Goal: Task Accomplishment & Management: Manage account settings

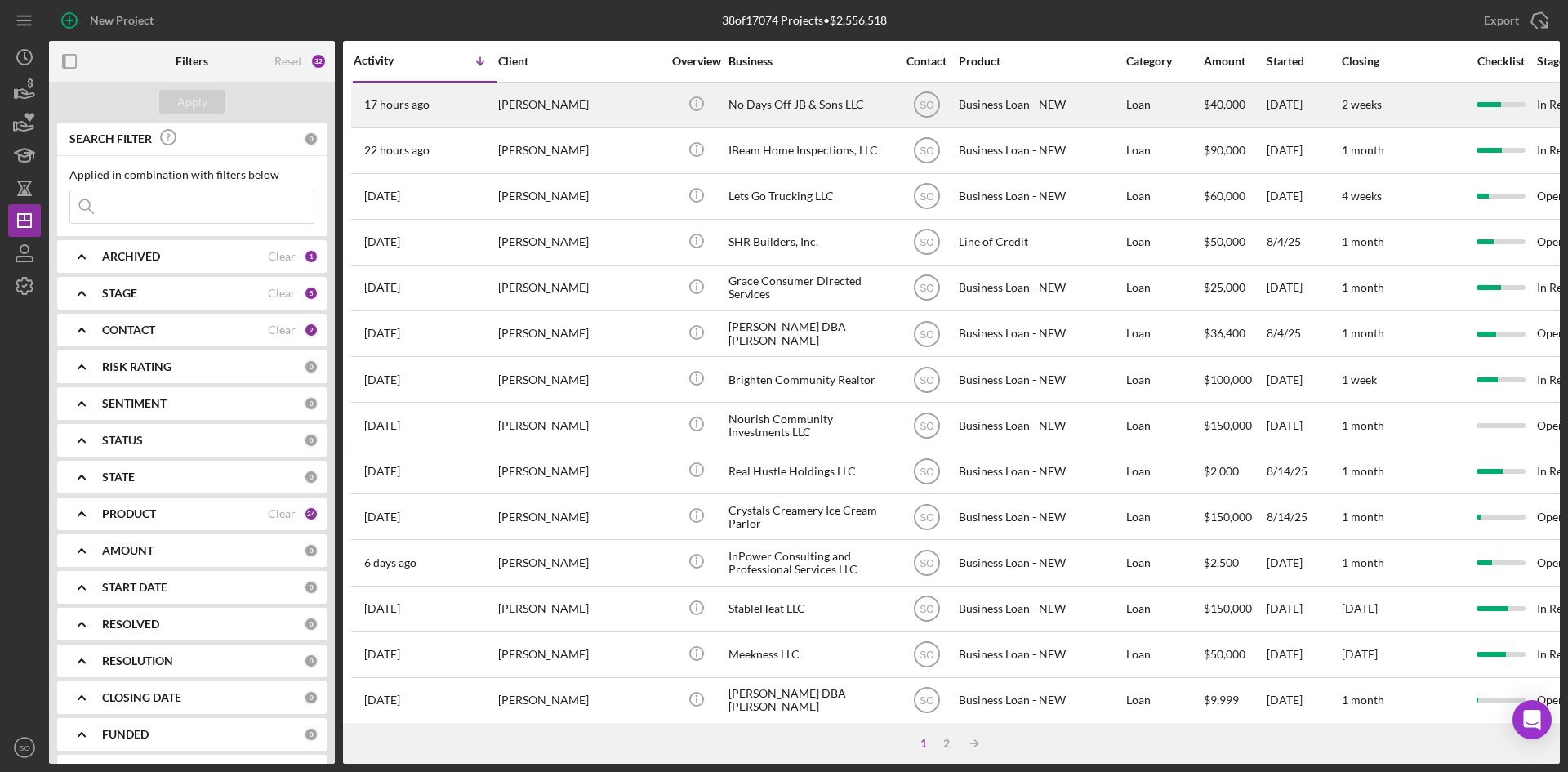
click at [621, 107] on div "[PERSON_NAME]" at bounding box center [580, 105] width 163 height 43
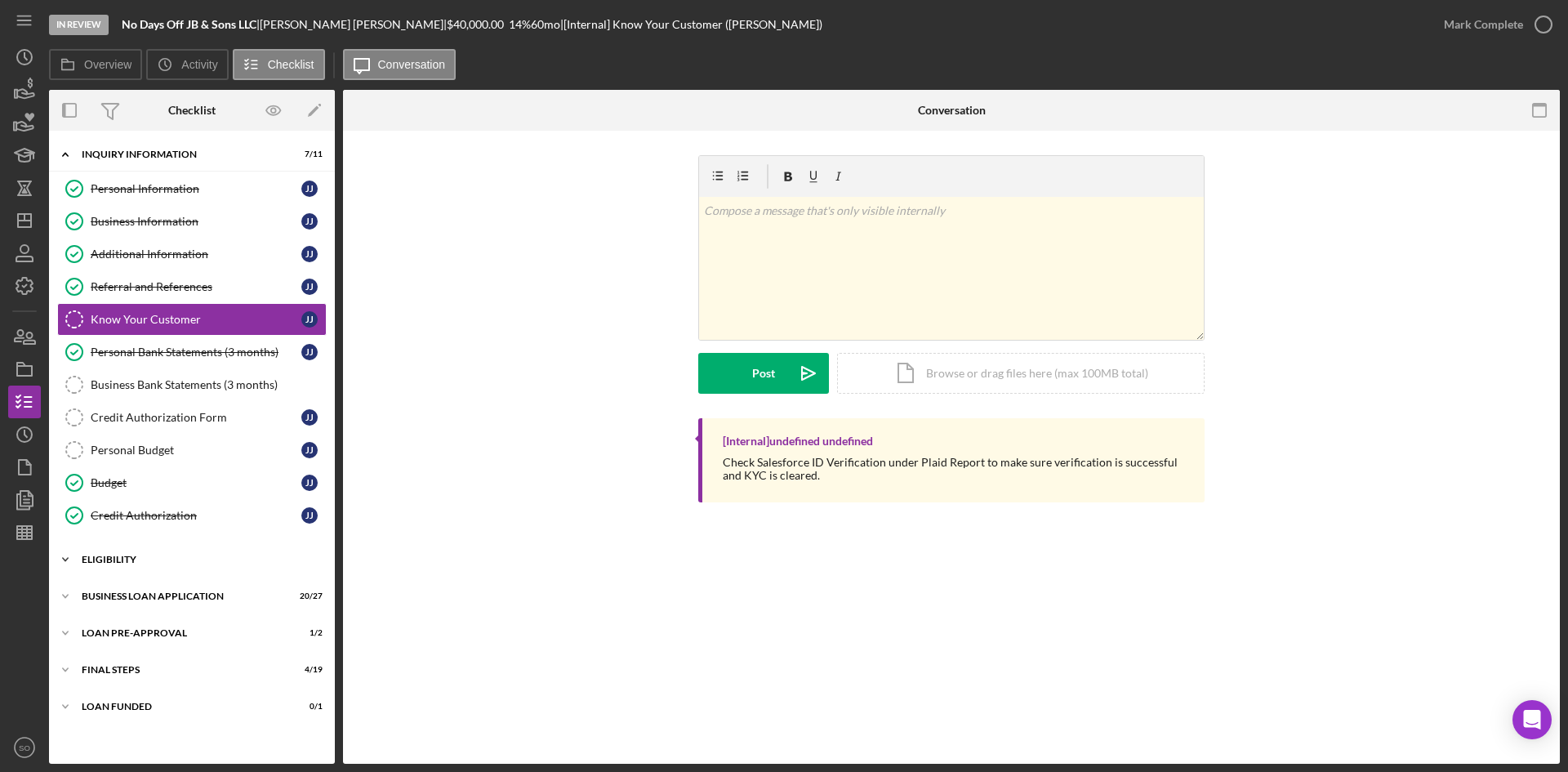
click at [171, 555] on div "ELIGIBILITY" at bounding box center [198, 560] width 233 height 10
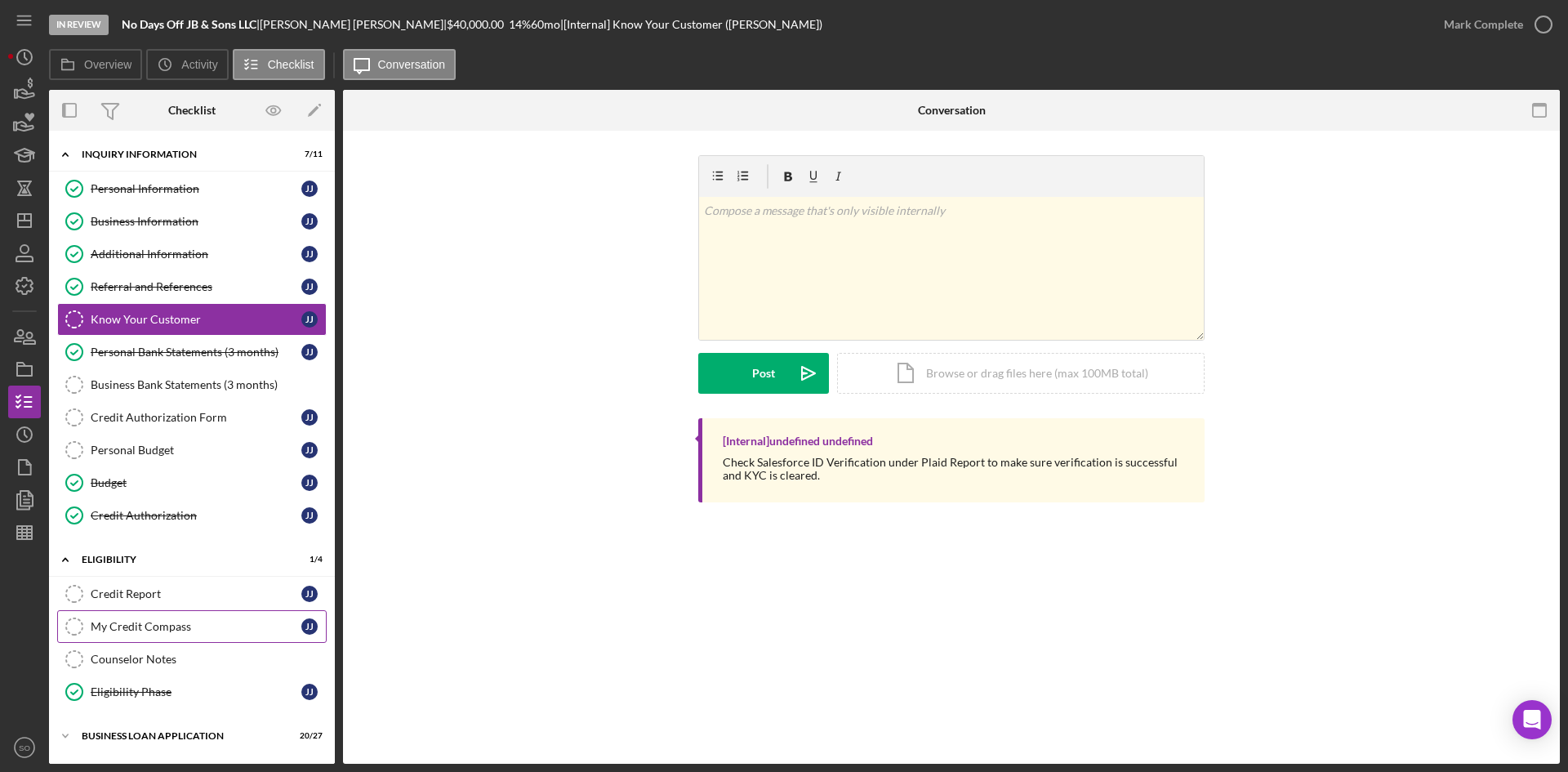
scroll to position [107, 0]
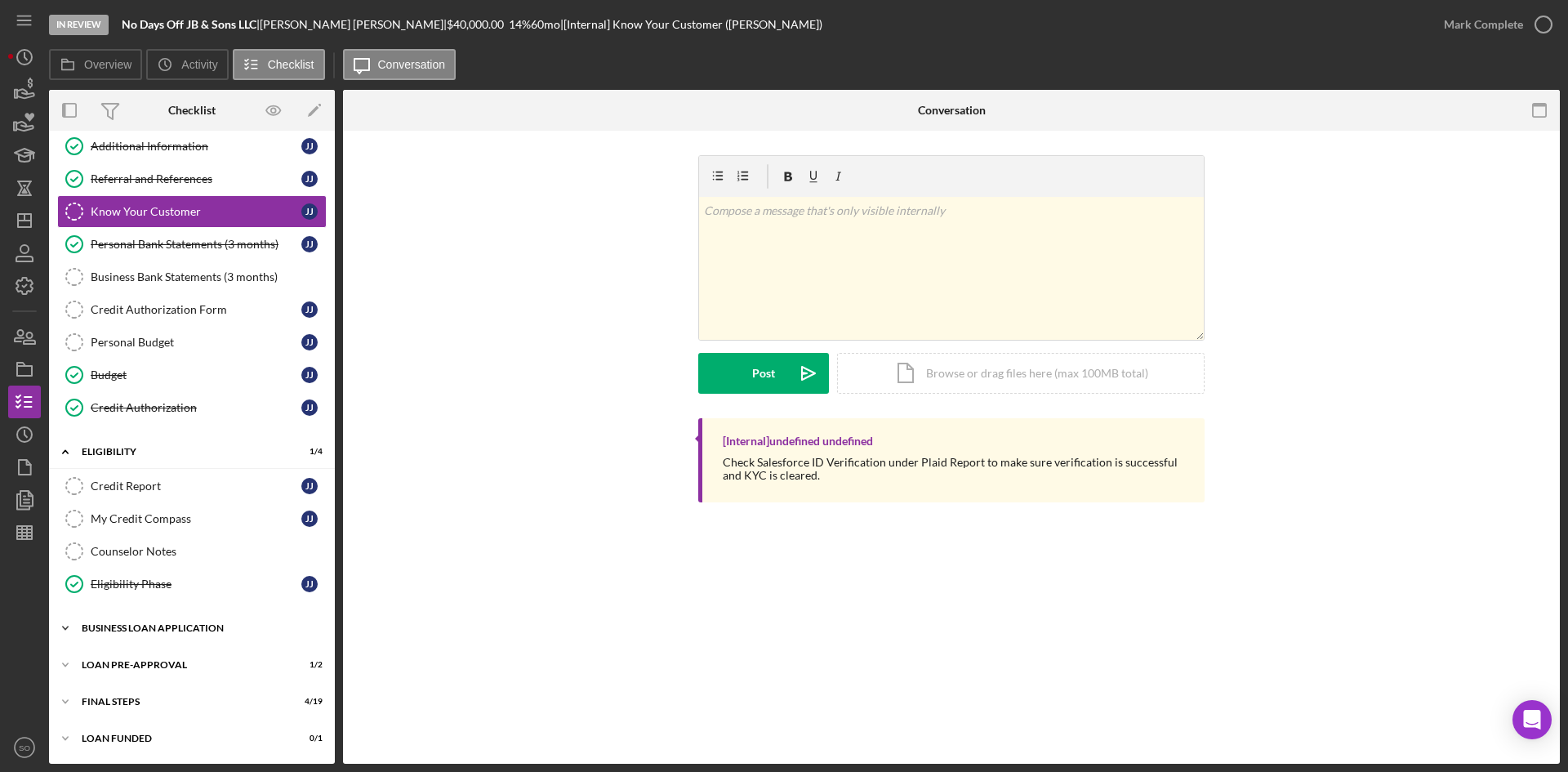
click at [144, 637] on div "Icon/Expander BUSINESS LOAN APPLICATION 20 / 27" at bounding box center [192, 628] width 286 height 33
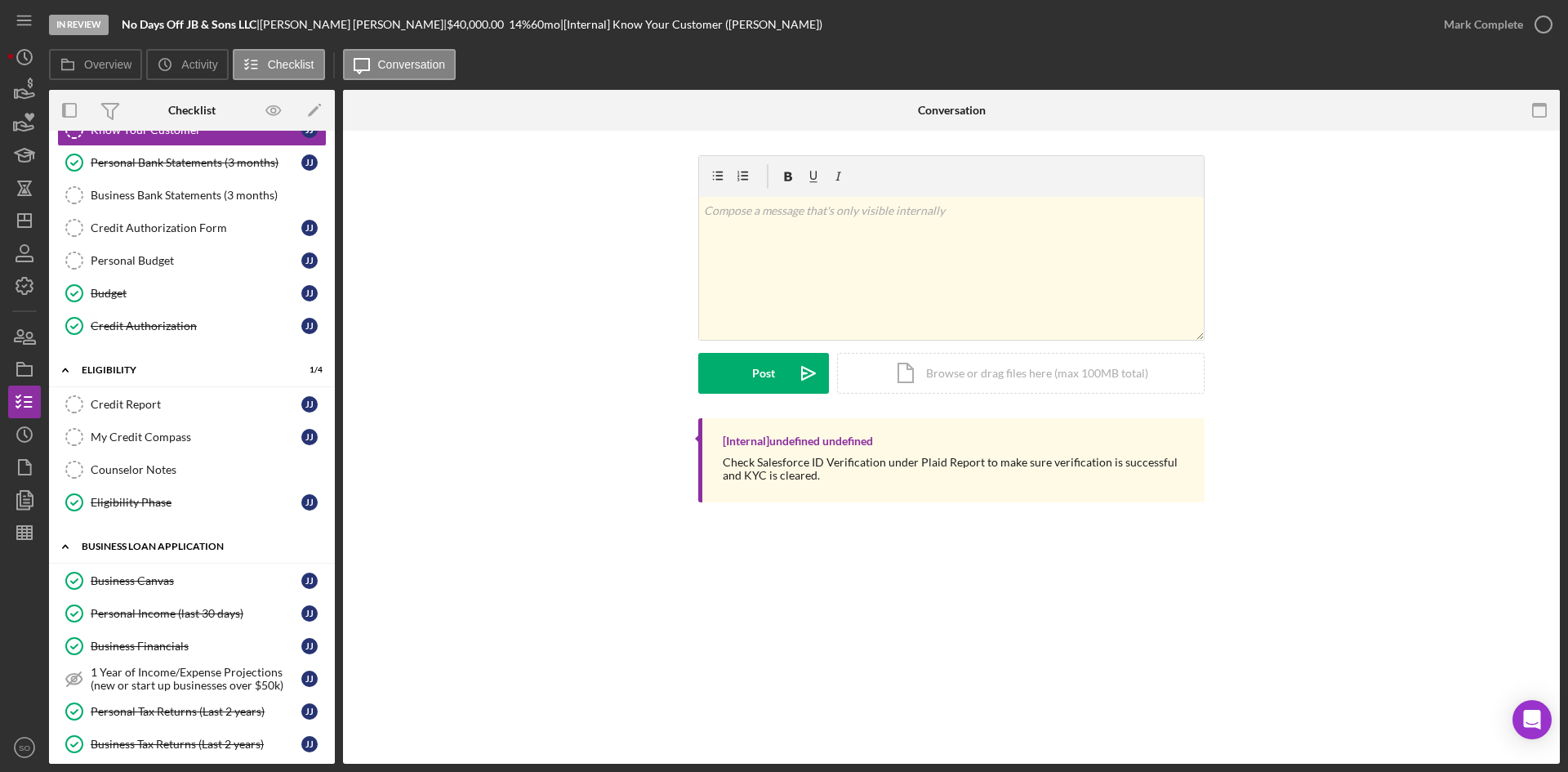
scroll to position [0, 0]
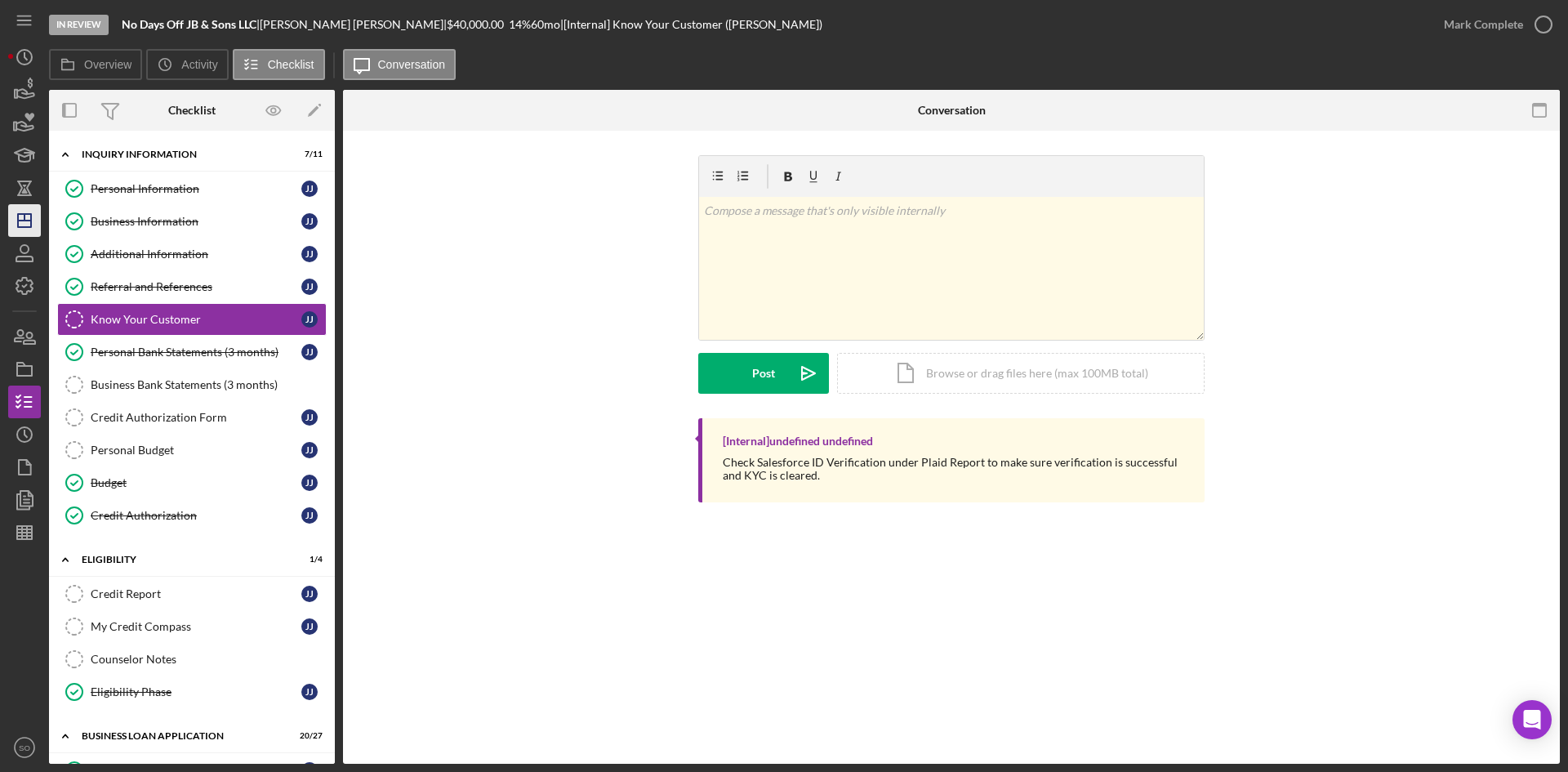
click at [30, 221] on line "button" at bounding box center [25, 221] width 13 height 0
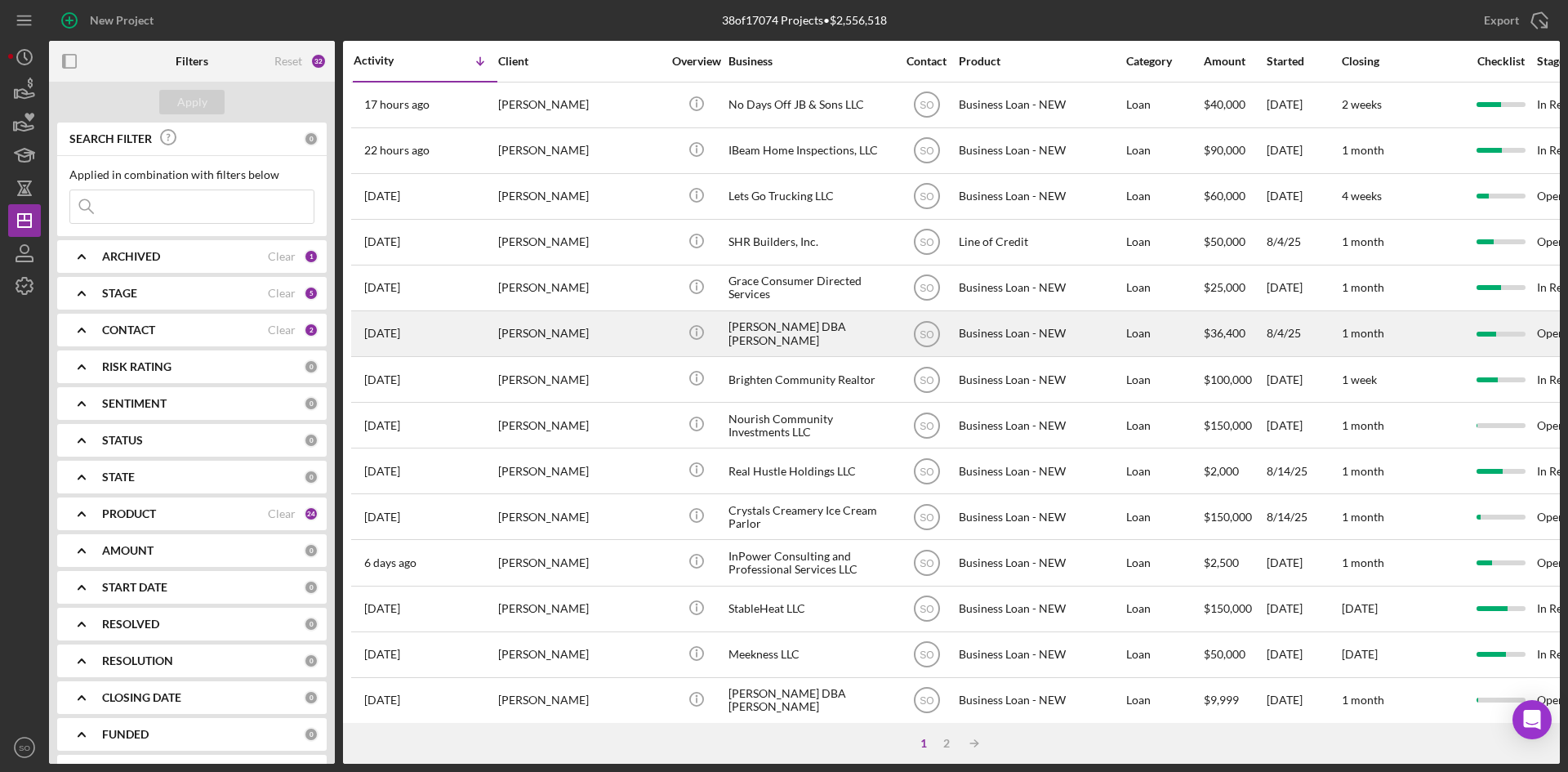
click at [518, 336] on div "[PERSON_NAME]" at bounding box center [580, 333] width 163 height 43
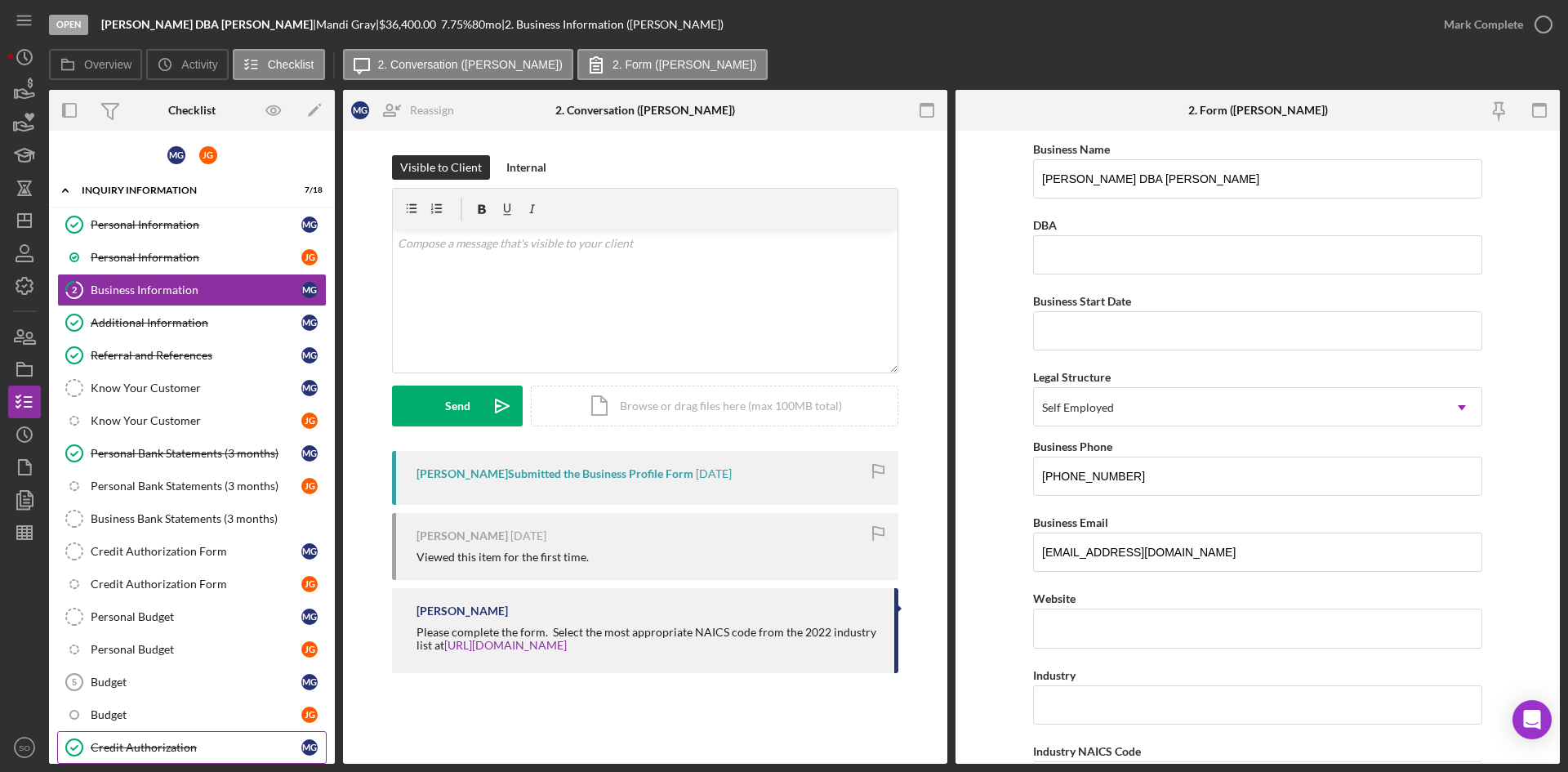
scroll to position [233, 0]
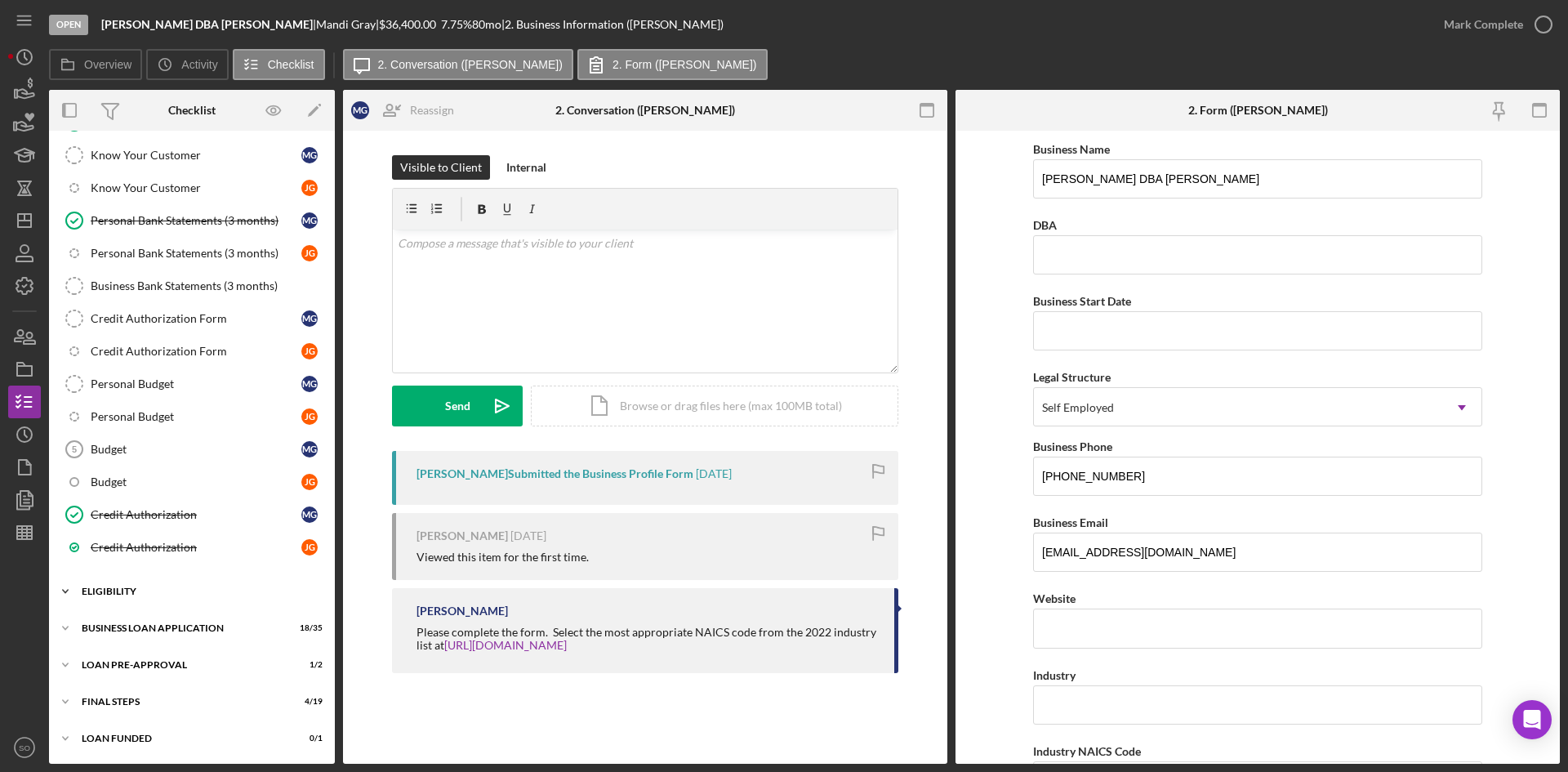
click at [182, 587] on div "ELIGIBILITY" at bounding box center [198, 592] width 233 height 10
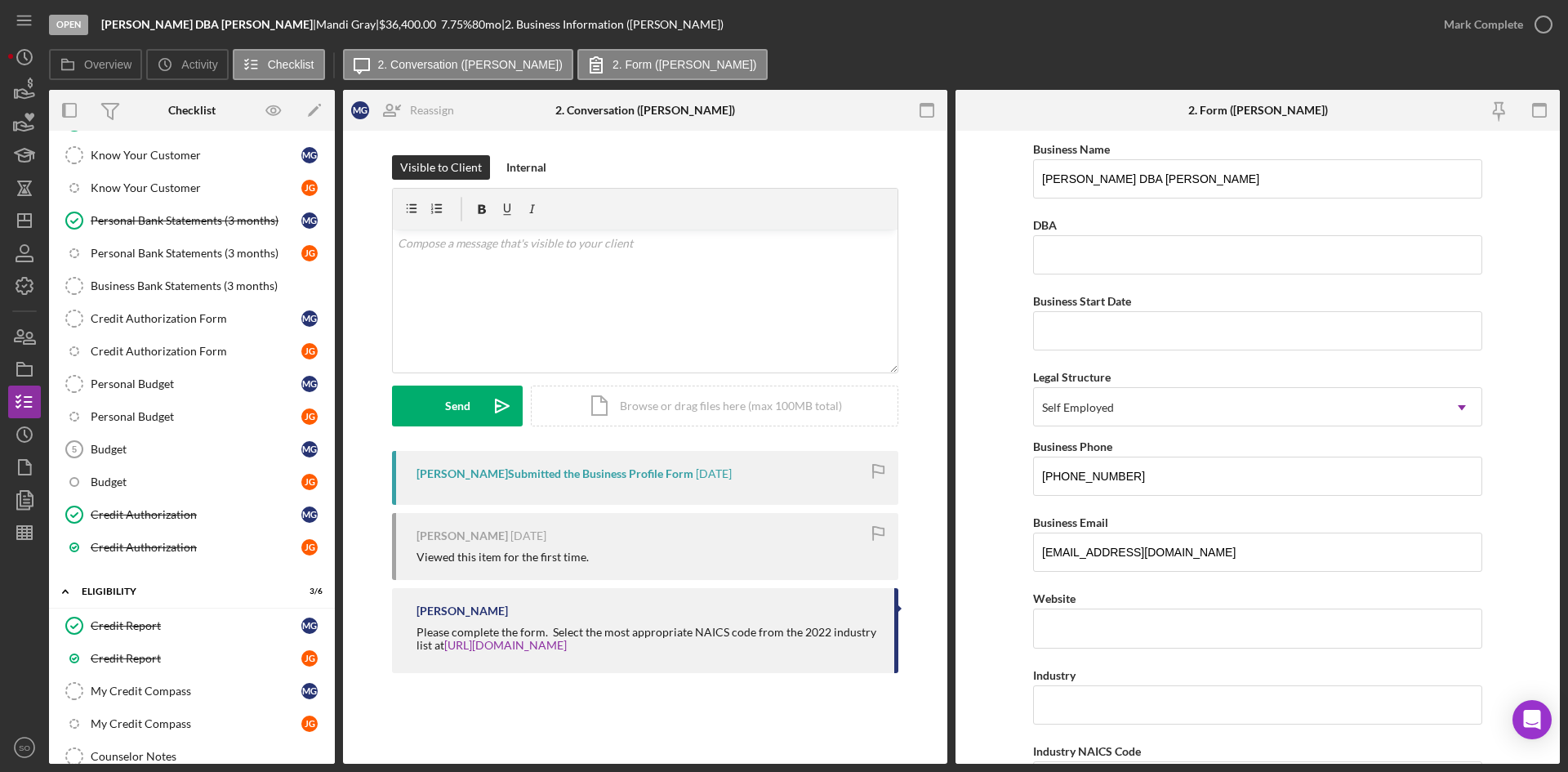
scroll to position [438, 0]
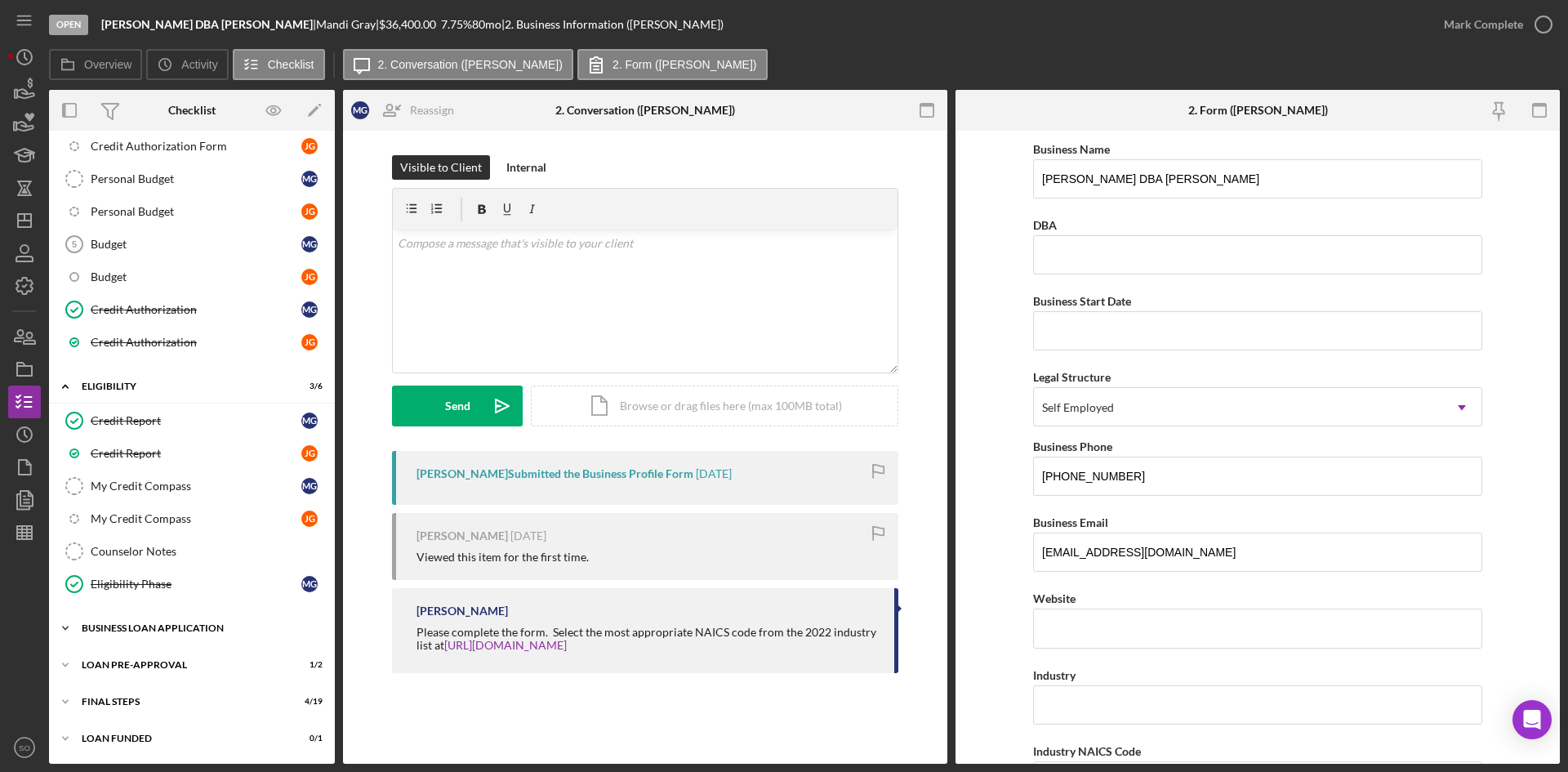
click at [198, 639] on div "Icon/Expander BUSINESS LOAN APPLICATION 18 / 35" at bounding box center [192, 628] width 286 height 33
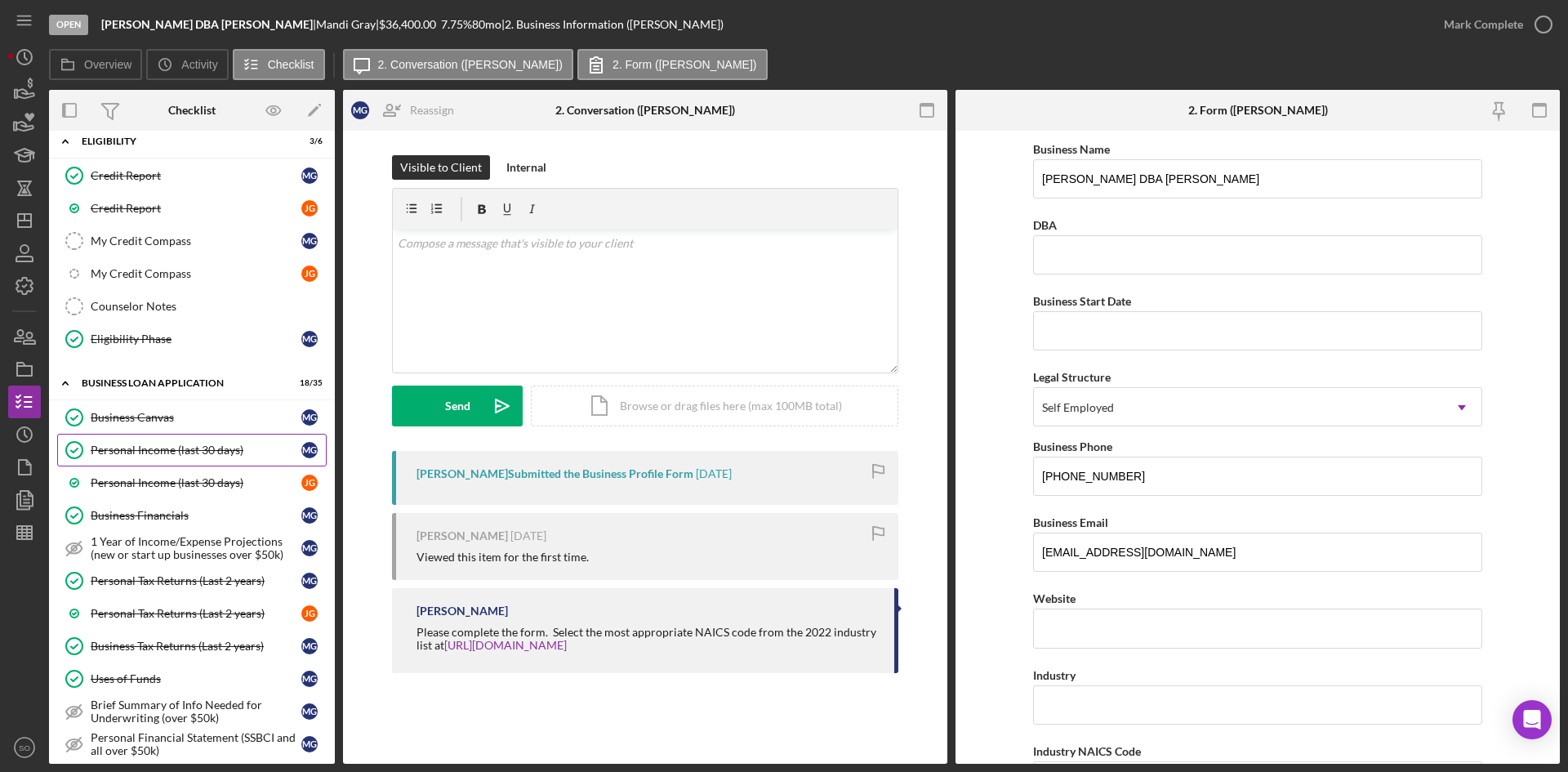
click at [175, 456] on div "Personal Income (last 30 days)" at bounding box center [196, 450] width 211 height 13
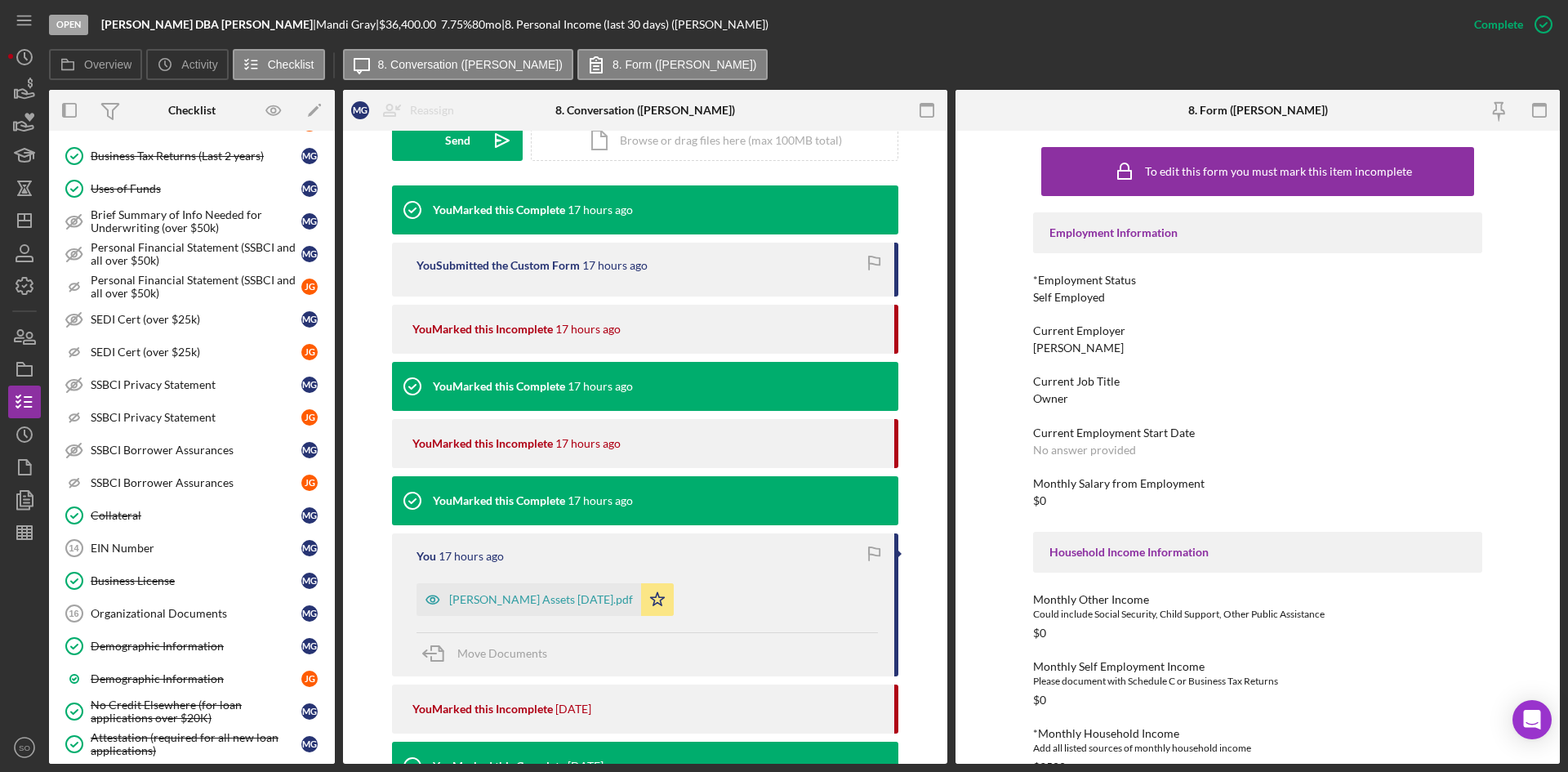
scroll to position [1591, 0]
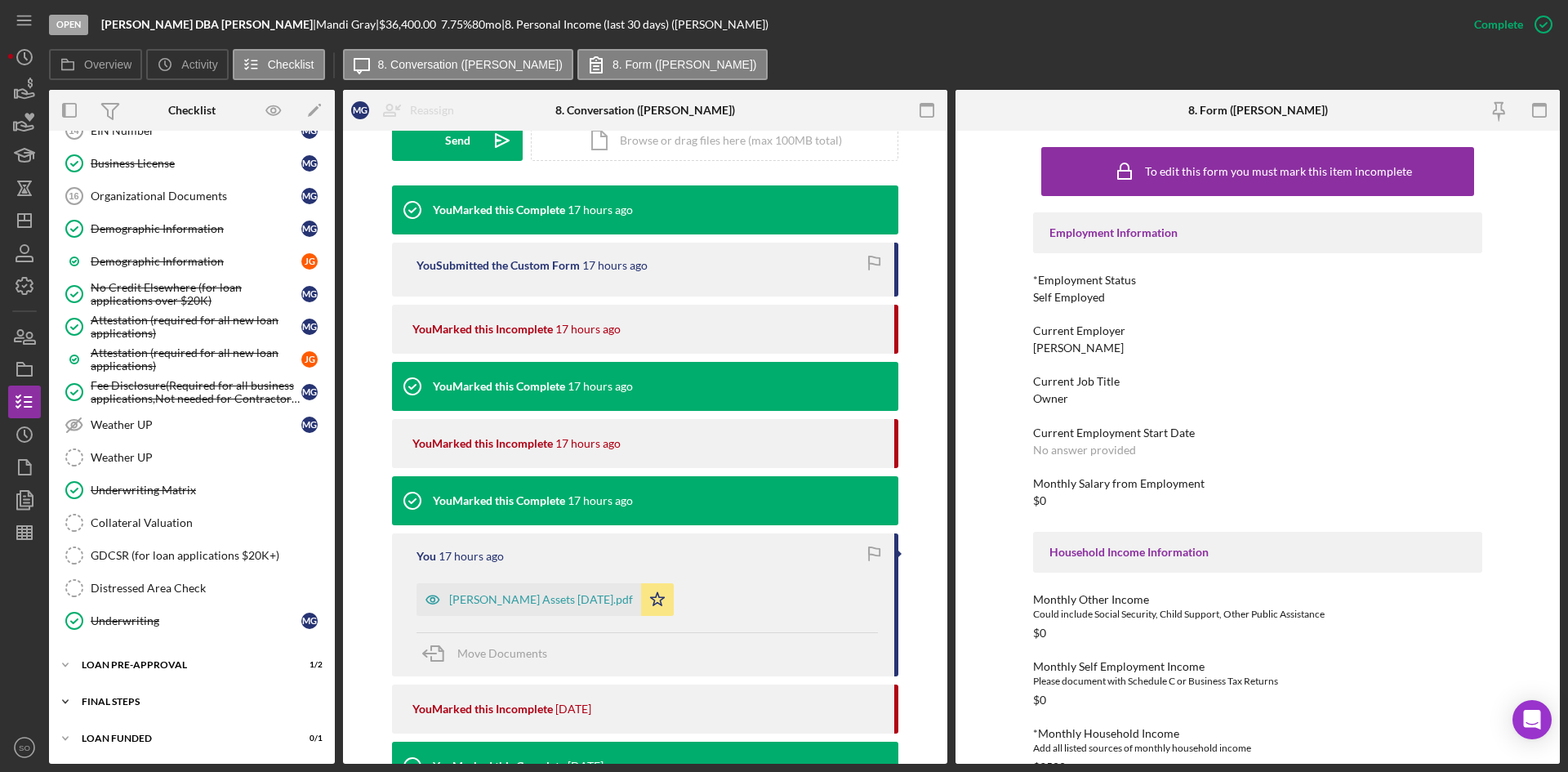
click at [143, 710] on div "Icon/Expander FINAL STEPS 4 / 19" at bounding box center [192, 702] width 286 height 33
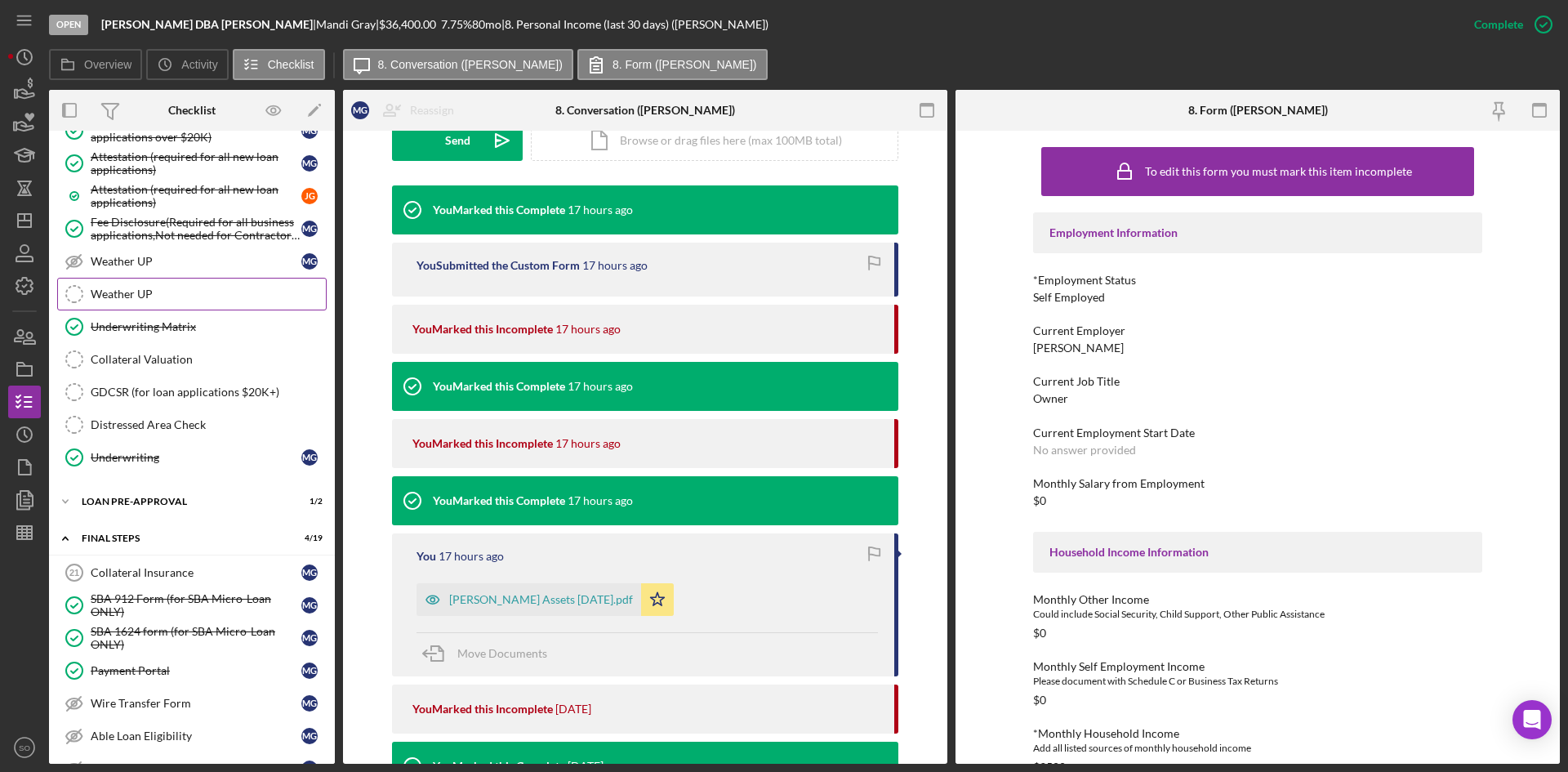
scroll to position [1510, 0]
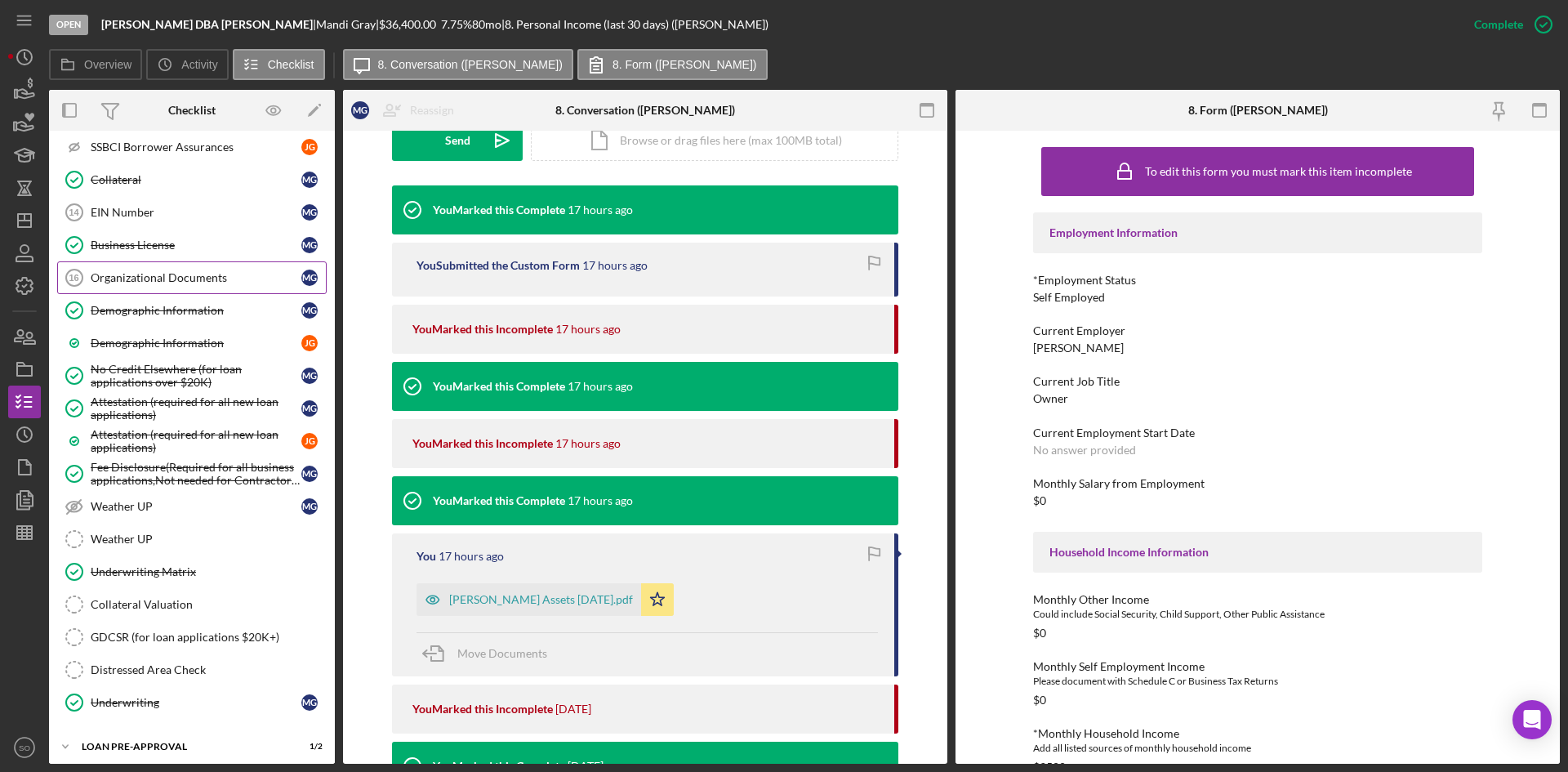
click at [119, 279] on div "Organizational Documents" at bounding box center [196, 278] width 211 height 13
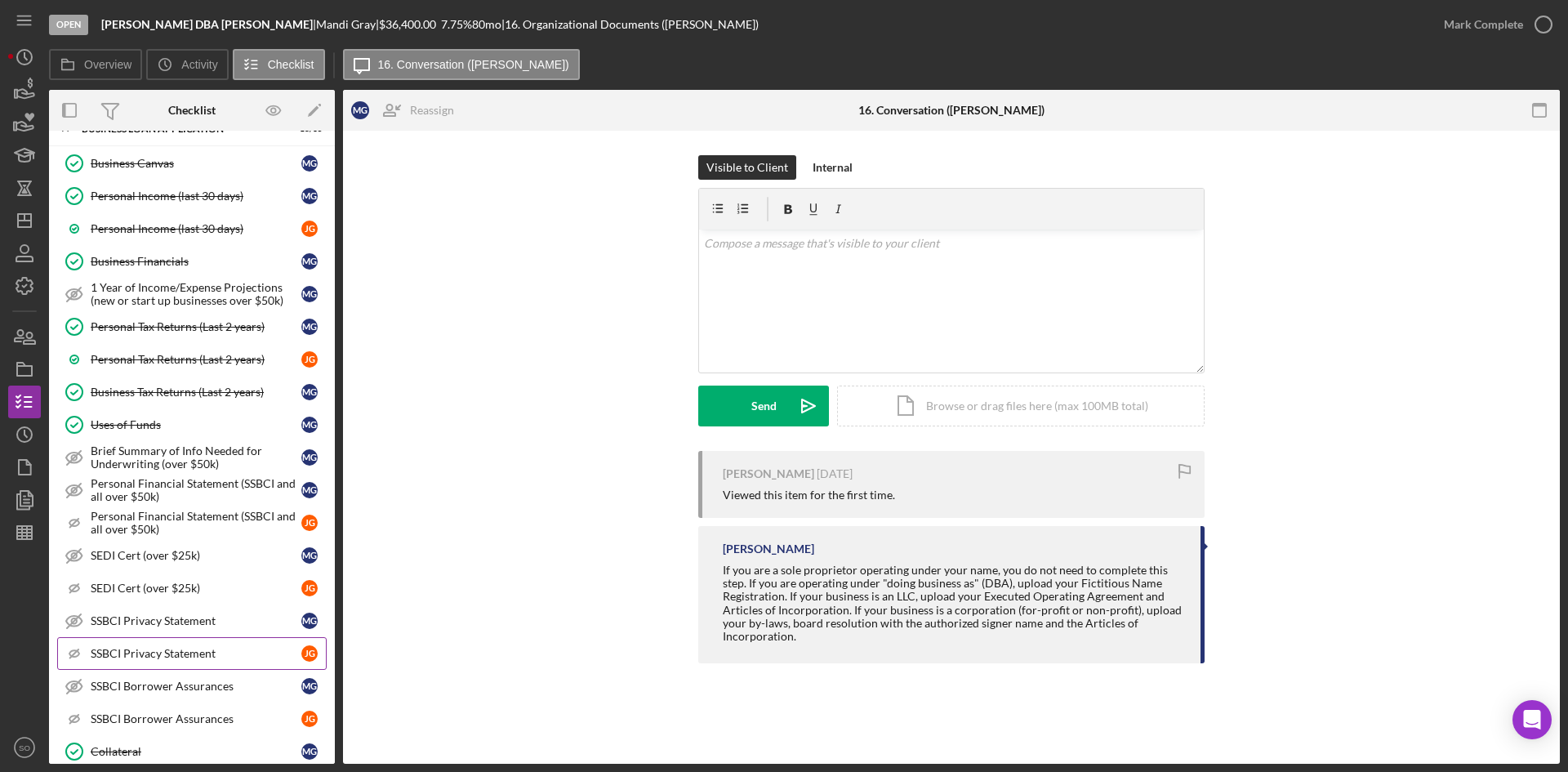
scroll to position [1182, 0]
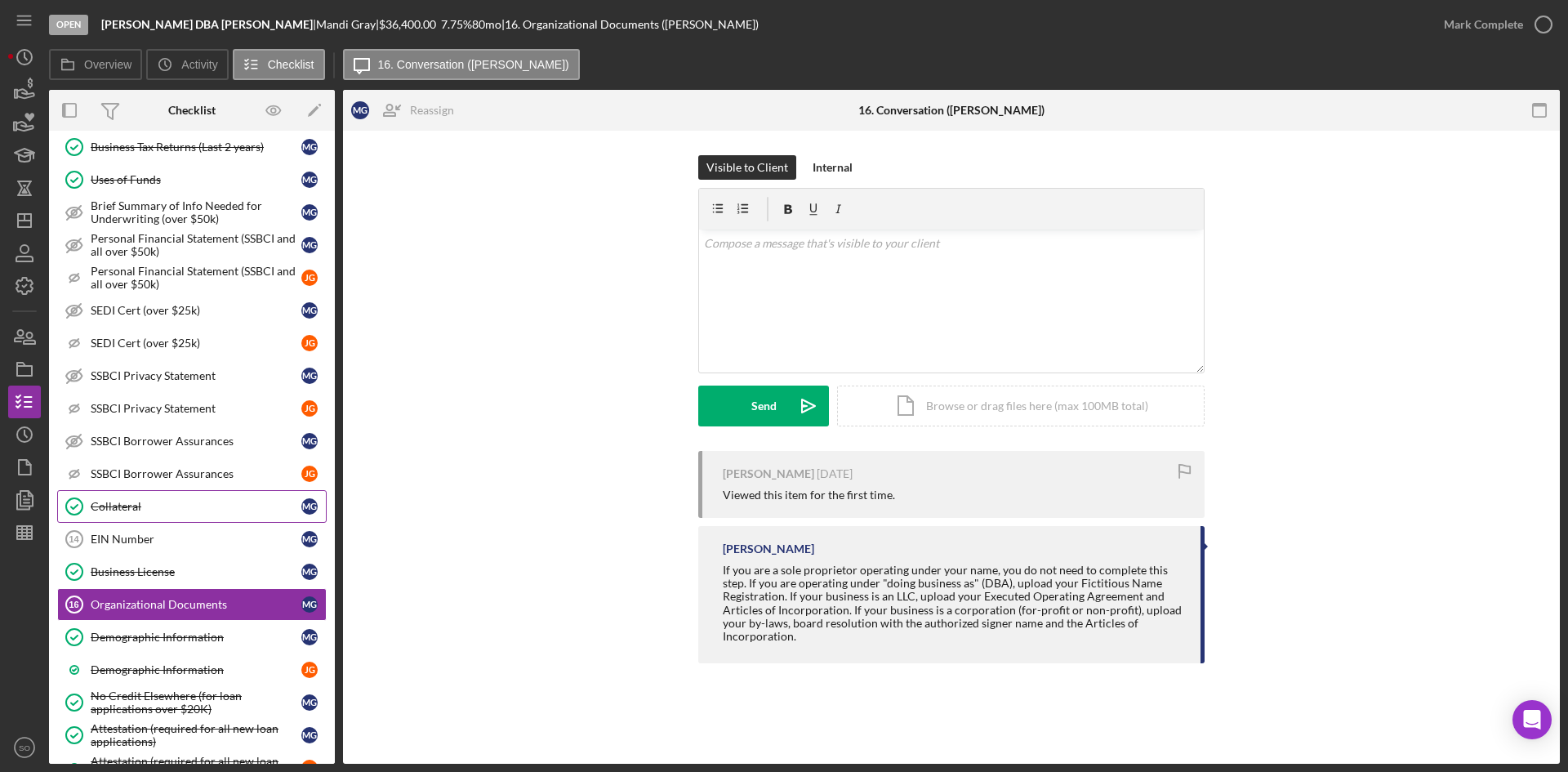
click at [160, 518] on link "Collateral Collateral M G" at bounding box center [192, 507] width 270 height 33
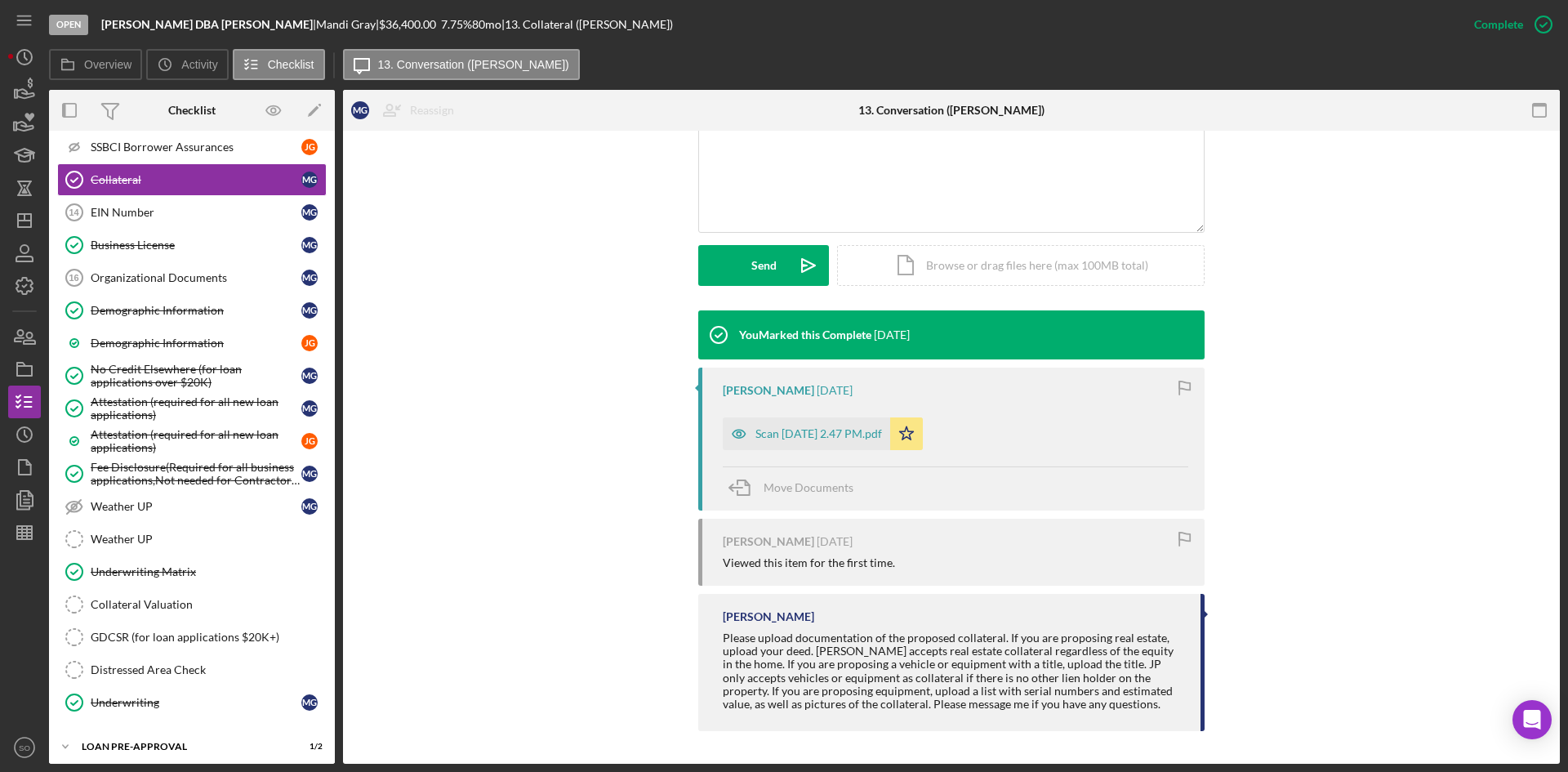
scroll to position [1673, 0]
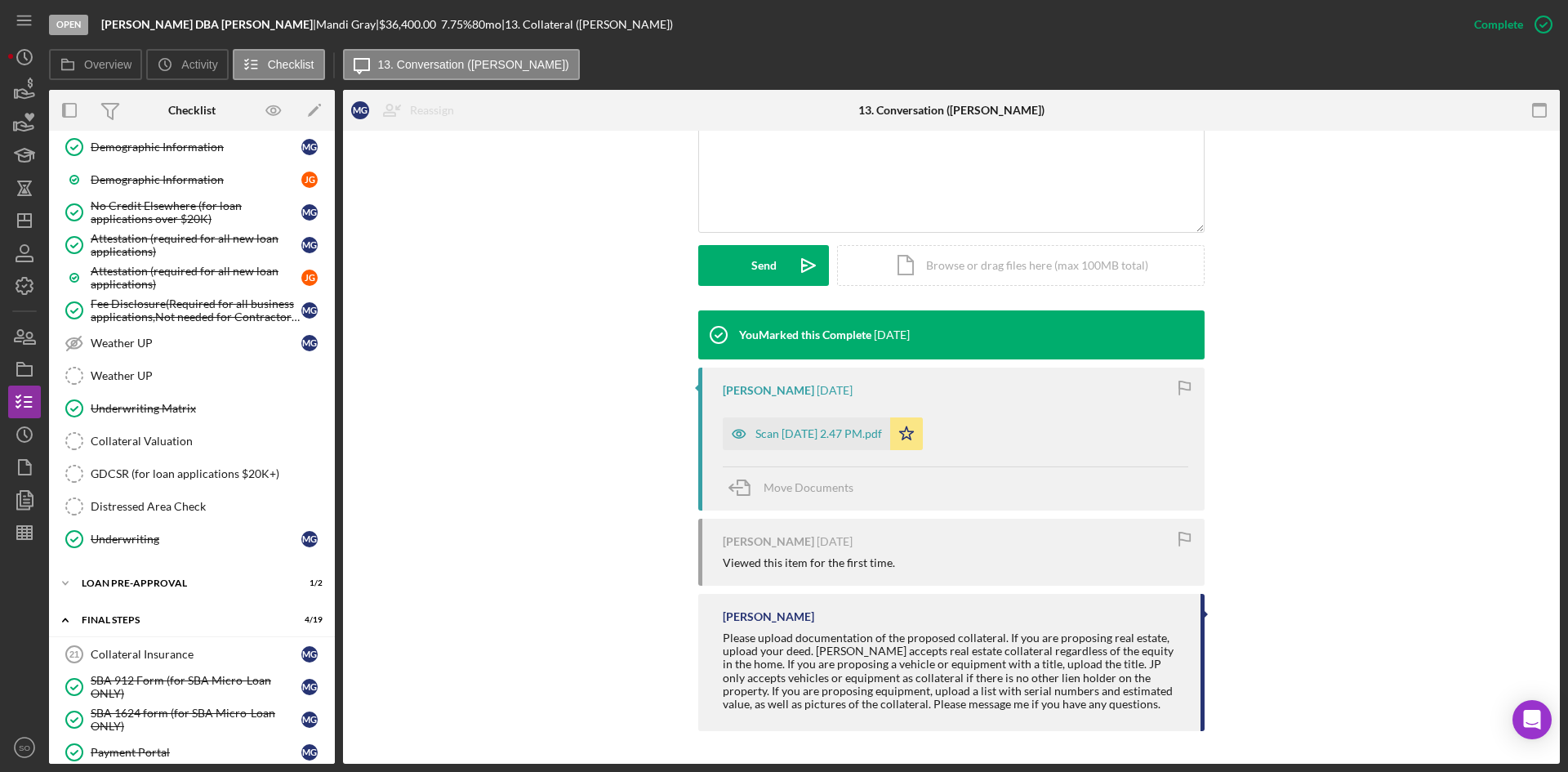
drag, startPoint x: 147, startPoint y: 646, endPoint x: 339, endPoint y: 628, distance: 192.8
click at [147, 646] on link "Collateral Insurance 21 Collateral Insurance M G" at bounding box center [192, 655] width 270 height 33
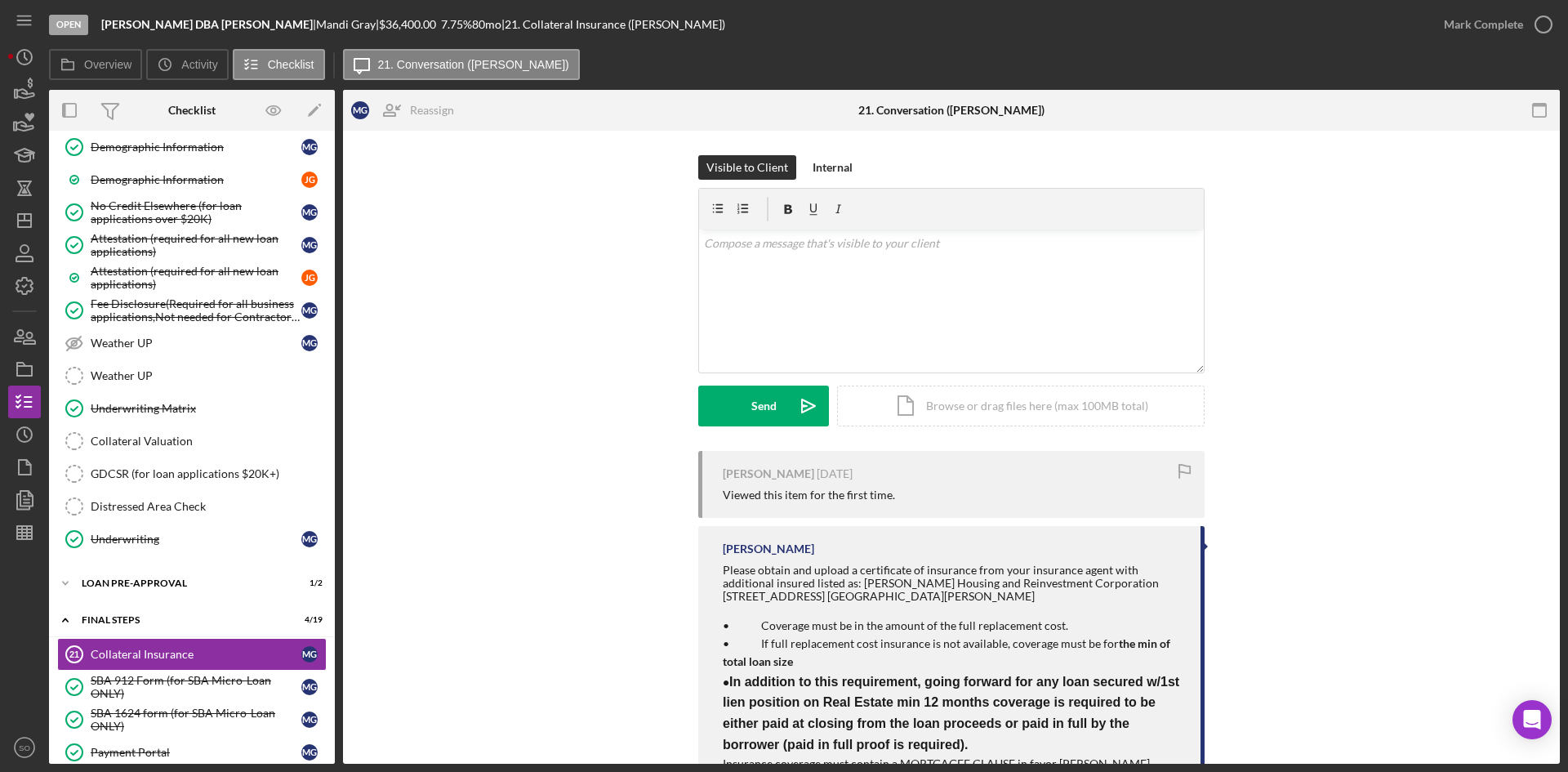
scroll to position [81, 0]
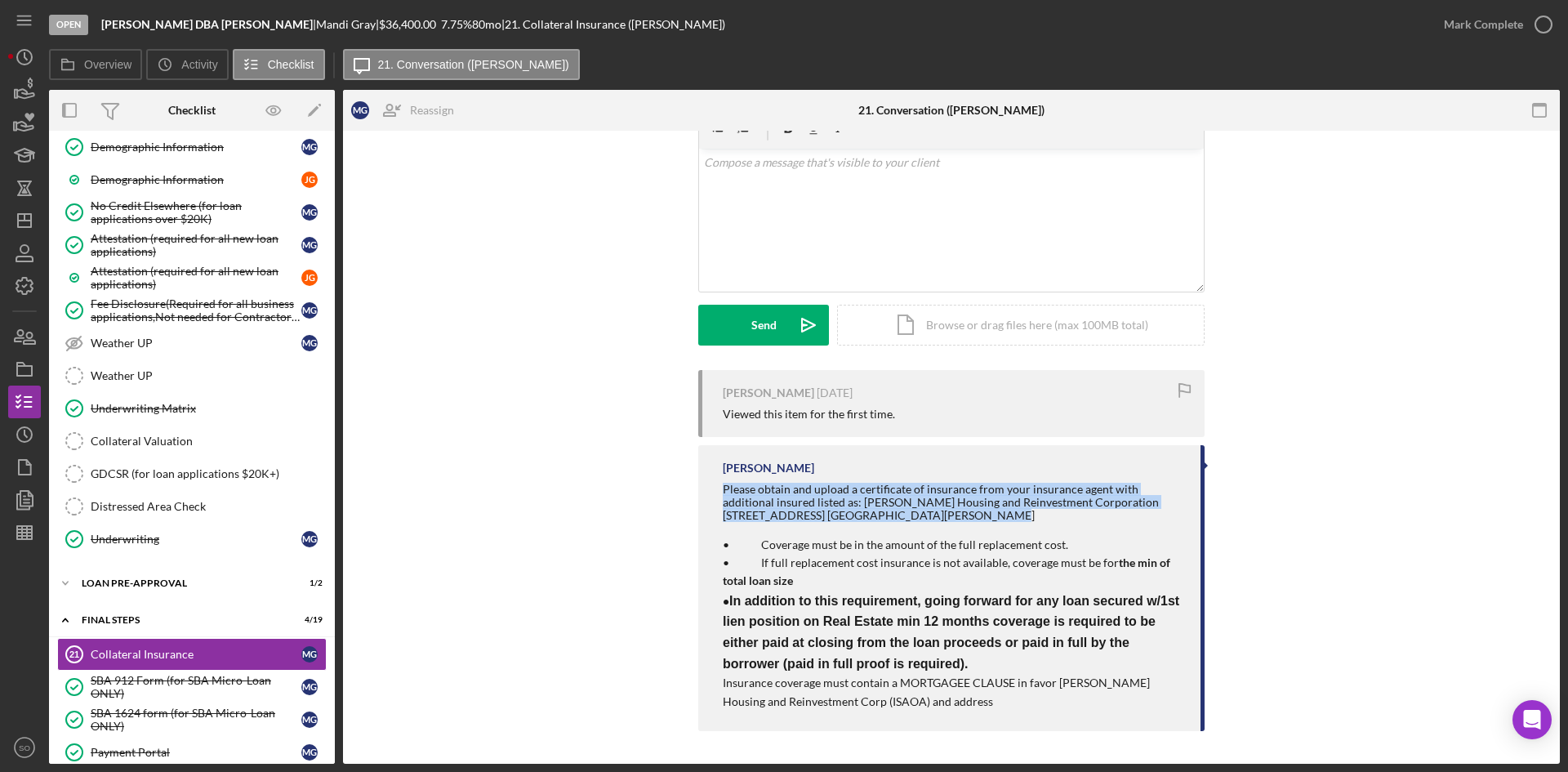
drag, startPoint x: 904, startPoint y: 514, endPoint x: 719, endPoint y: 494, distance: 186.1
click at [719, 494] on div "[PERSON_NAME] Please obtain and upload a certificate of insurance from your ins…" at bounding box center [952, 588] width 507 height 286
copy div "Please obtain and upload a certificate of insurance from your insurance agent w…"
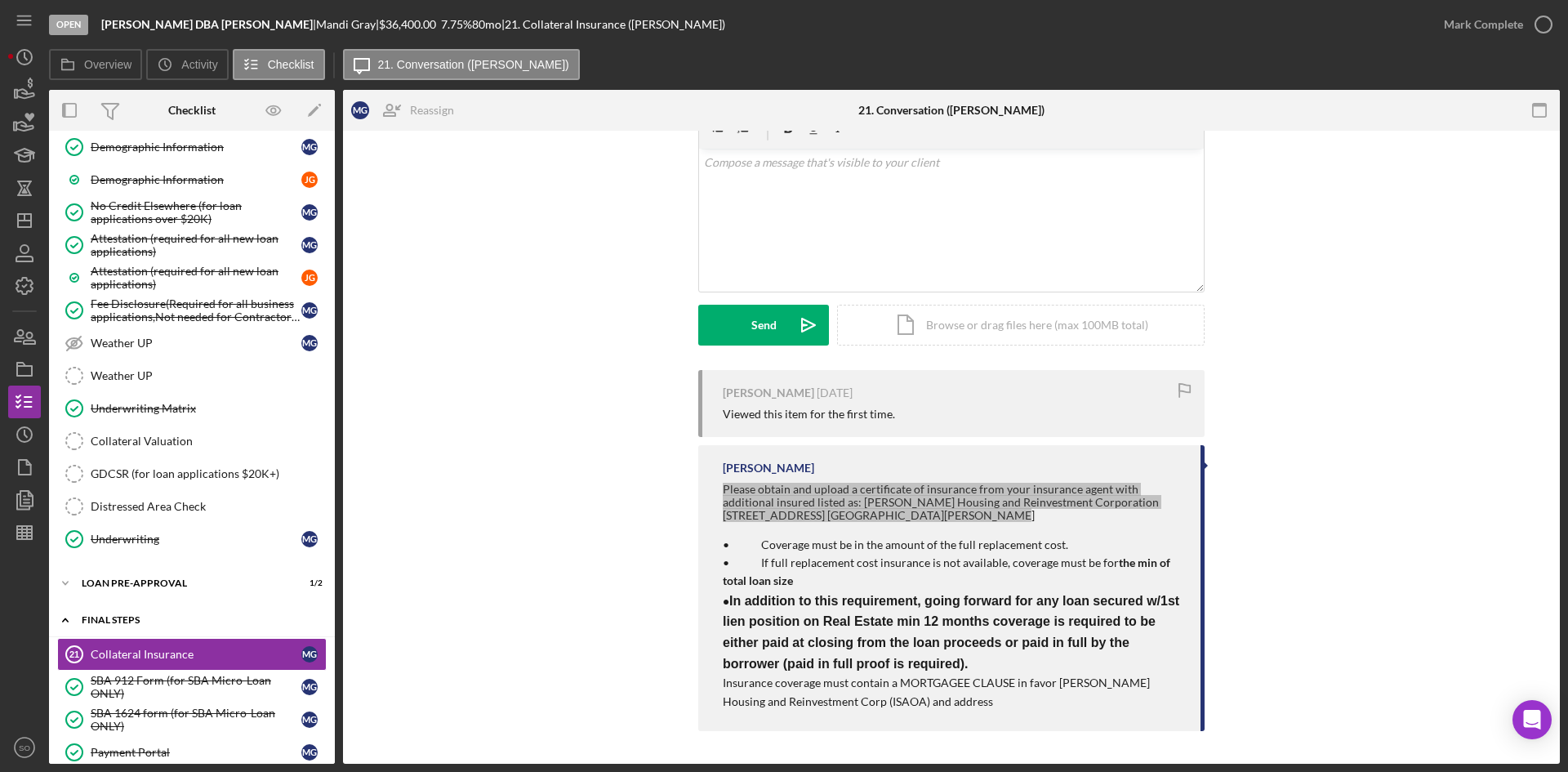
scroll to position [1264, 0]
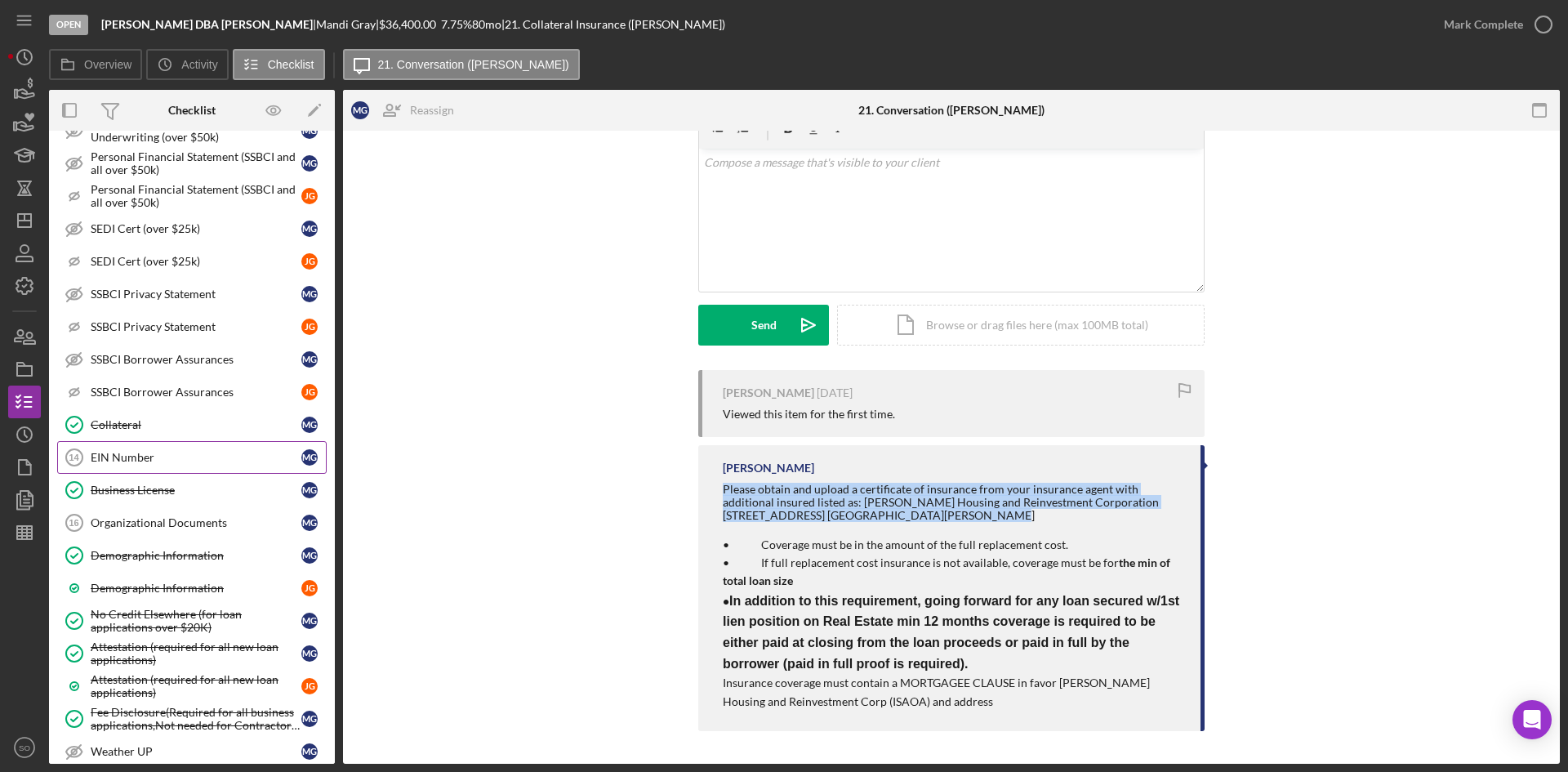
click at [130, 464] on div "EIN Number" at bounding box center [196, 458] width 211 height 13
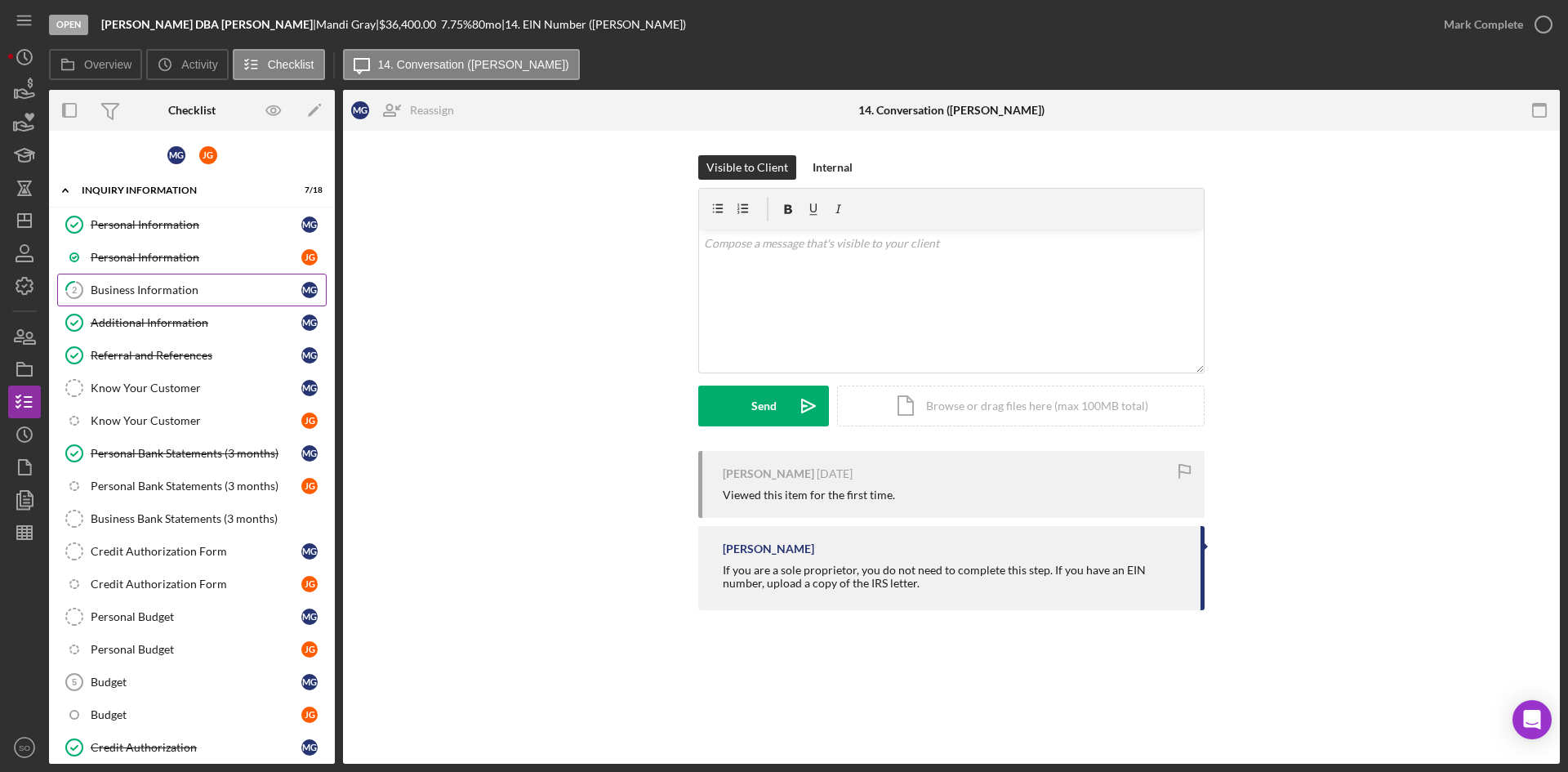
click at [154, 297] on div "Business Information" at bounding box center [196, 290] width 211 height 13
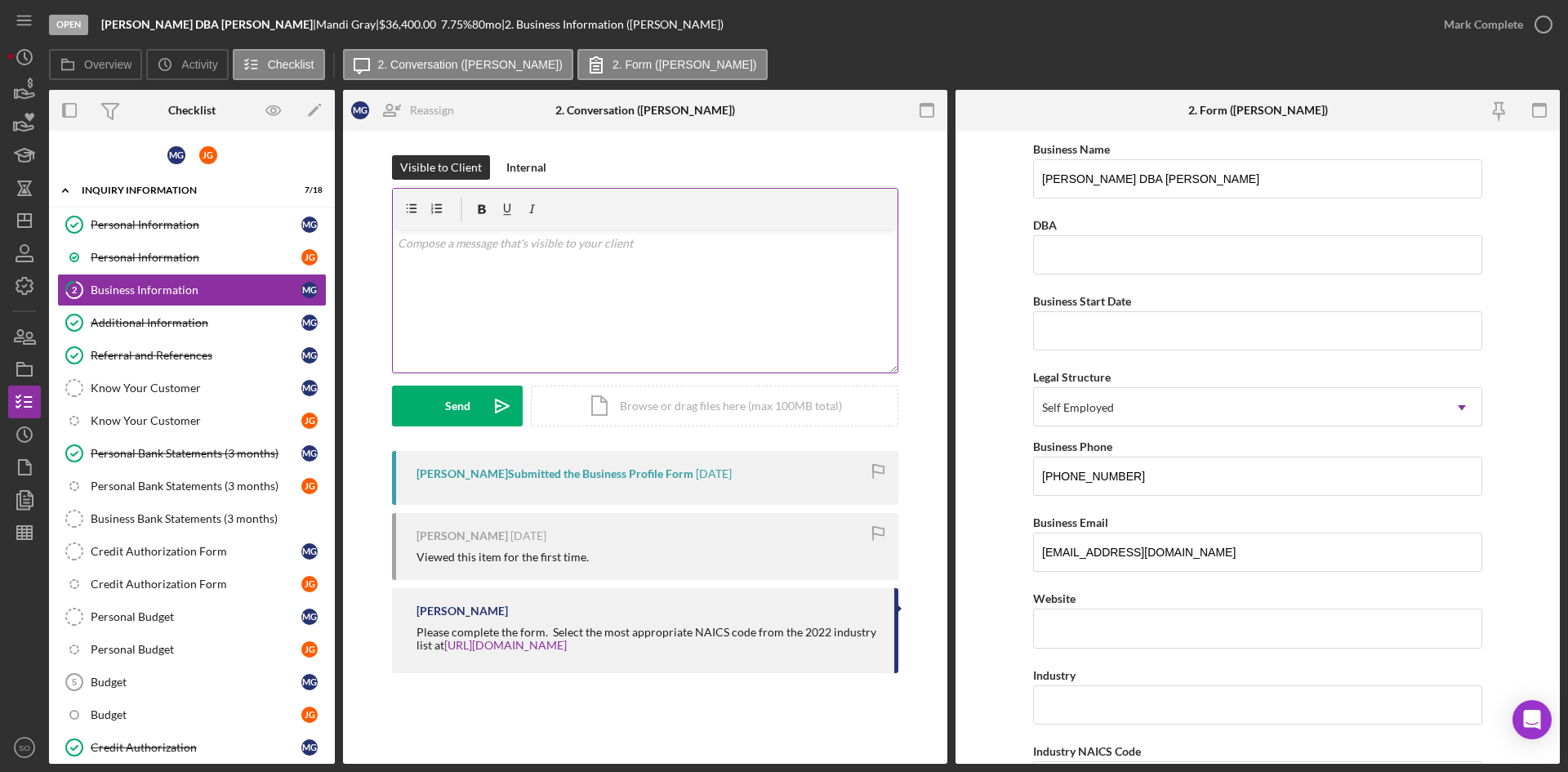
click at [458, 283] on div "v Color teal Color pink Remove color Add row above Add row below Add column bef…" at bounding box center [645, 301] width 505 height 143
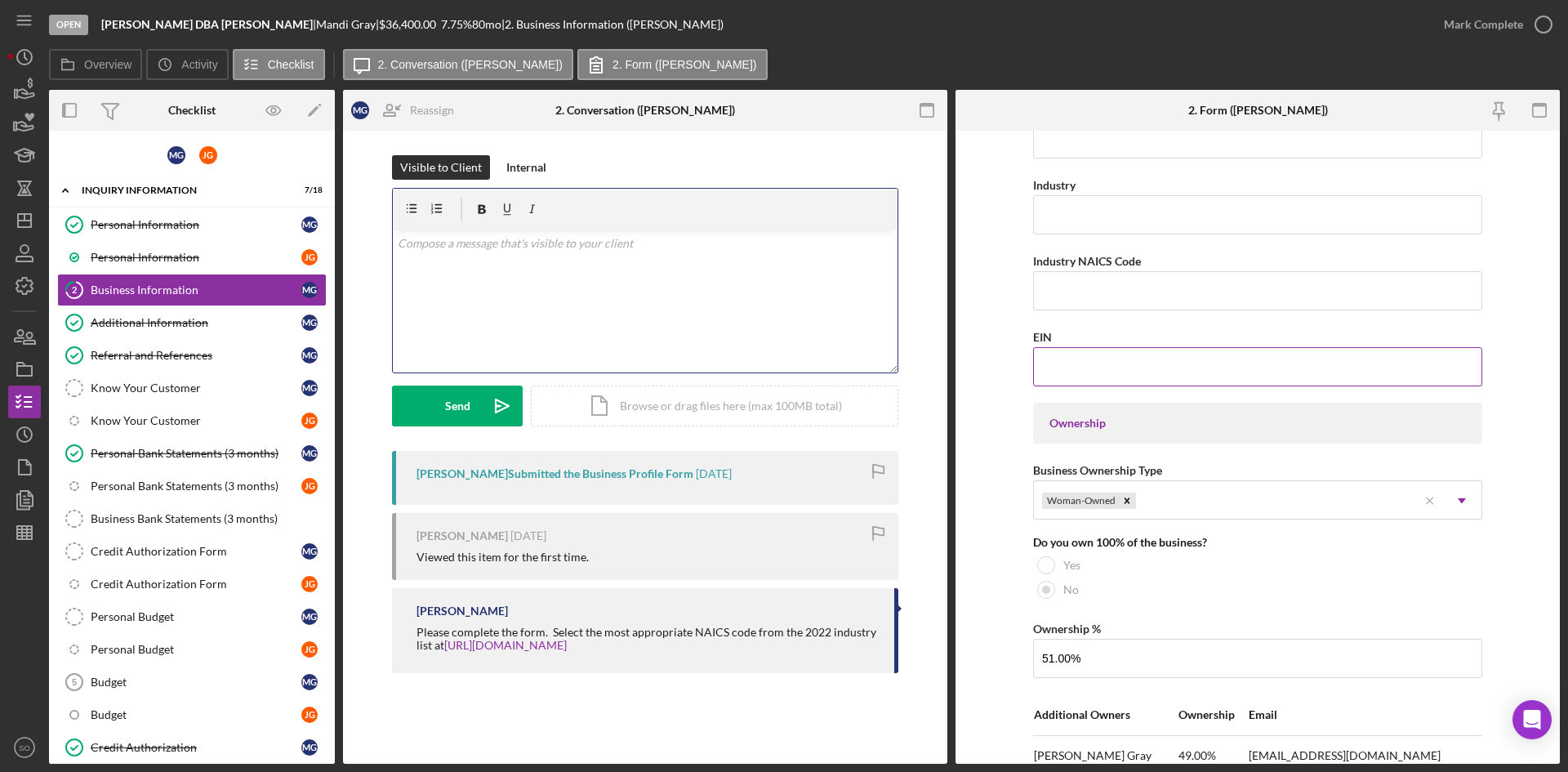
scroll to position [654, 0]
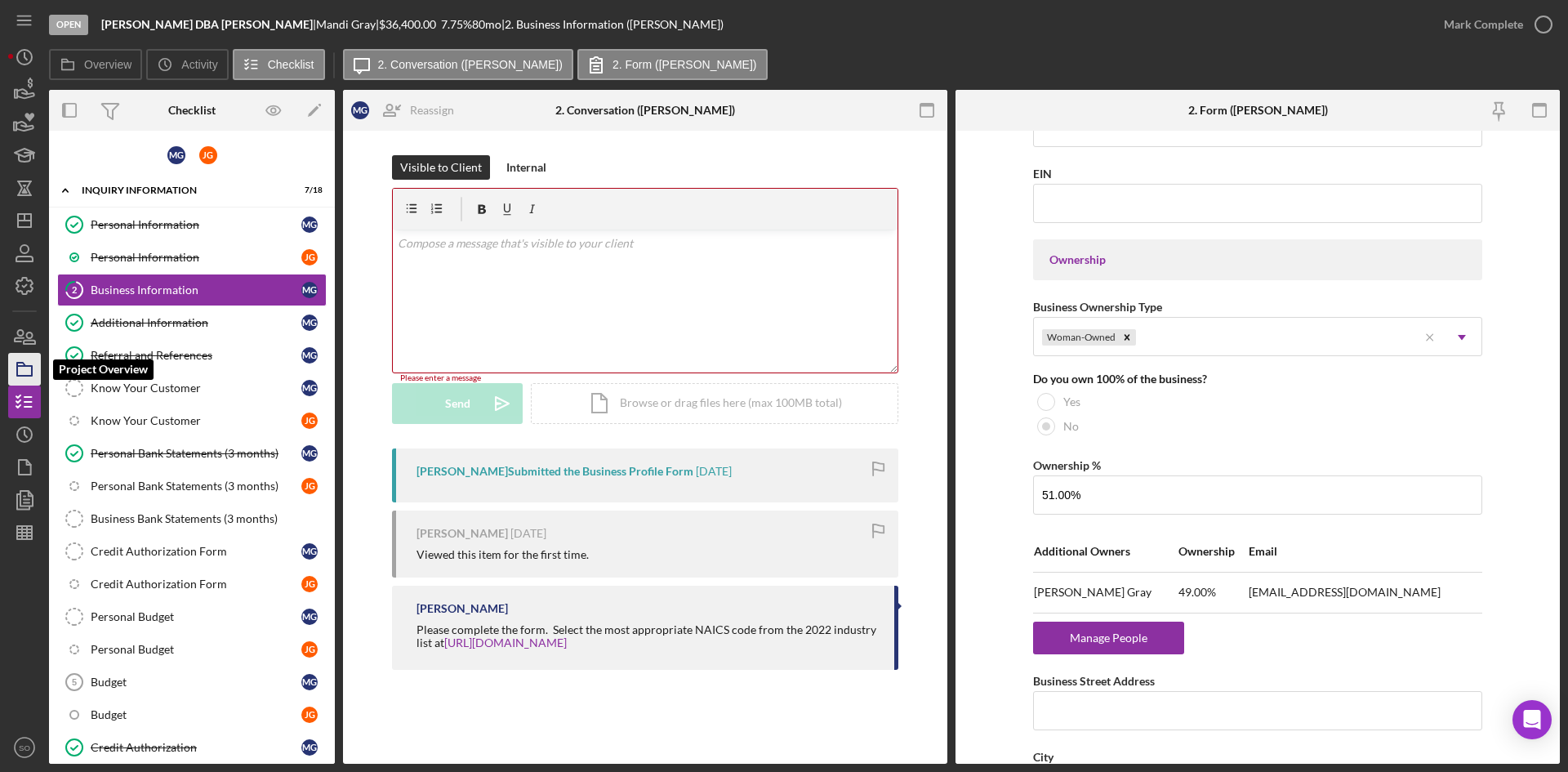
click at [29, 372] on icon "button" at bounding box center [25, 369] width 41 height 41
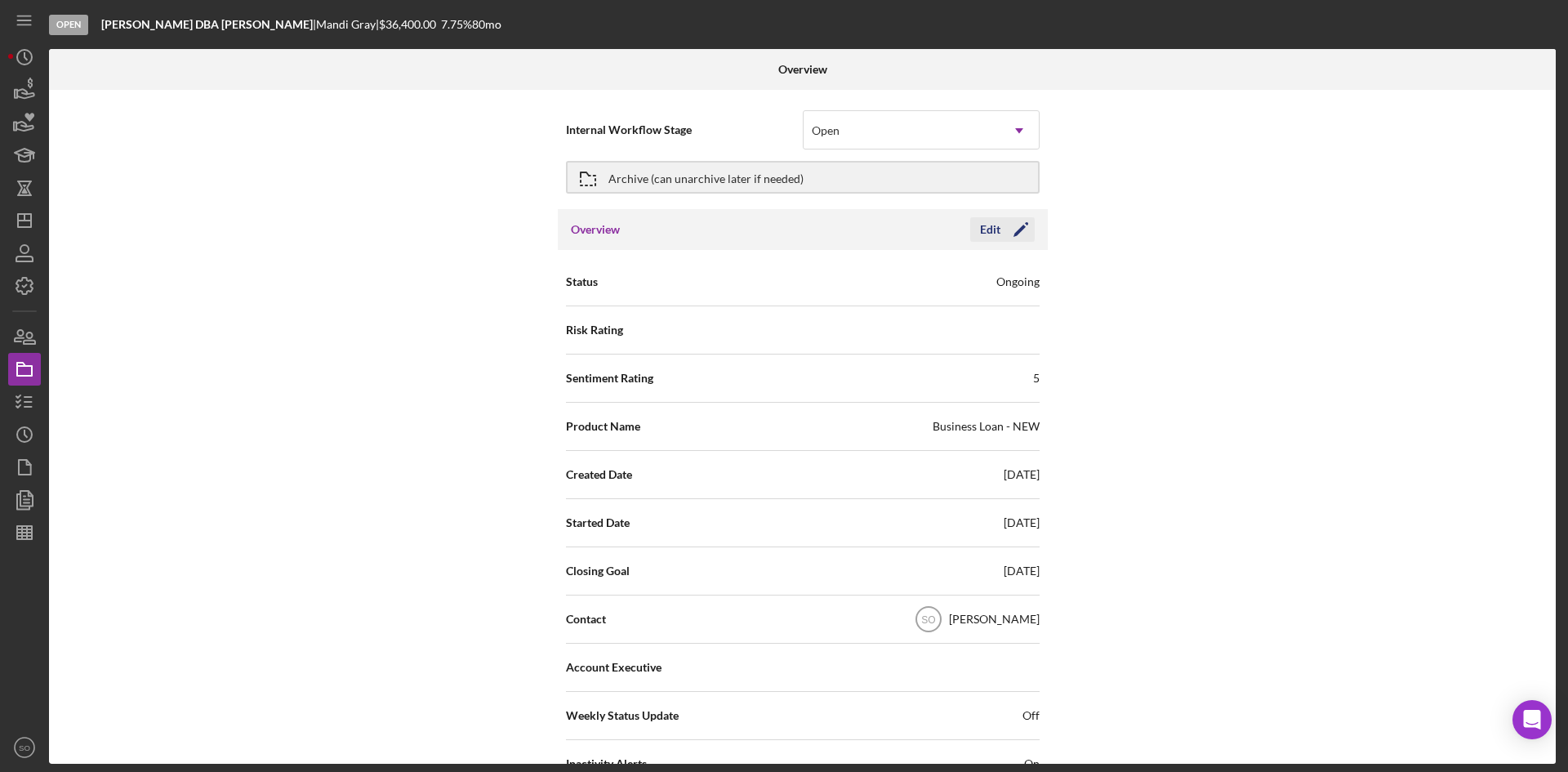
click at [1001, 231] on icon "Icon/Edit" at bounding box center [1021, 230] width 41 height 41
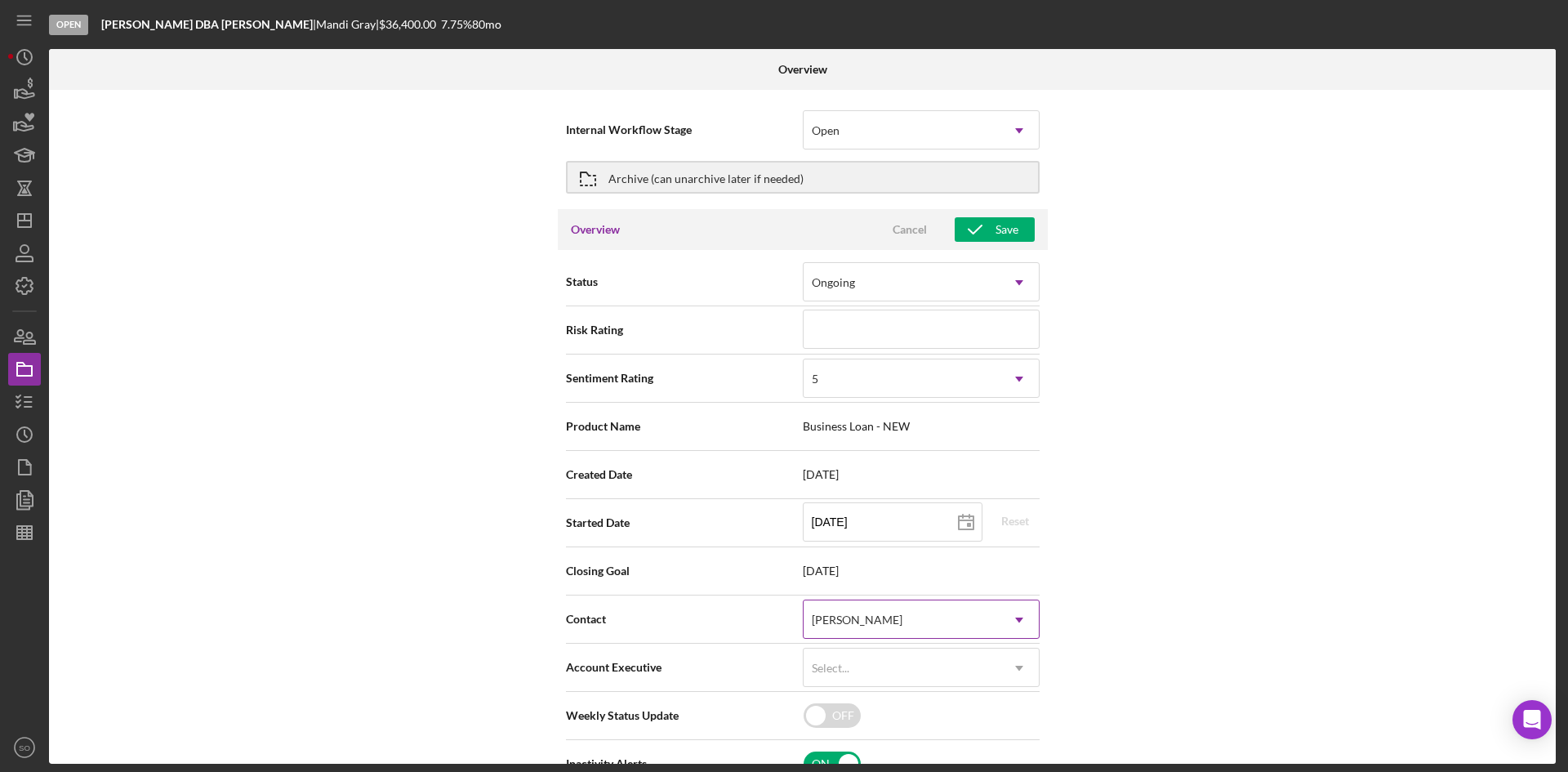
click at [887, 620] on div "[PERSON_NAME]" at bounding box center [857, 620] width 91 height 13
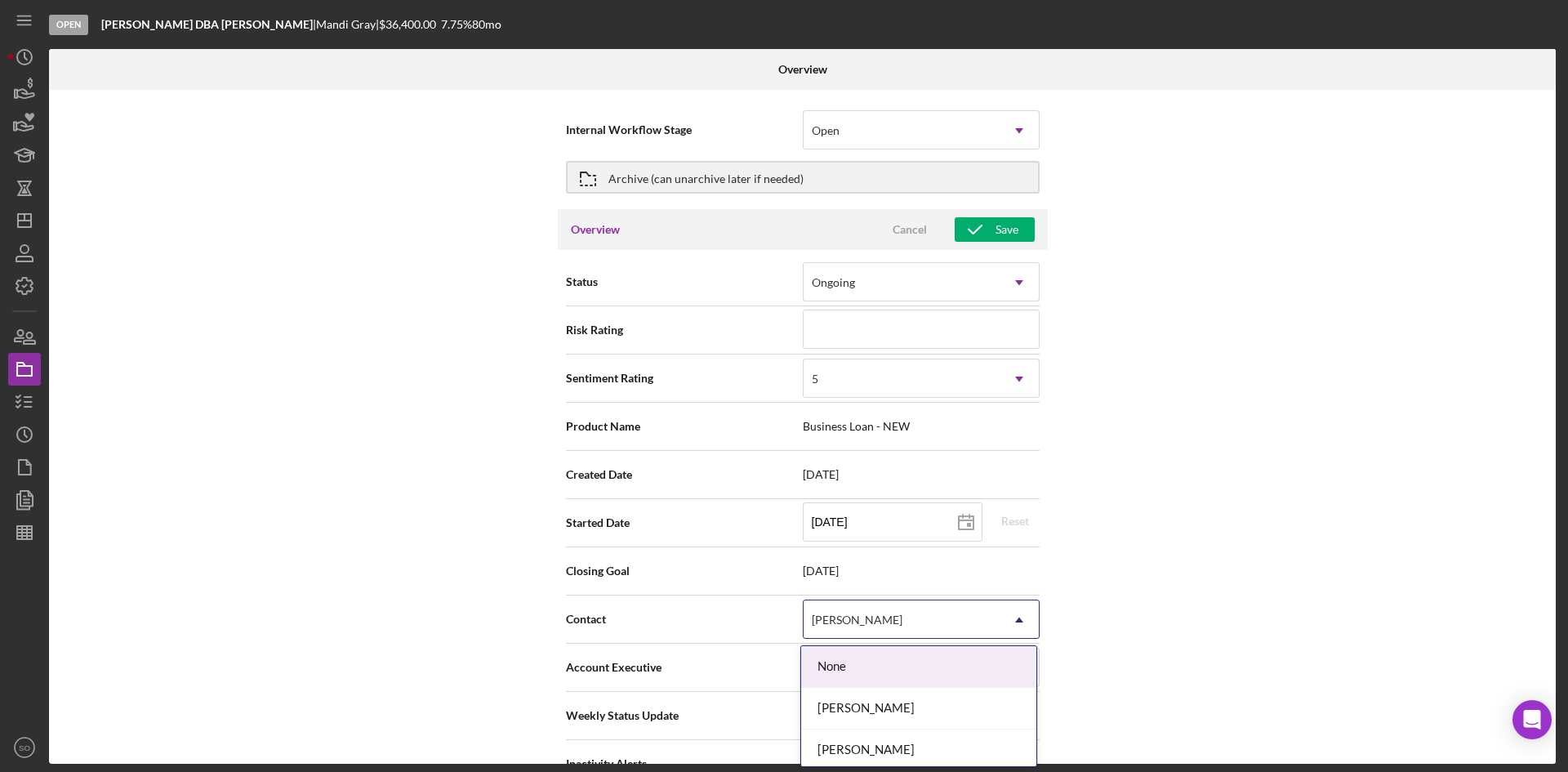
click at [1148, 518] on div "Internal Workflow Stage Open Icon/Dropdown Arrow Archive (can unarchive later i…" at bounding box center [803, 427] width 1507 height 674
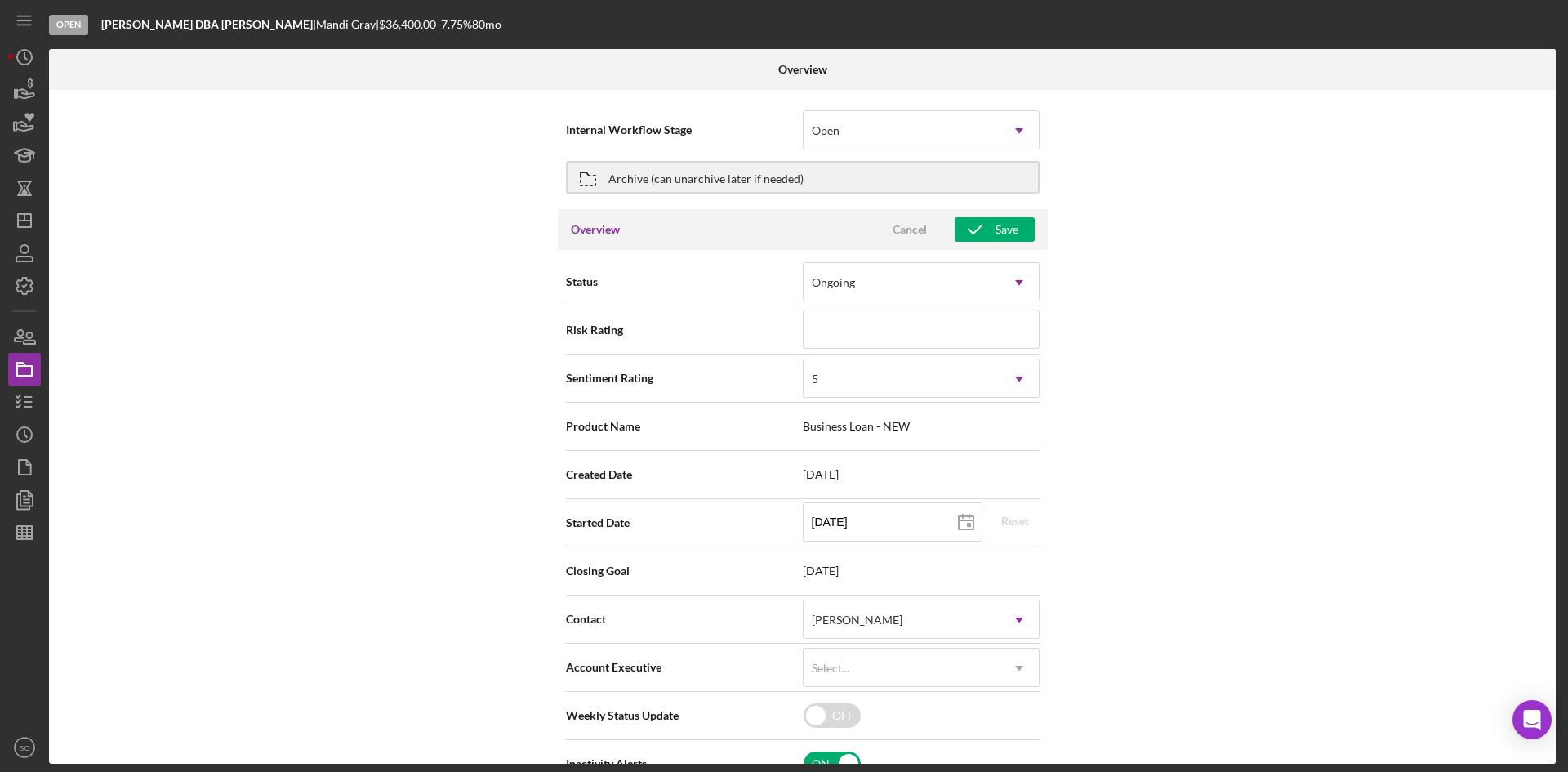
click at [872, 258] on div "Status Ongoing Icon/Dropdown Arrow Risk Rating Sentiment Rating 5 Icon/Dropdown…" at bounding box center [803, 606] width 490 height 712
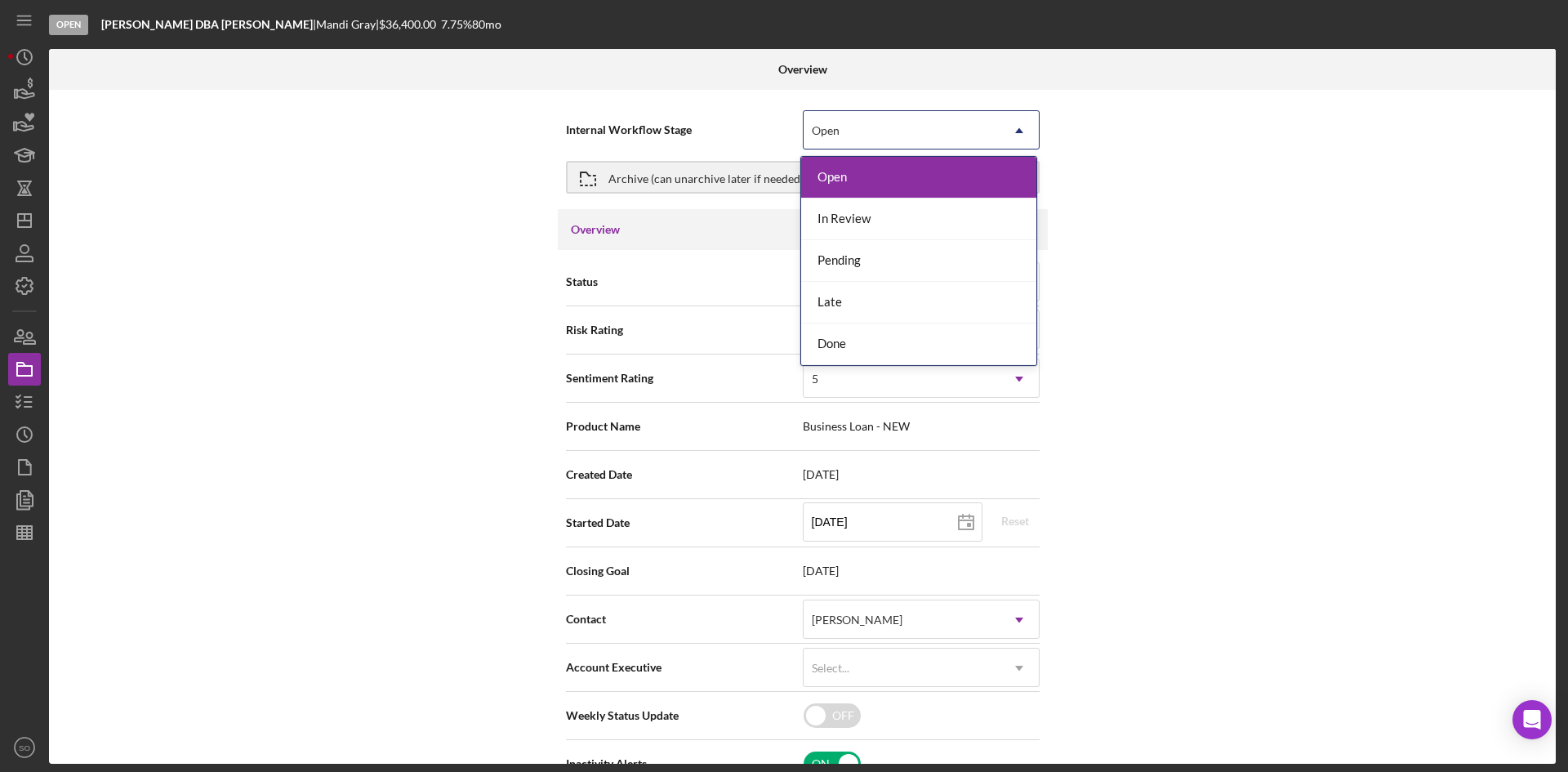
click at [941, 142] on div "Open" at bounding box center [901, 130] width 196 height 38
click at [877, 226] on div "In Review" at bounding box center [918, 219] width 235 height 42
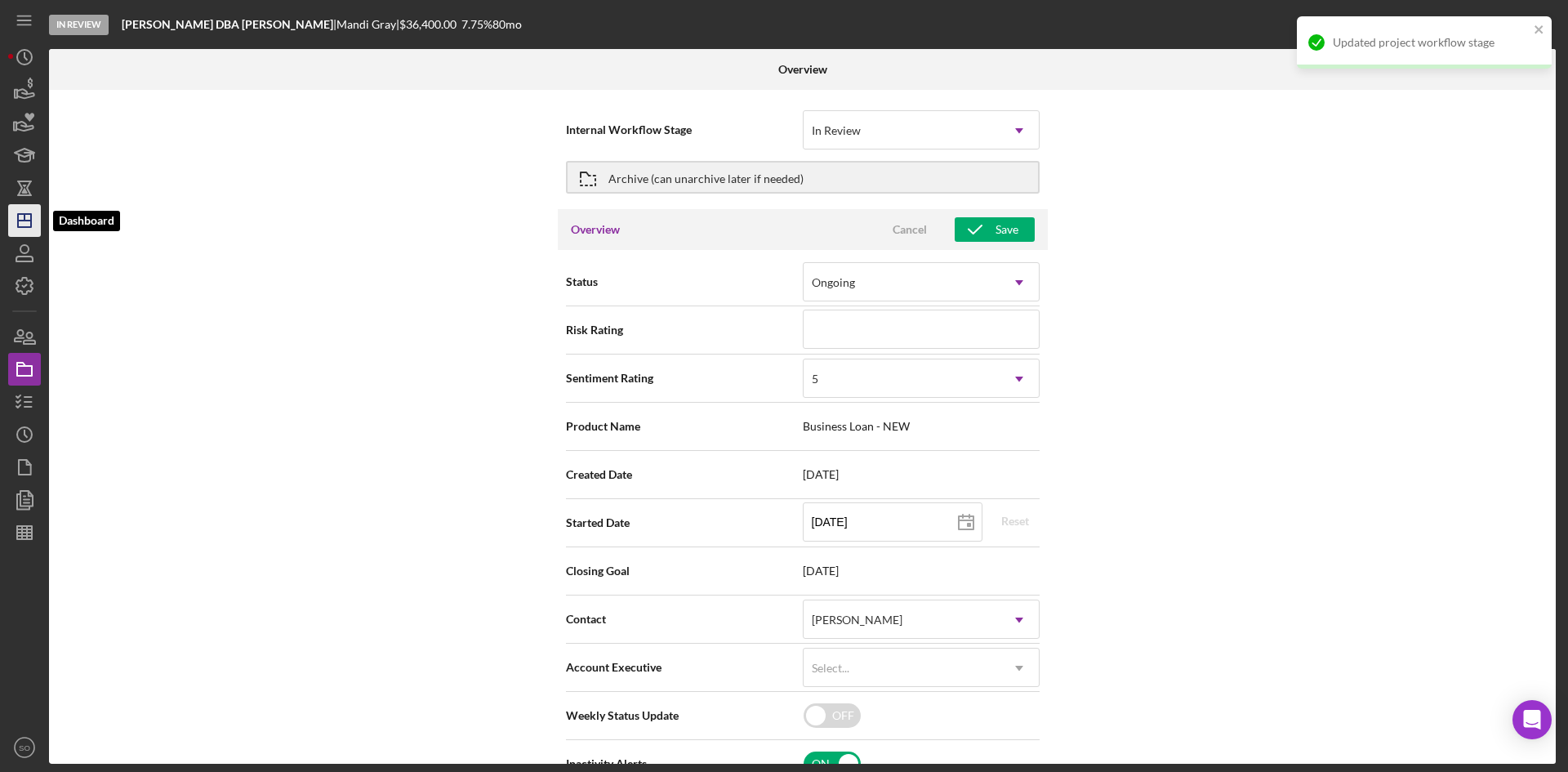
click at [34, 227] on icon "Icon/Dashboard" at bounding box center [25, 221] width 41 height 41
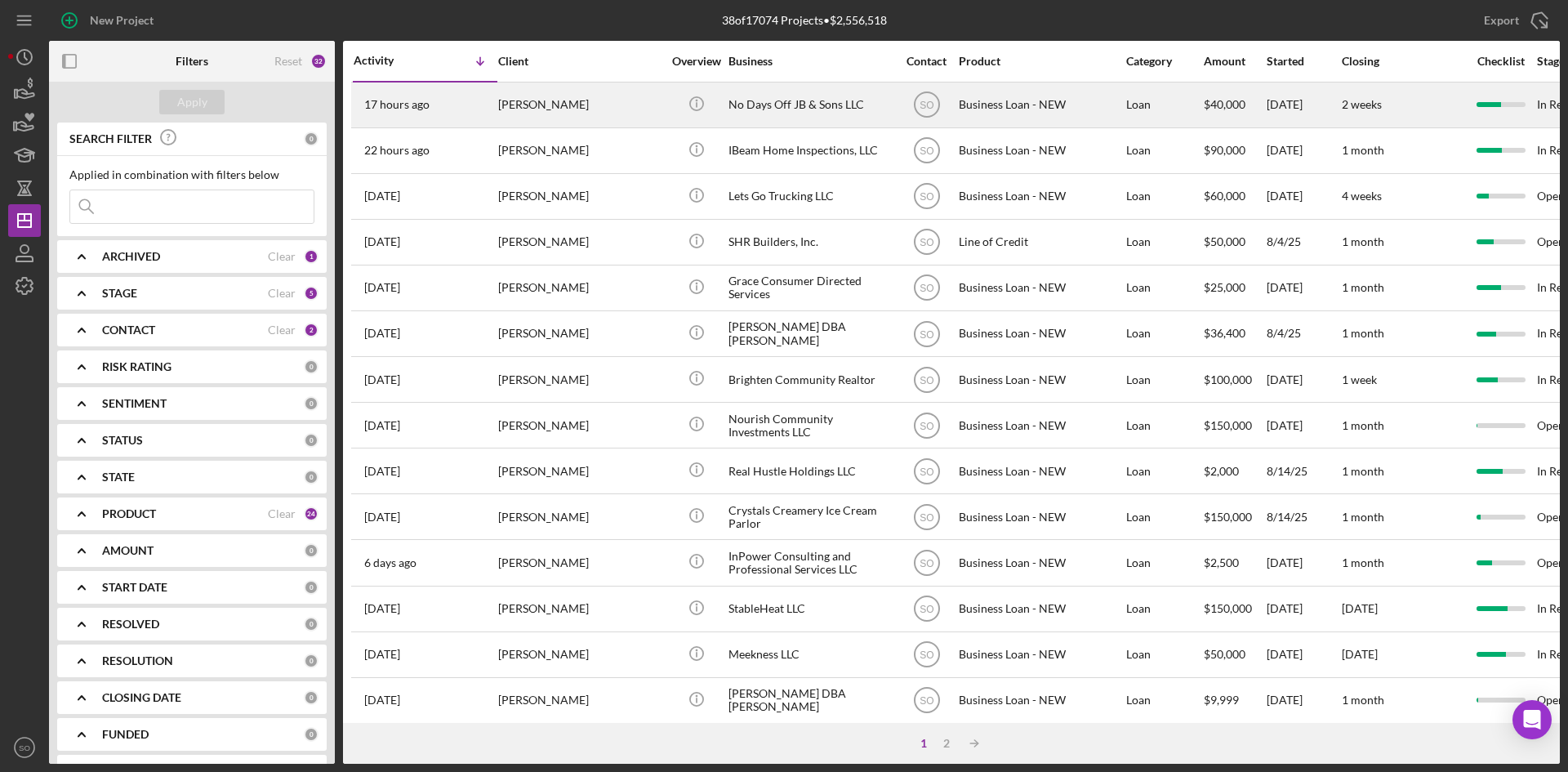
click at [523, 89] on div "[PERSON_NAME]" at bounding box center [580, 105] width 163 height 43
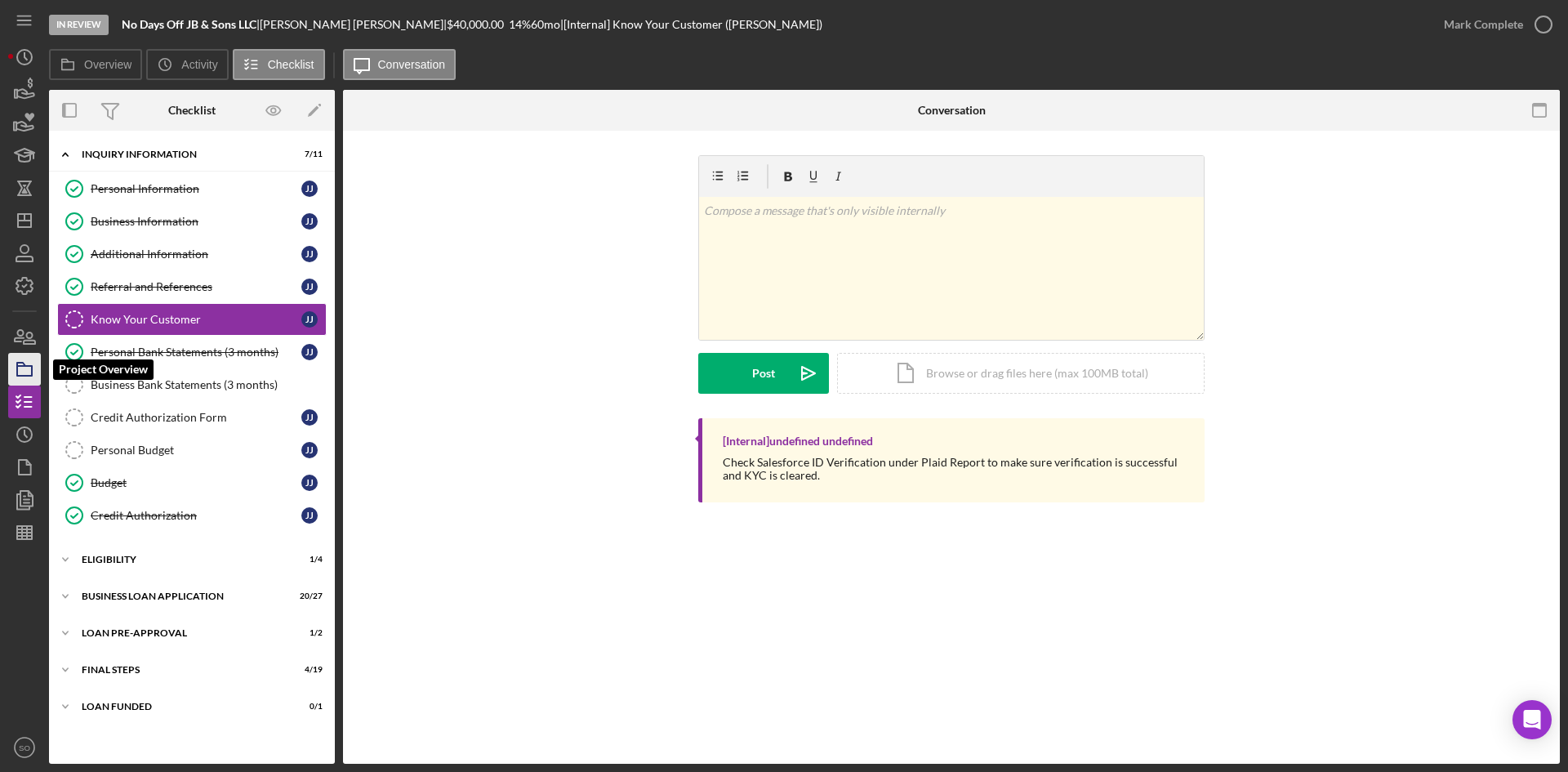
click at [25, 373] on icon "button" at bounding box center [25, 369] width 41 height 41
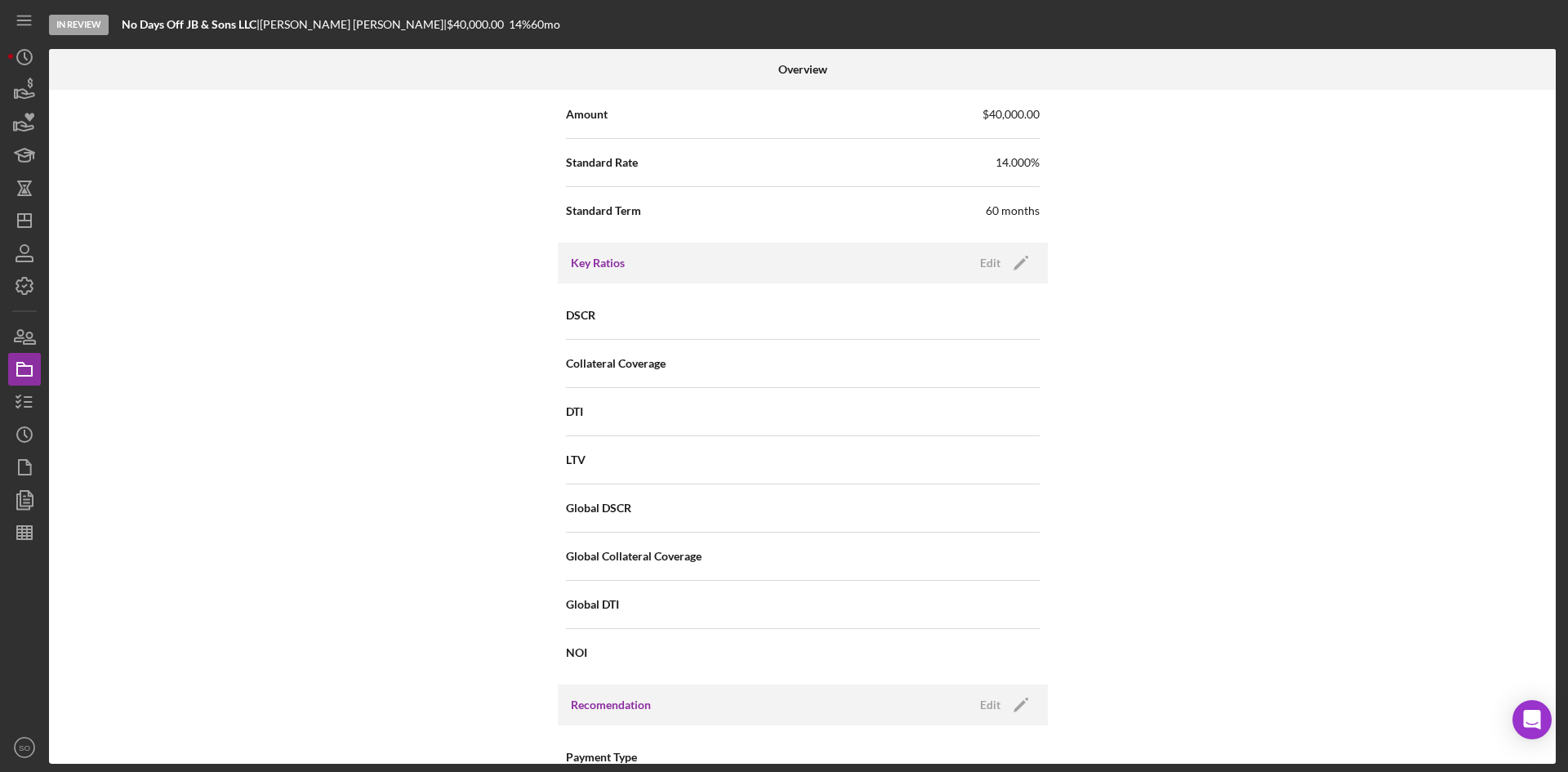
scroll to position [654, 0]
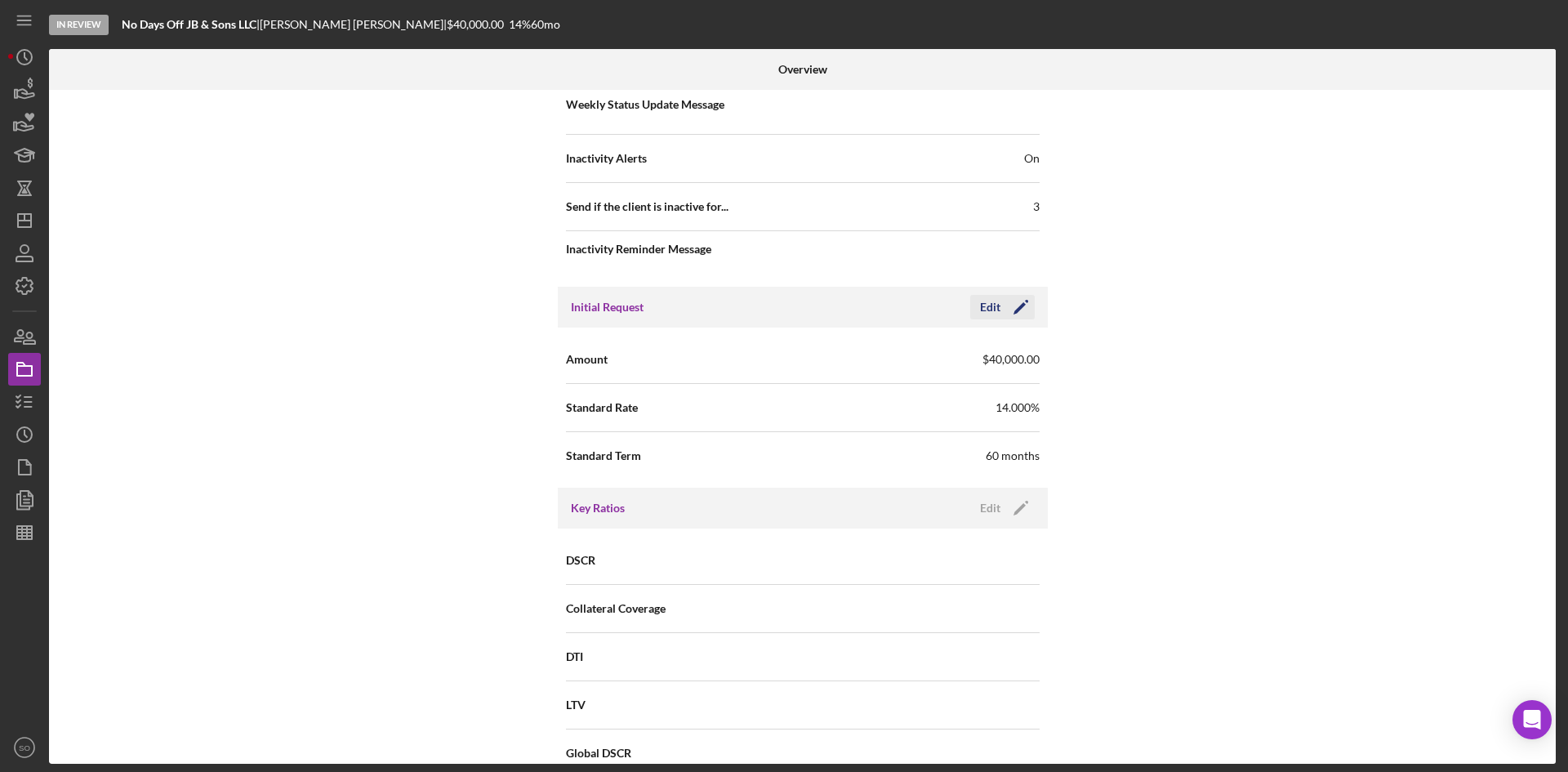
click at [988, 308] on div "Edit" at bounding box center [990, 308] width 21 height 25
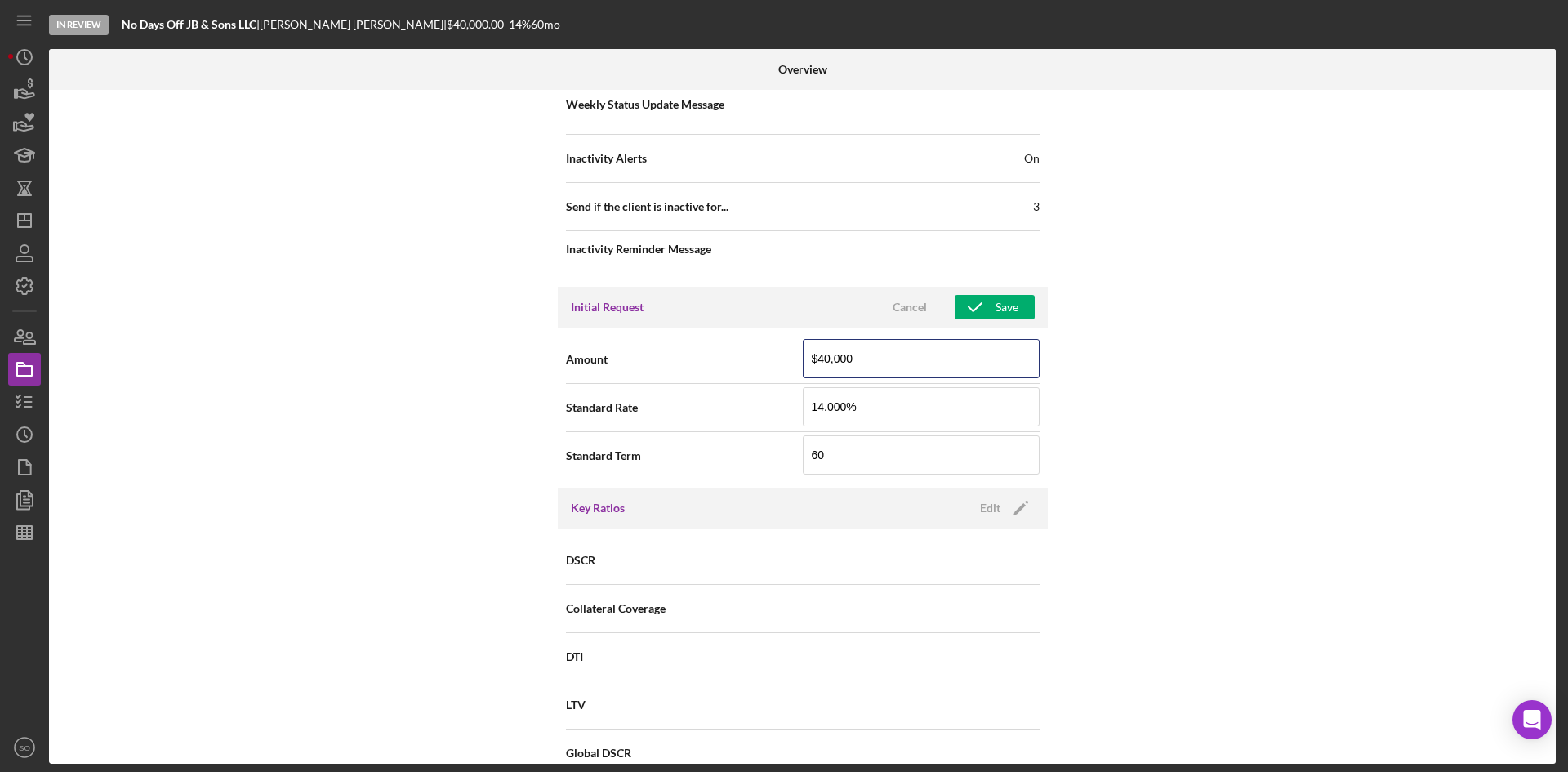
drag, startPoint x: 899, startPoint y: 359, endPoint x: 758, endPoint y: 363, distance: 141.1
click at [758, 363] on div "Amount $40,000" at bounding box center [803, 359] width 474 height 41
type input "$30,000"
click at [1269, 331] on div "Internal Workflow Stage In Review Icon/Dropdown Arrow Archive (can unarchive la…" at bounding box center [803, 427] width 1507 height 674
click at [981, 307] on icon "button" at bounding box center [975, 308] width 41 height 41
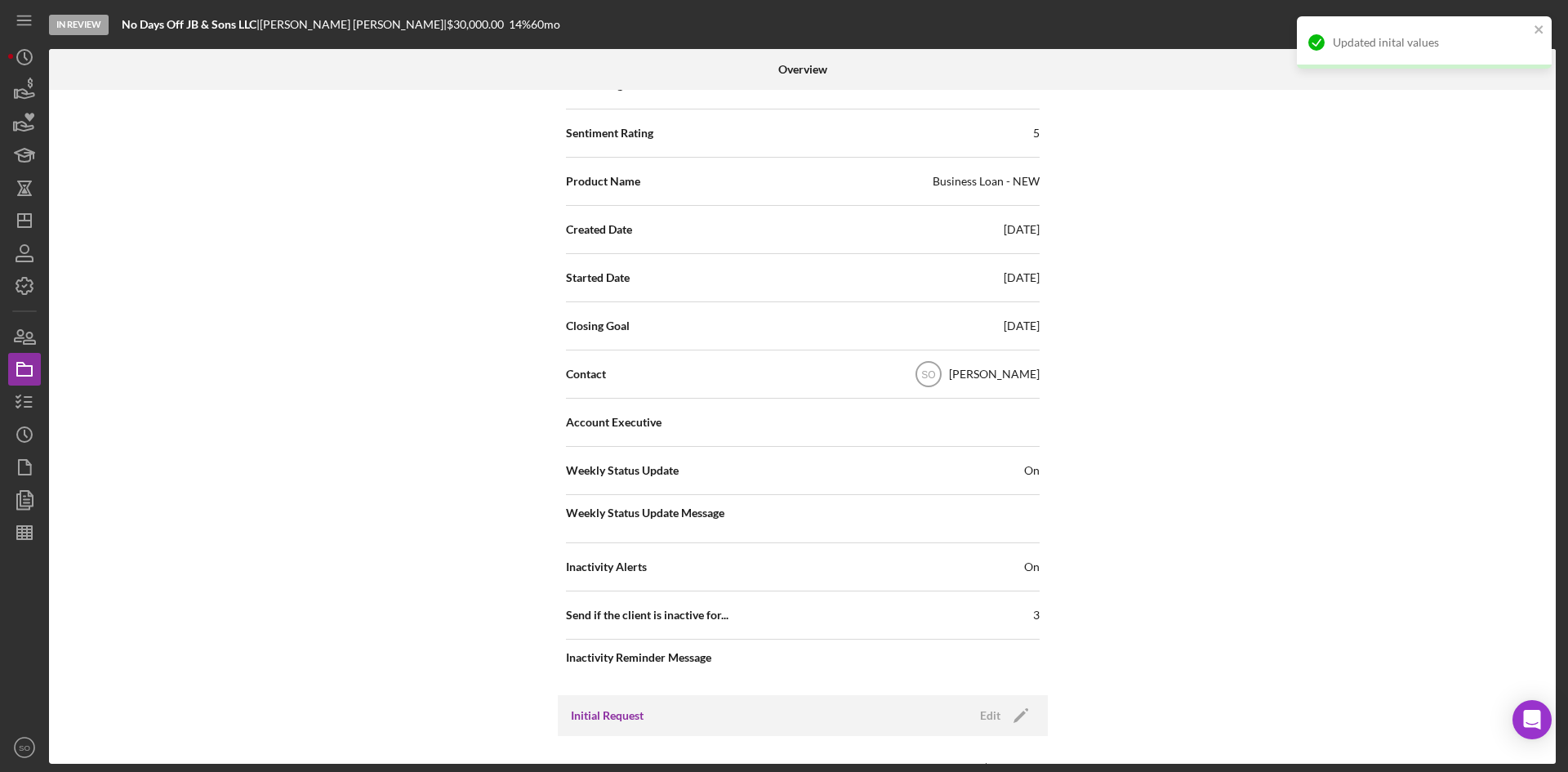
scroll to position [0, 0]
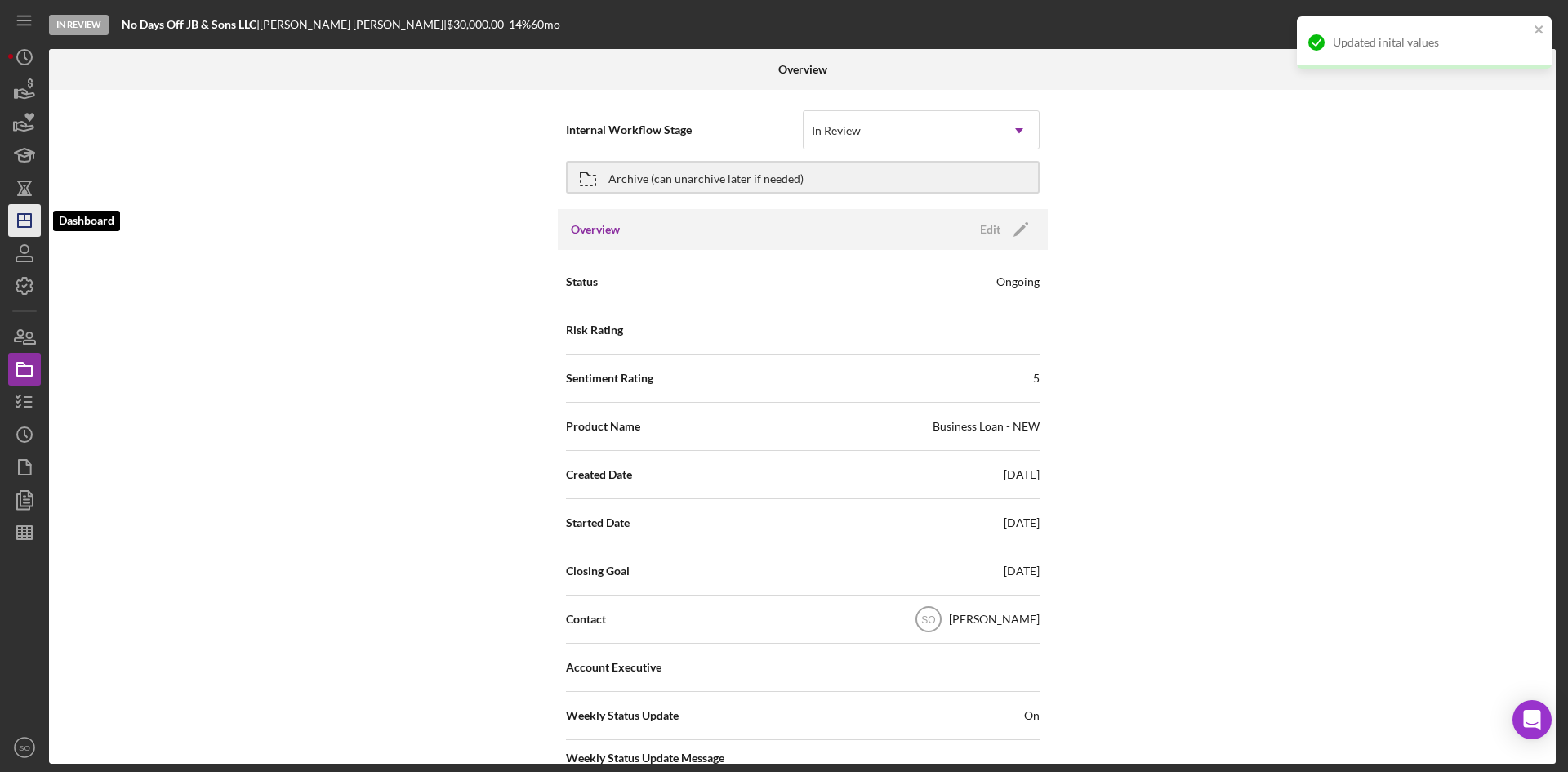
click at [12, 224] on icon "Icon/Dashboard" at bounding box center [25, 221] width 41 height 41
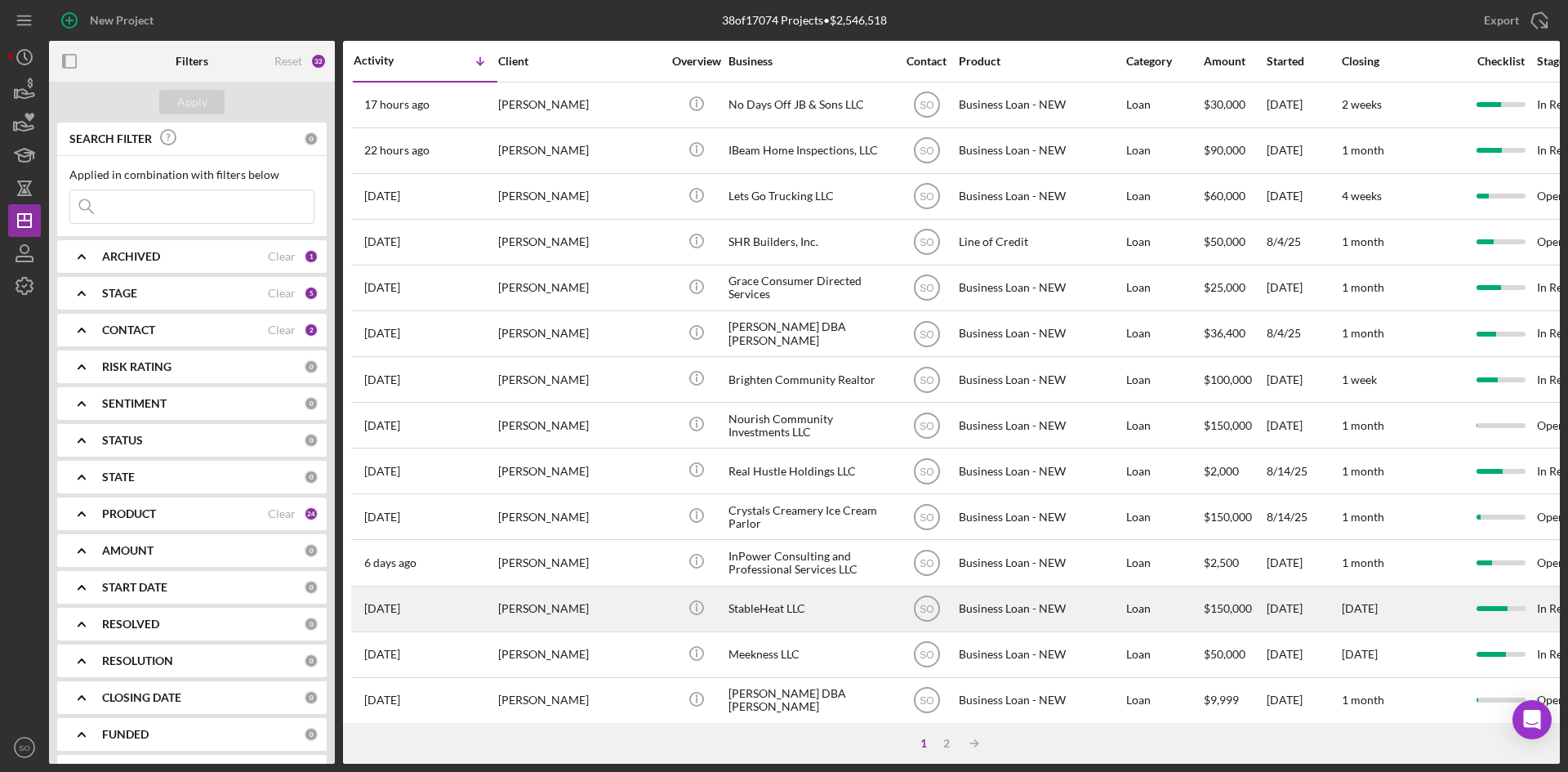
click at [543, 615] on div "[PERSON_NAME]" at bounding box center [580, 609] width 163 height 43
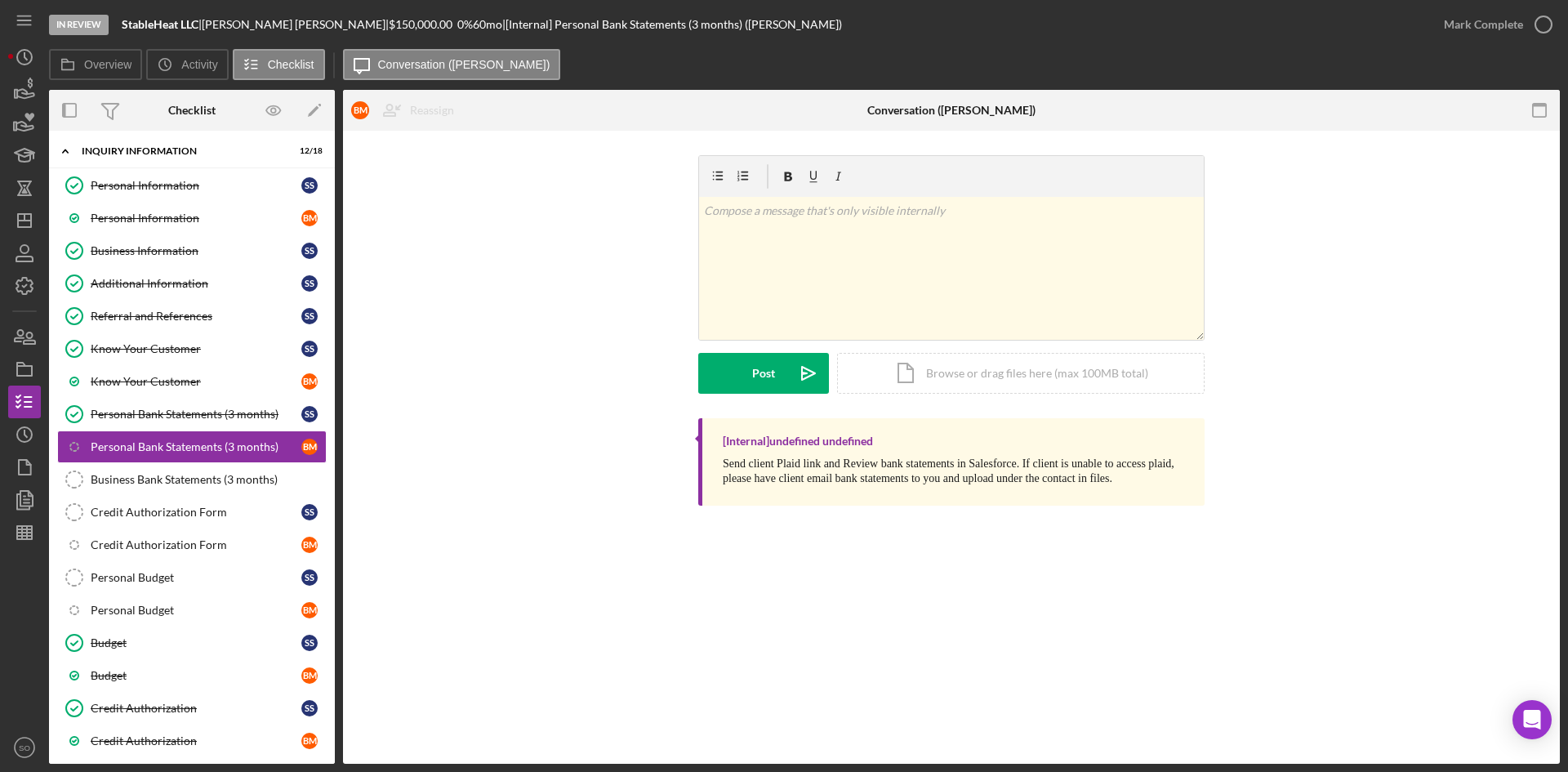
scroll to position [233, 0]
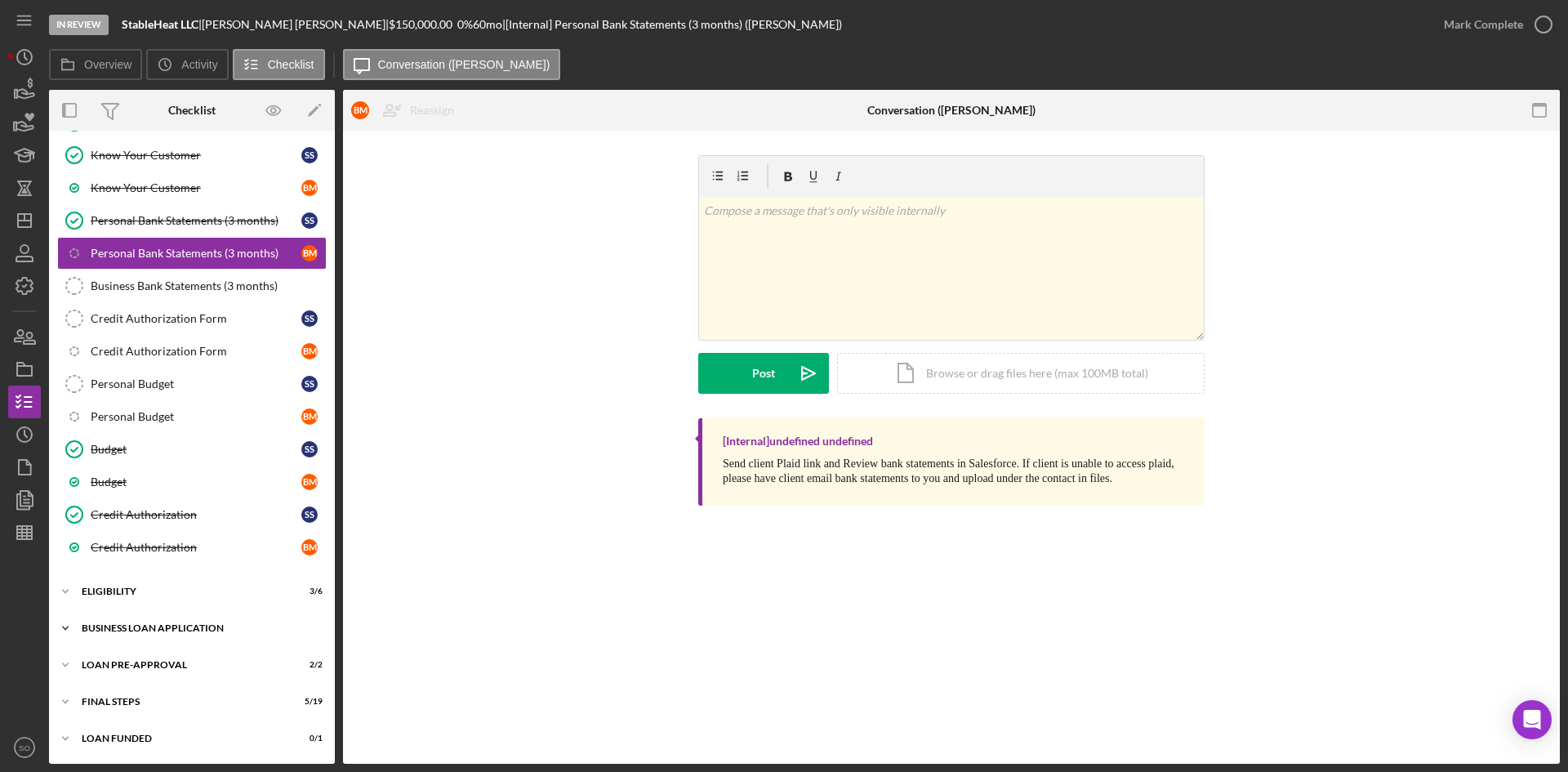
click at [150, 633] on div "Icon/Expander BUSINESS LOAN APPLICATION 30 / 35" at bounding box center [192, 628] width 286 height 33
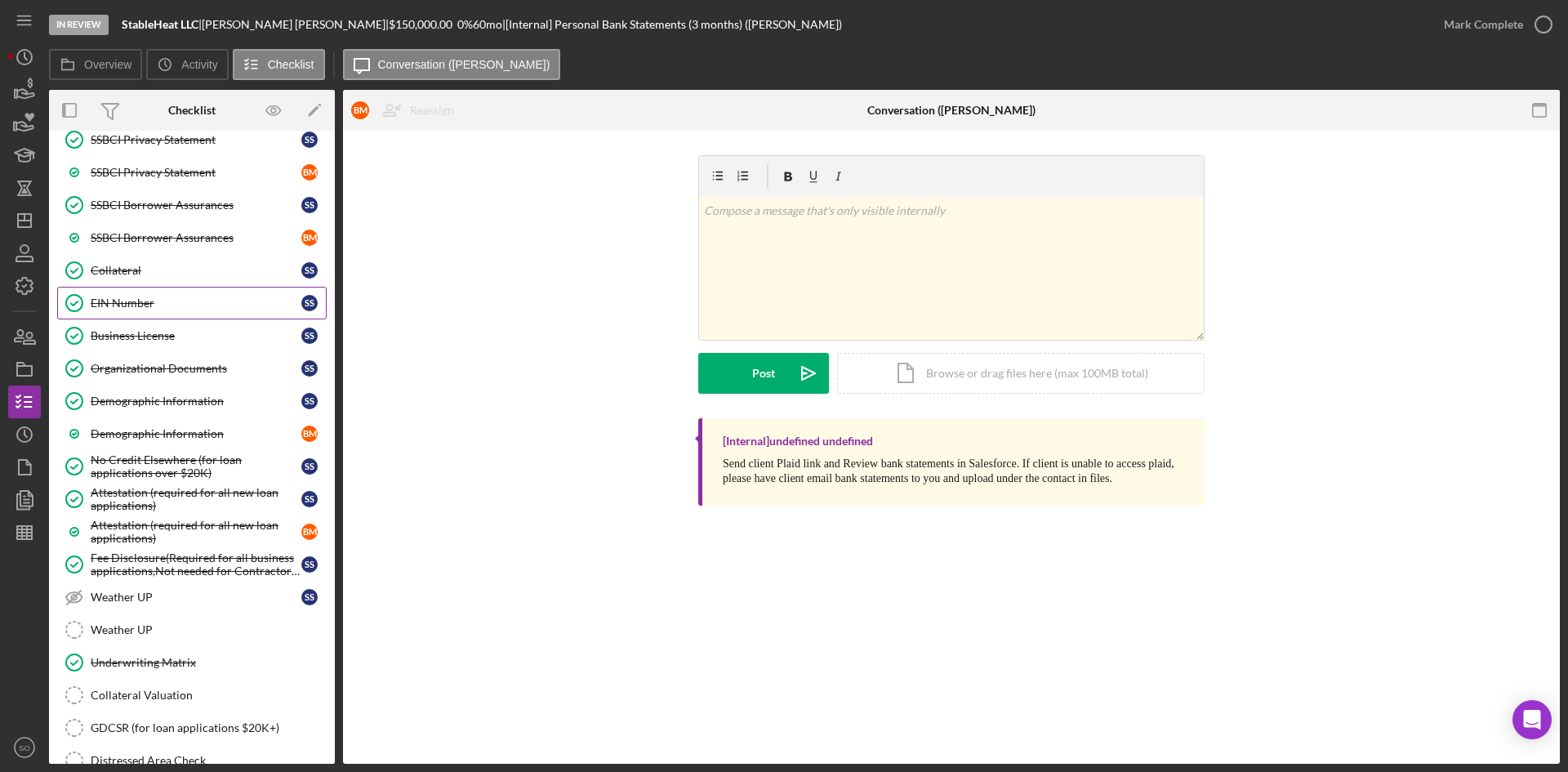
scroll to position [1386, 0]
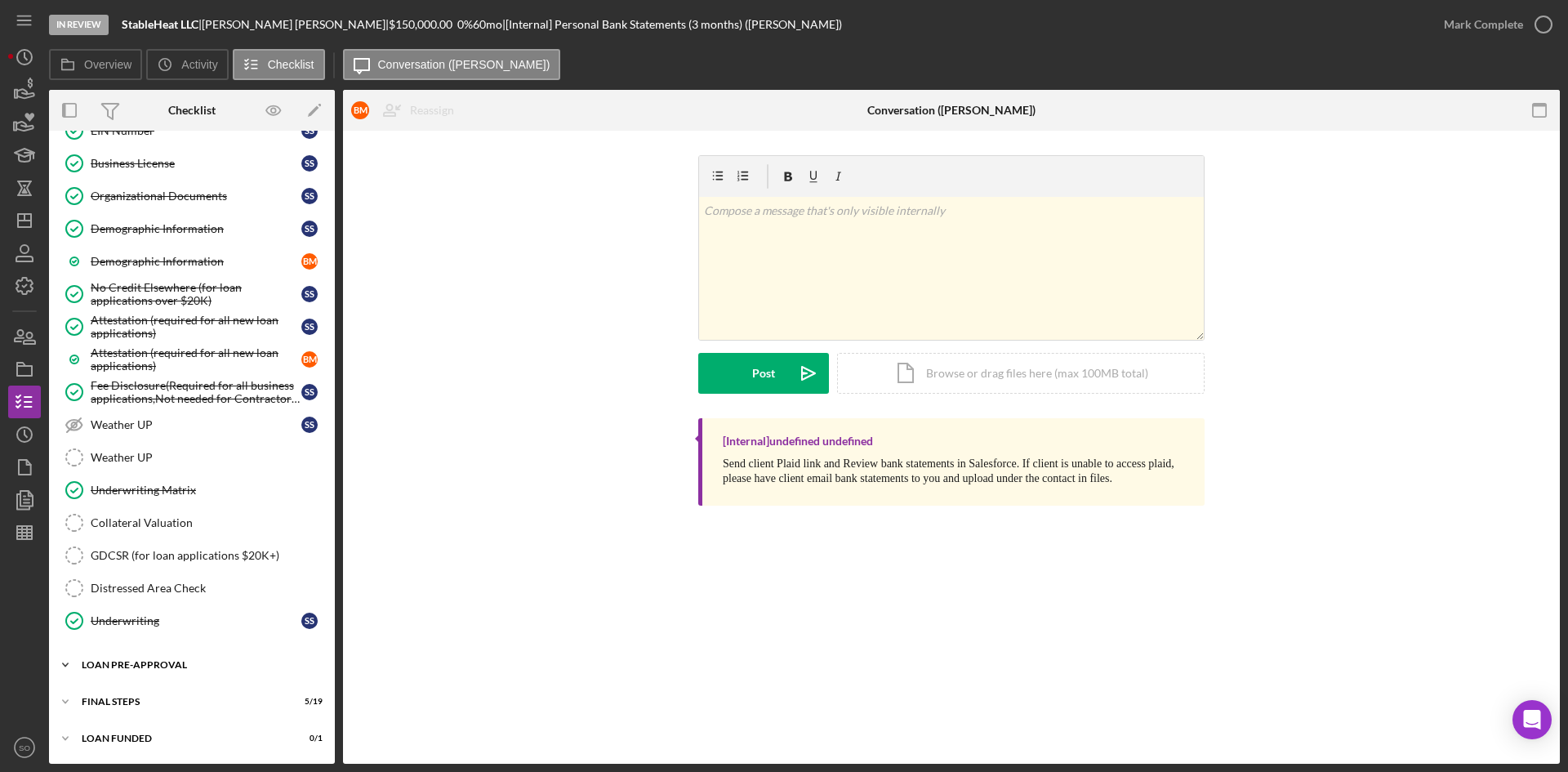
click at [137, 663] on div "LOAN PRE-APPROVAL" at bounding box center [198, 665] width 233 height 10
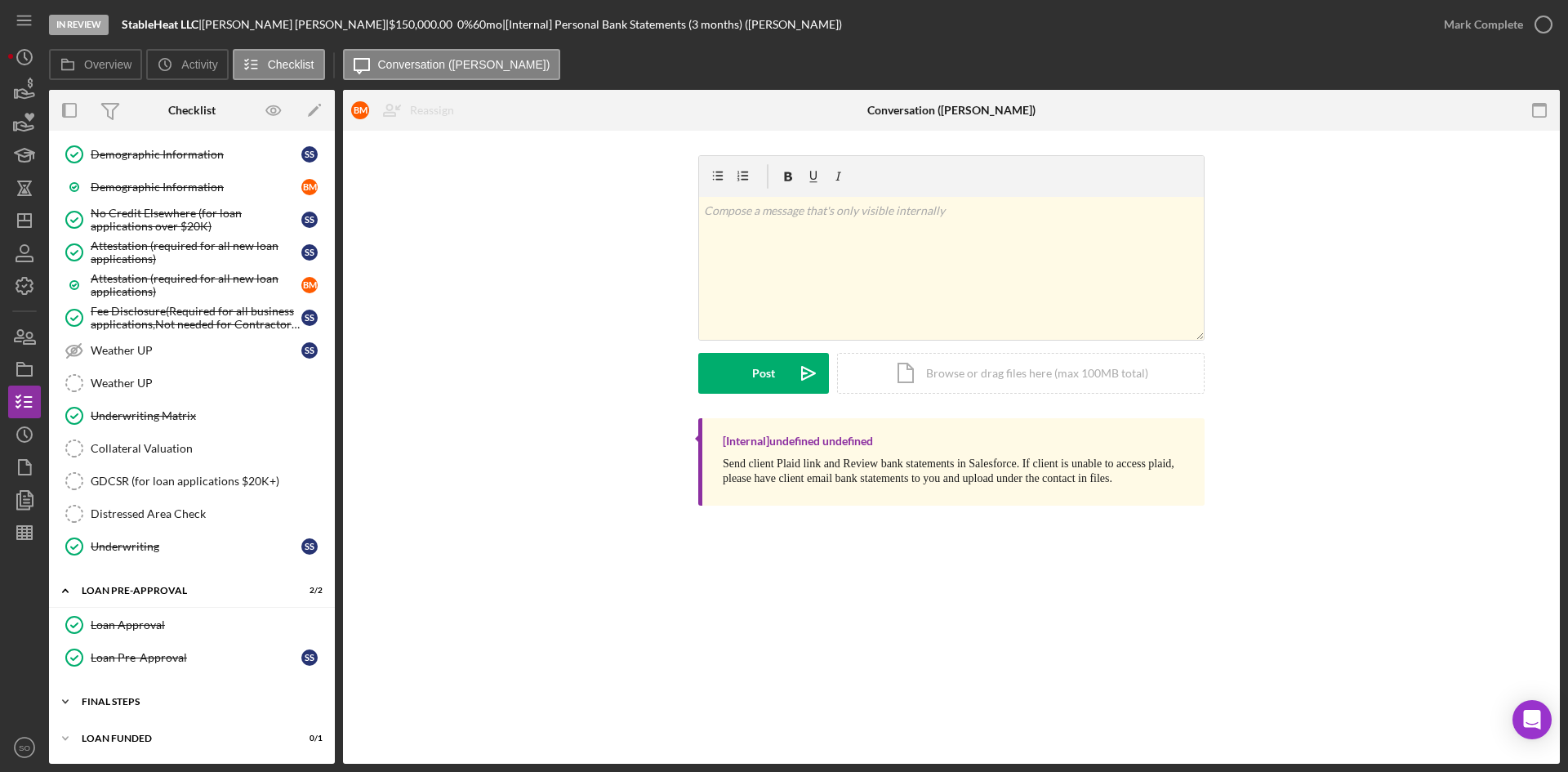
click at [132, 701] on div "FINAL STEPS" at bounding box center [198, 702] width 233 height 10
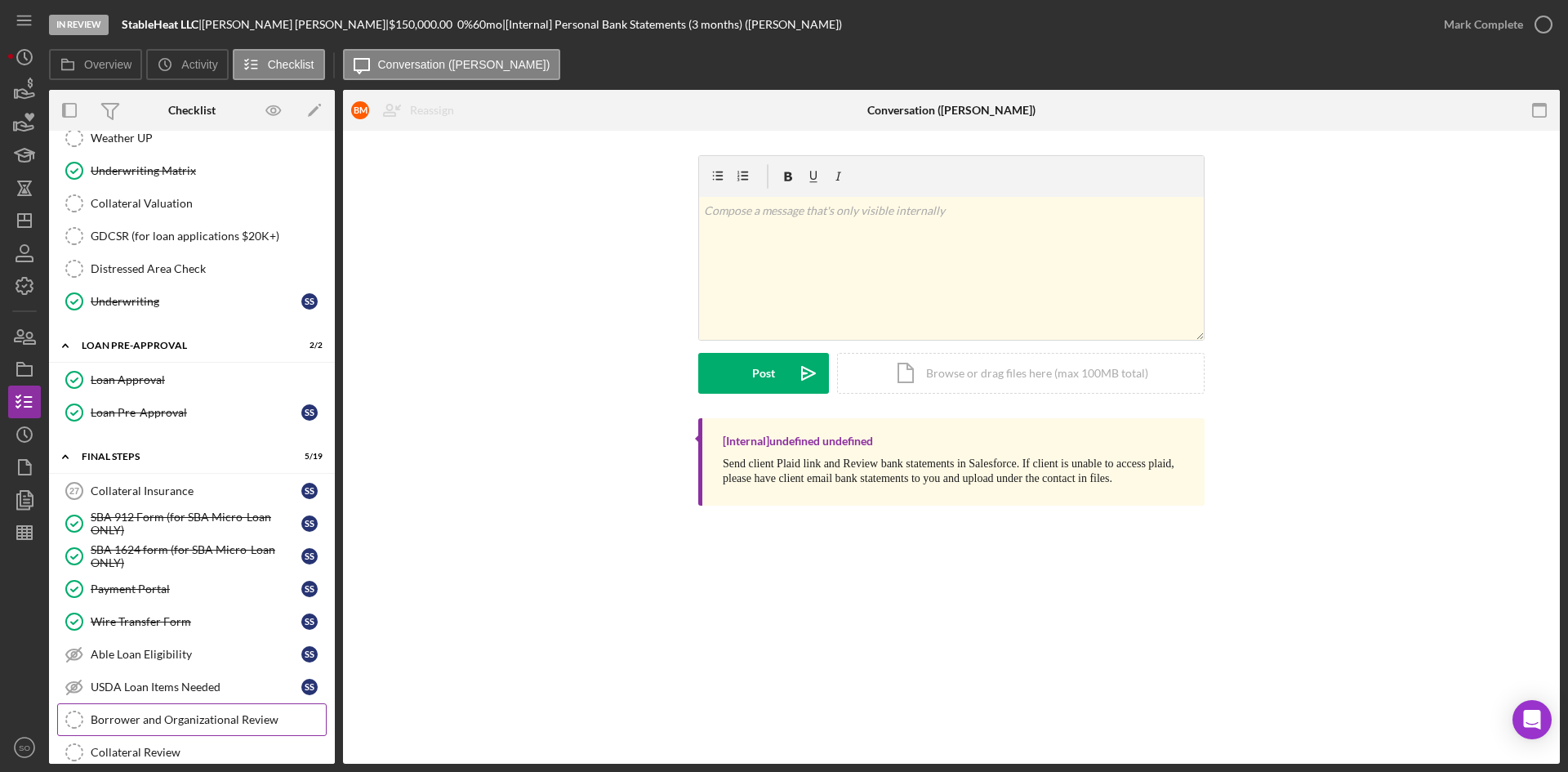
scroll to position [1787, 0]
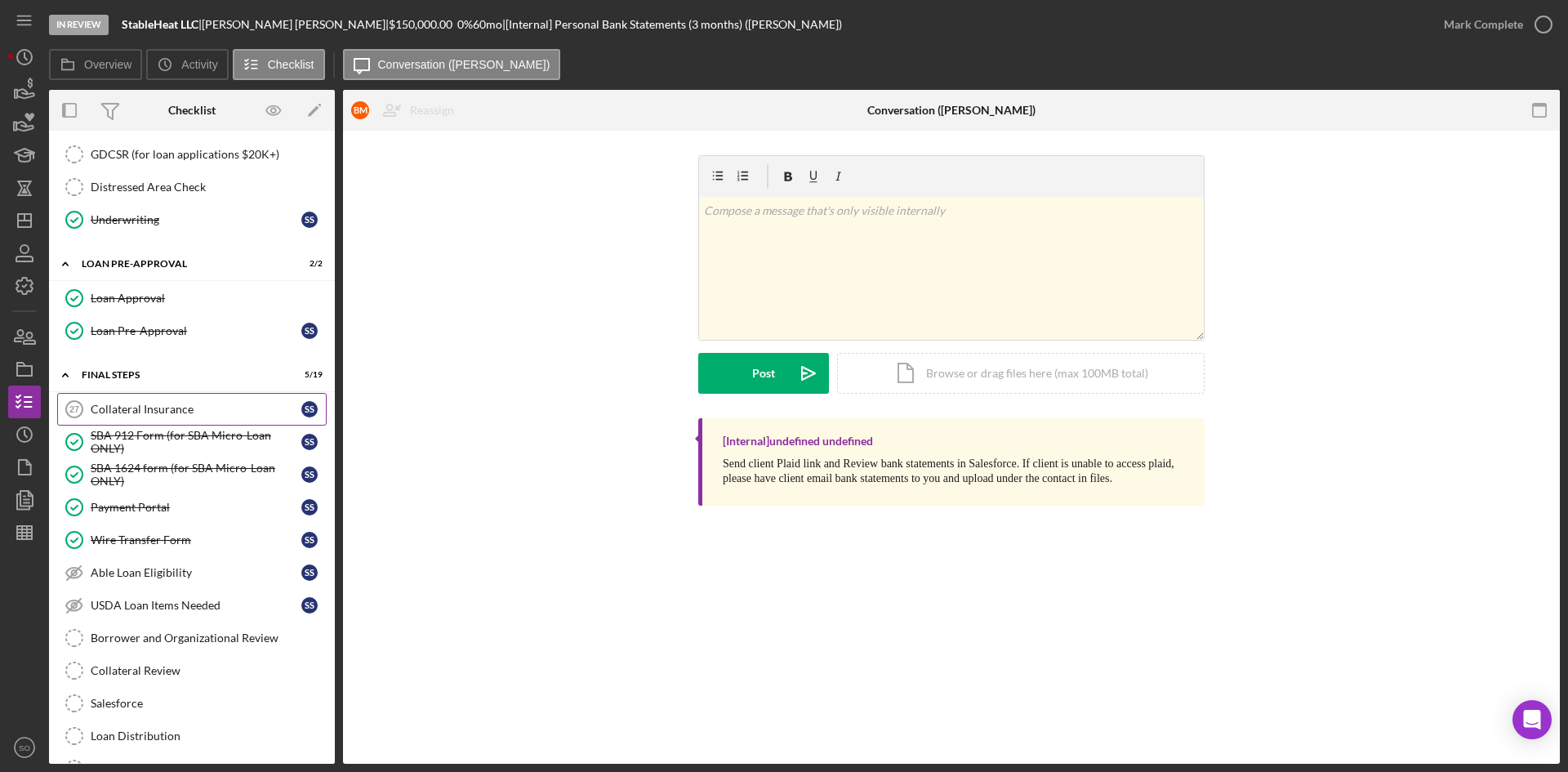
click at [156, 412] on div "Collateral Insurance" at bounding box center [196, 409] width 211 height 13
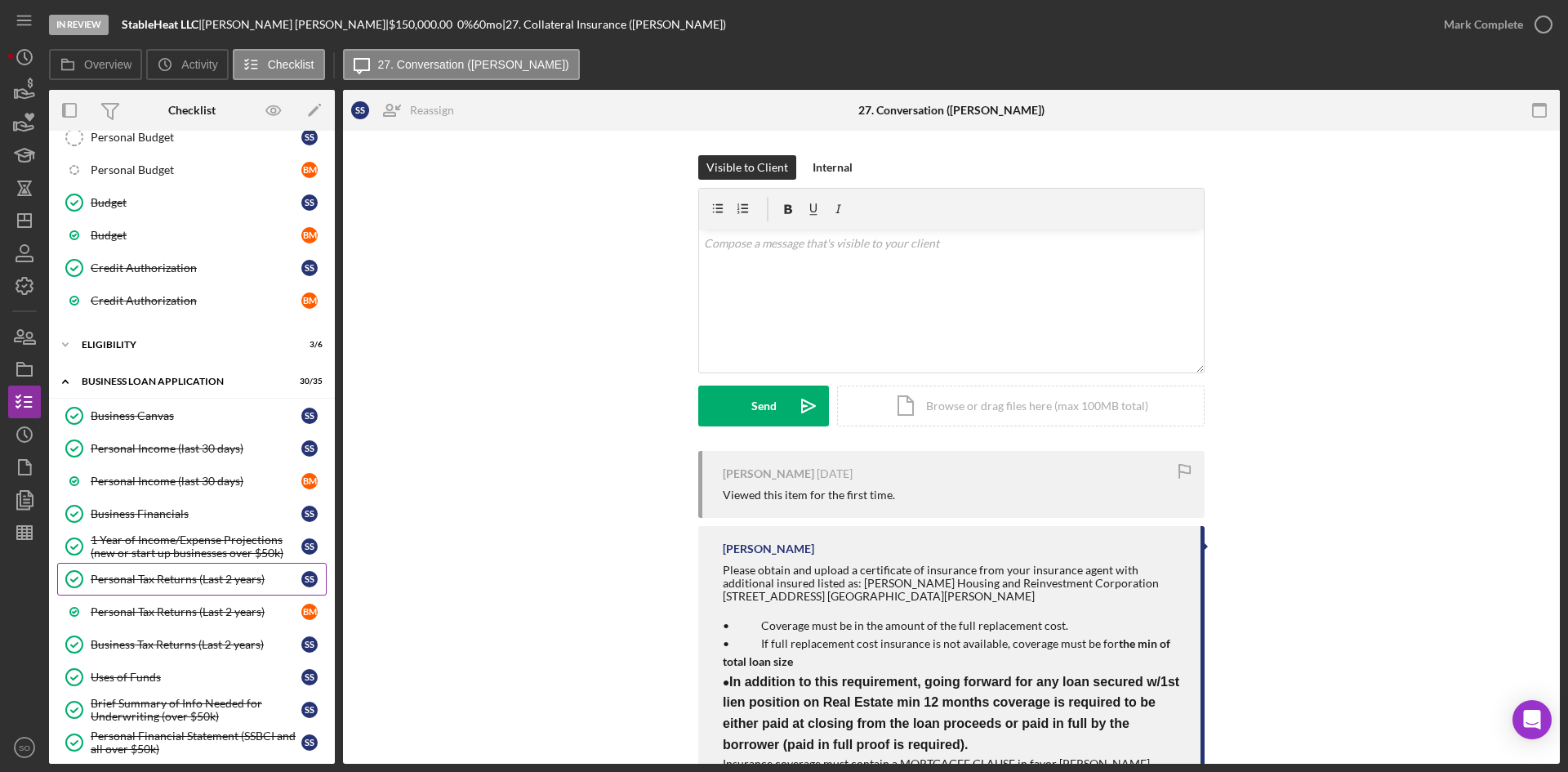
scroll to position [398, 0]
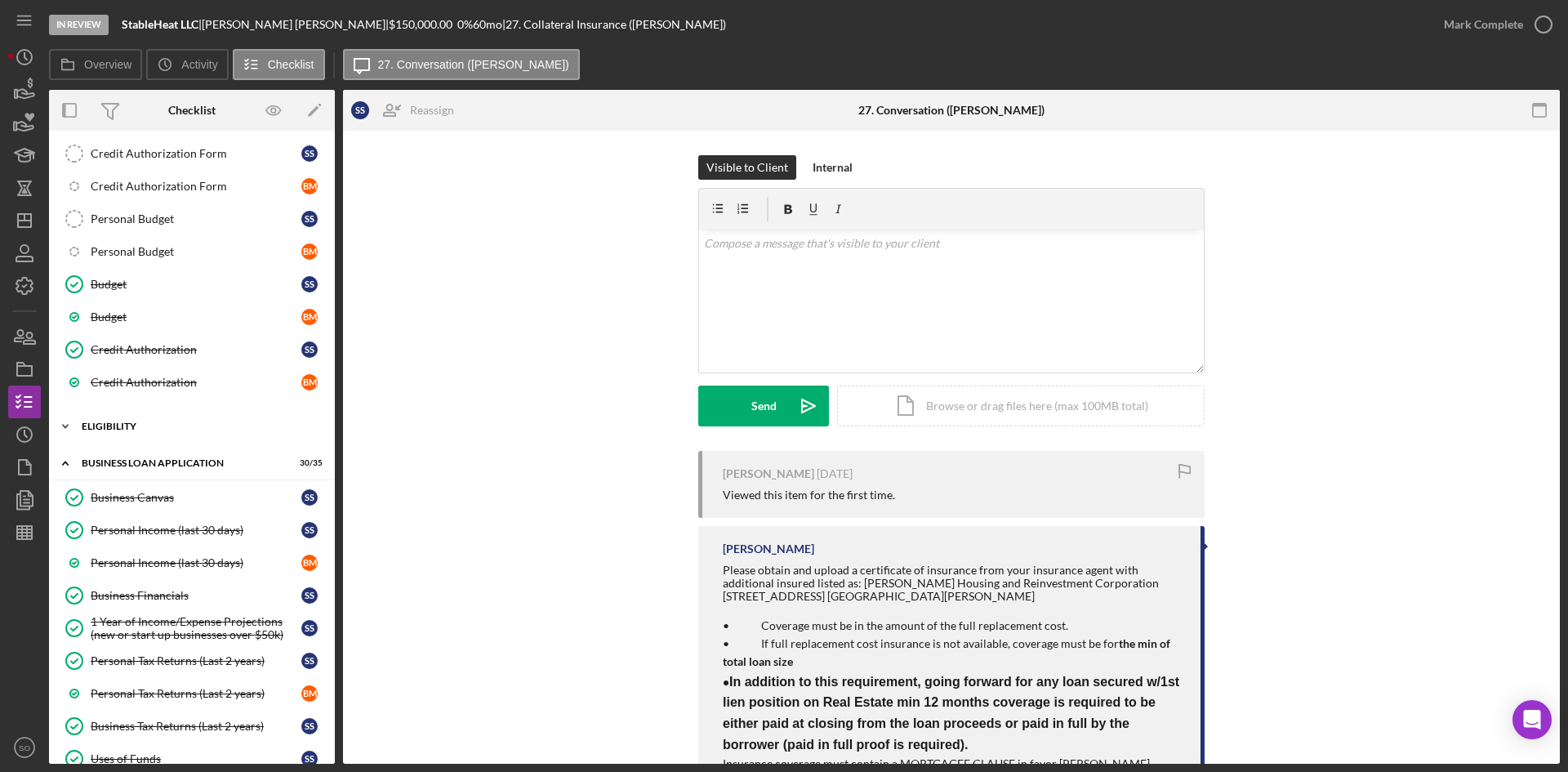
click at [160, 417] on div "Icon/Expander ELIGIBILITY 3 / 6" at bounding box center [192, 427] width 286 height 33
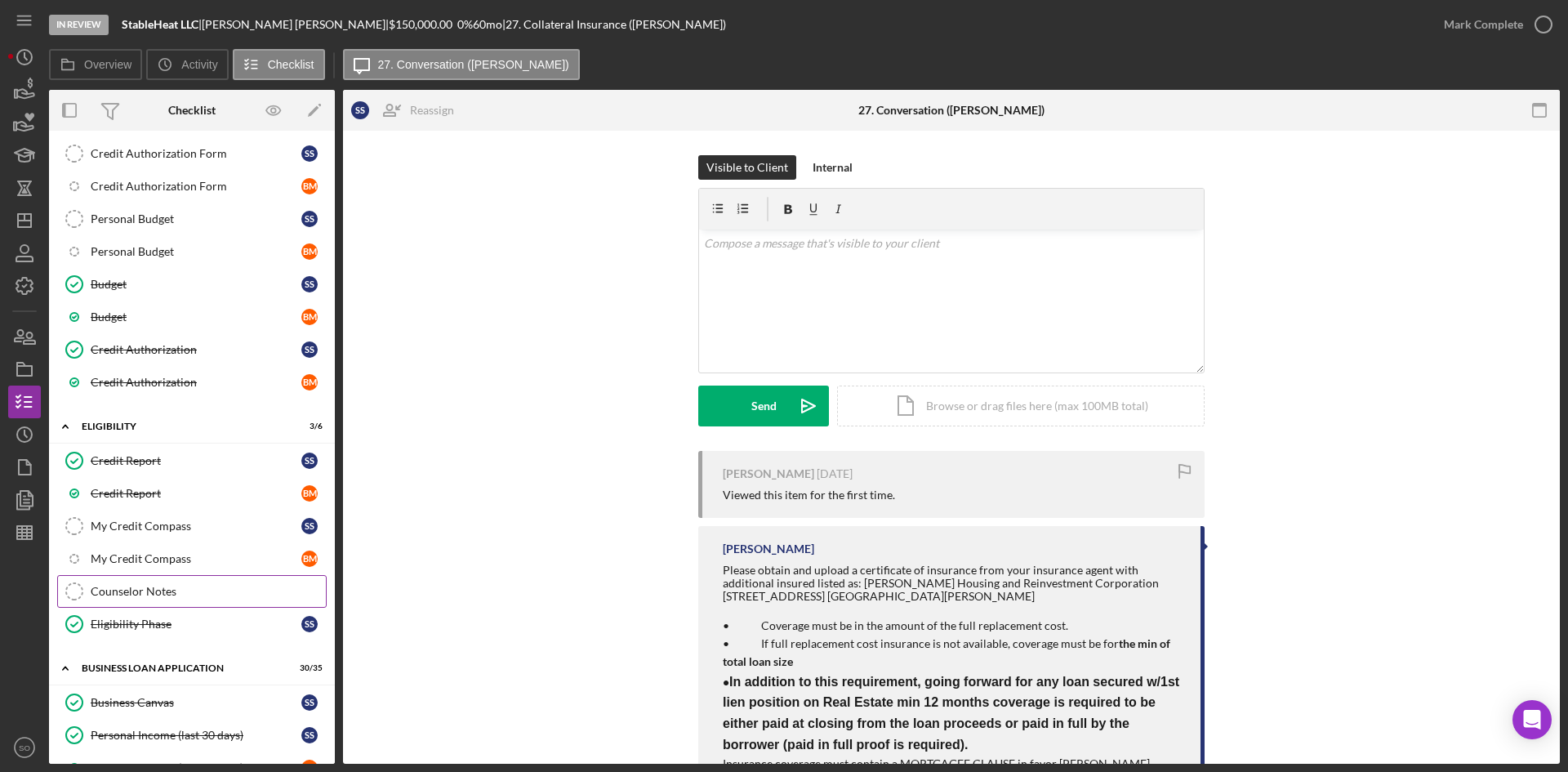
click at [150, 586] on div "Counselor Notes" at bounding box center [208, 592] width 235 height 13
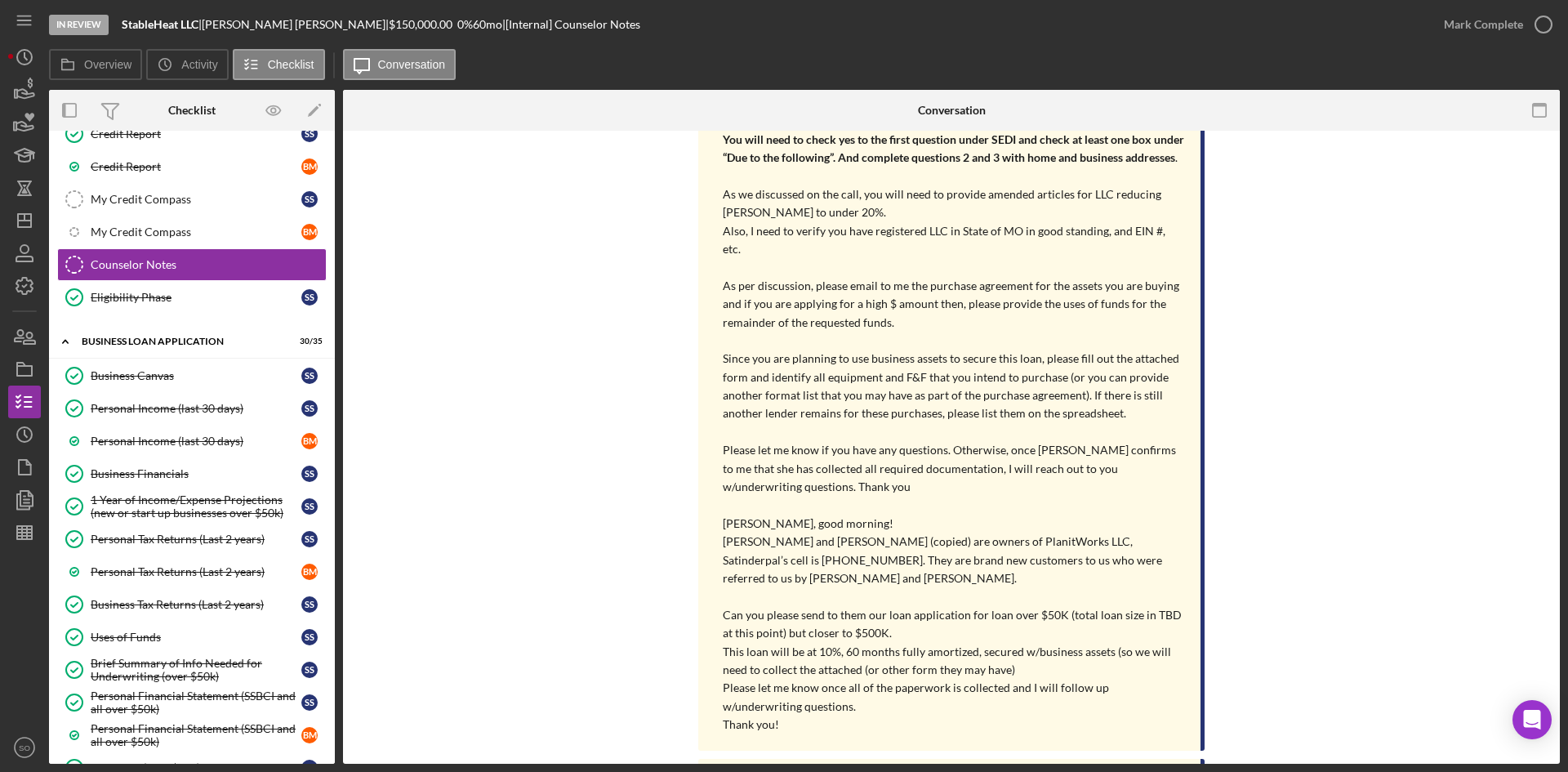
scroll to position [1052, 0]
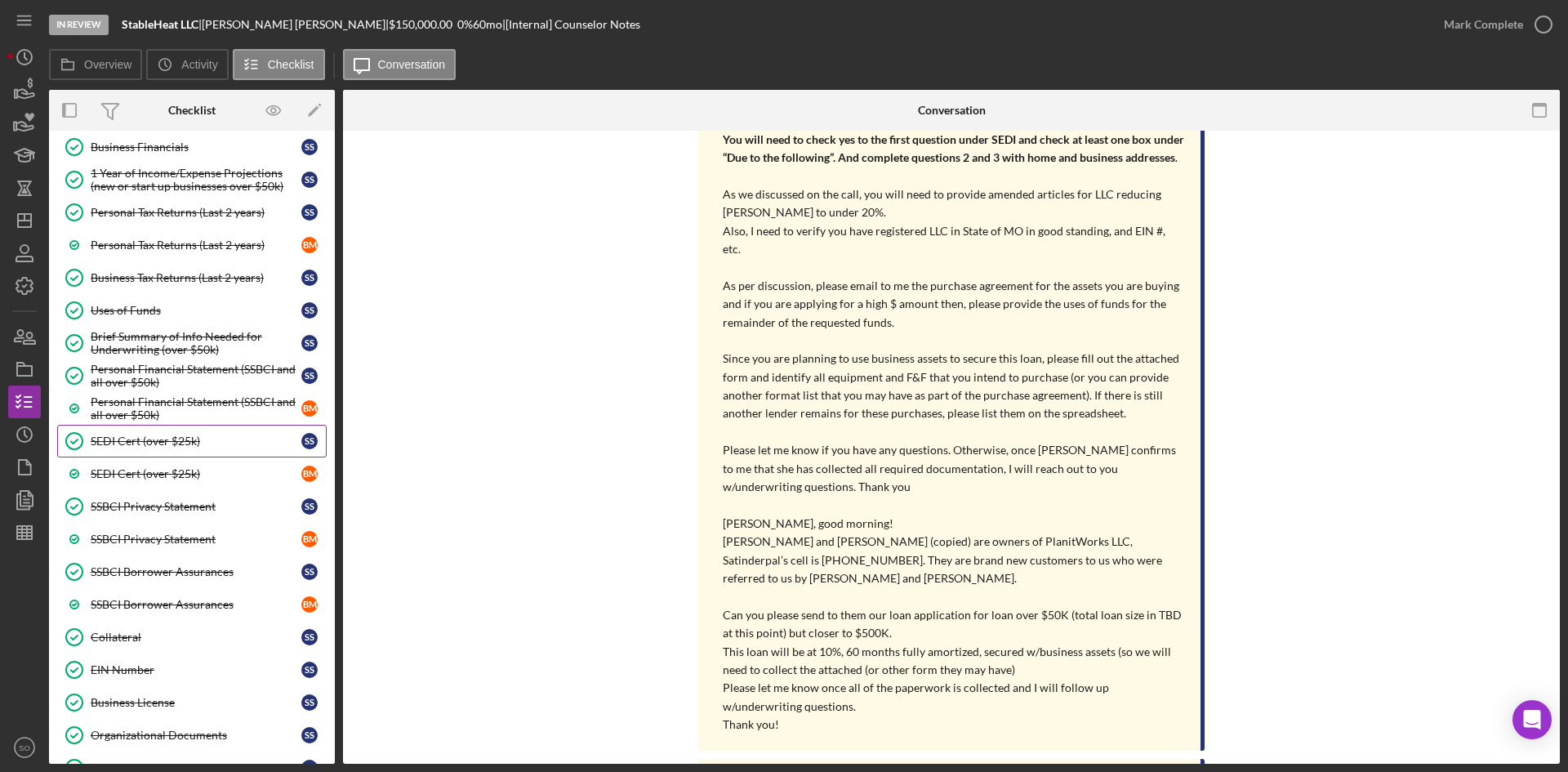
click at [146, 445] on div "SEDI Cert (over $25k)" at bounding box center [196, 441] width 211 height 13
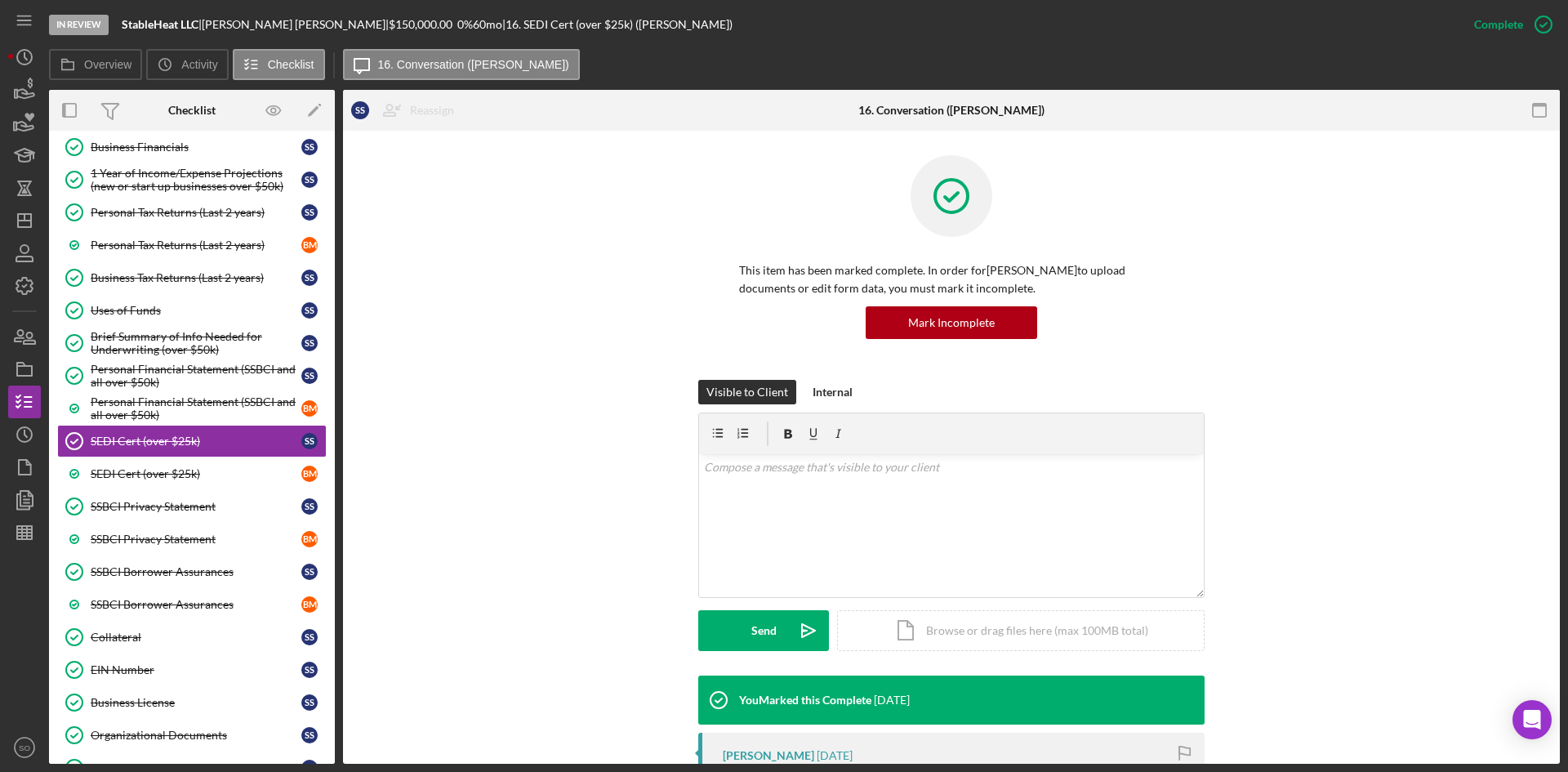
scroll to position [245, 0]
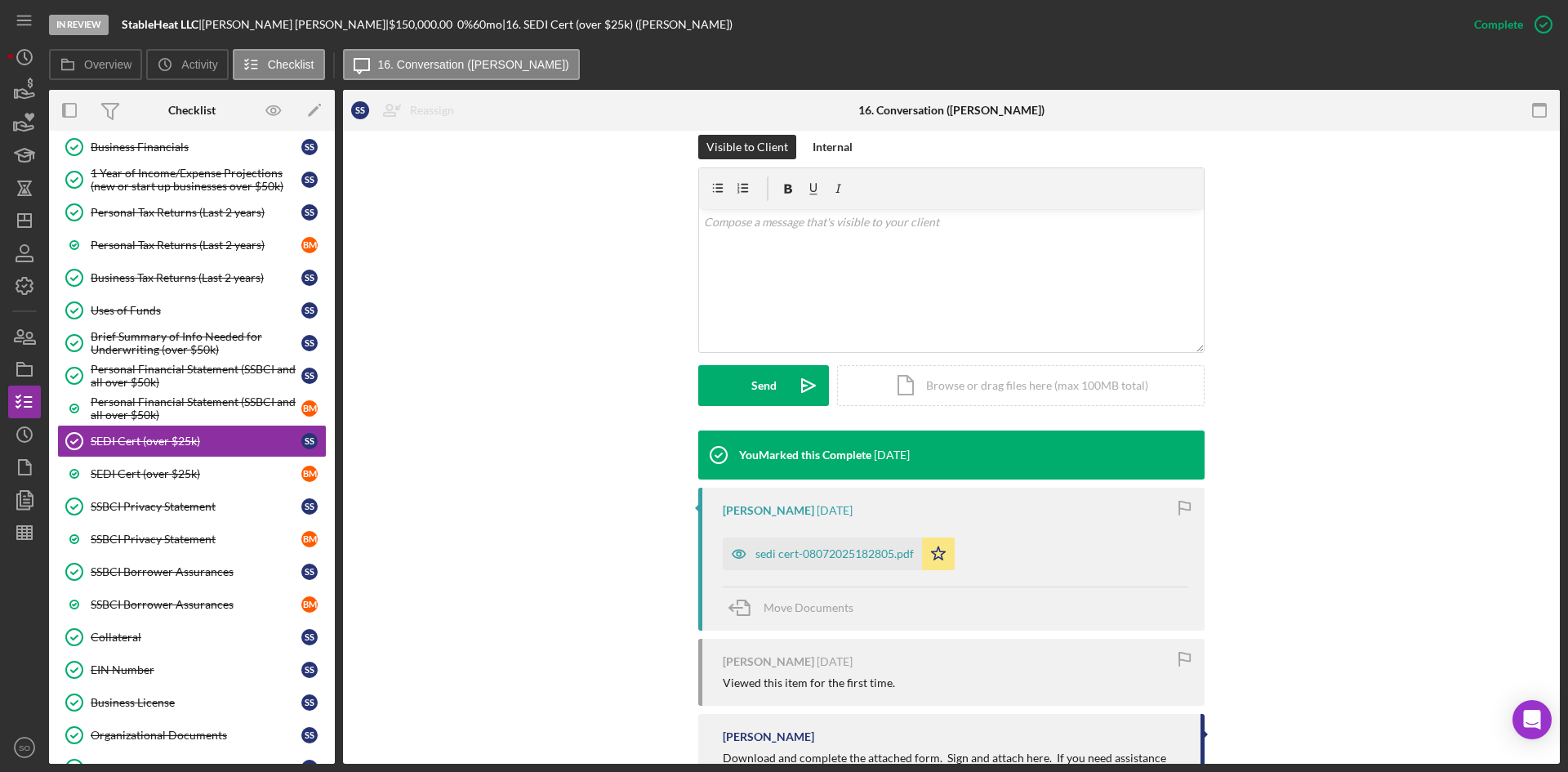
click at [789, 550] on div "sedi cert-08072025182805.pdf" at bounding box center [834, 554] width 158 height 13
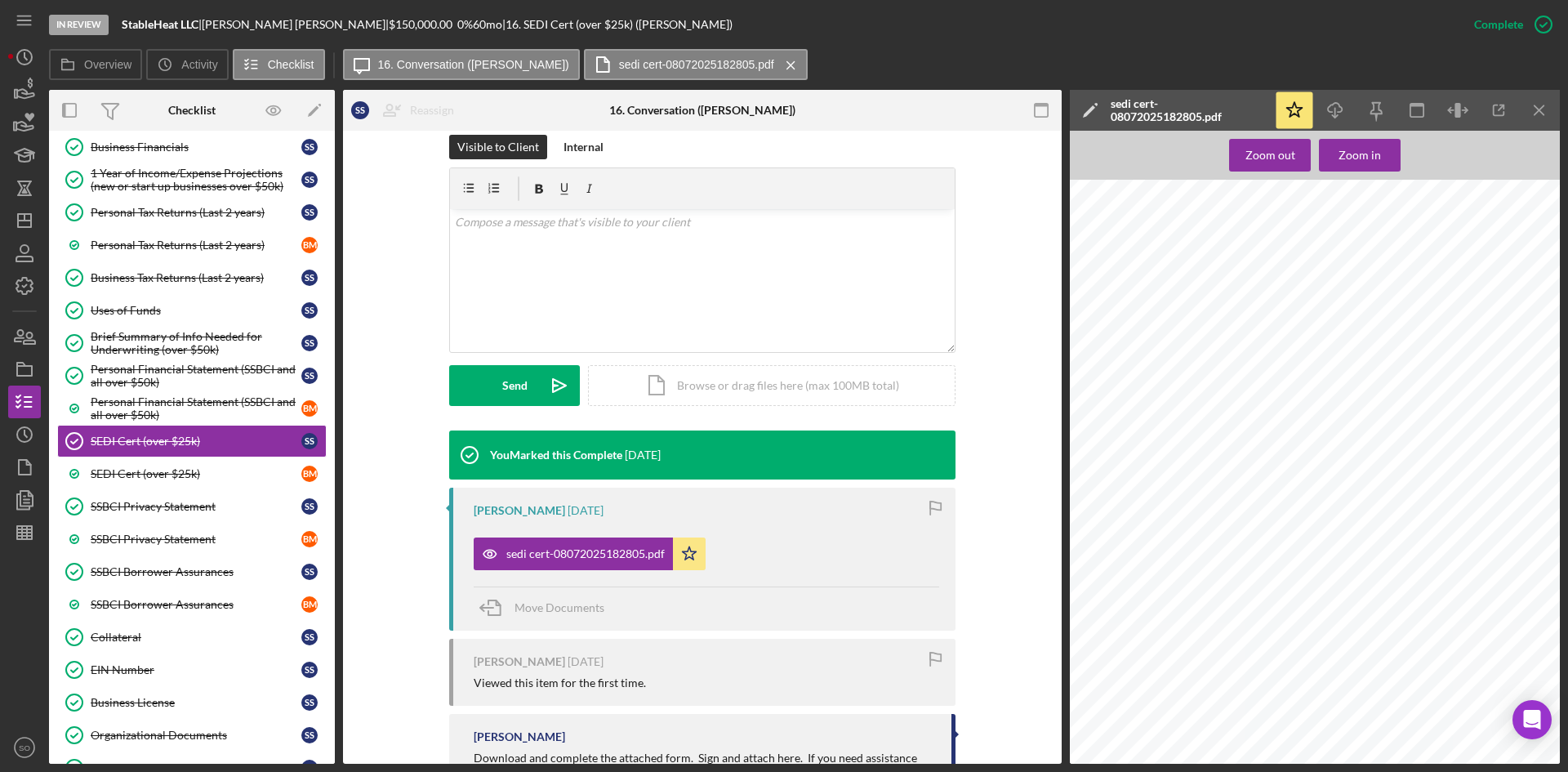
scroll to position [723, 0]
click at [1331, 112] on icon "button" at bounding box center [1335, 107] width 14 height 9
click at [177, 475] on div "SEDI Cert (over $25k)" at bounding box center [196, 474] width 211 height 13
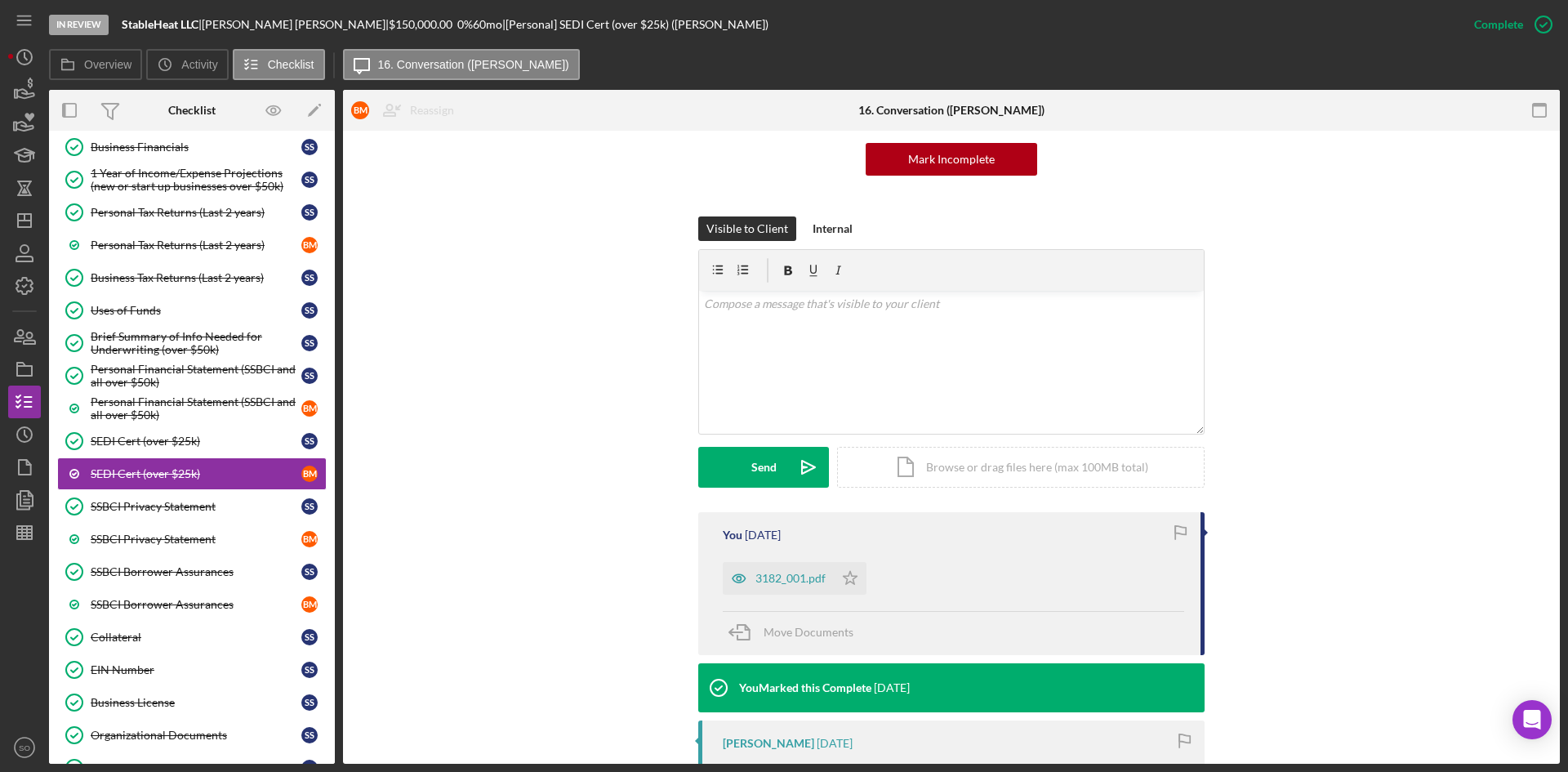
scroll to position [327, 0]
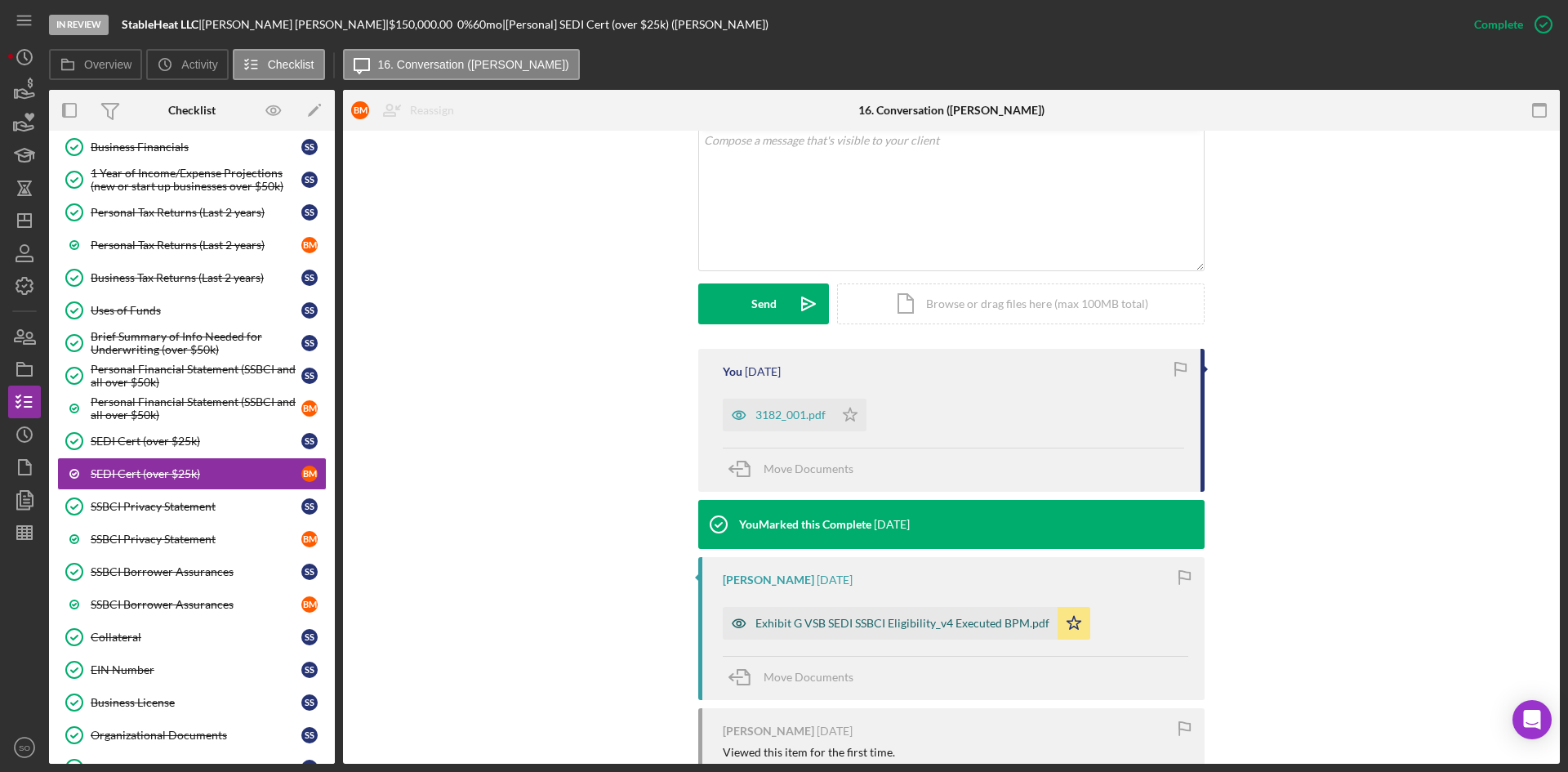
click at [827, 624] on div "Exhibit G VSB SEDI SSBCI Eligibility_v4 Executed BPM.pdf" at bounding box center [902, 624] width 294 height 13
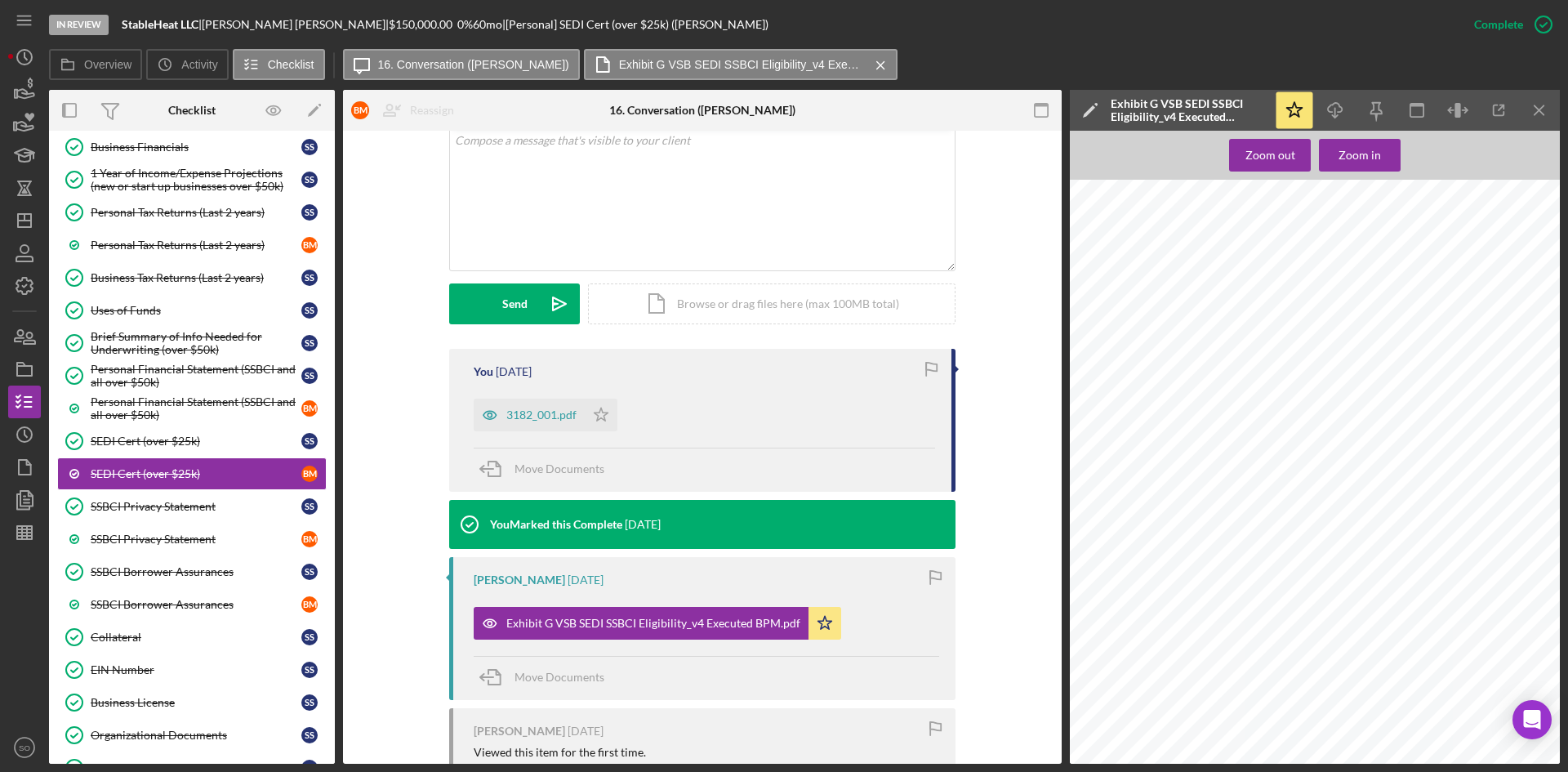
scroll to position [654, 0]
click at [811, 615] on icon "Icon/Star" at bounding box center [825, 624] width 33 height 33
click at [1533, 105] on icon "Icon/Menu Close" at bounding box center [1540, 111] width 37 height 37
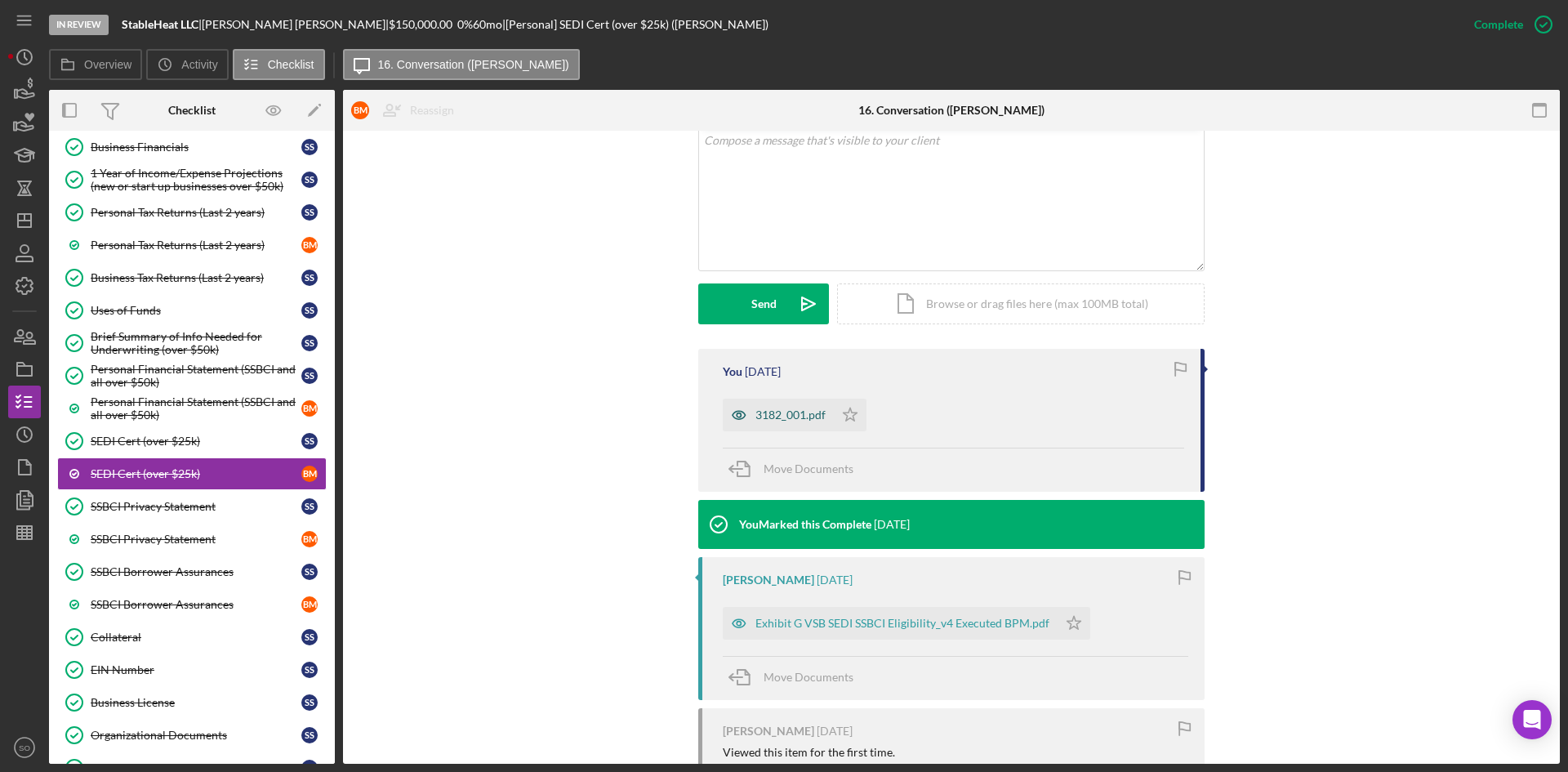
click at [788, 423] on div "3182_001.pdf" at bounding box center [778, 415] width 111 height 33
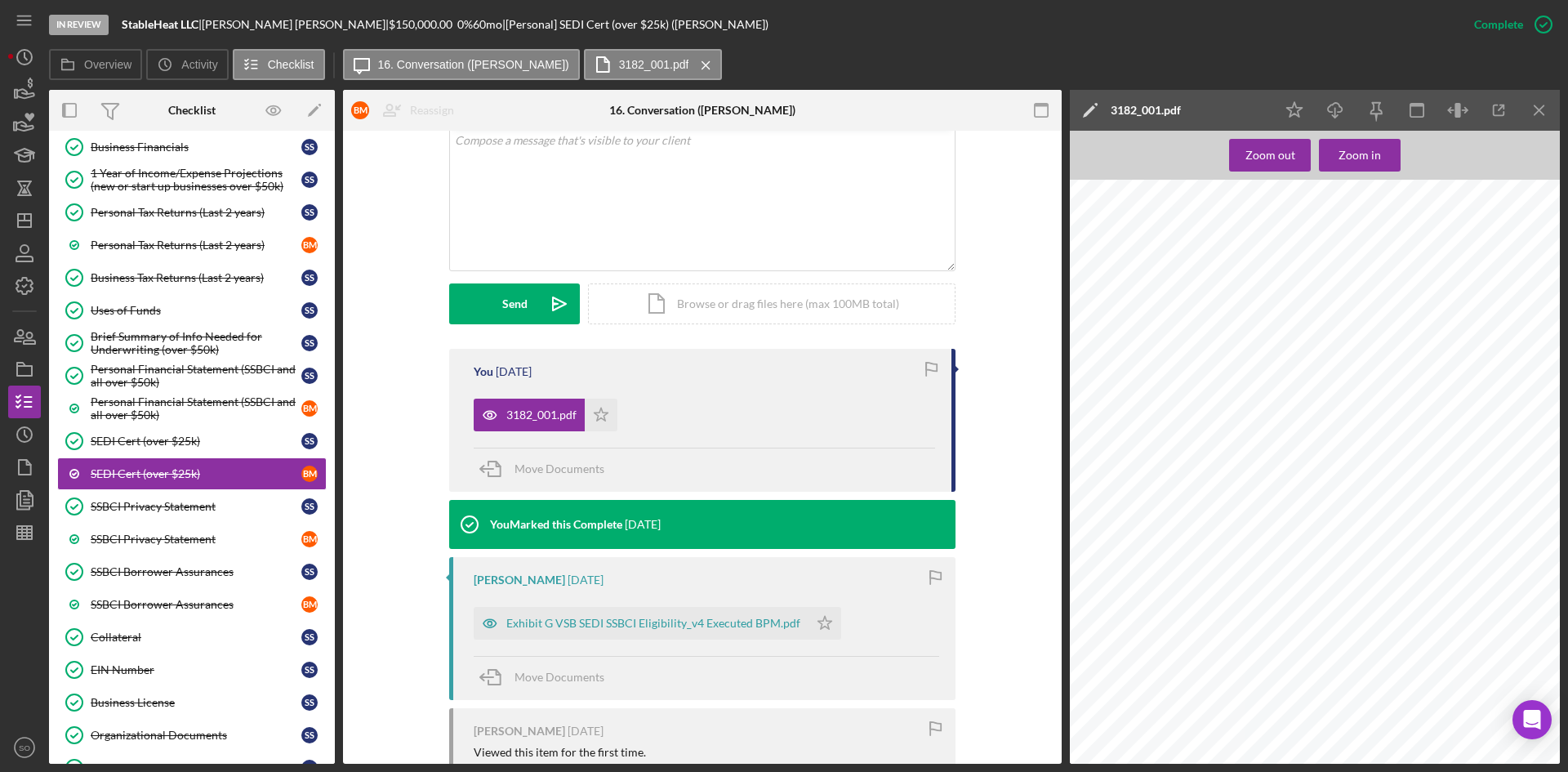
scroll to position [723, 0]
click at [1346, 116] on icon "Icon/Download" at bounding box center [1336, 111] width 37 height 37
click at [194, 506] on div "SSBCI Privacy Statement" at bounding box center [196, 507] width 211 height 13
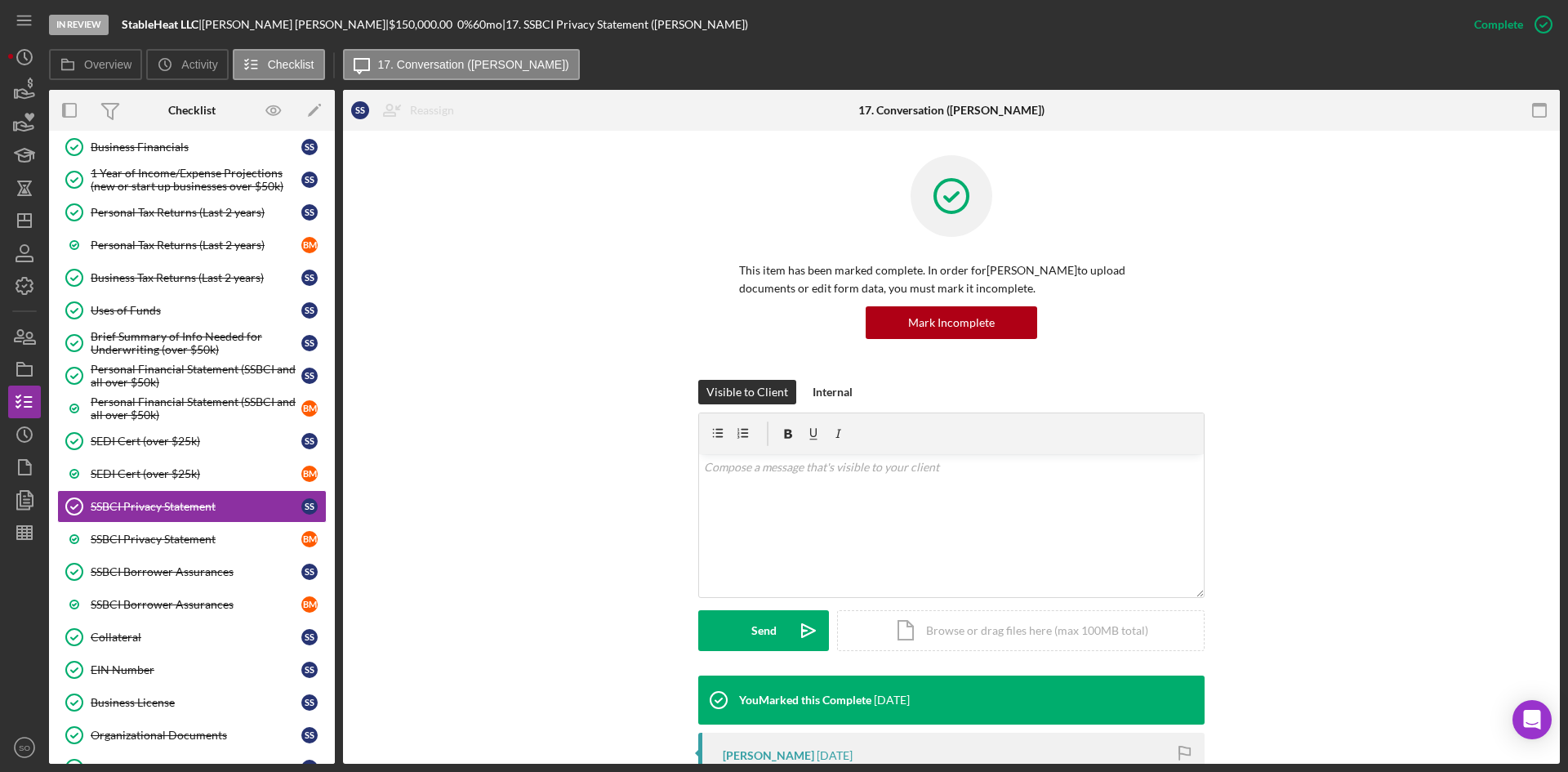
scroll to position [163, 0]
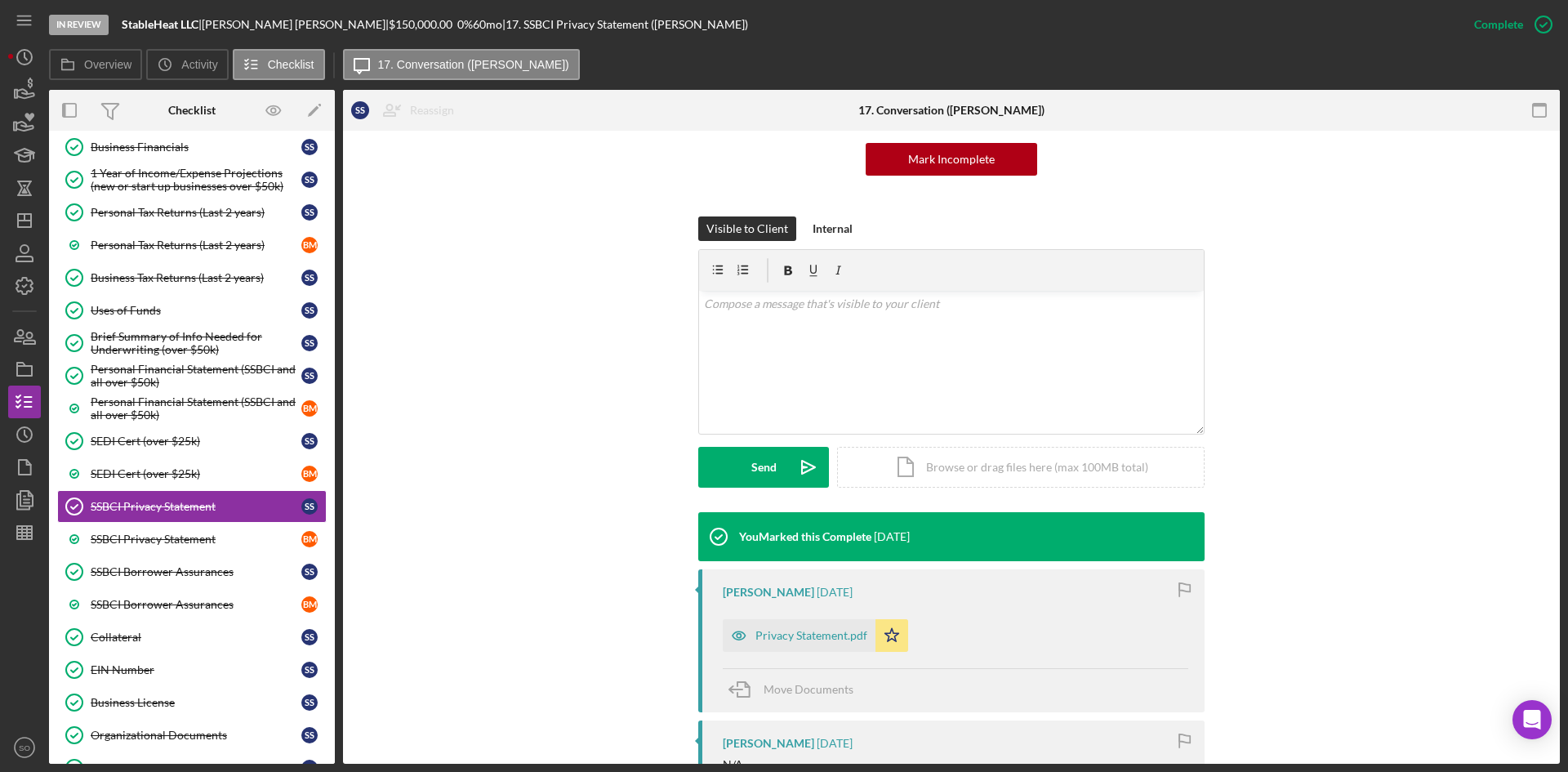
click at [768, 638] on div "Privacy Statement.pdf" at bounding box center [811, 636] width 112 height 13
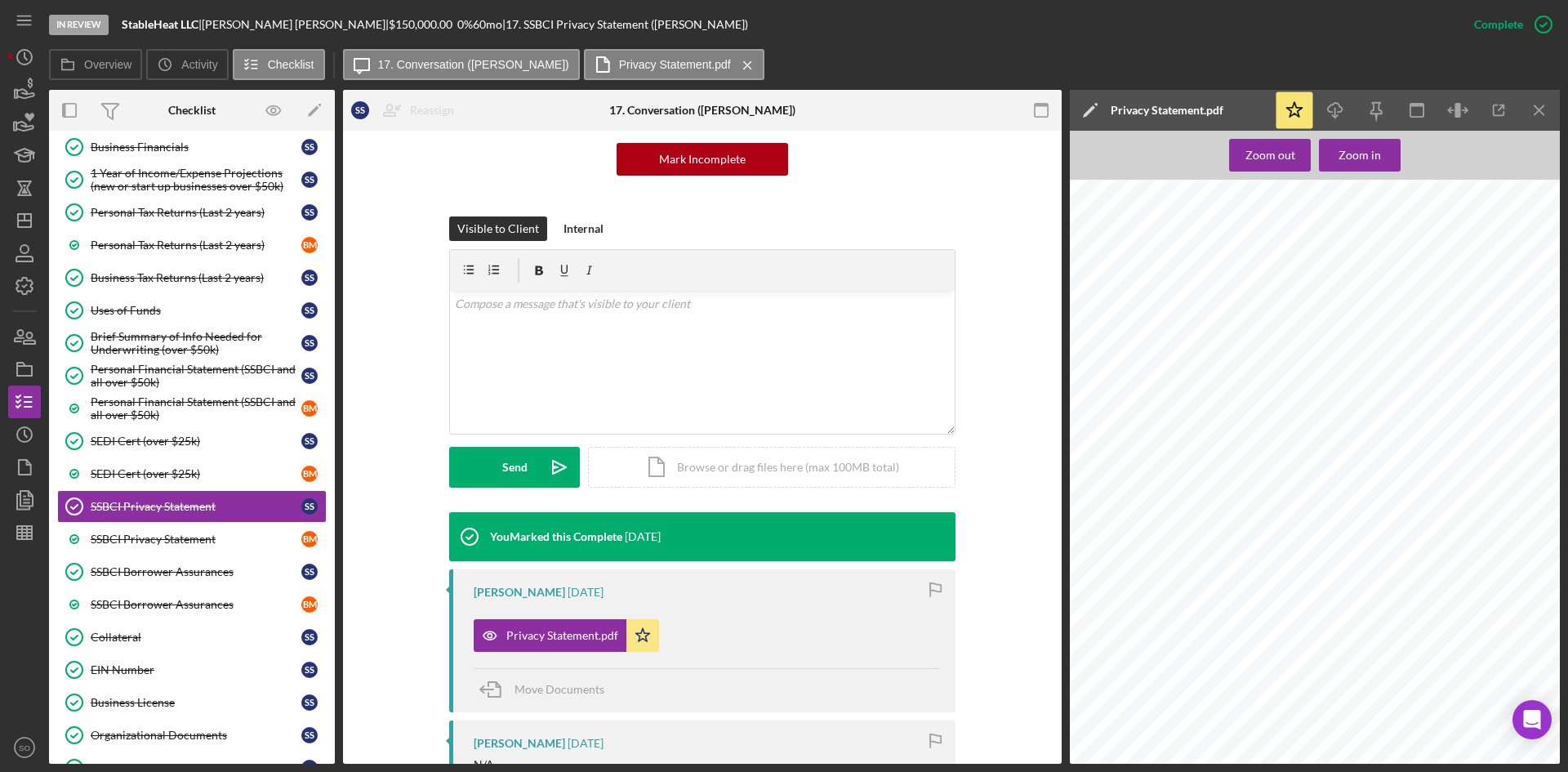
scroll to position [0, 0]
click at [1336, 114] on line "button" at bounding box center [1336, 112] width 0 height 9
click at [177, 536] on div "SSBCI Privacy Statement" at bounding box center [196, 539] width 211 height 13
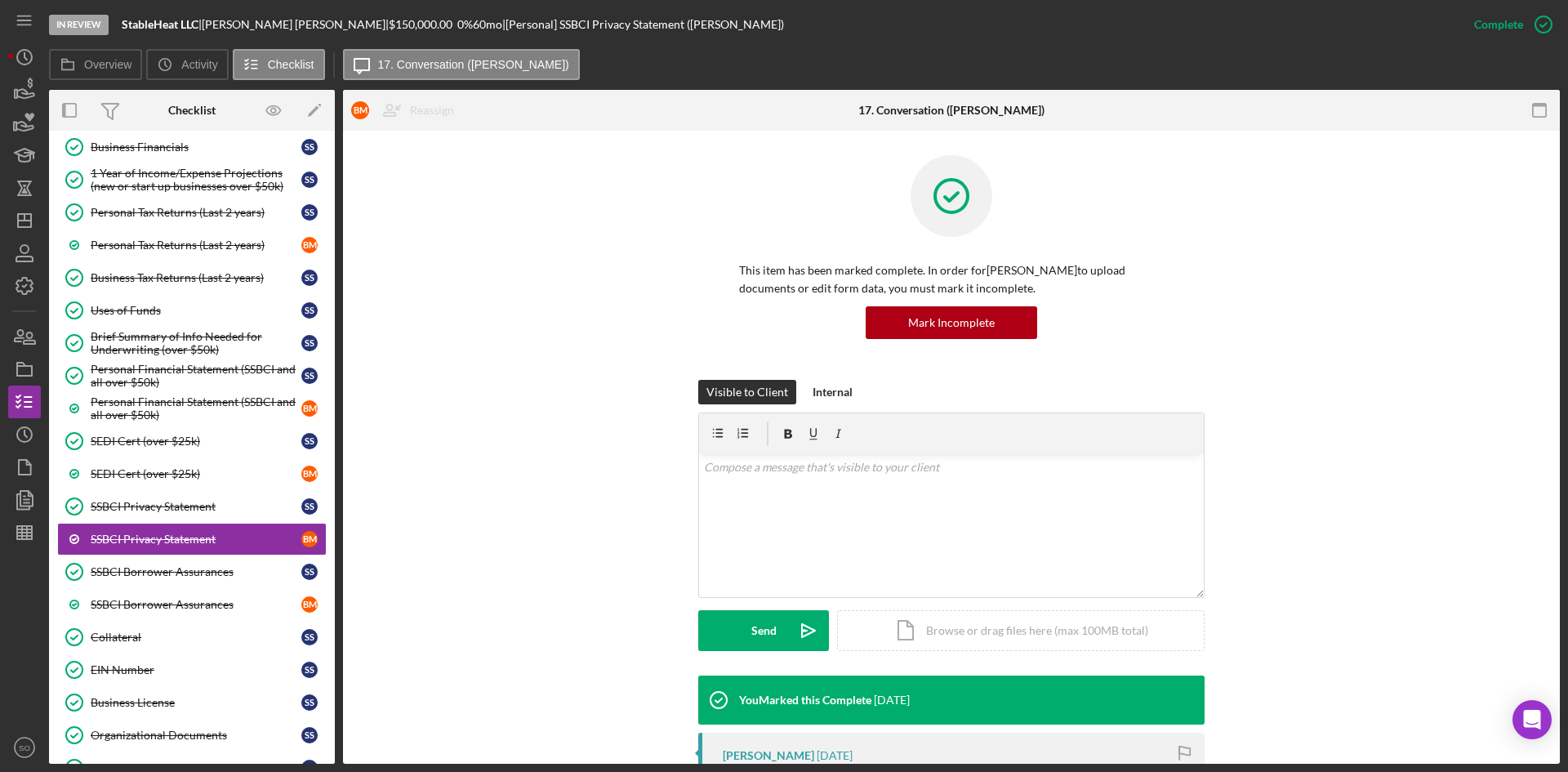
scroll to position [245, 0]
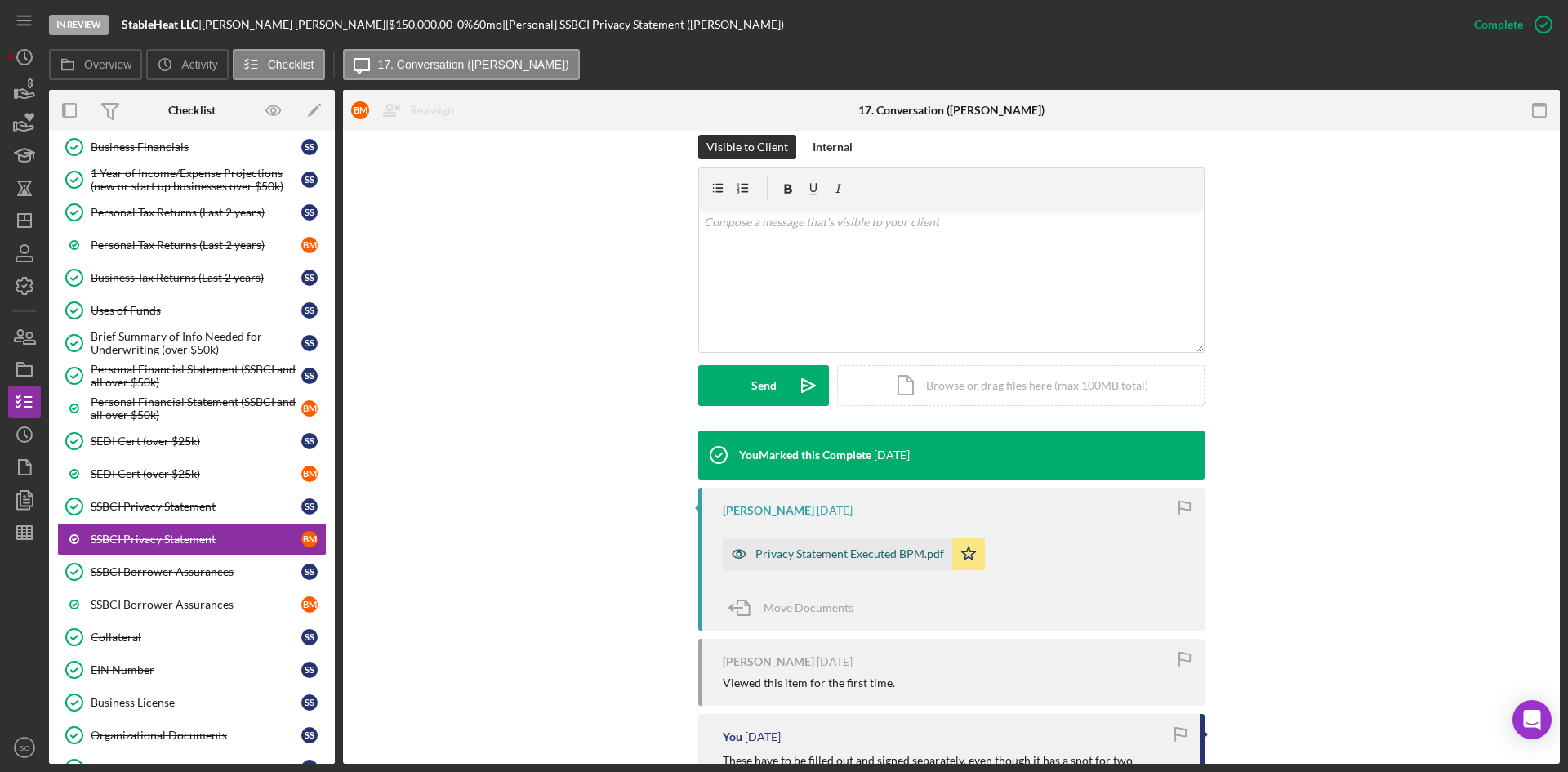
click at [842, 550] on div "Privacy Statement Executed BPM.pdf" at bounding box center [850, 554] width 189 height 13
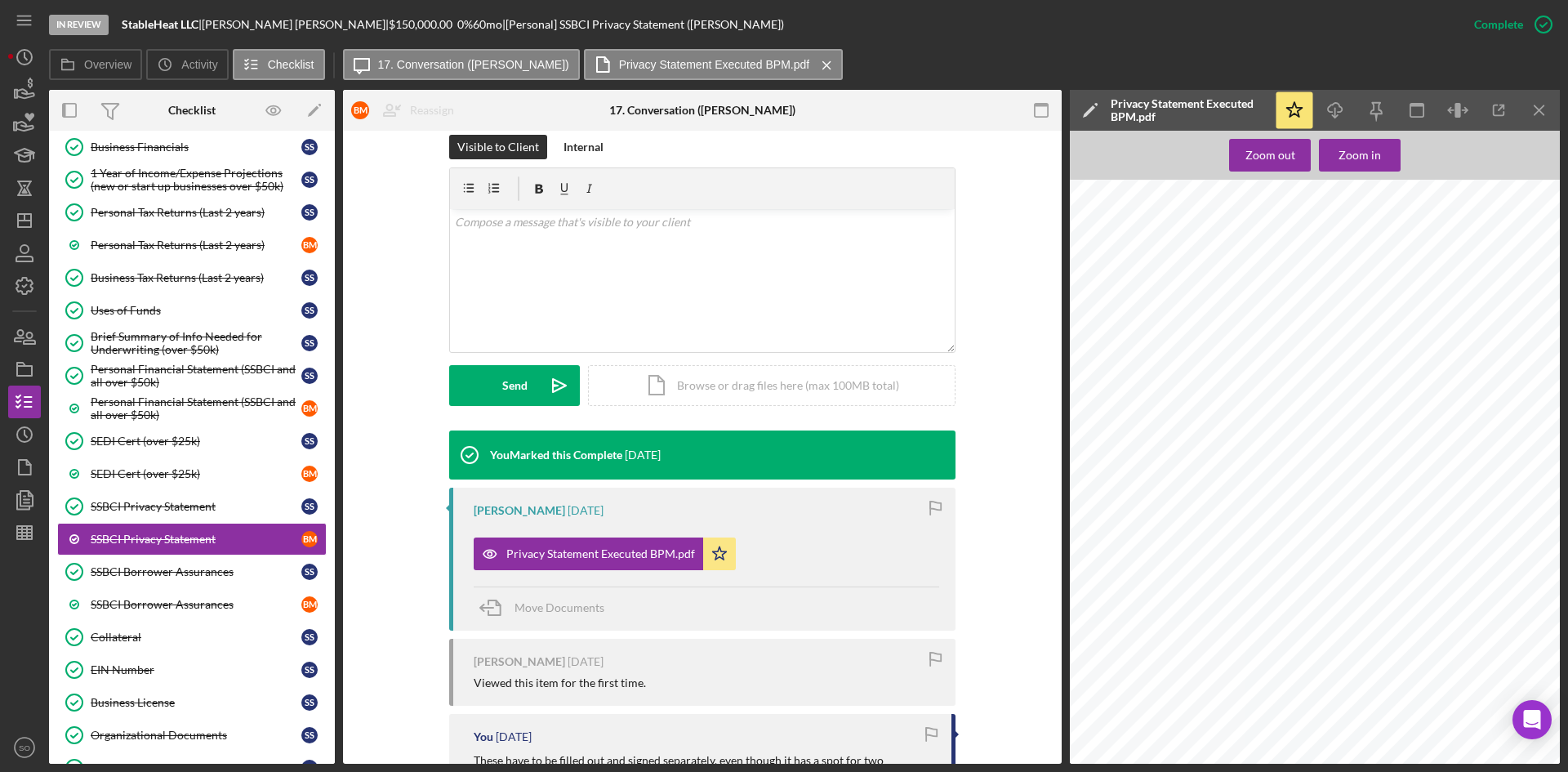
scroll to position [75, 0]
click at [1347, 109] on icon "Icon/Download" at bounding box center [1336, 111] width 37 height 37
click at [166, 375] on div "Personal Financial Statement (SSBCI and all over $50k)" at bounding box center [196, 376] width 211 height 26
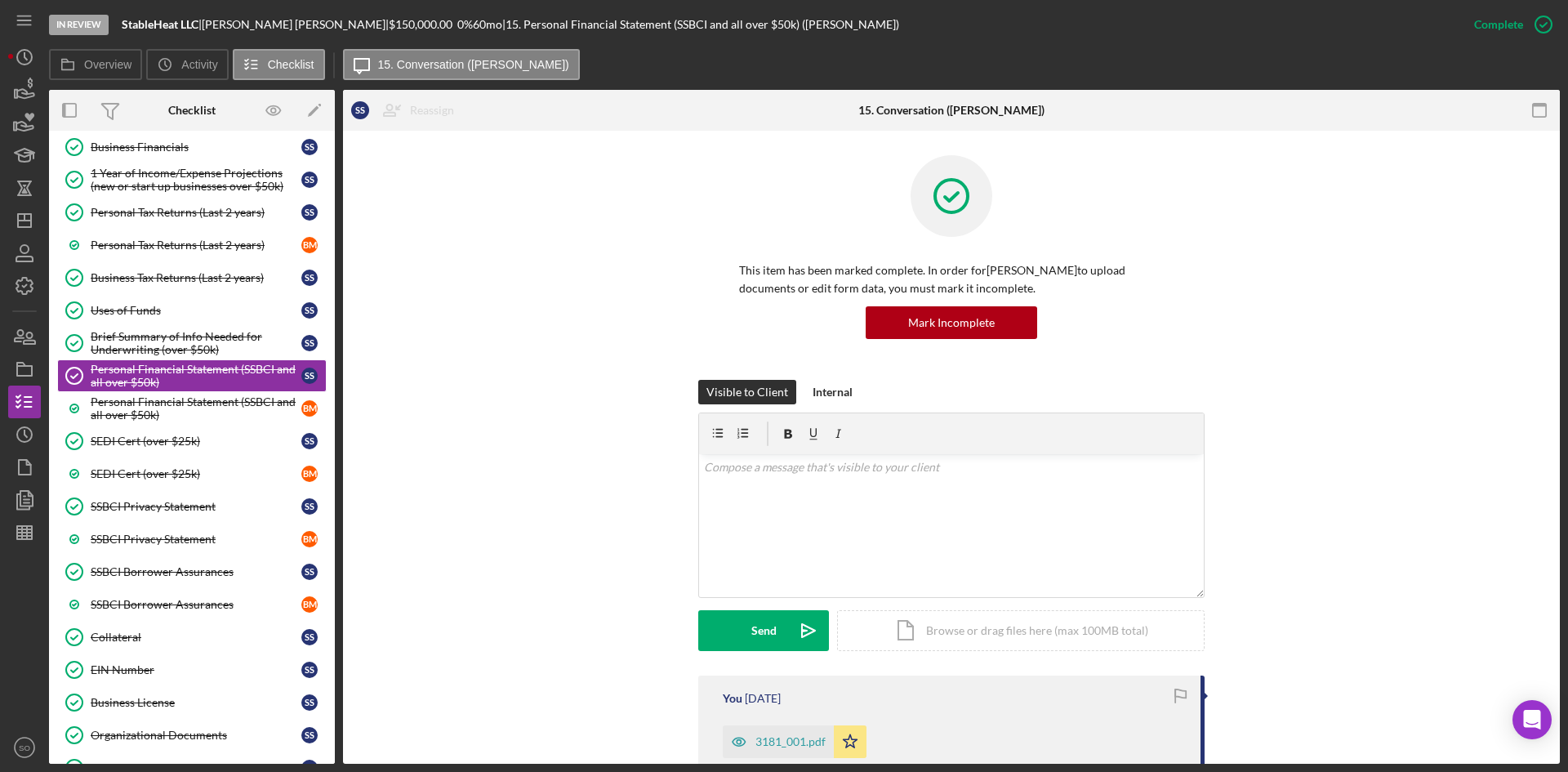
scroll to position [163, 0]
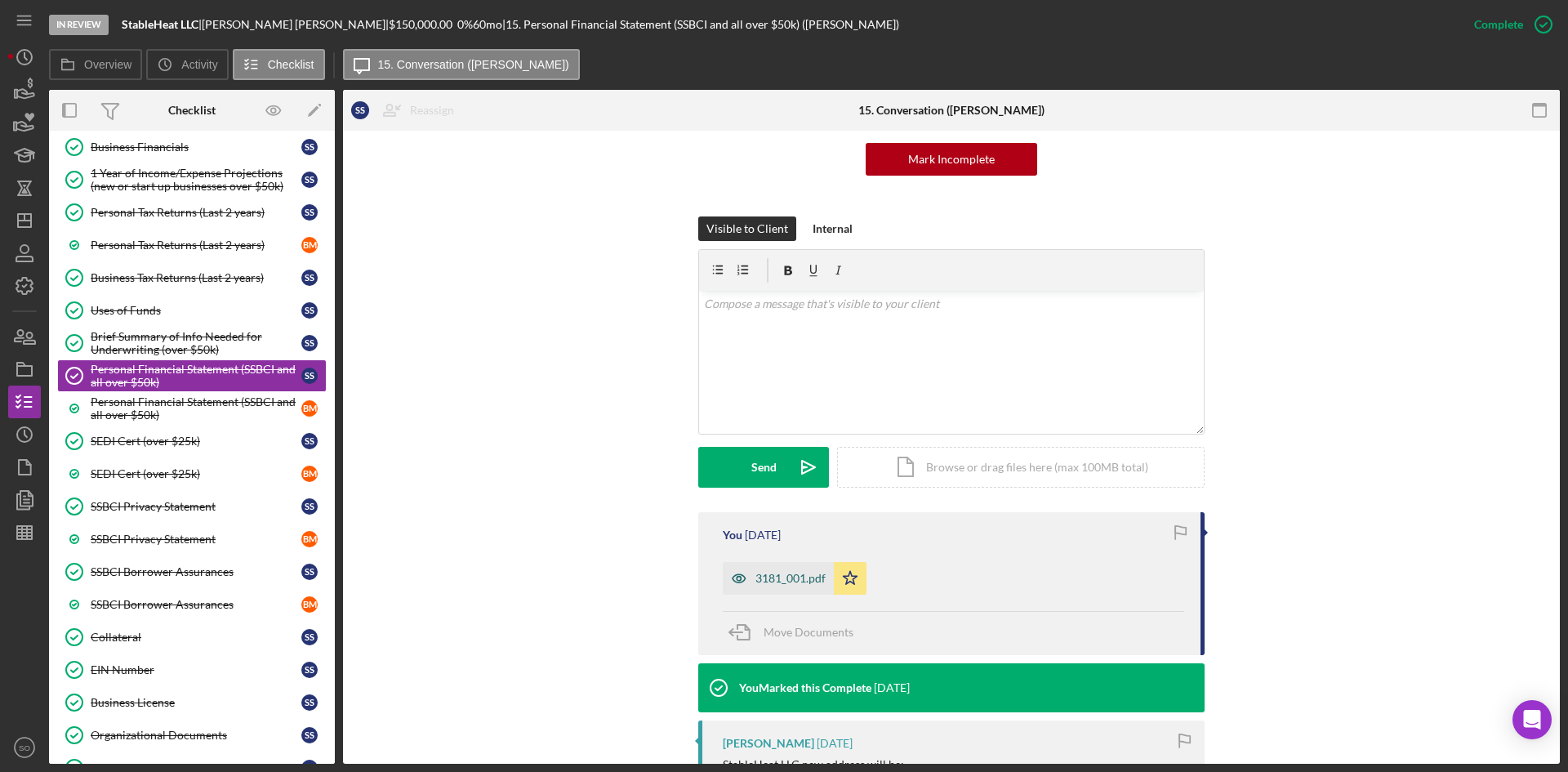
click at [780, 584] on div "3181_001.pdf" at bounding box center [791, 578] width 71 height 13
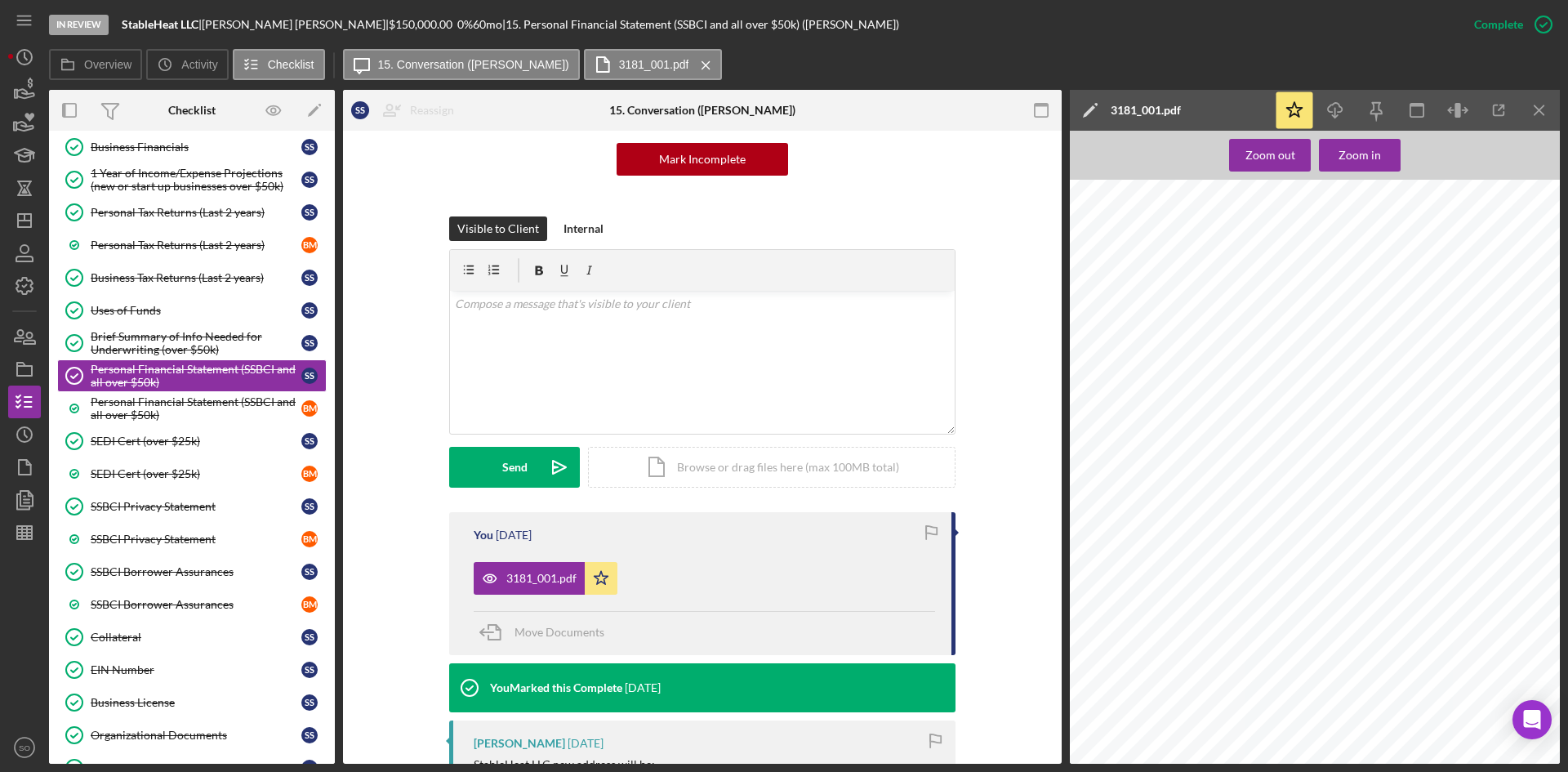
scroll to position [2043, 0]
click at [1333, 105] on icon "button" at bounding box center [1335, 107] width 14 height 9
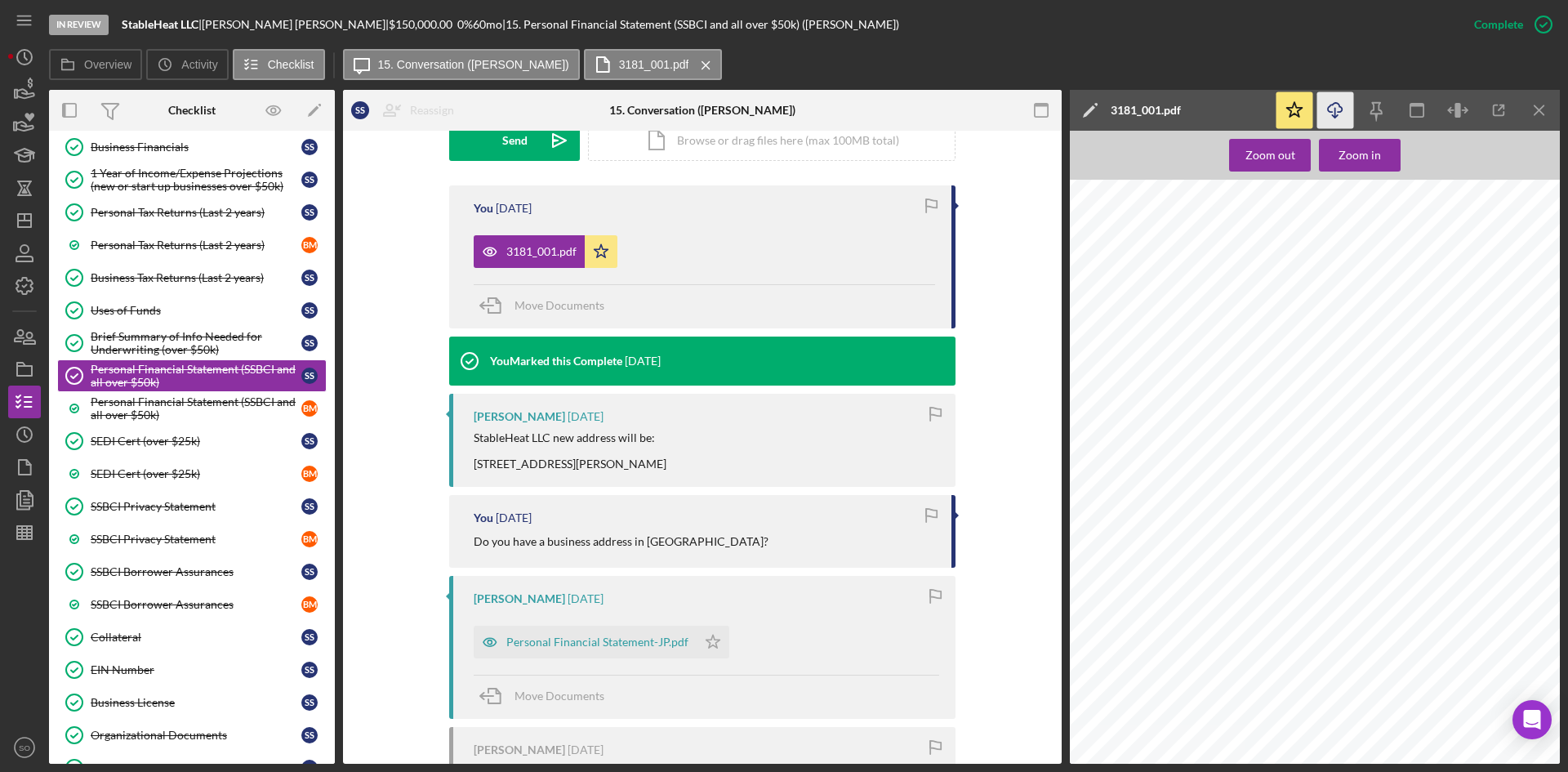
scroll to position [245, 0]
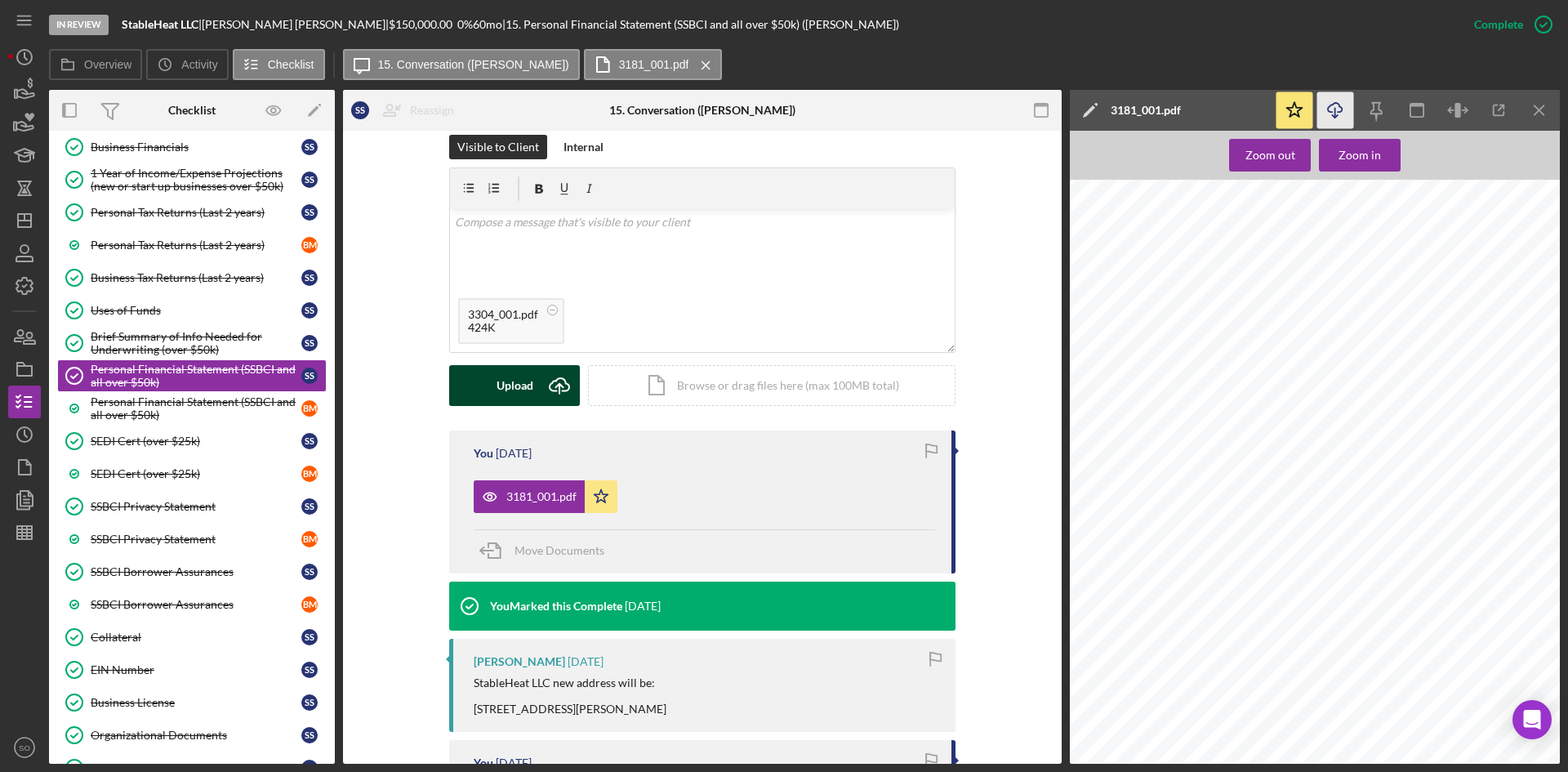
click at [504, 386] on div "Upload" at bounding box center [515, 386] width 37 height 41
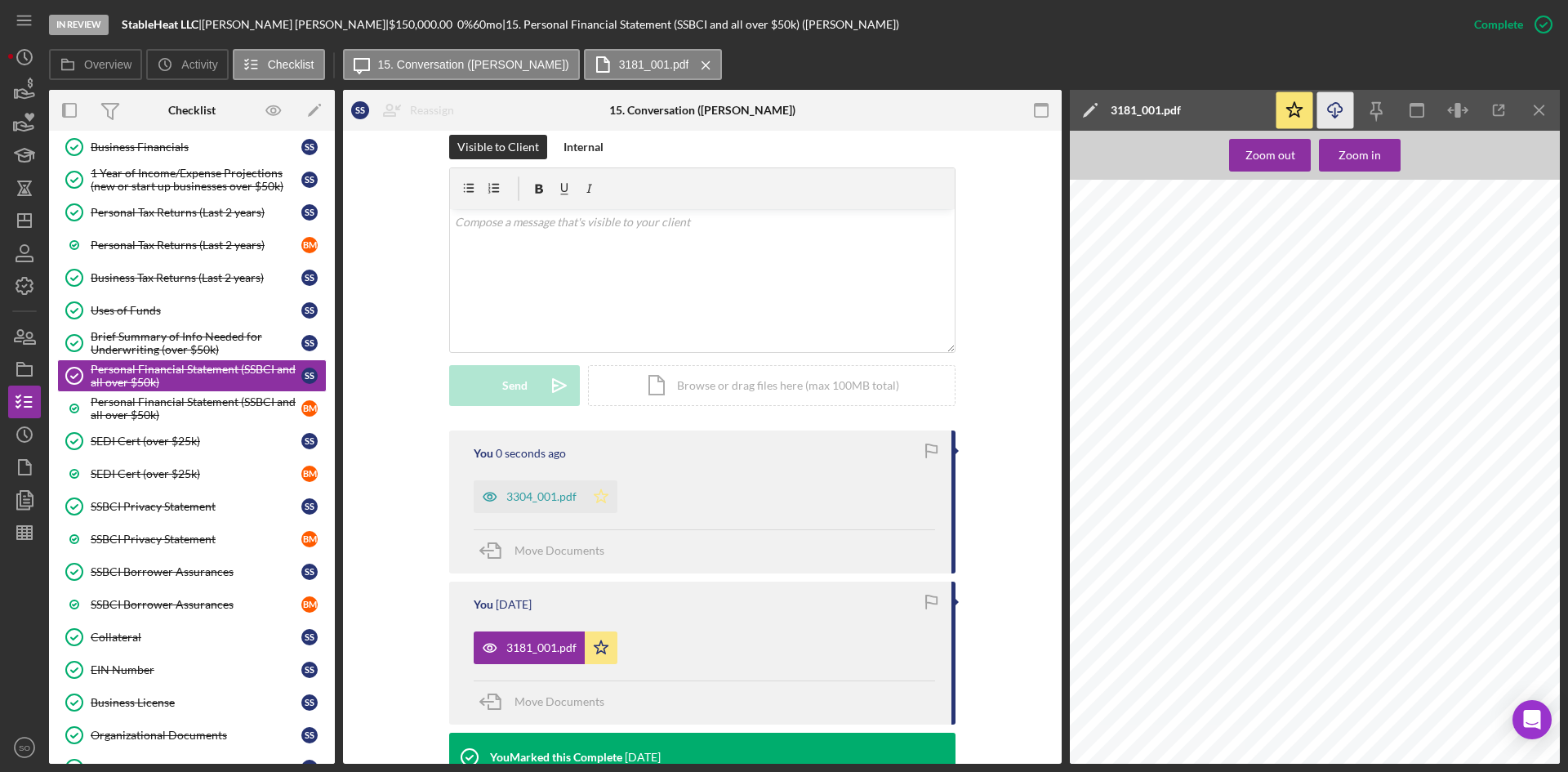
click at [596, 495] on polygon "button" at bounding box center [601, 496] width 14 height 13
click at [604, 654] on icon "Icon/Star" at bounding box center [601, 648] width 33 height 33
click at [529, 505] on div "3304_001.pdf" at bounding box center [529, 497] width 111 height 33
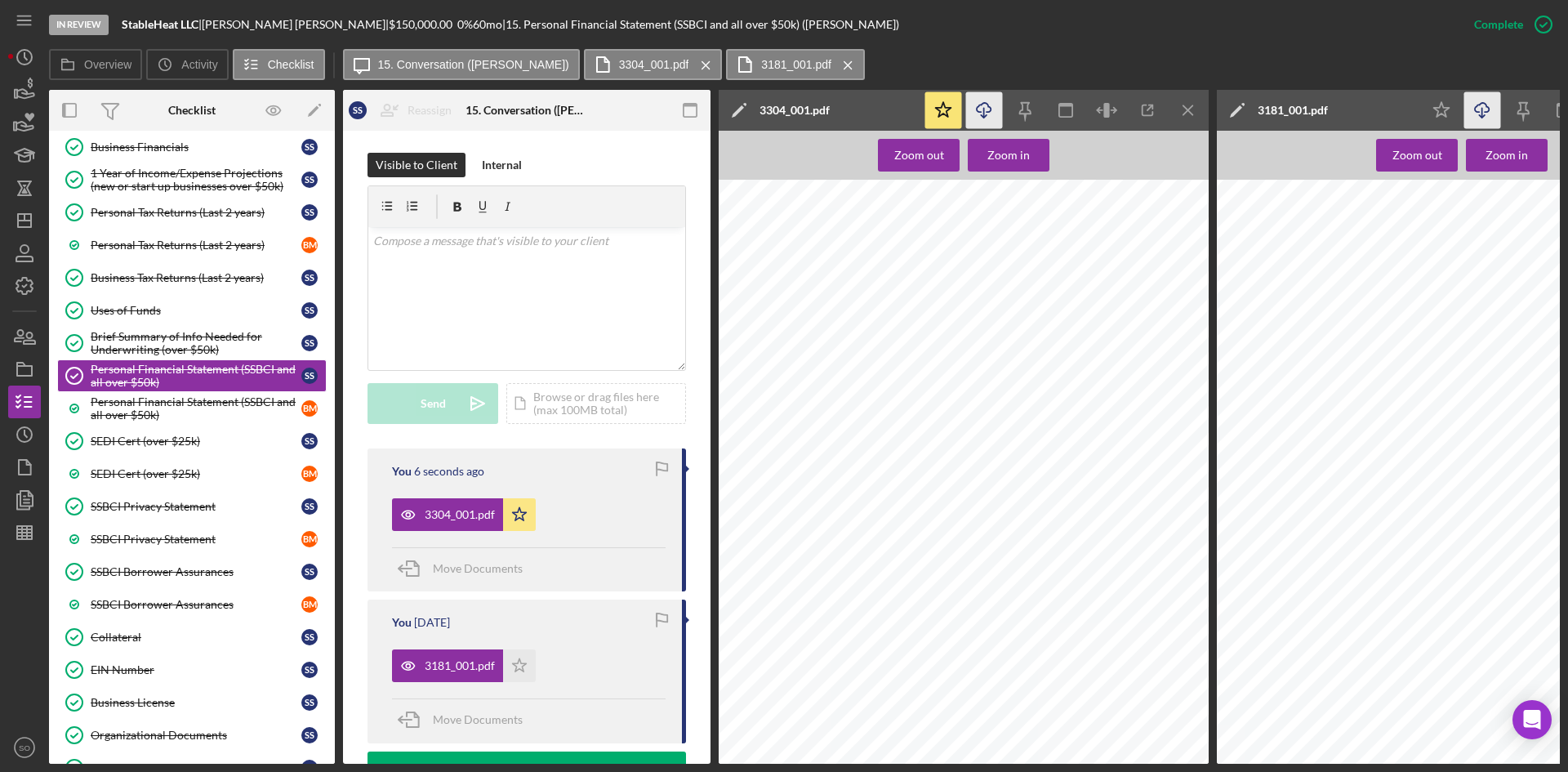
click at [988, 108] on icon "Icon/Download" at bounding box center [984, 111] width 37 height 37
click at [180, 409] on div "Personal Financial Statement (SSBCI and all over $50k)" at bounding box center [196, 409] width 211 height 26
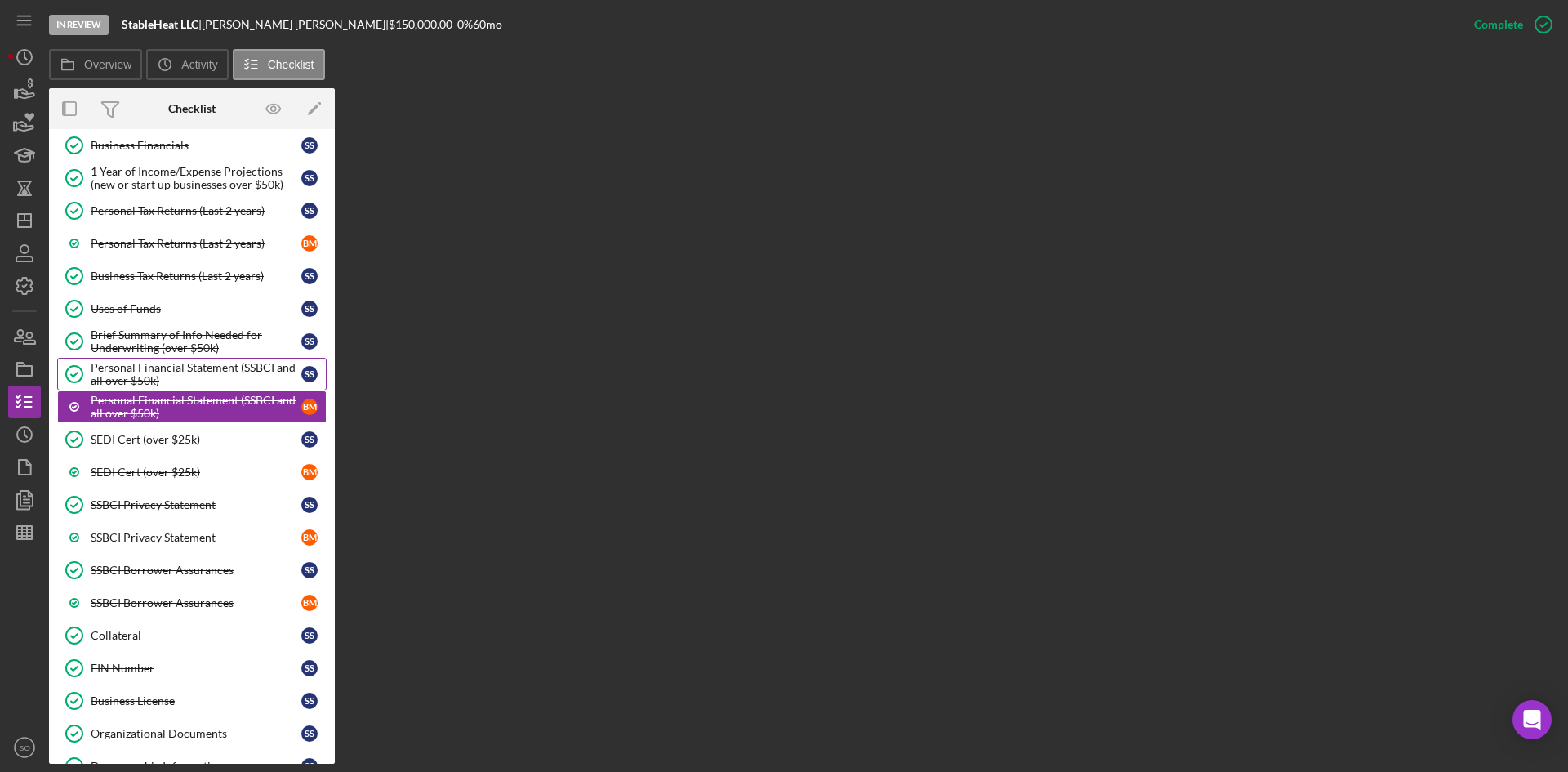
click at [225, 385] on div "Personal Financial Statement (SSBCI and all over $50k)" at bounding box center [196, 374] width 211 height 26
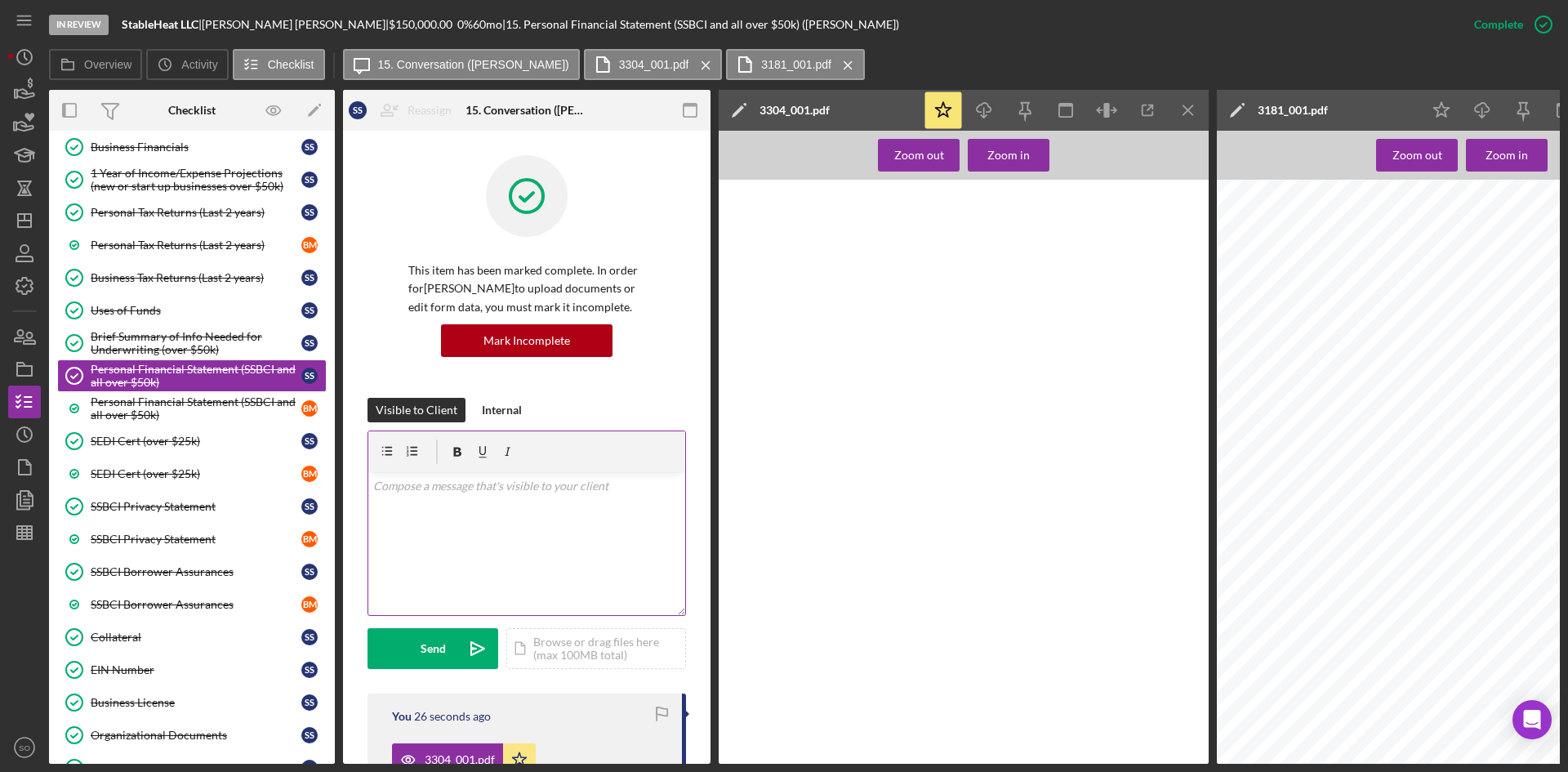
scroll to position [245, 0]
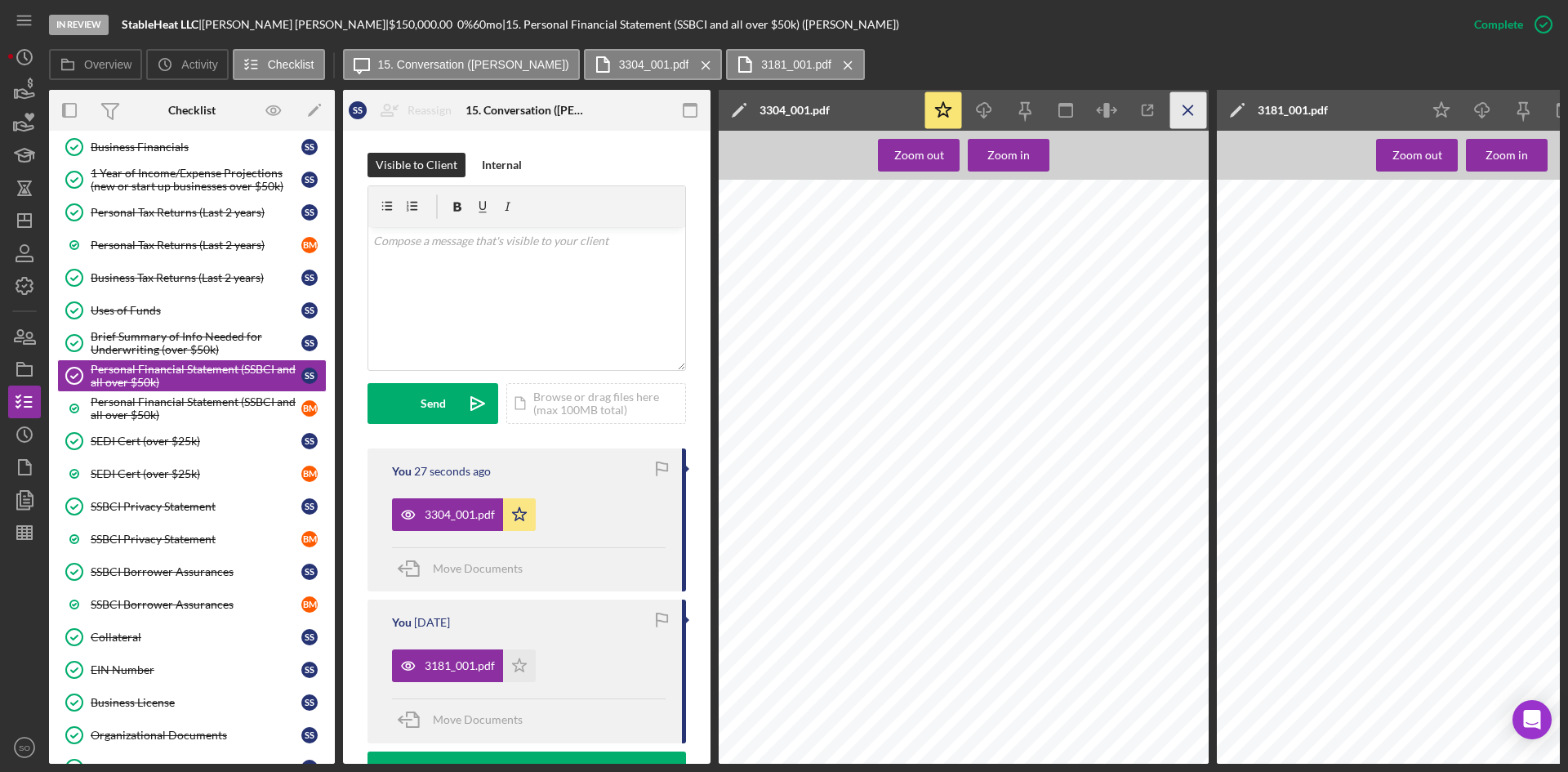
click at [1176, 103] on icon "Icon/Menu Close" at bounding box center [1188, 111] width 37 height 37
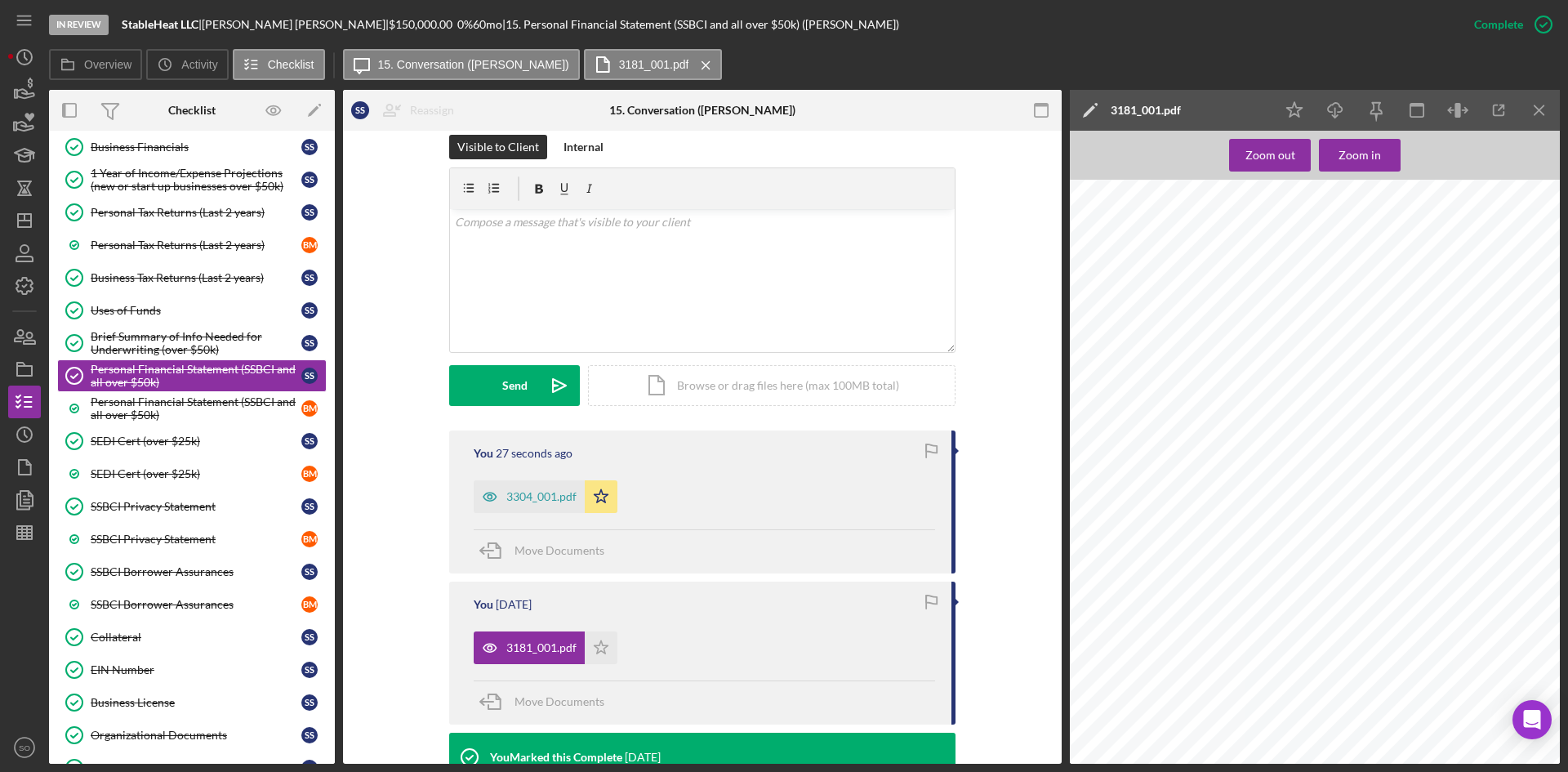
click at [1559, 107] on div "Icon/Star Icon/Download Icon/Menu Close" at bounding box center [1417, 111] width 286 height 41
click at [1547, 116] on icon "Icon/Menu Close" at bounding box center [1540, 111] width 37 height 37
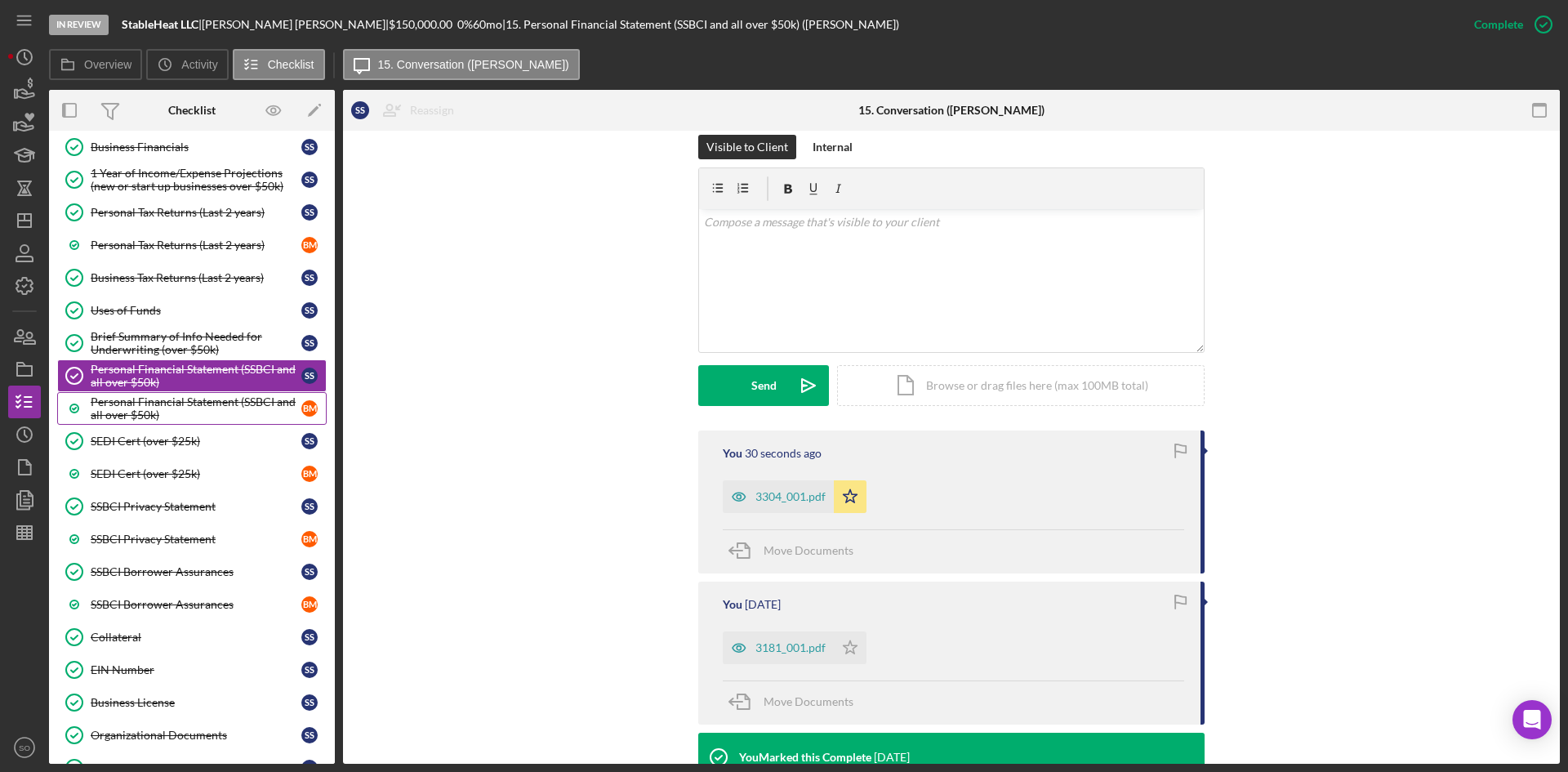
click at [231, 419] on div "Personal Financial Statement (SSBCI and all over $50k)" at bounding box center [196, 409] width 211 height 26
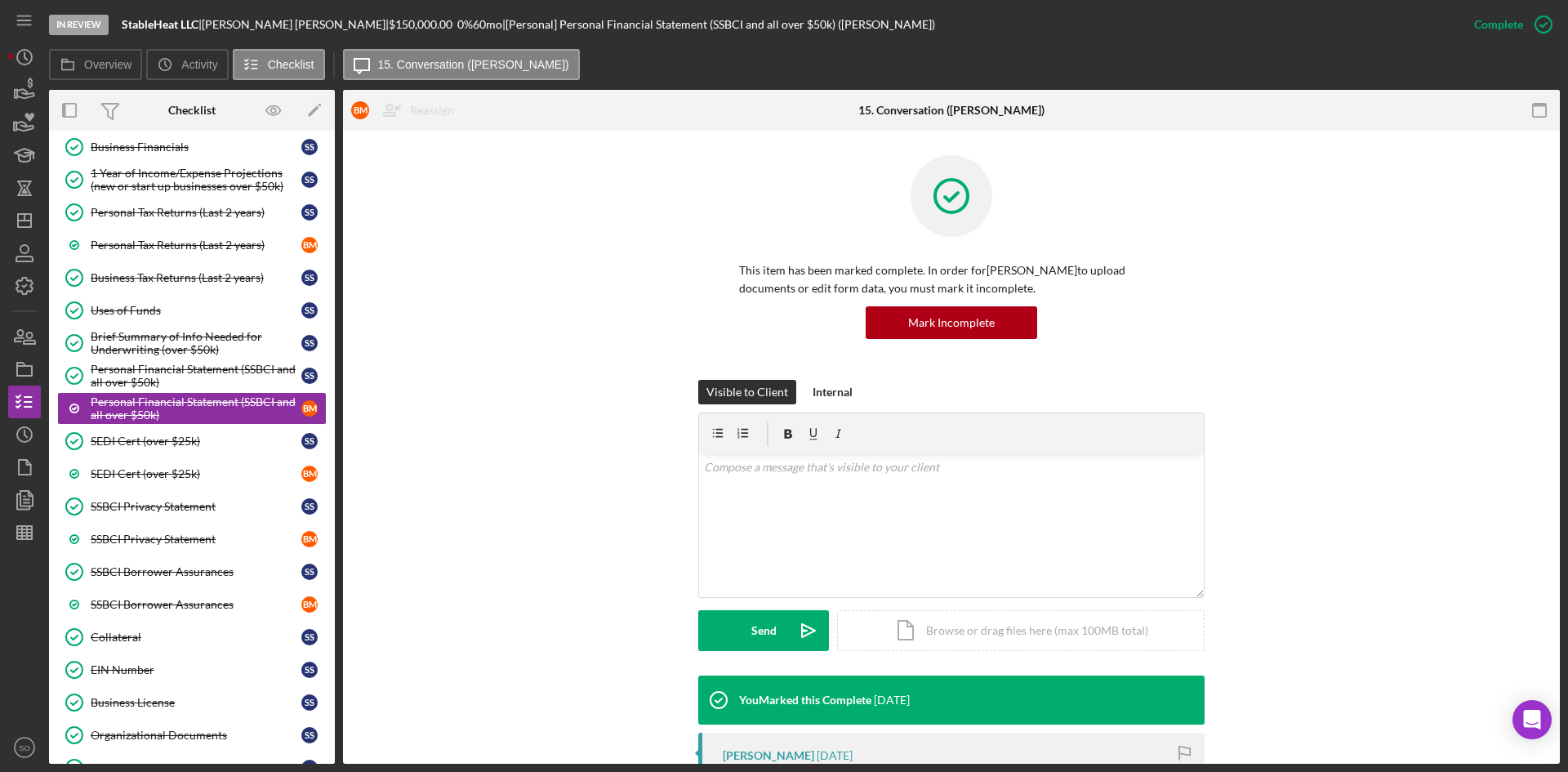
scroll to position [245, 0]
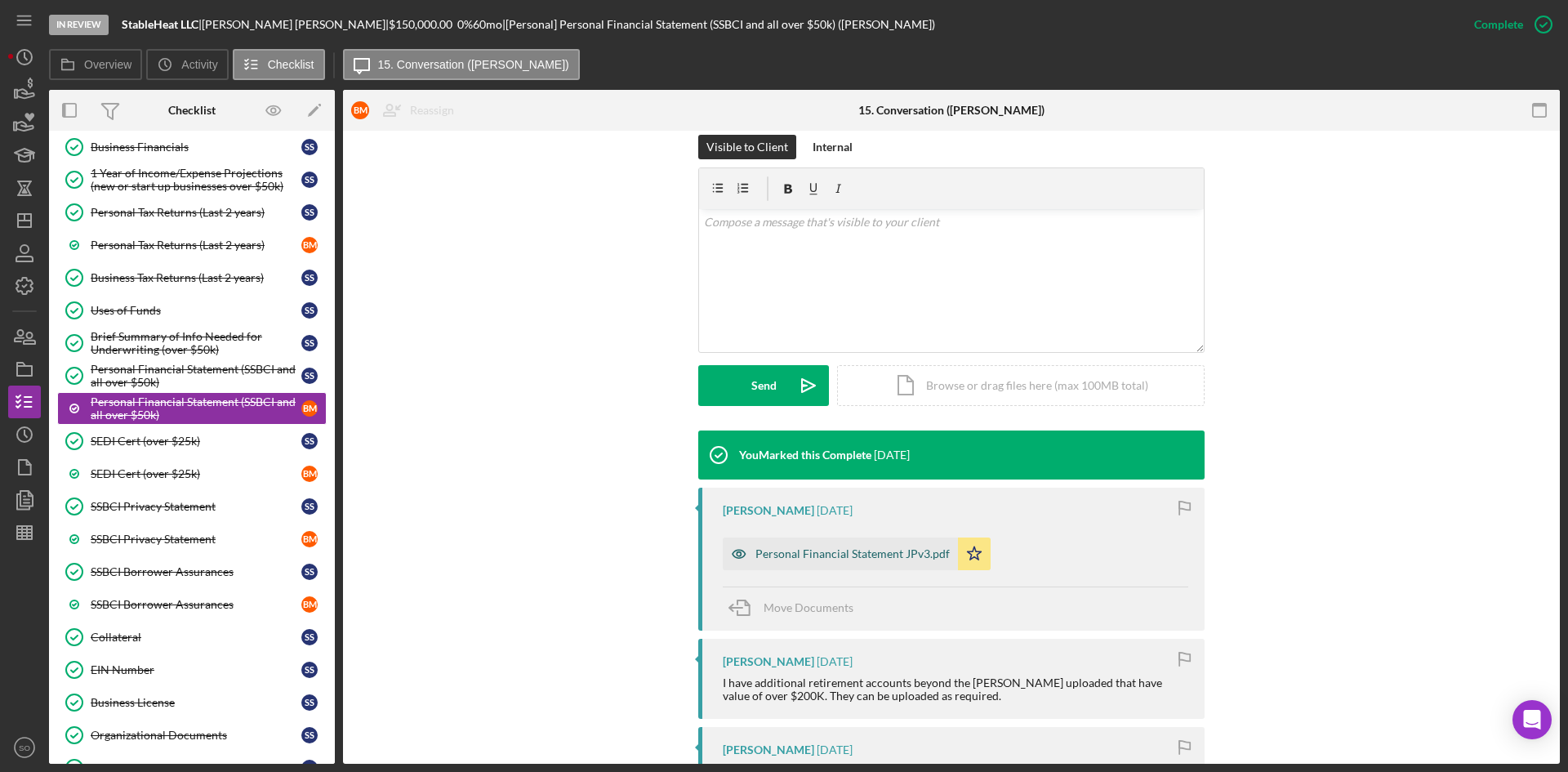
click at [887, 553] on div "Personal Financial Statement JPv3.pdf" at bounding box center [852, 554] width 194 height 13
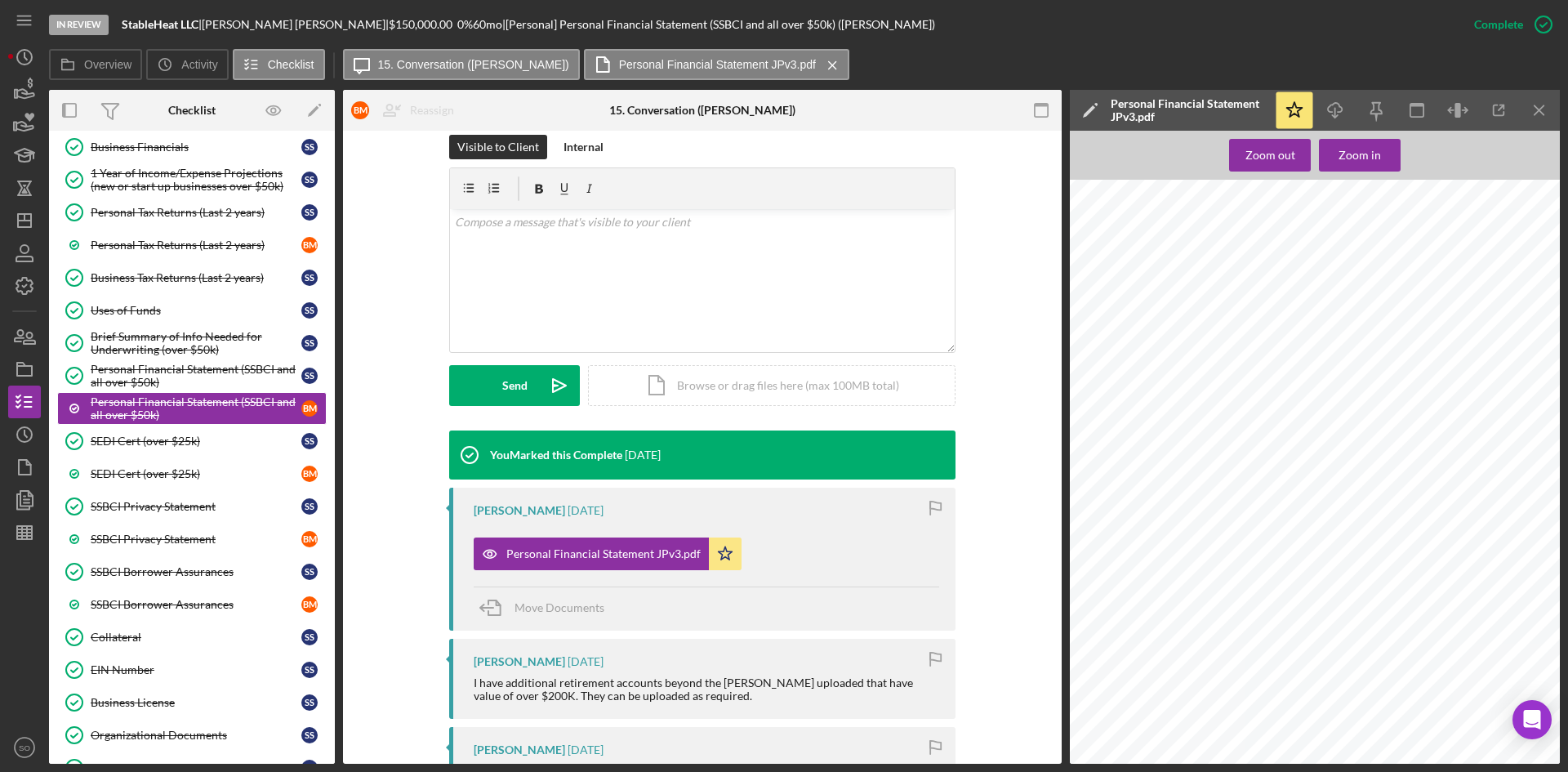
scroll to position [2206, 0]
click at [1341, 117] on icon "Icon/Download" at bounding box center [1336, 111] width 37 height 37
drag, startPoint x: 1544, startPoint y: 108, endPoint x: 1488, endPoint y: 128, distance: 59.5
click at [1544, 108] on icon "Icon/Menu Close" at bounding box center [1540, 111] width 37 height 37
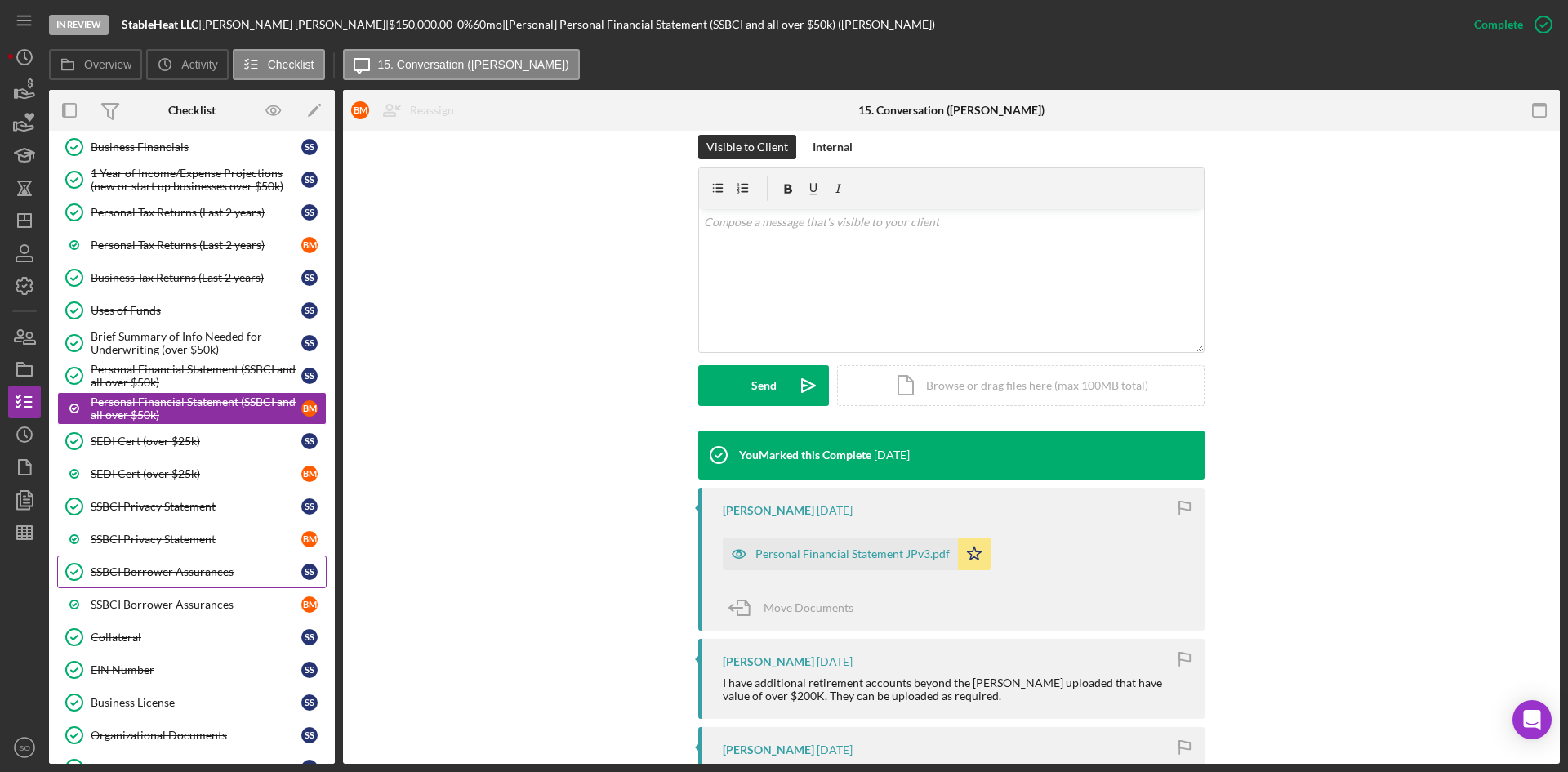
click at [175, 578] on div "SSBCI Borrower Assurances" at bounding box center [196, 572] width 211 height 13
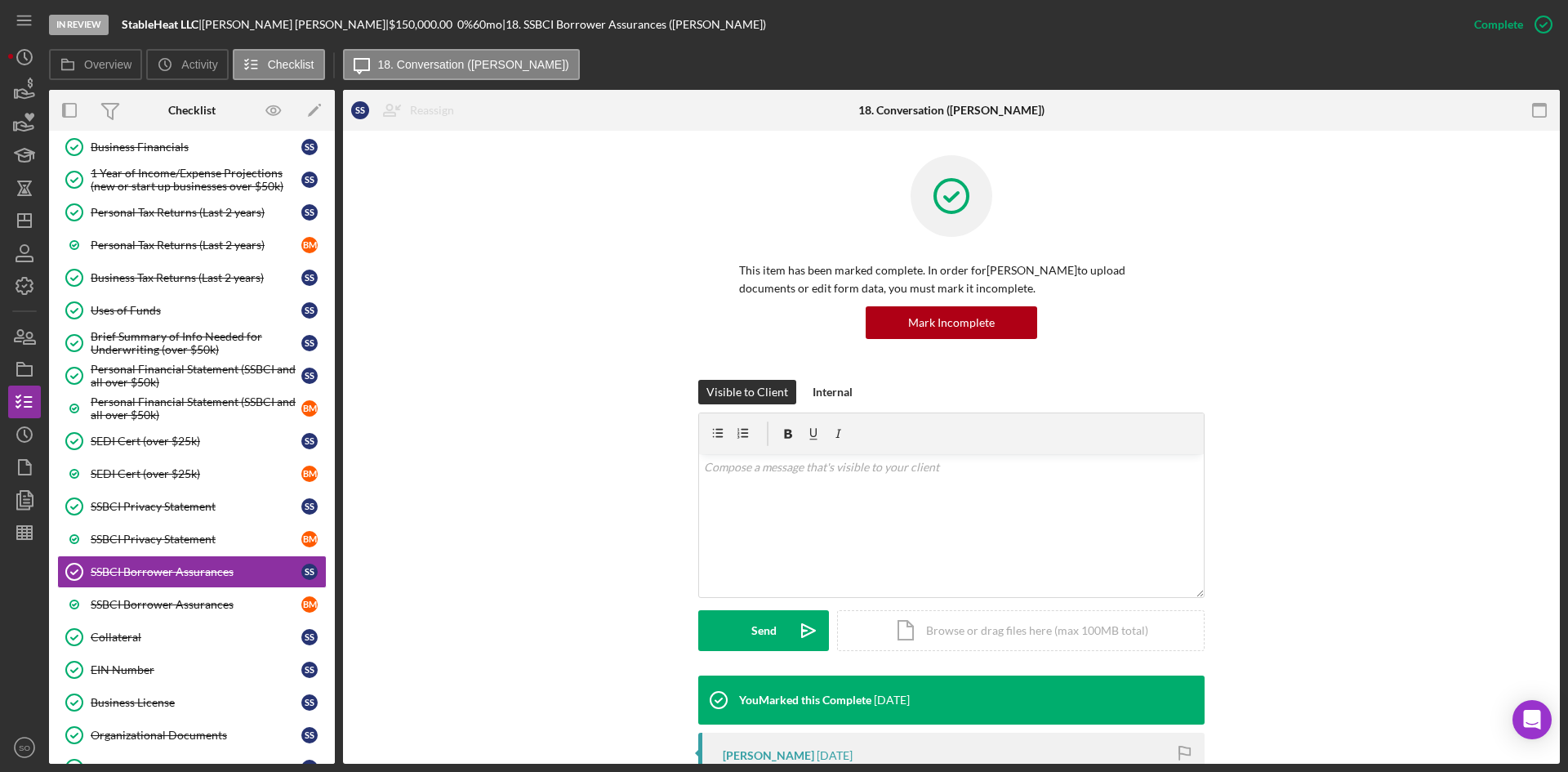
scroll to position [327, 0]
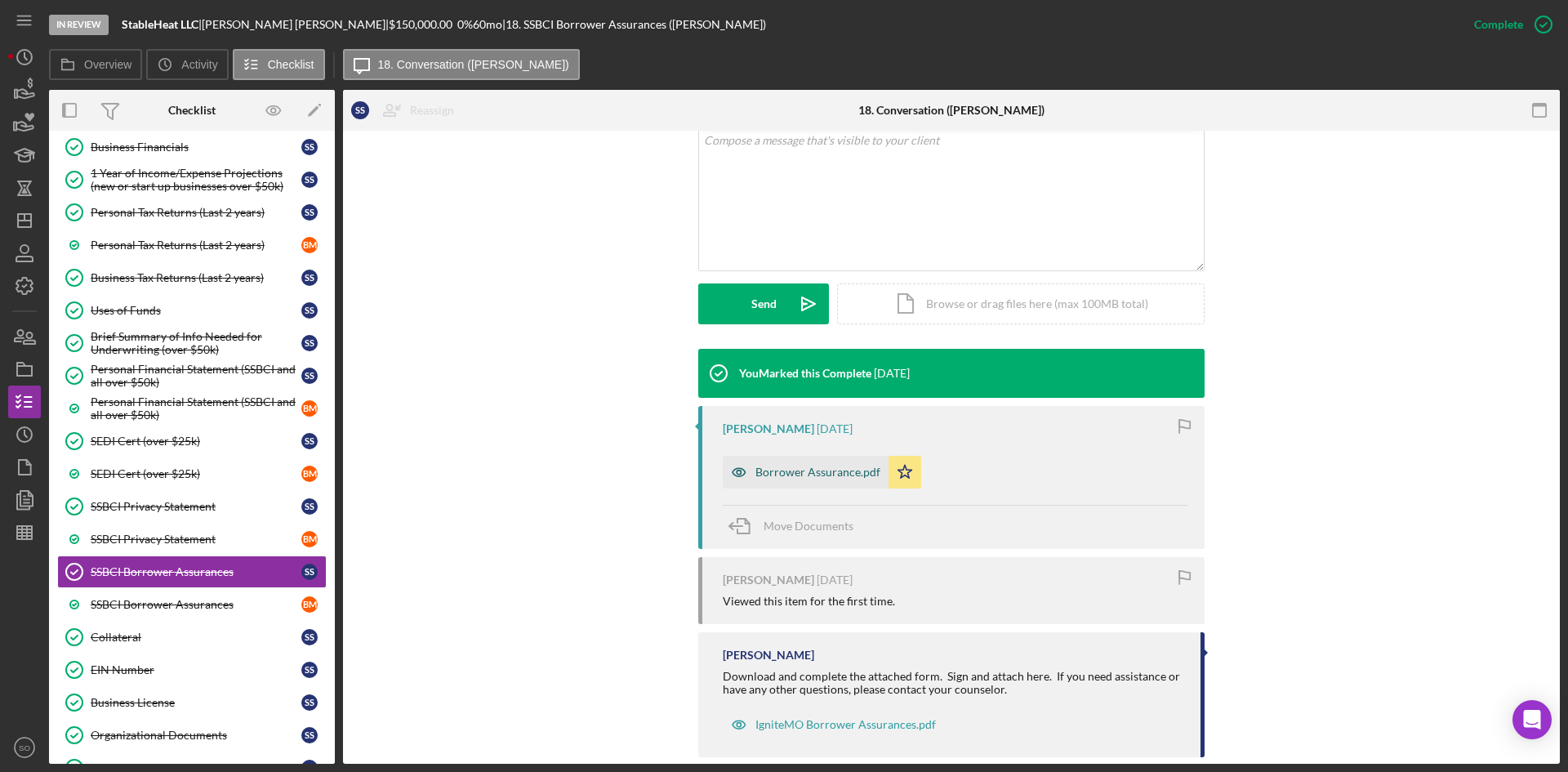
click at [820, 475] on div "Borrower Assurance.pdf" at bounding box center [818, 473] width 125 height 13
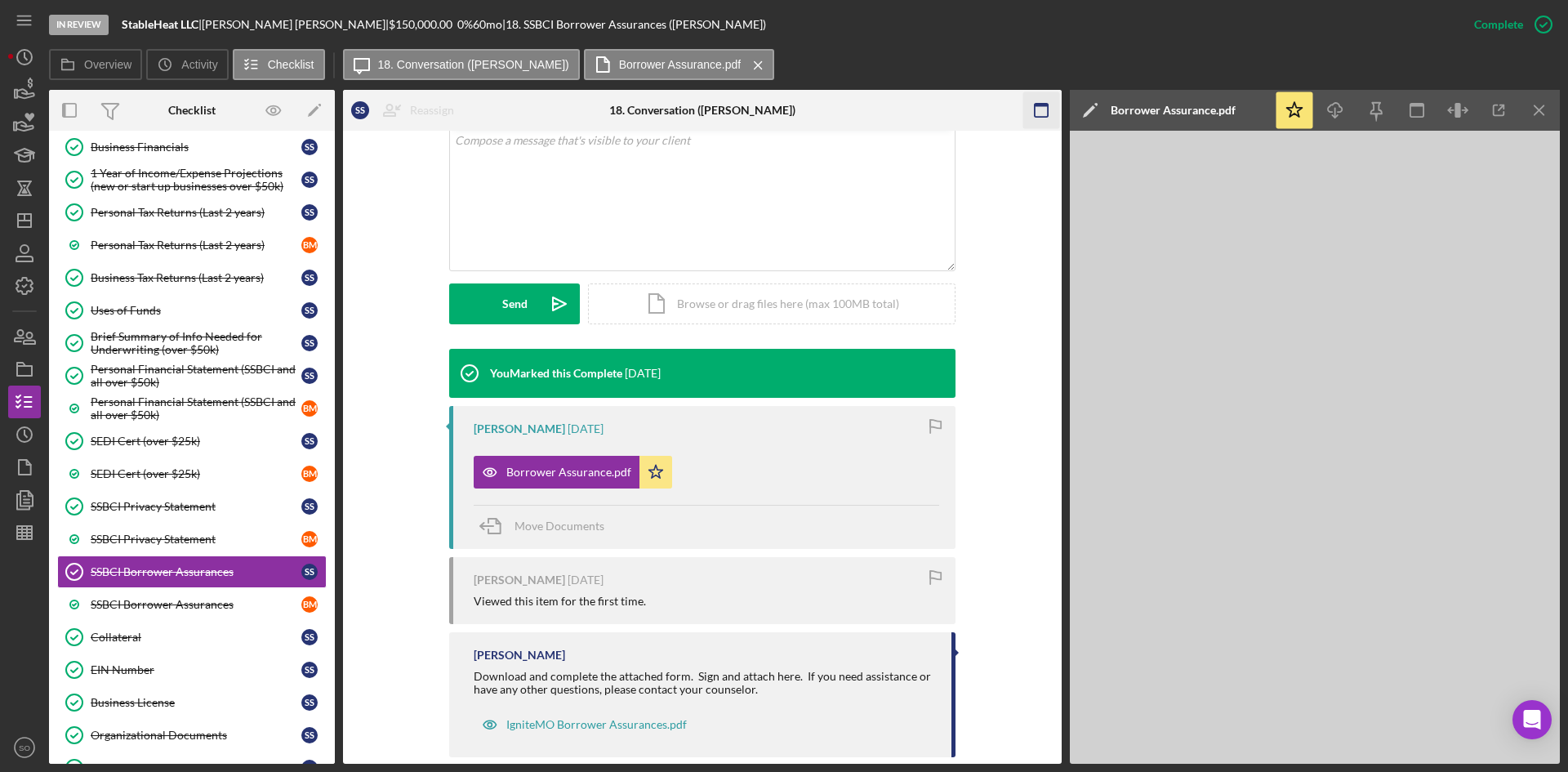
click at [1534, 110] on icon "Icon/Menu Close" at bounding box center [1540, 111] width 37 height 37
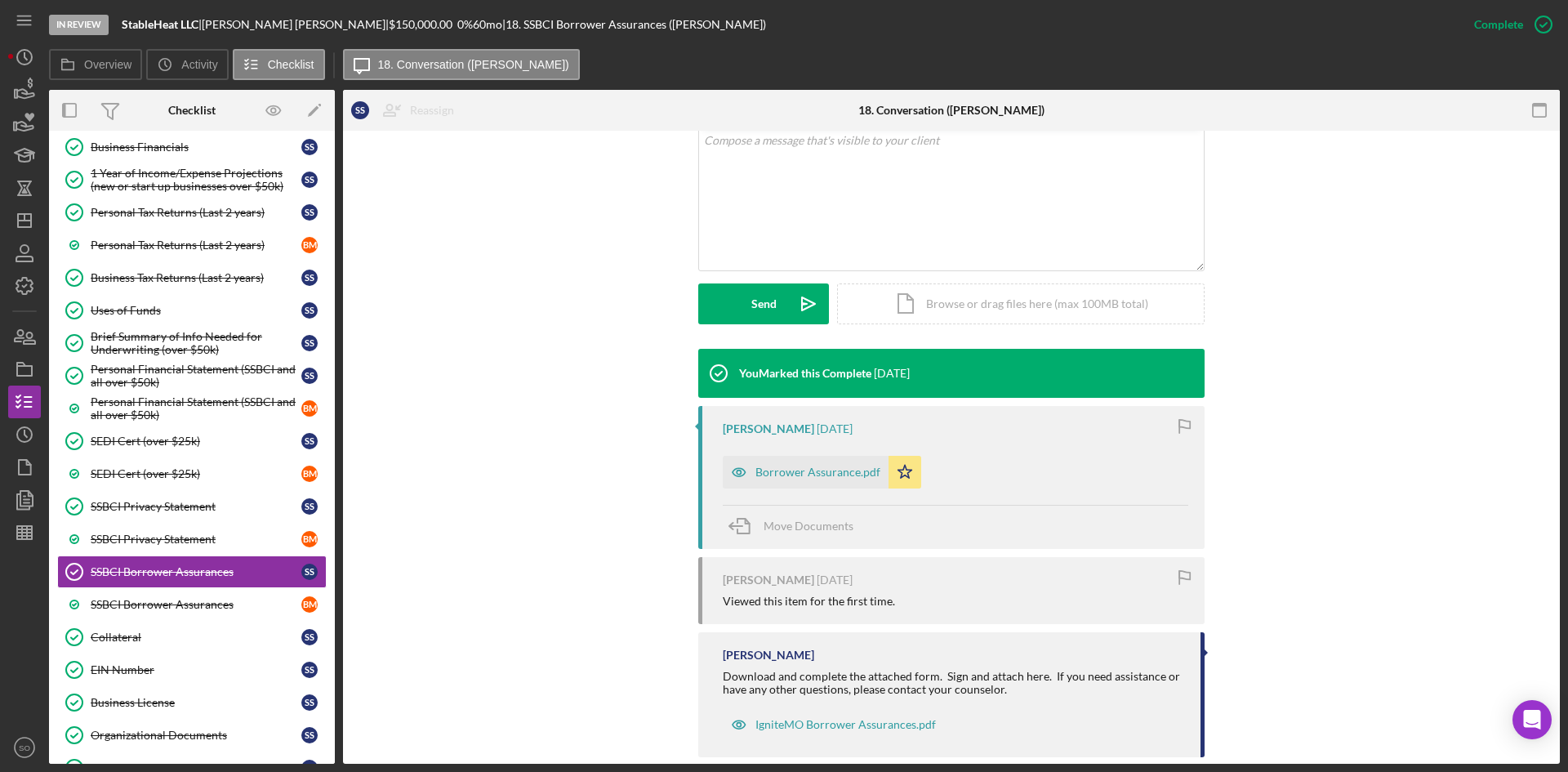
click at [763, 471] on div "Borrower Assurance.pdf" at bounding box center [818, 473] width 125 height 13
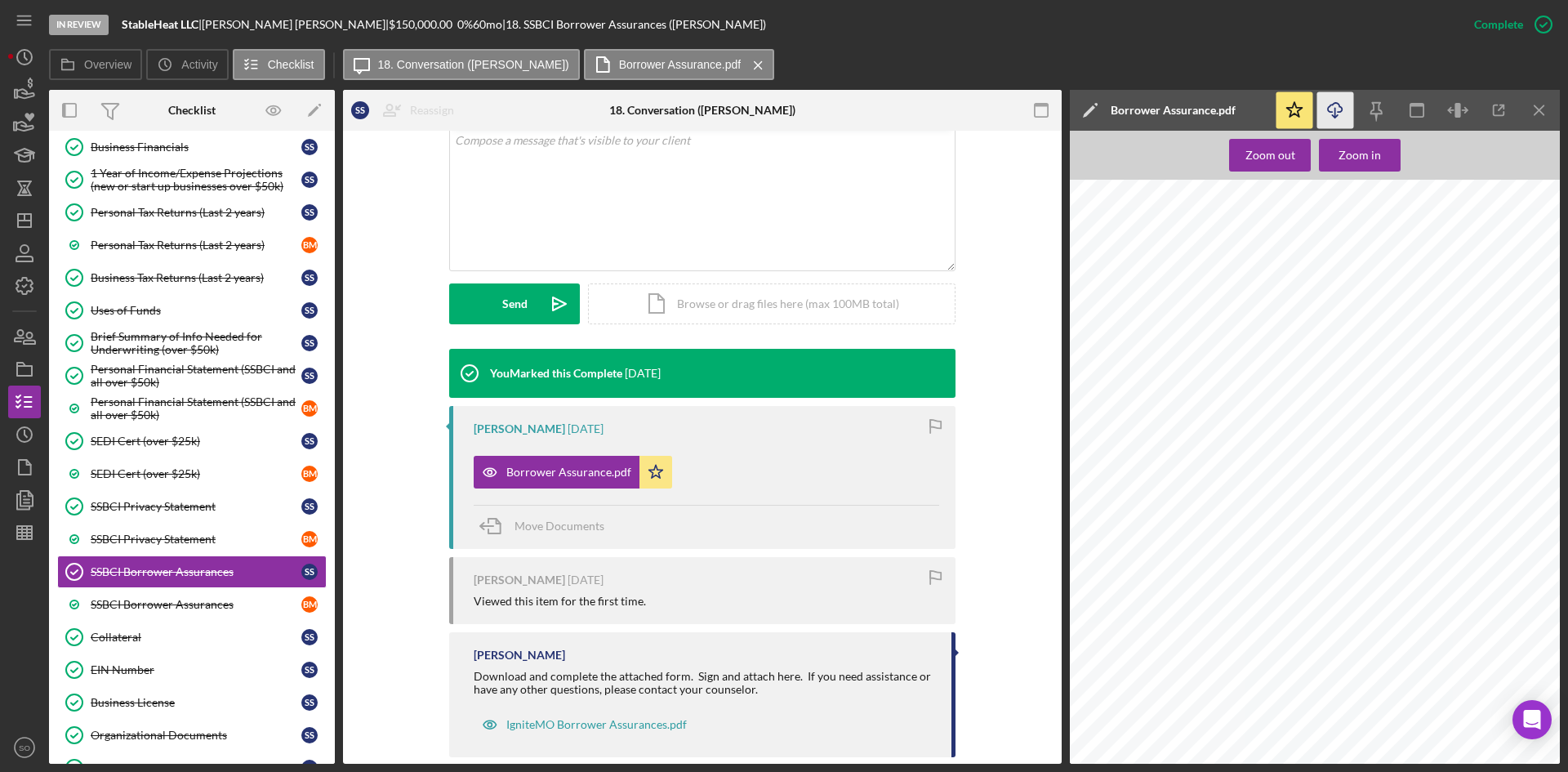
click at [1341, 103] on icon "Icon/Download" at bounding box center [1336, 111] width 37 height 37
click at [168, 595] on link "SSBCI Borrower Assurances B M" at bounding box center [192, 605] width 270 height 33
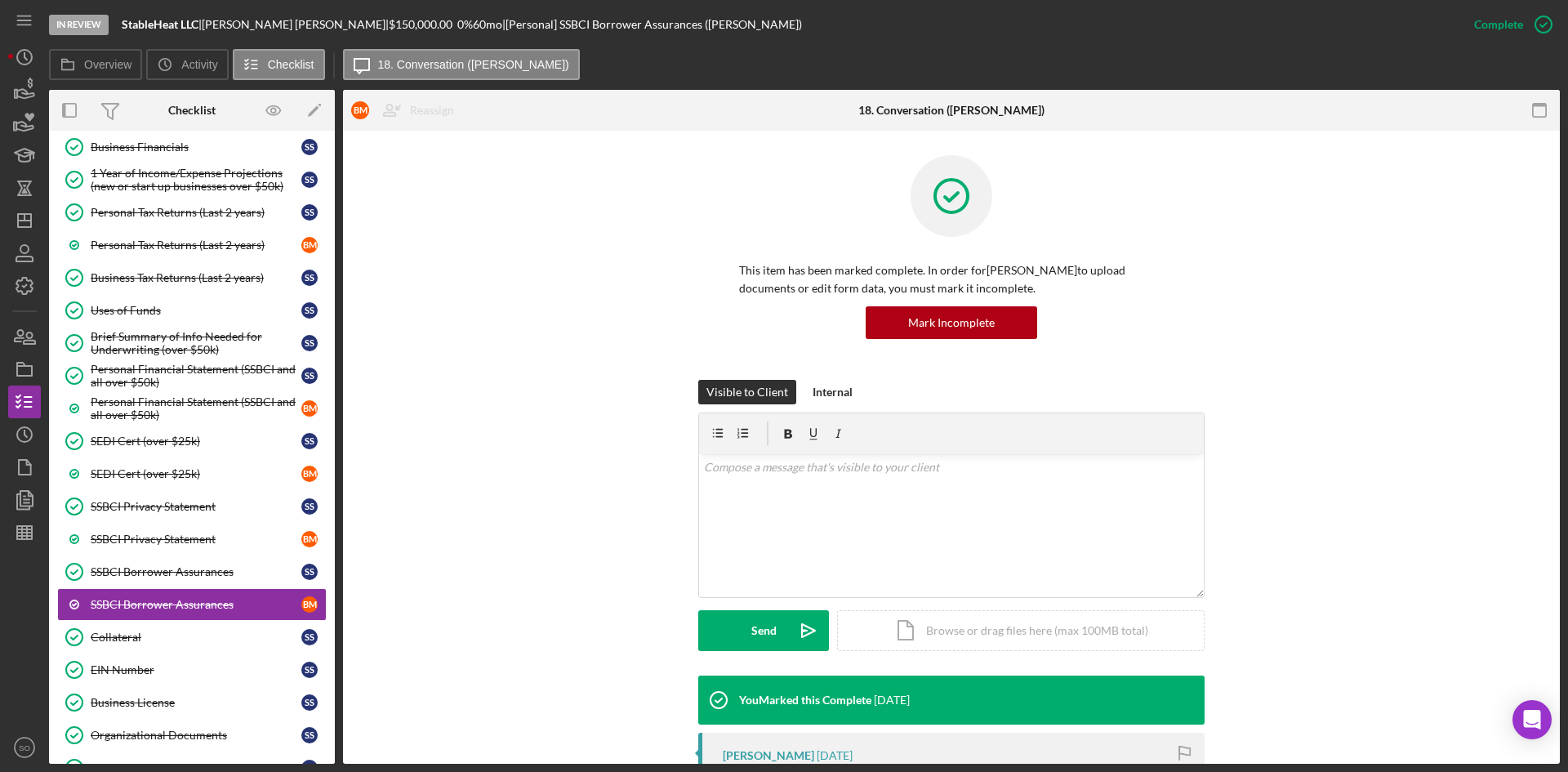
scroll to position [245, 0]
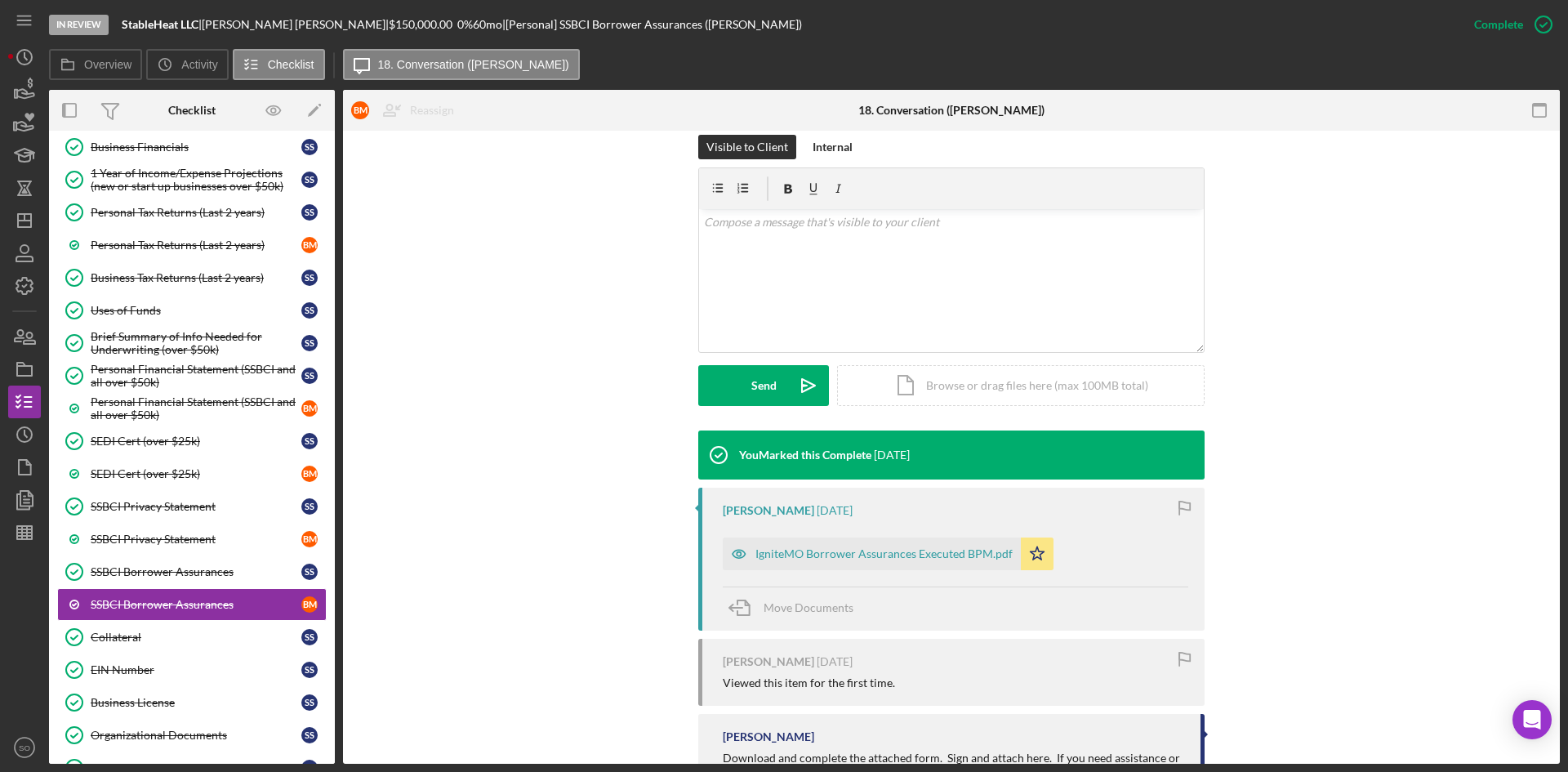
click at [803, 550] on div "IgniteMO Borrower Assurances Executed BPM.pdf" at bounding box center [884, 554] width 258 height 13
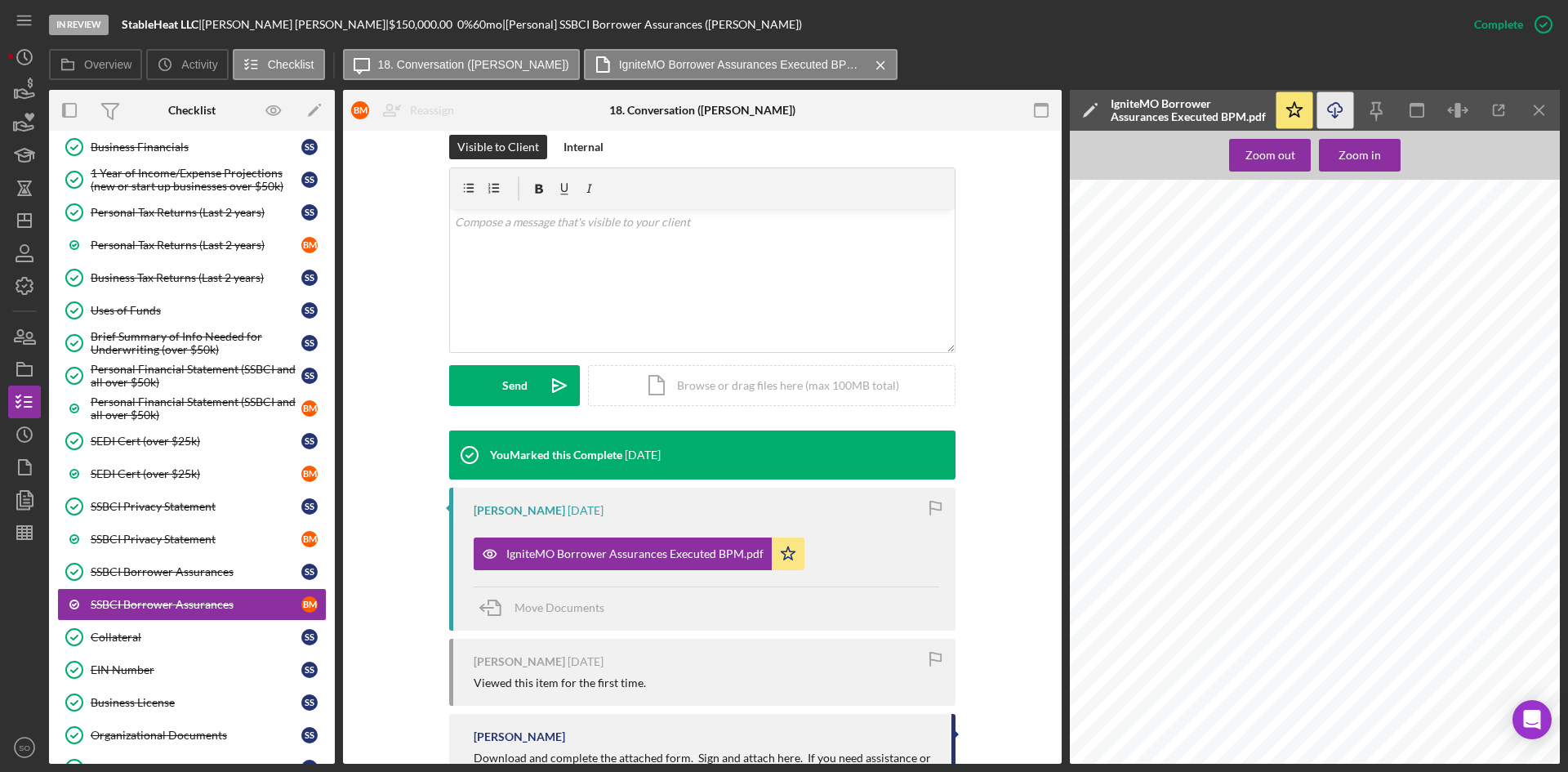
click at [1339, 112] on icon "button" at bounding box center [1335, 107] width 14 height 9
click at [178, 575] on div "SSBCI Borrower Assurances" at bounding box center [196, 572] width 211 height 13
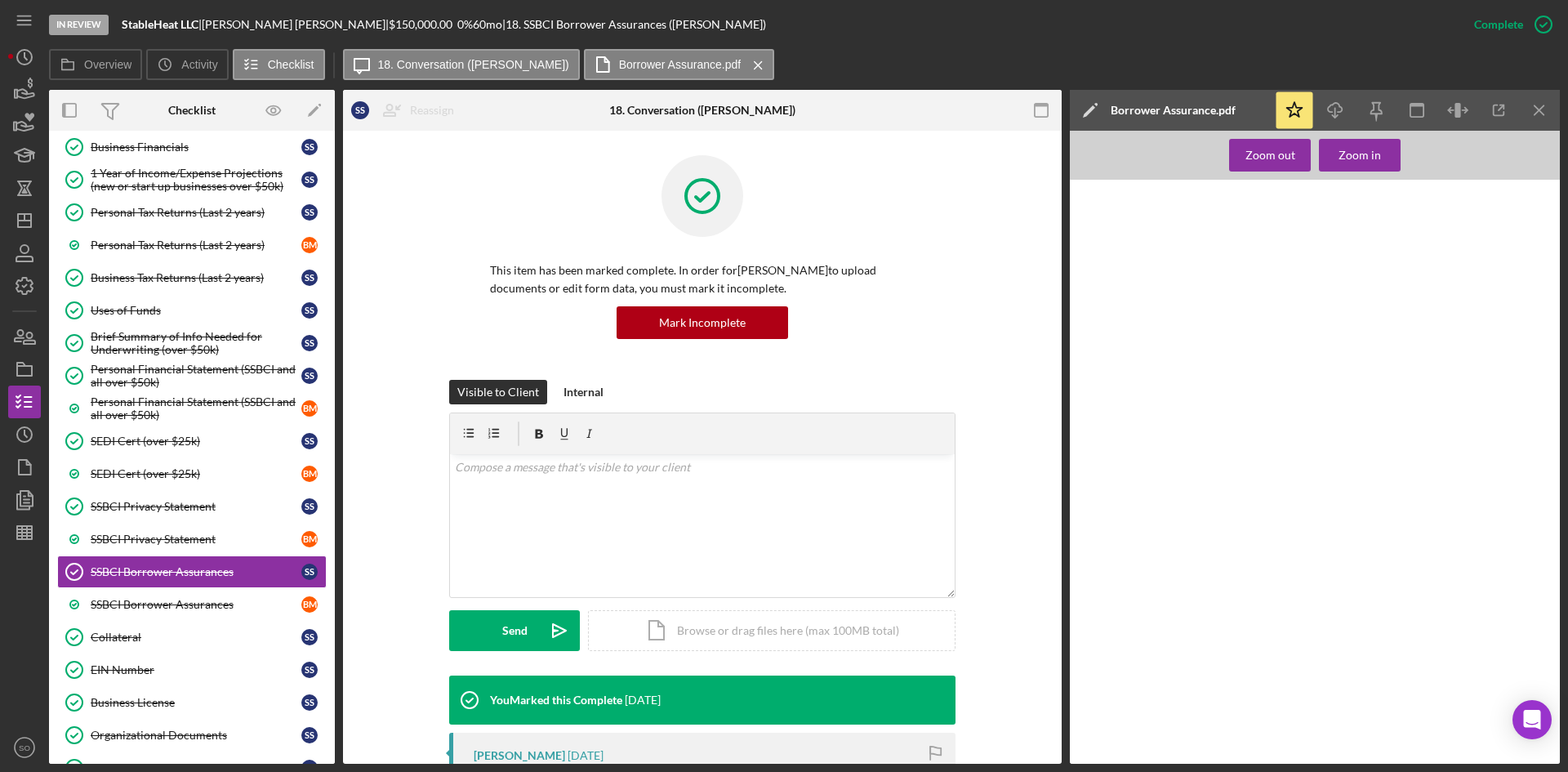
scroll to position [82, 0]
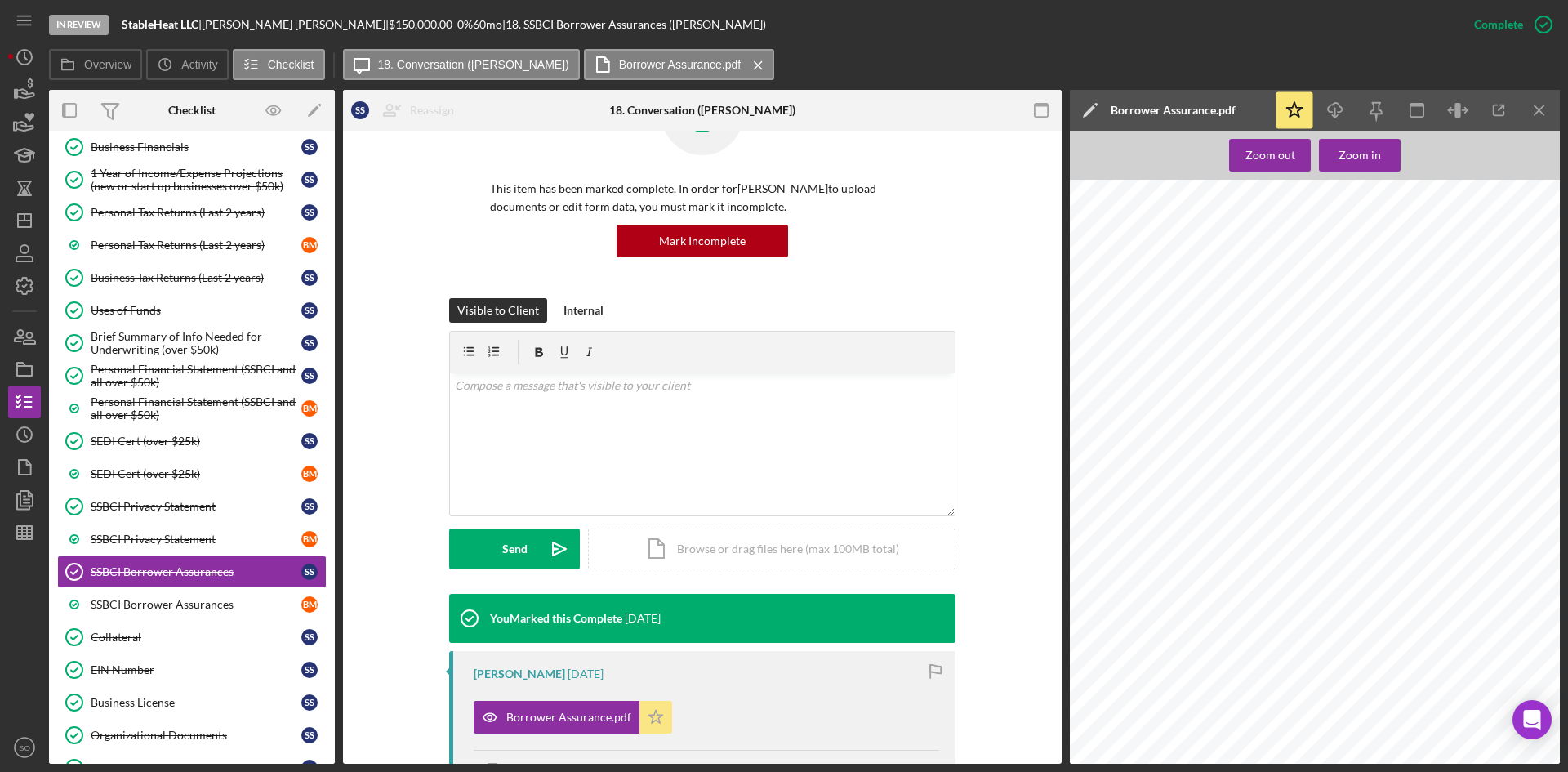
click at [644, 721] on icon "Icon/Star" at bounding box center [656, 718] width 33 height 33
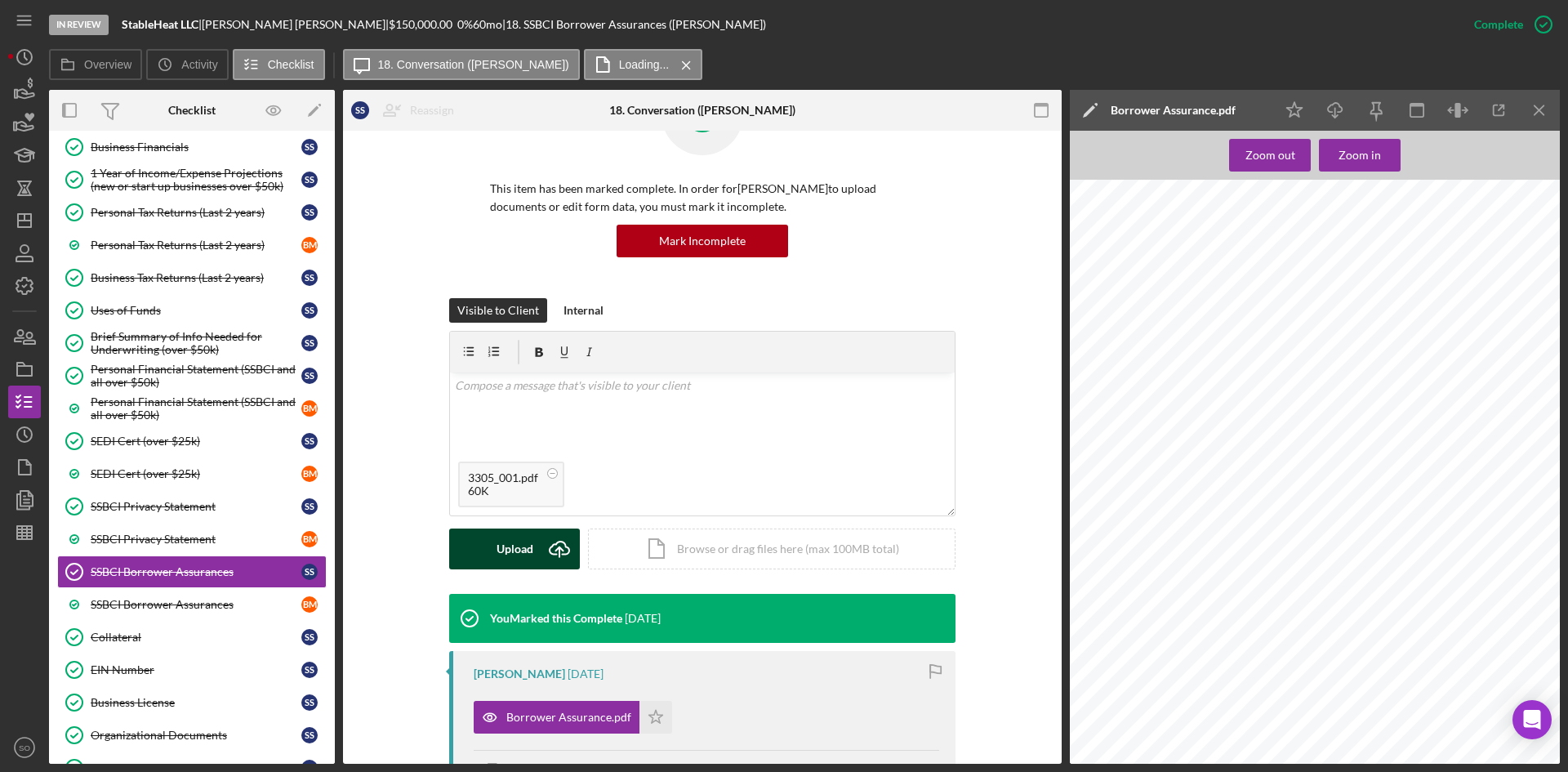
click at [513, 561] on div "Upload" at bounding box center [515, 549] width 37 height 41
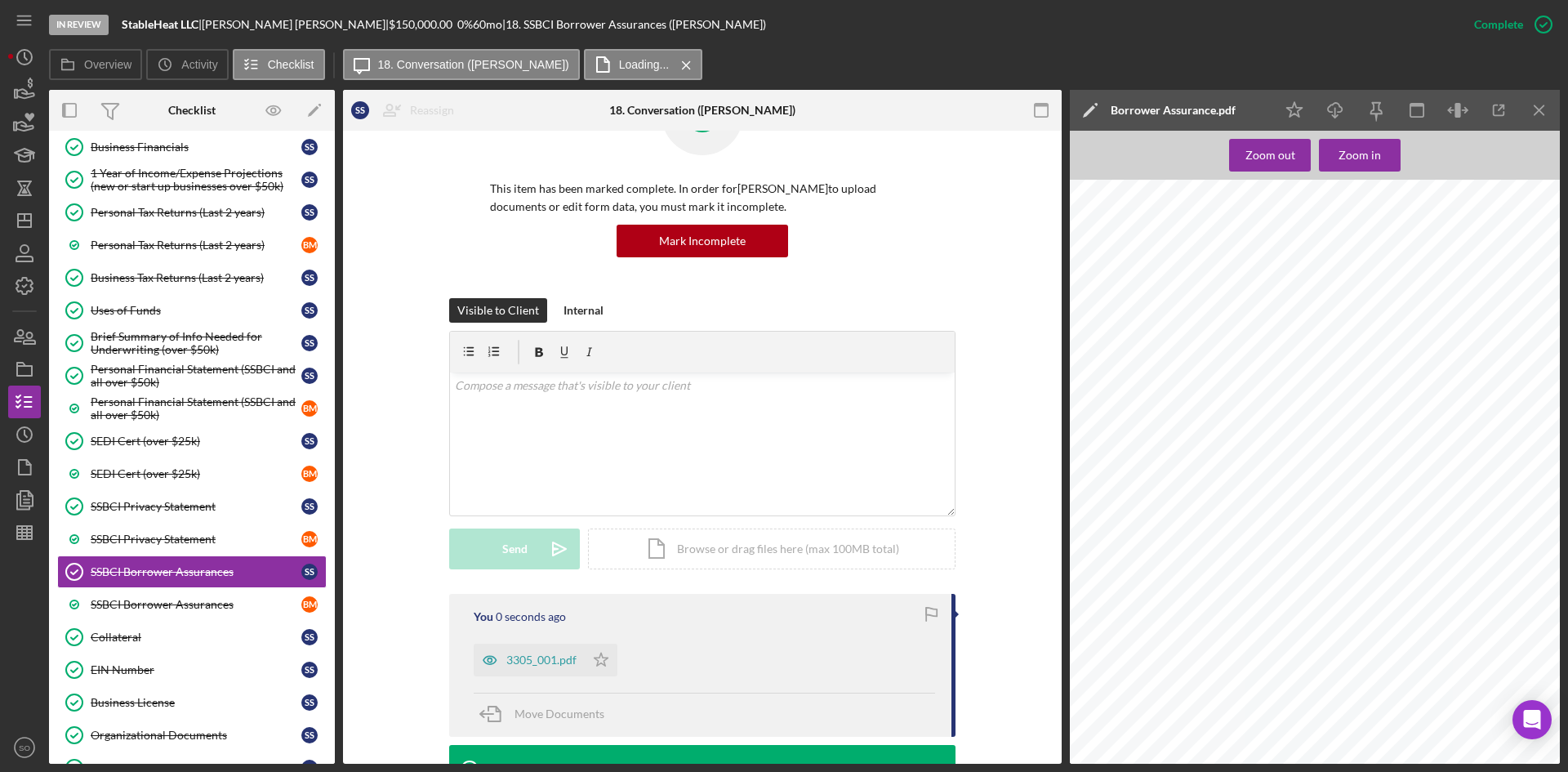
scroll to position [409, 0]
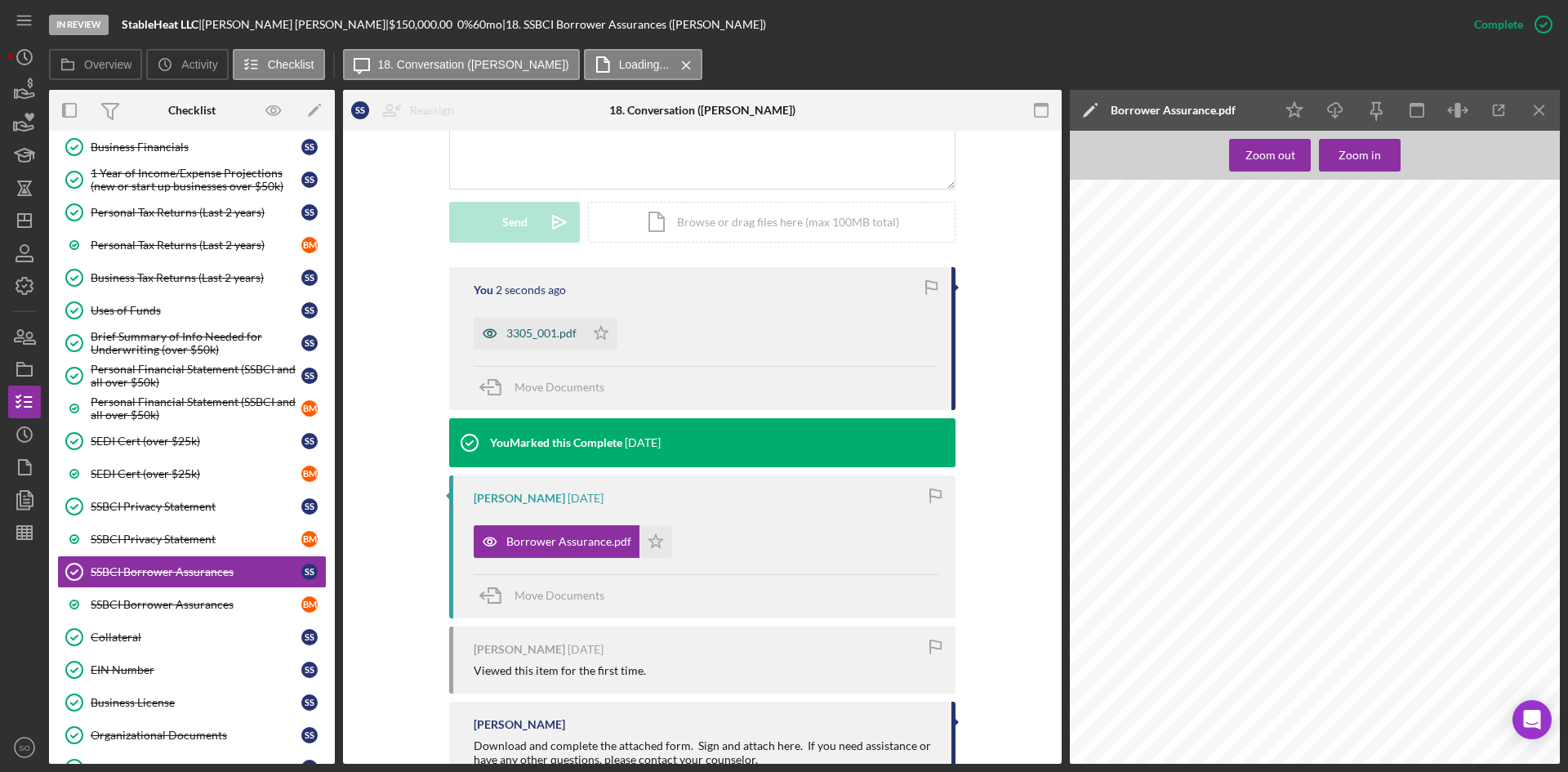
click at [518, 331] on div "3305_001.pdf" at bounding box center [542, 333] width 71 height 13
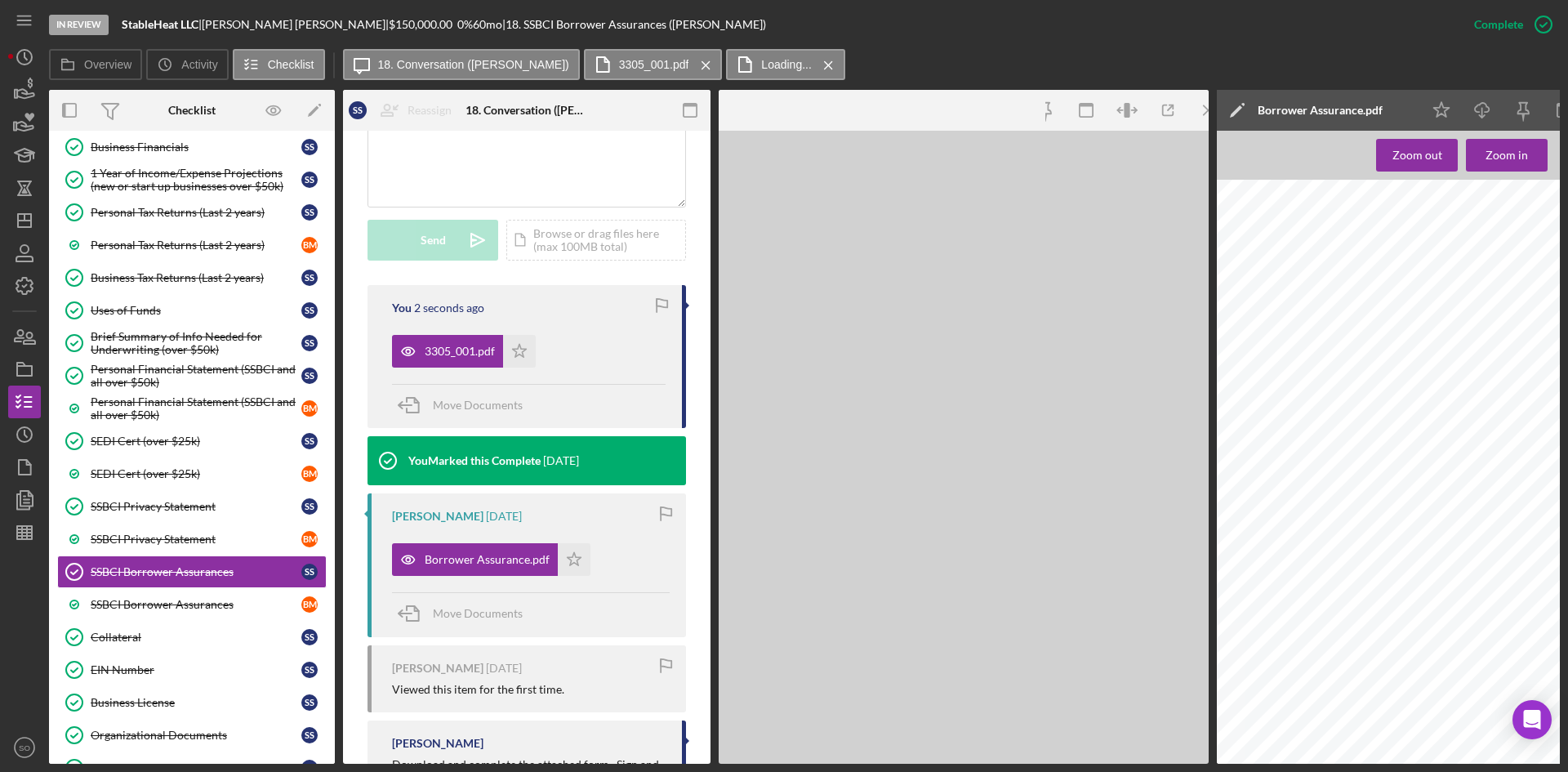
scroll to position [427, 0]
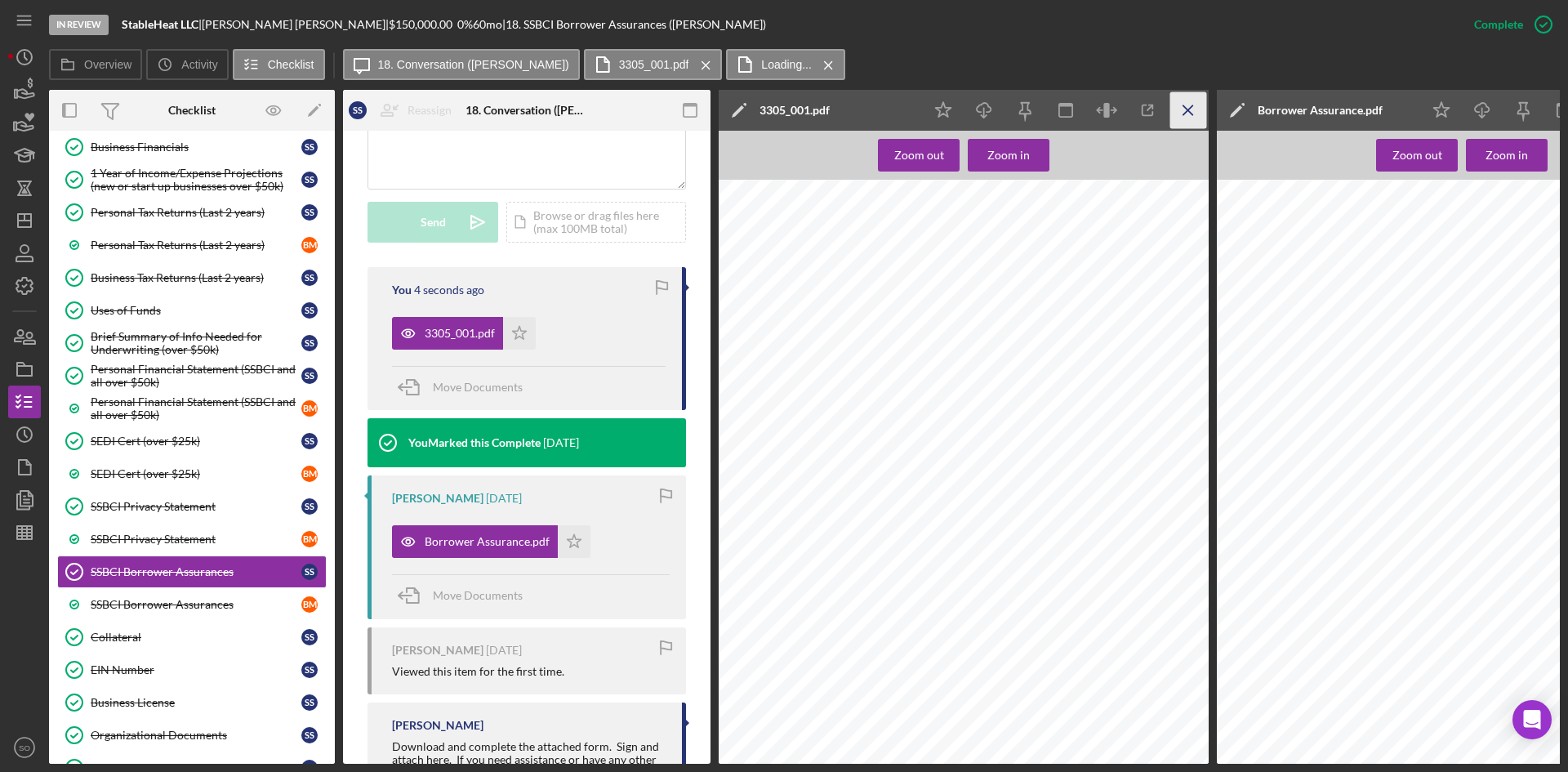
click at [1206, 116] on icon "Icon/Menu Close" at bounding box center [1188, 111] width 37 height 37
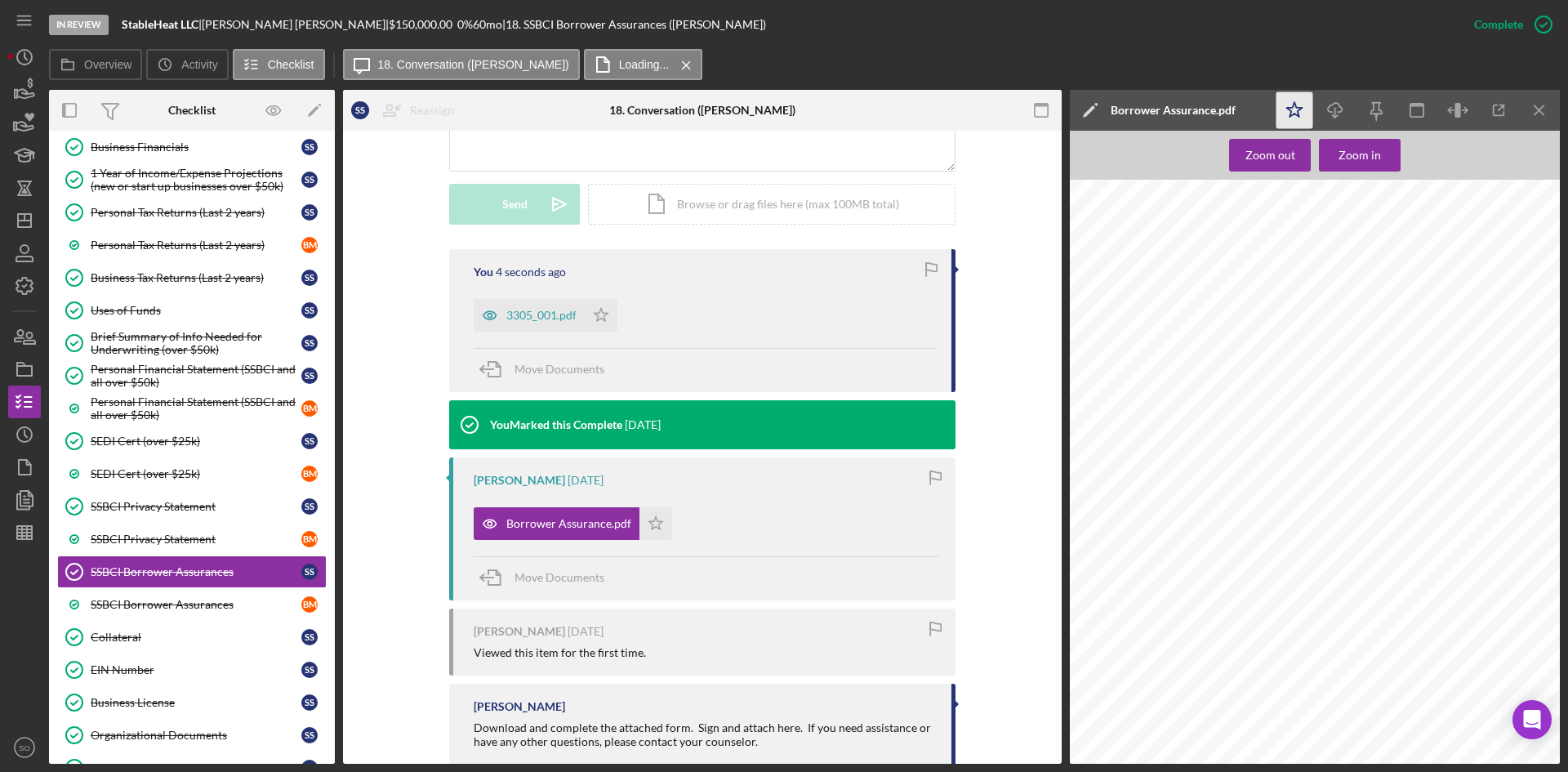
scroll to position [409, 0]
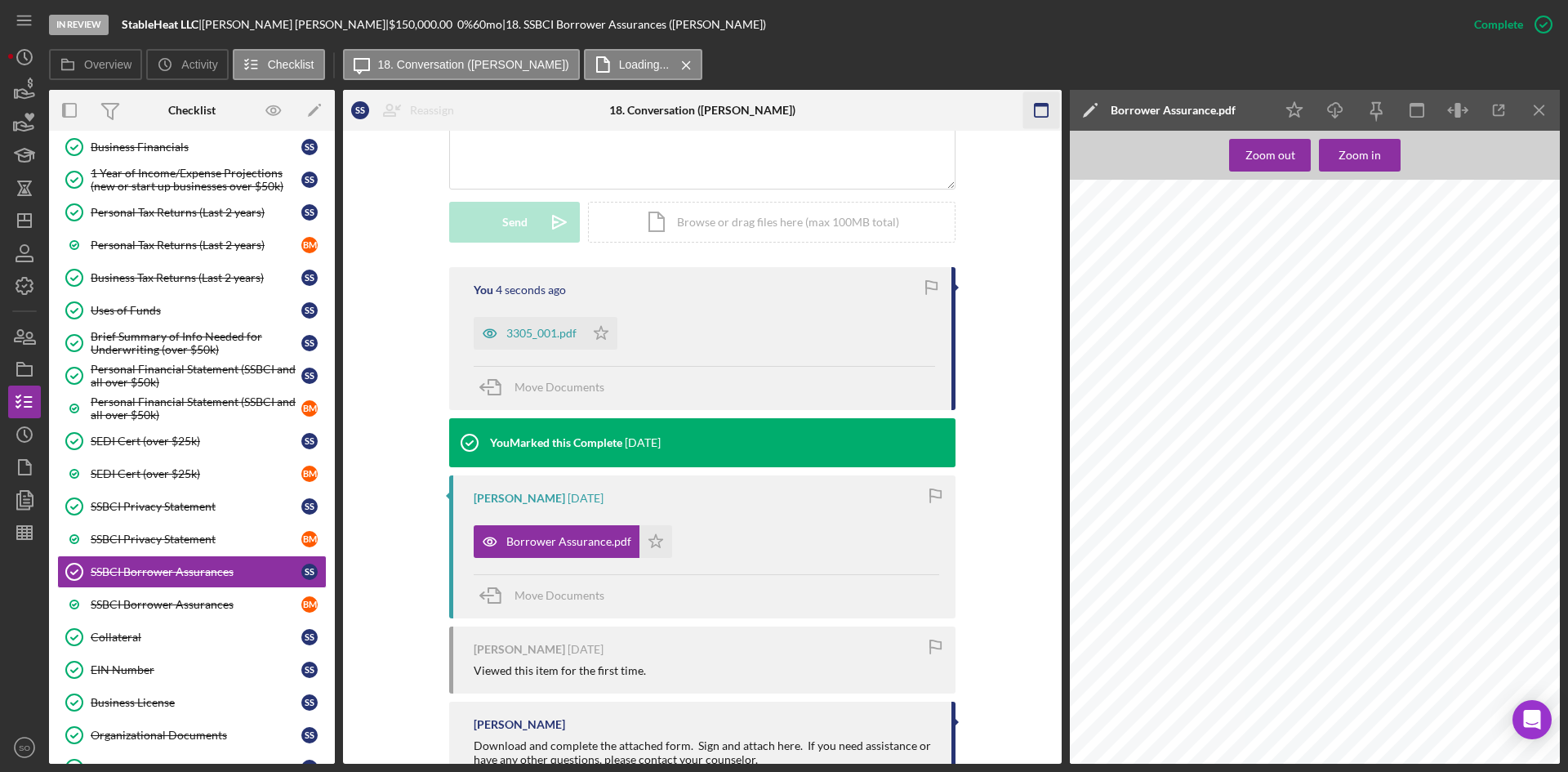
click at [1541, 113] on icon "Icon/Menu Close" at bounding box center [1540, 111] width 37 height 37
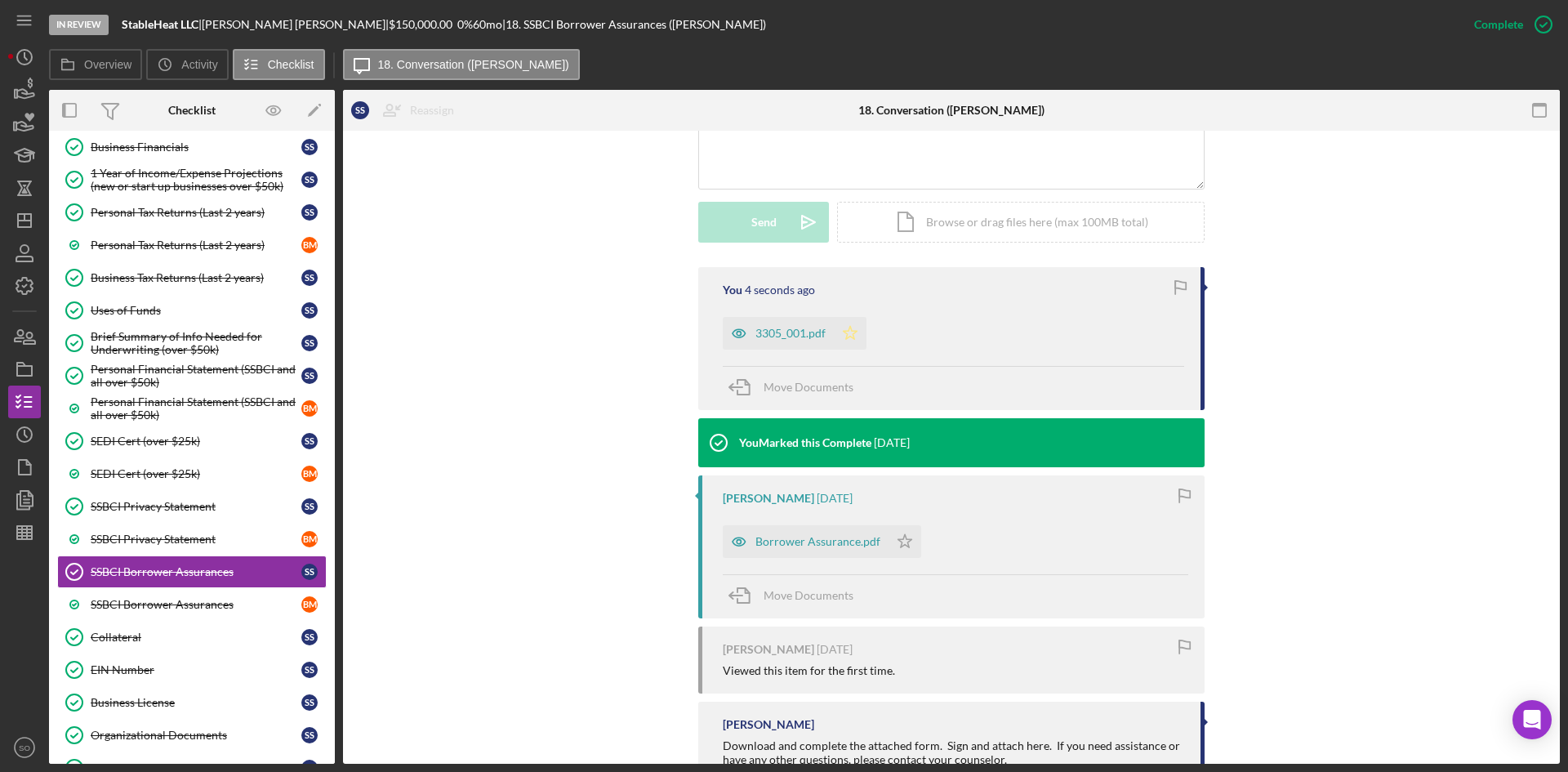
click at [847, 337] on icon "Icon/Star" at bounding box center [850, 333] width 33 height 33
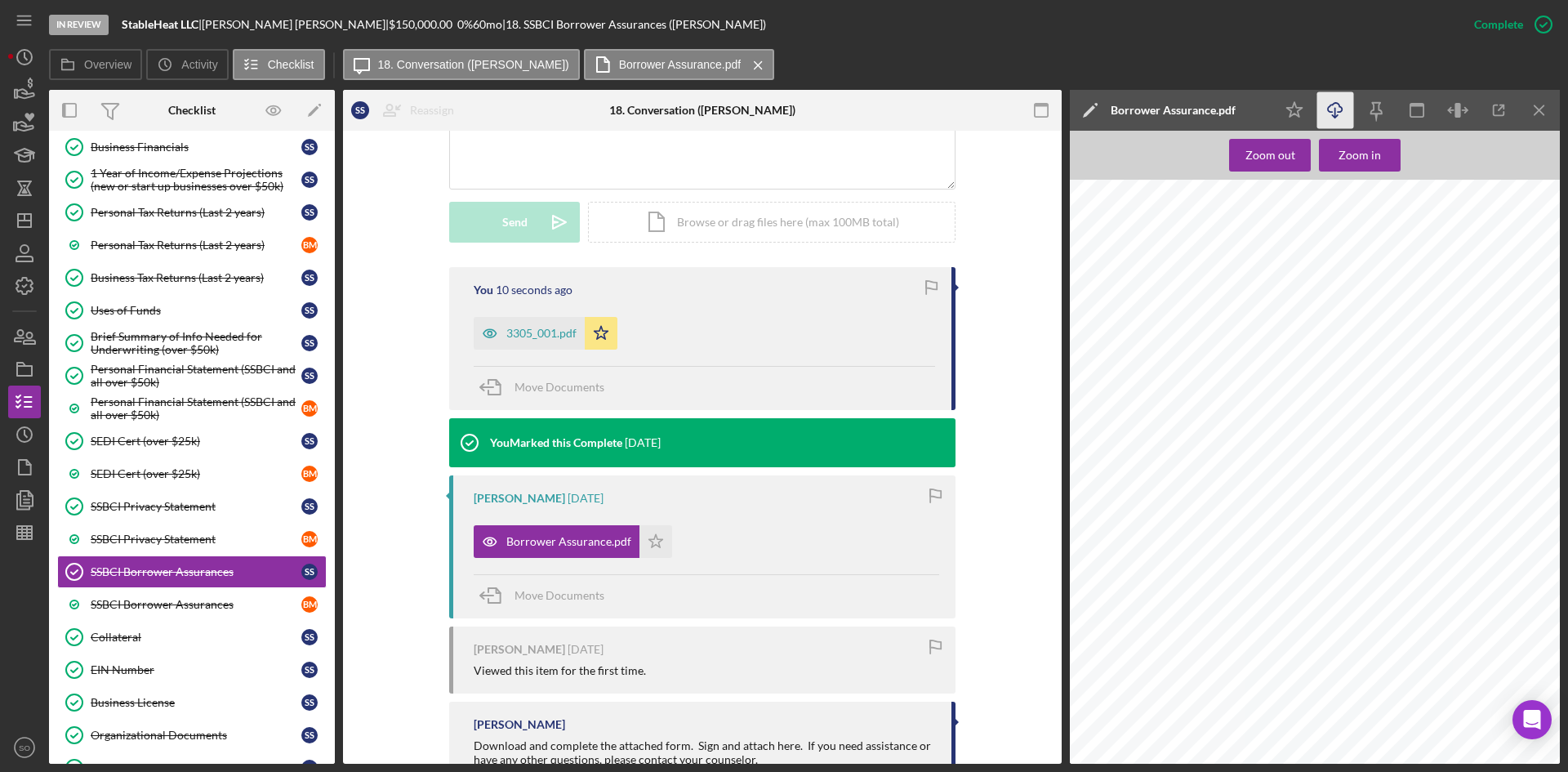
click at [1338, 111] on icon "Icon/Download" at bounding box center [1336, 111] width 37 height 37
click at [531, 337] on div "3305_001.pdf" at bounding box center [542, 333] width 71 height 13
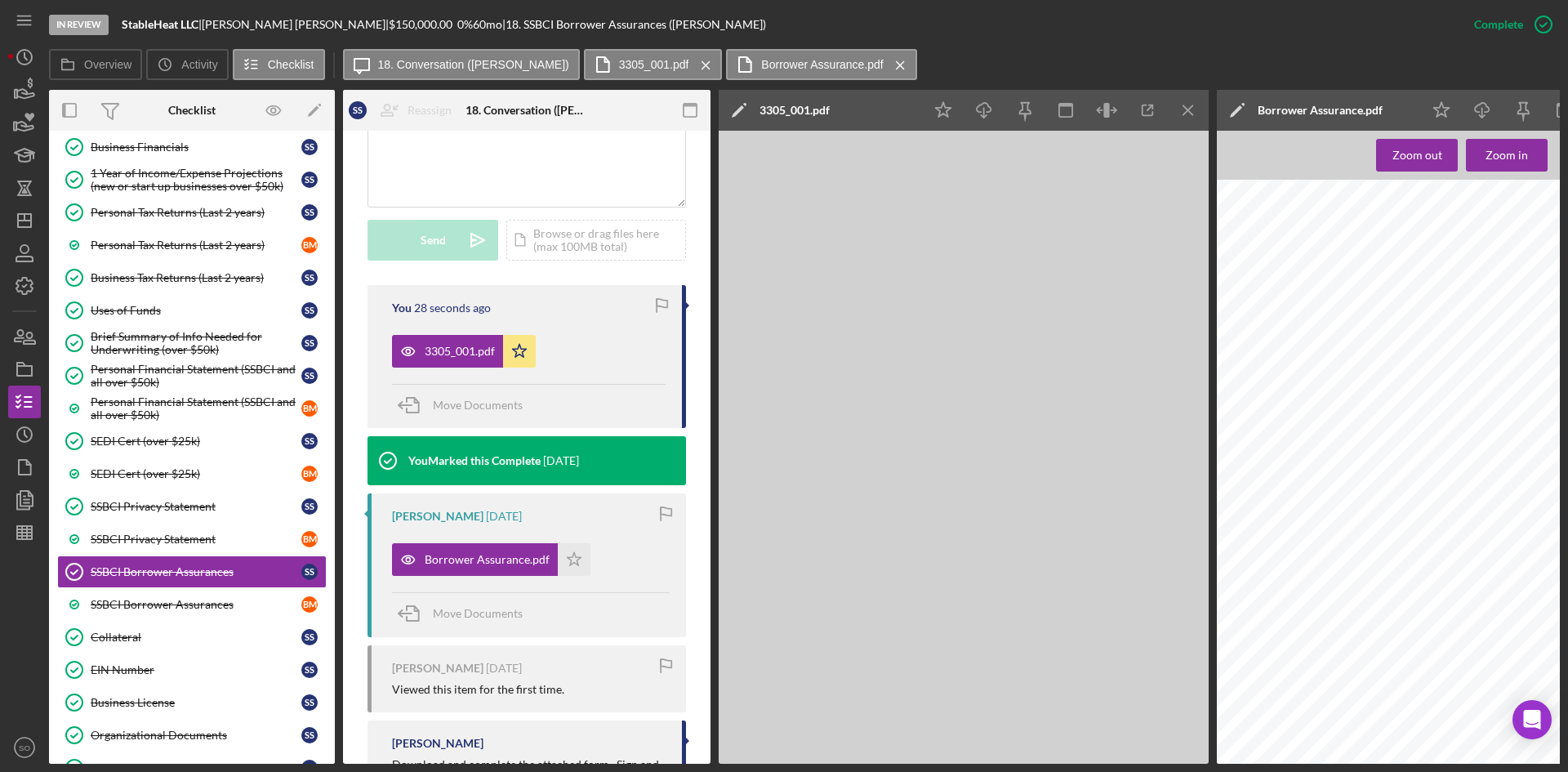
scroll to position [427, 0]
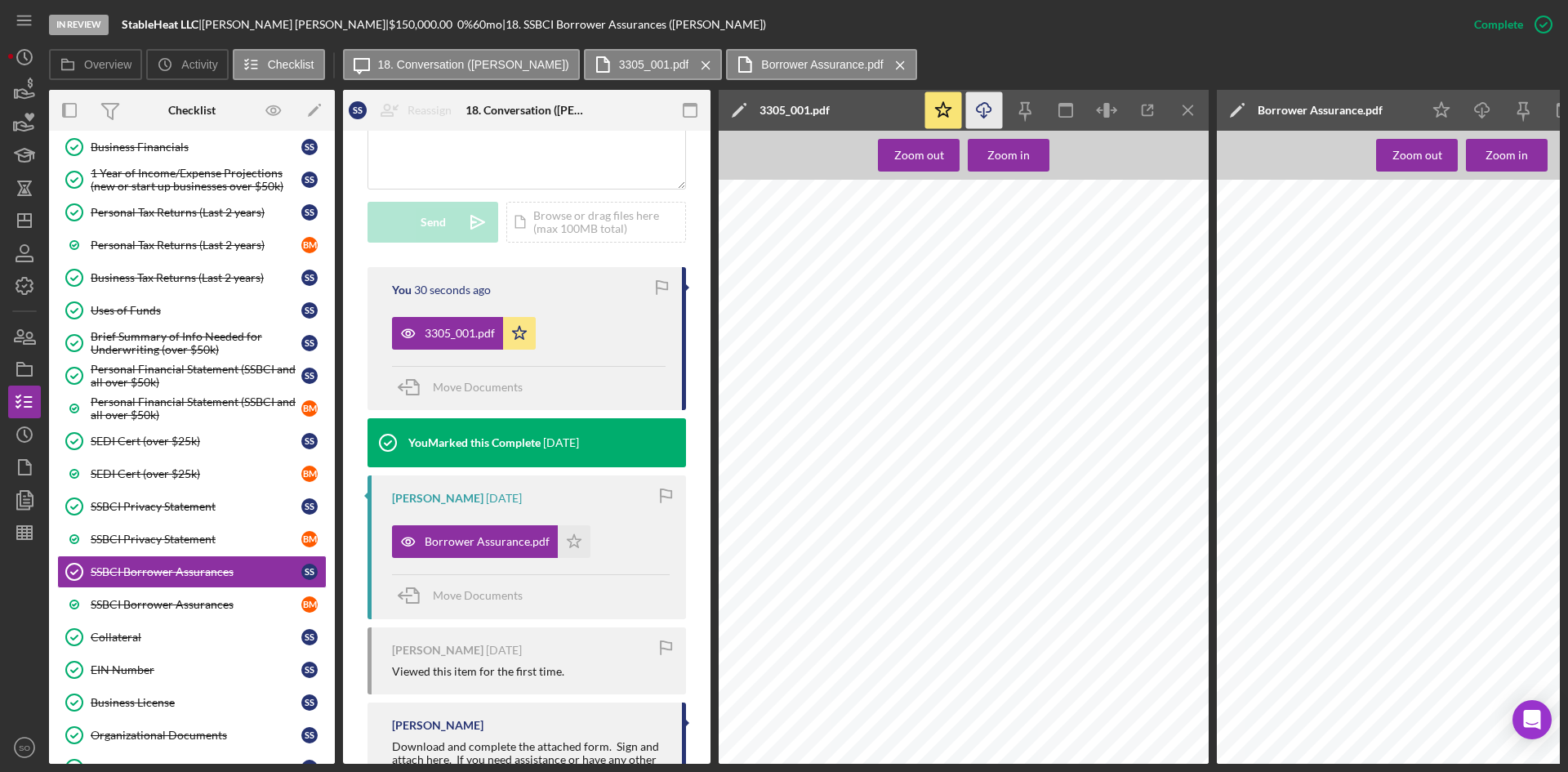
click at [988, 112] on icon "button" at bounding box center [983, 107] width 14 height 9
click at [1121, 66] on div "Overview Icon/History Activity Checklist Icon/Message 18. Conversation ([PERSON…" at bounding box center [805, 66] width 1511 height 33
click at [1196, 106] on icon "Icon/Menu Close" at bounding box center [1188, 111] width 37 height 37
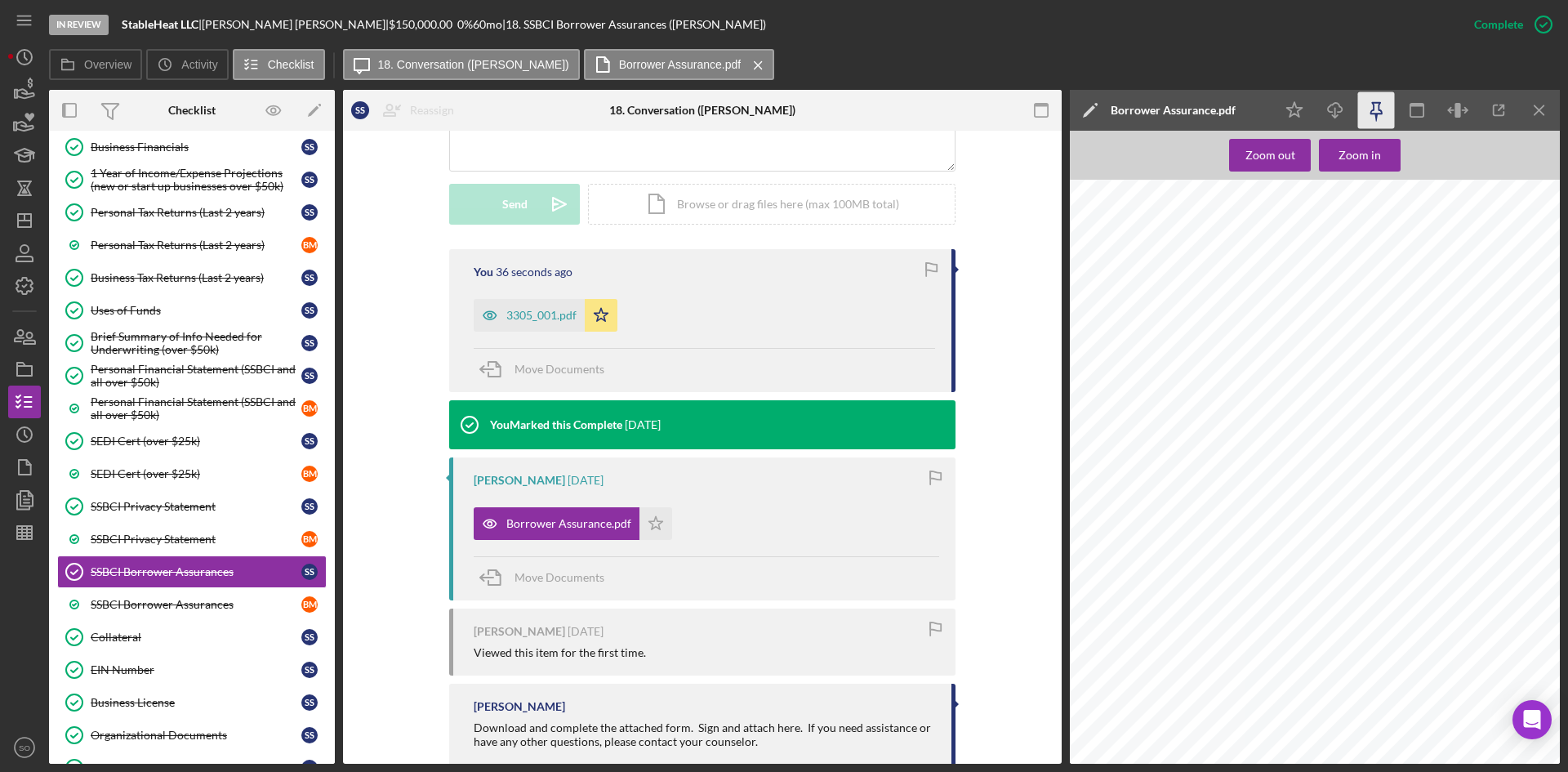
scroll to position [409, 0]
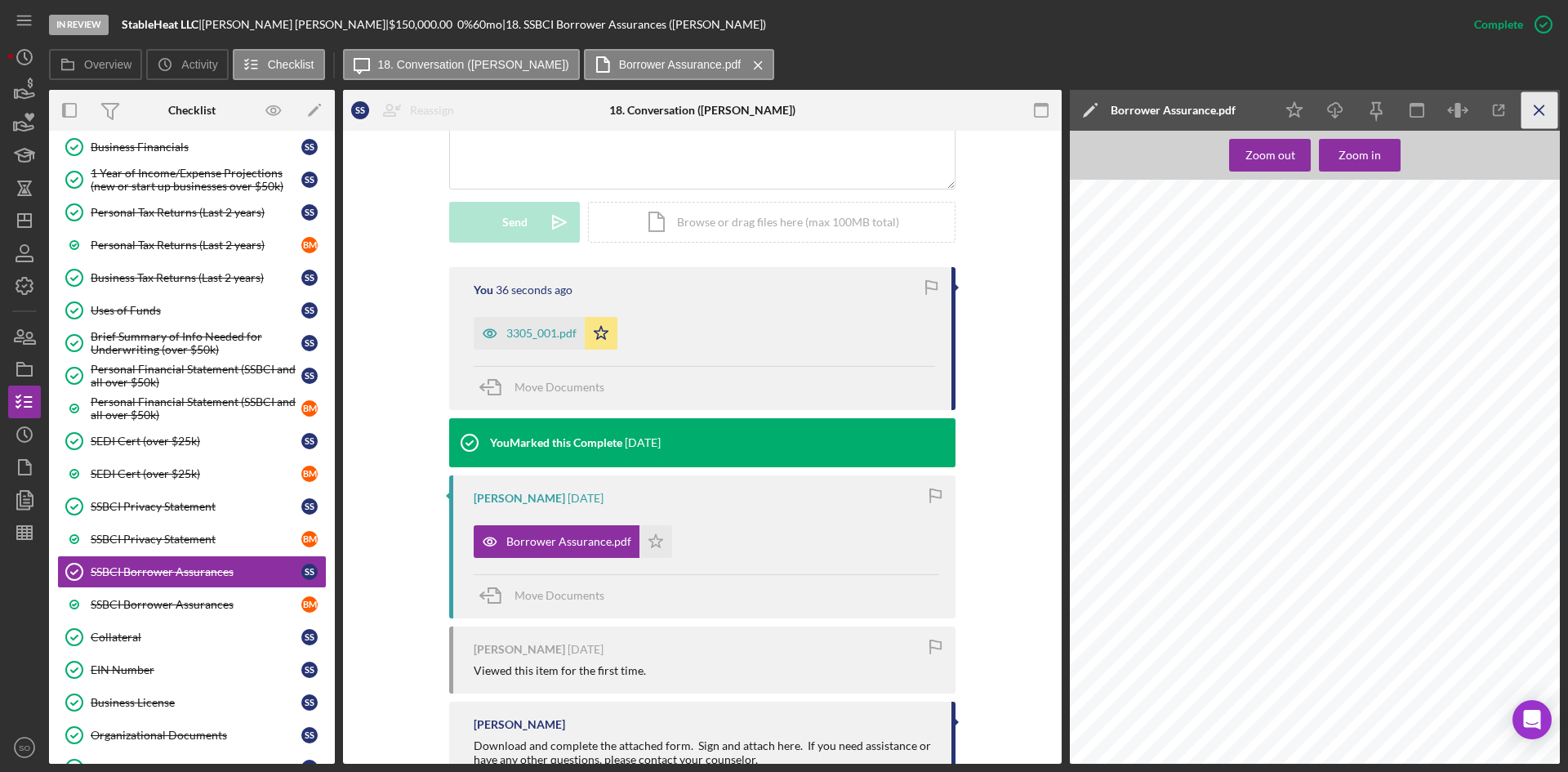
click at [1557, 110] on icon "Icon/Menu Close" at bounding box center [1540, 111] width 37 height 37
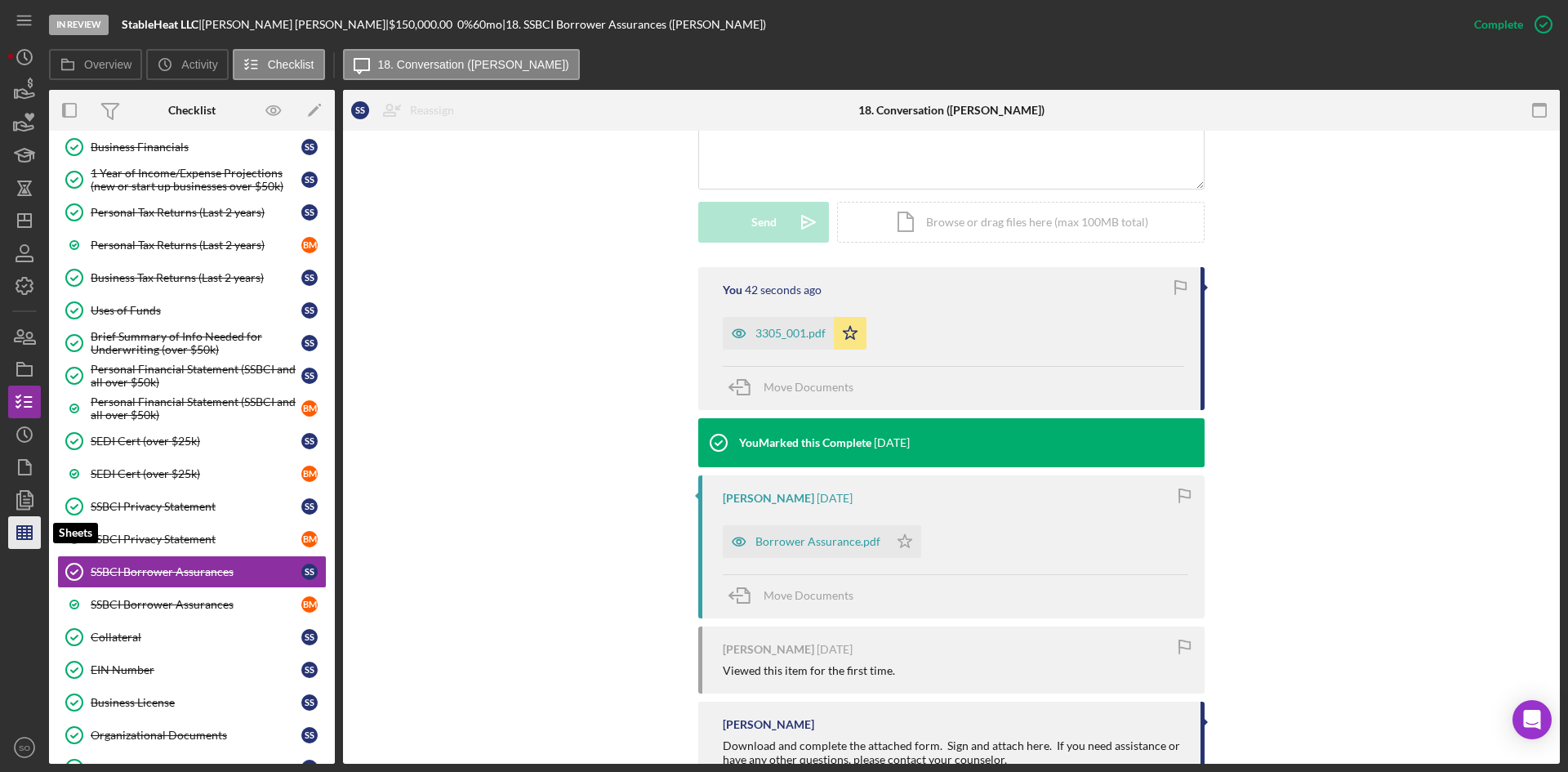
click at [29, 532] on line "button" at bounding box center [25, 532] width 15 height 0
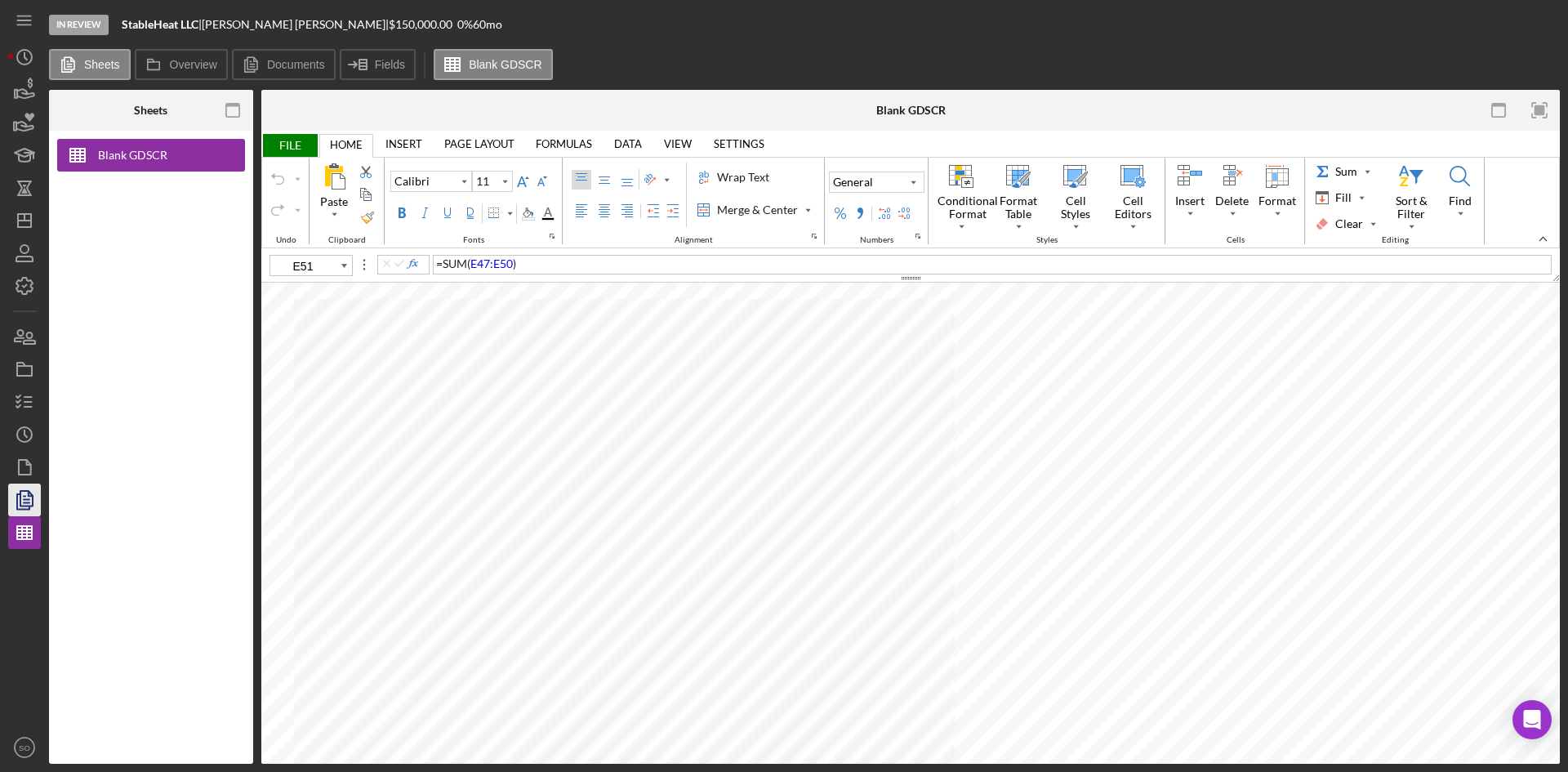
click at [21, 501] on polygon "button" at bounding box center [26, 499] width 12 height 15
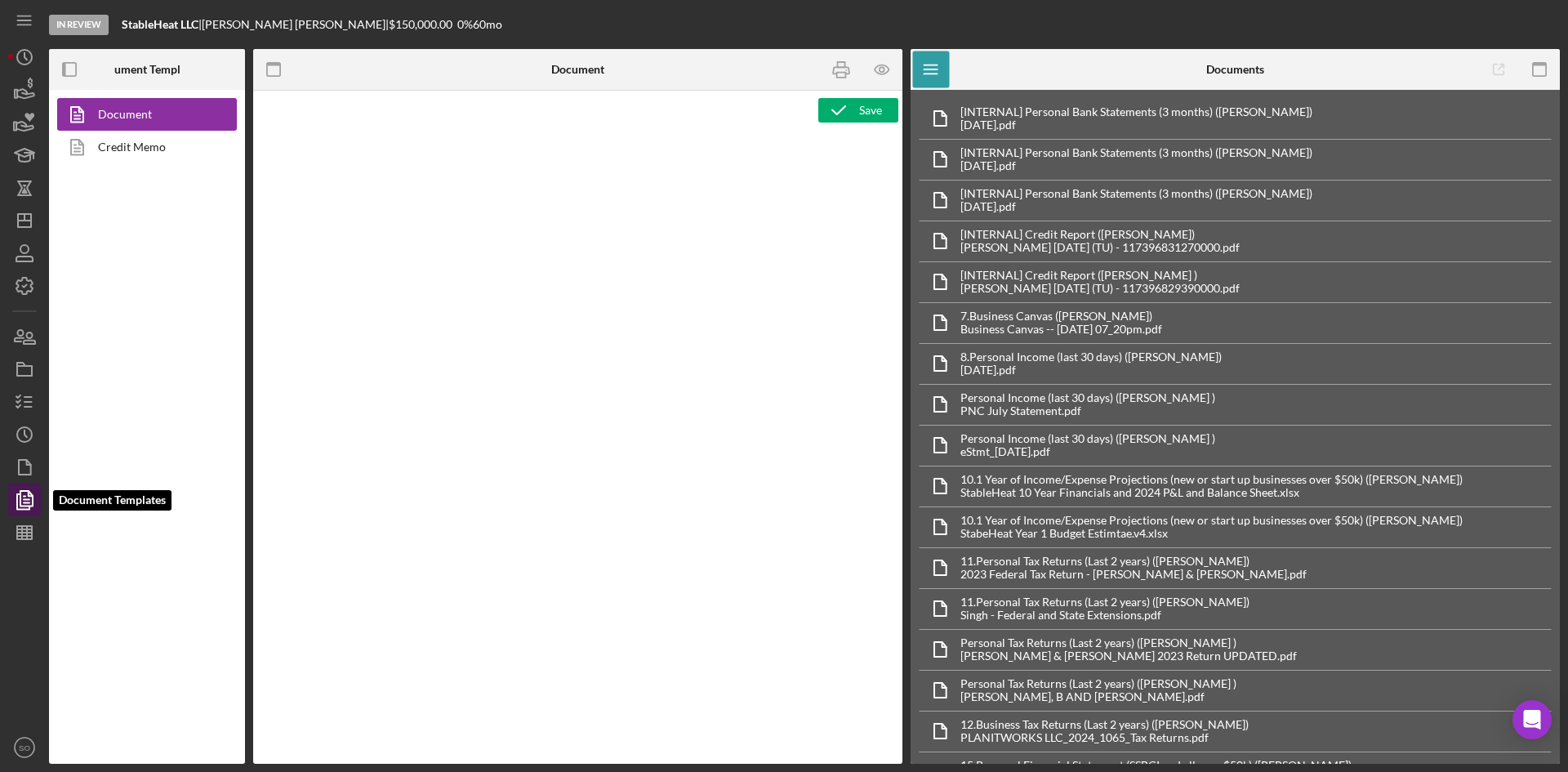
type textarea "Copy and paste, or create, your document template here."
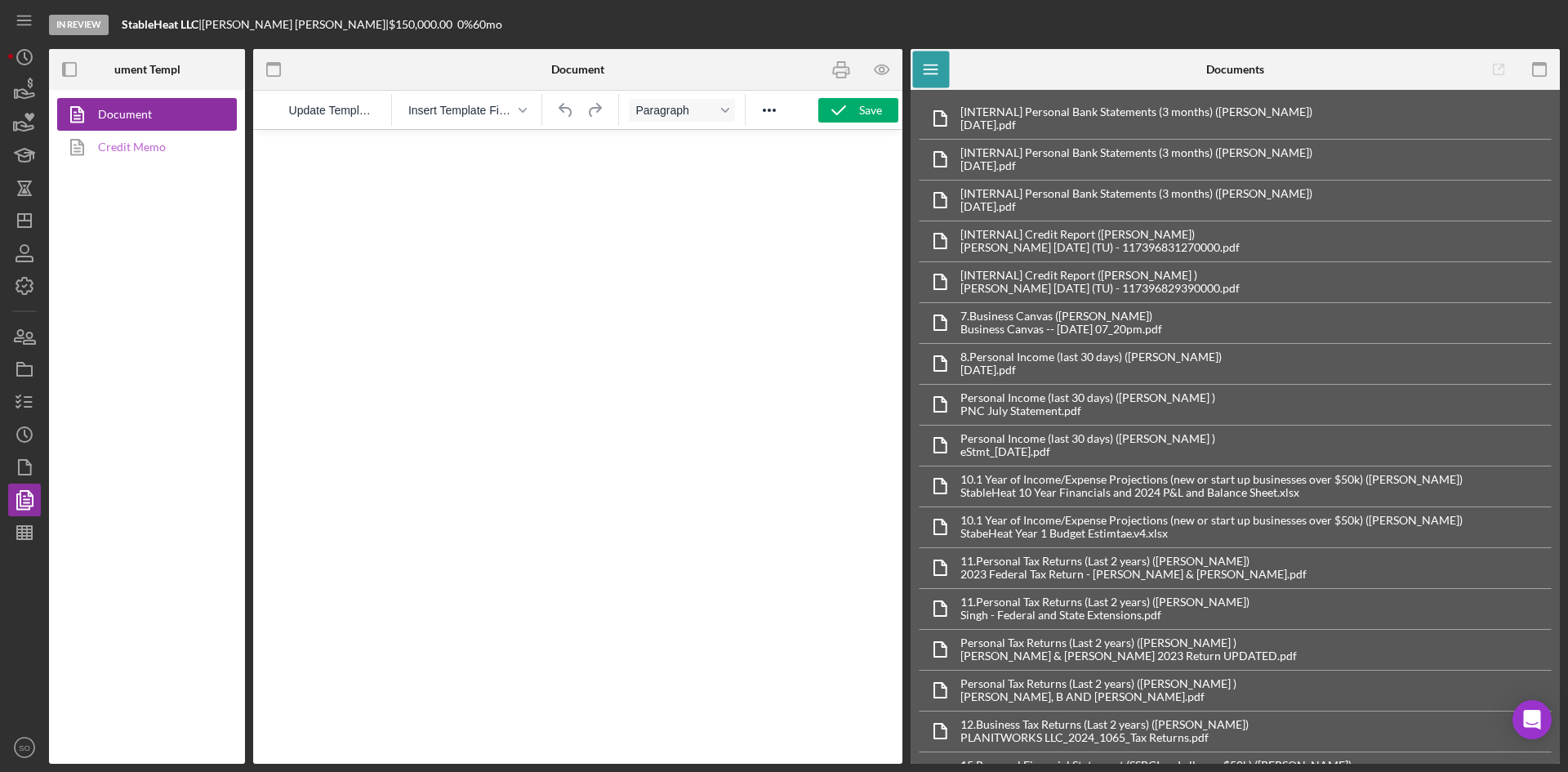
click at [164, 144] on link "Credit Memo" at bounding box center [143, 147] width 171 height 33
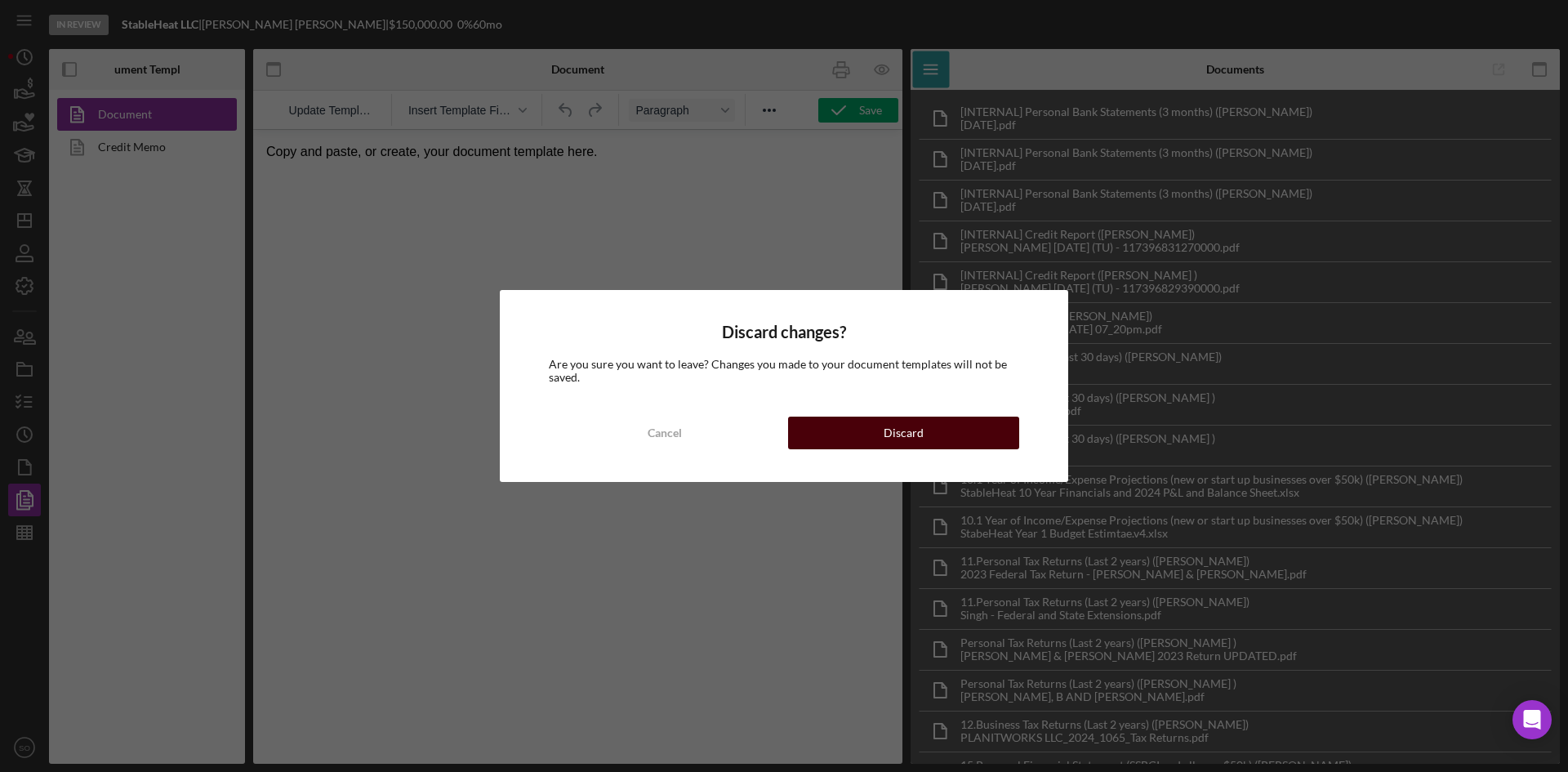
click at [862, 424] on button "Discard" at bounding box center [904, 433] width 231 height 33
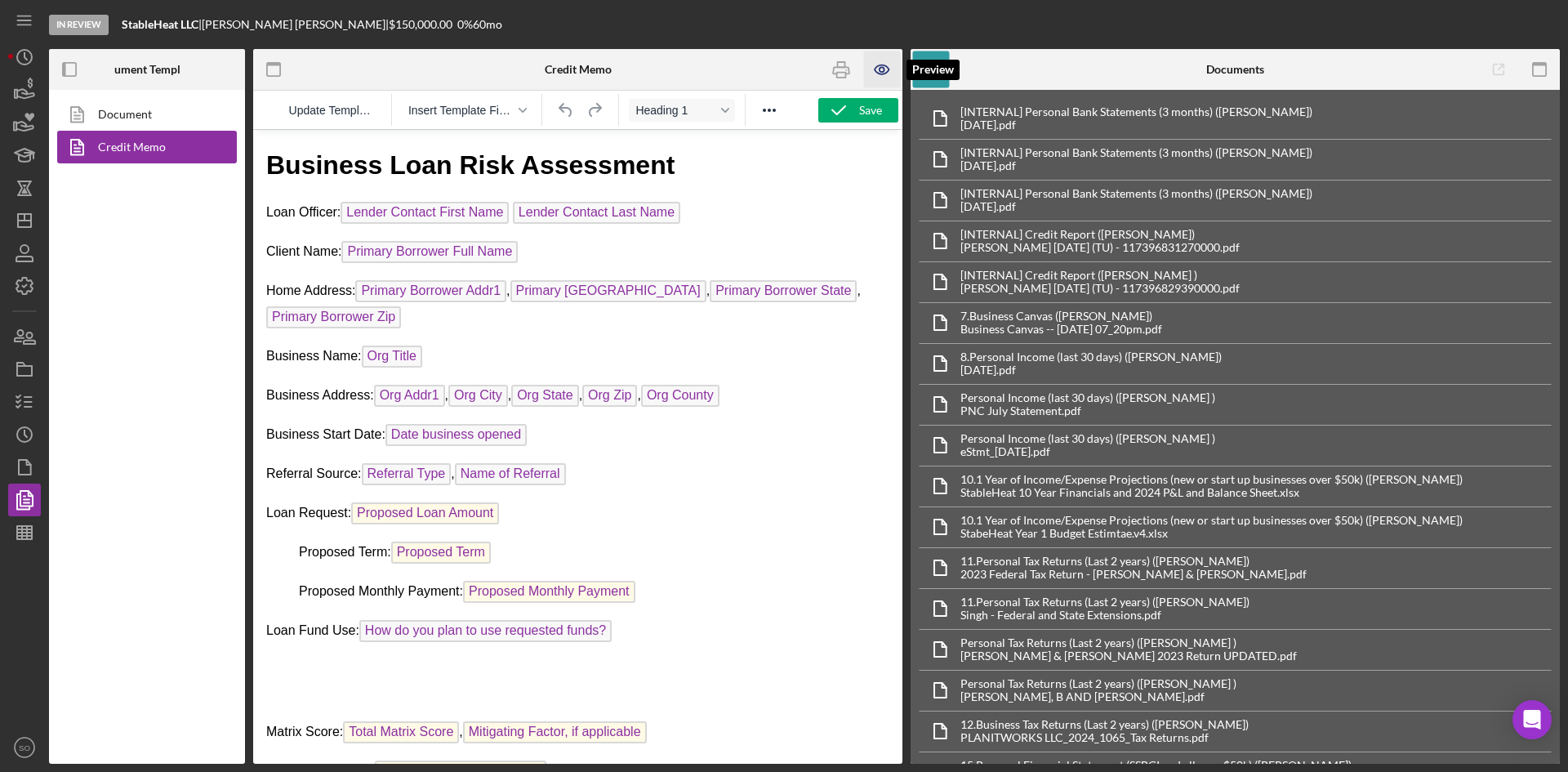
click at [883, 66] on icon "button" at bounding box center [882, 70] width 14 height 9
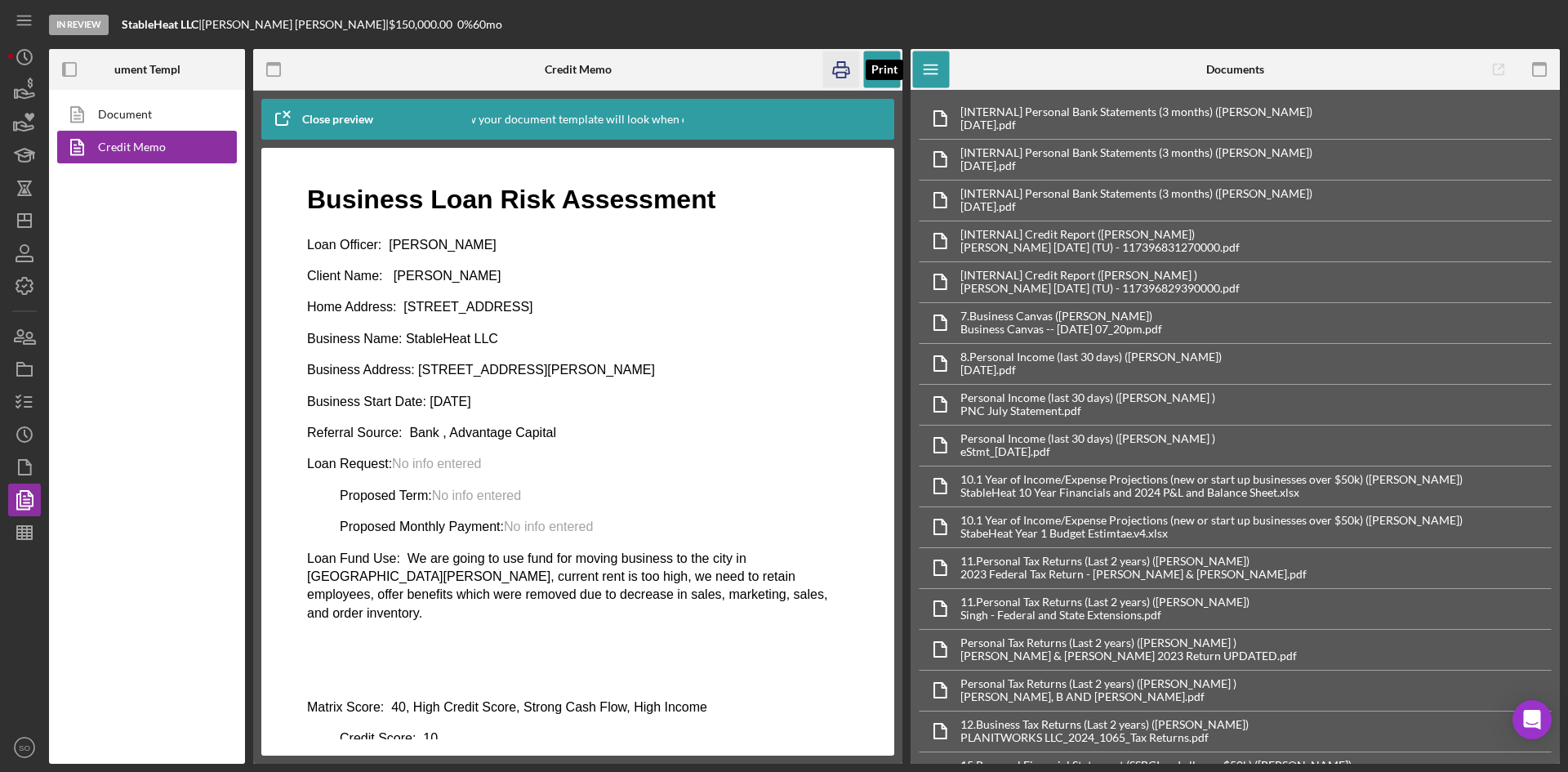
click at [846, 63] on icon "button" at bounding box center [841, 70] width 37 height 37
click at [21, 223] on icon "Icon/Dashboard" at bounding box center [25, 221] width 41 height 41
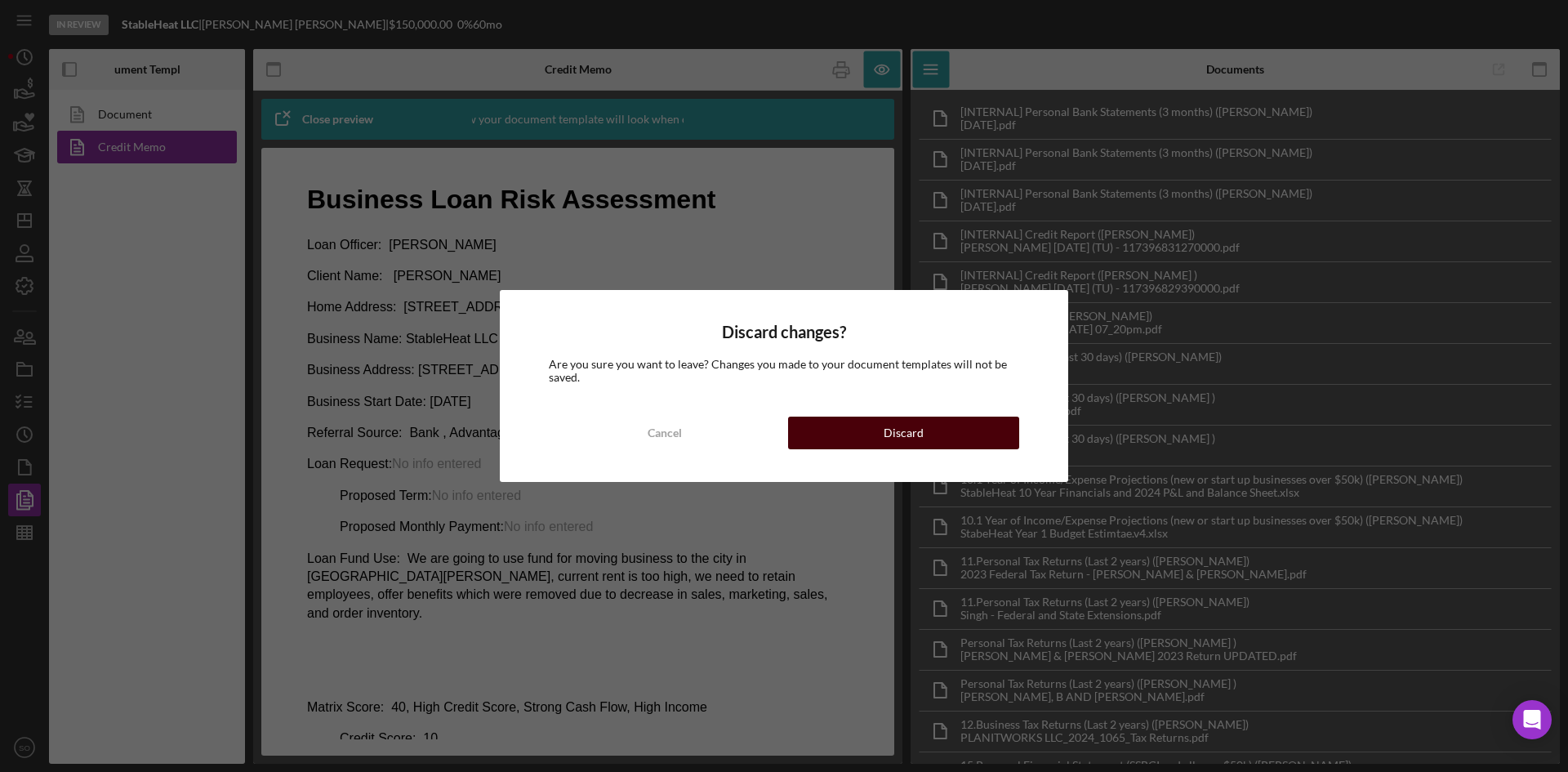
click at [896, 432] on div "Discard" at bounding box center [904, 433] width 40 height 33
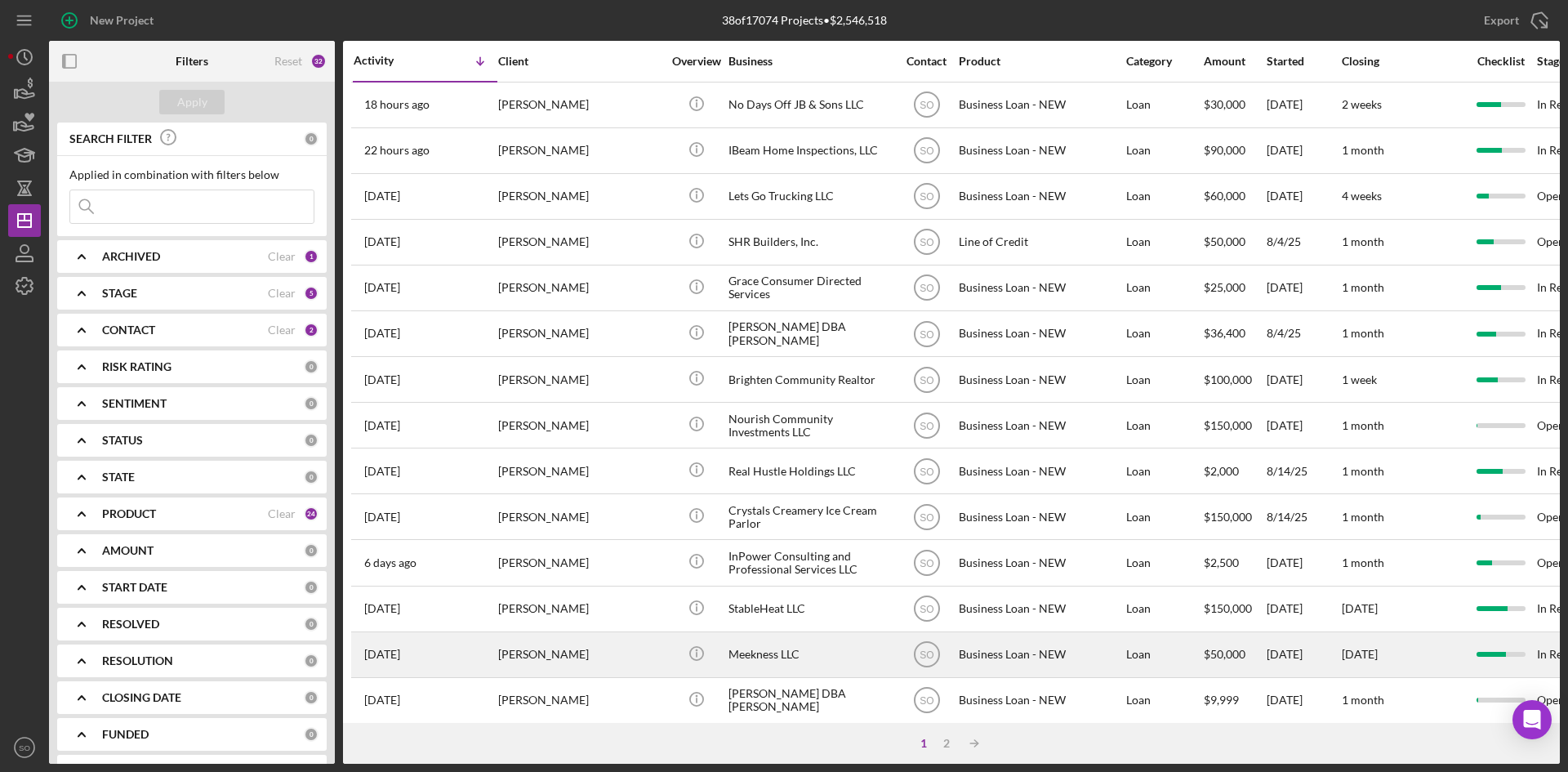
click at [581, 668] on div "[PERSON_NAME]" at bounding box center [580, 655] width 163 height 43
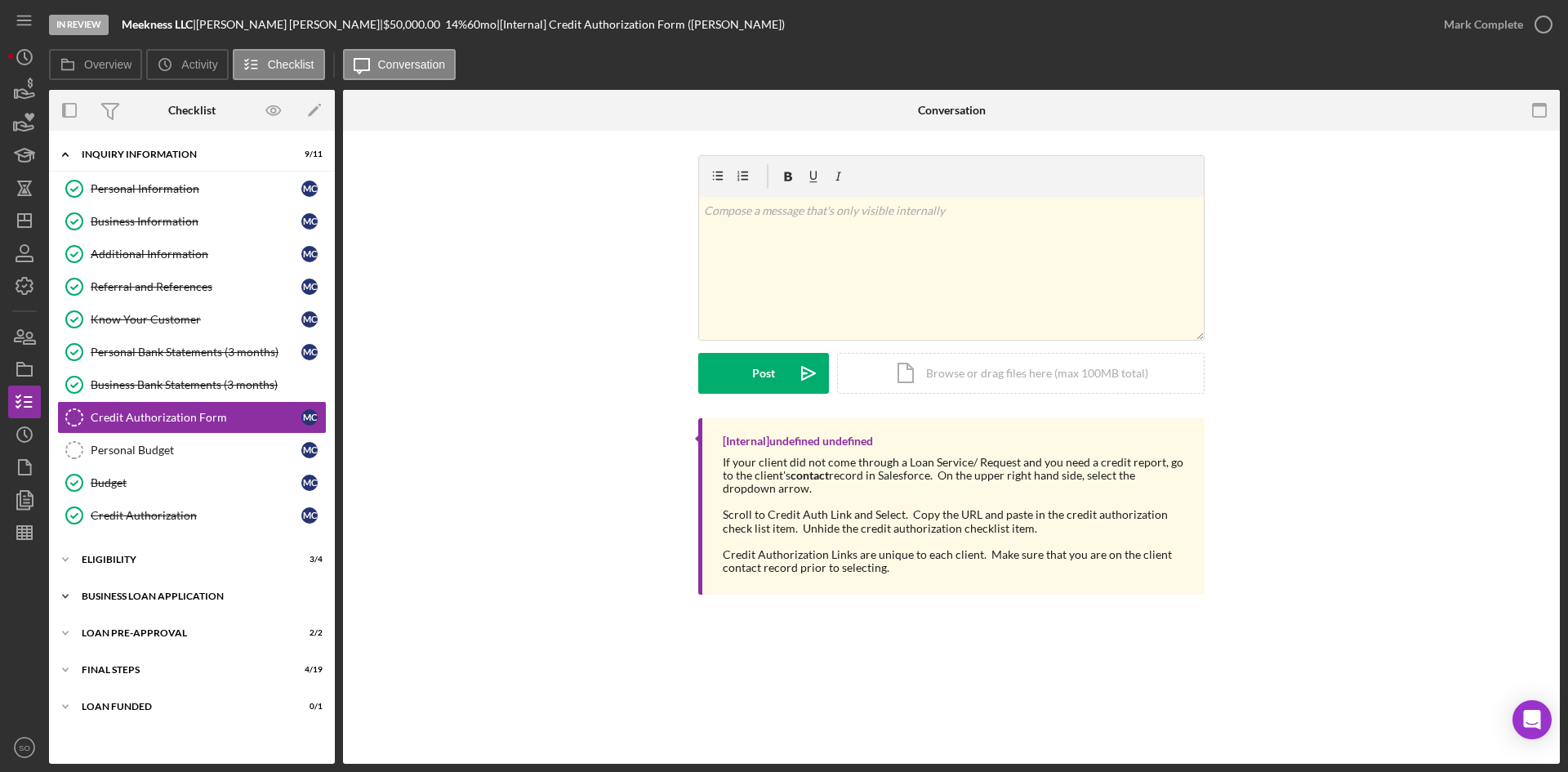
click at [134, 578] on div "Icon/Expander INQUIRY INFORMATION 9 / 11 Personal Information Personal Informat…" at bounding box center [192, 447] width 286 height 617
click at [135, 586] on div "Icon/Expander BUSINESS LOAN APPLICATION 20 / 26" at bounding box center [192, 596] width 286 height 33
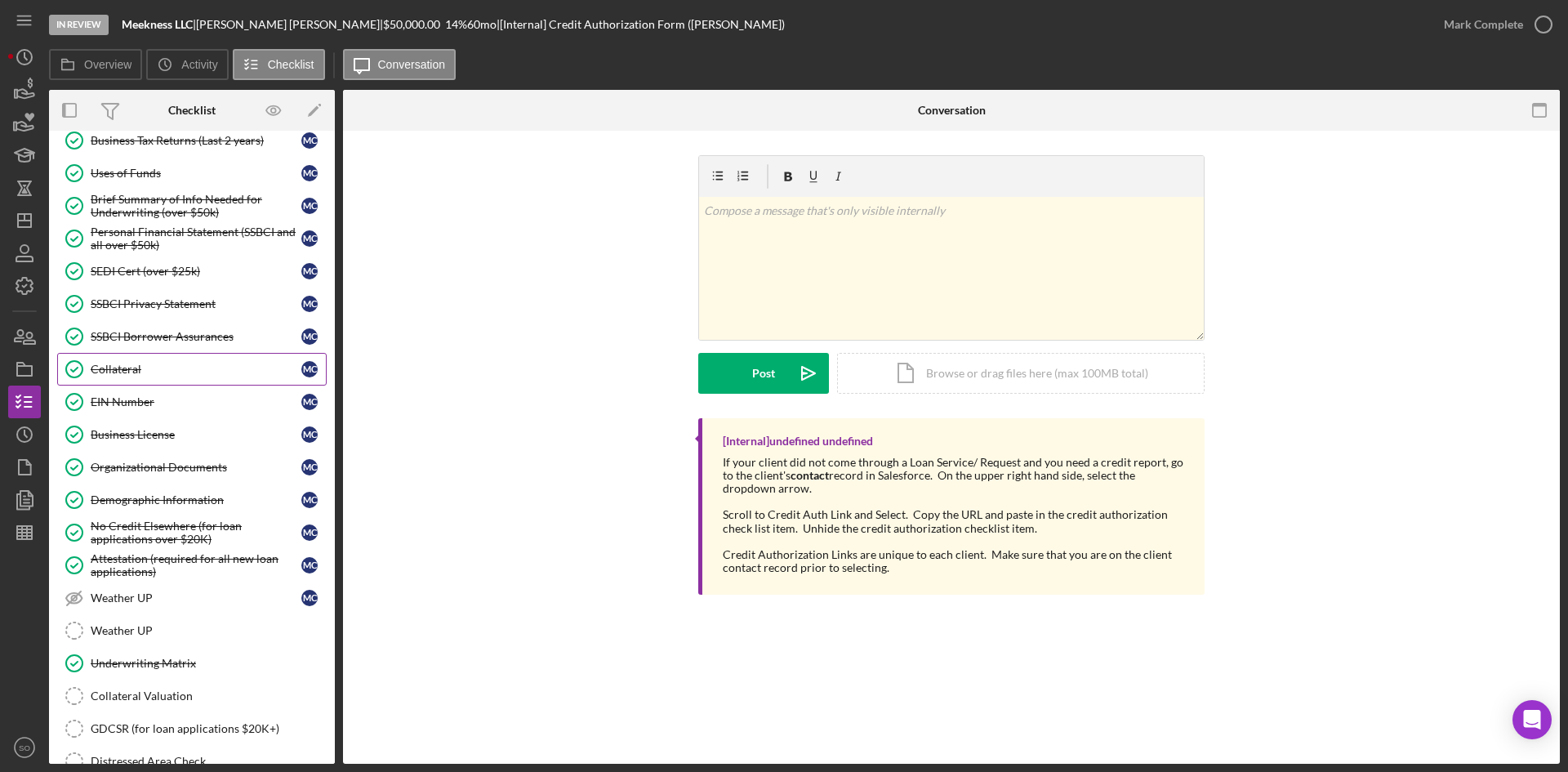
scroll to position [491, 0]
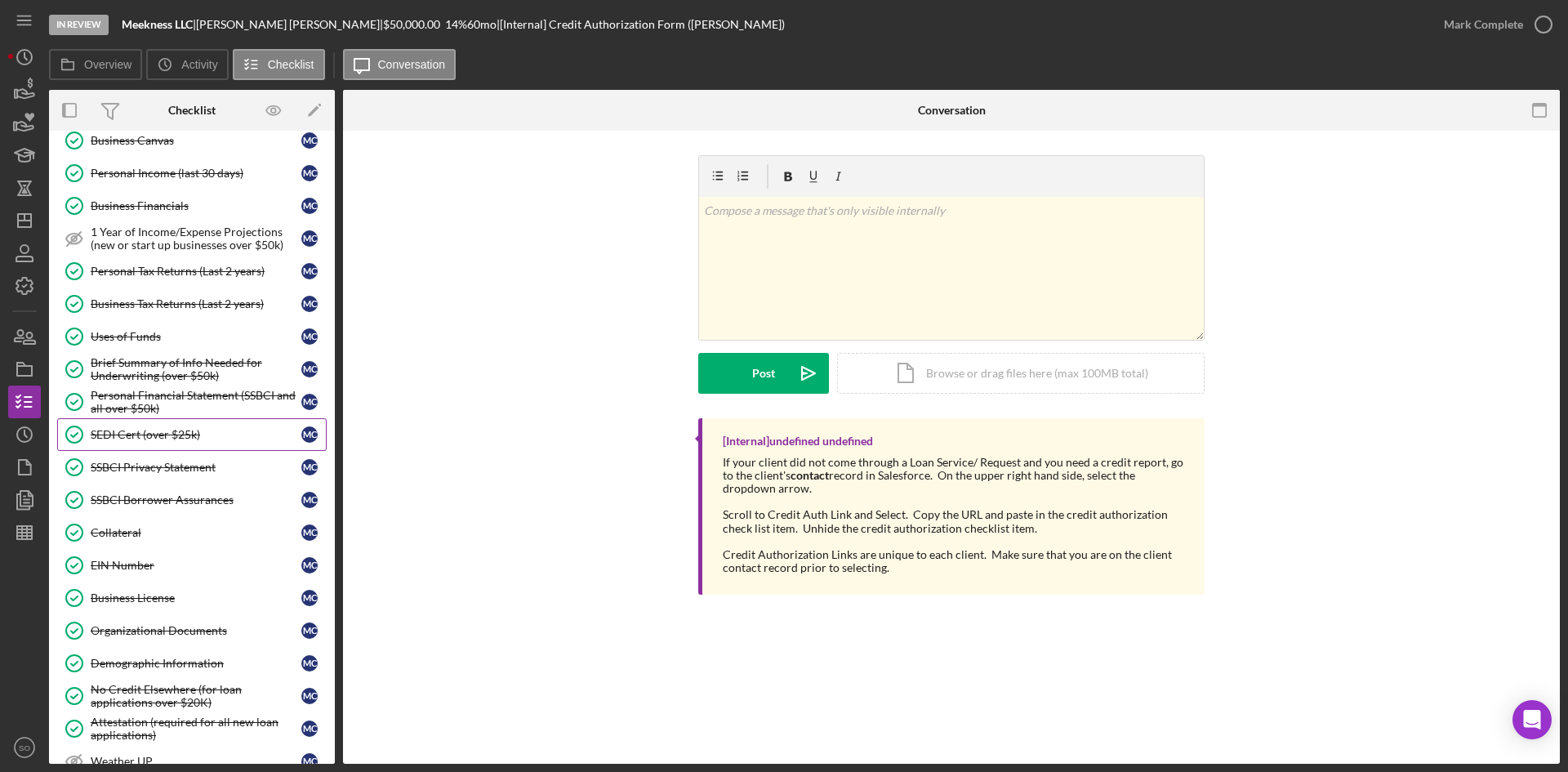
click at [139, 445] on link "SEDI Cert (over $25k) SEDI Cert (over $25k) M C" at bounding box center [192, 435] width 270 height 33
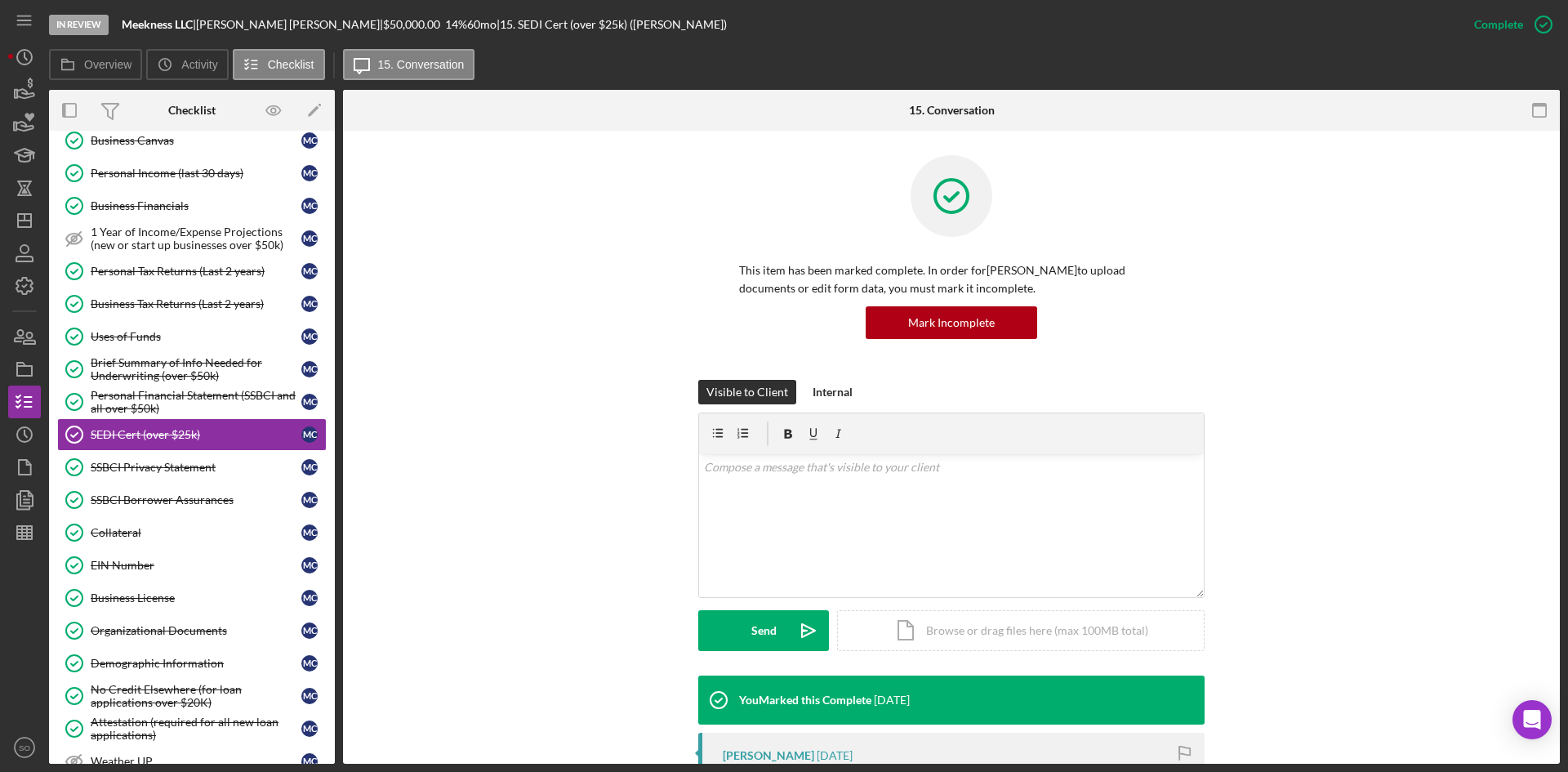
scroll to position [245, 0]
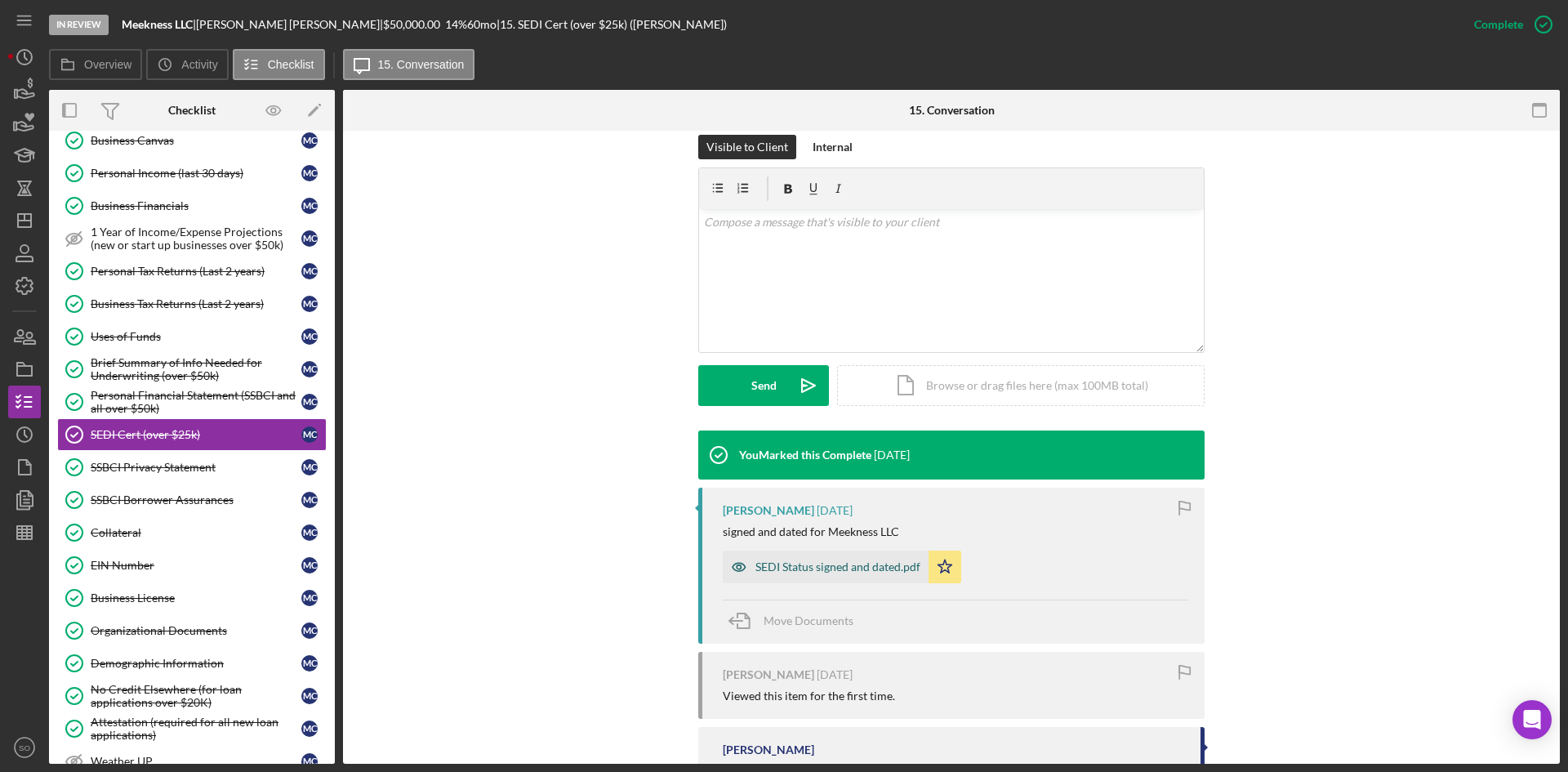
click at [804, 575] on div "SEDI Status signed and dated.pdf" at bounding box center [826, 567] width 206 height 33
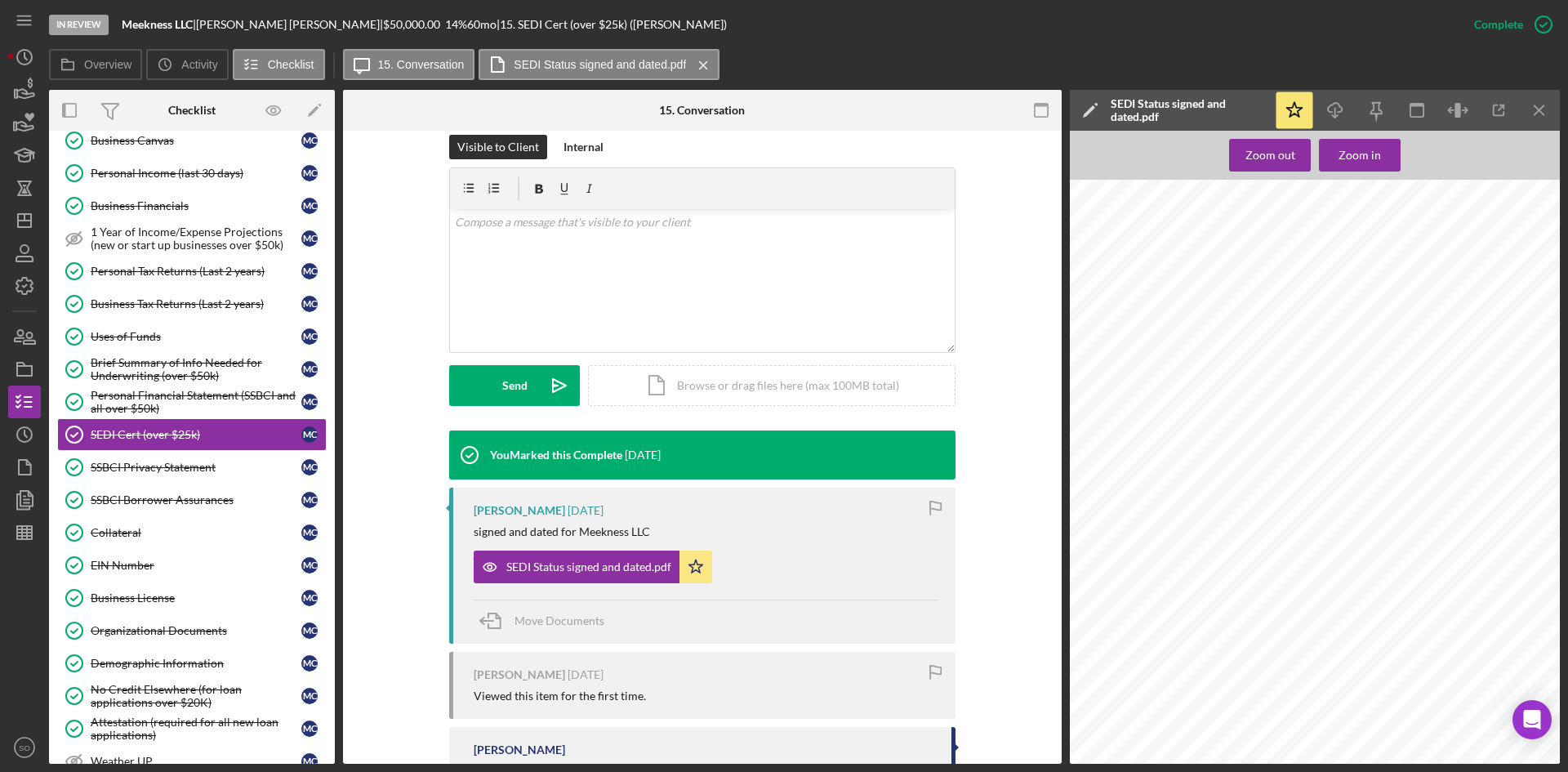
scroll to position [654, 0]
click at [1331, 110] on icon "Icon/Download" at bounding box center [1336, 111] width 37 height 37
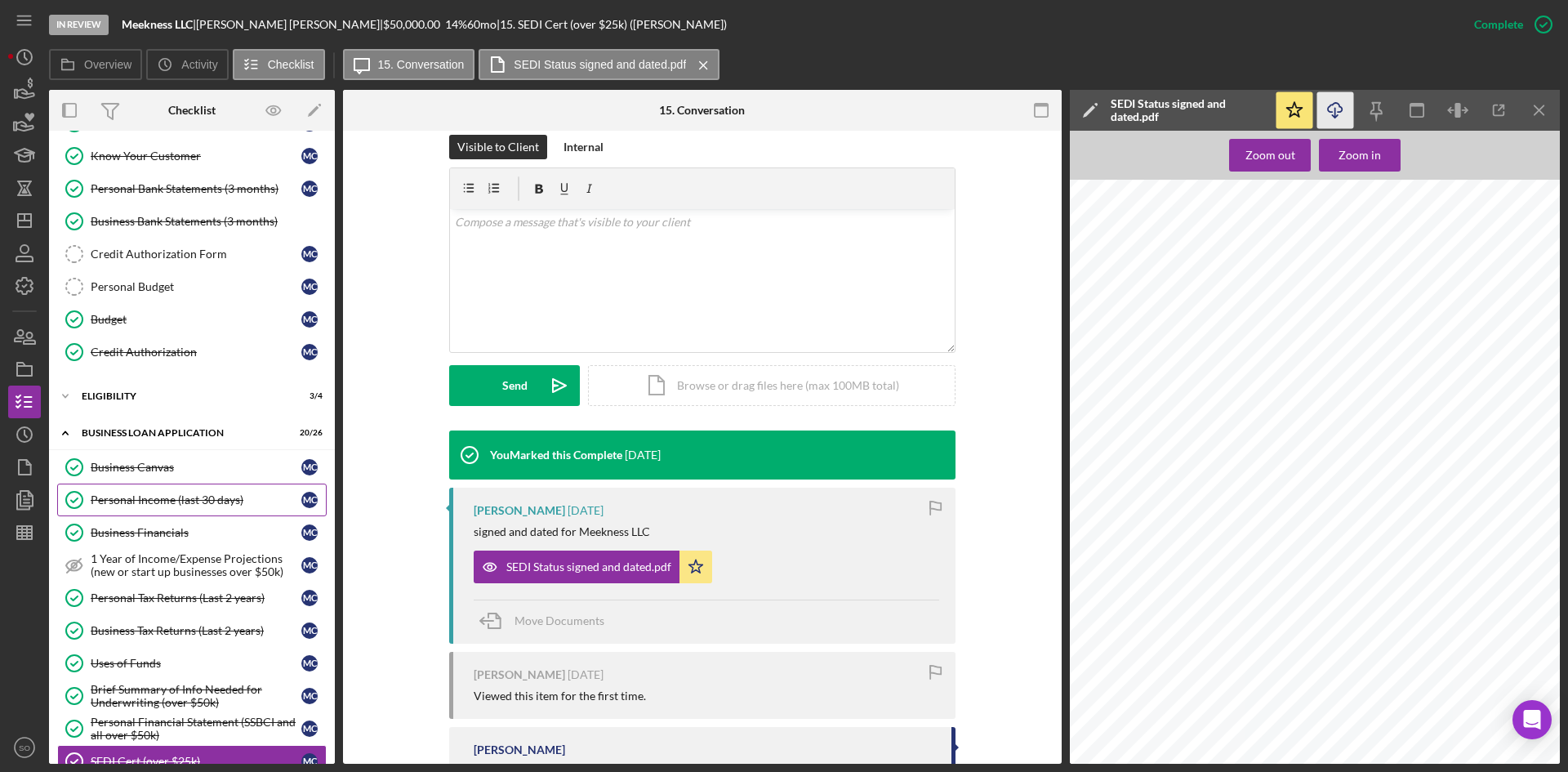
scroll to position [0, 0]
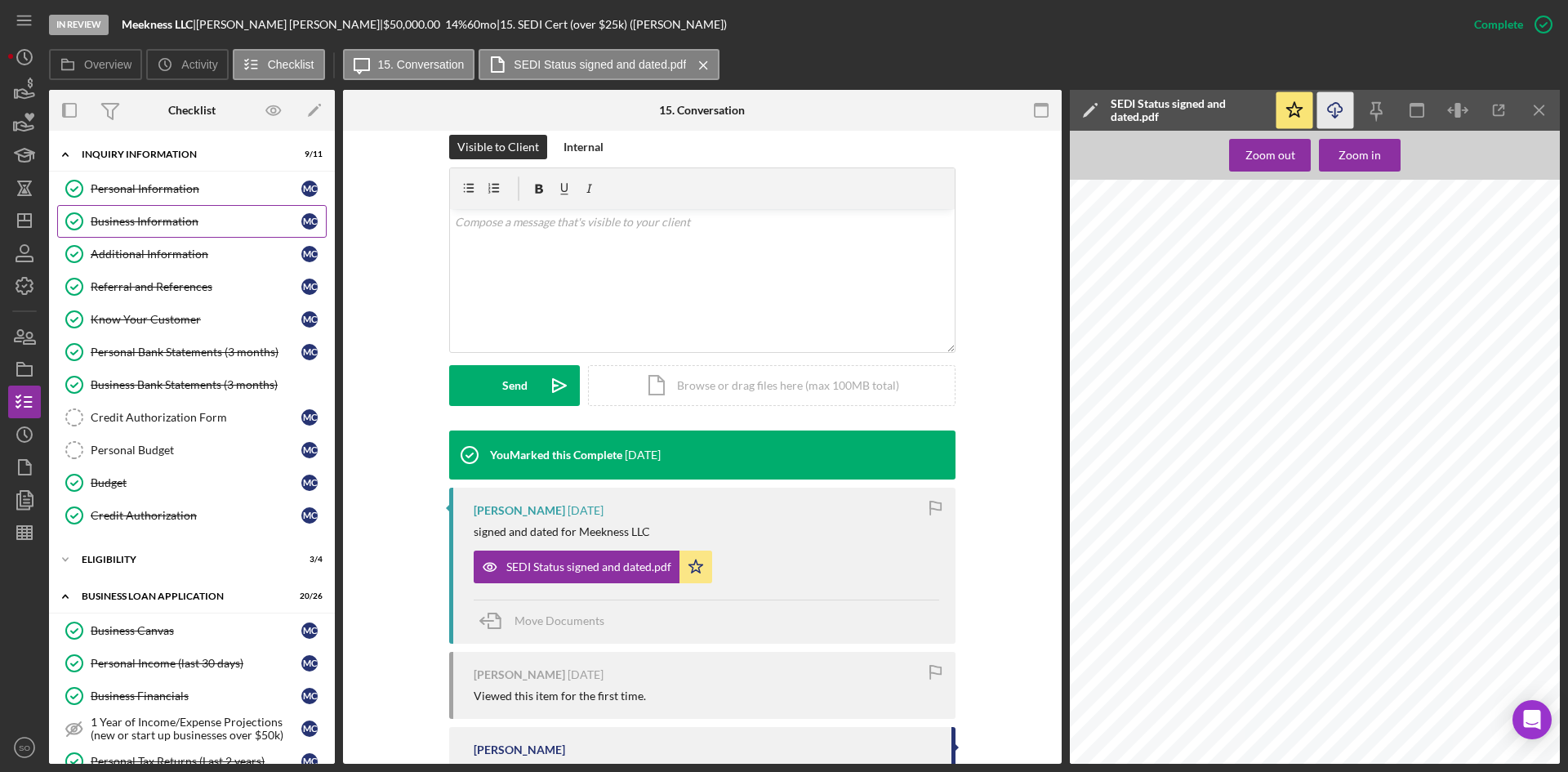
click at [163, 225] on div "Business Information" at bounding box center [196, 222] width 211 height 13
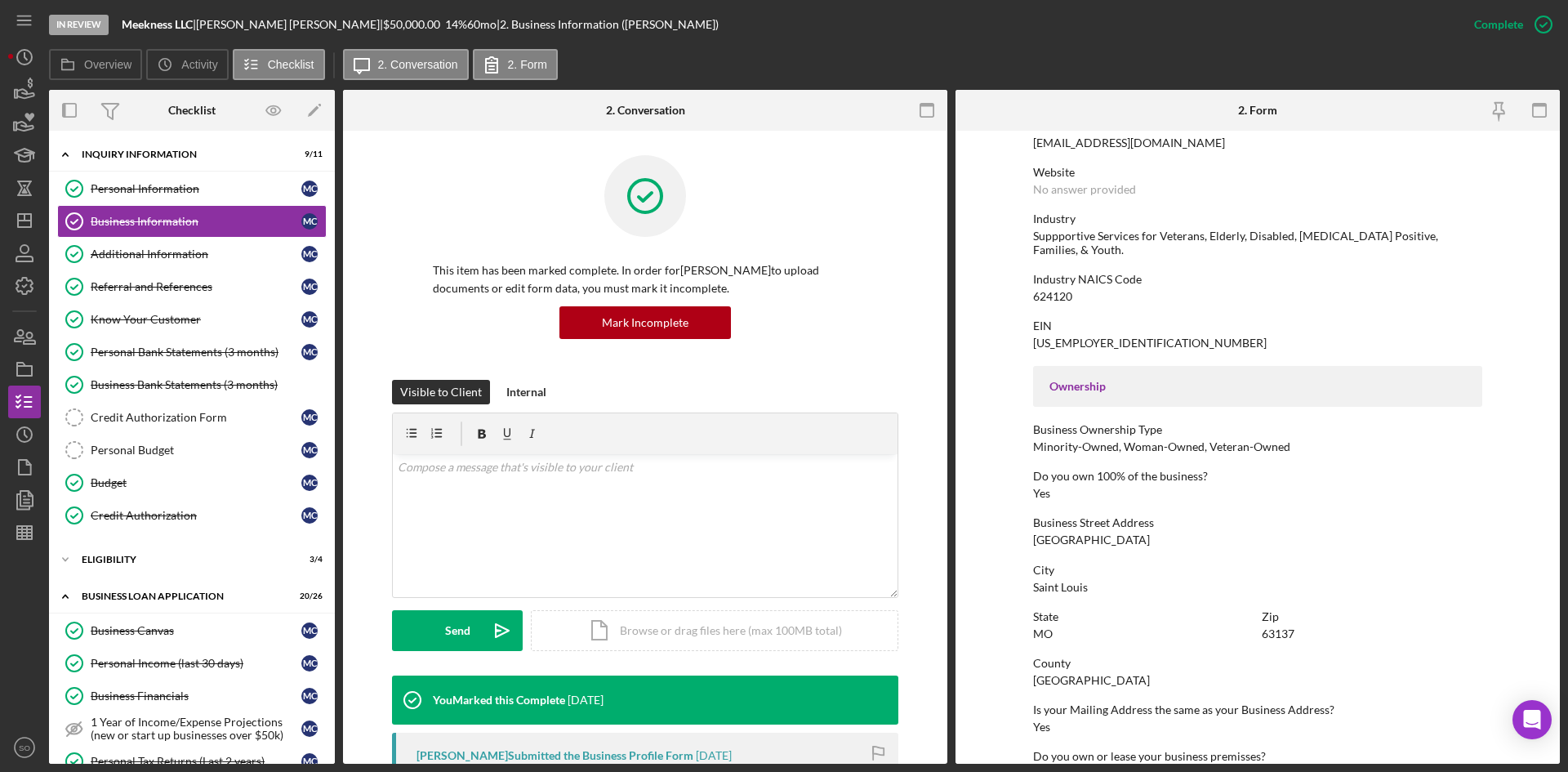
scroll to position [409, 0]
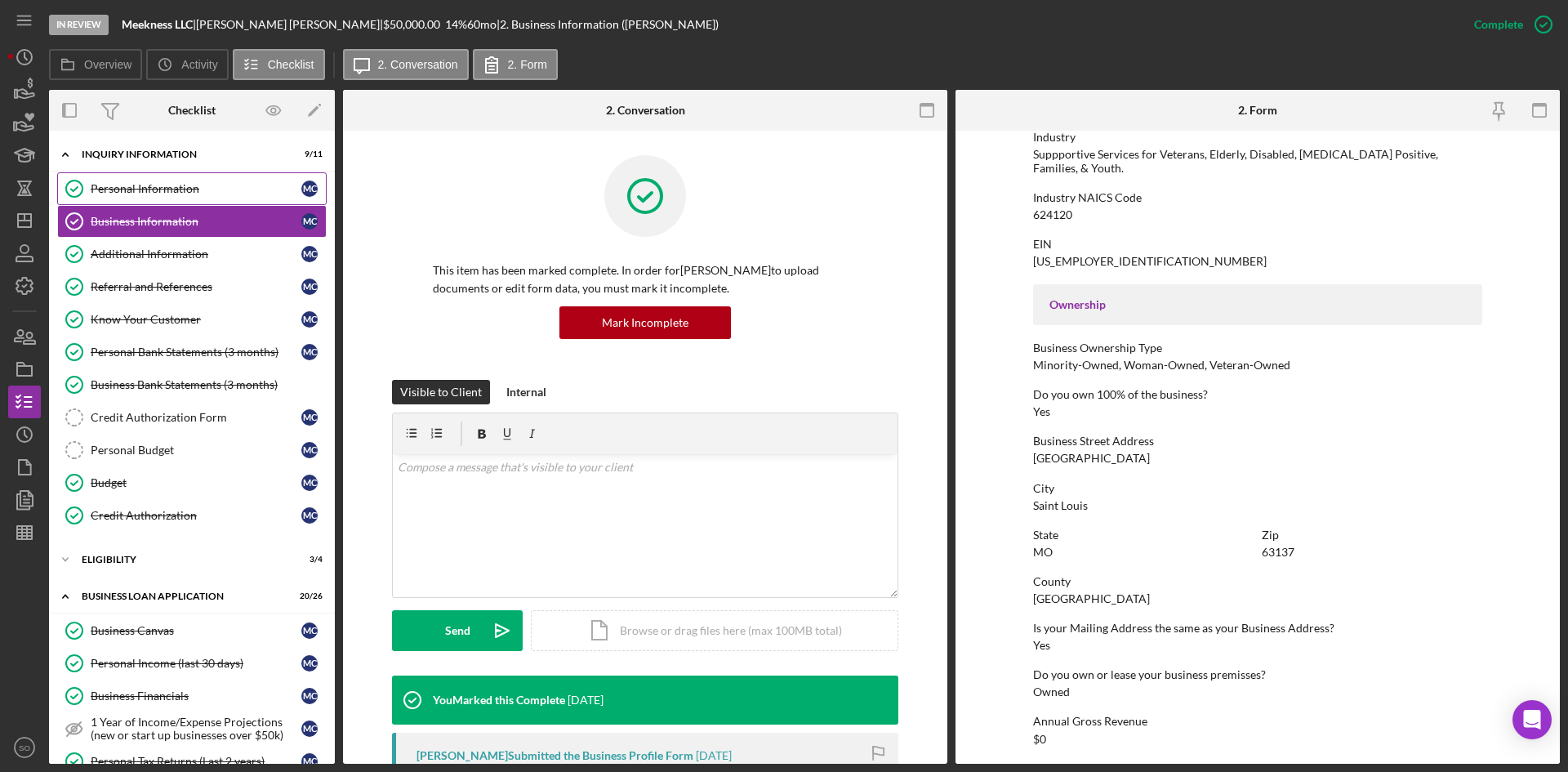
click at [138, 198] on link "Personal Information Personal Information M C" at bounding box center [192, 189] width 270 height 33
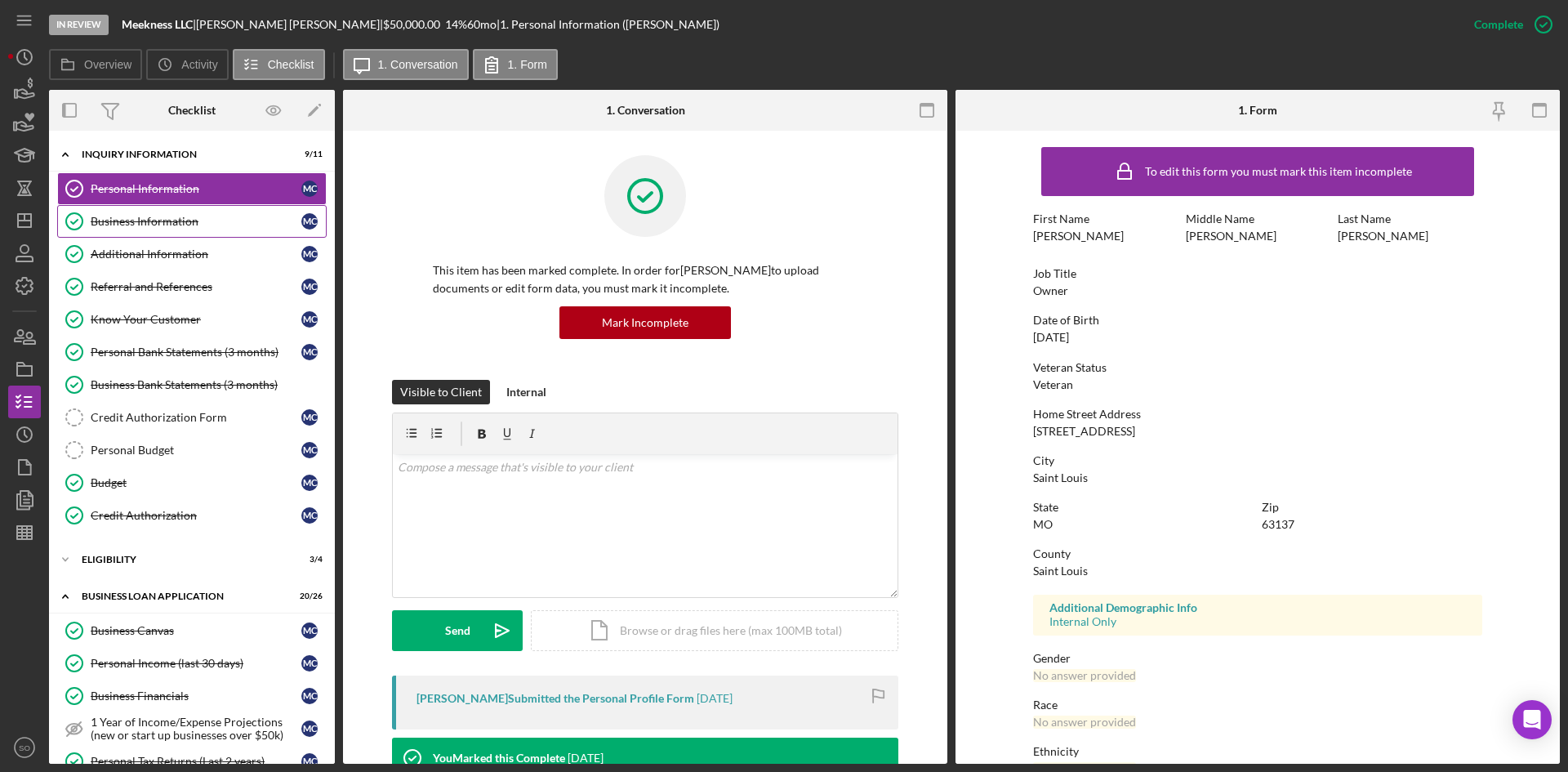
click at [120, 229] on link "Business Information Business Information M C" at bounding box center [192, 222] width 270 height 33
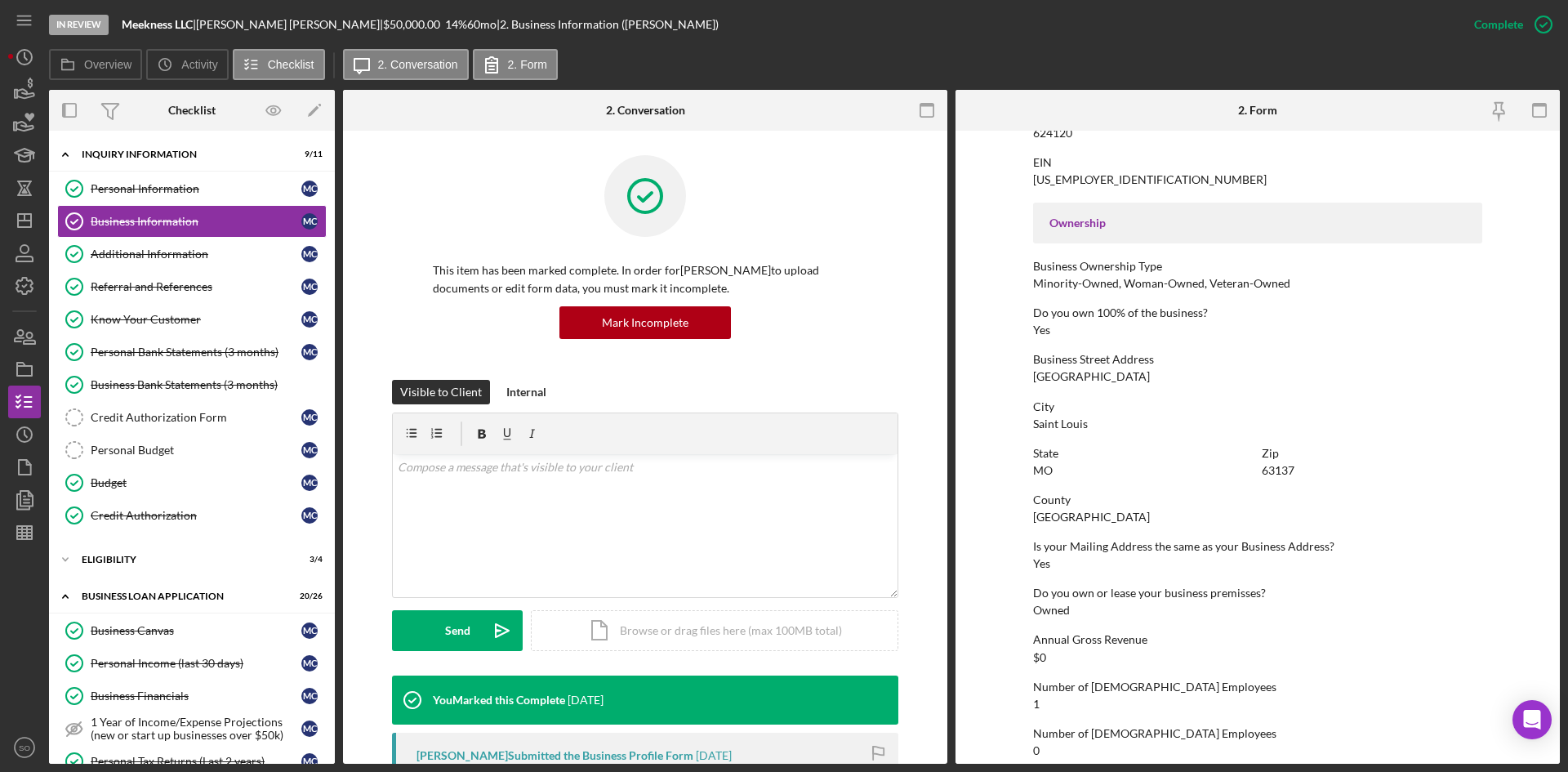
scroll to position [572, 0]
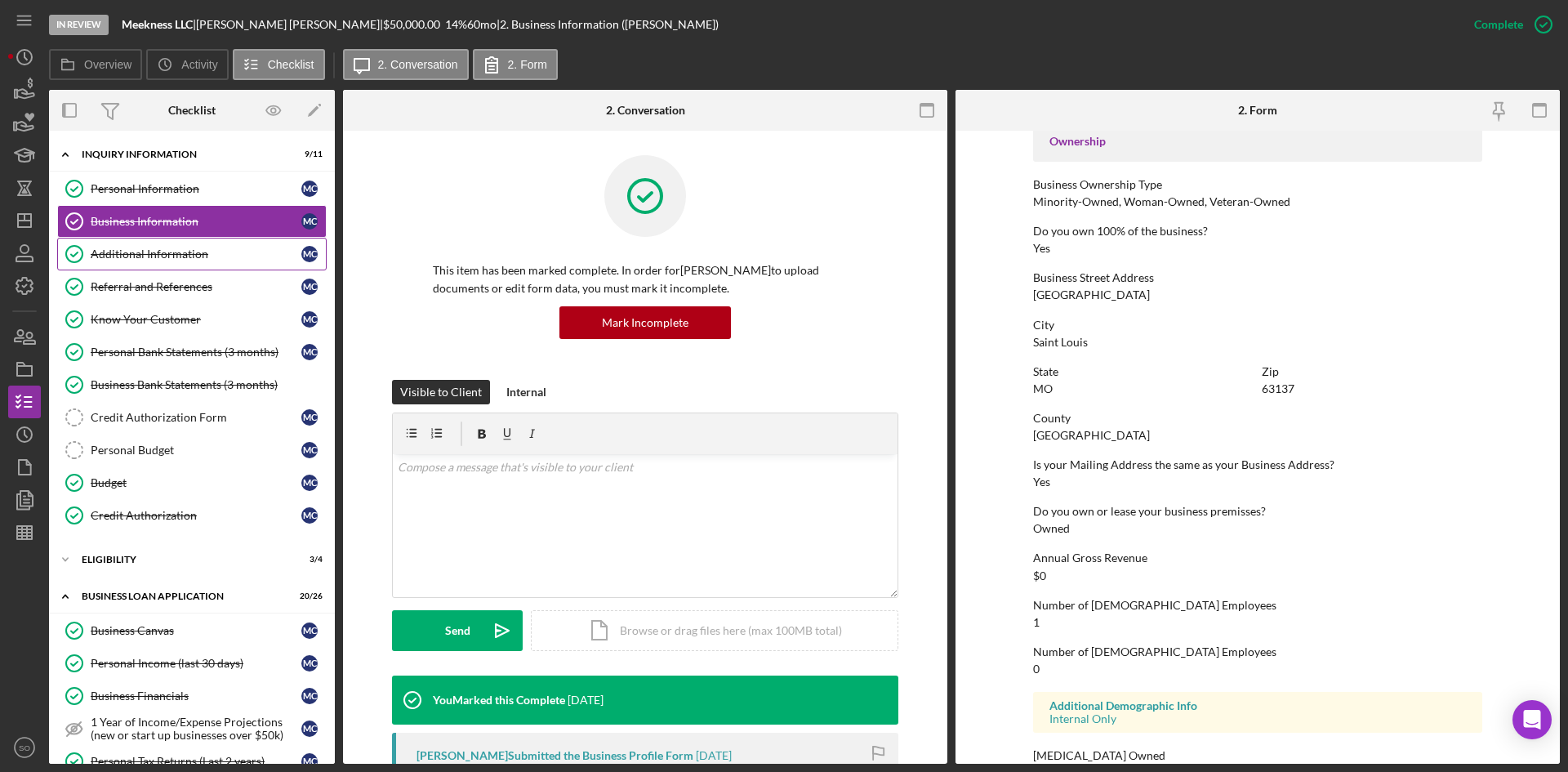
click at [115, 257] on div "Additional Information" at bounding box center [196, 254] width 211 height 13
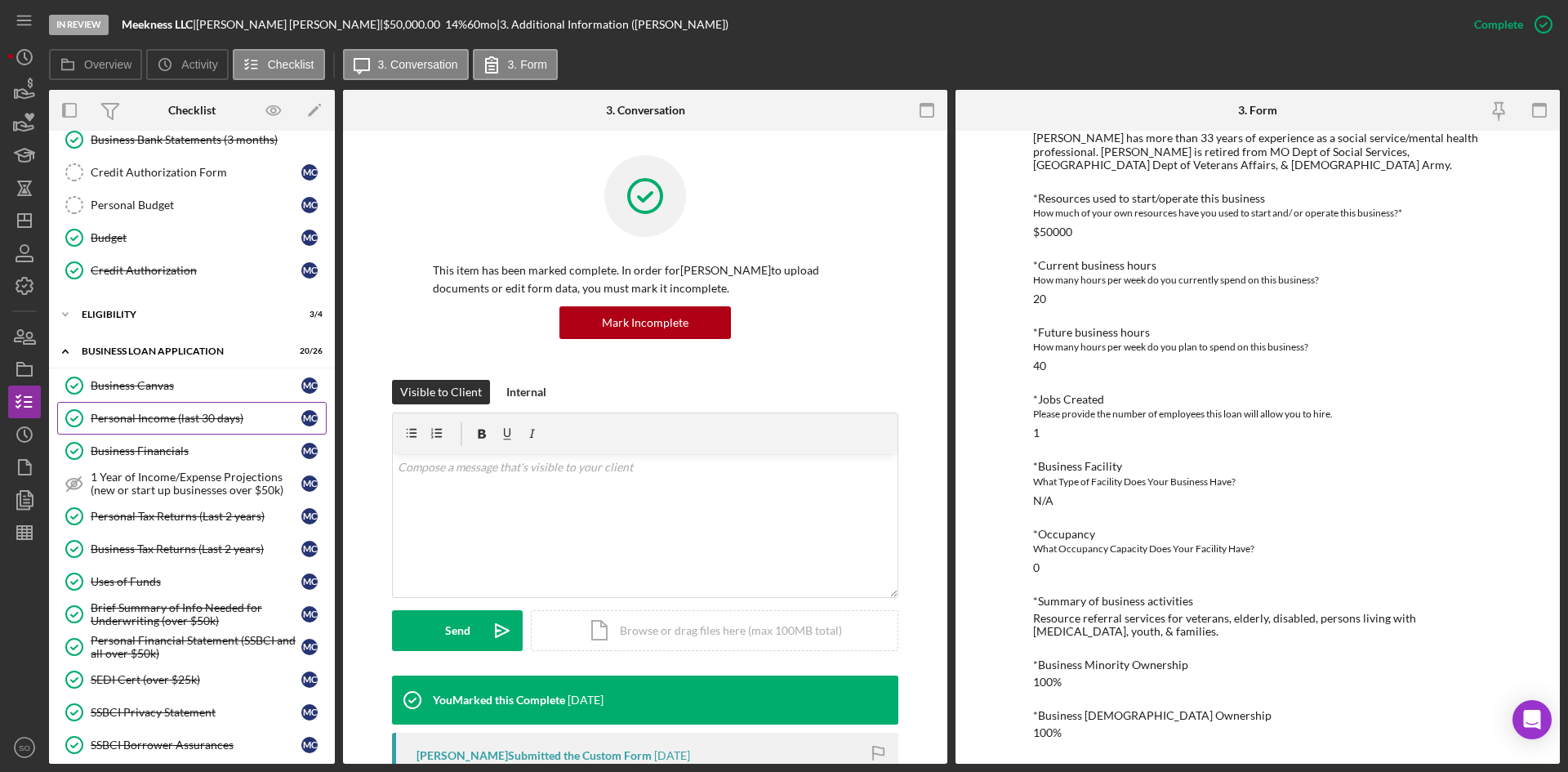
scroll to position [572, 0]
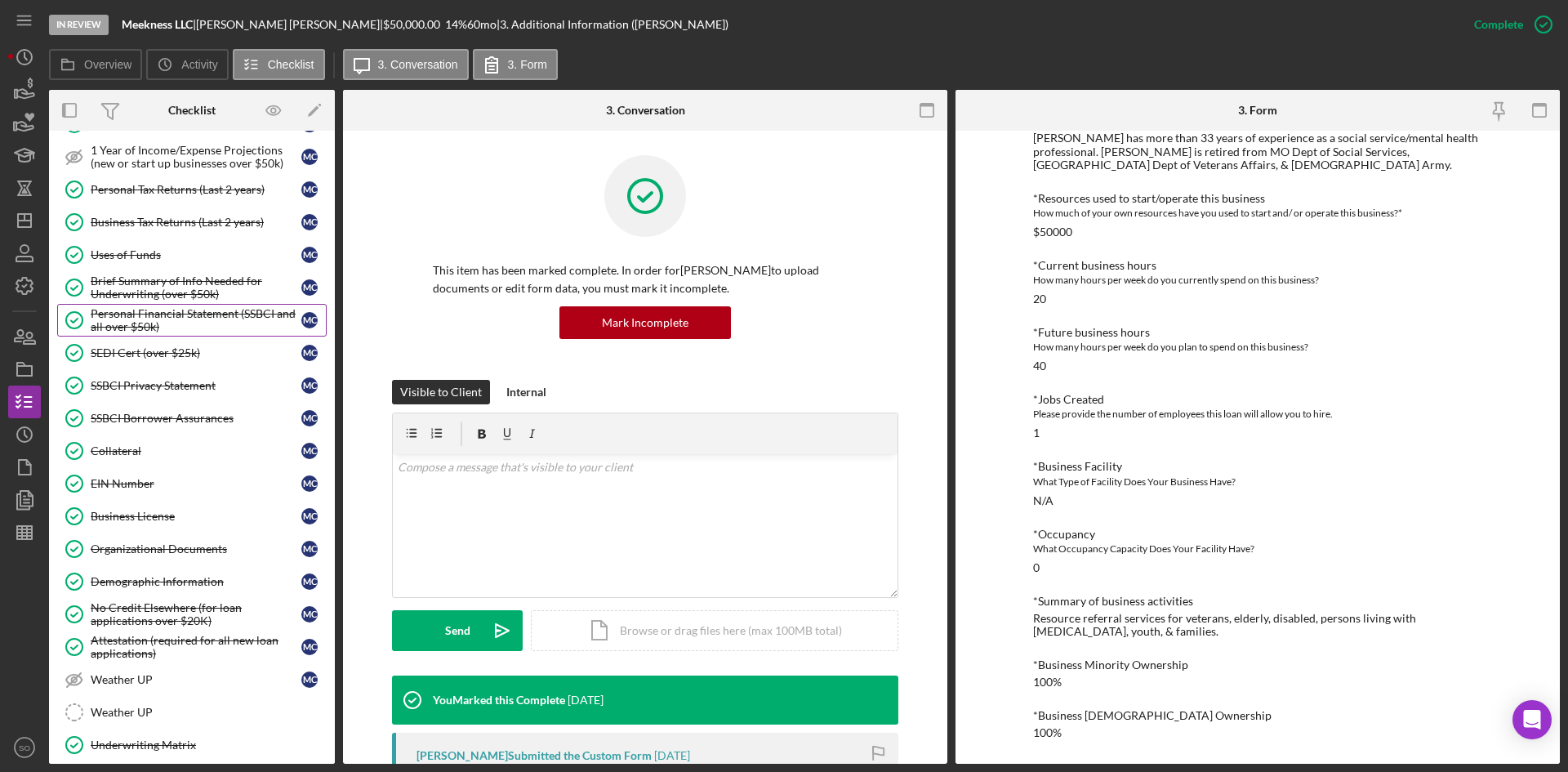
click at [116, 321] on div "Personal Financial Statement (SSBCI and all over $50k)" at bounding box center [196, 321] width 211 height 26
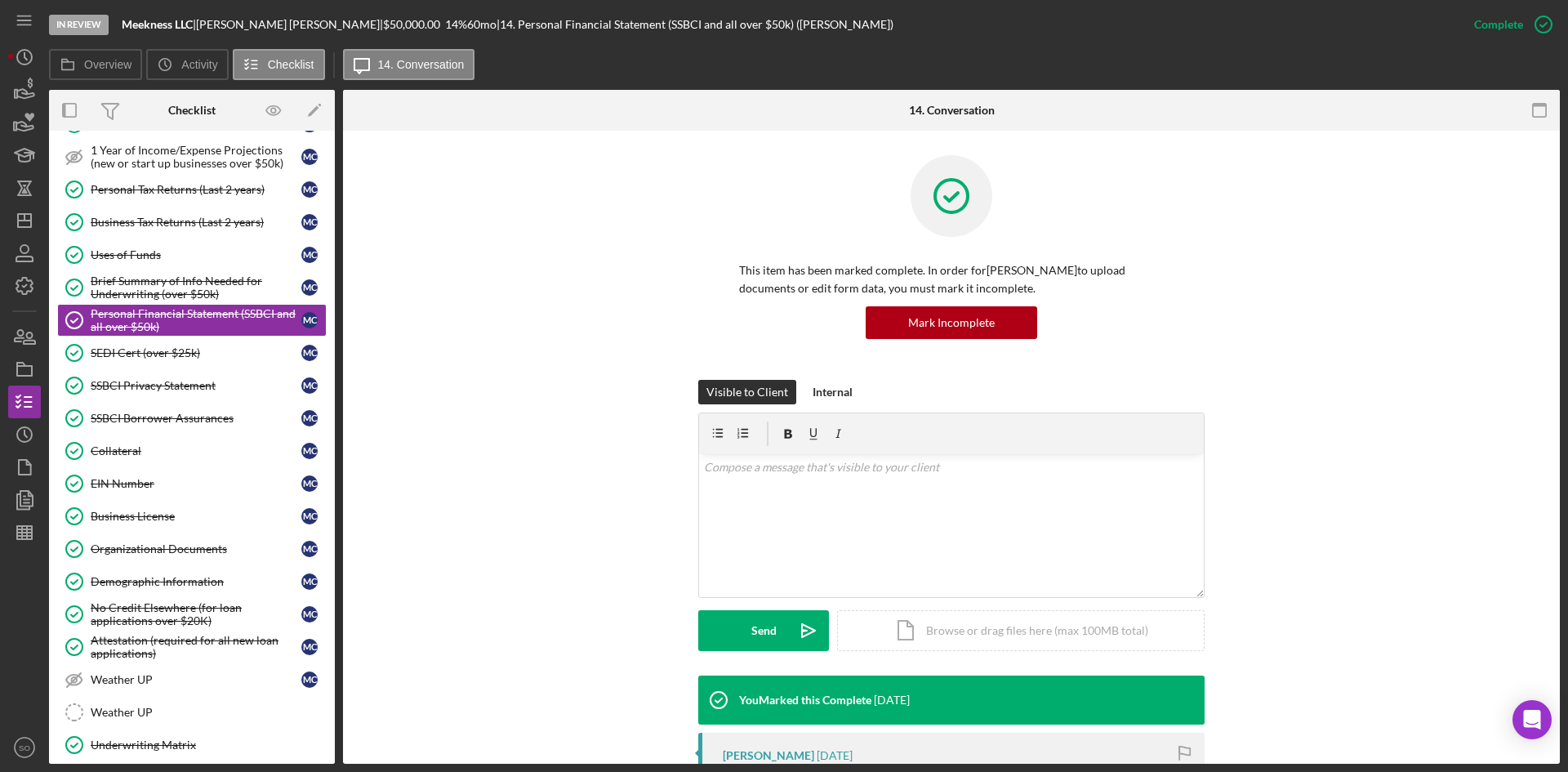
scroll to position [245, 0]
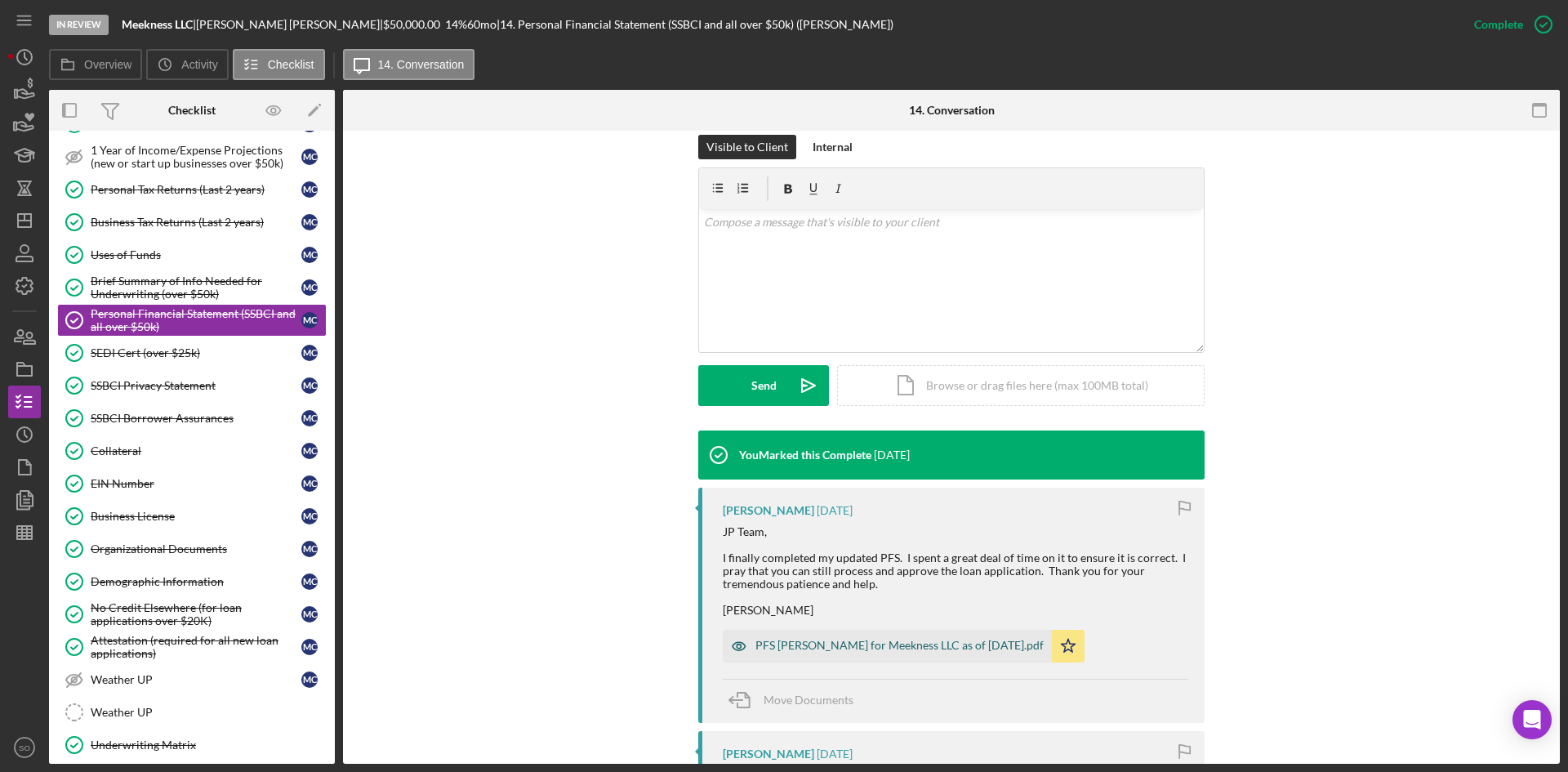
click at [787, 642] on div "PFS [PERSON_NAME] for Meekness LLC as of [DATE].pdf" at bounding box center [900, 646] width 289 height 13
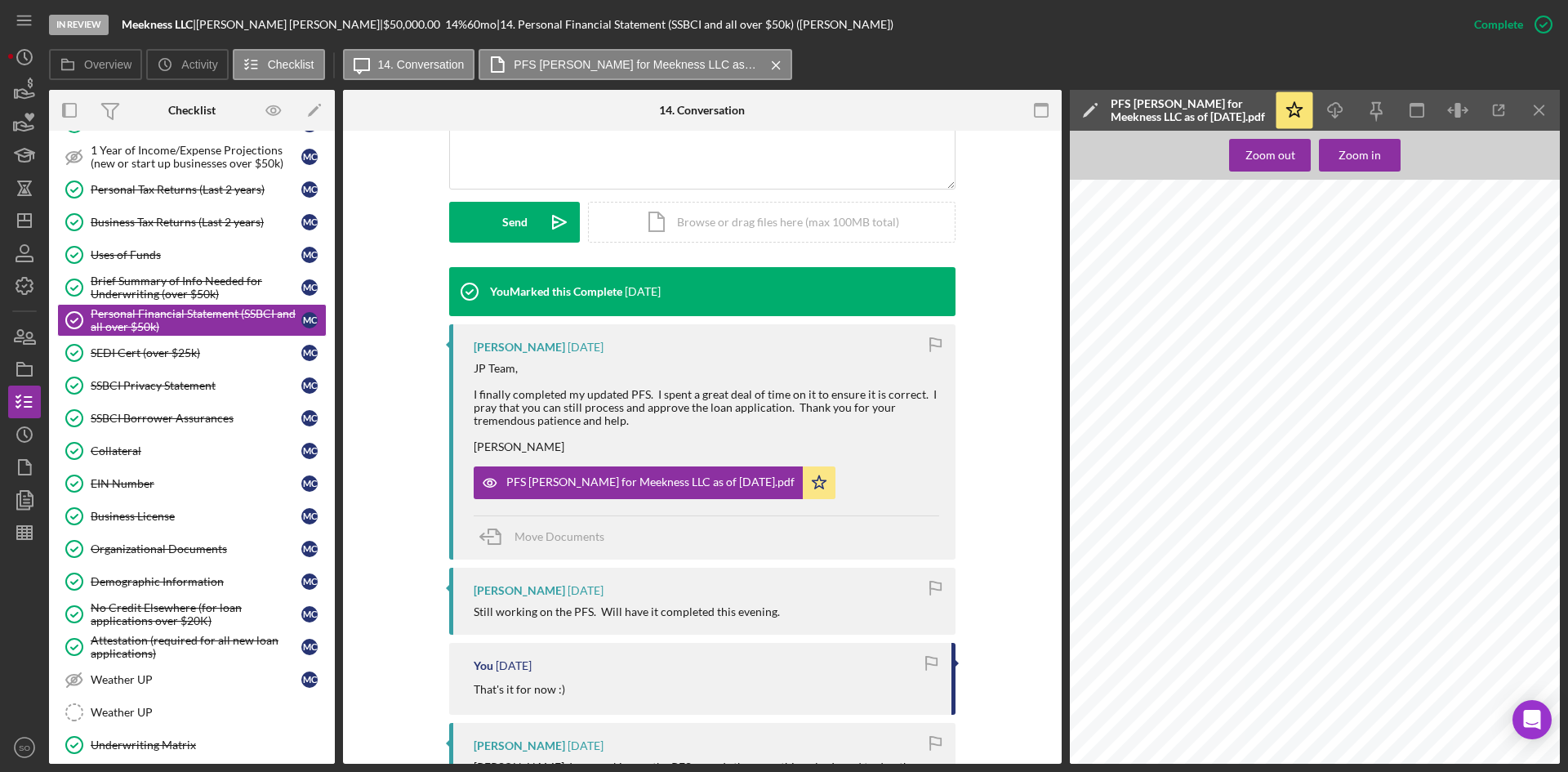
scroll to position [0, 0]
click at [136, 352] on div "SEDI Cert (over $25k)" at bounding box center [196, 353] width 211 height 13
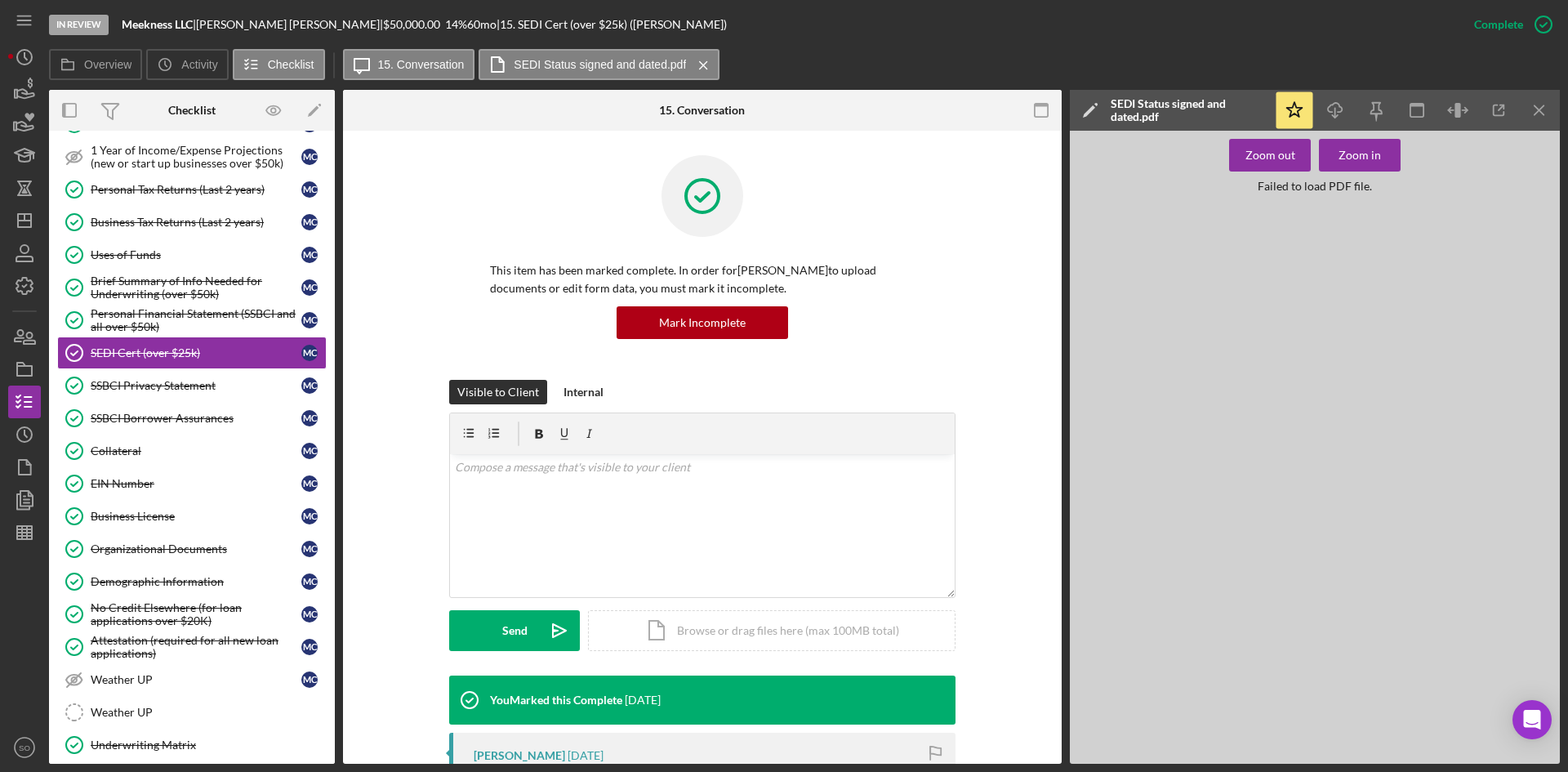
scroll to position [245, 0]
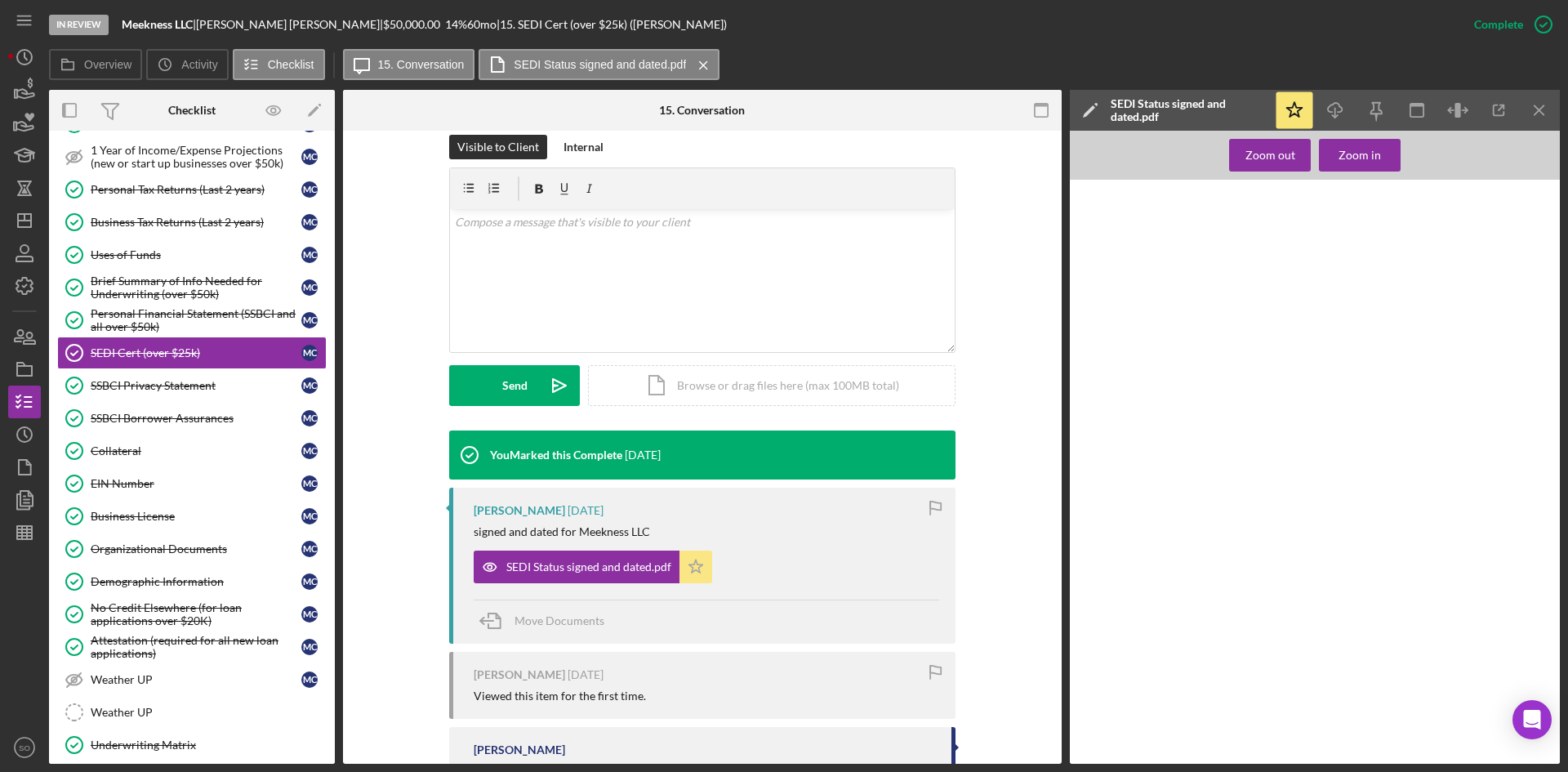
click at [689, 569] on icon "Icon/Star" at bounding box center [696, 567] width 33 height 33
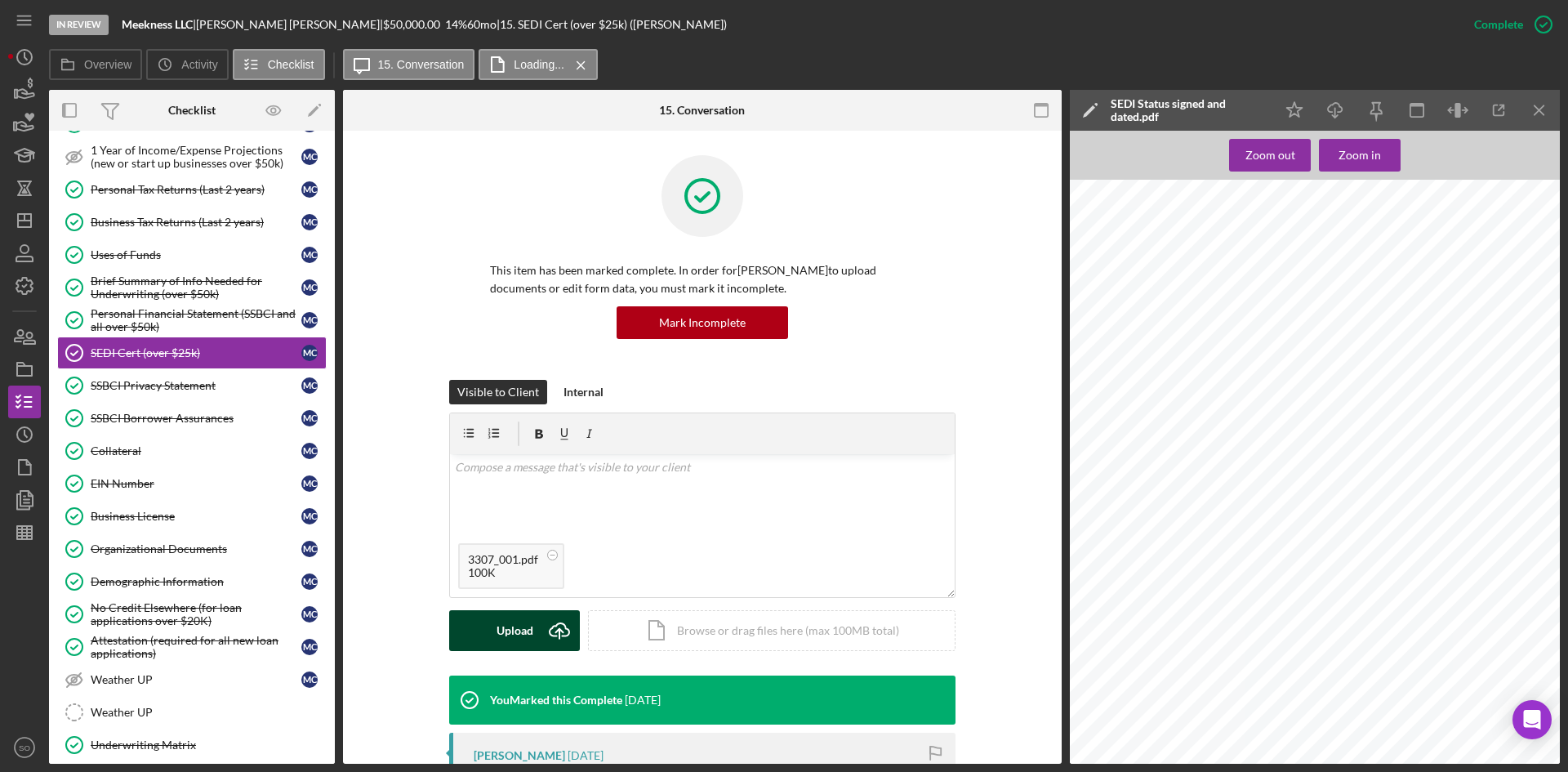
click at [498, 635] on div "Upload" at bounding box center [515, 631] width 37 height 41
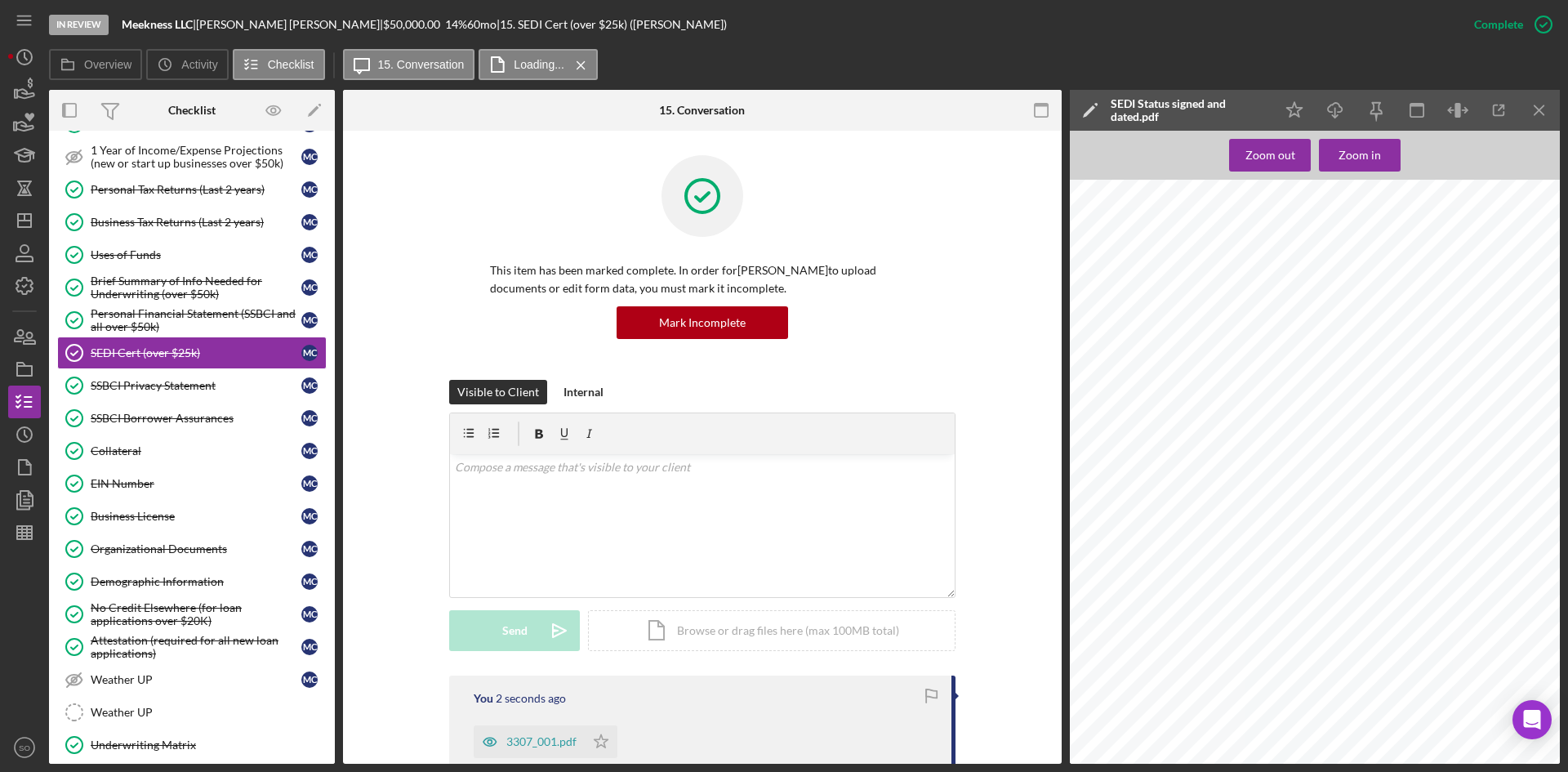
scroll to position [163, 0]
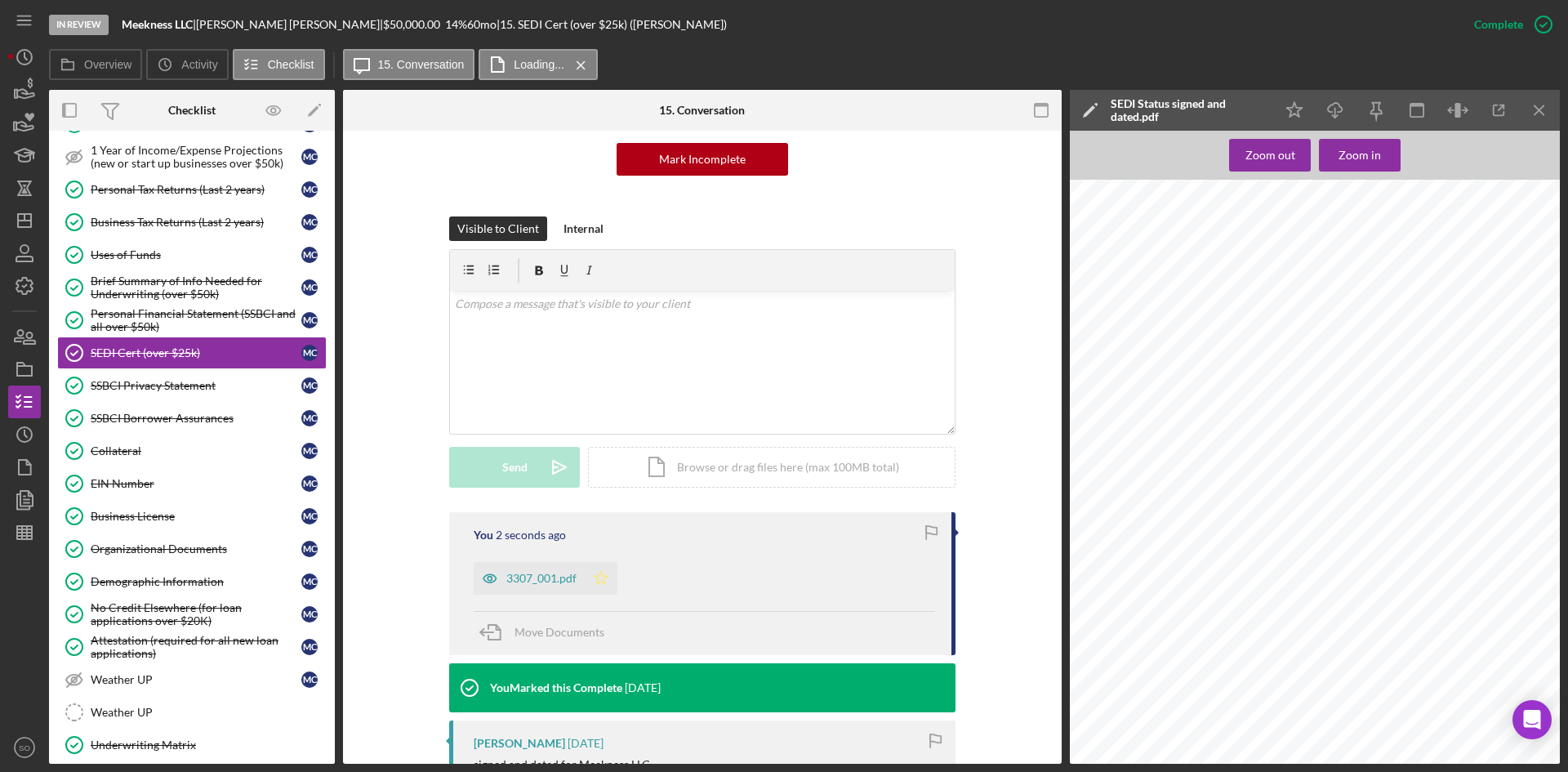
click at [599, 585] on icon "Icon/Star" at bounding box center [601, 578] width 33 height 33
click at [1537, 119] on icon "Icon/Menu Close" at bounding box center [1540, 111] width 37 height 37
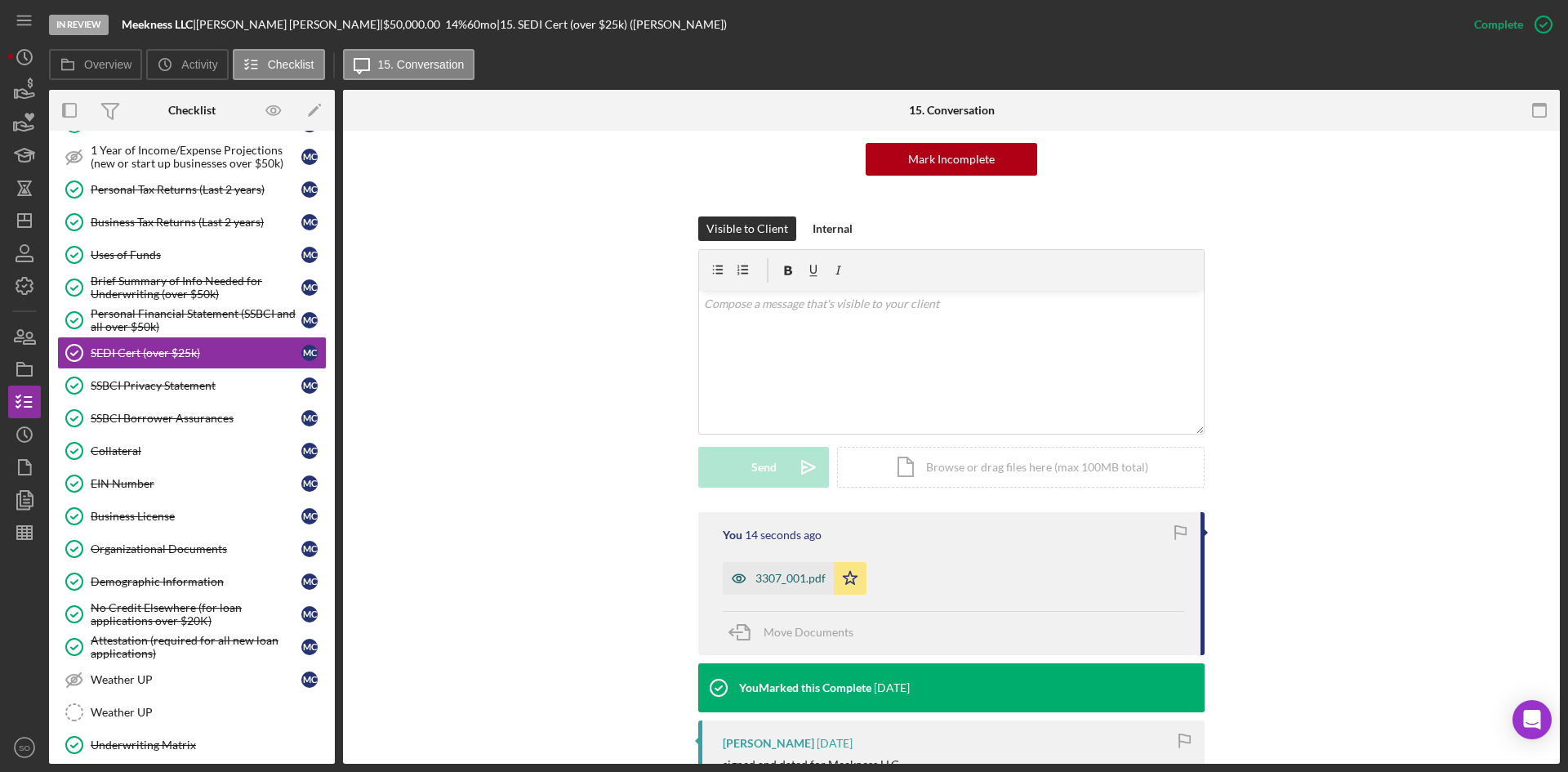
click at [760, 578] on div "3307_001.pdf" at bounding box center [791, 578] width 71 height 13
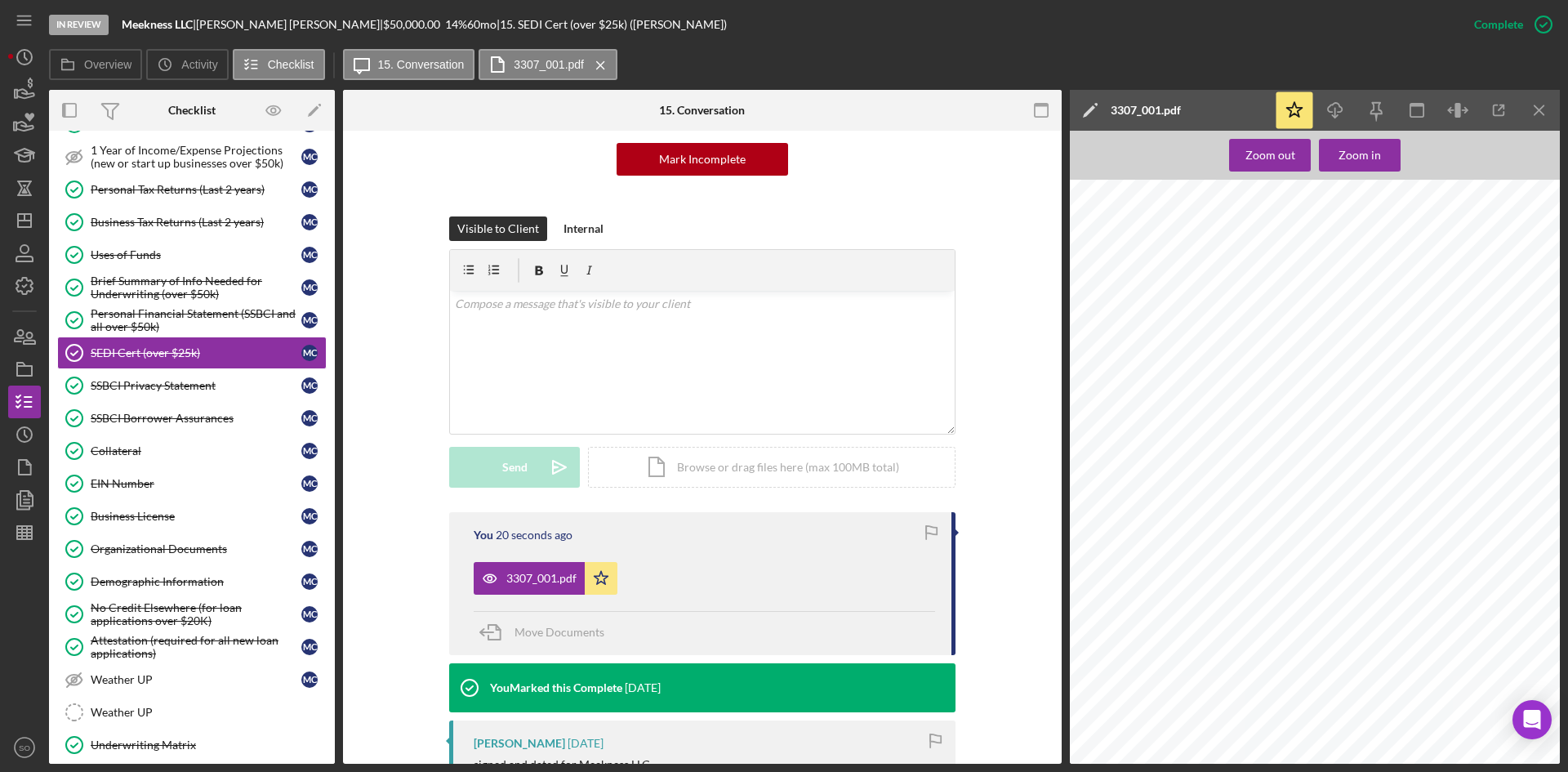
scroll to position [0, 0]
click at [1336, 102] on icon "Icon/Download" at bounding box center [1336, 111] width 37 height 37
click at [163, 379] on div "SSBCI Privacy Statement" at bounding box center [196, 386] width 211 height 13
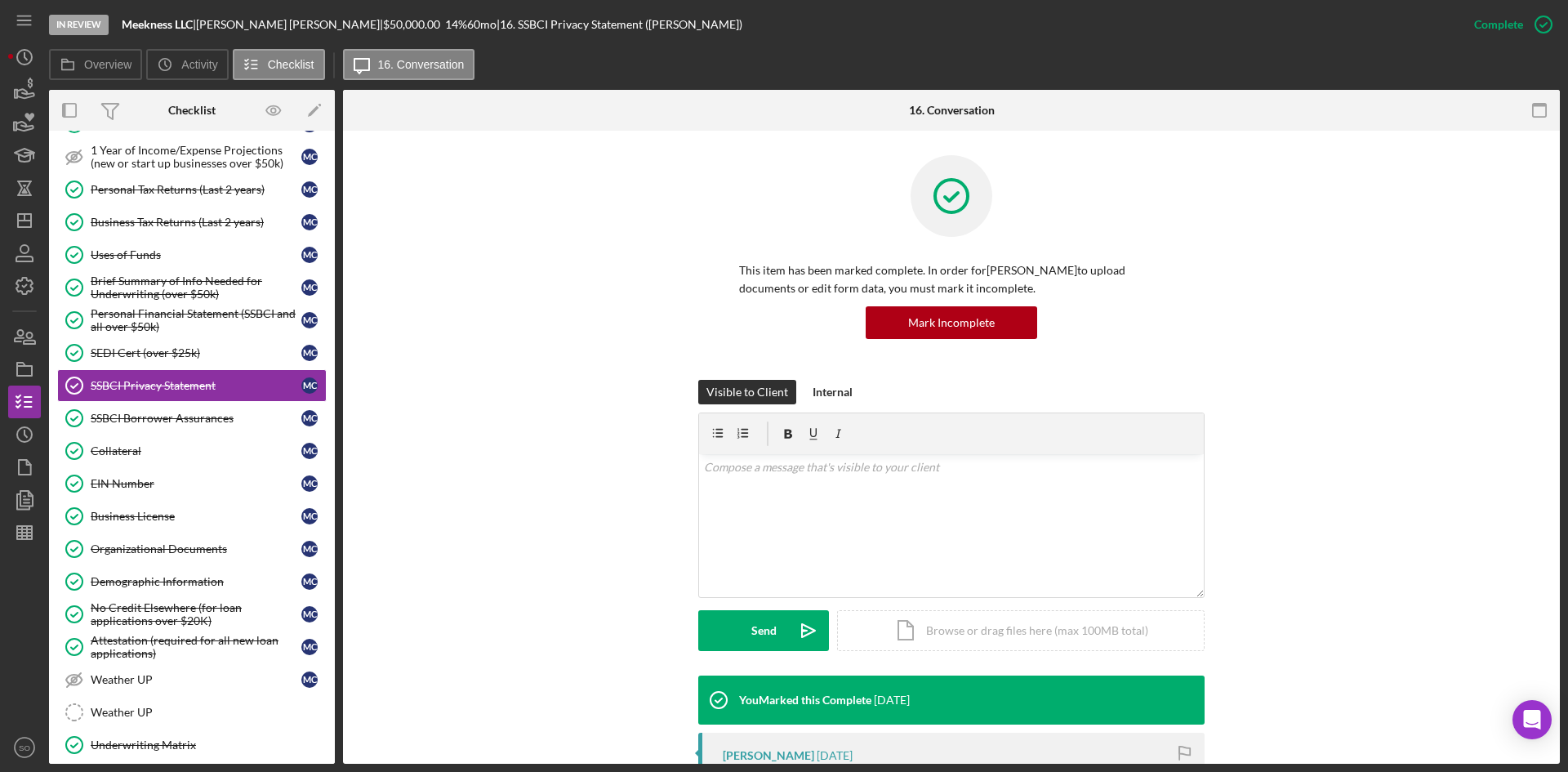
scroll to position [245, 0]
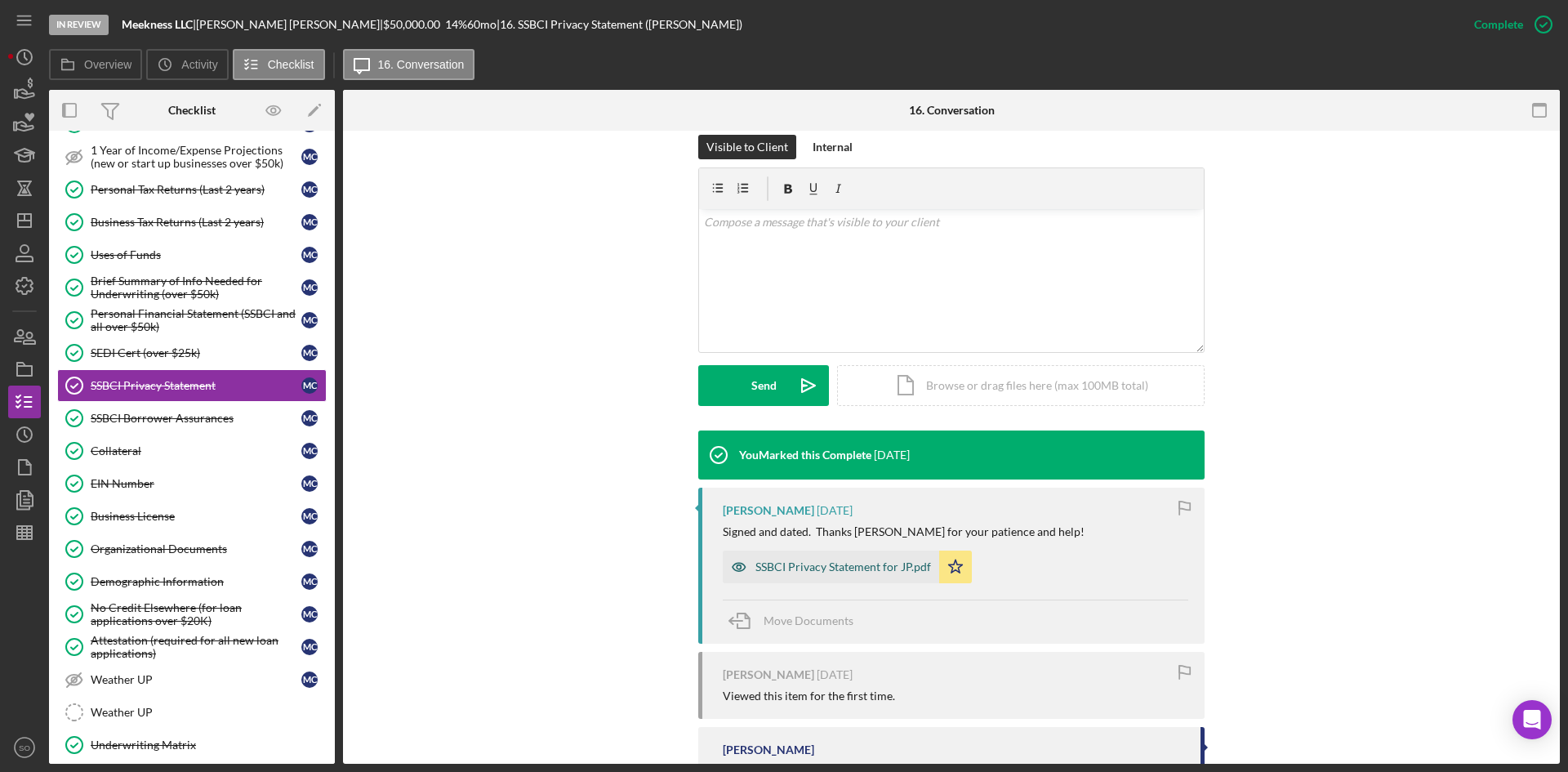
click at [799, 574] on div "SSBCI Privacy Statement for JP.pdf" at bounding box center [832, 567] width 217 height 33
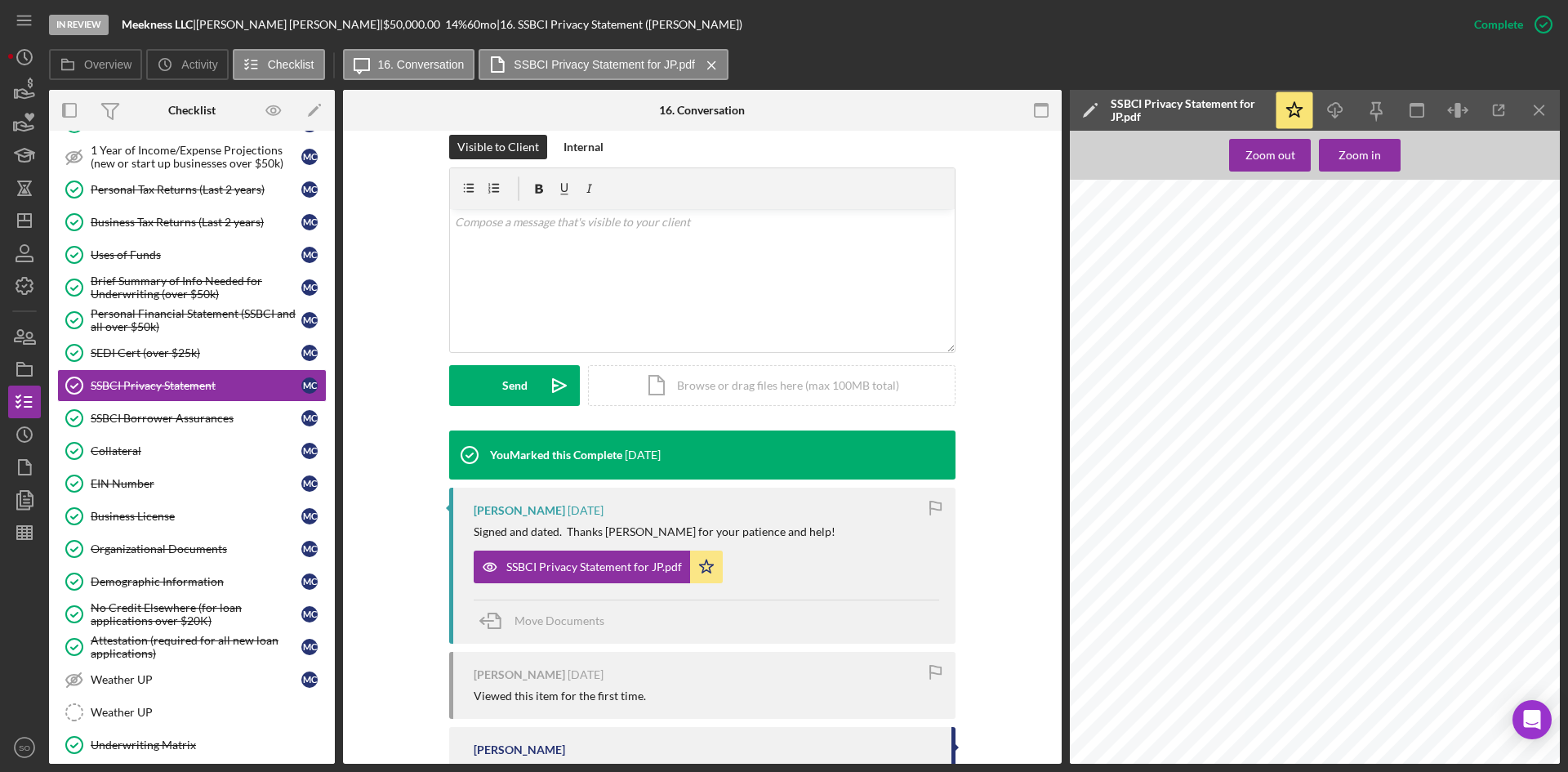
scroll to position [75, 0]
click at [1339, 110] on icon "Icon/Download" at bounding box center [1336, 111] width 37 height 37
click at [152, 313] on div "Personal Financial Statement (SSBCI and all over $50k)" at bounding box center [196, 321] width 211 height 26
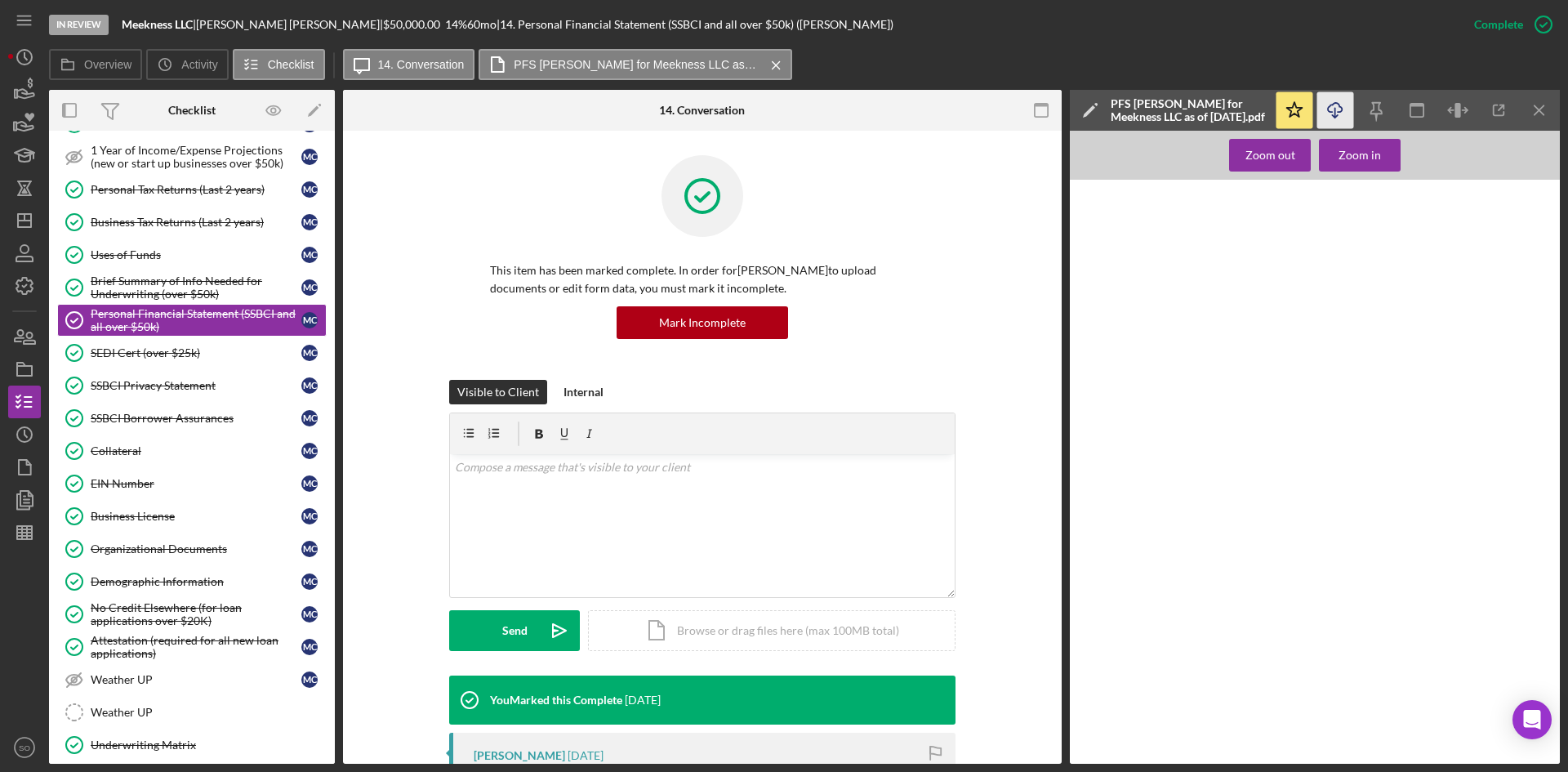
click at [1339, 103] on icon "Icon/Download" at bounding box center [1336, 111] width 37 height 37
click at [209, 430] on link "SSBCI Borrower Assurances SSBCI Borrower Assurances M C" at bounding box center [192, 418] width 270 height 33
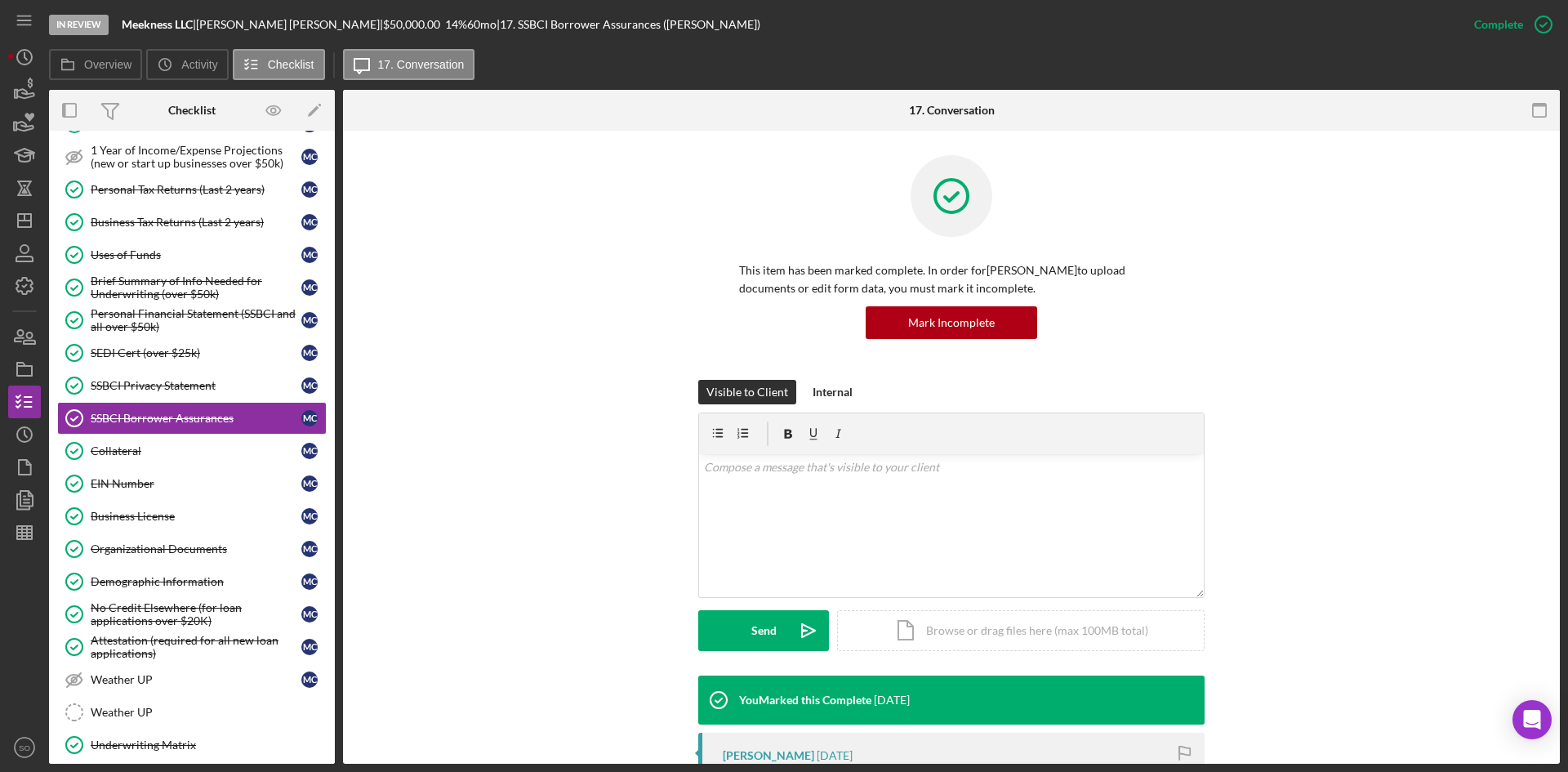
scroll to position [245, 0]
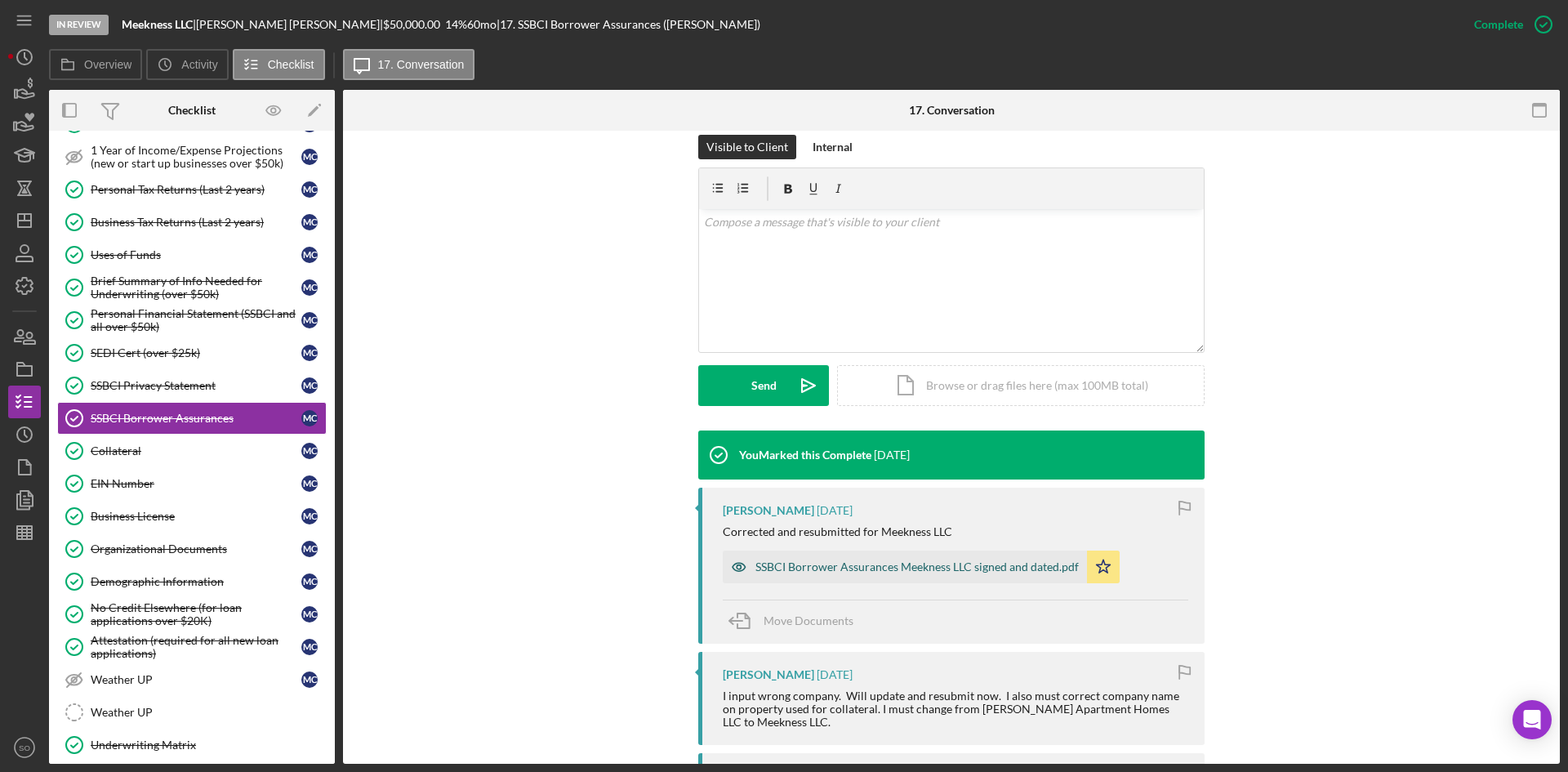
click at [791, 571] on div "SSBCI Borrower Assurances Meekness LLC signed and dated.pdf" at bounding box center [917, 567] width 323 height 13
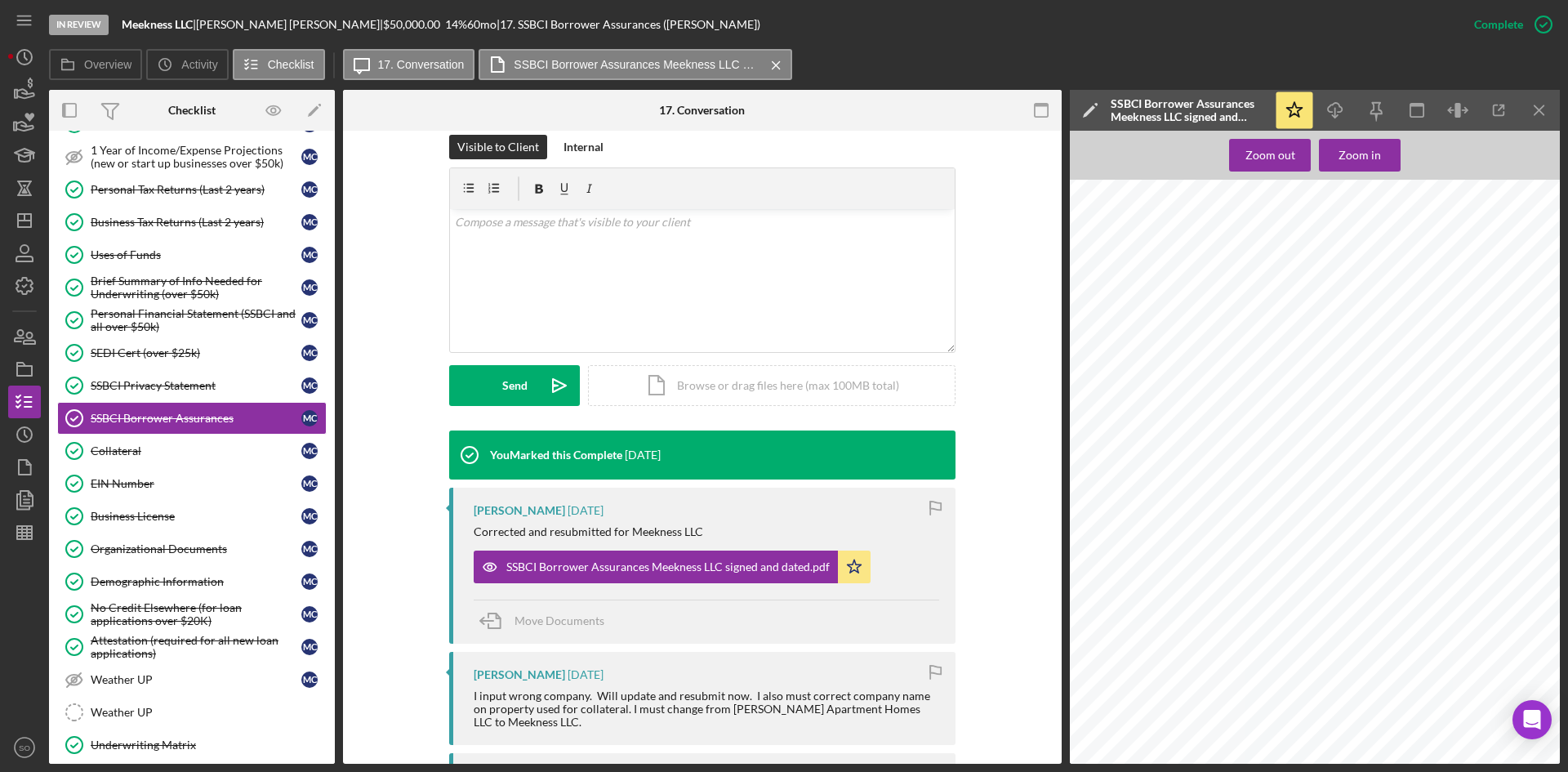
scroll to position [0, 0]
click at [1342, 112] on icon "Icon/Download" at bounding box center [1336, 111] width 37 height 37
click at [21, 496] on polygon "button" at bounding box center [26, 499] width 12 height 15
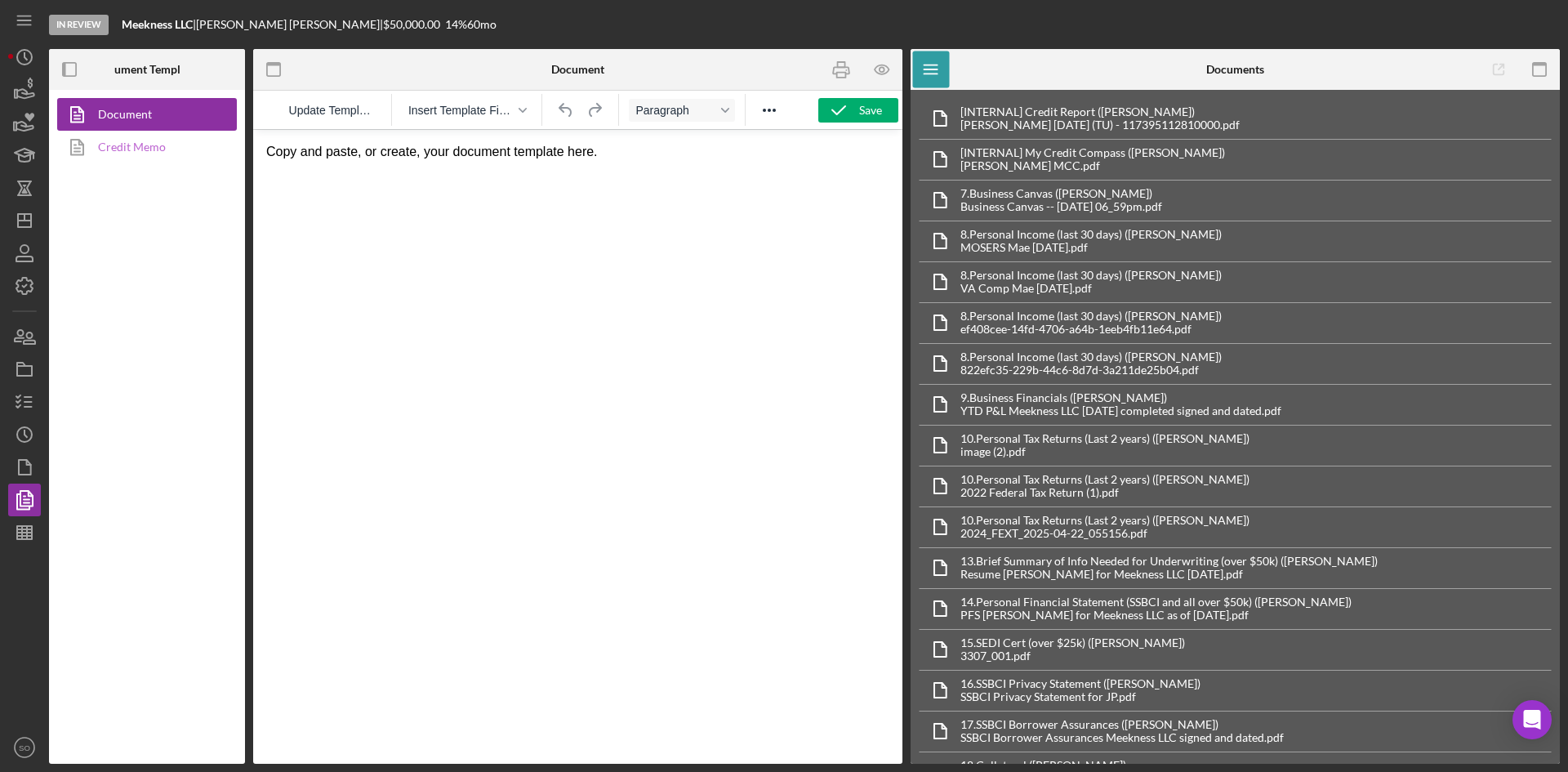
click at [151, 149] on link "Credit Memo" at bounding box center [143, 147] width 171 height 33
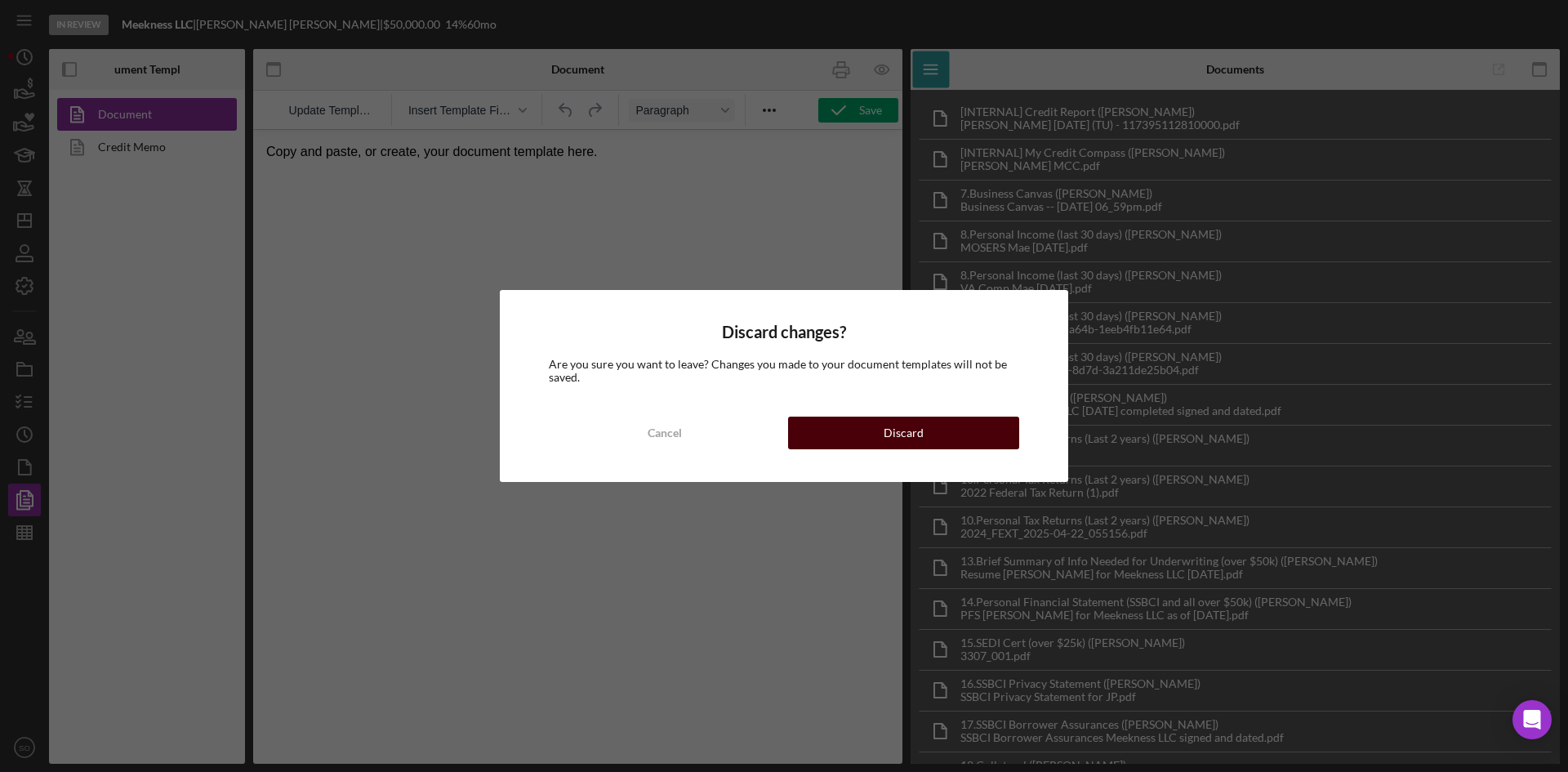
click at [832, 433] on button "Discard" at bounding box center [904, 433] width 231 height 33
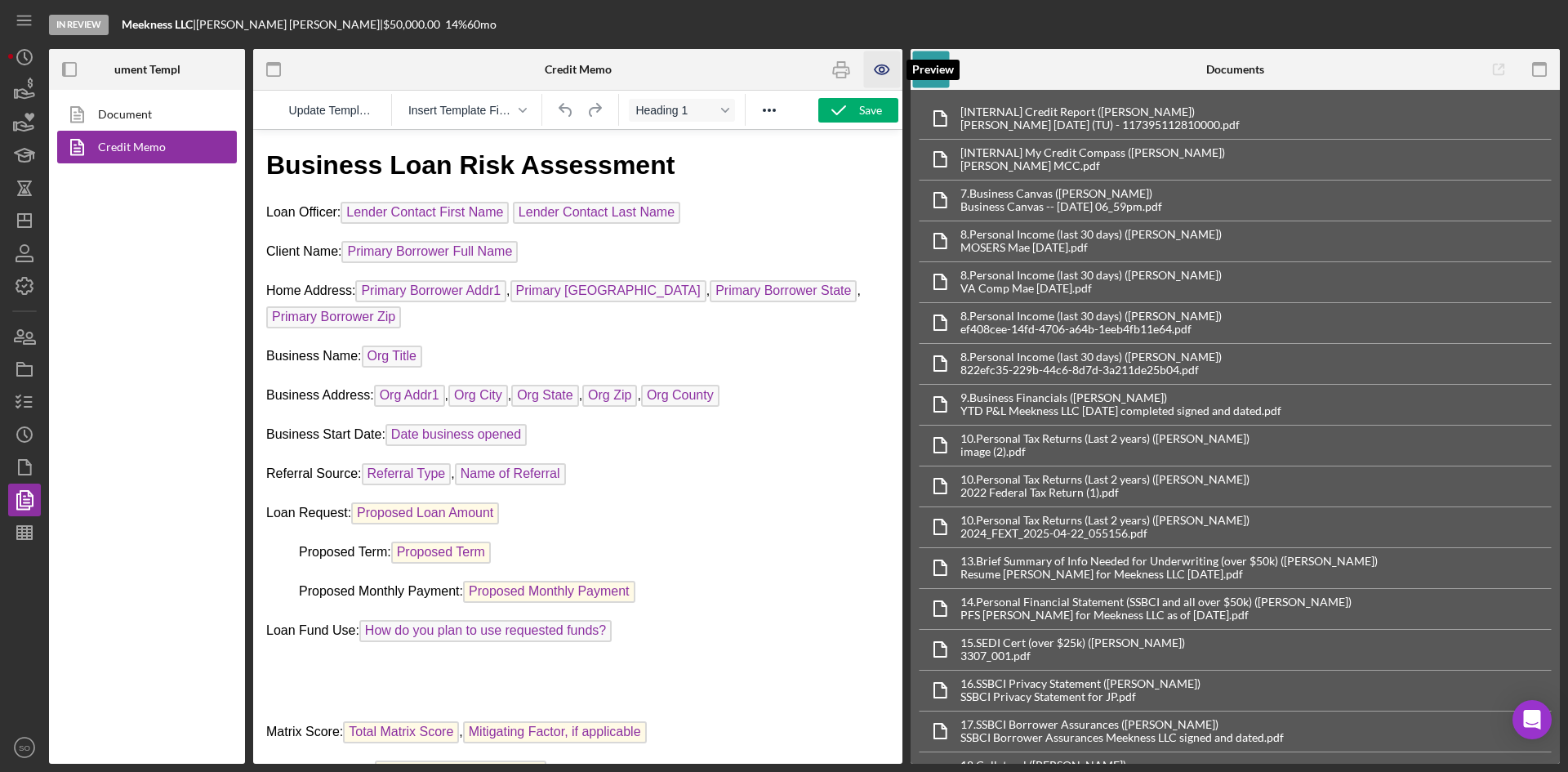
click at [884, 66] on icon "button" at bounding box center [882, 70] width 14 height 9
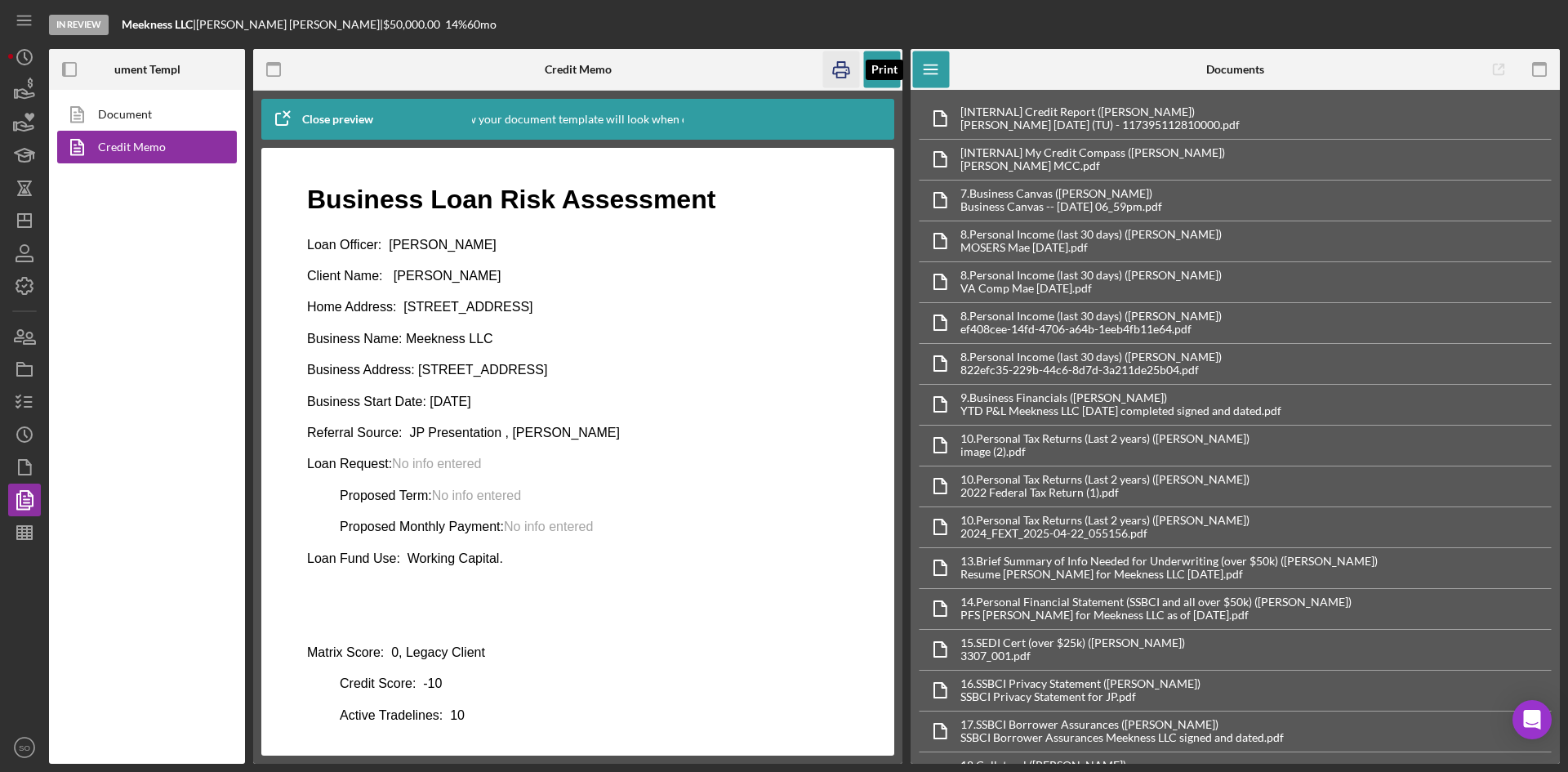
click at [849, 72] on icon "button" at bounding box center [841, 70] width 37 height 37
click at [30, 218] on polygon "button" at bounding box center [25, 221] width 13 height 13
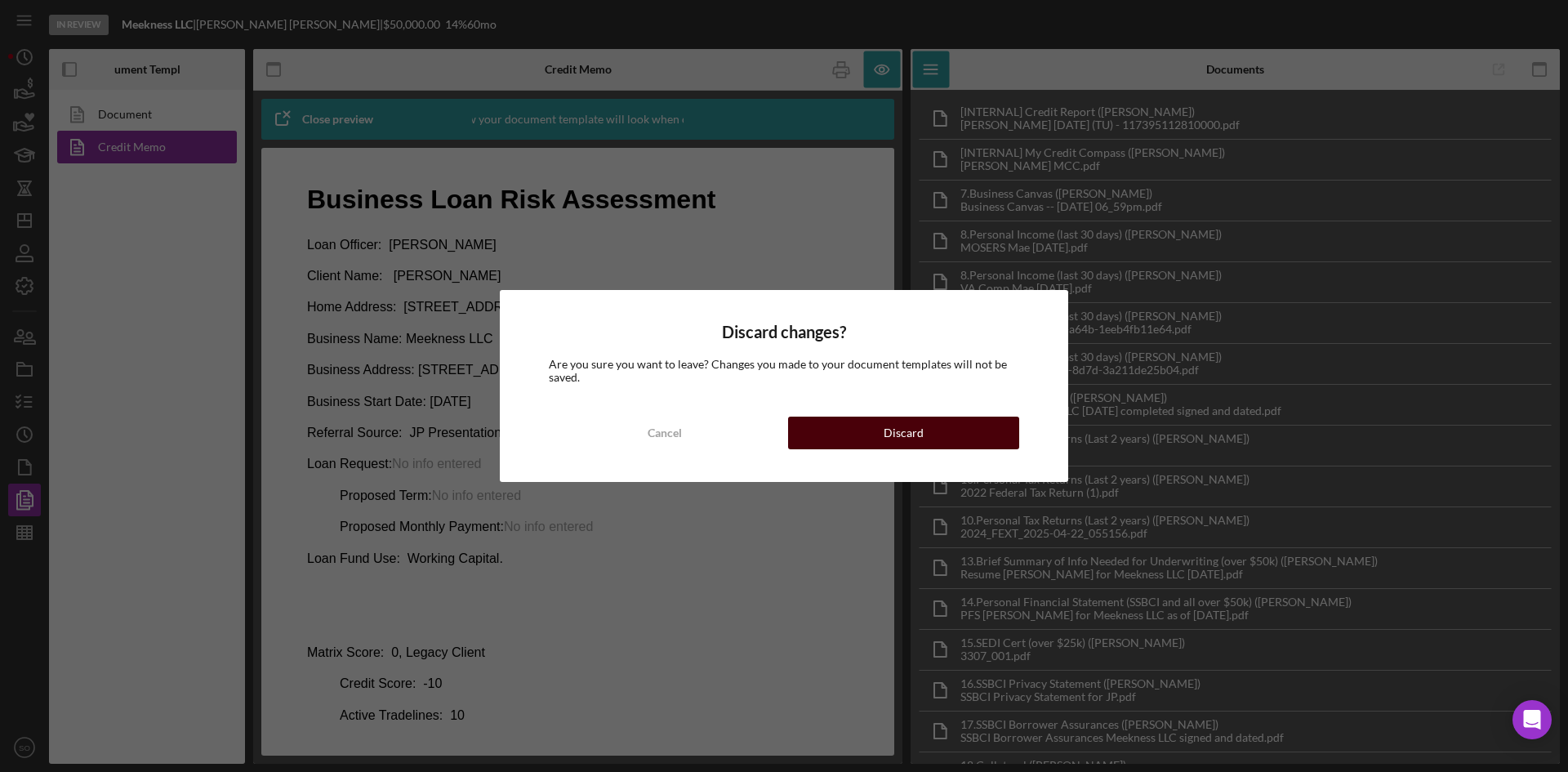
click at [850, 432] on button "Discard" at bounding box center [904, 433] width 231 height 33
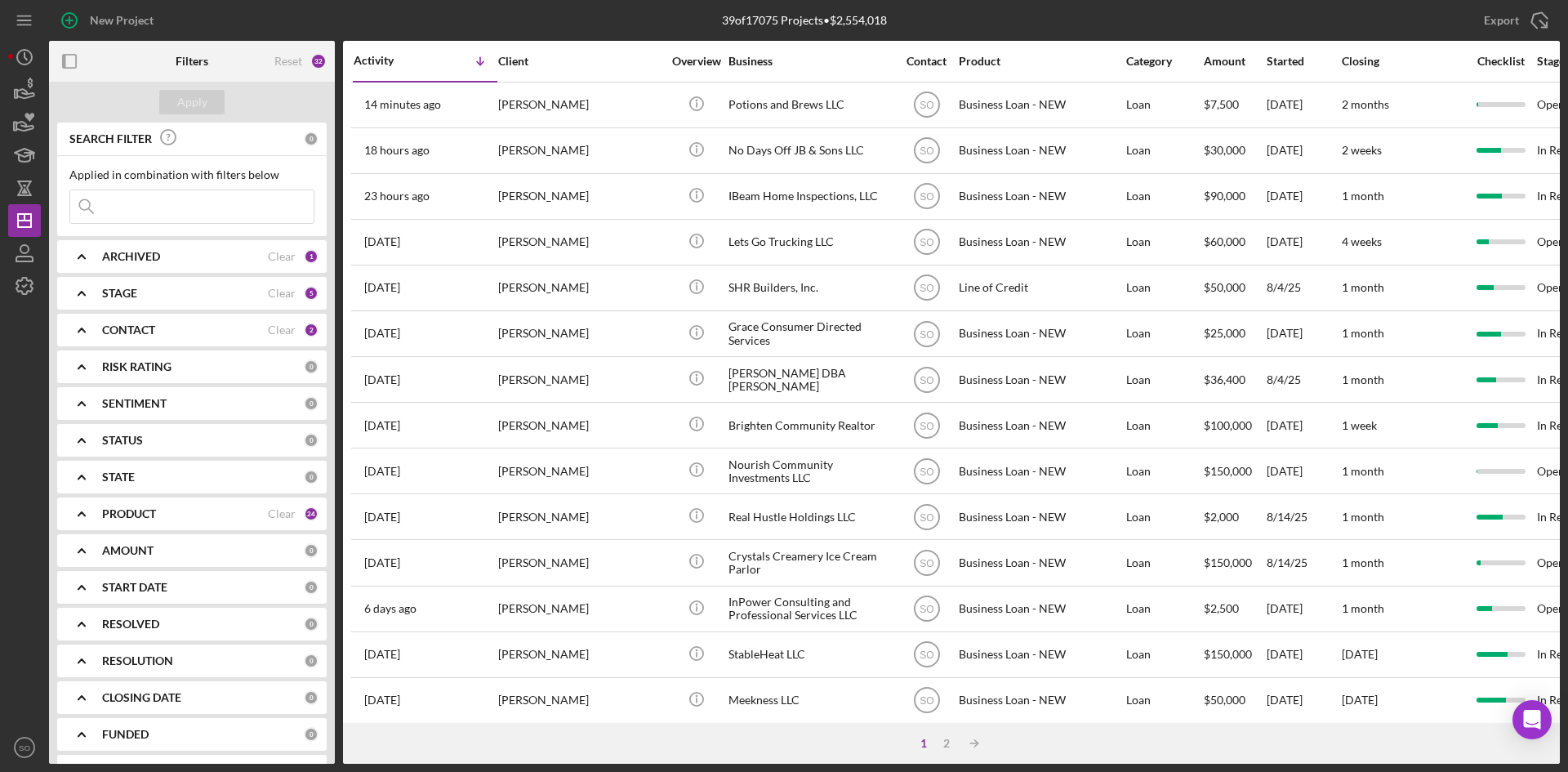
click at [185, 518] on div "PRODUCT" at bounding box center [185, 514] width 166 height 13
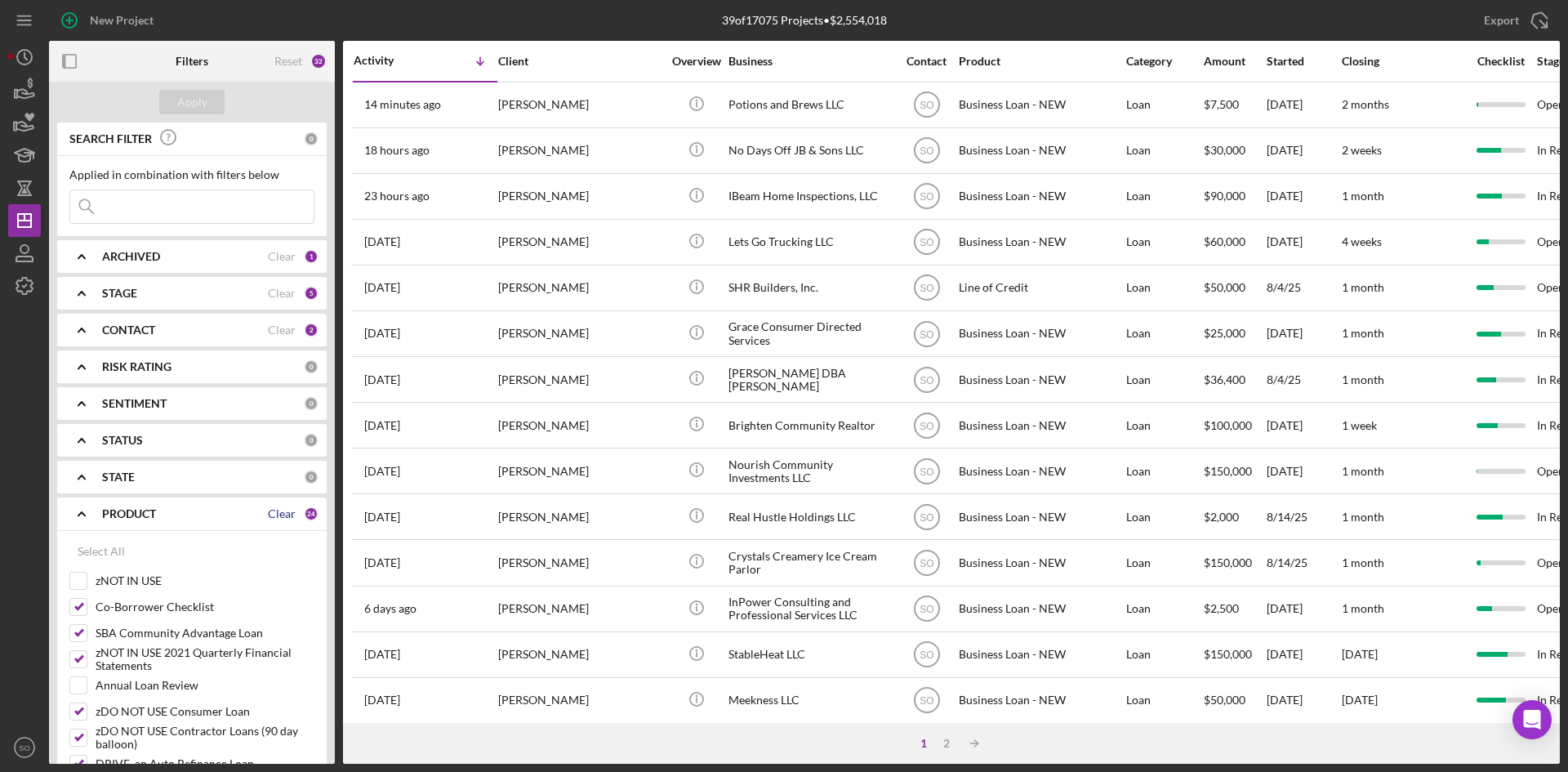
click at [273, 518] on div "Clear" at bounding box center [282, 514] width 28 height 13
checkbox input "false"
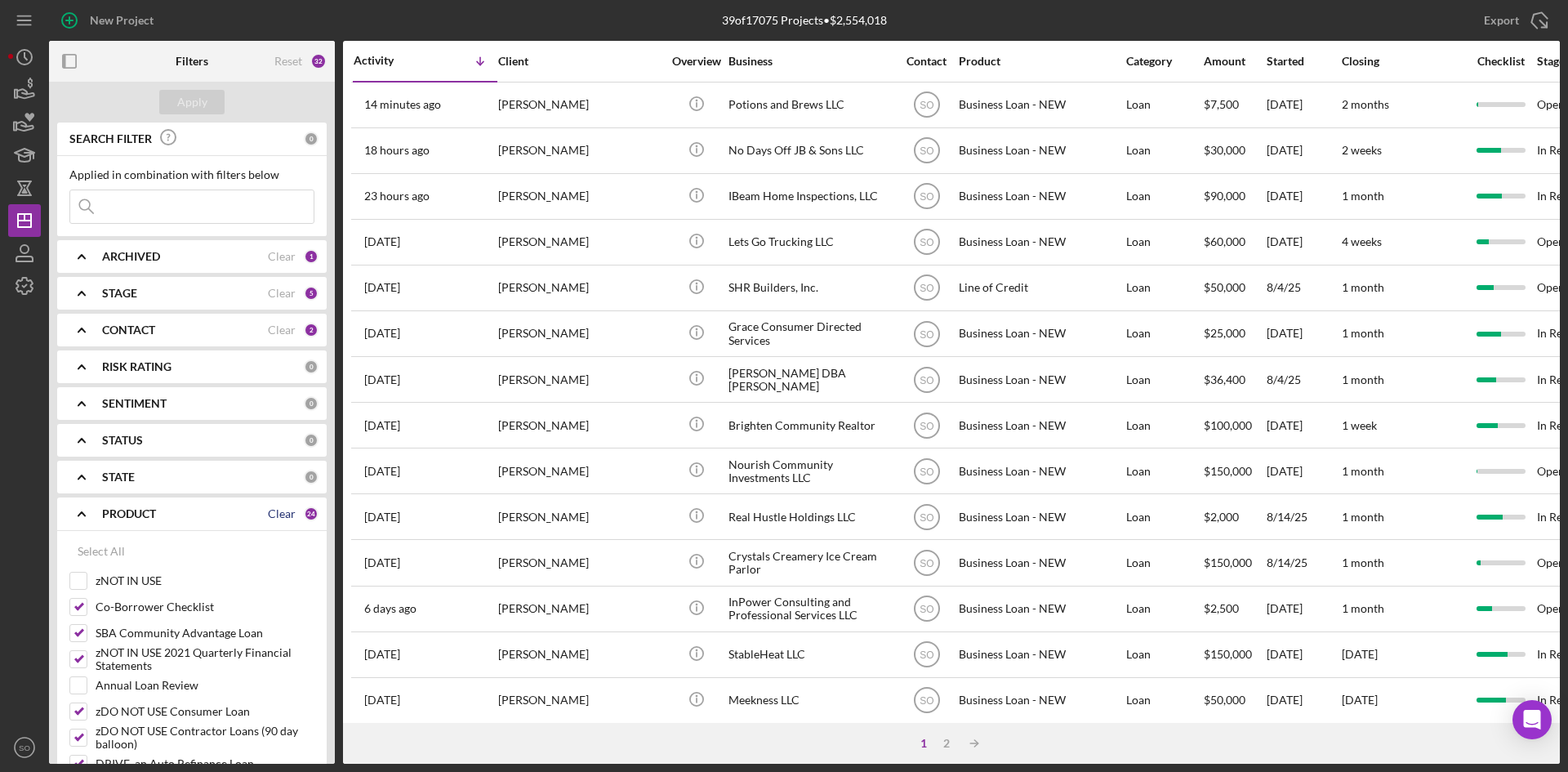
checkbox input "false"
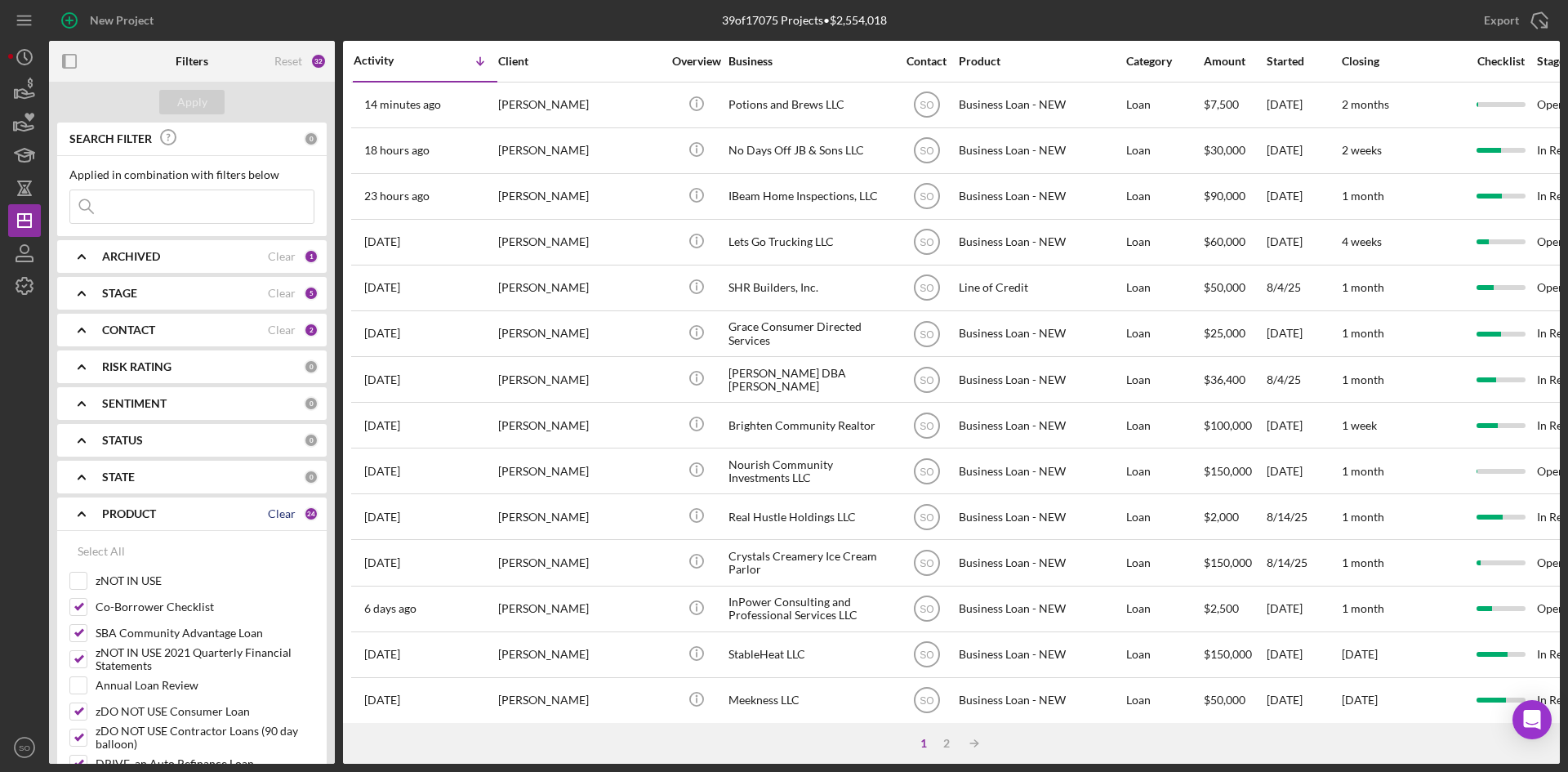
checkbox input "false"
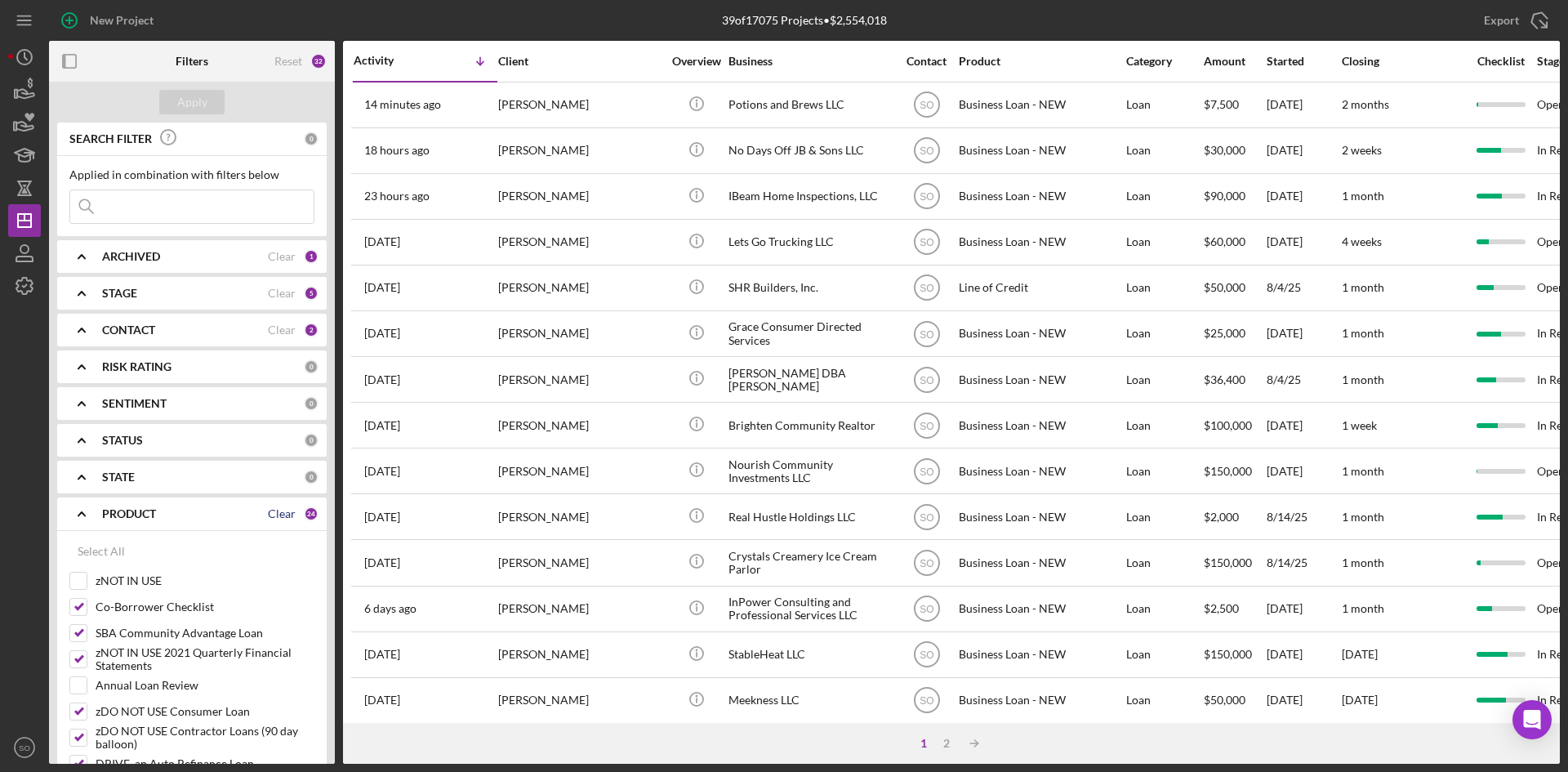
checkbox input "false"
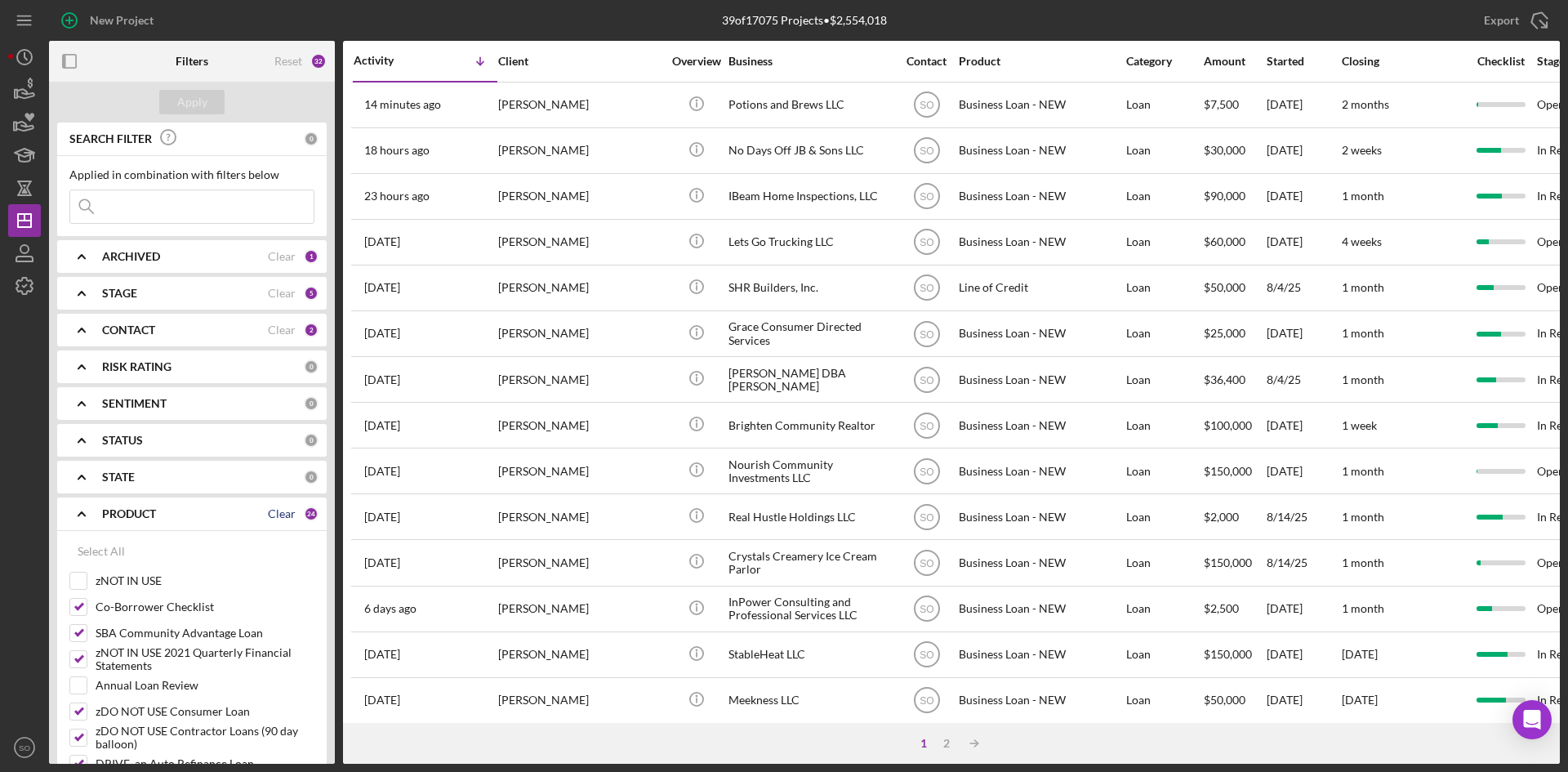
checkbox input "false"
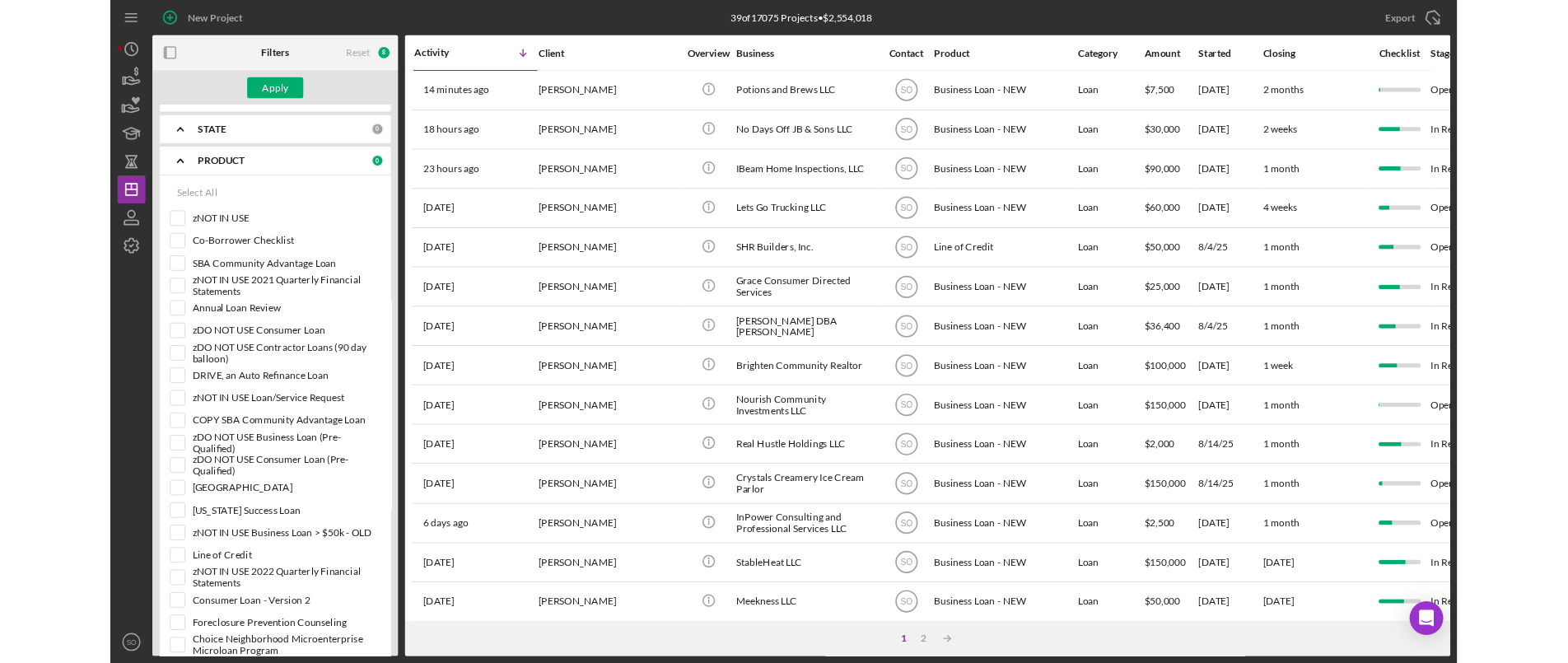
scroll to position [659, 0]
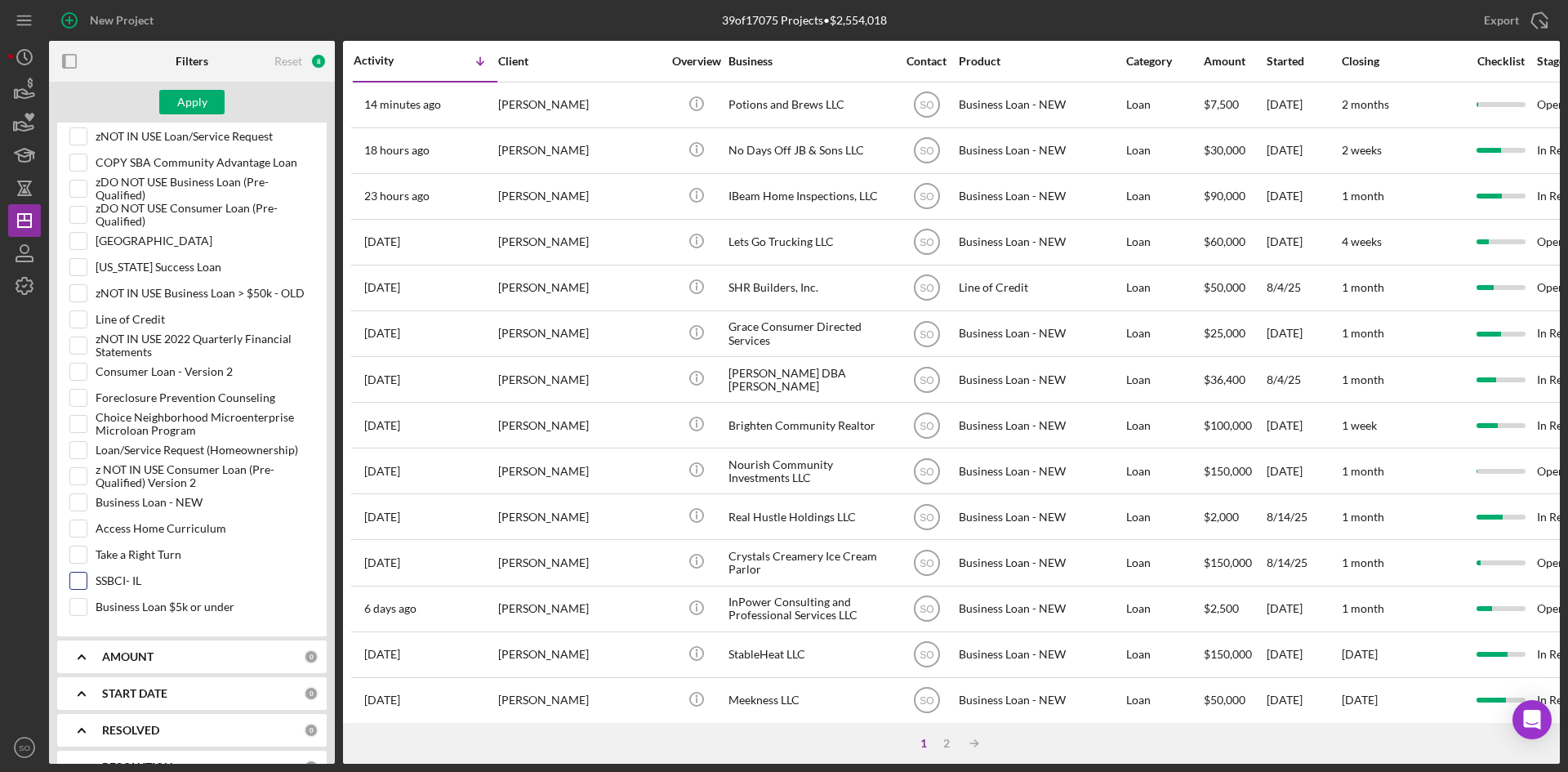
click at [80, 577] on input "SSBCI- IL" at bounding box center [79, 581] width 16 height 16
checkbox input "true"
click at [194, 103] on div "Apply" at bounding box center [192, 103] width 30 height 25
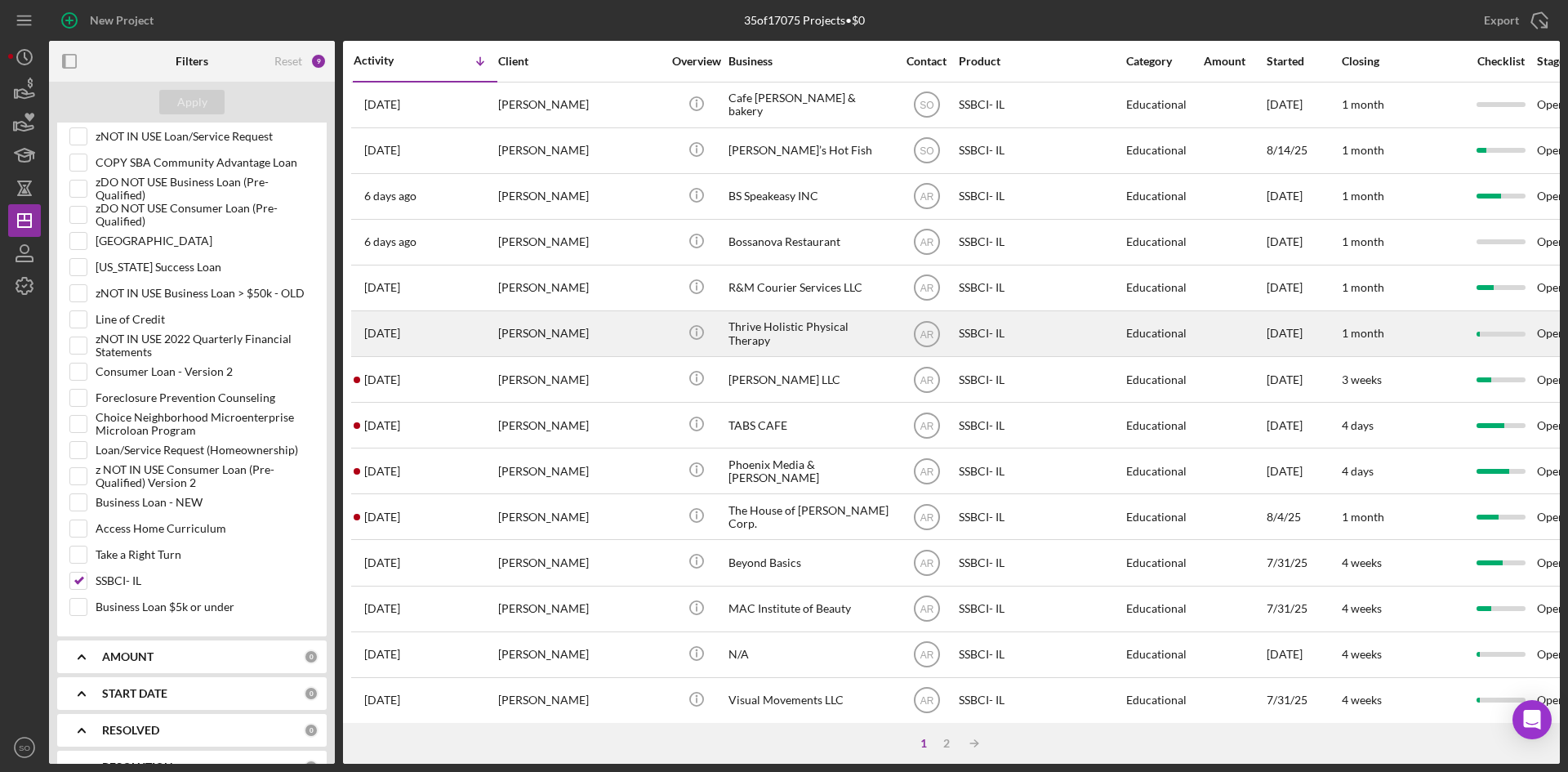
click at [566, 319] on div "[PERSON_NAME]" at bounding box center [580, 333] width 163 height 43
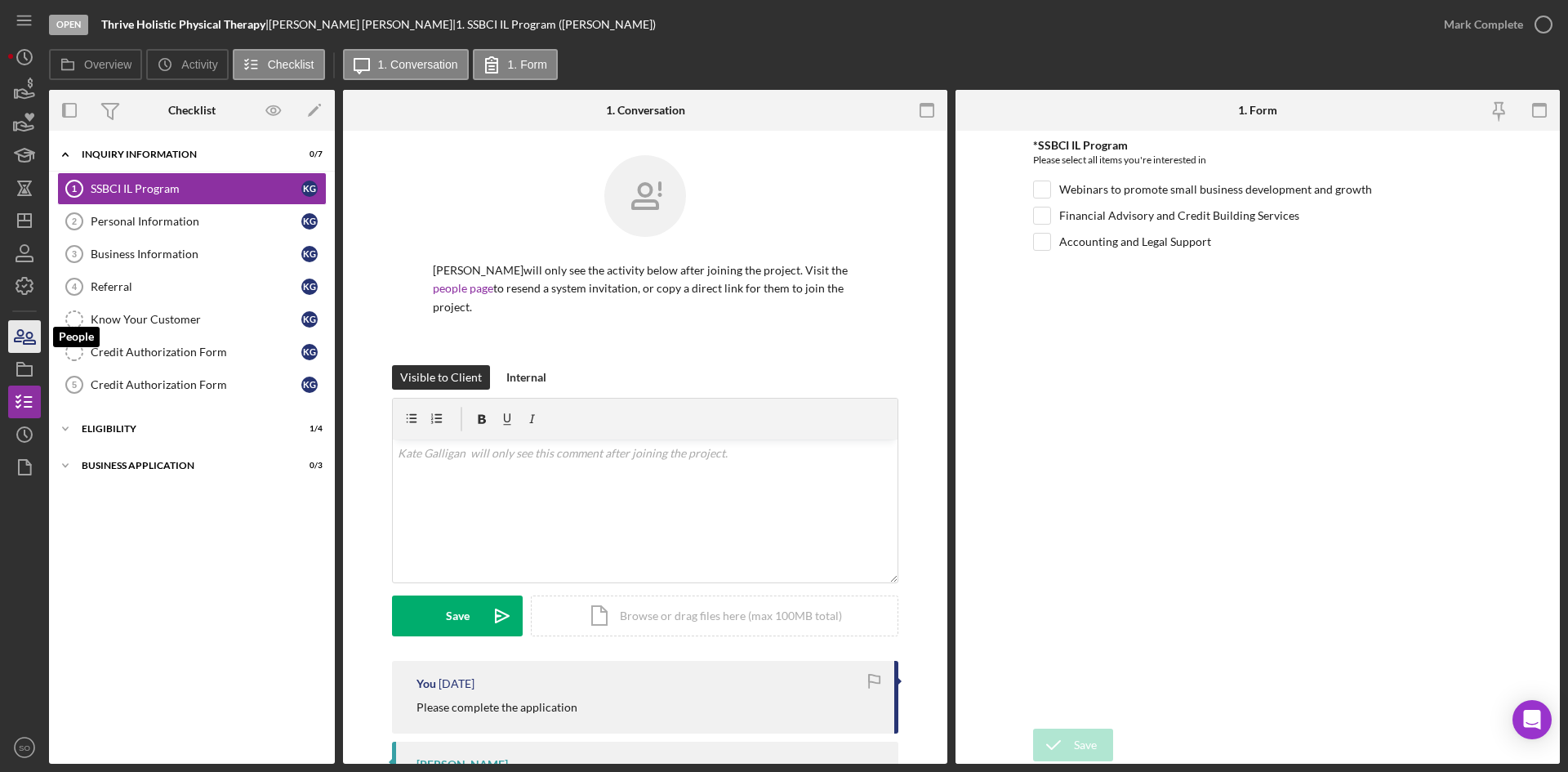
drag, startPoint x: 36, startPoint y: 342, endPoint x: 48, endPoint y: 343, distance: 12.0
click at [35, 342] on icon "button" at bounding box center [30, 338] width 11 height 11
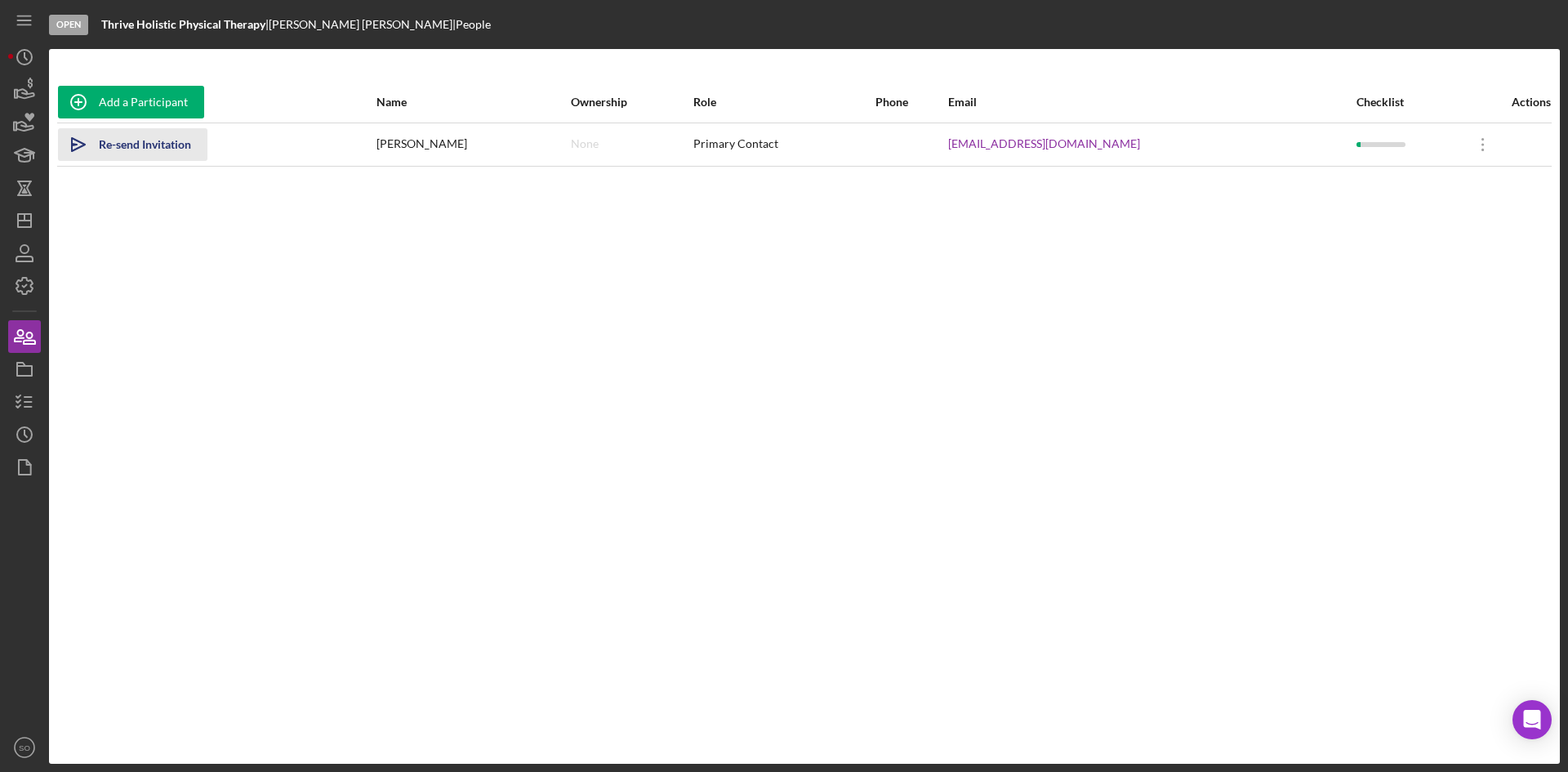
click at [114, 142] on div "Re-send Invitation" at bounding box center [145, 144] width 93 height 33
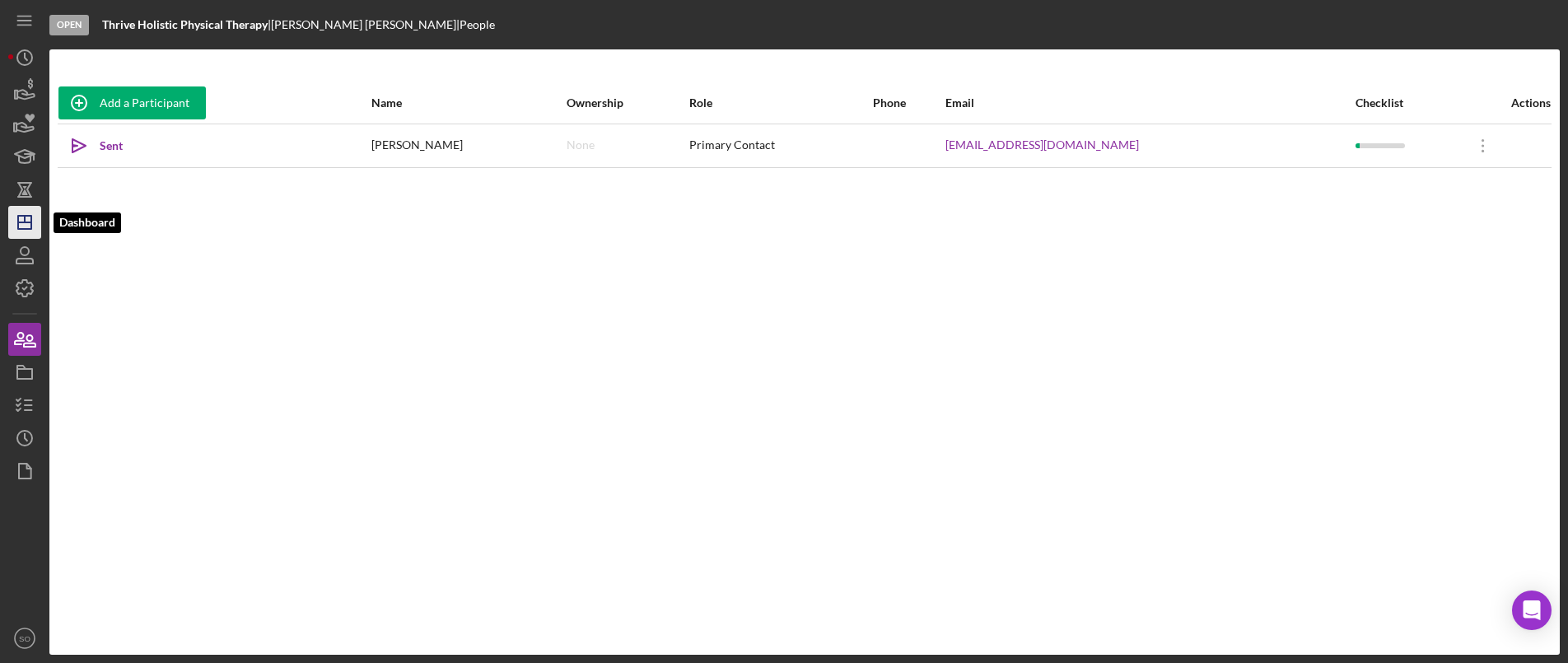
click at [31, 224] on polygon "button" at bounding box center [25, 222] width 13 height 13
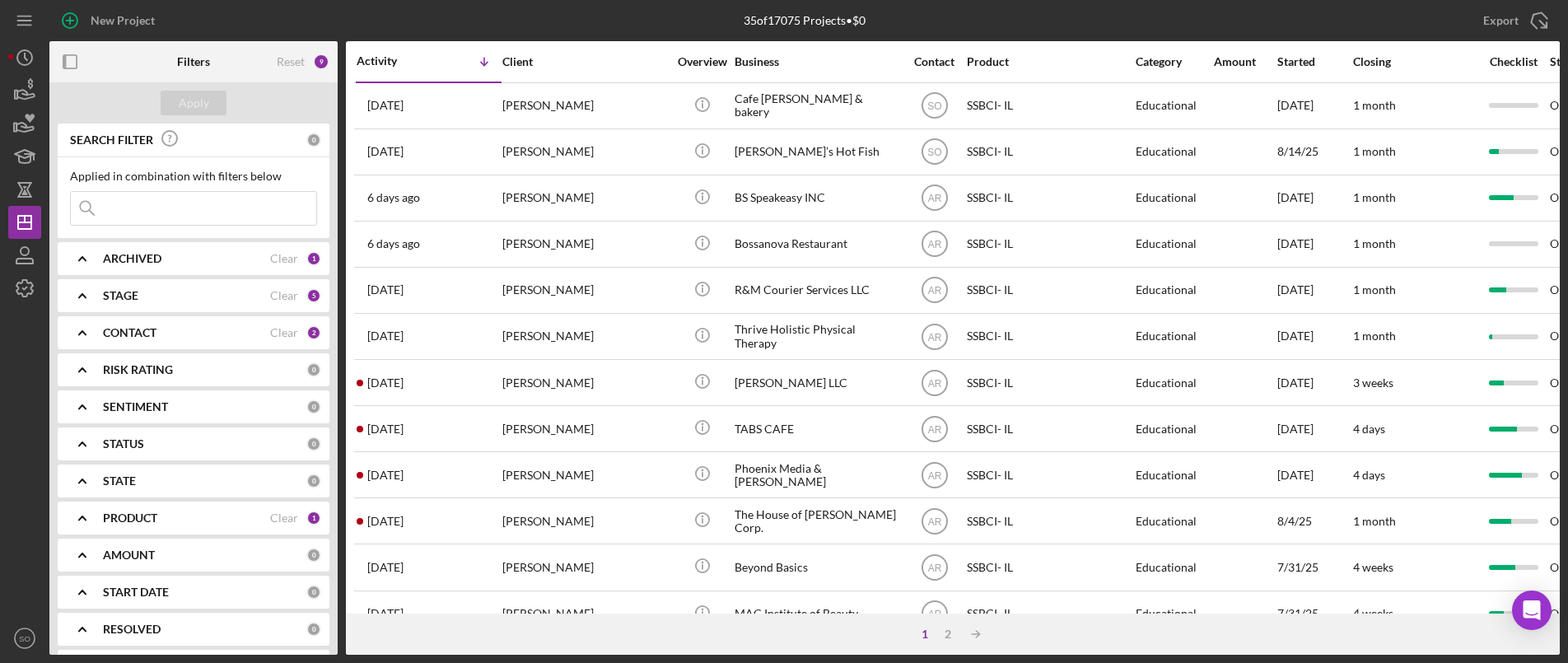
click at [122, 323] on div "CONTACT Clear 2" at bounding box center [213, 332] width 218 height 33
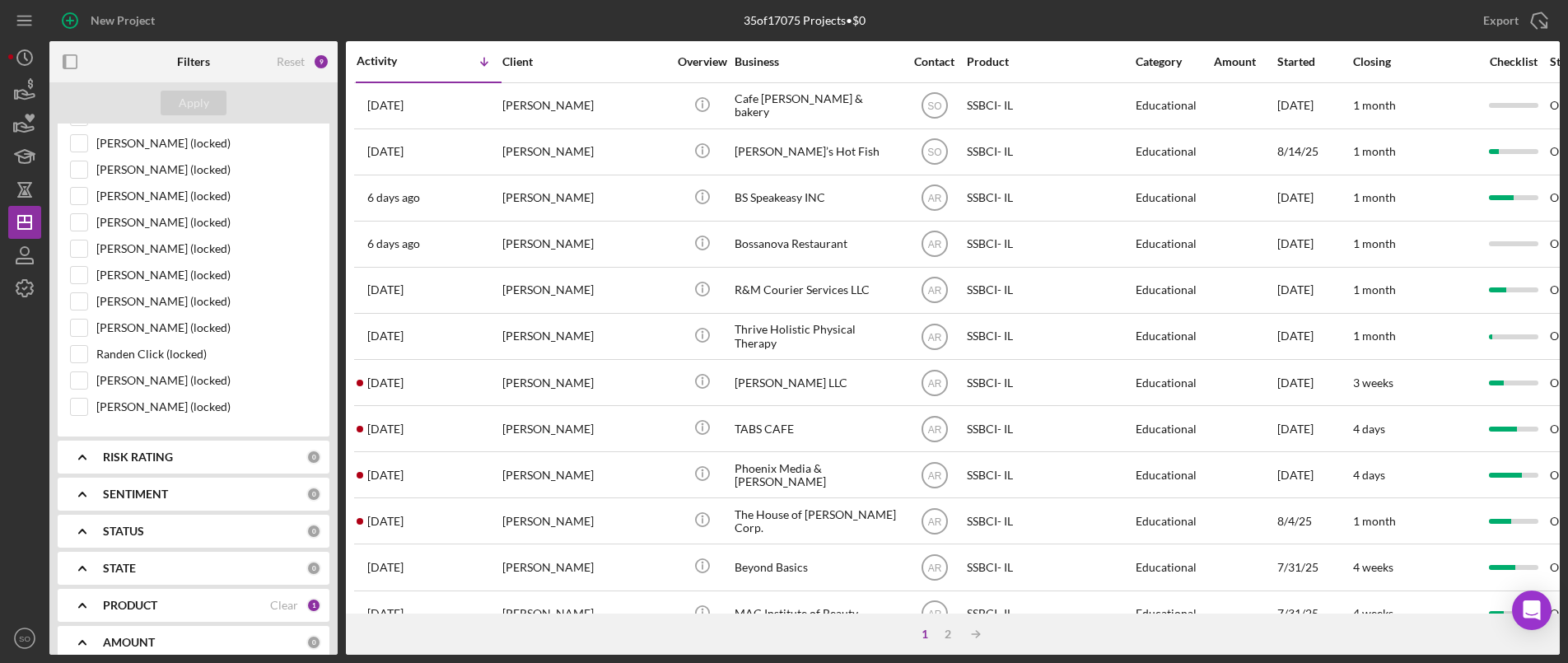
scroll to position [1391, 0]
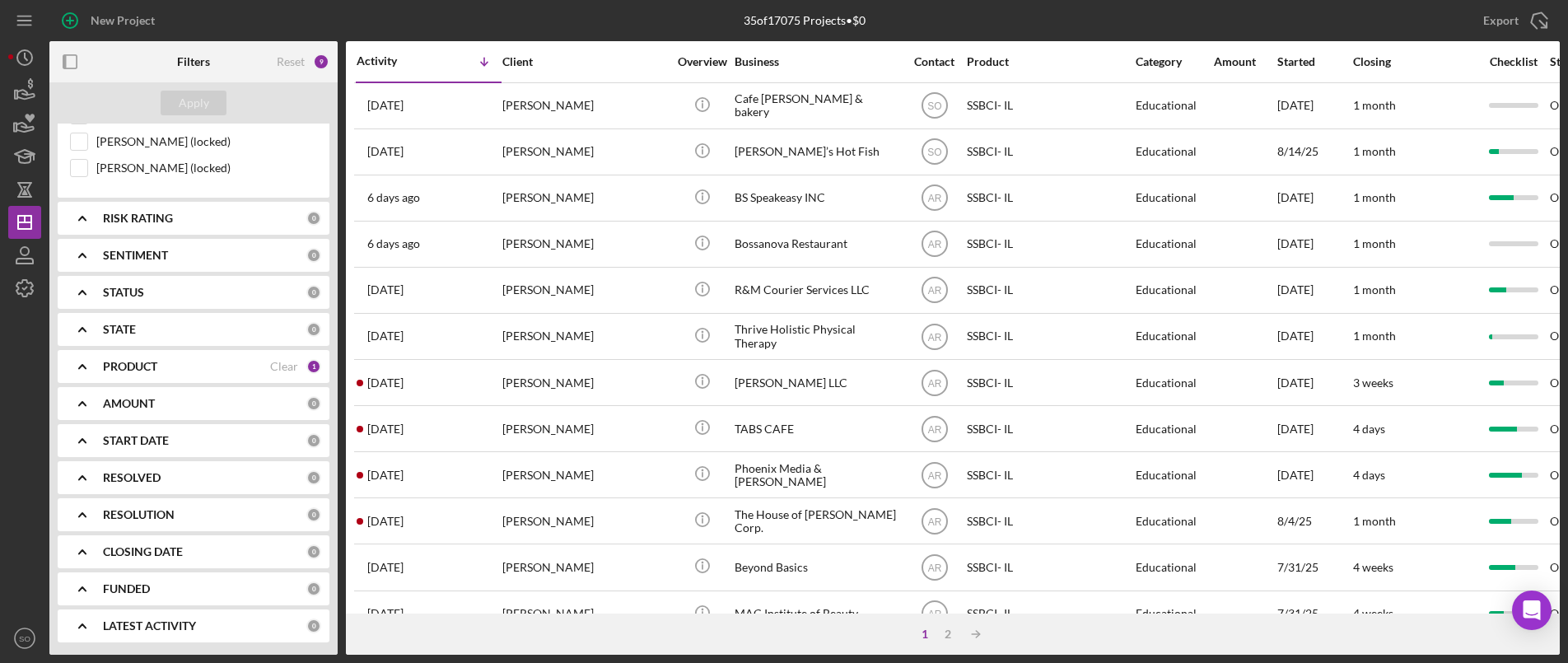
click at [178, 371] on div "PRODUCT" at bounding box center [187, 366] width 167 height 13
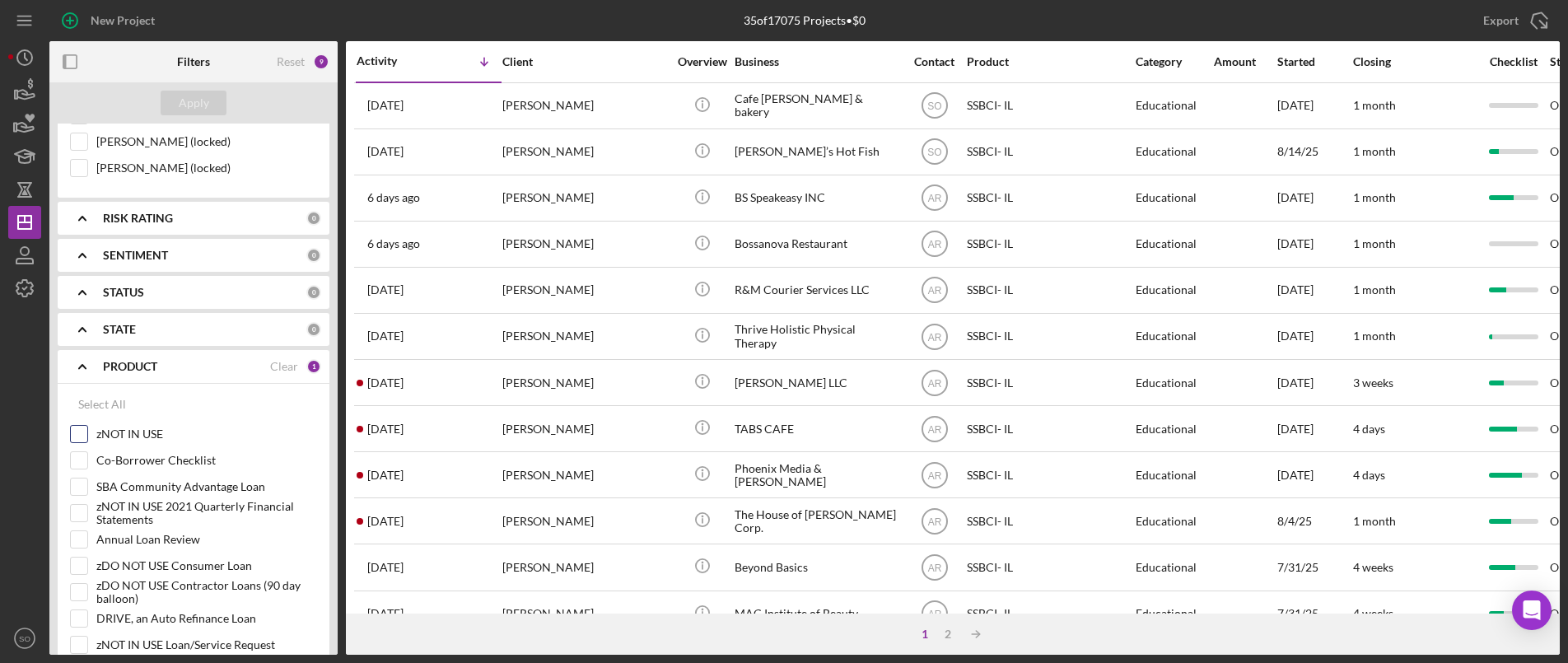
drag, startPoint x: 124, startPoint y: 407, endPoint x: 108, endPoint y: 428, distance: 26.4
click at [123, 407] on div "Select All" at bounding box center [103, 404] width 48 height 33
checkbox input "true"
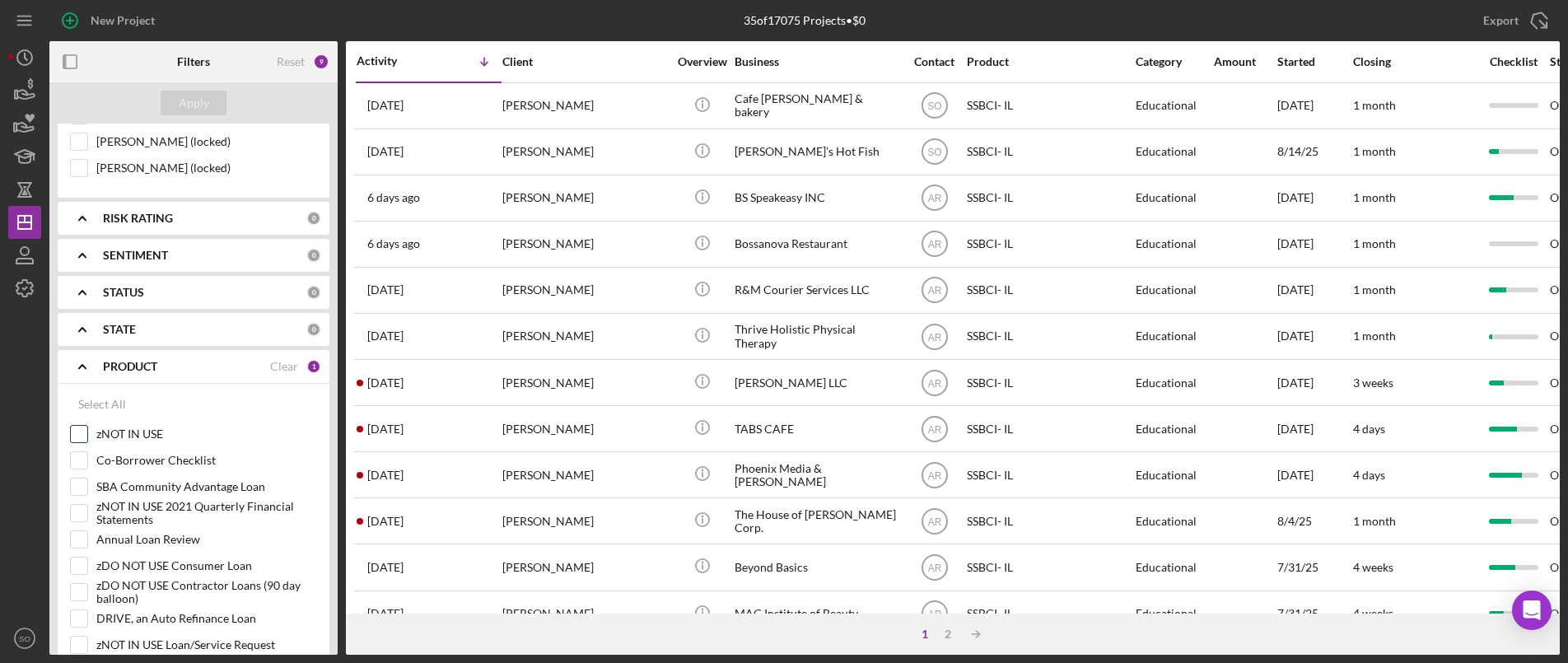
checkbox input "true"
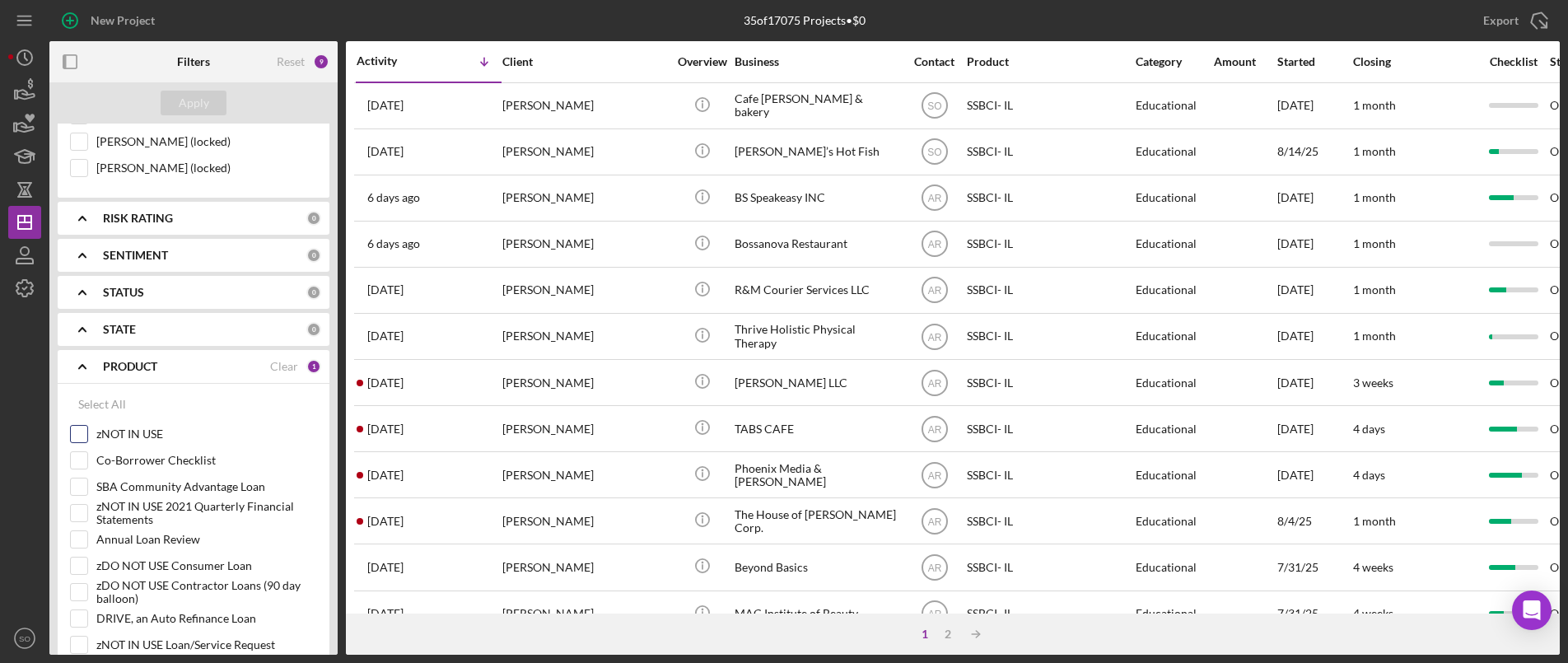
checkbox input "true"
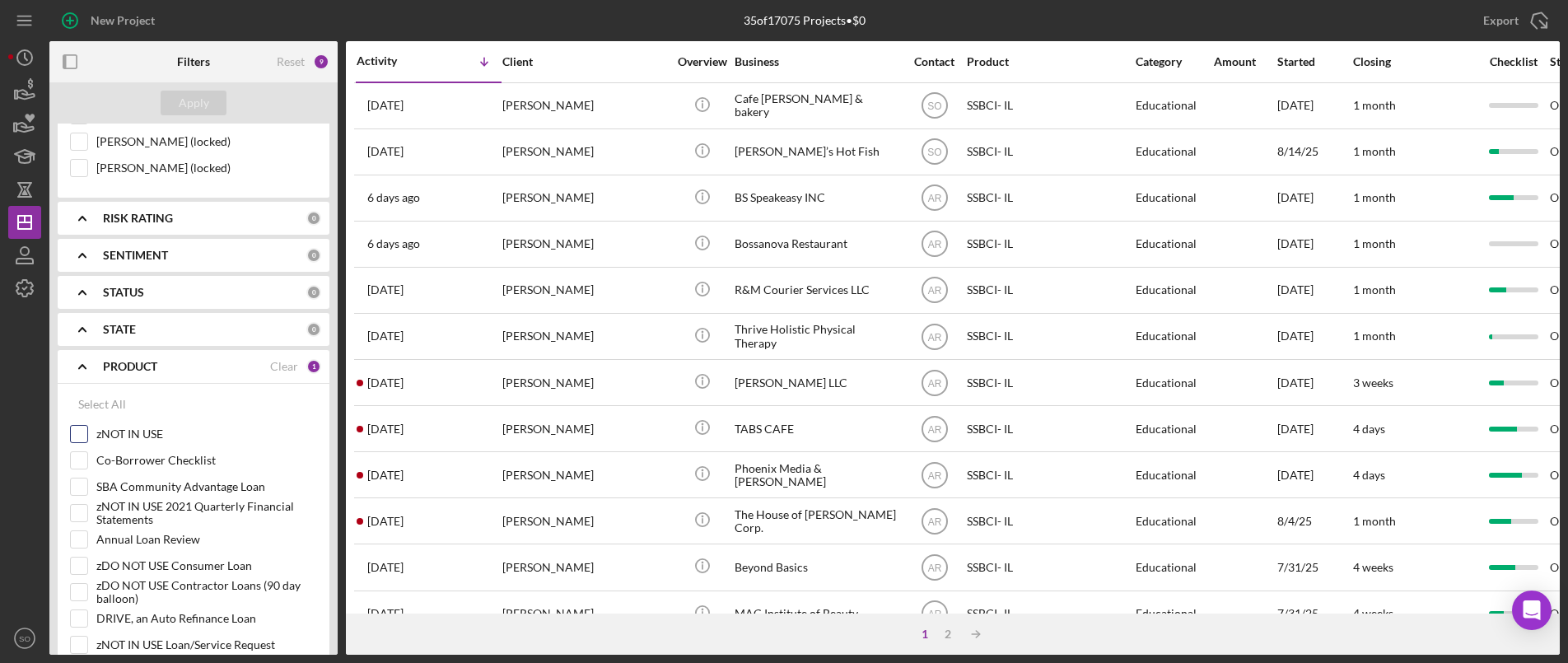
checkbox input "true"
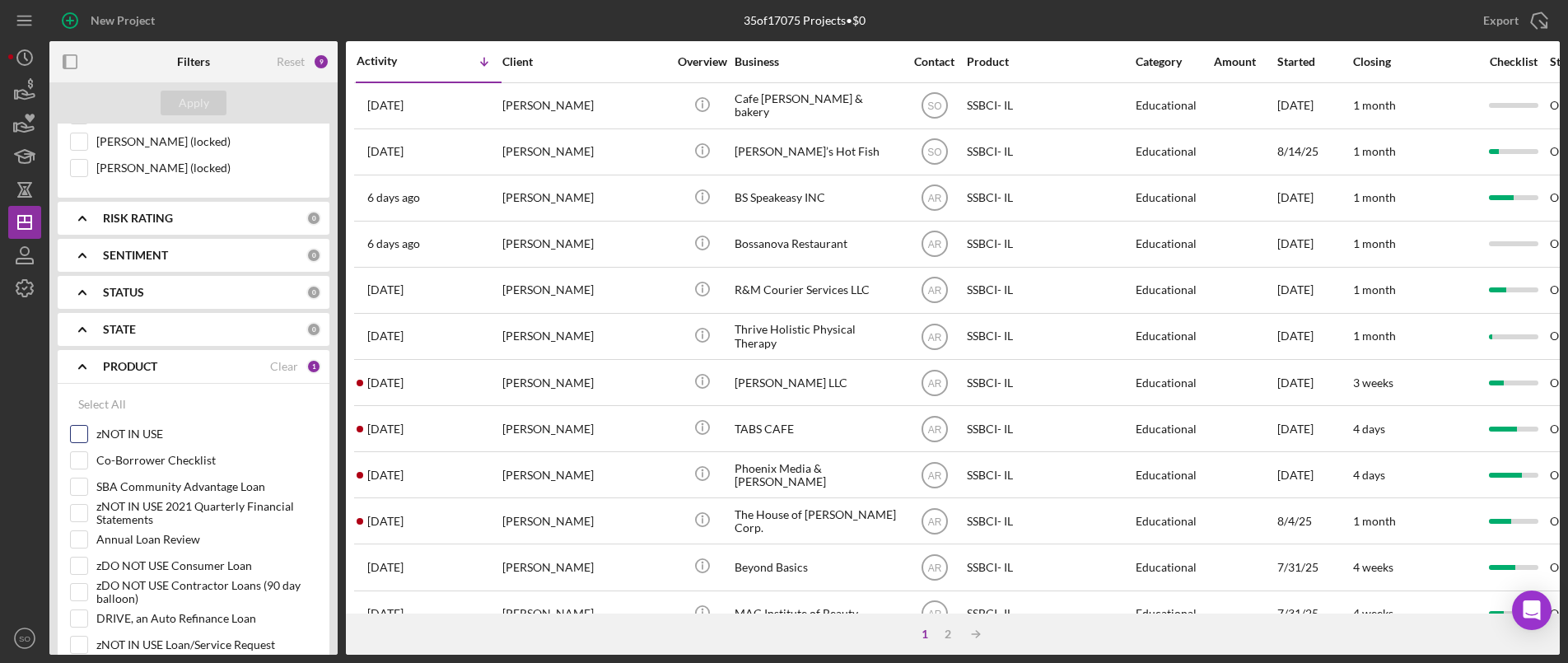
checkbox input "true"
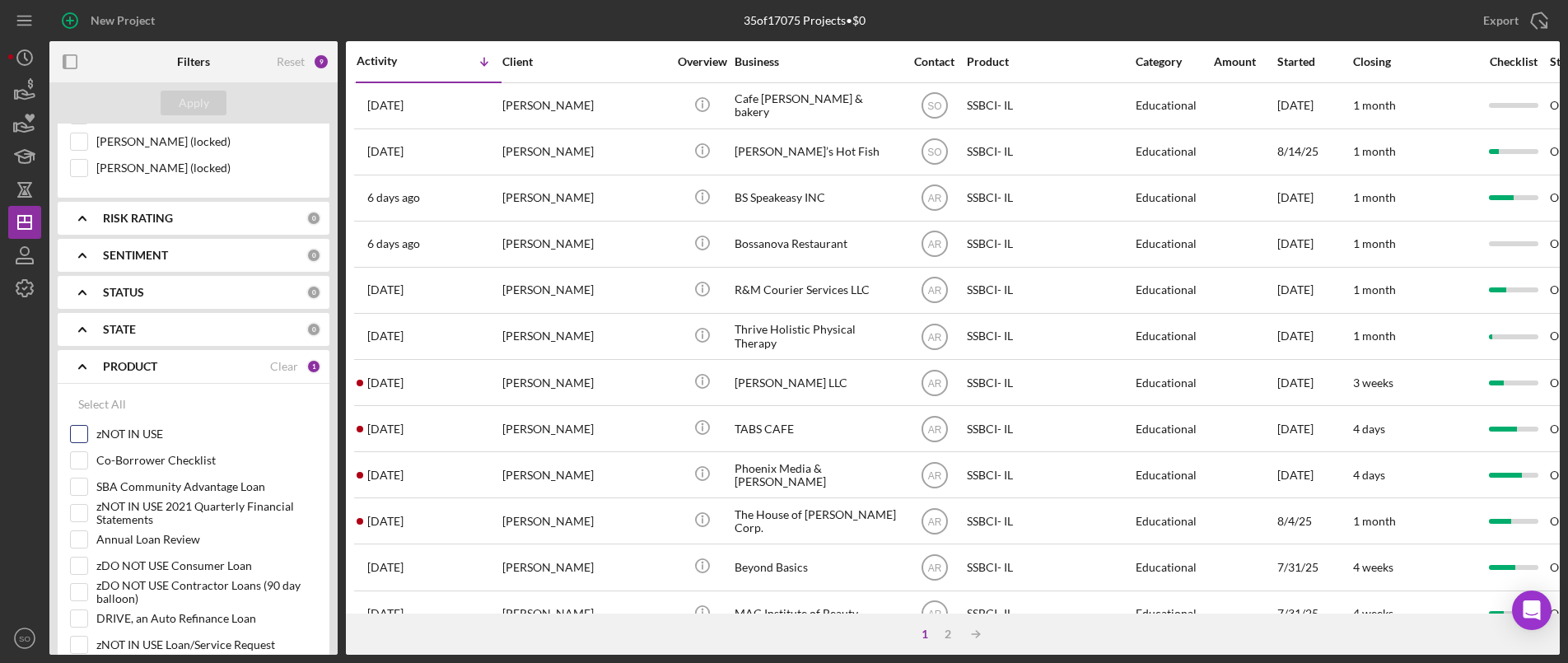
checkbox input "true"
click at [77, 436] on input "zNOT IN USE" at bounding box center [79, 434] width 17 height 17
checkbox input "false"
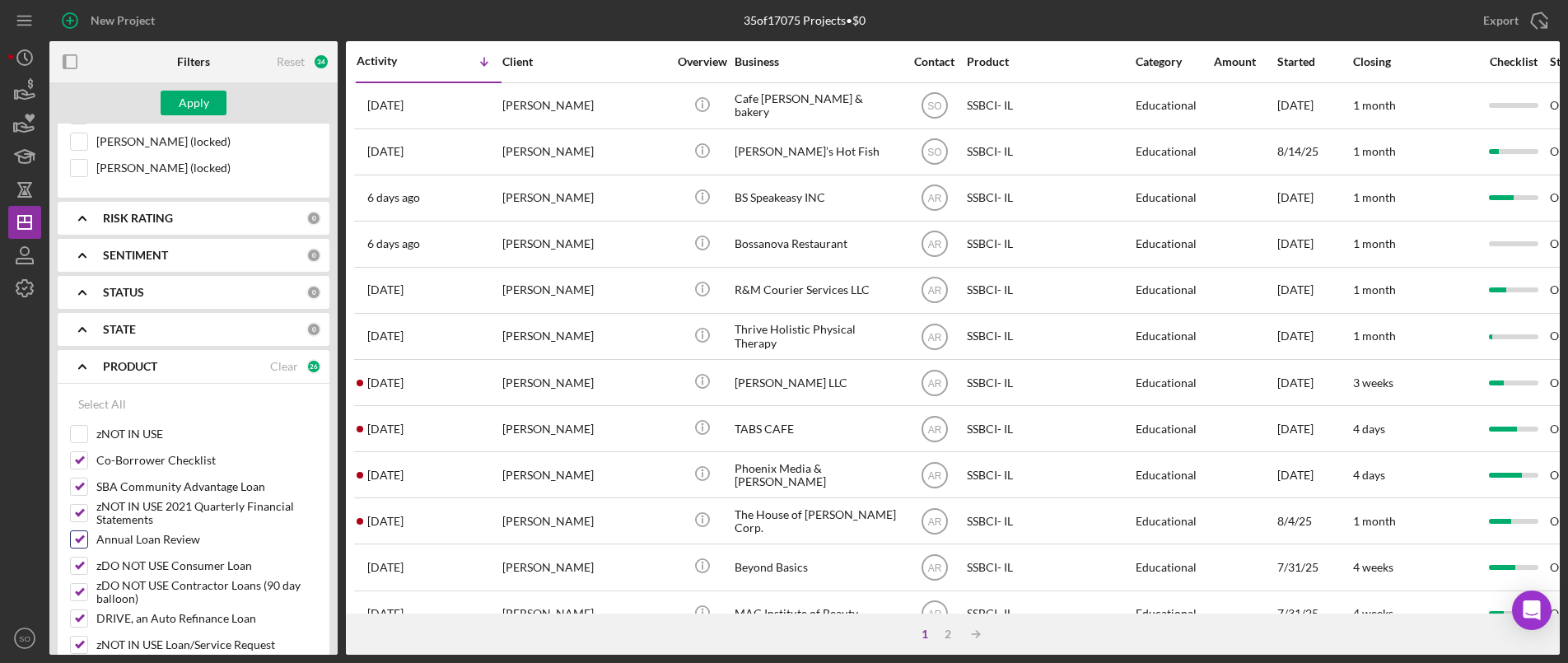
click at [82, 535] on input "Annual Loan Review" at bounding box center [79, 539] width 17 height 17
checkbox input "false"
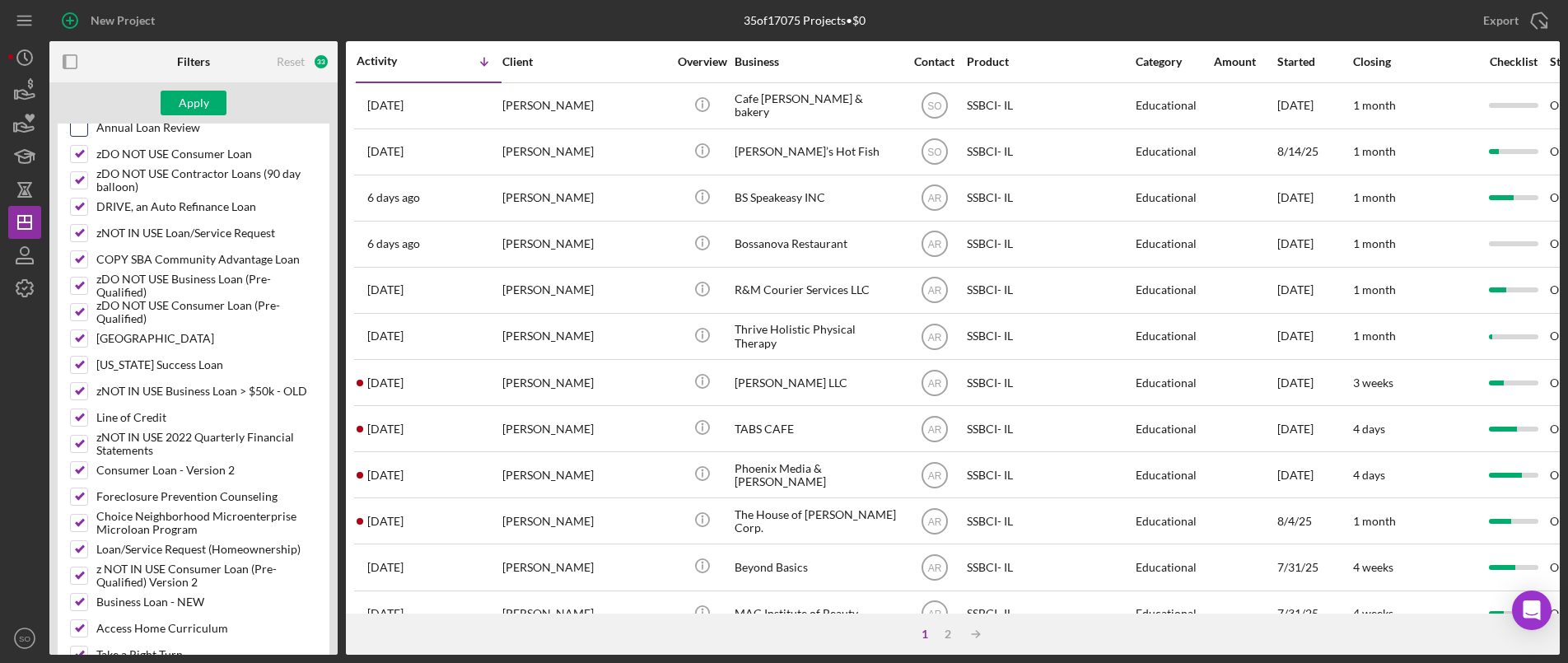
scroll to position [2158, 0]
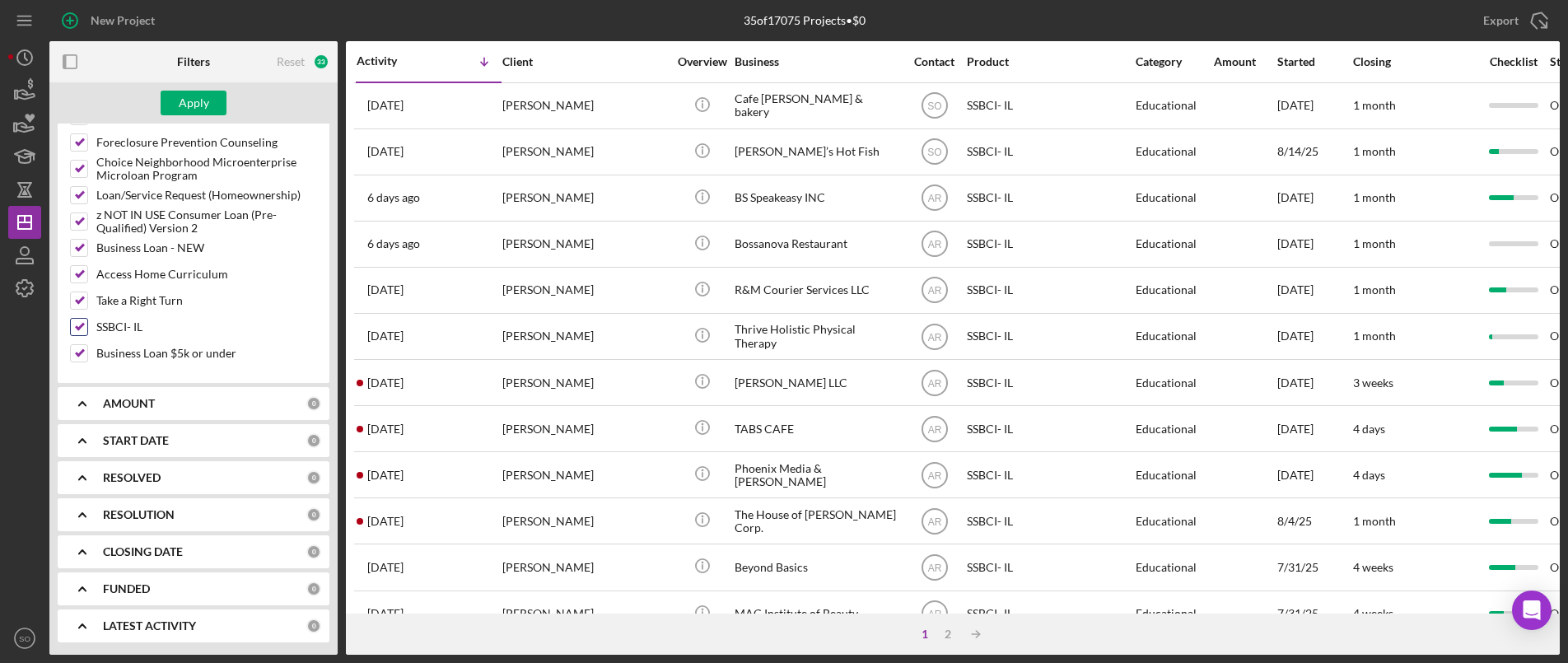
click at [72, 331] on input "SSBCI- IL" at bounding box center [79, 327] width 17 height 17
checkbox input "false"
click at [193, 98] on div "Apply" at bounding box center [194, 103] width 31 height 25
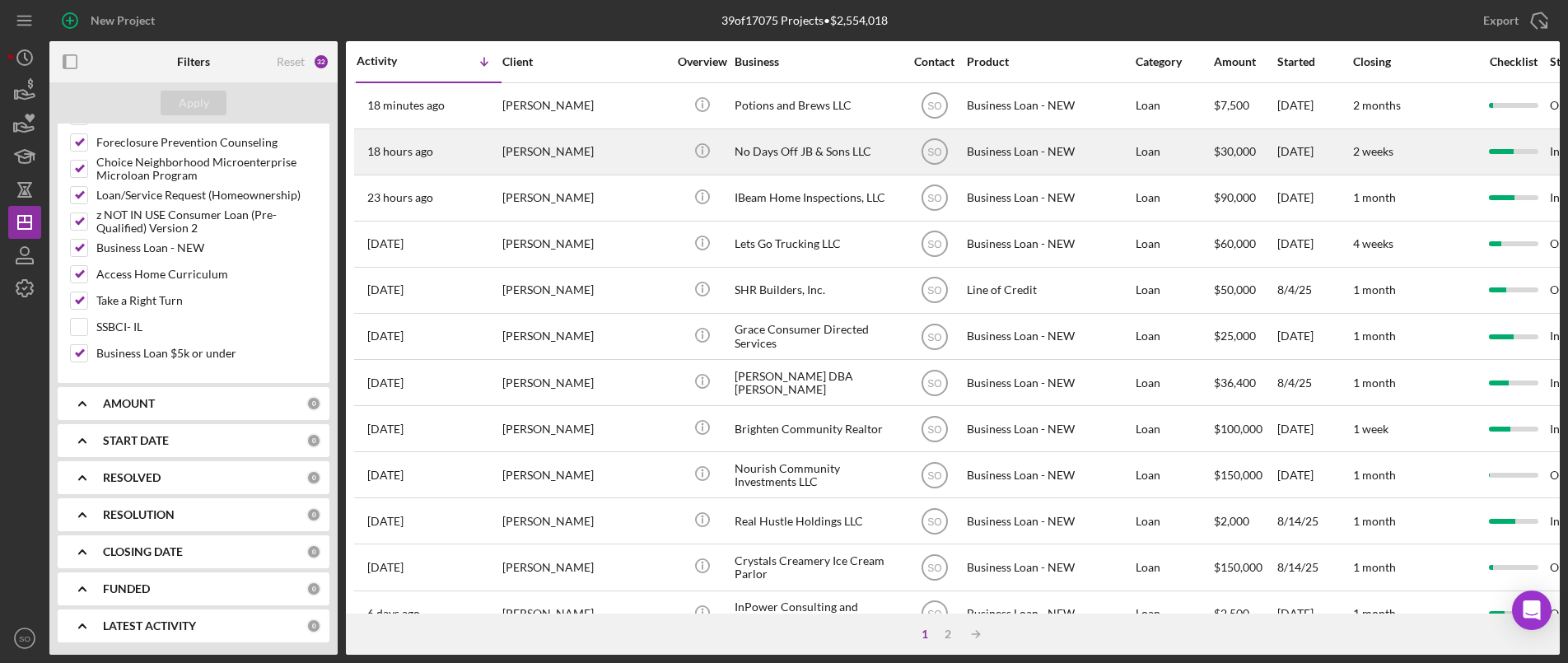
click at [547, 165] on div "[PERSON_NAME]" at bounding box center [585, 151] width 165 height 44
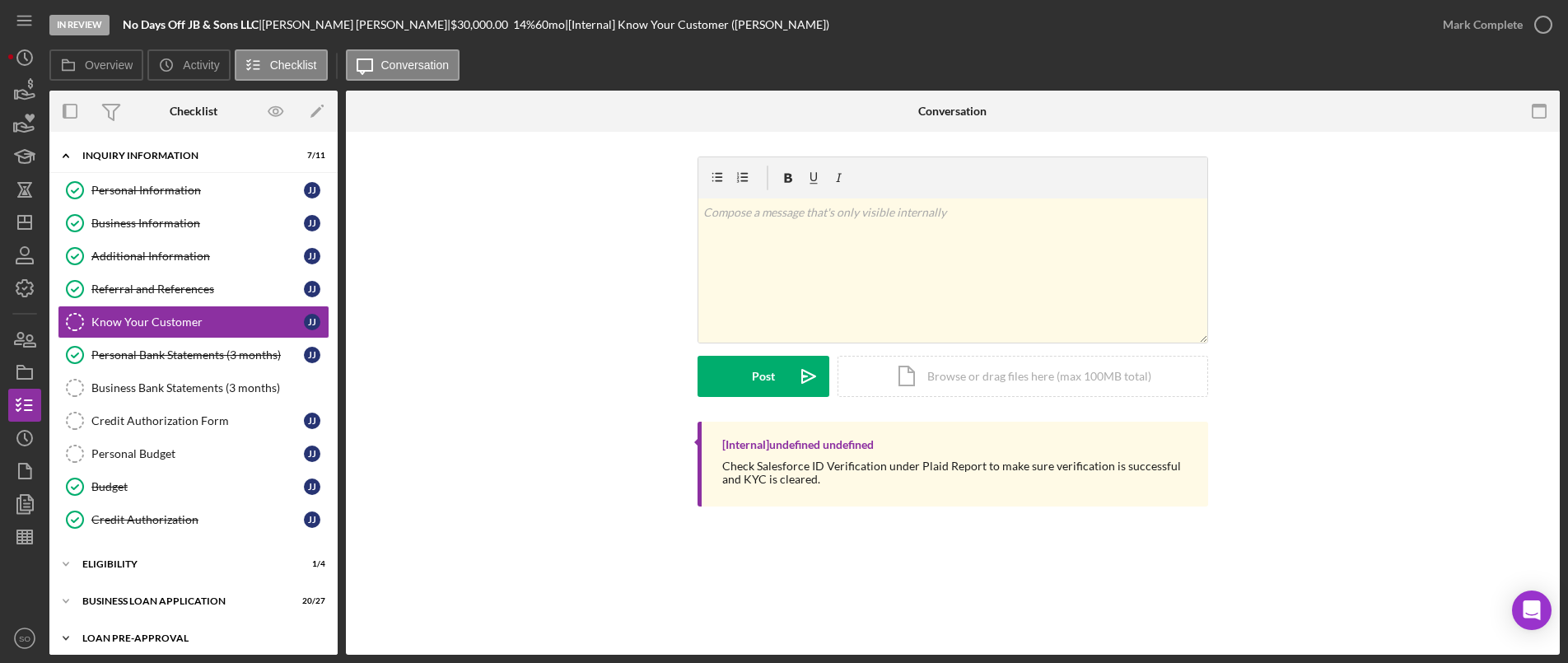
scroll to position [83, 0]
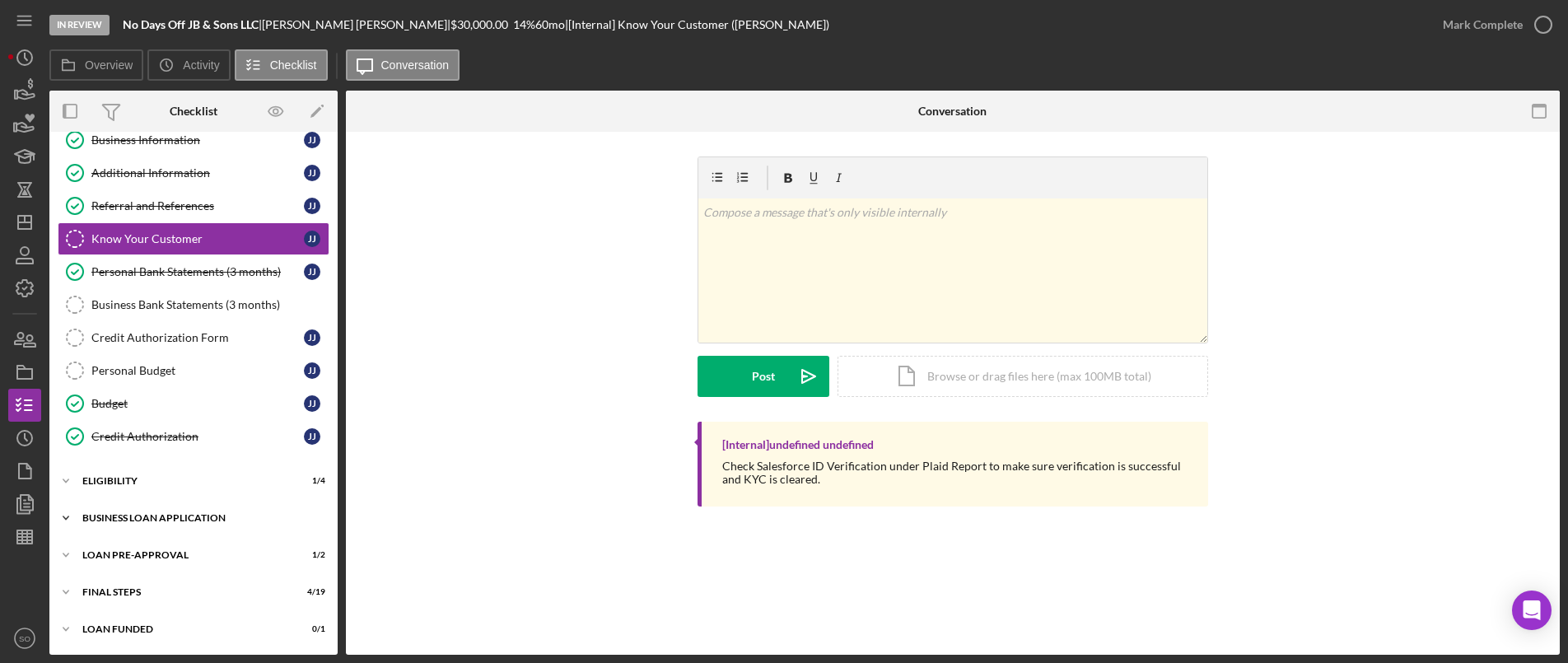
click at [178, 503] on div "Icon/Expander BUSINESS LOAN APPLICATION 20 / 27" at bounding box center [194, 518] width 289 height 33
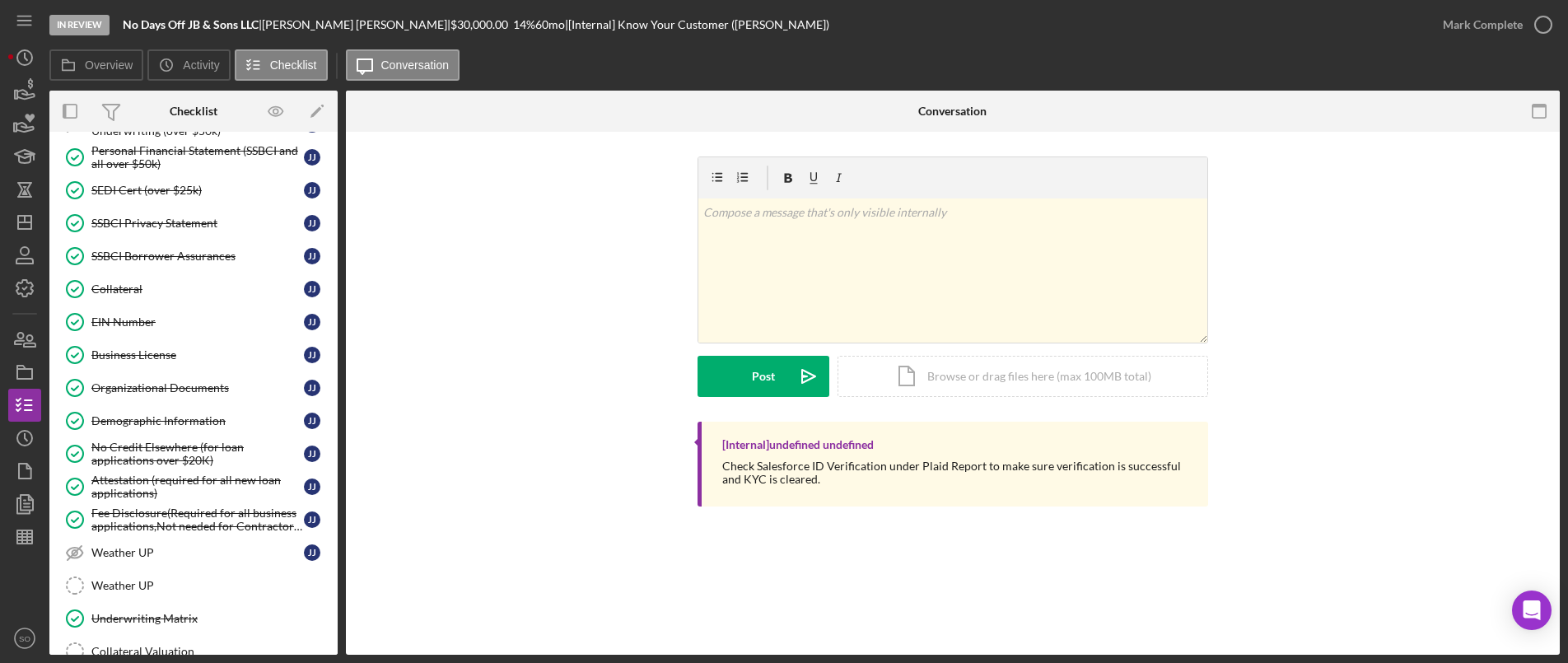
scroll to position [660, 0]
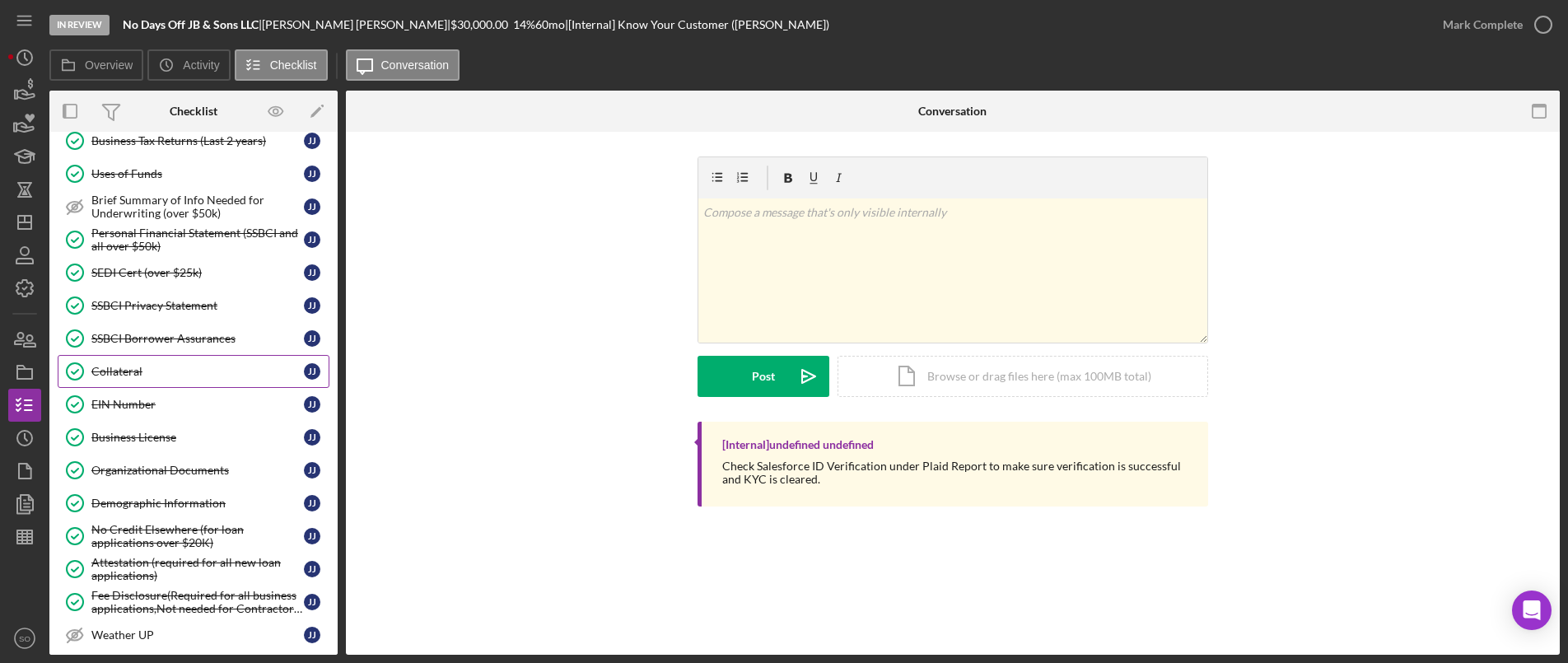
click at [154, 370] on div "Collateral" at bounding box center [198, 371] width 213 height 13
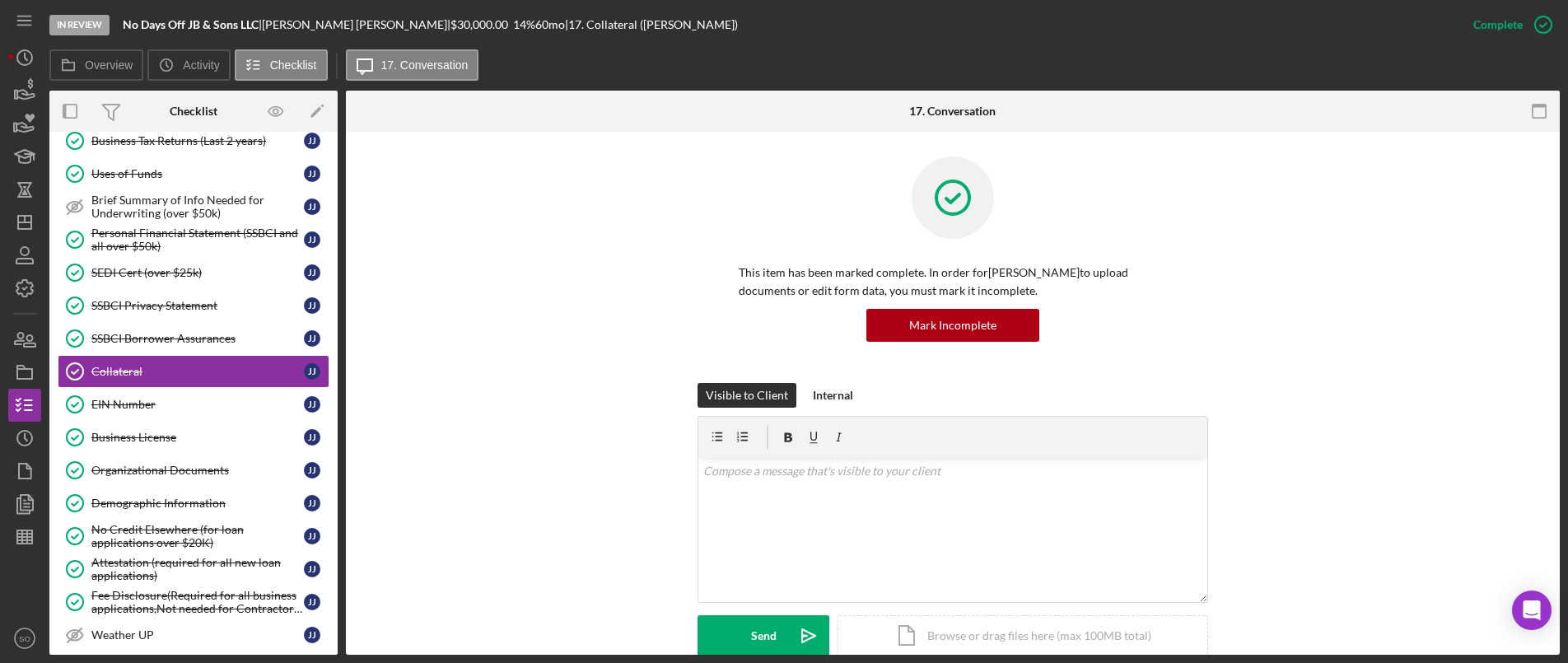
scroll to position [247, 0]
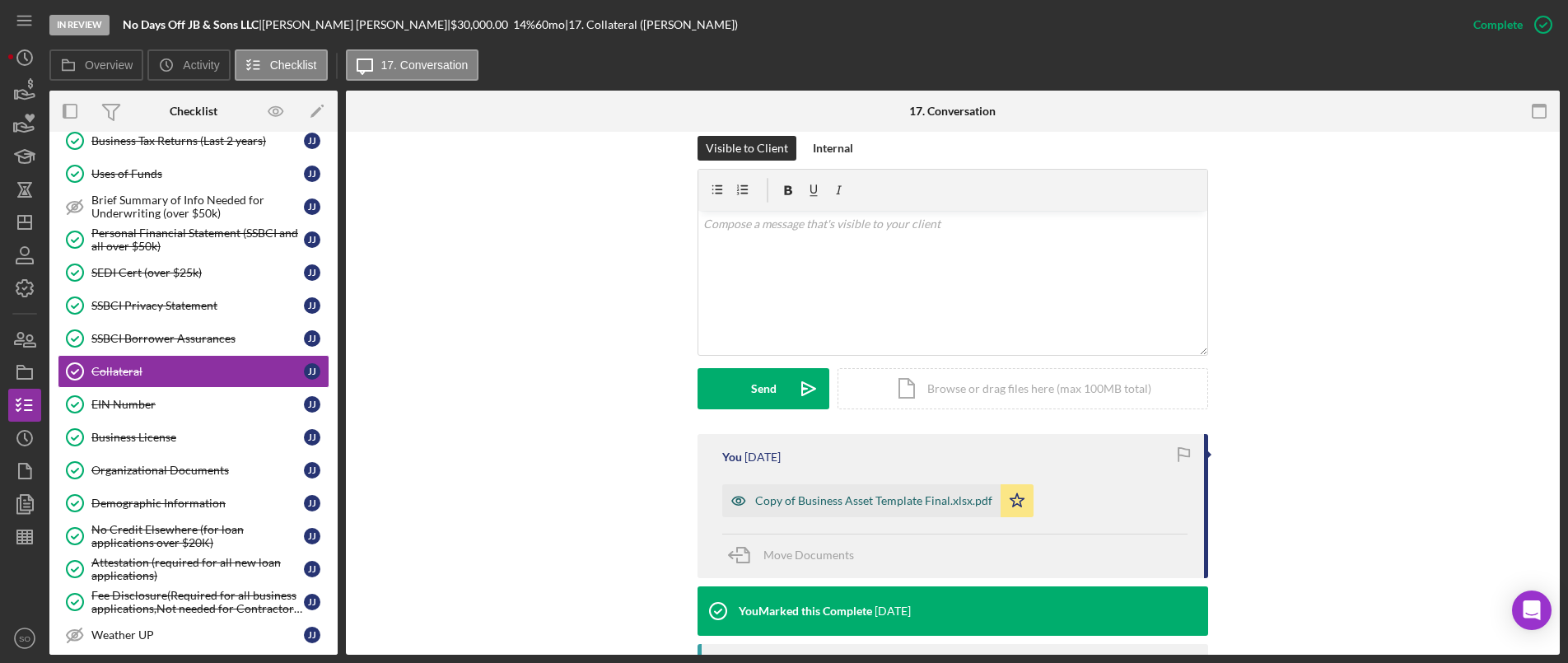
click at [777, 498] on div "Copy of Business Asset Template Final.xlsx.pdf" at bounding box center [873, 501] width 237 height 13
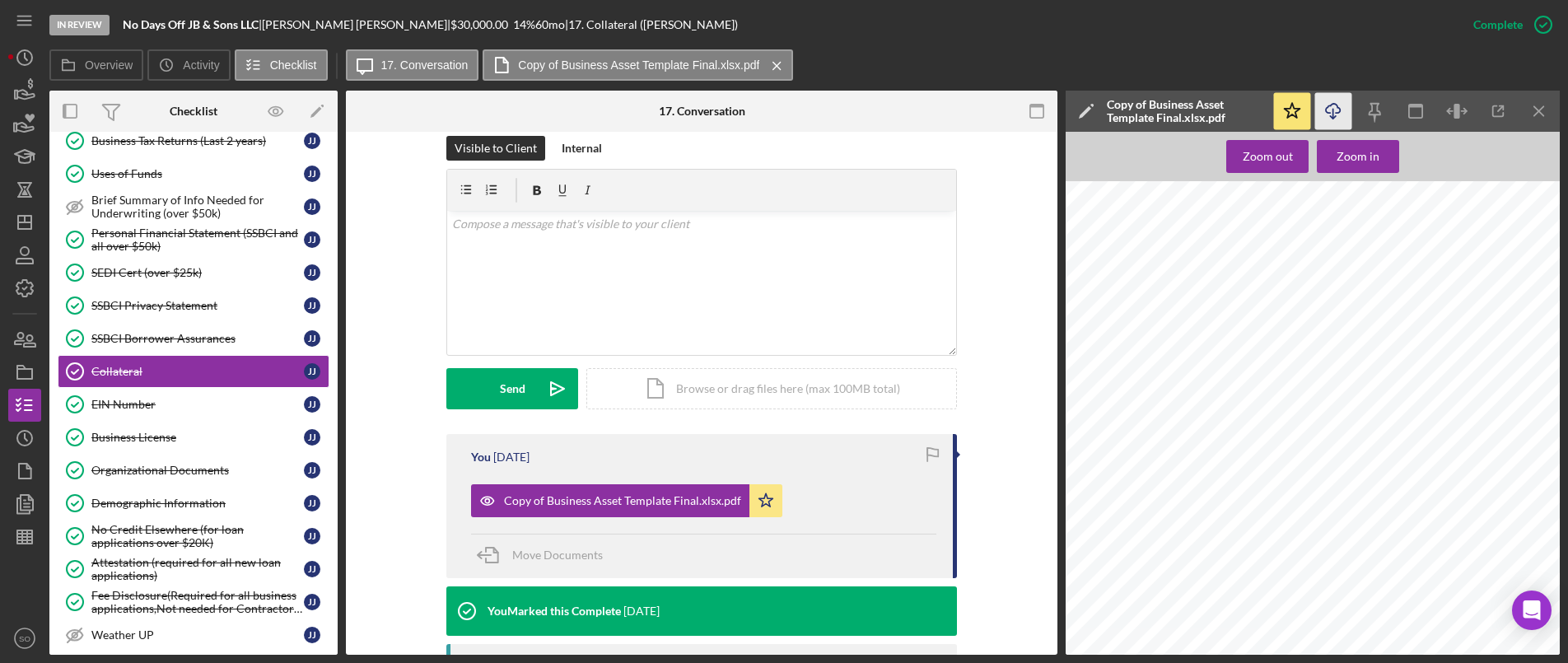
click at [1341, 117] on icon "Icon/Download" at bounding box center [1334, 112] width 37 height 37
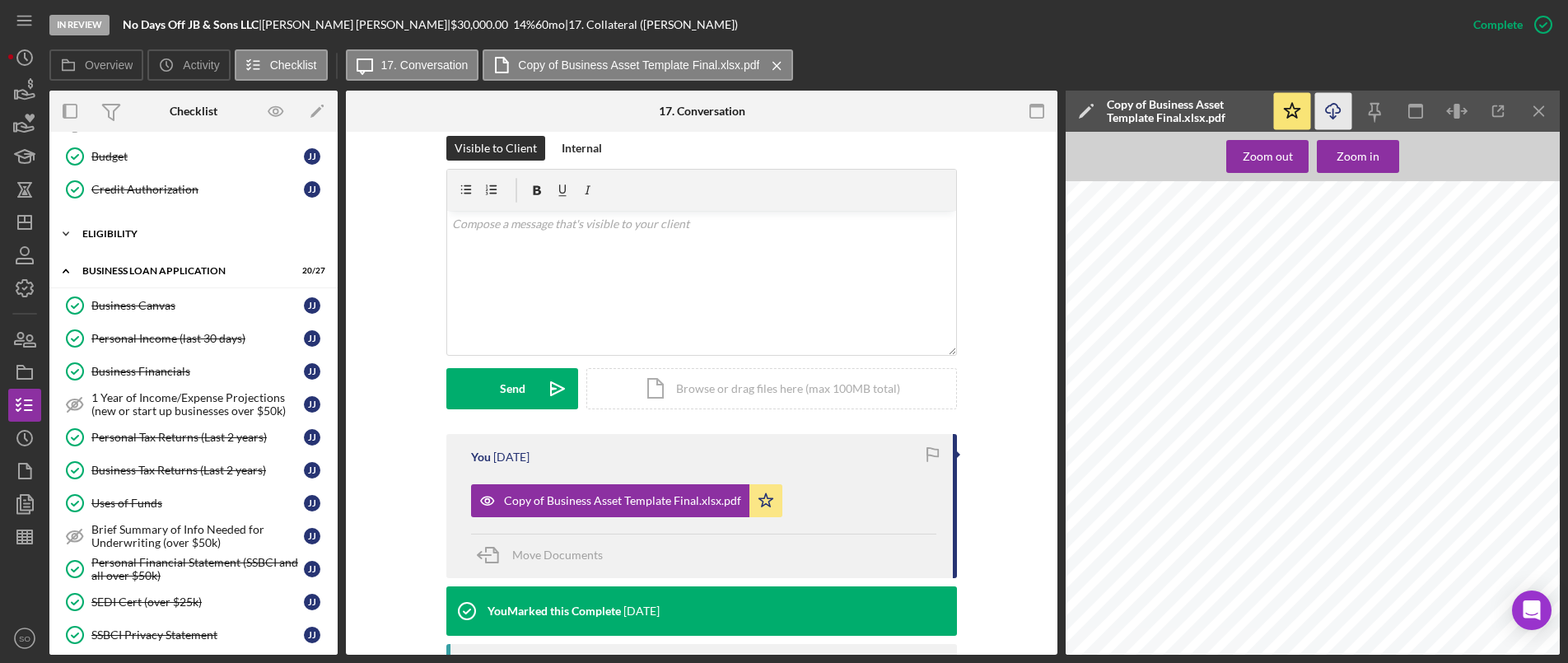
scroll to position [165, 0]
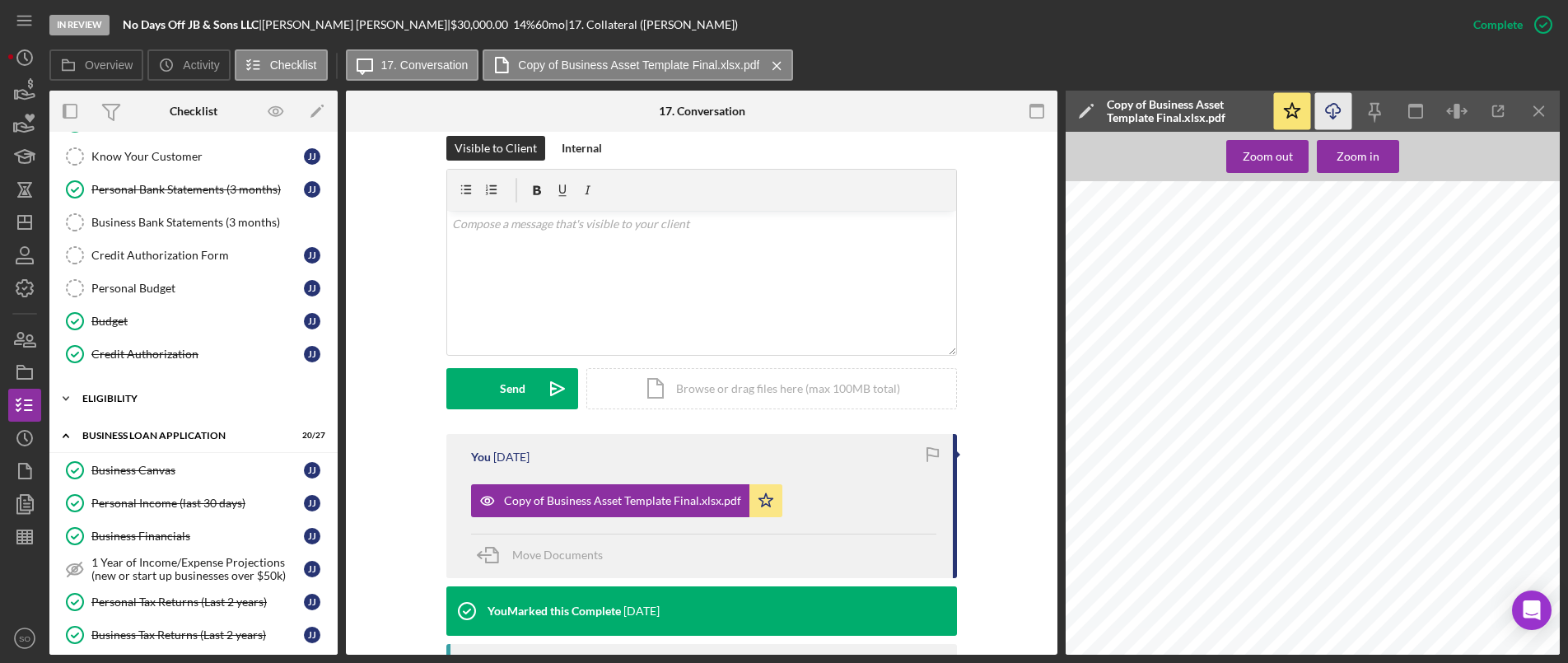
click at [108, 394] on div "ELIGIBILITY" at bounding box center [200, 398] width 235 height 10
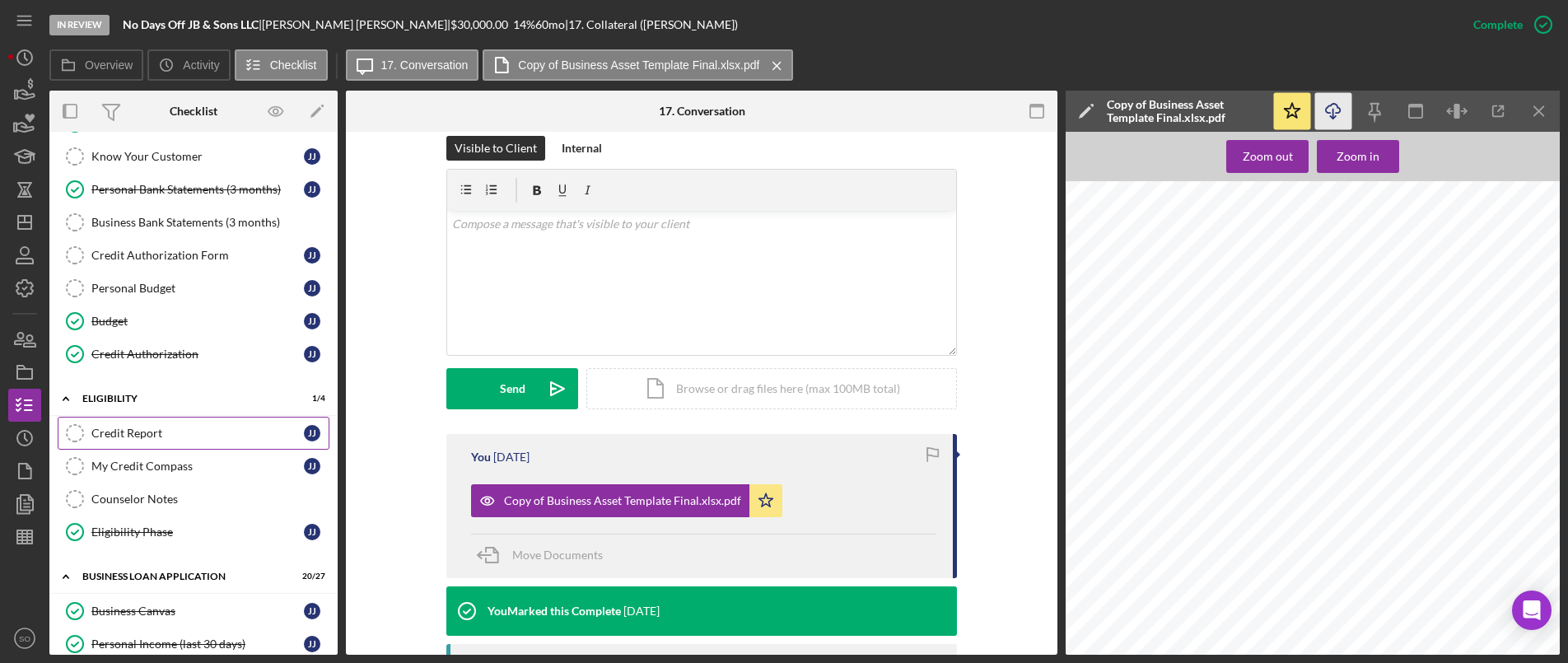
click at [150, 435] on div "Credit Report" at bounding box center [198, 433] width 213 height 13
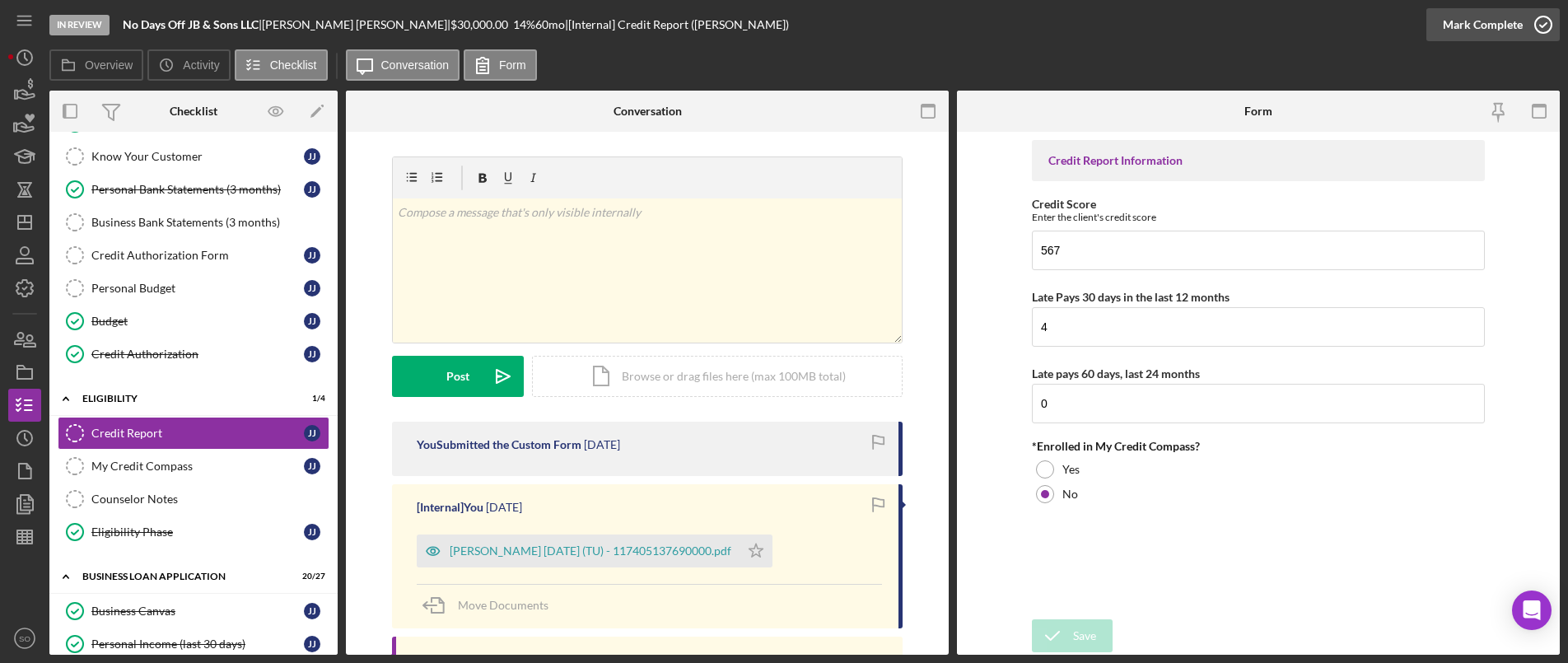
click at [1494, 26] on div "Mark Complete" at bounding box center [1483, 25] width 80 height 33
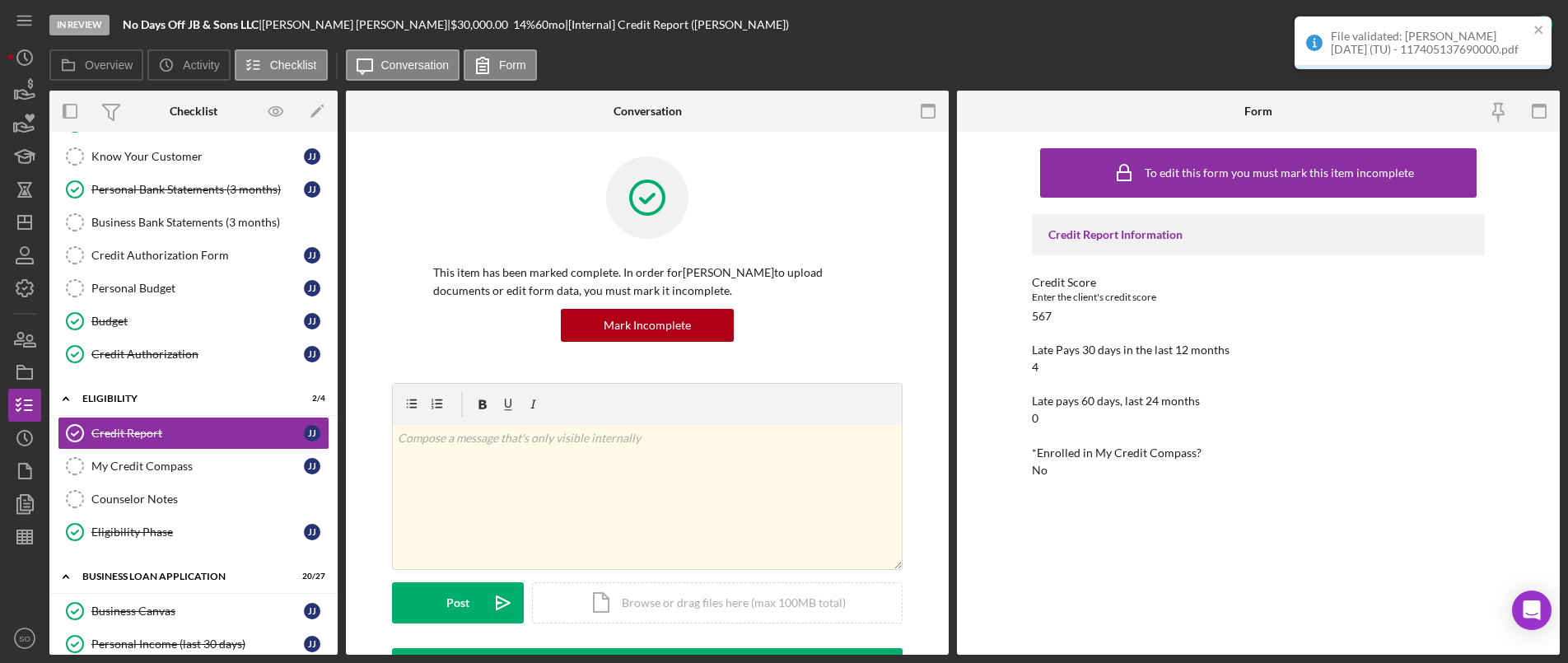
scroll to position [247, 0]
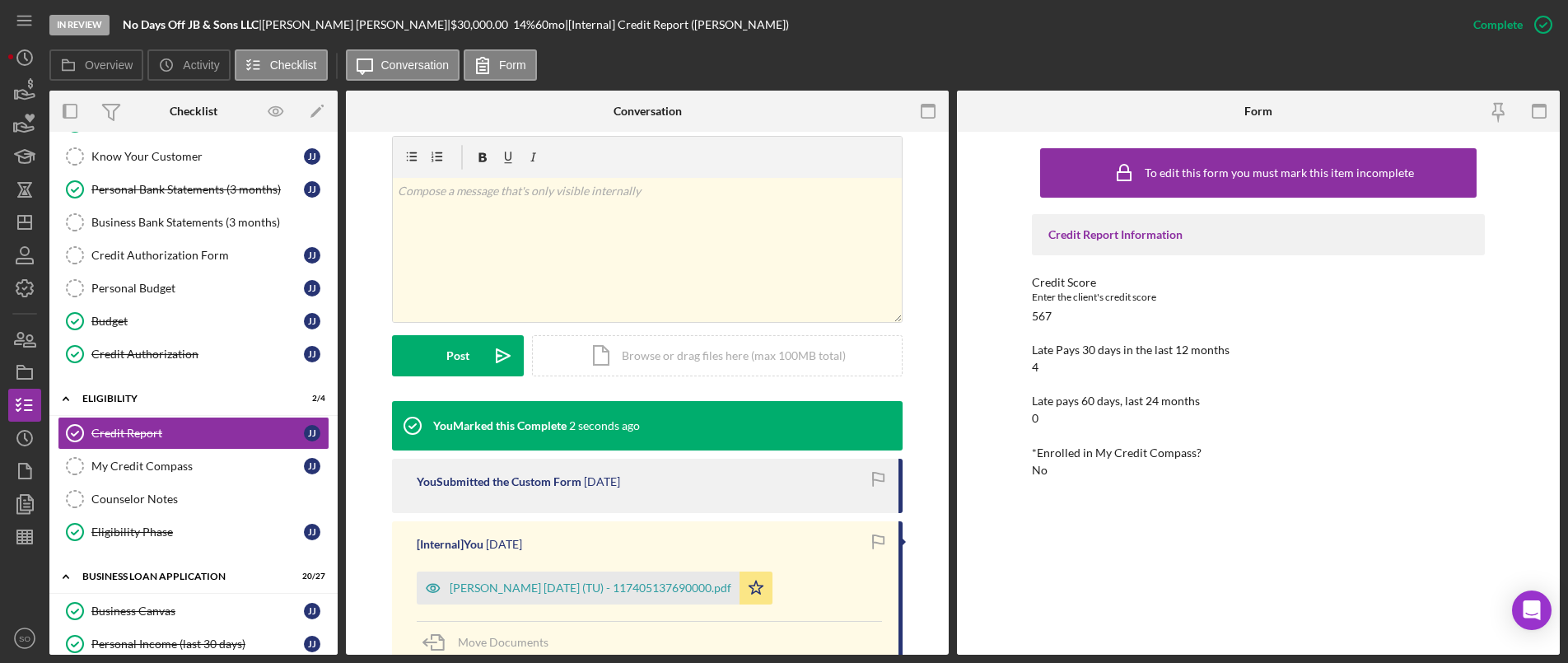
drag, startPoint x: 503, startPoint y: 594, endPoint x: 659, endPoint y: 427, distance: 228.5
click at [659, 427] on div "You Marked this Complete 2 seconds ago You Submitted the Custom Form [DATE] [In…" at bounding box center [648, 615] width 511 height 429
click at [542, 582] on div "[PERSON_NAME] [DATE] (TU) - 117405137690000.pdf" at bounding box center [590, 588] width 282 height 13
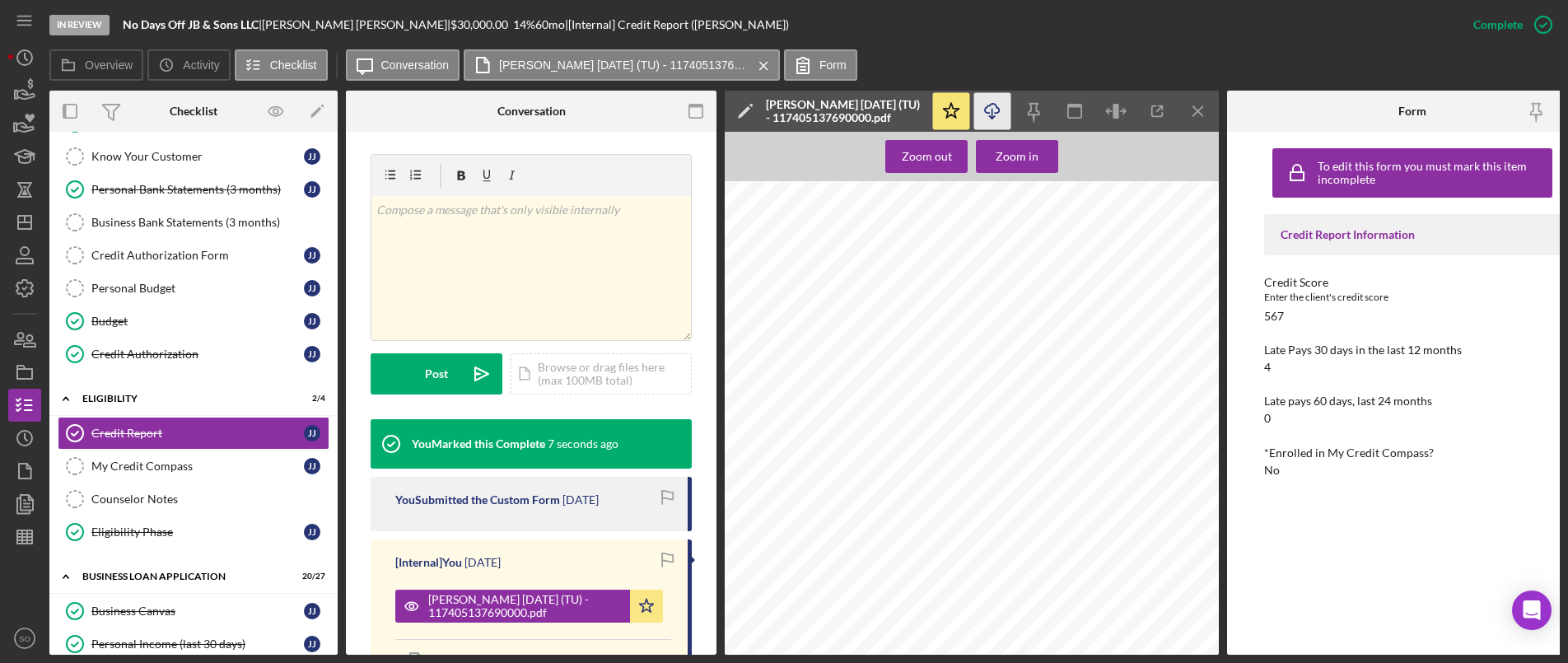
click at [993, 108] on icon "Icon/Download" at bounding box center [992, 112] width 37 height 37
click at [1189, 103] on icon "Icon/Menu Close" at bounding box center [1198, 112] width 37 height 37
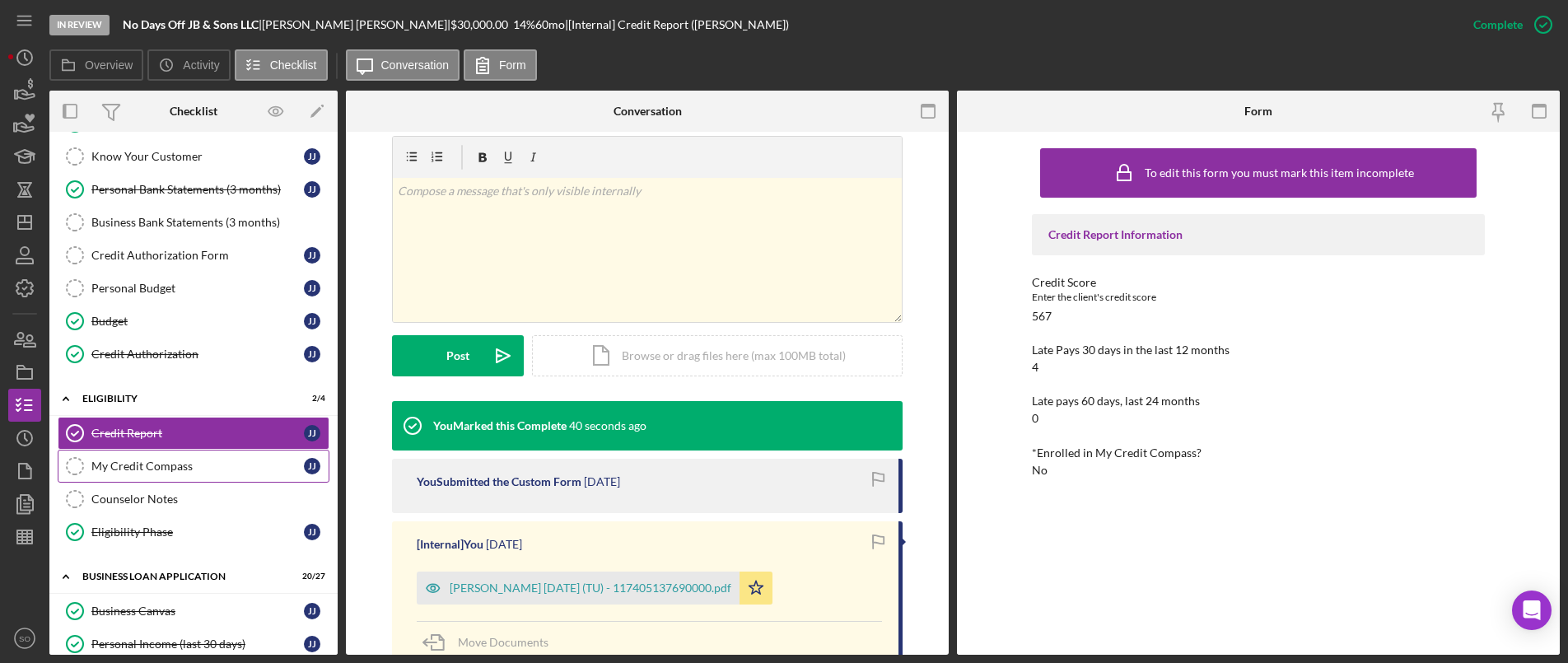
click at [208, 469] on div "My Credit Compass" at bounding box center [198, 466] width 213 height 13
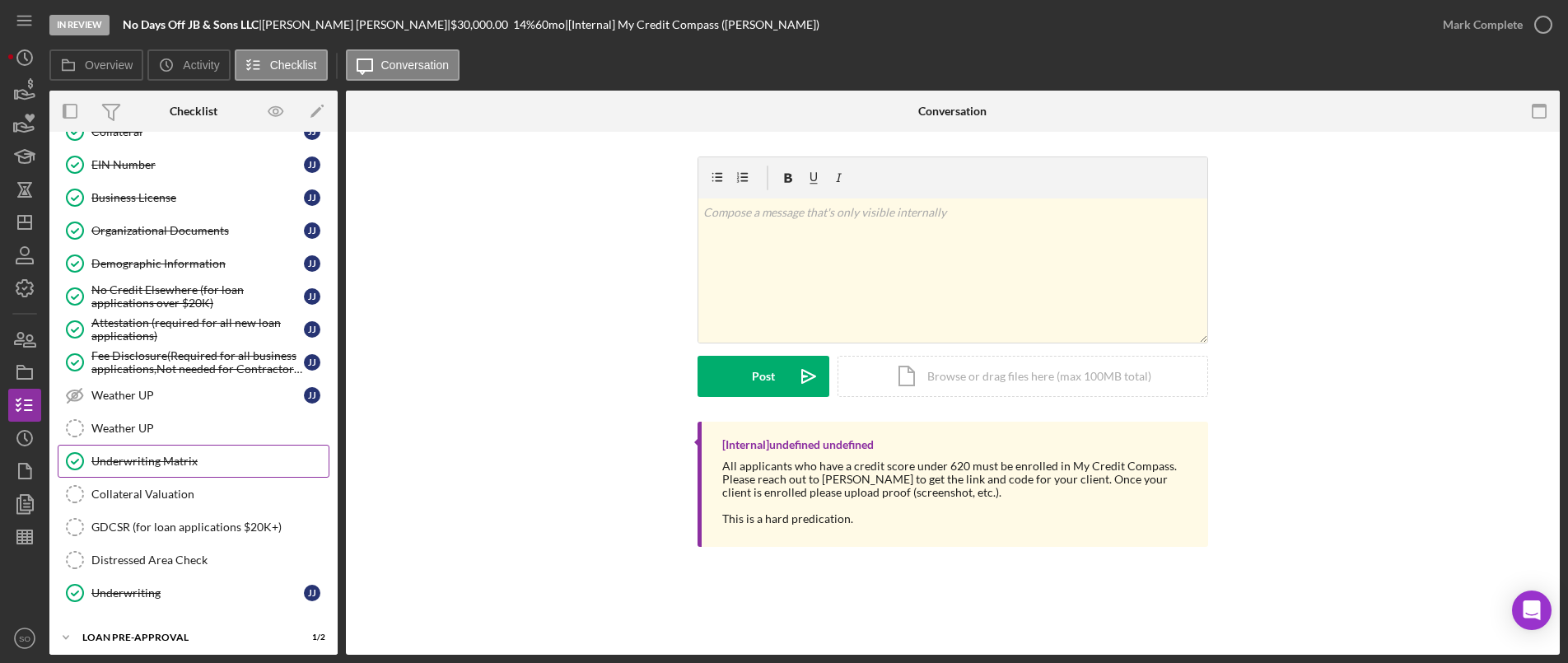
scroll to position [1123, 0]
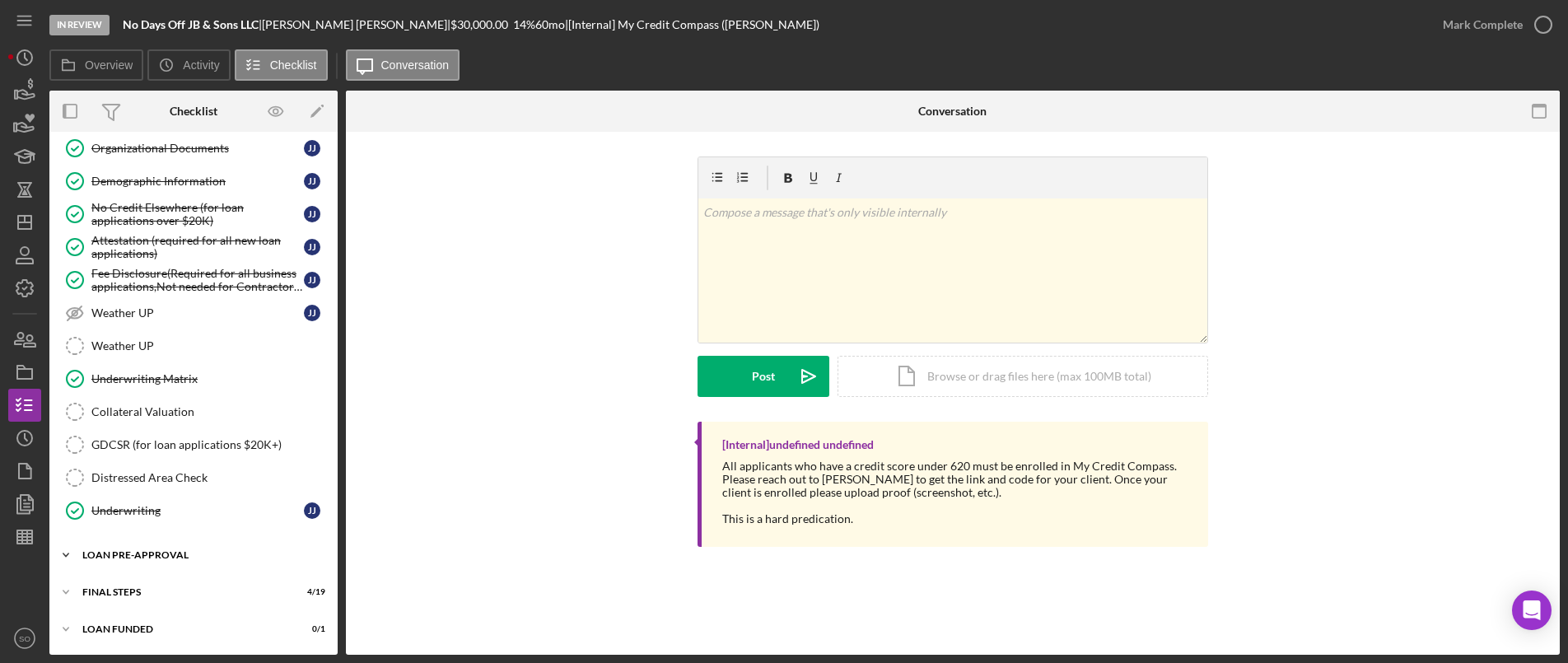
click at [171, 562] on div "Icon/Expander LOAN PRE-APPROVAL 1 / 2" at bounding box center [194, 555] width 289 height 33
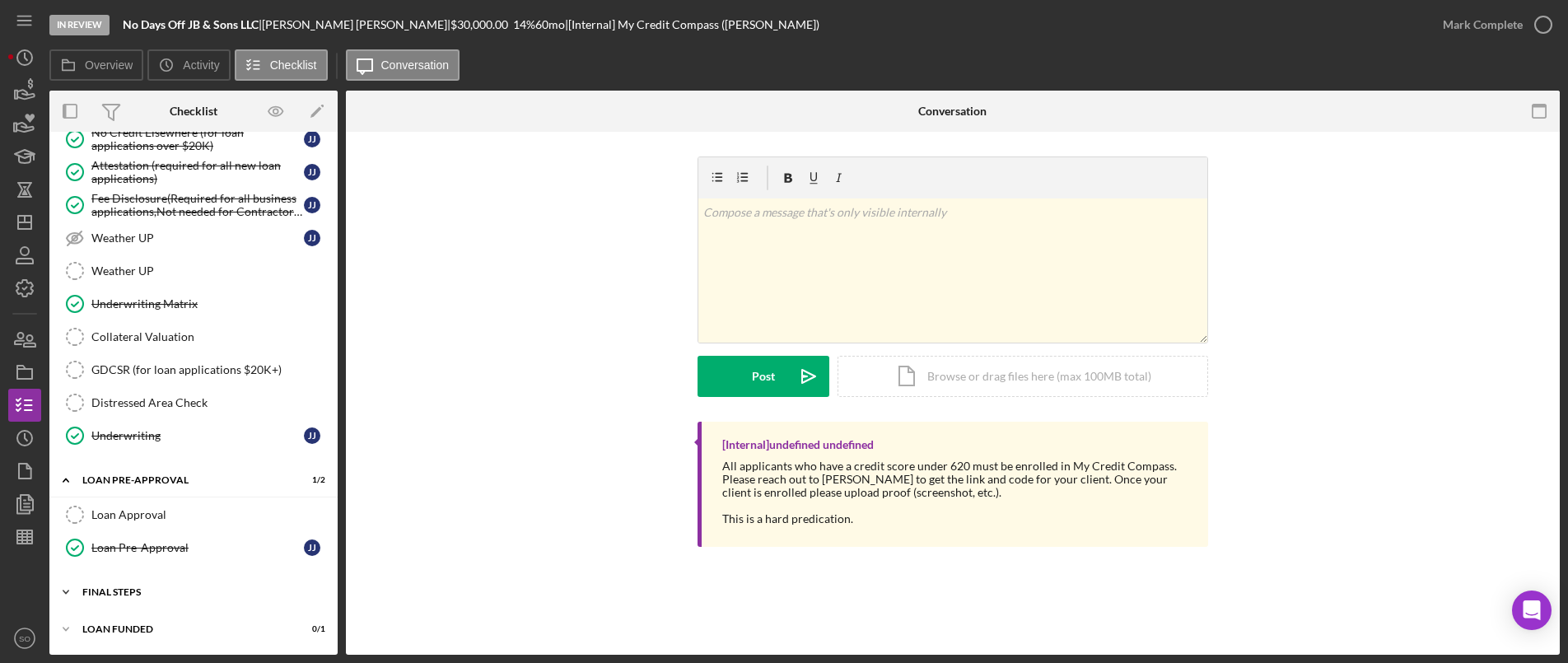
click at [166, 591] on div "FINAL STEPS" at bounding box center [200, 592] width 235 height 10
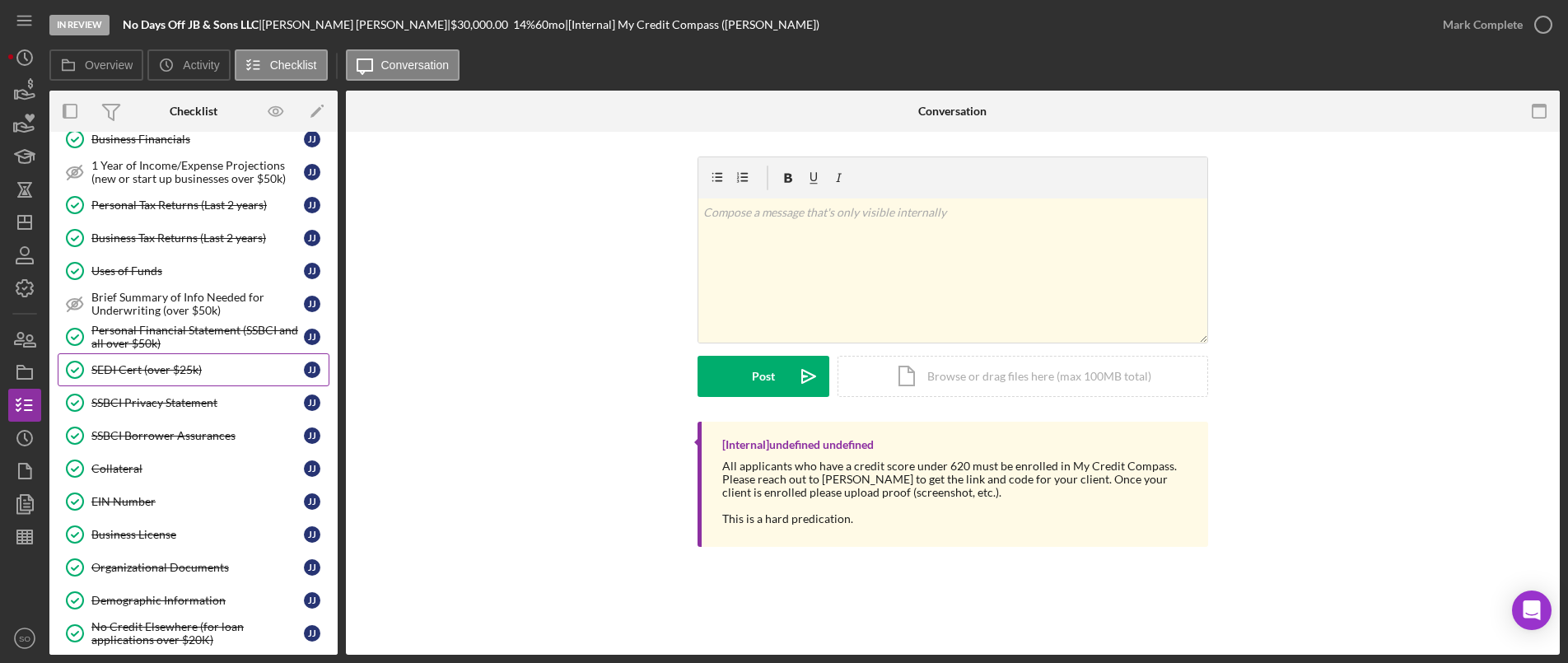
scroll to position [621, 0]
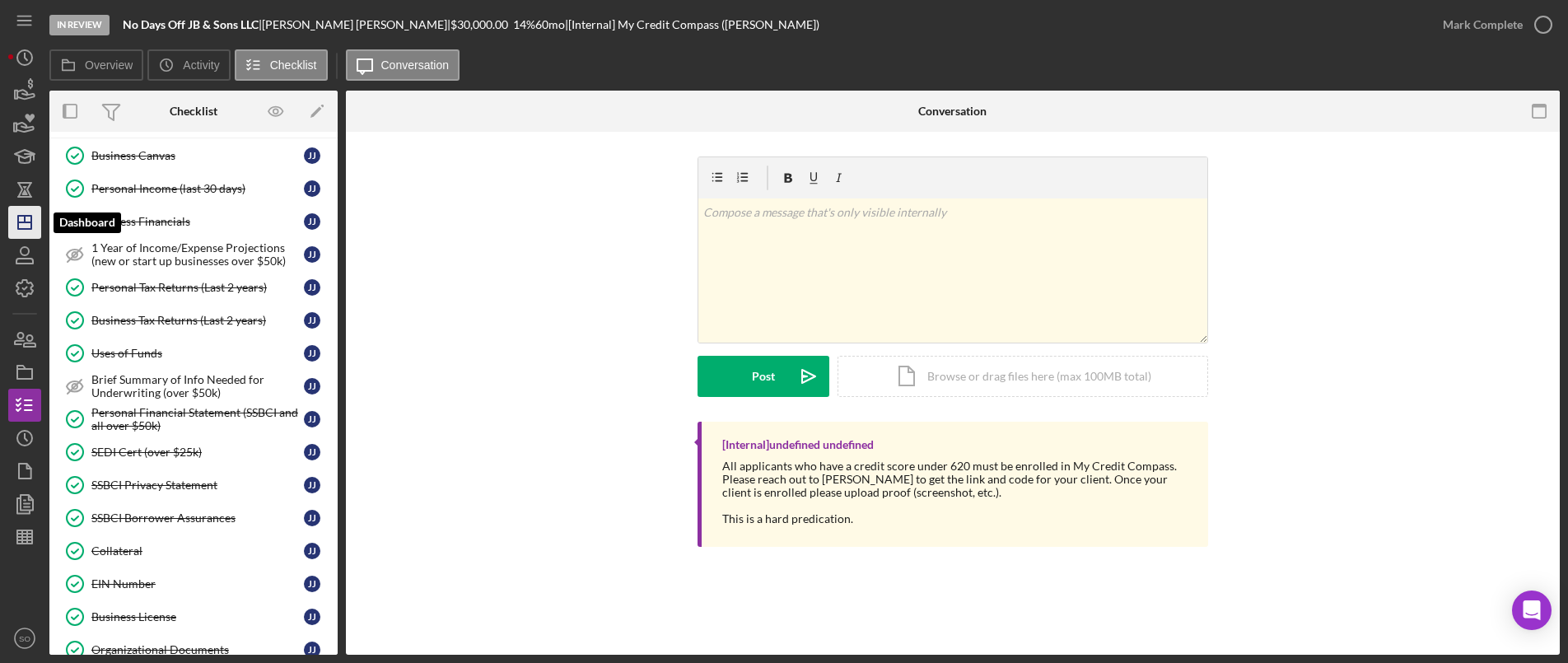
drag, startPoint x: 30, startPoint y: 215, endPoint x: 45, endPoint y: 221, distance: 16.2
click at [30, 214] on icon "Icon/Dashboard" at bounding box center [25, 222] width 41 height 41
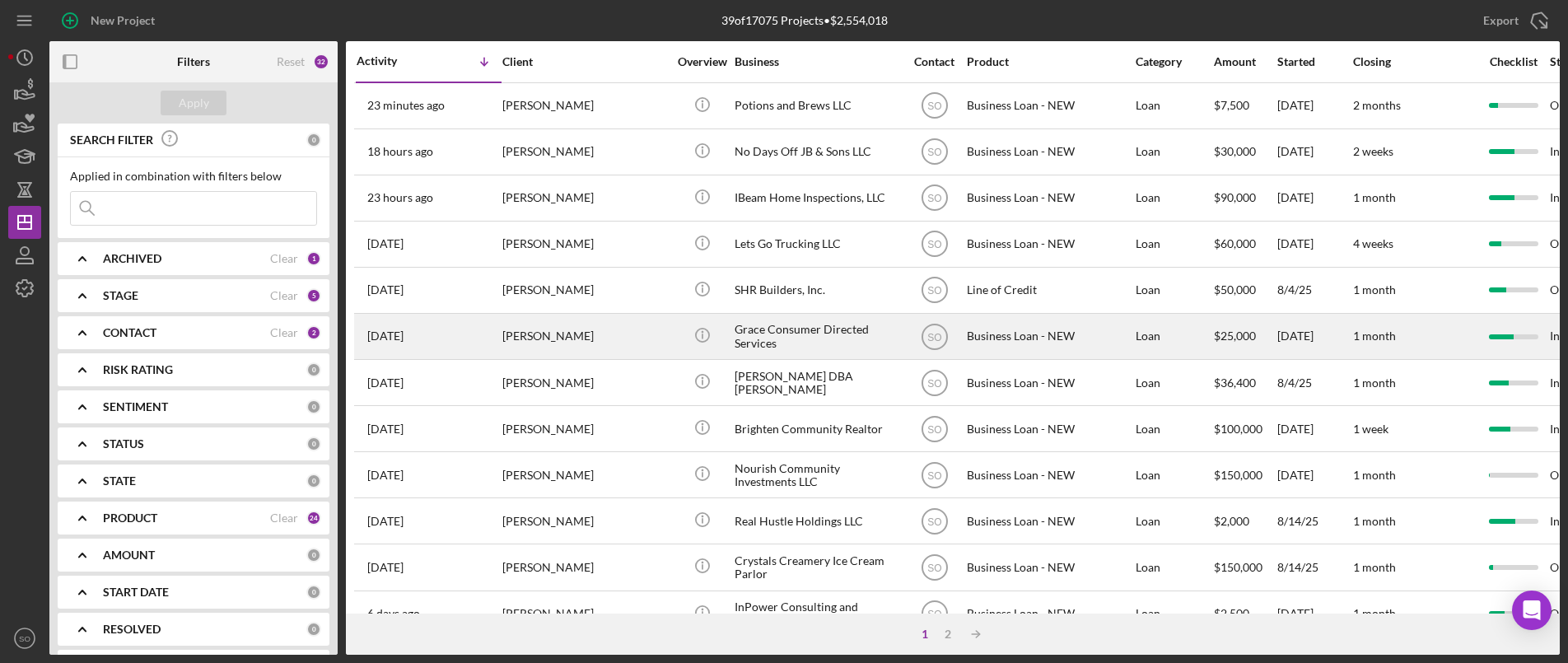
click at [514, 331] on div "[PERSON_NAME]" at bounding box center [585, 336] width 165 height 44
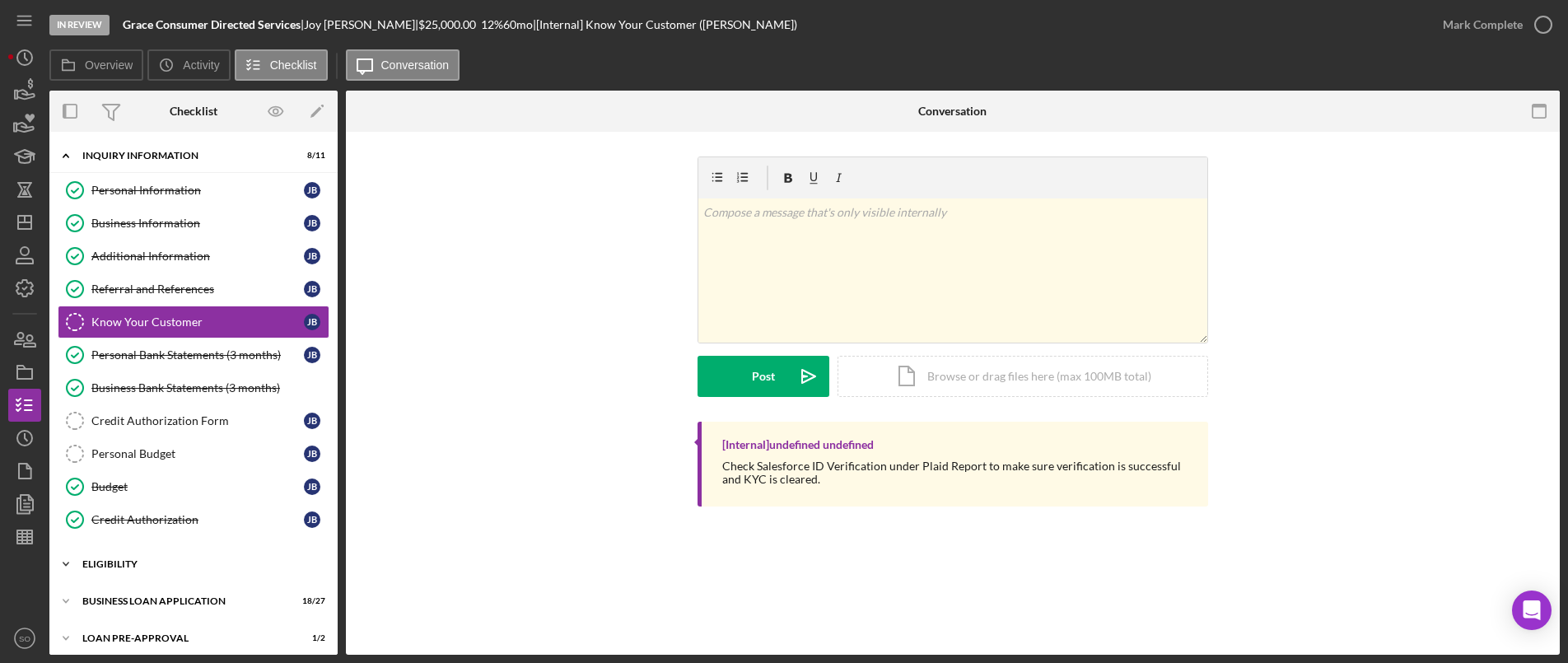
click at [151, 561] on div "ELIGIBILITY" at bounding box center [200, 564] width 235 height 10
click at [148, 599] on div "Credit Report" at bounding box center [198, 599] width 213 height 13
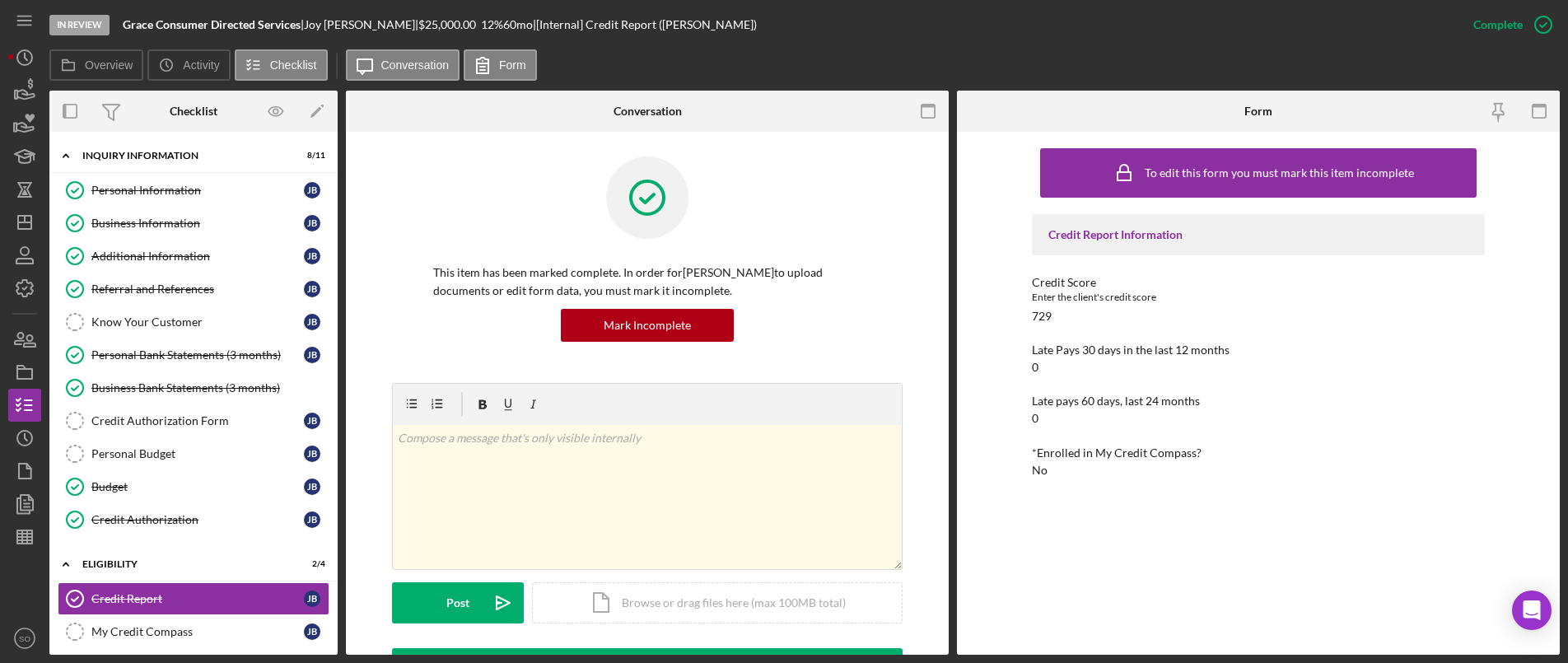
scroll to position [247, 0]
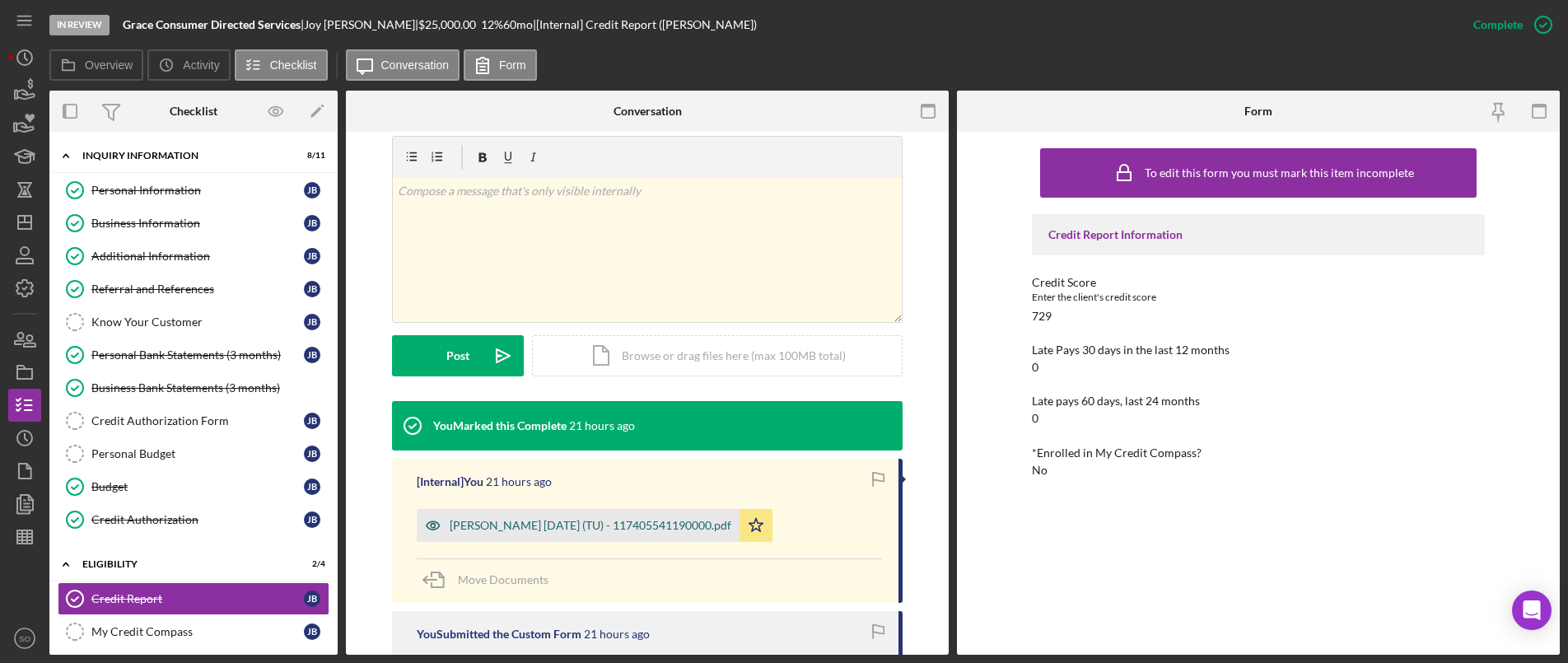
click at [525, 524] on div "[PERSON_NAME] [DATE] (TU) - 117405541190000.pdf" at bounding box center [590, 526] width 282 height 13
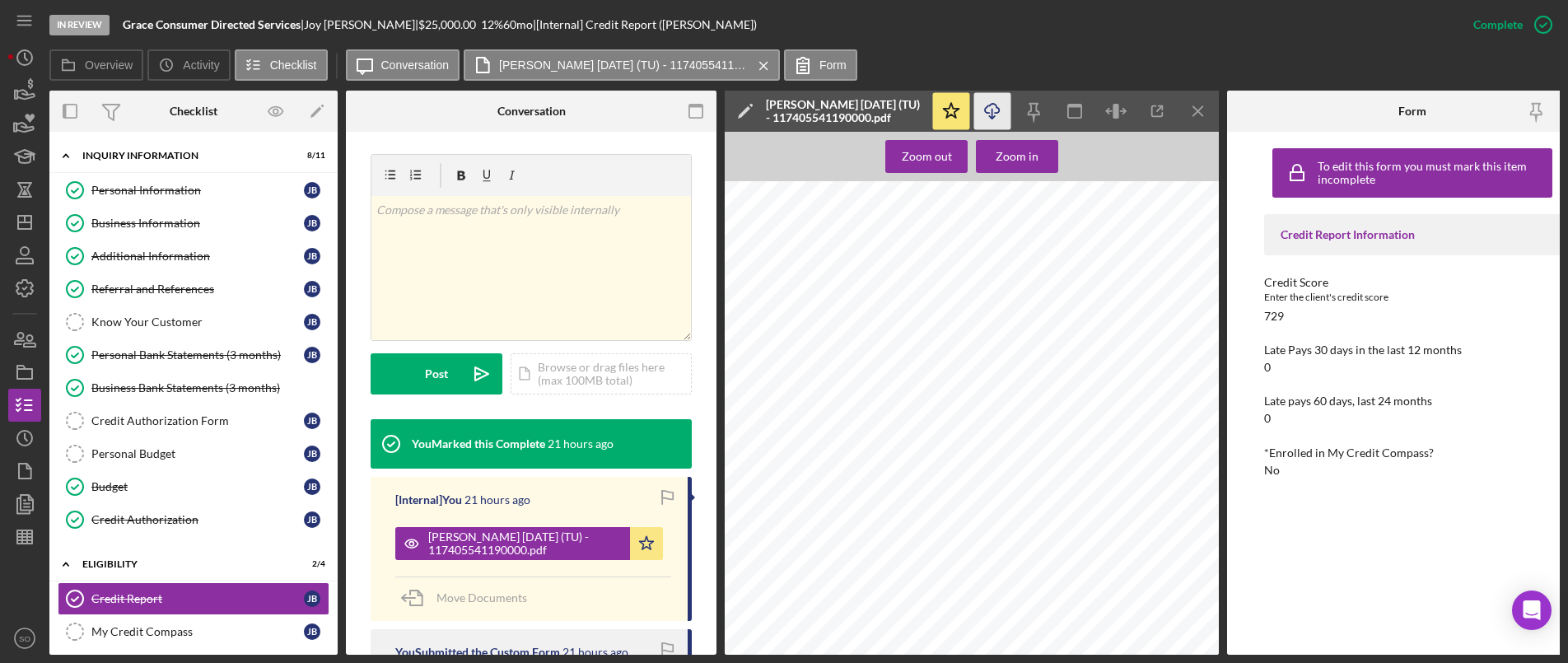
click at [978, 104] on icon "Icon/Download" at bounding box center [992, 112] width 37 height 37
click at [26, 212] on icon "Icon/Dashboard" at bounding box center [25, 222] width 41 height 41
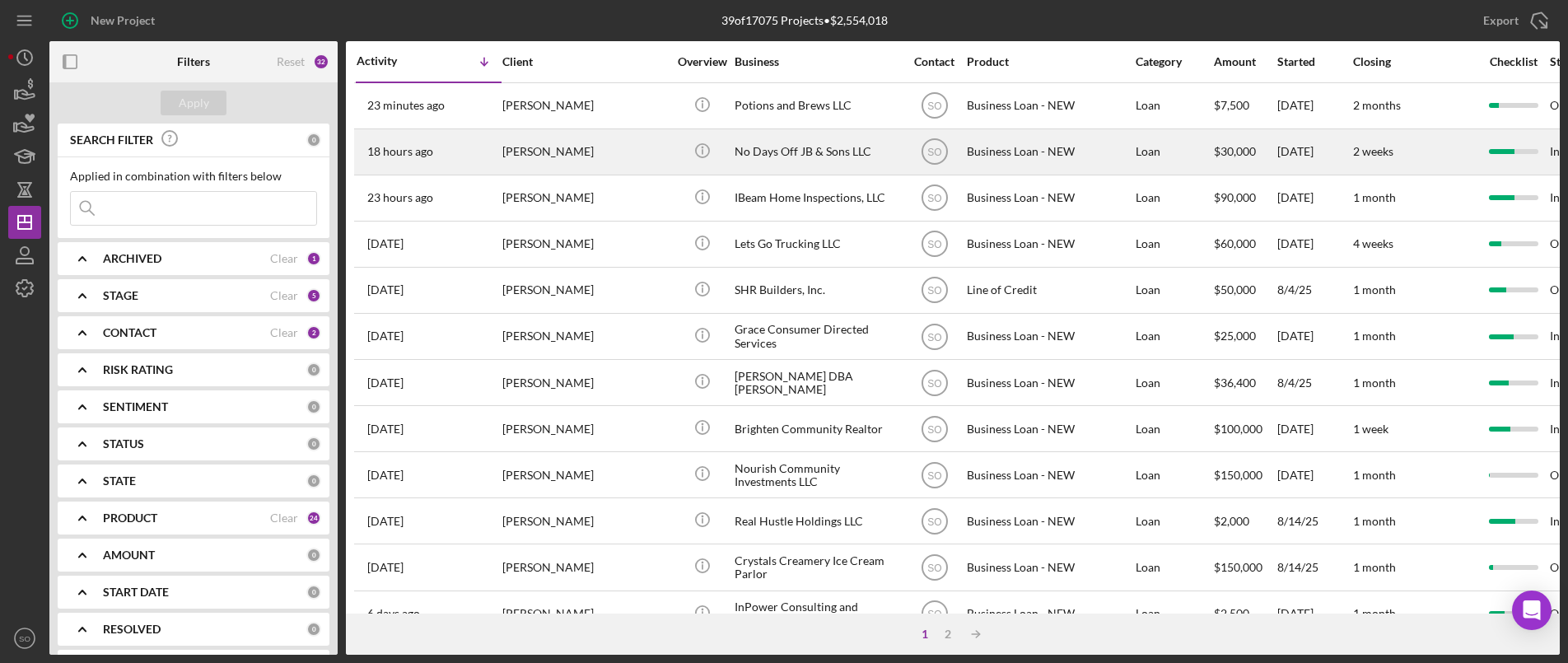
click at [571, 138] on div "[PERSON_NAME]" at bounding box center [585, 151] width 165 height 44
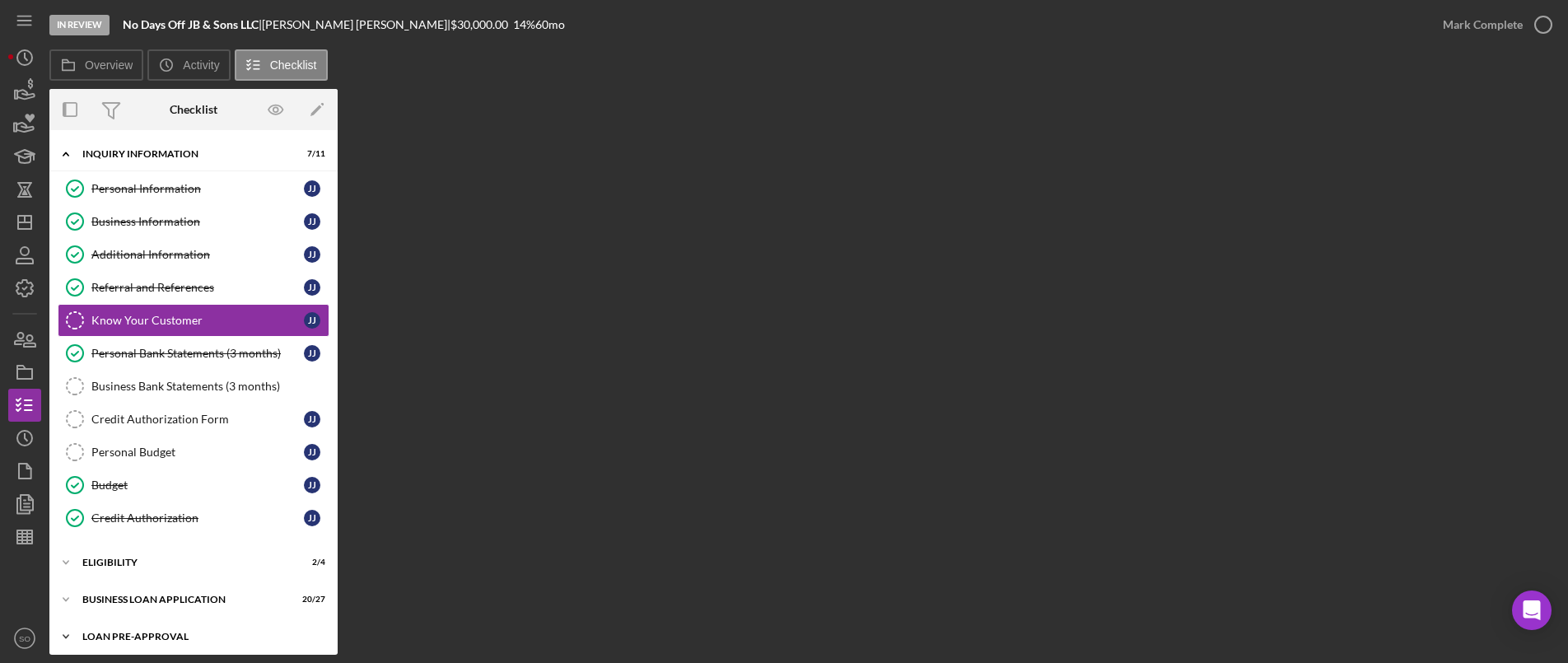
scroll to position [82, 0]
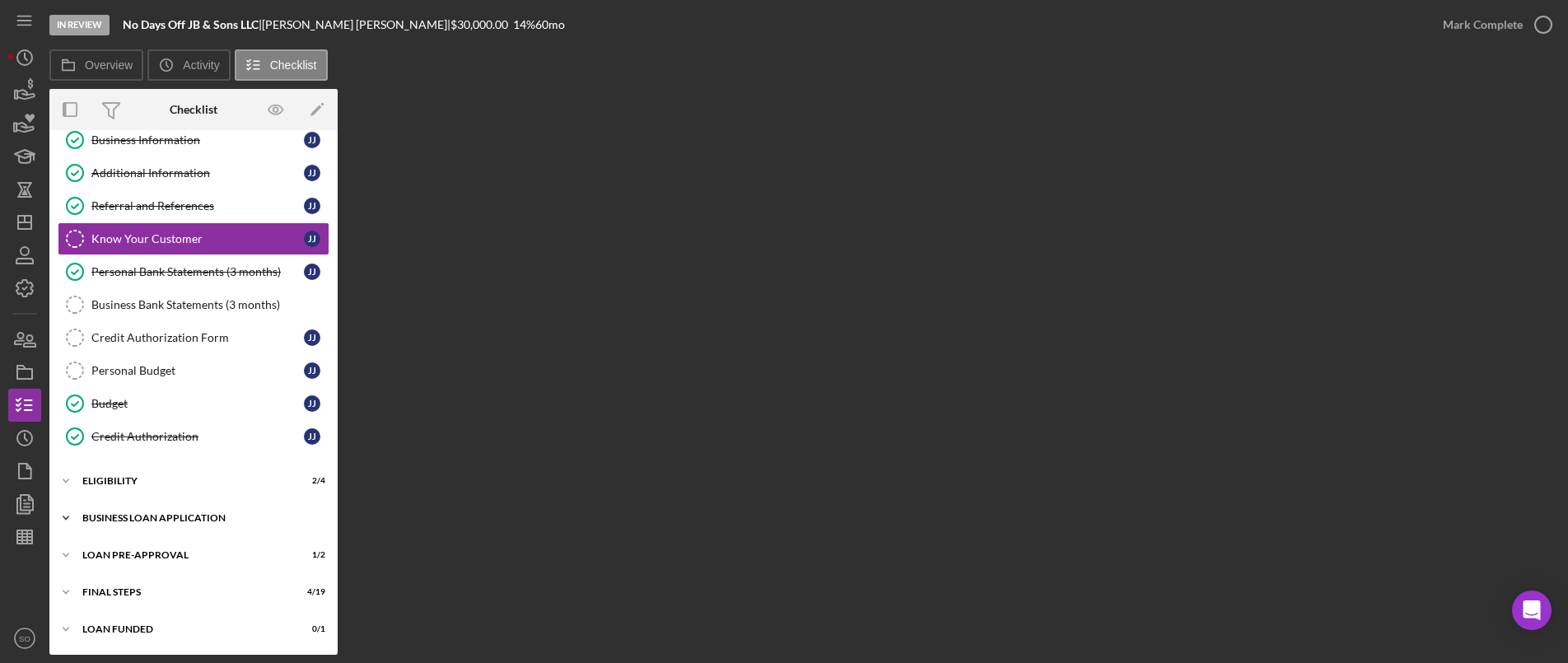
click at [165, 519] on div "BUSINESS LOAN APPLICATION" at bounding box center [200, 518] width 235 height 10
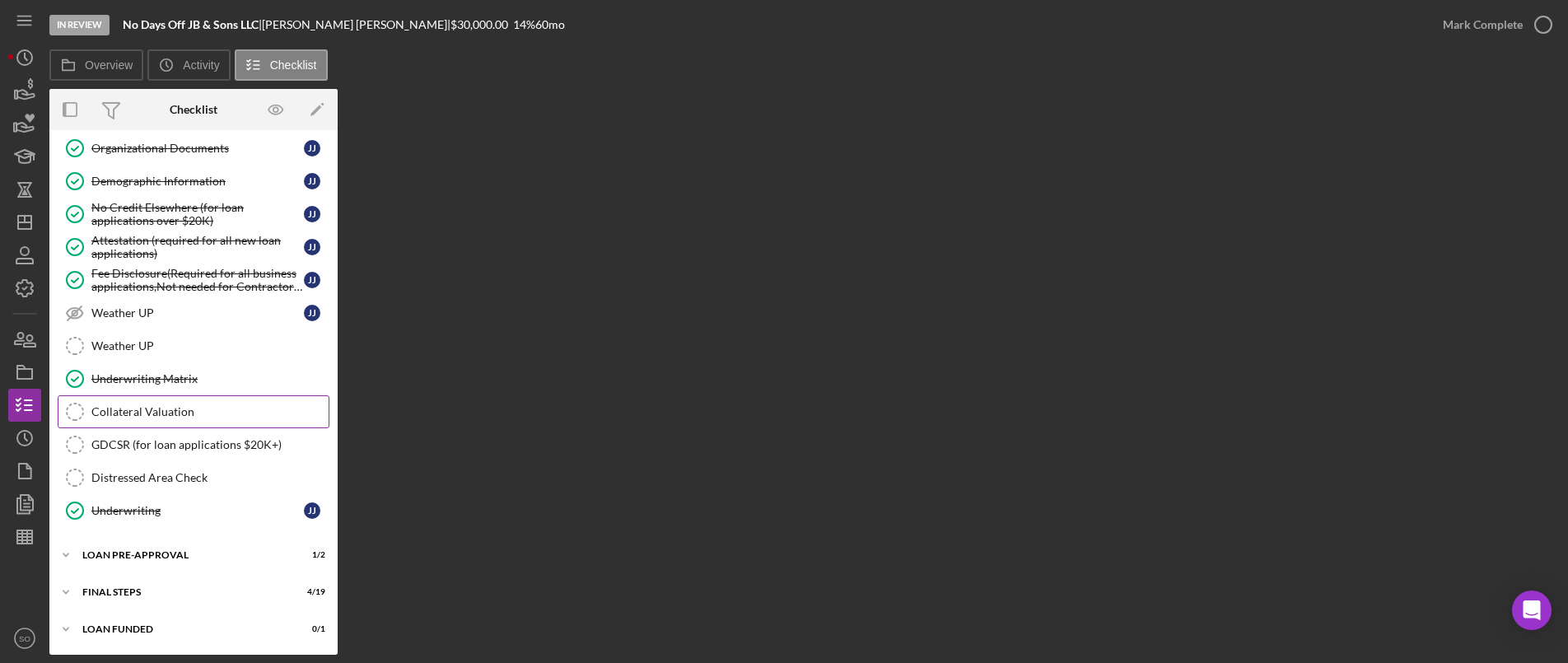
scroll to position [815, 0]
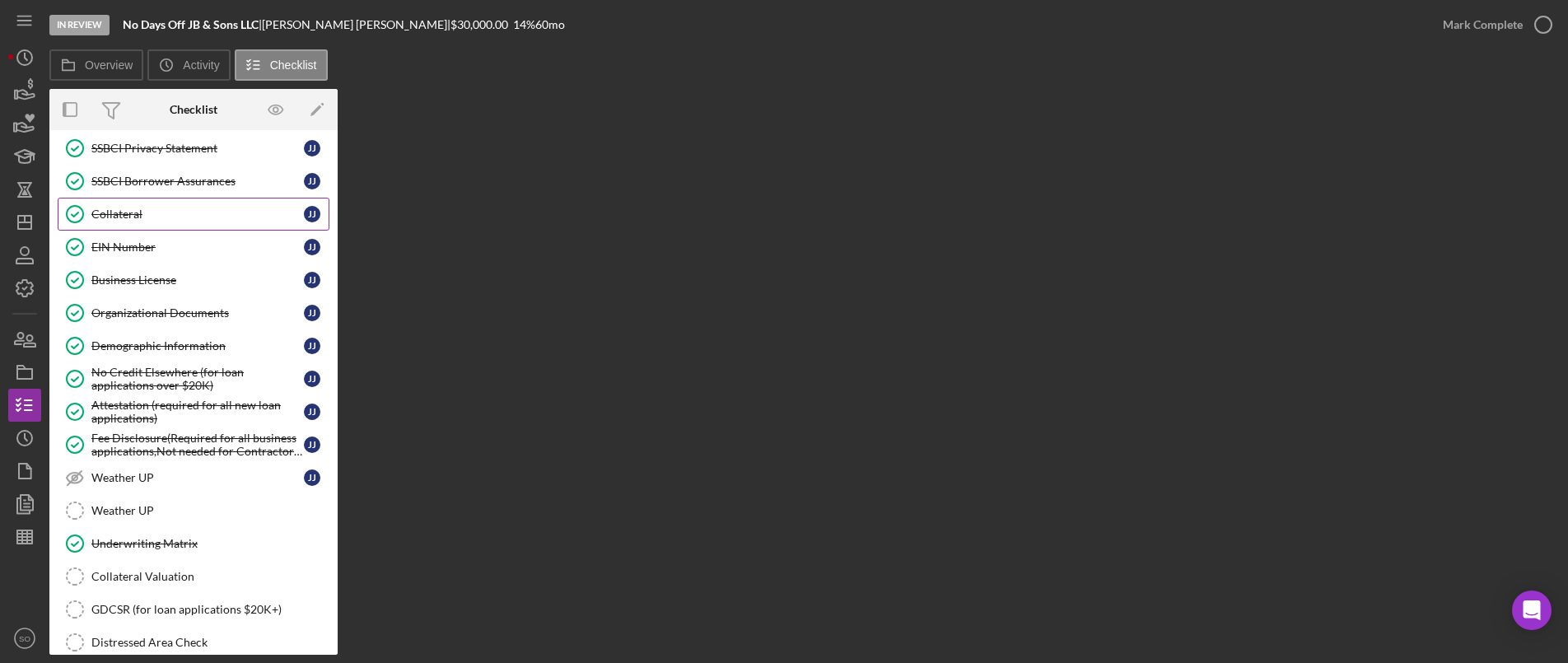
click at [165, 212] on div "Collateral" at bounding box center [198, 214] width 213 height 13
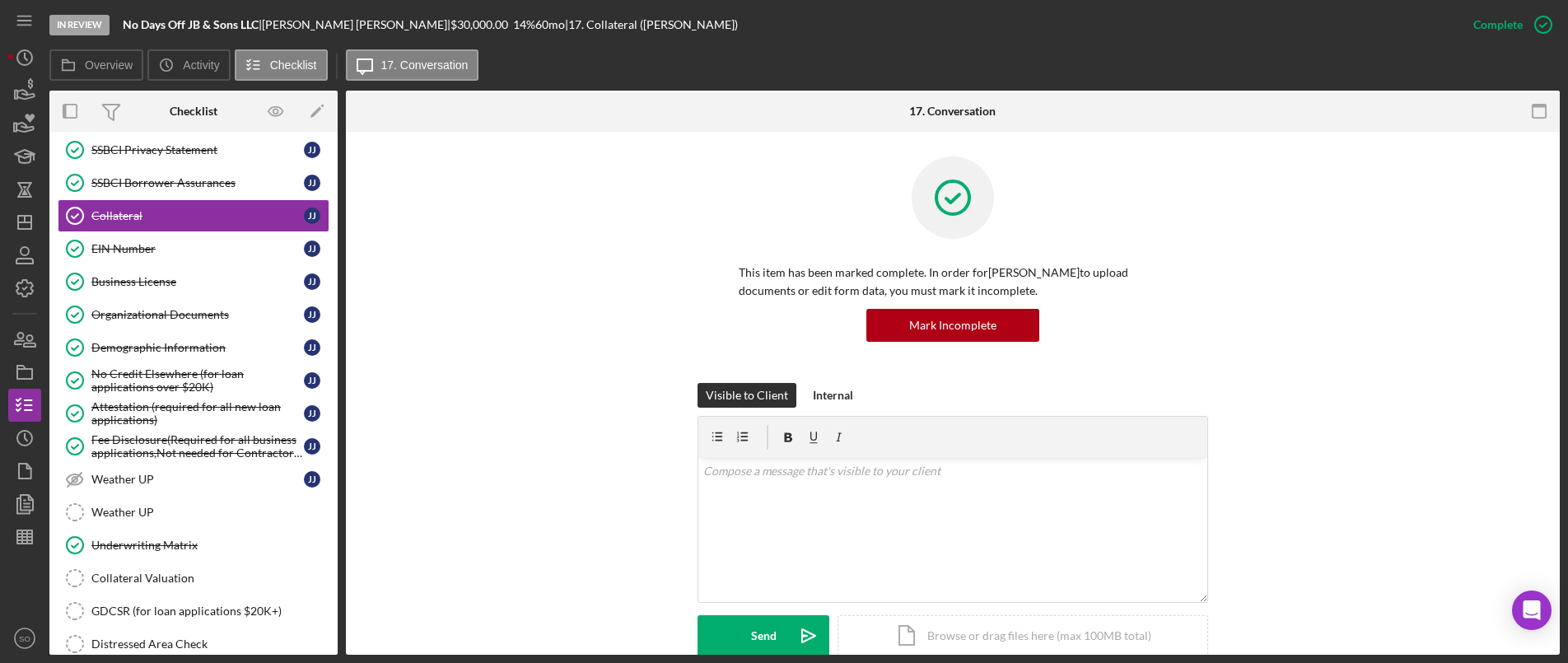
scroll to position [247, 0]
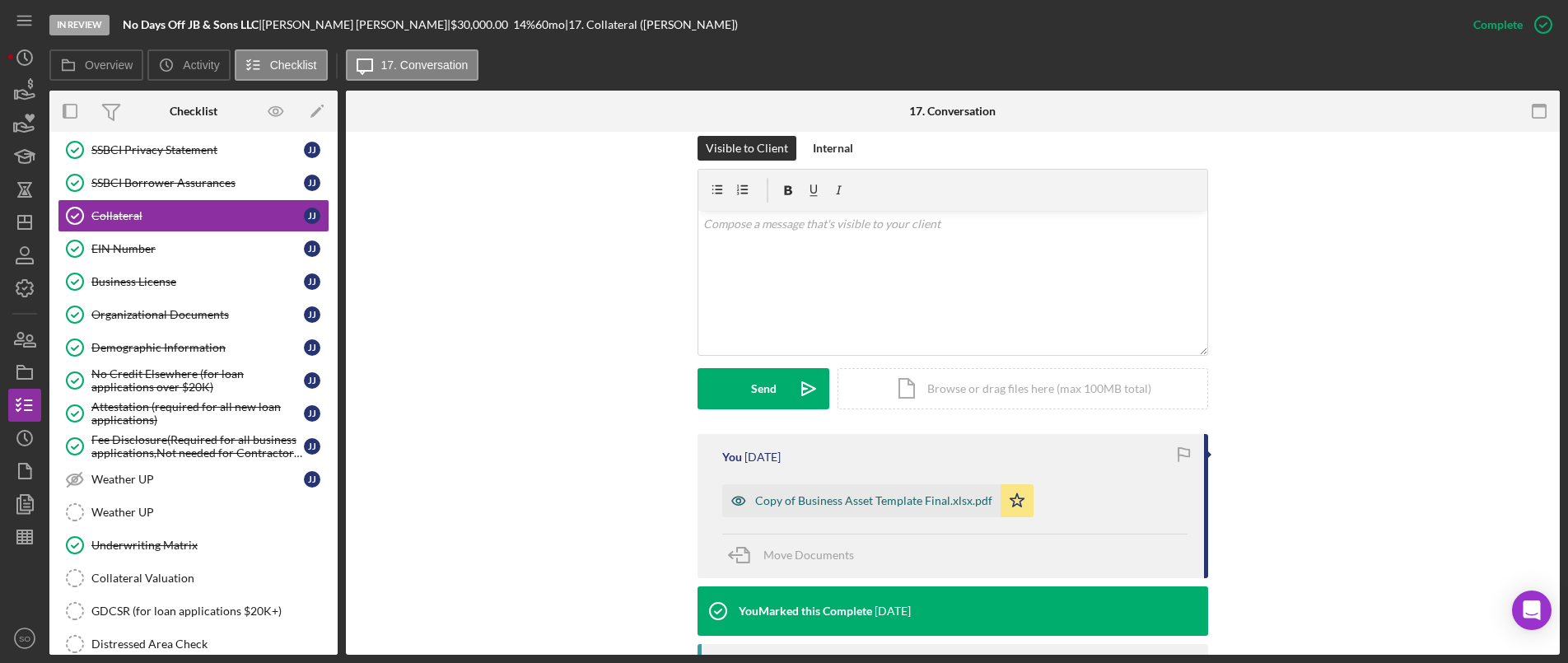
click at [841, 498] on div "Copy of Business Asset Template Final.xlsx.pdf" at bounding box center [873, 501] width 237 height 13
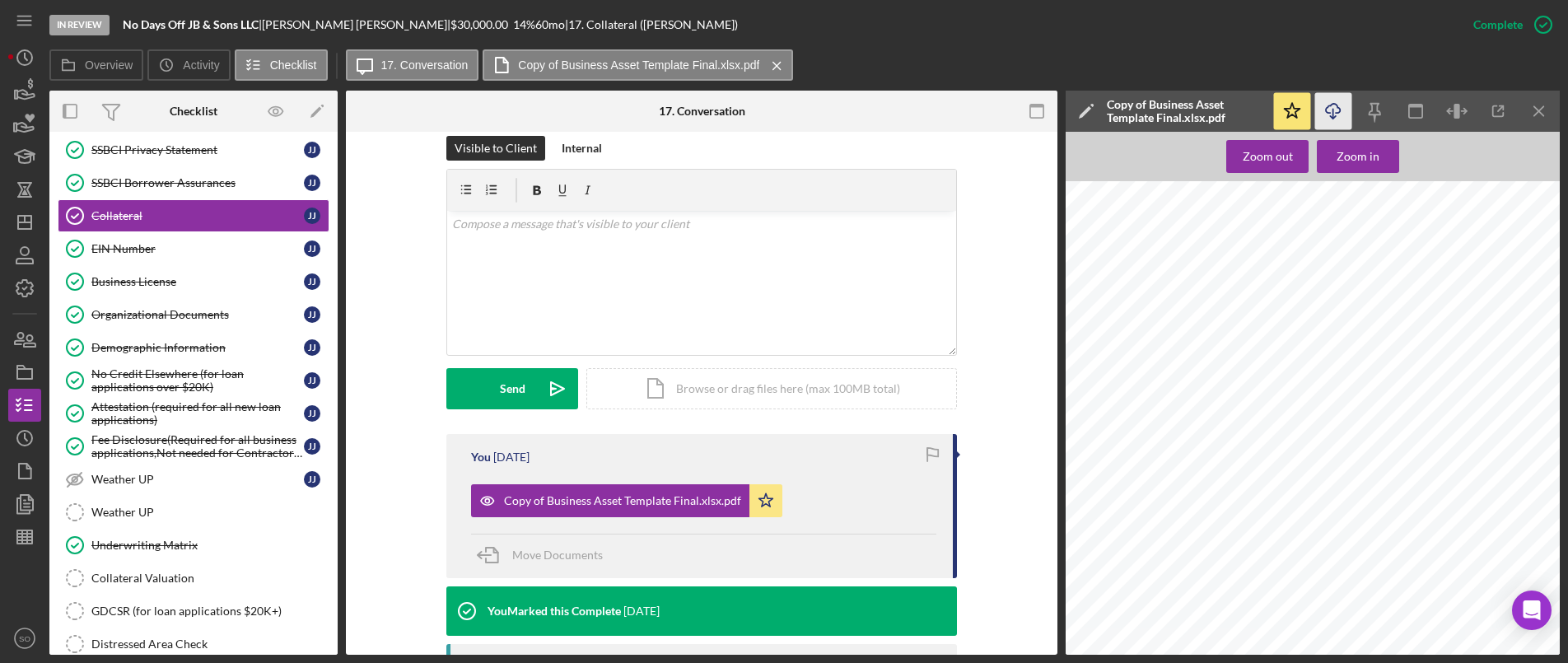
click at [1332, 112] on icon "Icon/Download" at bounding box center [1334, 112] width 37 height 37
drag, startPoint x: 1533, startPoint y: 114, endPoint x: 1529, endPoint y: 125, distance: 11.7
click at [1533, 114] on icon "Icon/Menu Close" at bounding box center [1540, 112] width 37 height 37
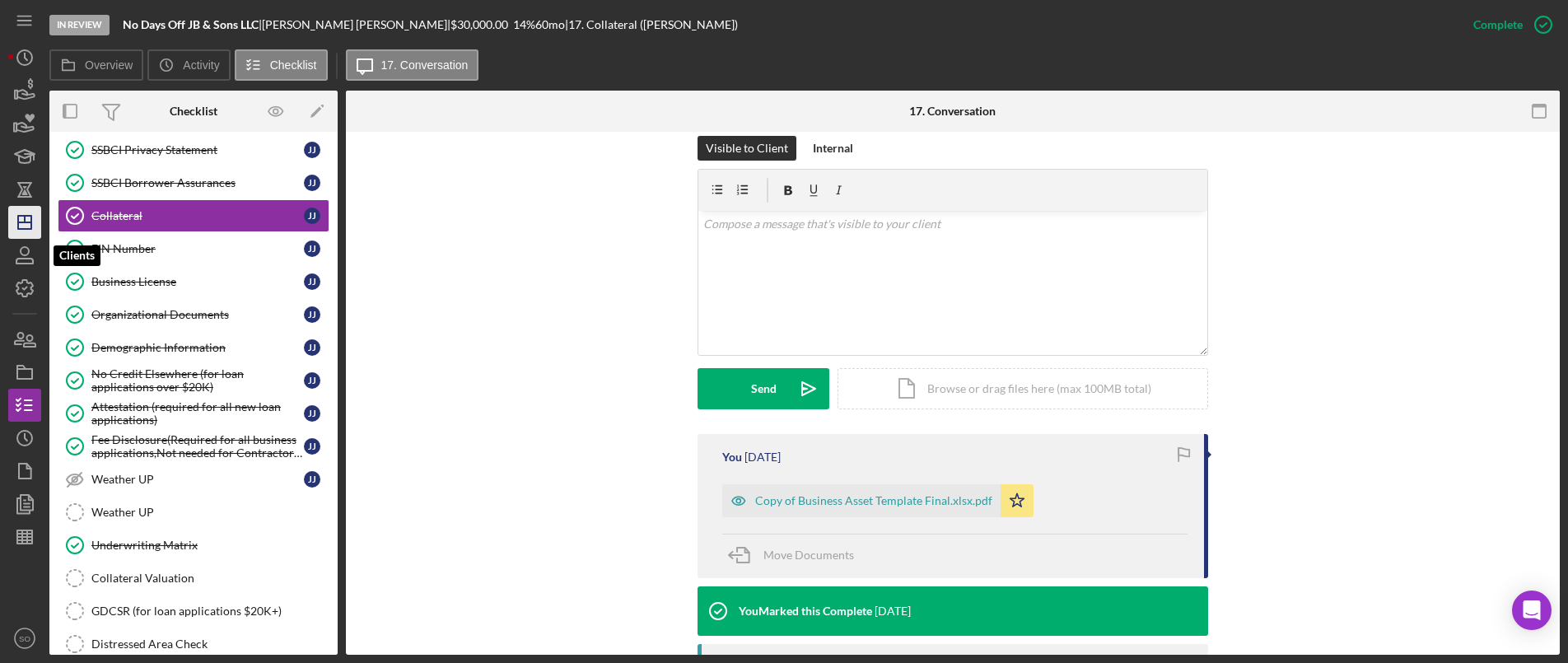
click at [36, 227] on icon "Icon/Dashboard" at bounding box center [25, 222] width 41 height 41
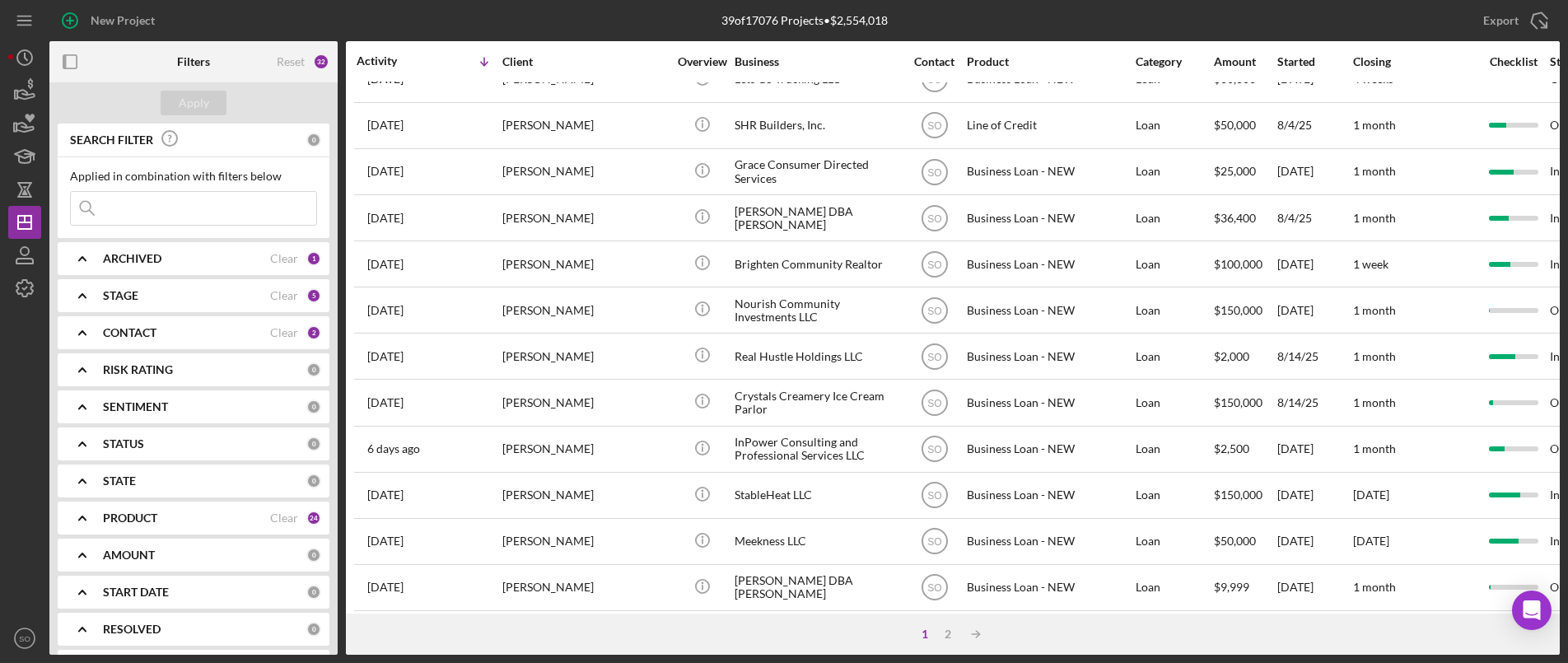
scroll to position [412, 0]
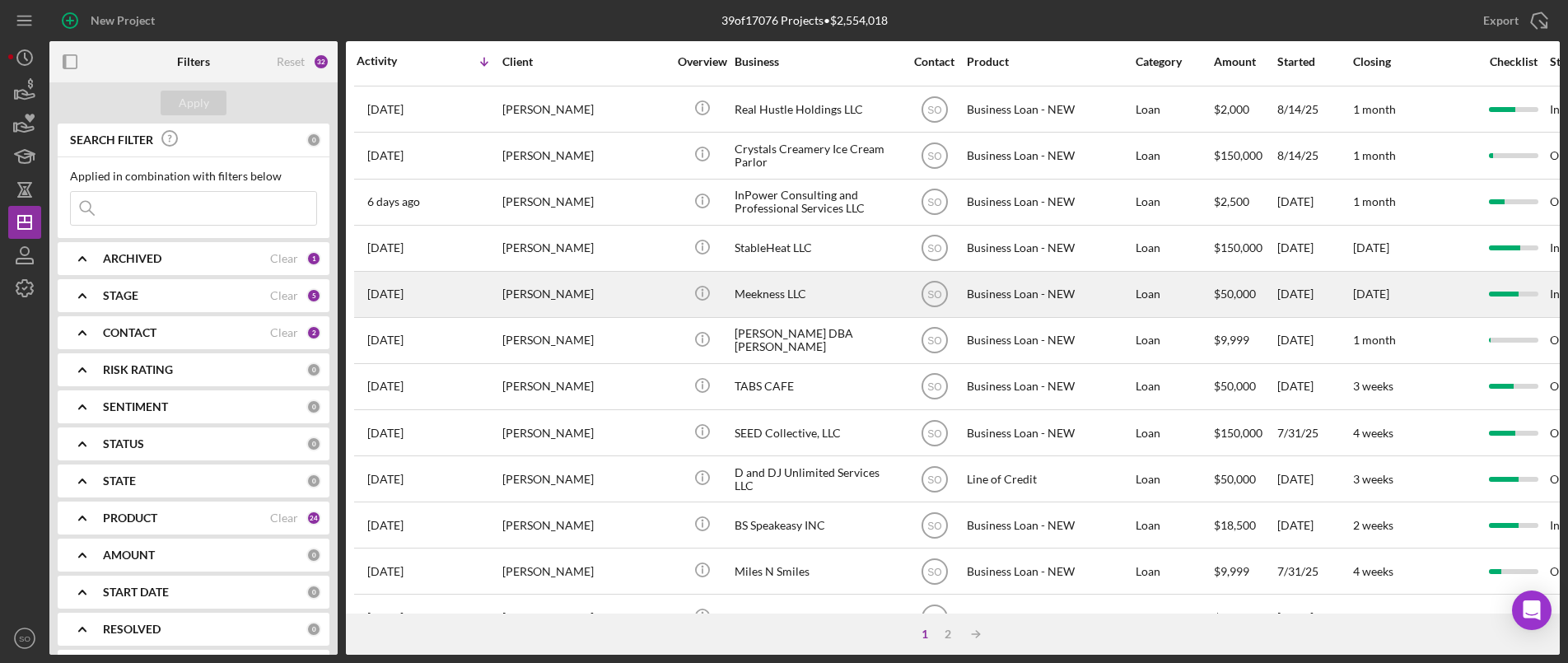
click at [535, 303] on div "[PERSON_NAME]" at bounding box center [585, 294] width 165 height 44
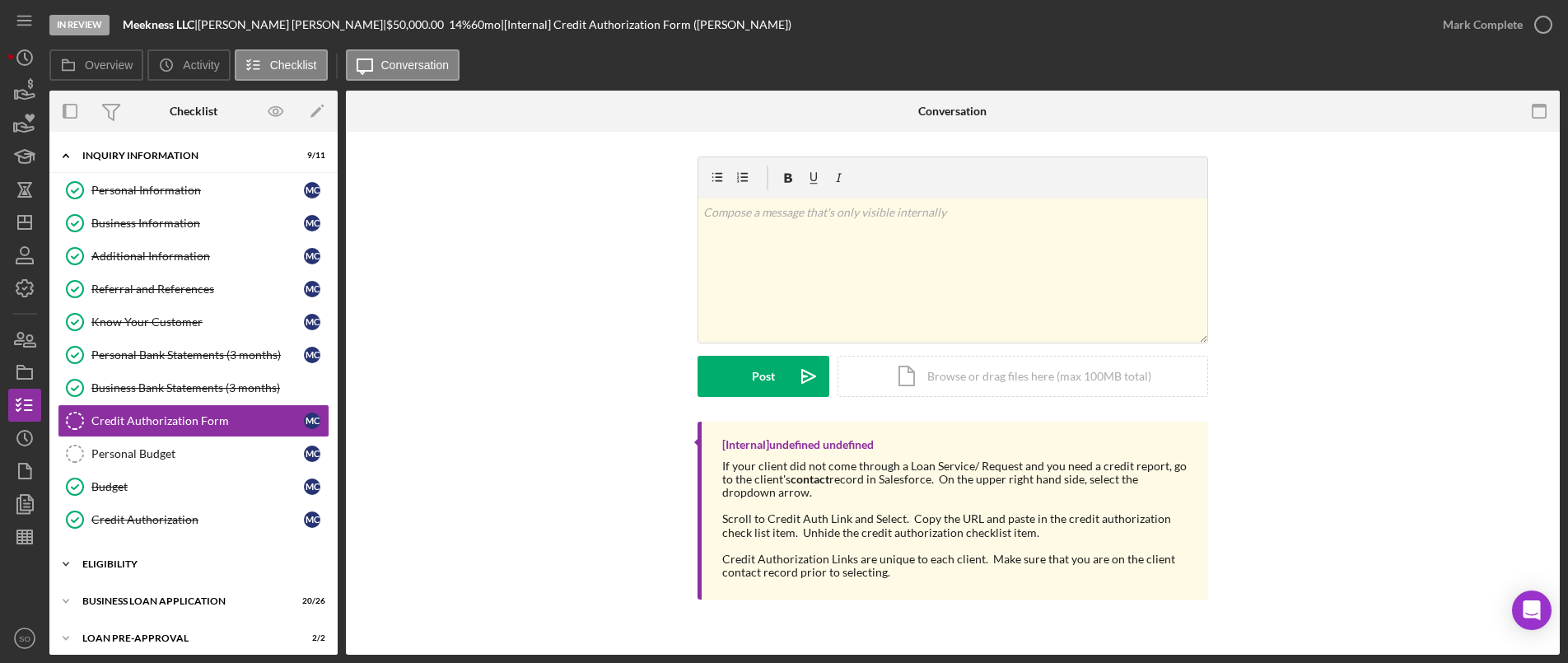
scroll to position [28, 0]
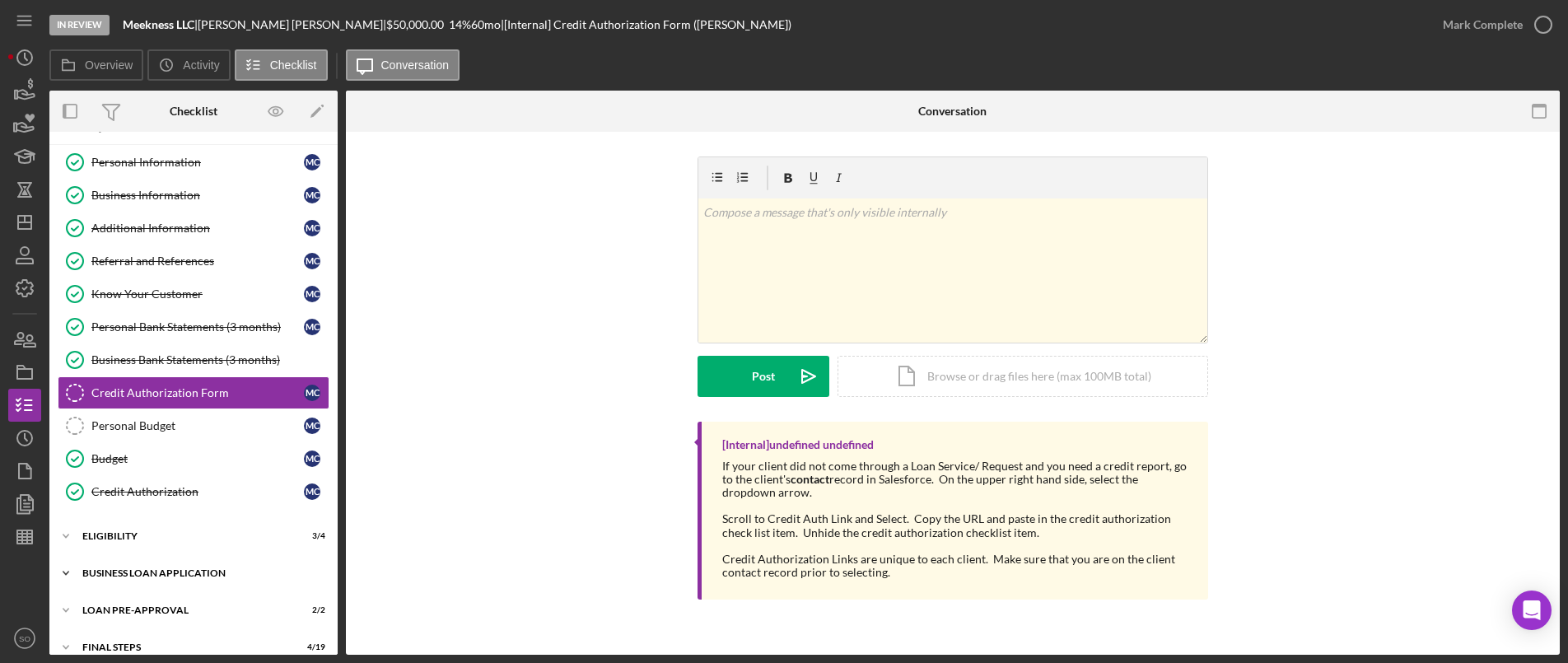
click at [157, 567] on div "Icon/Expander BUSINESS LOAN APPLICATION 20 / 26" at bounding box center [194, 573] width 289 height 33
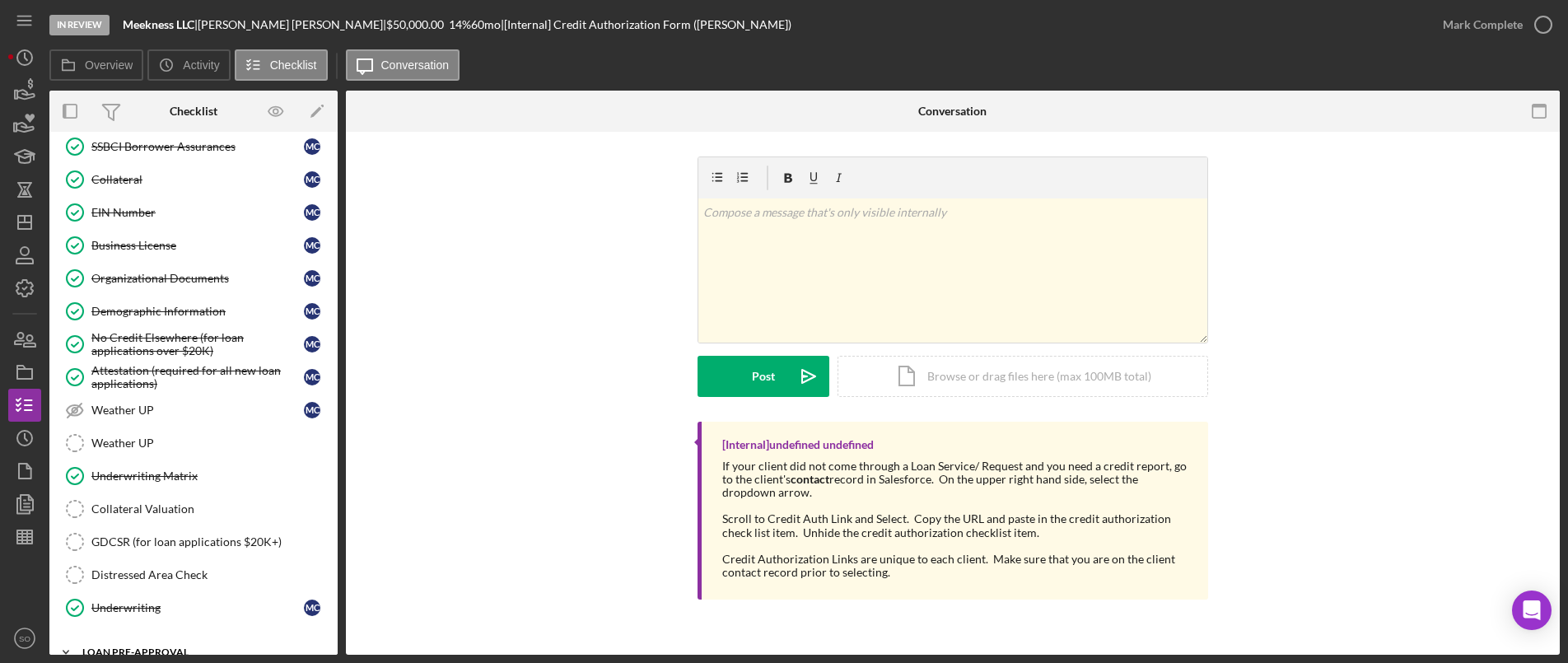
scroll to position [934, 0]
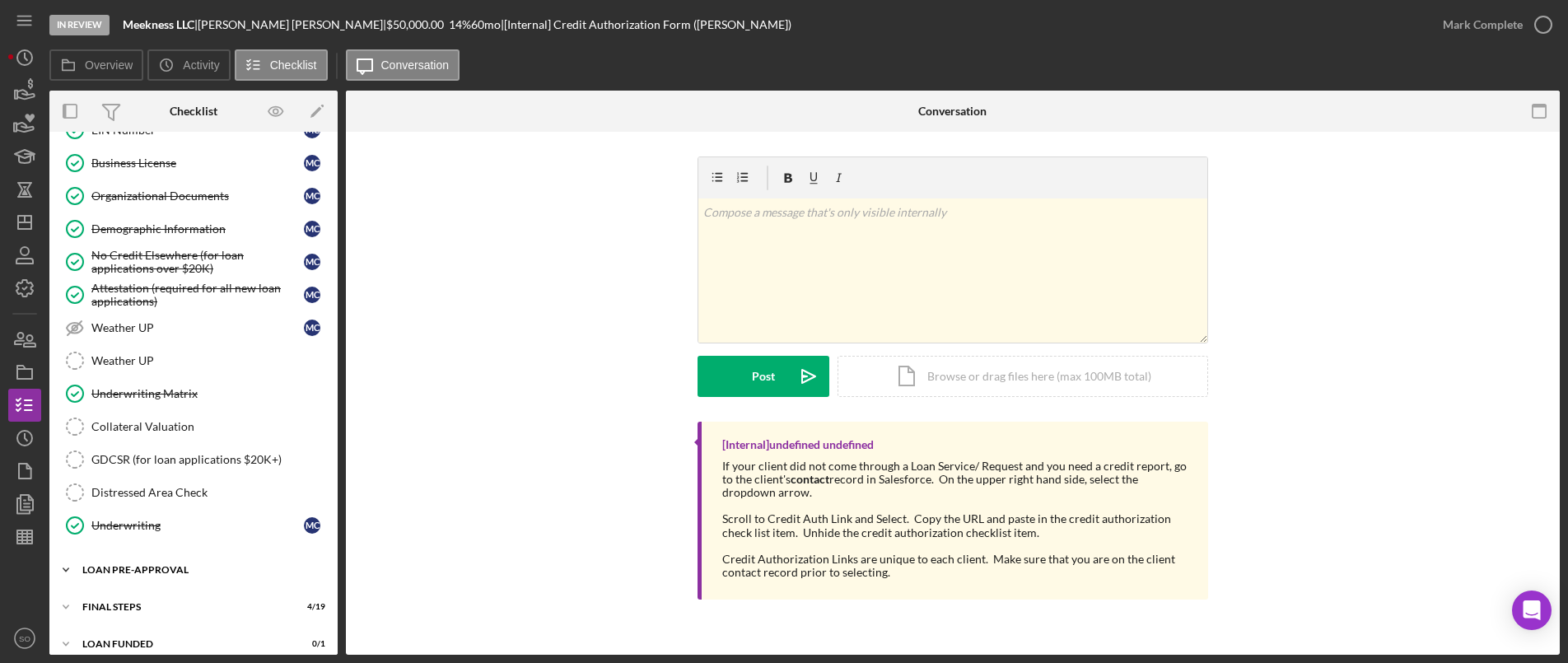
click at [155, 575] on div "Icon/Expander LOAN PRE-APPROVAL 2 / 2" at bounding box center [194, 570] width 289 height 33
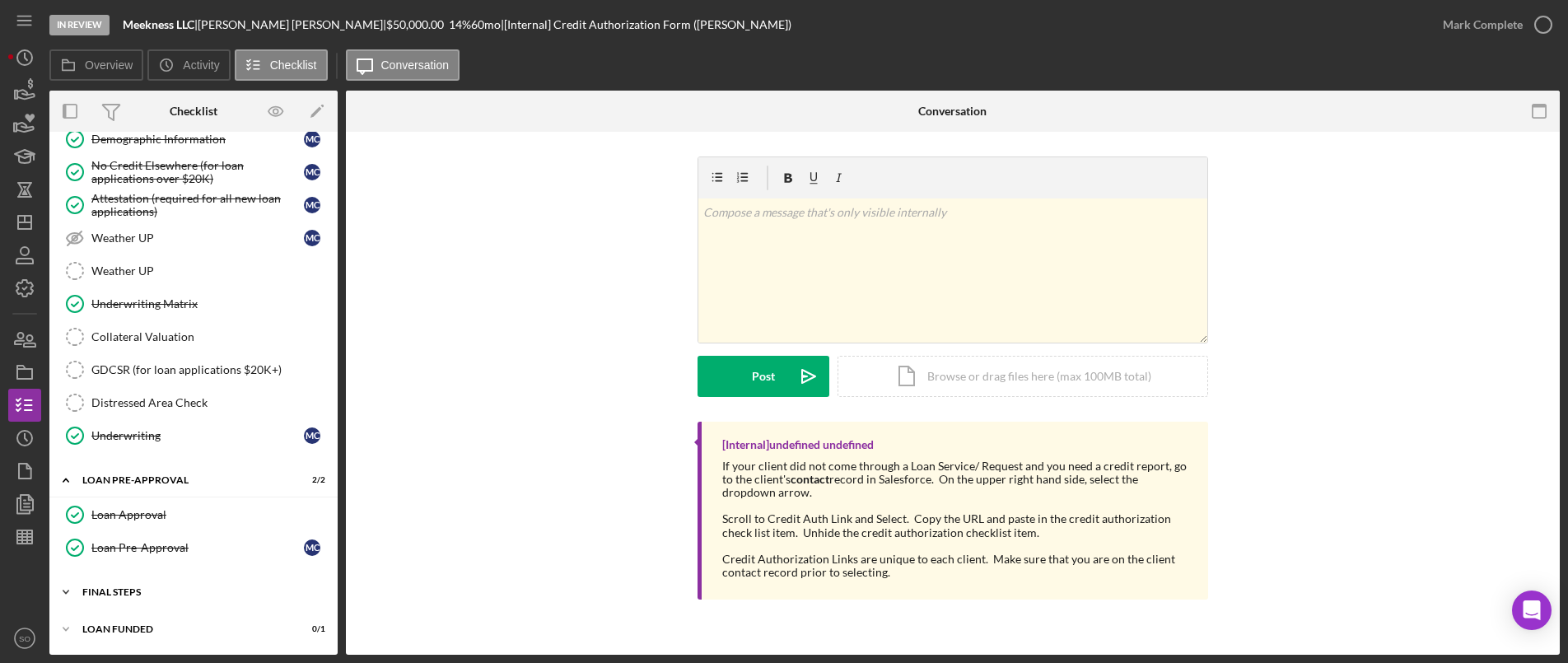
click at [152, 590] on div "FINAL STEPS" at bounding box center [200, 592] width 235 height 10
click at [123, 621] on div "Collateral Insurance" at bounding box center [198, 627] width 213 height 13
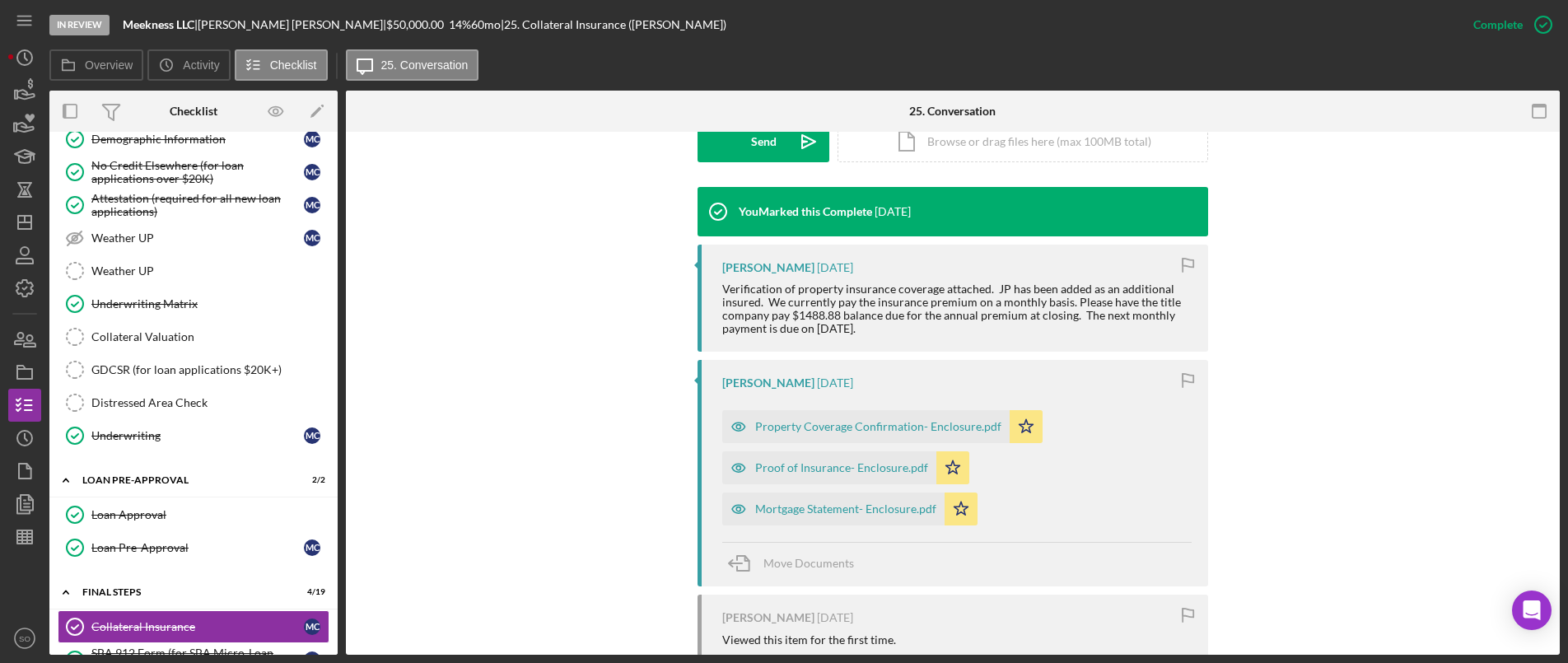
scroll to position [576, 0]
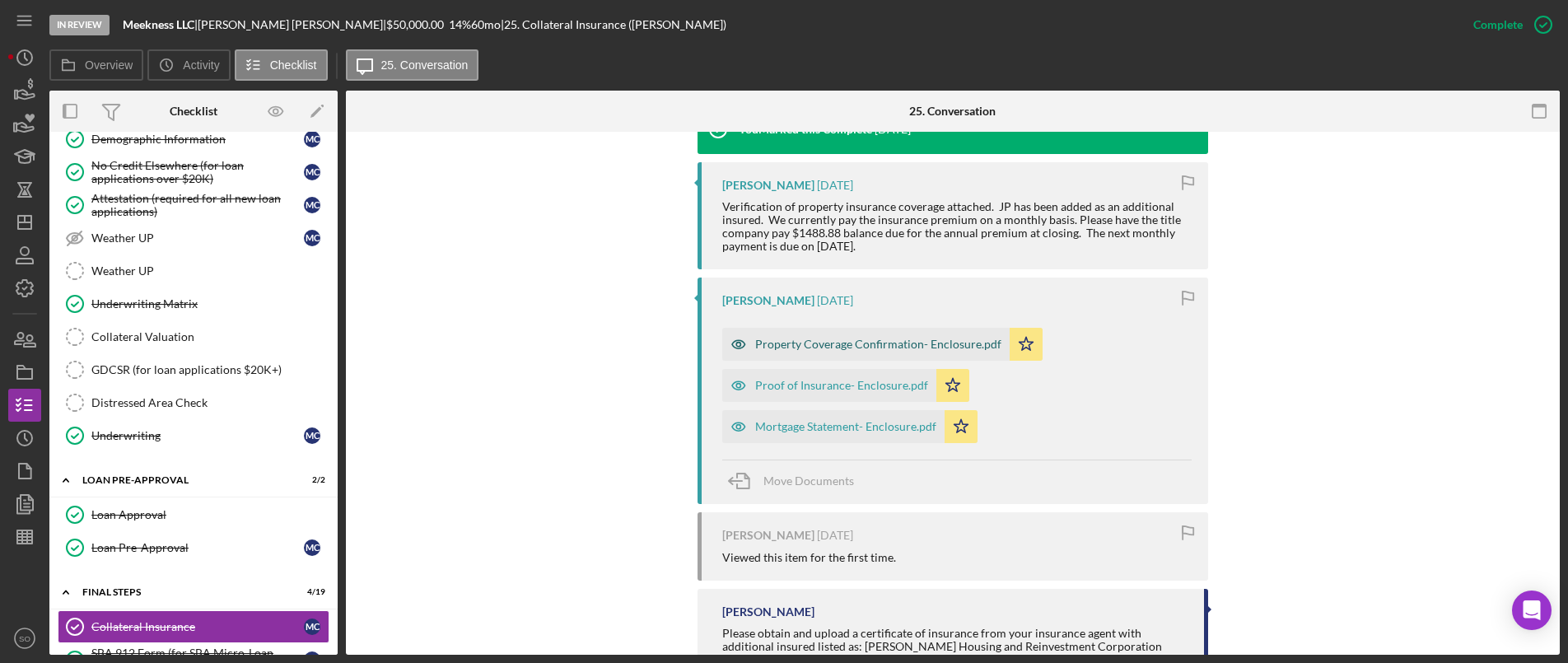
click at [823, 337] on div "Property Coverage Confirmation- Enclosure.pdf" at bounding box center [878, 344] width 246 height 13
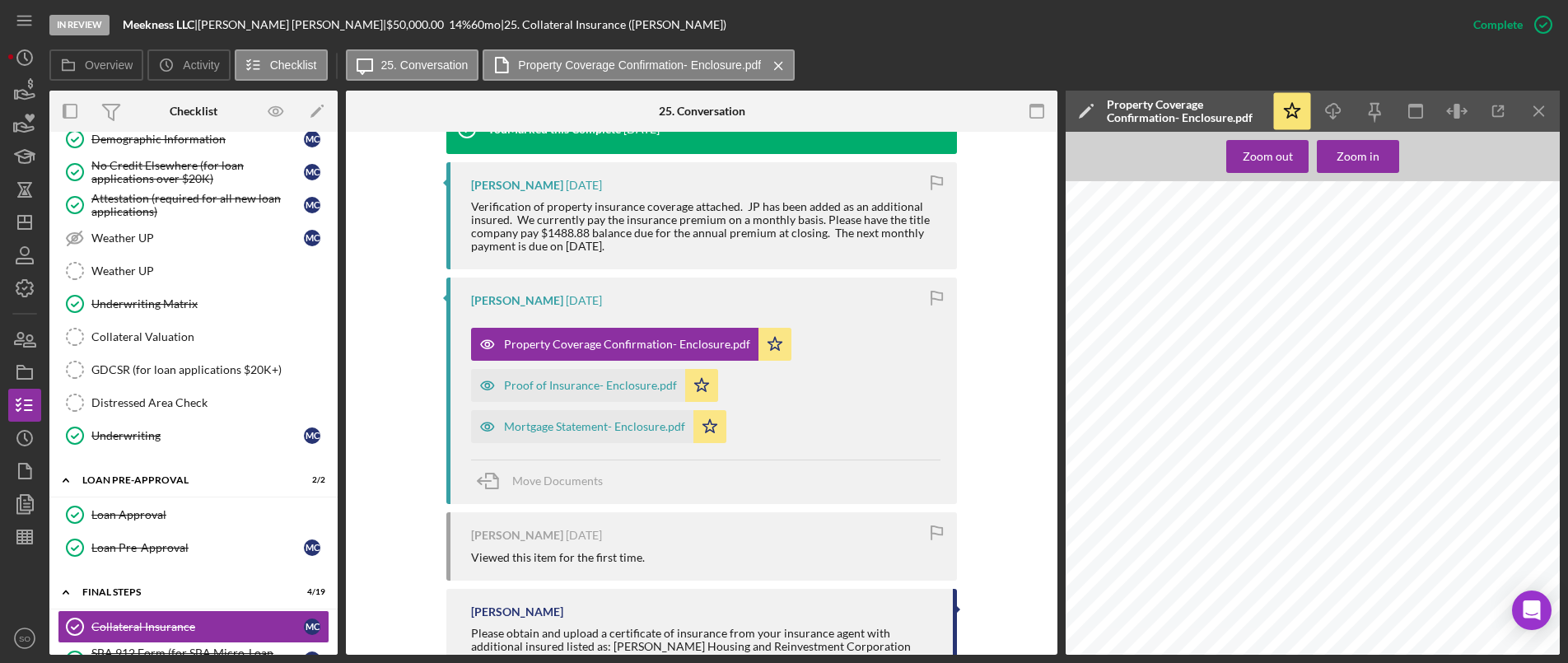
scroll to position [191, 0]
click at [593, 384] on div "Proof of Insurance- Enclosure.pdf" at bounding box center [590, 385] width 173 height 13
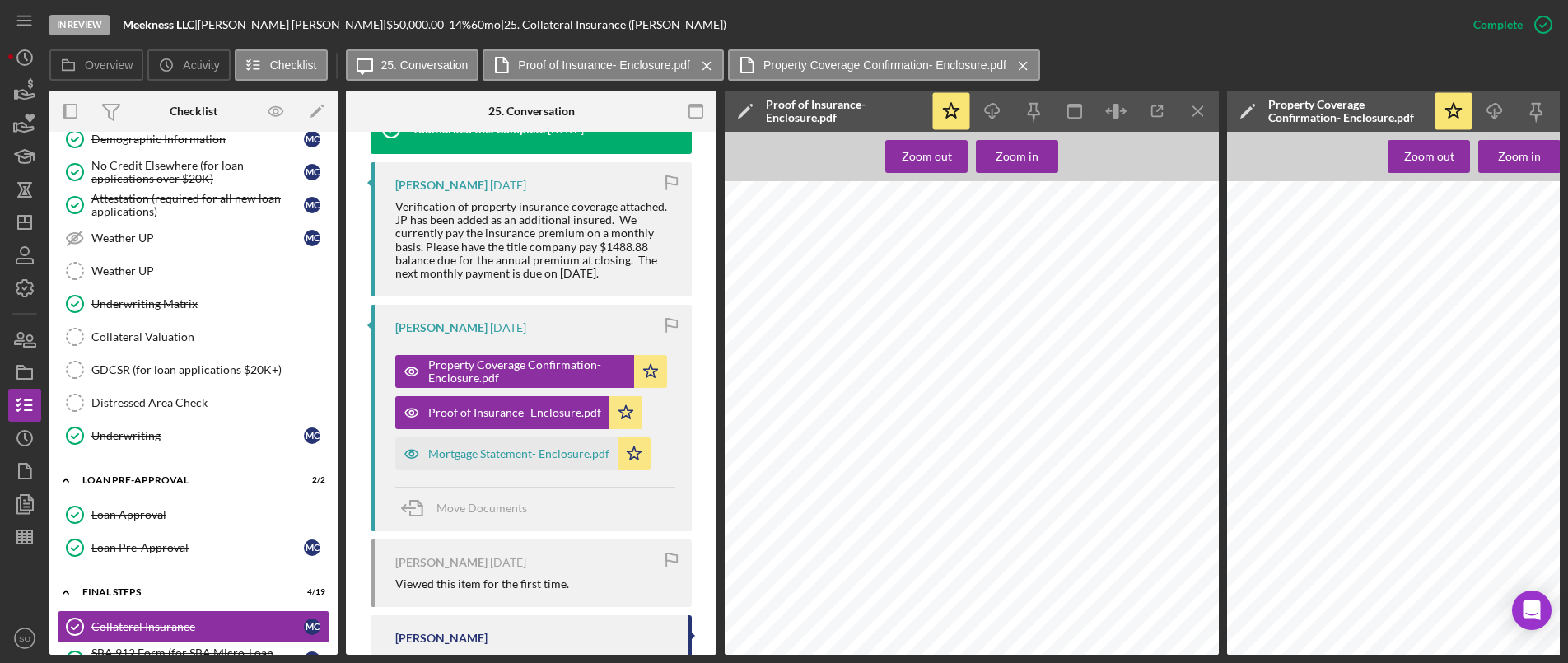
scroll to position [0, 0]
click at [509, 449] on div "Mortgage Statement- Enclosure.pdf" at bounding box center [519, 454] width 181 height 13
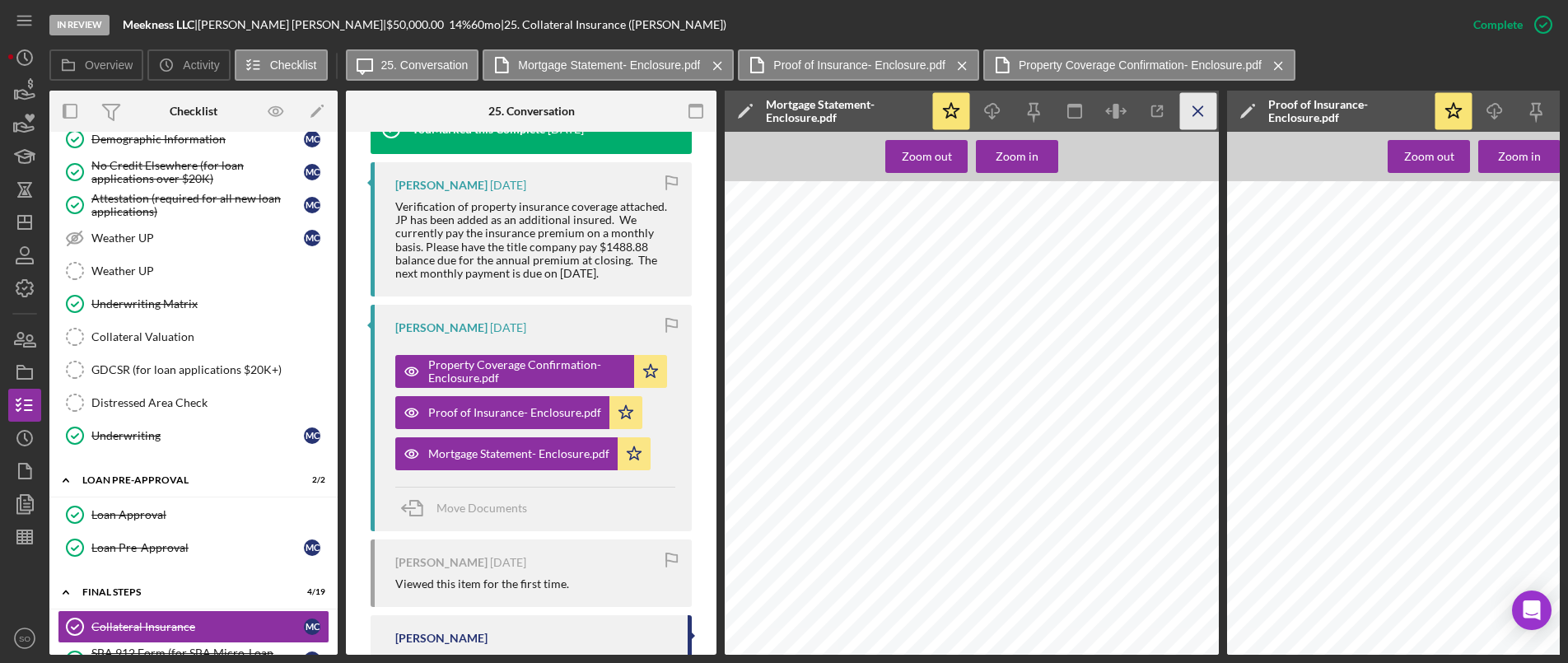
click at [1208, 116] on icon "Icon/Menu Close" at bounding box center [1198, 112] width 37 height 37
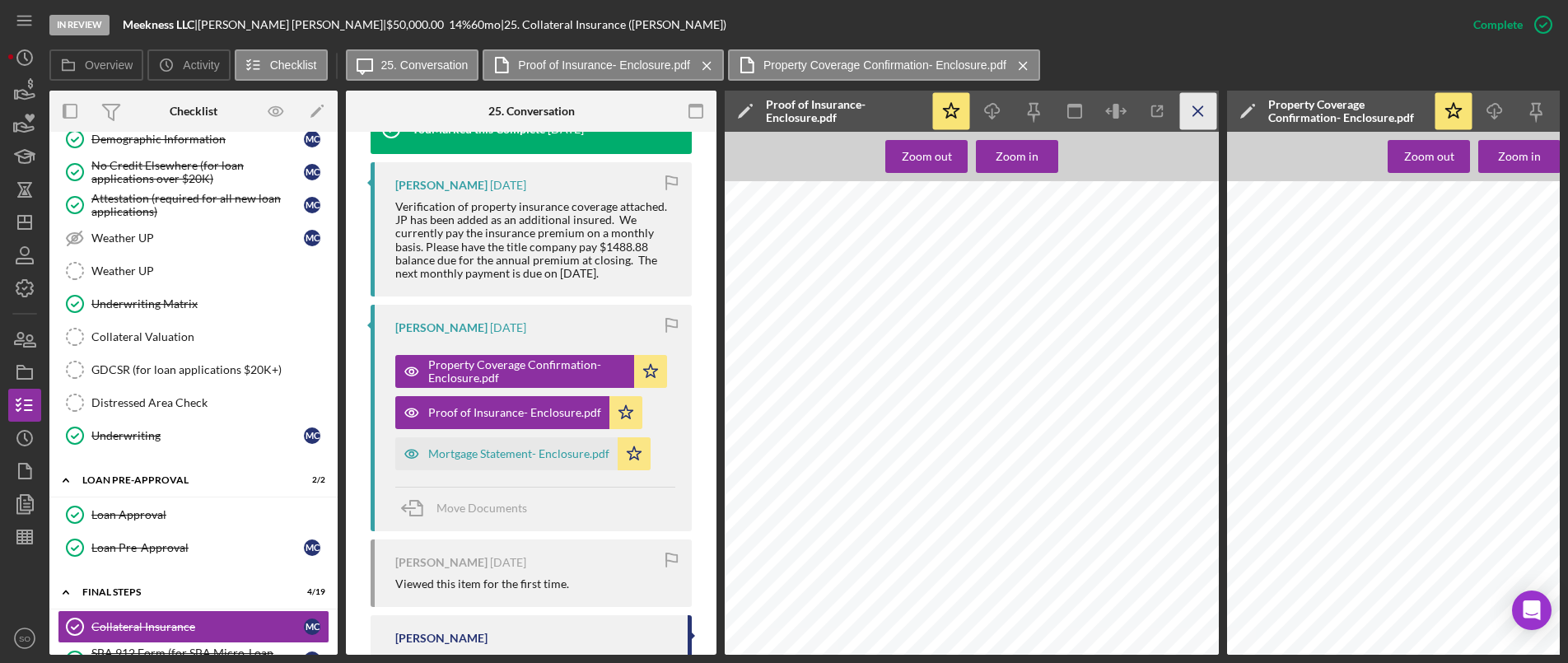
click at [1198, 114] on icon "Icon/Menu Close" at bounding box center [1198, 112] width 37 height 37
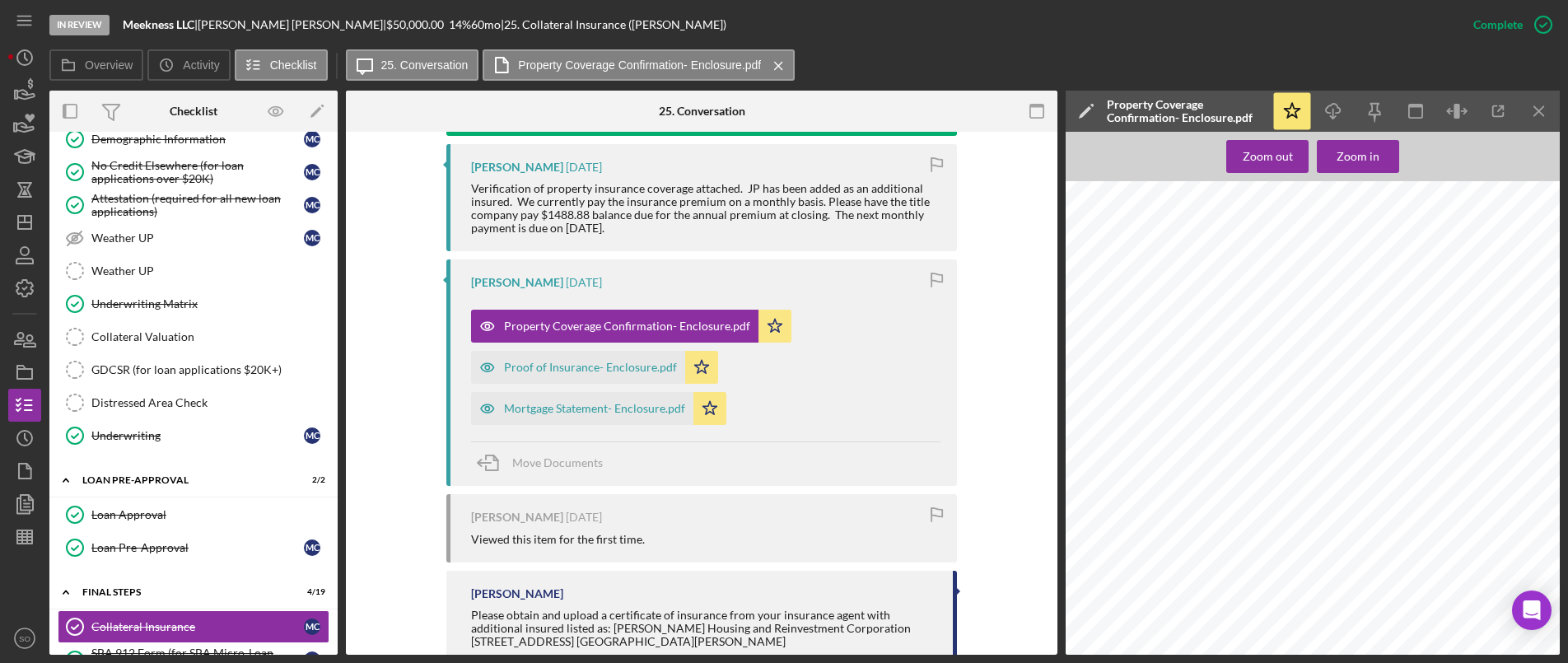
scroll to position [576, 0]
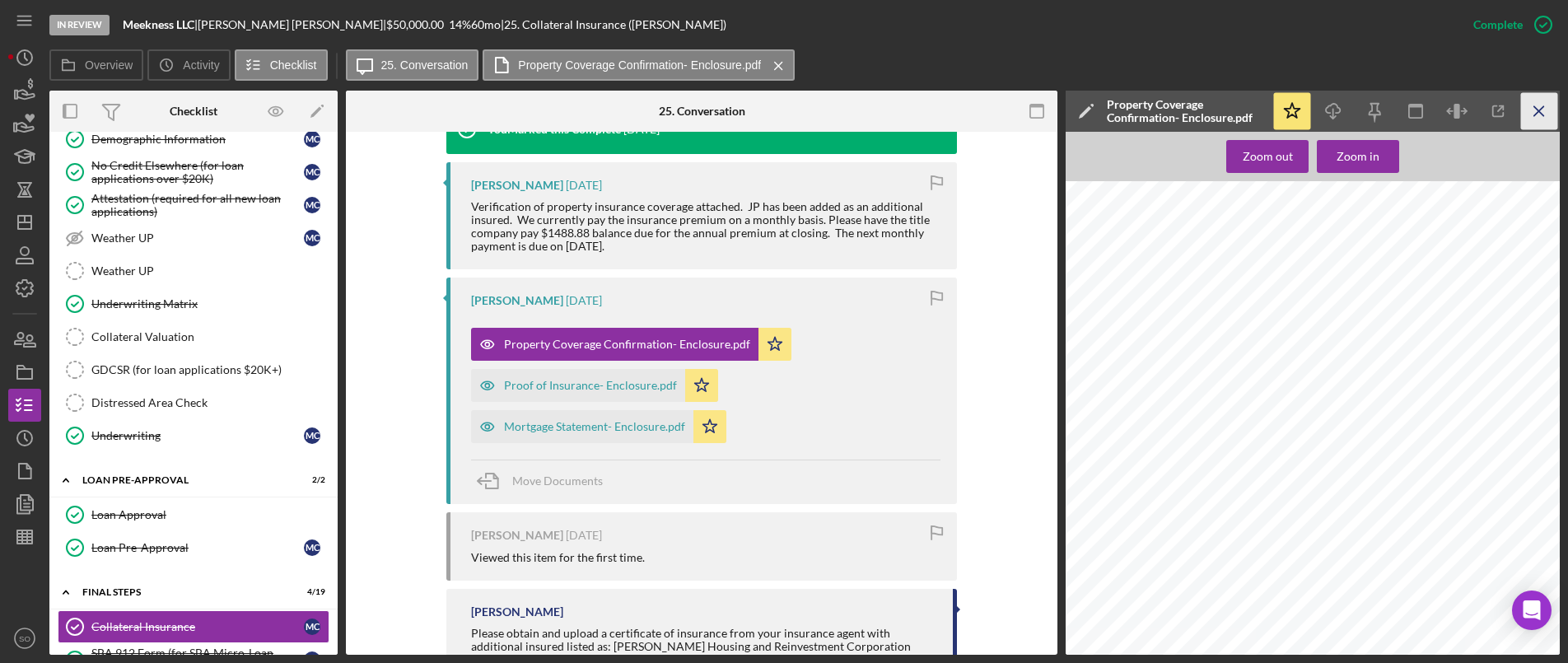
click at [1538, 110] on line "button" at bounding box center [1539, 110] width 9 height 9
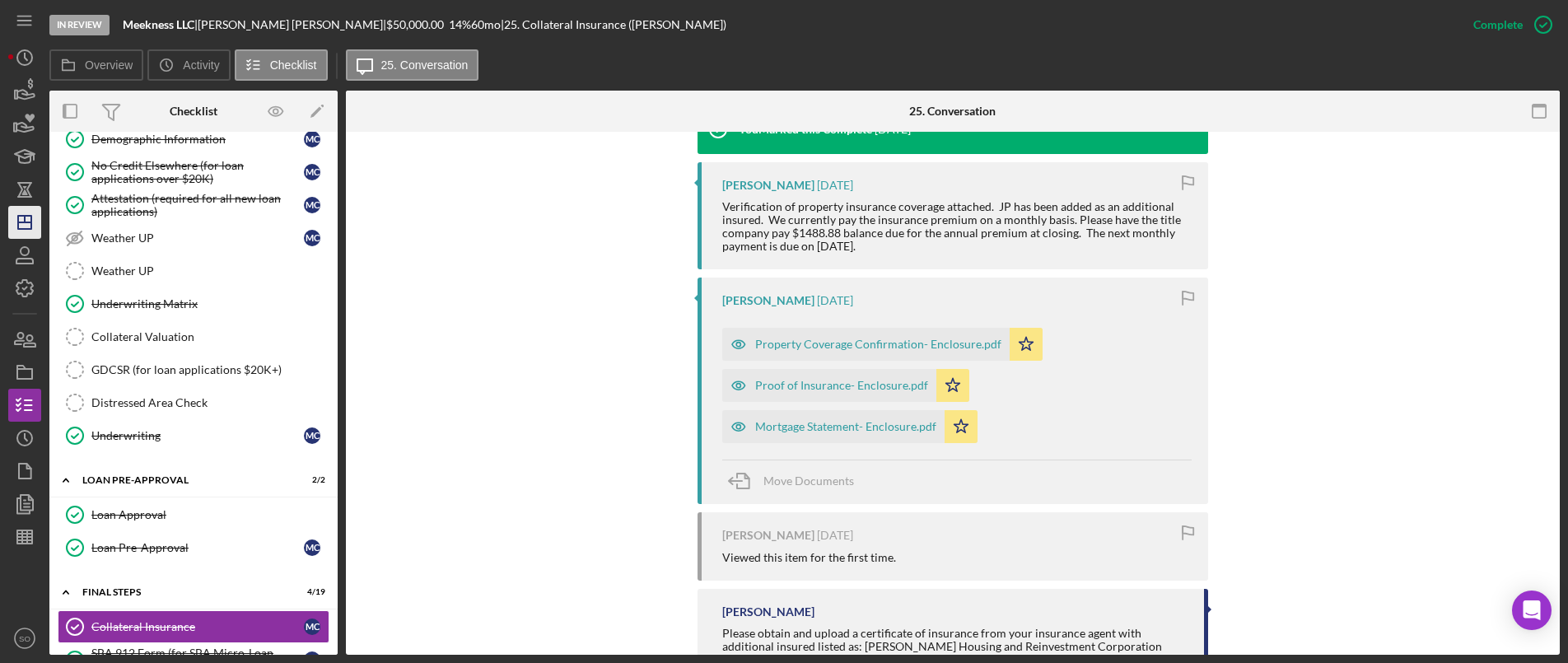
drag, startPoint x: 8, startPoint y: 227, endPoint x: 30, endPoint y: 225, distance: 22.1
click at [8, 227] on icon "Icon/Dashboard" at bounding box center [25, 222] width 41 height 41
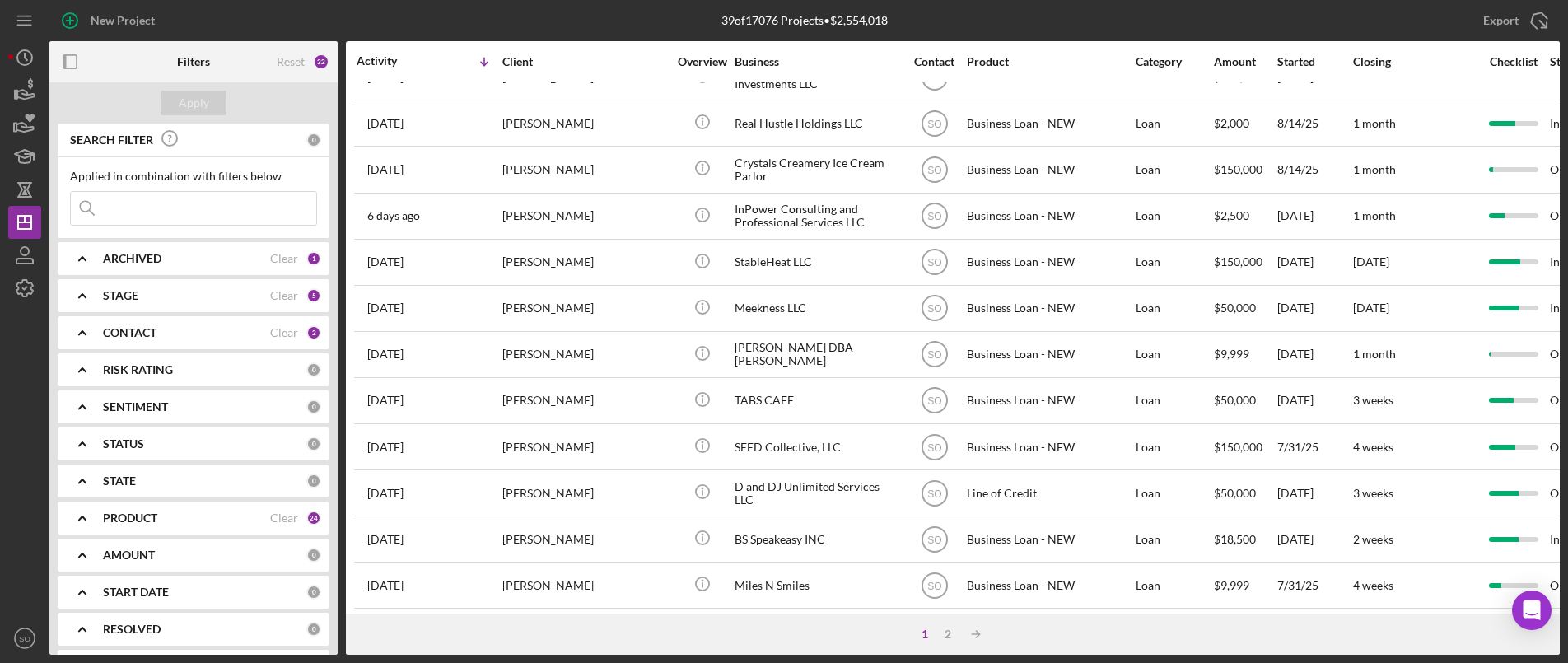
scroll to position [315, 0]
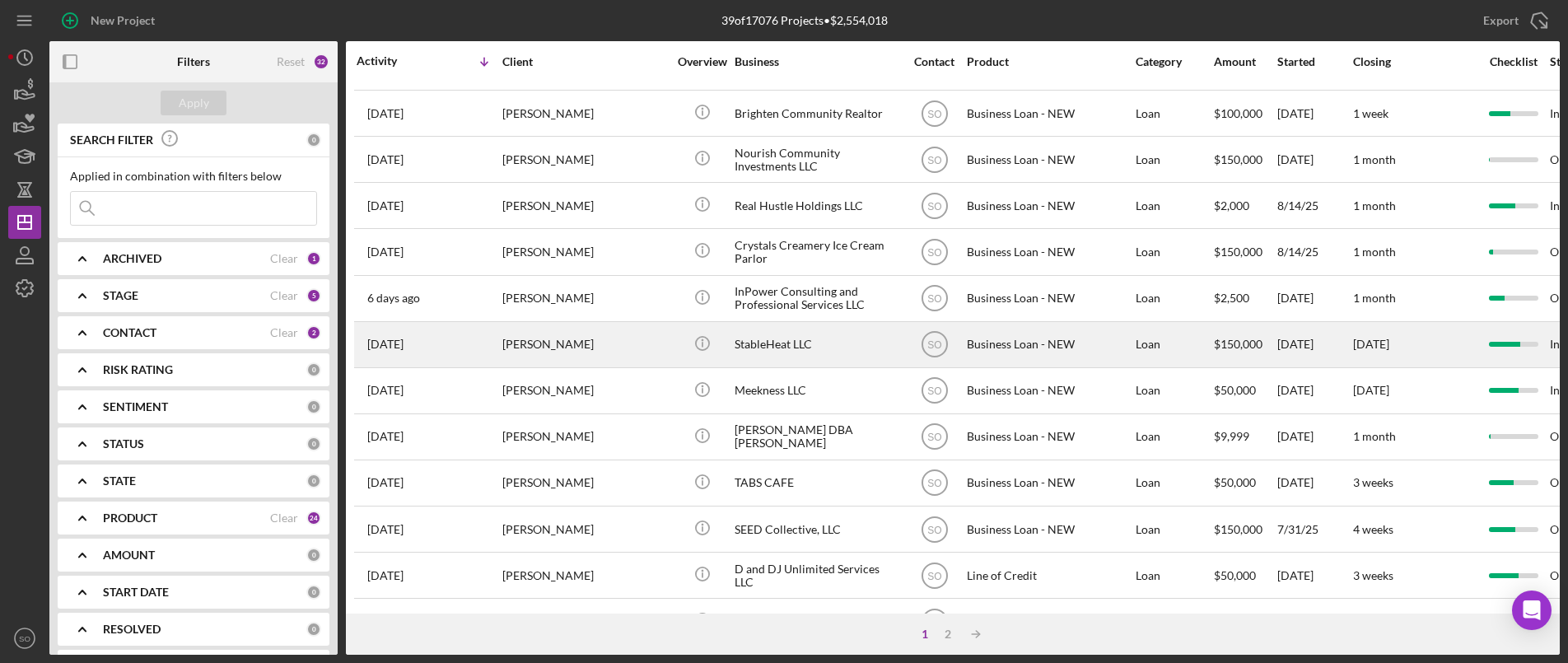
click at [549, 348] on div "[PERSON_NAME]" at bounding box center [585, 344] width 165 height 44
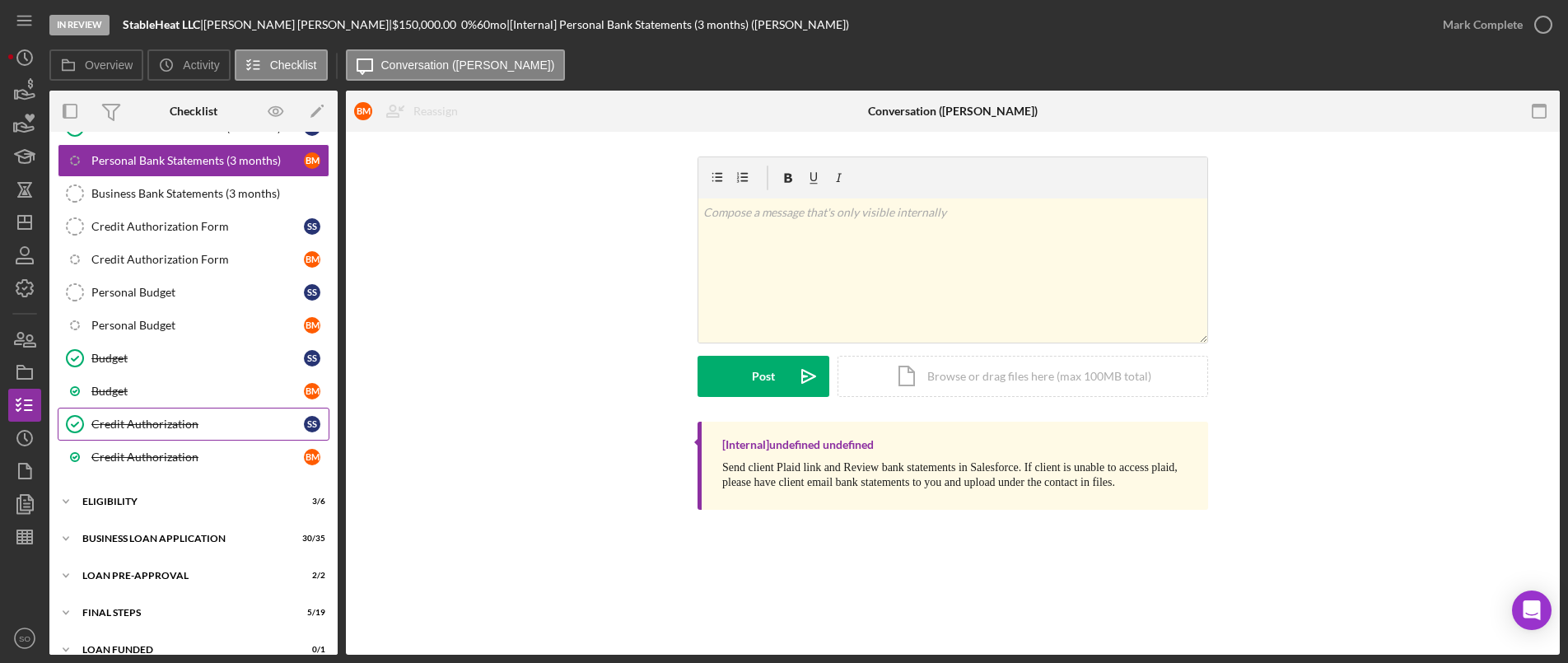
scroll to position [350, 0]
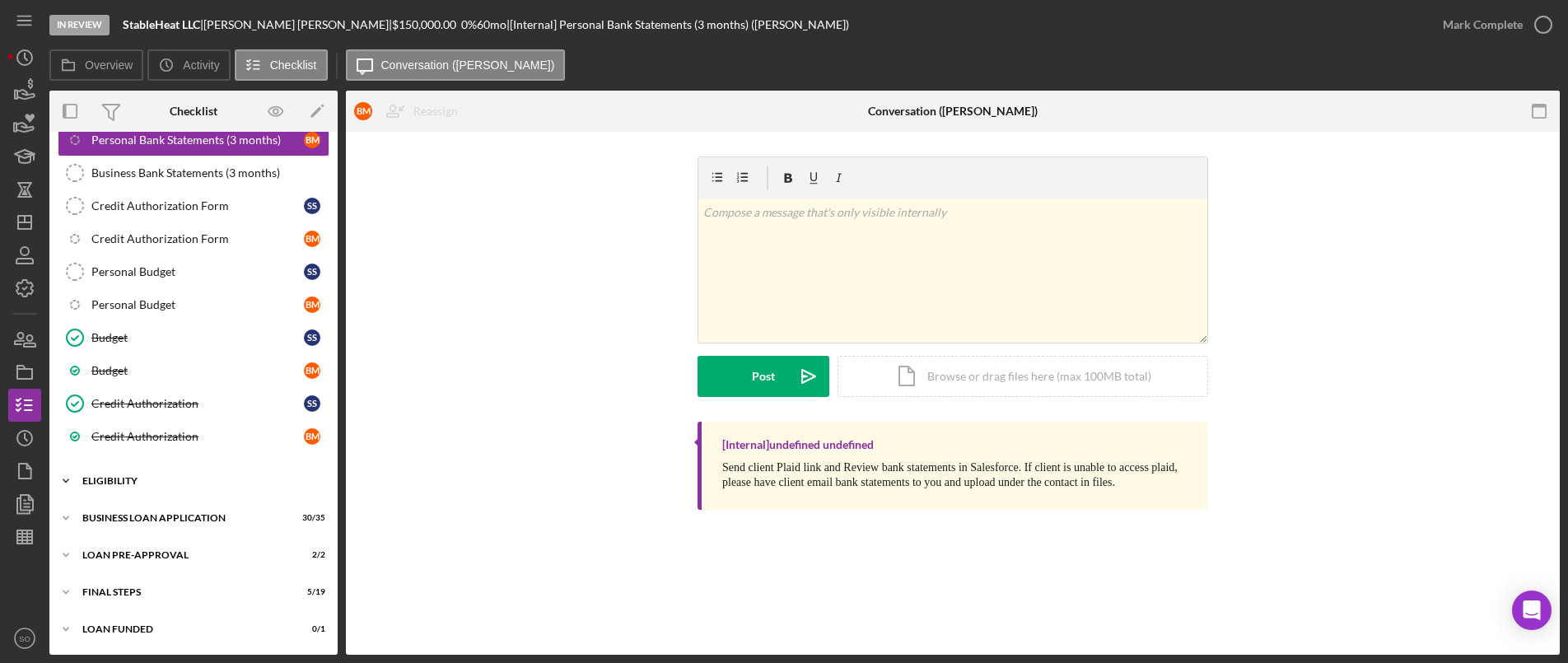
click at [151, 484] on div "ELIGIBILITY" at bounding box center [200, 481] width 235 height 10
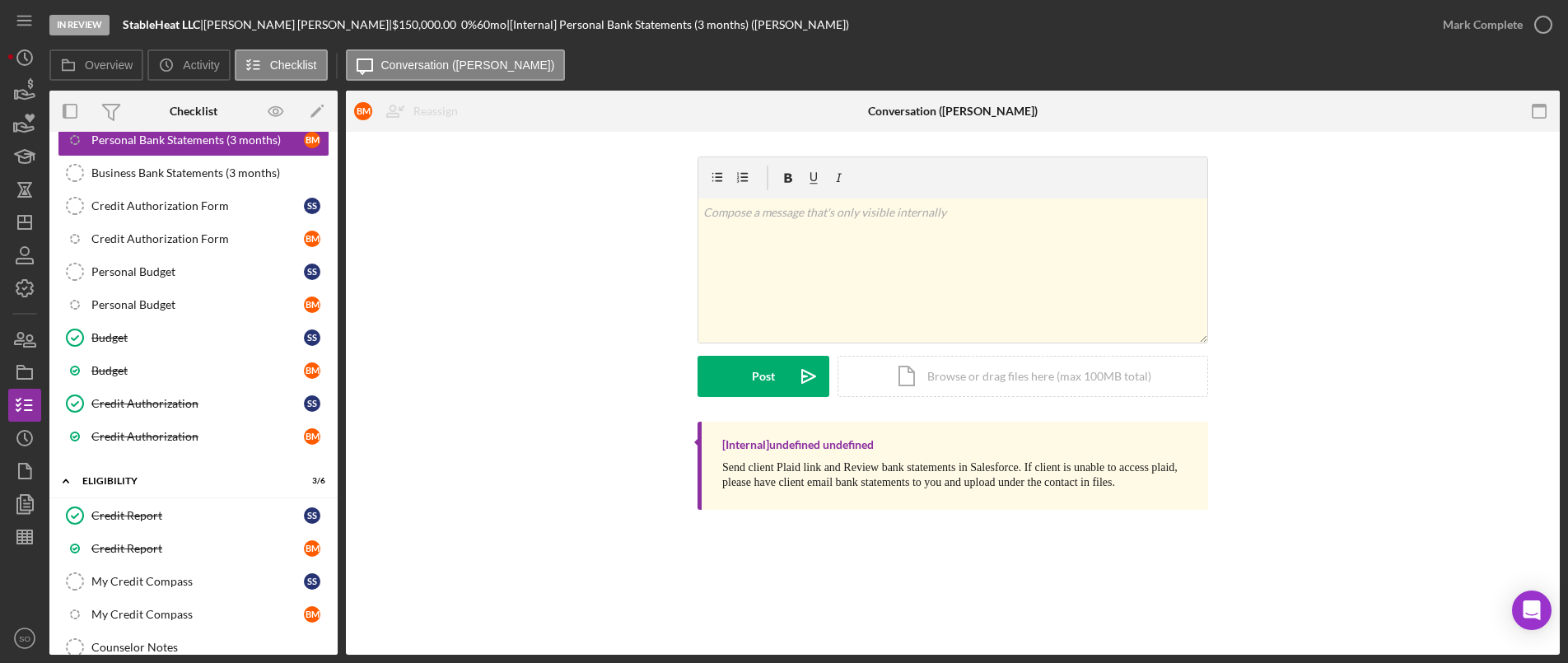
scroll to position [515, 0]
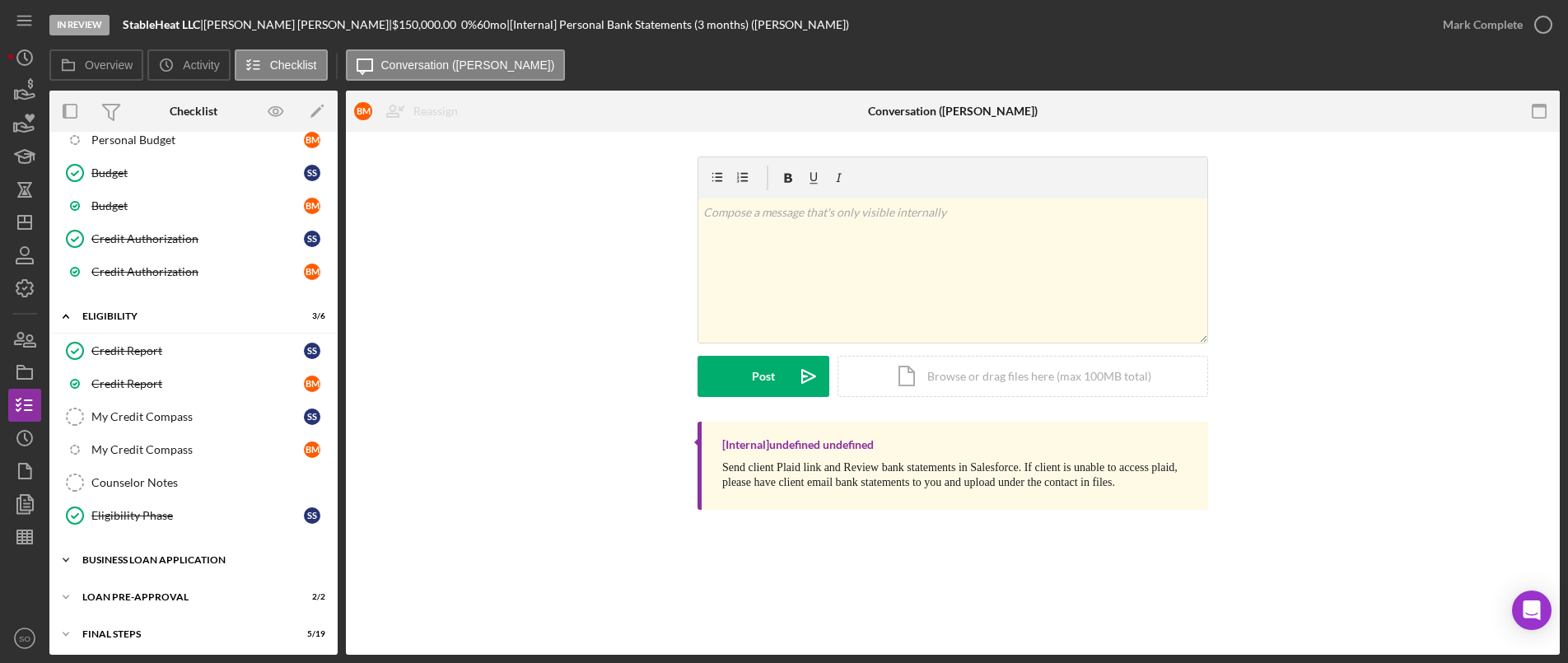
click at [186, 561] on div "BUSINESS LOAN APPLICATION" at bounding box center [200, 560] width 235 height 10
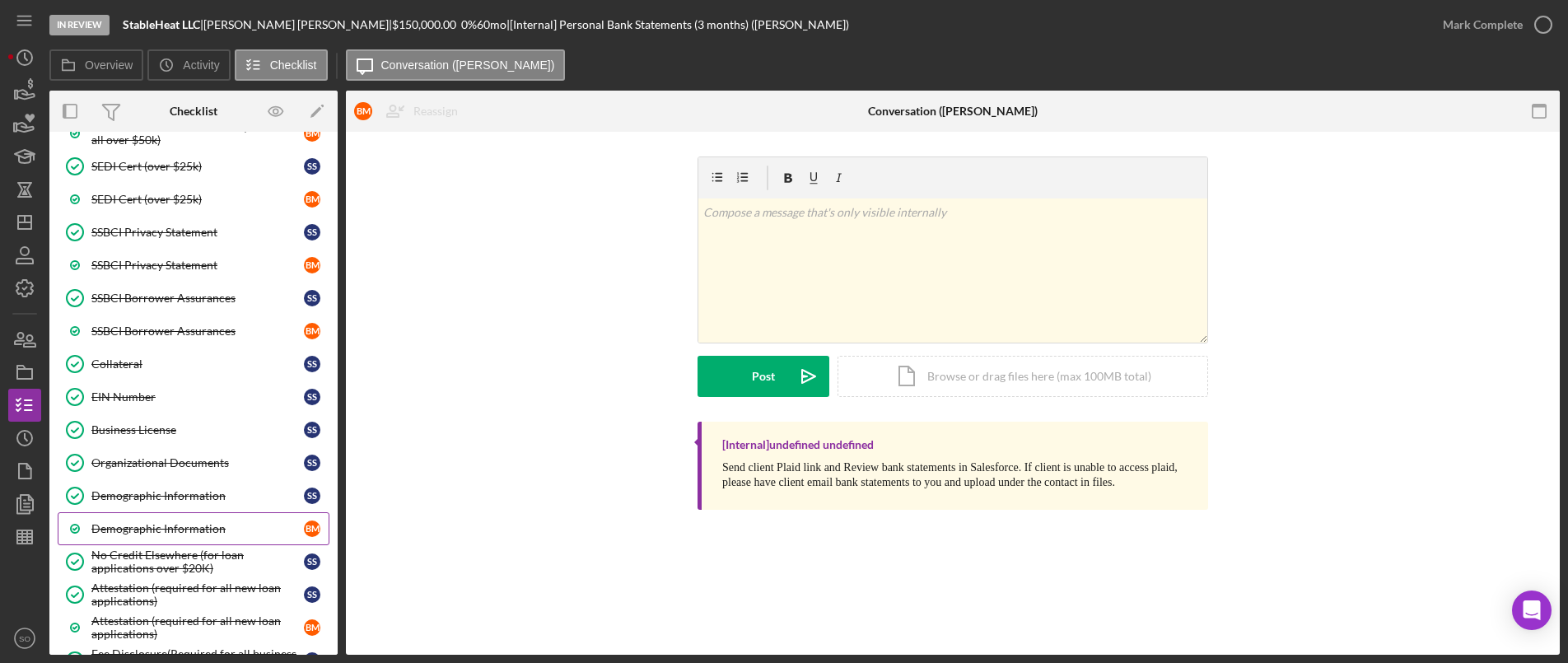
scroll to position [1719, 0]
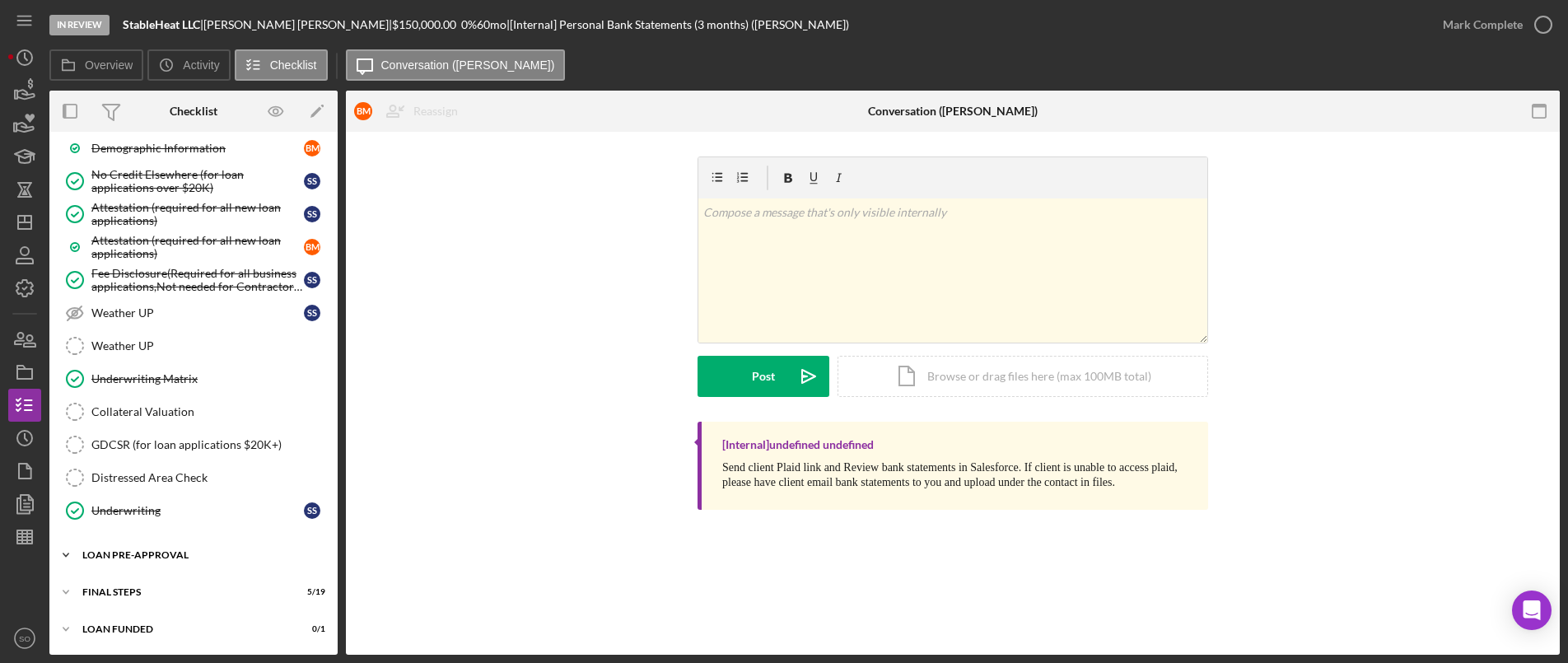
click at [165, 562] on div "Icon/Expander LOAN PRE-APPROVAL 2 / 2" at bounding box center [194, 555] width 289 height 33
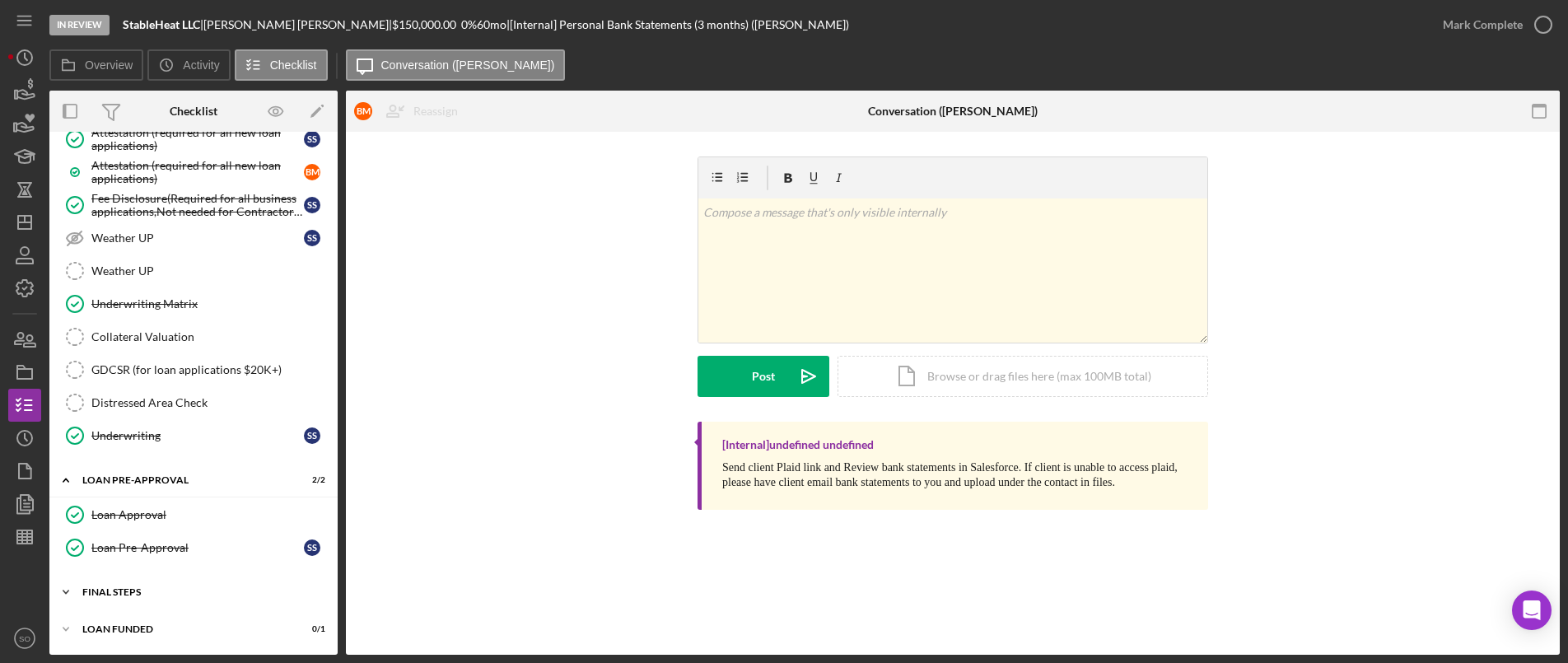
click at [125, 589] on div "FINAL STEPS" at bounding box center [200, 592] width 235 height 10
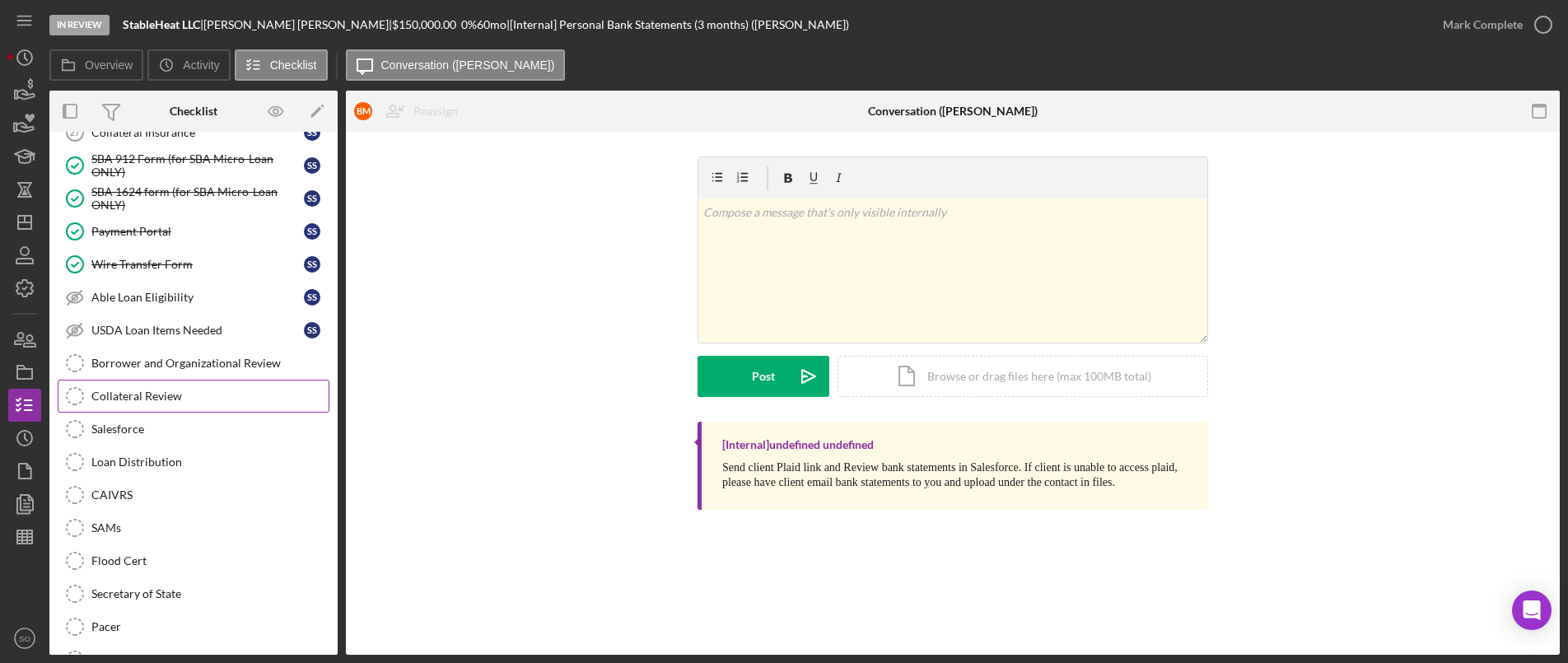
scroll to position [2123, 0]
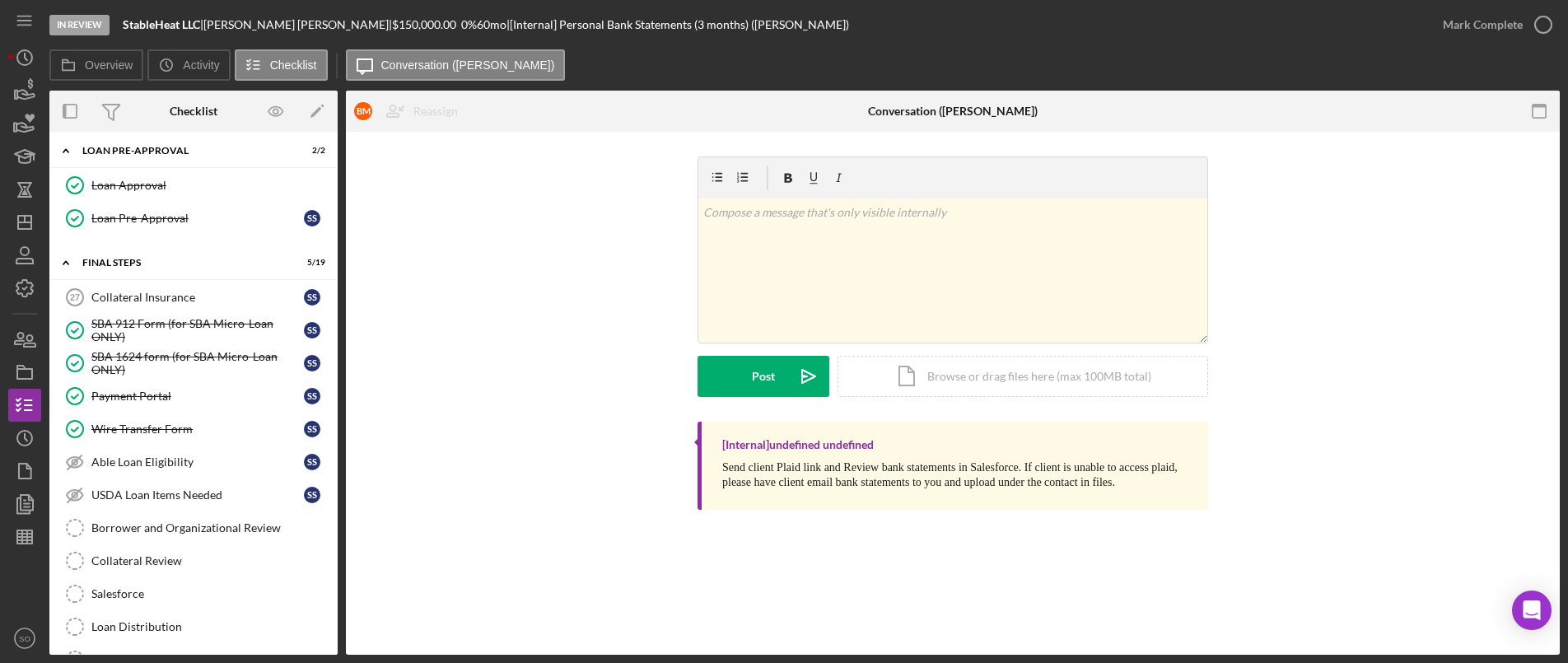
click at [147, 298] on div "Collateral Insurance" at bounding box center [198, 298] width 213 height 13
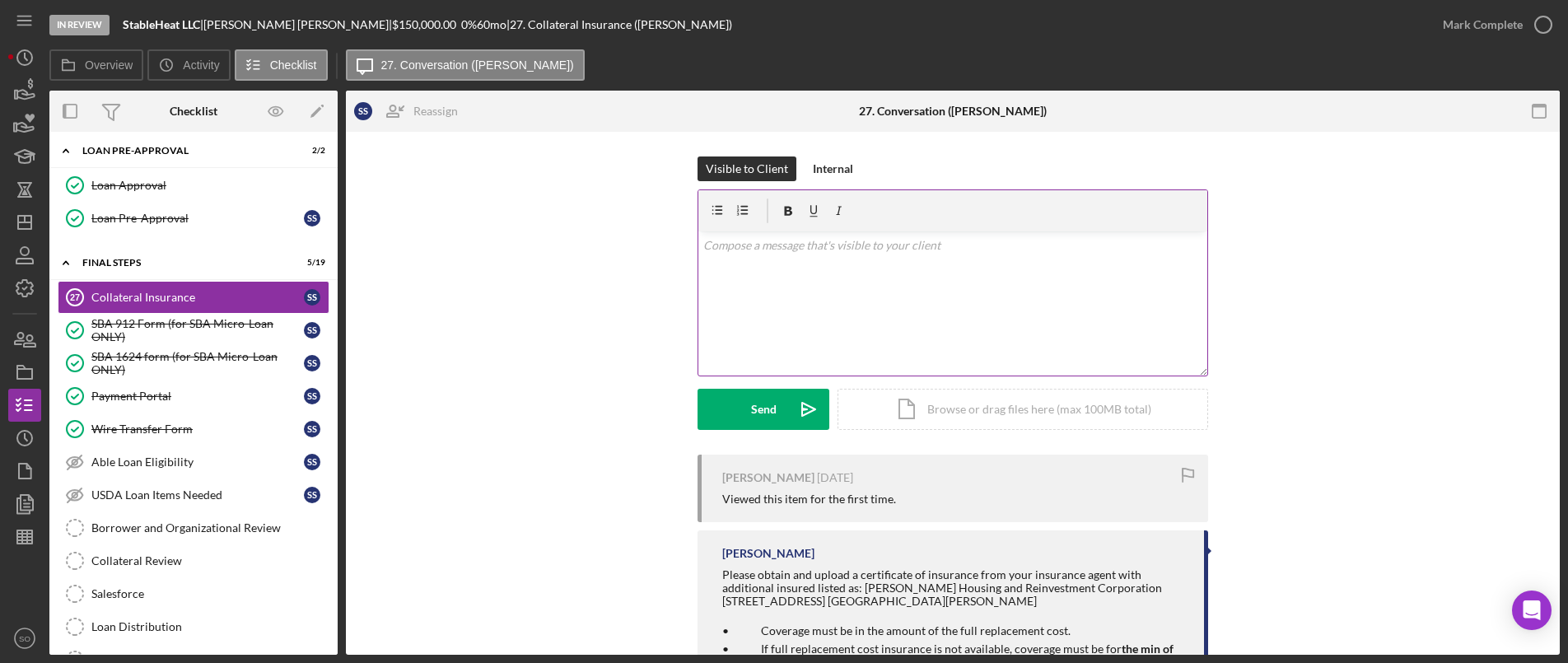
click at [887, 293] on div "v Color teal Color pink Remove color Add row above Add row below Add column bef…" at bounding box center [954, 303] width 509 height 144
click at [813, 163] on div "Internal" at bounding box center [833, 169] width 41 height 25
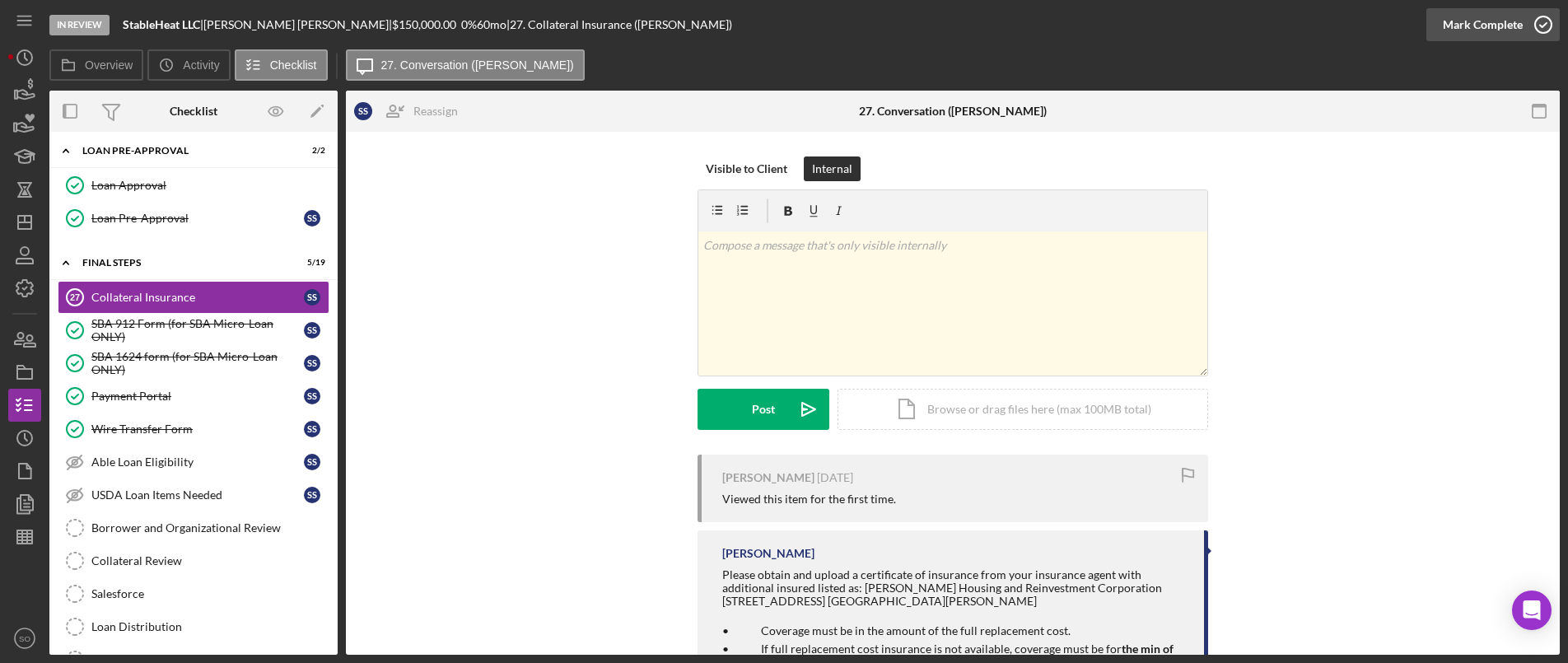
click at [1478, 32] on div "Mark Complete" at bounding box center [1483, 25] width 80 height 33
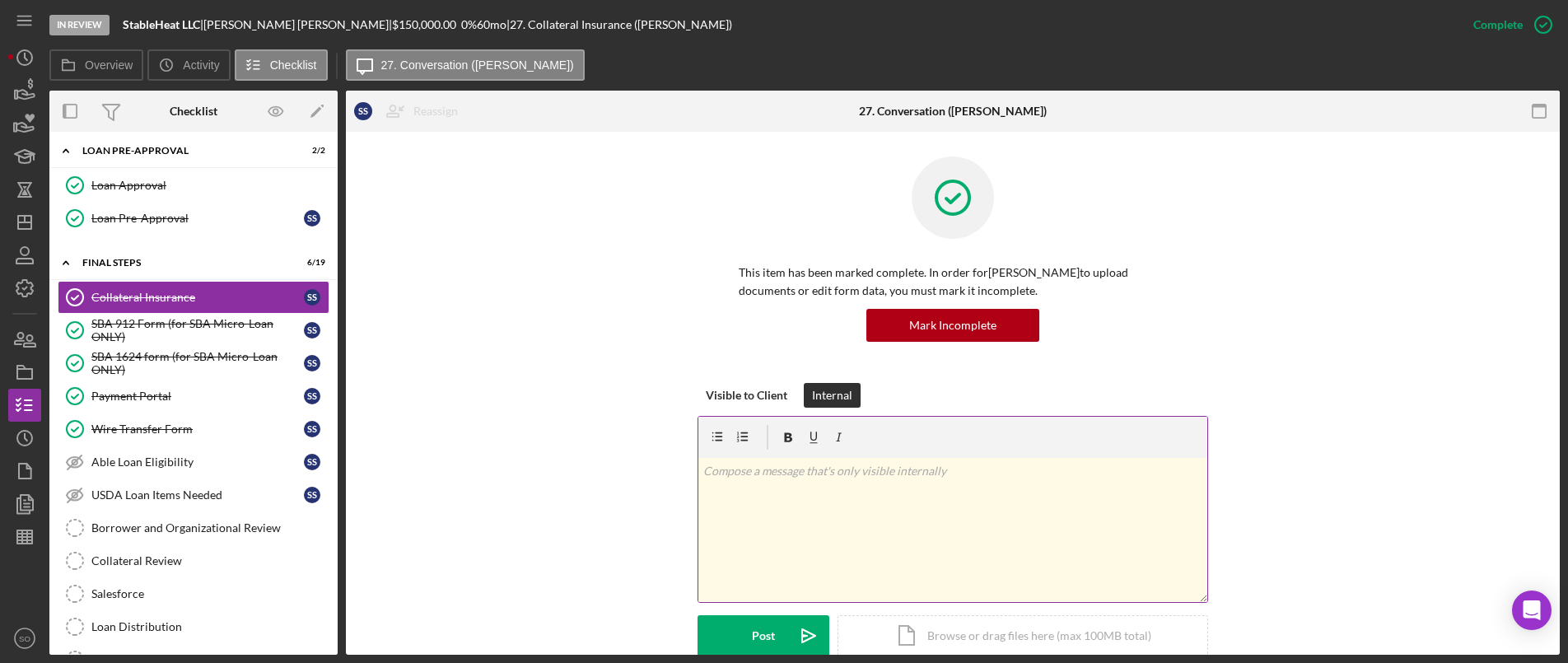
click at [753, 523] on div "v Color teal Color pink Remove color Add row above Add row below Add column bef…" at bounding box center [954, 530] width 509 height 144
click at [777, 636] on button "Post Icon/icon-invite-send" at bounding box center [763, 636] width 131 height 41
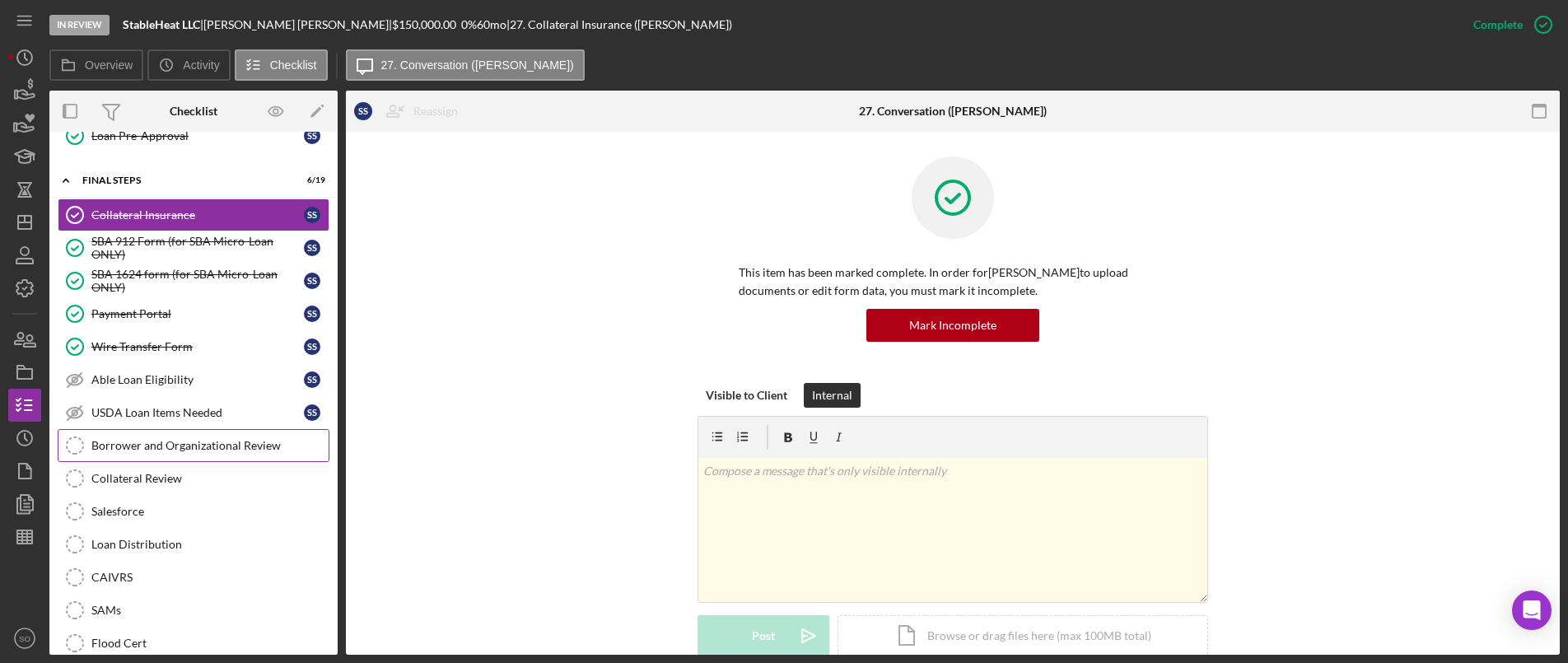
scroll to position [2370, 0]
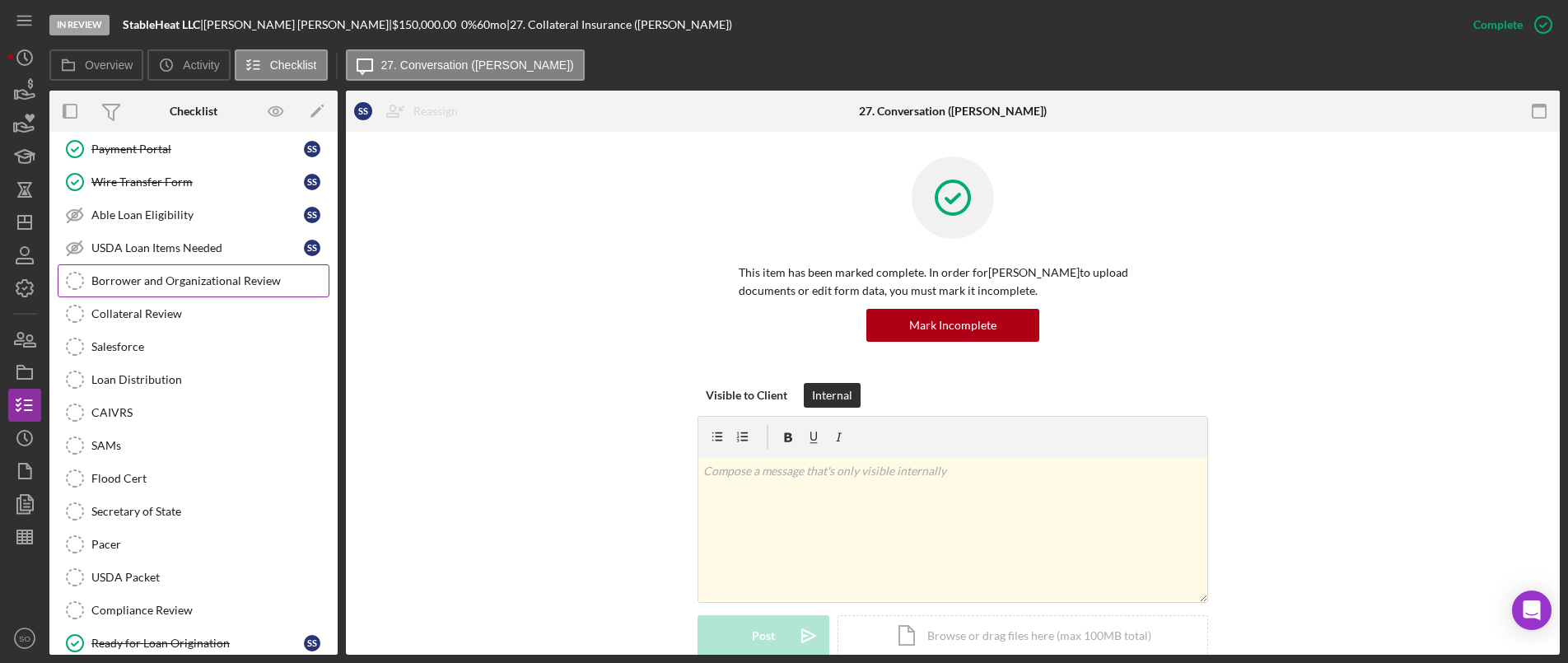
click at [180, 273] on link "Borrower and Organizational Review Borrower and Organizational Review" at bounding box center [194, 281] width 272 height 33
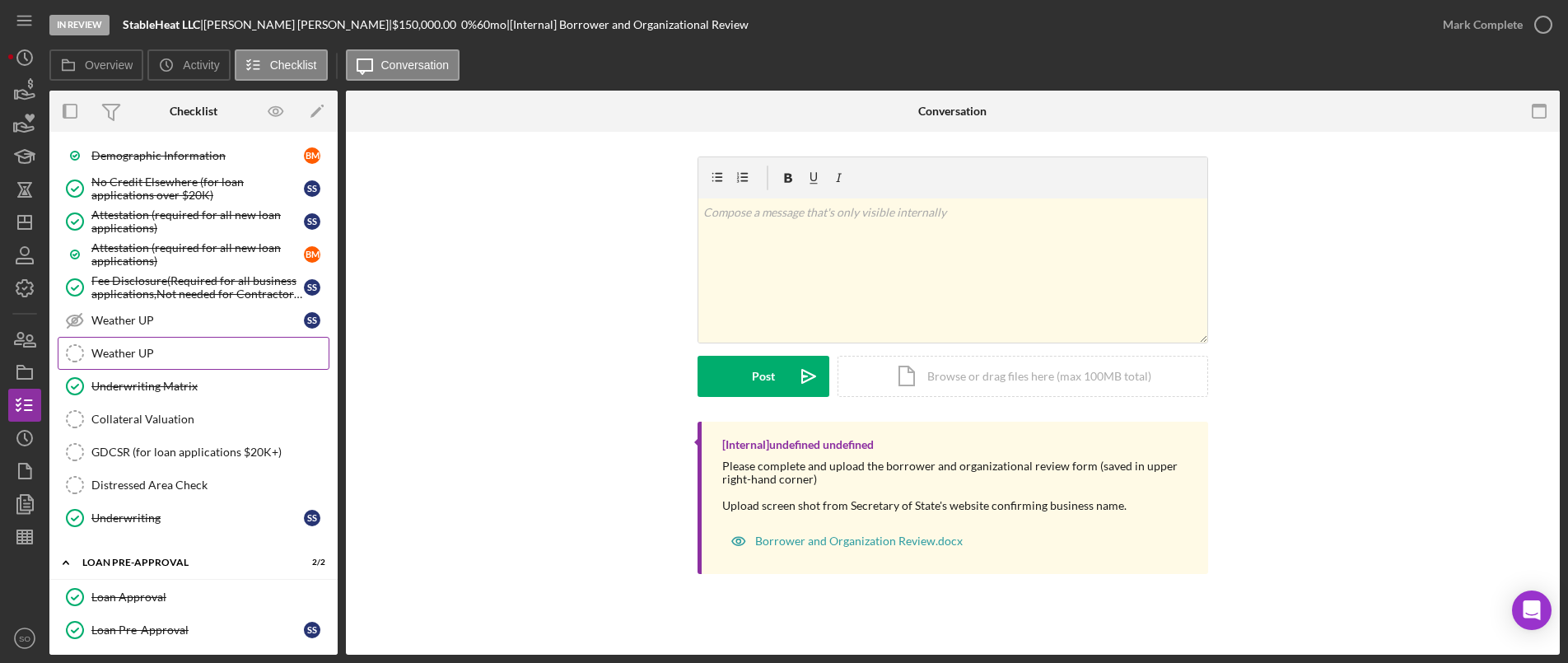
scroll to position [1381, 0]
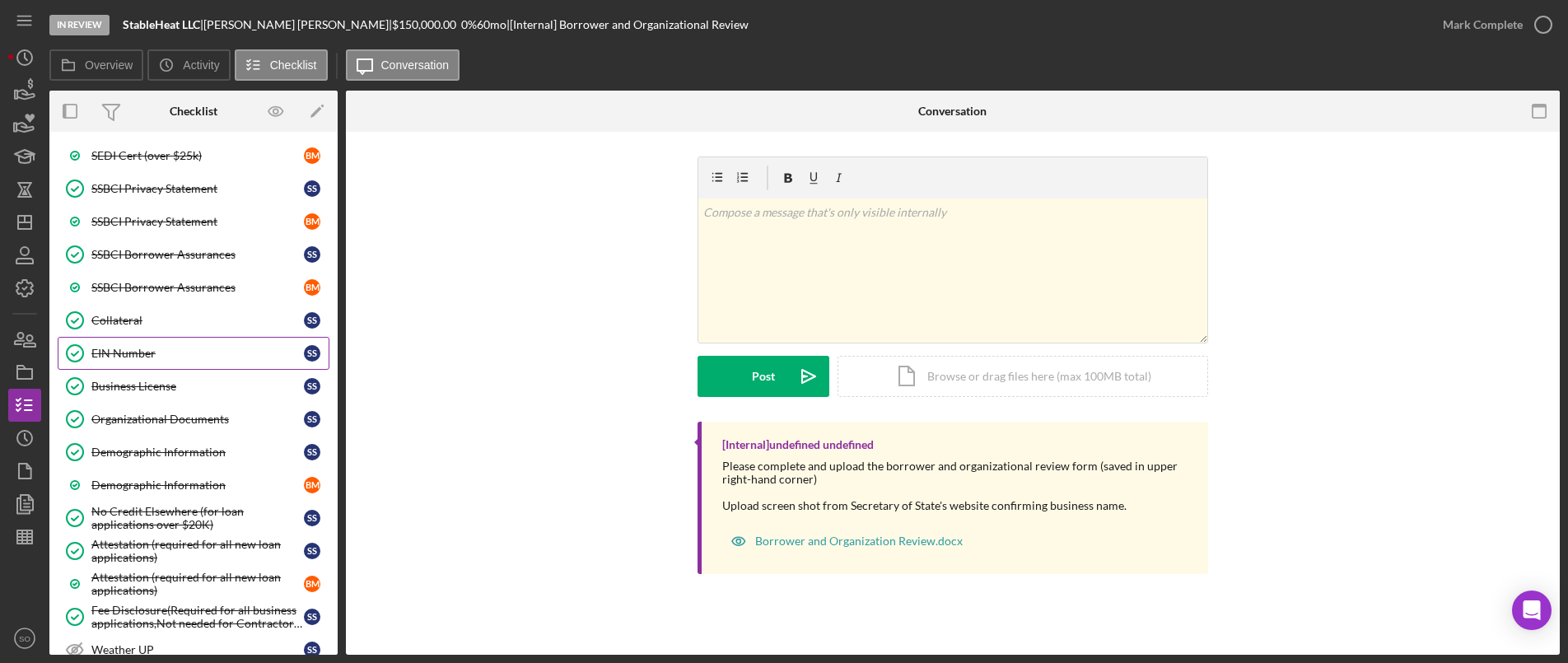
click at [147, 361] on link "EIN Number EIN Number S S" at bounding box center [194, 353] width 272 height 33
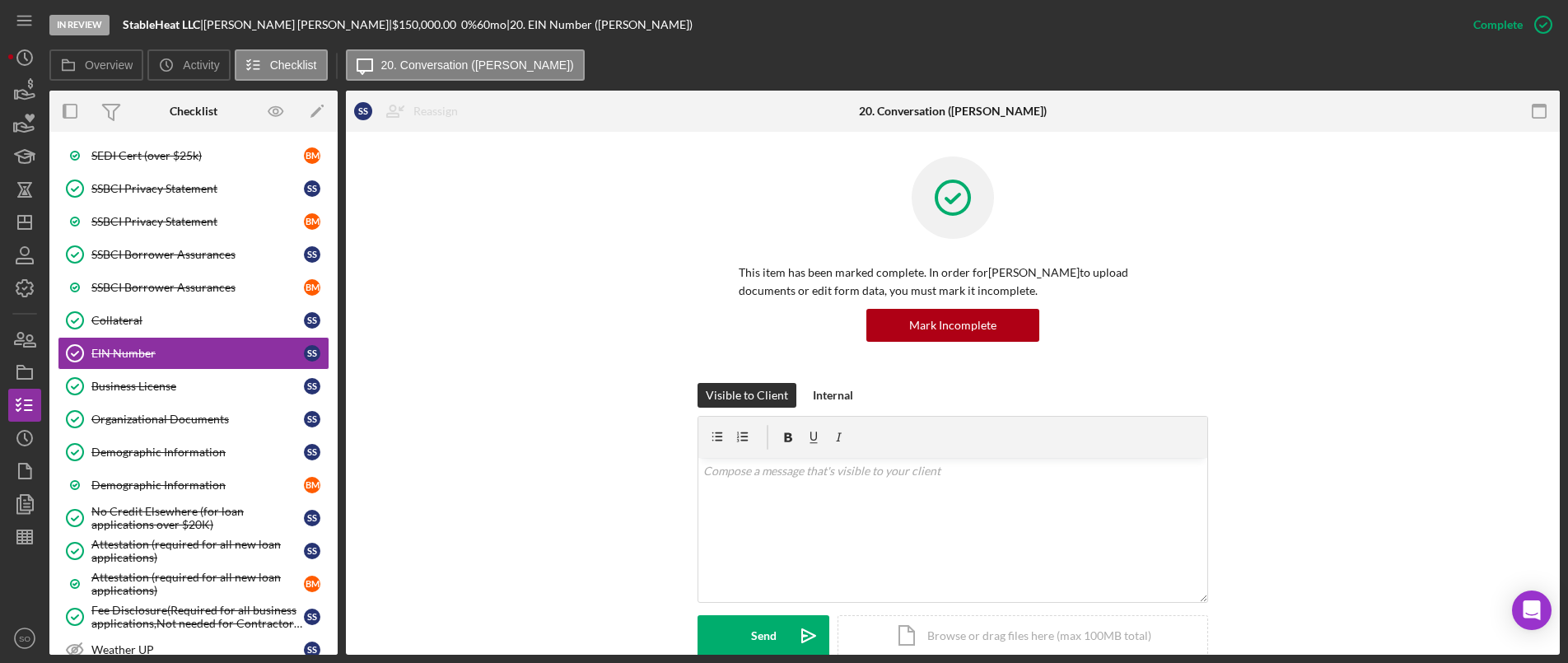
scroll to position [247, 0]
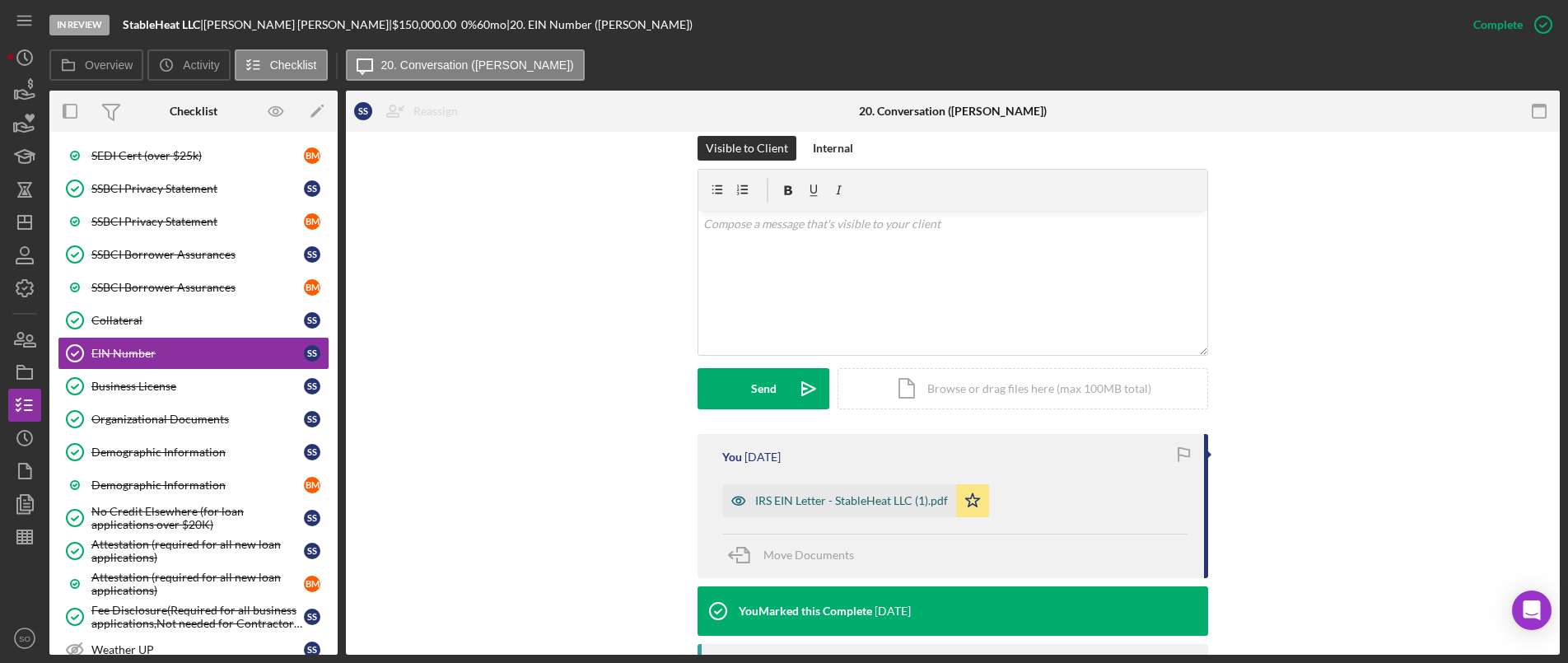
drag, startPoint x: 831, startPoint y: 498, endPoint x: 906, endPoint y: 505, distance: 75.3
click at [832, 498] on div "IRS EIN Letter - StableHeat LLC (1).pdf" at bounding box center [851, 501] width 193 height 13
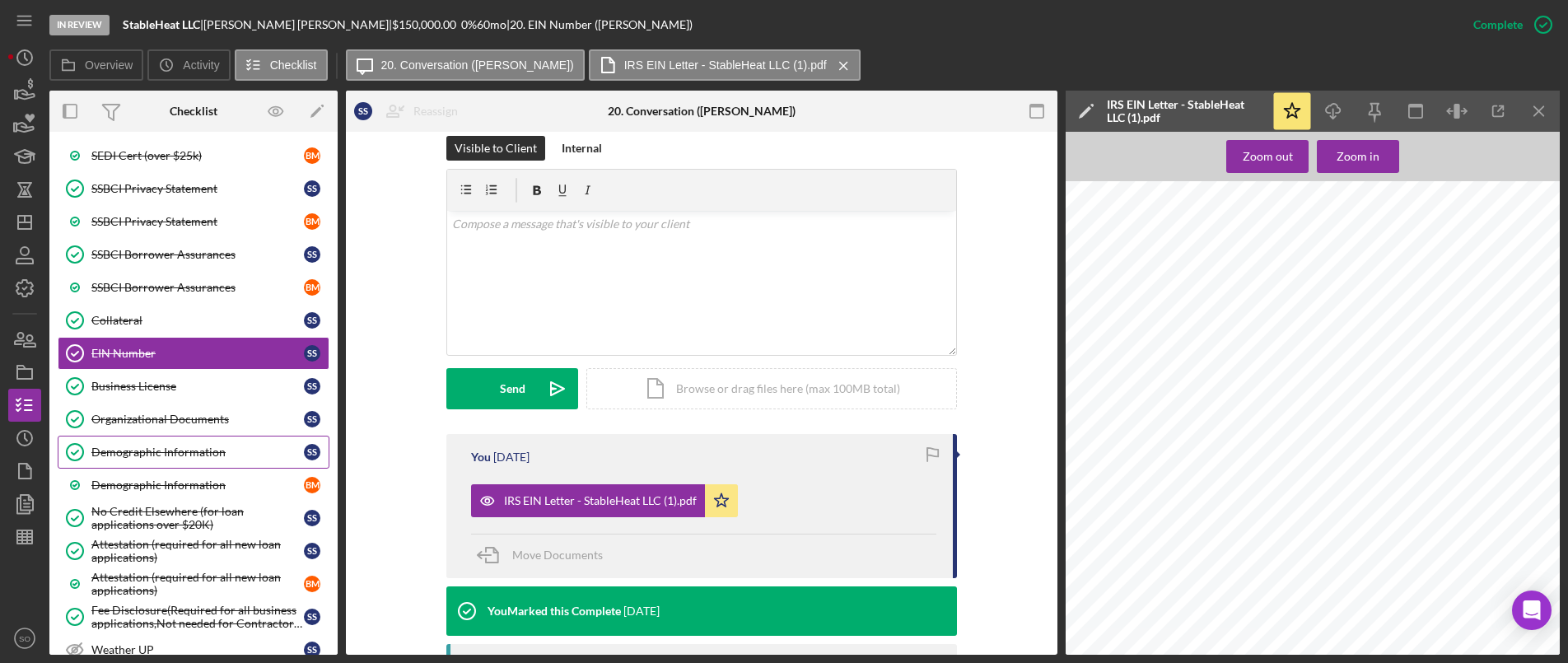
click at [146, 457] on div "Demographic Information" at bounding box center [198, 452] width 213 height 13
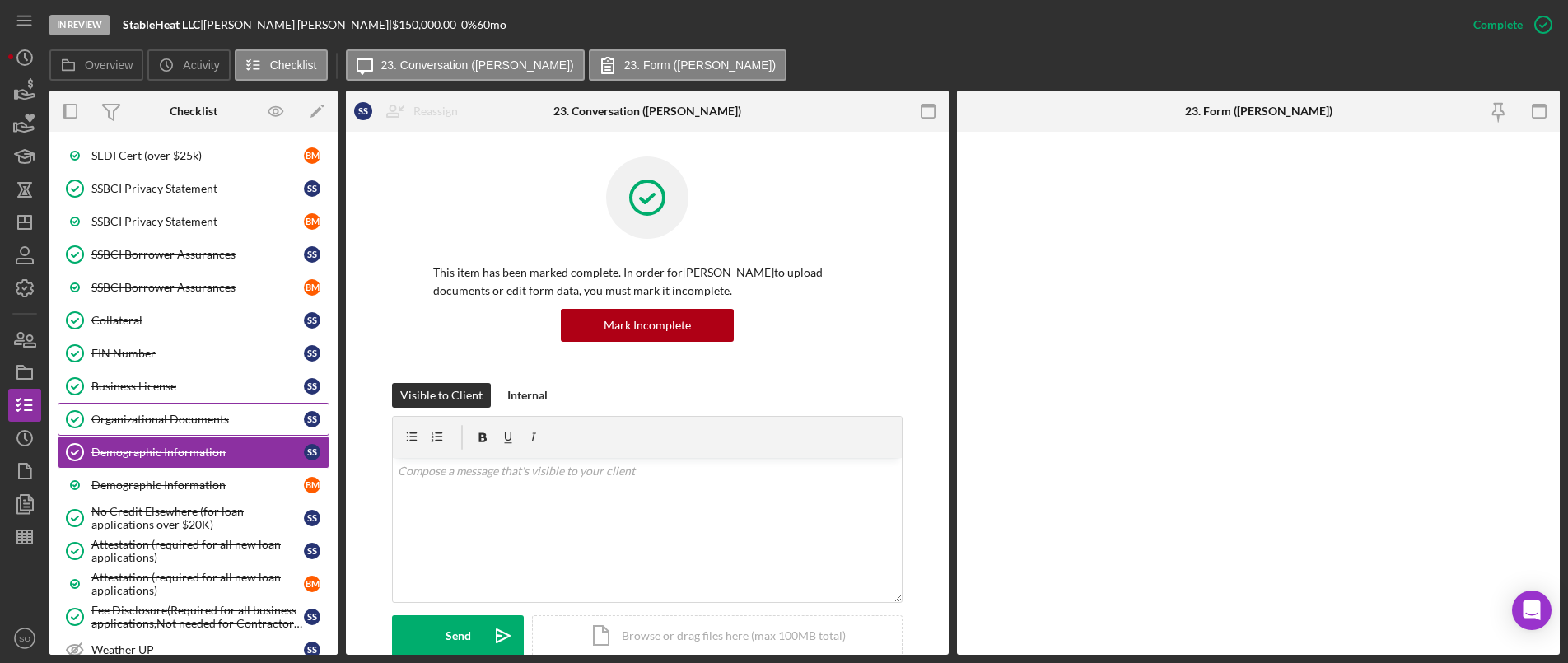
click at [151, 417] on div "Organizational Documents" at bounding box center [198, 419] width 213 height 13
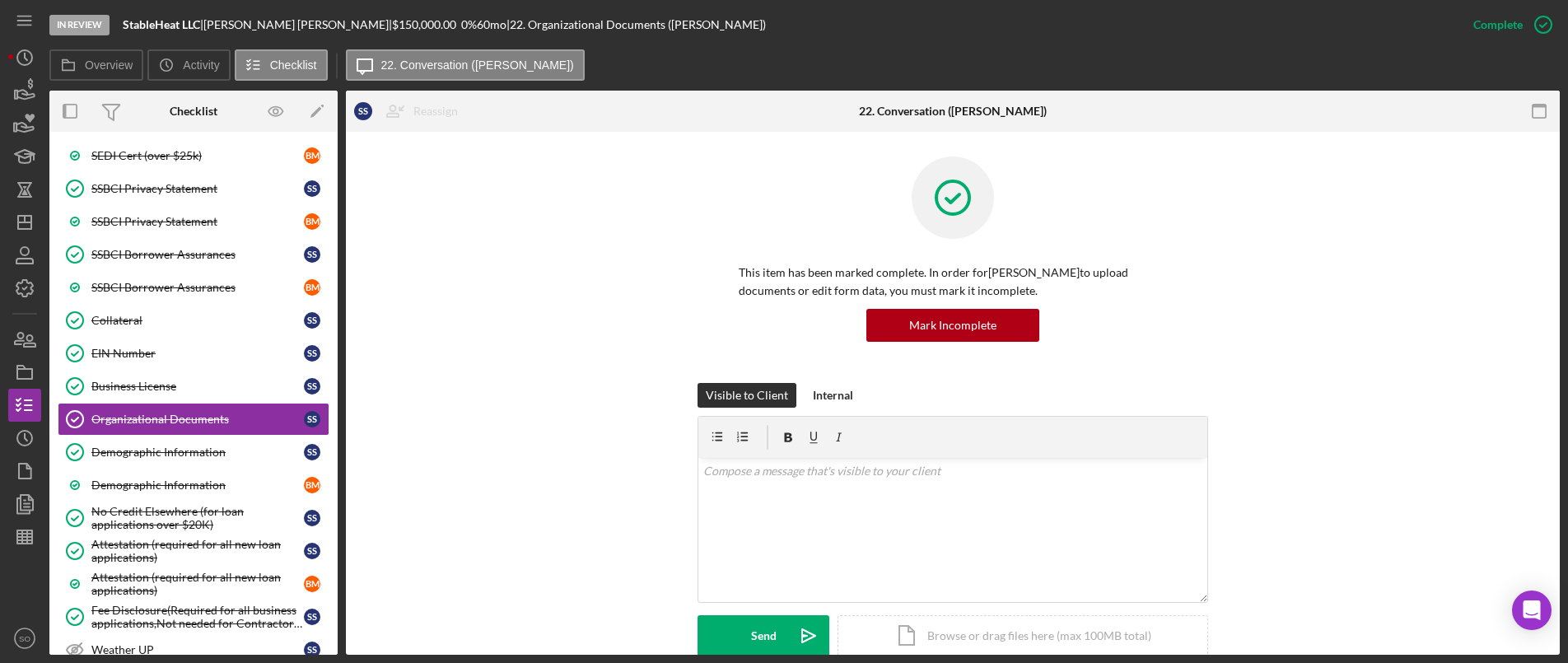
scroll to position [329, 0]
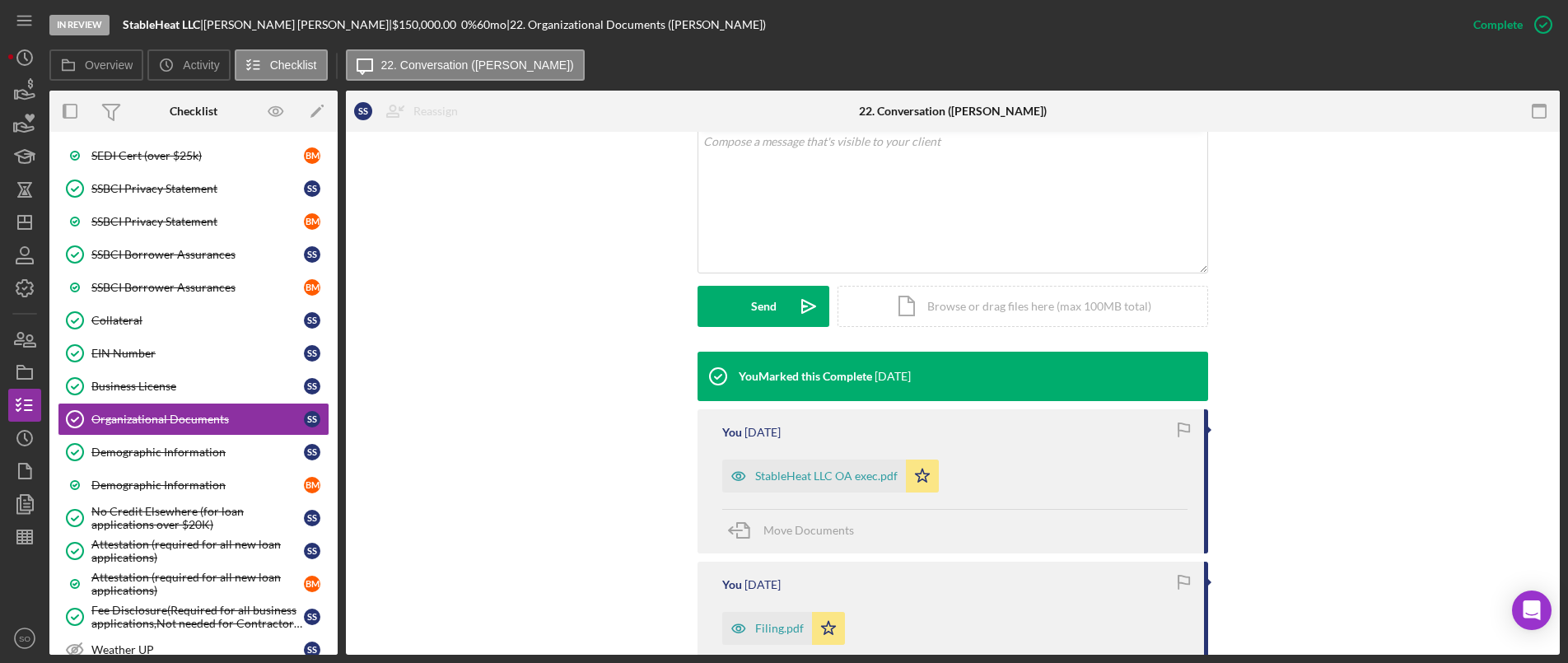
click at [790, 479] on div "StableHeat LLC OA exec.pdf" at bounding box center [826, 476] width 142 height 13
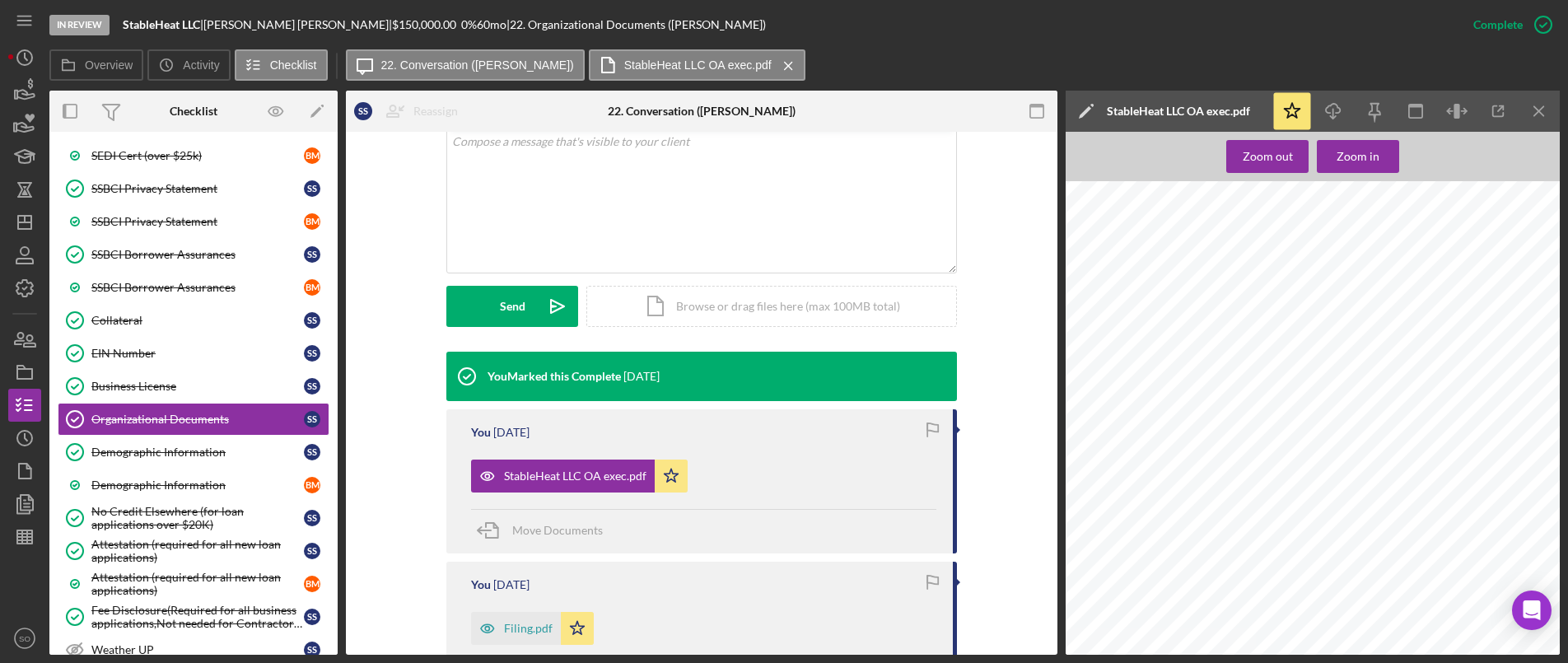
scroll to position [0, 0]
click at [1535, 110] on icon "Icon/Menu Close" at bounding box center [1540, 112] width 37 height 37
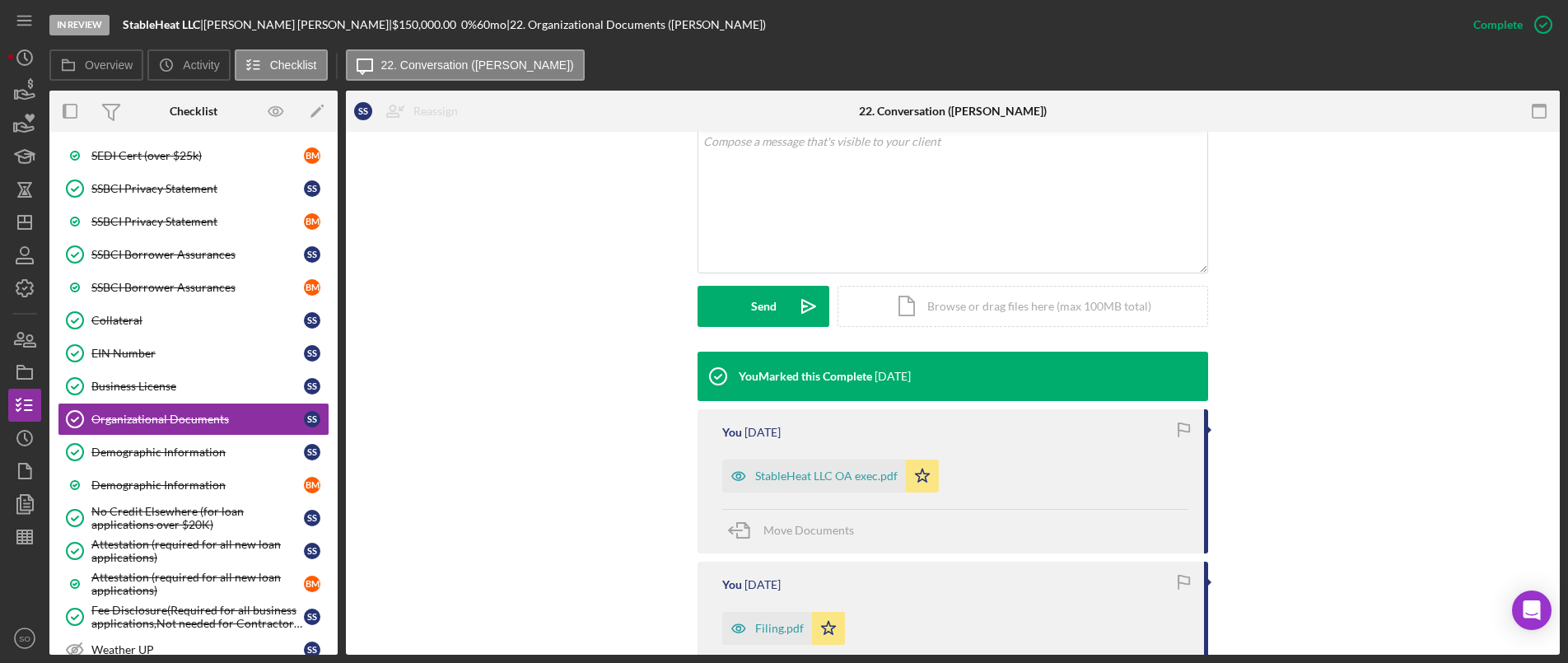
scroll to position [494, 0]
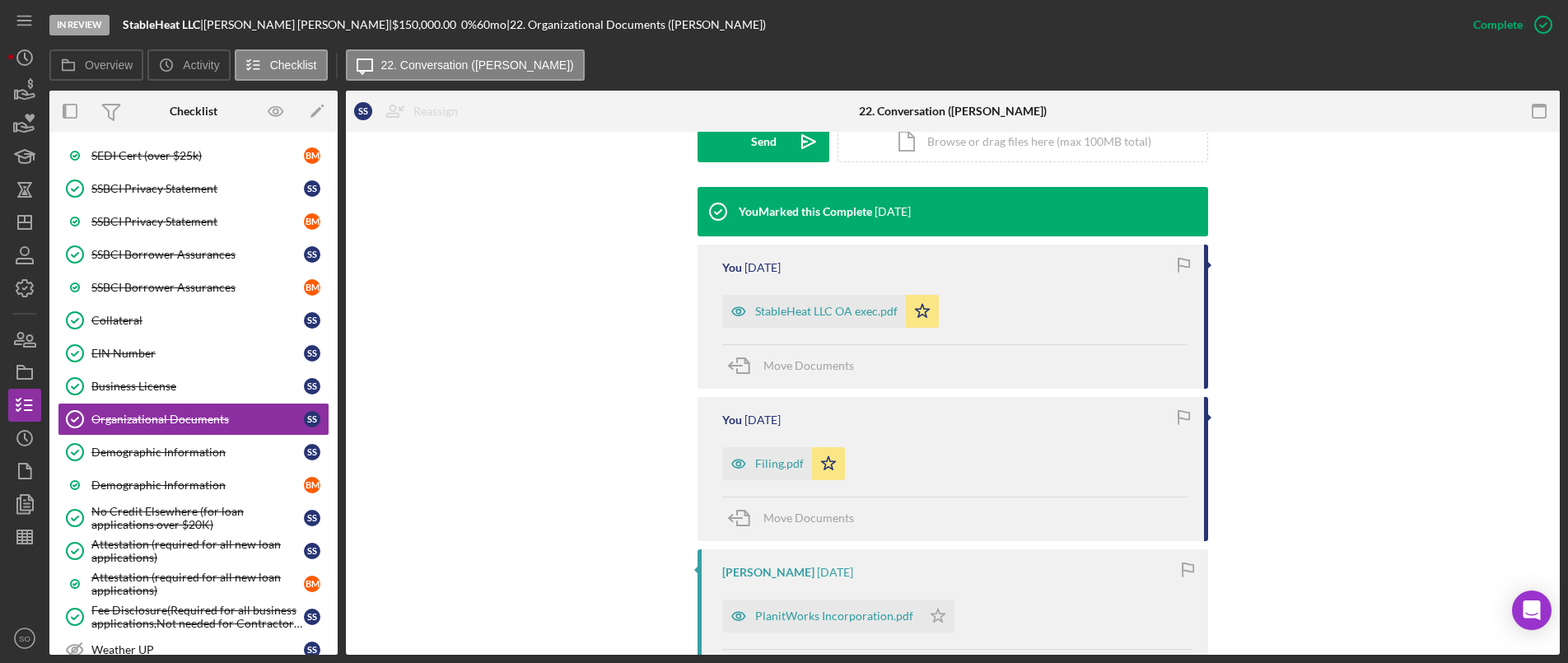
click at [757, 460] on div "Filing.pdf" at bounding box center [779, 464] width 49 height 13
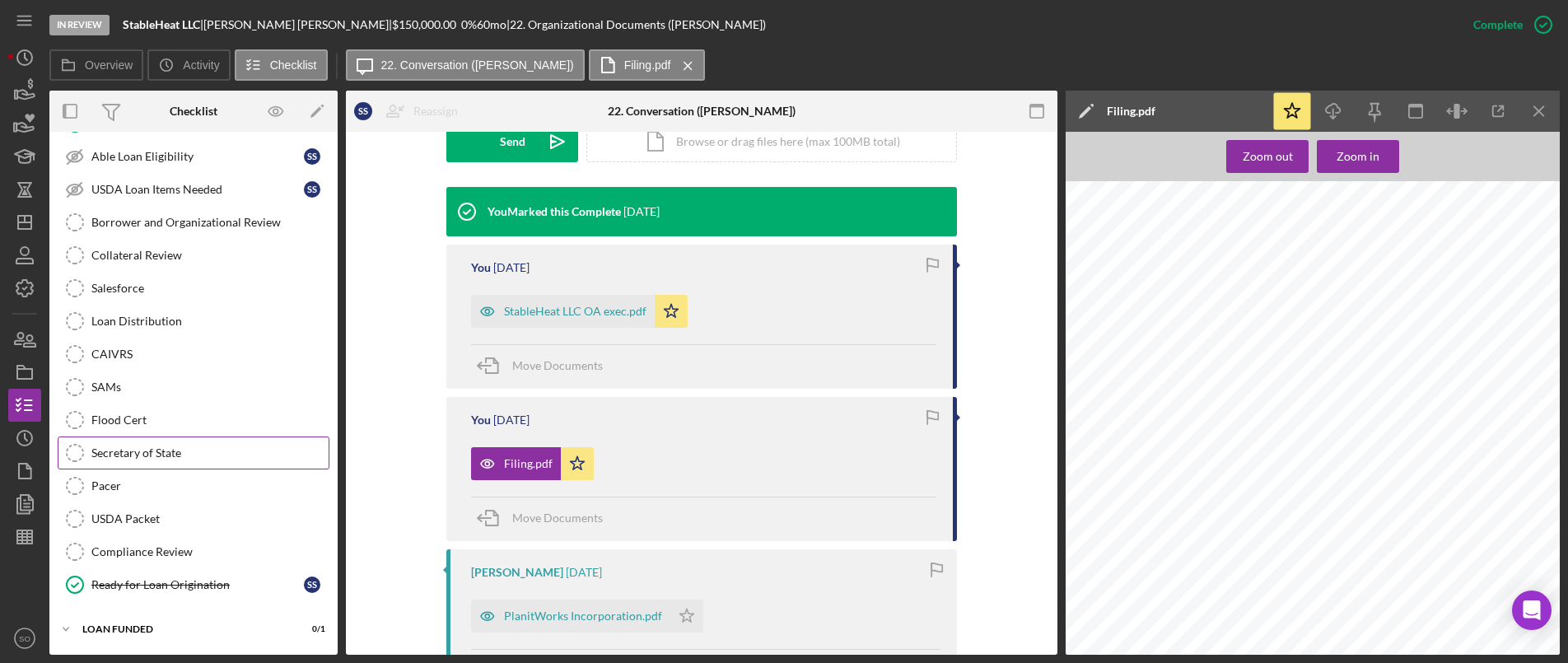
scroll to position [2346, 0]
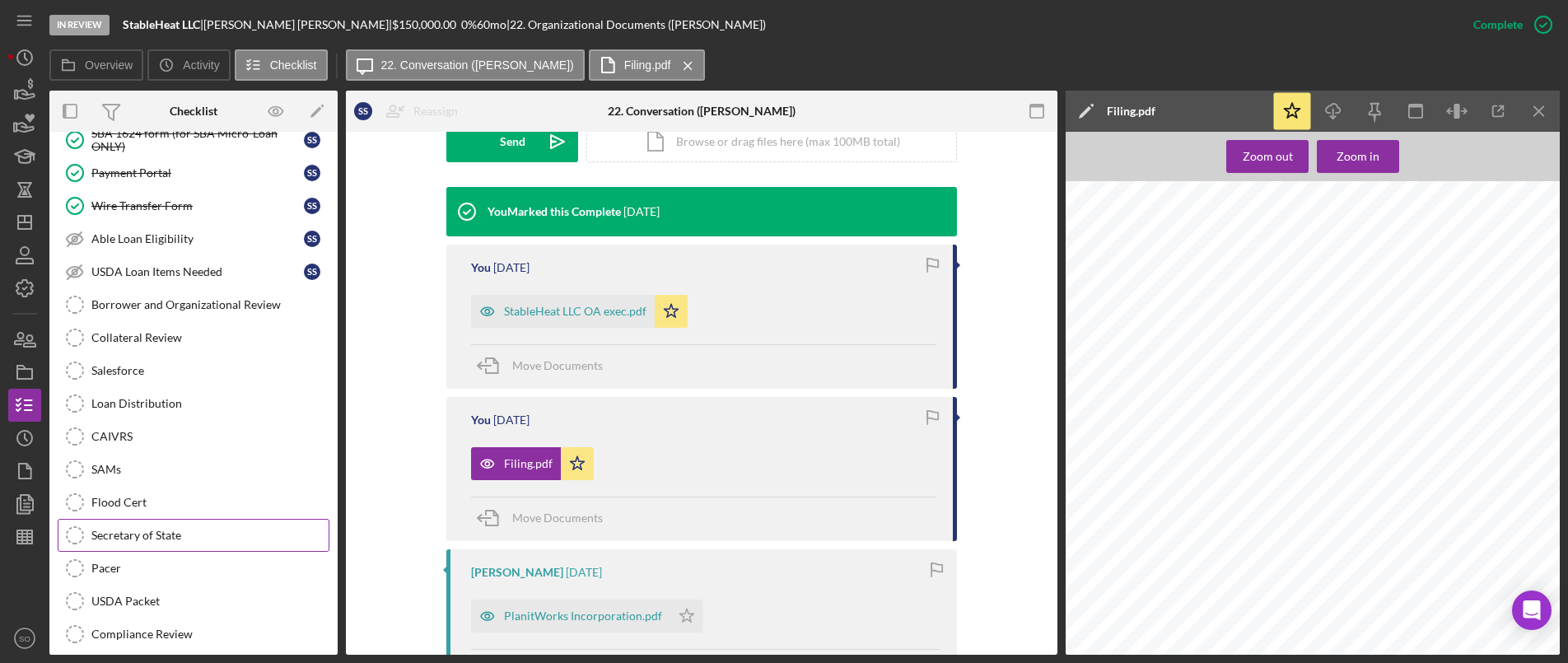
drag, startPoint x: 136, startPoint y: 547, endPoint x: 209, endPoint y: 537, distance: 73.7
click at [136, 547] on link "Secretary of State Secretary of State" at bounding box center [194, 536] width 272 height 33
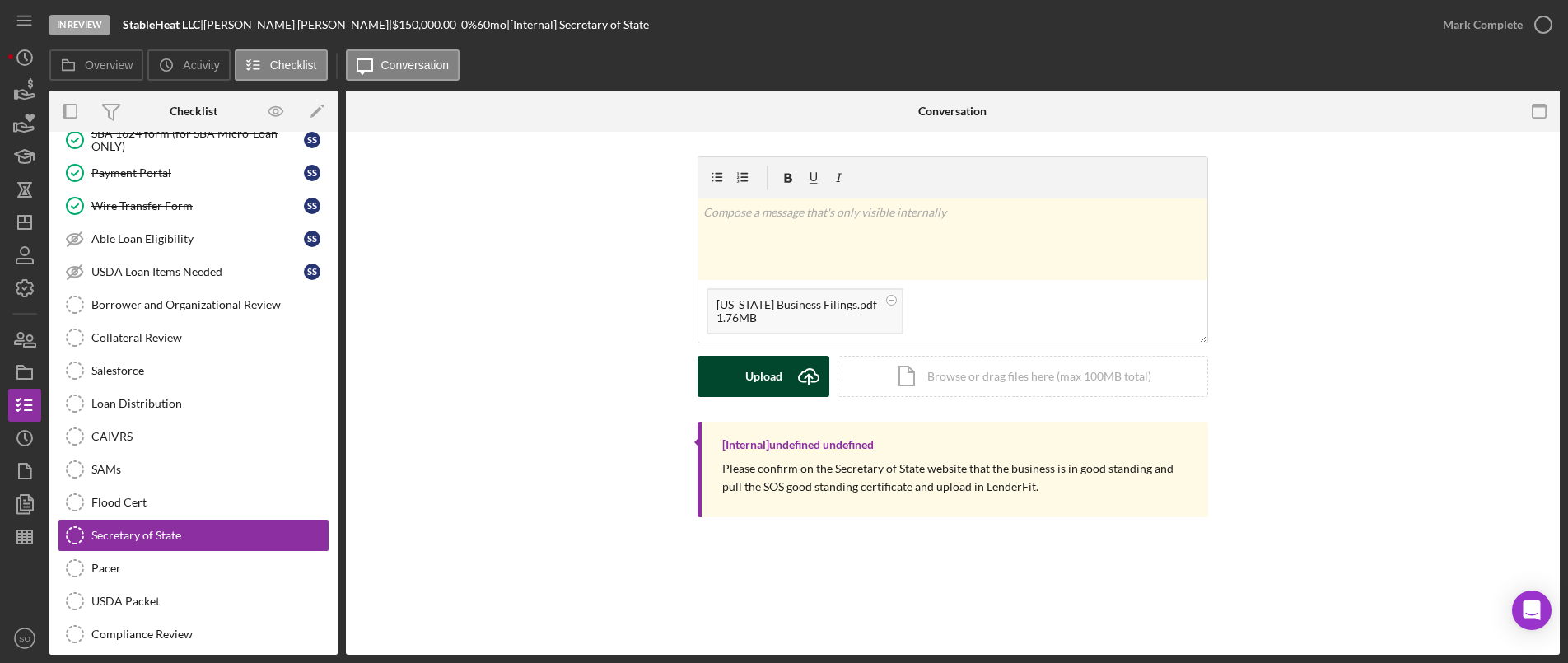
click at [796, 365] on icon "Icon/Upload" at bounding box center [809, 376] width 41 height 41
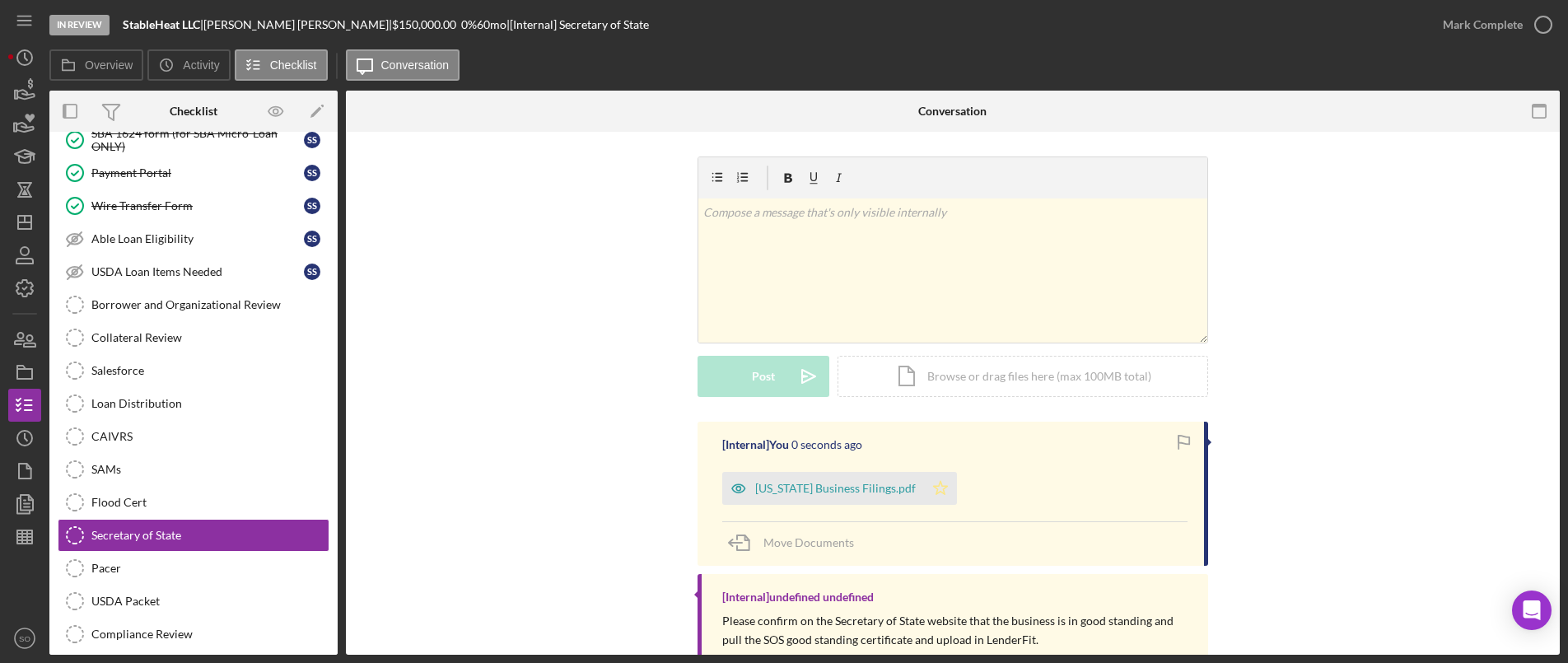
click at [925, 481] on icon "Icon/Star" at bounding box center [941, 489] width 33 height 33
click at [1516, 24] on div "Mark Complete" at bounding box center [1483, 25] width 80 height 33
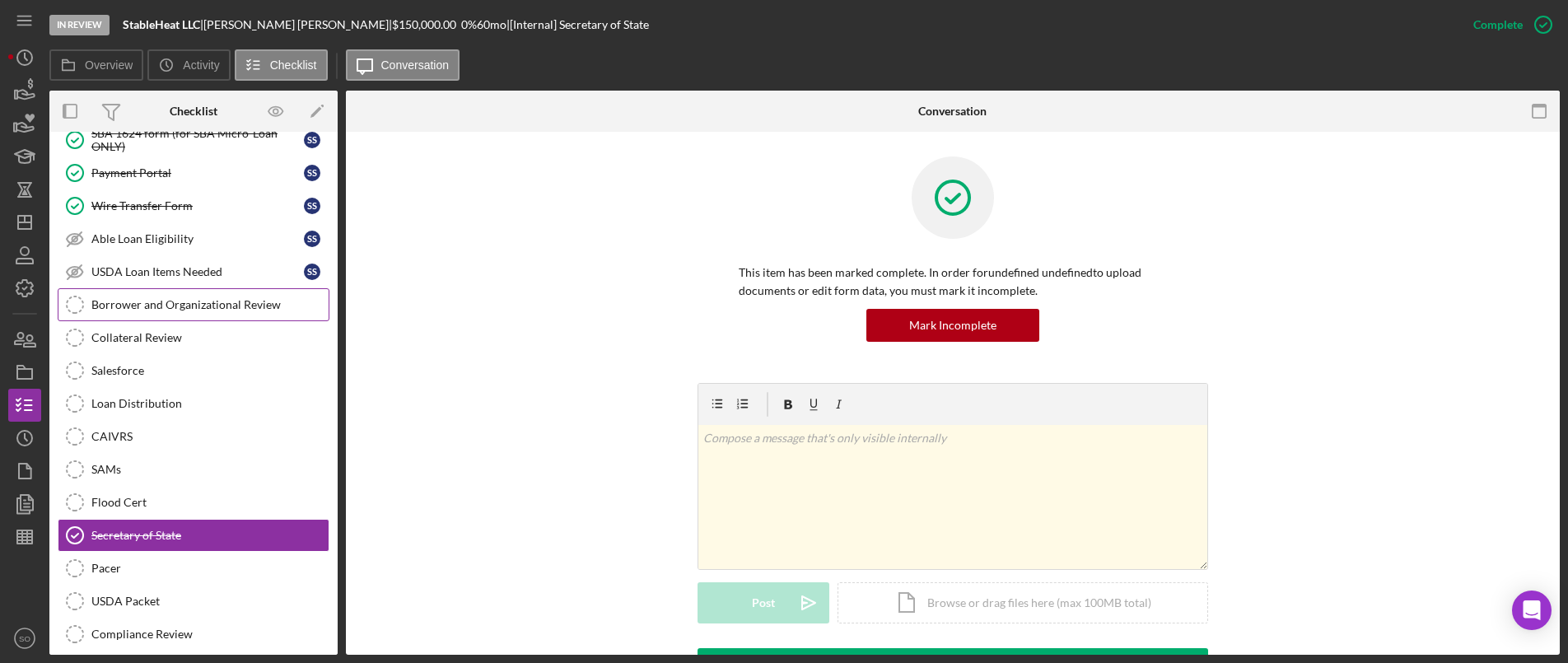
click at [104, 305] on div "Borrower and Organizational Review" at bounding box center [210, 305] width 237 height 13
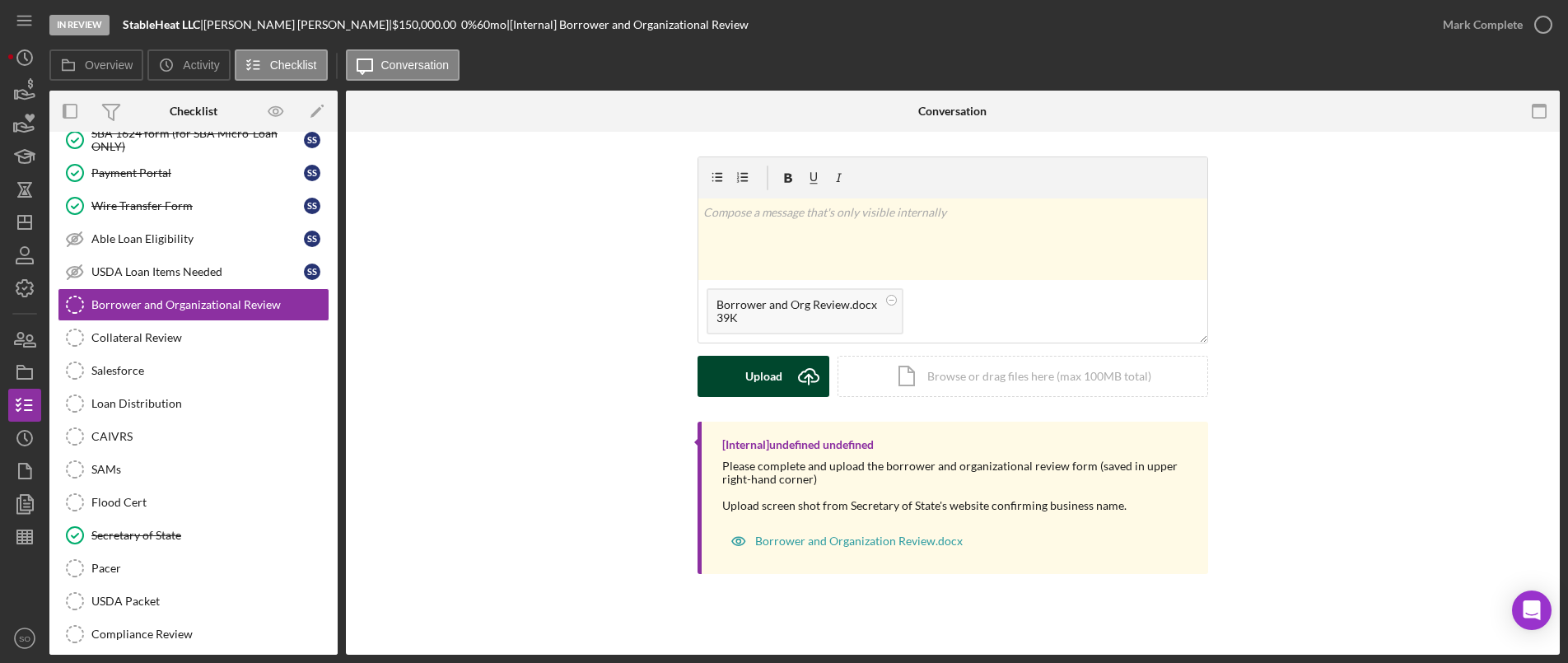
click at [796, 375] on icon "Icon/Upload" at bounding box center [809, 376] width 41 height 41
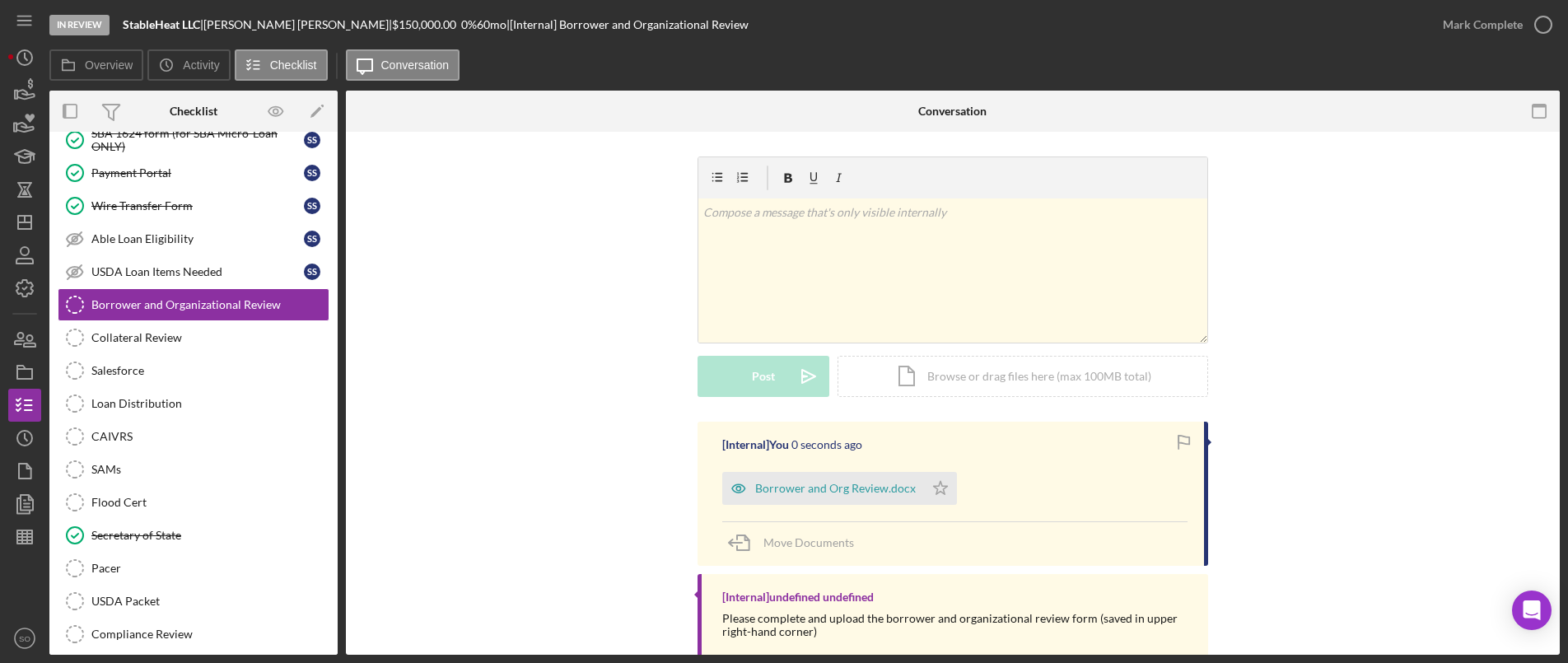
drag, startPoint x: 938, startPoint y: 490, endPoint x: 1025, endPoint y: 423, distance: 109.8
click at [939, 489] on polygon "button" at bounding box center [941, 488] width 14 height 13
click at [1480, 21] on div "Mark Complete" at bounding box center [1483, 25] width 80 height 33
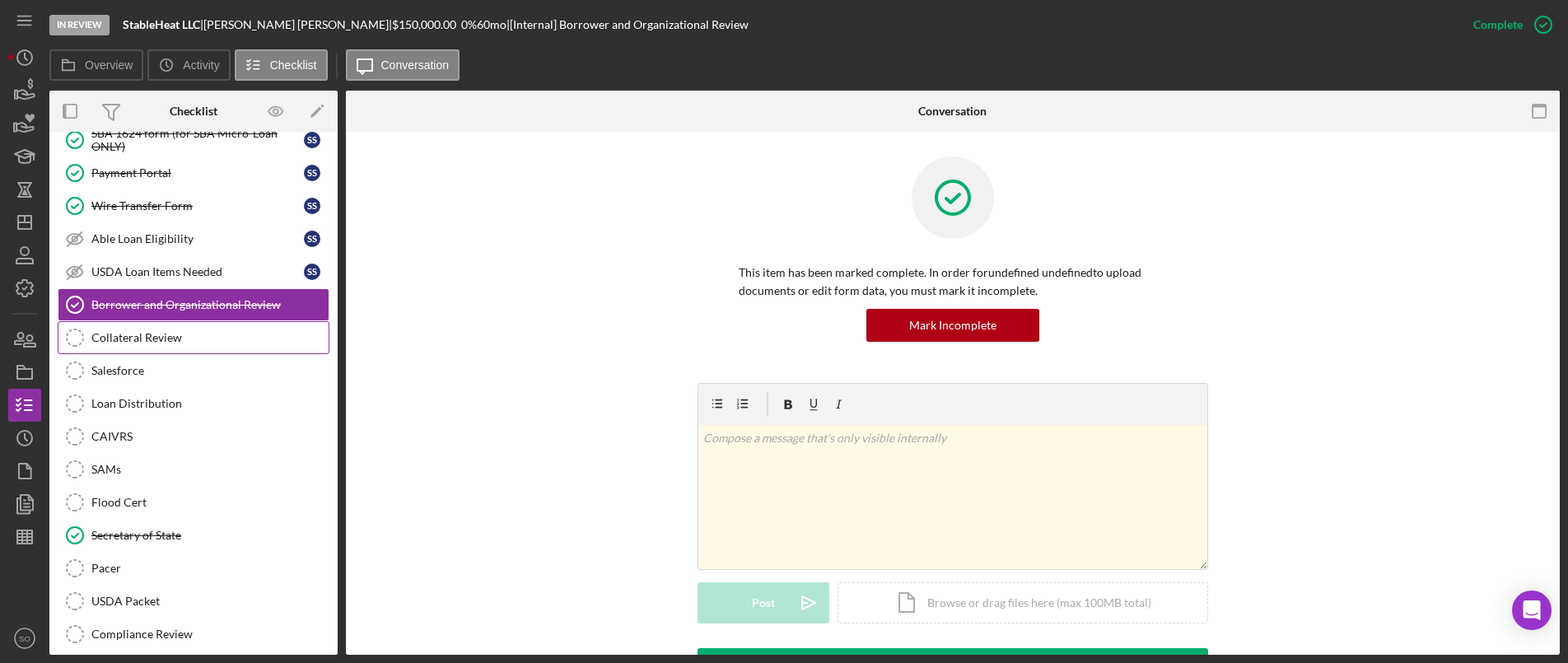
click at [159, 343] on div "Collateral Review" at bounding box center [210, 337] width 237 height 13
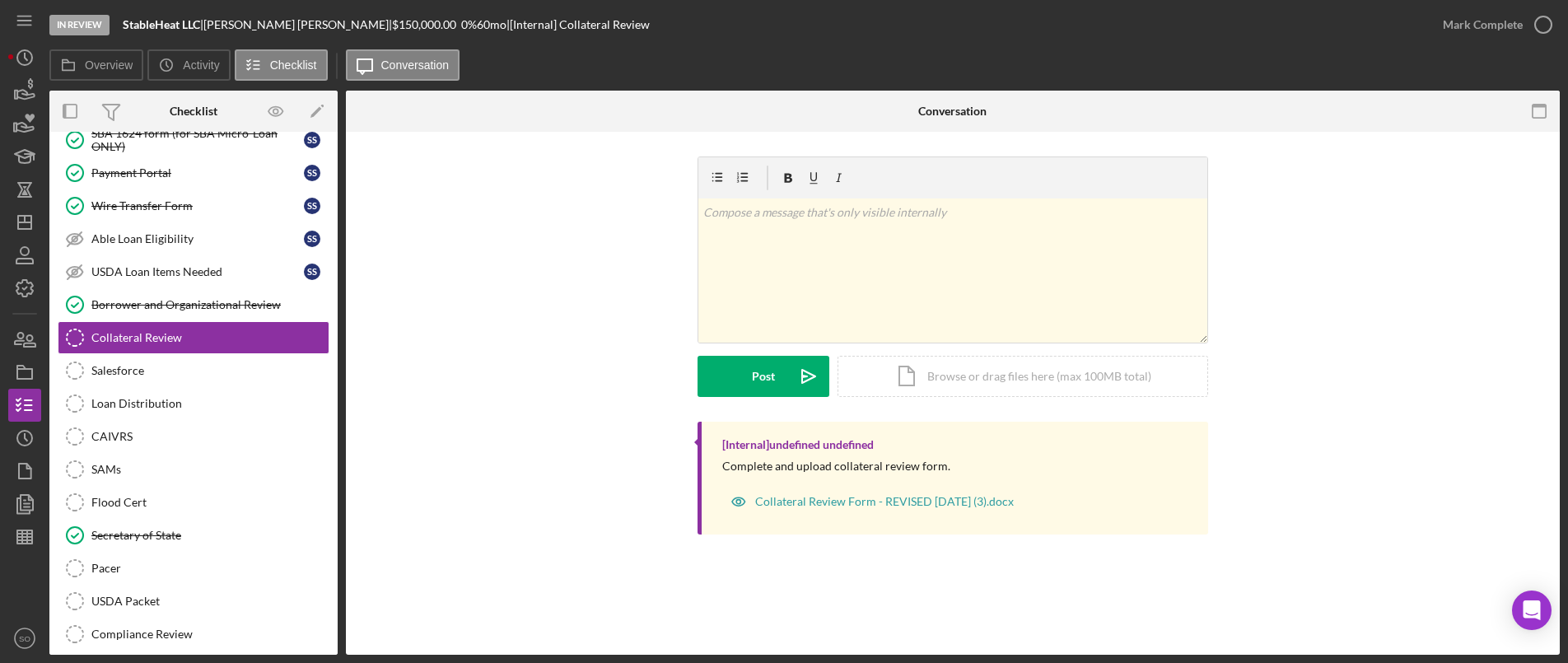
drag, startPoint x: 121, startPoint y: 374, endPoint x: 392, endPoint y: 363, distance: 271.2
click at [121, 374] on div "Salesforce" at bounding box center [210, 370] width 237 height 13
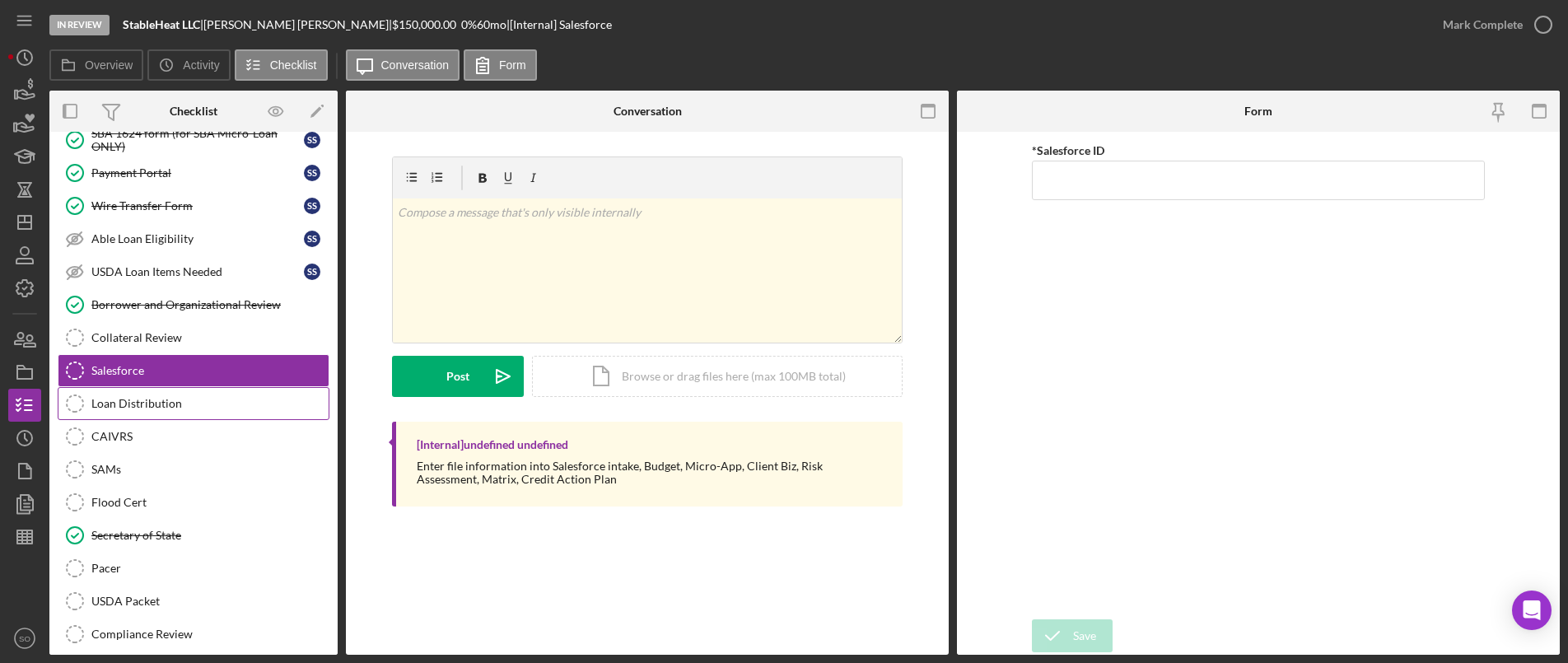
click at [115, 416] on link "Loan Distribution Loan Distribution" at bounding box center [194, 403] width 272 height 33
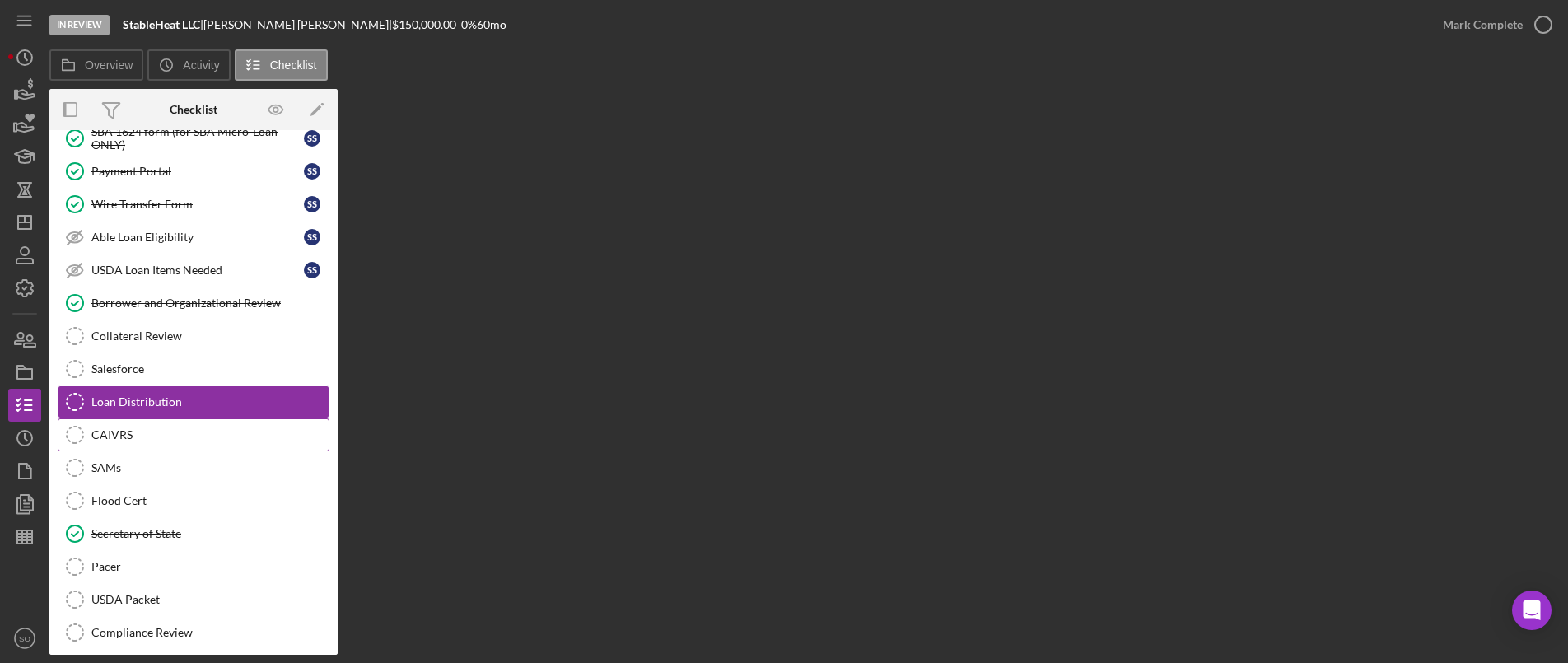
click at [111, 432] on div "CAIVRS" at bounding box center [210, 435] width 237 height 13
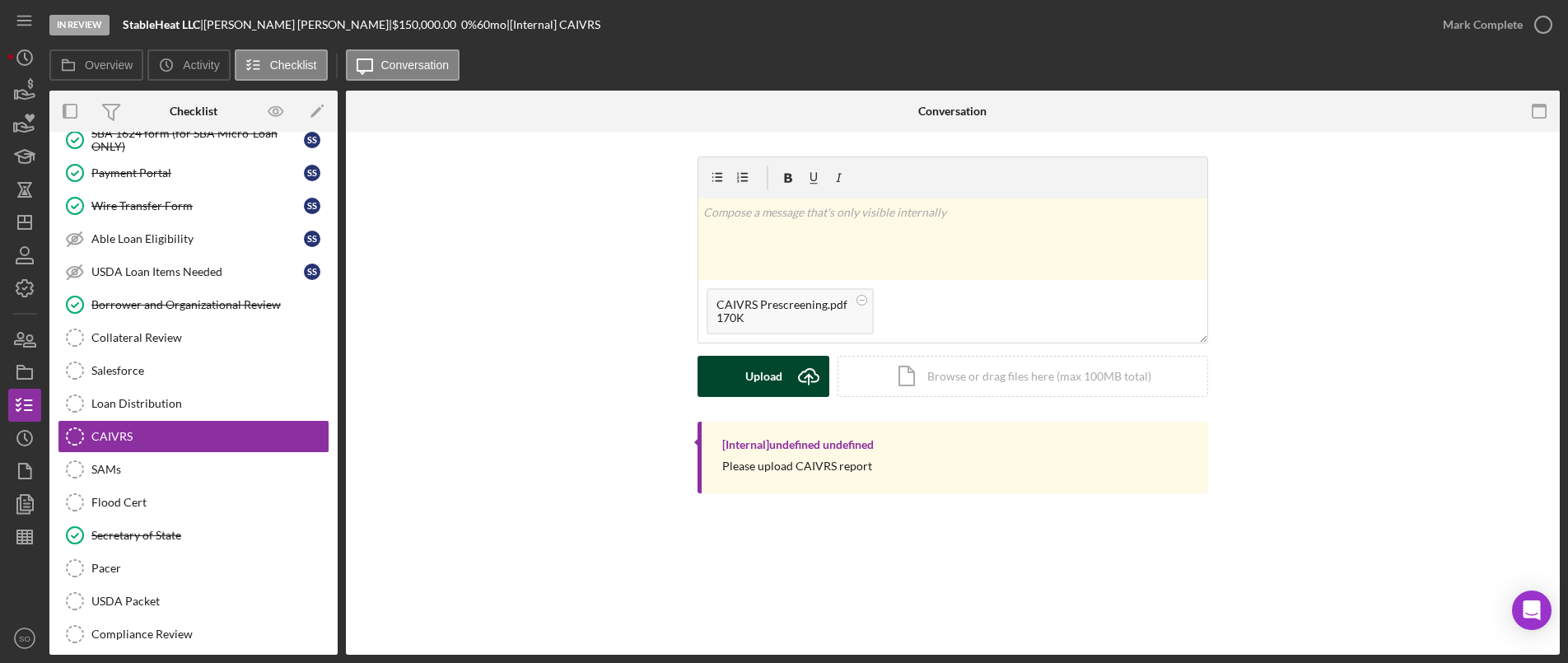
click at [784, 374] on button "Upload Icon/Upload" at bounding box center [763, 376] width 131 height 41
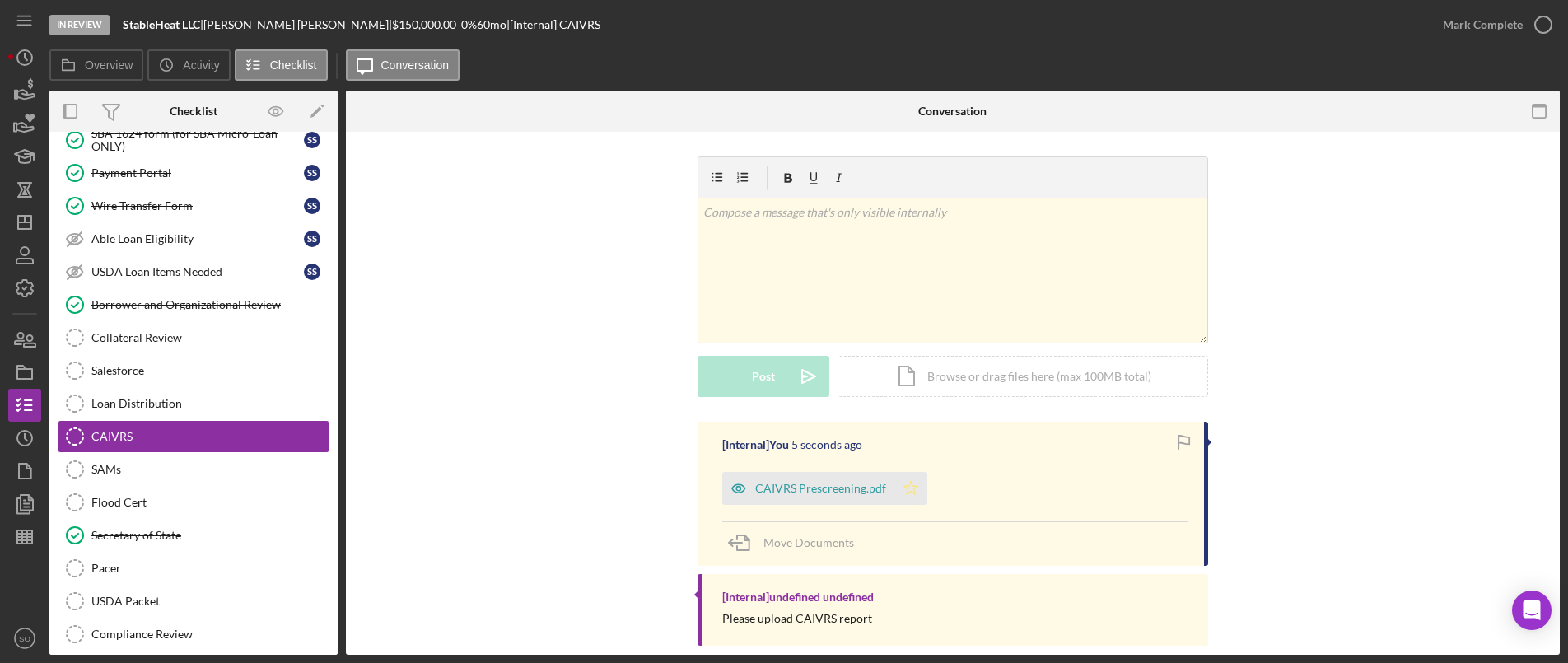
click at [914, 486] on polygon "button" at bounding box center [911, 488] width 14 height 13
click at [1509, 30] on div "Mark Complete" at bounding box center [1483, 25] width 80 height 33
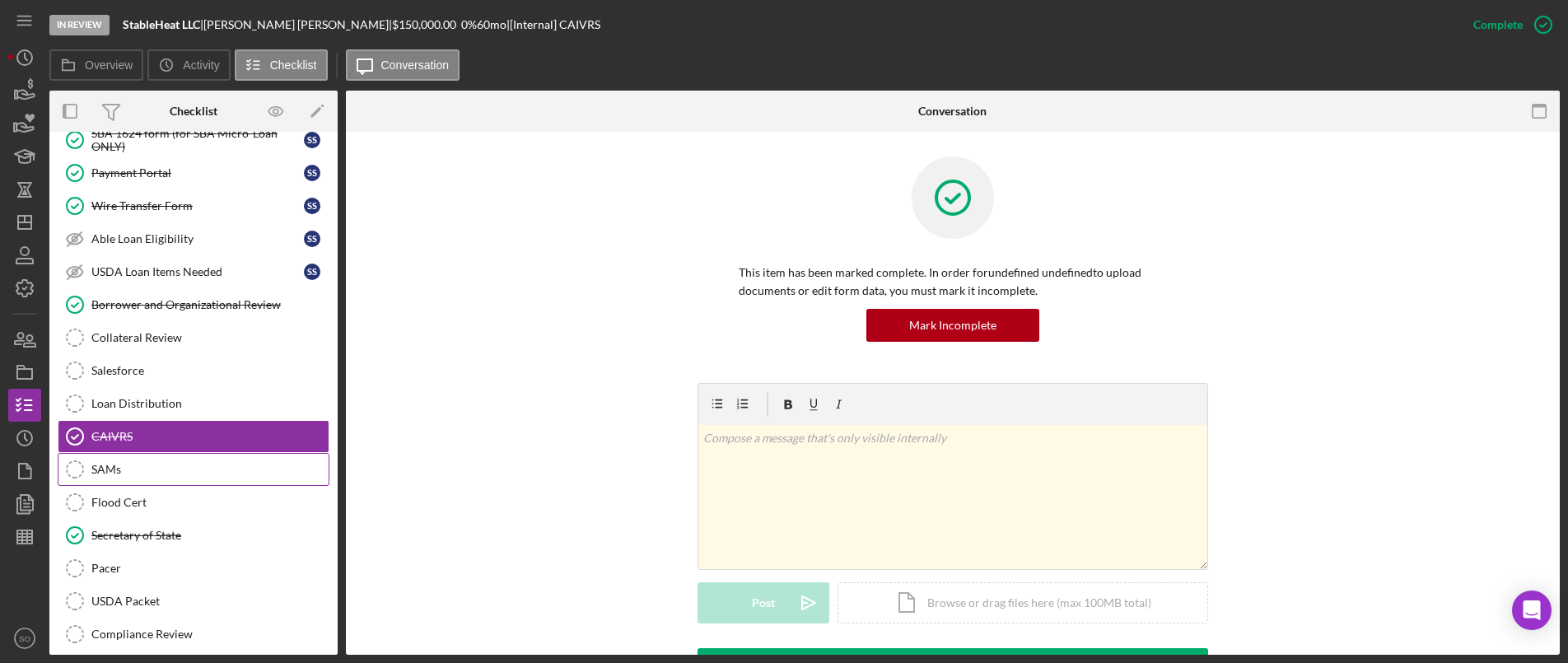
drag, startPoint x: 147, startPoint y: 460, endPoint x: 135, endPoint y: 466, distance: 13.4
click at [147, 460] on link "[PERSON_NAME] [PERSON_NAME]" at bounding box center [194, 470] width 272 height 33
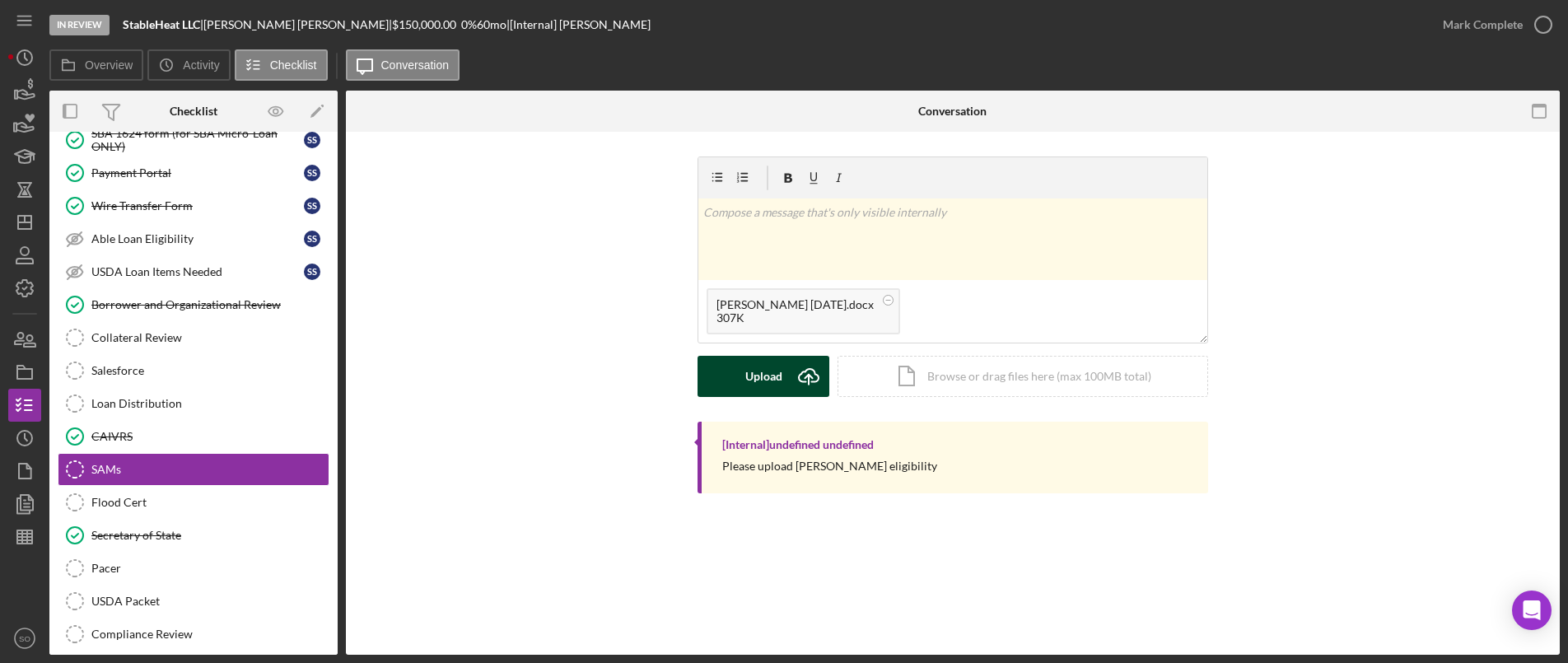
click at [794, 366] on icon "Icon/Upload" at bounding box center [809, 376] width 41 height 41
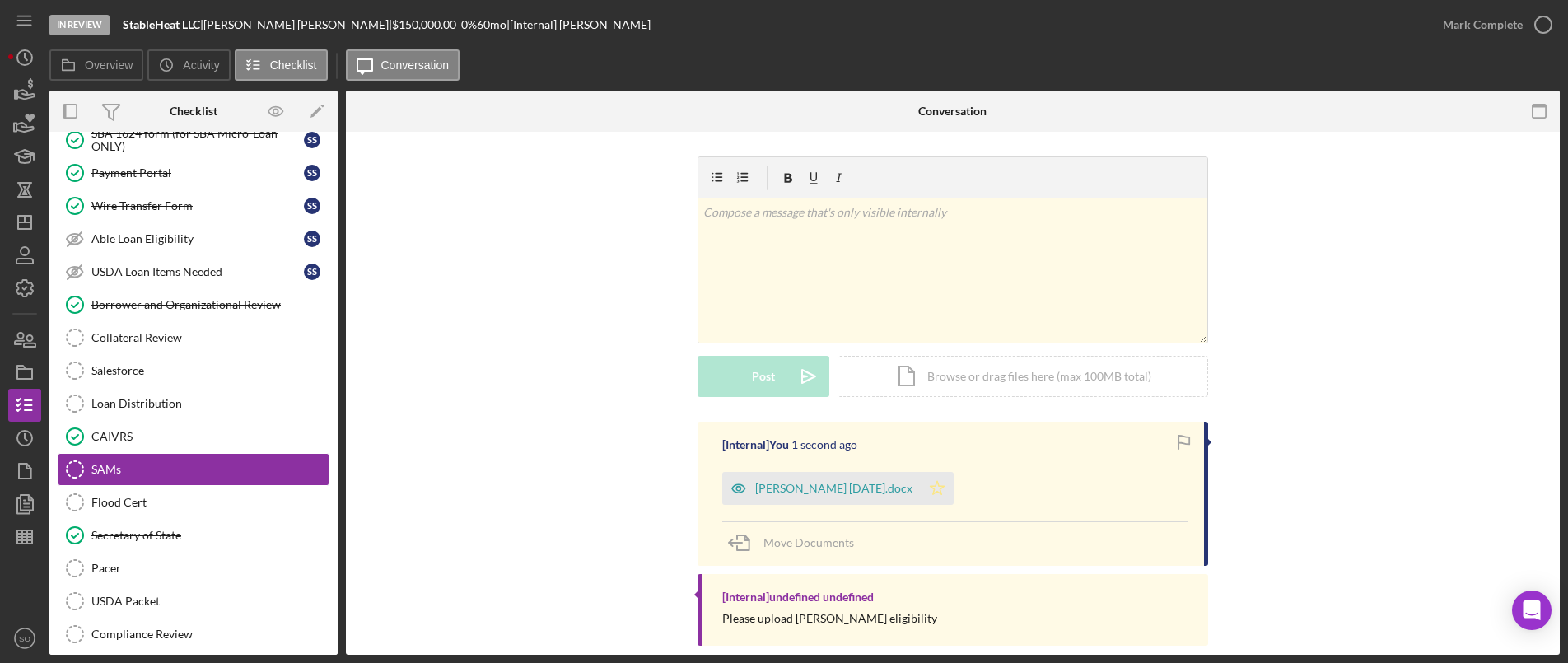
click at [921, 482] on icon "Icon/Star" at bounding box center [938, 489] width 33 height 33
click at [1476, 29] on div "Mark Complete" at bounding box center [1483, 25] width 80 height 33
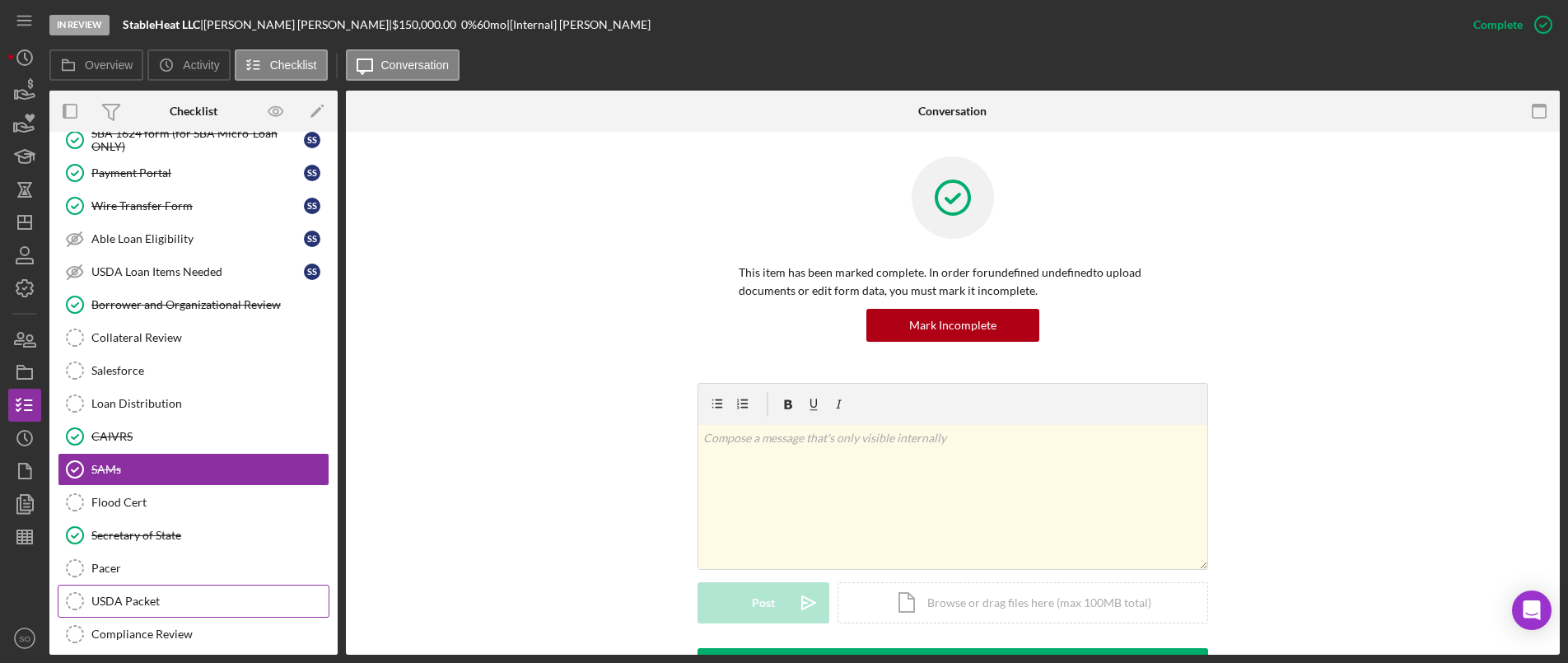
scroll to position [2428, 0]
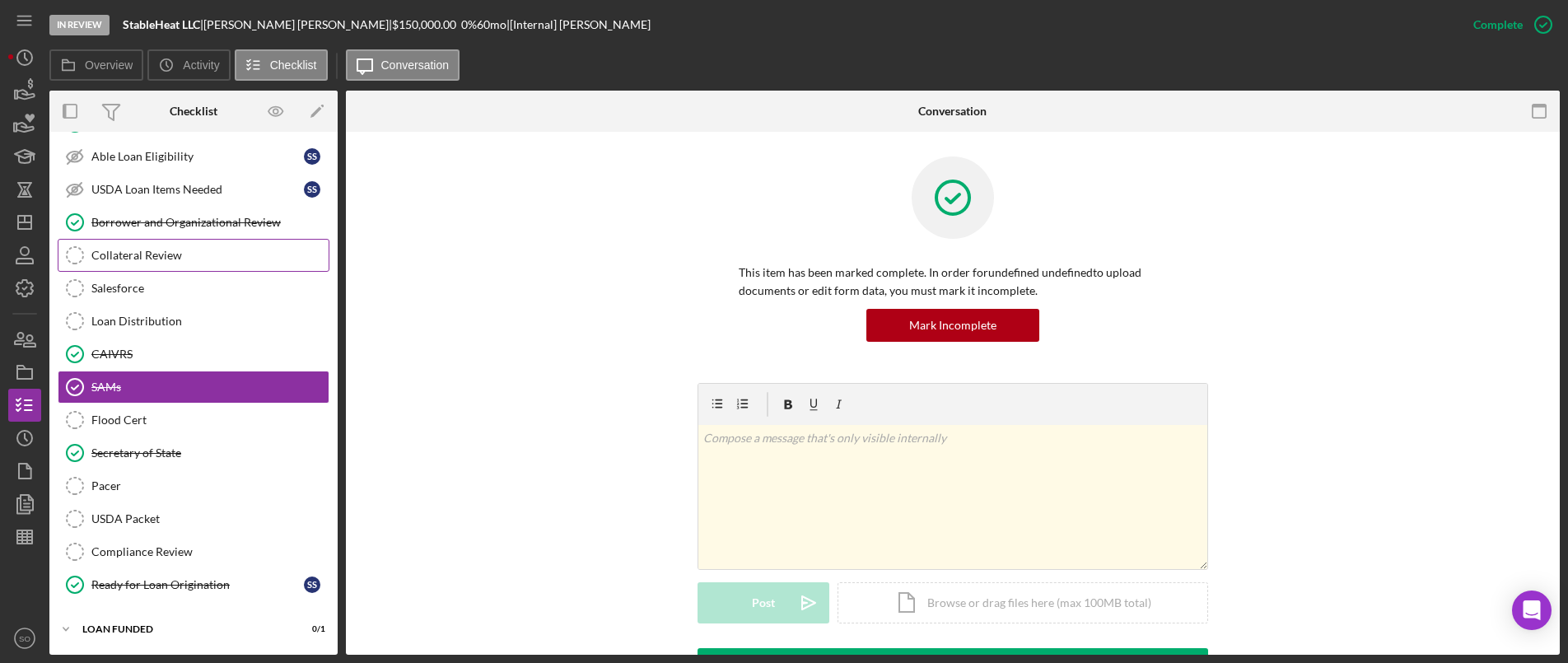
click at [143, 263] on link "Collateral Review Collateral Review" at bounding box center [194, 255] width 272 height 33
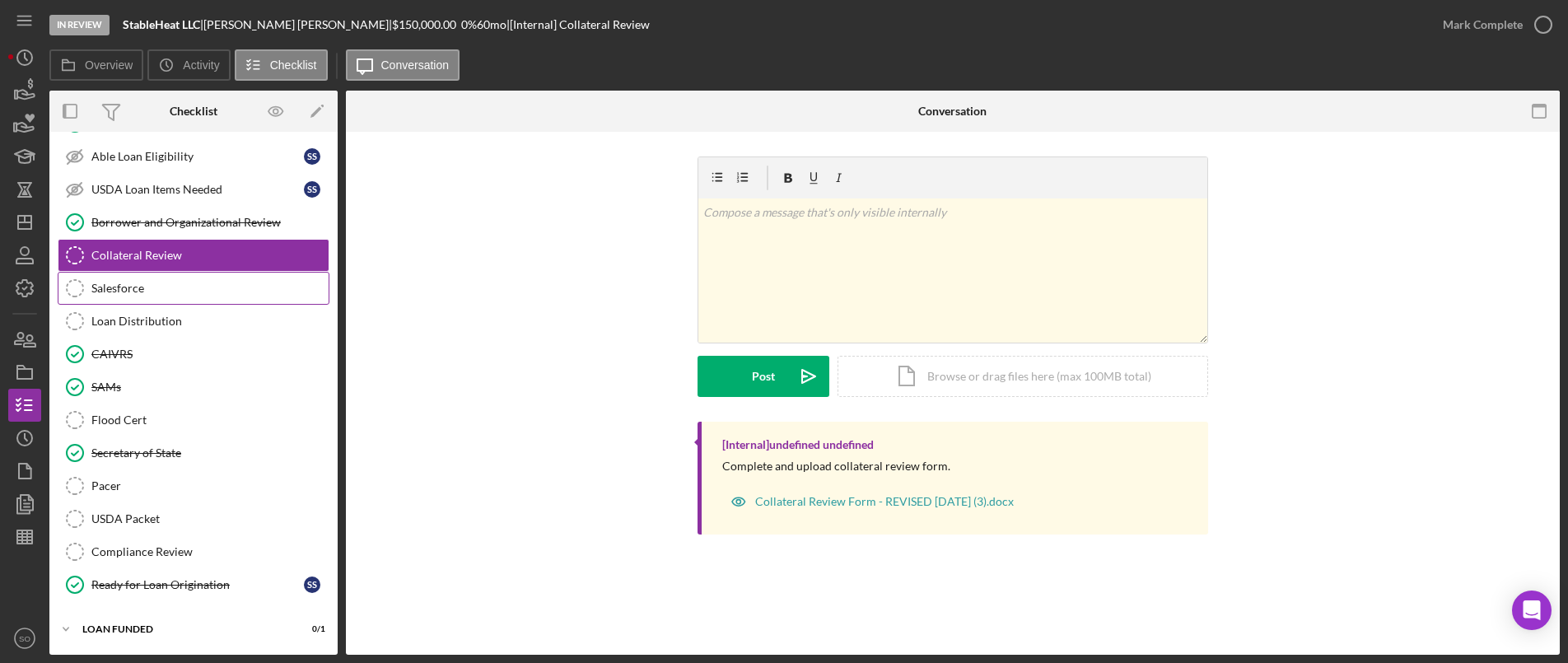
click at [132, 288] on div "Salesforce" at bounding box center [210, 289] width 237 height 13
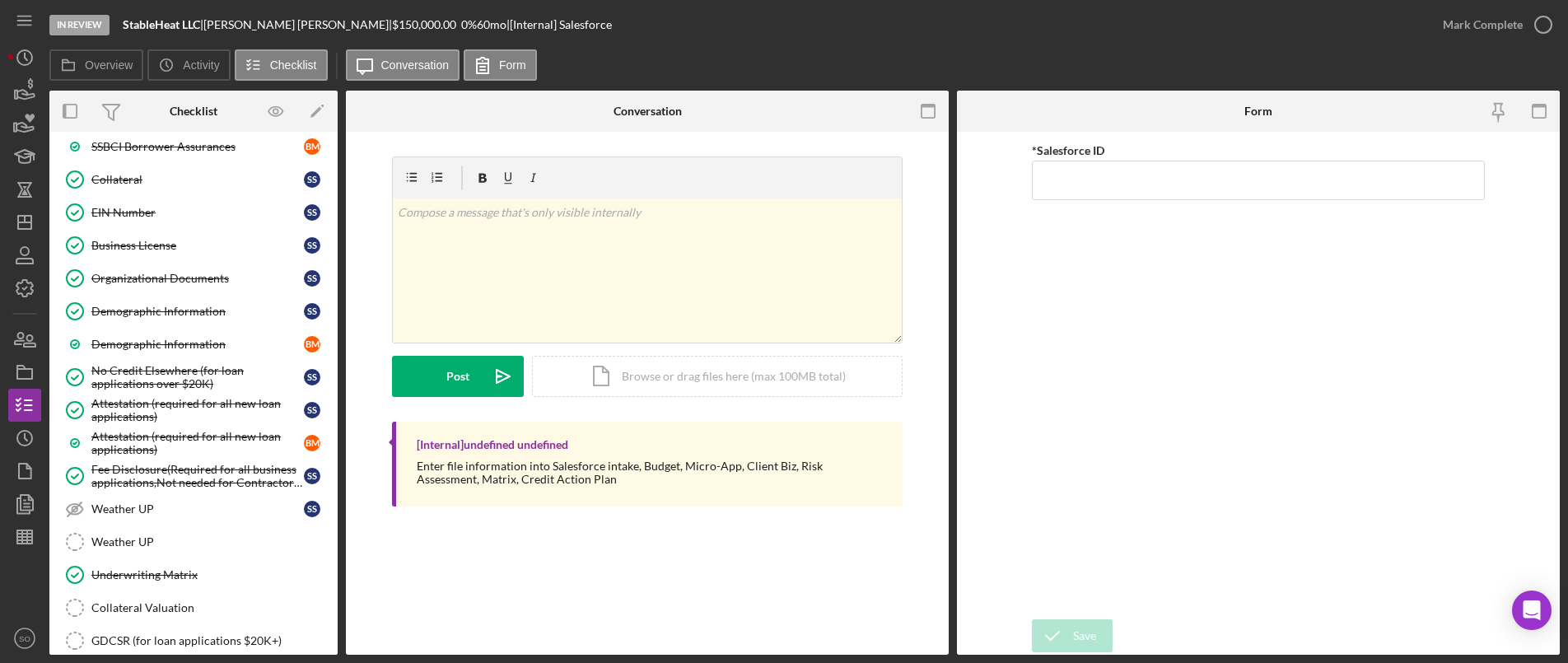
scroll to position [1440, 0]
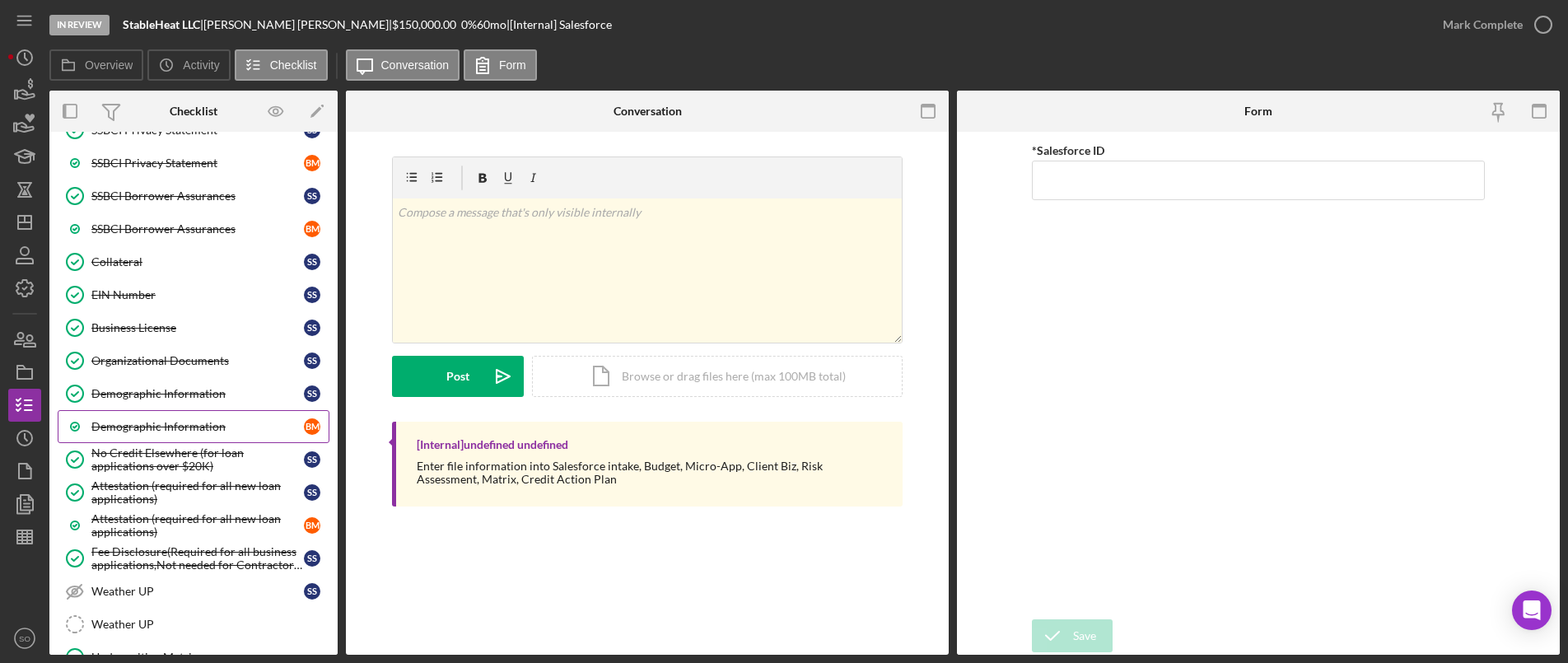
click at [171, 420] on div "Demographic Information" at bounding box center [198, 427] width 213 height 13
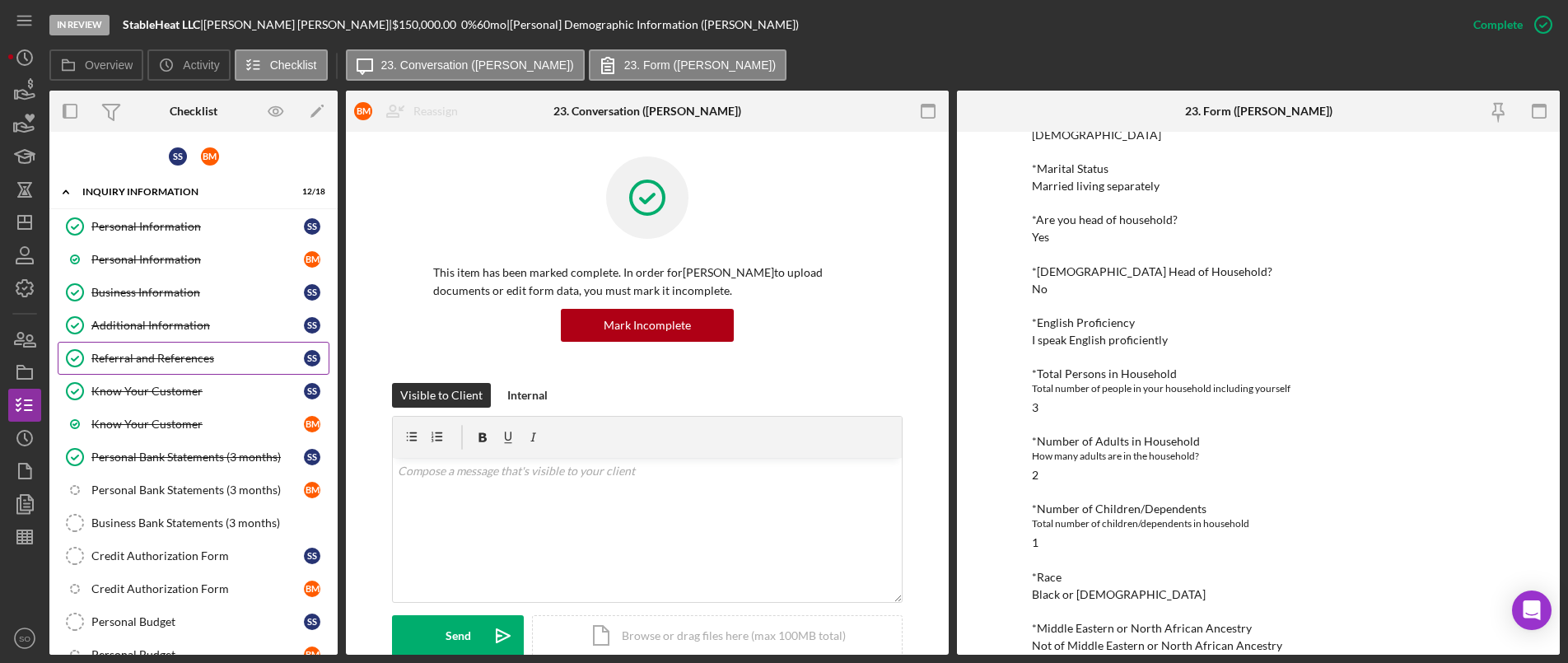
click at [135, 366] on link "Referral and References [PERSON_NAME] and References S S" at bounding box center [194, 358] width 272 height 33
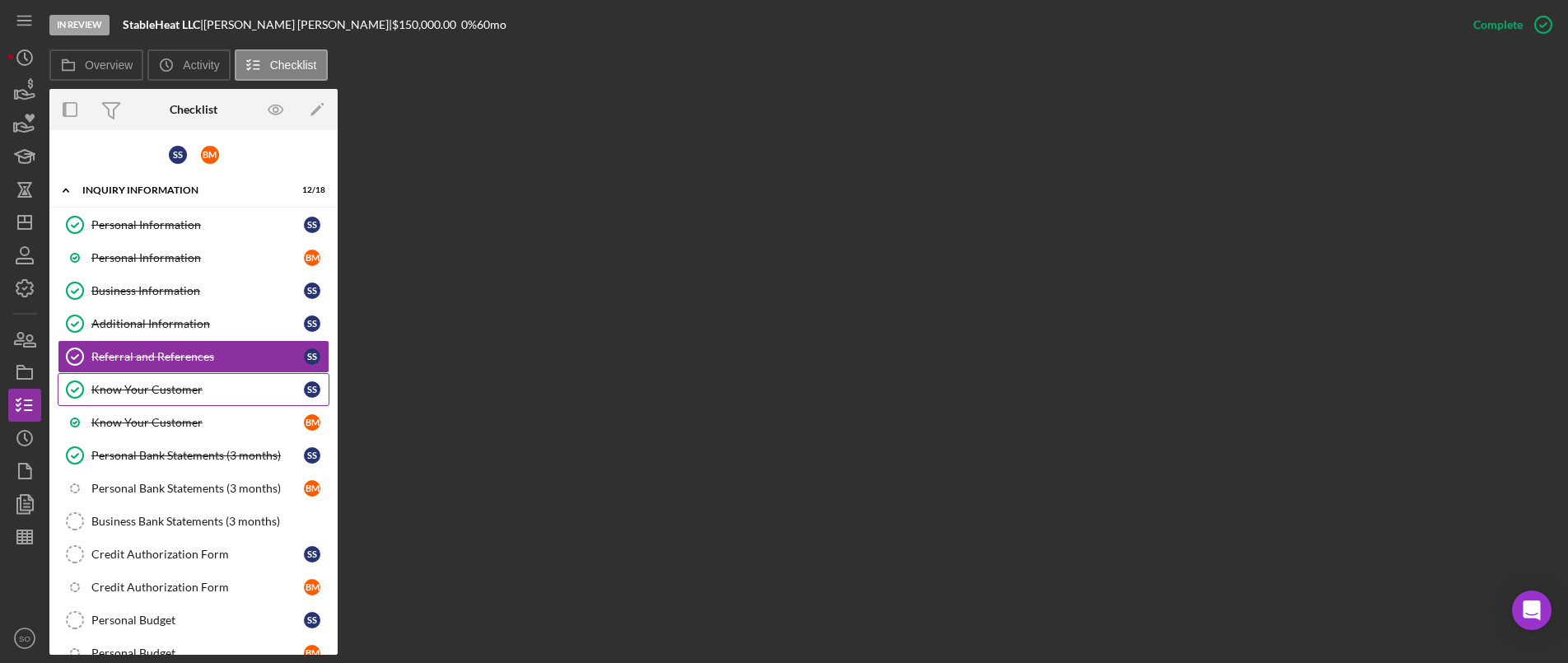
click at [229, 394] on div "Know Your Customer" at bounding box center [198, 389] width 213 height 13
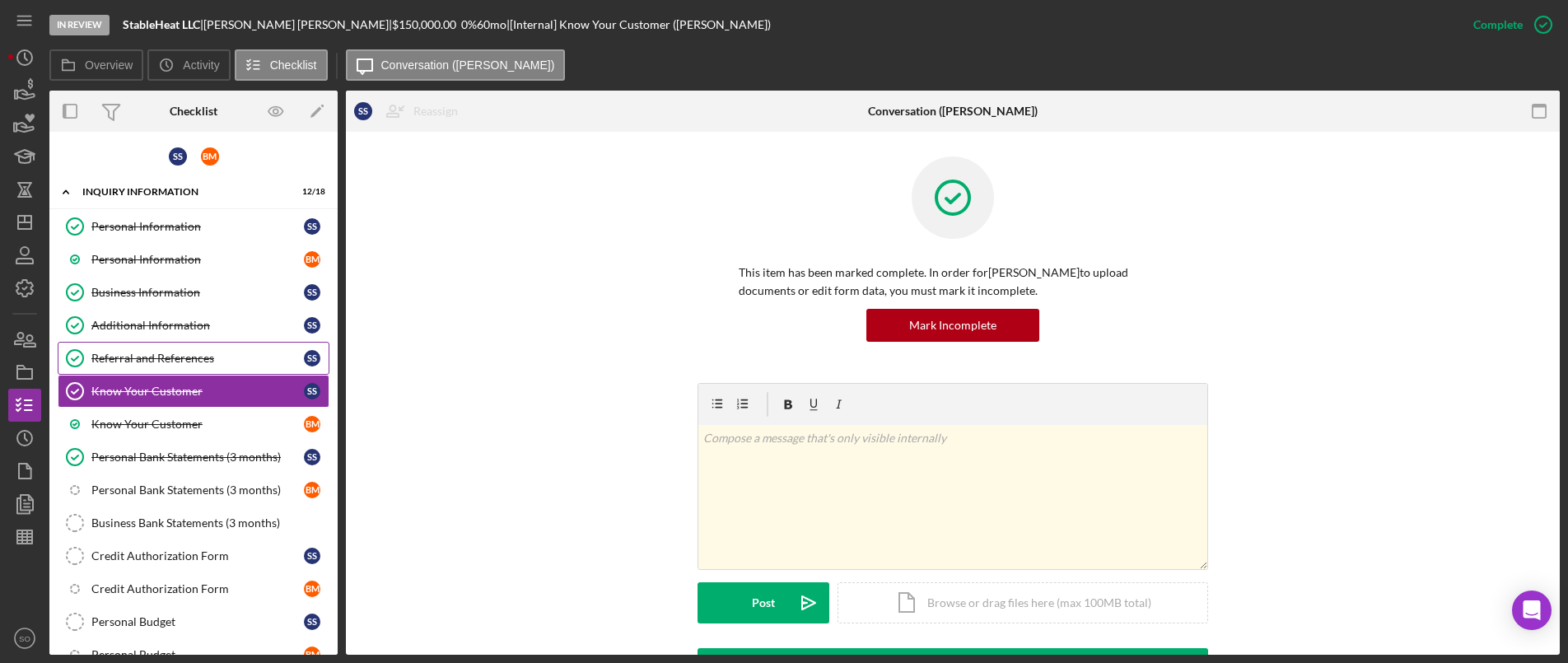
click at [227, 369] on link "Referral and References [PERSON_NAME] and References S S" at bounding box center [194, 358] width 272 height 33
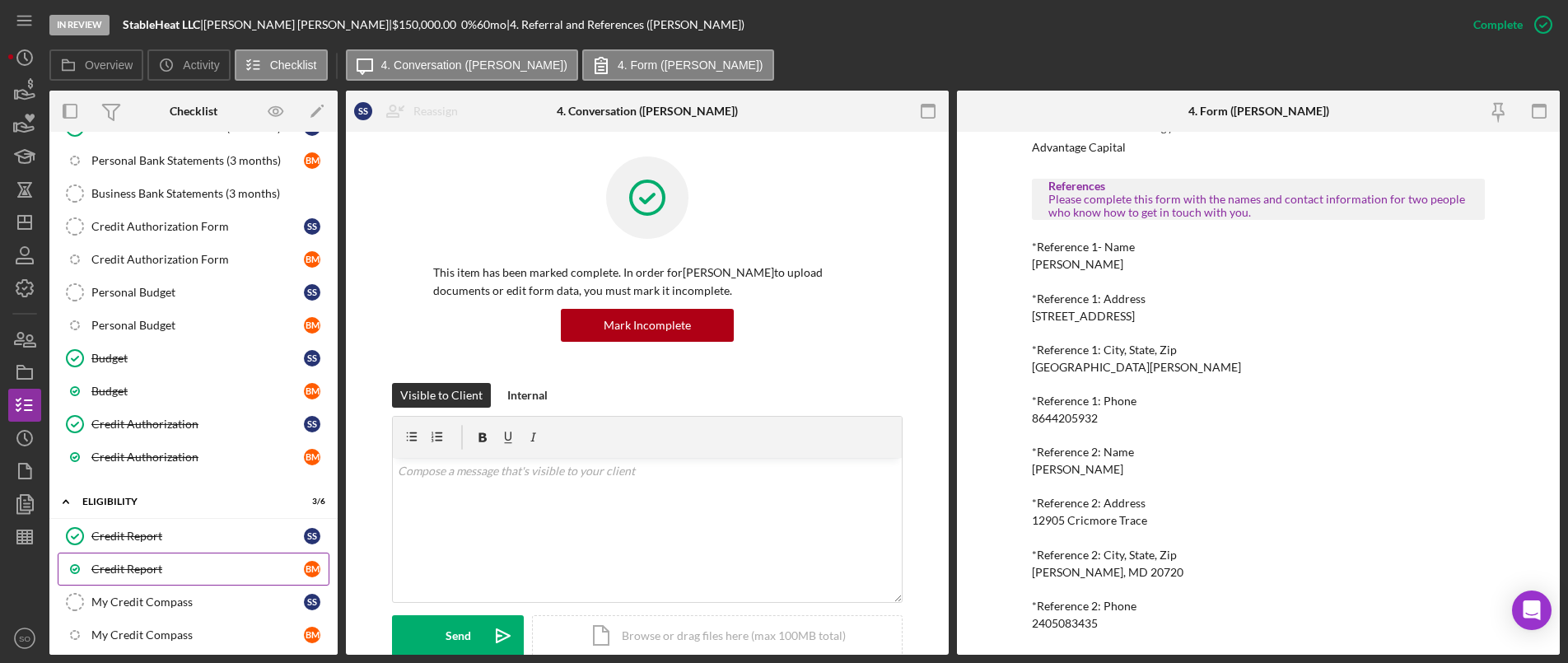
scroll to position [659, 0]
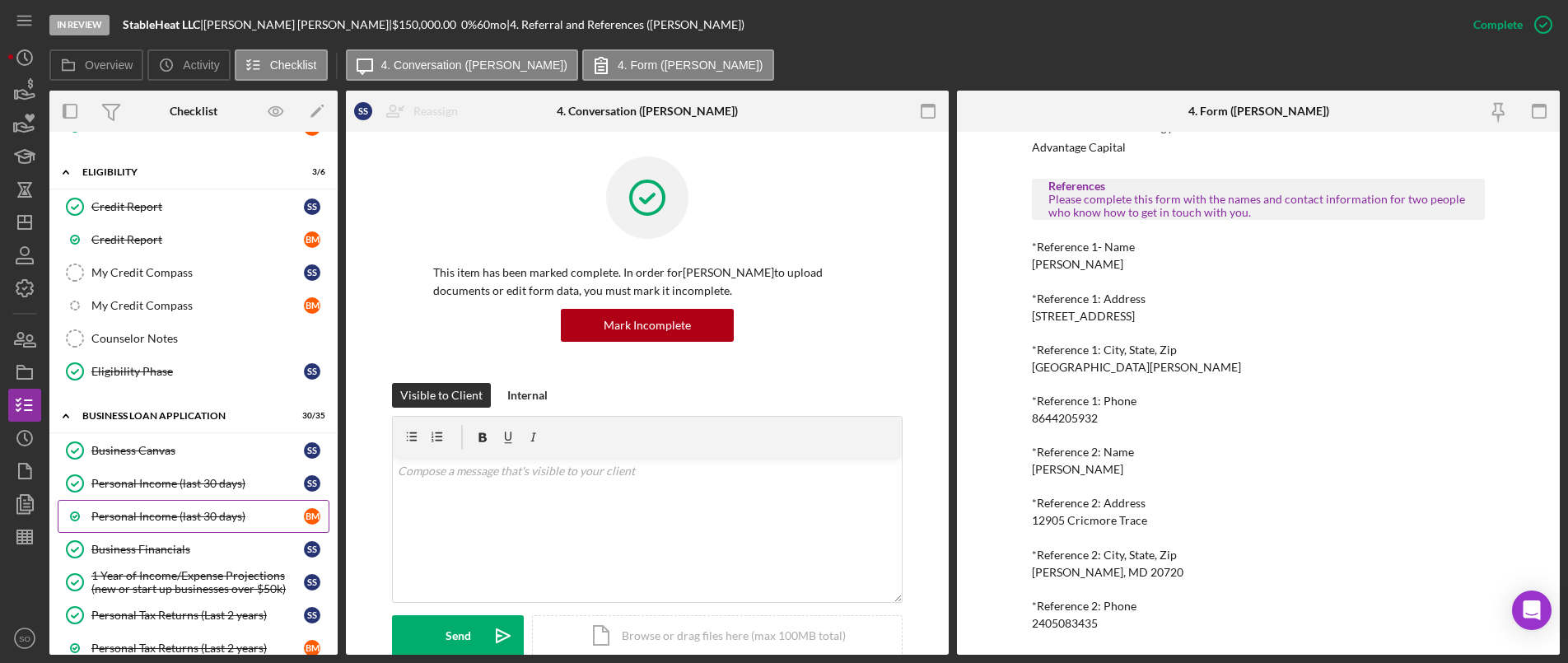
click at [185, 521] on div "Personal Income (last 30 days)" at bounding box center [198, 517] width 213 height 13
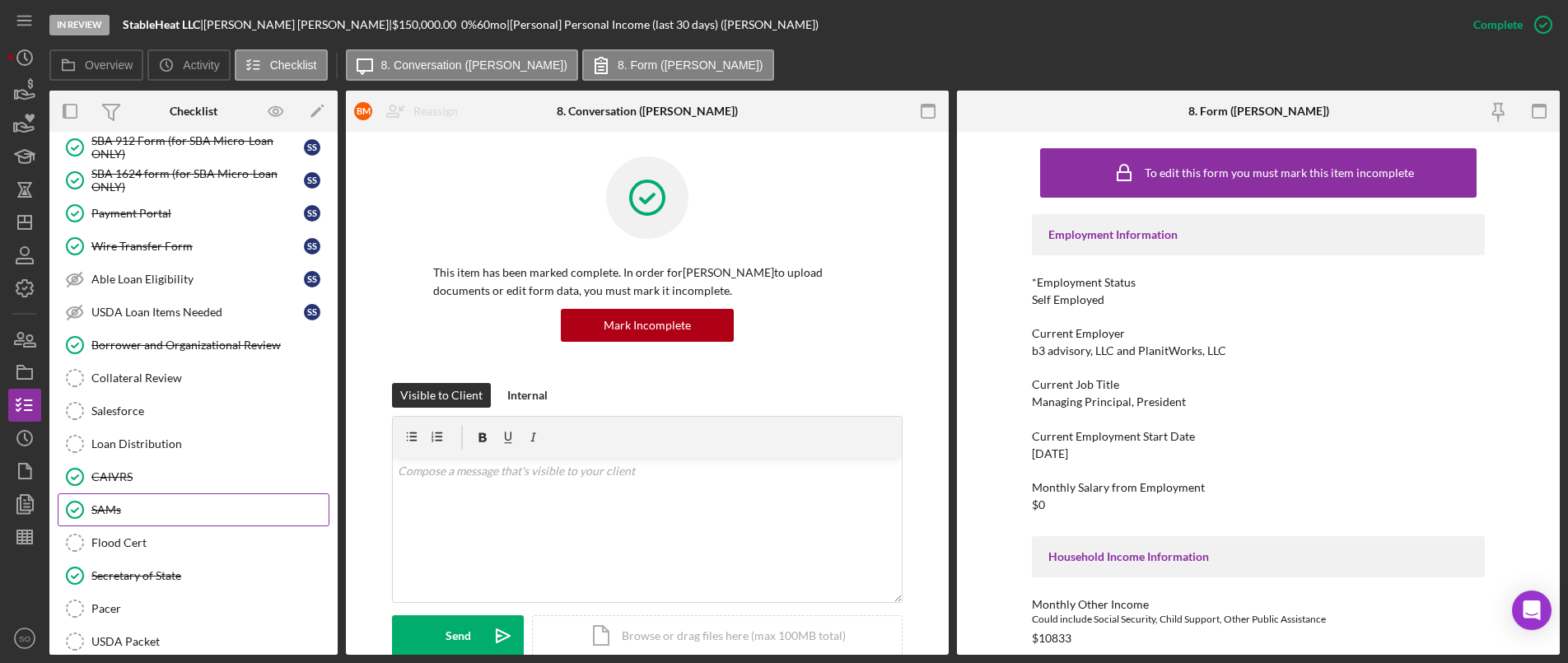
scroll to position [2428, 0]
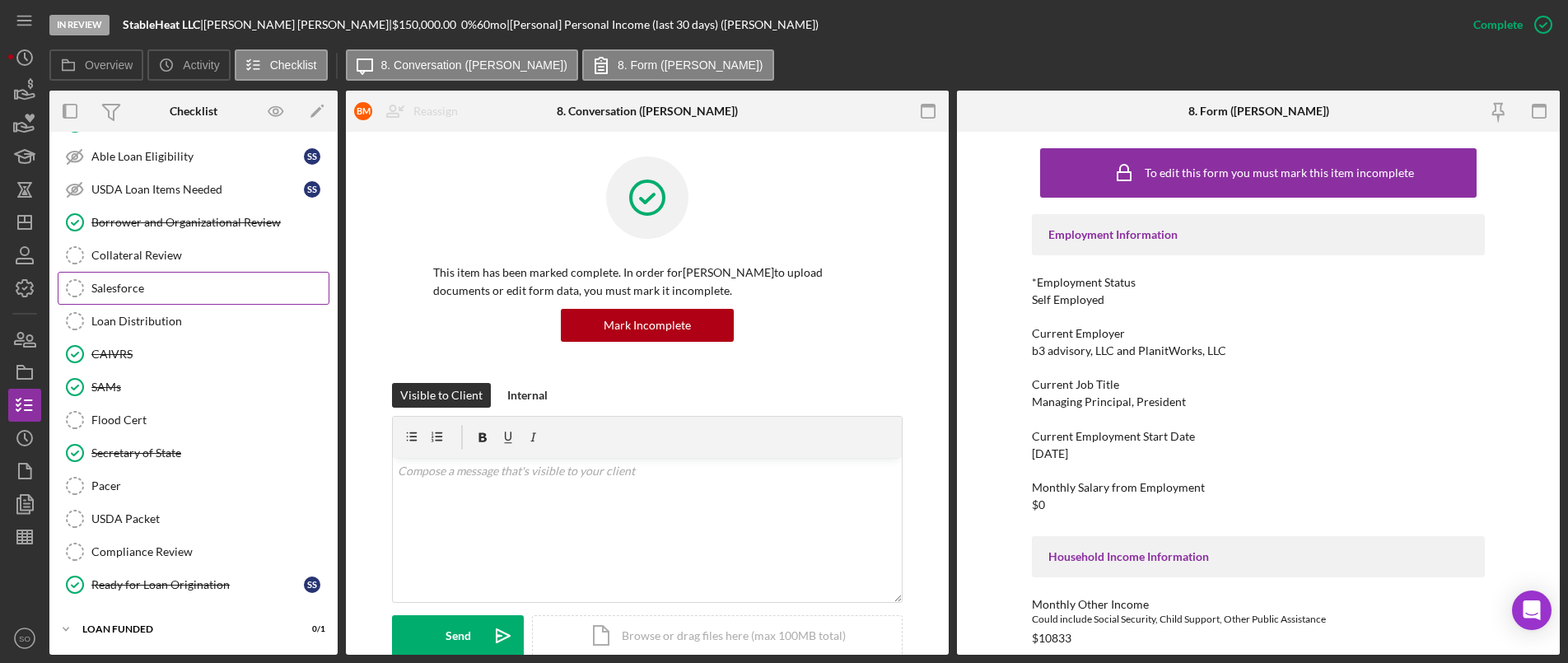
click at [160, 301] on link "Salesforce Salesforce" at bounding box center [194, 289] width 272 height 33
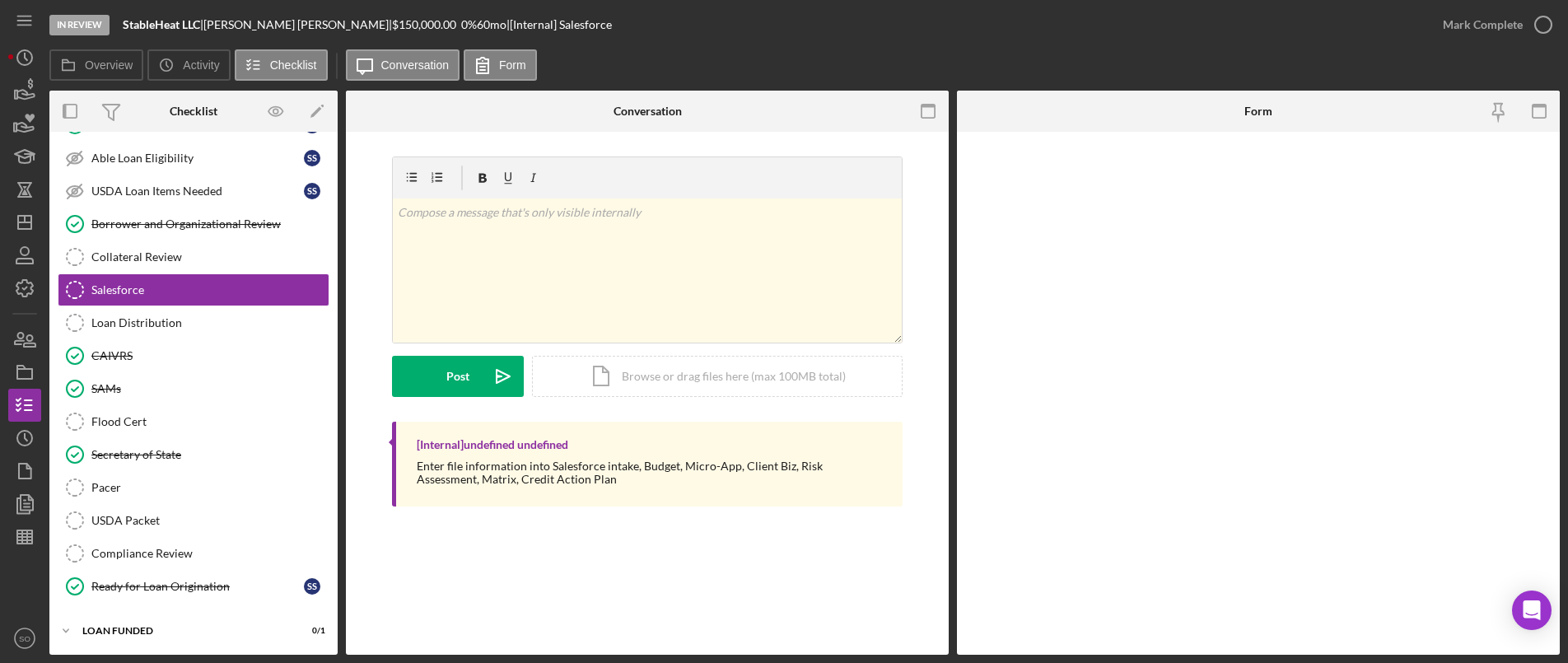
scroll to position [2428, 0]
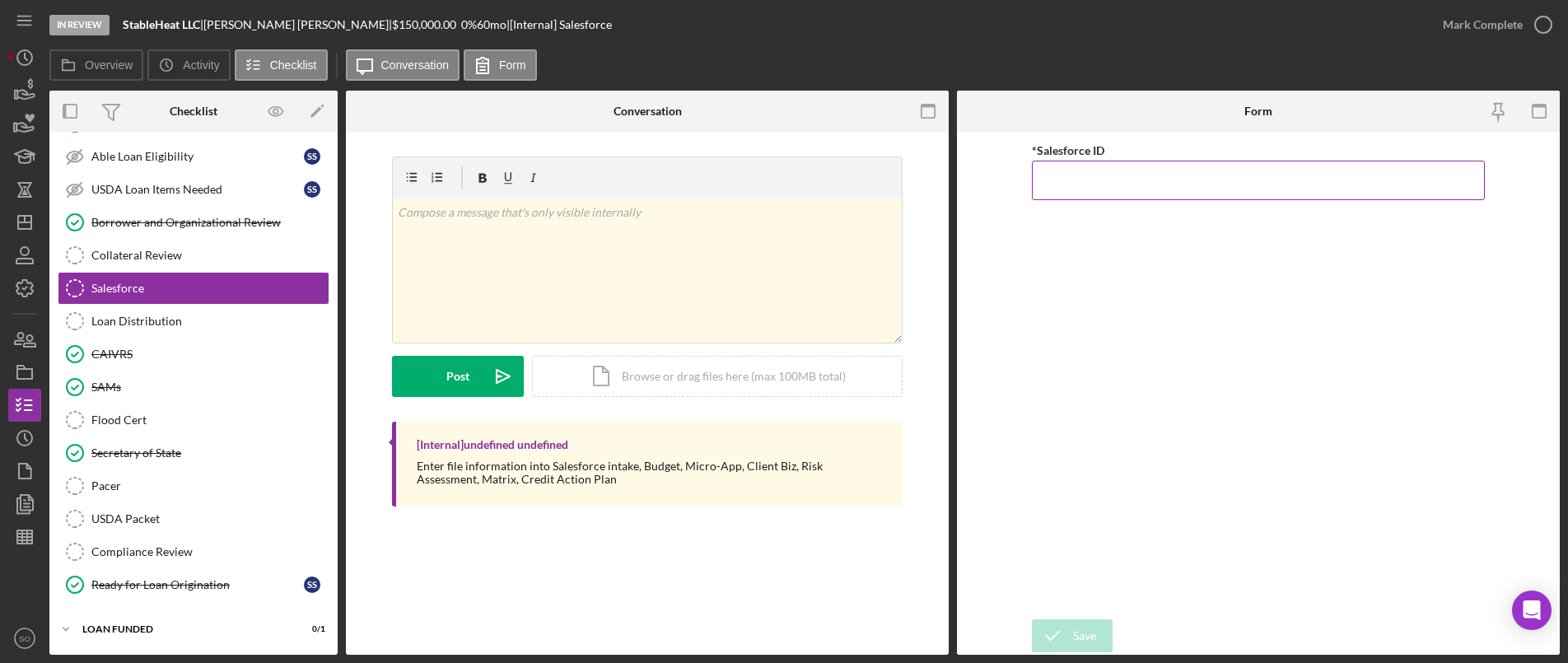
click at [1100, 174] on input "*Salesforce ID" at bounding box center [1259, 180] width 453 height 40
paste input "a0wPC000002Be0zYAC"
type input "a0wPC000002Be0zYAC"
click at [1073, 614] on form "*Salesforce ID a0wPC000002Be0zYAC Save Save" at bounding box center [1258, 393] width 603 height 522
click at [1078, 647] on div "Save" at bounding box center [1085, 636] width 23 height 33
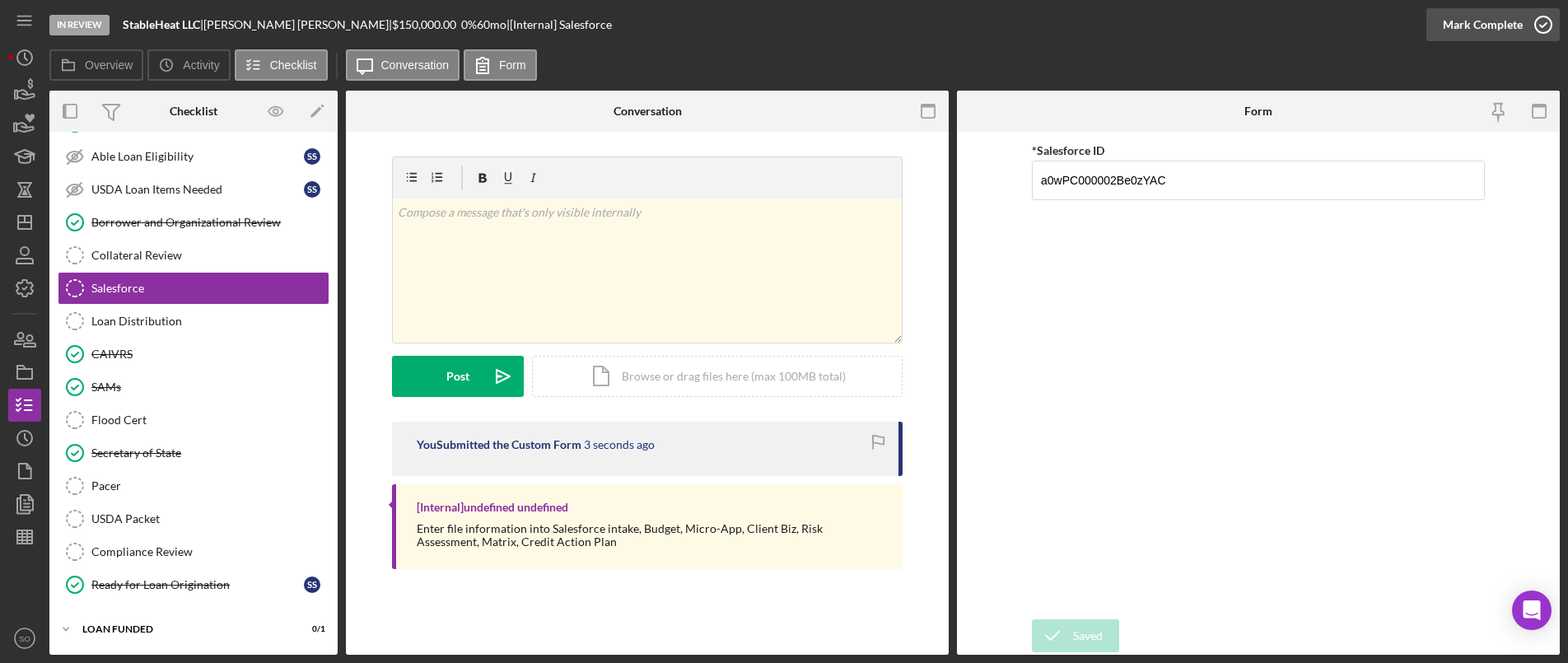
click at [1472, 23] on div "Mark Complete" at bounding box center [1483, 25] width 80 height 33
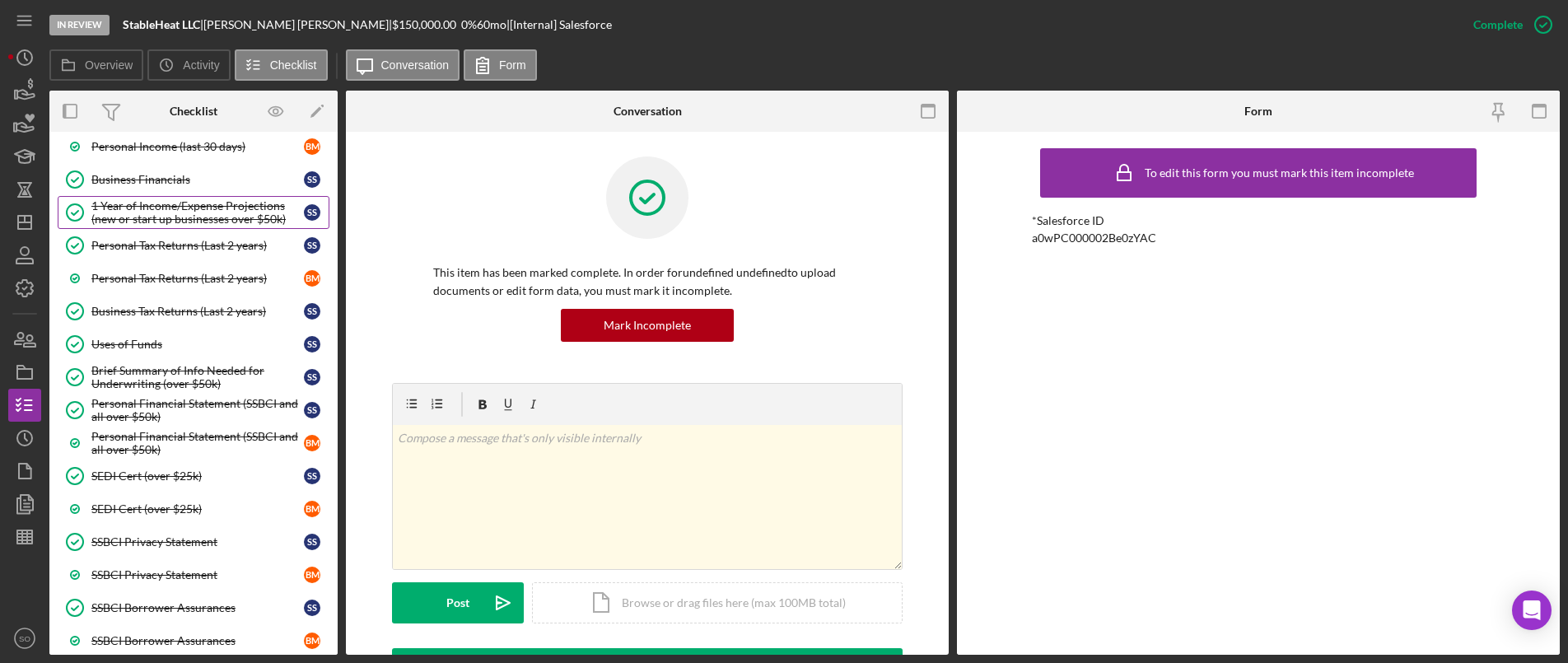
scroll to position [864, 0]
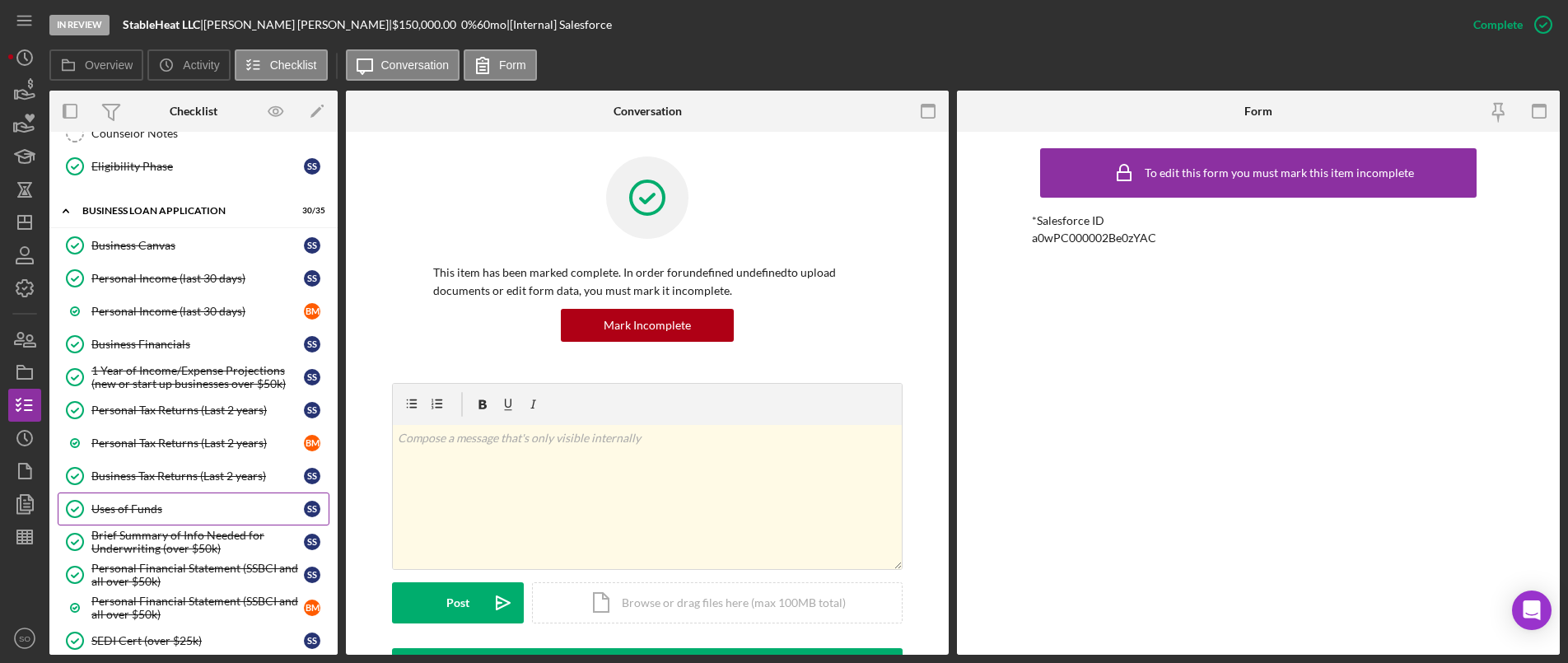
click at [177, 512] on div "Uses of Funds" at bounding box center [198, 509] width 213 height 13
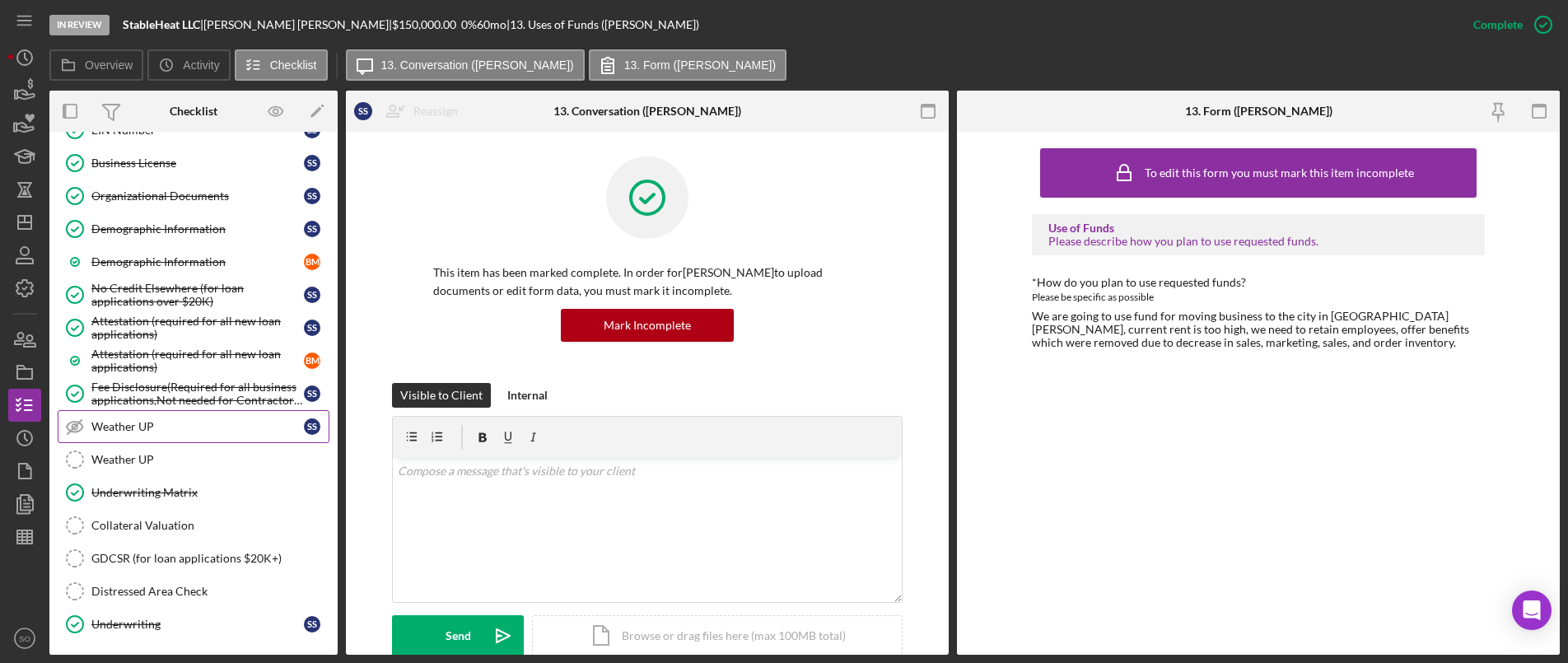
scroll to position [1440, 0]
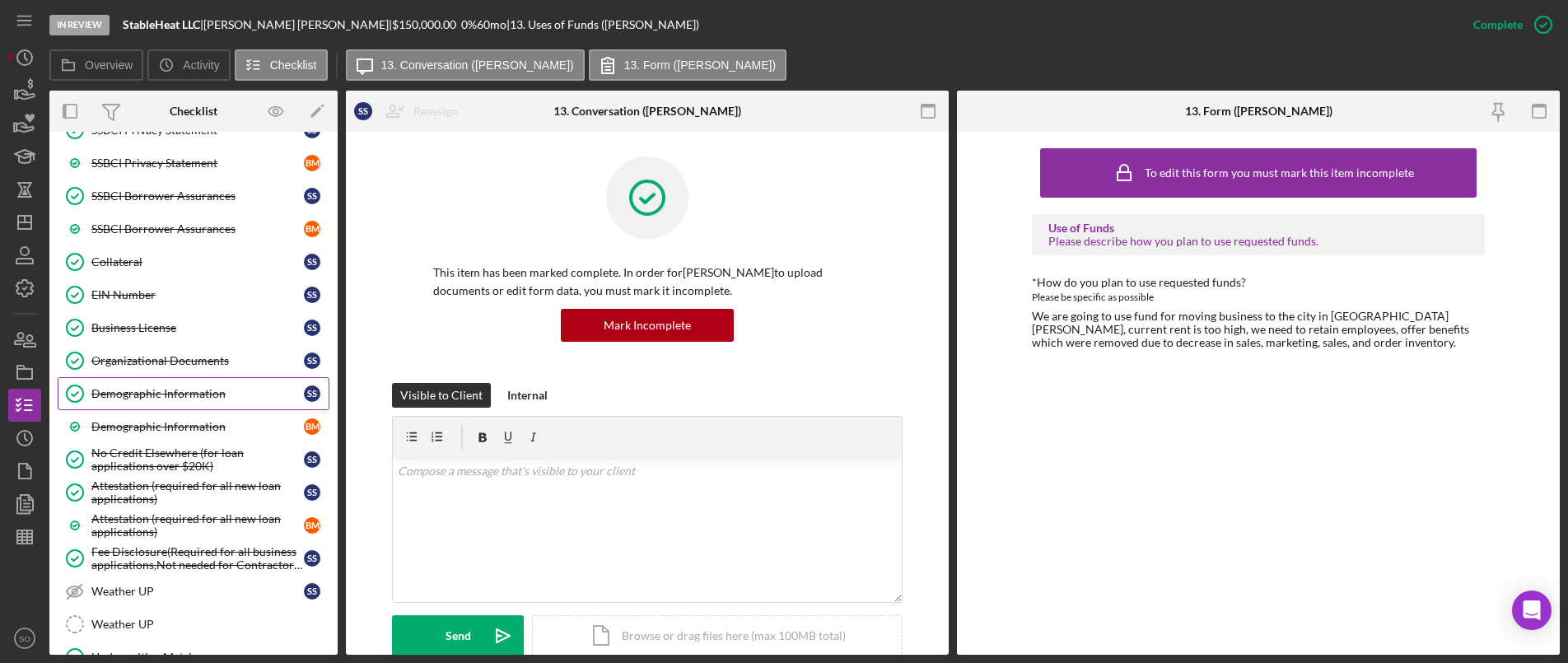
click at [220, 403] on link "Demographic Information Demographic Information S S" at bounding box center [194, 394] width 272 height 33
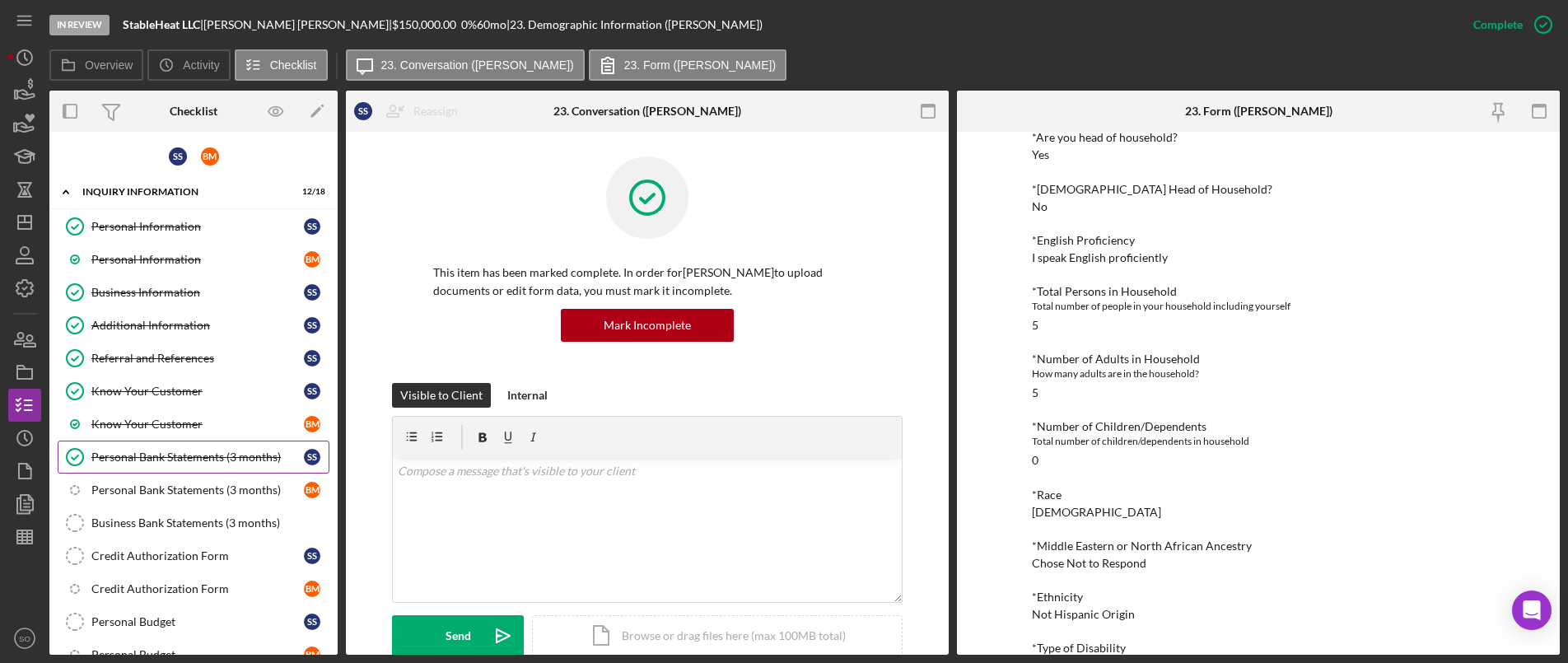
click at [188, 454] on div "Personal Bank Statements (3 months)" at bounding box center [198, 457] width 213 height 13
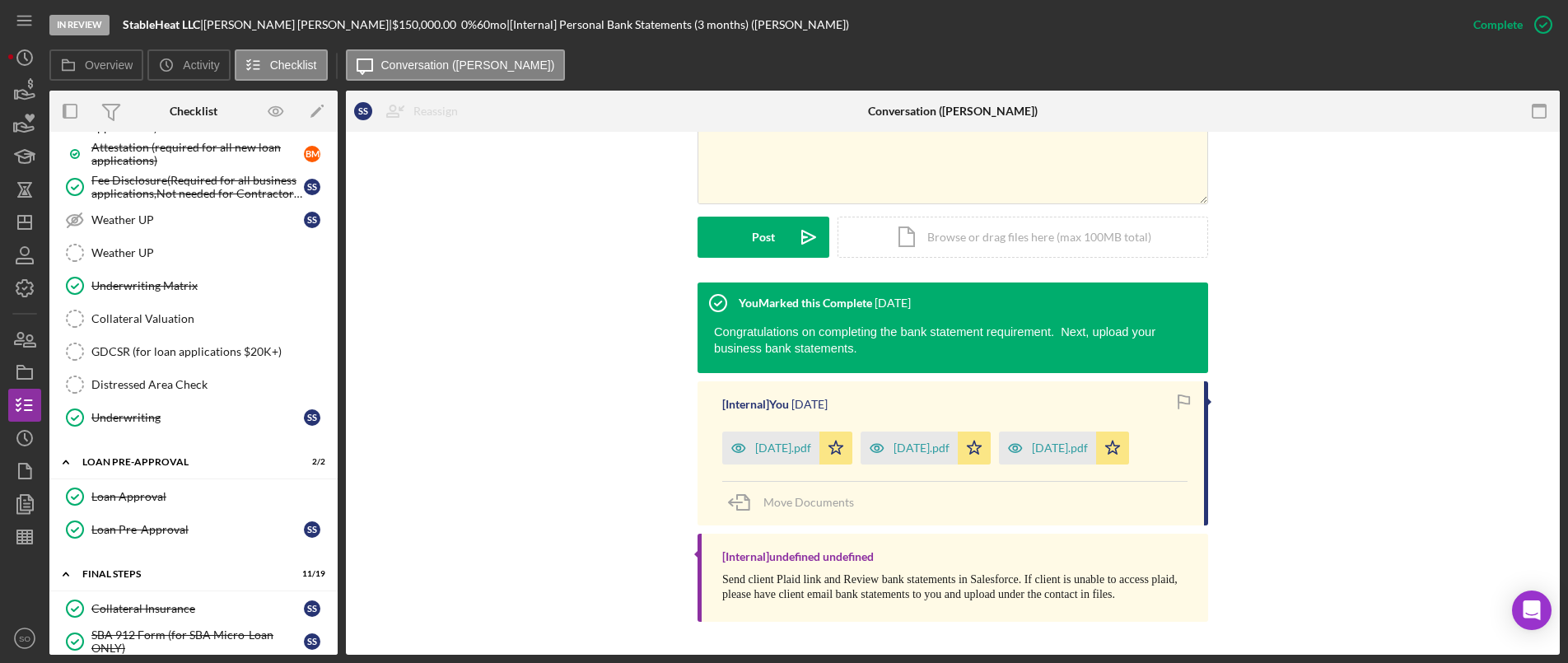
scroll to position [2058, 0]
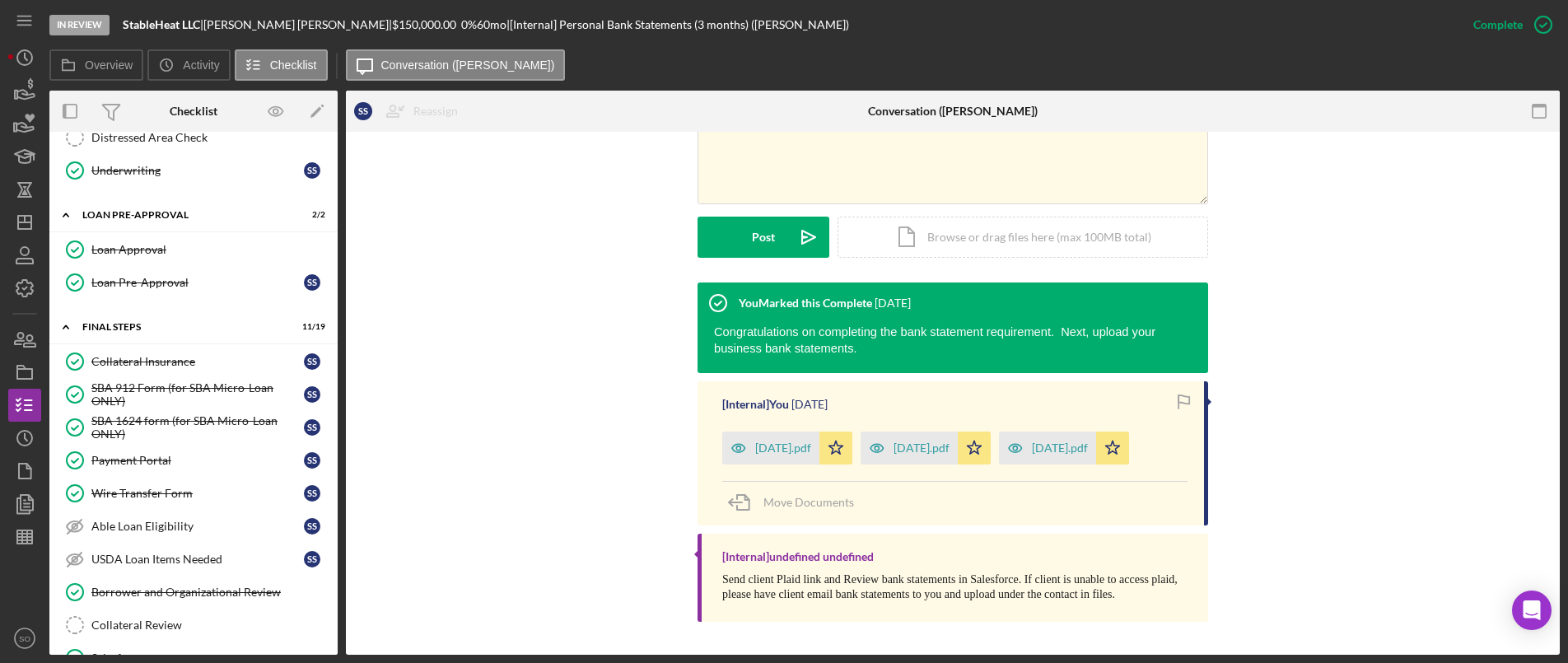
drag, startPoint x: 155, startPoint y: 494, endPoint x: 329, endPoint y: 492, distance: 174.0
click at [155, 494] on div "Wire Transfer Form" at bounding box center [198, 494] width 213 height 13
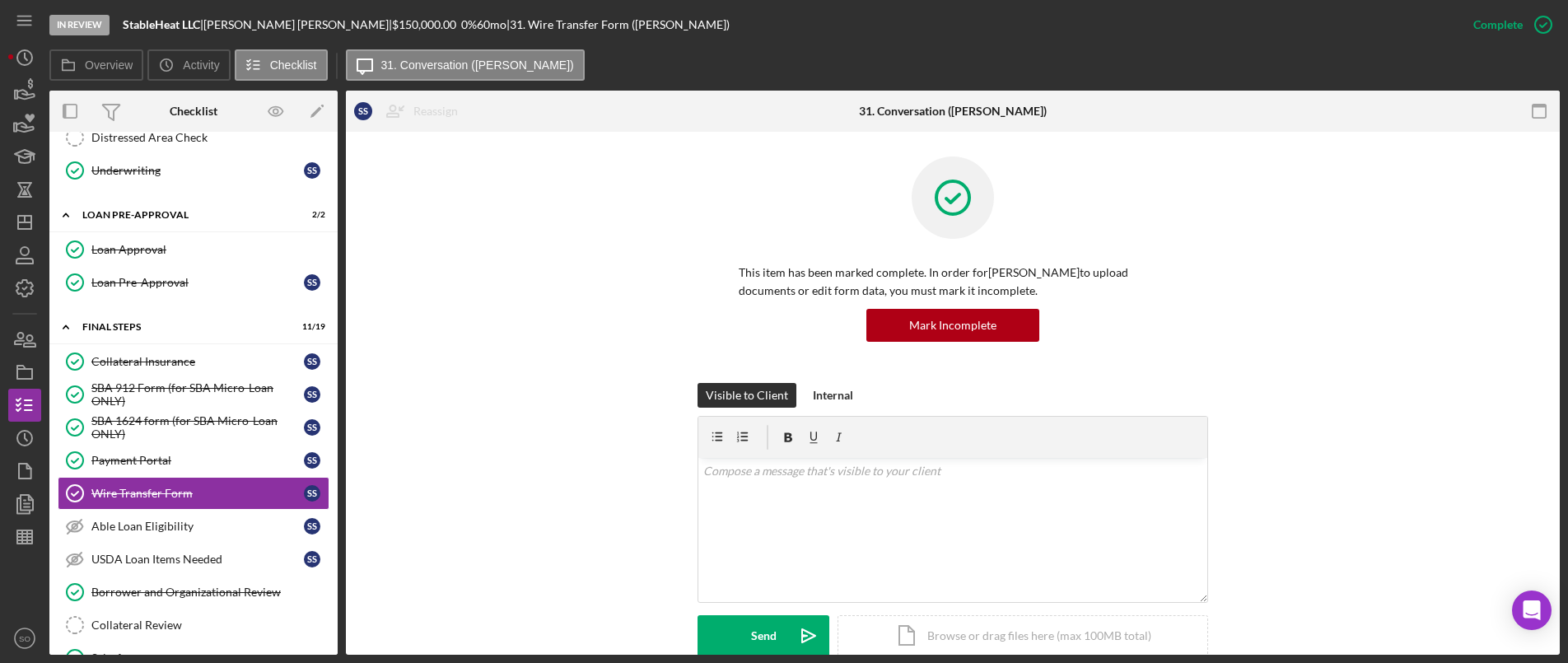
scroll to position [329, 0]
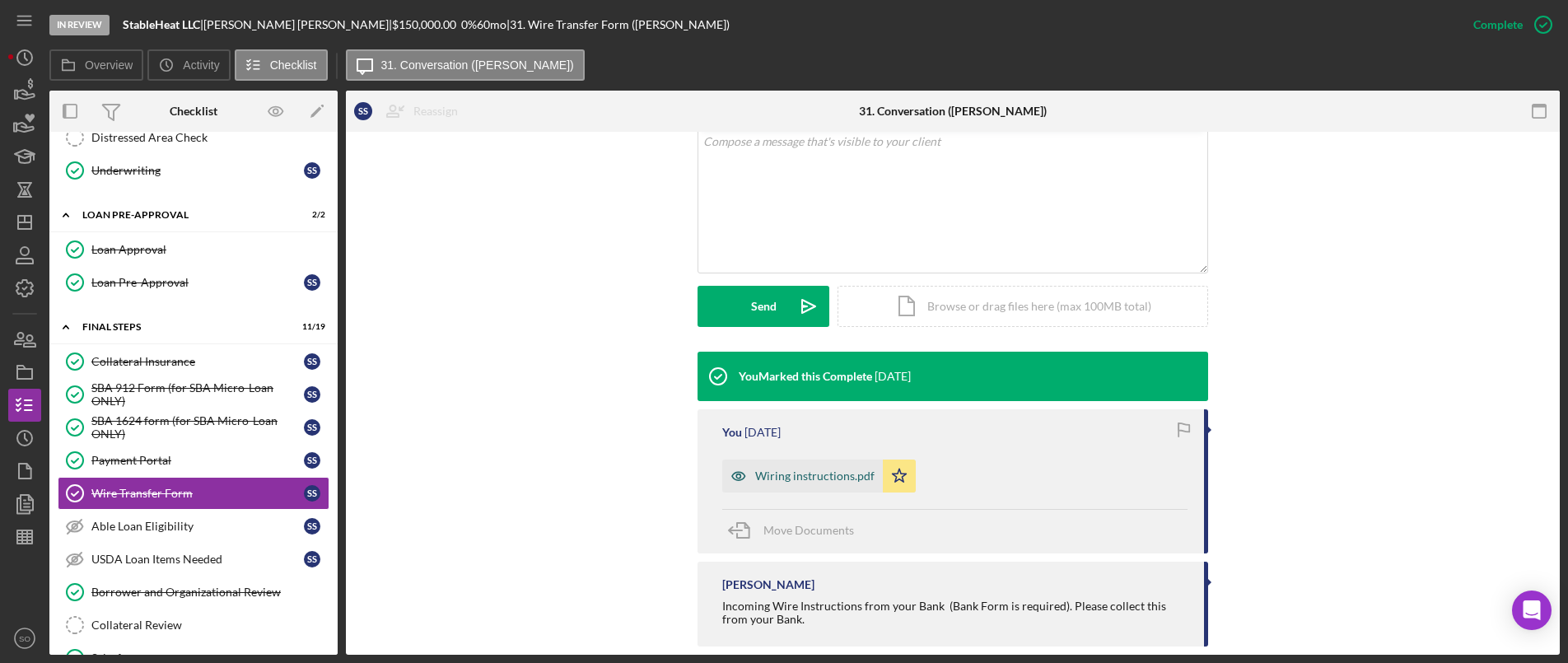
click at [789, 463] on div "Wiring instructions.pdf" at bounding box center [803, 476] width 160 height 33
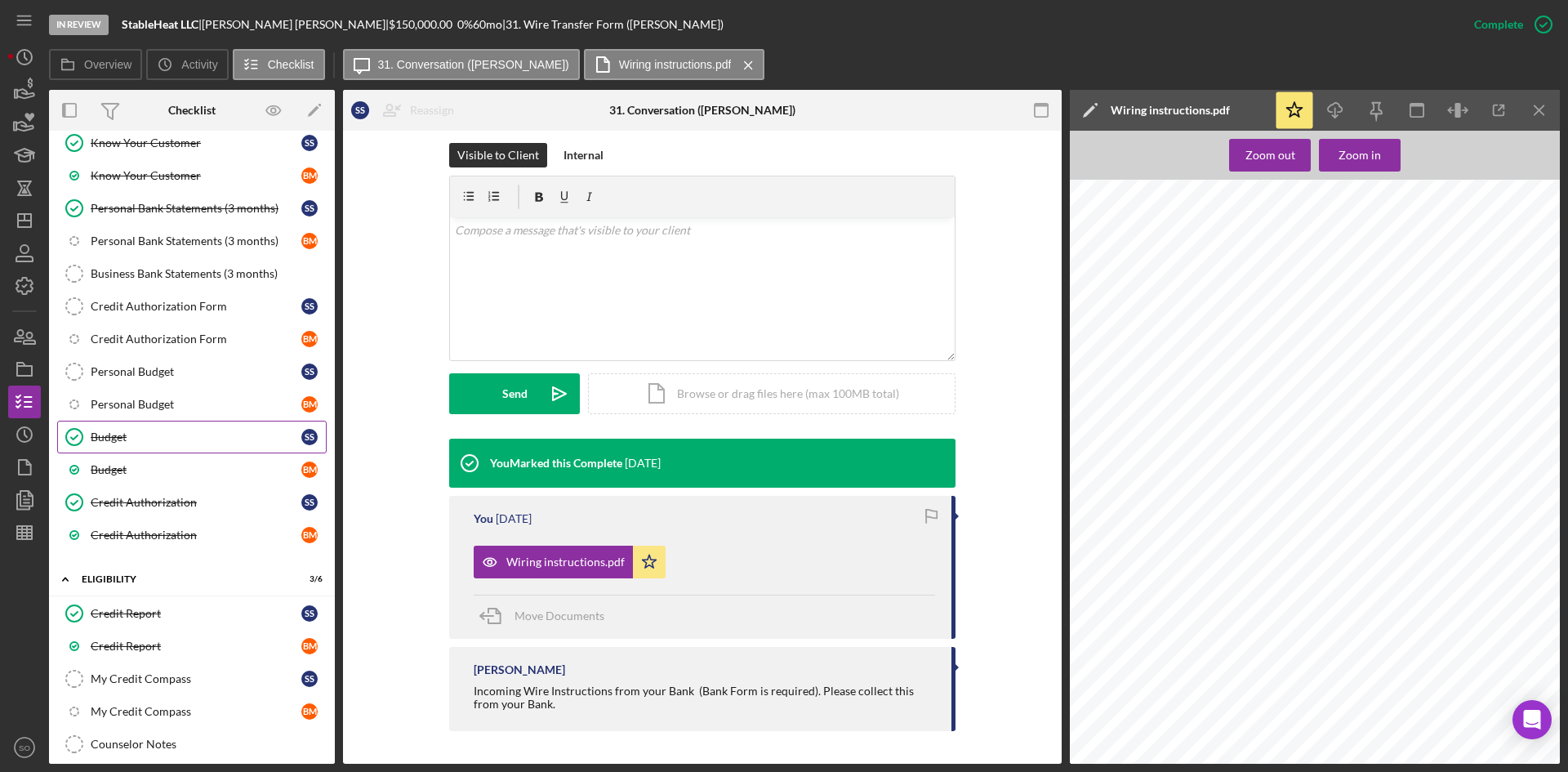
scroll to position [0, 0]
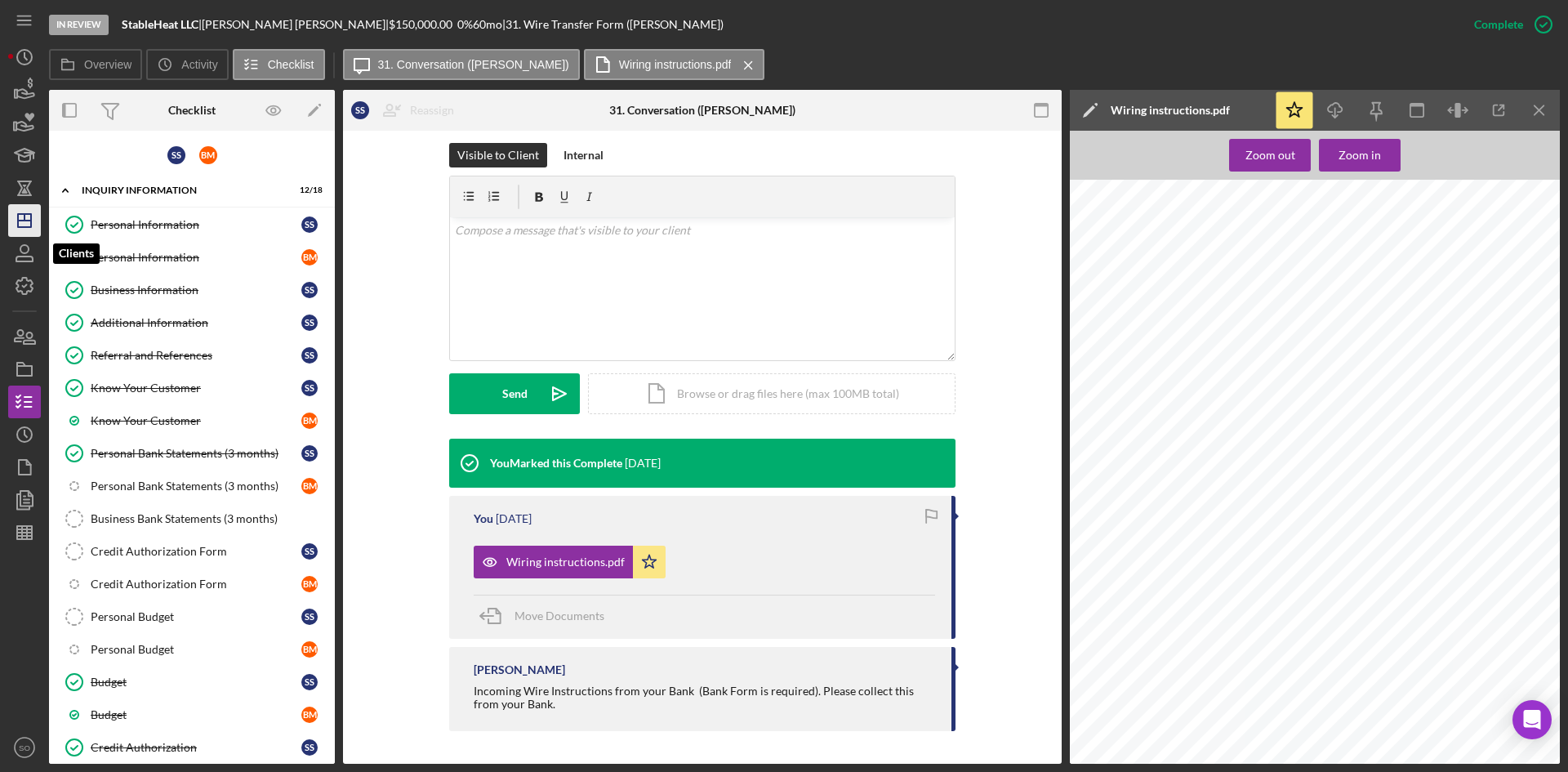
click at [20, 226] on icon "Icon/Dashboard" at bounding box center [25, 221] width 41 height 41
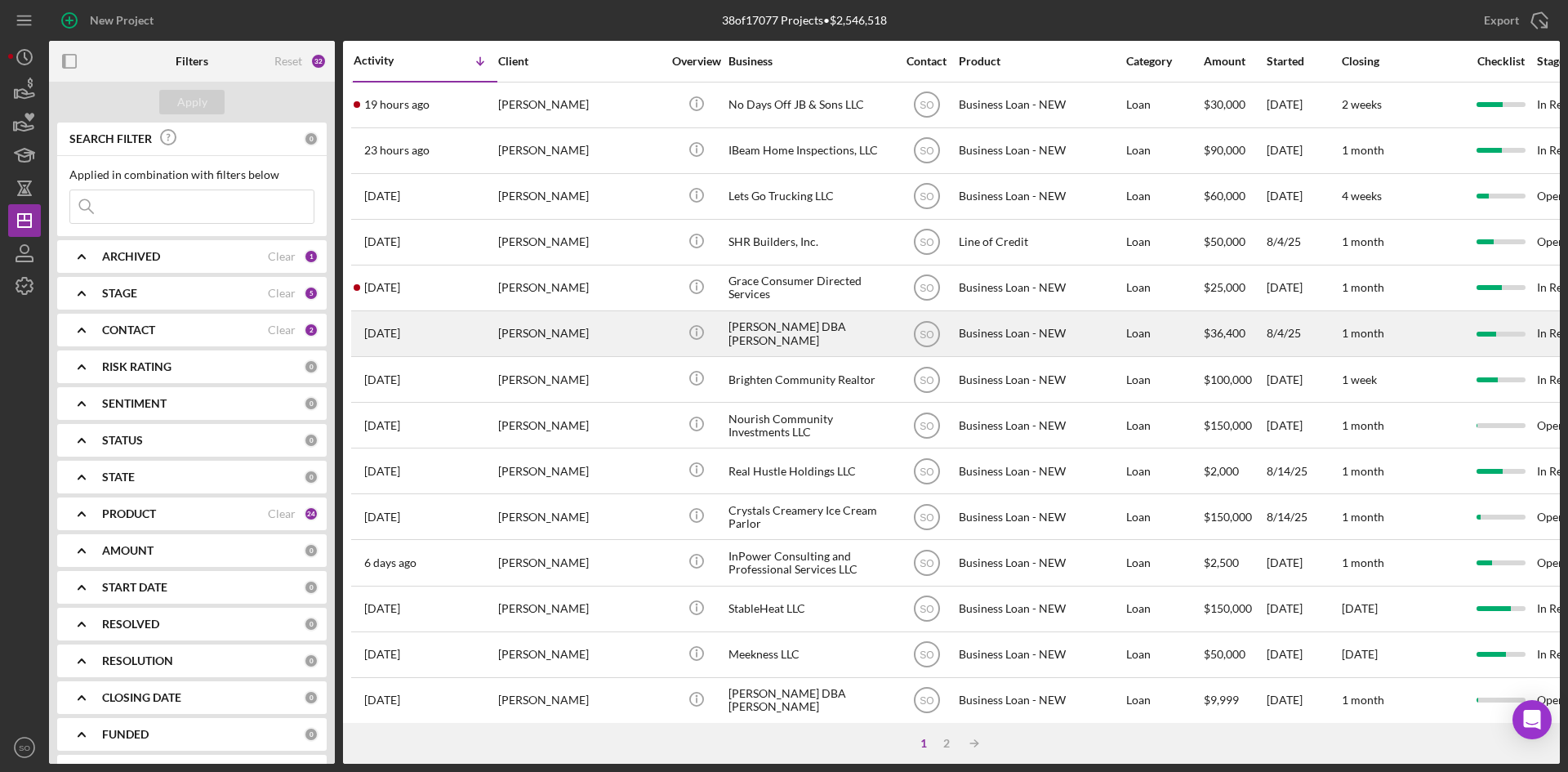
click at [520, 331] on div "[PERSON_NAME]" at bounding box center [580, 333] width 163 height 43
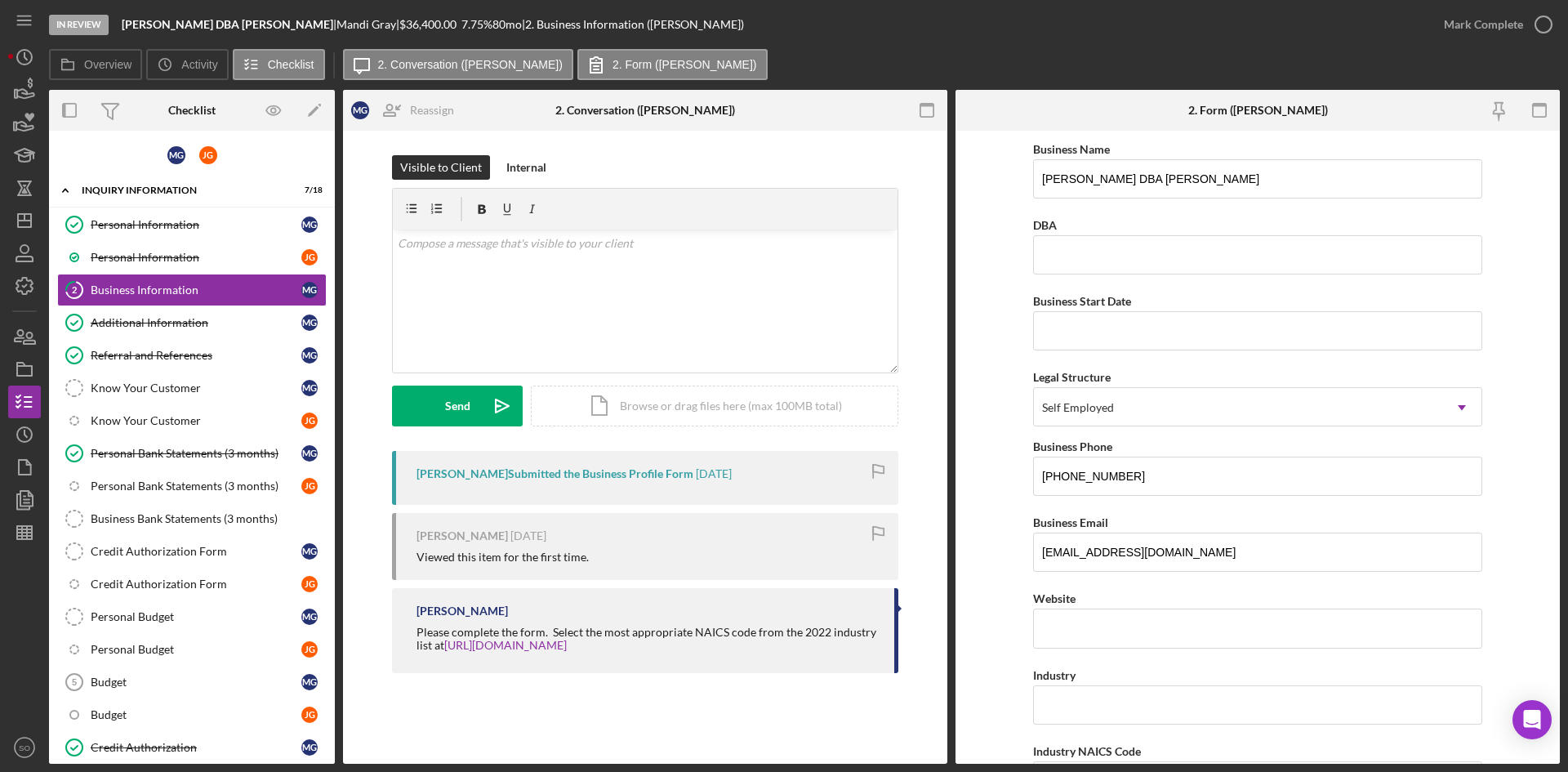
scroll to position [233, 0]
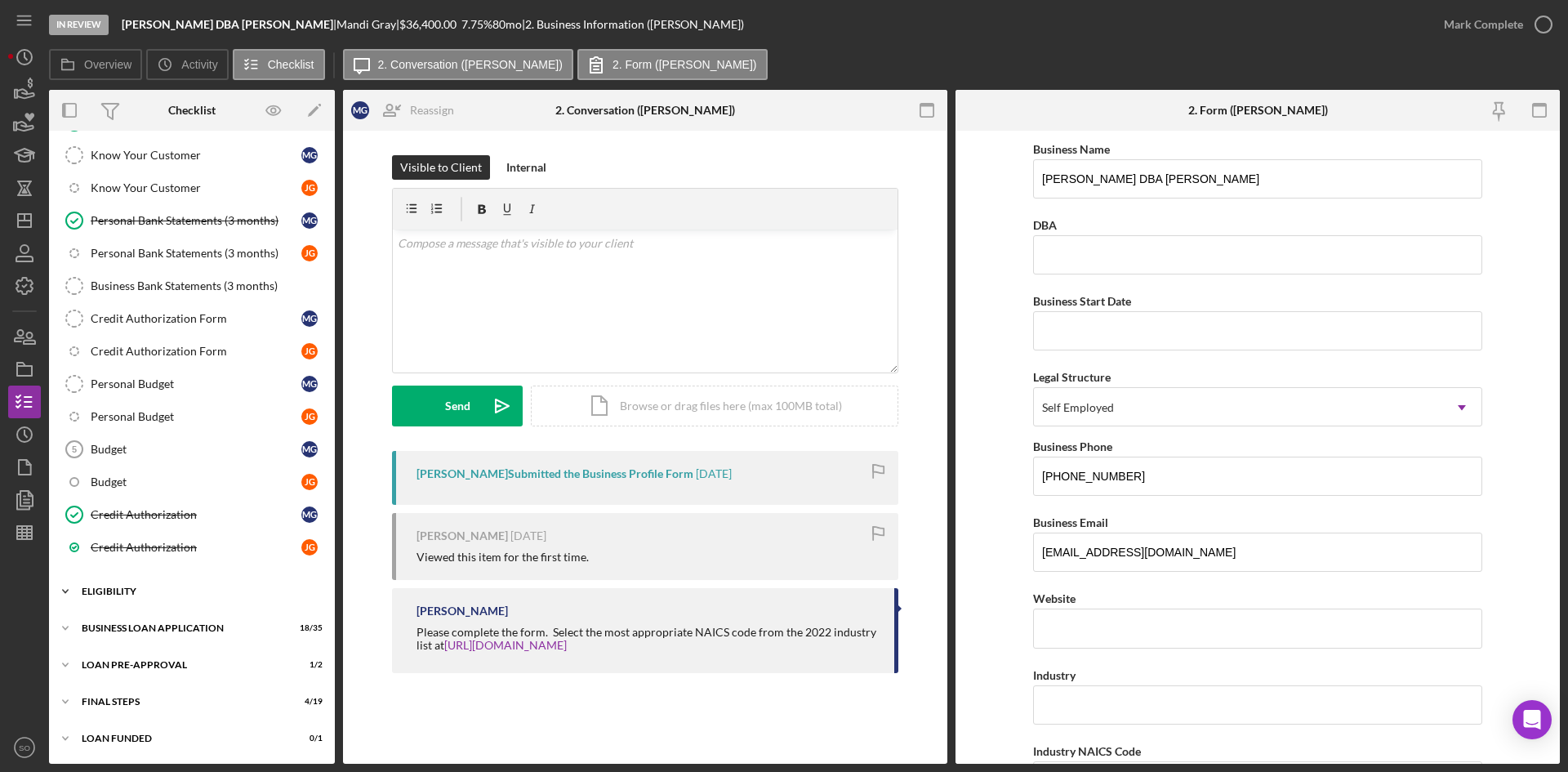
click at [137, 593] on div "ELIGIBILITY" at bounding box center [198, 592] width 233 height 10
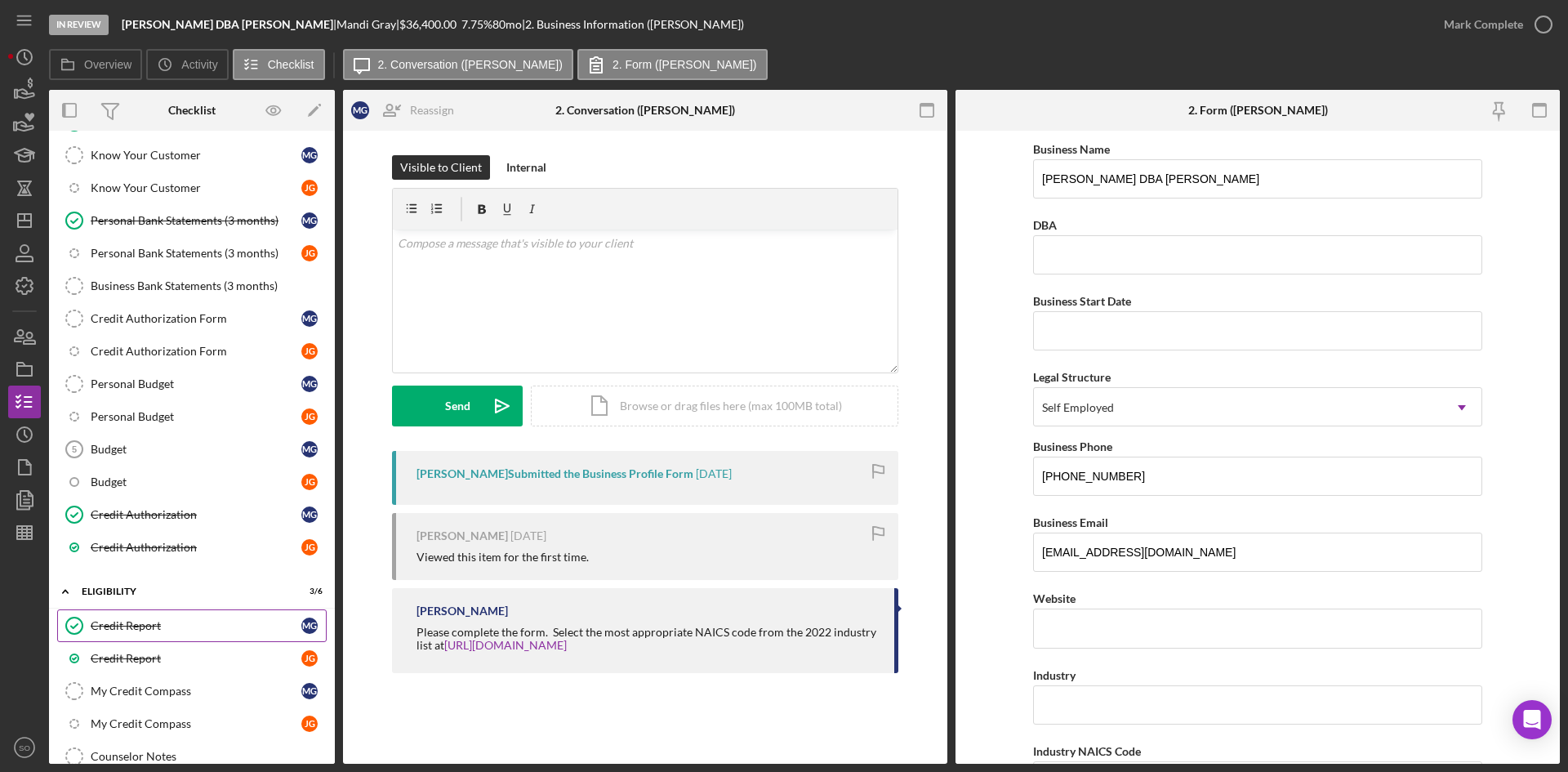
click at [130, 628] on div "Credit Report" at bounding box center [196, 626] width 211 height 13
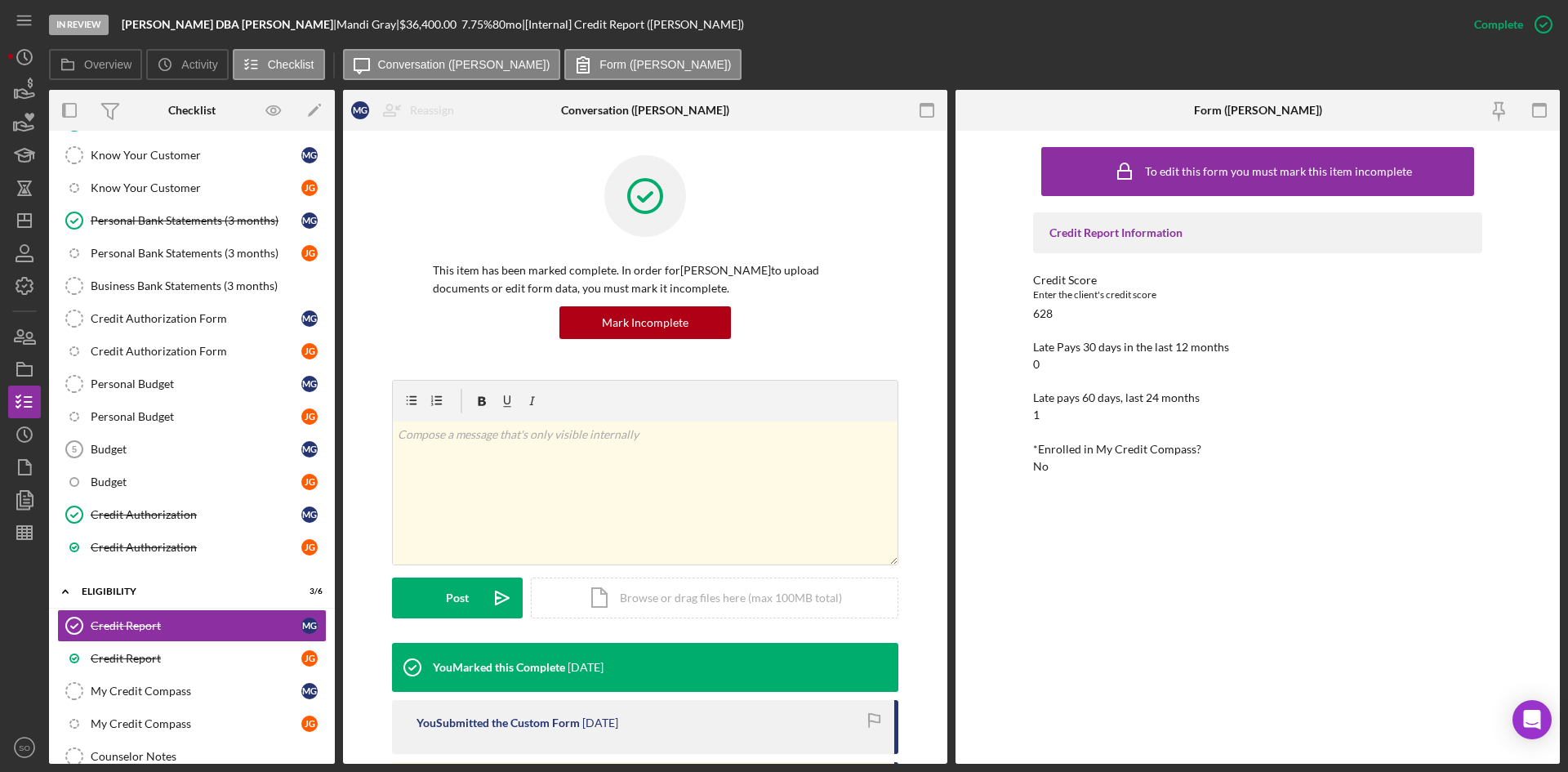
scroll to position [245, 0]
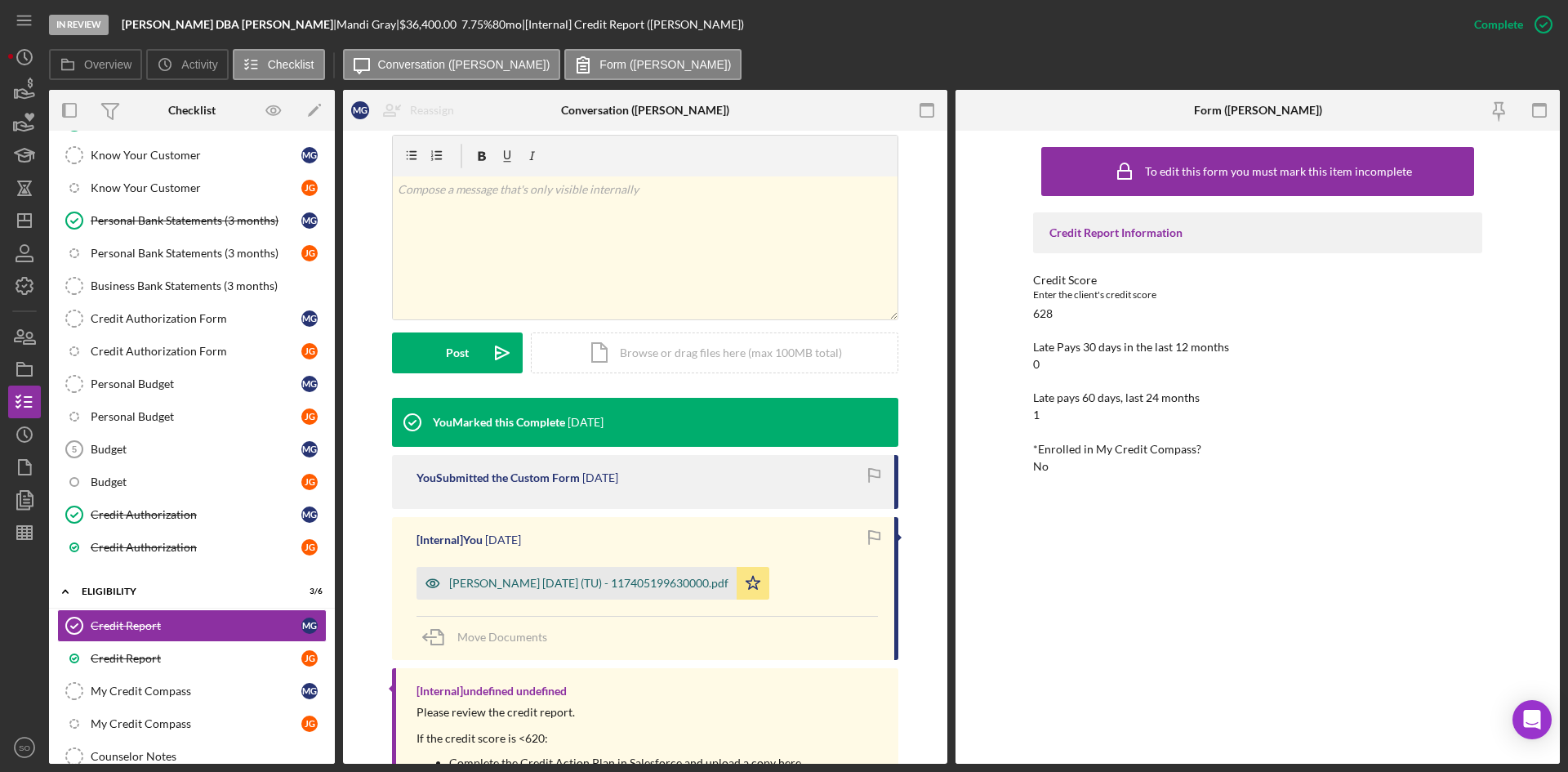
click at [590, 579] on div "[PERSON_NAME] [DATE] (TU) - 117405199630000.pdf" at bounding box center [589, 583] width 280 height 13
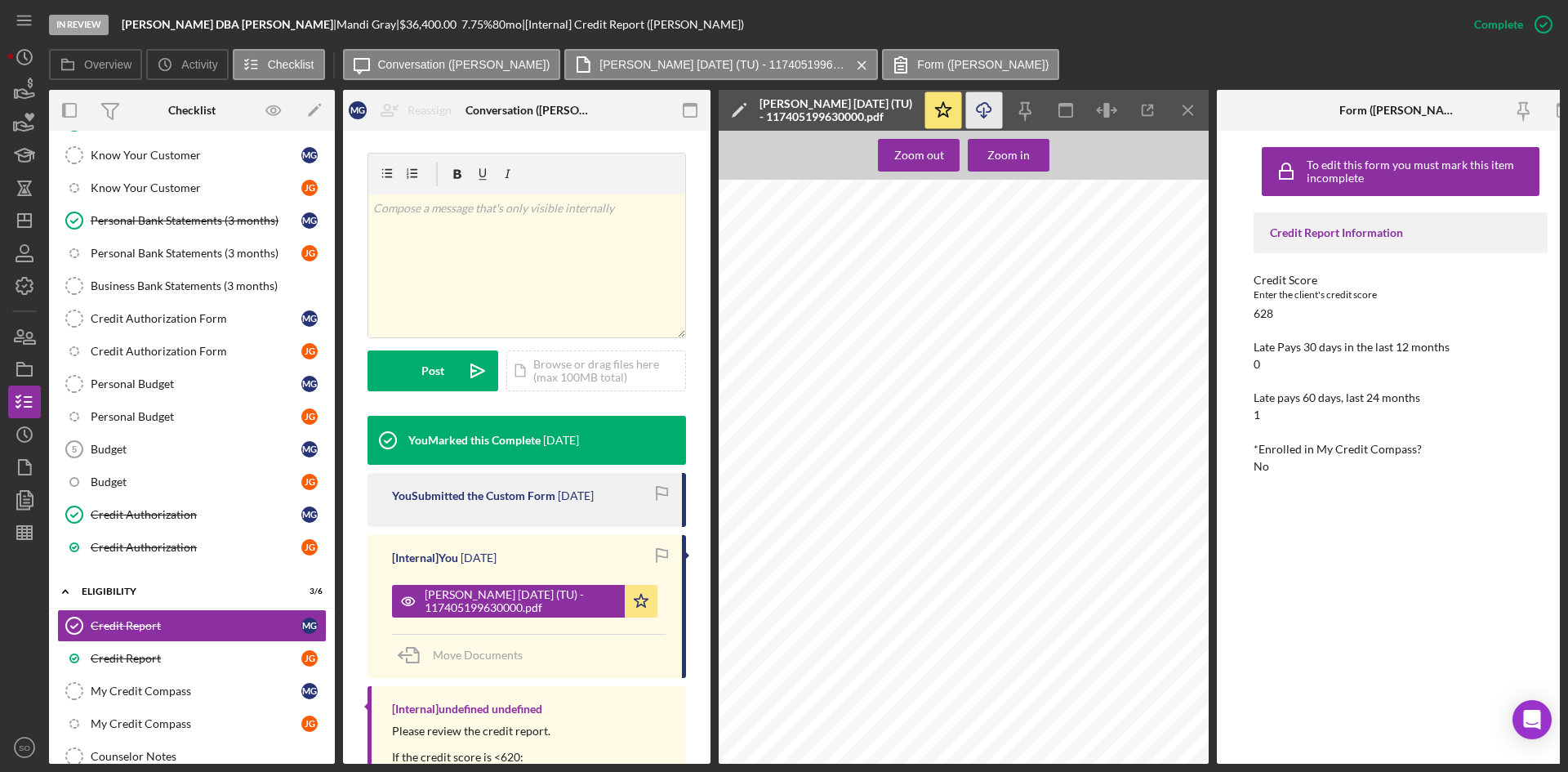
click at [984, 109] on line "button" at bounding box center [984, 112] width 0 height 9
click at [170, 664] on div "Credit Report" at bounding box center [196, 659] width 211 height 13
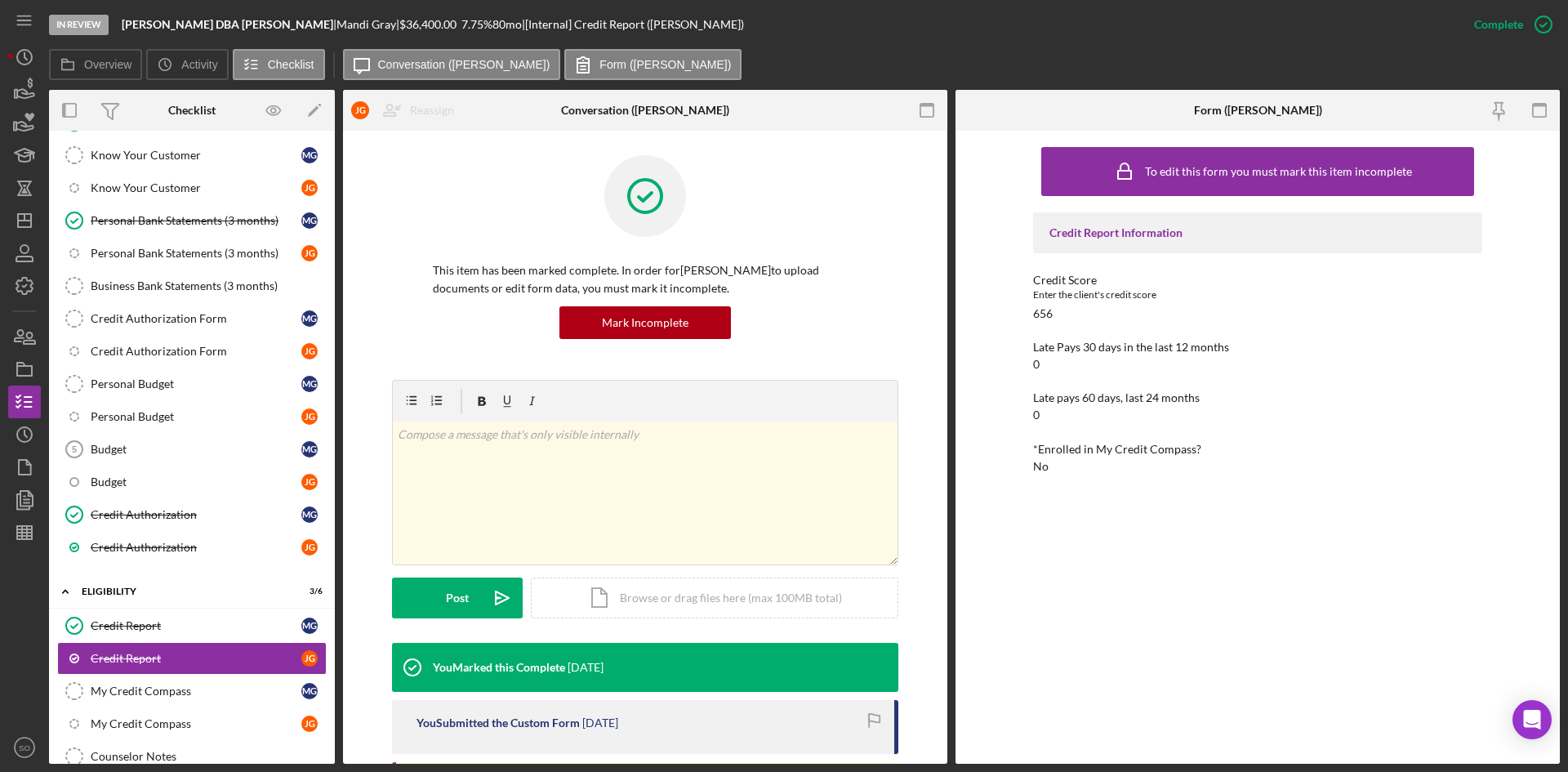
scroll to position [177, 0]
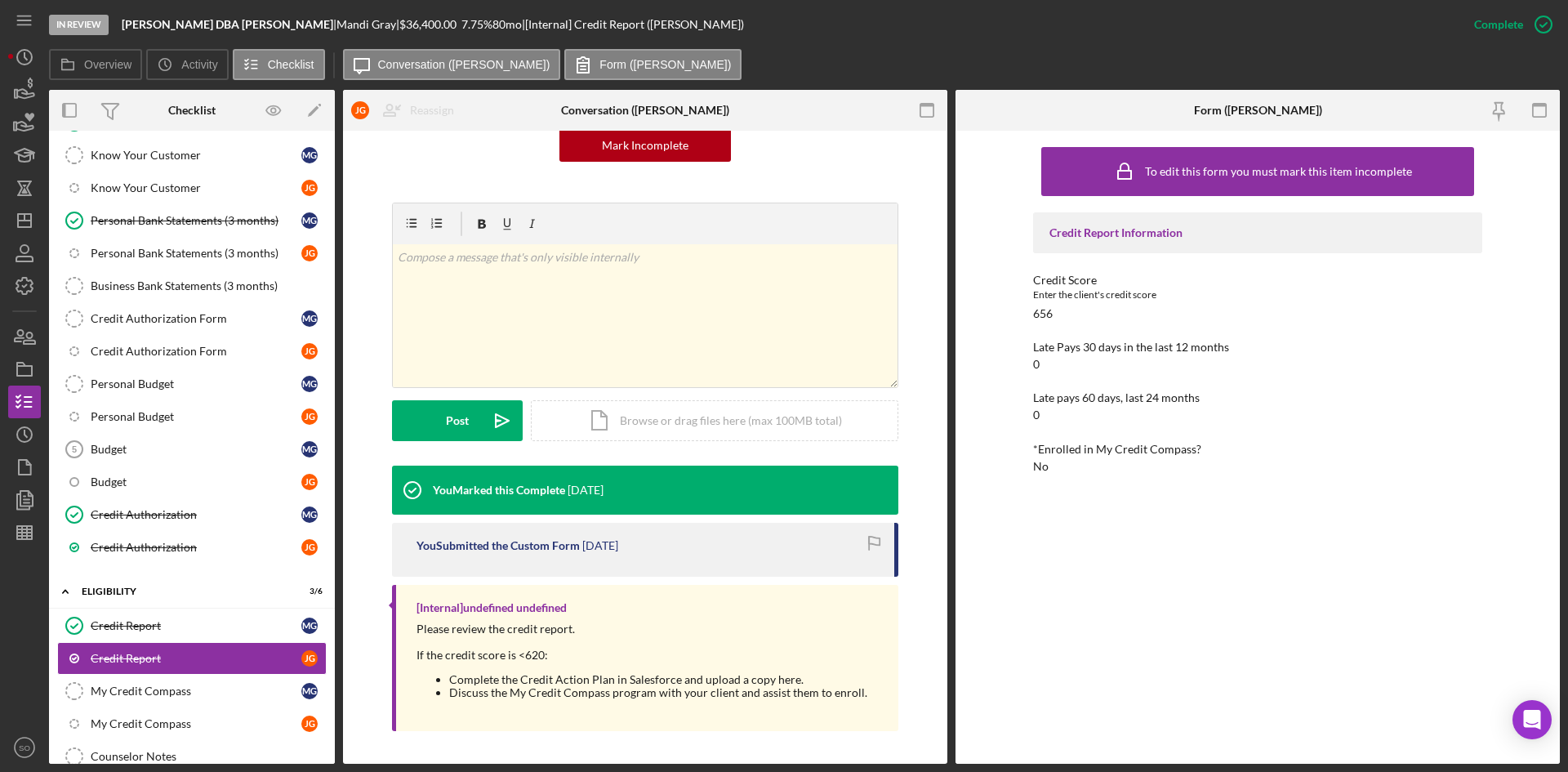
click at [938, 594] on div "This item has been marked complete. In order for [PERSON_NAME] to upload docume…" at bounding box center [645, 359] width 604 height 811
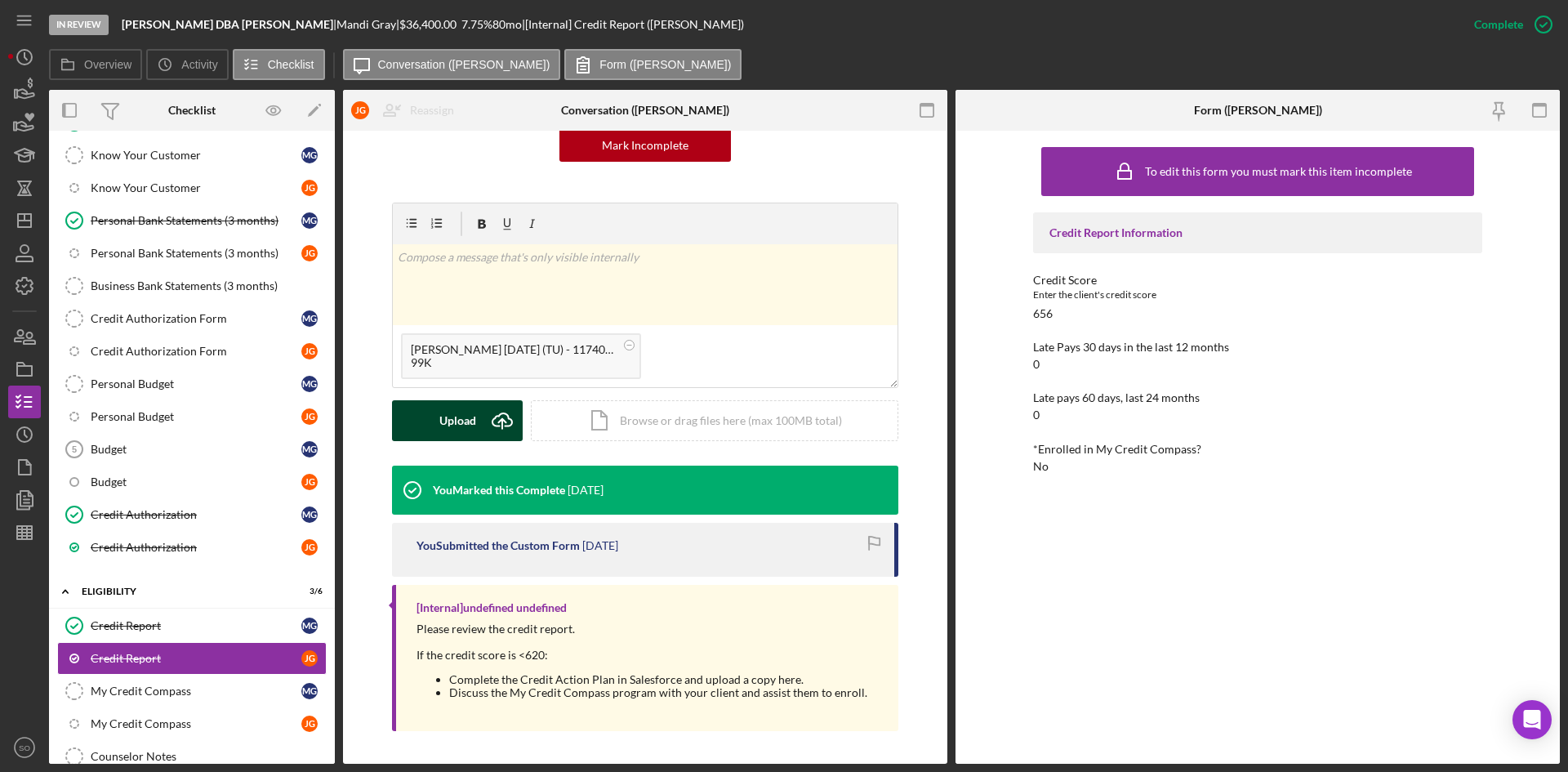
click at [415, 434] on button "Upload Icon/Upload" at bounding box center [457, 421] width 130 height 41
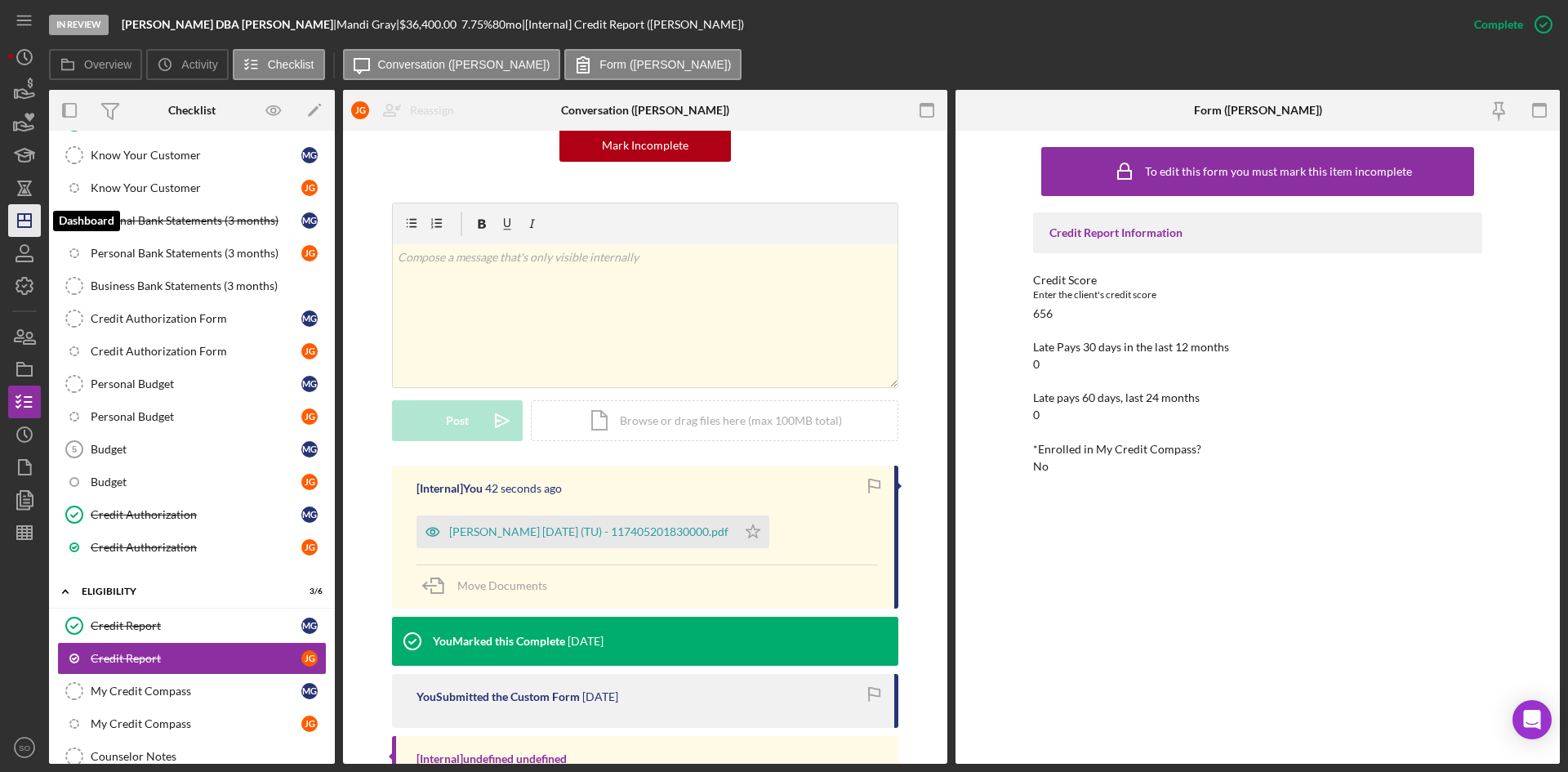
click at [21, 217] on icon "Icon/Dashboard" at bounding box center [25, 221] width 41 height 41
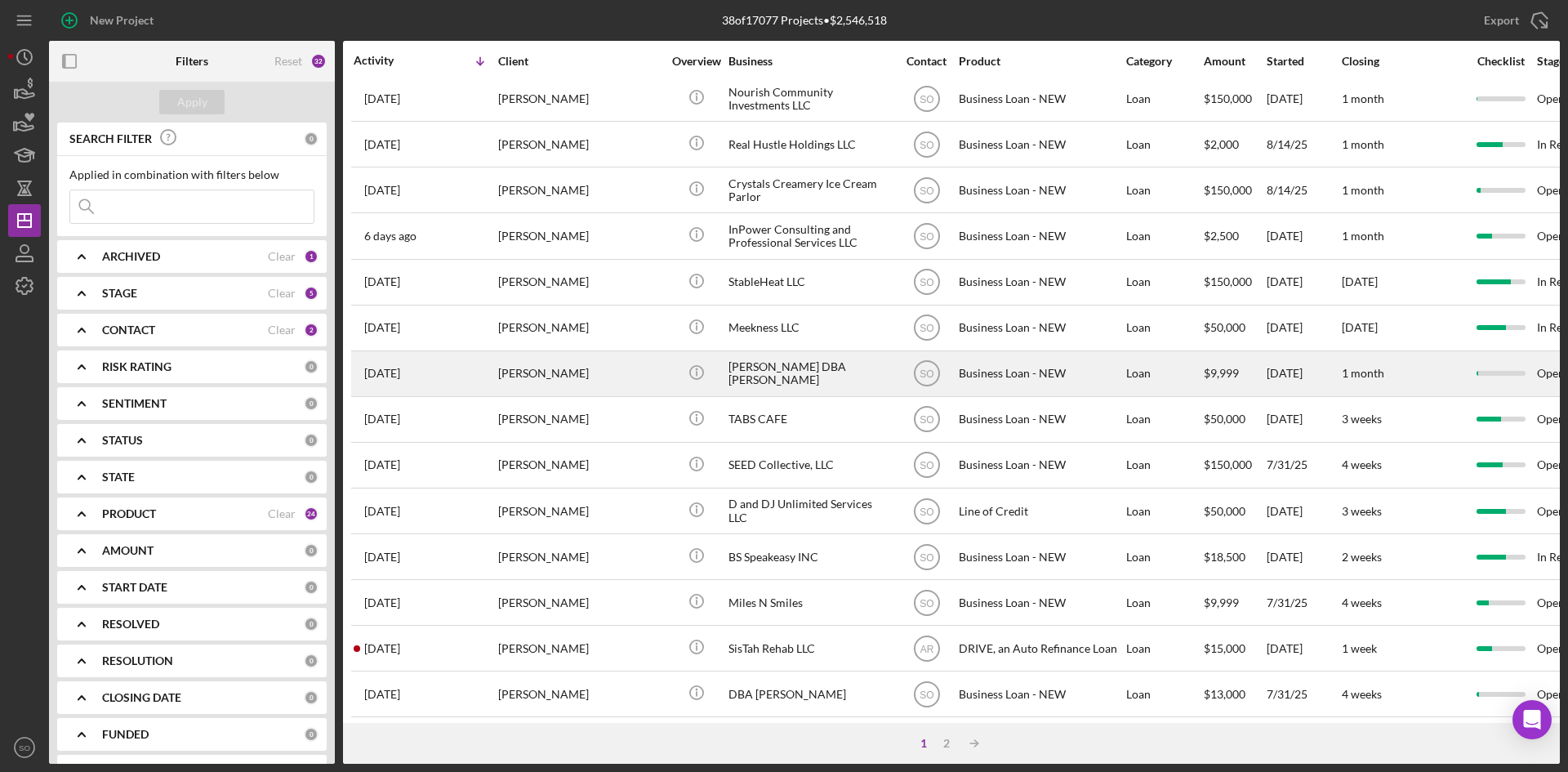
scroll to position [409, 0]
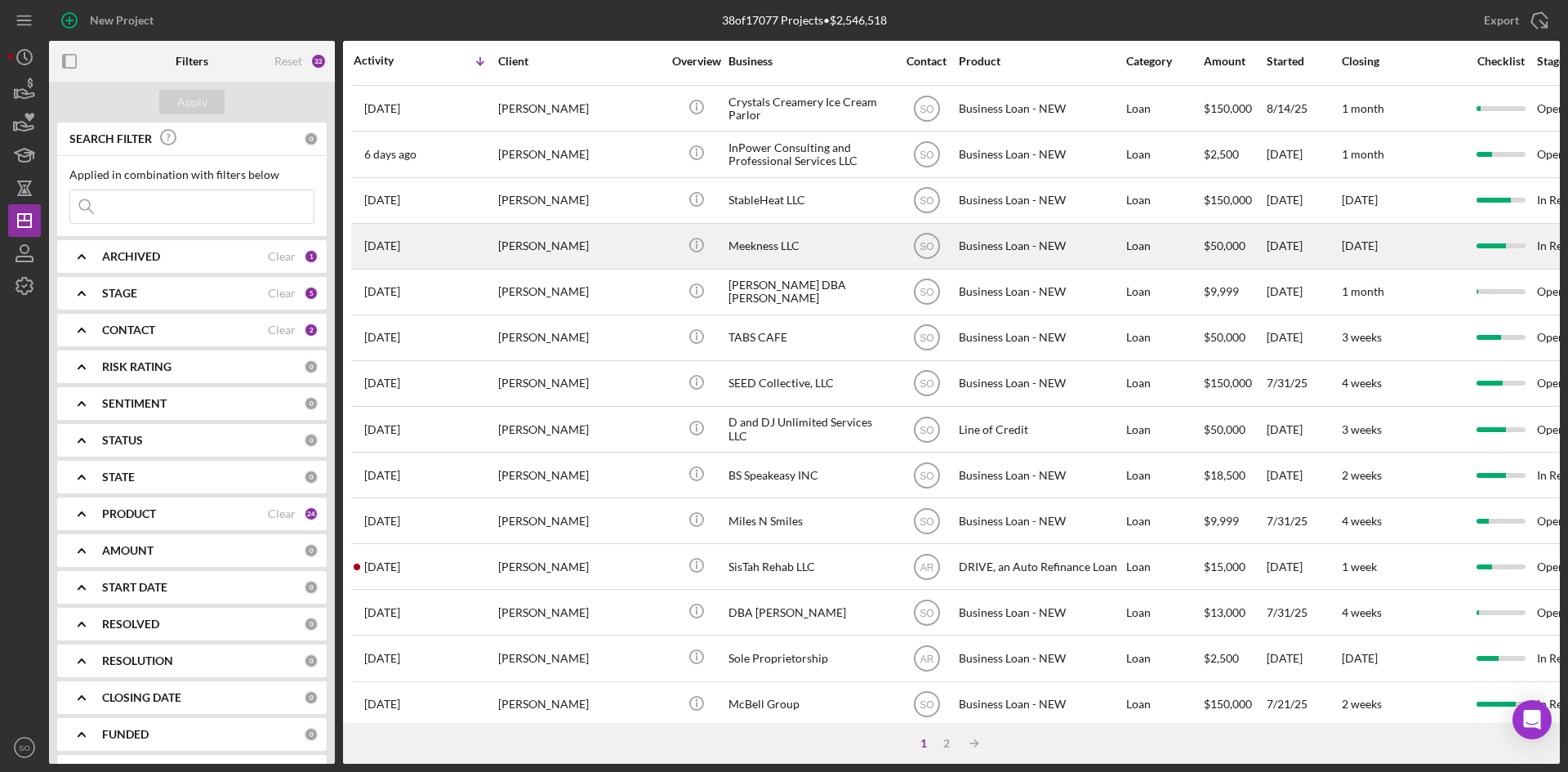
click at [544, 255] on div "[PERSON_NAME]" at bounding box center [580, 246] width 163 height 43
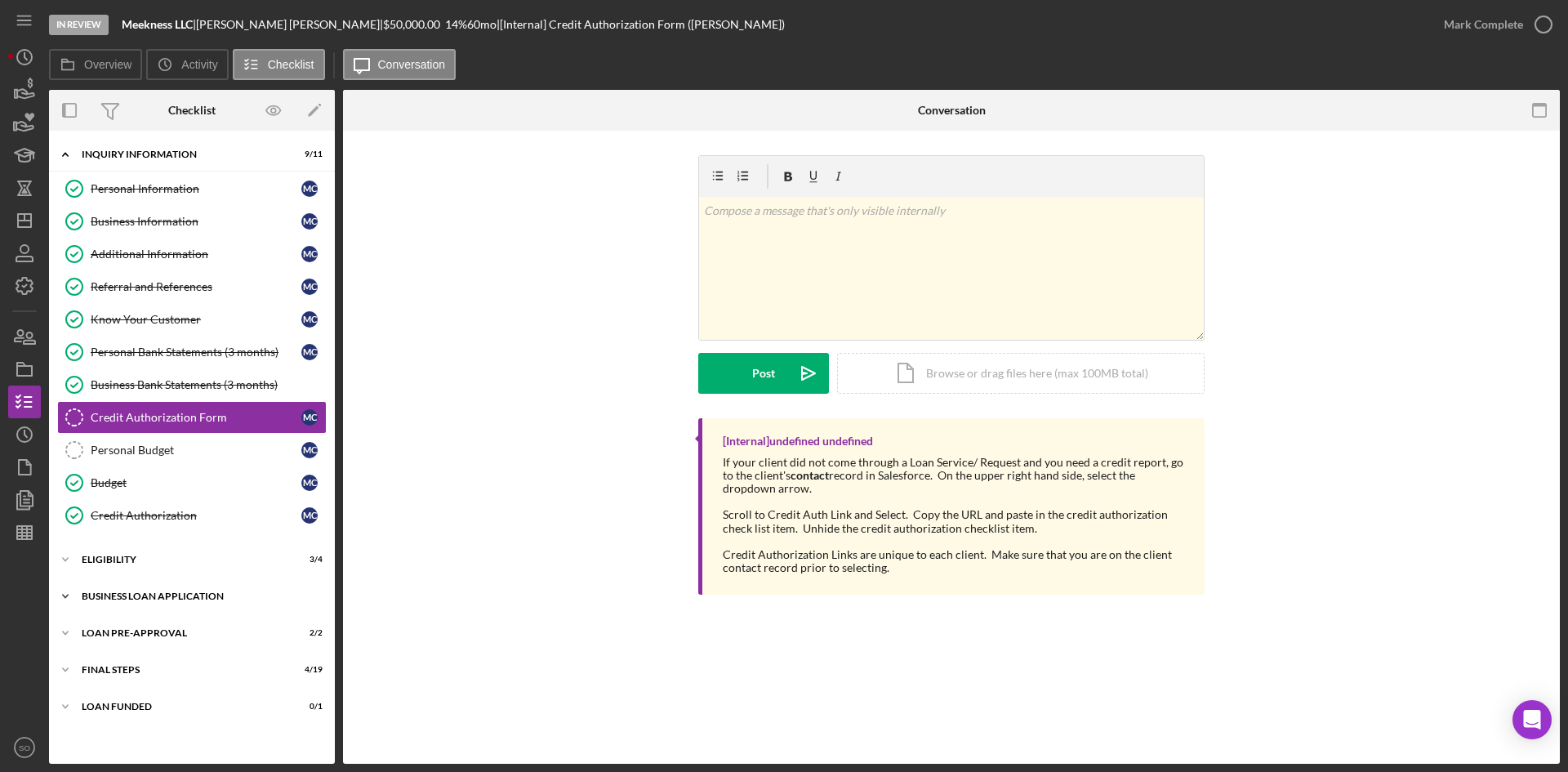
click at [116, 599] on div "BUSINESS LOAN APPLICATION" at bounding box center [198, 596] width 233 height 10
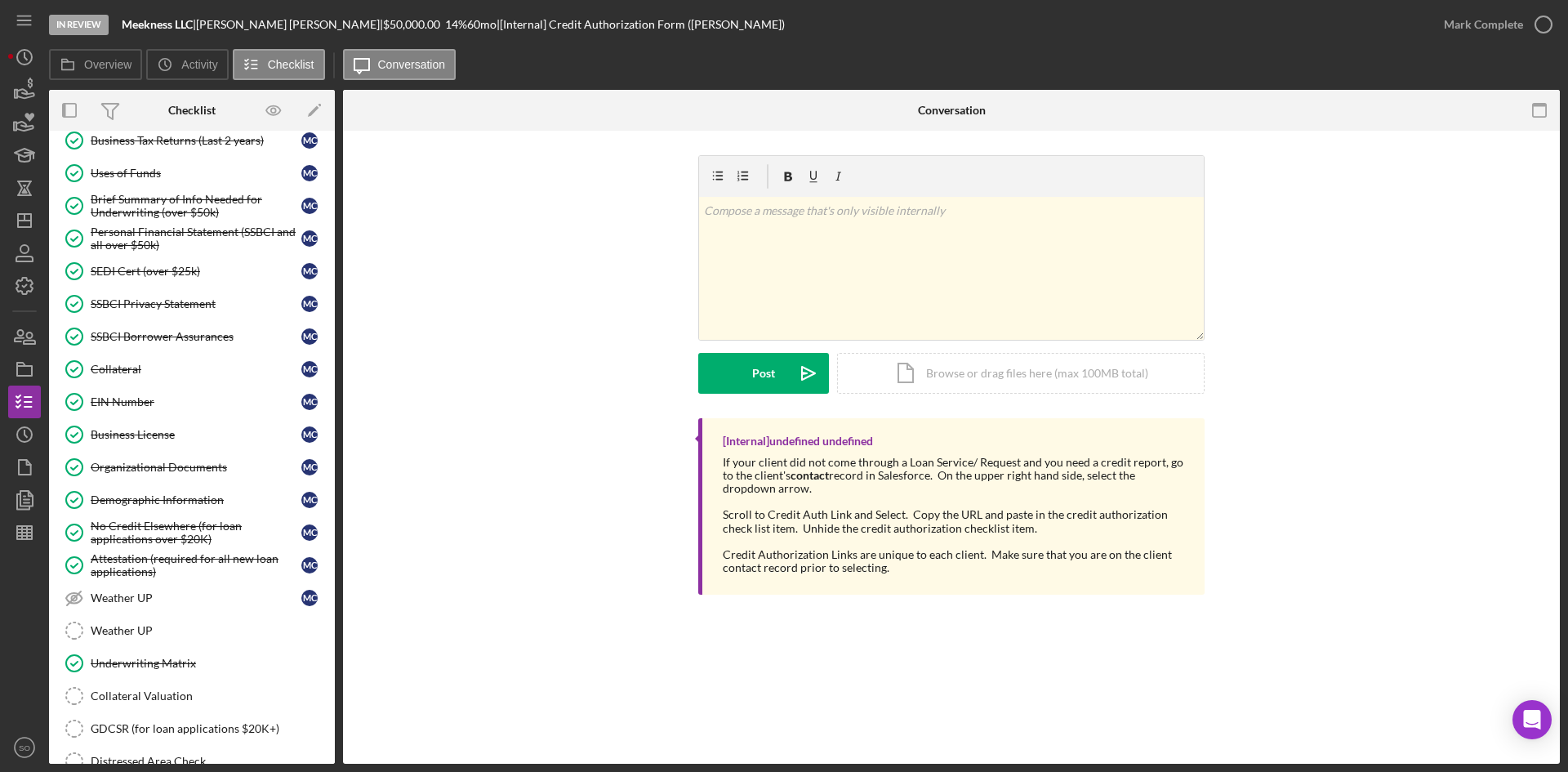
scroll to position [827, 0]
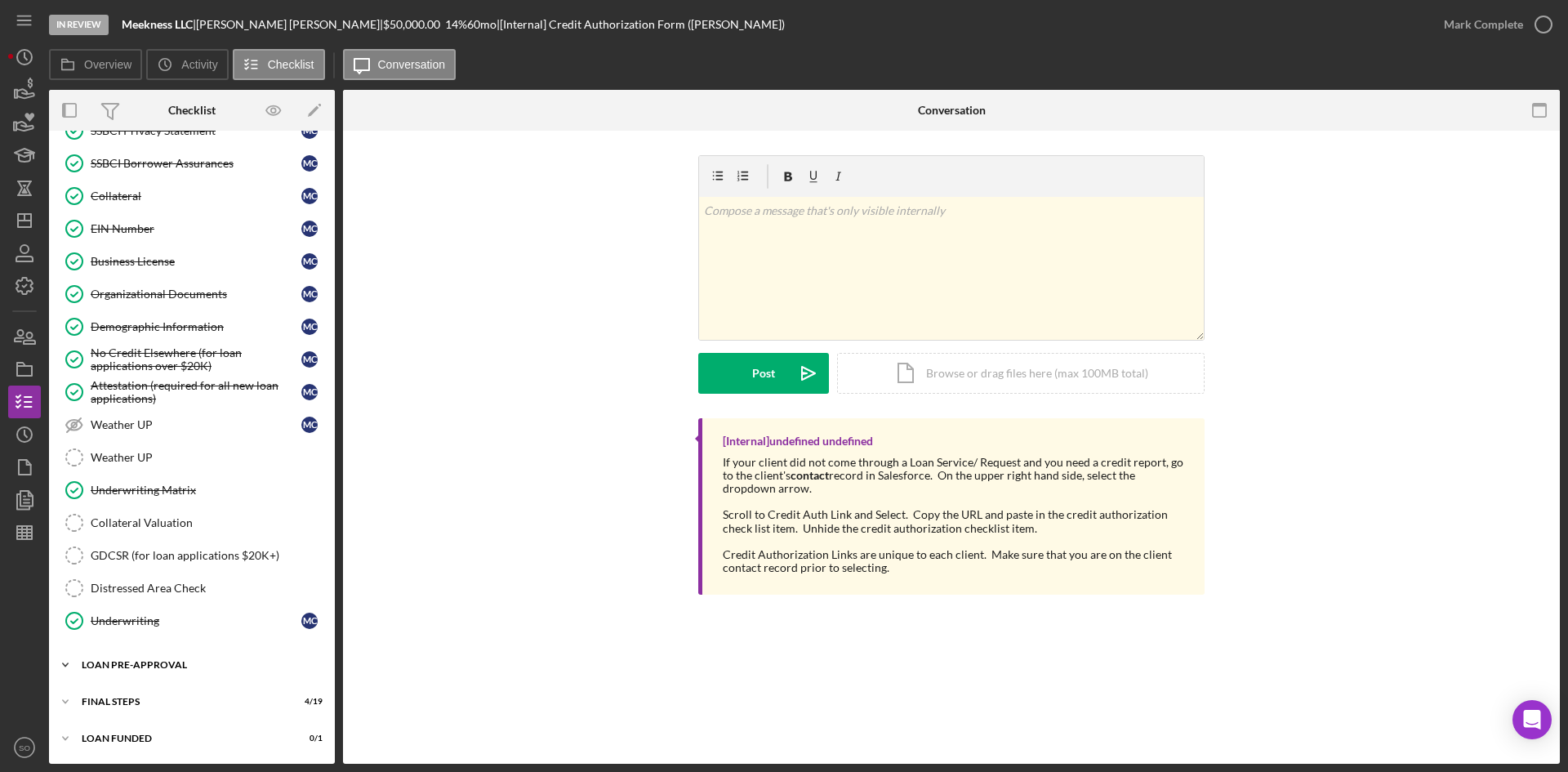
click at [166, 668] on div "LOAN PRE-APPROVAL" at bounding box center [198, 665] width 233 height 10
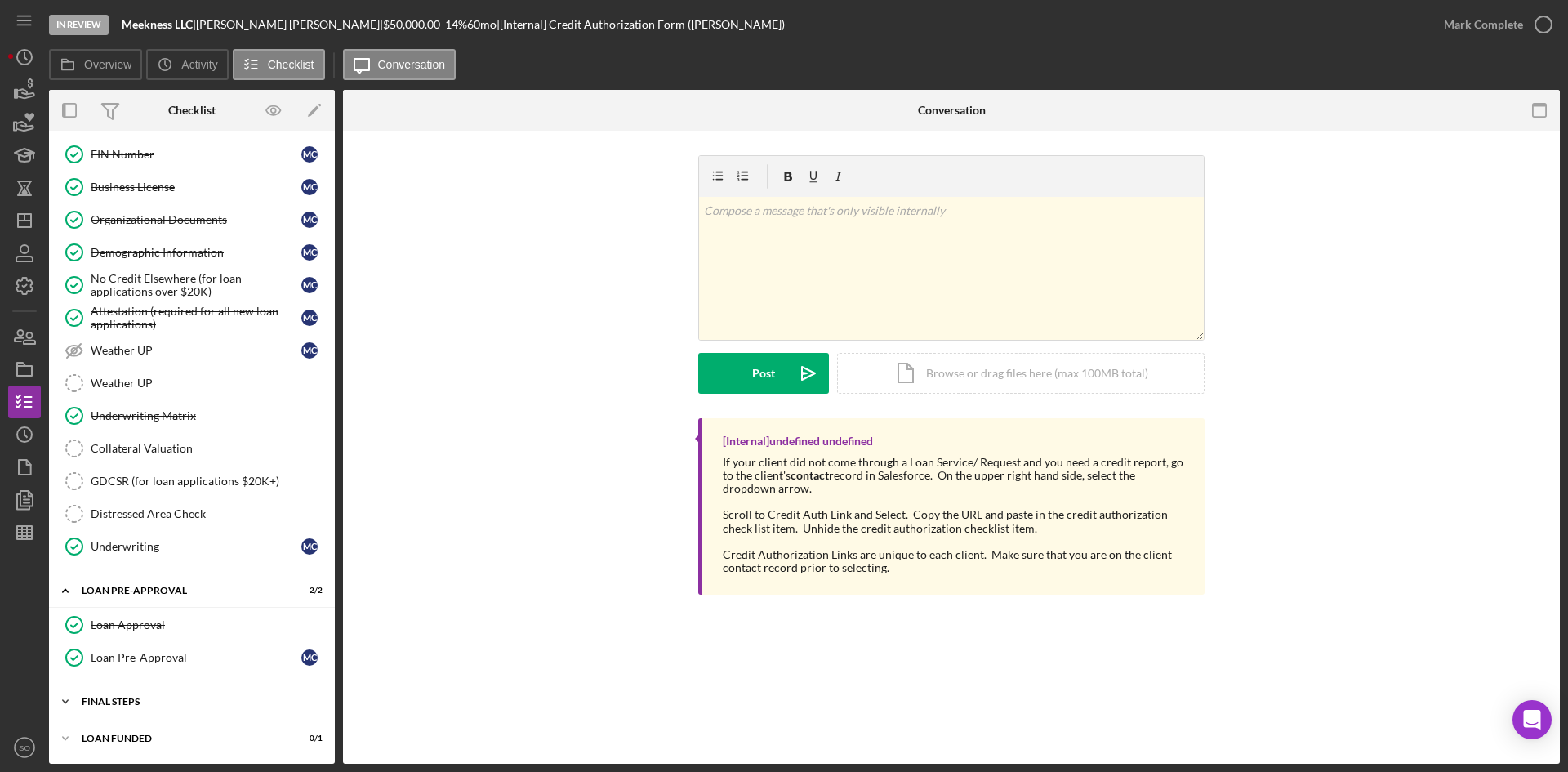
click at [159, 709] on div "Icon/Expander FINAL STEPS 4 / 19" at bounding box center [192, 702] width 286 height 33
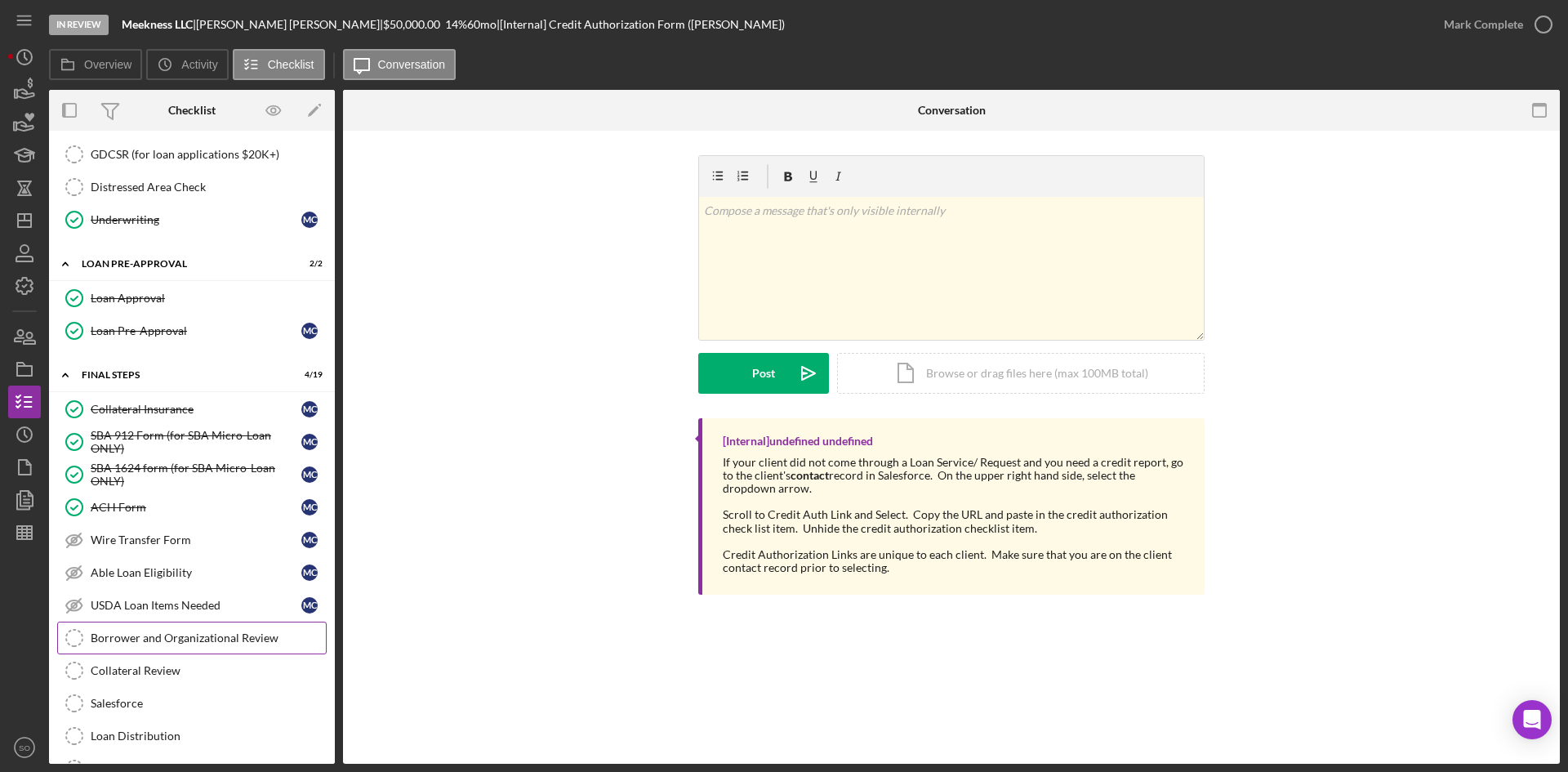
click at [152, 646] on link "Borrower and Organizational Review Borrower and Organizational Review" at bounding box center [192, 638] width 270 height 33
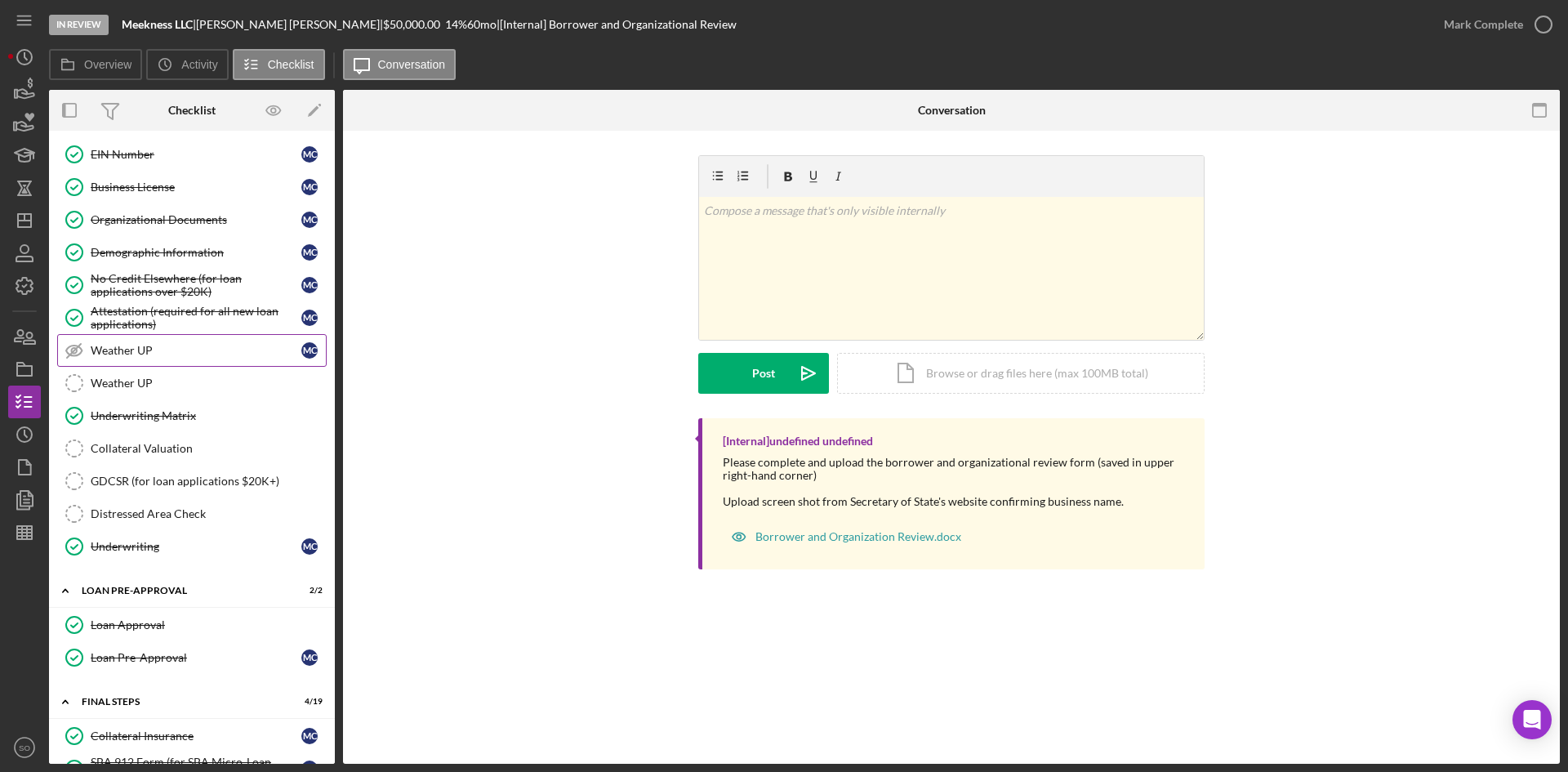
scroll to position [738, 0]
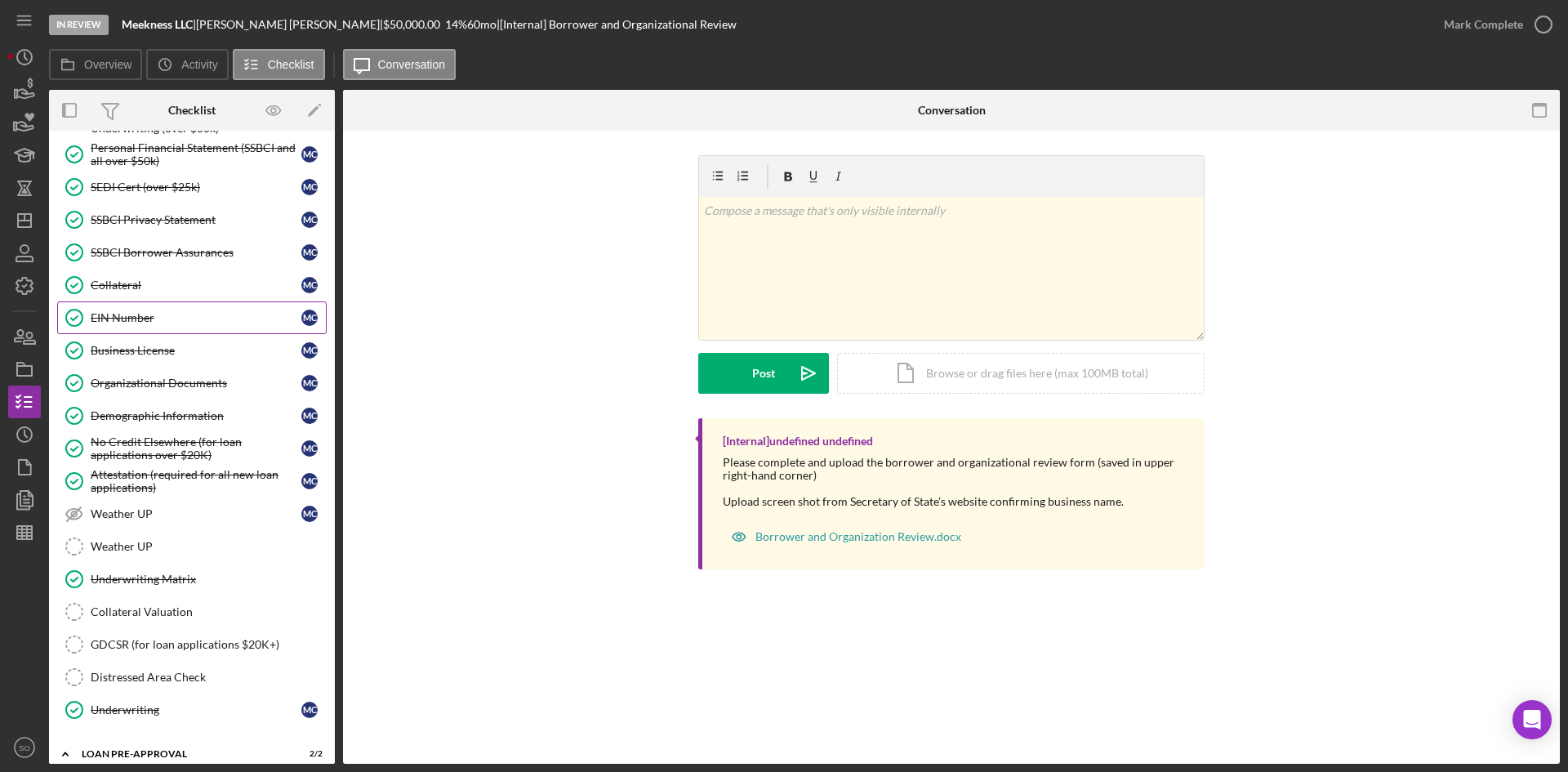
click at [157, 323] on div "EIN Number" at bounding box center [196, 317] width 211 height 13
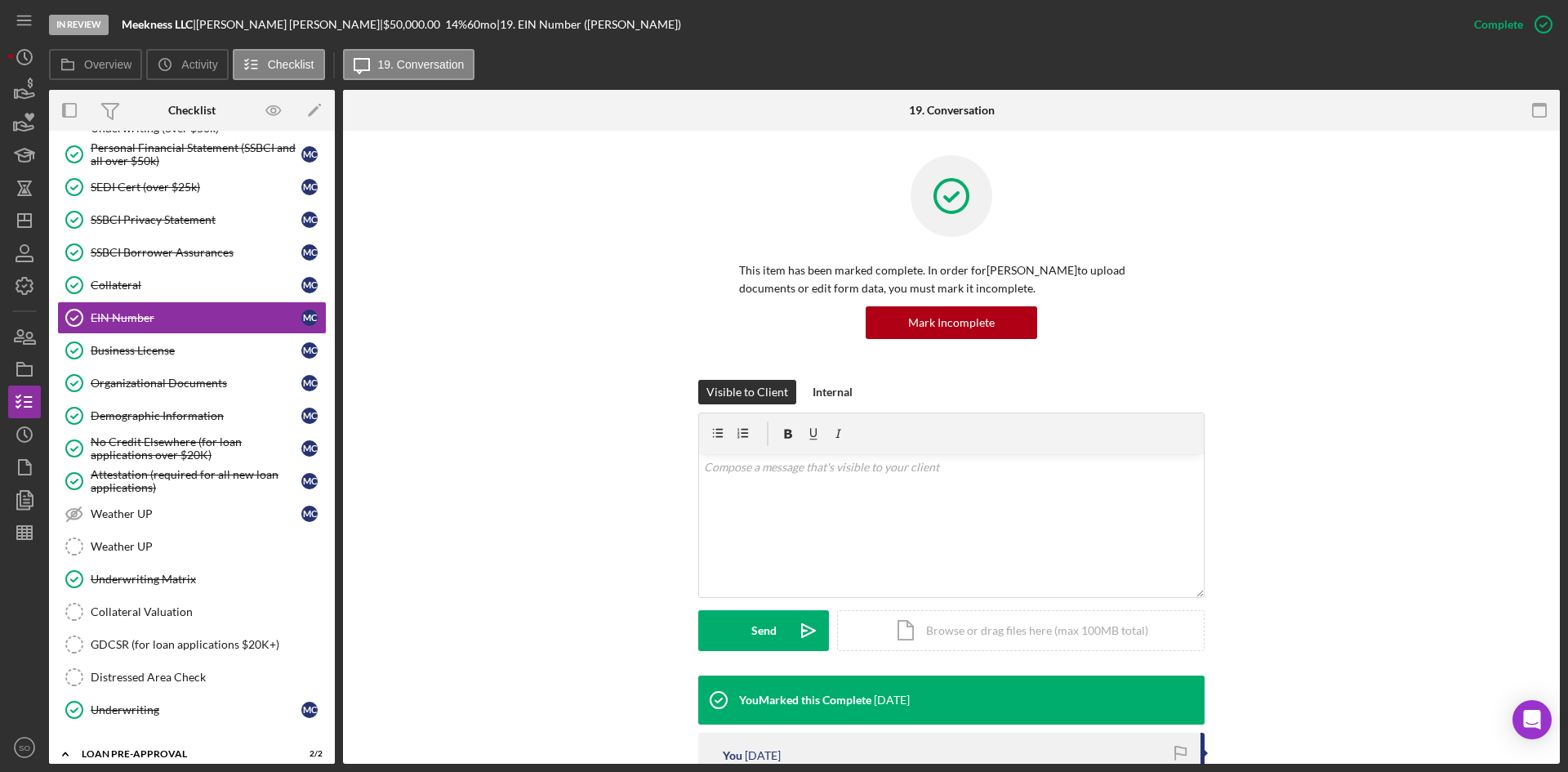
scroll to position [312, 0]
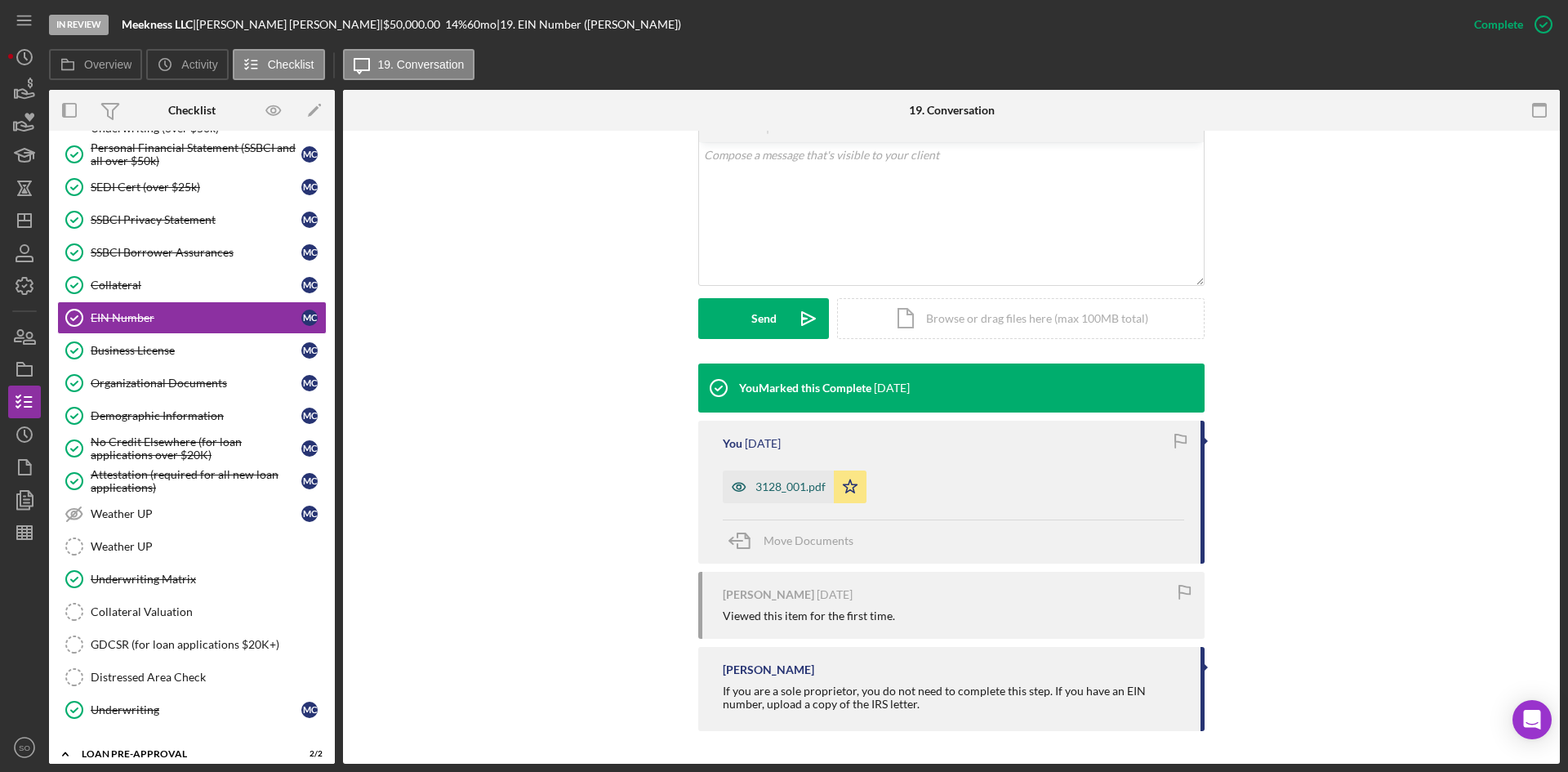
click at [779, 489] on div "3128_001.pdf" at bounding box center [791, 487] width 71 height 13
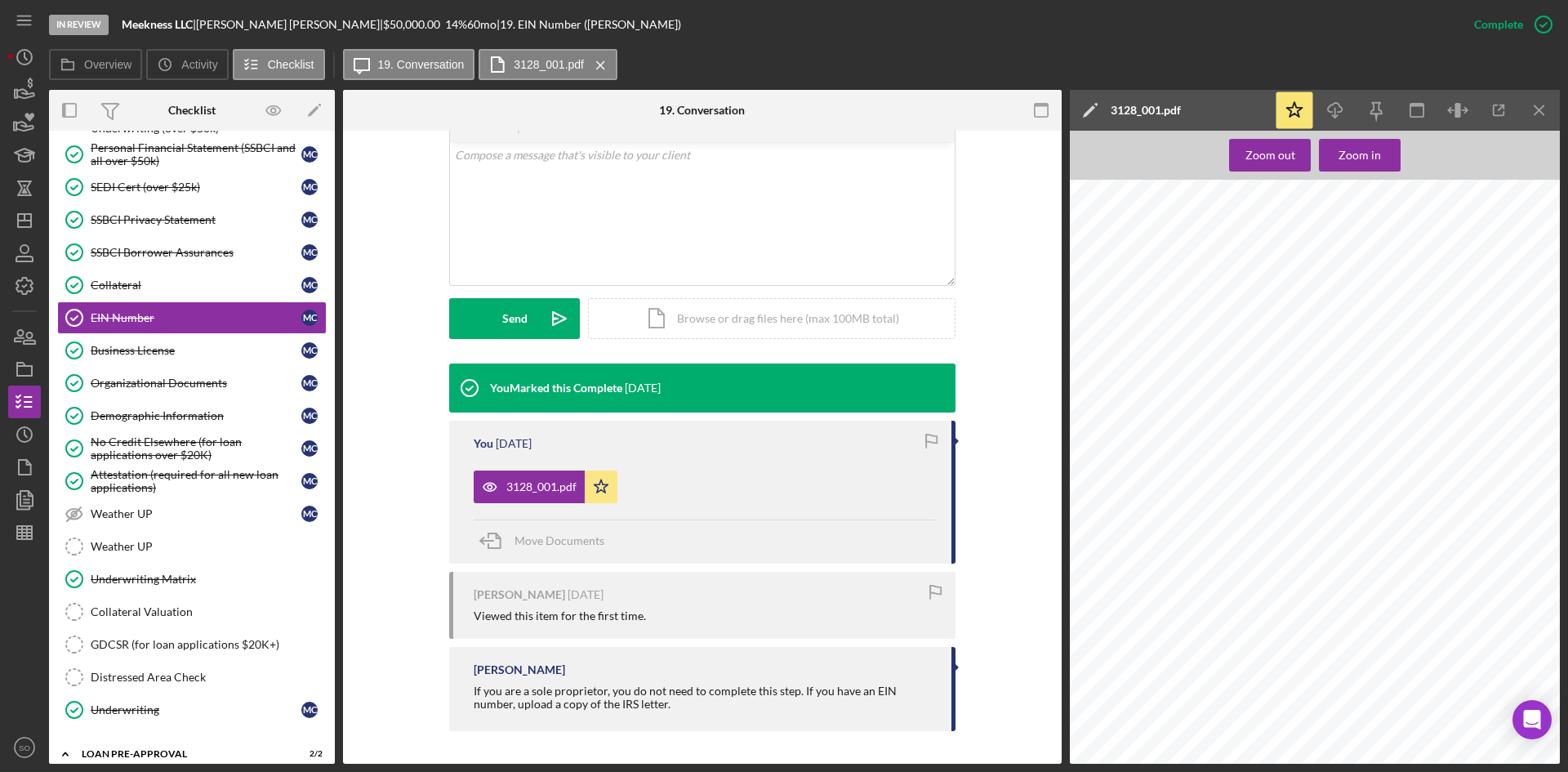
scroll to position [0, 0]
drag, startPoint x: 129, startPoint y: 411, endPoint x: 129, endPoint y: 402, distance: 9.0
click at [129, 411] on div "Demographic Information" at bounding box center [196, 416] width 211 height 13
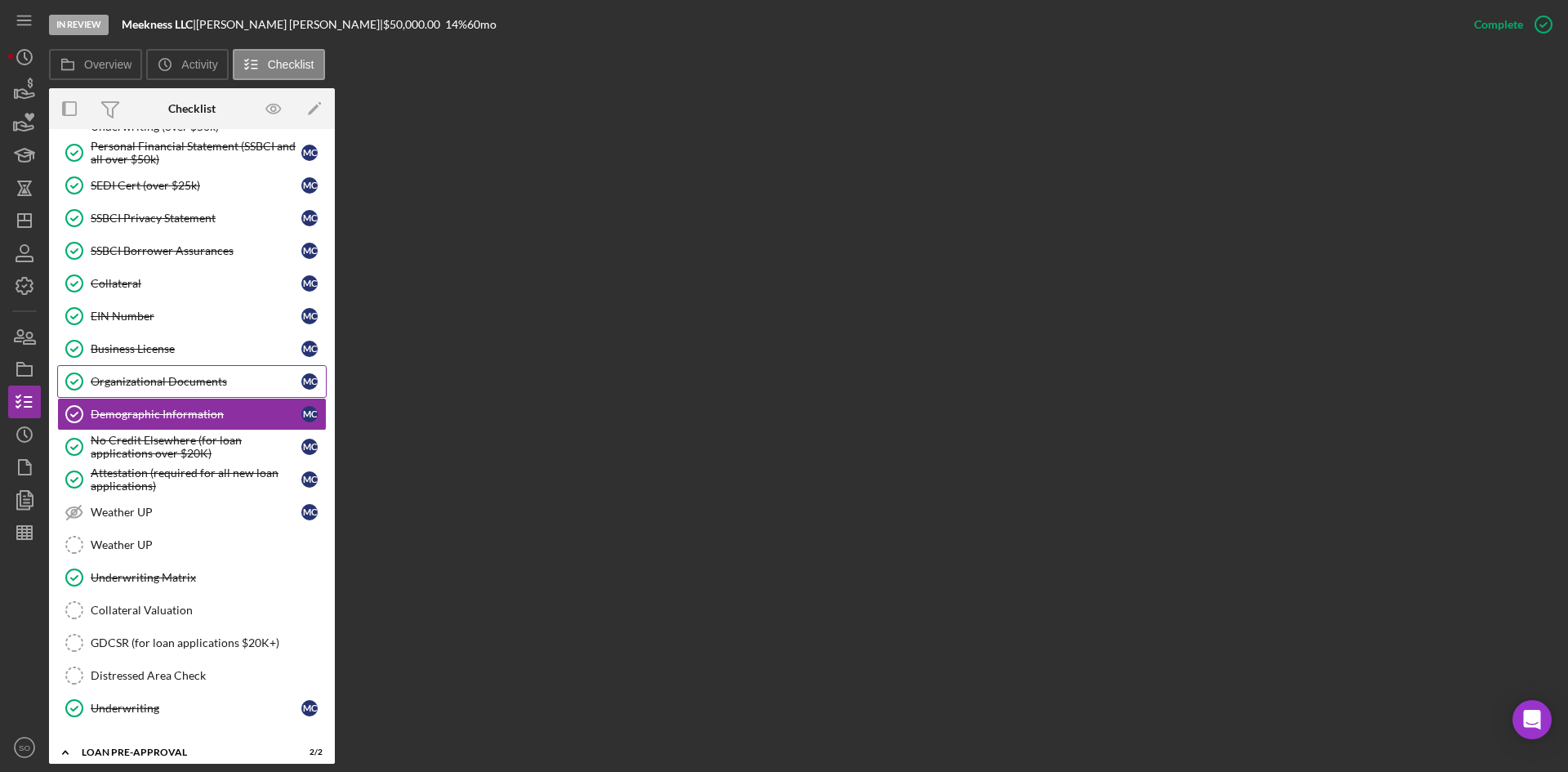
click at [130, 372] on link "Organizational Documents Organizational Documents M C" at bounding box center [192, 381] width 270 height 33
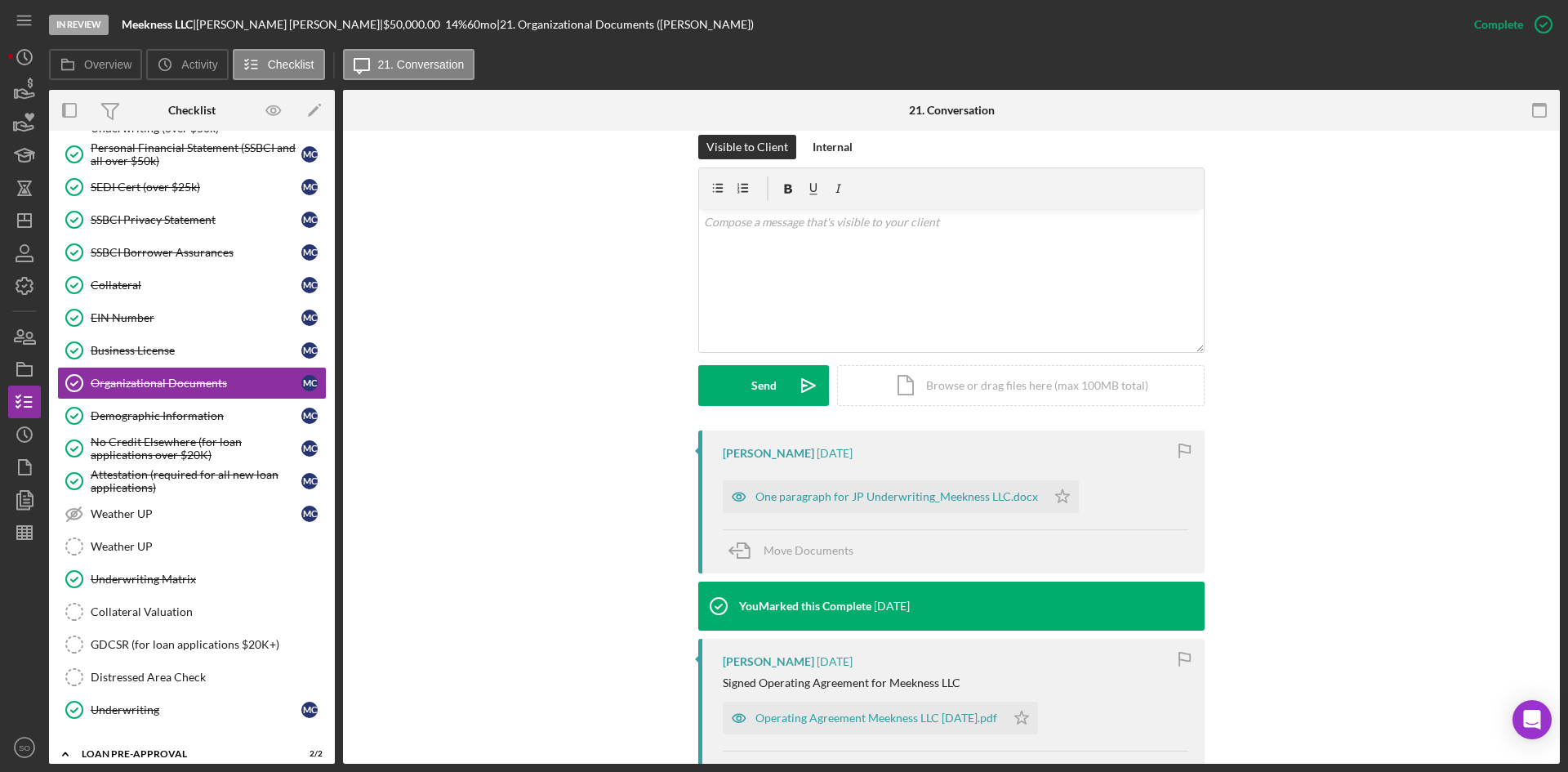
scroll to position [491, 0]
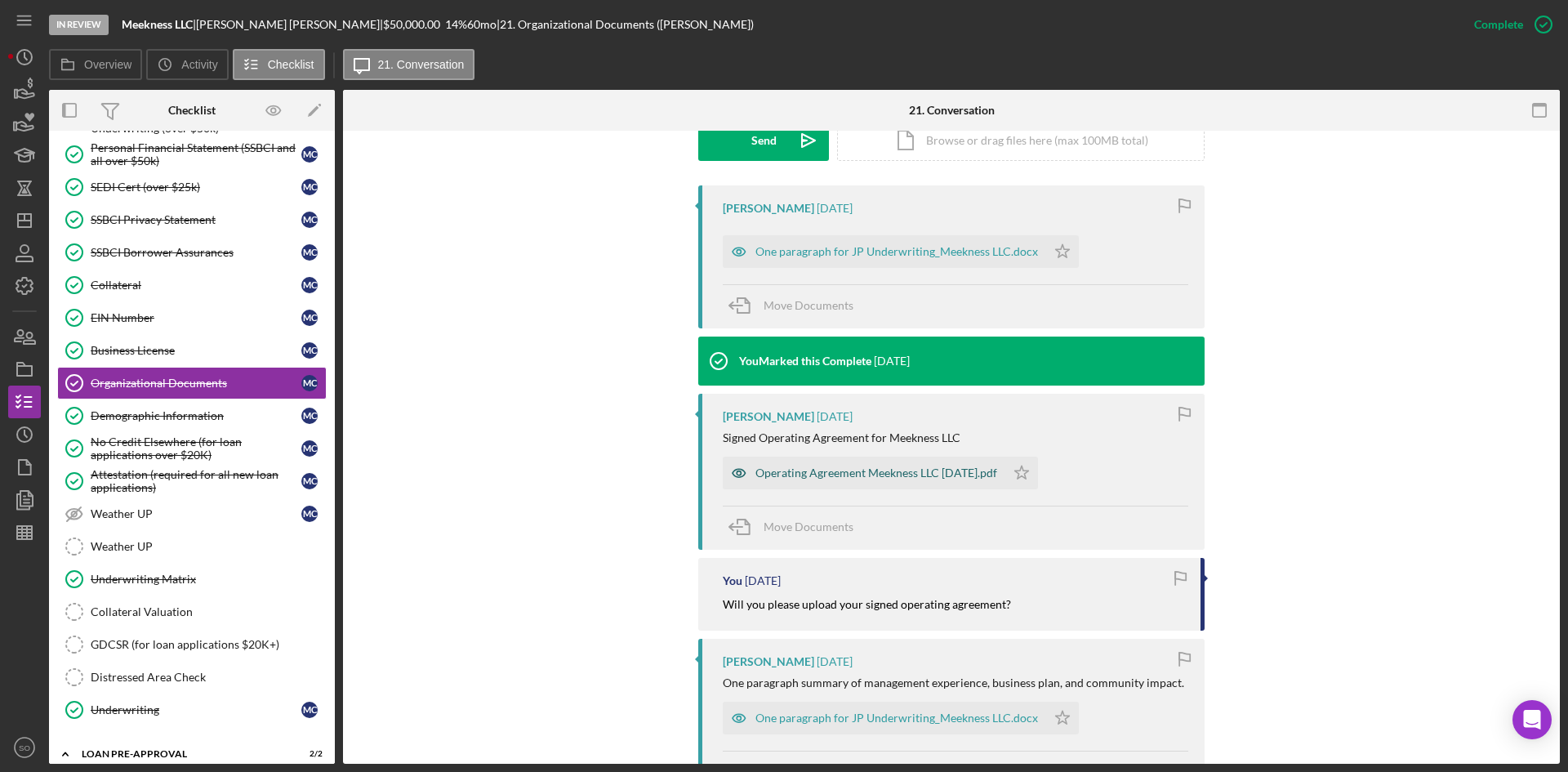
click at [986, 467] on div "Operating Agreement Meekness LLC [DATE].pdf" at bounding box center [876, 473] width 242 height 13
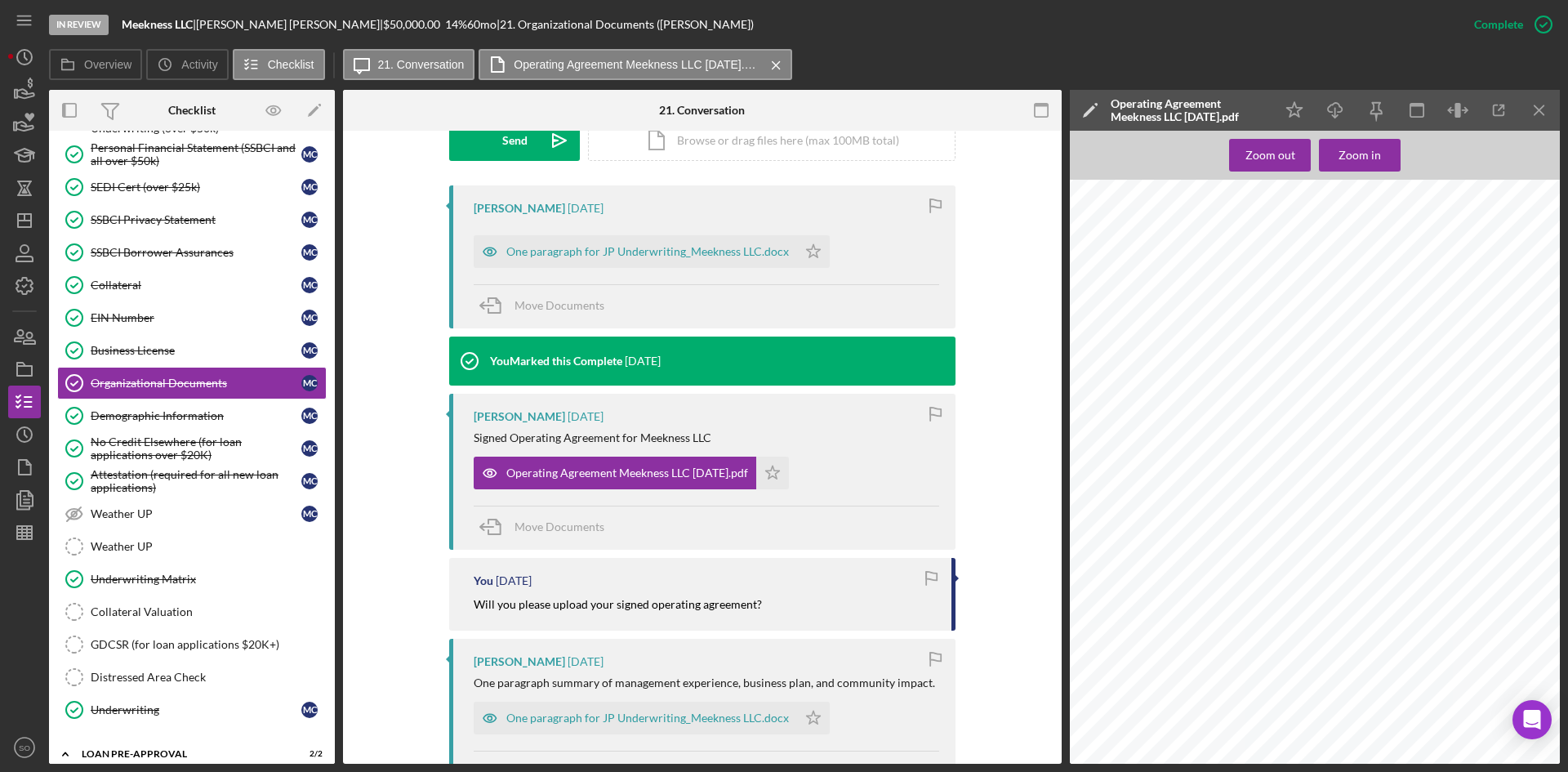
scroll to position [2664, 0]
click at [783, 475] on icon "Icon/Star" at bounding box center [773, 473] width 33 height 33
click at [671, 727] on div "One paragraph for JP Underwriting_Meekness LLC.docx" at bounding box center [636, 719] width 323 height 33
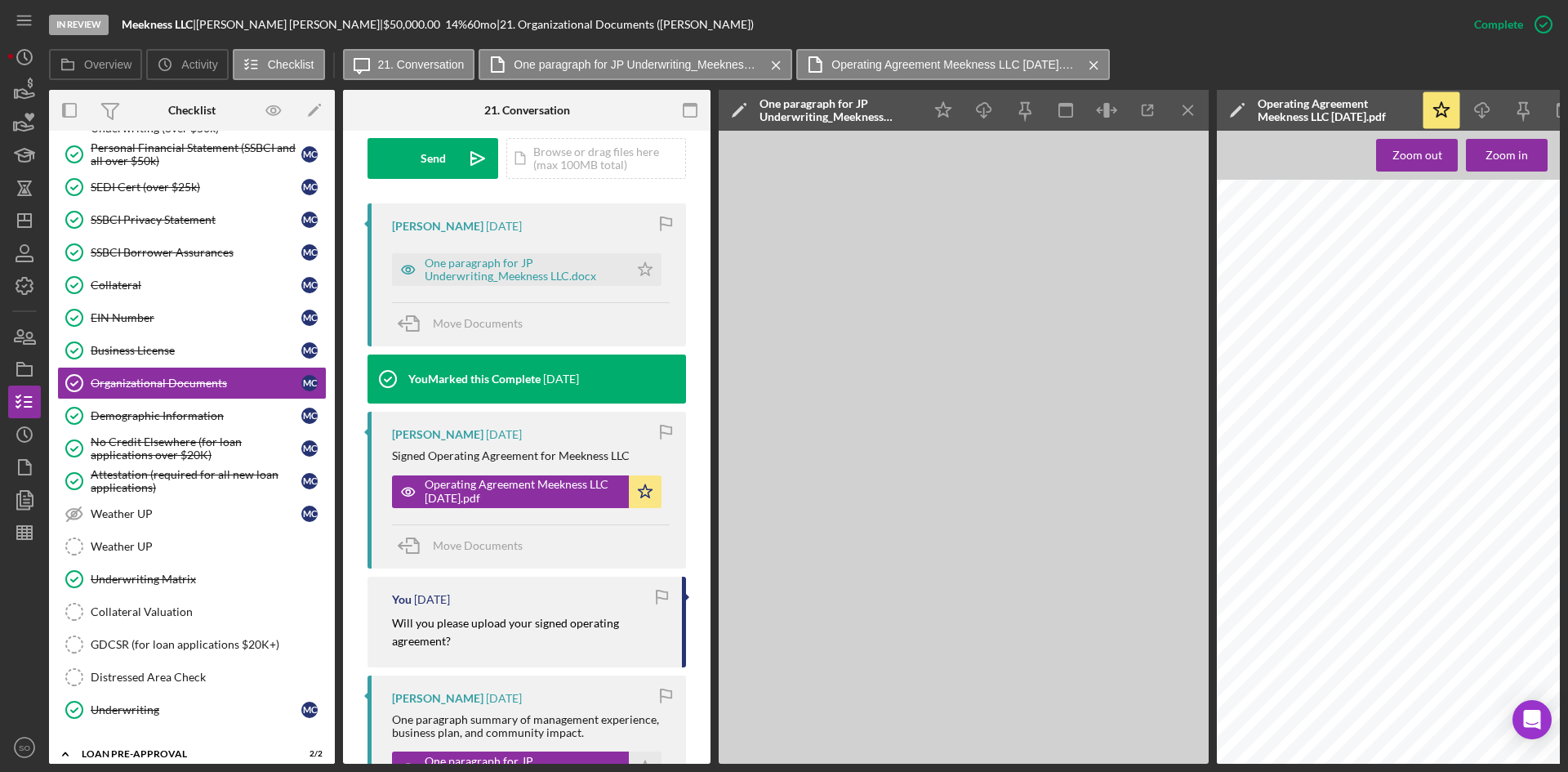
scroll to position [509, 0]
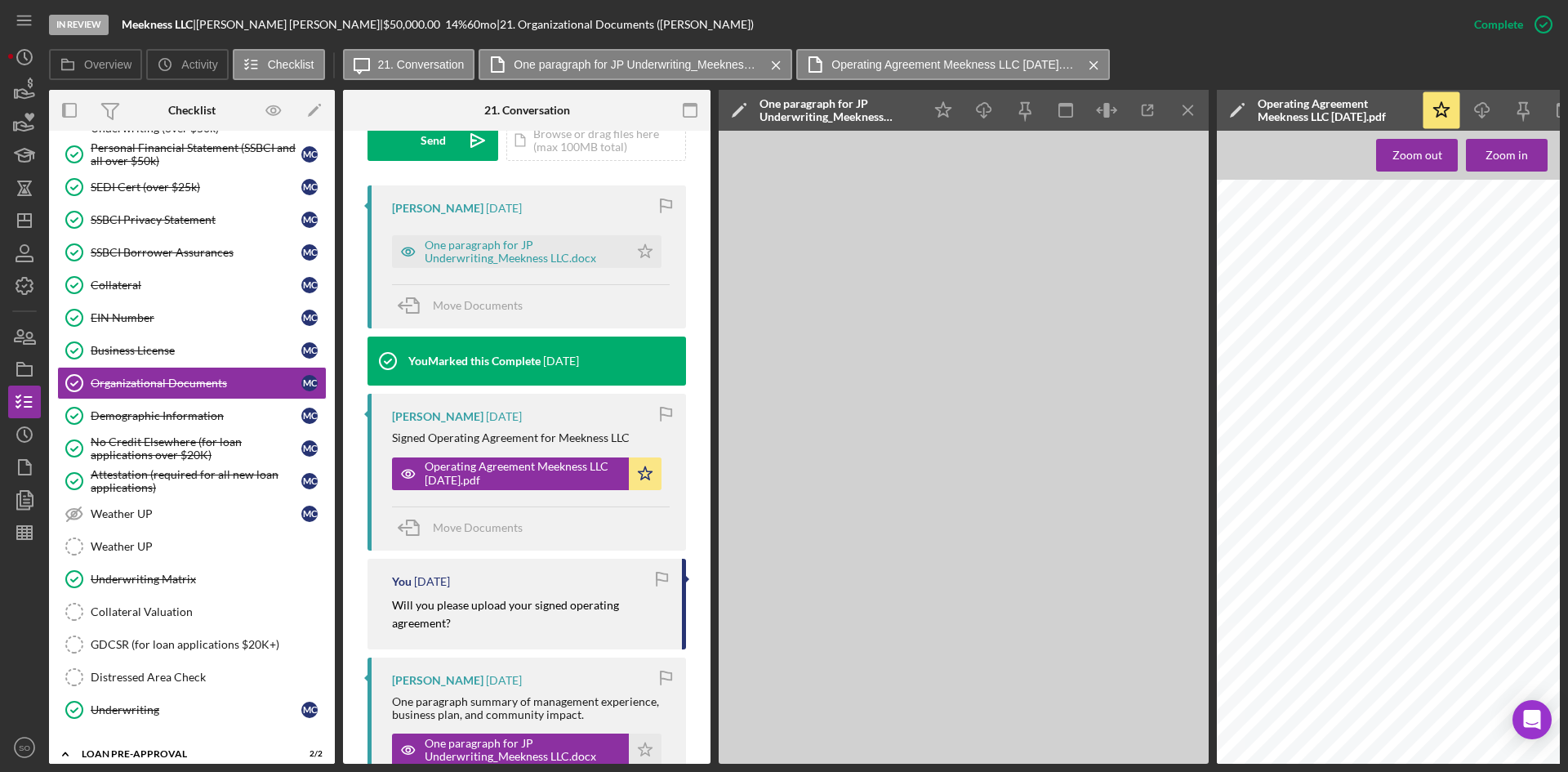
click at [1181, 102] on icon "Icon/Menu Close" at bounding box center [1188, 111] width 37 height 37
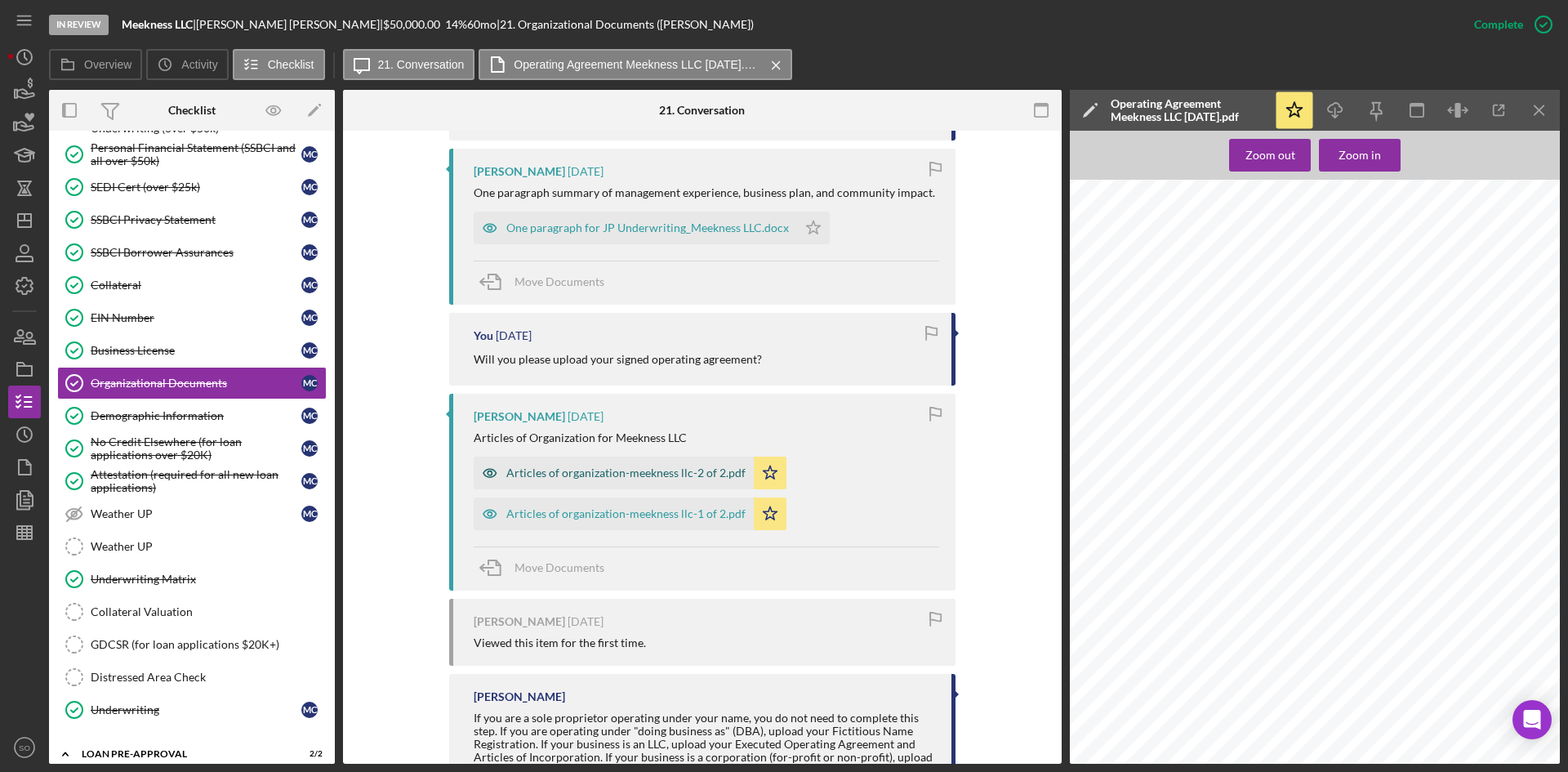
click at [591, 461] on div "Articles of organization-meekness llc-2 of 2.pdf" at bounding box center [614, 473] width 280 height 33
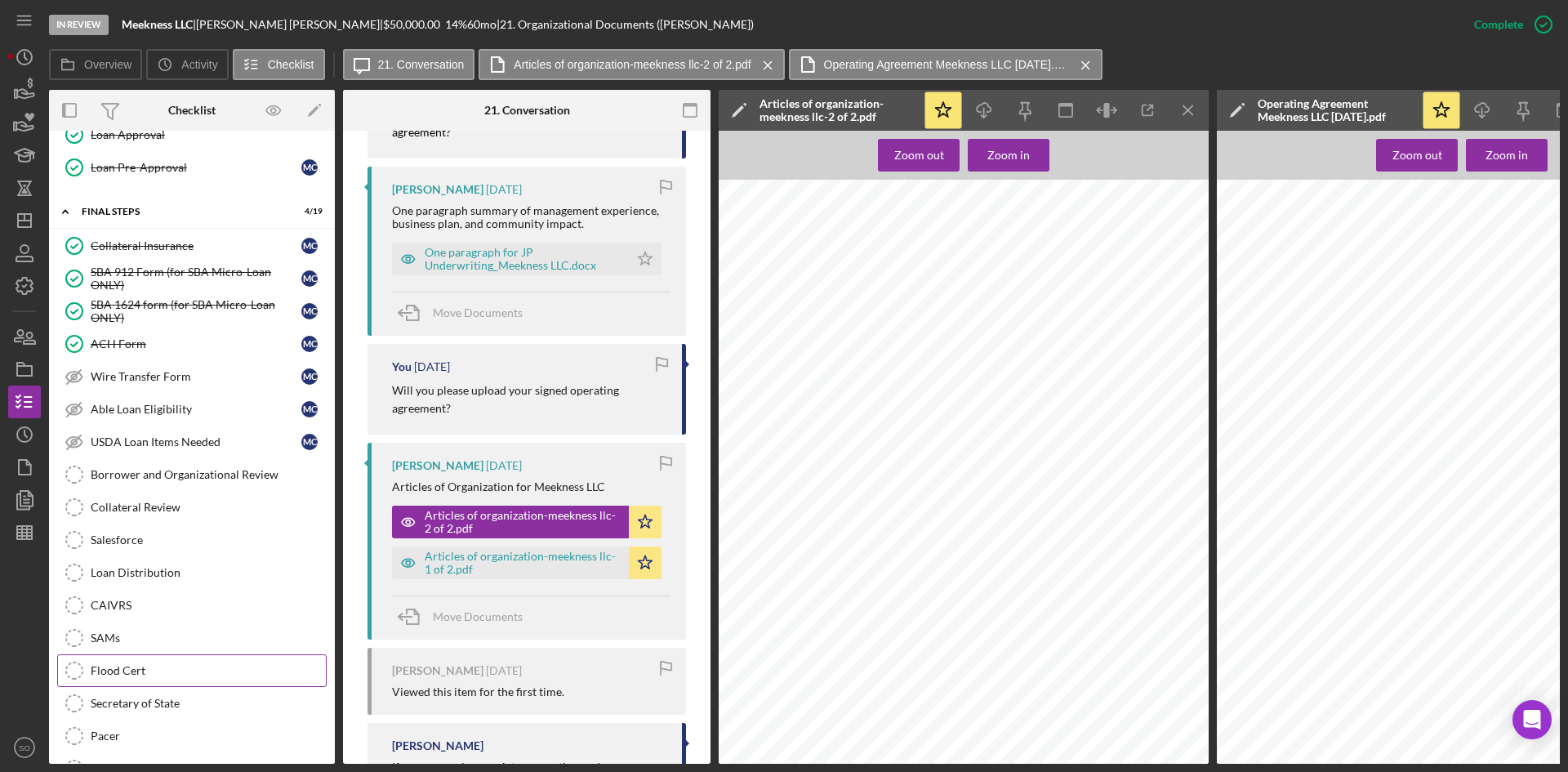
scroll to position [1473, 0]
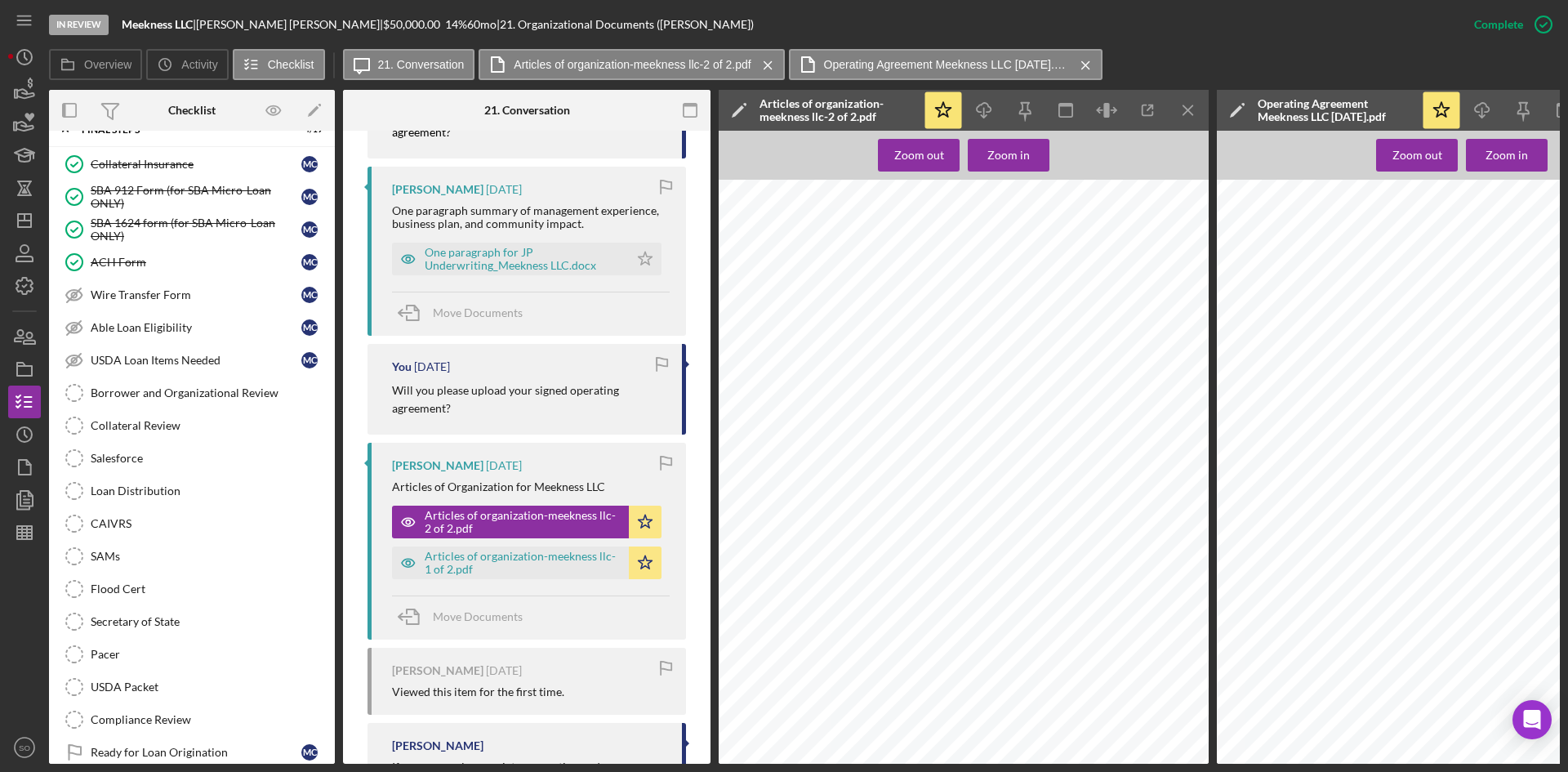
drag, startPoint x: 179, startPoint y: 391, endPoint x: 1052, endPoint y: 733, distance: 937.6
click at [179, 391] on div "Borrower and Organizational Review" at bounding box center [208, 393] width 235 height 13
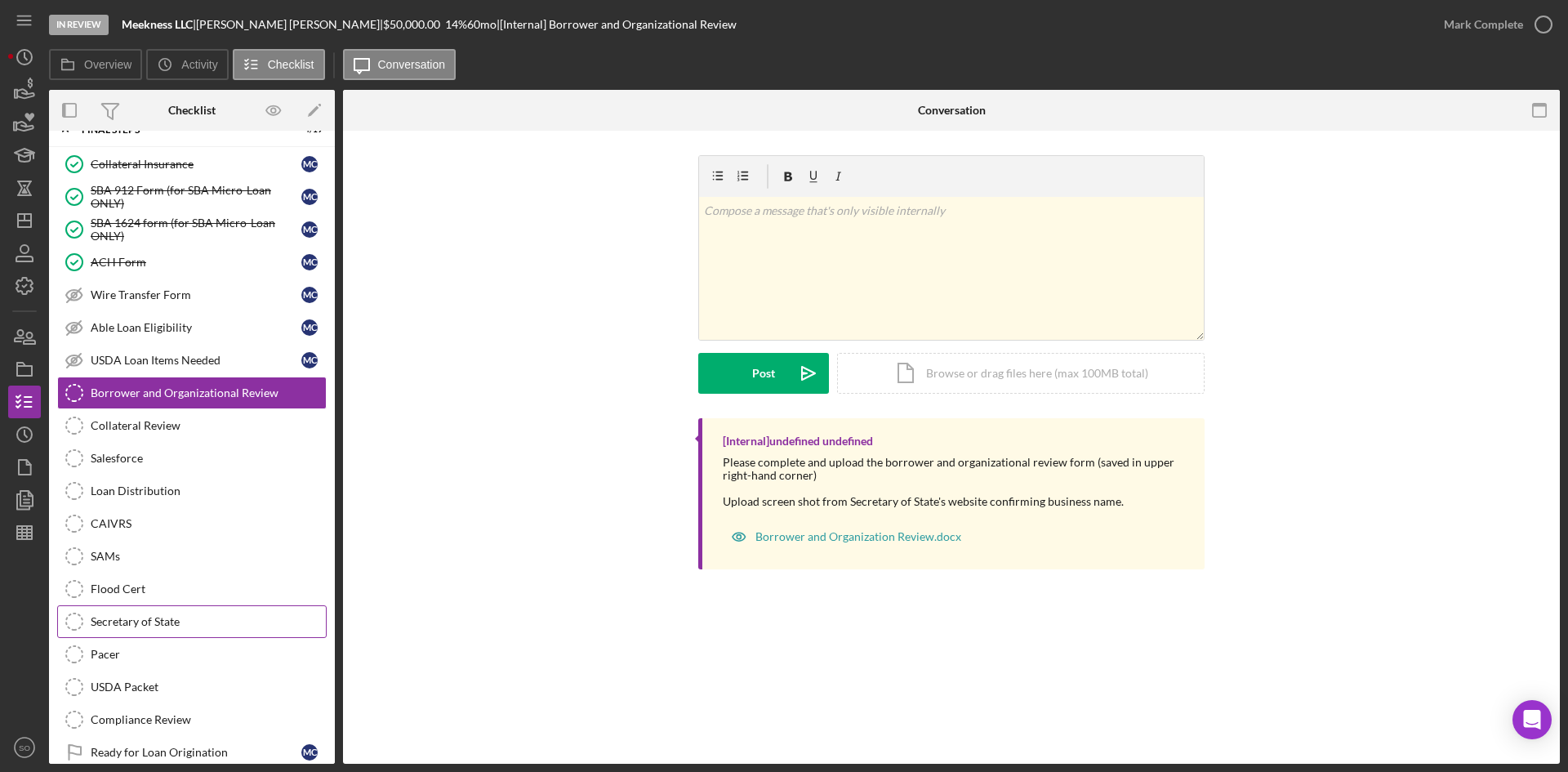
drag, startPoint x: 138, startPoint y: 631, endPoint x: 141, endPoint y: 622, distance: 9.5
click at [138, 631] on link "Secretary of State Secretary of State" at bounding box center [192, 622] width 270 height 33
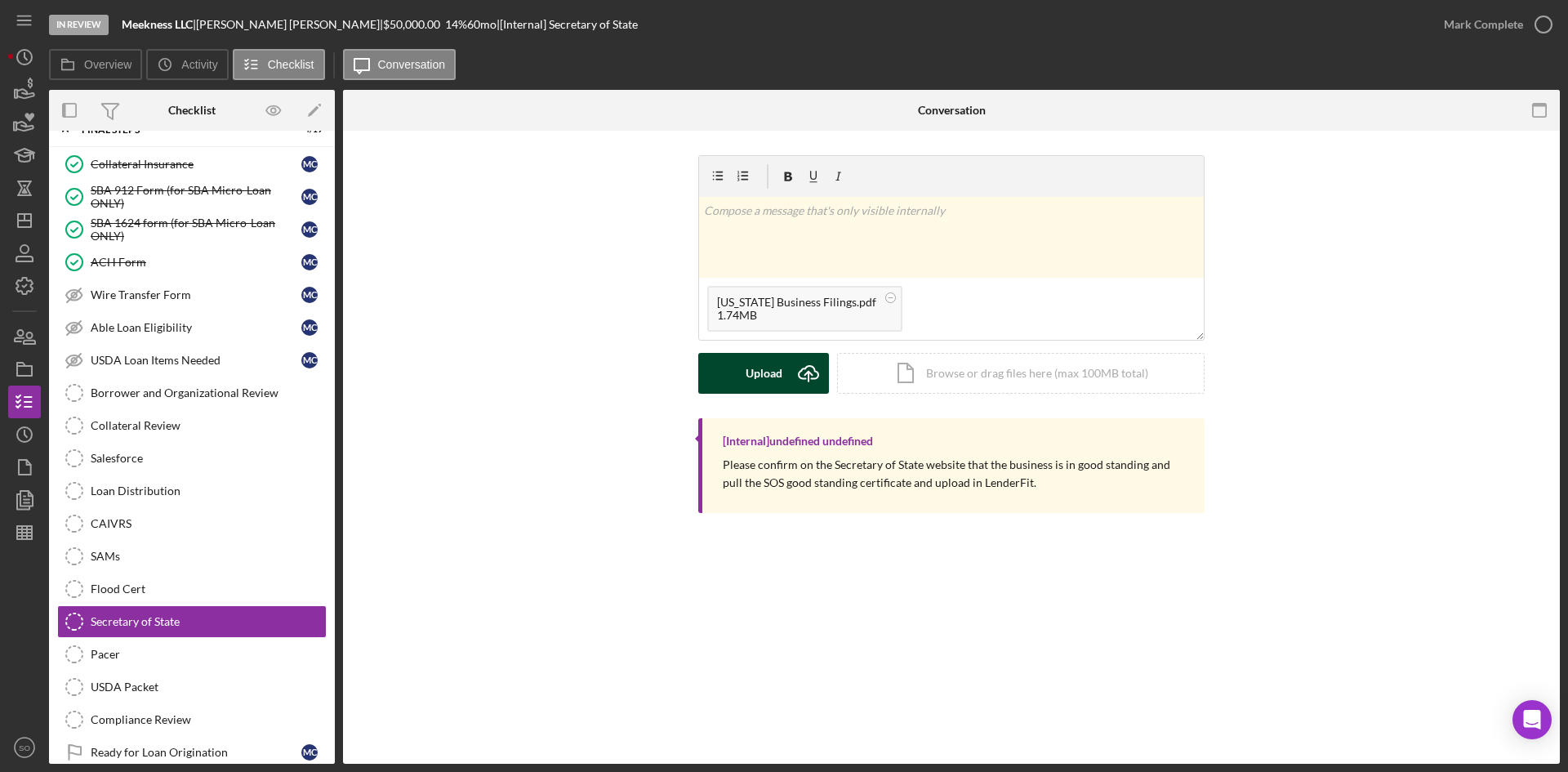
click at [730, 378] on button "Upload Icon/Upload" at bounding box center [763, 373] width 130 height 41
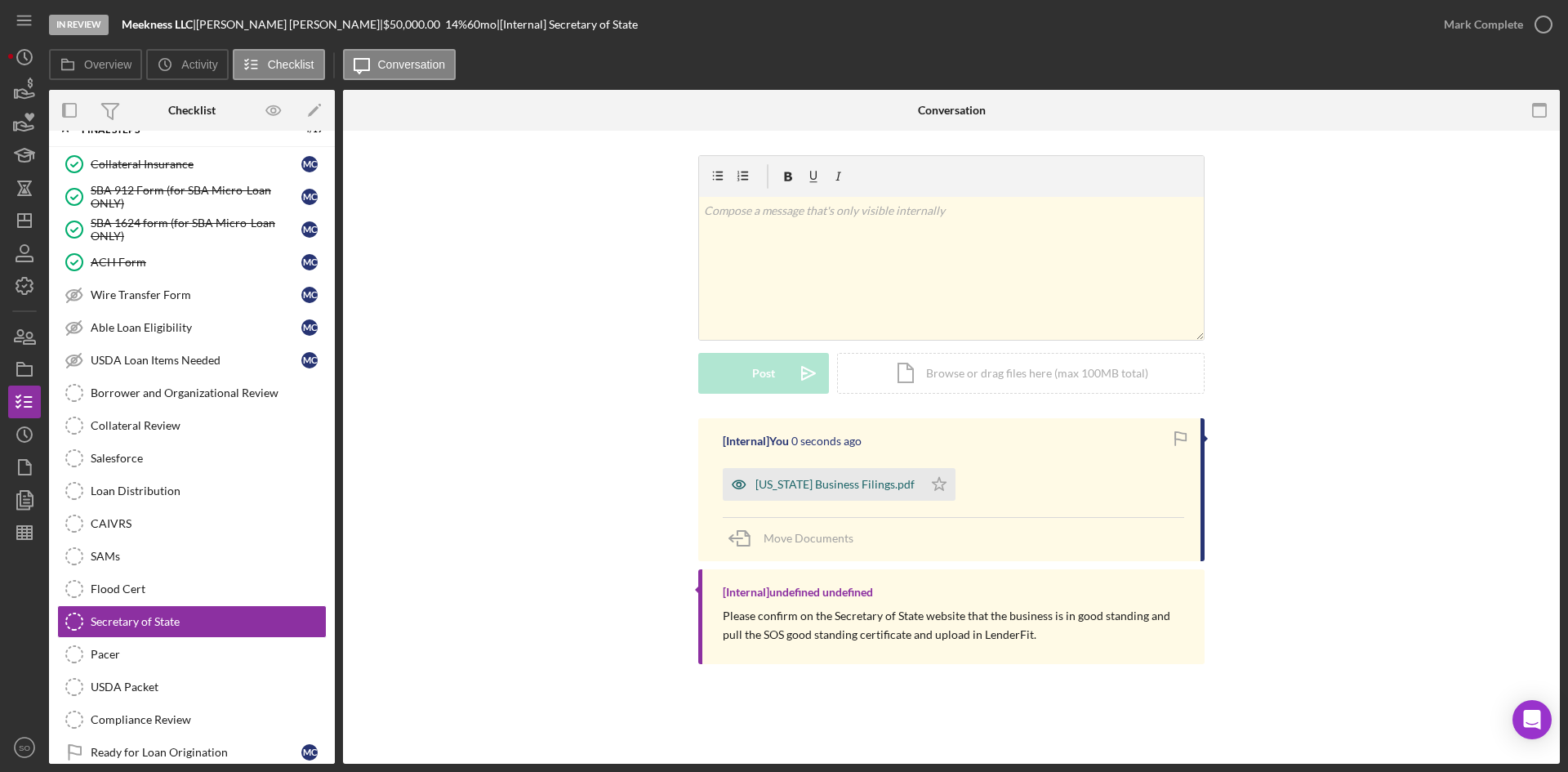
click at [835, 478] on div "[US_STATE] Business Filings.pdf" at bounding box center [835, 485] width 159 height 13
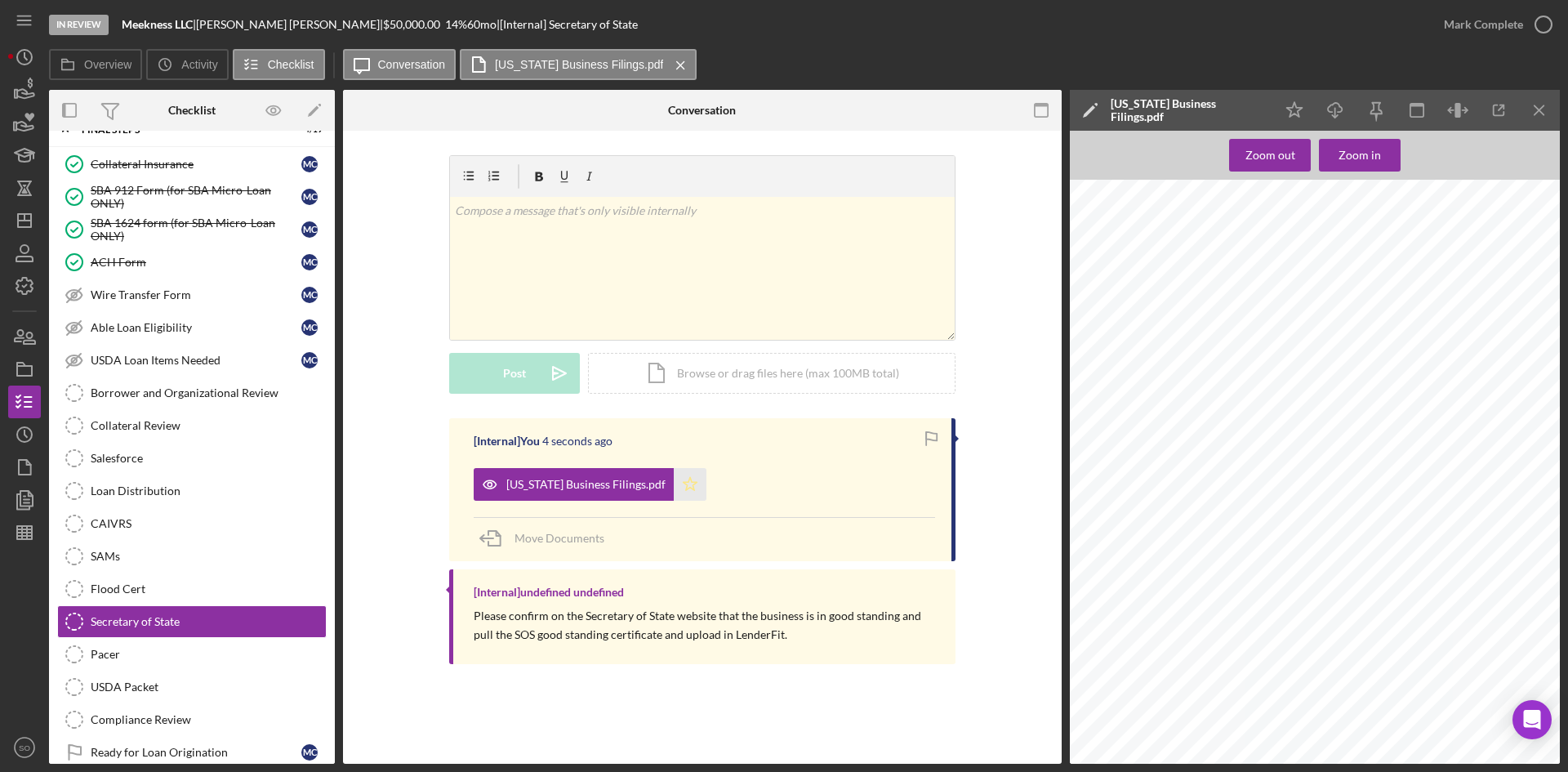
click at [674, 483] on icon "Icon/Star" at bounding box center [691, 485] width 33 height 33
click at [1510, 34] on div "Mark Complete" at bounding box center [1484, 25] width 80 height 33
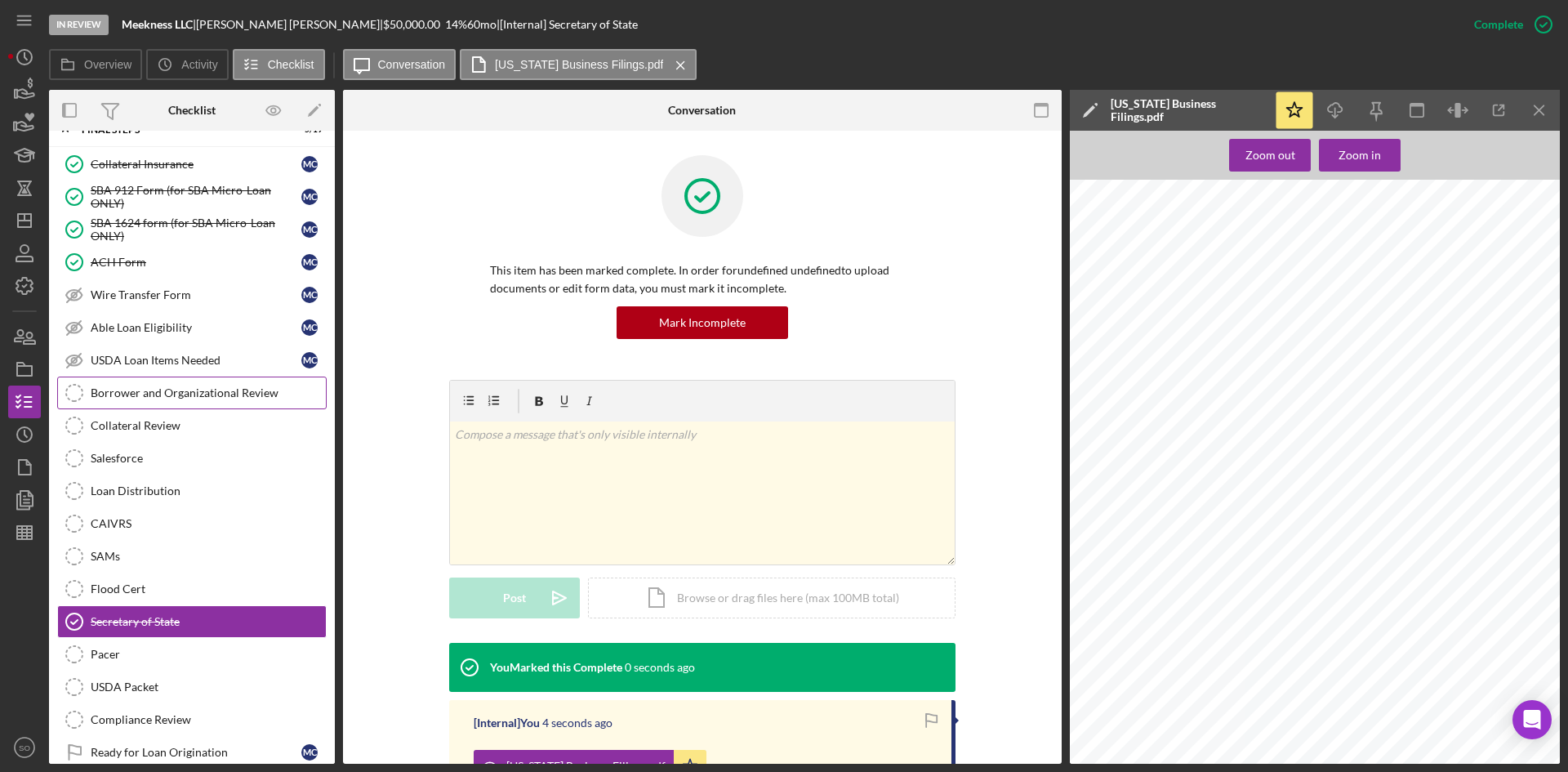
click at [166, 399] on div "Borrower and Organizational Review" at bounding box center [208, 393] width 235 height 13
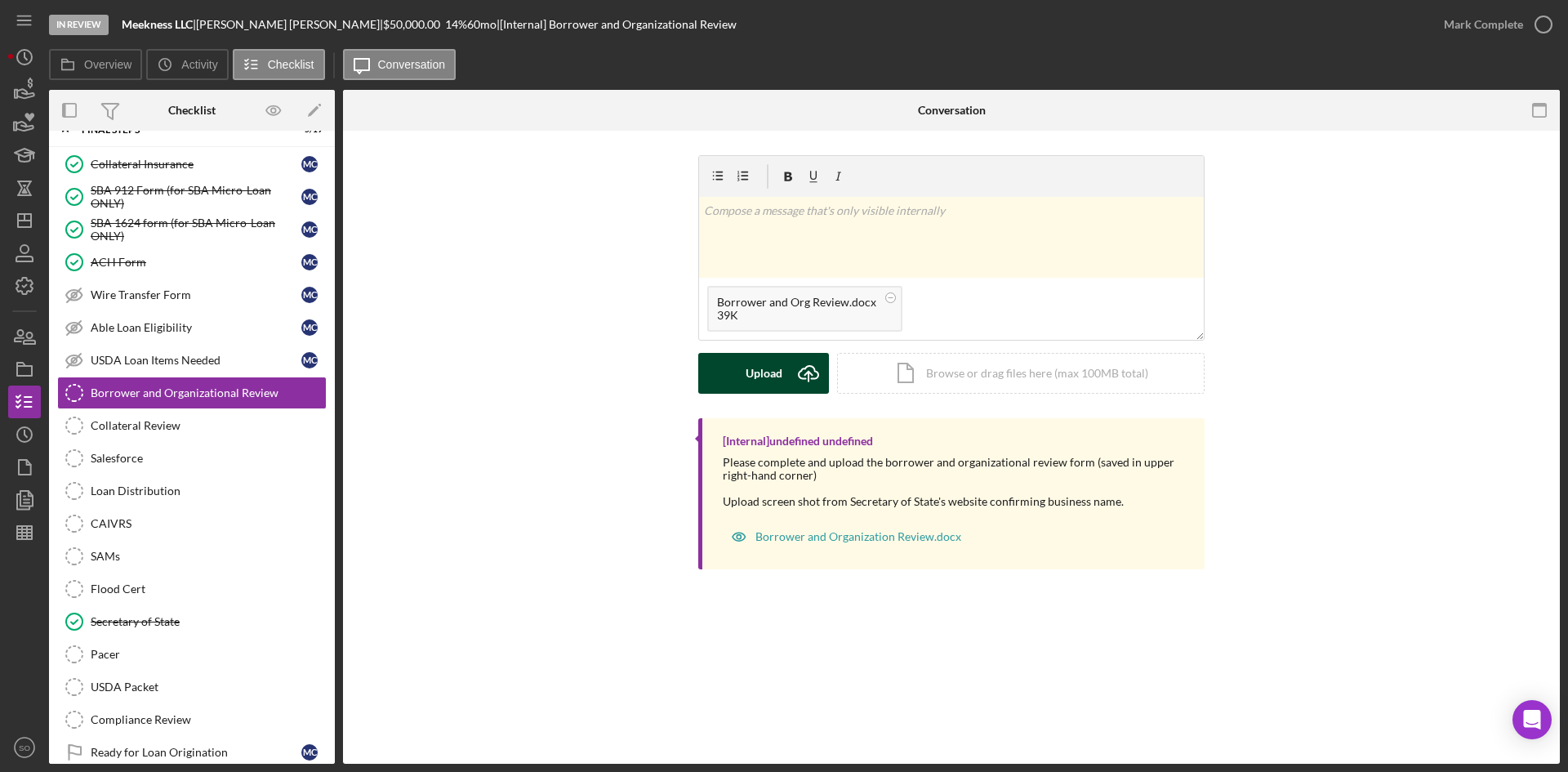
click at [756, 372] on div "Upload" at bounding box center [763, 373] width 37 height 41
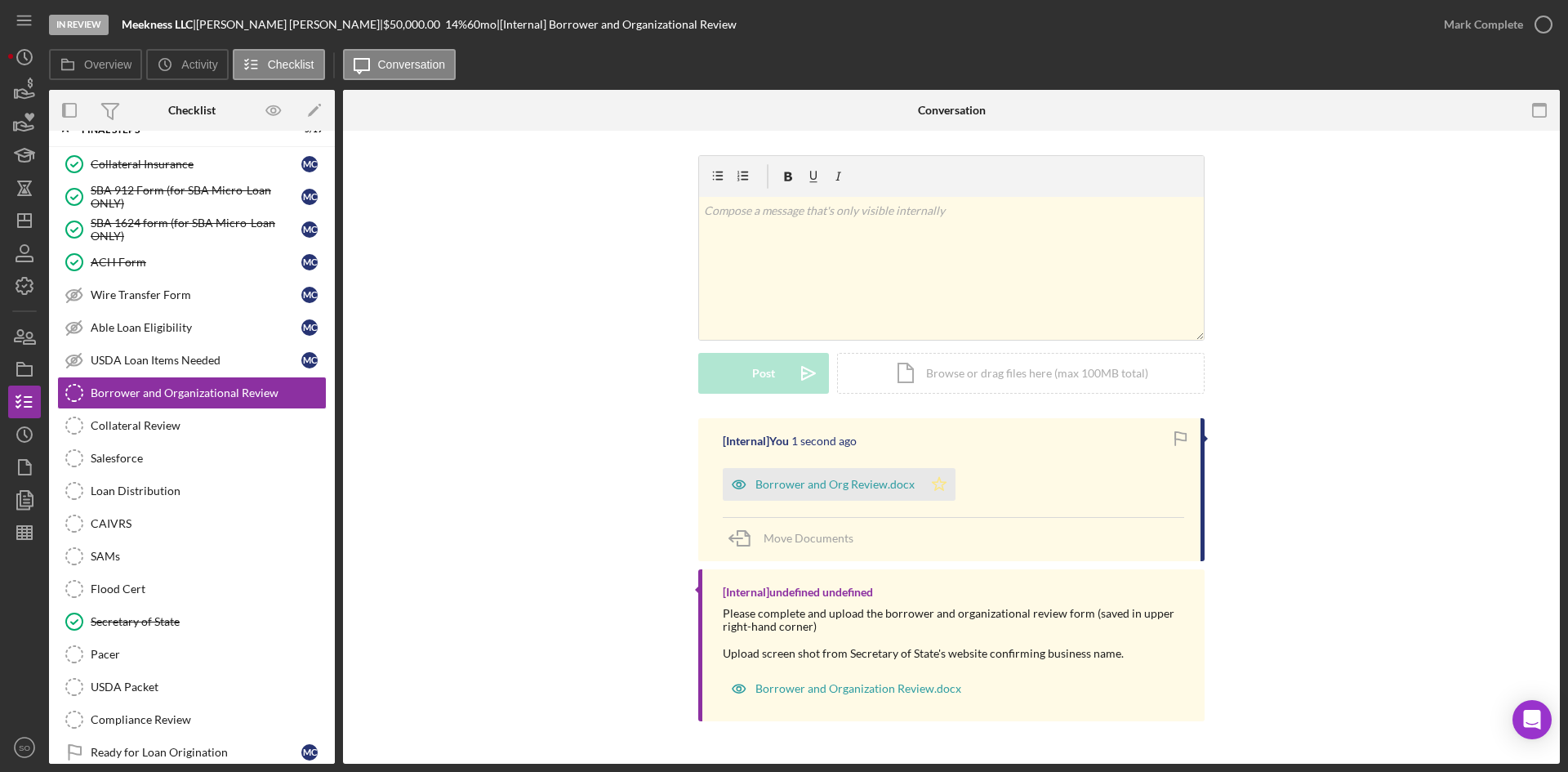
click at [945, 476] on icon "Icon/Star" at bounding box center [940, 485] width 33 height 33
click at [1526, 26] on icon "button" at bounding box center [1544, 25] width 41 height 41
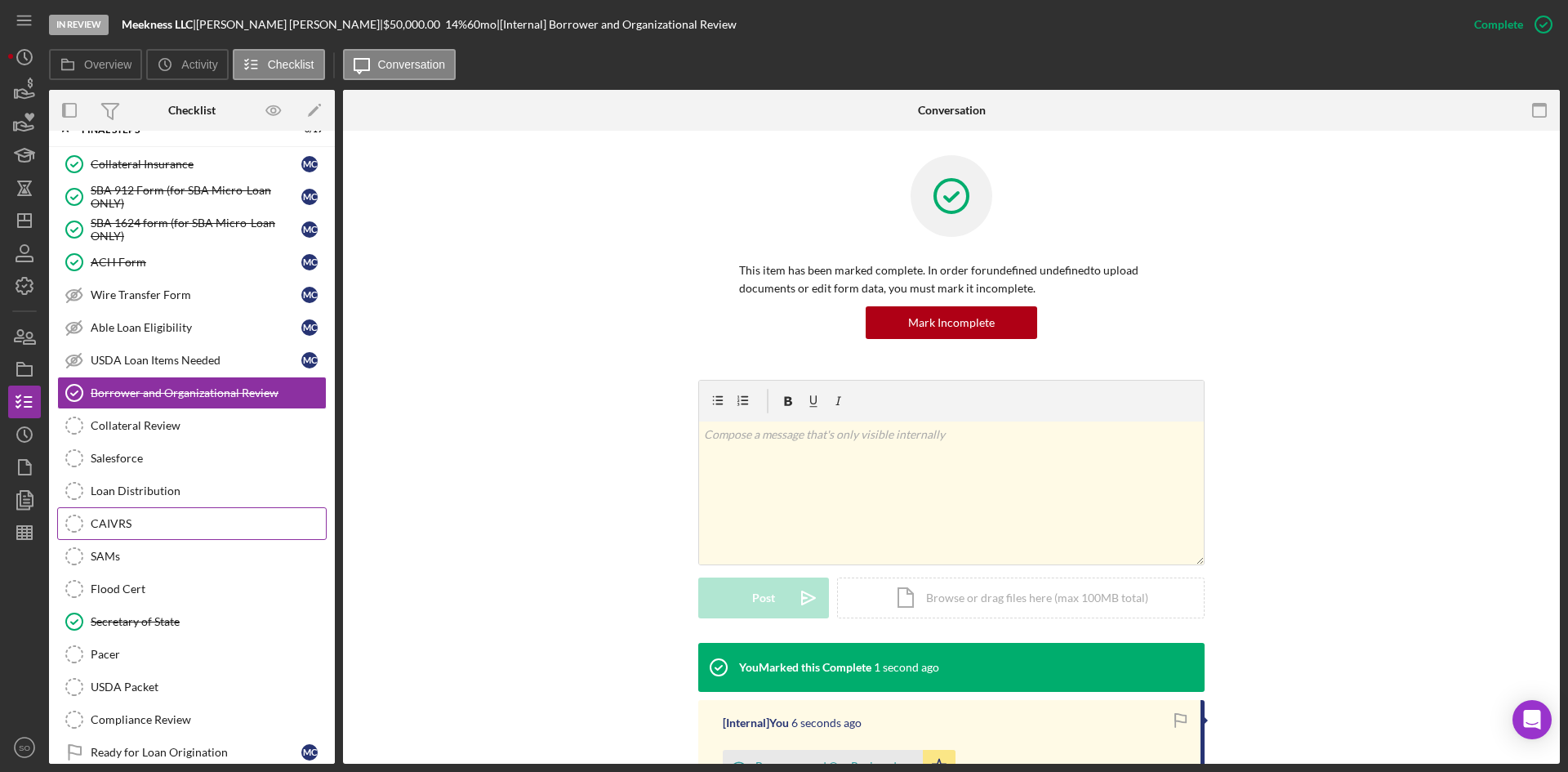
click at [153, 527] on div "CAIVRS" at bounding box center [208, 524] width 235 height 13
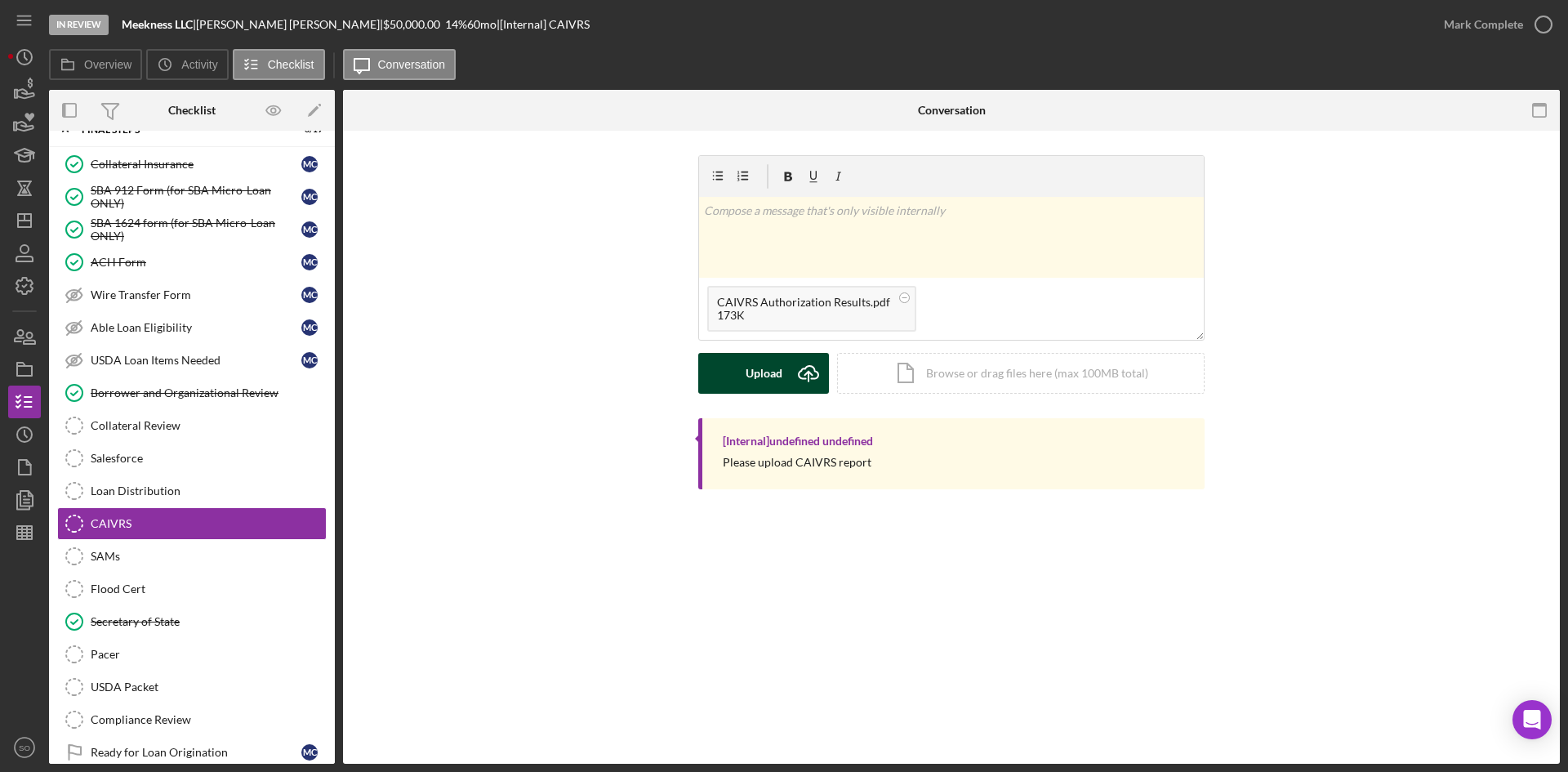
click at [773, 366] on div "Upload" at bounding box center [763, 373] width 37 height 41
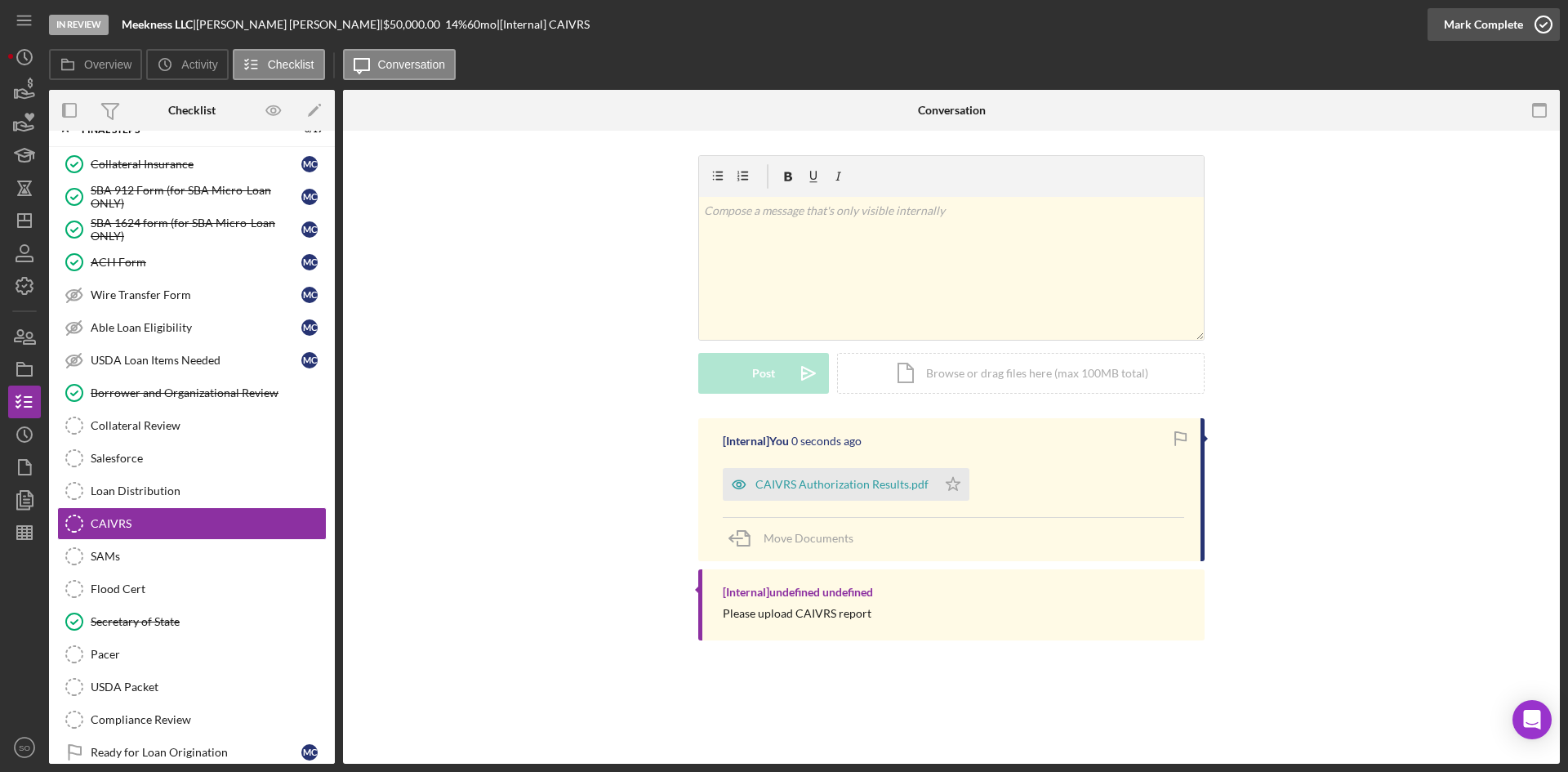
click at [1470, 25] on div "Mark Complete" at bounding box center [1484, 25] width 80 height 33
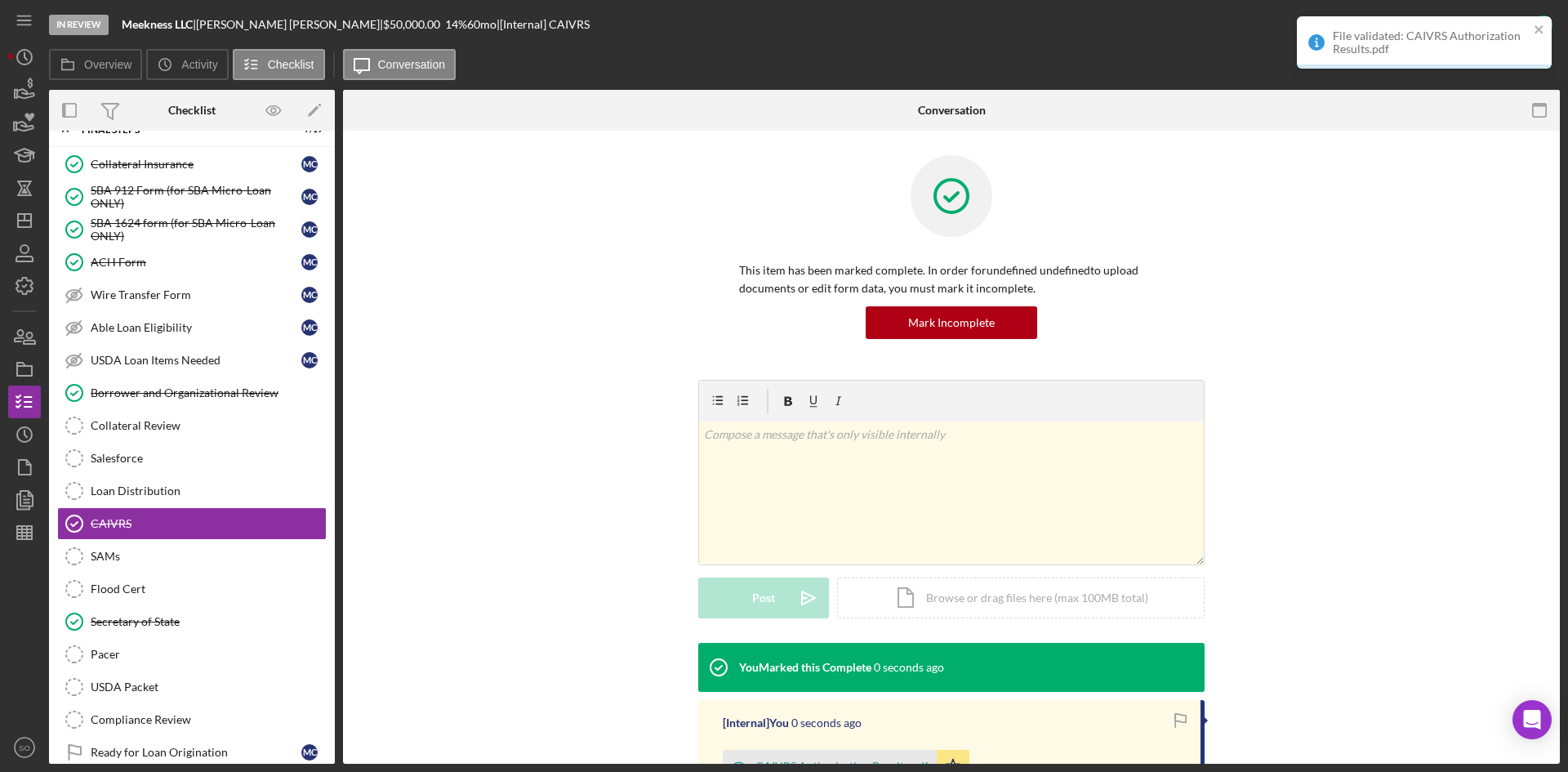
drag, startPoint x: 98, startPoint y: 550, endPoint x: 517, endPoint y: 520, distance: 420.1
click at [99, 550] on div "SAMs" at bounding box center [208, 556] width 235 height 13
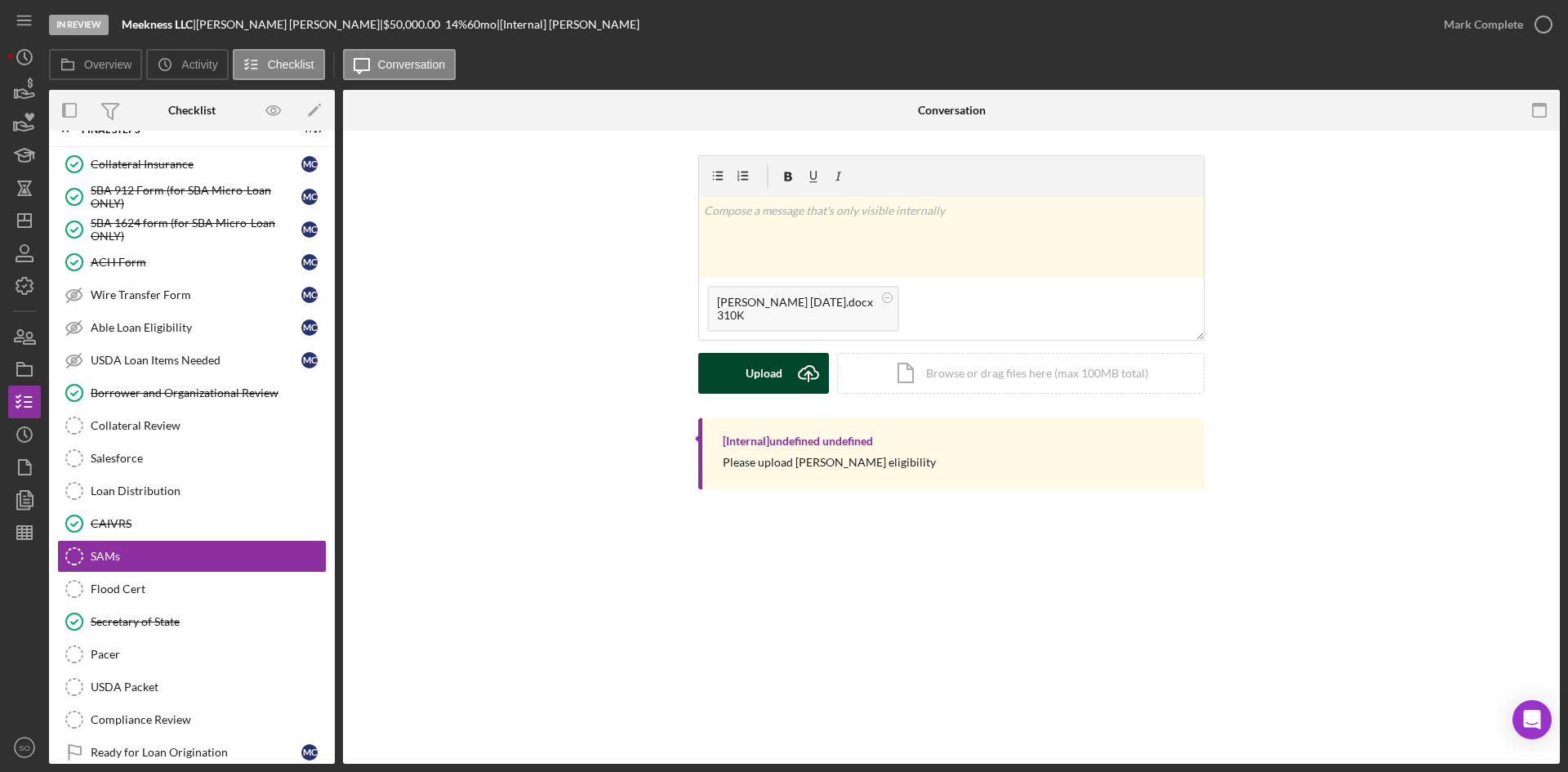
click at [775, 371] on div "Upload" at bounding box center [763, 373] width 37 height 41
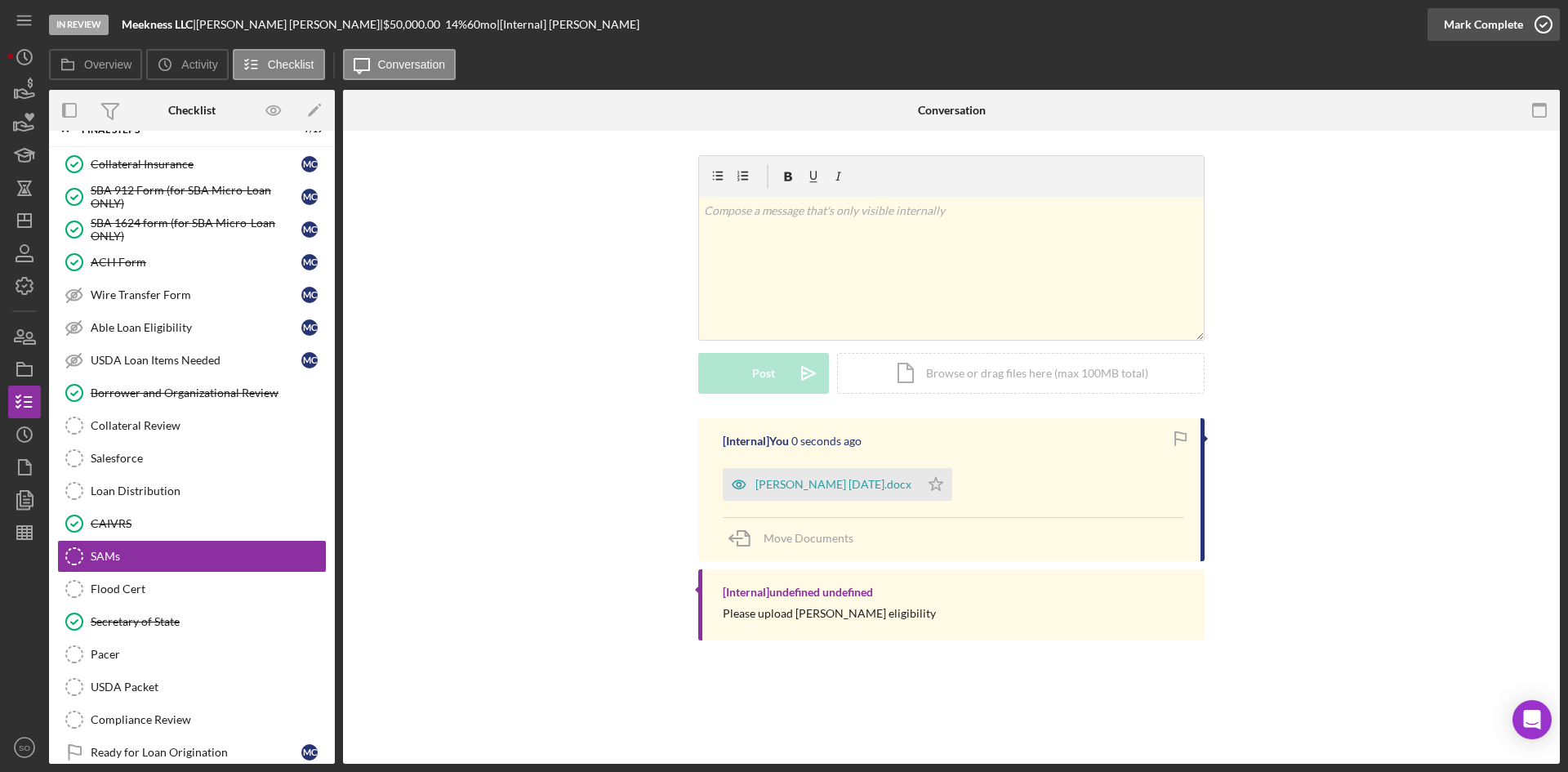
click at [1520, 24] on div "Mark Complete" at bounding box center [1484, 25] width 80 height 33
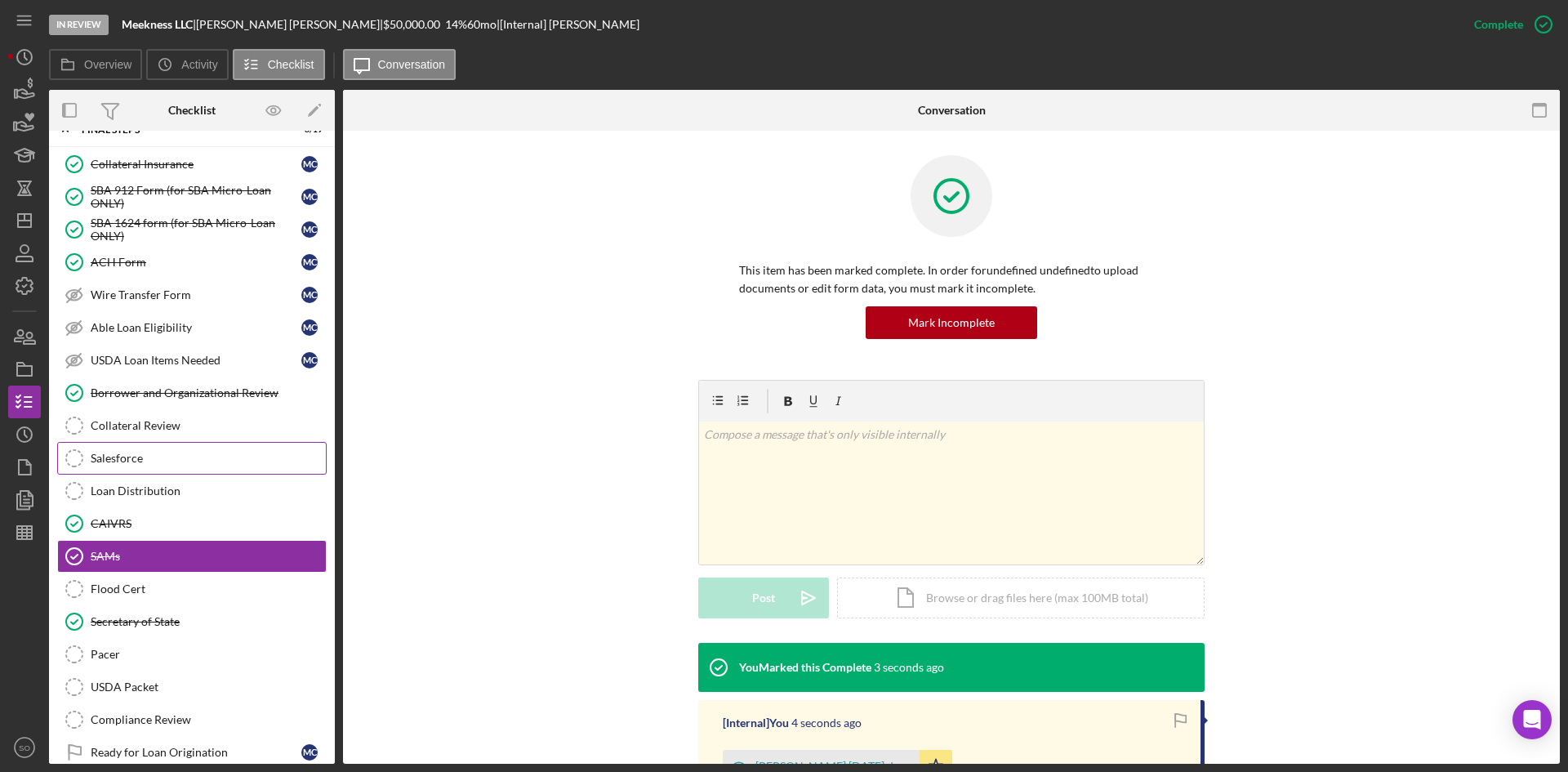
click at [151, 464] on div "Salesforce" at bounding box center [208, 459] width 235 height 13
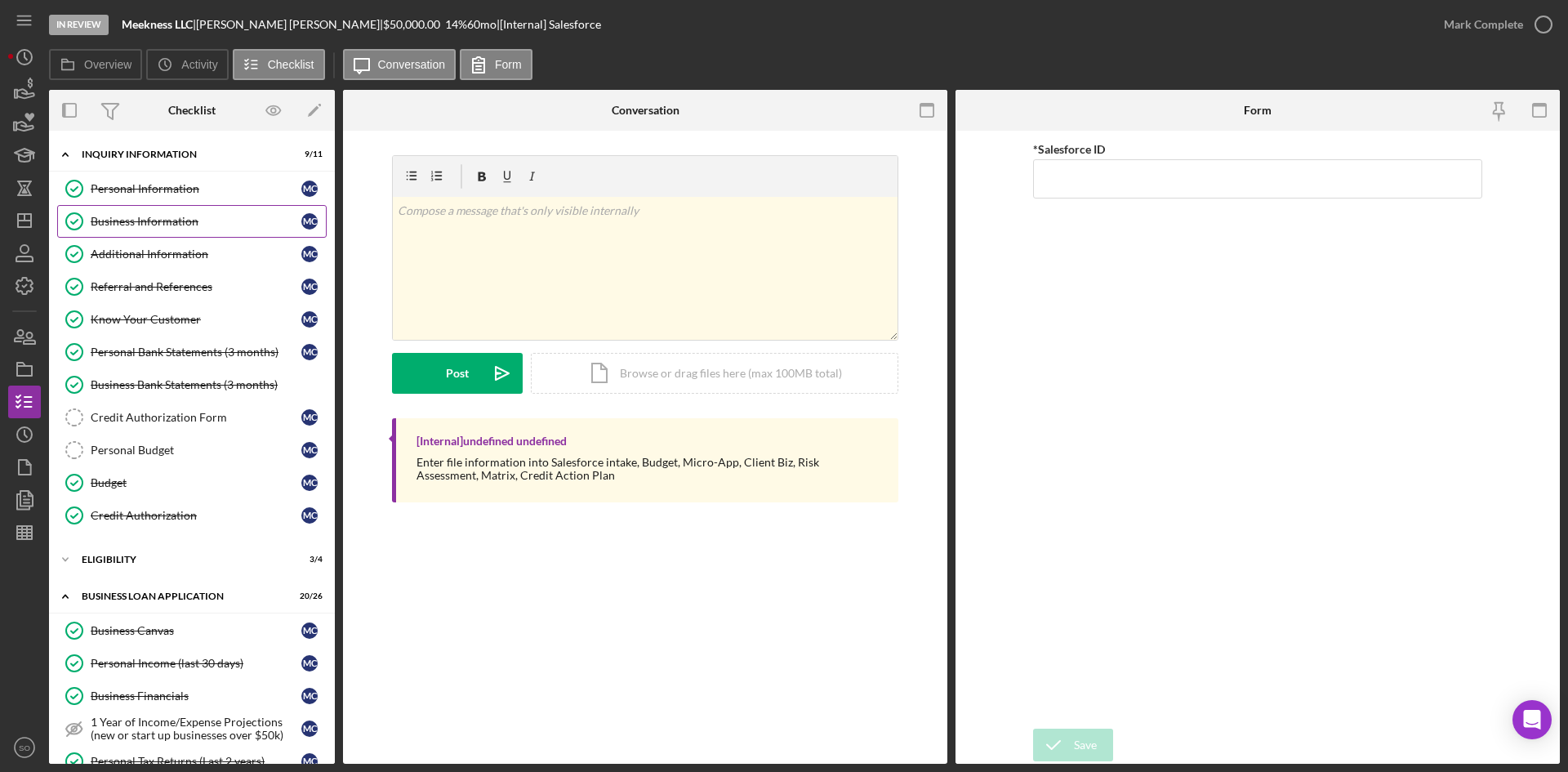
drag, startPoint x: 161, startPoint y: 223, endPoint x: 563, endPoint y: 275, distance: 405.3
click at [161, 223] on div "Business Information" at bounding box center [196, 222] width 211 height 13
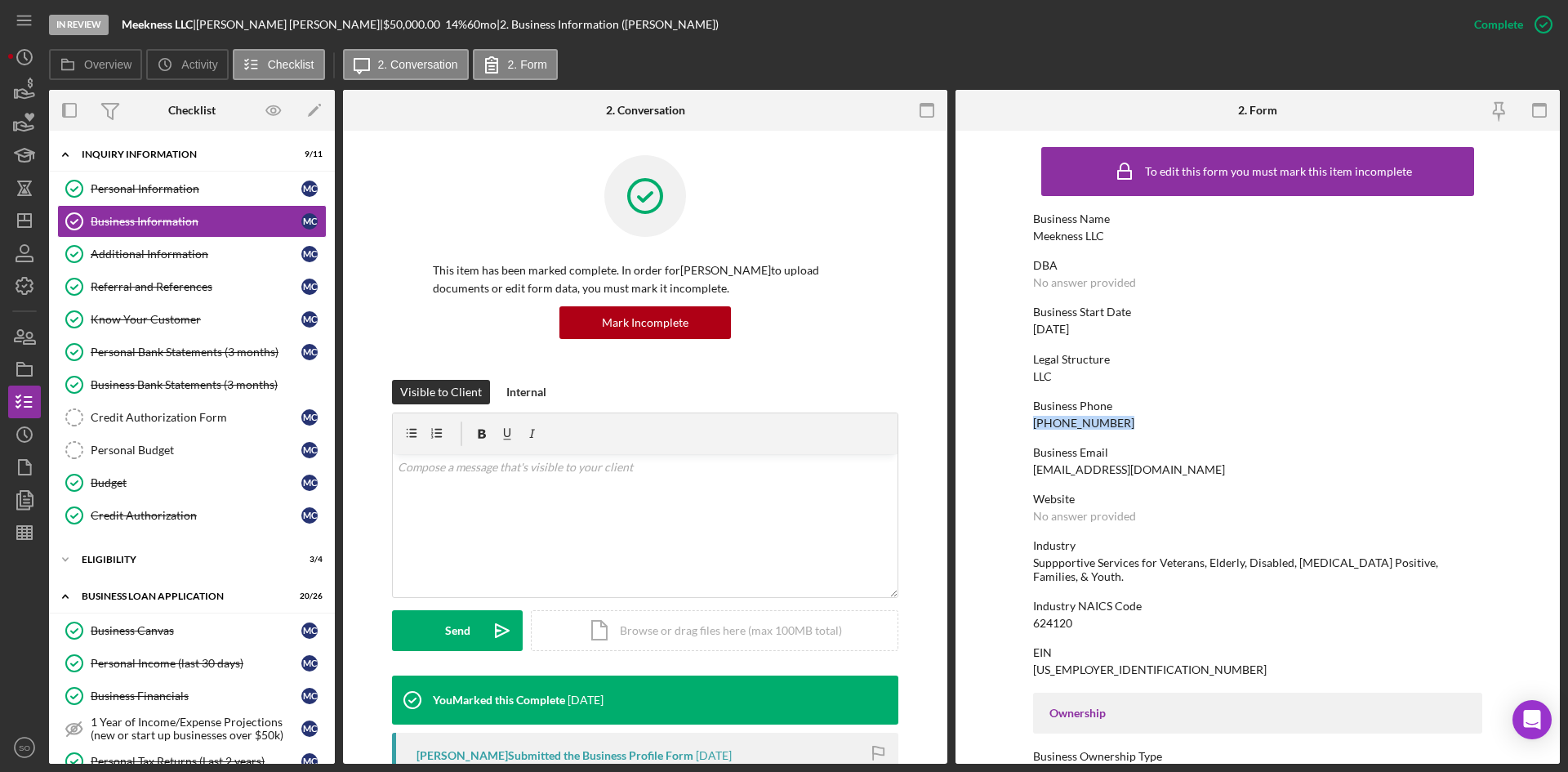
drag, startPoint x: 1113, startPoint y: 418, endPoint x: 987, endPoint y: 428, distance: 126.4
click at [987, 428] on form "To edit this form you must mark this item incomplete Business Name Meekness LLC…" at bounding box center [1257, 447] width 604 height 633
copy div "[PHONE_NUMBER]"
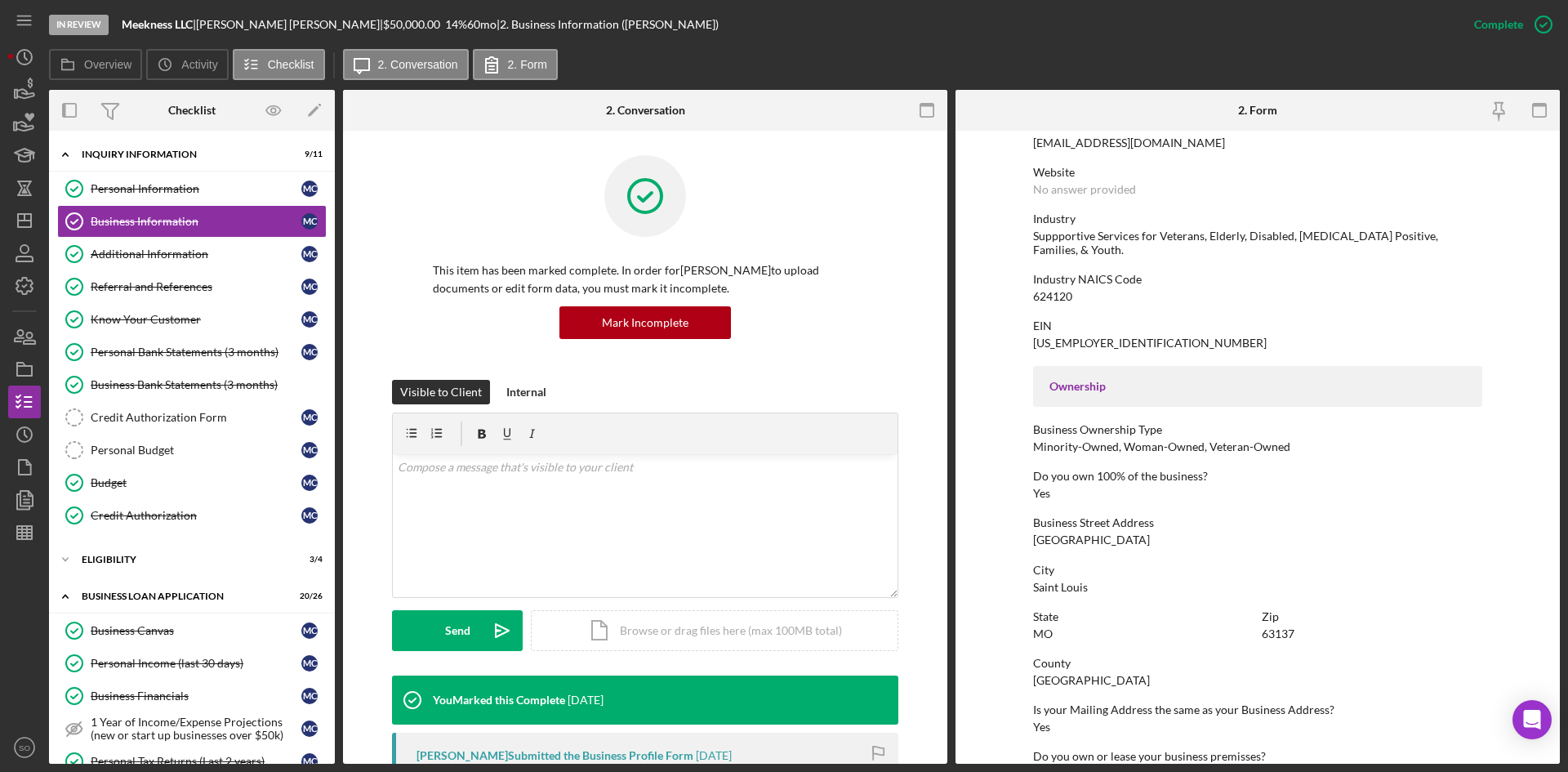
scroll to position [409, 0]
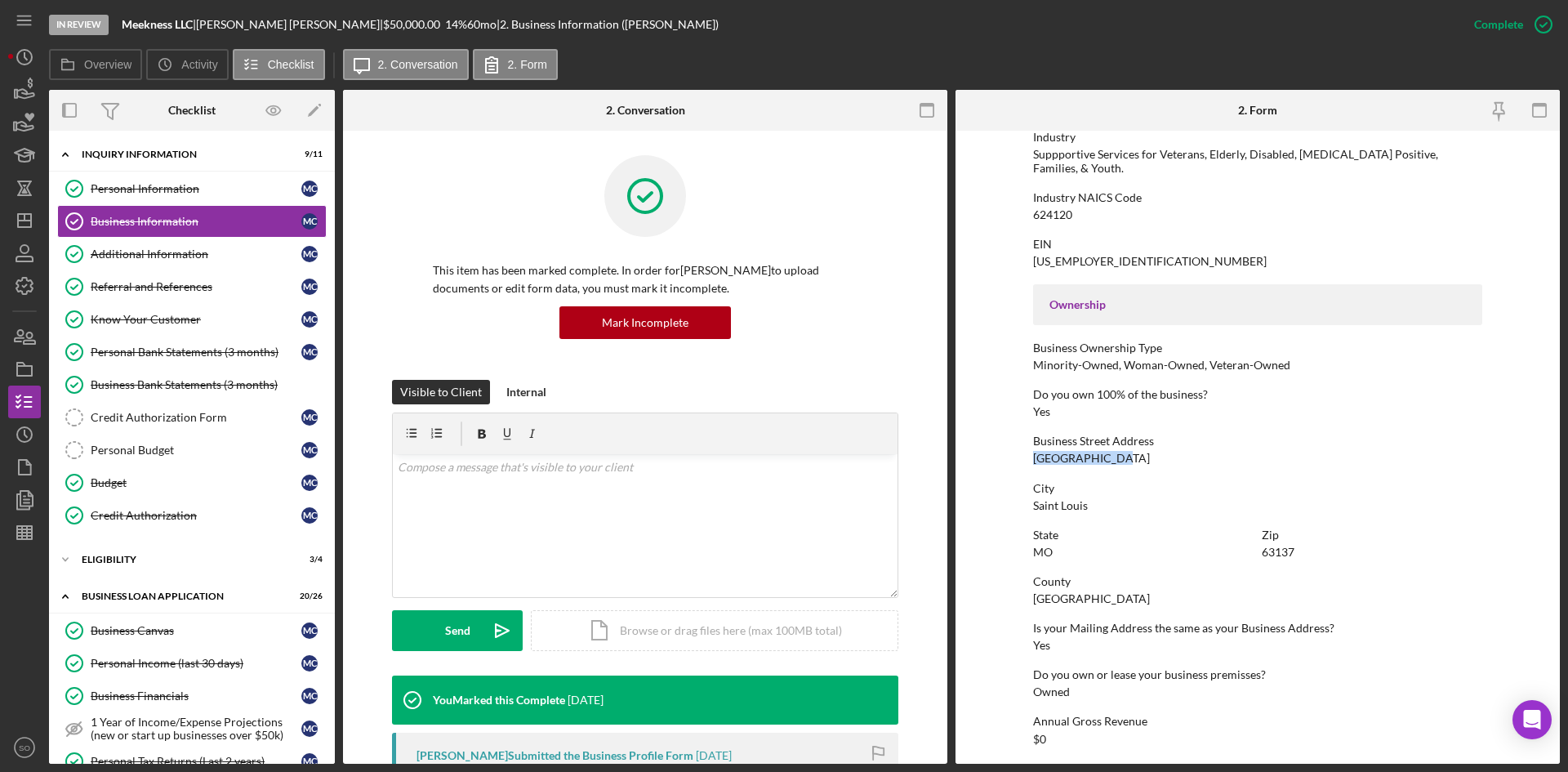
drag, startPoint x: 1121, startPoint y: 449, endPoint x: 990, endPoint y: 437, distance: 131.5
click at [990, 437] on form "To edit this form you must mark this item incomplete Business Name Meekness LLC…" at bounding box center [1257, 447] width 604 height 633
copy div "[GEOGRAPHIC_DATA]"
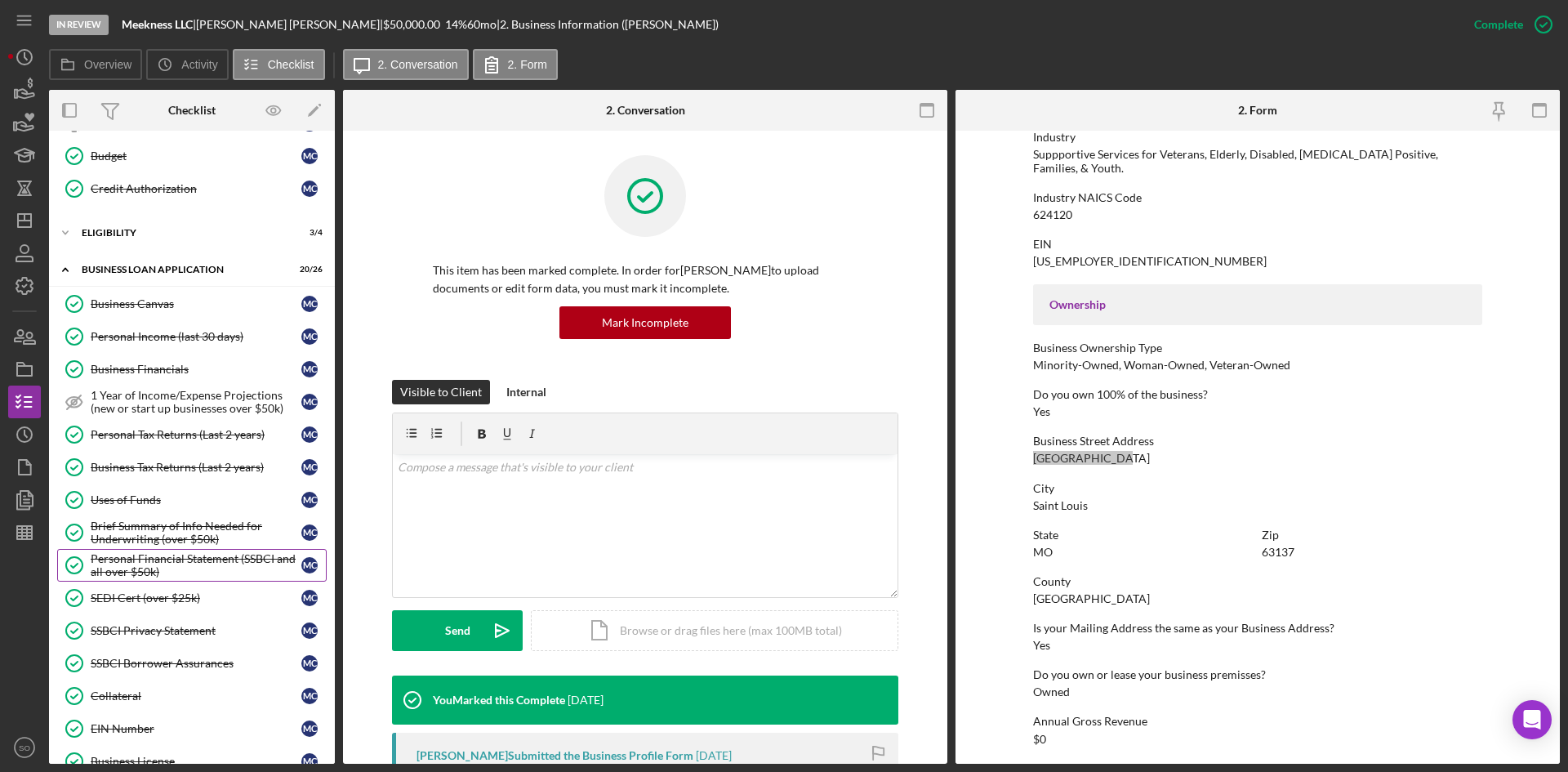
scroll to position [572, 0]
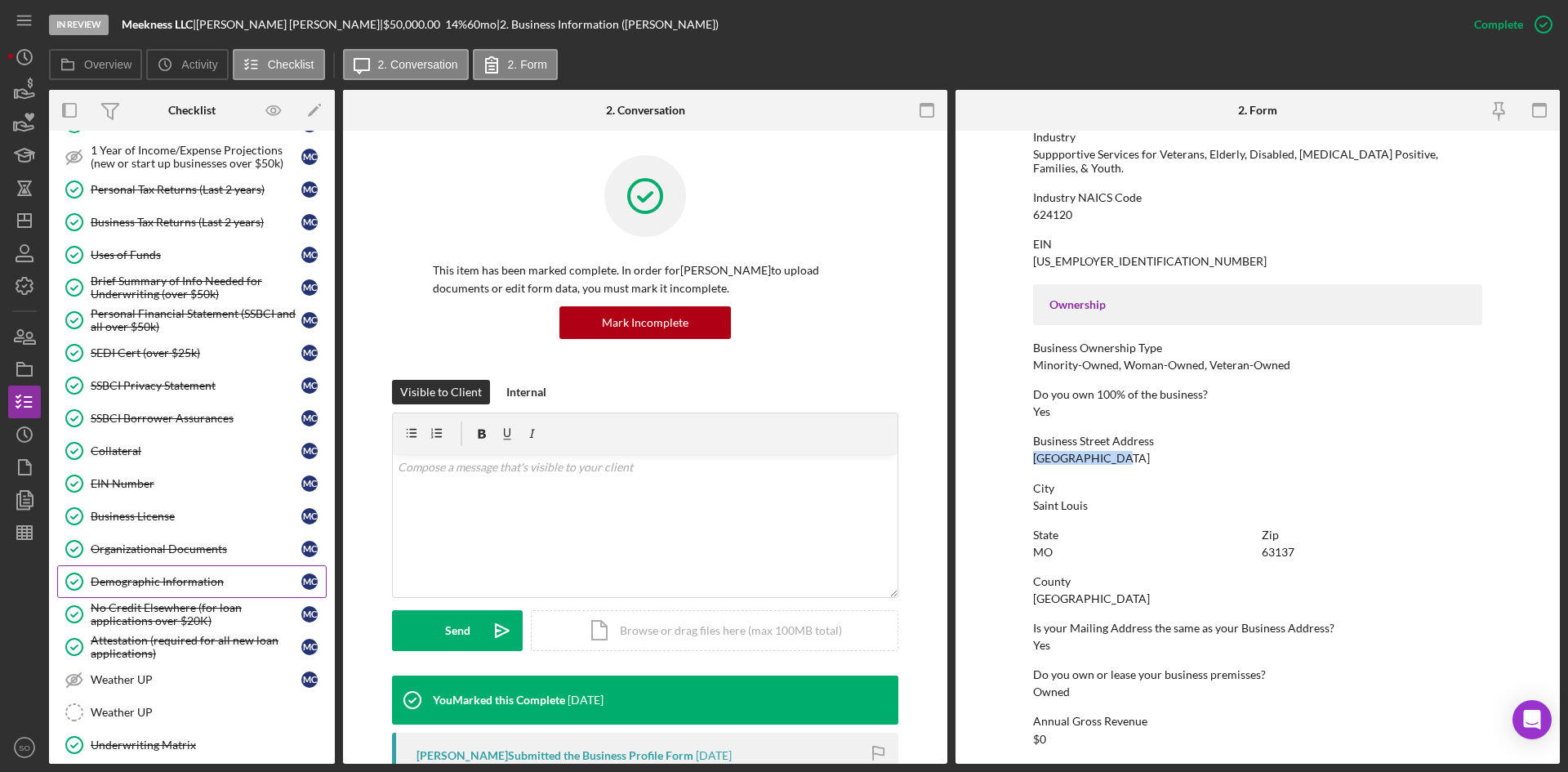
drag, startPoint x: 169, startPoint y: 577, endPoint x: 189, endPoint y: 576, distance: 20.0
click at [169, 577] on div "Demographic Information" at bounding box center [196, 582] width 211 height 13
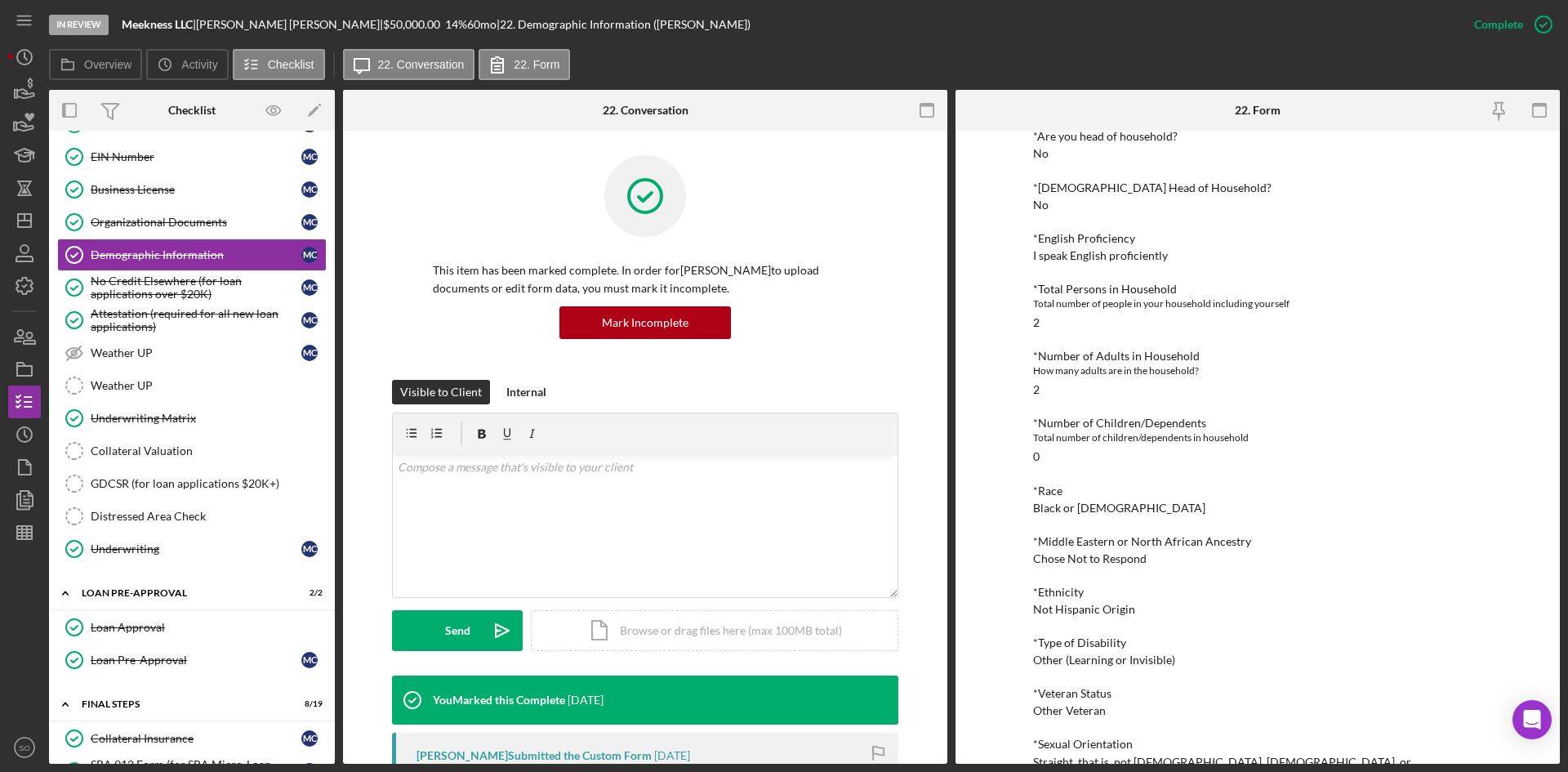
scroll to position [654, 0]
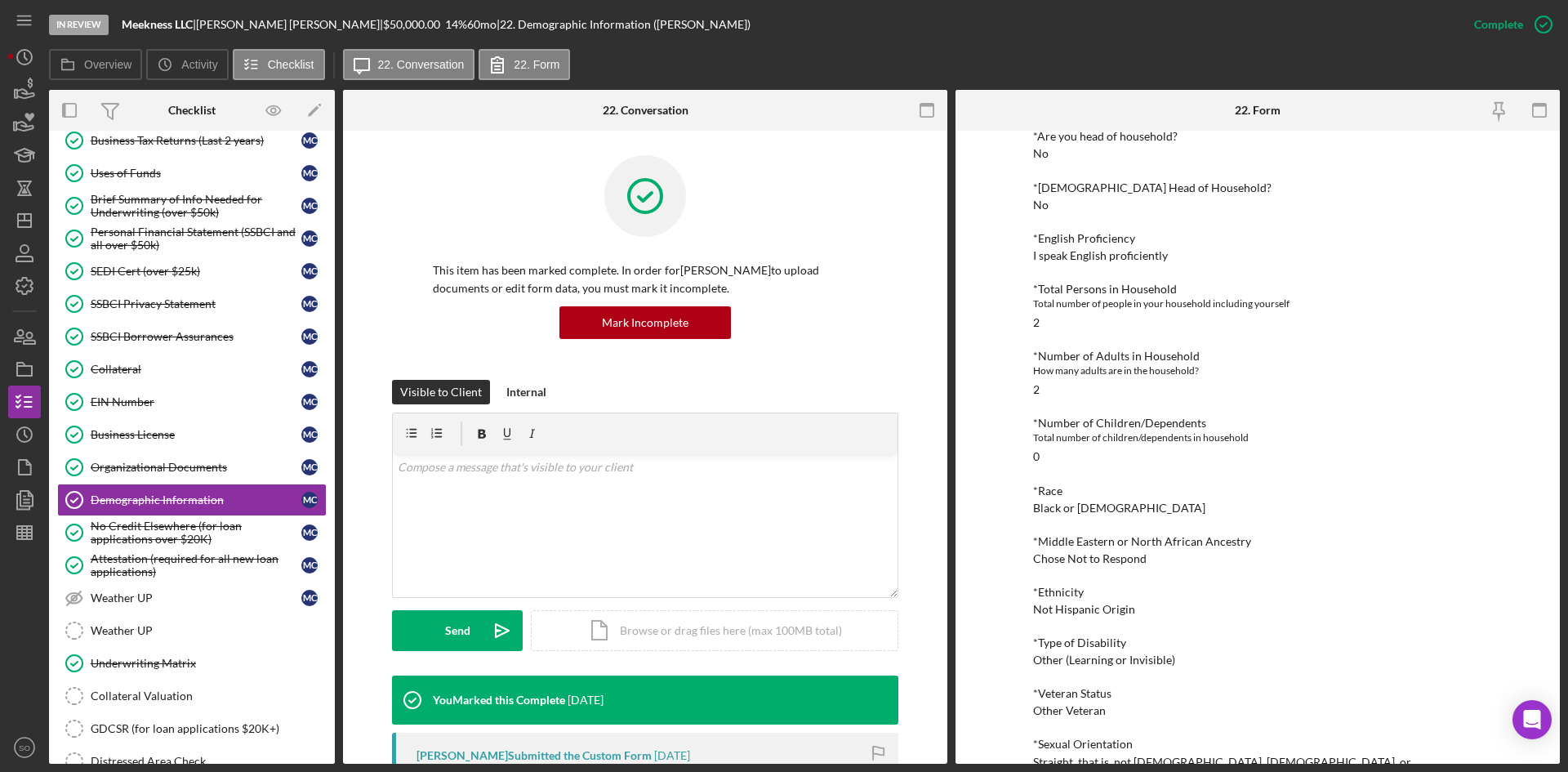
drag, startPoint x: 158, startPoint y: 392, endPoint x: 460, endPoint y: 401, distance: 302.1
click at [158, 392] on link "EIN Number EIN Number M C" at bounding box center [192, 402] width 270 height 33
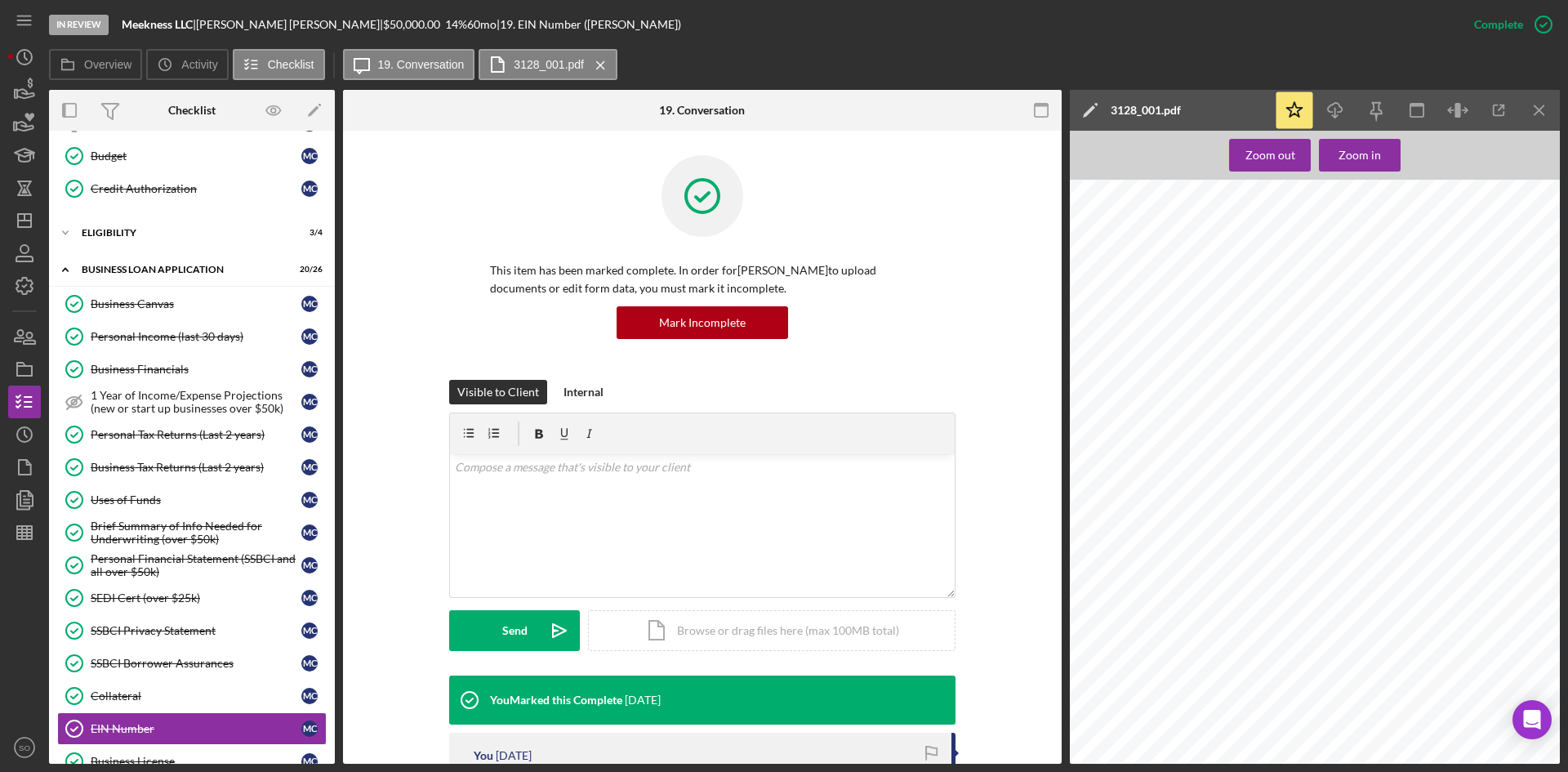
scroll to position [245, 0]
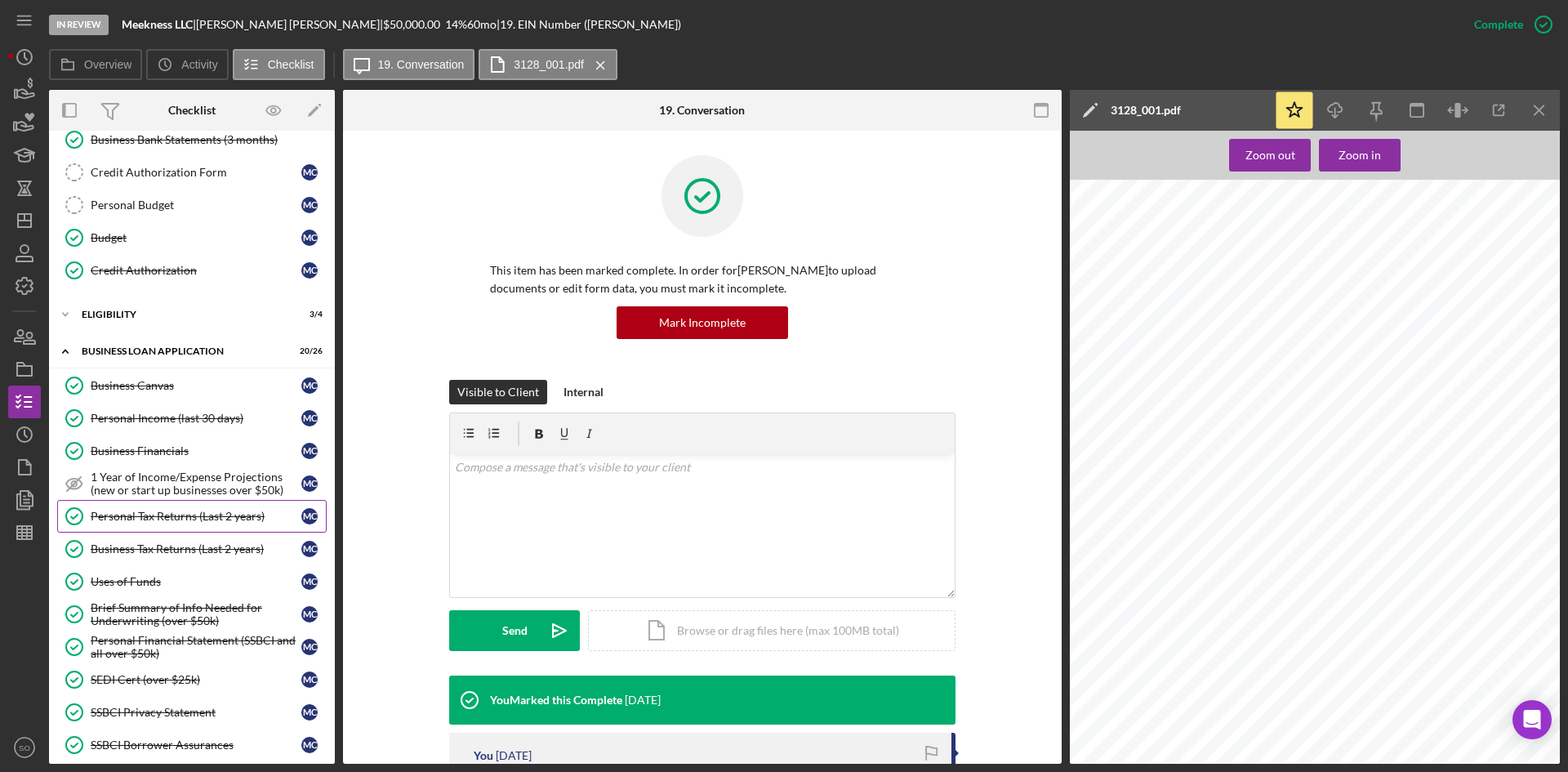
click at [206, 518] on div "Personal Tax Returns (Last 2 years)" at bounding box center [196, 517] width 211 height 13
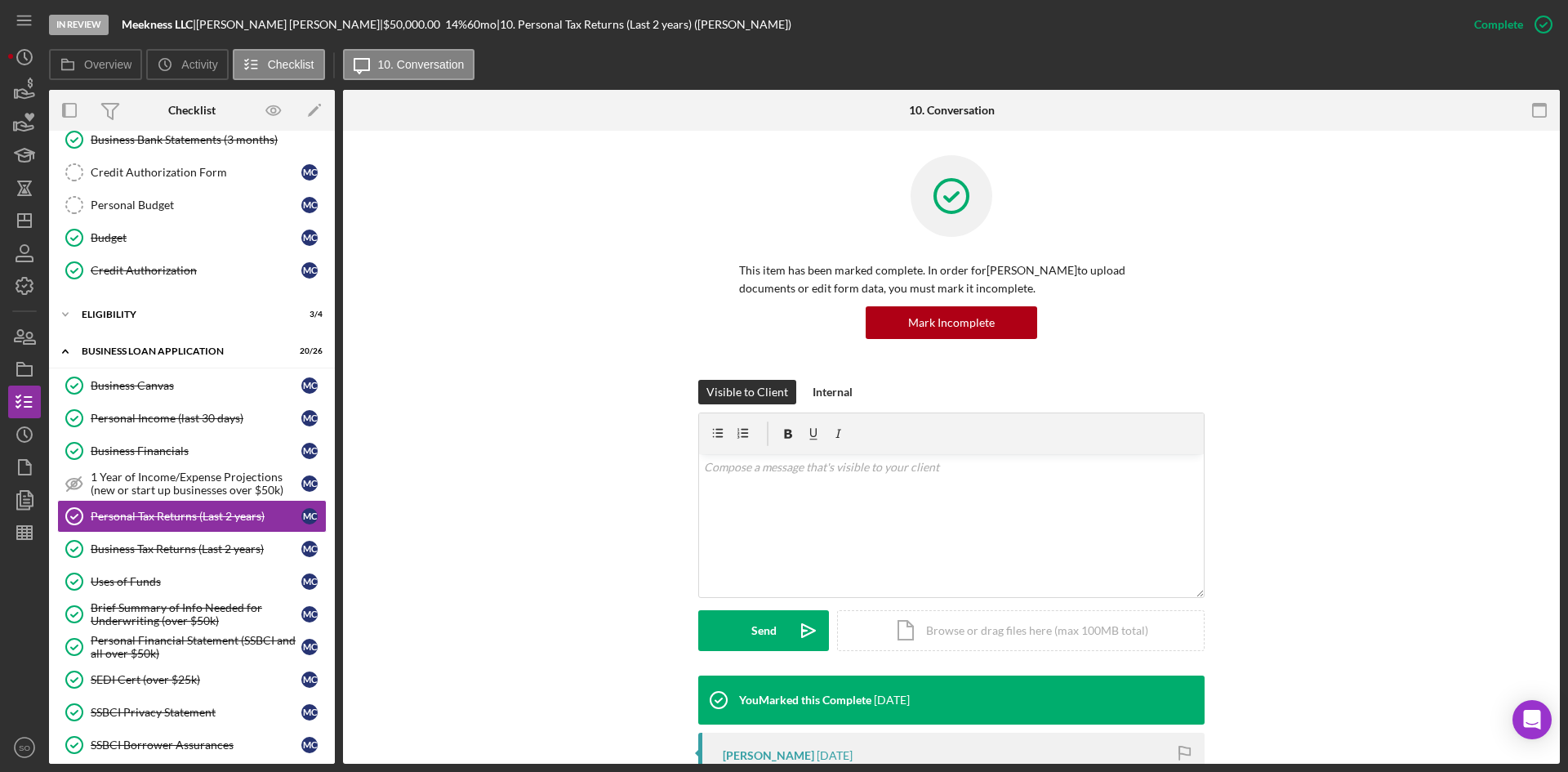
scroll to position [245, 0]
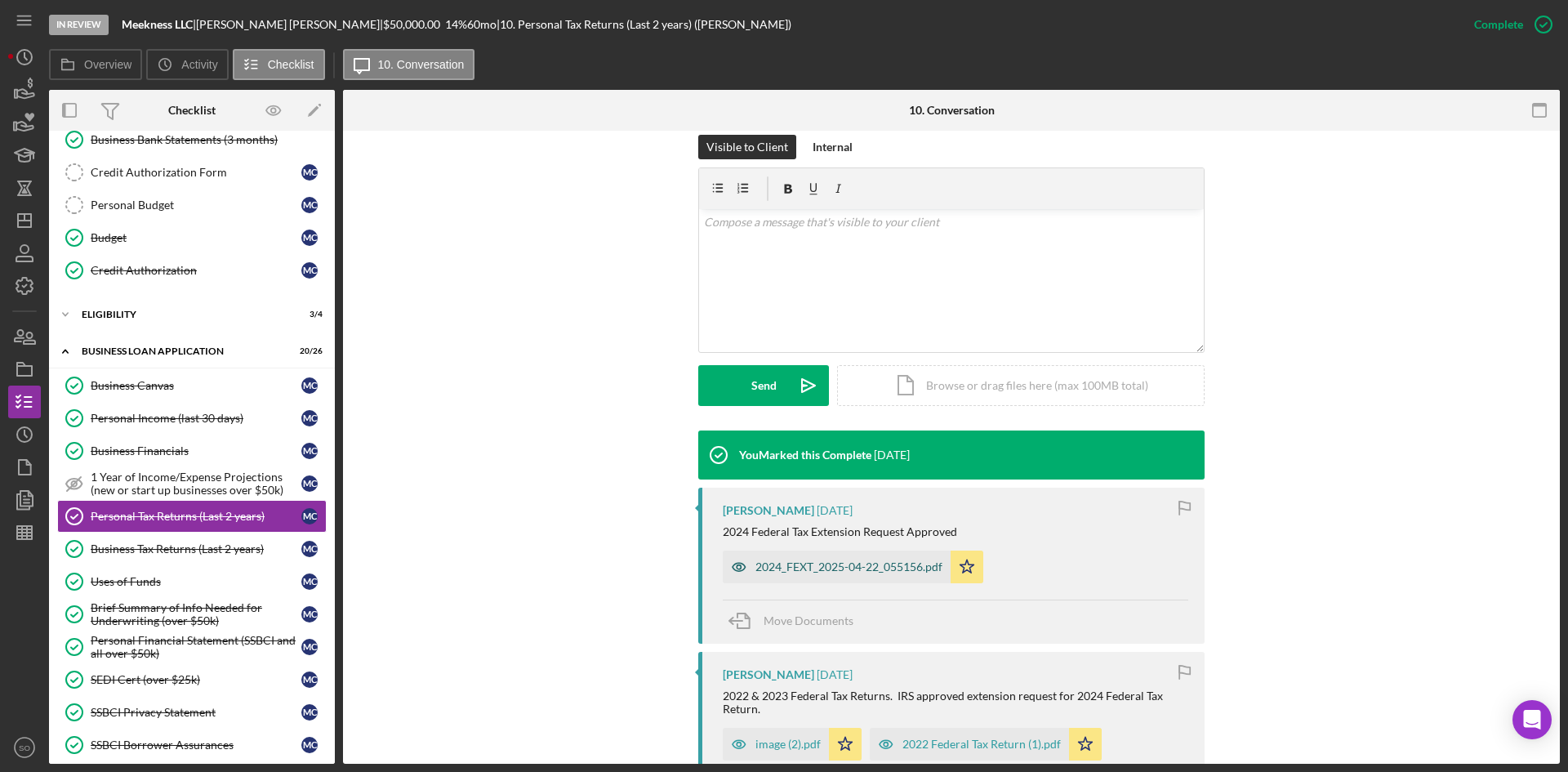
click at [789, 566] on div "2024_FEXT_2025-04-22_055156.pdf" at bounding box center [849, 567] width 187 height 13
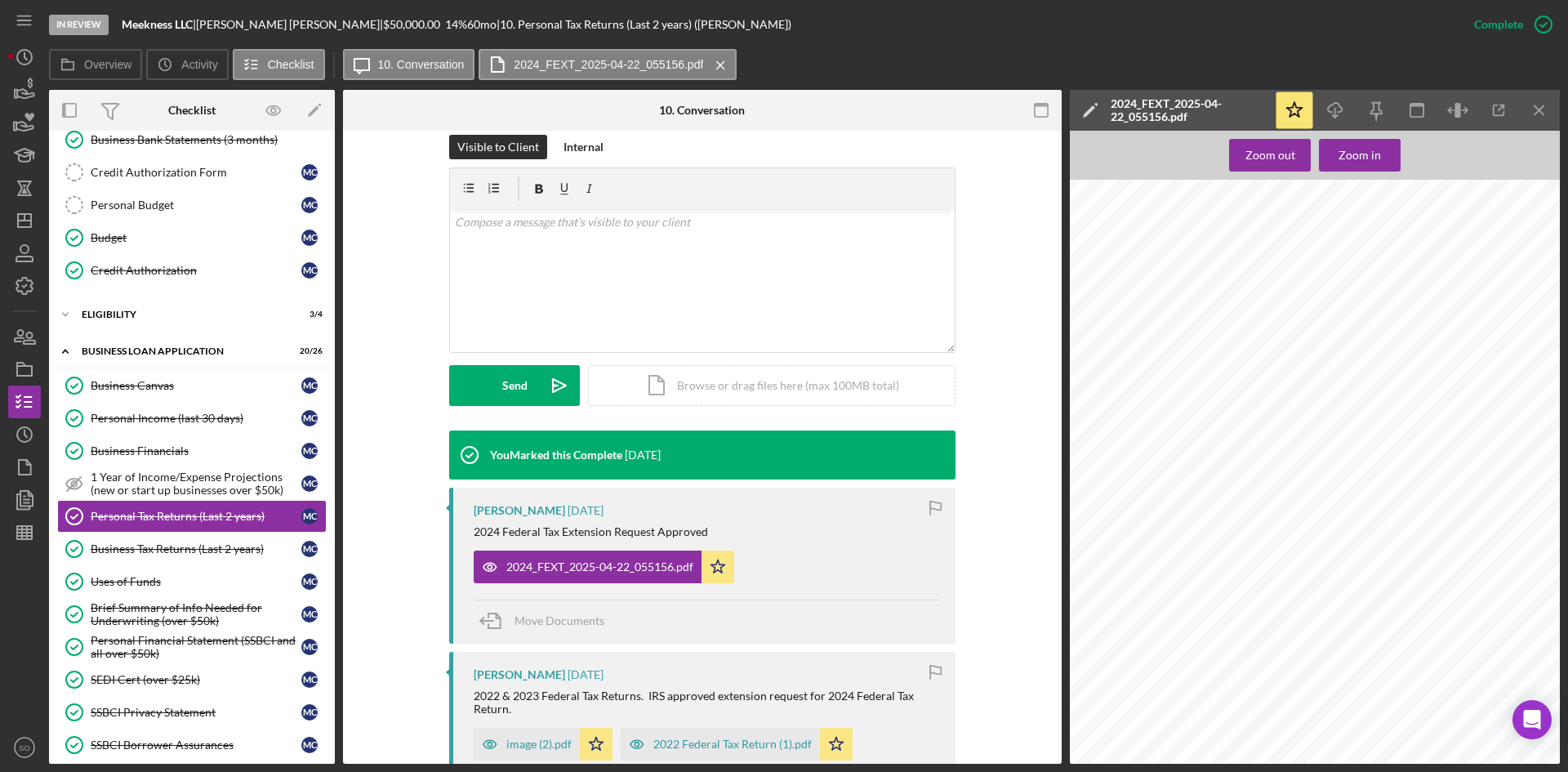
scroll to position [723, 0]
click at [1536, 120] on icon "Icon/Menu Close" at bounding box center [1540, 111] width 37 height 37
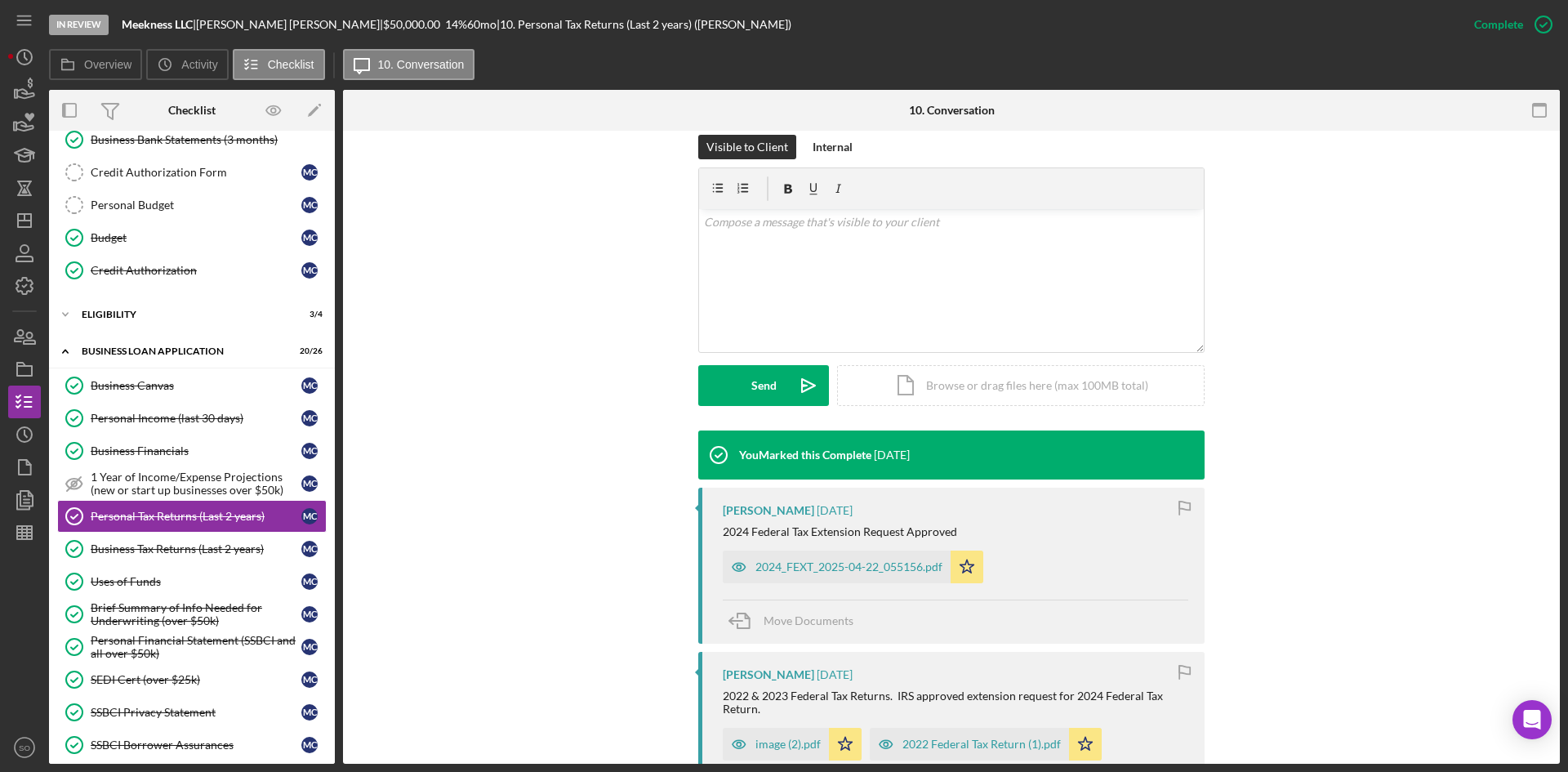
scroll to position [409, 0]
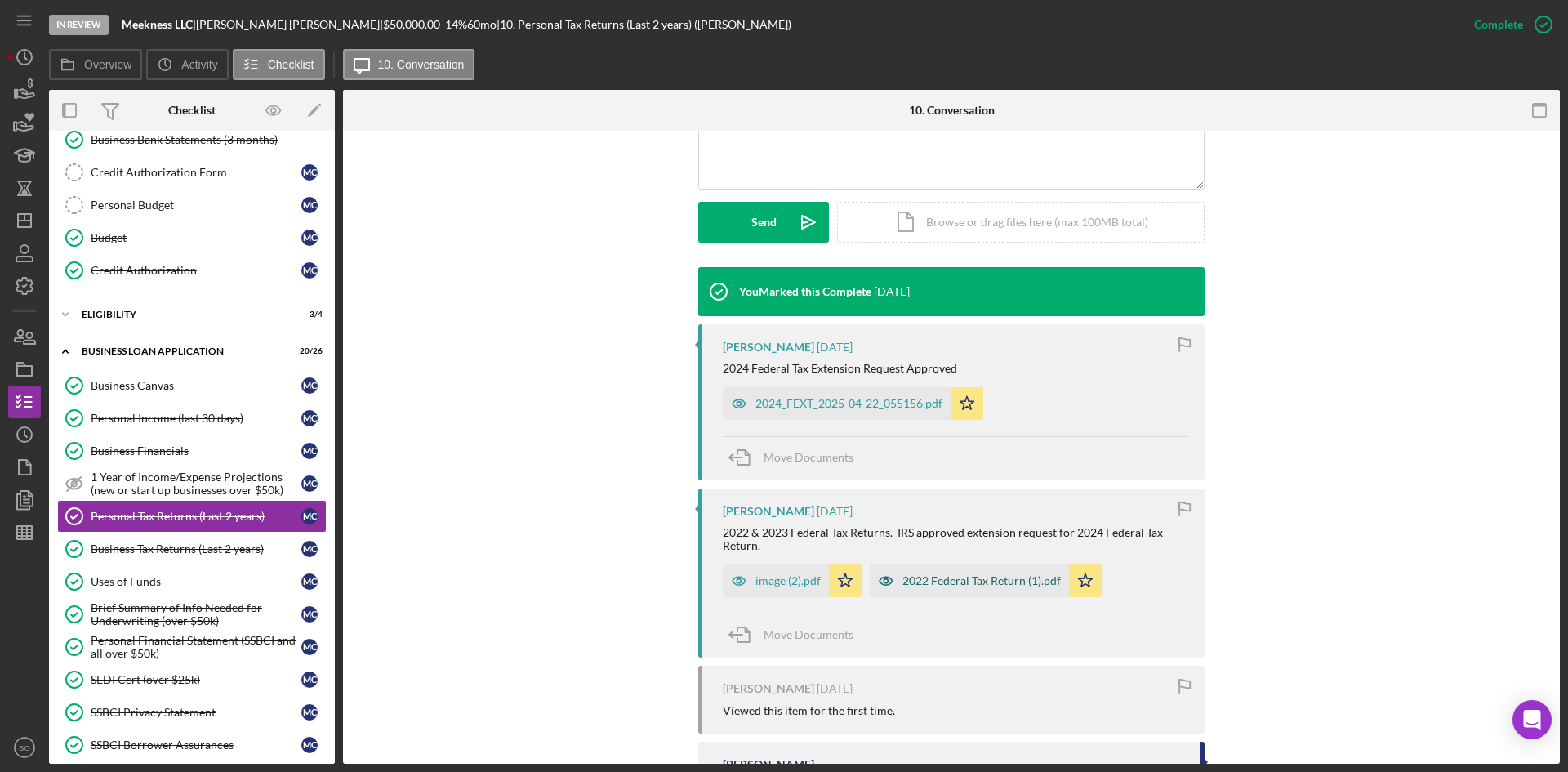
click at [935, 581] on div "2022 Federal Tax Return (1).pdf" at bounding box center [982, 581] width 158 height 13
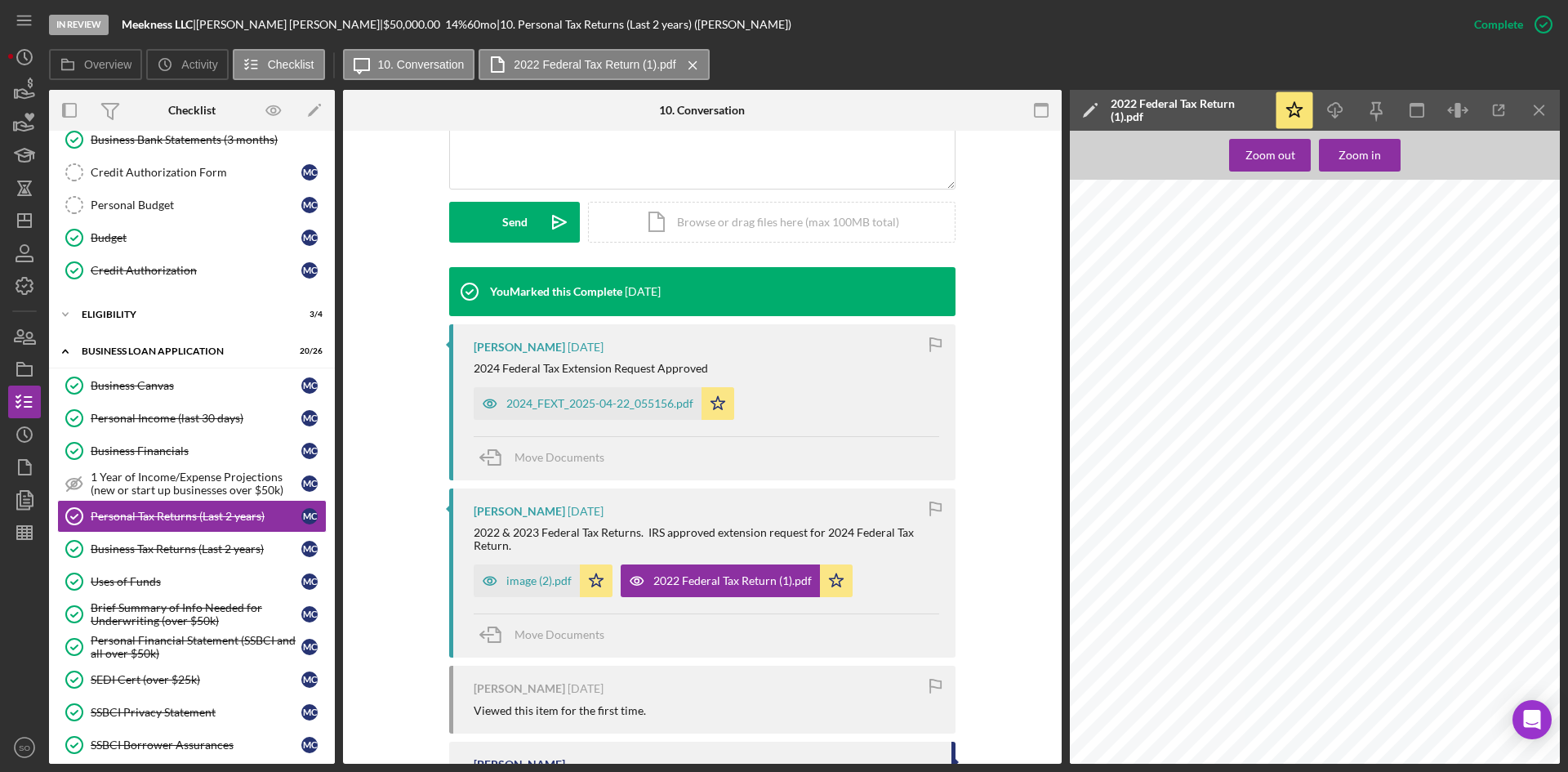
click at [537, 575] on div "image (2).pdf" at bounding box center [540, 581] width 66 height 13
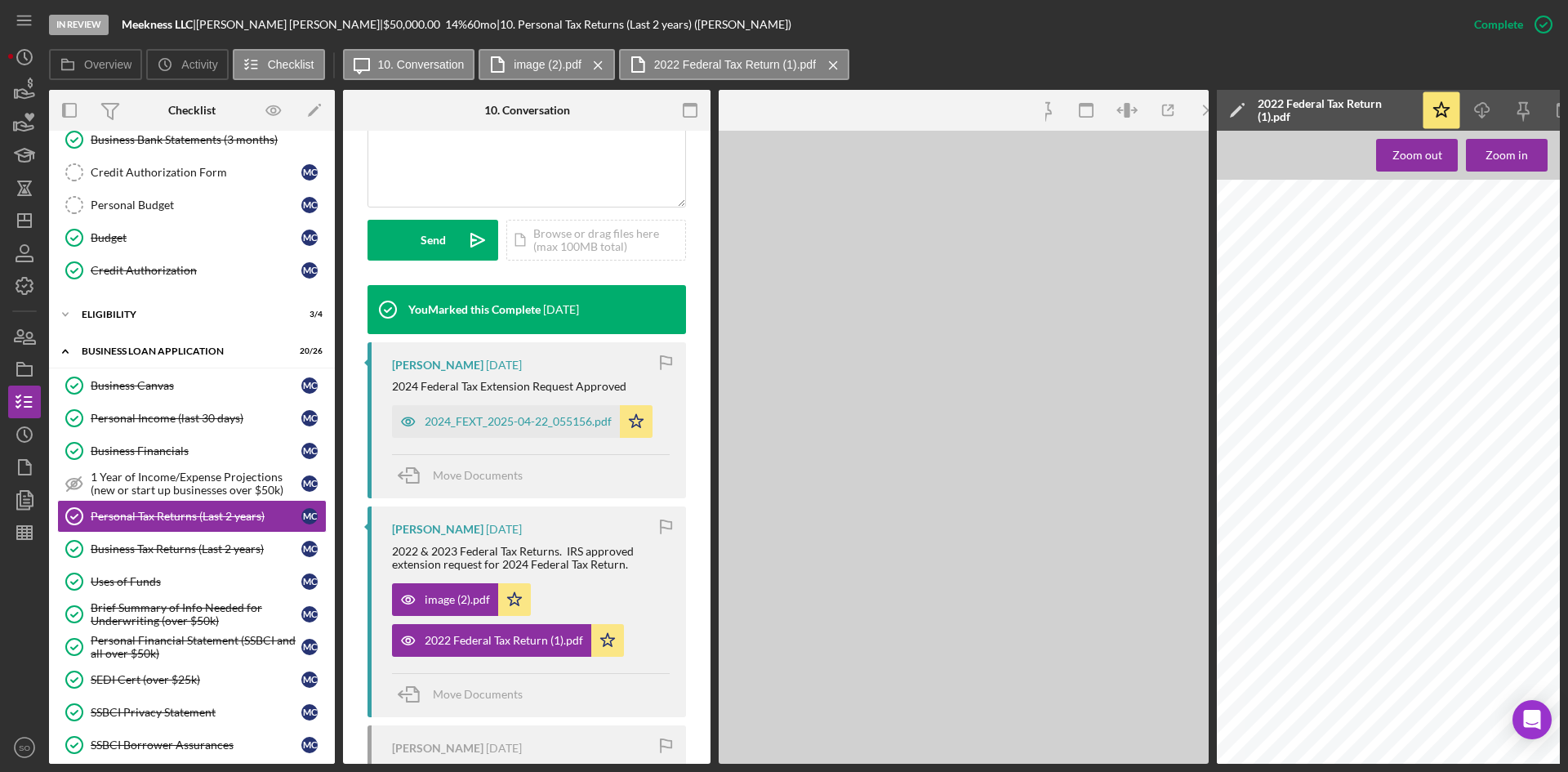
scroll to position [427, 0]
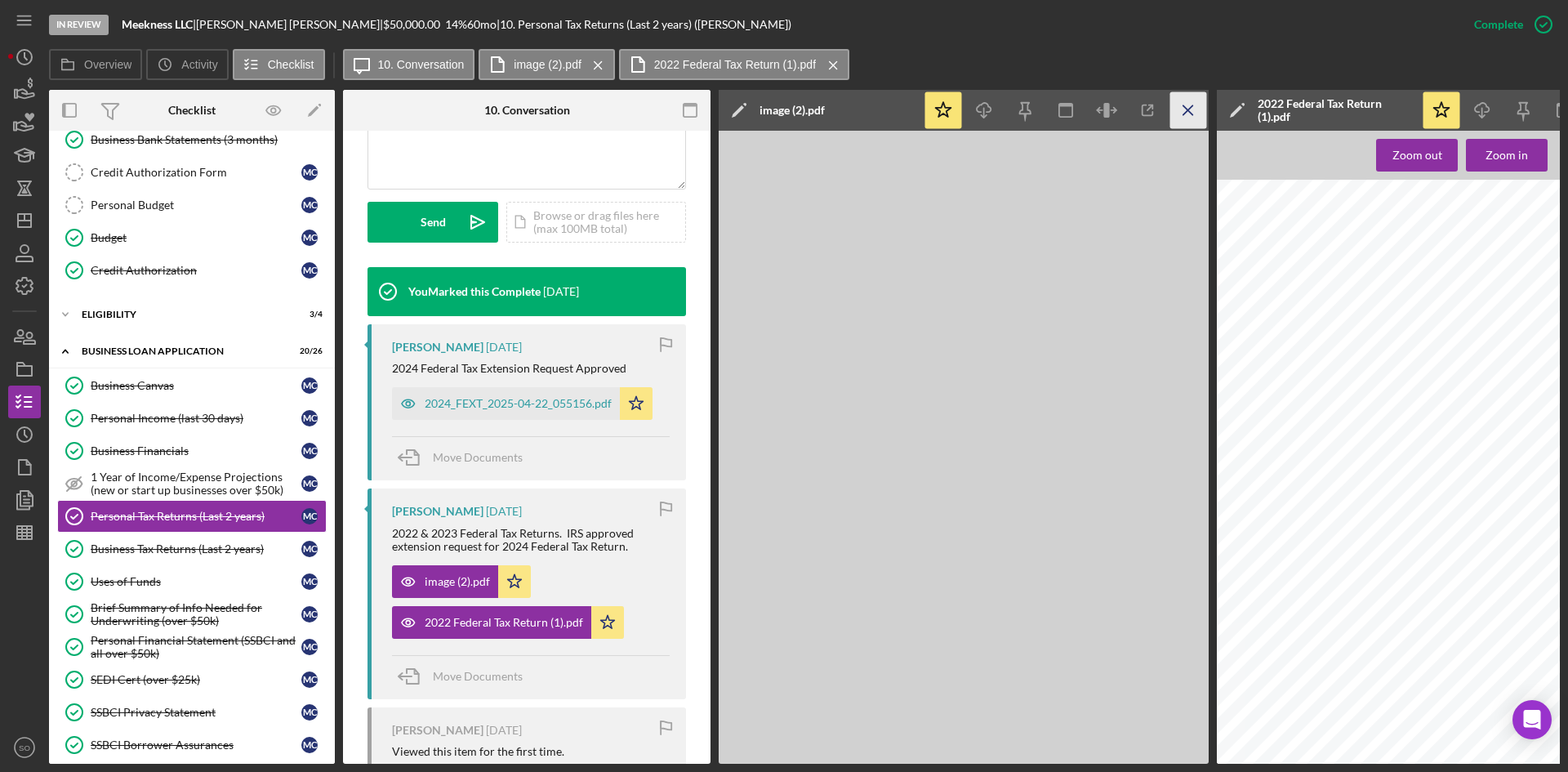
click at [1180, 107] on icon "Icon/Menu Close" at bounding box center [1188, 111] width 37 height 37
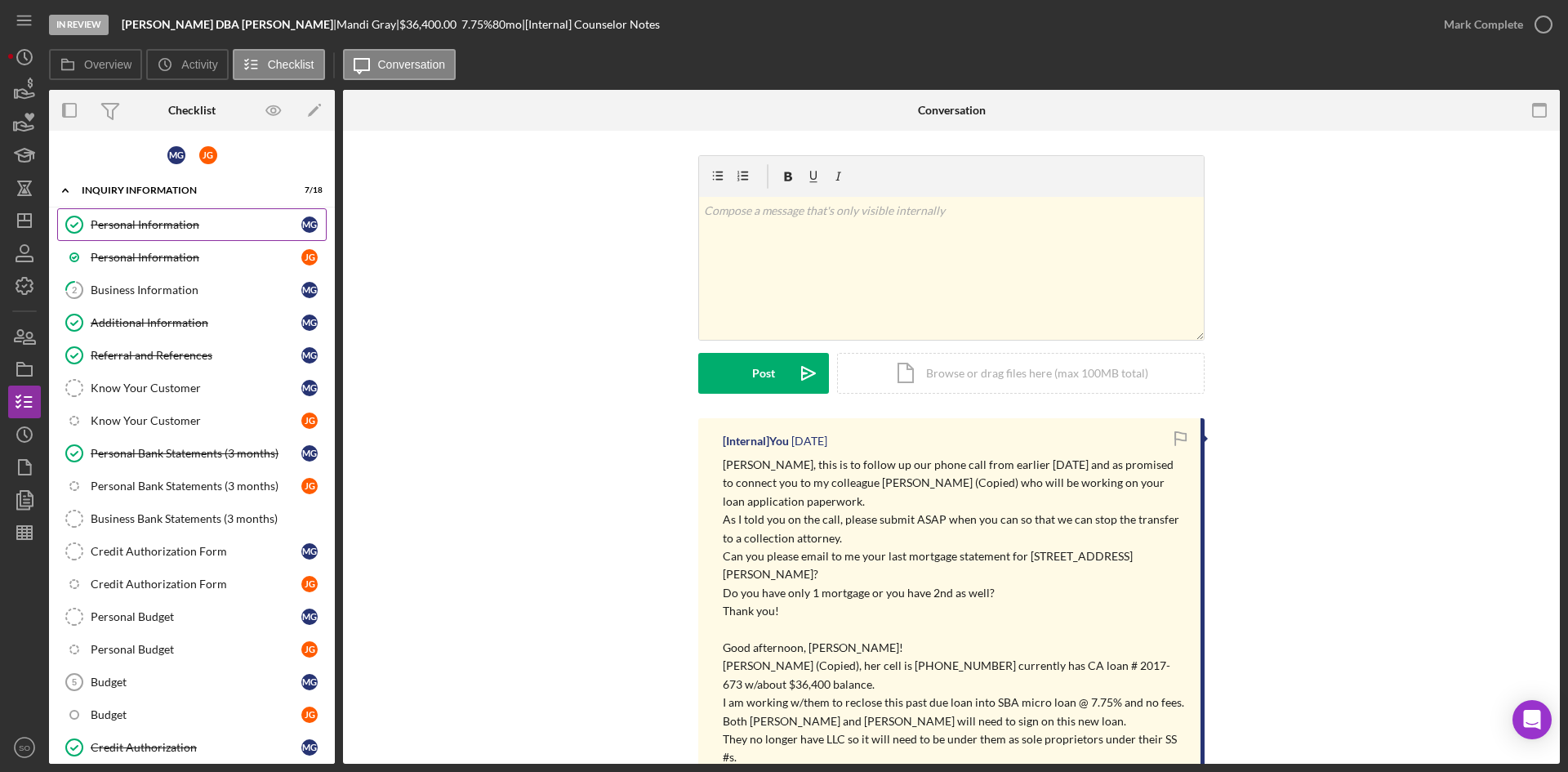
click at [130, 226] on div "Personal Information" at bounding box center [196, 225] width 211 height 13
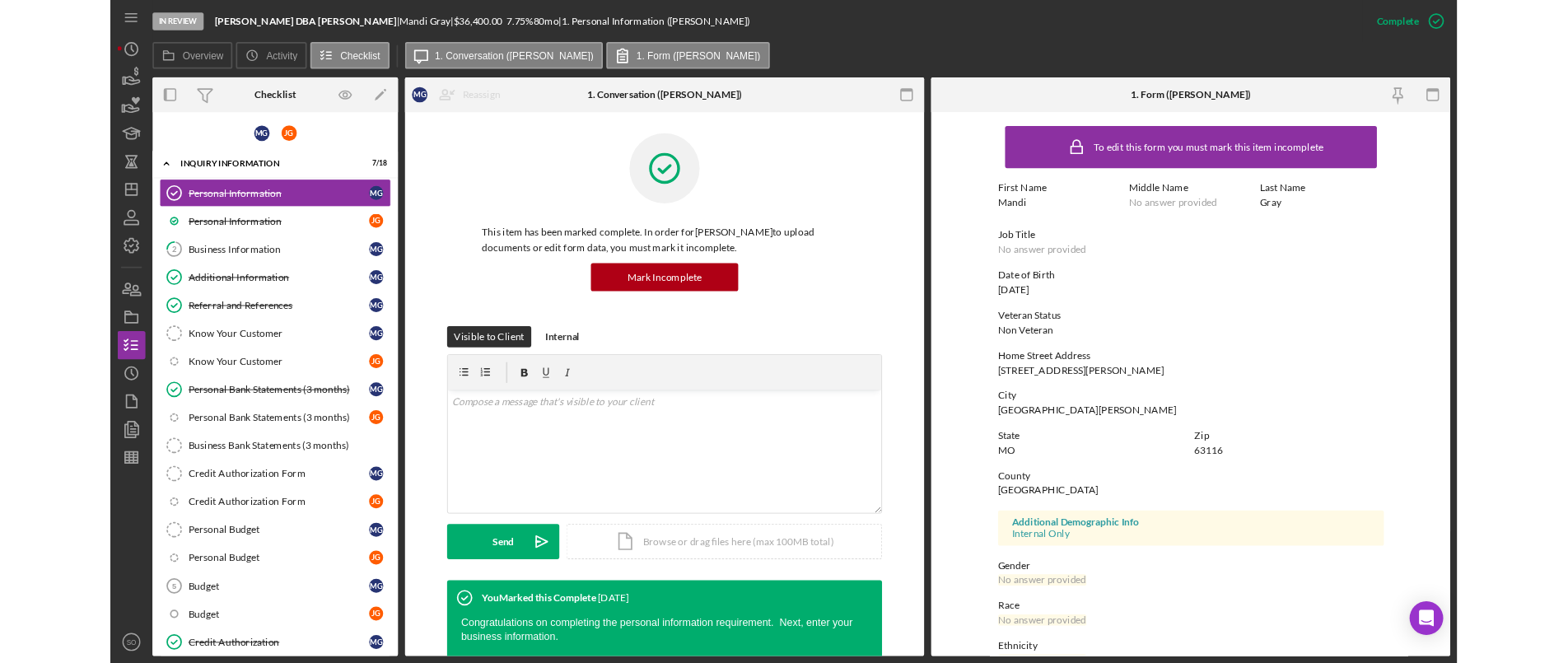
scroll to position [130, 0]
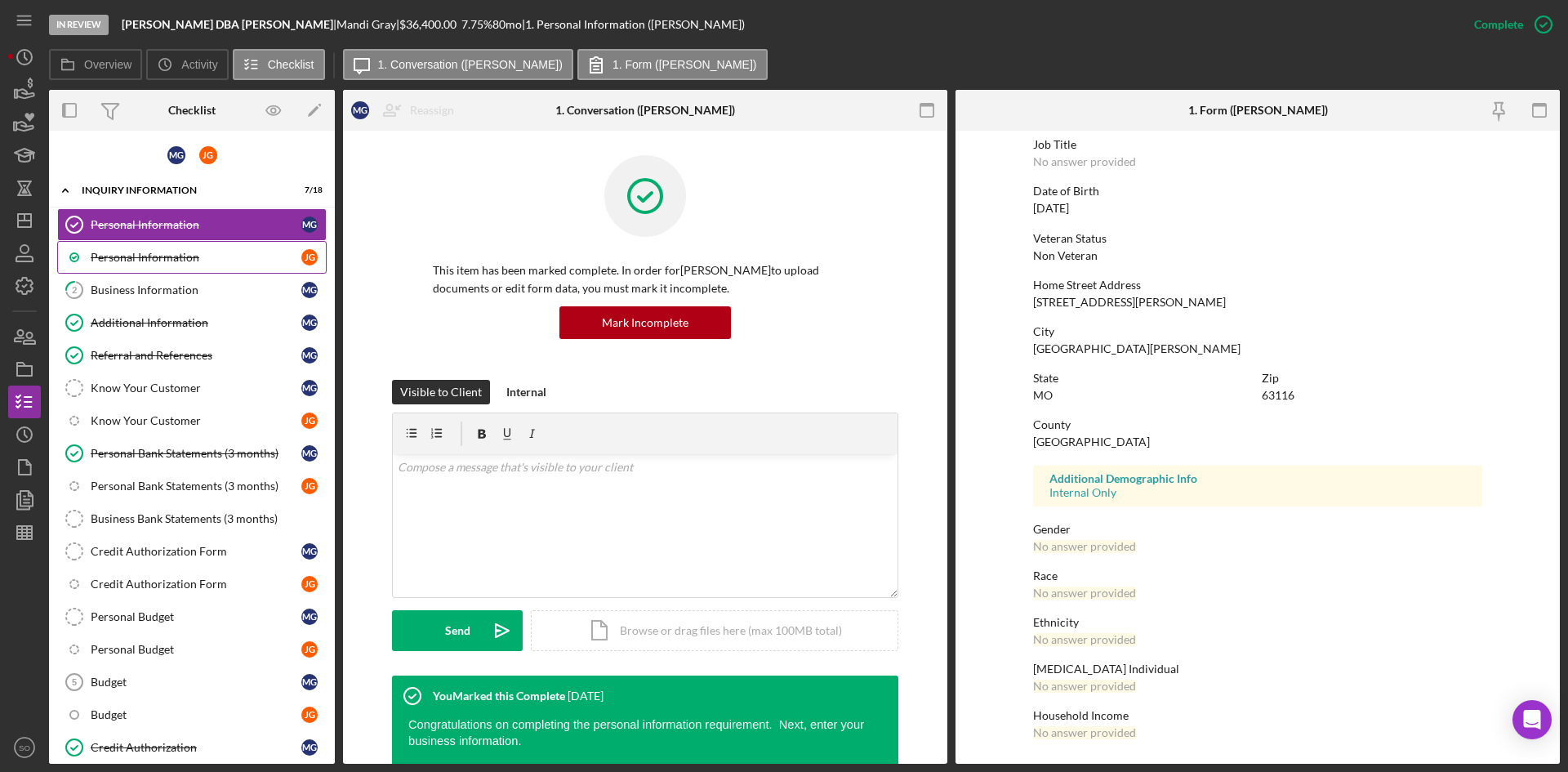
click at [145, 264] on div "Personal Information" at bounding box center [196, 258] width 211 height 13
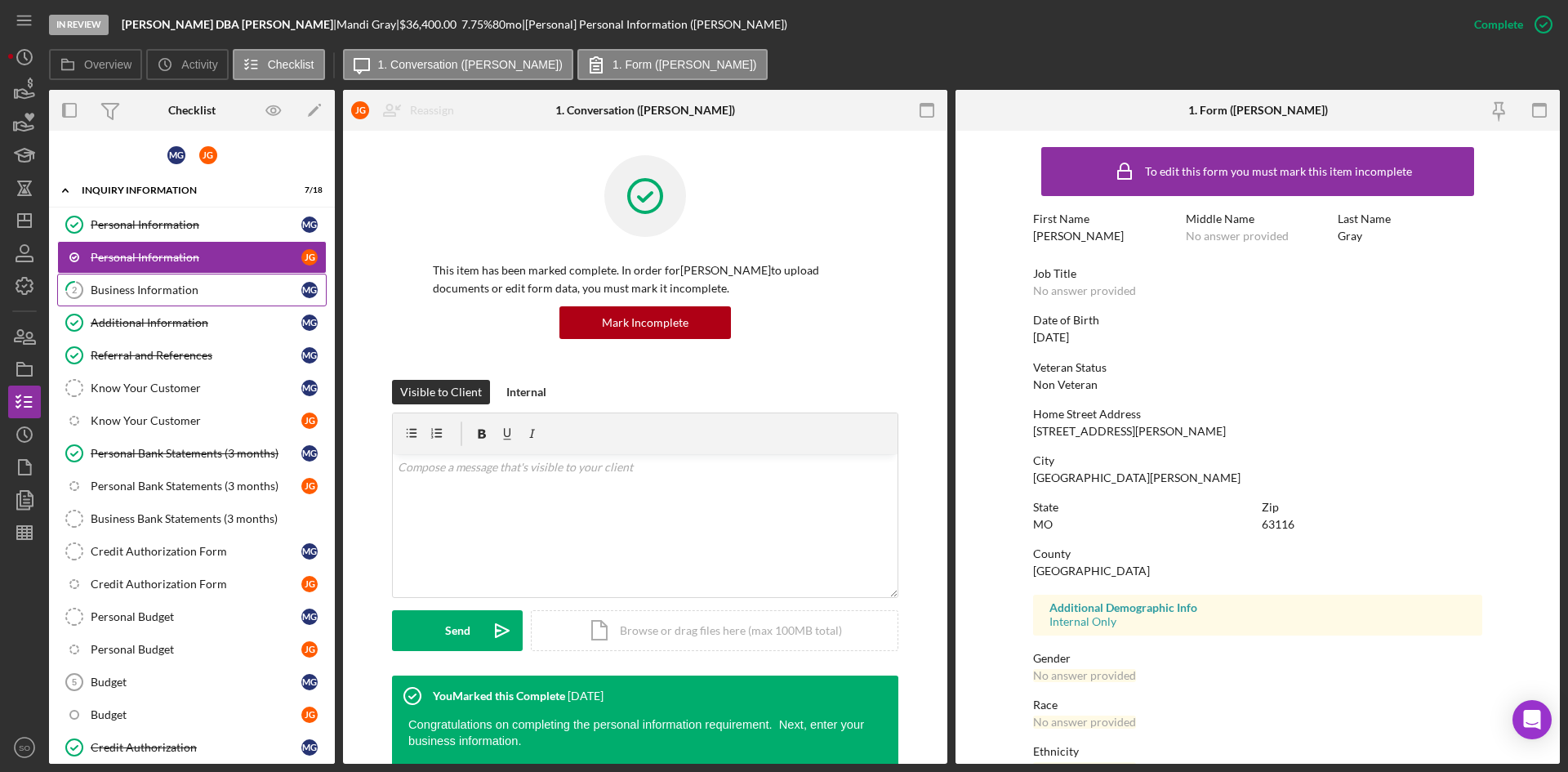
click at [146, 299] on link "2 Business Information M G" at bounding box center [192, 290] width 270 height 33
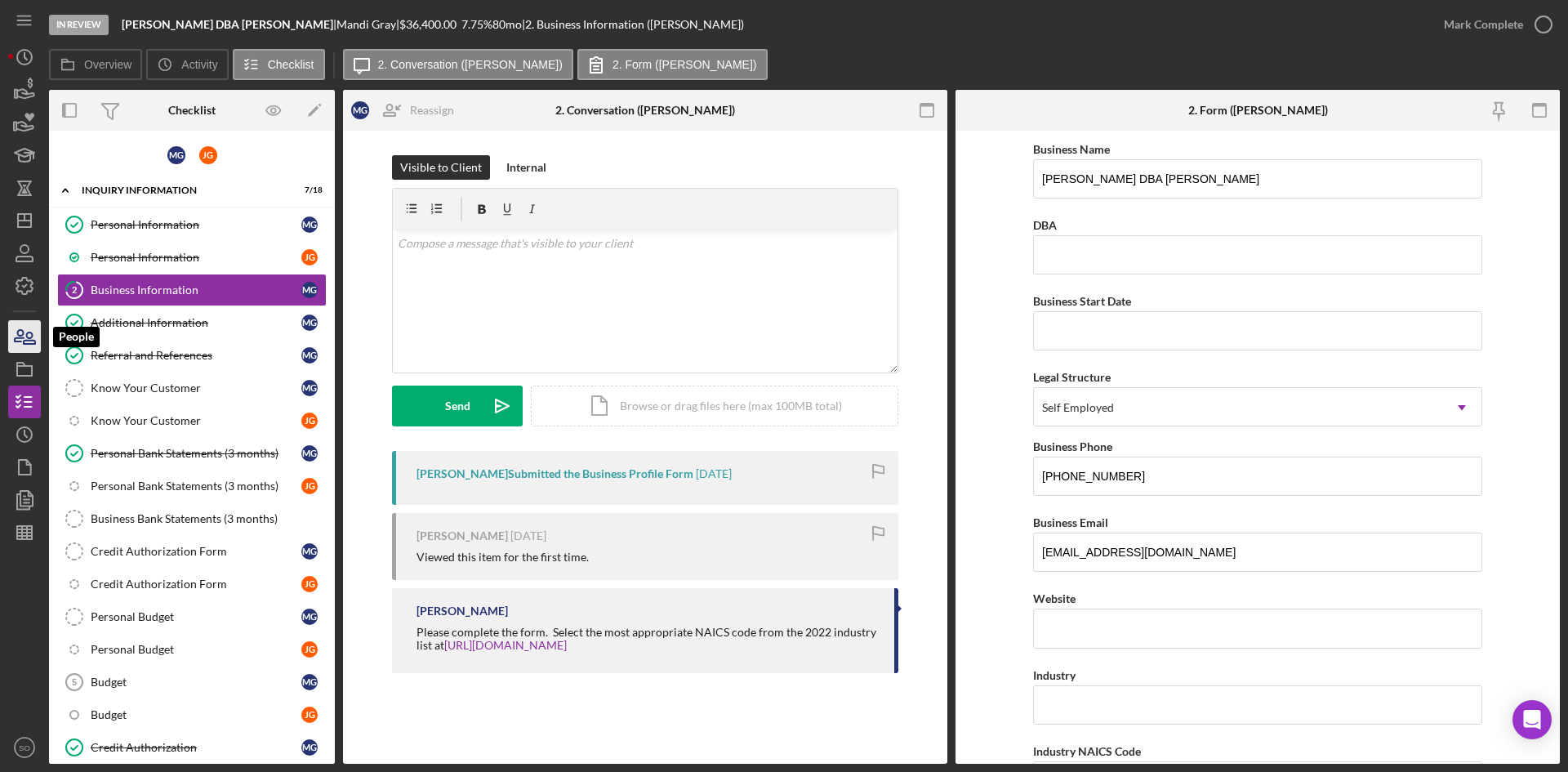
click at [30, 341] on icon "button" at bounding box center [25, 336] width 41 height 41
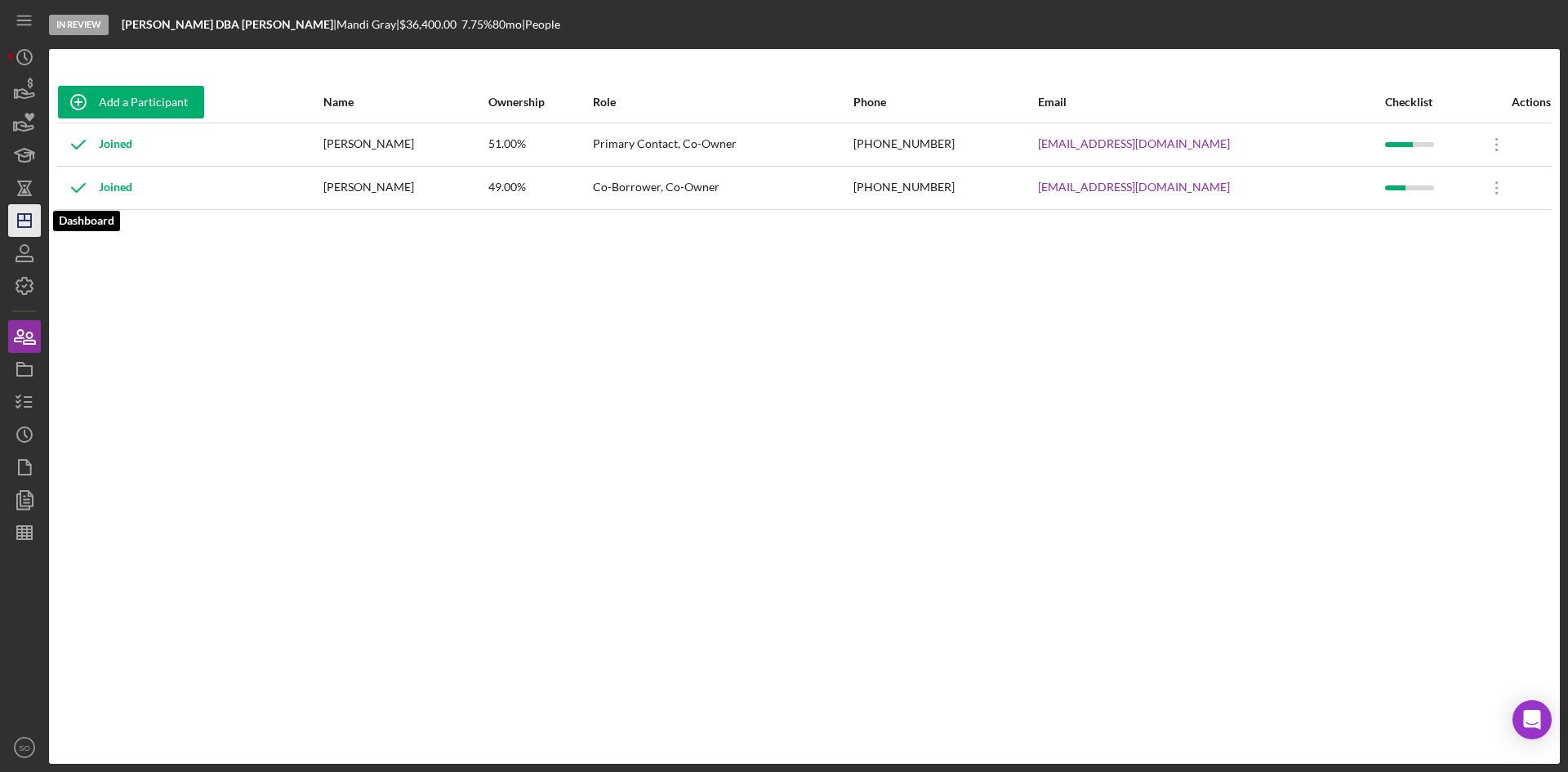
click at [26, 217] on icon "Icon/Dashboard" at bounding box center [25, 221] width 41 height 41
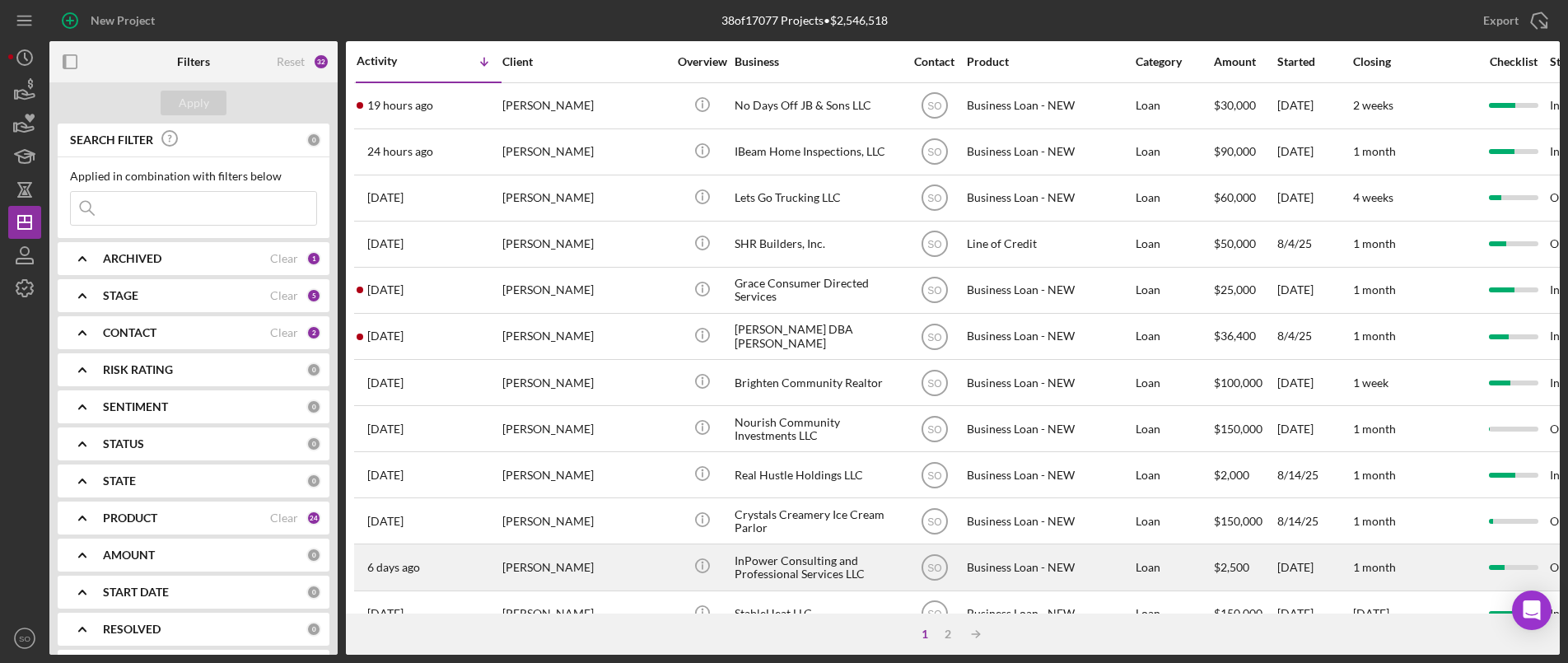
scroll to position [165, 0]
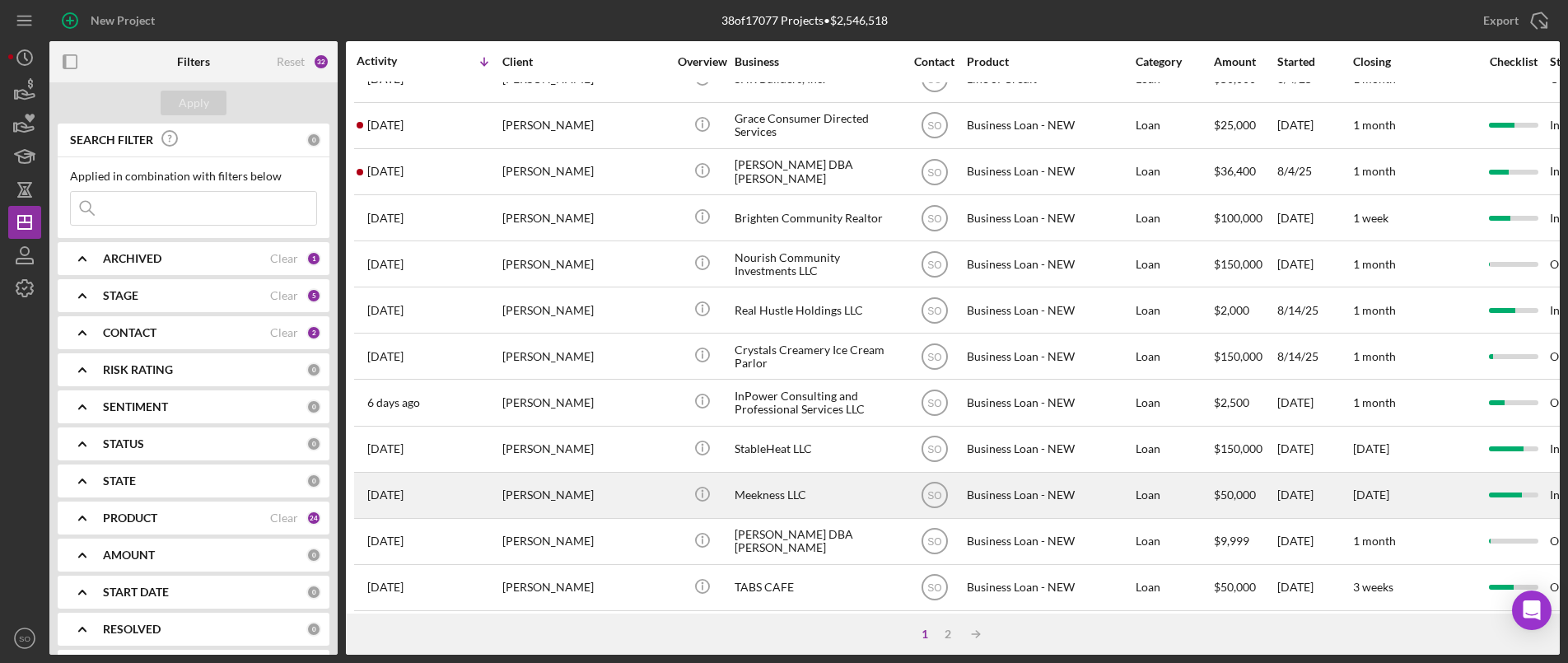
click at [538, 481] on div "[PERSON_NAME]" at bounding box center [585, 495] width 165 height 44
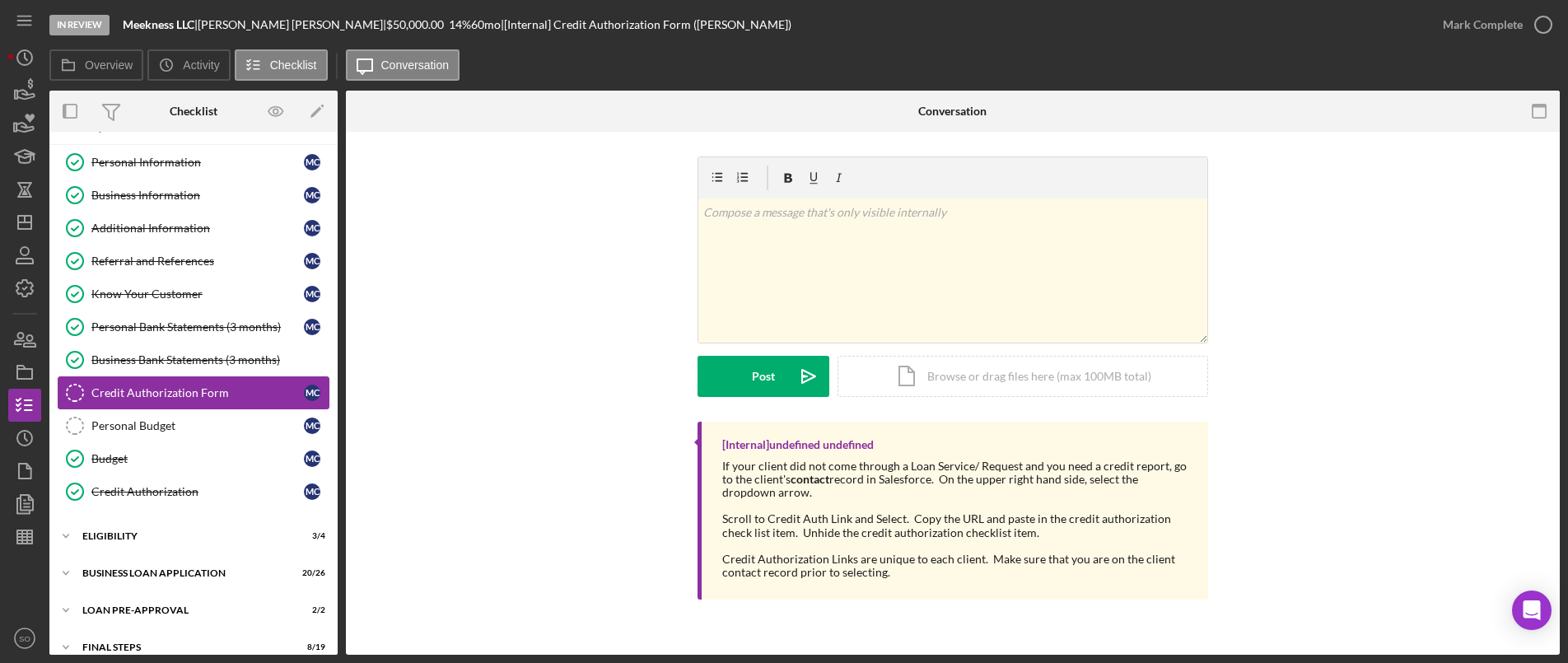
scroll to position [83, 0]
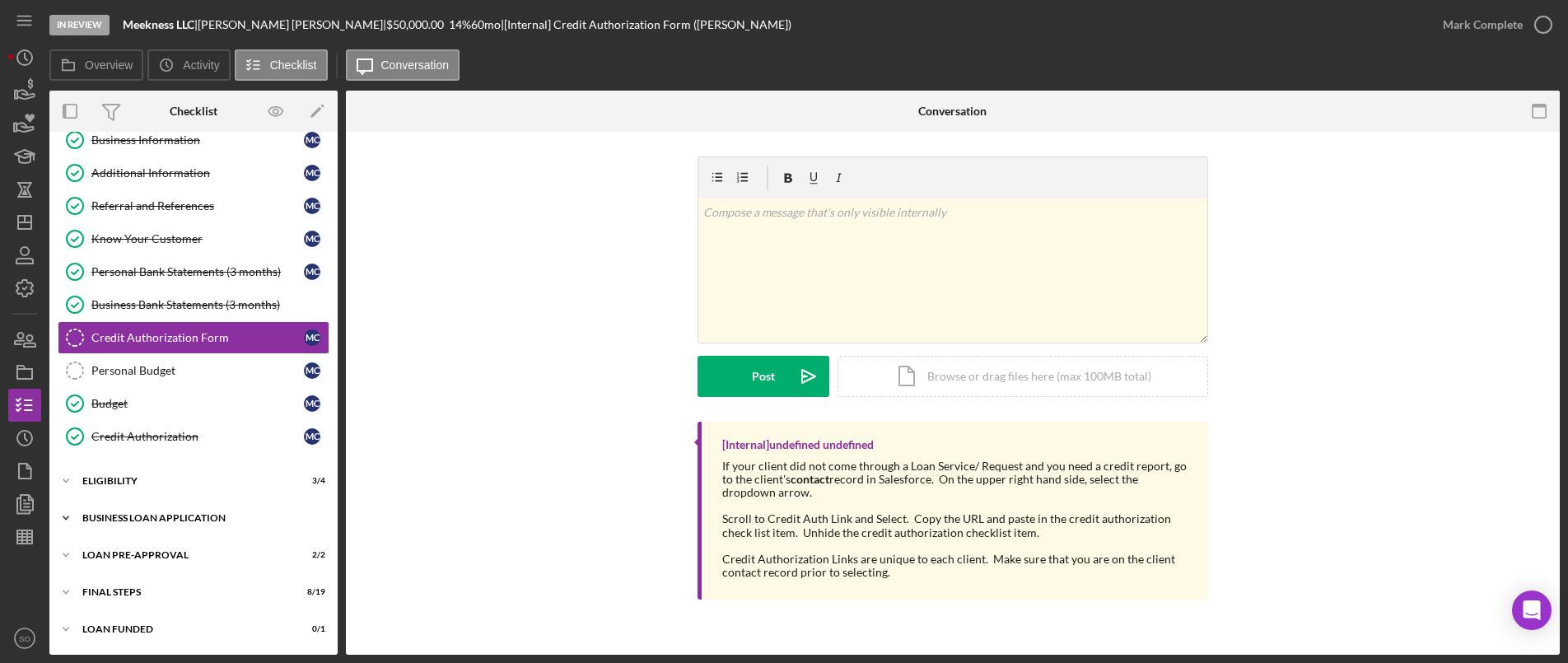
click at [195, 531] on div "Icon/Expander BUSINESS LOAN APPLICATION 20 / 26" at bounding box center [194, 518] width 289 height 33
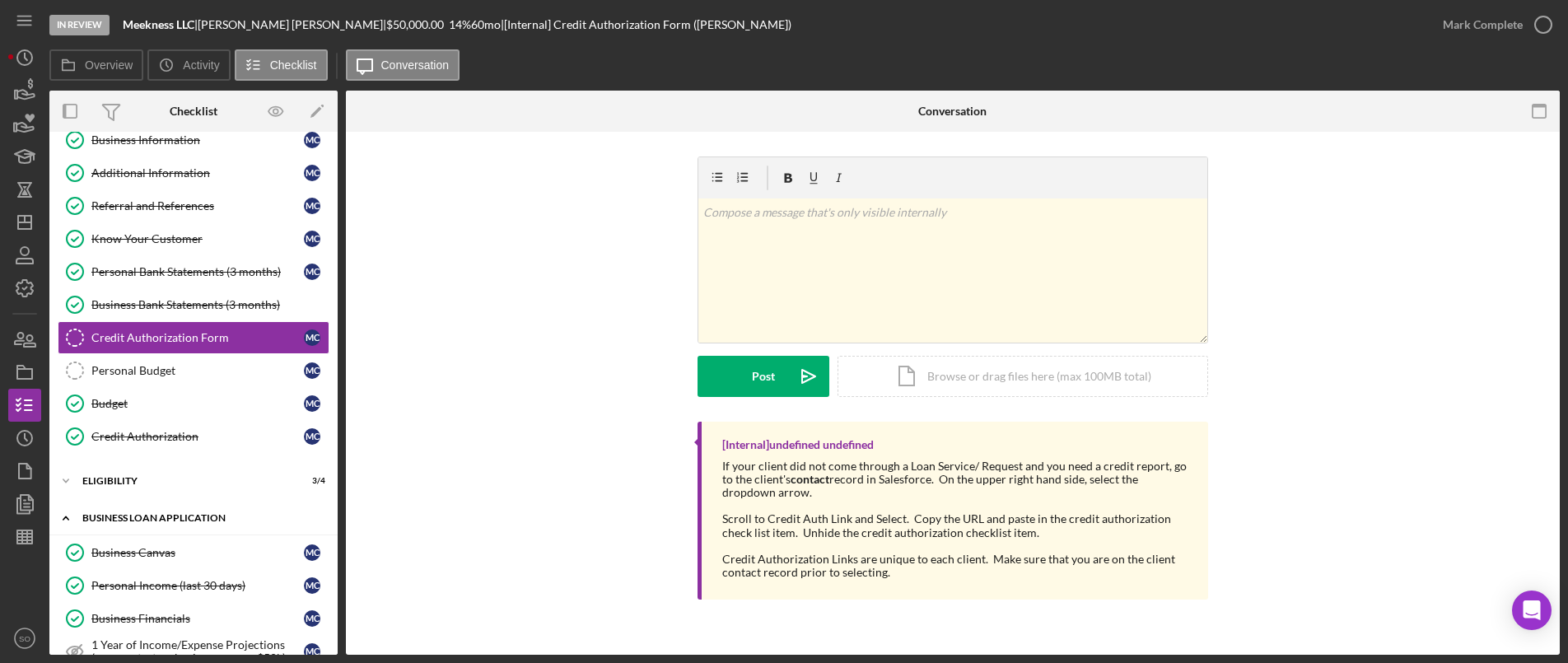
scroll to position [495, 0]
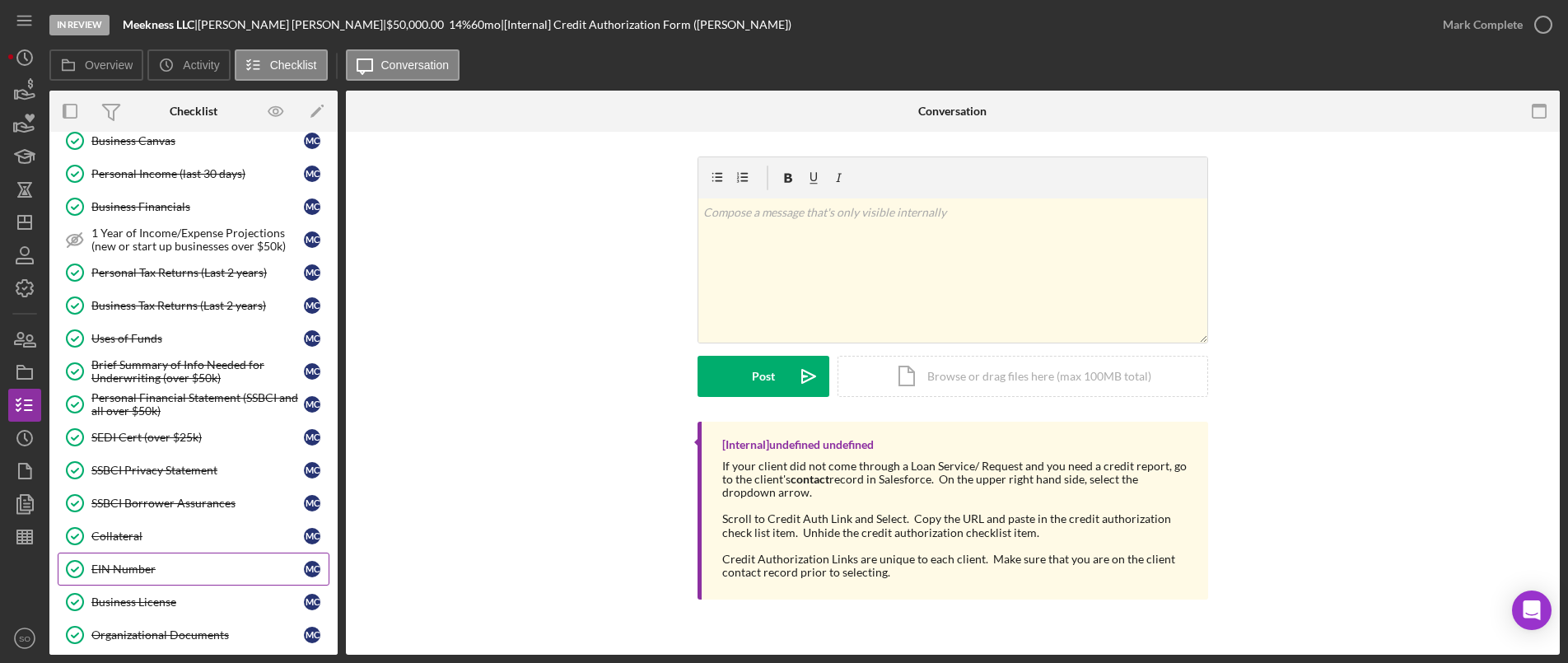
click at [155, 565] on div "EIN Number" at bounding box center [198, 569] width 213 height 13
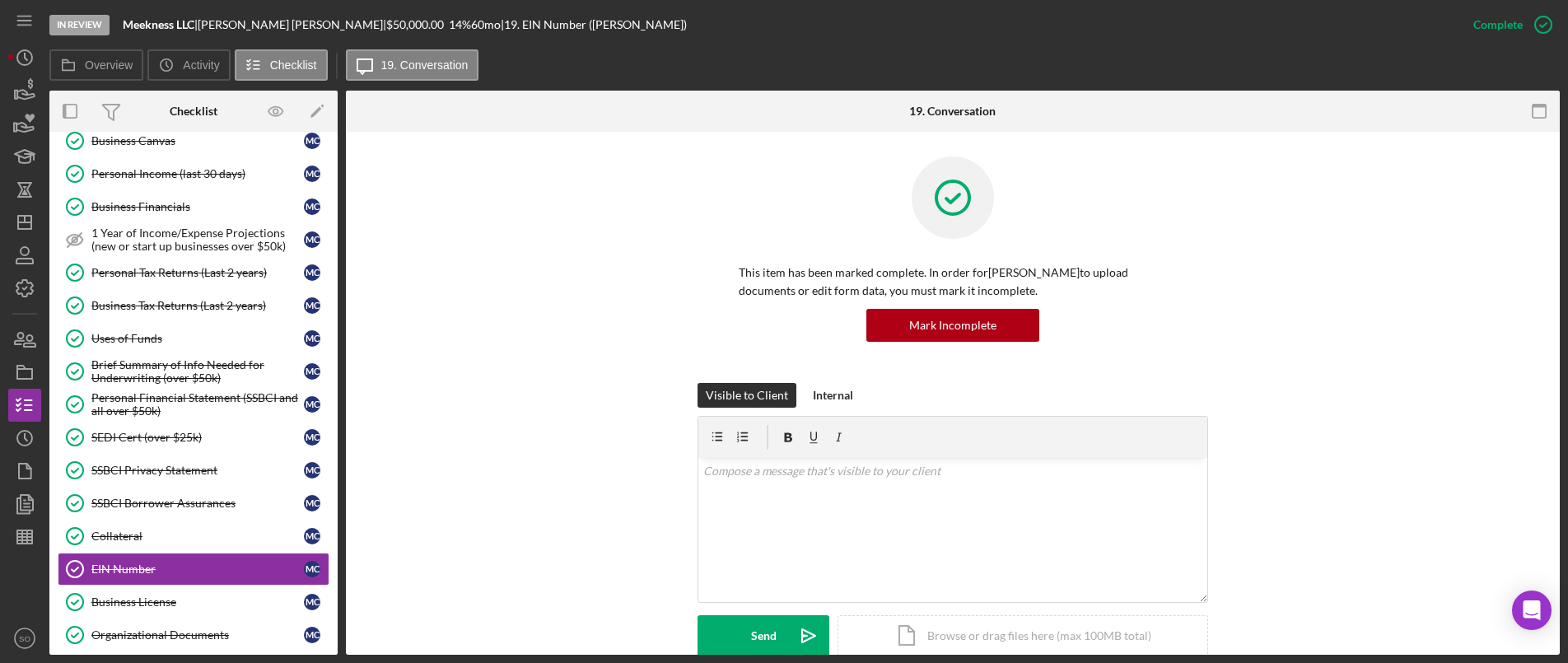
scroll to position [247, 0]
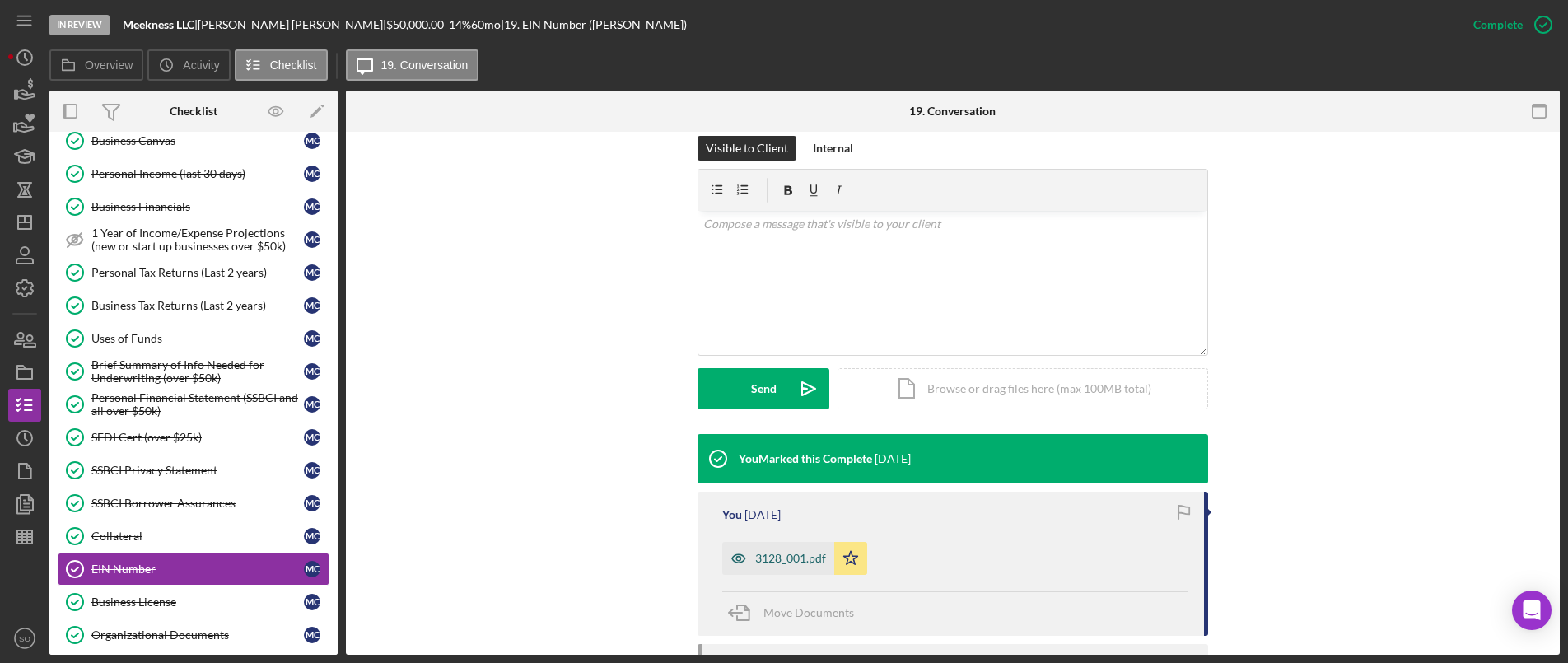
click at [789, 572] on div "3128_001.pdf" at bounding box center [778, 558] width 112 height 33
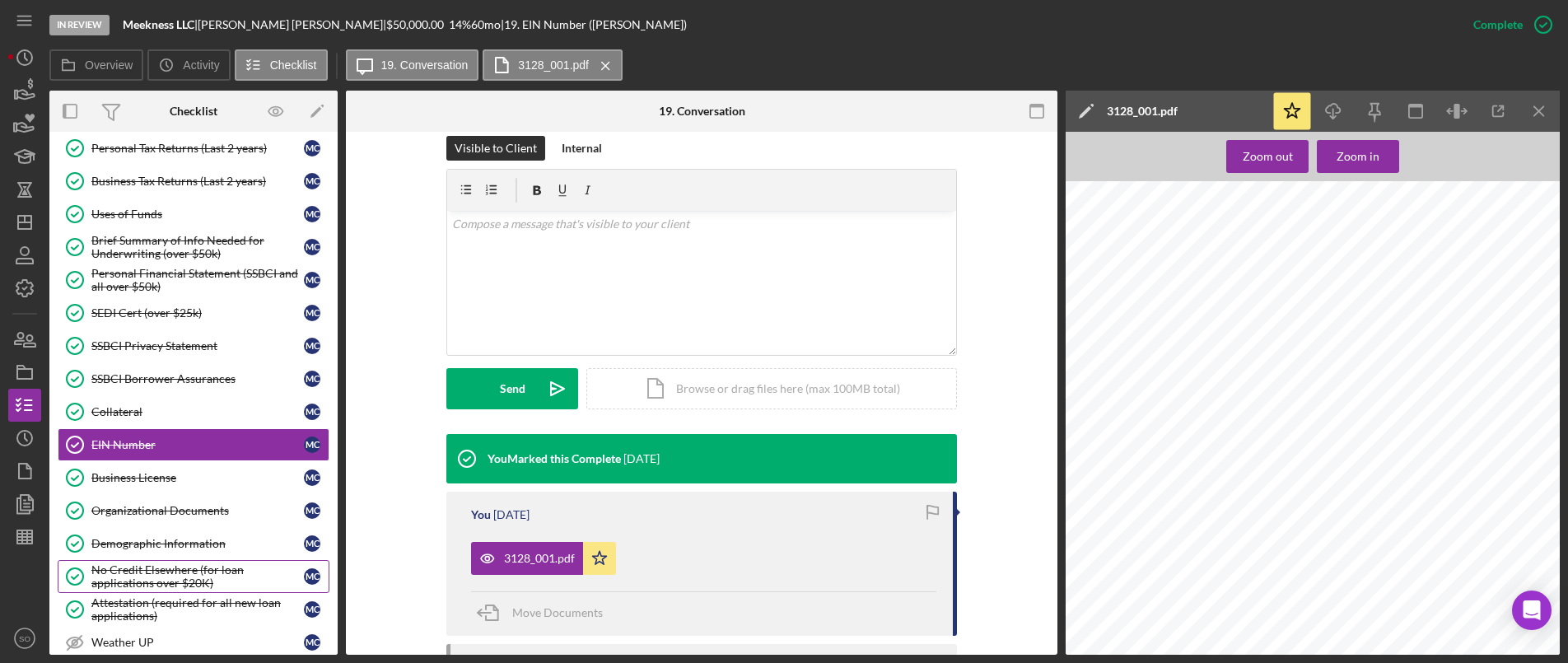
scroll to position [702, 0]
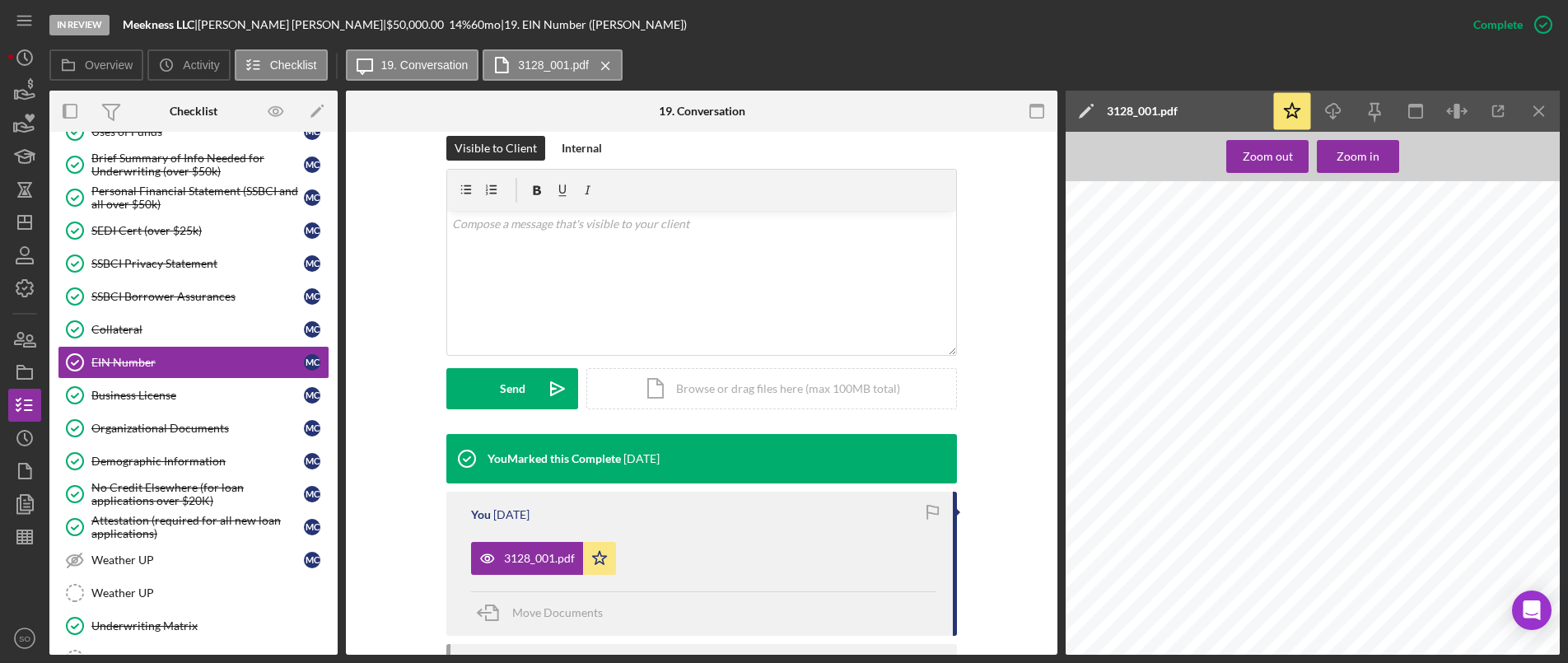
drag, startPoint x: 136, startPoint y: 431, endPoint x: 385, endPoint y: 398, distance: 251.2
click at [136, 431] on div "Organizational Documents" at bounding box center [198, 428] width 213 height 13
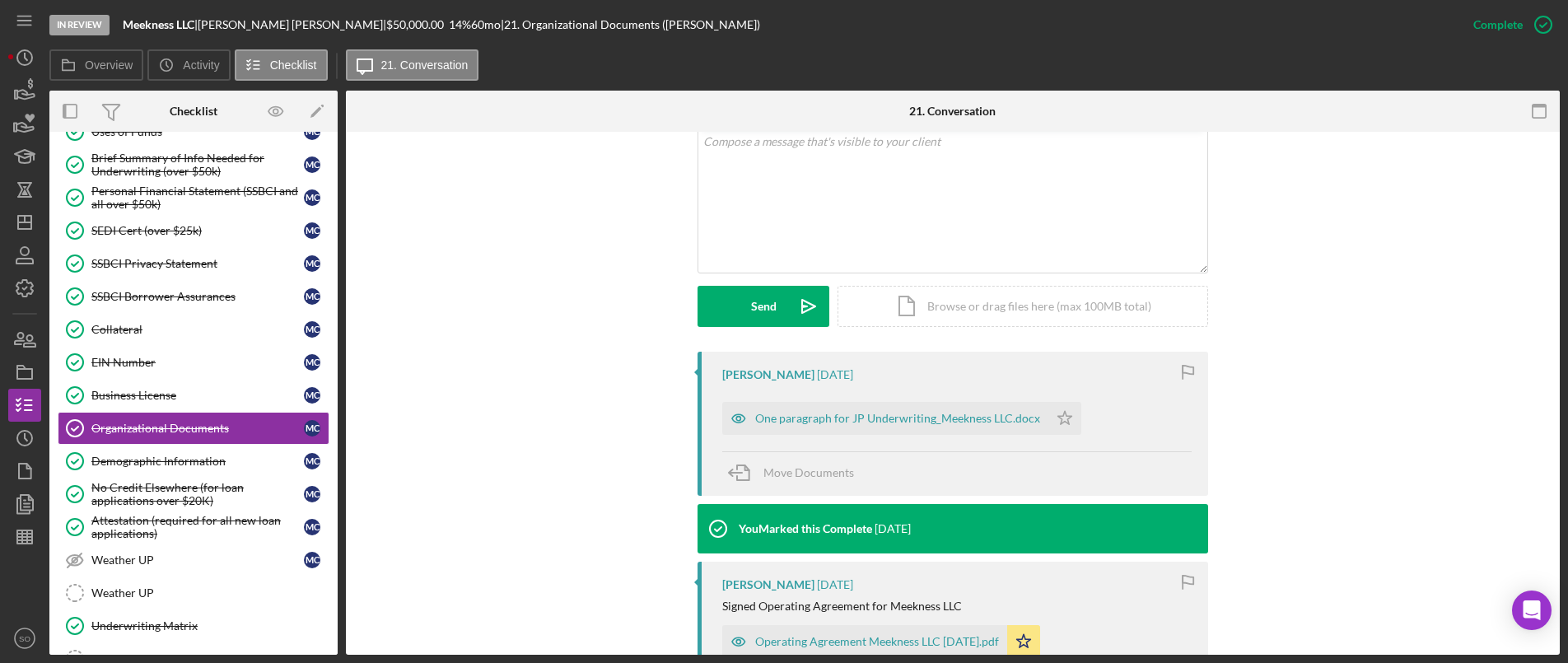
scroll to position [576, 0]
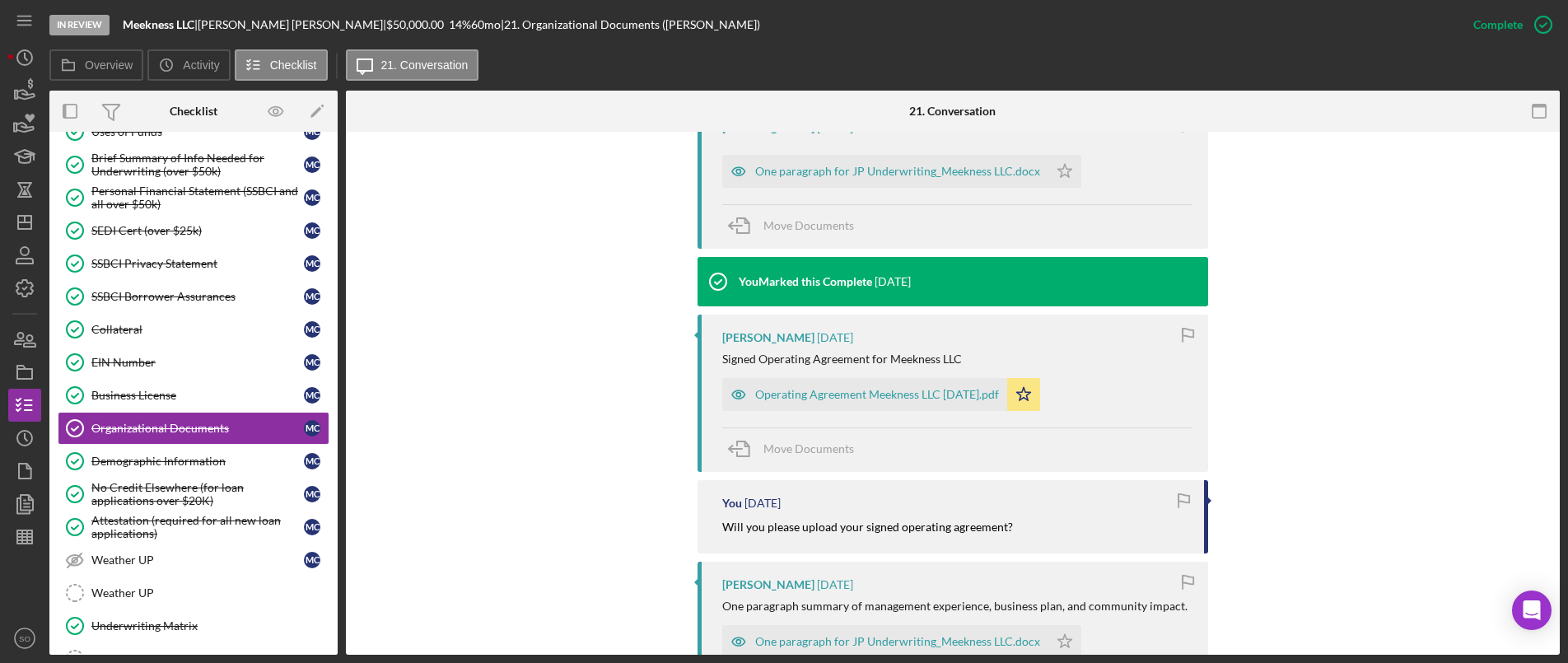
drag, startPoint x: 854, startPoint y: 401, endPoint x: 864, endPoint y: 407, distance: 11.7
click at [853, 401] on div "Operating Agreement Meekness LLC [DATE].pdf" at bounding box center [877, 394] width 244 height 13
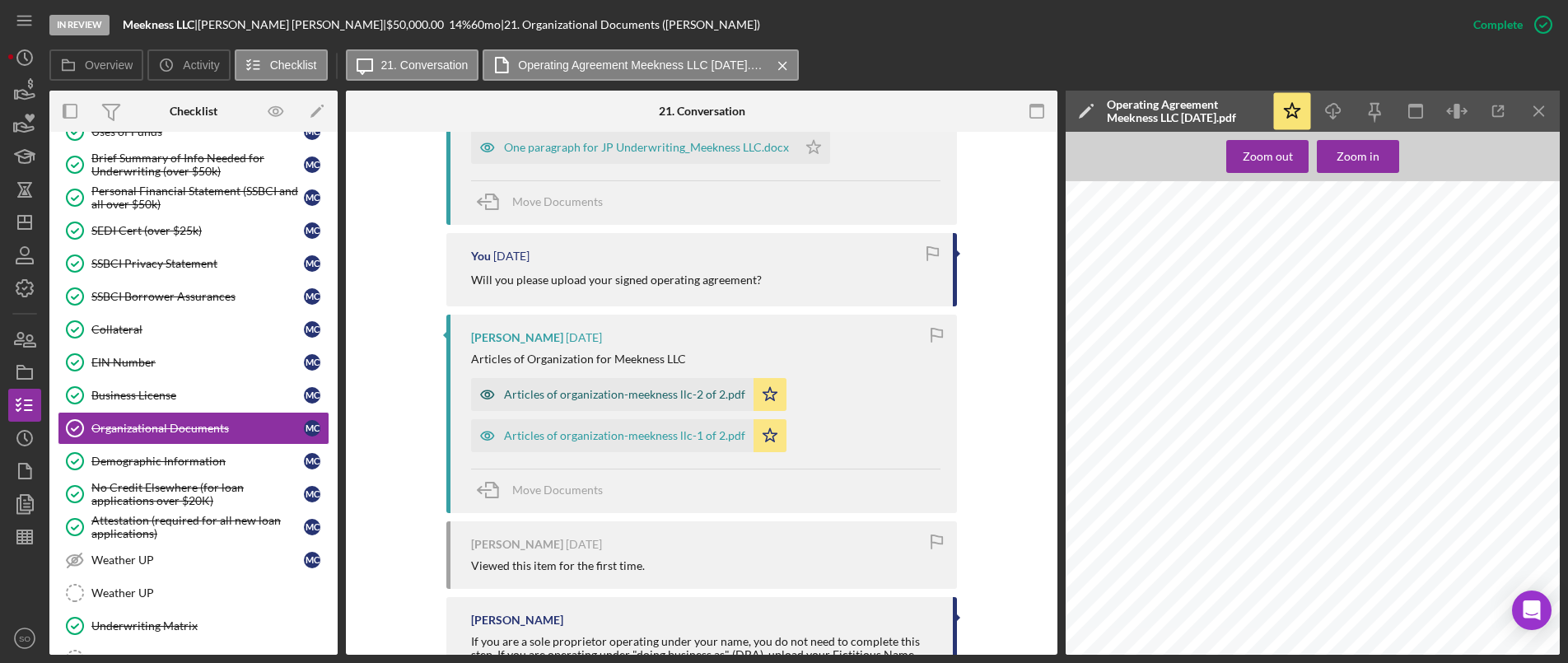
click at [585, 396] on div "Articles of organization-meekness llc-2 of 2.pdf" at bounding box center [625, 394] width 241 height 13
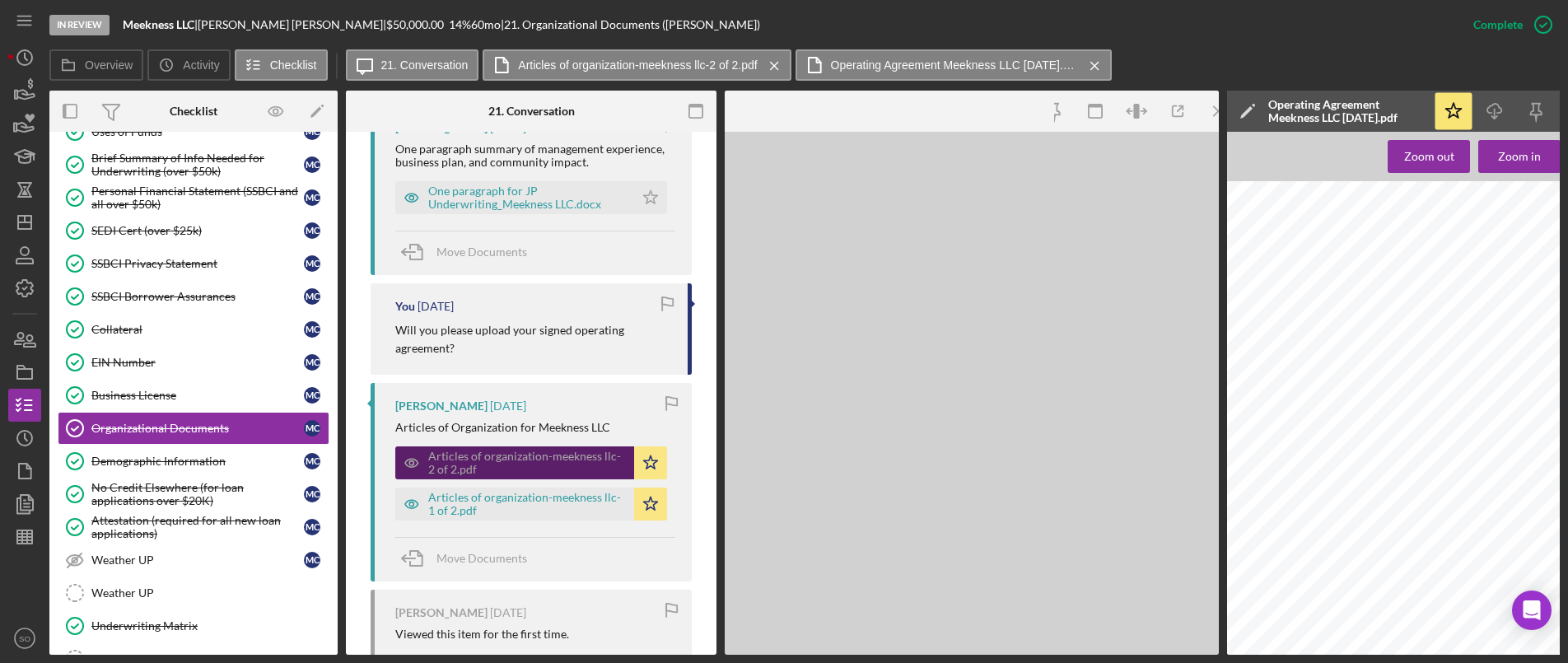
scroll to position [1121, 0]
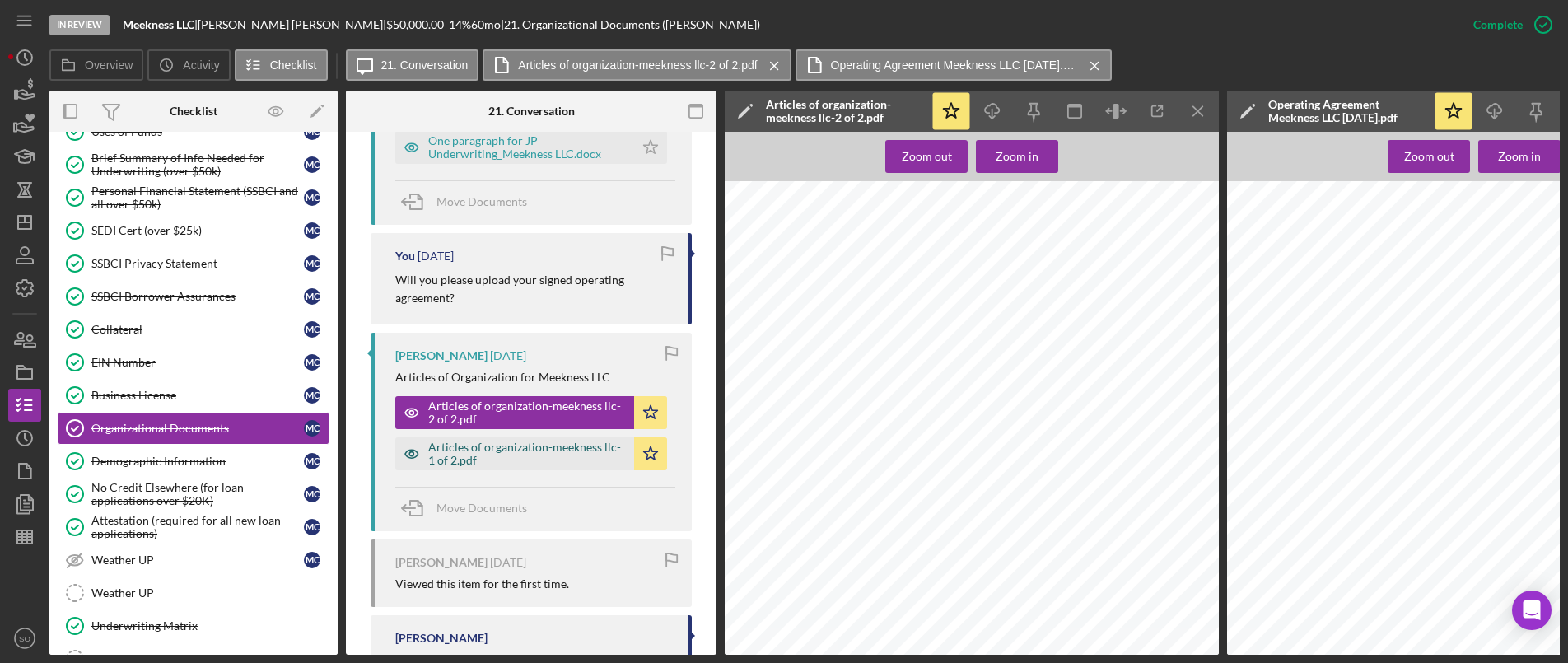
click at [487, 450] on div "Articles of organization-meekness llc-1 of 2.pdf" at bounding box center [527, 454] width 198 height 26
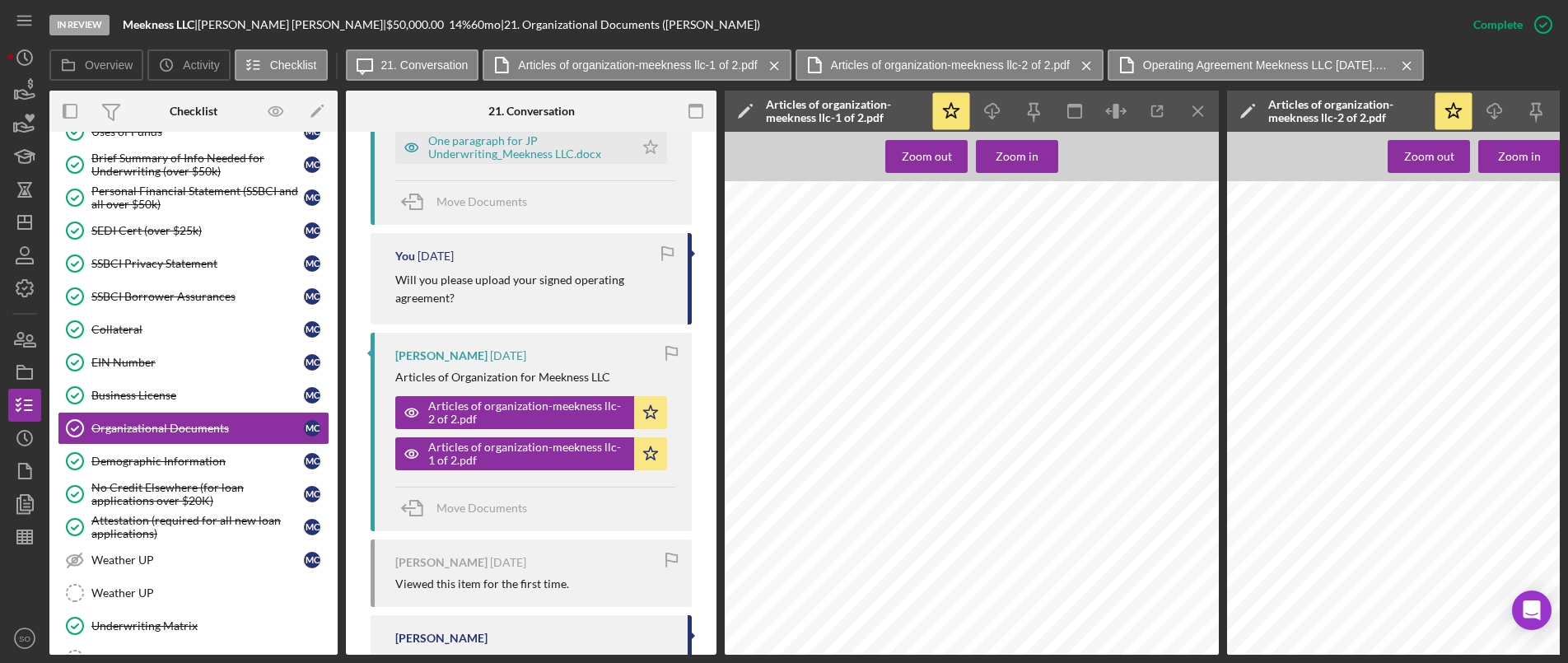
scroll to position [601, 0]
click at [1195, 103] on icon "Icon/Menu Close" at bounding box center [1198, 112] width 37 height 37
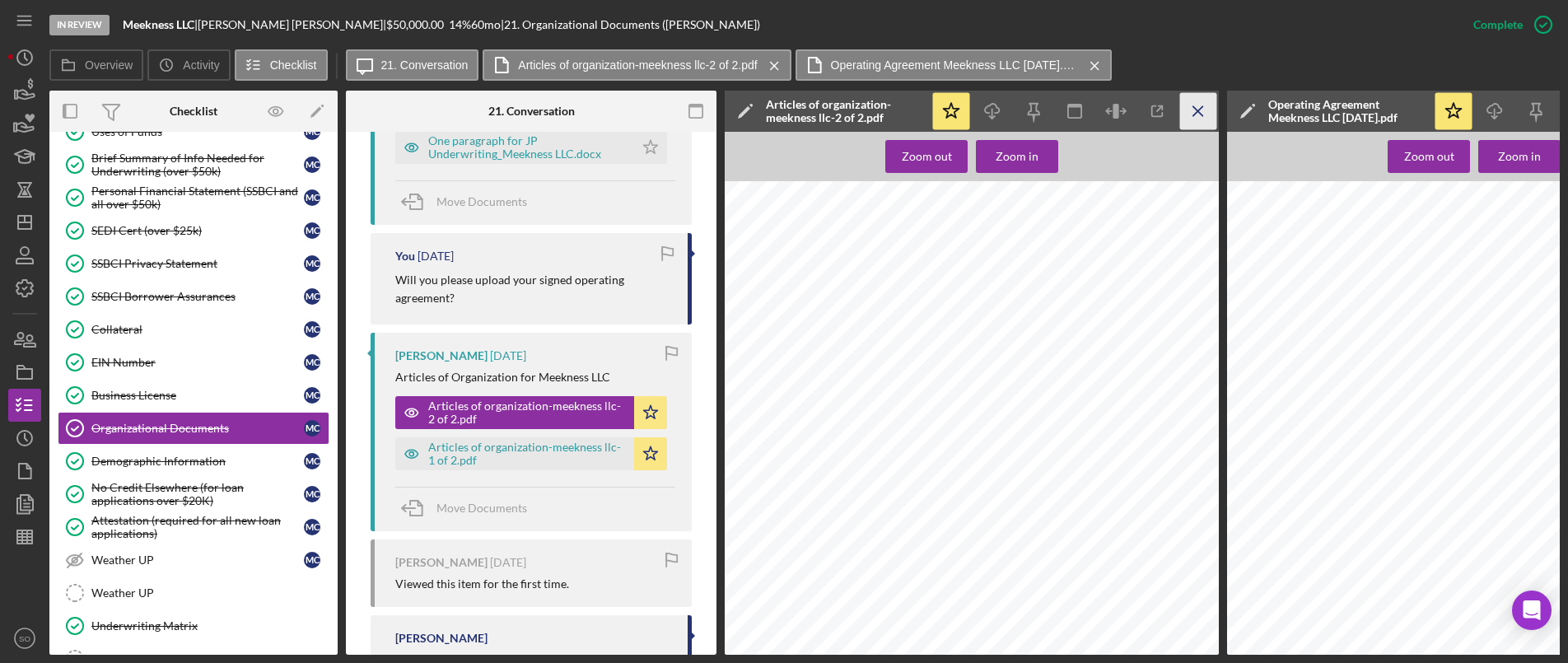
click at [1198, 112] on line "button" at bounding box center [1198, 110] width 9 height 9
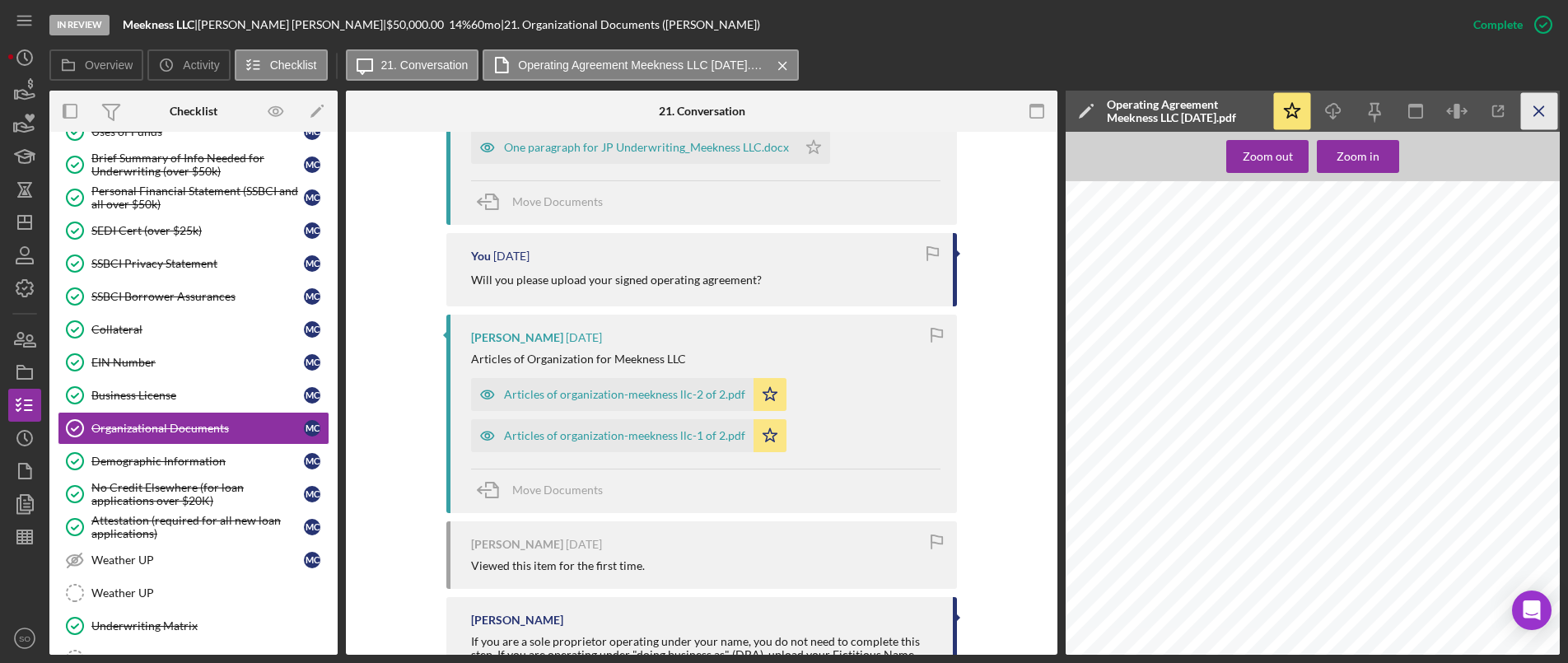
click at [1537, 113] on line "button" at bounding box center [1539, 110] width 9 height 9
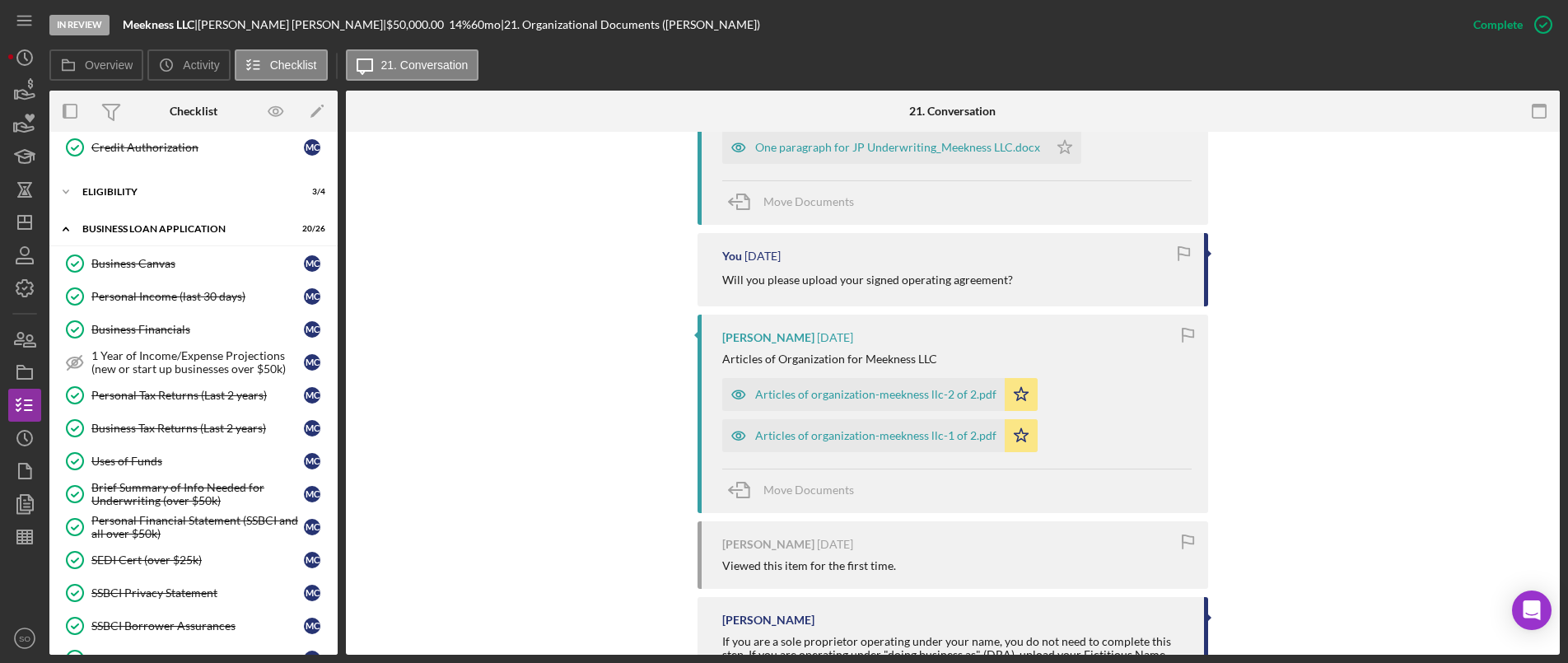
scroll to position [619, 0]
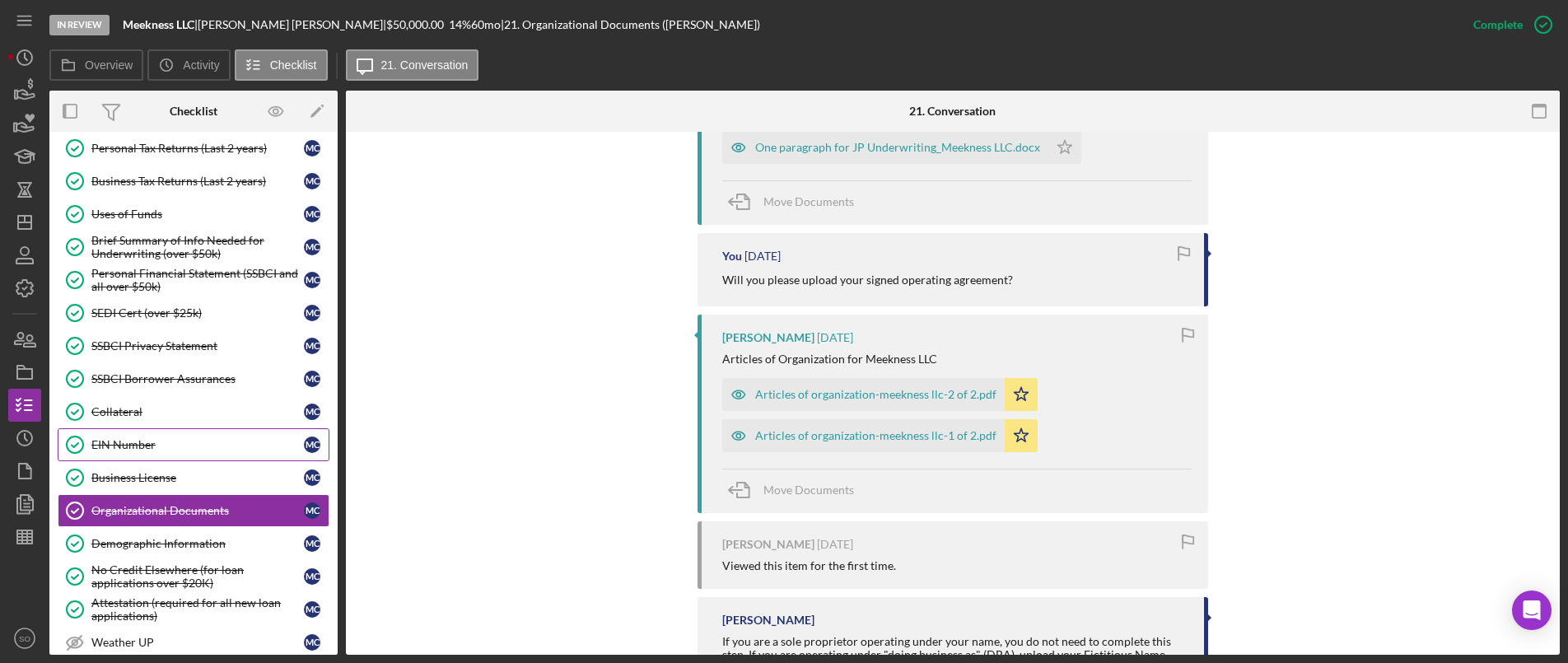
drag, startPoint x: 175, startPoint y: 452, endPoint x: 228, endPoint y: 453, distance: 53.0
click at [175, 452] on link "EIN Number EIN Number M C" at bounding box center [194, 445] width 272 height 33
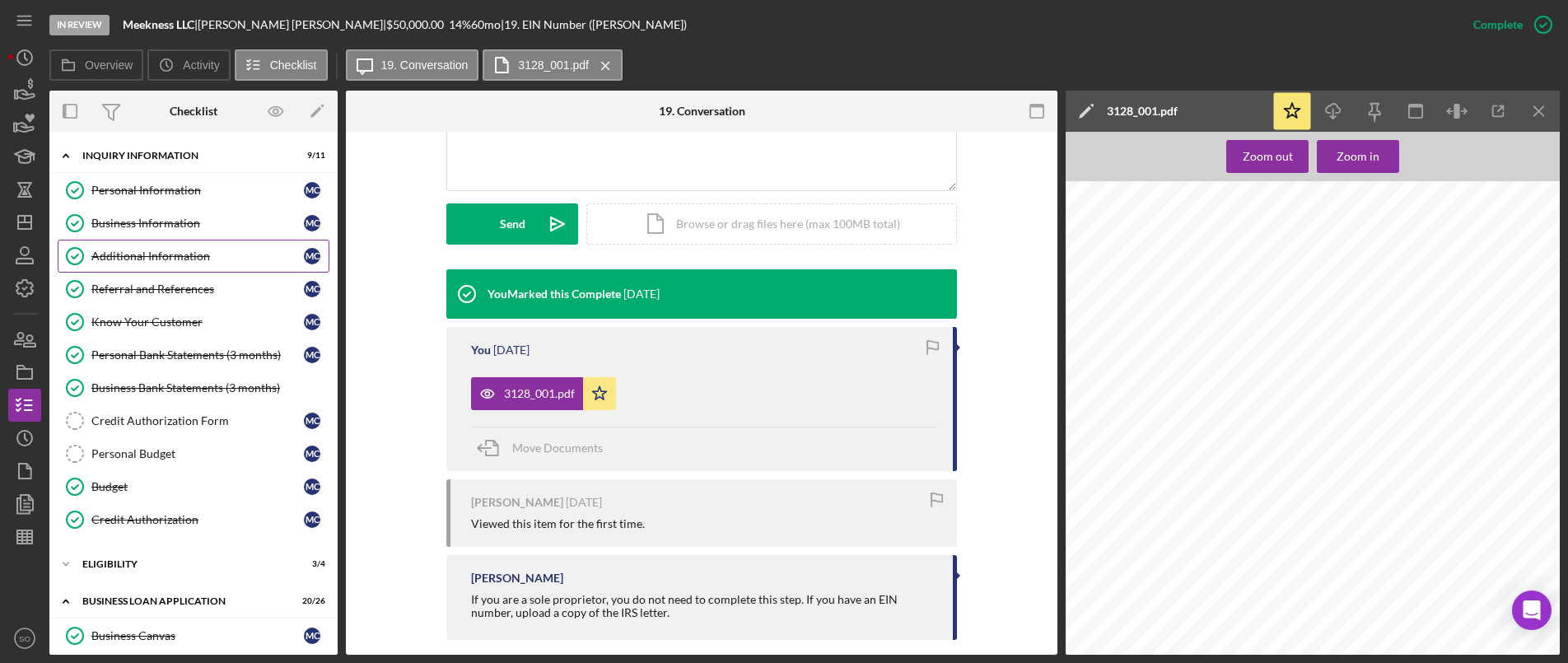
click at [157, 248] on link "Additional Information Additional Information M C" at bounding box center [194, 256] width 272 height 33
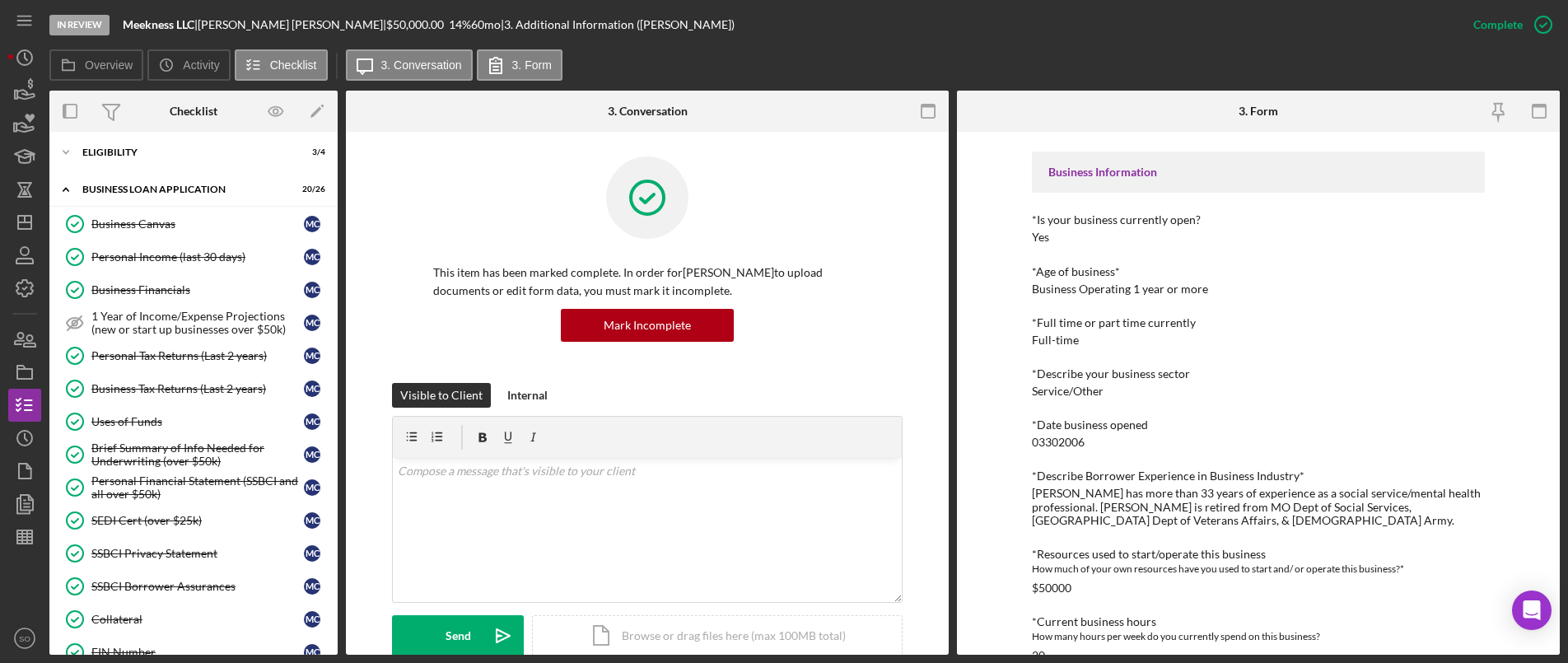
scroll to position [823, 0]
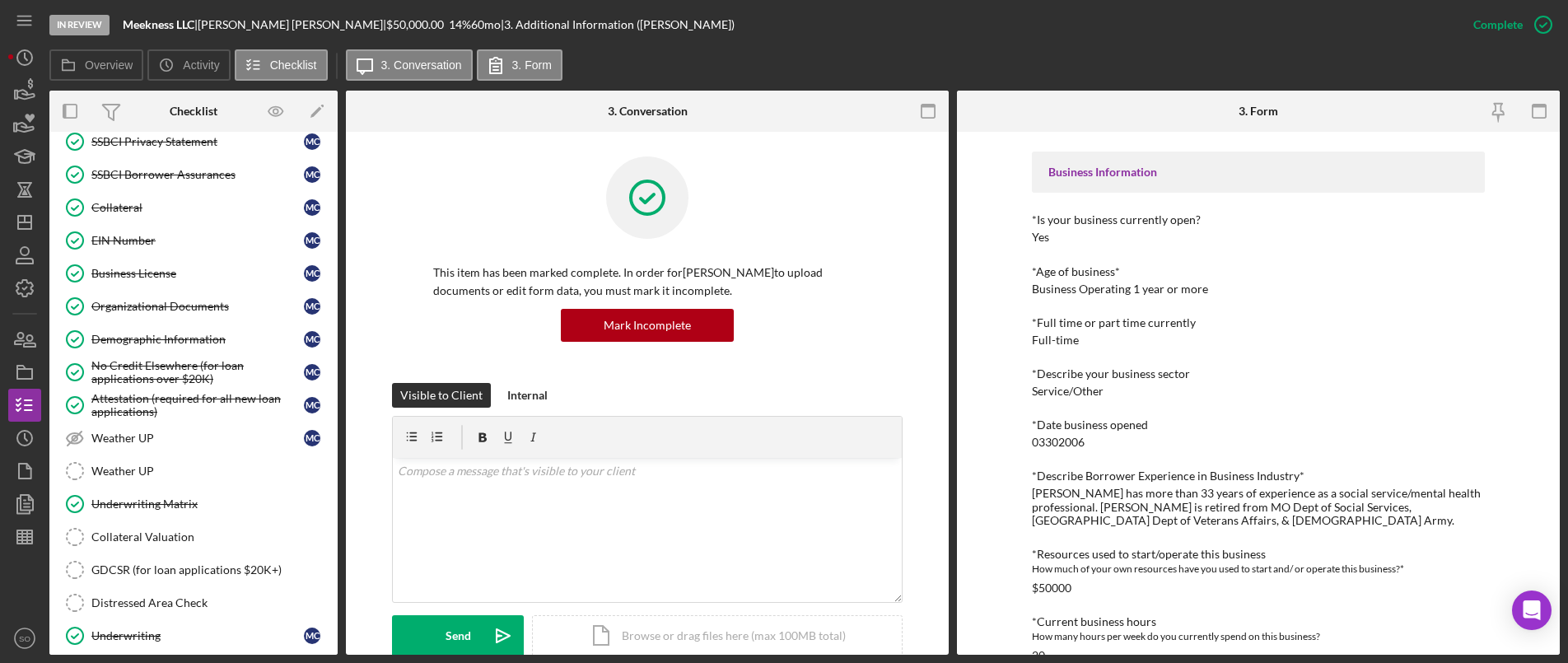
click at [152, 316] on link "Organizational Documents Organizational Documents M C" at bounding box center [194, 307] width 272 height 33
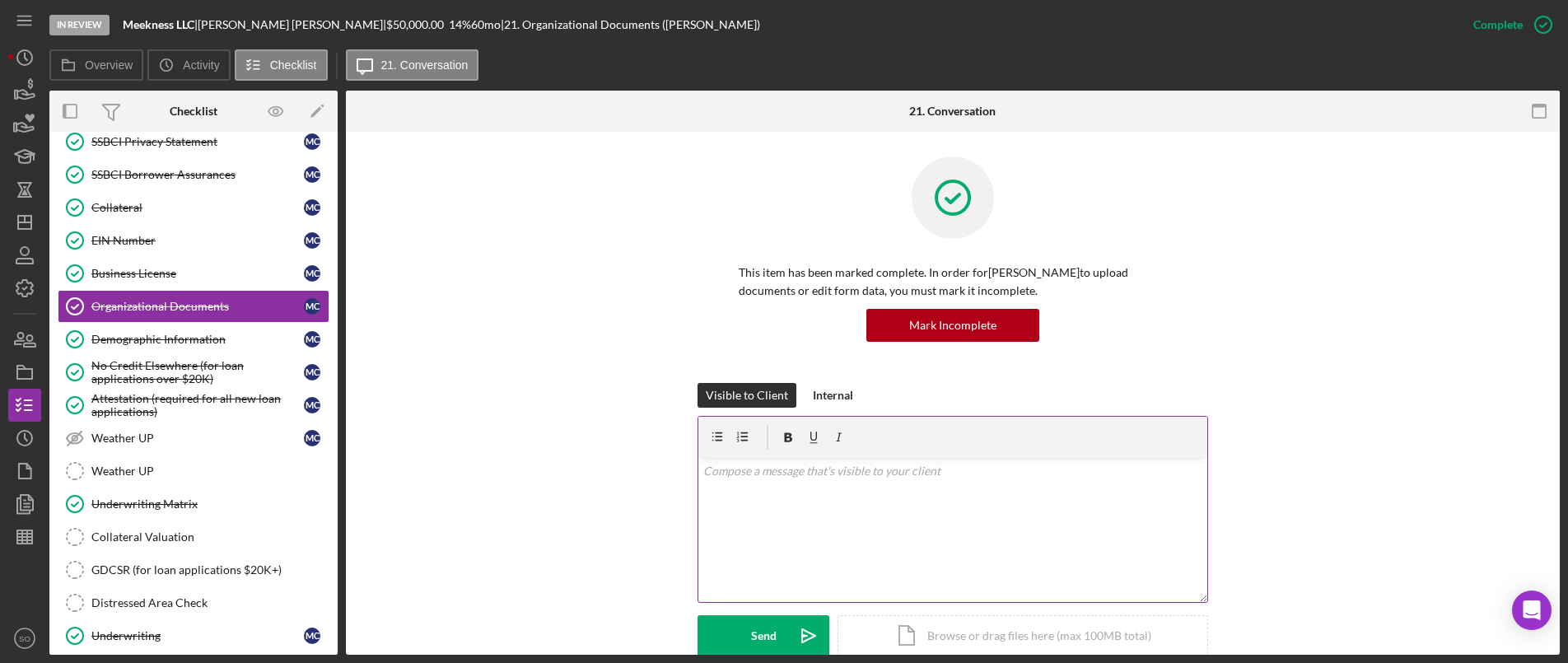
scroll to position [329, 0]
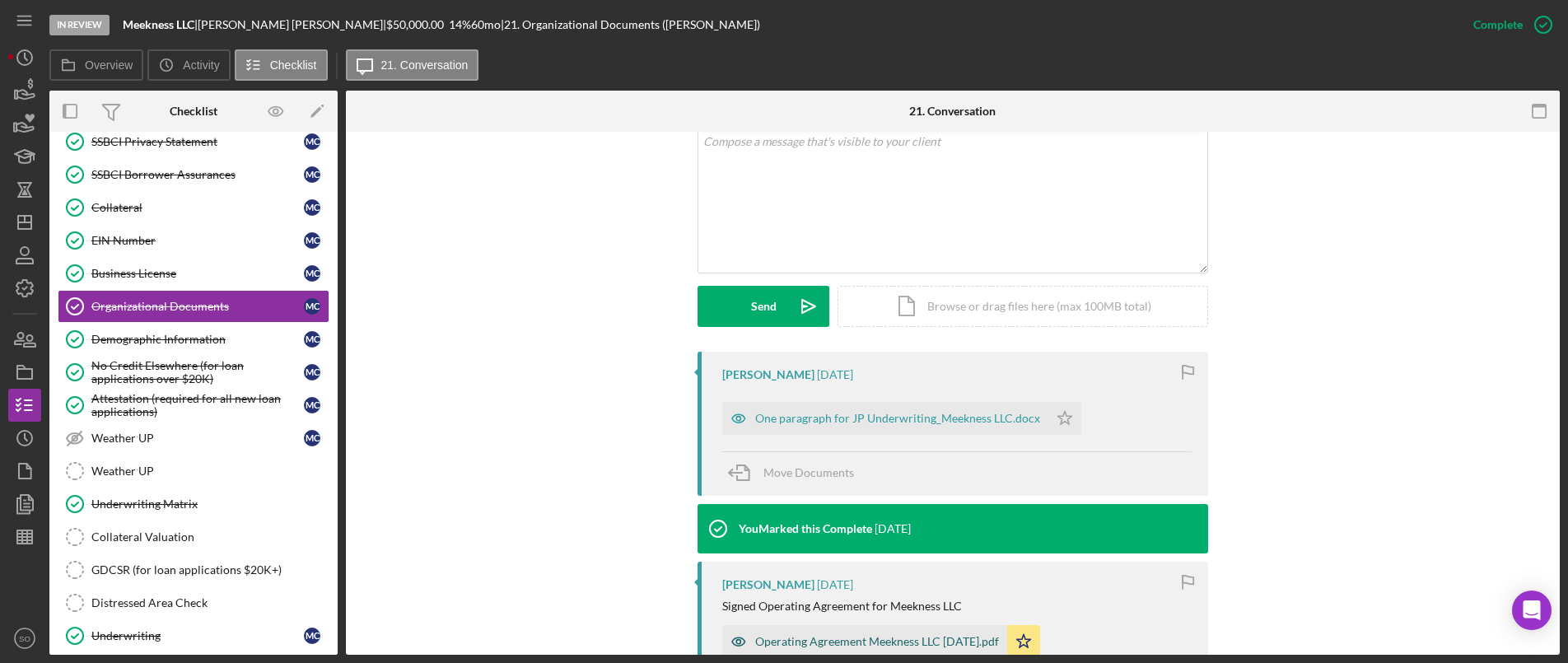
click at [857, 626] on div "Operating Agreement Meekness LLC [DATE].pdf" at bounding box center [865, 642] width 285 height 33
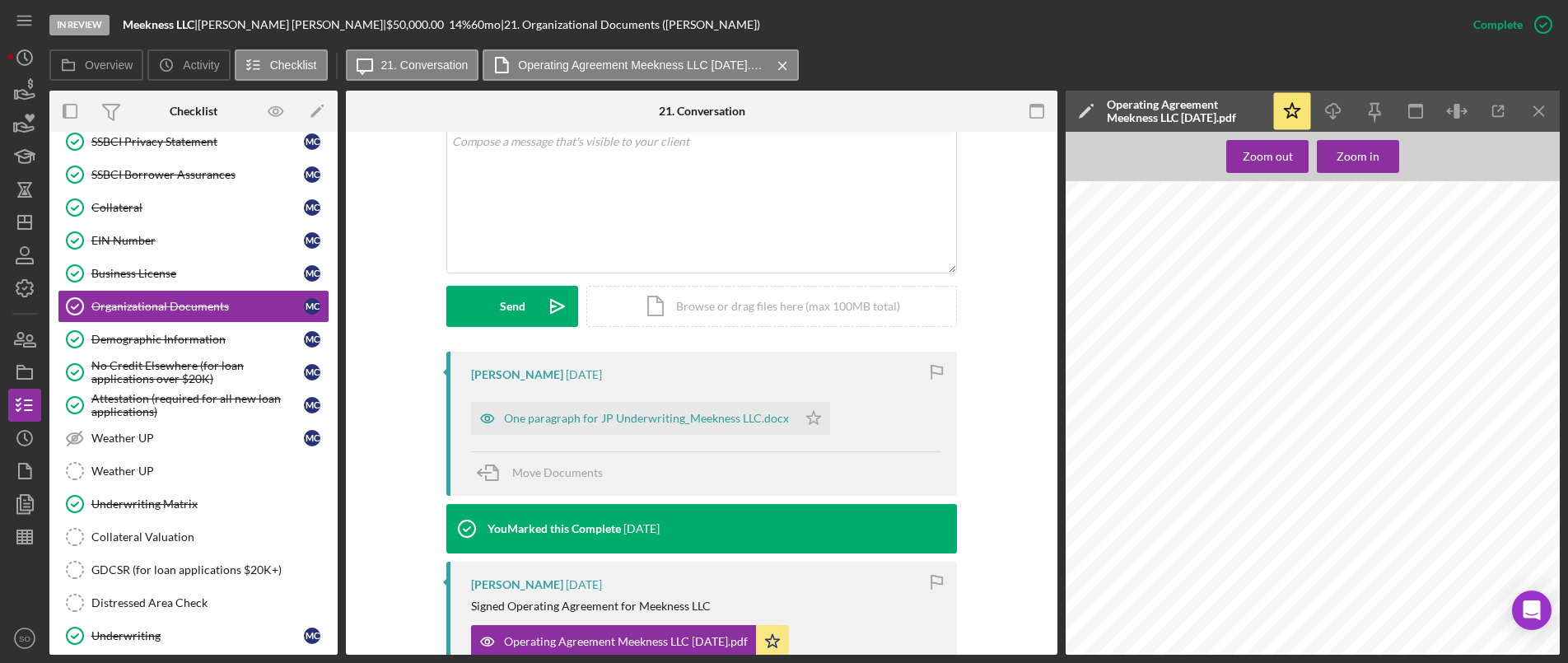
scroll to position [659, 0]
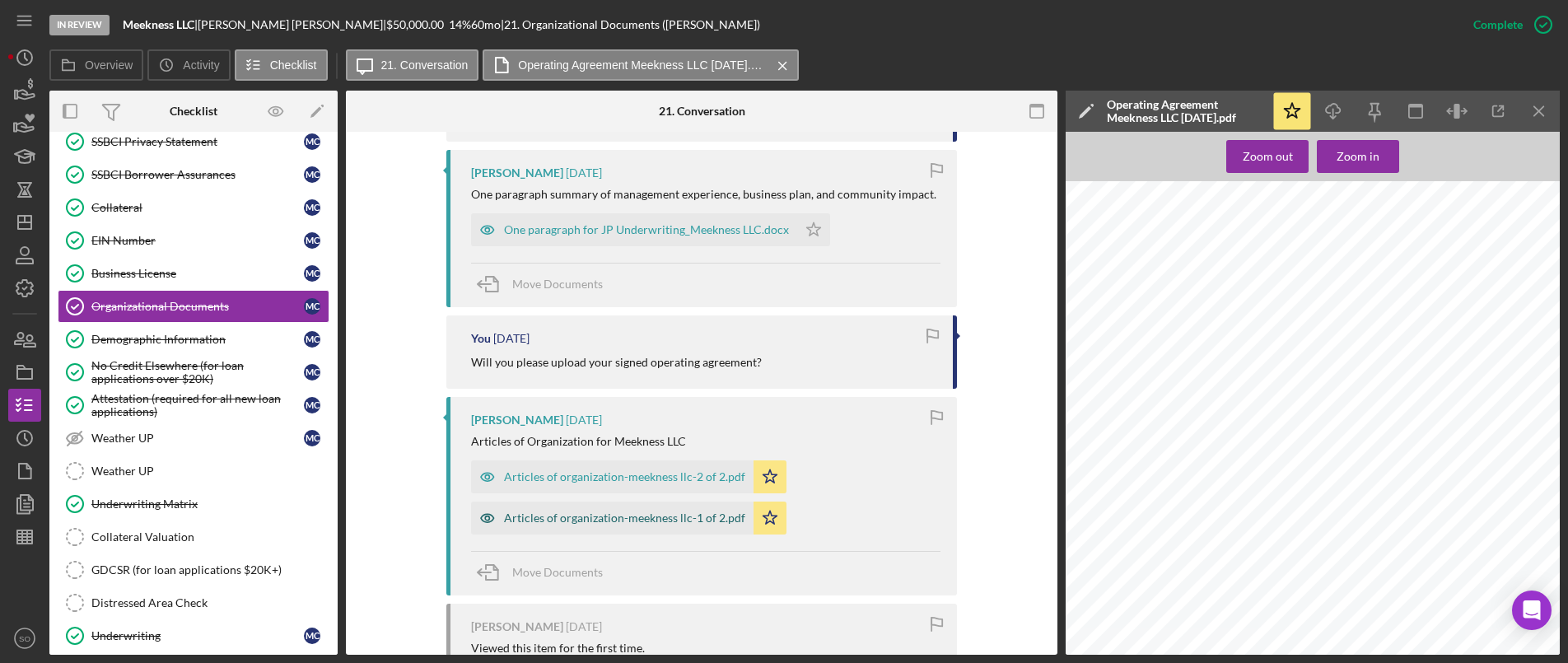
click at [613, 525] on div "Articles of organization-meekness llc-1 of 2.pdf" at bounding box center [613, 518] width 283 height 33
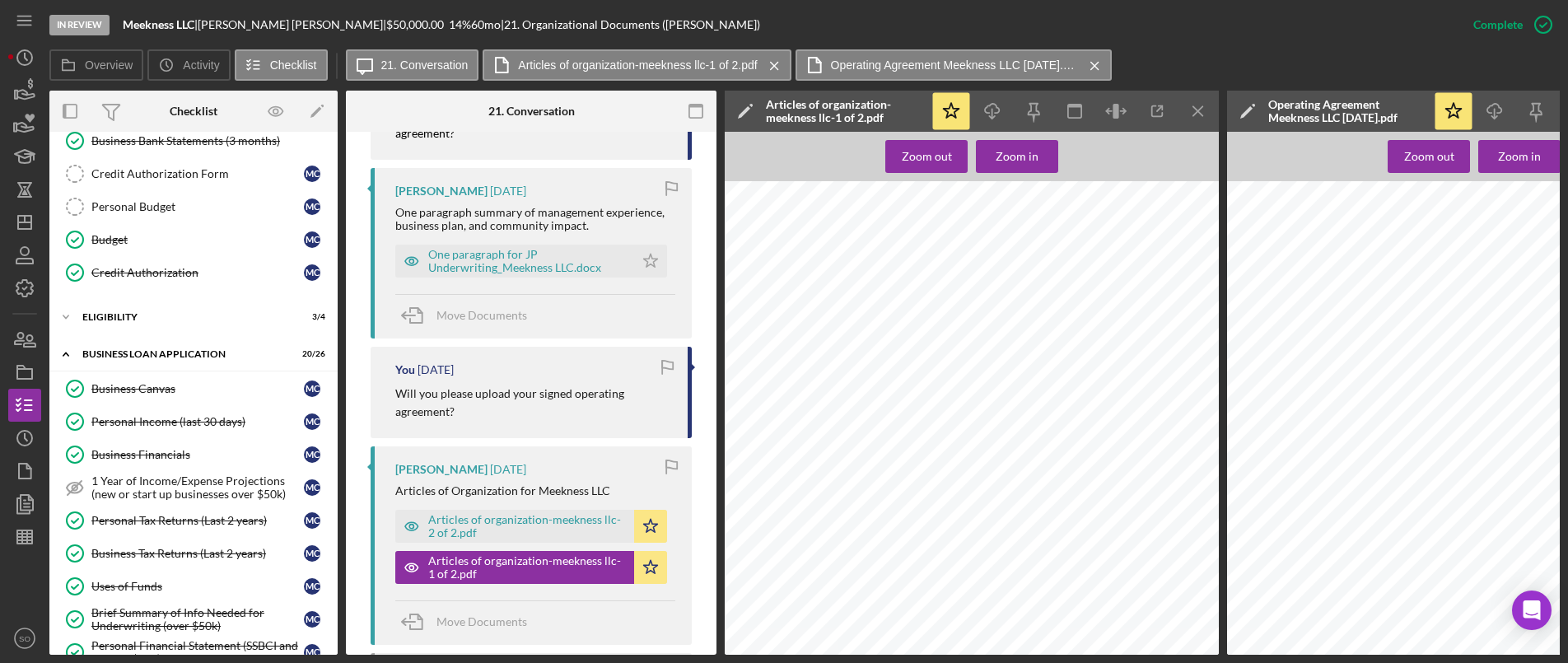
scroll to position [0, 0]
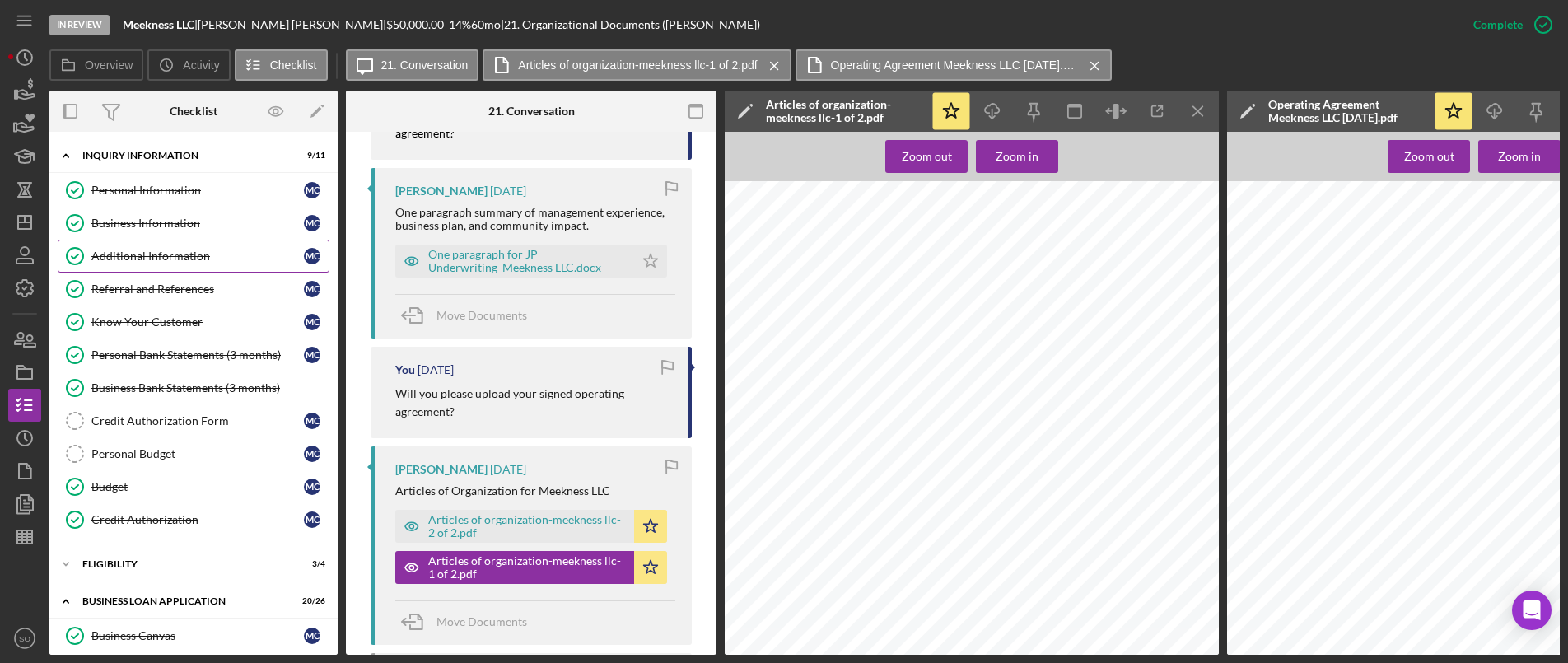
click at [154, 256] on div "Additional Information" at bounding box center [198, 256] width 213 height 13
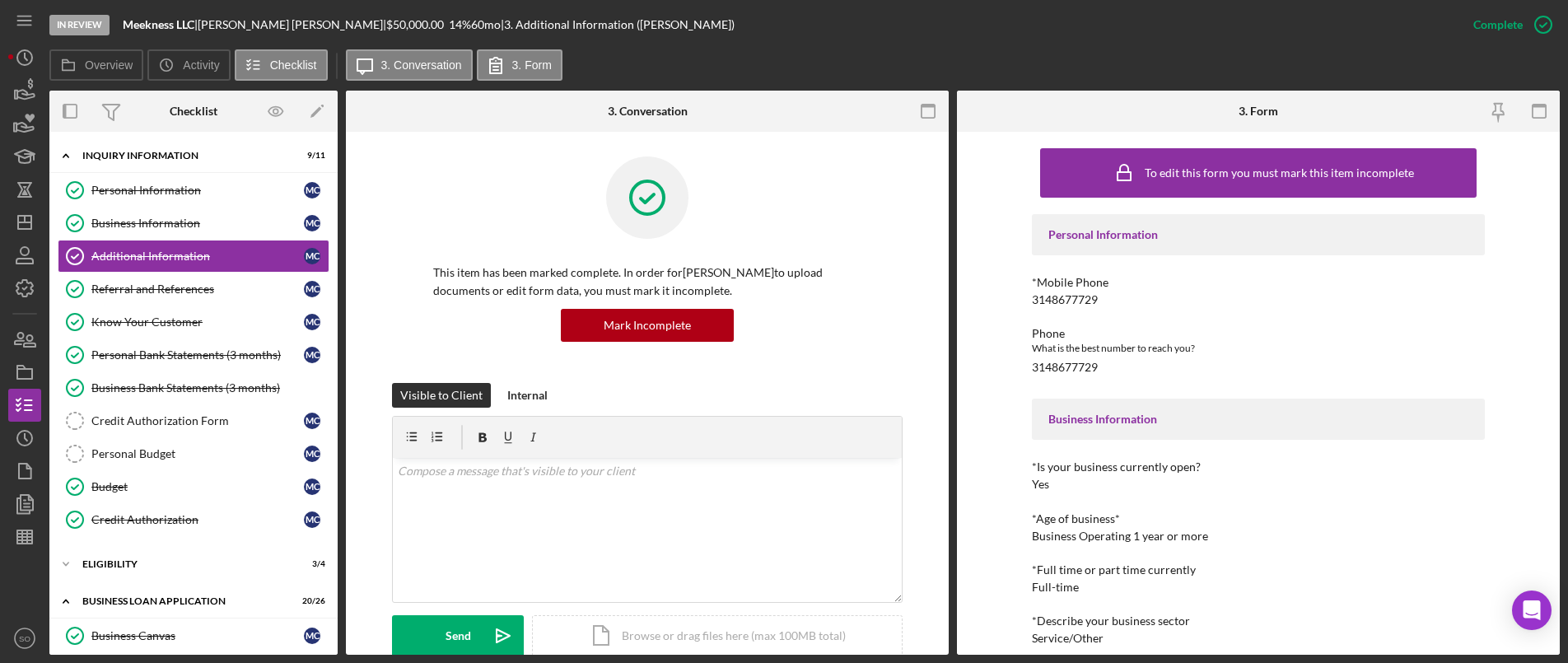
scroll to position [329, 0]
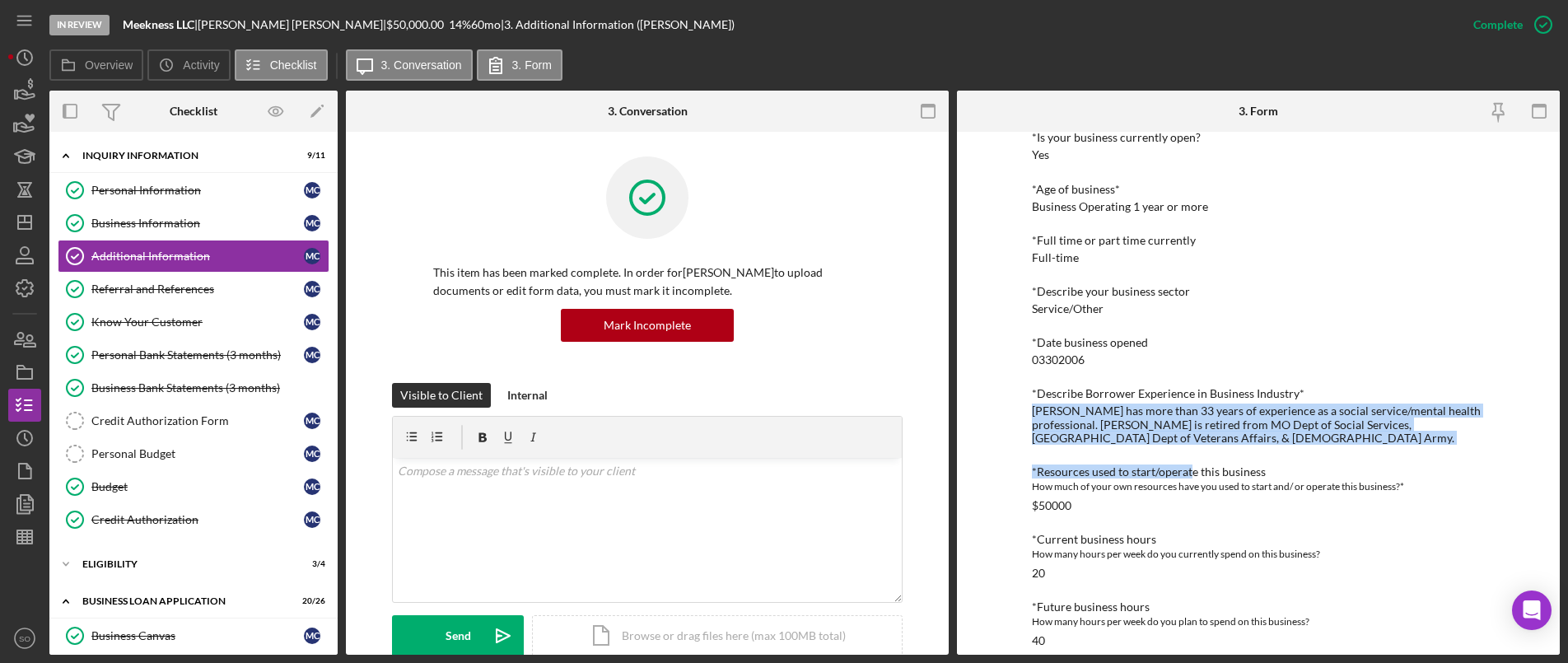
drag, startPoint x: 1188, startPoint y: 445, endPoint x: 1021, endPoint y: 417, distance: 169.3
click at [1021, 417] on div "To edit this form you must mark this item incomplete Personal Information *Mobi…" at bounding box center [1258, 393] width 603 height 522
click at [1205, 435] on div "[PERSON_NAME] has more than 33 years of experience as a social service/mental h…" at bounding box center [1259, 424] width 453 height 40
drag, startPoint x: 1151, startPoint y: 441, endPoint x: 1024, endPoint y: 411, distance: 130.5
click at [1024, 411] on div "To edit this form you must mark this item incomplete Personal Information *Mobi…" at bounding box center [1258, 393] width 603 height 522
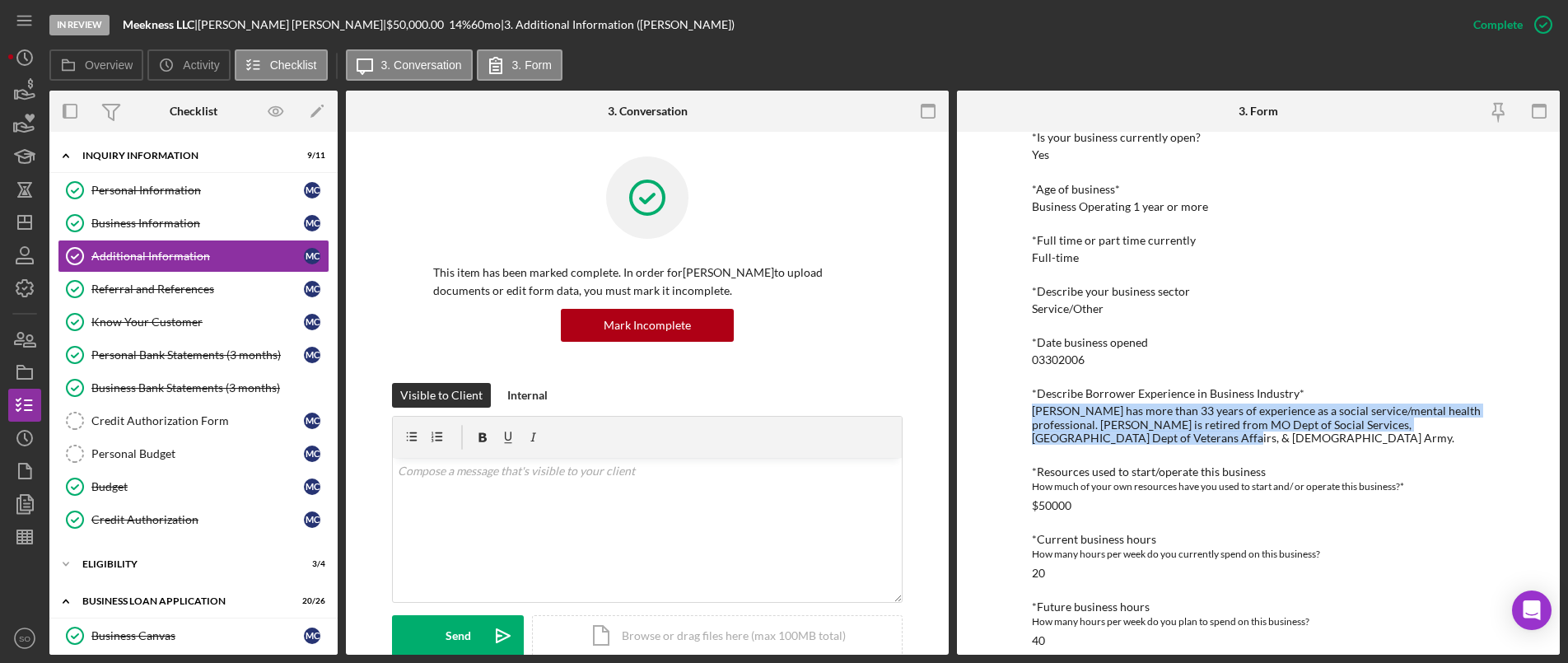
copy div "[PERSON_NAME] has more than 33 years of experience as a social service/mental h…"
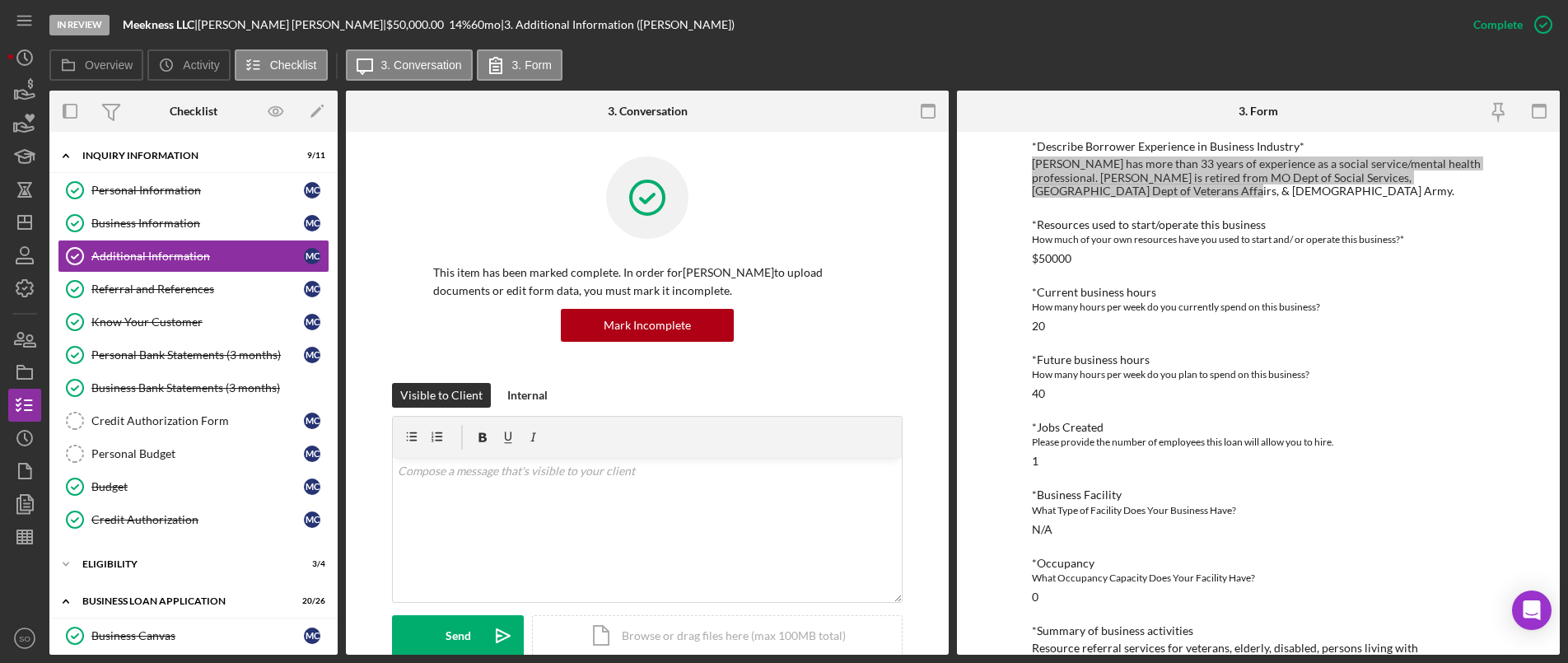
scroll to position [717, 0]
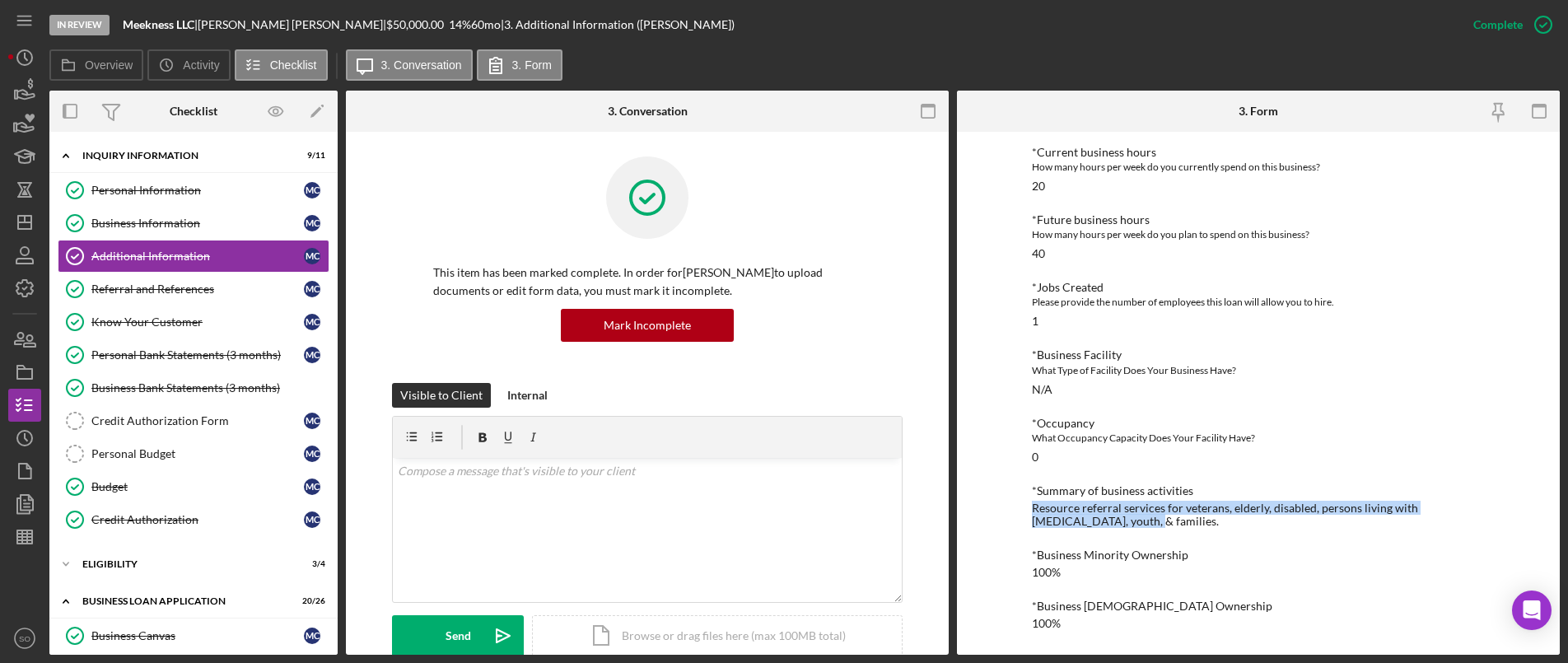
drag, startPoint x: 1084, startPoint y: 522, endPoint x: 1009, endPoint y: 510, distance: 76.0
click at [1009, 510] on div "To edit this form you must mark this item incomplete Personal Information *Mobi…" at bounding box center [1258, 393] width 603 height 522
copy div "Resource referral services for veterans, elderly, disabled, persons living with…"
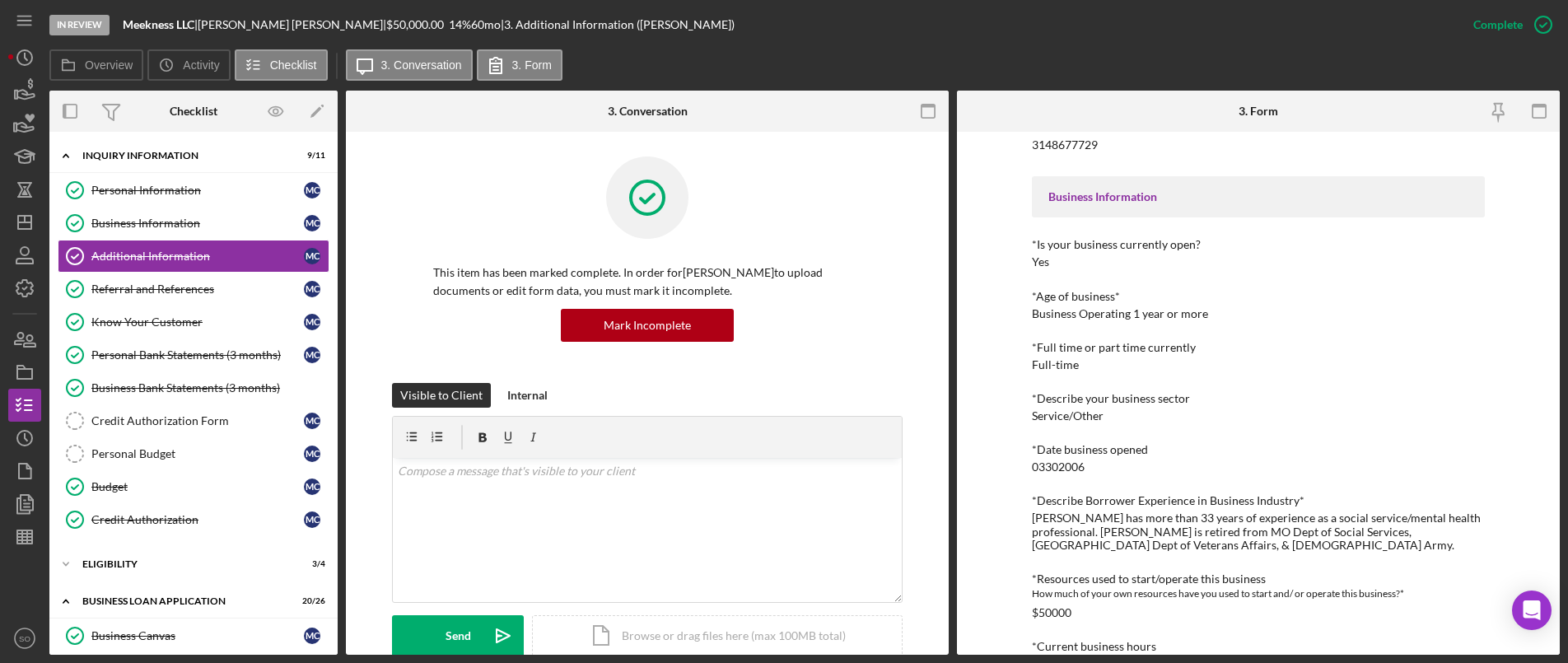
scroll to position [0, 0]
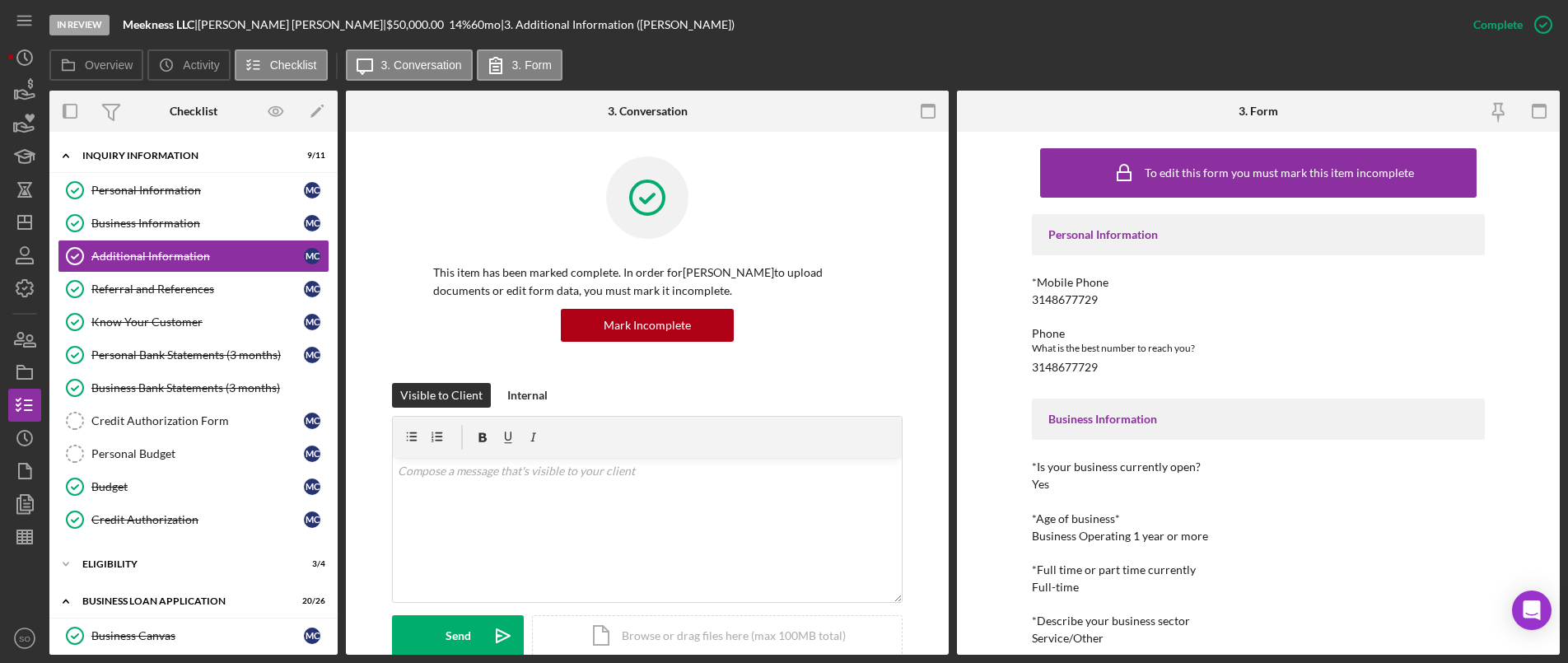
click at [1003, 491] on div "To edit this form you must mark this item incomplete Personal Information *Mobi…" at bounding box center [1258, 393] width 603 height 522
click at [141, 222] on div "Business Information" at bounding box center [198, 223] width 213 height 13
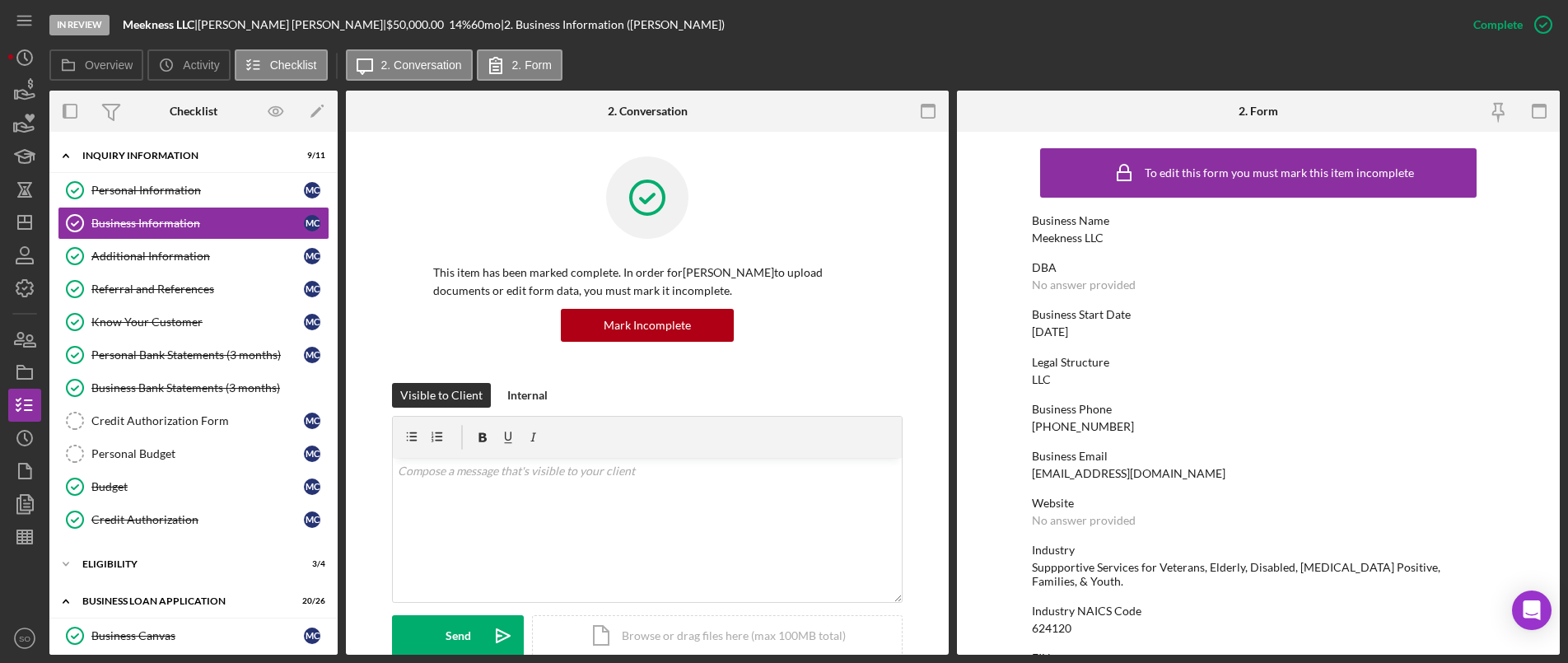
scroll to position [83, 0]
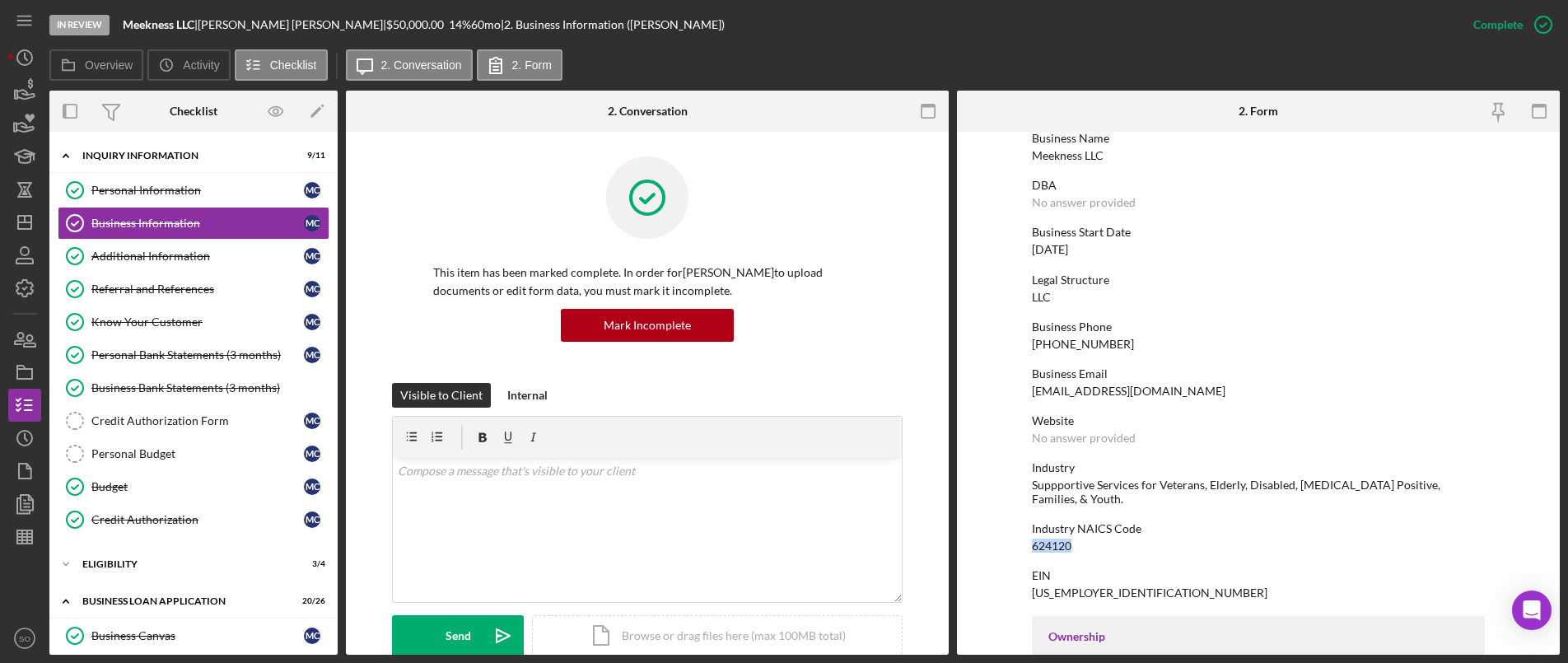
drag, startPoint x: 1093, startPoint y: 532, endPoint x: 1023, endPoint y: 528, distance: 70.1
click at [1023, 528] on form "To edit this form you must mark this item incomplete Business Name Meekness LLC…" at bounding box center [1258, 393] width 603 height 522
copy div "624120"
click at [150, 287] on div "Referral and References" at bounding box center [198, 289] width 213 height 13
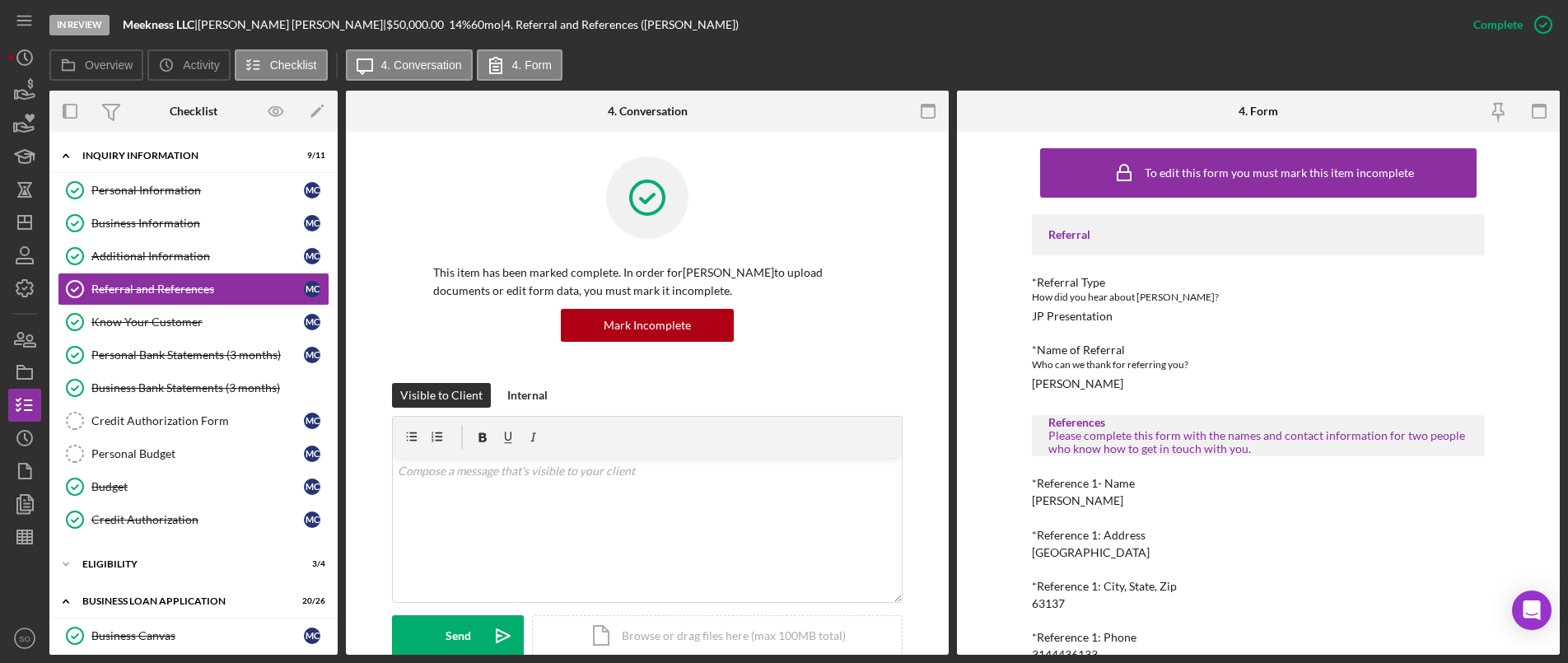
drag, startPoint x: 1129, startPoint y: 500, endPoint x: 1078, endPoint y: 502, distance: 51.0
click at [1016, 506] on div "To edit this form you must mark this item incomplete Referral *Referral Type Ho…" at bounding box center [1258, 393] width 603 height 522
copy div "Willie Coffman Sr"
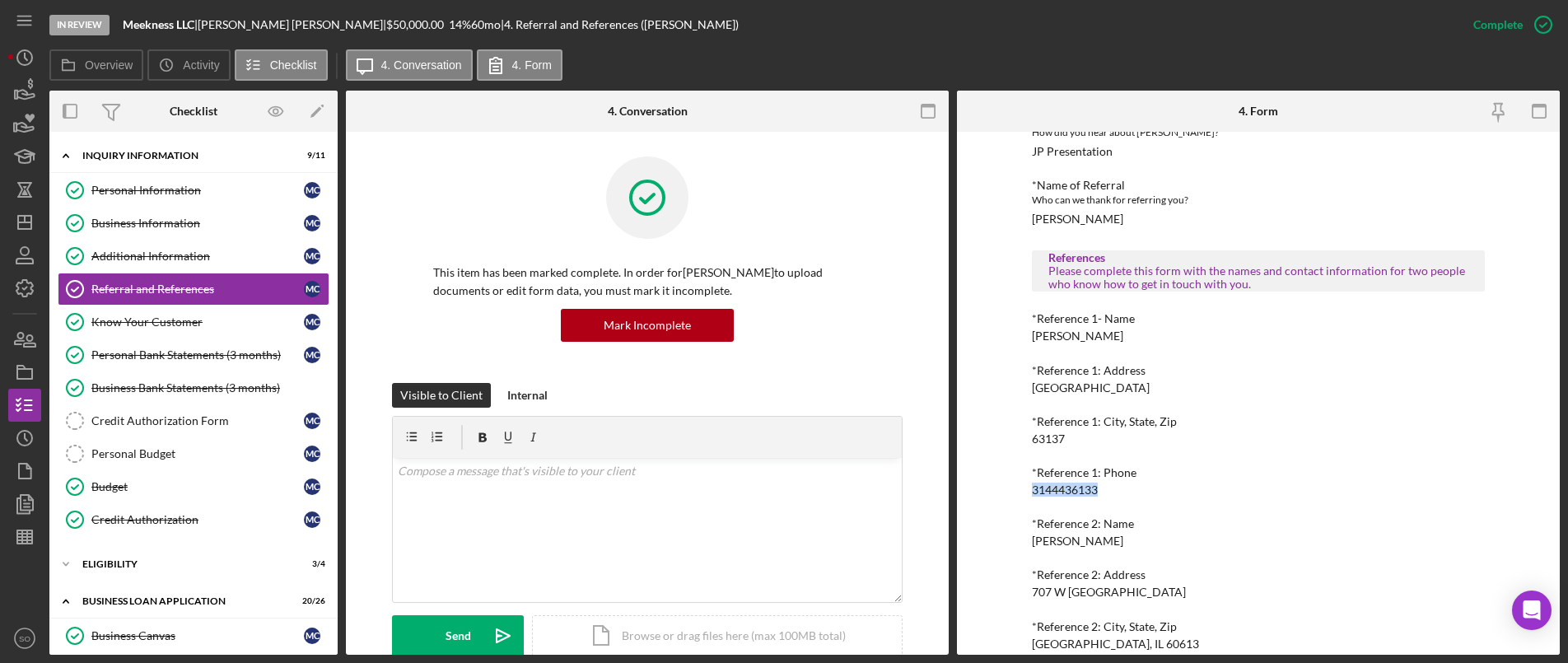
drag, startPoint x: 1102, startPoint y: 484, endPoint x: 1017, endPoint y: 485, distance: 85.0
click at [1017, 485] on div "To edit this form you must mark this item incomplete Referral *Referral Type Ho…" at bounding box center [1258, 393] width 603 height 522
copy div "3144436133"
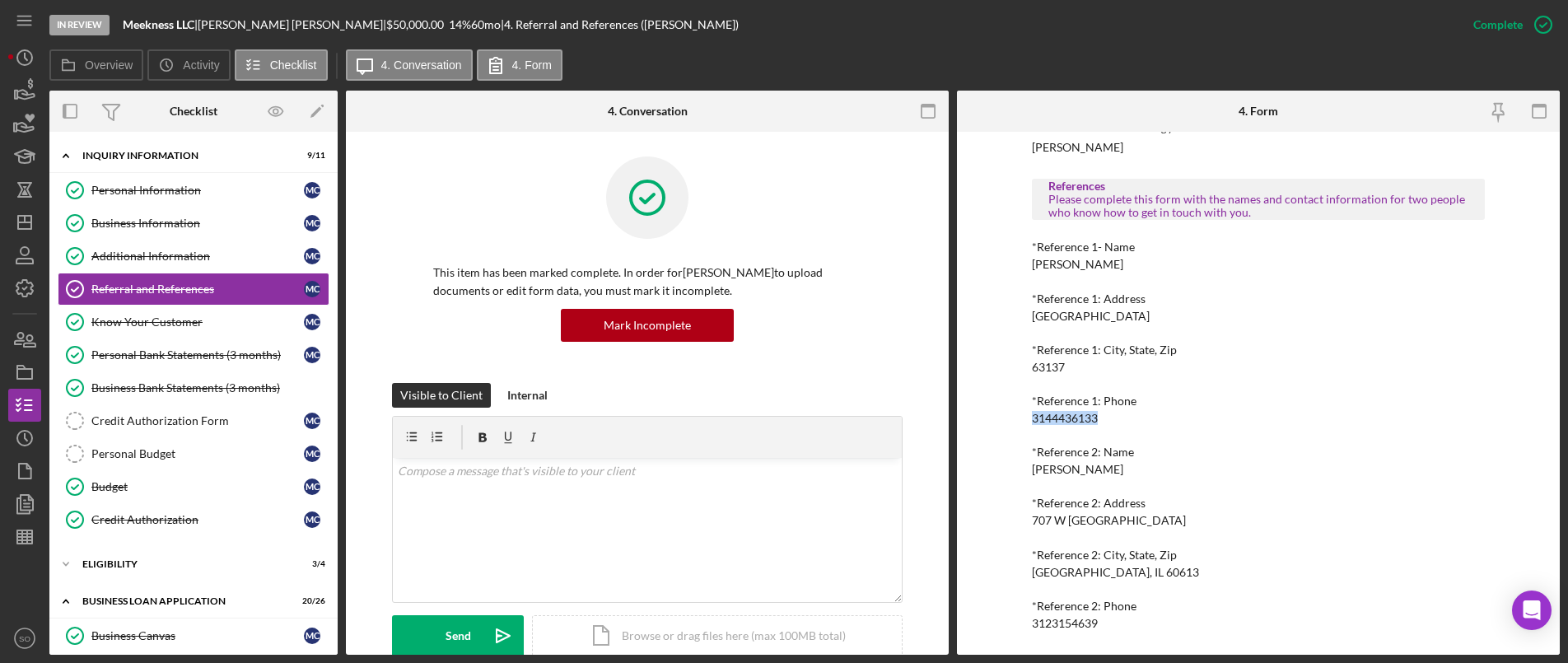
drag, startPoint x: 1154, startPoint y: 466, endPoint x: 1026, endPoint y: 465, distance: 128.0
click at [1024, 466] on div "To edit this form you must mark this item incomplete Referral *Referral Type Ho…" at bounding box center [1258, 393] width 603 height 522
copy div "Lazette Rayford Obrien"
drag, startPoint x: 1105, startPoint y: 618, endPoint x: 1006, endPoint y: 624, distance: 99.2
click at [1006, 624] on div "To edit this form you must mark this item incomplete Referral *Referral Type Ho…" at bounding box center [1258, 393] width 603 height 522
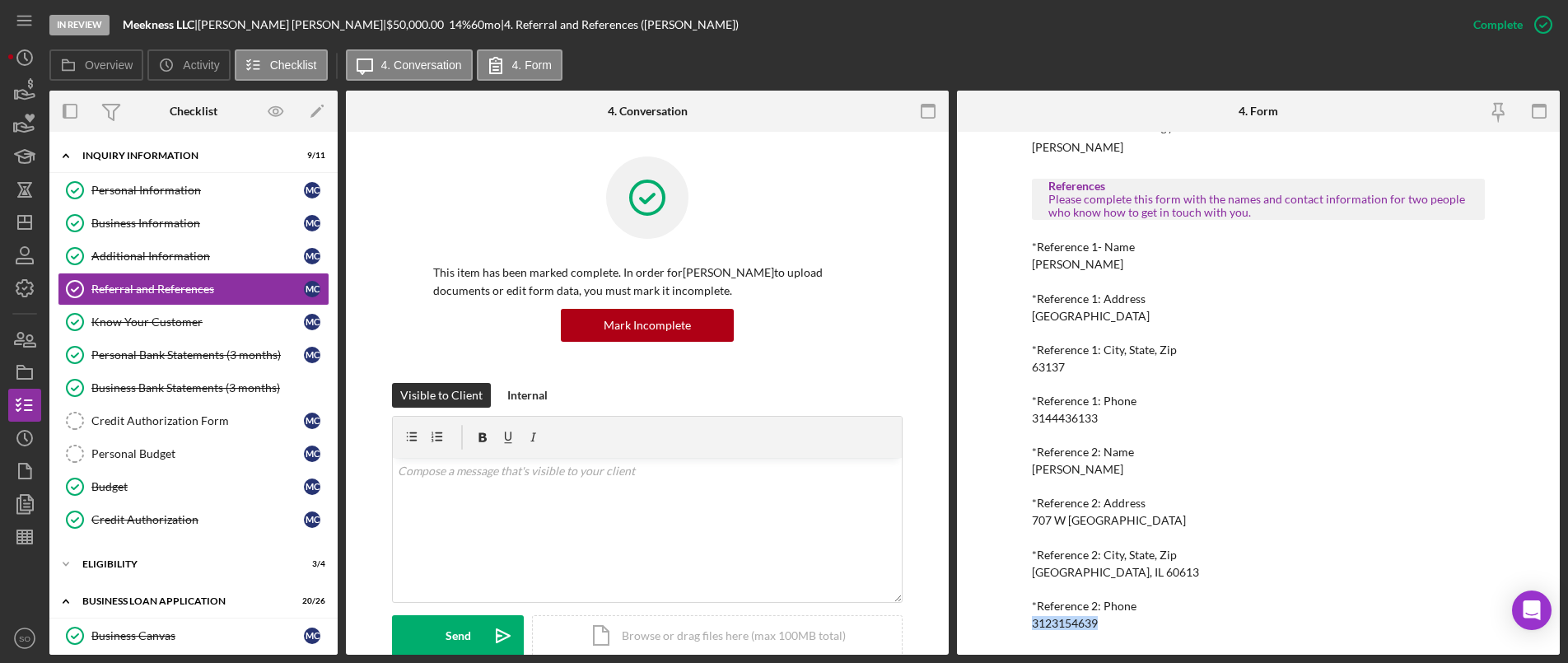
copy div "3123154639"
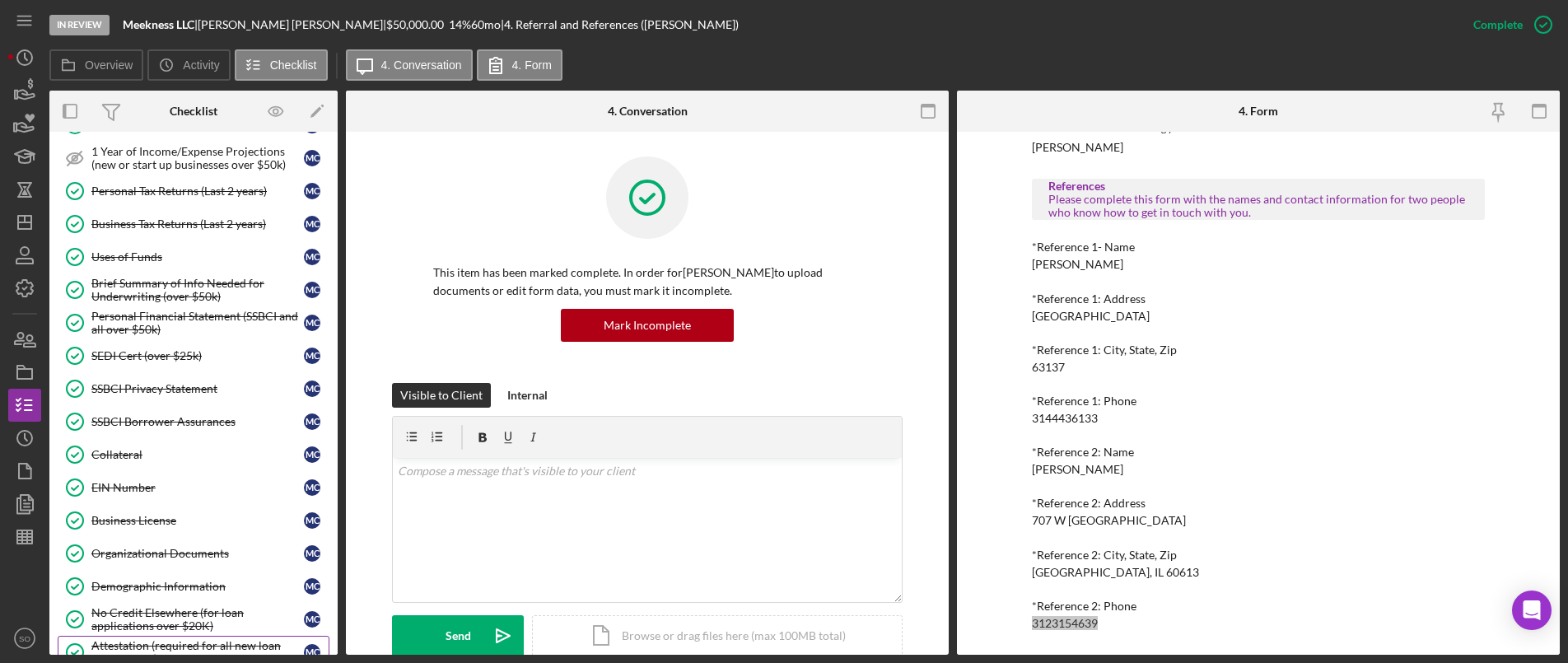
scroll to position [741, 0]
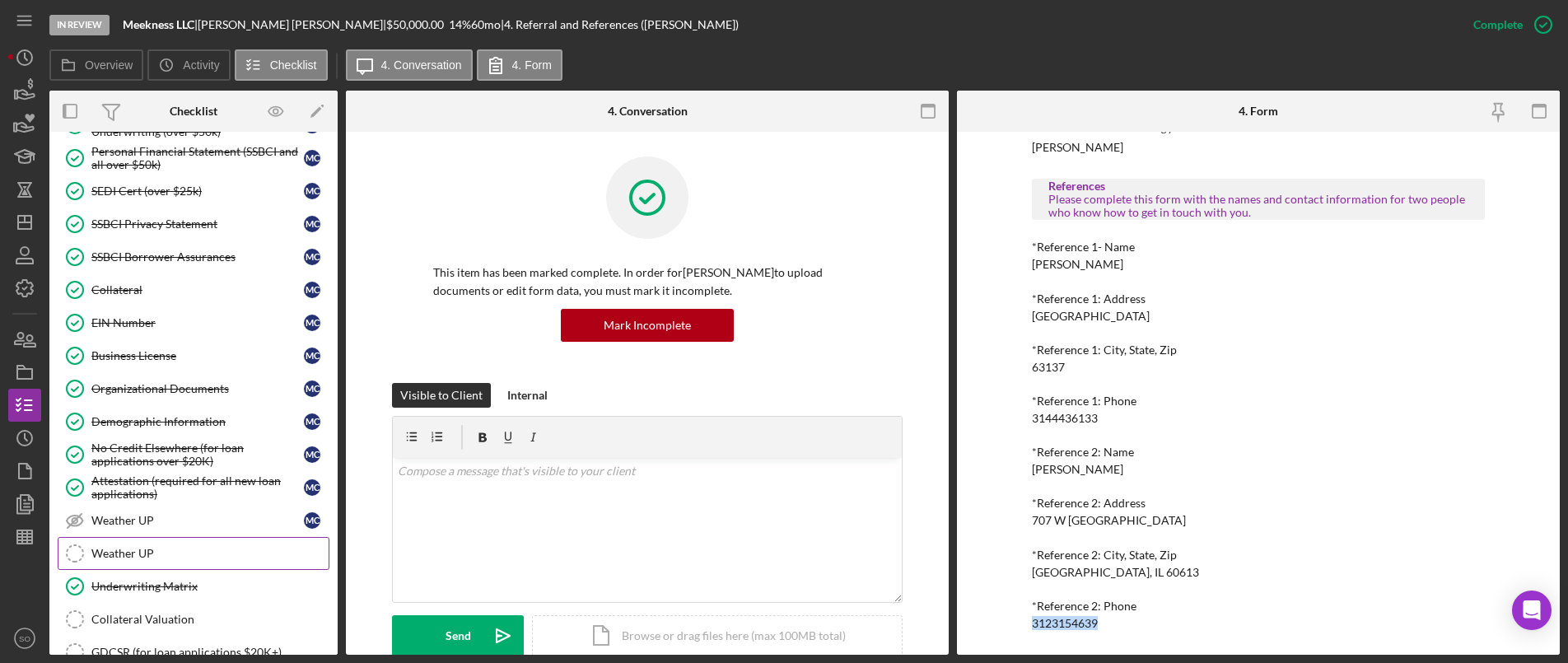
drag, startPoint x: 144, startPoint y: 588, endPoint x: 227, endPoint y: 565, distance: 86.1
click at [144, 588] on div "Underwriting Matrix" at bounding box center [210, 586] width 237 height 13
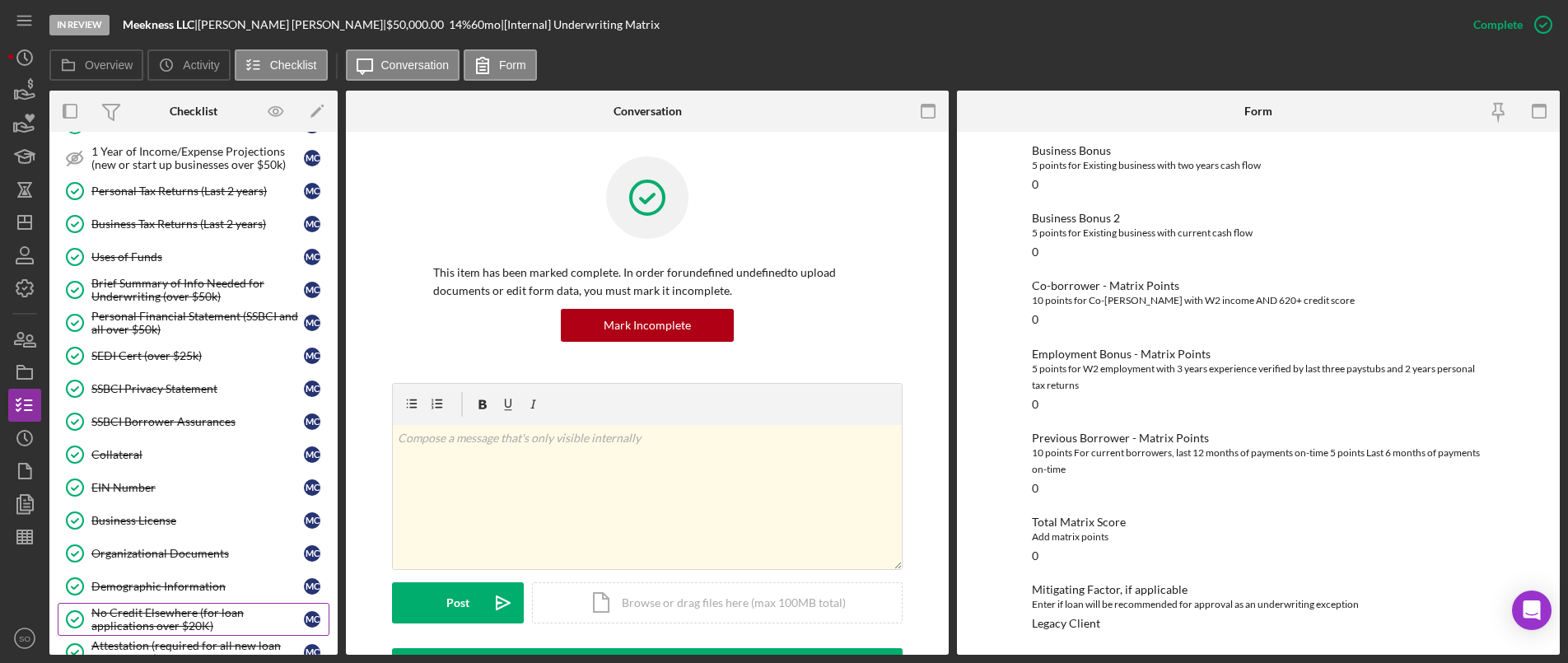
scroll to position [329, 0]
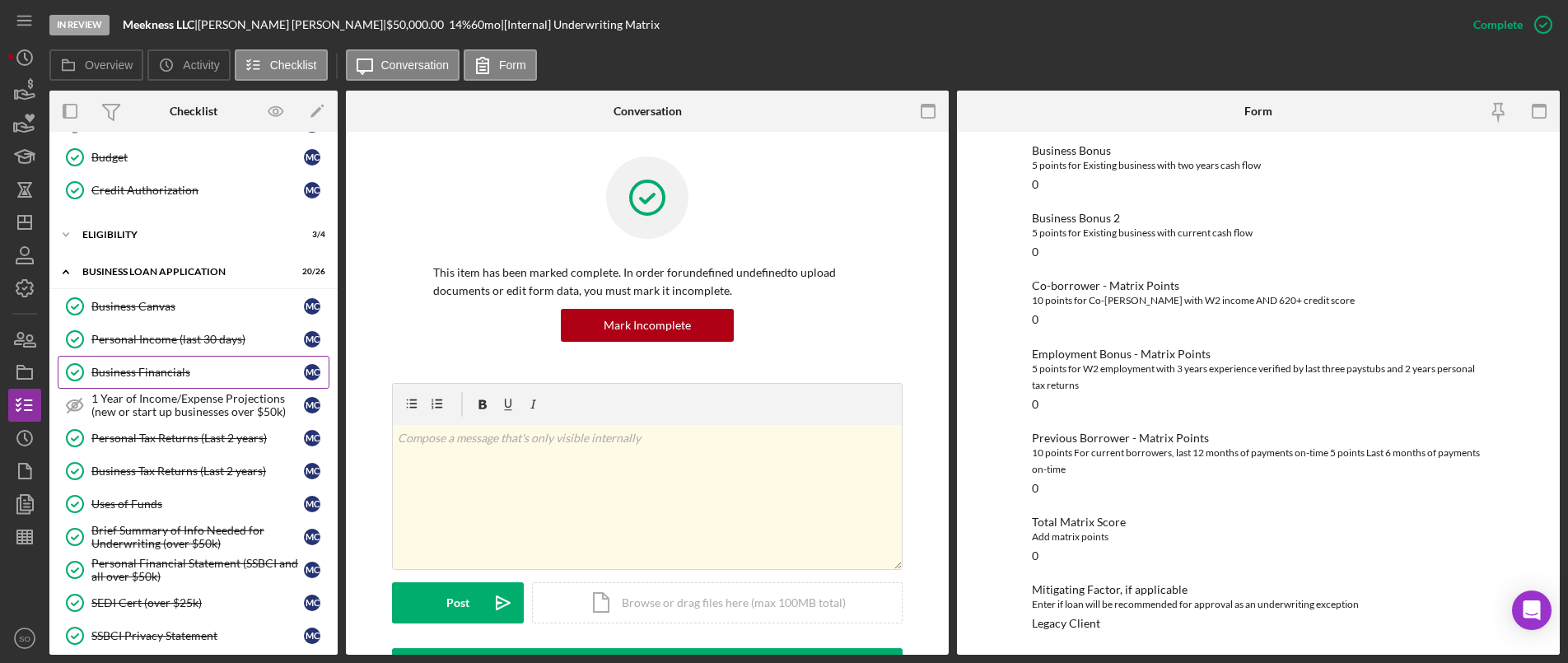
click at [157, 375] on div "Business Financials" at bounding box center [198, 372] width 213 height 13
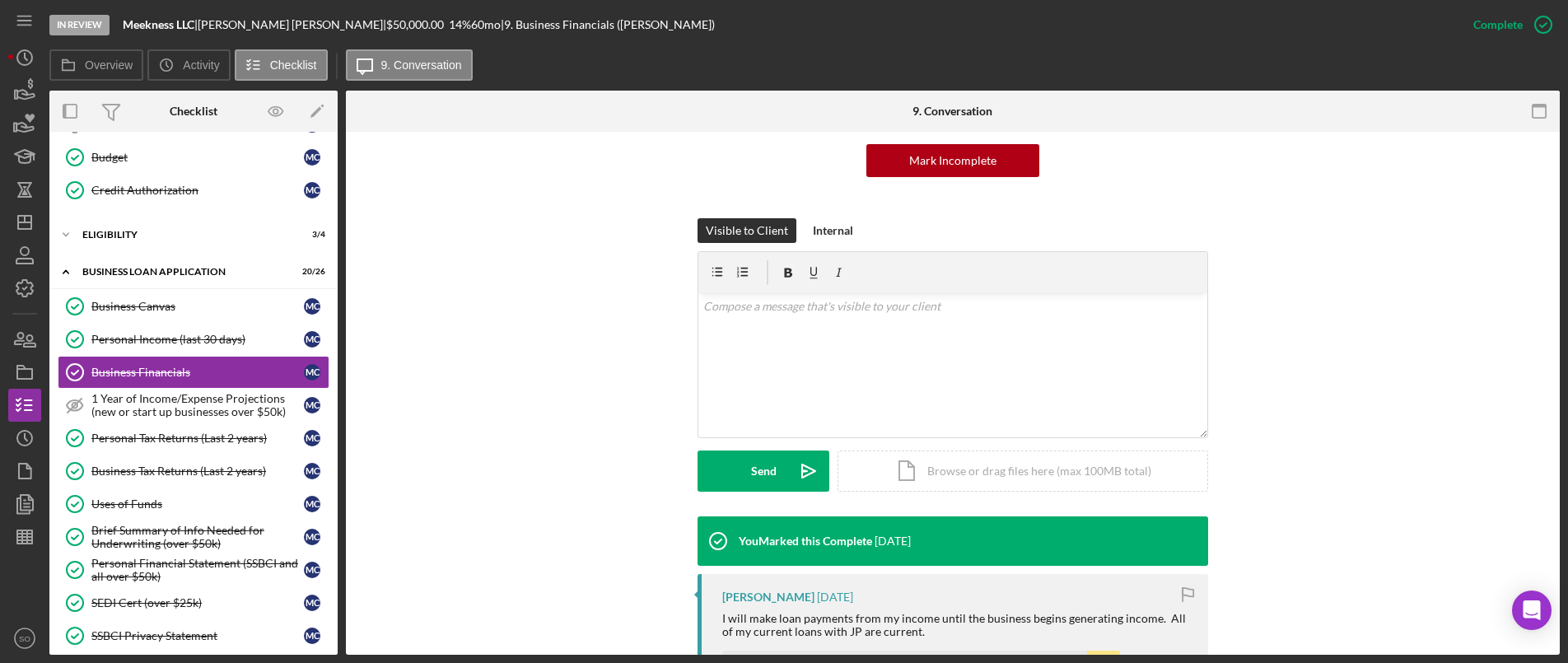
scroll to position [494, 0]
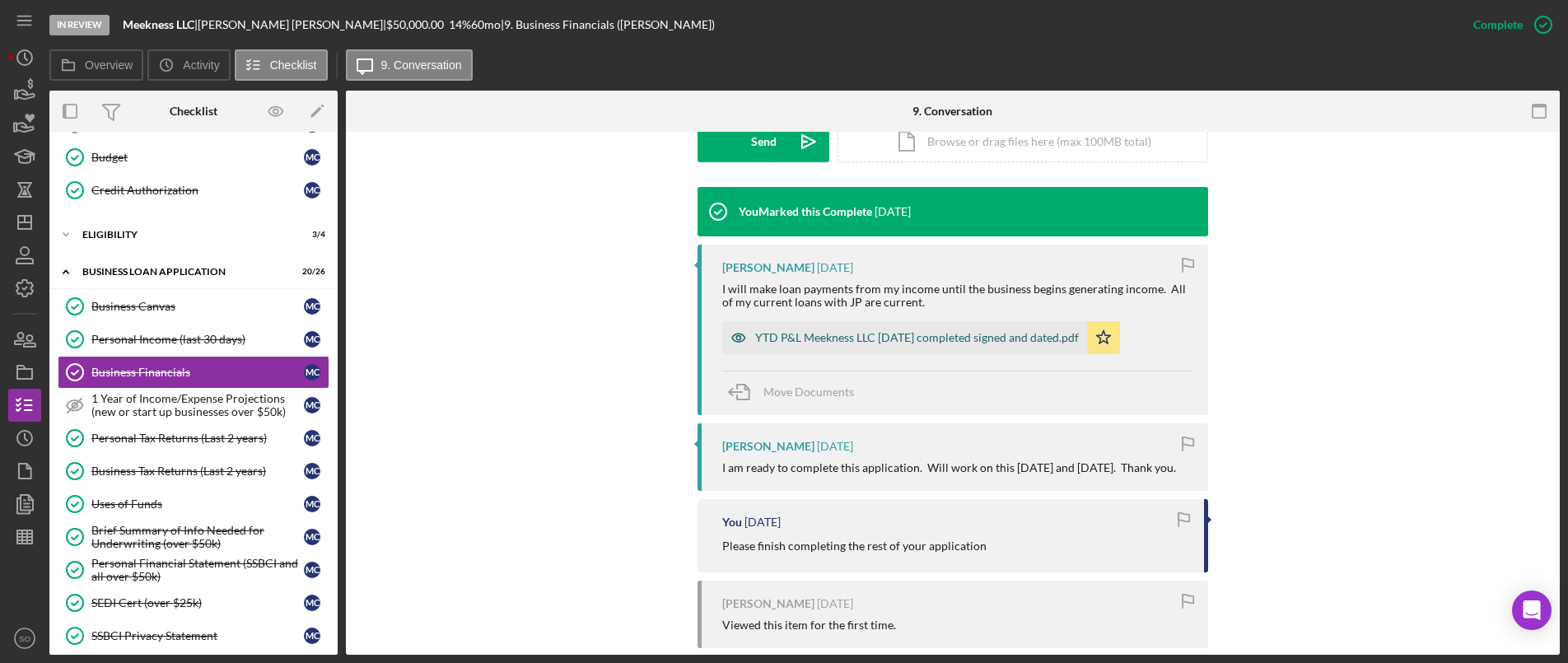
click at [805, 334] on div "YTD P&L Meekness LLC [DATE] completed signed and dated.pdf" at bounding box center [916, 337] width 323 height 13
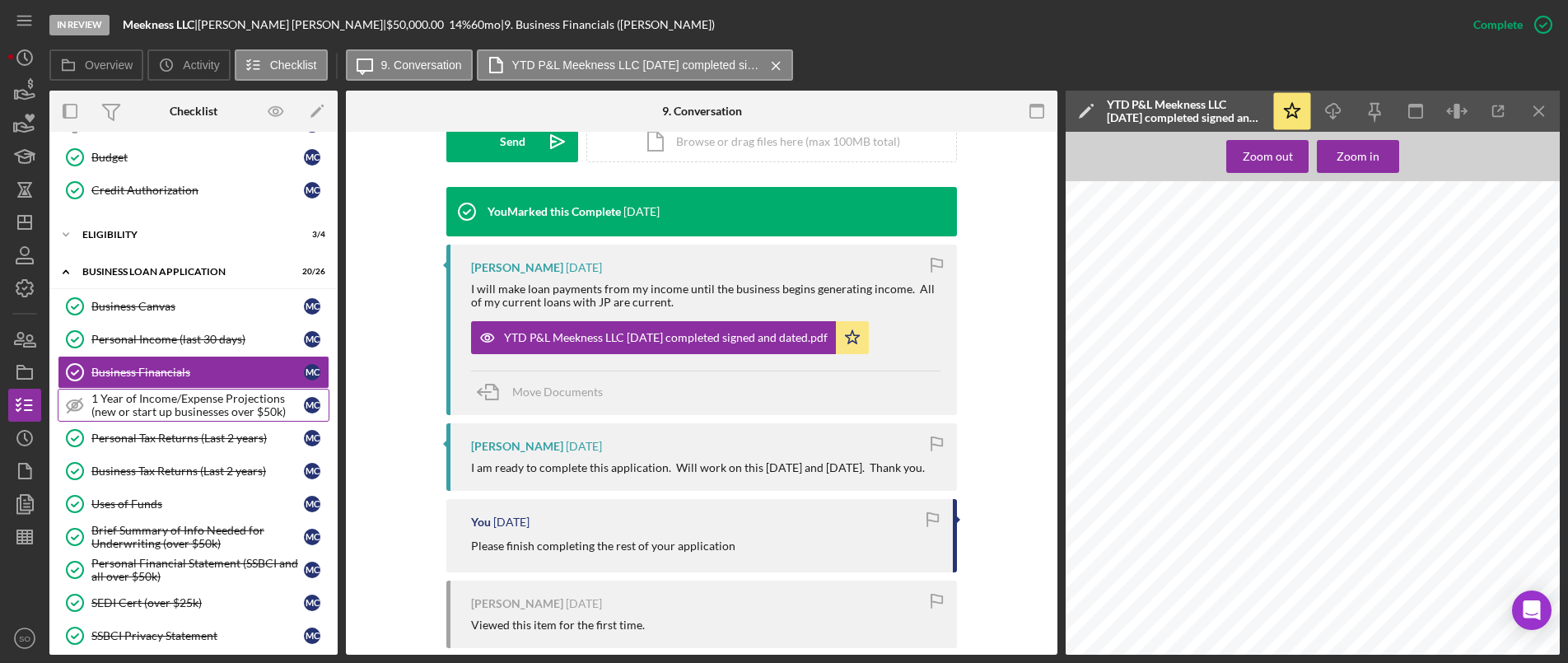
click at [212, 396] on div "1 Year of Income/Expense Projections (new or start up businesses over $50k)" at bounding box center [198, 405] width 213 height 26
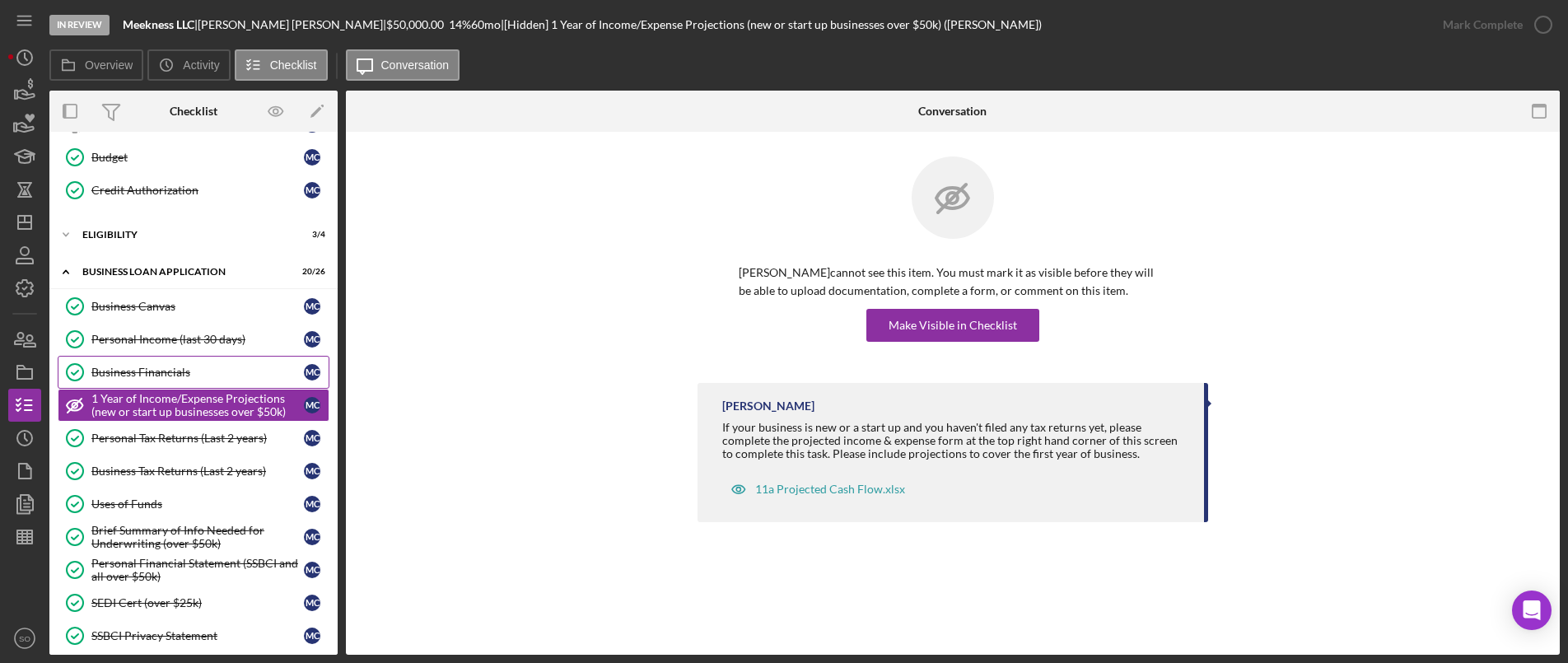
click at [147, 370] on div "Business Financials" at bounding box center [198, 372] width 213 height 13
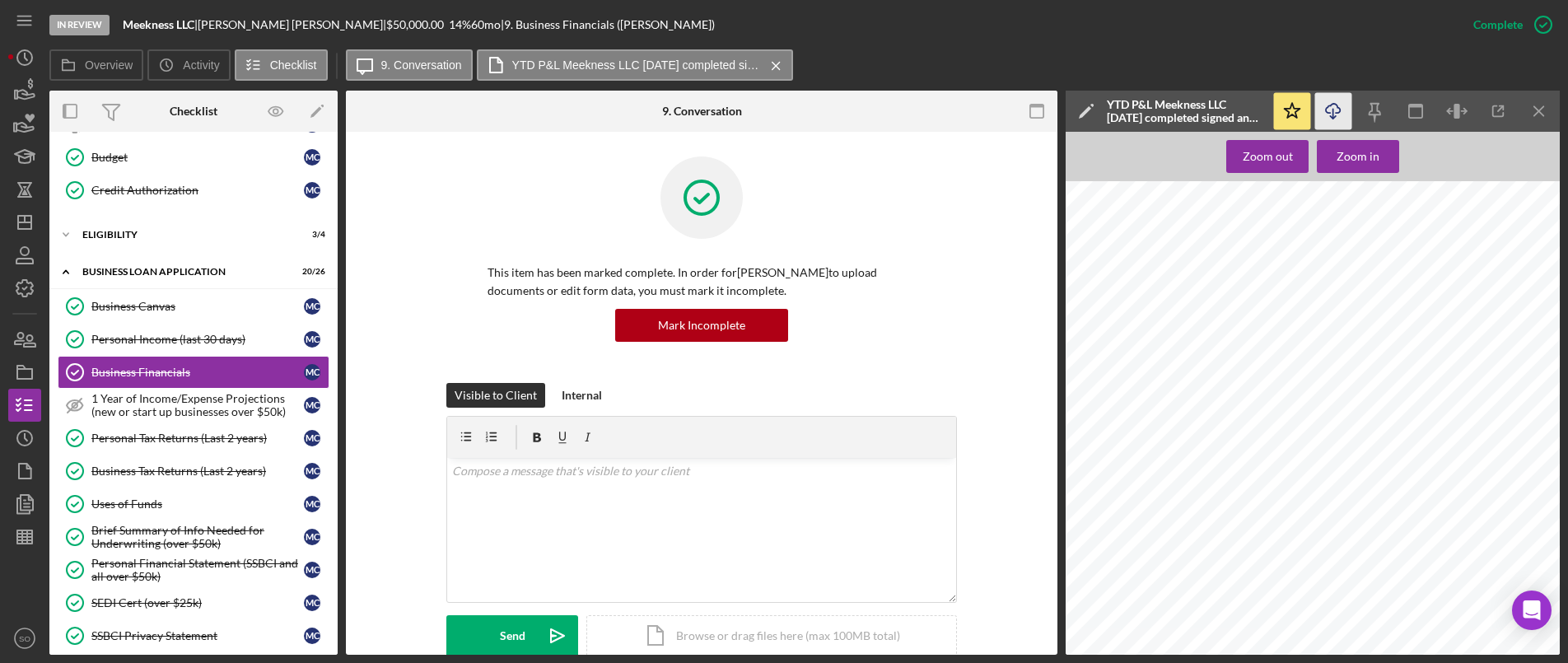
click at [1325, 108] on icon "Icon/Download" at bounding box center [1334, 112] width 37 height 37
drag, startPoint x: 26, startPoint y: 218, endPoint x: 48, endPoint y: 220, distance: 22.1
click at [25, 218] on line "button" at bounding box center [25, 219] width 0 height 7
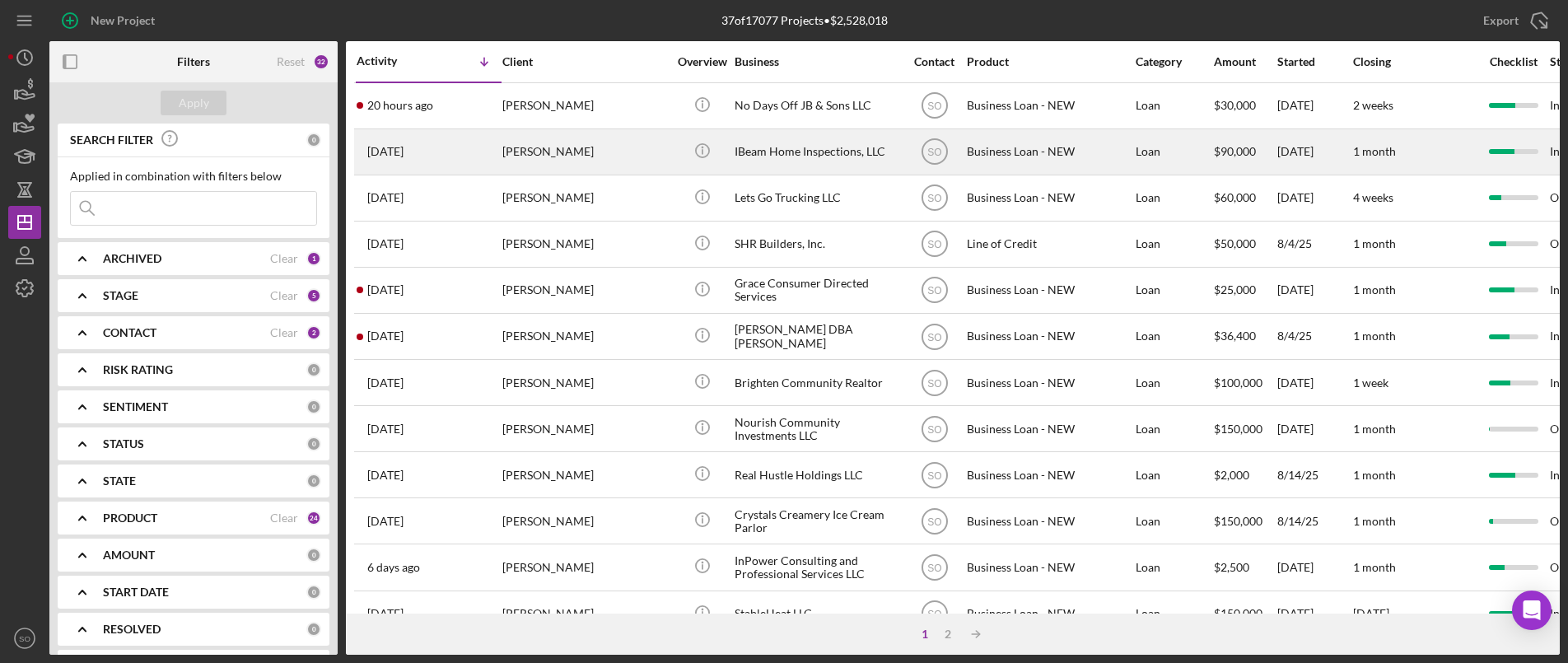
click at [567, 155] on div "[PERSON_NAME]" at bounding box center [585, 151] width 165 height 44
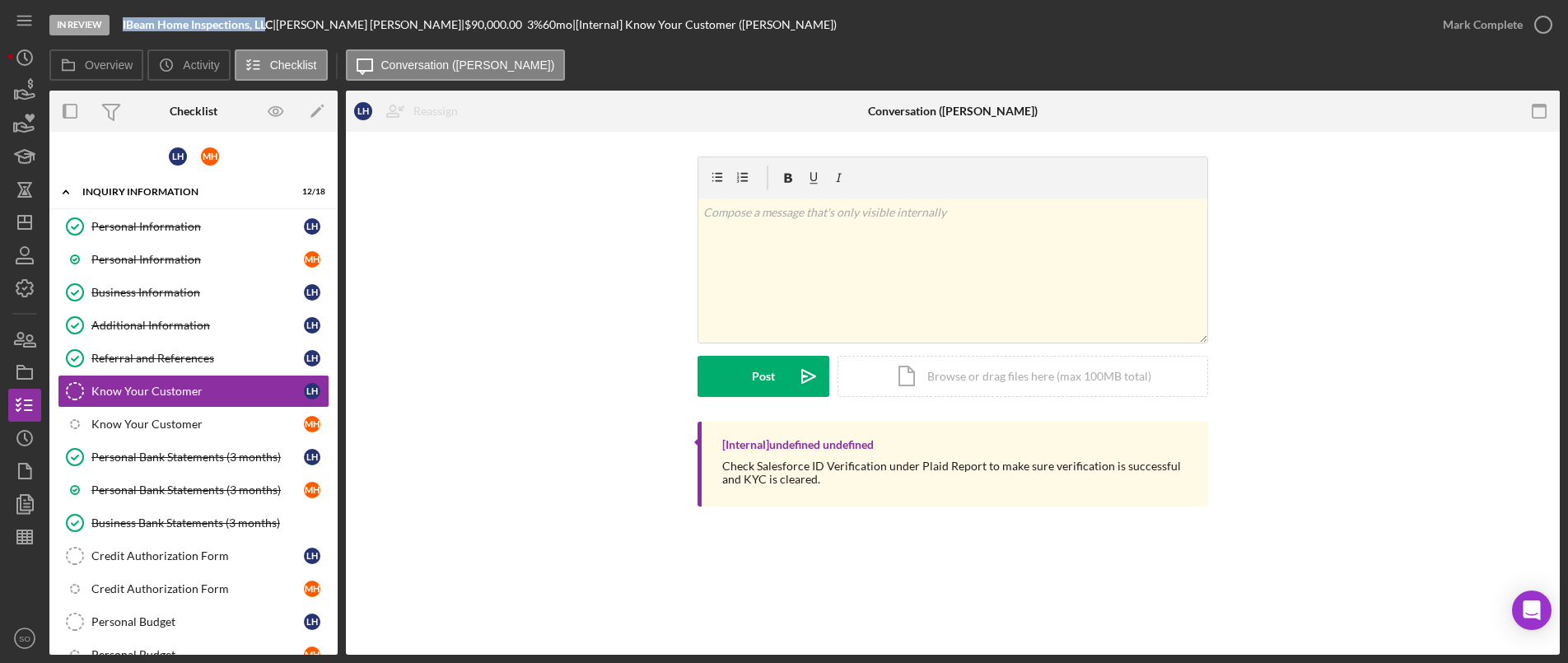
drag, startPoint x: 271, startPoint y: 22, endPoint x: 115, endPoint y: 21, distance: 156.0
click at [115, 21] on div "In Review IBeam Home Inspections, LLC | Lawrence Hopkins | $90,000.00 3 % 60 mo…" at bounding box center [738, 25] width 1377 height 50
copy div "IBeam Home Inspections, LL"
click at [466, 370] on div "v Color teal Color pink Remove color Add row above Add row below Add column bef…" at bounding box center [953, 289] width 1164 height 265
click at [31, 219] on polygon "button" at bounding box center [25, 222] width 13 height 13
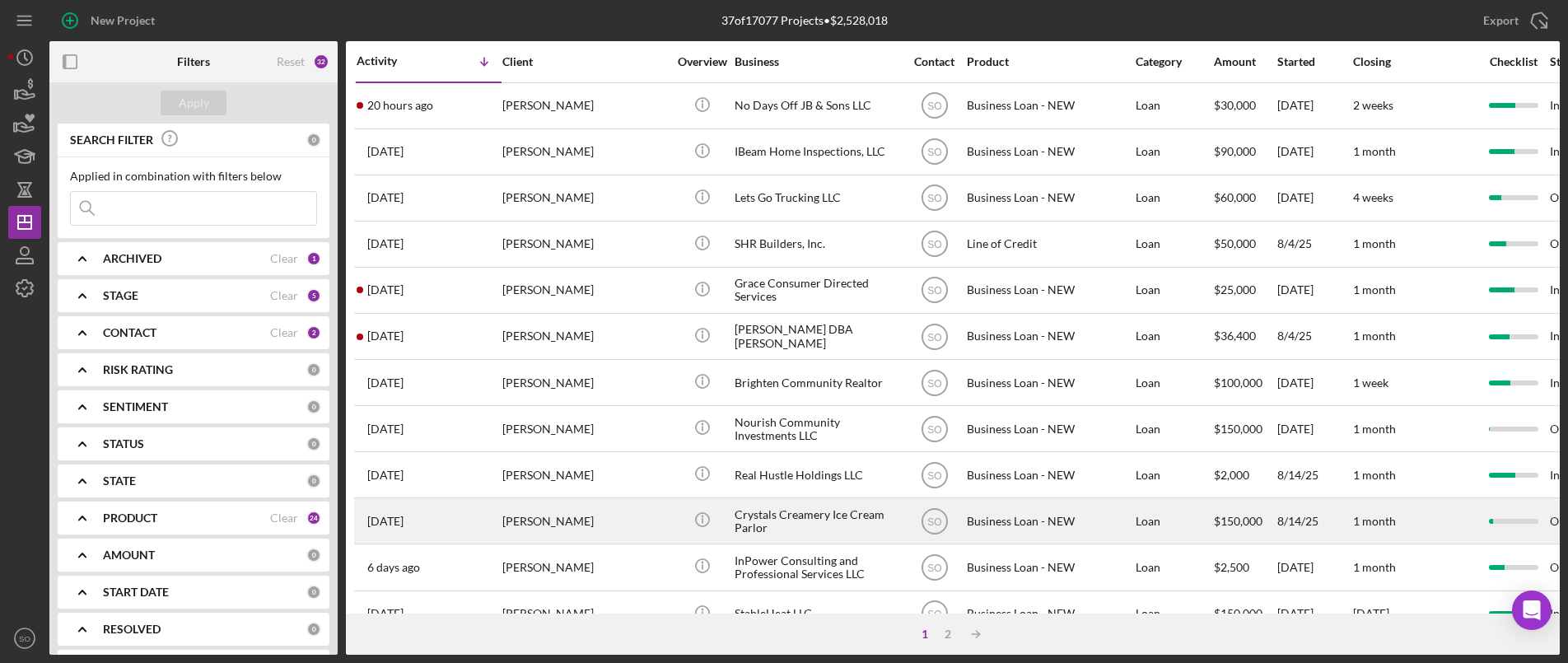
scroll to position [165, 0]
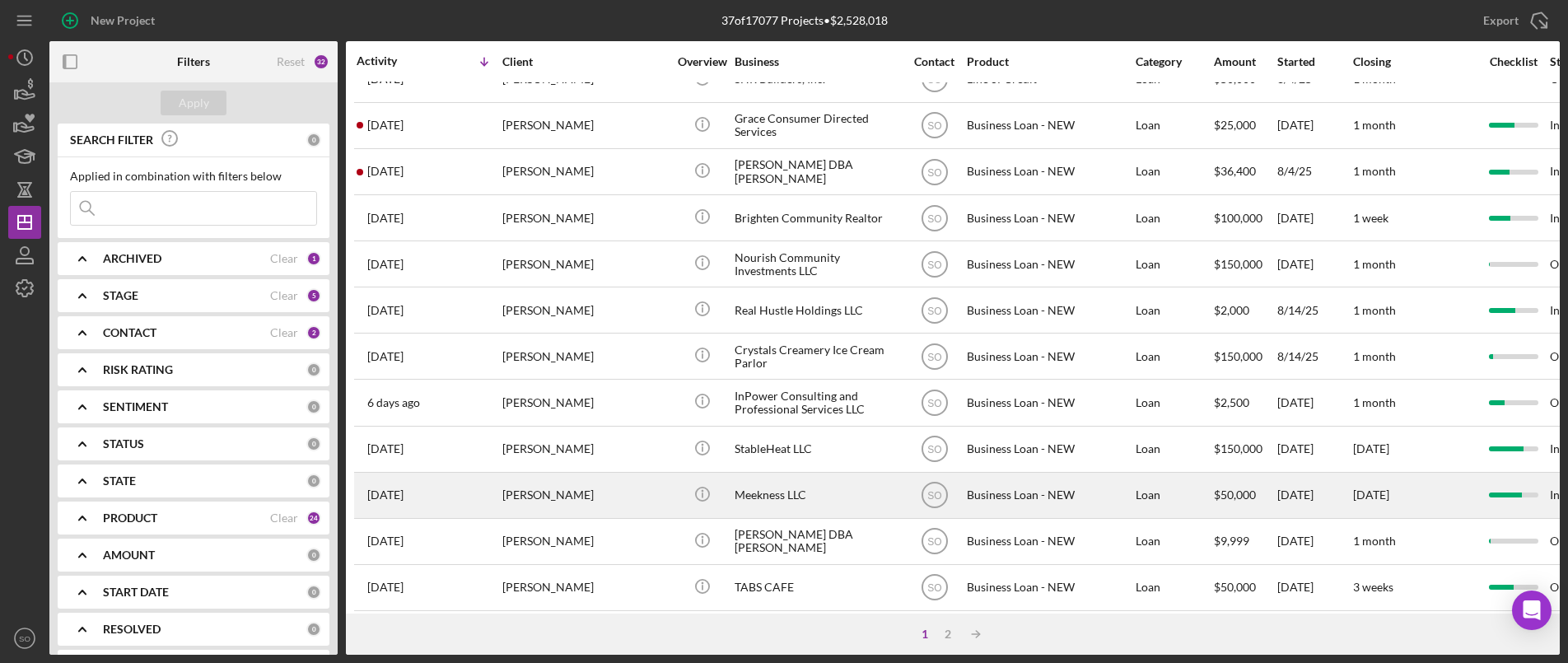
click at [508, 498] on div "[PERSON_NAME]" at bounding box center [585, 495] width 165 height 44
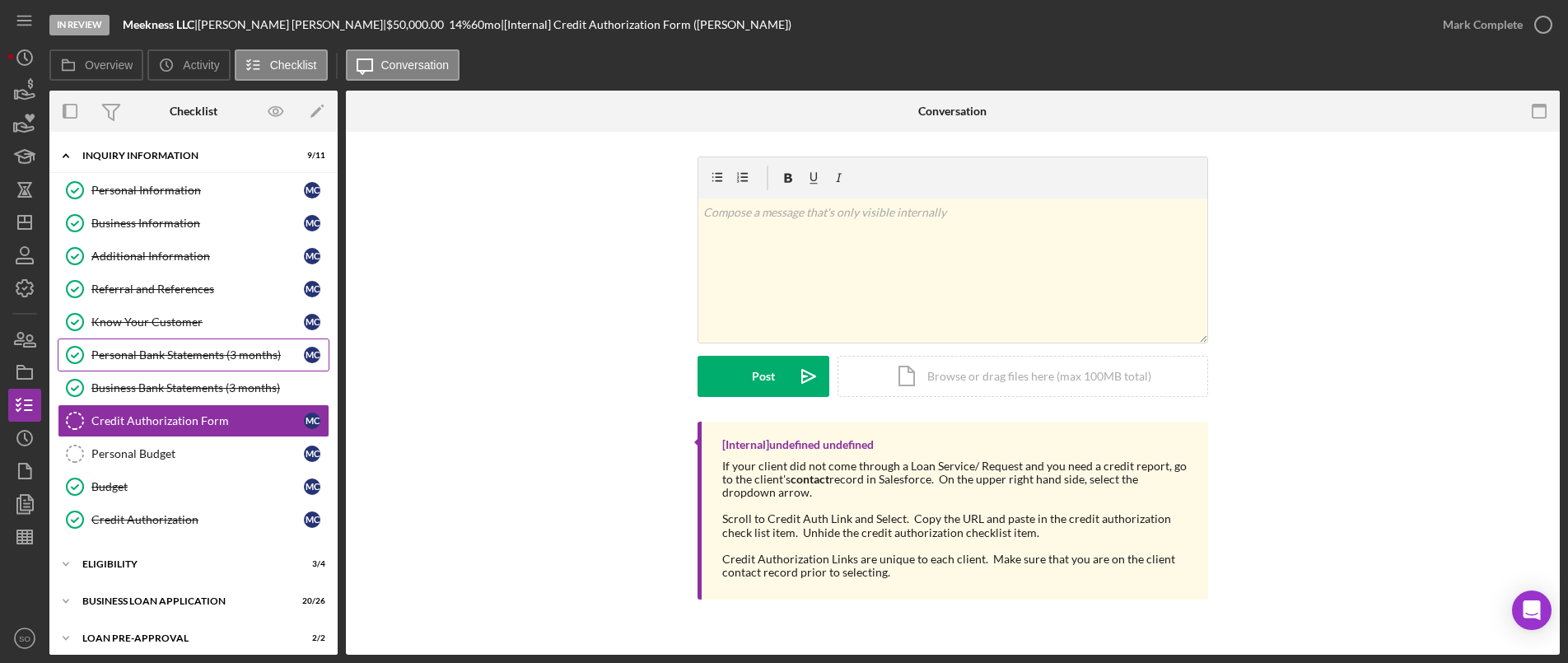
scroll to position [28, 0]
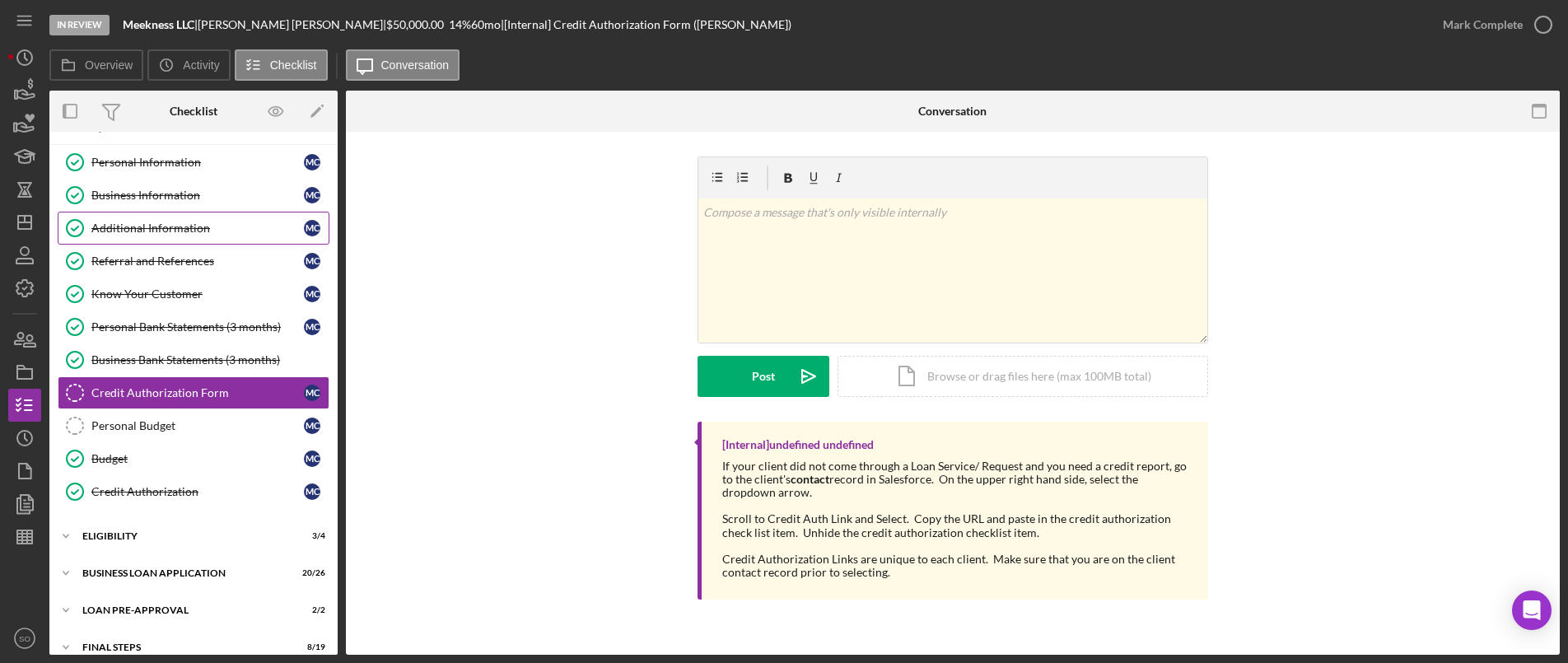
drag, startPoint x: 143, startPoint y: 231, endPoint x: 167, endPoint y: 233, distance: 24.1
click at [143, 231] on div "Additional Information" at bounding box center [198, 228] width 213 height 13
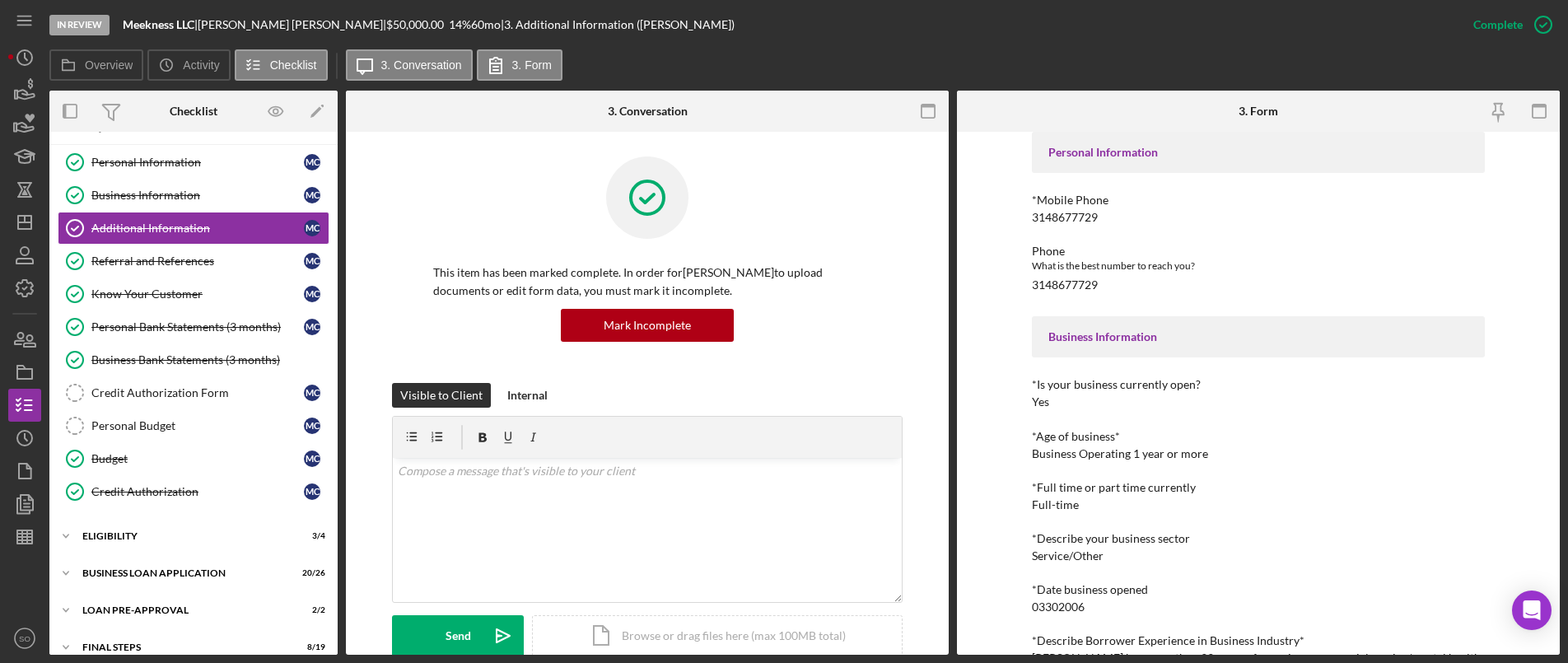
scroll to position [247, 0]
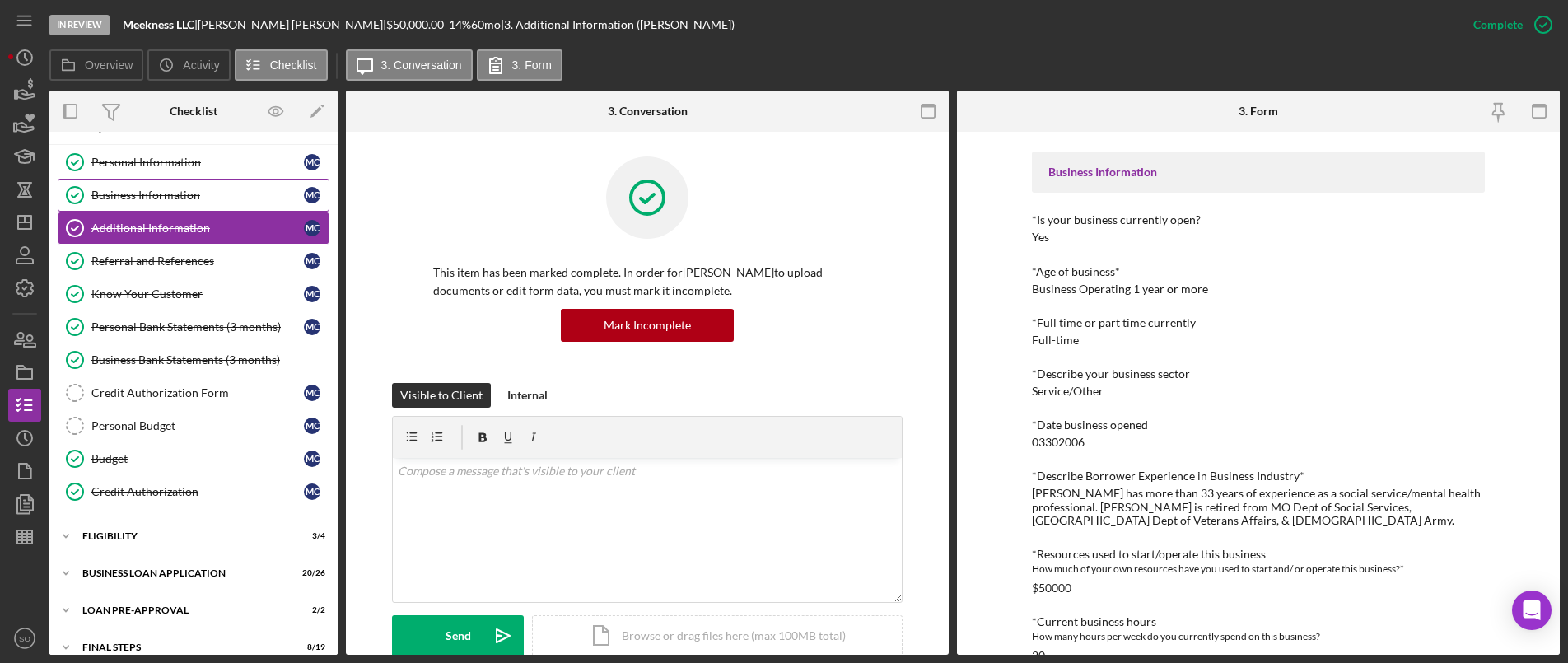
click at [155, 192] on div "Business Information" at bounding box center [198, 195] width 213 height 13
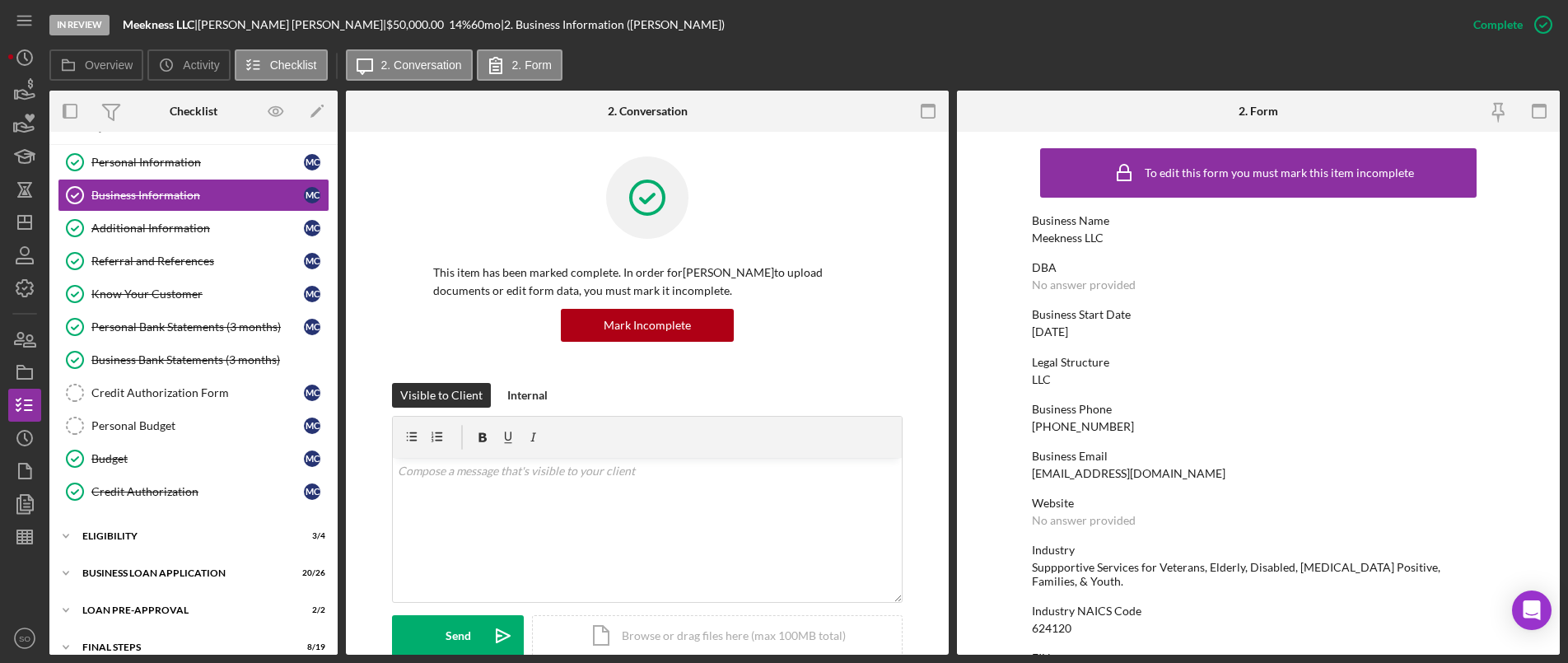
scroll to position [83, 0]
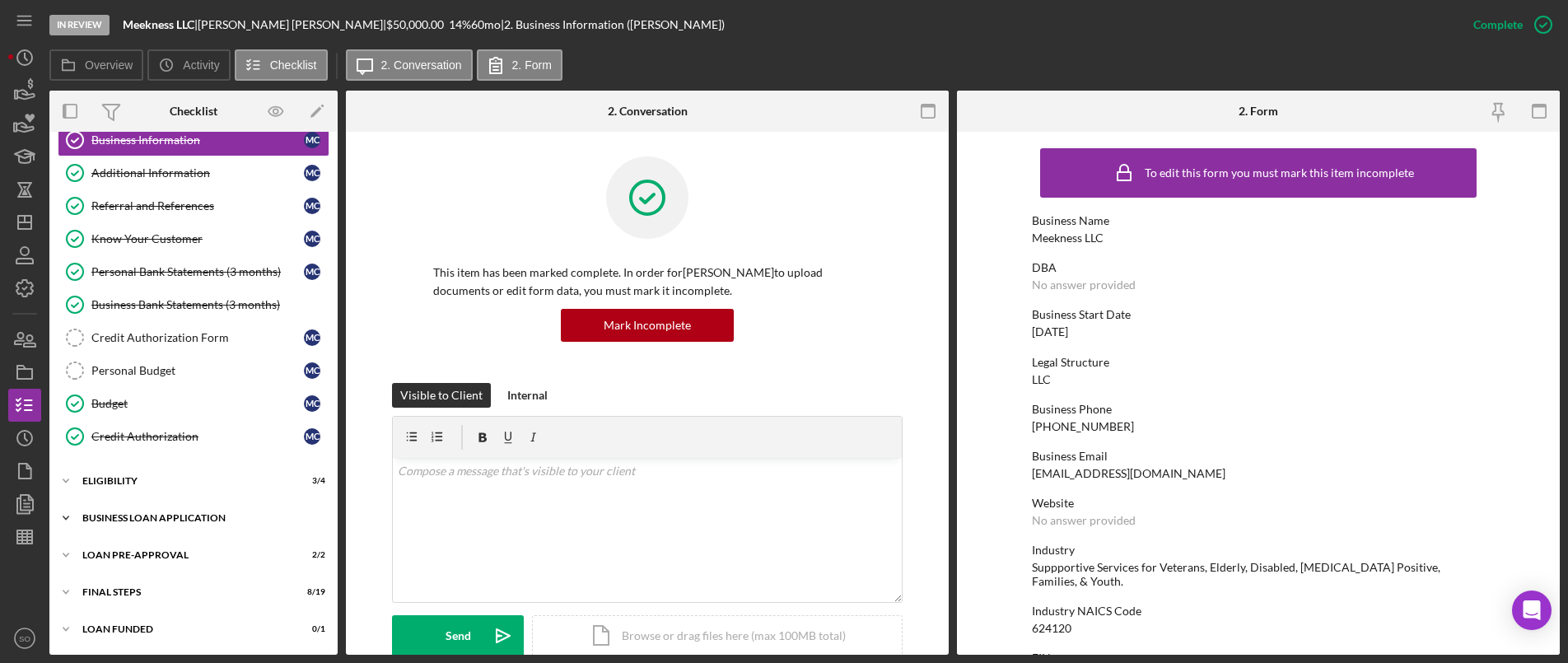
click at [149, 518] on div "BUSINESS LOAN APPLICATION" at bounding box center [200, 518] width 235 height 10
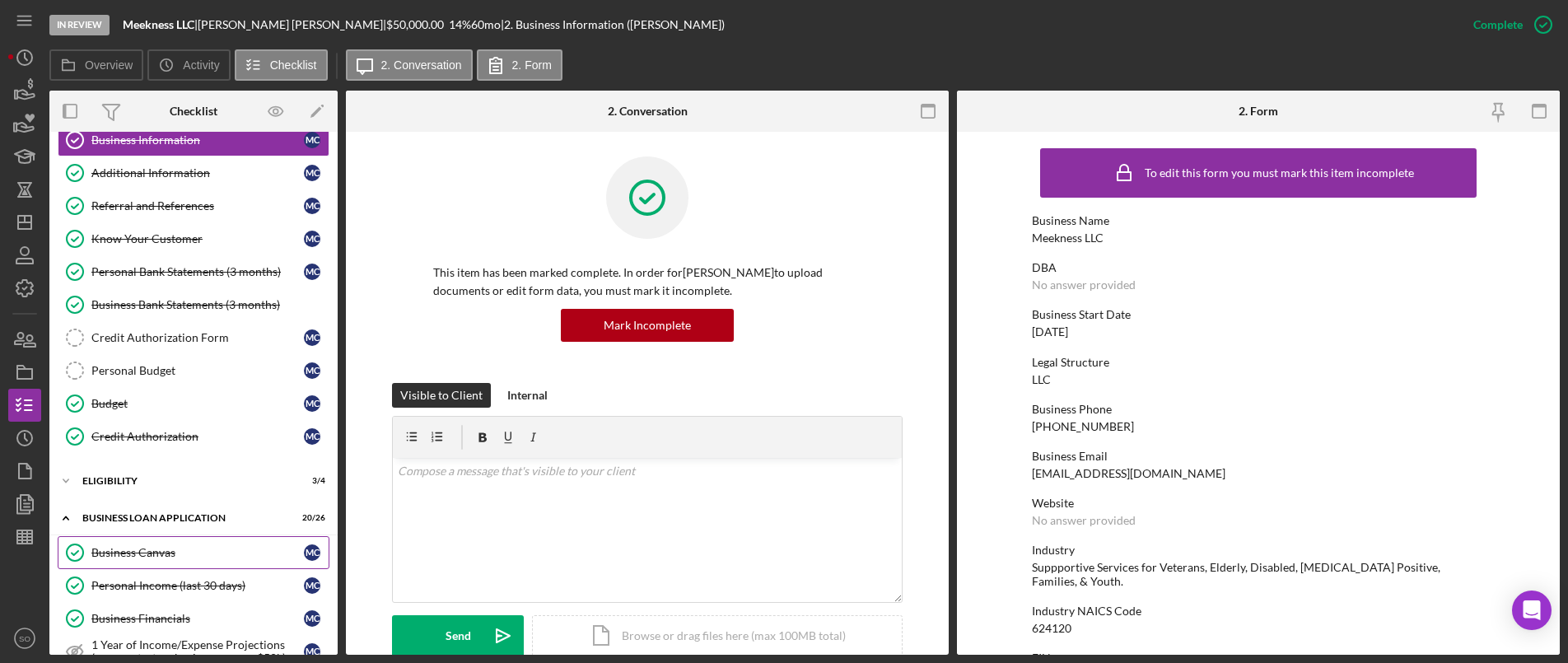
click at [194, 562] on link "Business Canvas Business Canvas M C" at bounding box center [194, 552] width 272 height 33
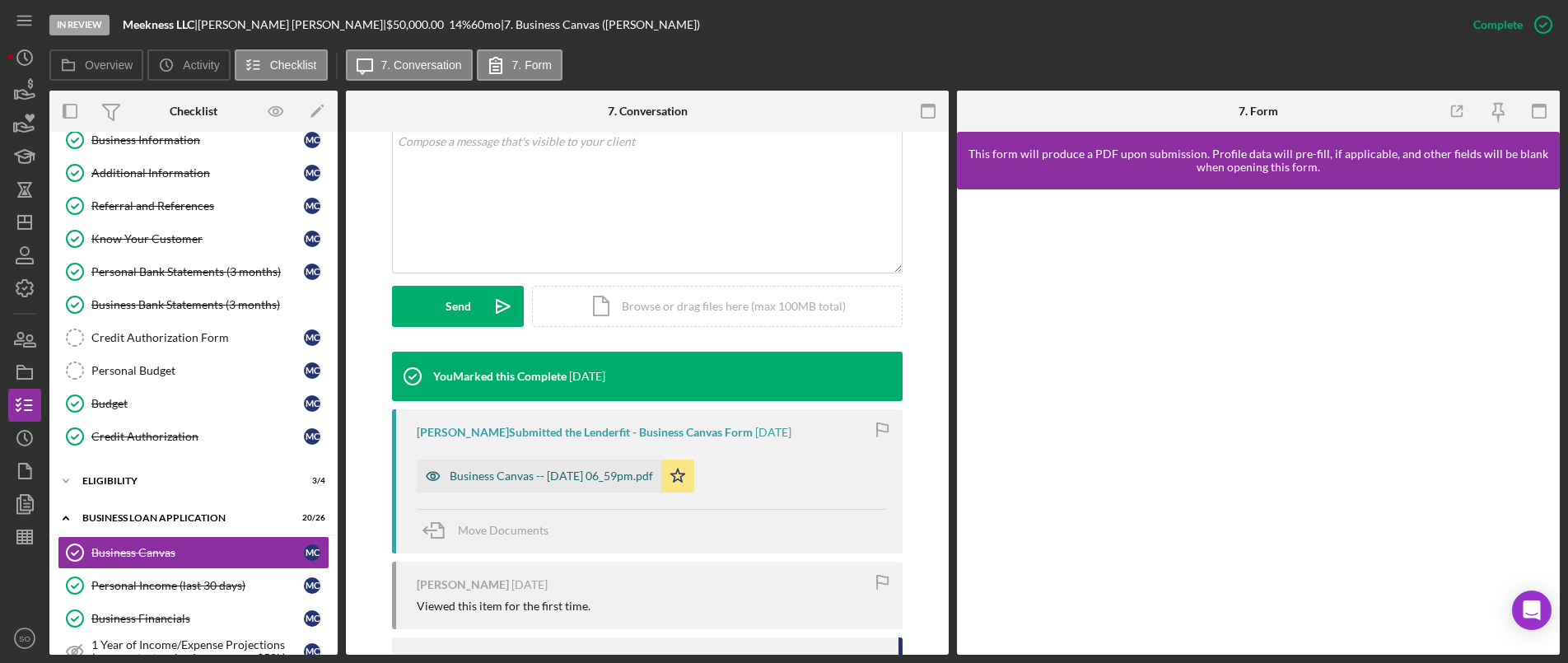
click at [592, 470] on div "Business Canvas -- [DATE] 06_59pm.pdf" at bounding box center [552, 476] width 203 height 13
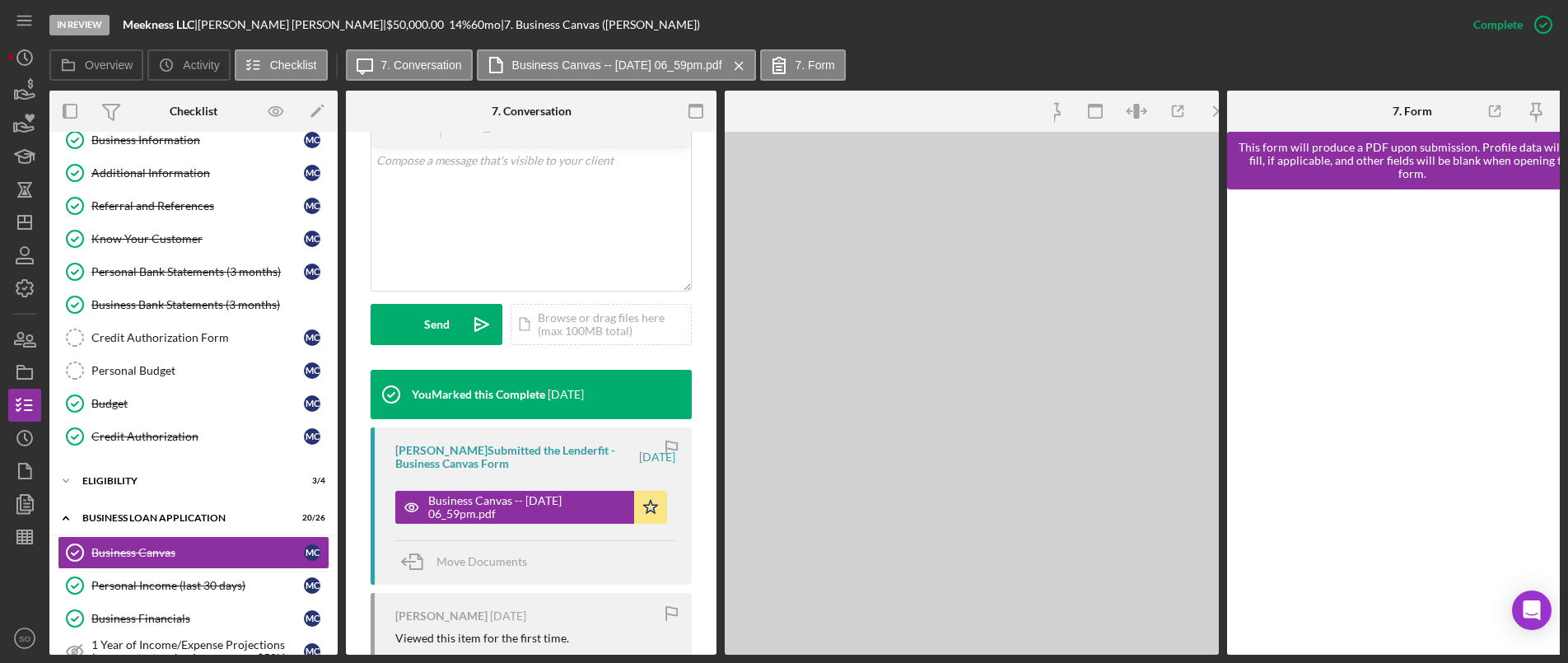
scroll to position [348, 0]
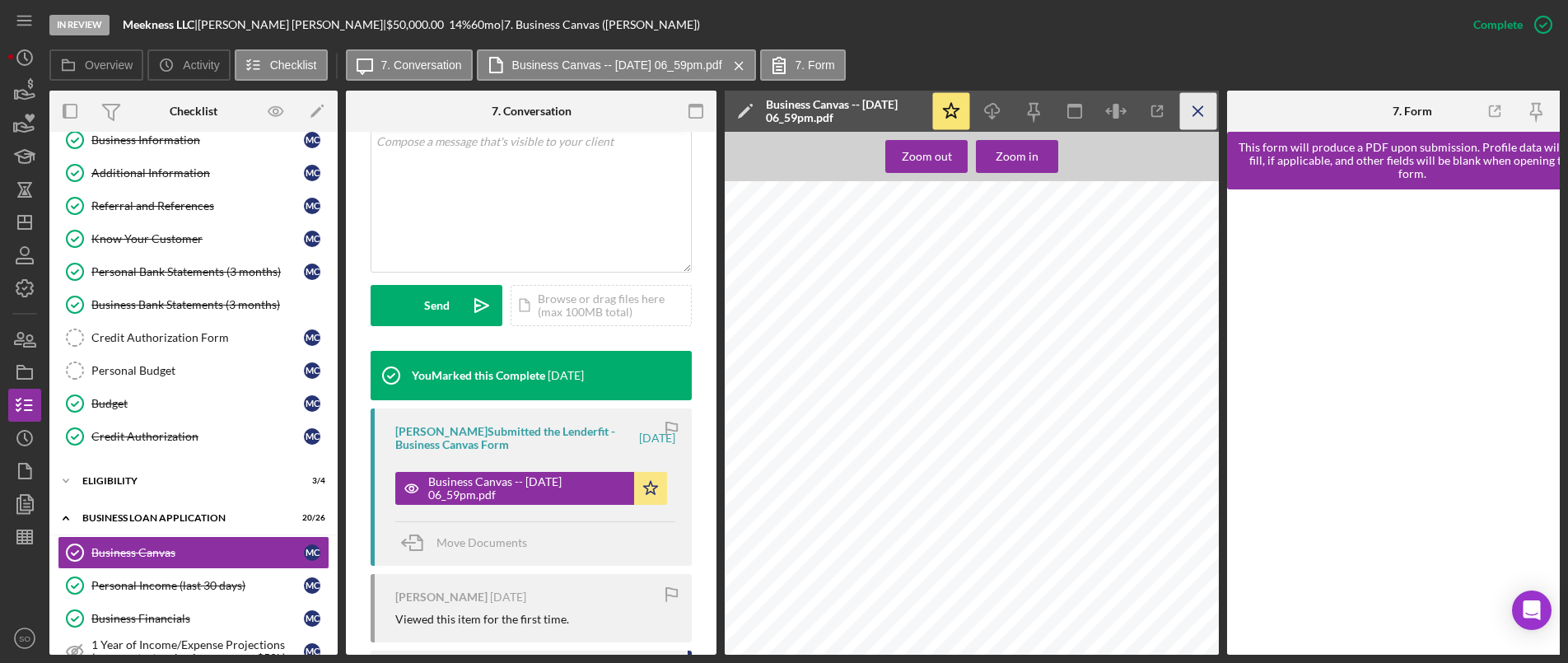
click at [1198, 104] on icon "Icon/Menu Close" at bounding box center [1198, 112] width 37 height 37
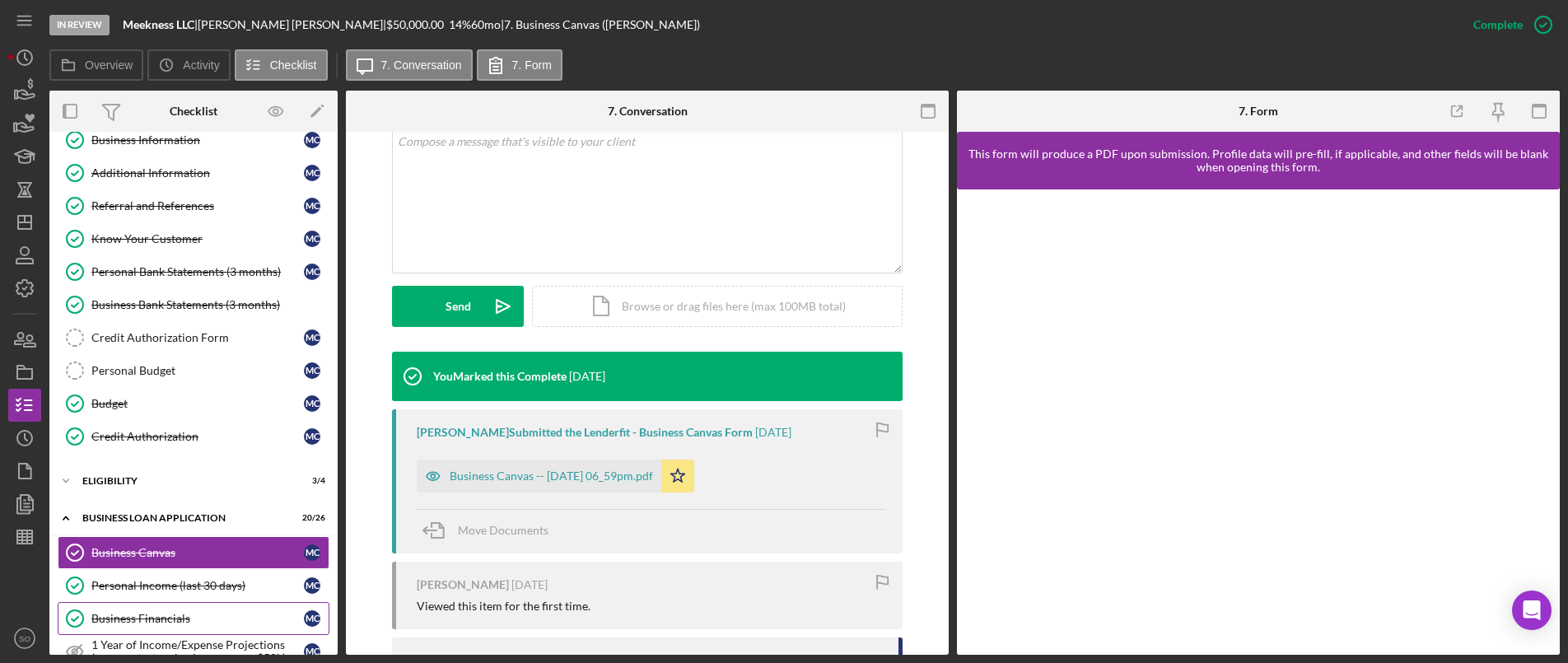
scroll to position [248, 0]
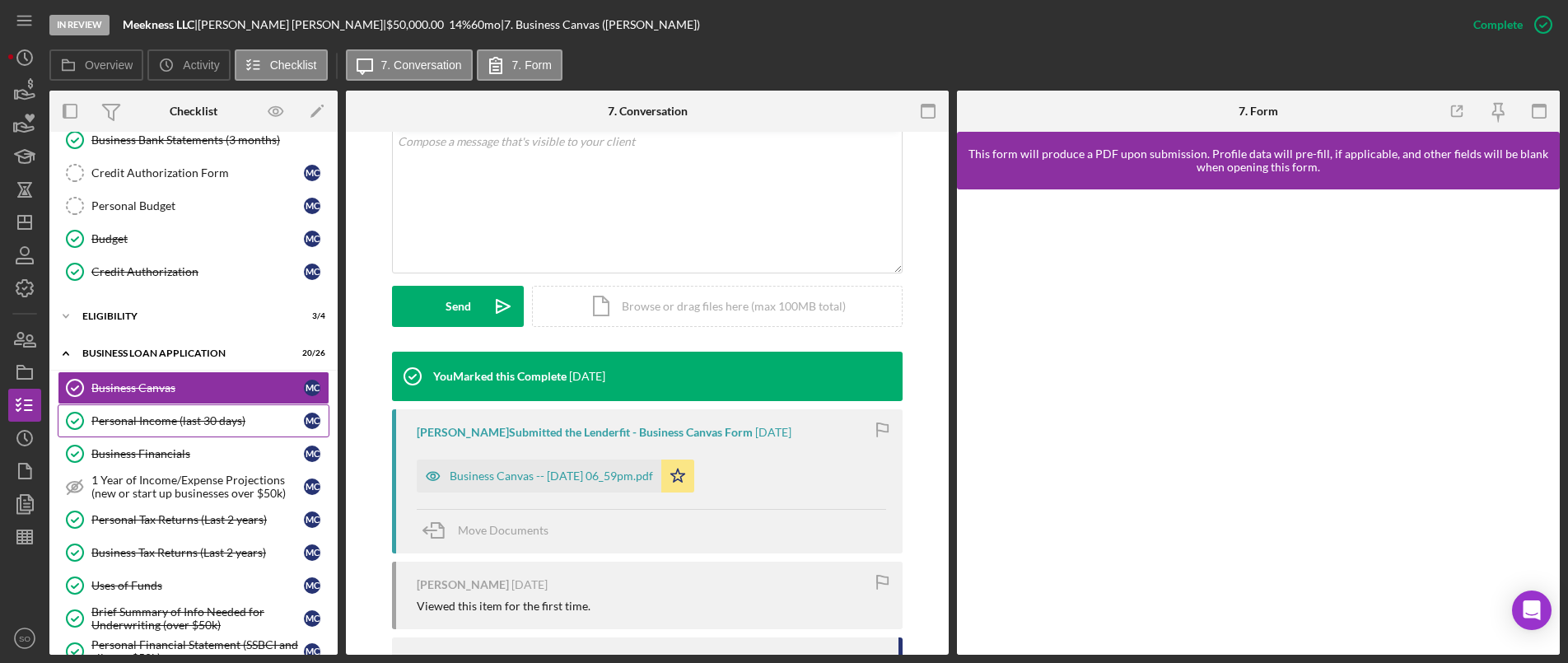
click at [172, 408] on link "Personal Income (last 30 days) Personal Income (last 30 days) M C" at bounding box center [194, 421] width 272 height 33
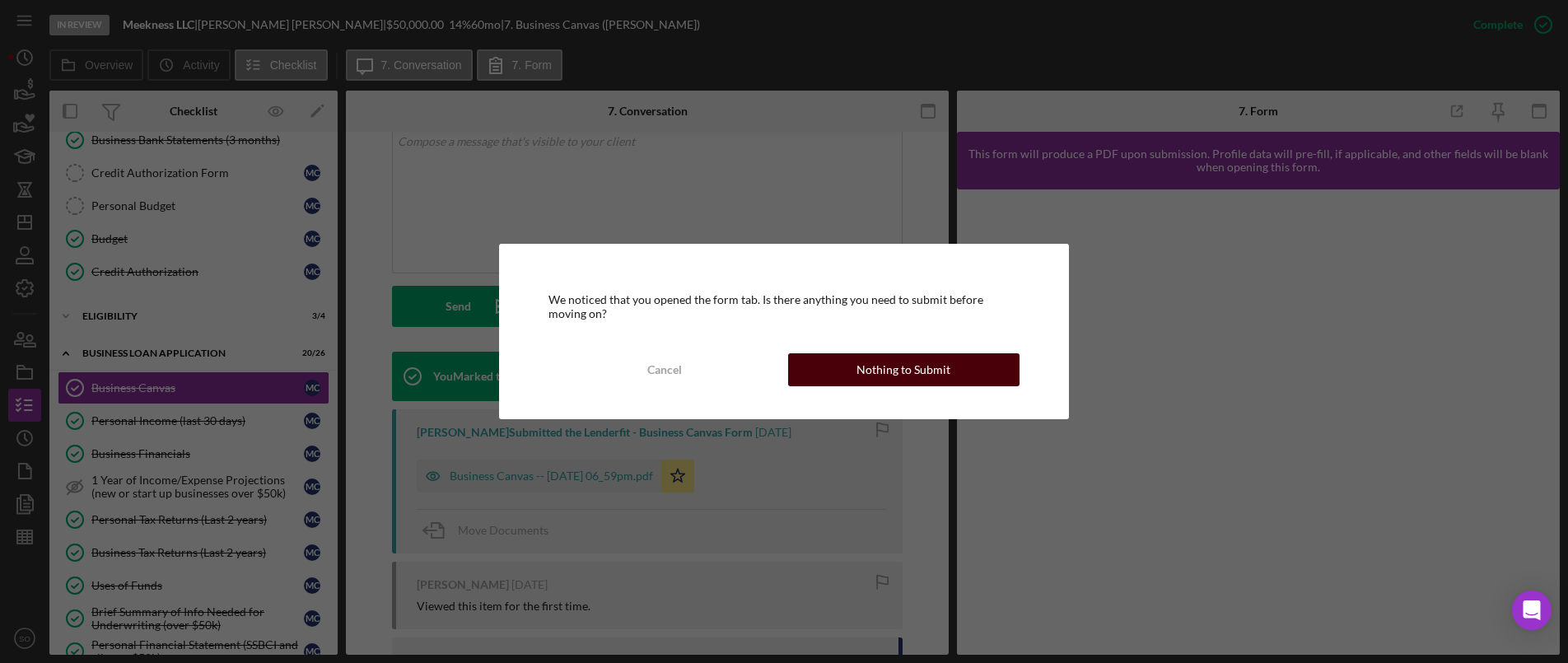
click at [927, 360] on div "Nothing to Submit" at bounding box center [904, 370] width 94 height 33
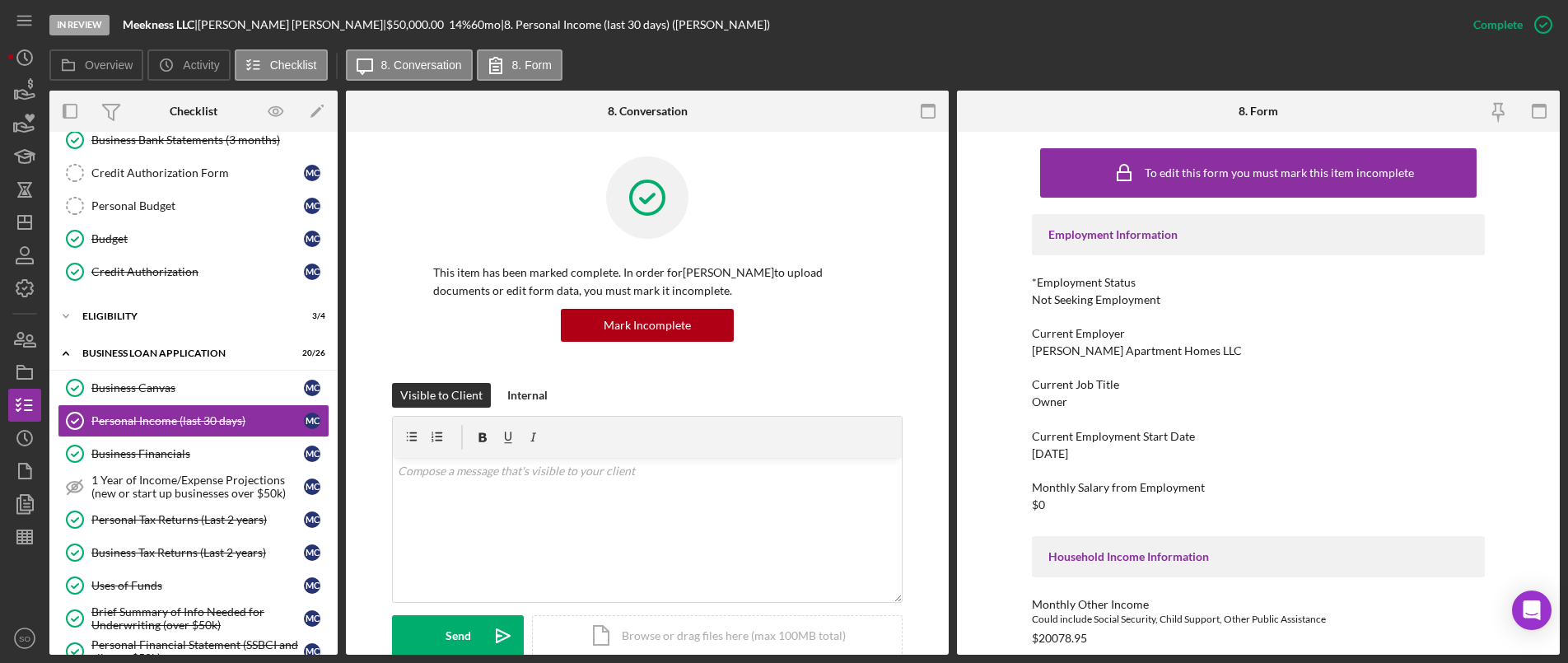
scroll to position [329, 0]
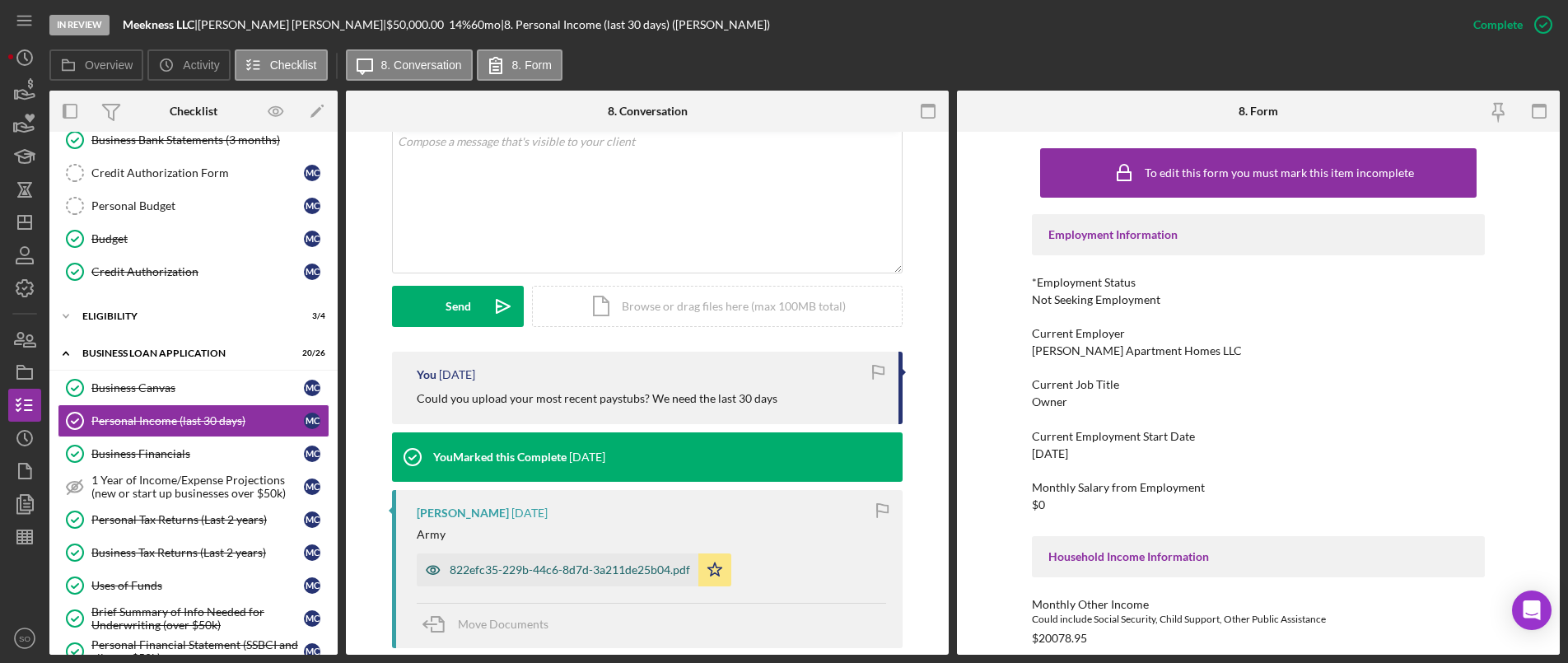
click at [534, 578] on div "822efc35-229b-44c6-8d7d-3a211de25b04.pdf" at bounding box center [557, 570] width 282 height 33
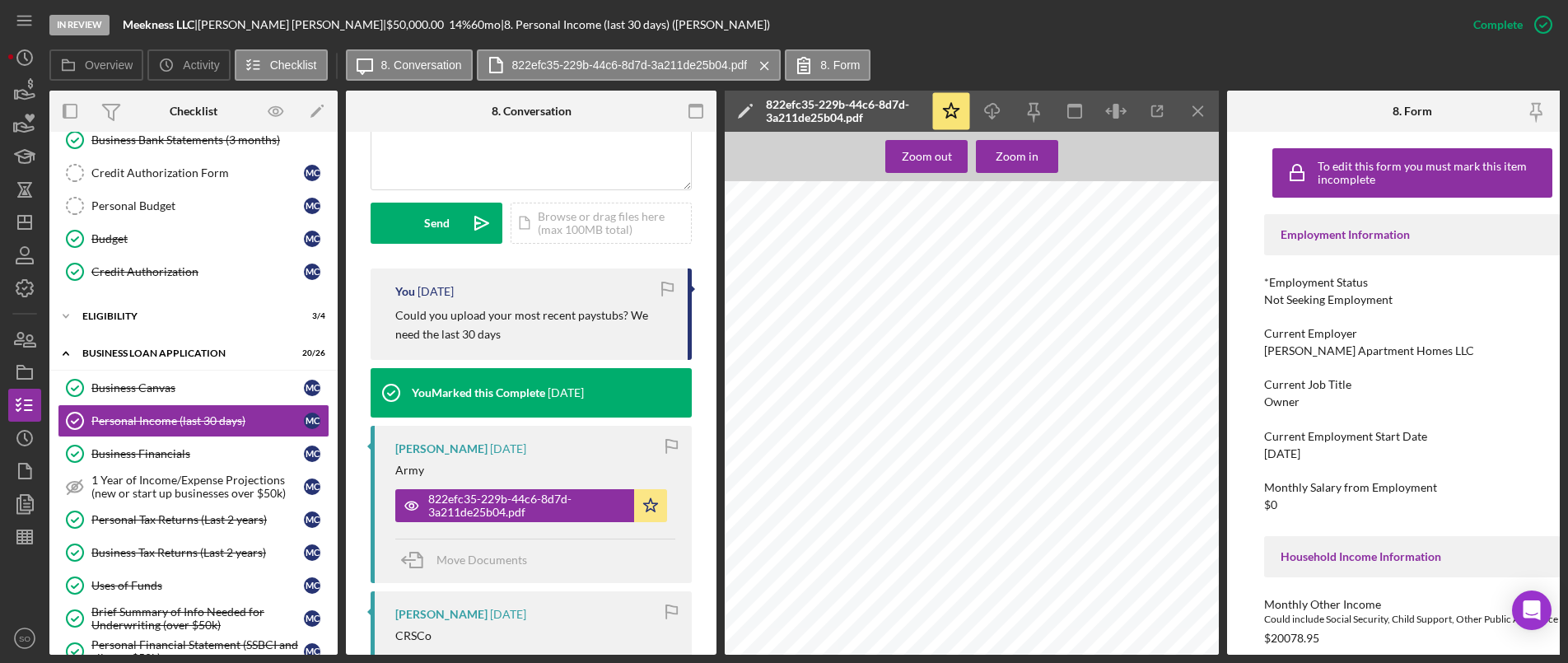
scroll to position [102, 0]
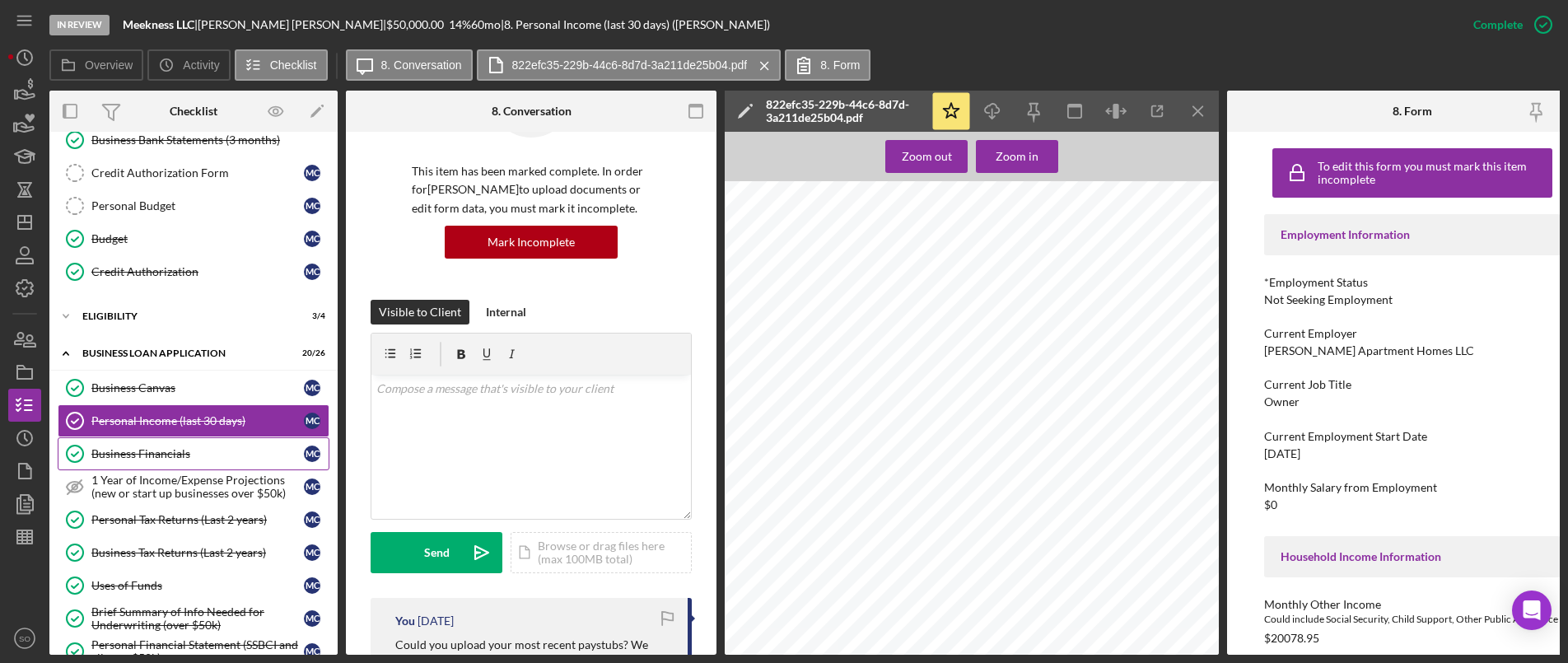
click at [165, 464] on link "Business Financials Business Financials M C" at bounding box center [194, 454] width 272 height 33
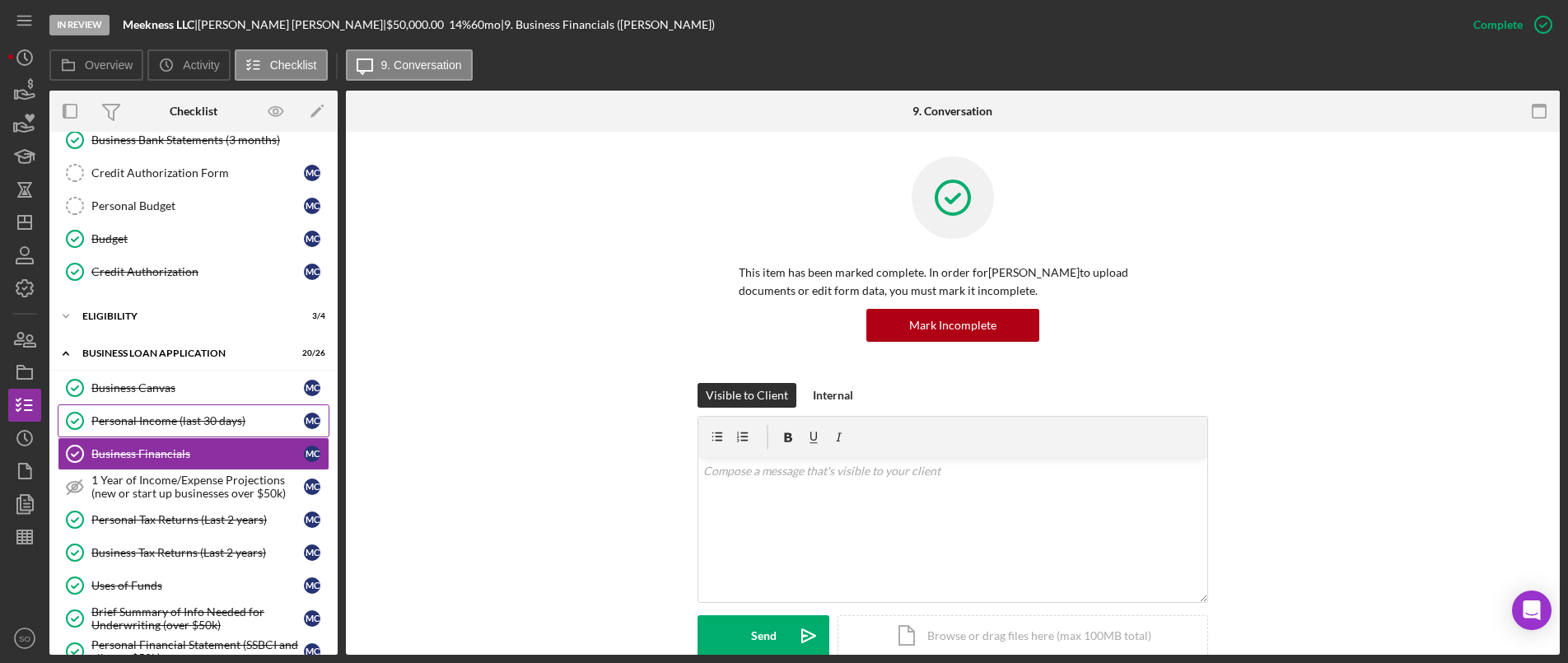
click at [220, 414] on div "Personal Income (last 30 days)" at bounding box center [198, 421] width 213 height 13
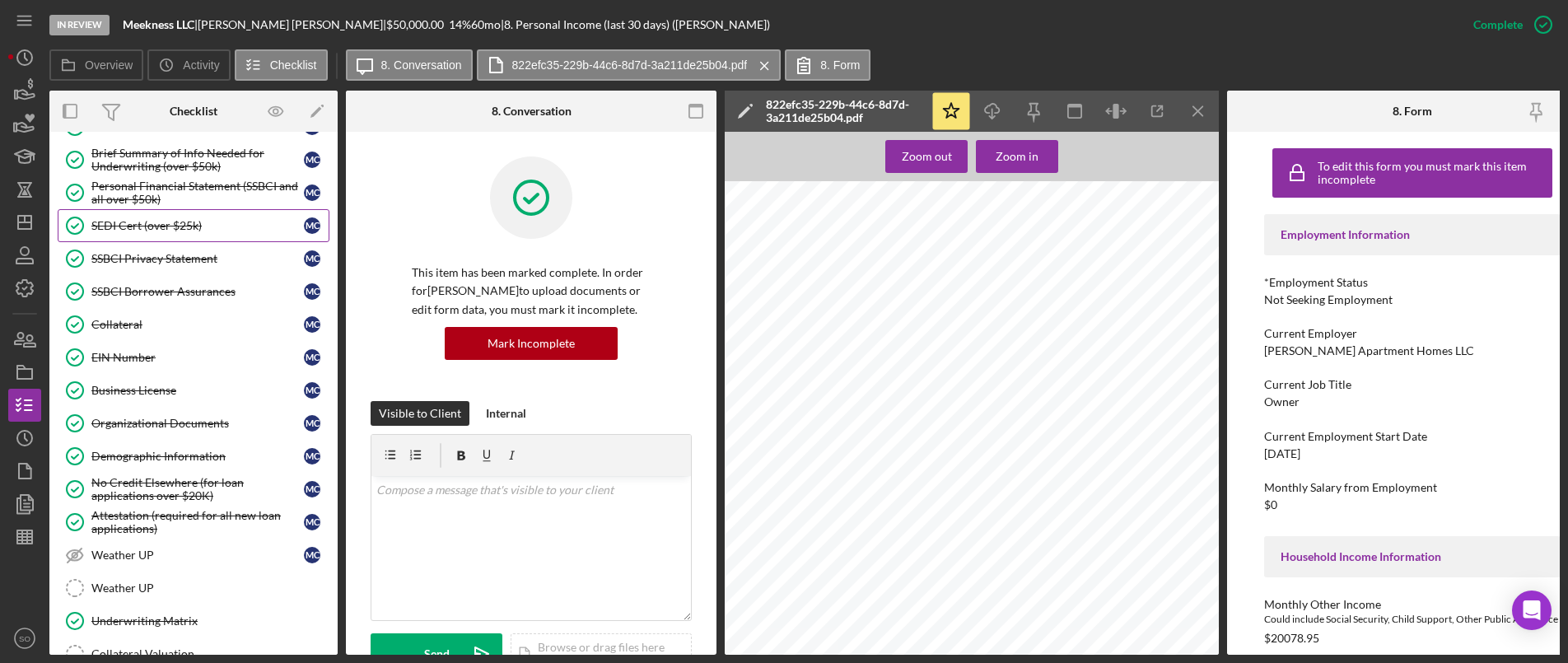
scroll to position [377, 0]
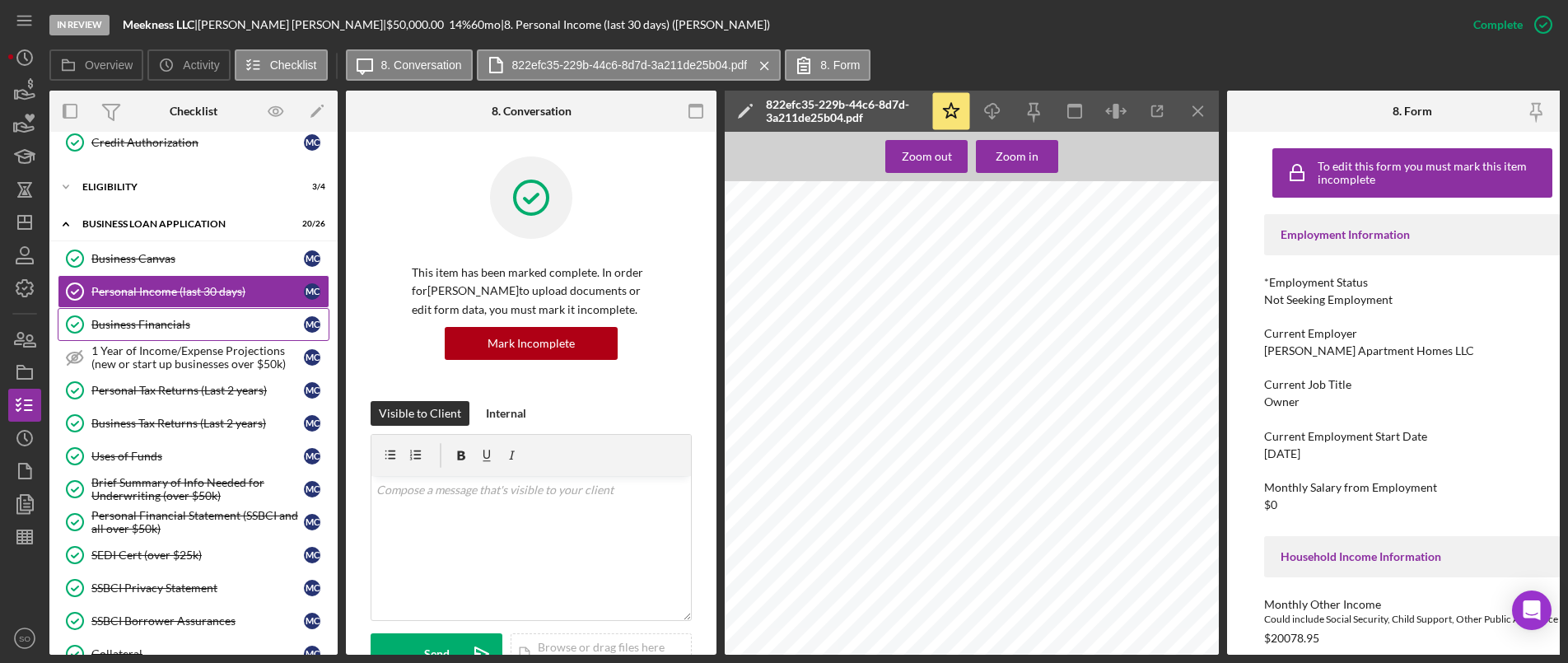
drag, startPoint x: 160, startPoint y: 323, endPoint x: 197, endPoint y: 328, distance: 37.3
click at [160, 323] on div "Business Financials" at bounding box center [198, 324] width 213 height 13
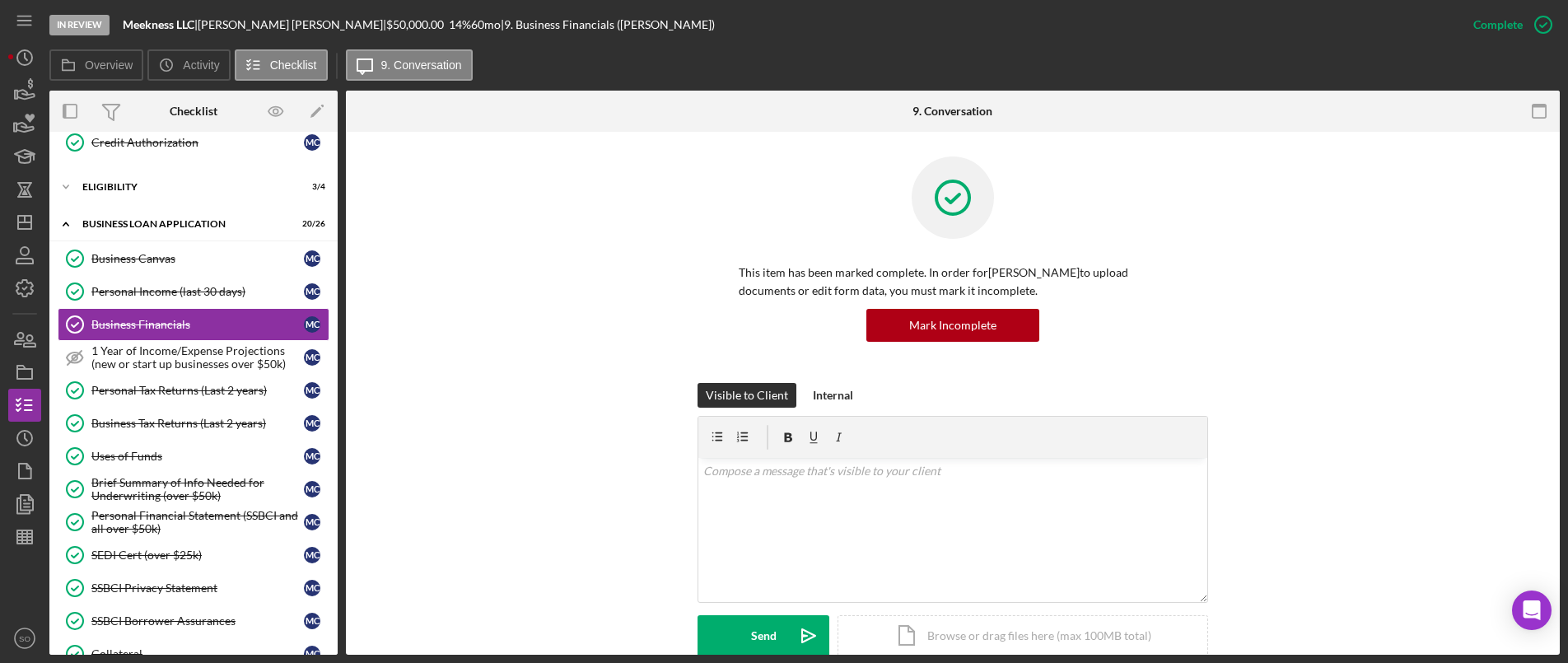
scroll to position [247, 0]
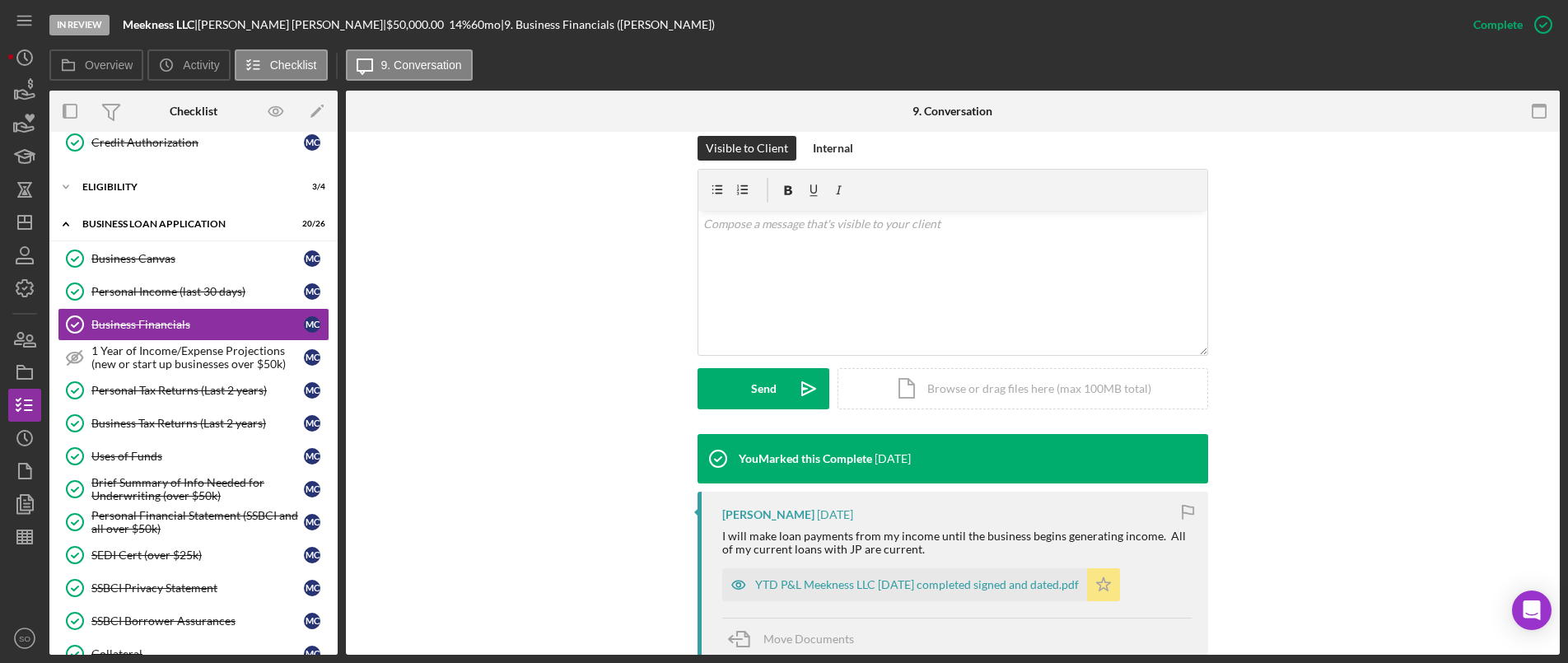
click at [1121, 577] on icon "Icon/Star" at bounding box center [1104, 584] width 33 height 33
click at [797, 629] on div "Move Documents" at bounding box center [809, 639] width 91 height 41
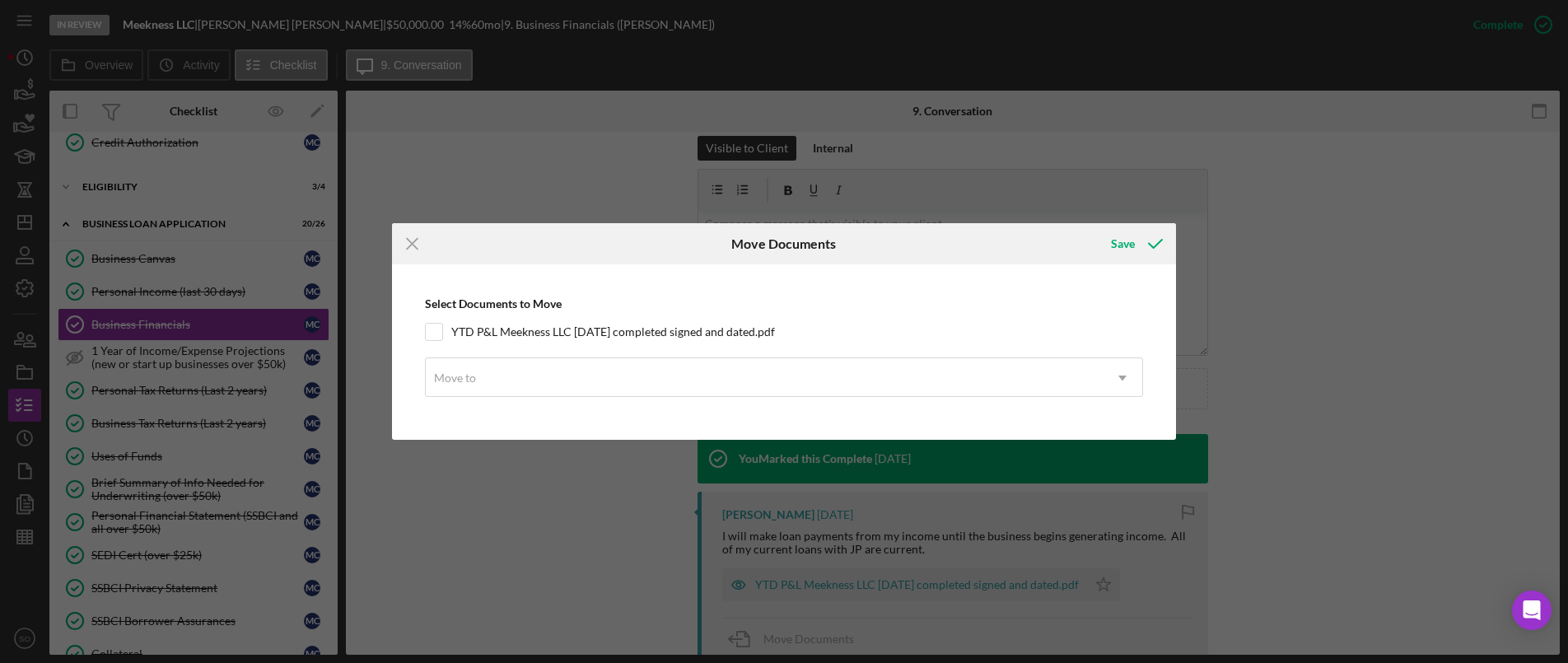
click at [424, 327] on div "Select Documents to Move YTD P&L Meekness LLC August 8 2025 completed signed an…" at bounding box center [784, 352] width 767 height 159
click at [433, 332] on input "YTD P&L Meekness LLC [DATE] completed signed and dated.pdf" at bounding box center [434, 332] width 17 height 17
checkbox input "true"
click at [462, 378] on div "Move to" at bounding box center [455, 378] width 42 height 13
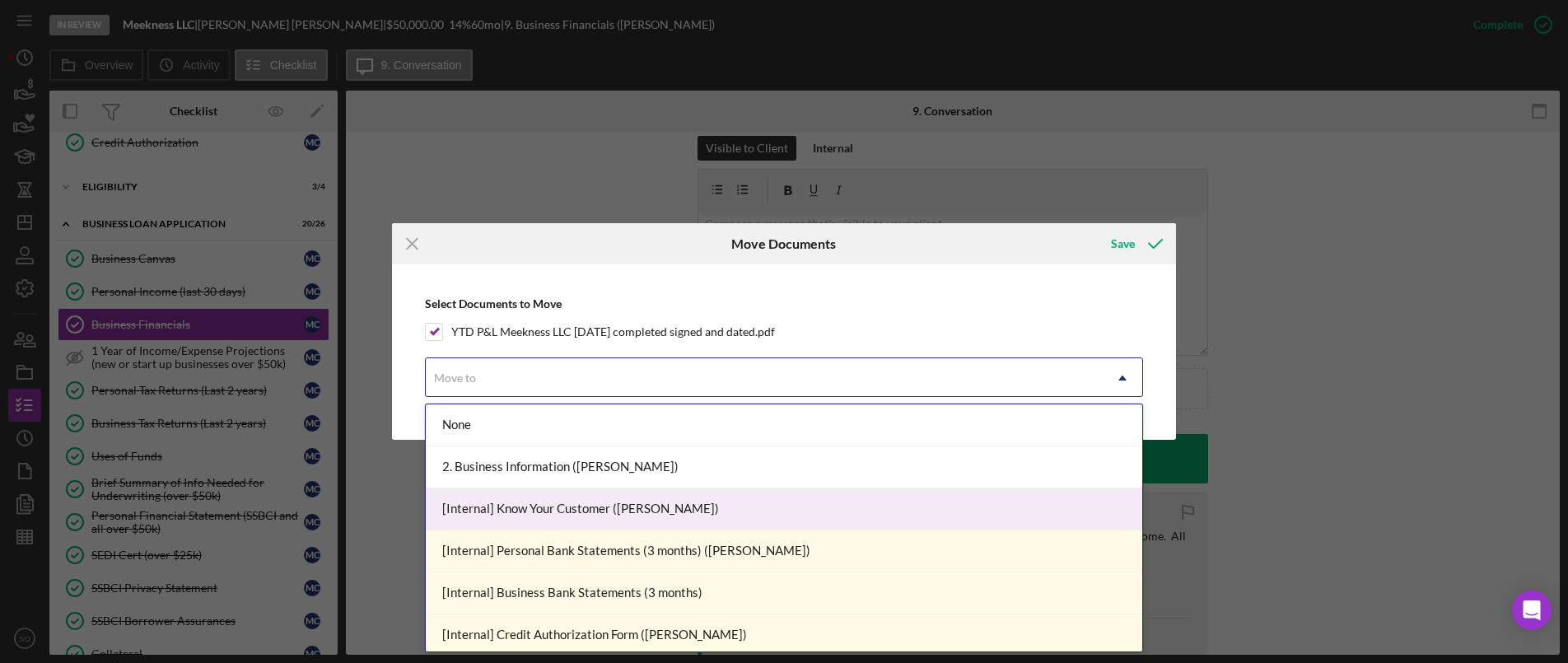
click at [577, 518] on div "[Internal] Know Your Customer (Marian C.)" at bounding box center [784, 509] width 717 height 42
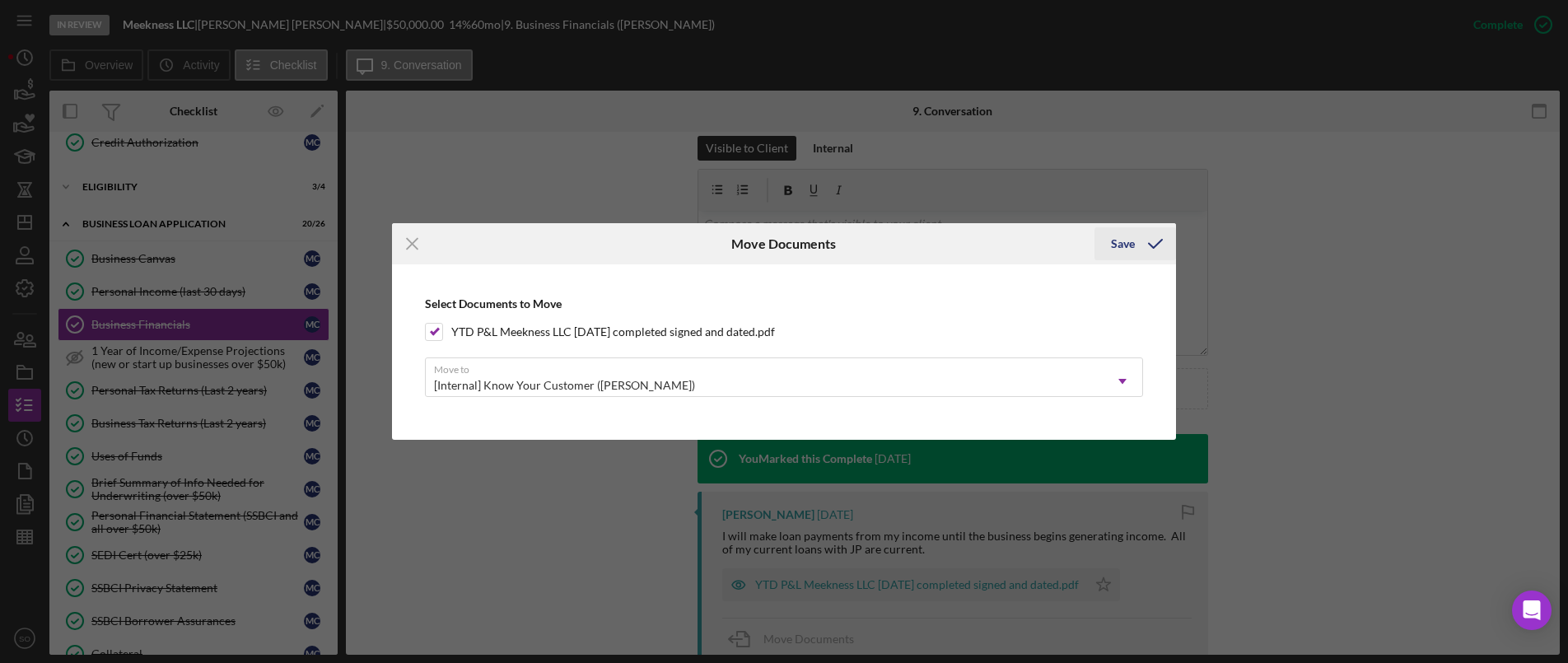
click at [1133, 240] on div "Save" at bounding box center [1123, 244] width 24 height 33
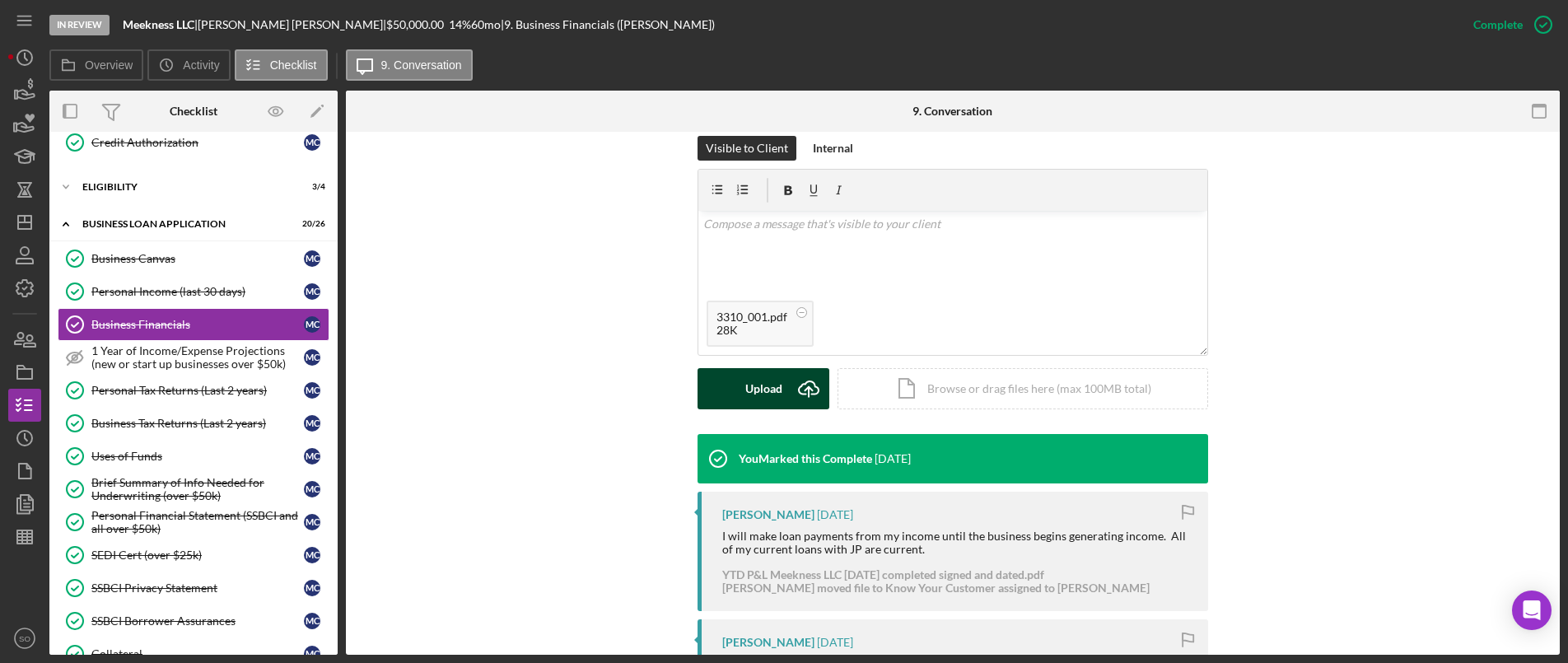
click at [751, 379] on div "Upload" at bounding box center [763, 389] width 37 height 41
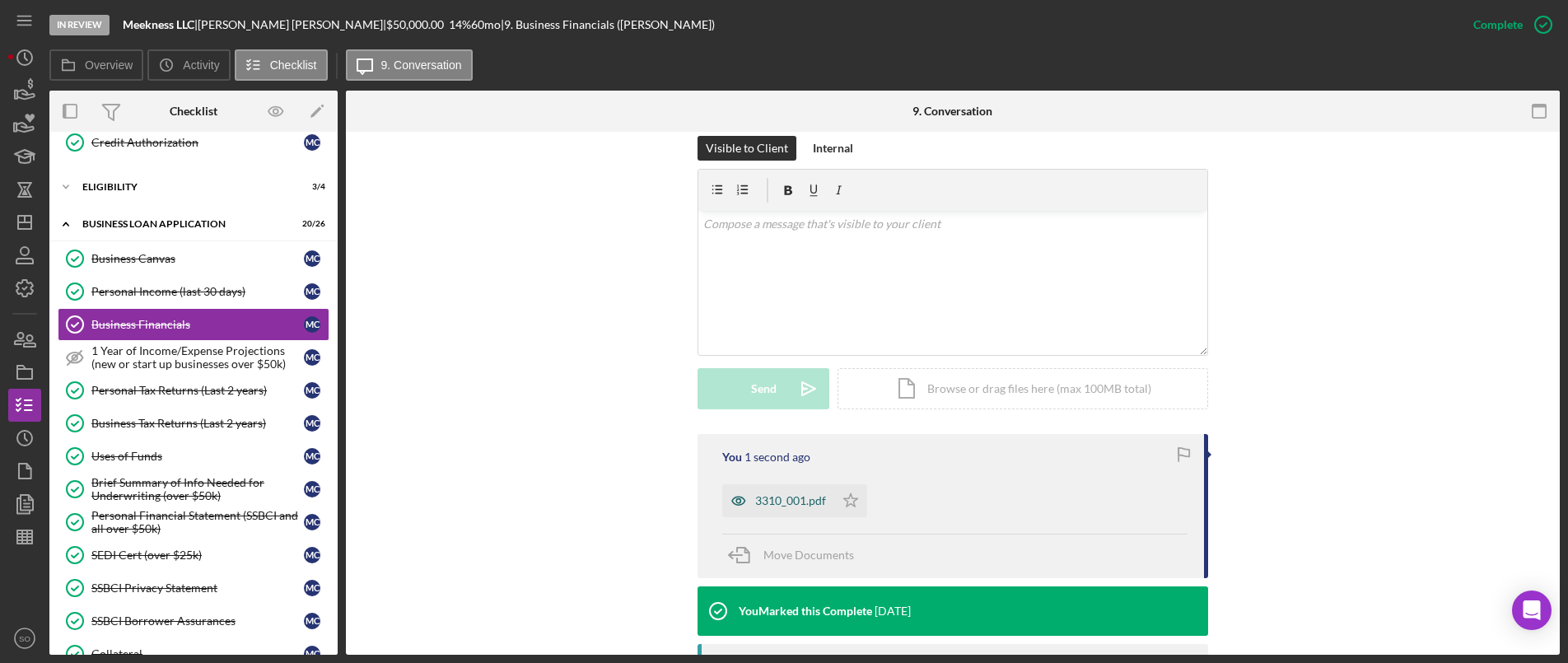
click at [785, 514] on div "3310_001.pdf" at bounding box center [778, 501] width 112 height 33
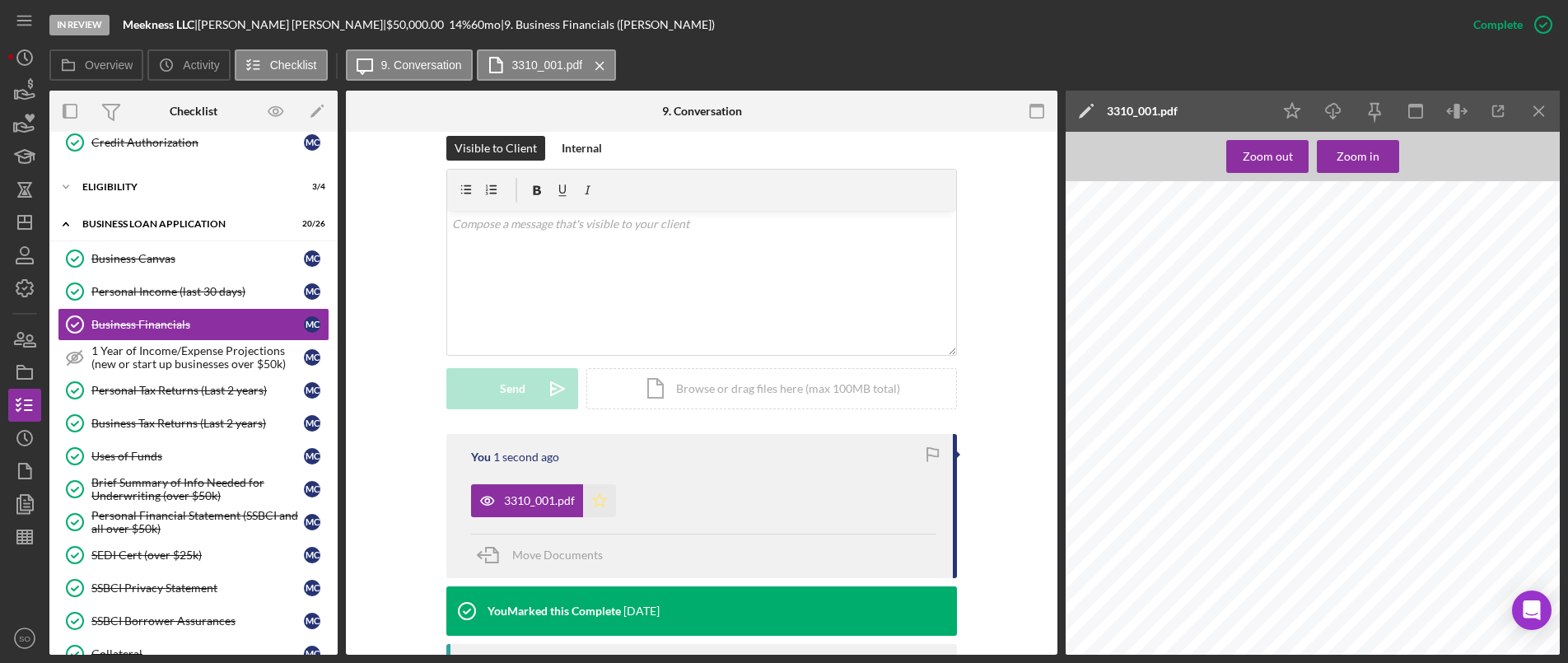
click at [605, 503] on icon "Icon/Star" at bounding box center [600, 501] width 33 height 33
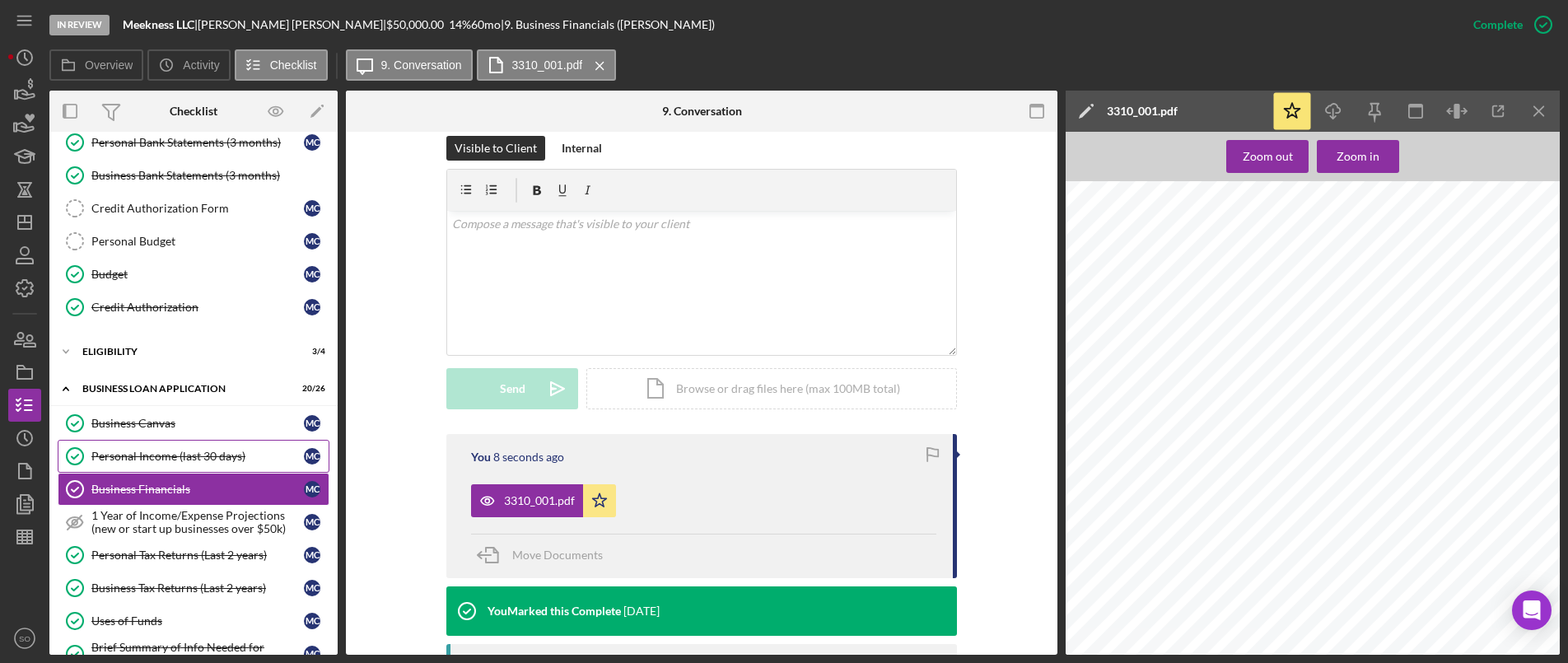
drag, startPoint x: 147, startPoint y: 456, endPoint x: 245, endPoint y: 446, distance: 98.5
click at [147, 456] on div "Personal Income (last 30 days)" at bounding box center [198, 456] width 213 height 13
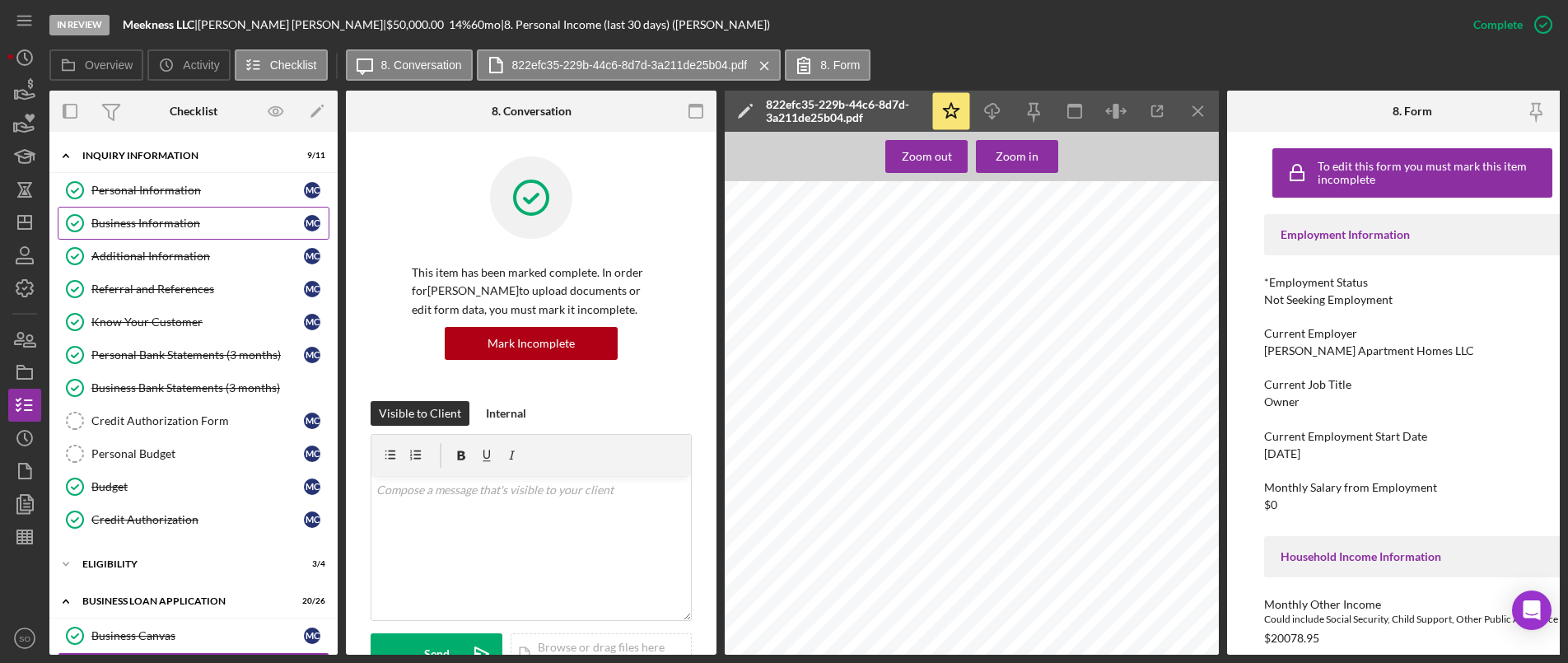
click at [146, 188] on div "Personal Information" at bounding box center [198, 190] width 213 height 13
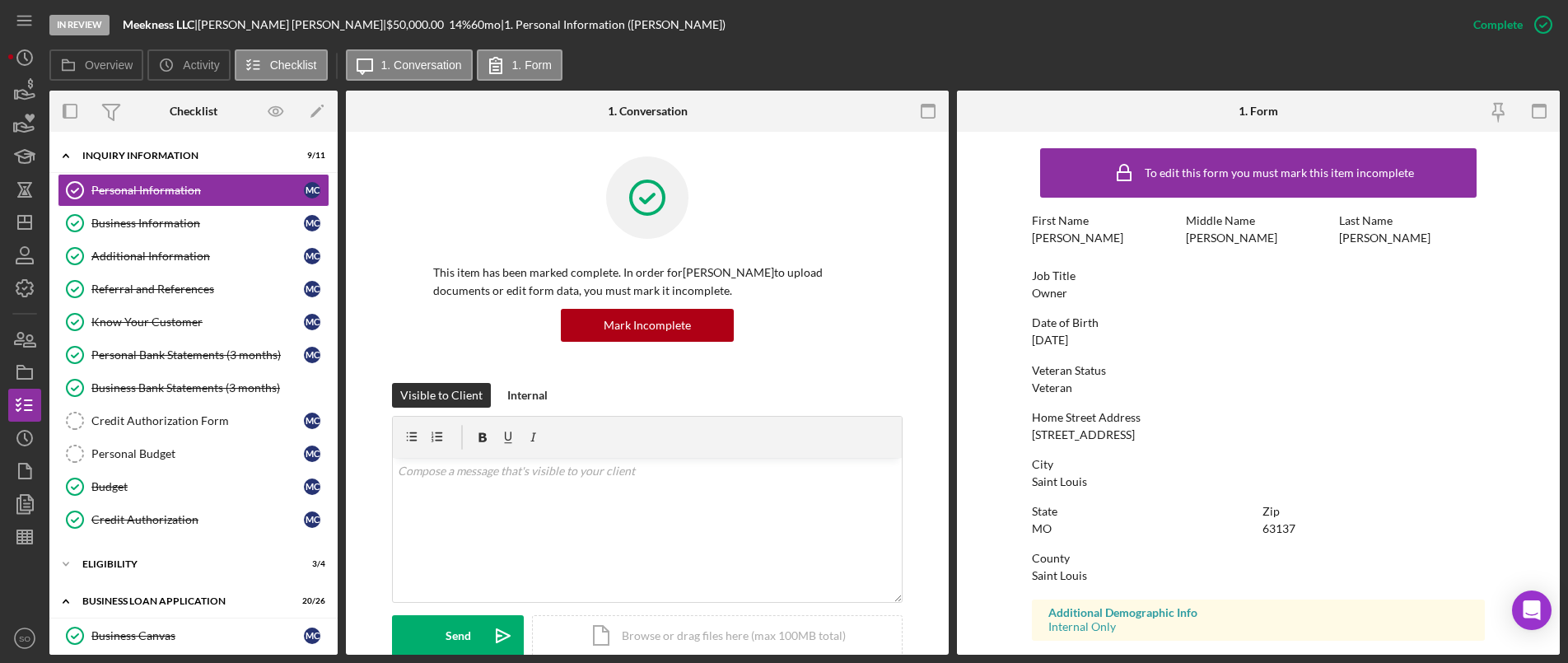
scroll to position [246, 0]
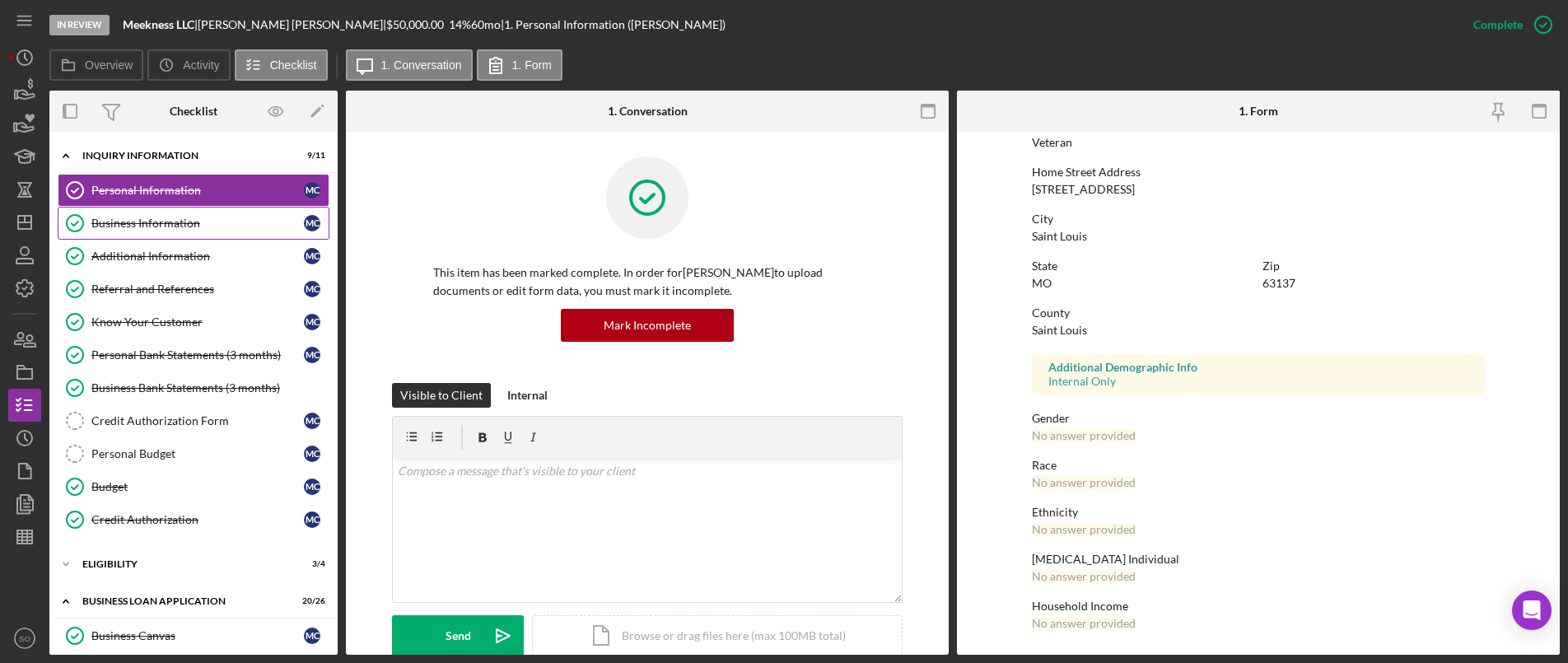
click at [160, 222] on div "Business Information" at bounding box center [198, 223] width 213 height 13
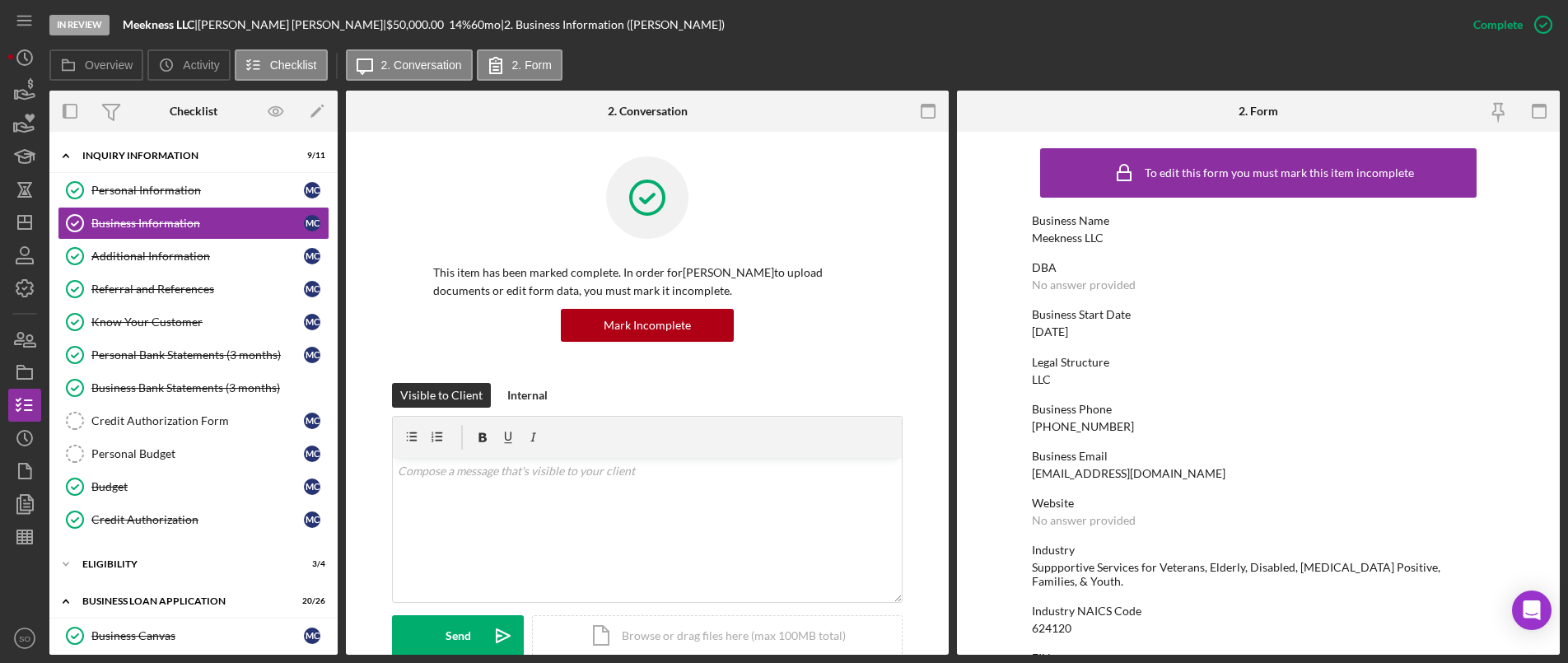
scroll to position [329, 0]
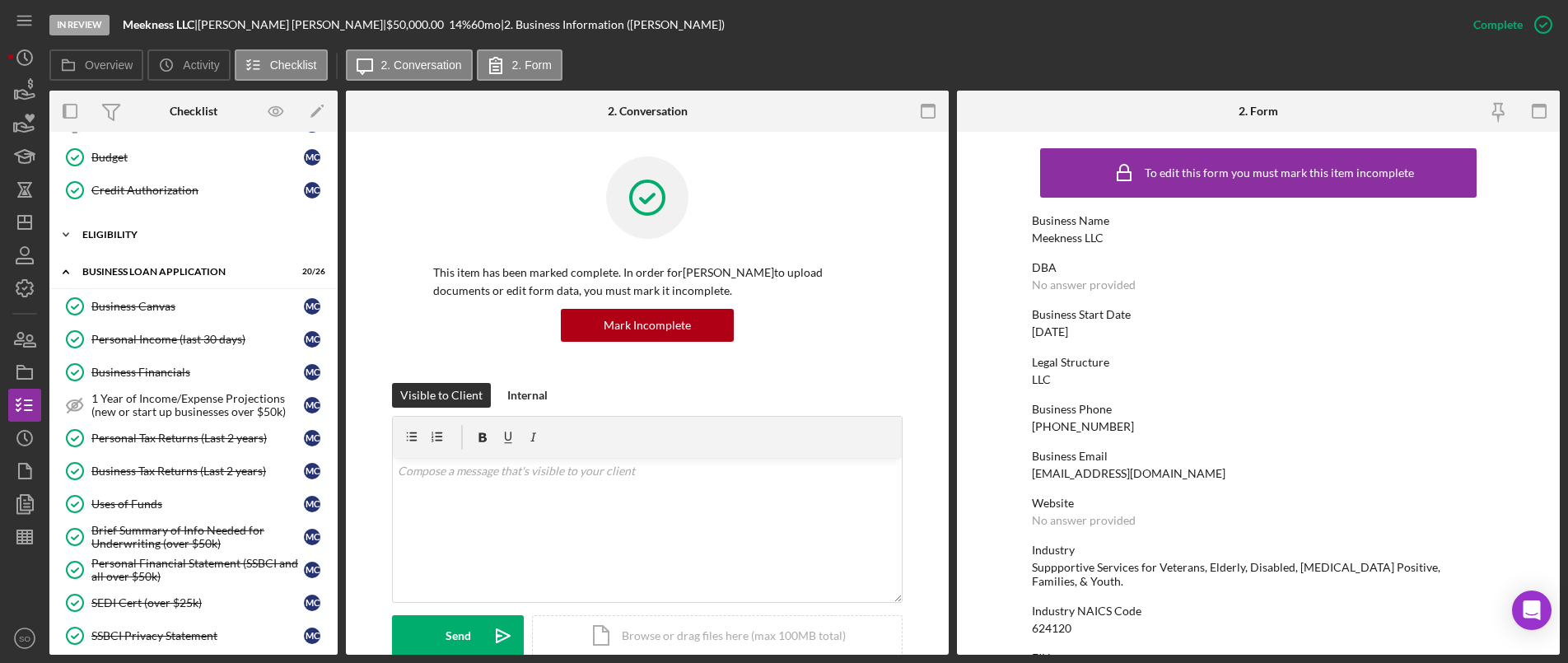
drag, startPoint x: 115, startPoint y: 234, endPoint x: 120, endPoint y: 242, distance: 9.4
click at [115, 234] on div "ELIGIBILITY" at bounding box center [200, 235] width 235 height 10
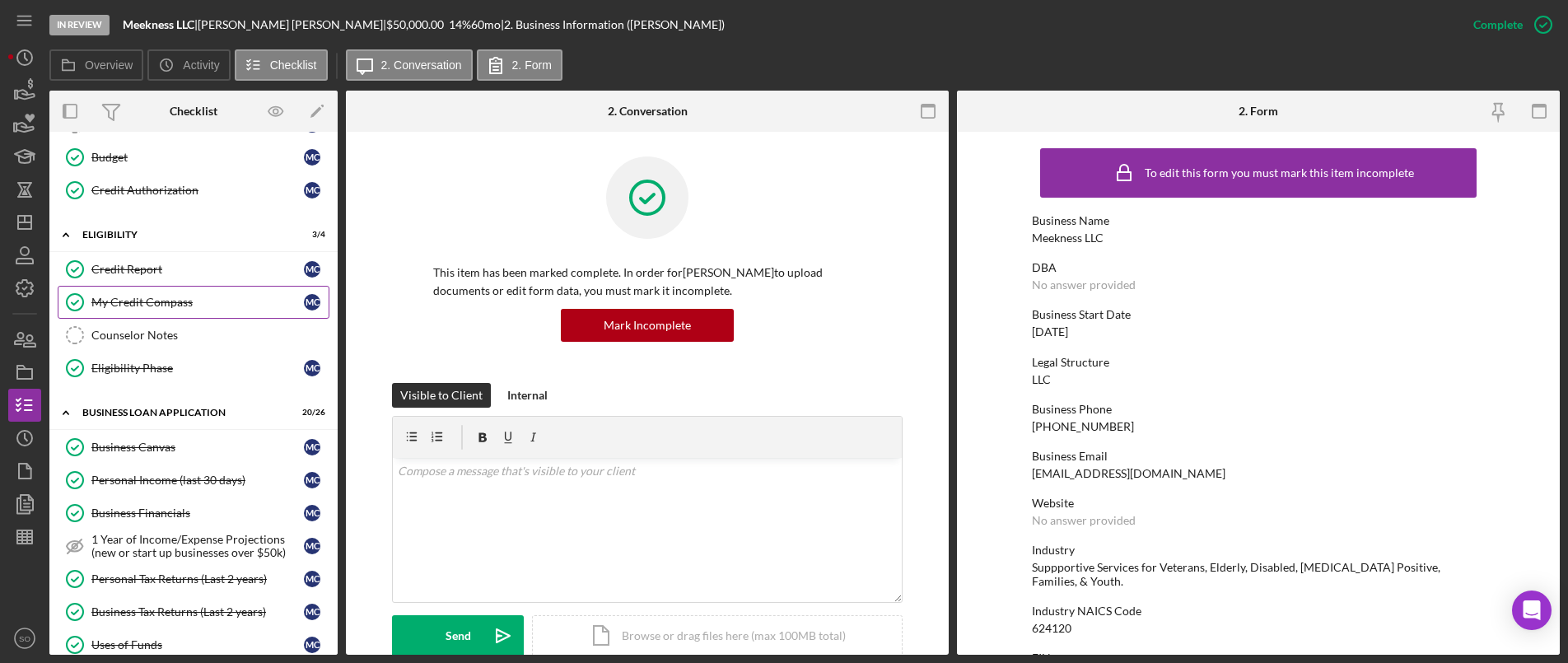
click at [155, 298] on div "My Credit Compass" at bounding box center [198, 303] width 213 height 13
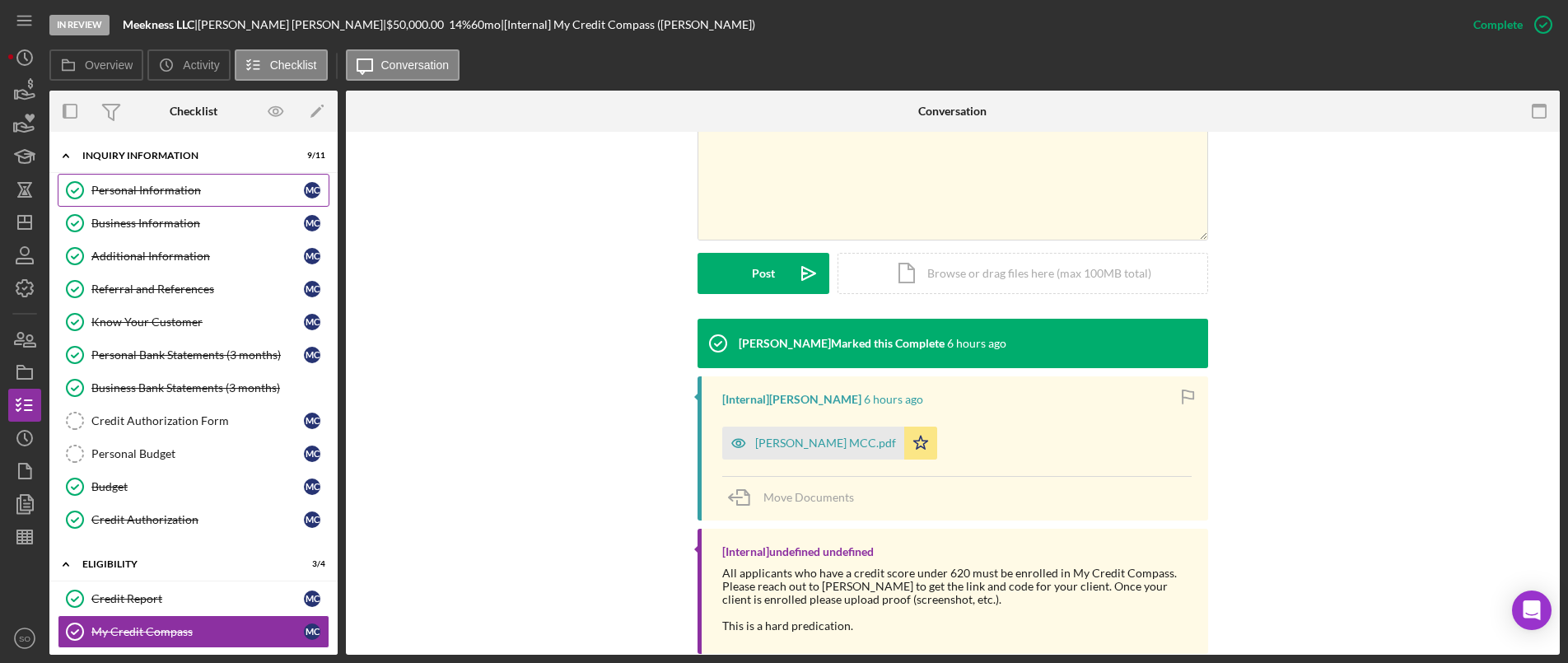
click at [149, 184] on div "Personal Information" at bounding box center [198, 190] width 213 height 13
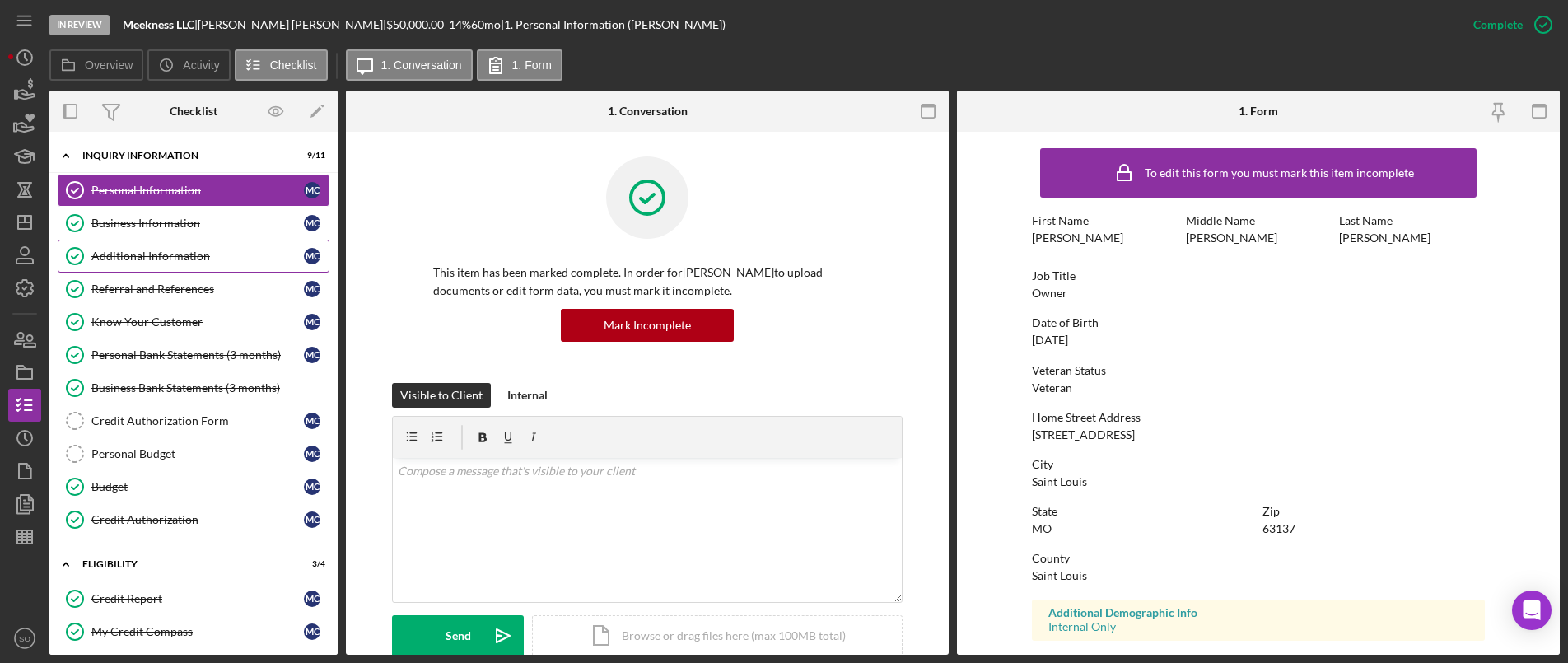
click at [142, 243] on link "Additional Information Additional Information M C" at bounding box center [194, 256] width 272 height 33
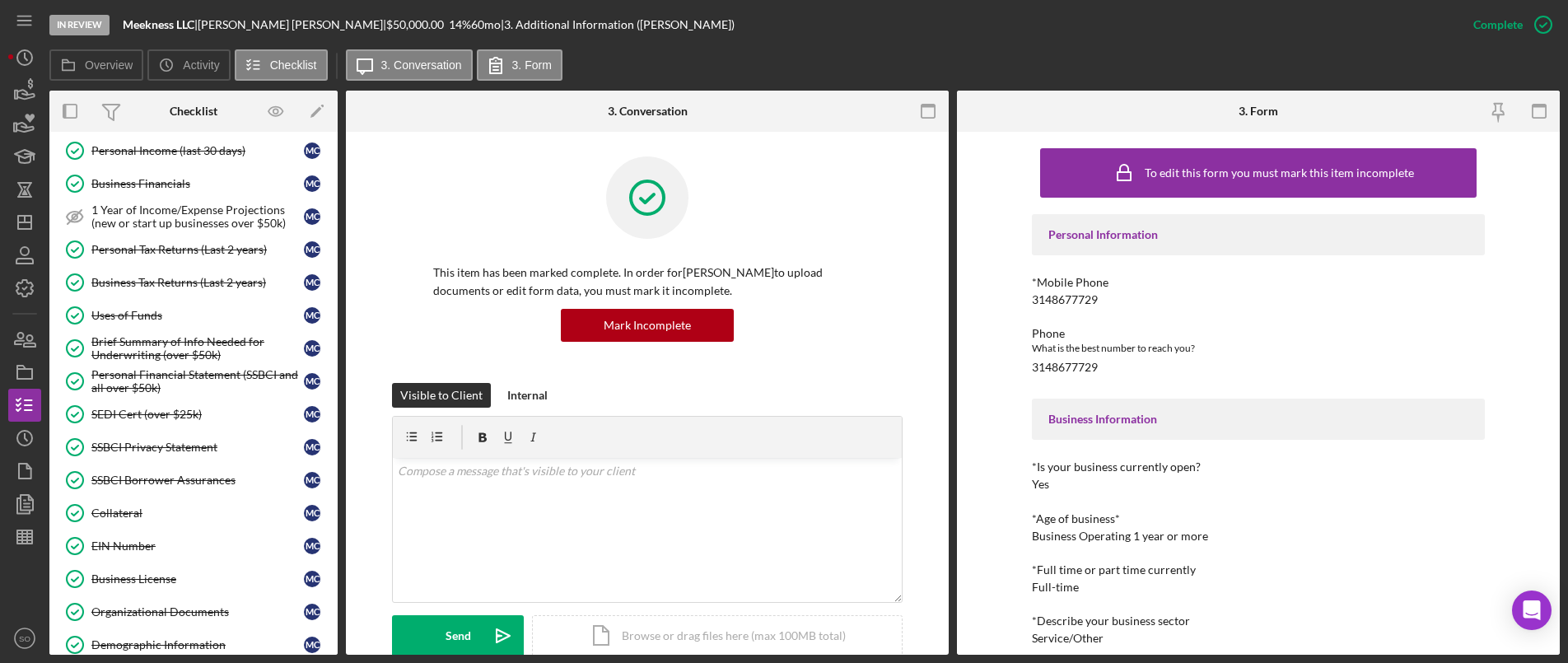
scroll to position [906, 0]
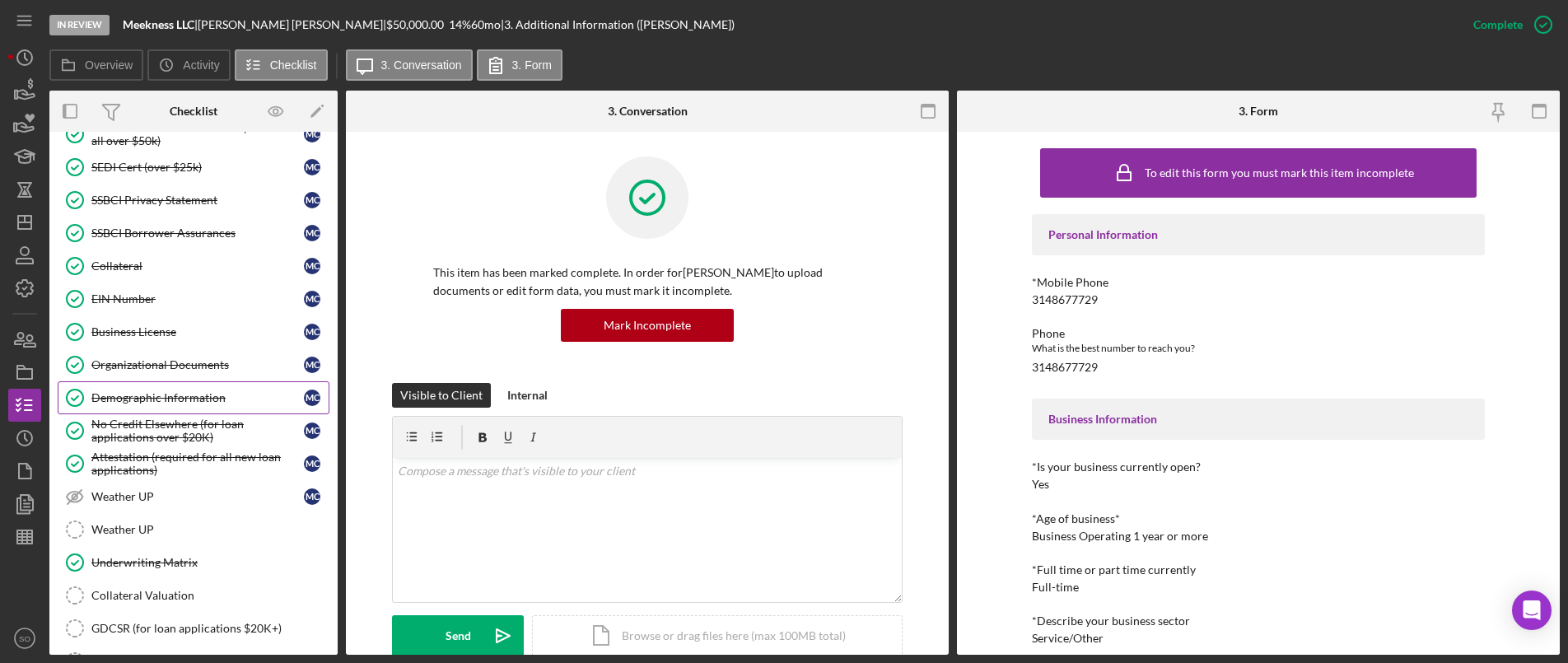
click at [215, 396] on div "Demographic Information" at bounding box center [198, 398] width 213 height 13
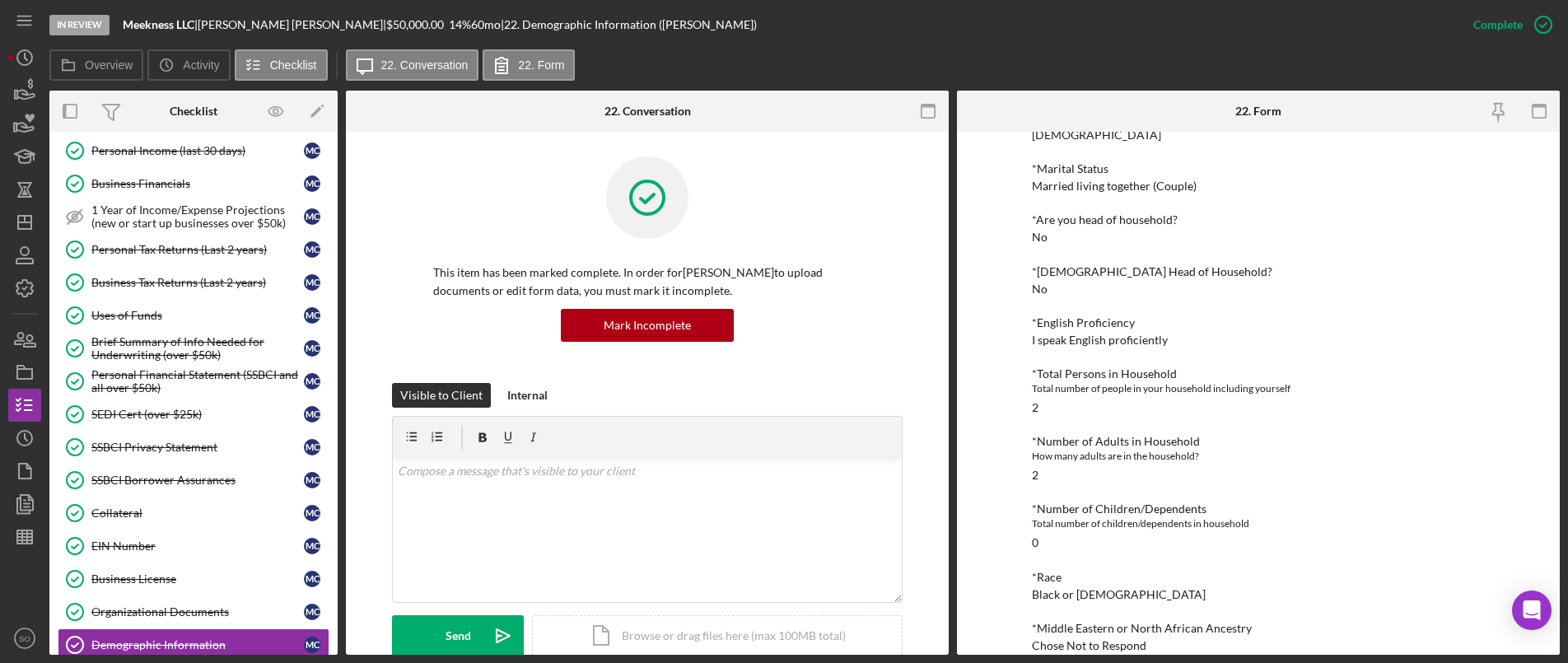
scroll to position [576, 0]
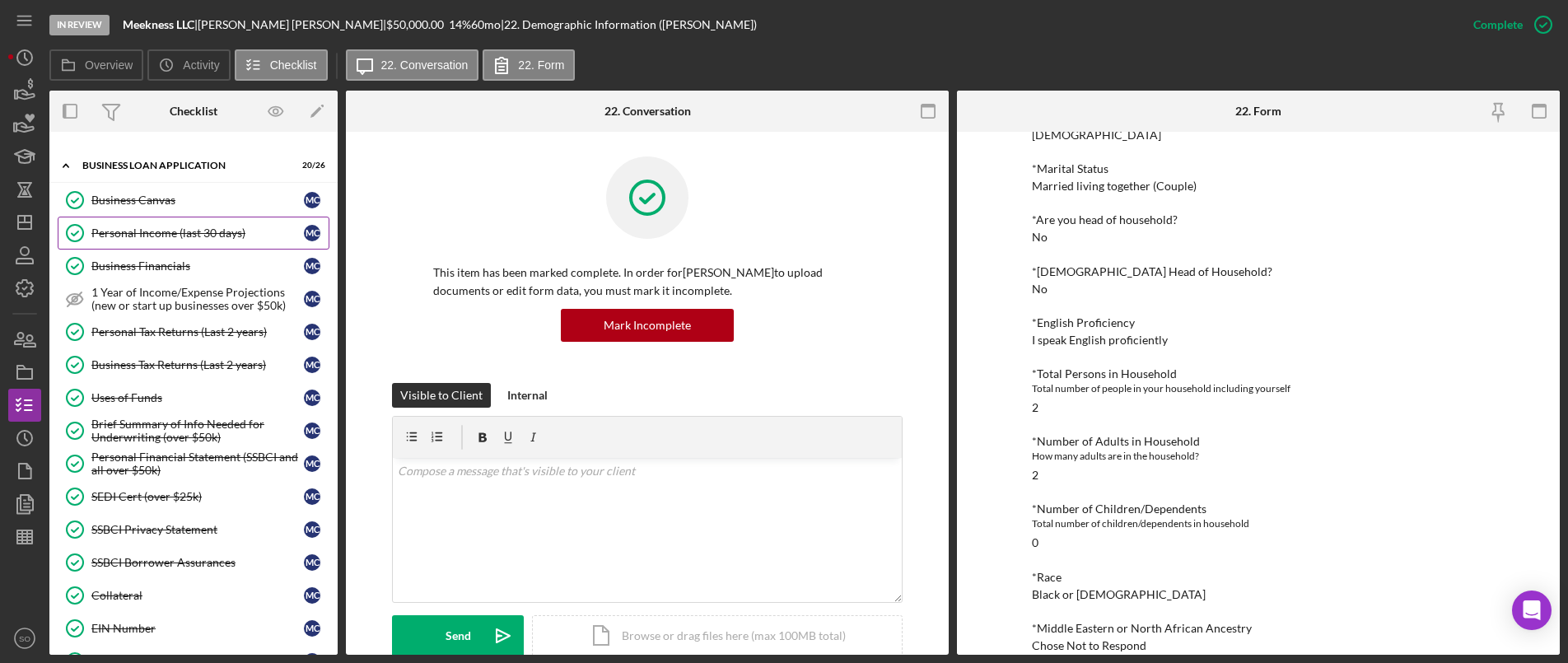
click at [141, 242] on link "Personal Income (last 30 days) Personal Income (last 30 days) M C" at bounding box center [194, 233] width 272 height 33
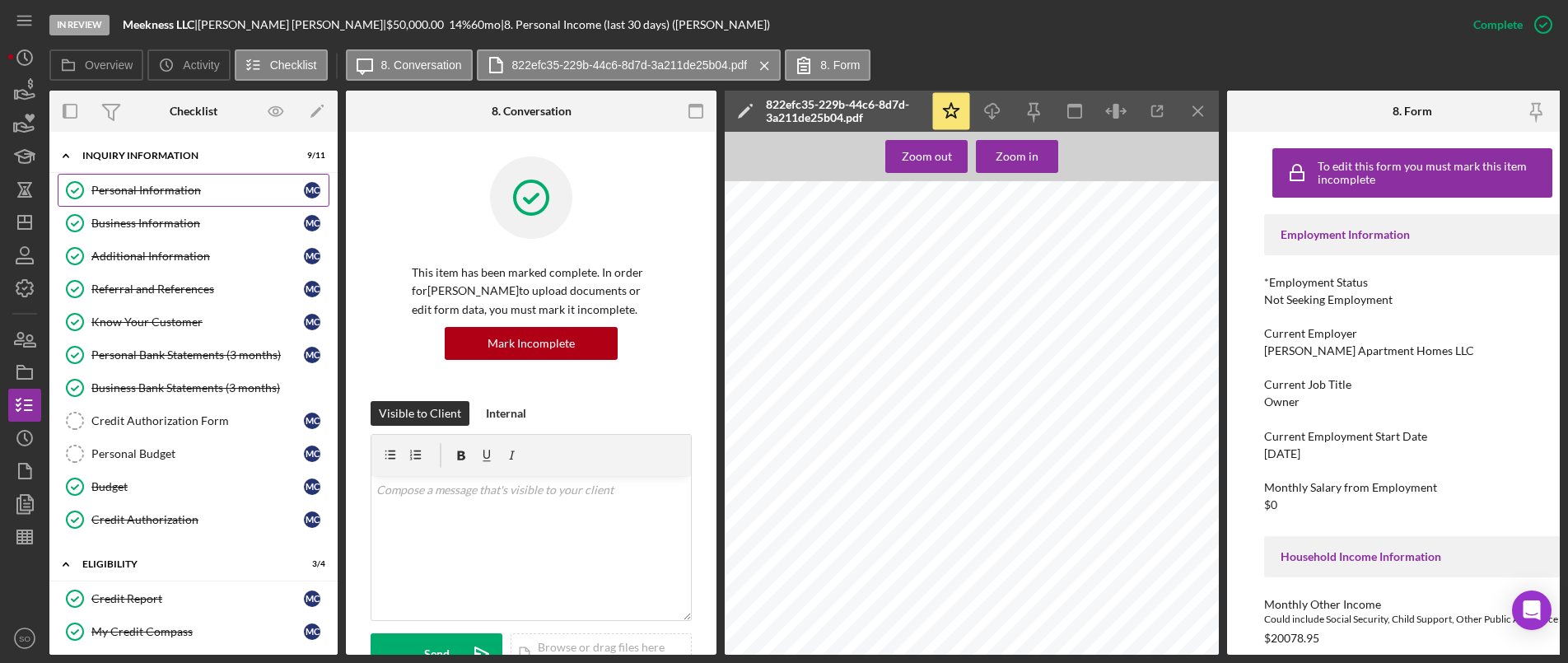
click at [186, 193] on div "Personal Information" at bounding box center [198, 190] width 213 height 13
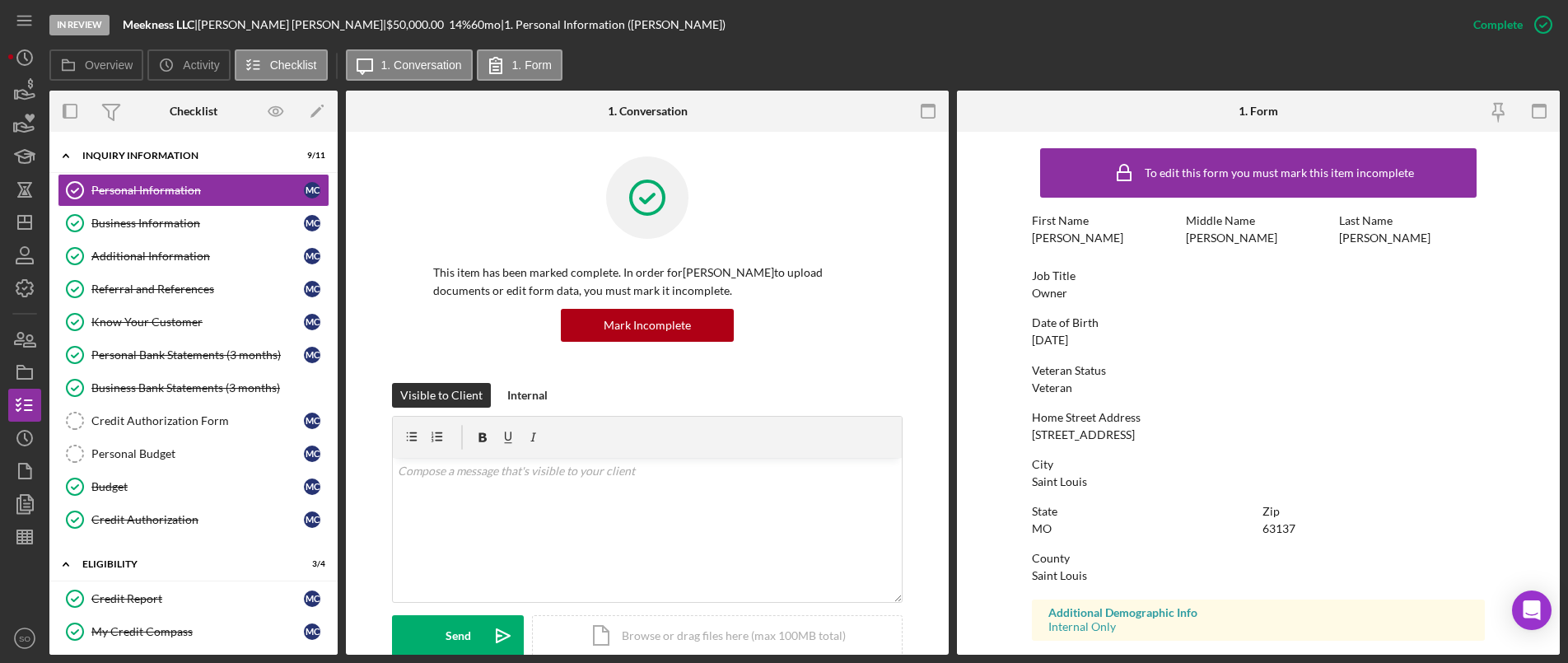
scroll to position [247, 0]
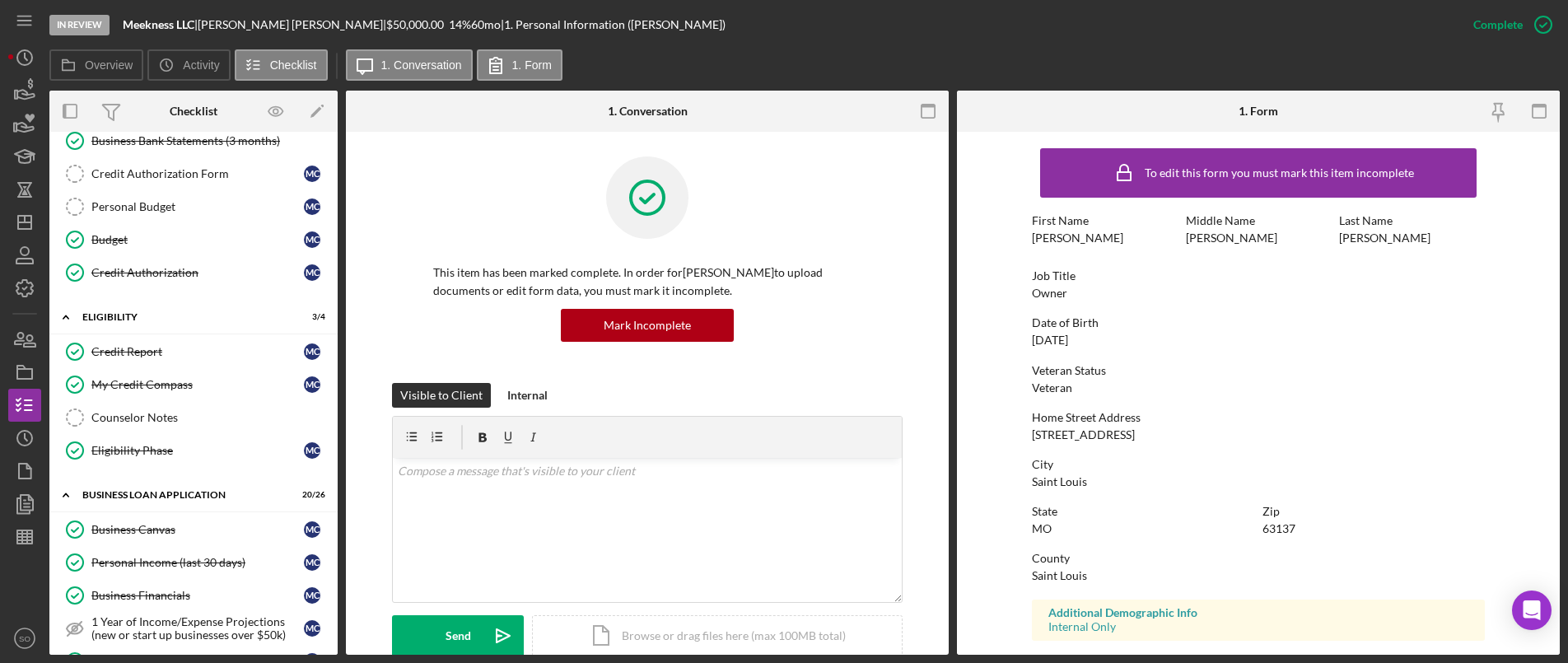
drag, startPoint x: 139, startPoint y: 554, endPoint x: 527, endPoint y: 427, distance: 408.3
click at [139, 552] on link "Personal Income (last 30 days) Personal Income (last 30 days) M C" at bounding box center [194, 562] width 272 height 33
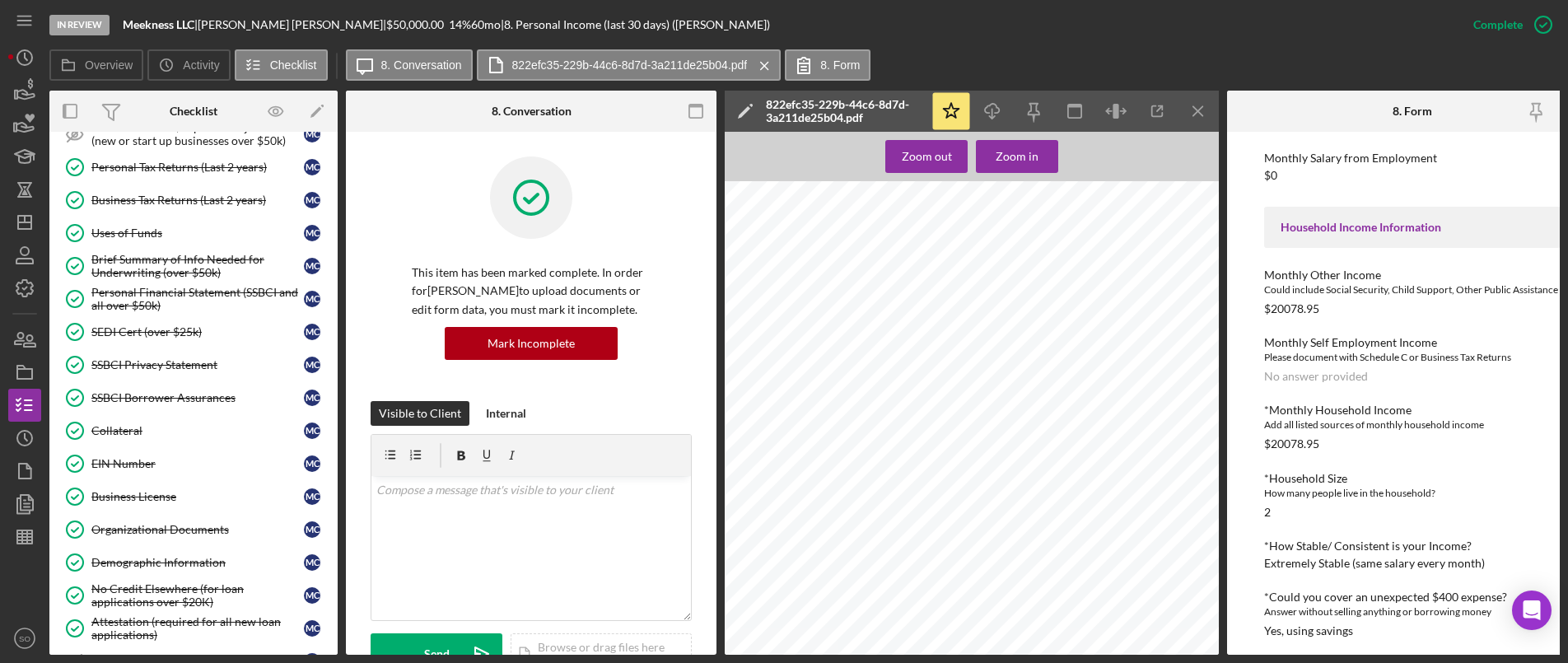
scroll to position [906, 0]
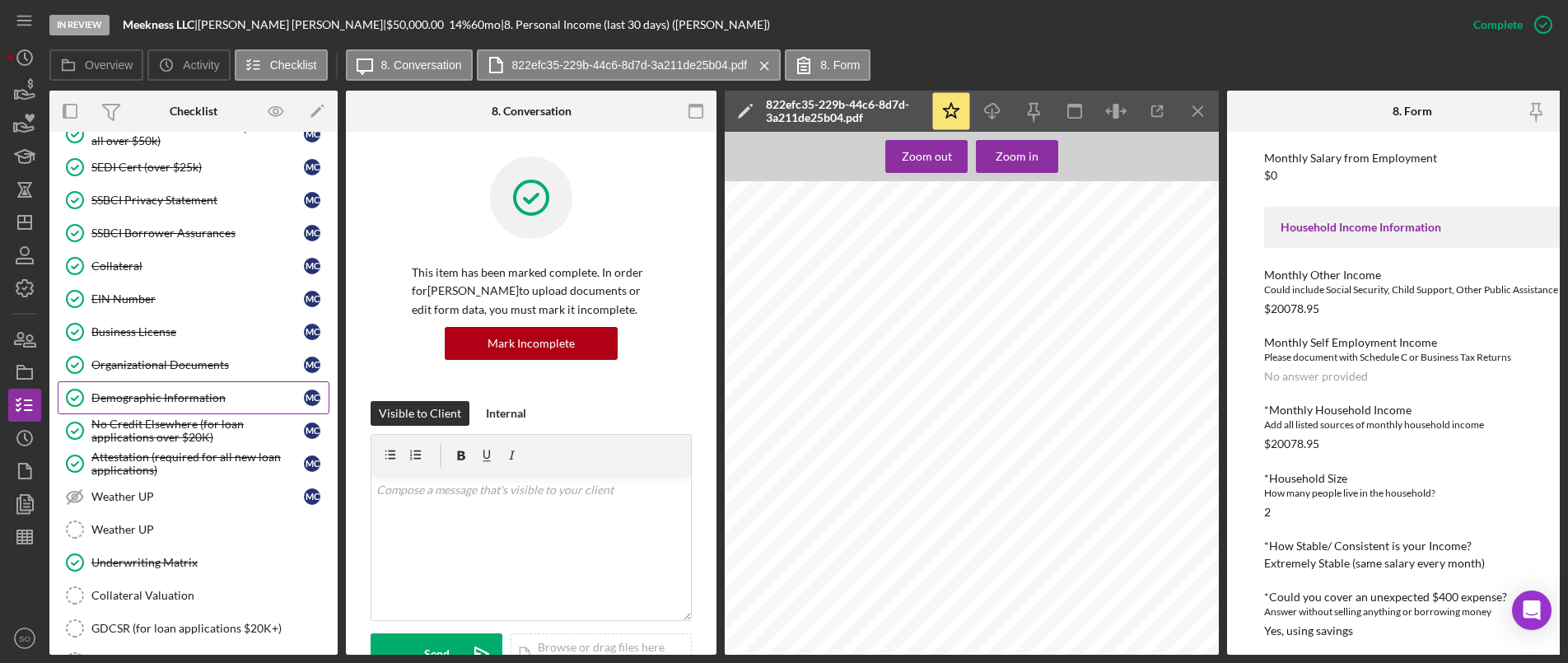
drag, startPoint x: 149, startPoint y: 392, endPoint x: 252, endPoint y: 393, distance: 103.0
click at [149, 392] on div "Demographic Information" at bounding box center [198, 398] width 213 height 13
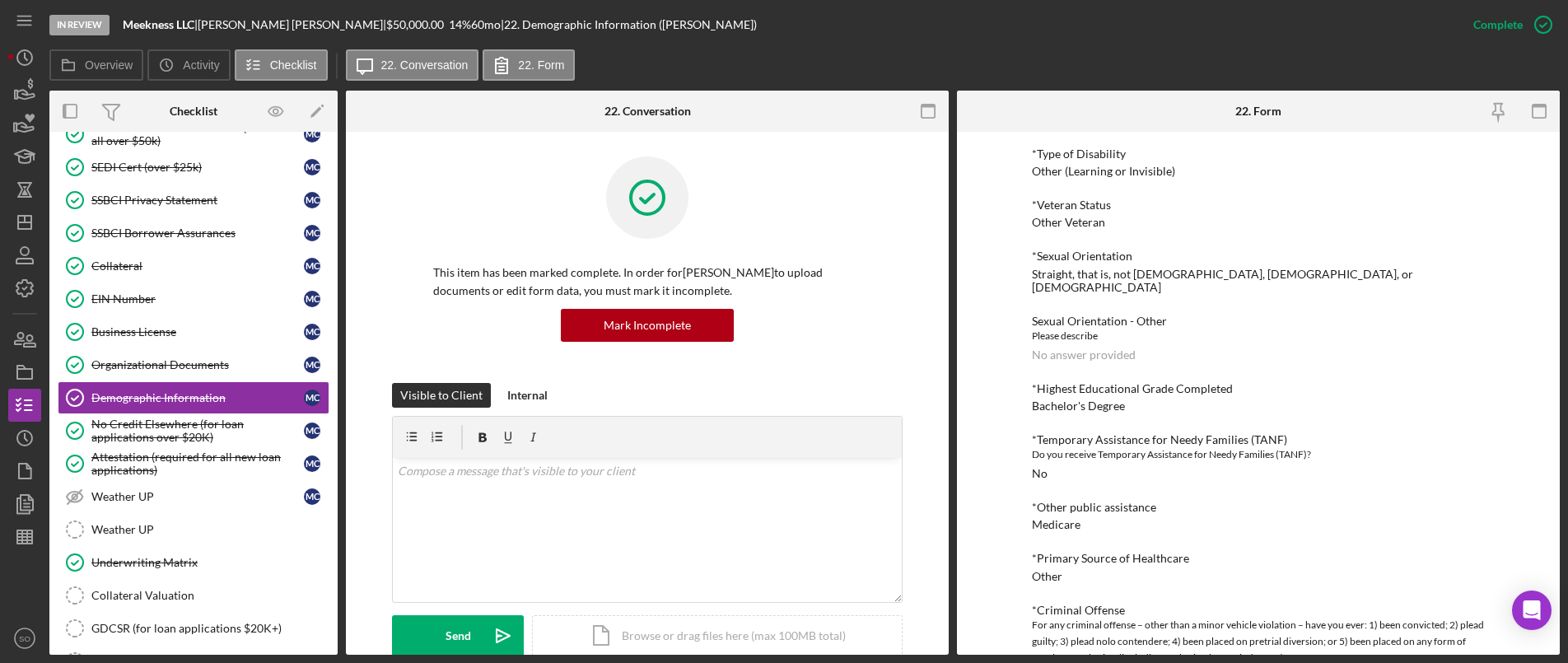
scroll to position [1090, 0]
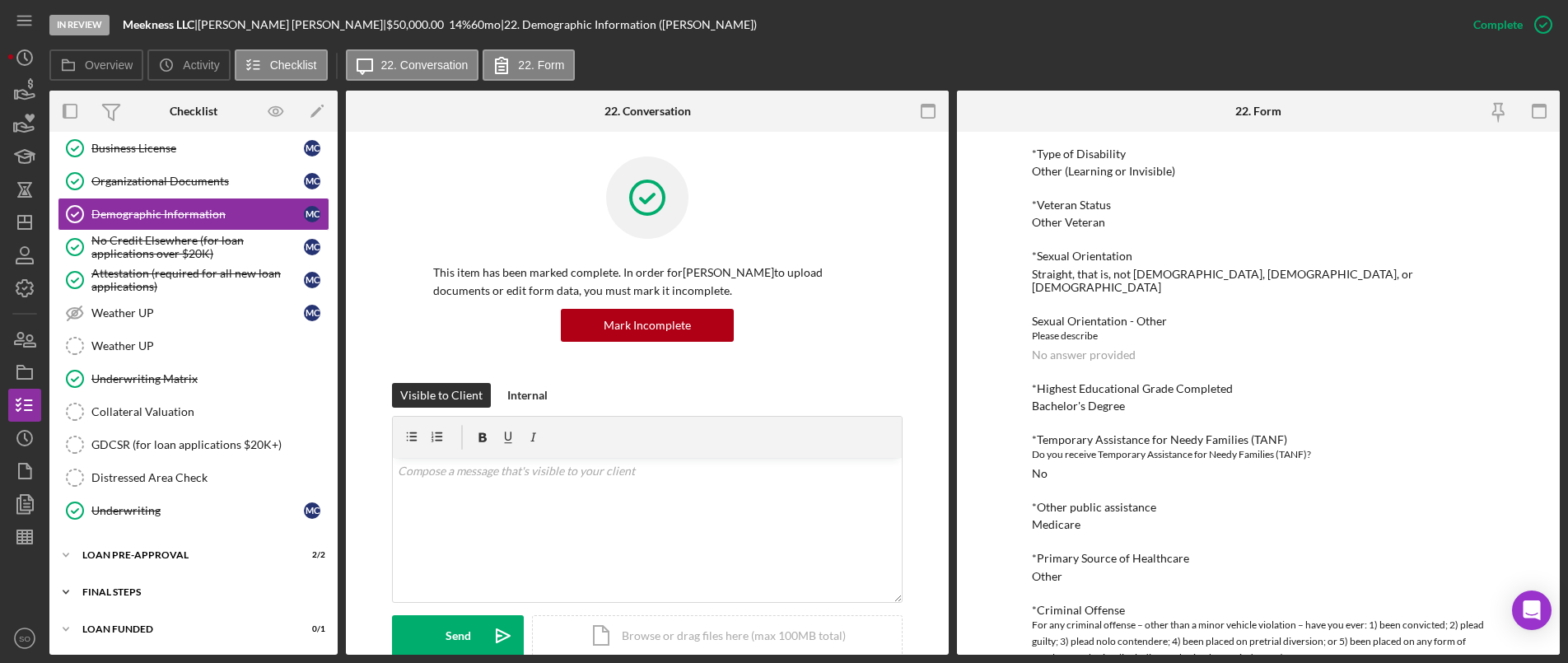
click at [98, 596] on div "FINAL STEPS" at bounding box center [200, 592] width 235 height 10
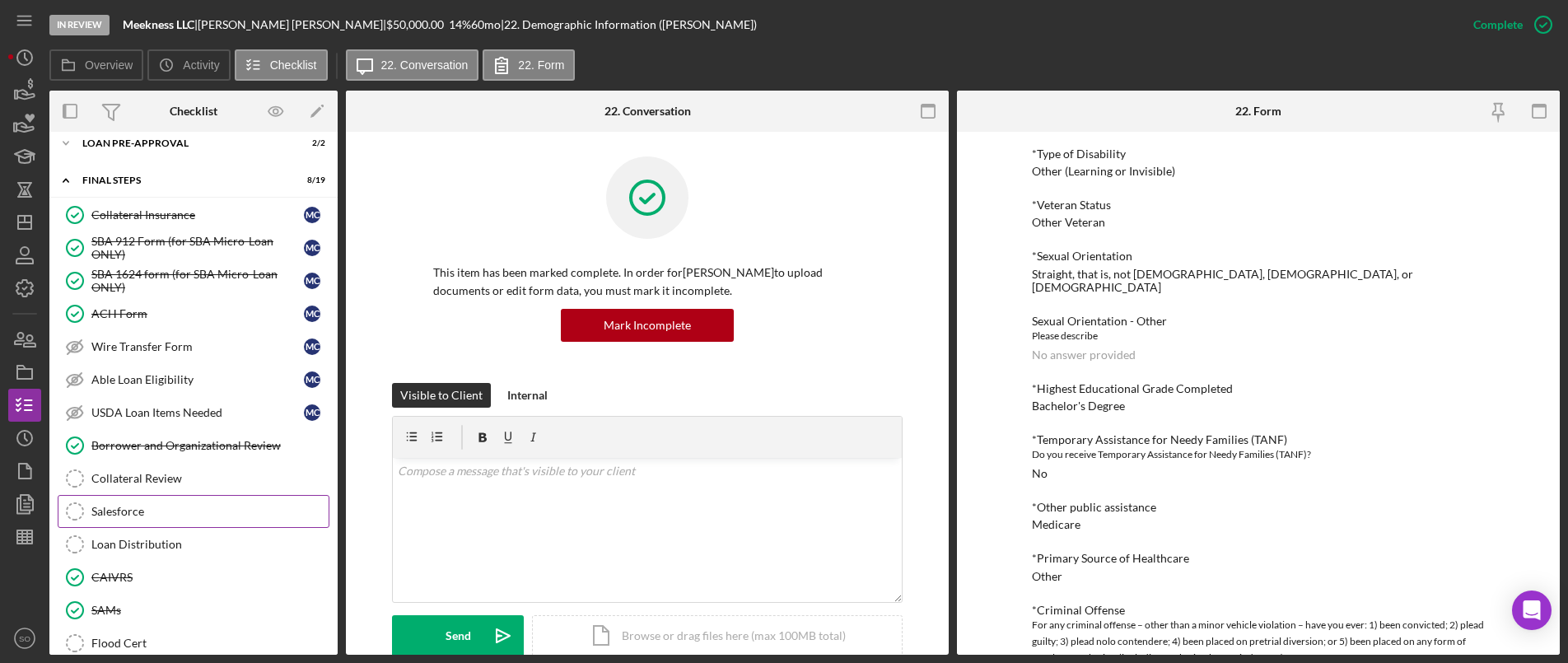
click at [142, 499] on link "Salesforce Salesforce" at bounding box center [194, 512] width 272 height 33
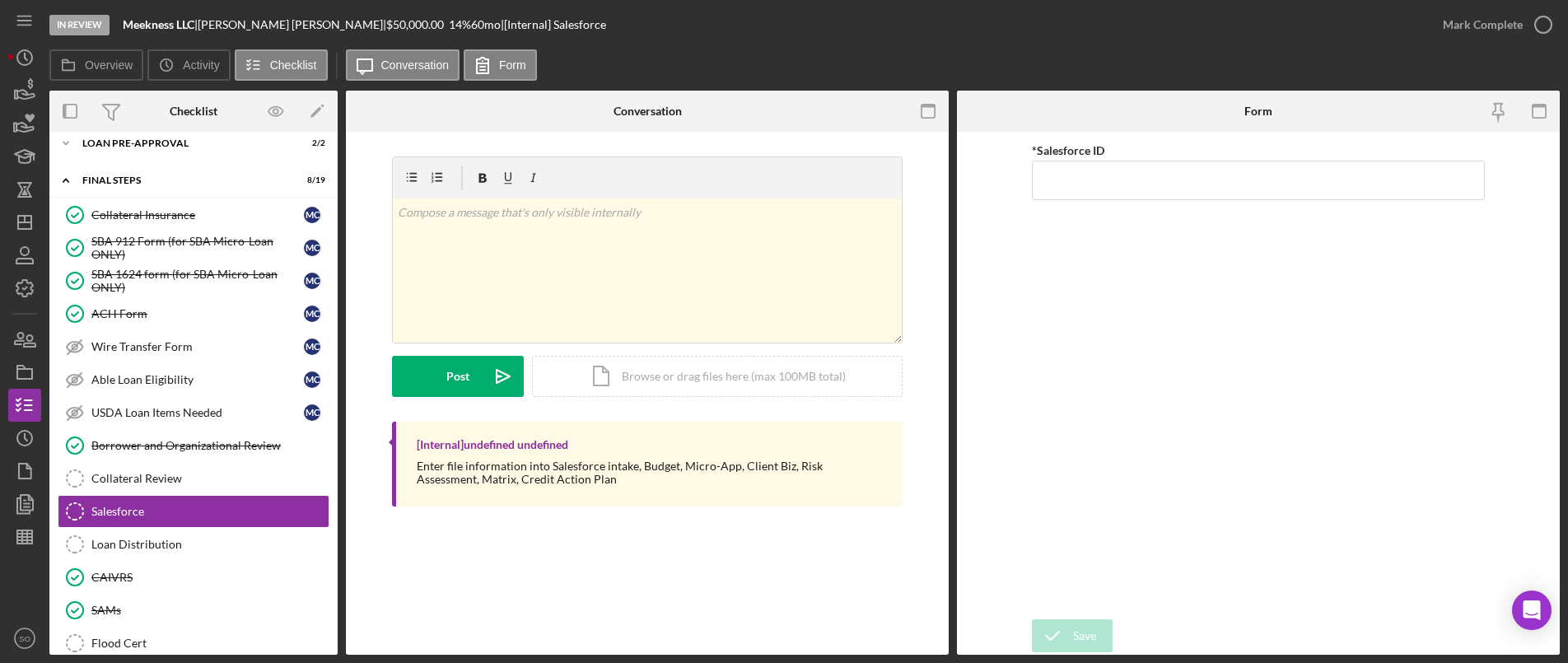
click at [1040, 201] on div "*Salesforce ID" at bounding box center [1259, 375] width 453 height 471
click at [1089, 175] on input "*Salesforce ID" at bounding box center [1259, 180] width 453 height 40
paste input "a0wPC000002DscXYAS"
type input "a0wPC000002DscXYAS"
click at [1073, 638] on div "Save" at bounding box center [1085, 636] width 23 height 33
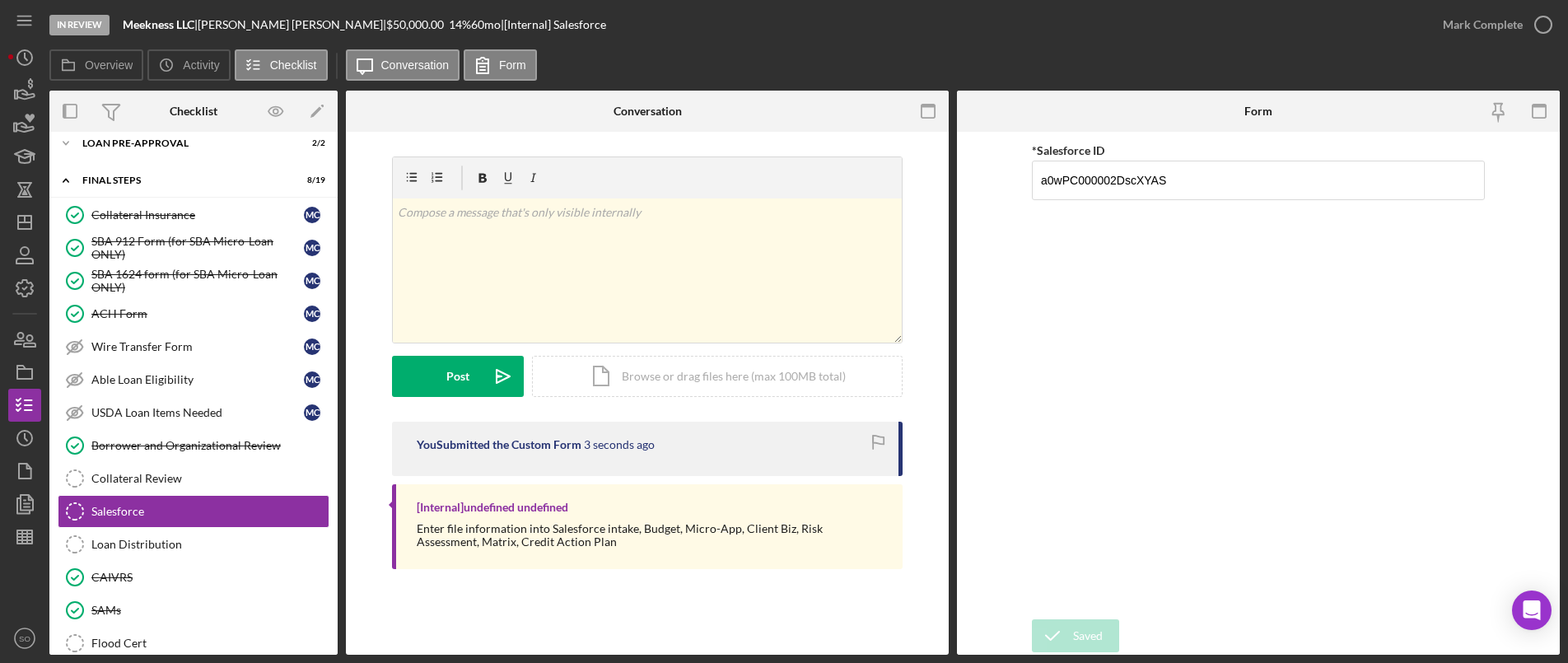
click at [1477, 25] on div "Mark Complete" at bounding box center [1483, 25] width 80 height 33
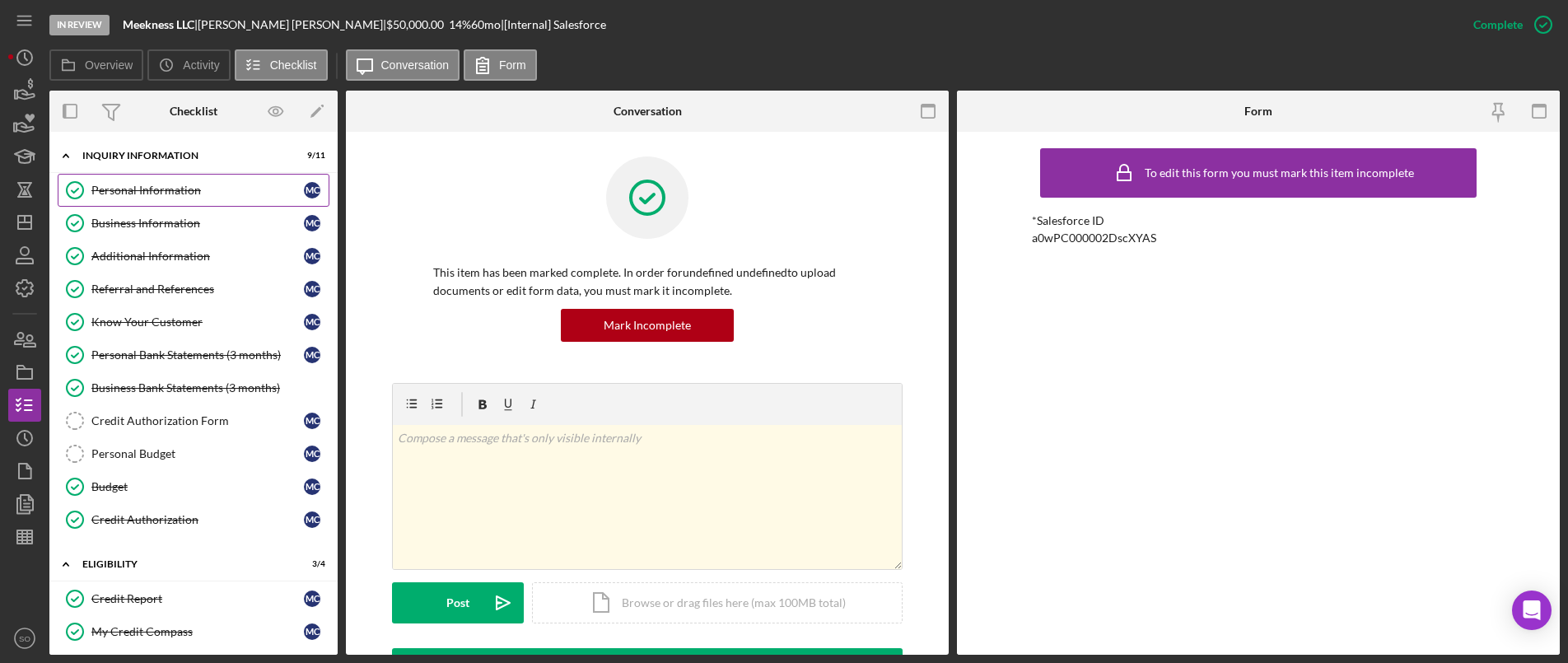
click at [155, 194] on div "Personal Information" at bounding box center [198, 190] width 213 height 13
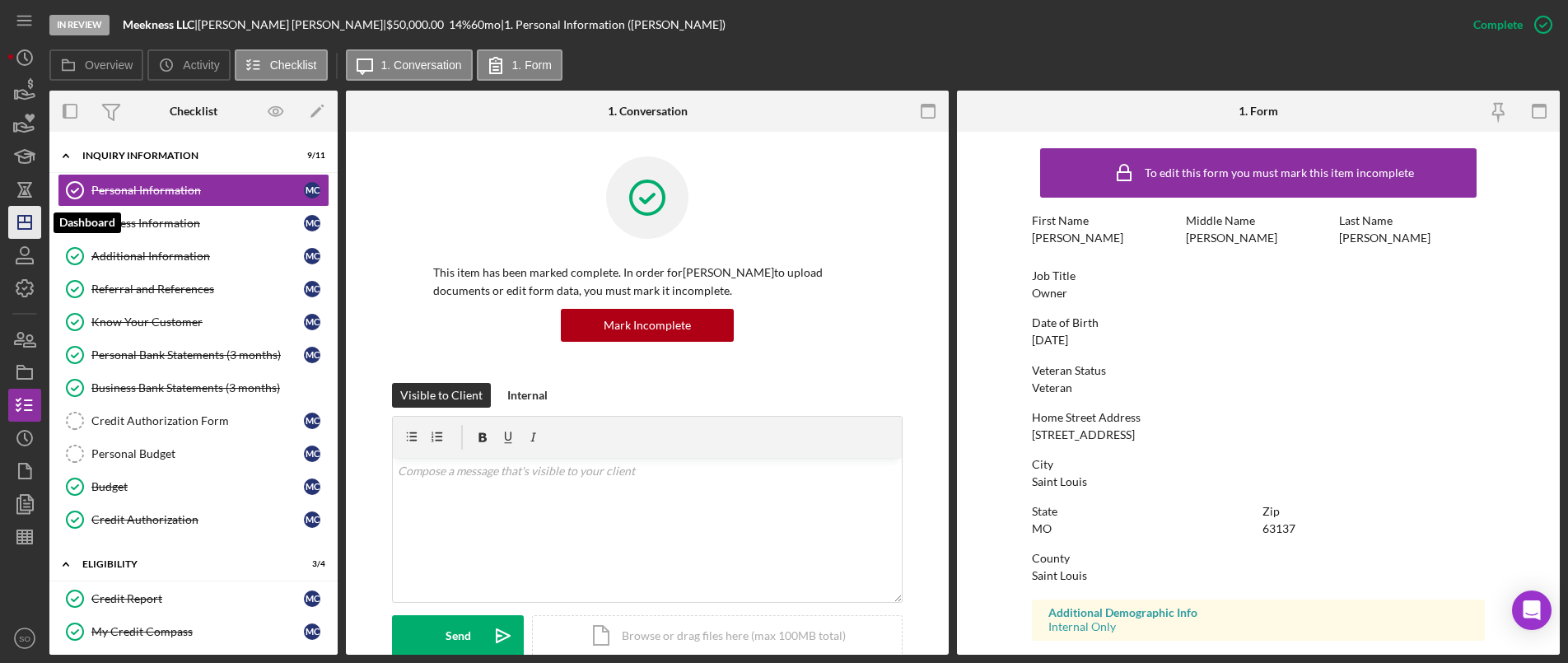
click at [19, 227] on polygon "button" at bounding box center [25, 222] width 13 height 13
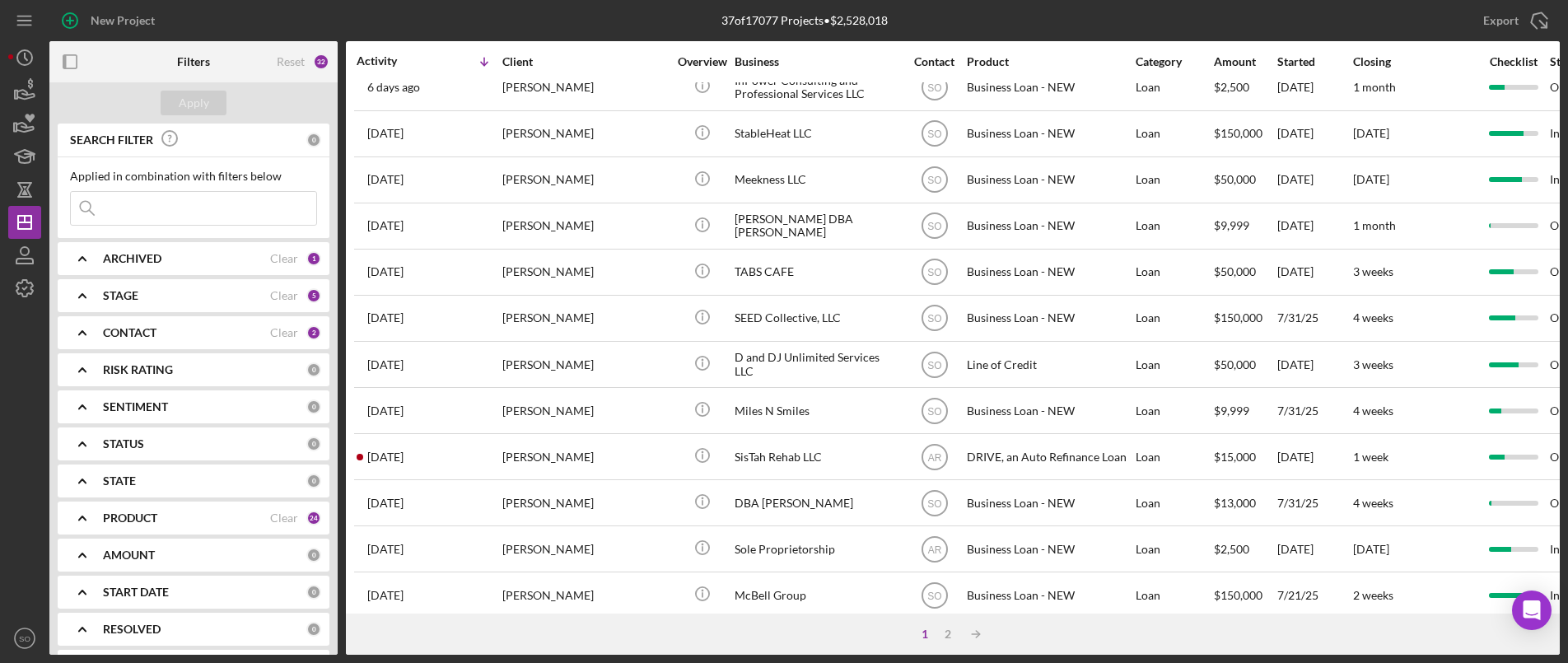
scroll to position [398, 0]
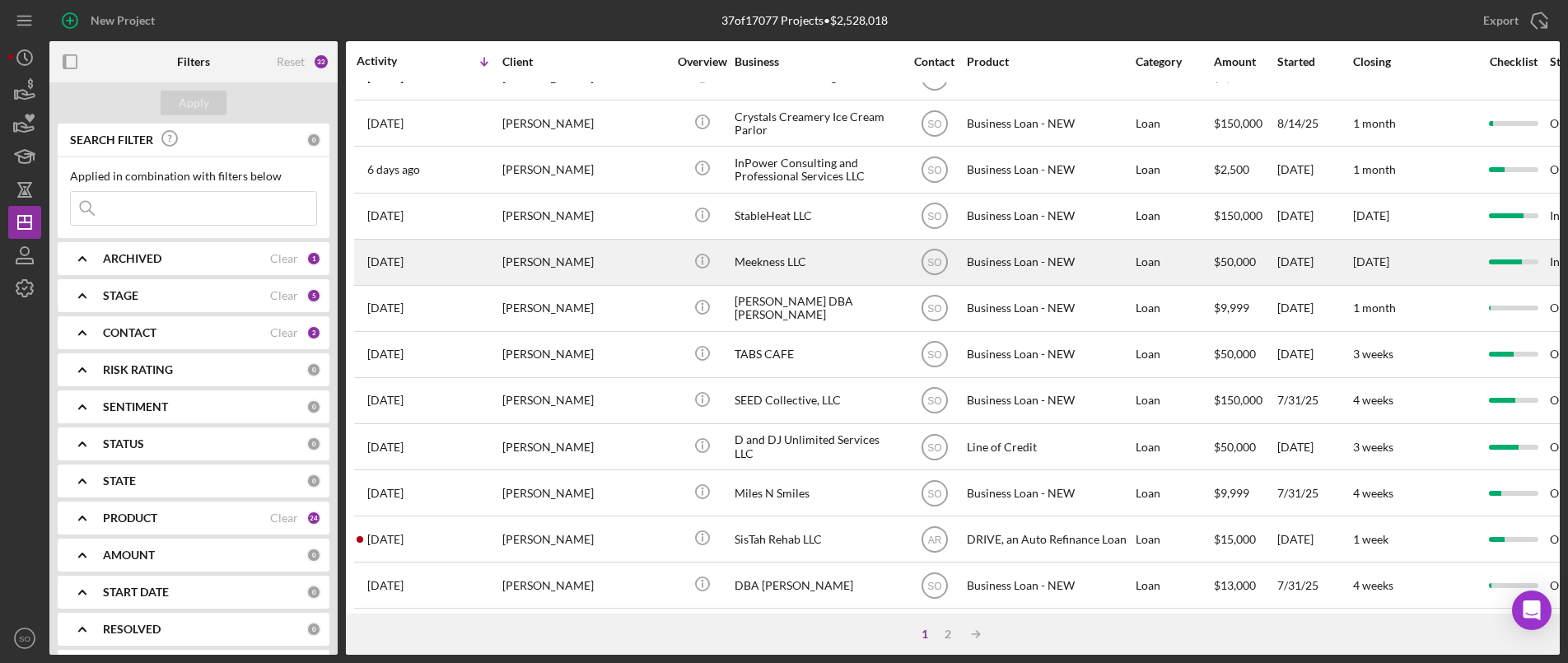
click at [541, 263] on div "[PERSON_NAME]" at bounding box center [585, 262] width 165 height 44
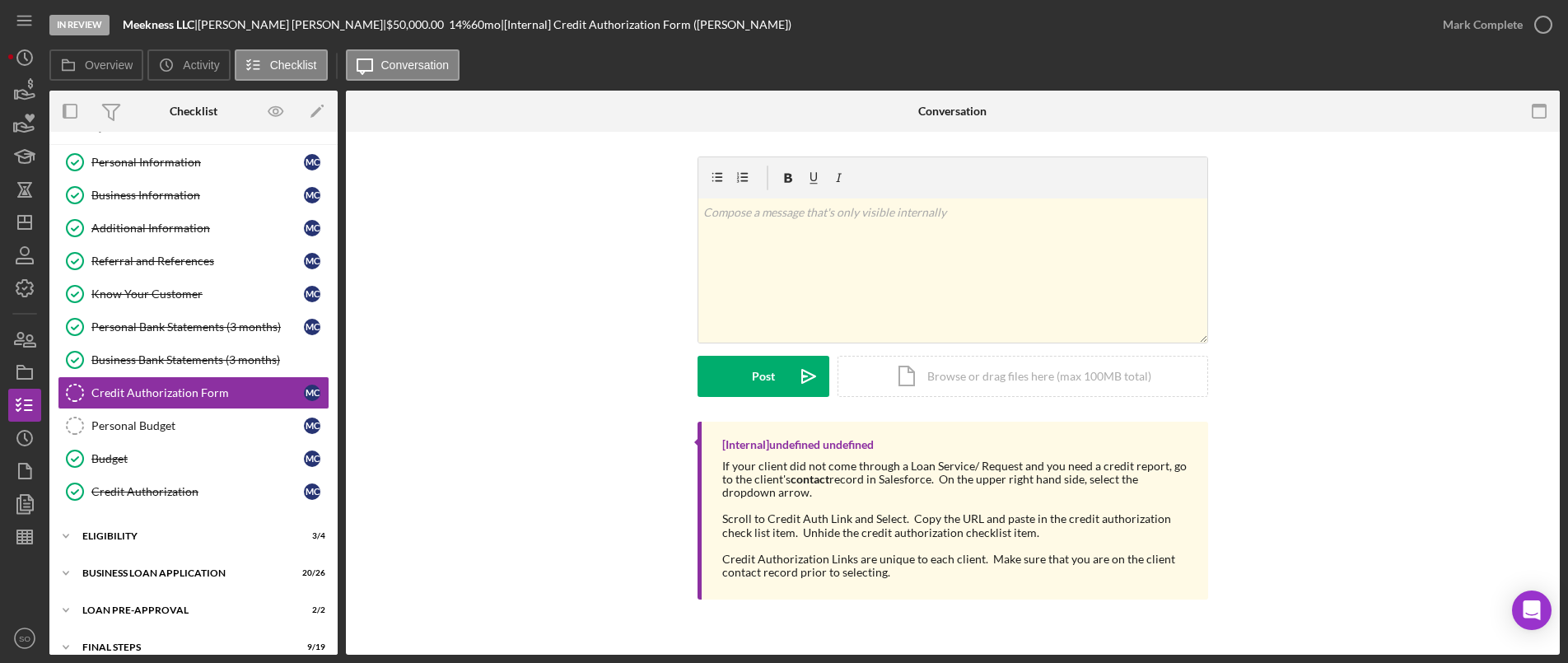
scroll to position [83, 0]
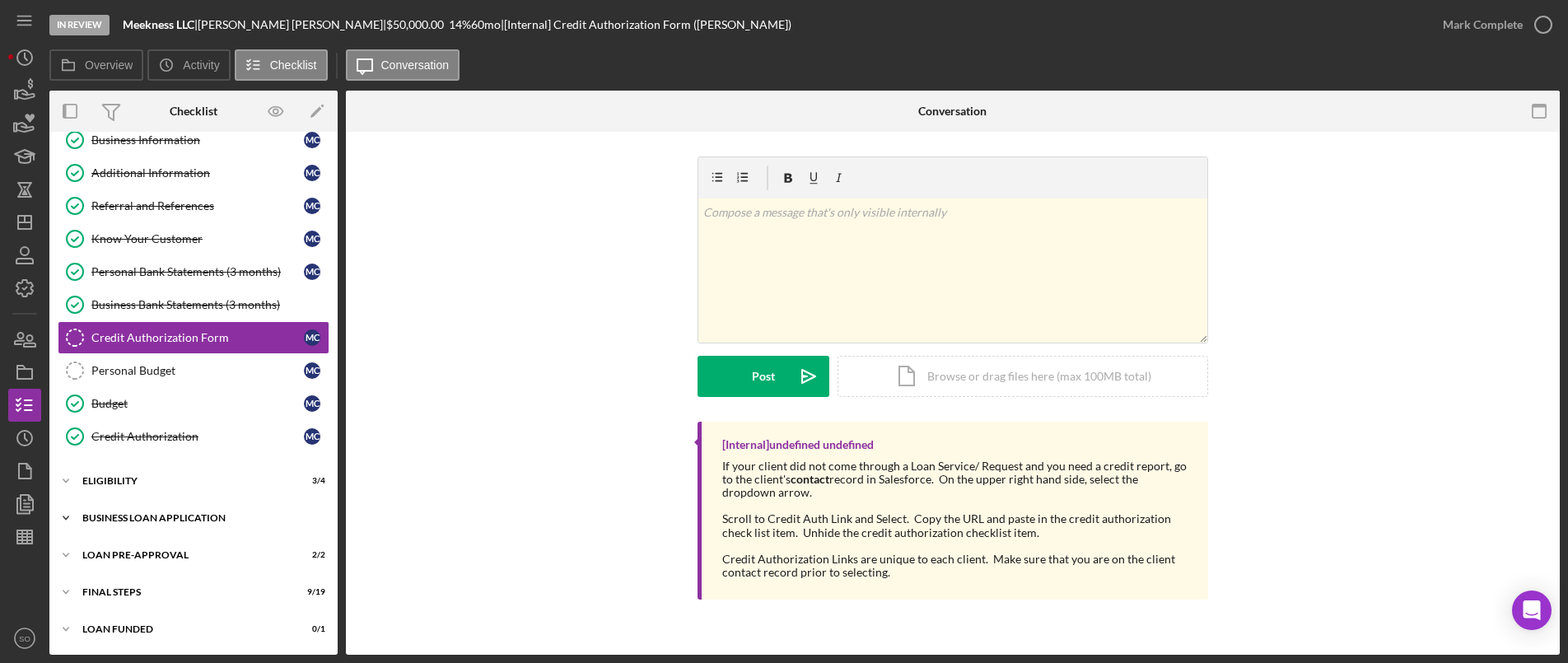
click at [131, 511] on div "Icon/Expander BUSINESS LOAN APPLICATION 20 / 26" at bounding box center [194, 518] width 289 height 33
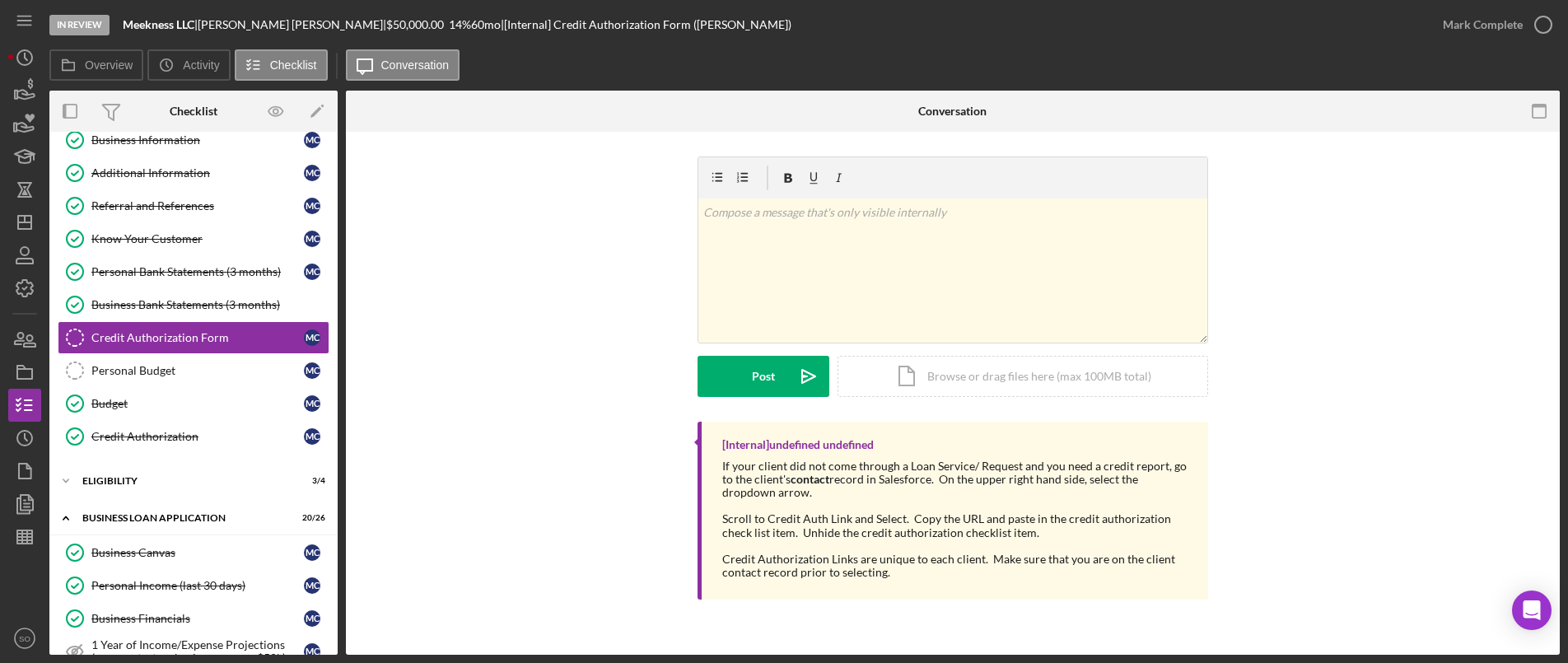
scroll to position [330, 0]
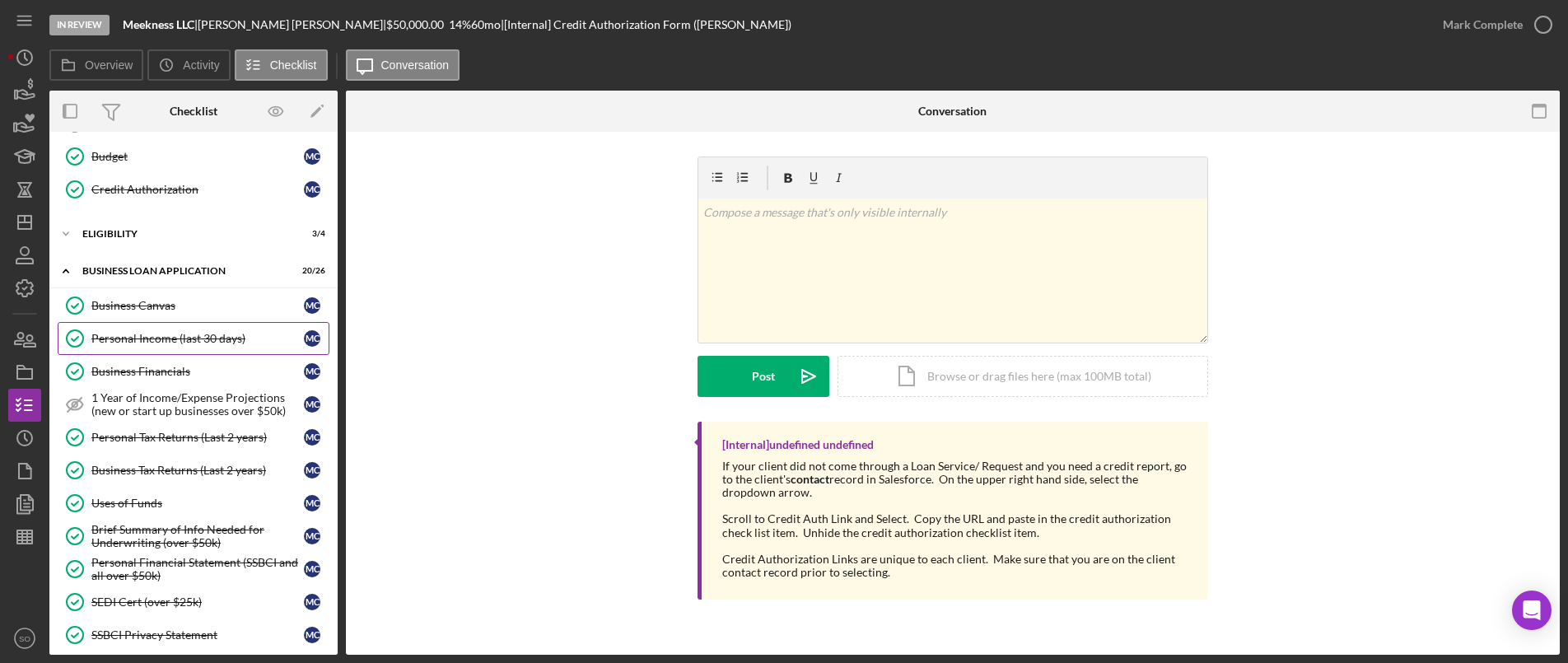
click at [160, 325] on link "Personal Income (last 30 days) Personal Income (last 30 days) M C" at bounding box center [194, 338] width 272 height 33
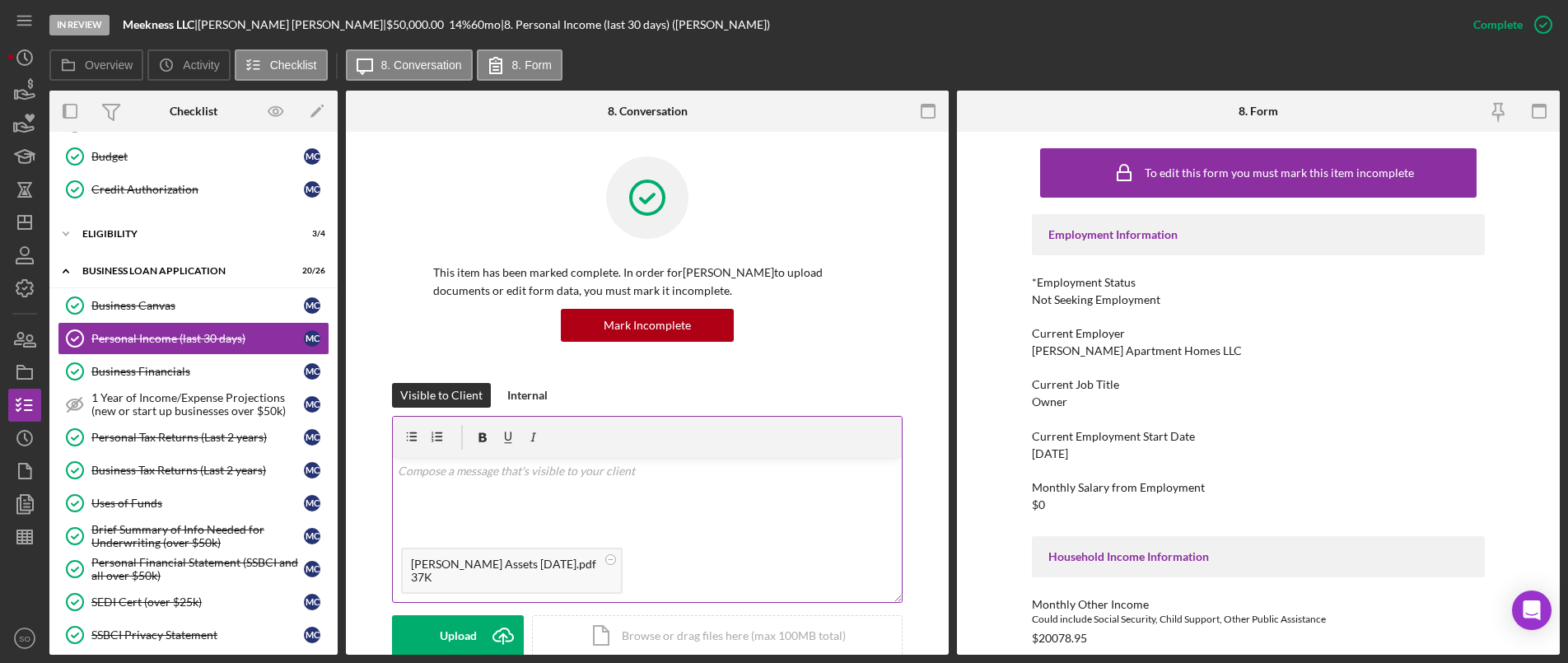
scroll to position [165, 0]
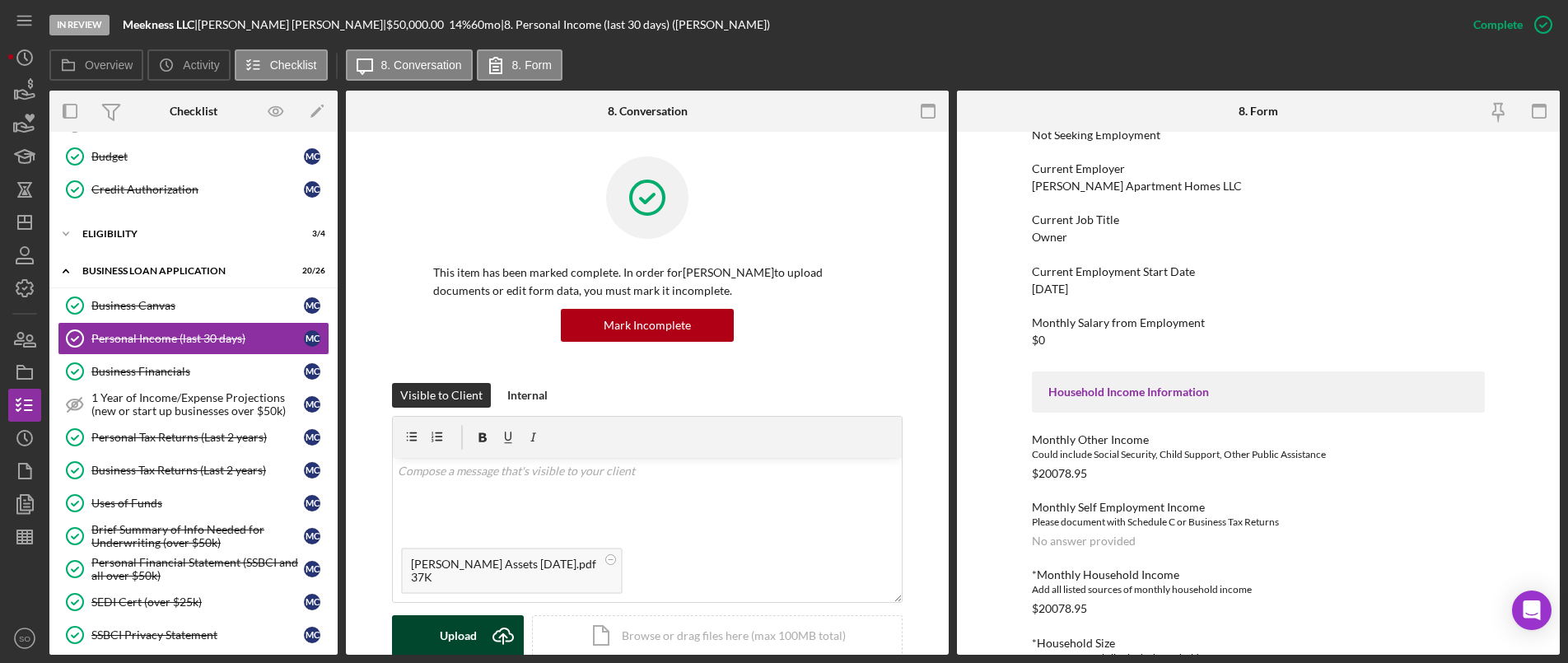
click at [472, 627] on div "Upload" at bounding box center [458, 636] width 37 height 41
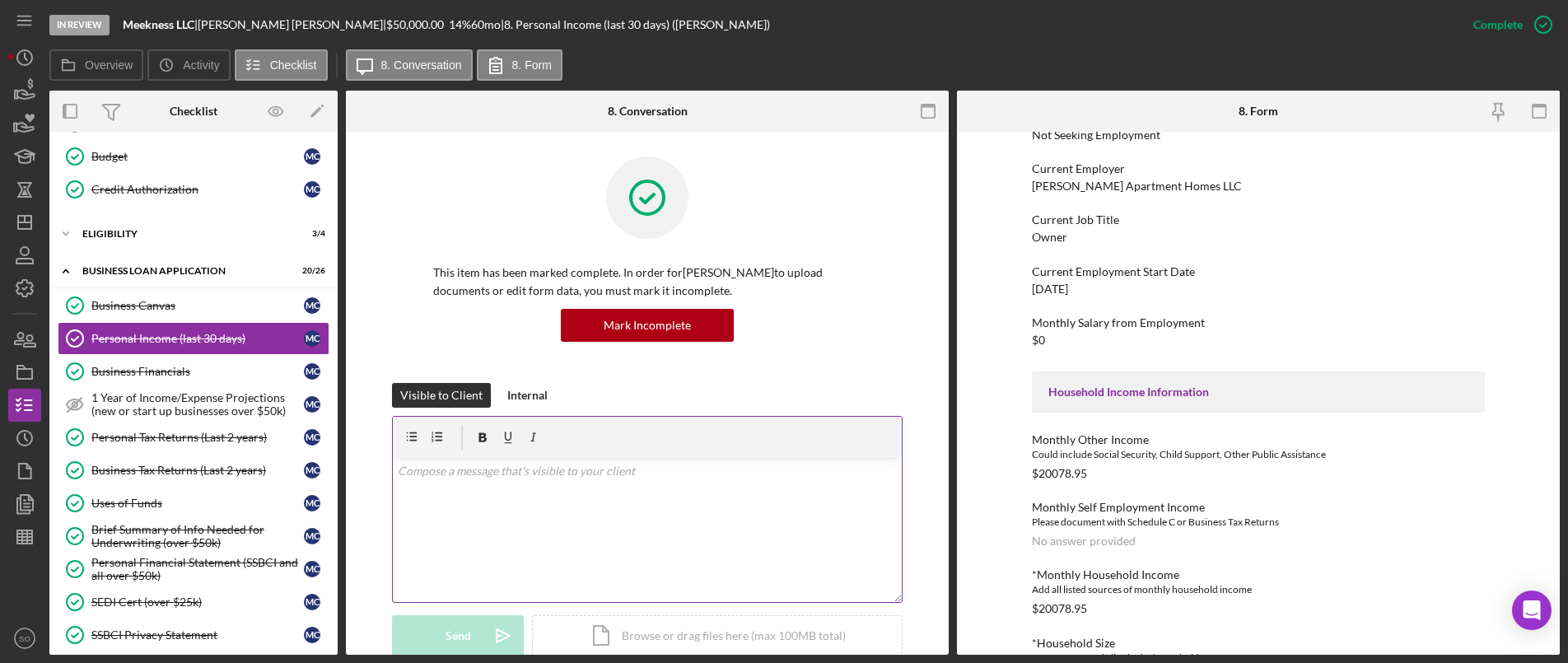
scroll to position [329, 0]
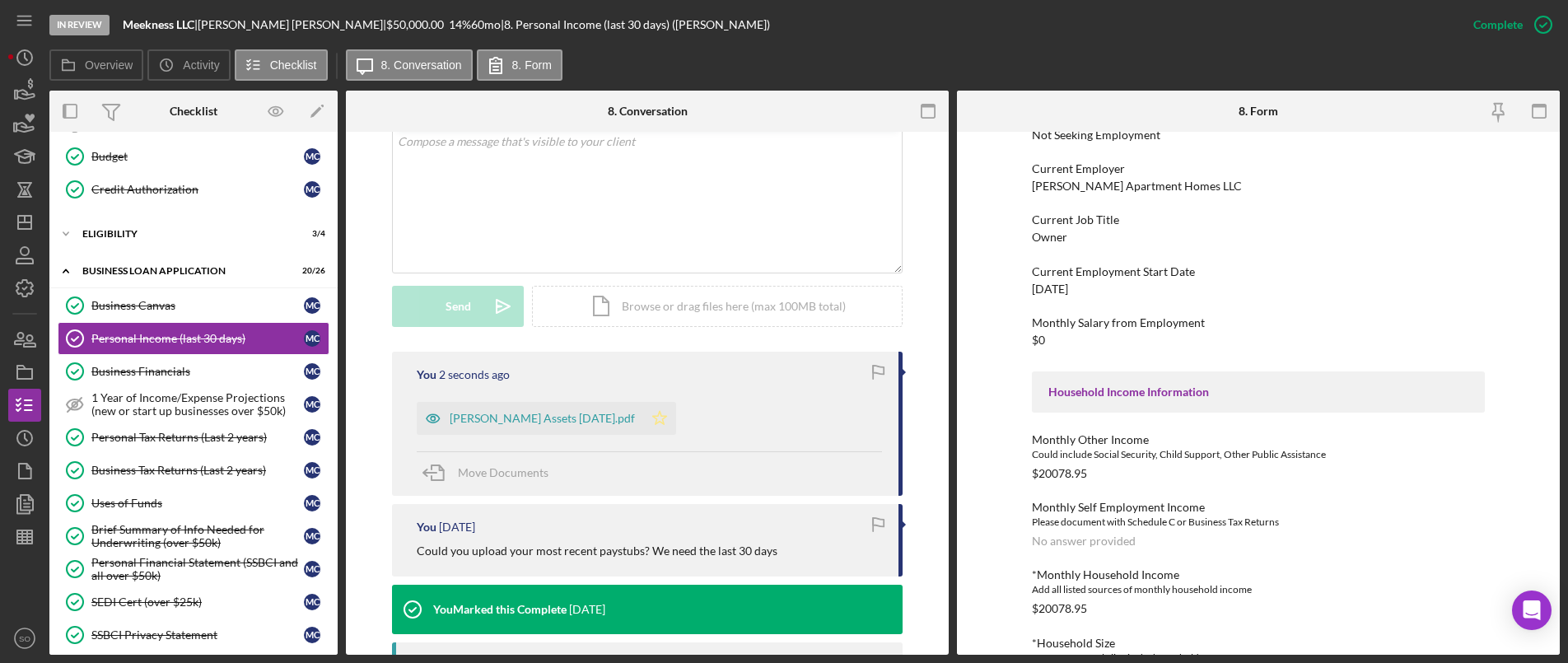
click at [667, 422] on polygon "button" at bounding box center [660, 417] width 14 height 13
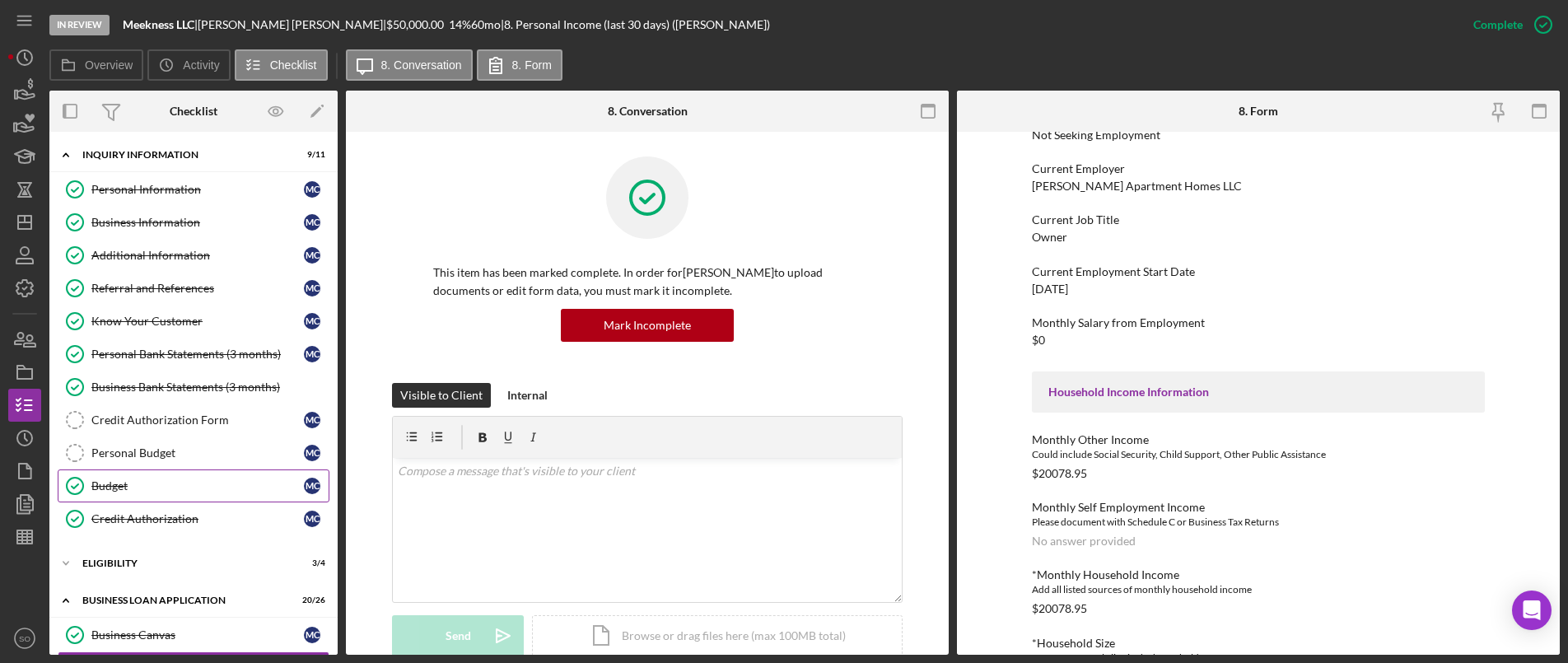
scroll to position [0, 0]
drag, startPoint x: 119, startPoint y: 189, endPoint x: 159, endPoint y: 199, distance: 41.2
click at [119, 189] on div "Personal Information" at bounding box center [198, 190] width 213 height 13
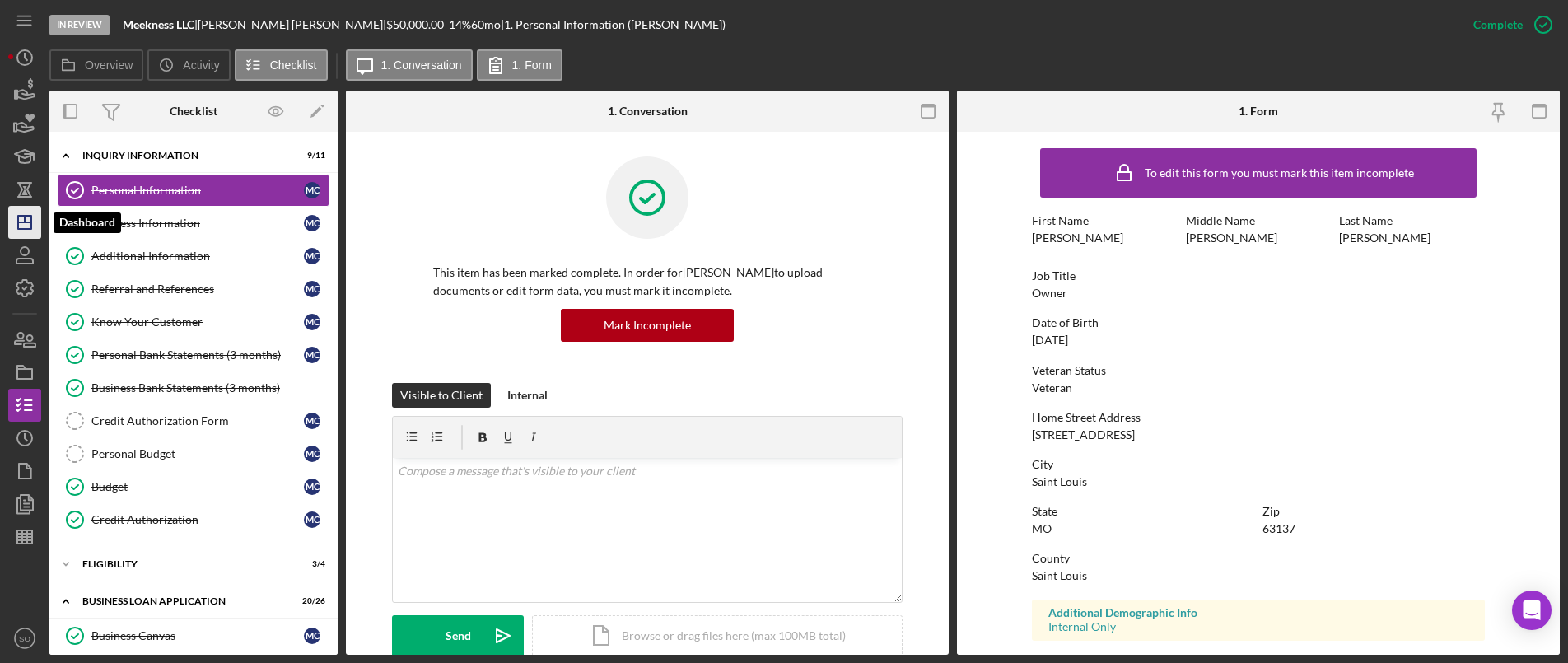
drag, startPoint x: 19, startPoint y: 215, endPoint x: 31, endPoint y: 221, distance: 13.4
click at [19, 215] on icon "Icon/Dashboard" at bounding box center [25, 222] width 41 height 41
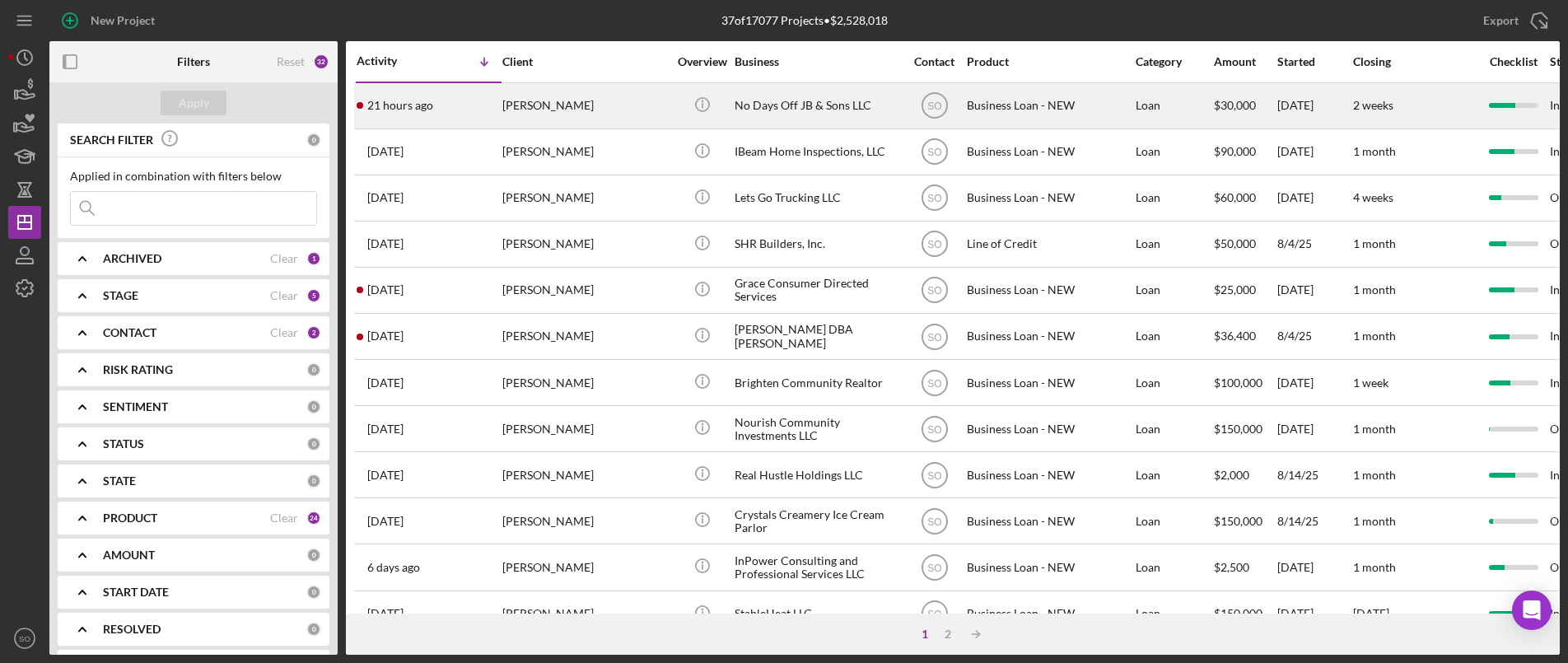
click at [533, 106] on div "[PERSON_NAME]" at bounding box center [585, 106] width 165 height 44
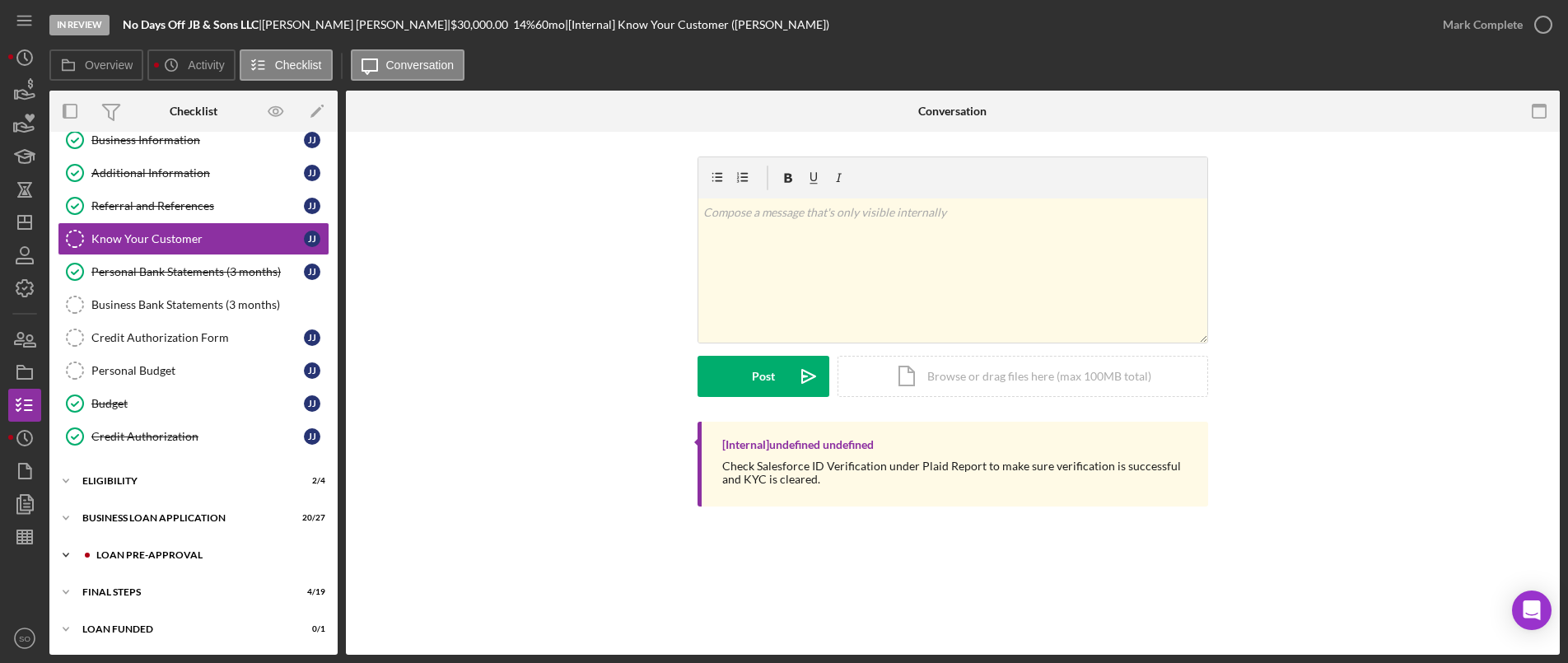
click at [170, 564] on div "Icon/Expander LOAN PRE-APPROVAL 2 / 2" at bounding box center [194, 555] width 289 height 33
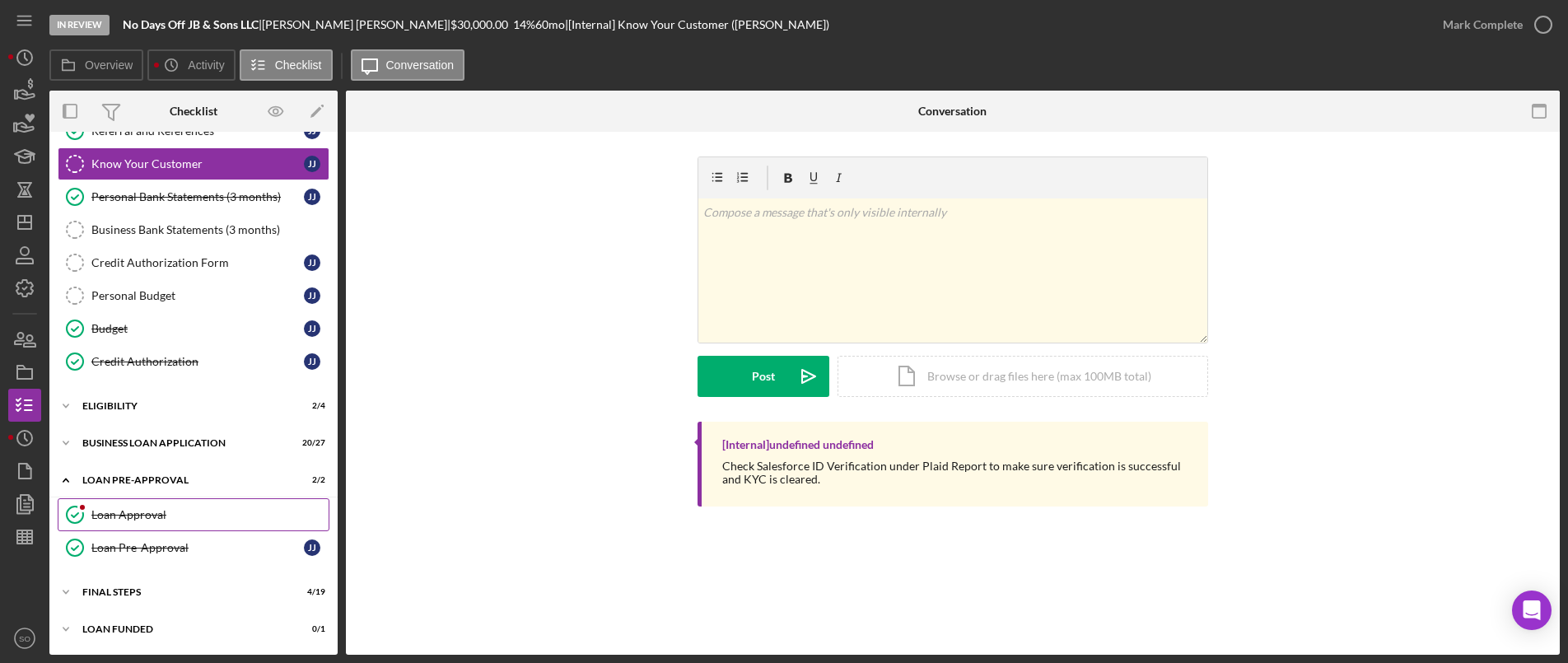
click at [134, 511] on div "Loan Approval" at bounding box center [210, 515] width 237 height 13
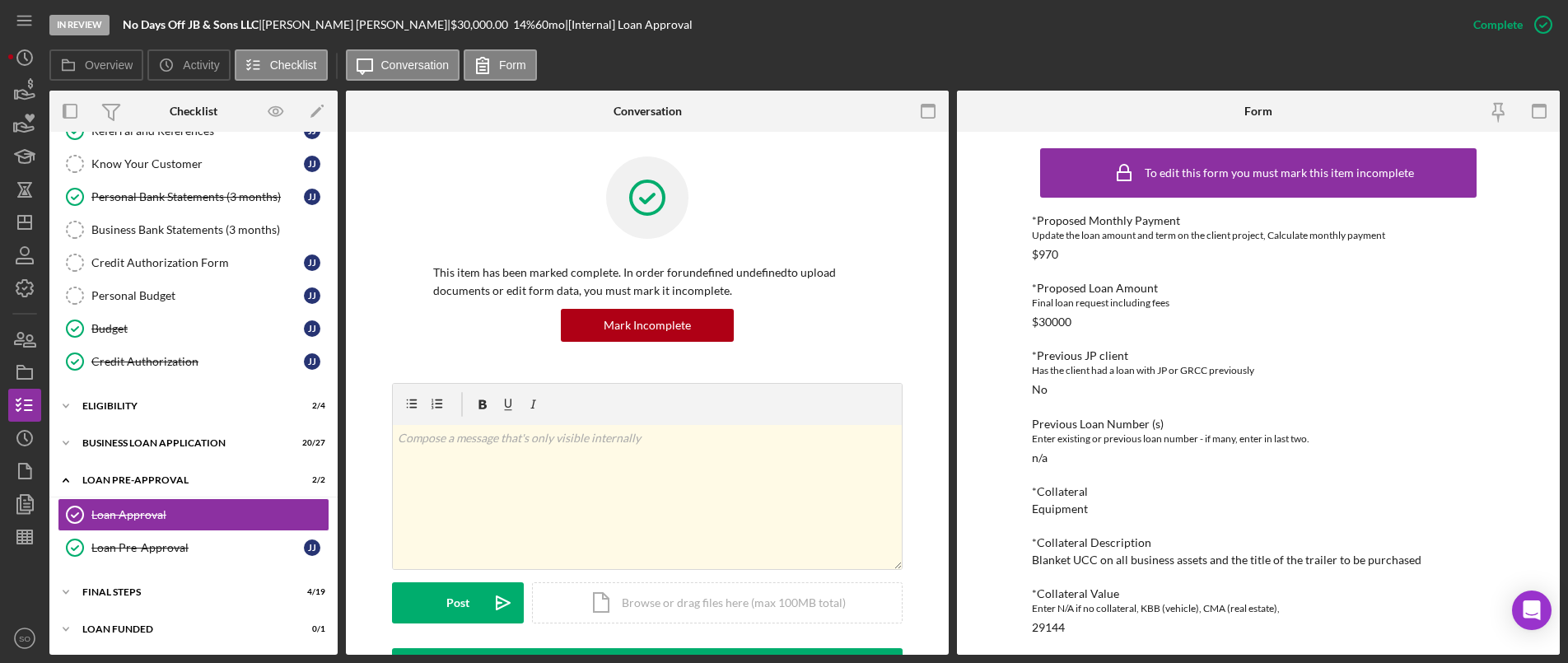
scroll to position [379, 0]
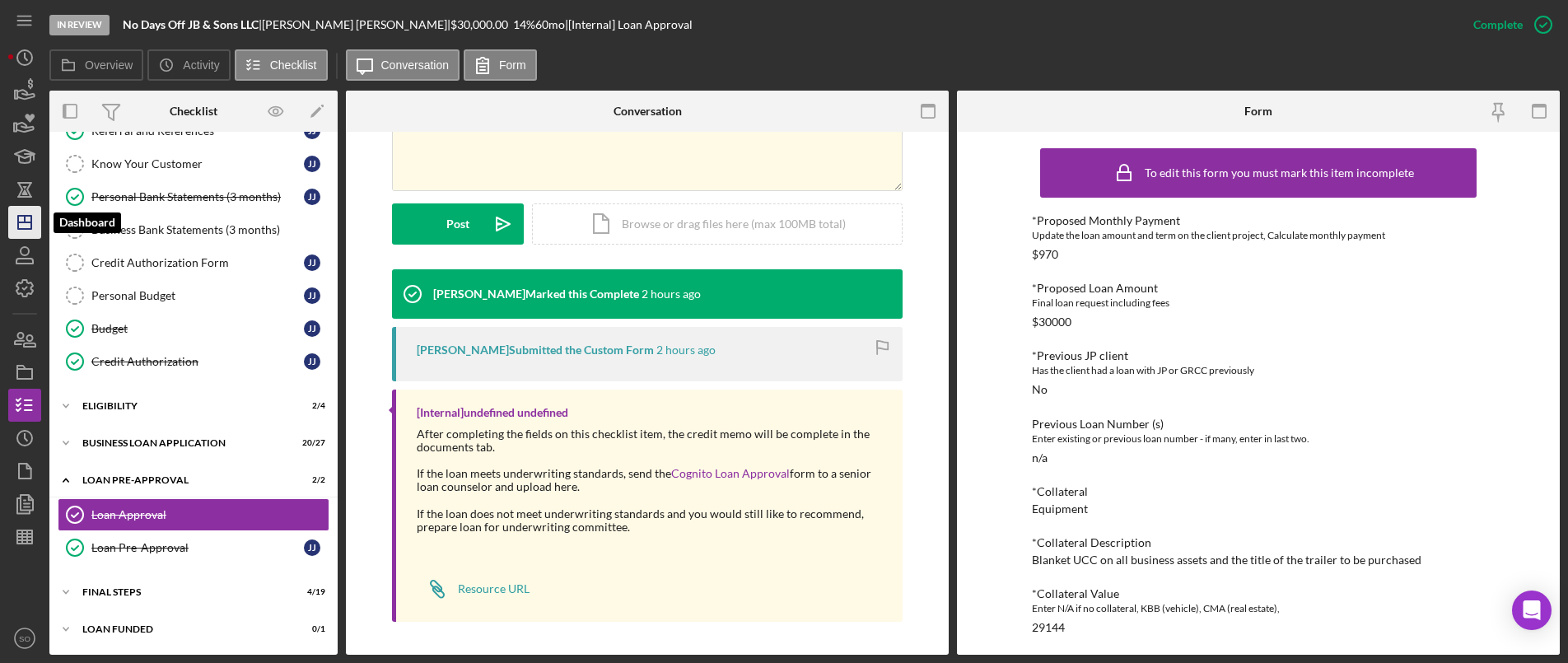
click at [18, 216] on polygon "button" at bounding box center [25, 222] width 13 height 13
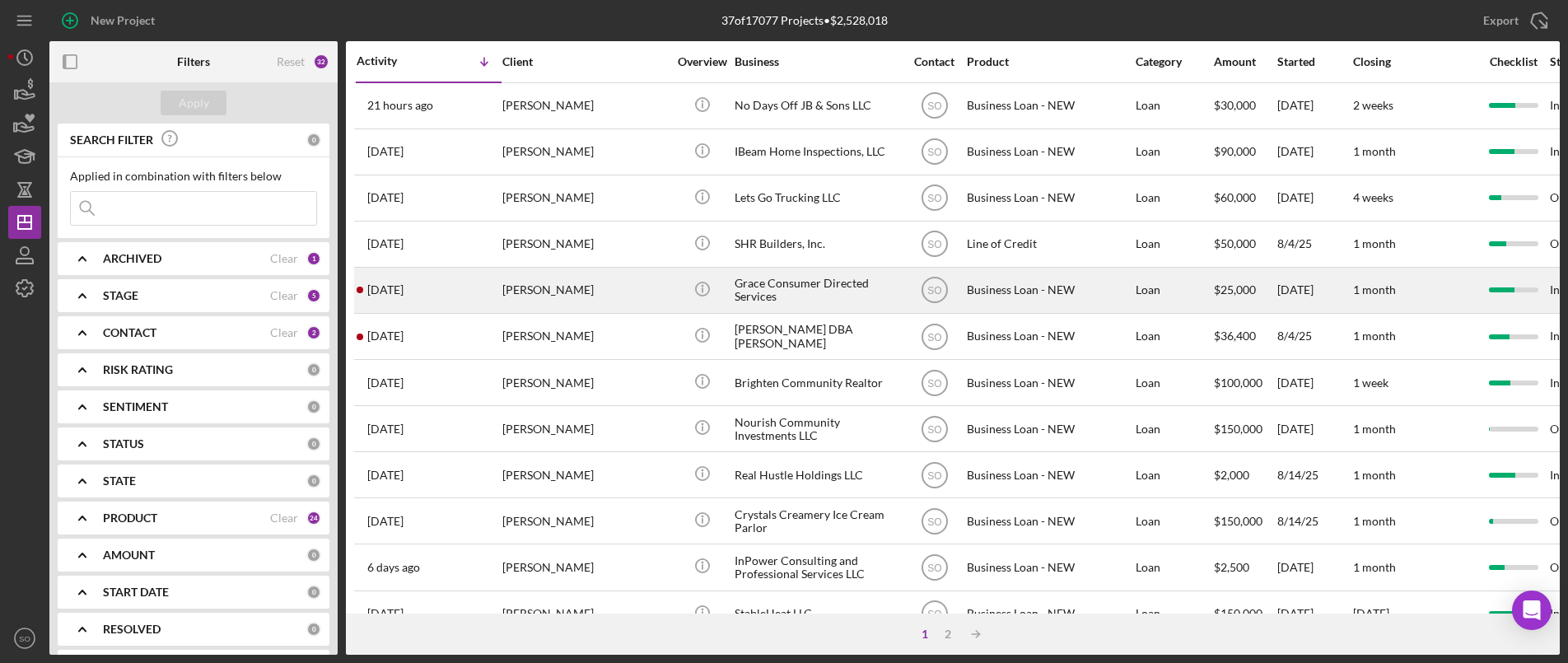
click at [549, 302] on div "[PERSON_NAME]" at bounding box center [585, 290] width 165 height 44
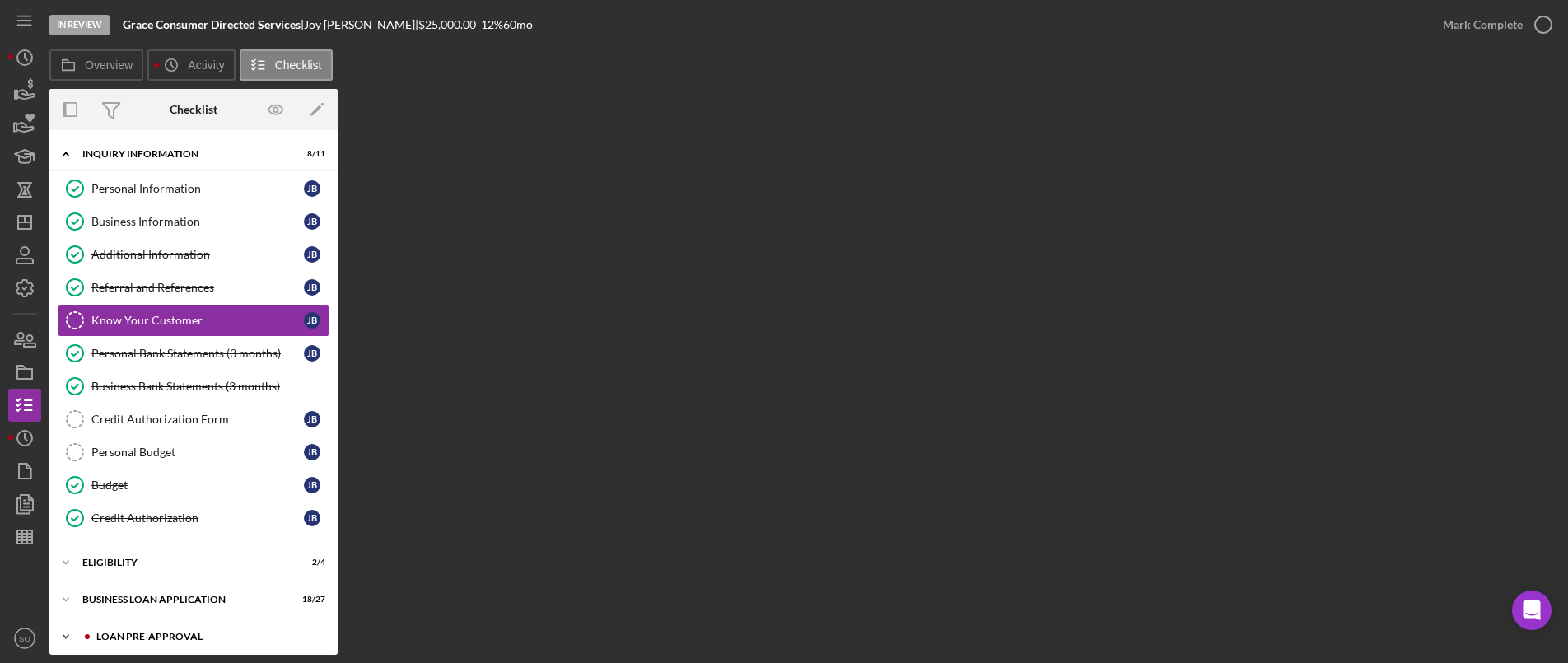
click at [151, 635] on div "LOAN PRE-APPROVAL" at bounding box center [207, 637] width 221 height 10
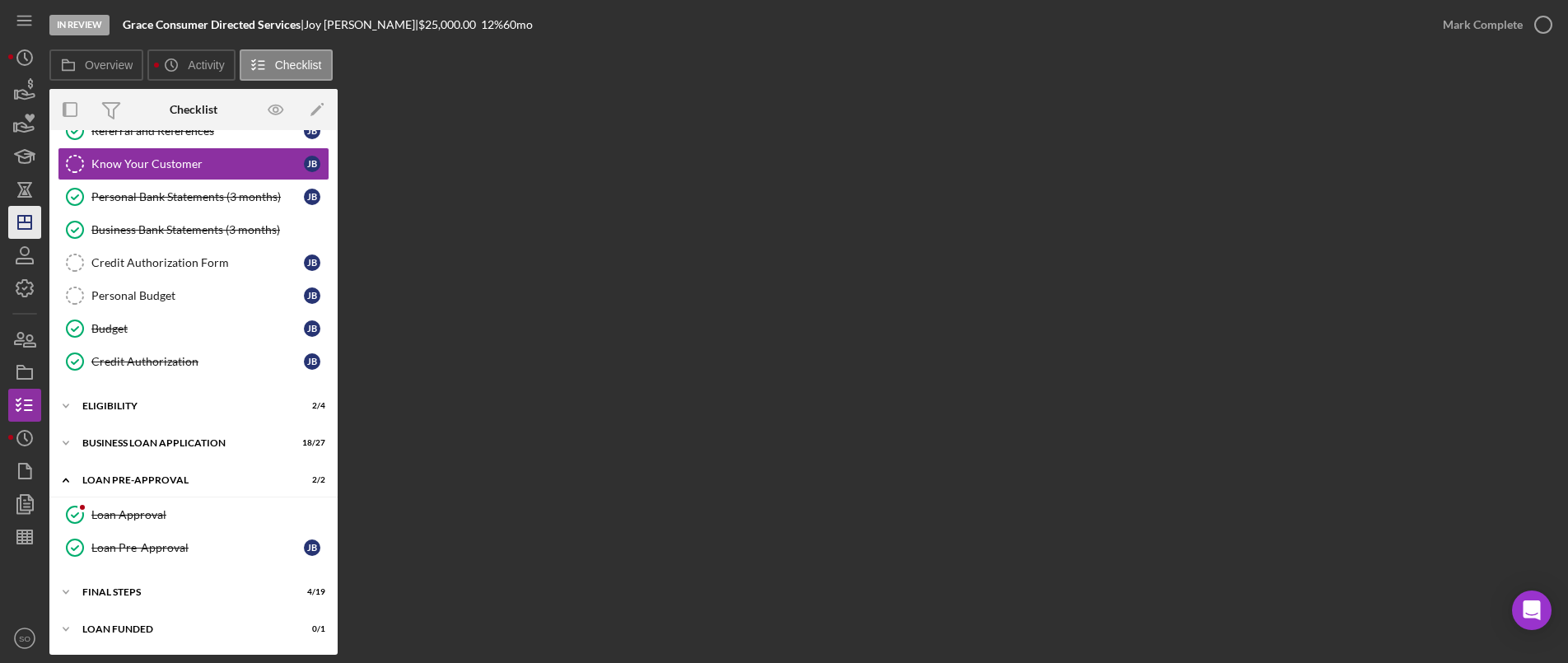
click at [18, 210] on icon "Icon/Dashboard" at bounding box center [25, 222] width 41 height 41
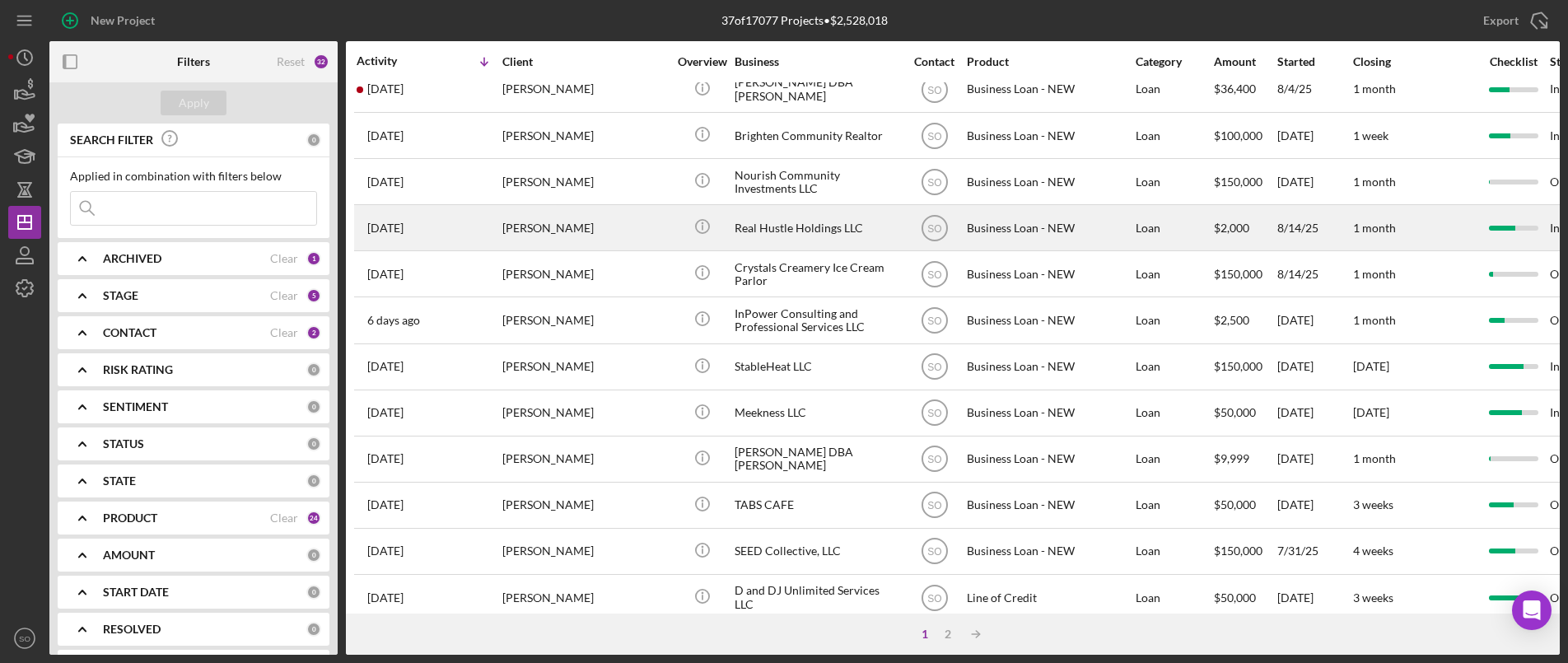
scroll to position [329, 0]
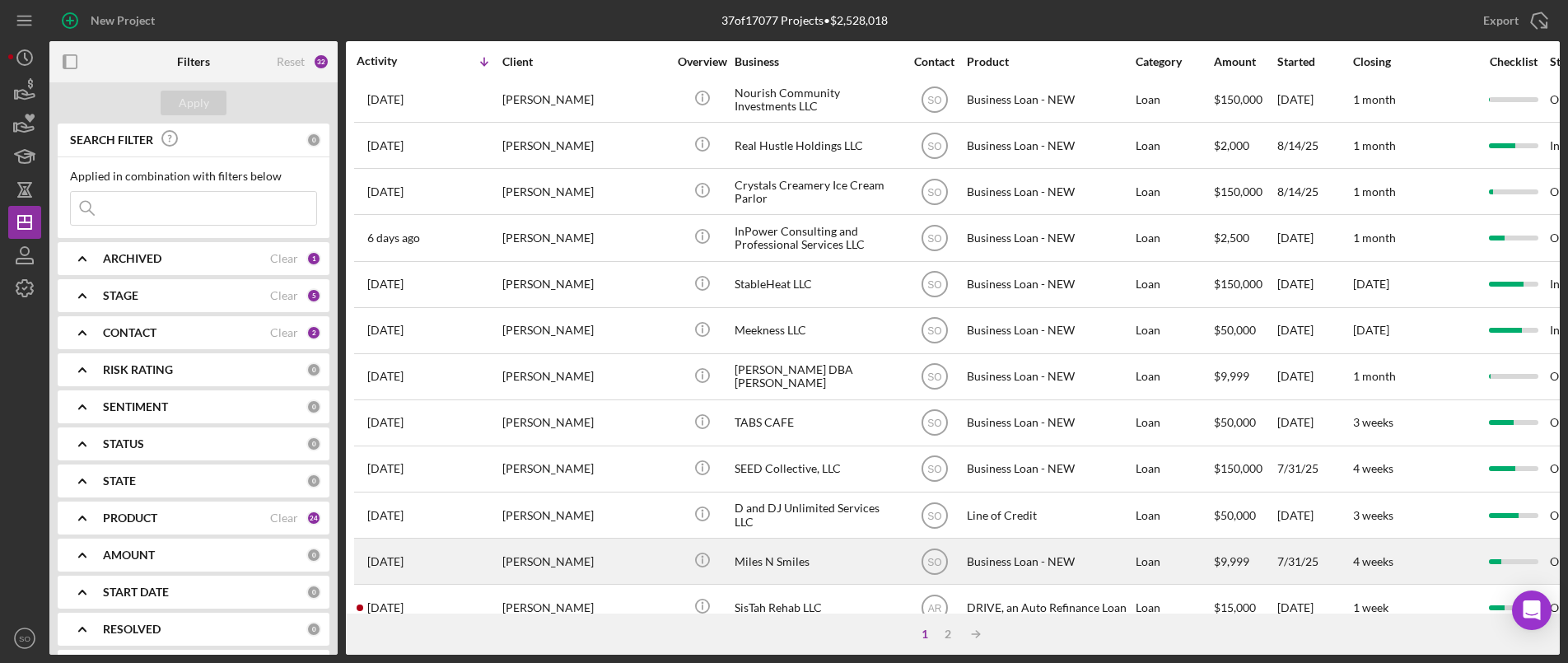
click at [471, 543] on div "3 weeks ago Yolanda Rustad" at bounding box center [428, 560] width 144 height 44
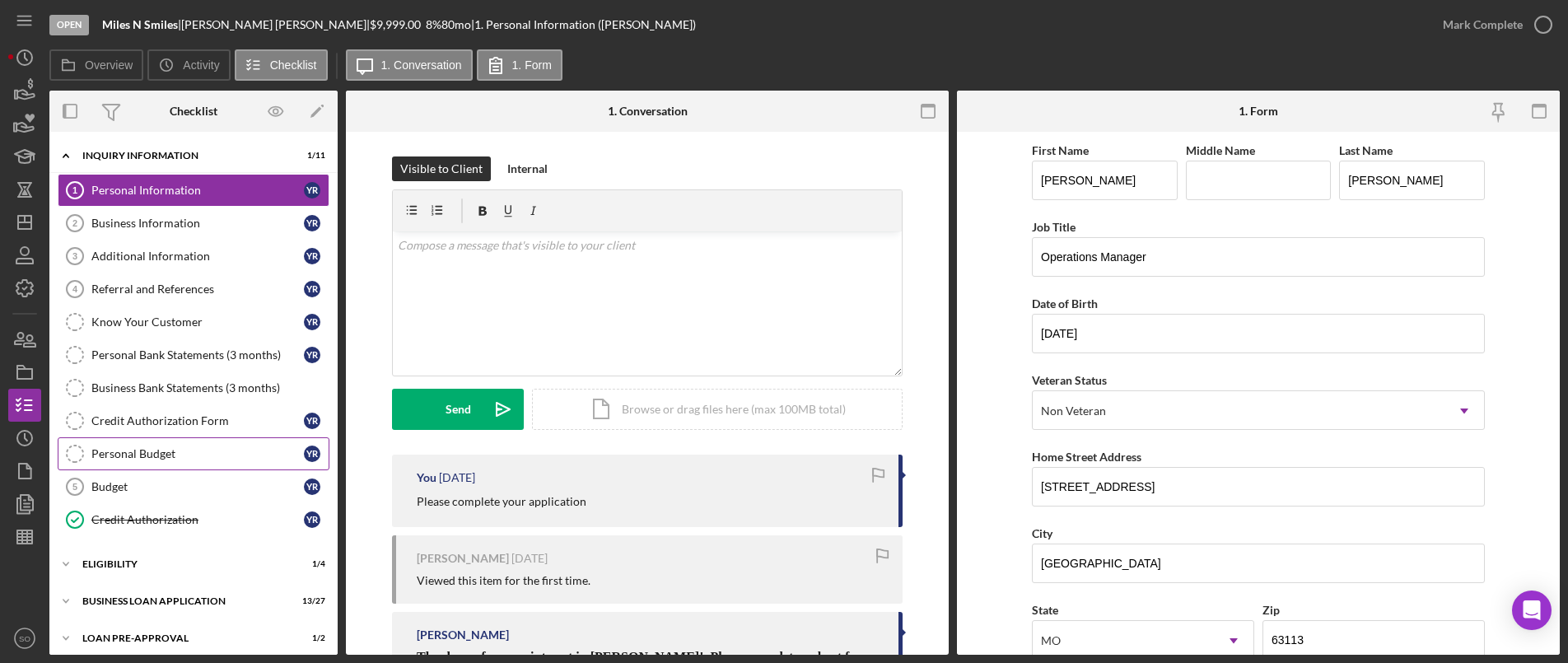
scroll to position [83, 0]
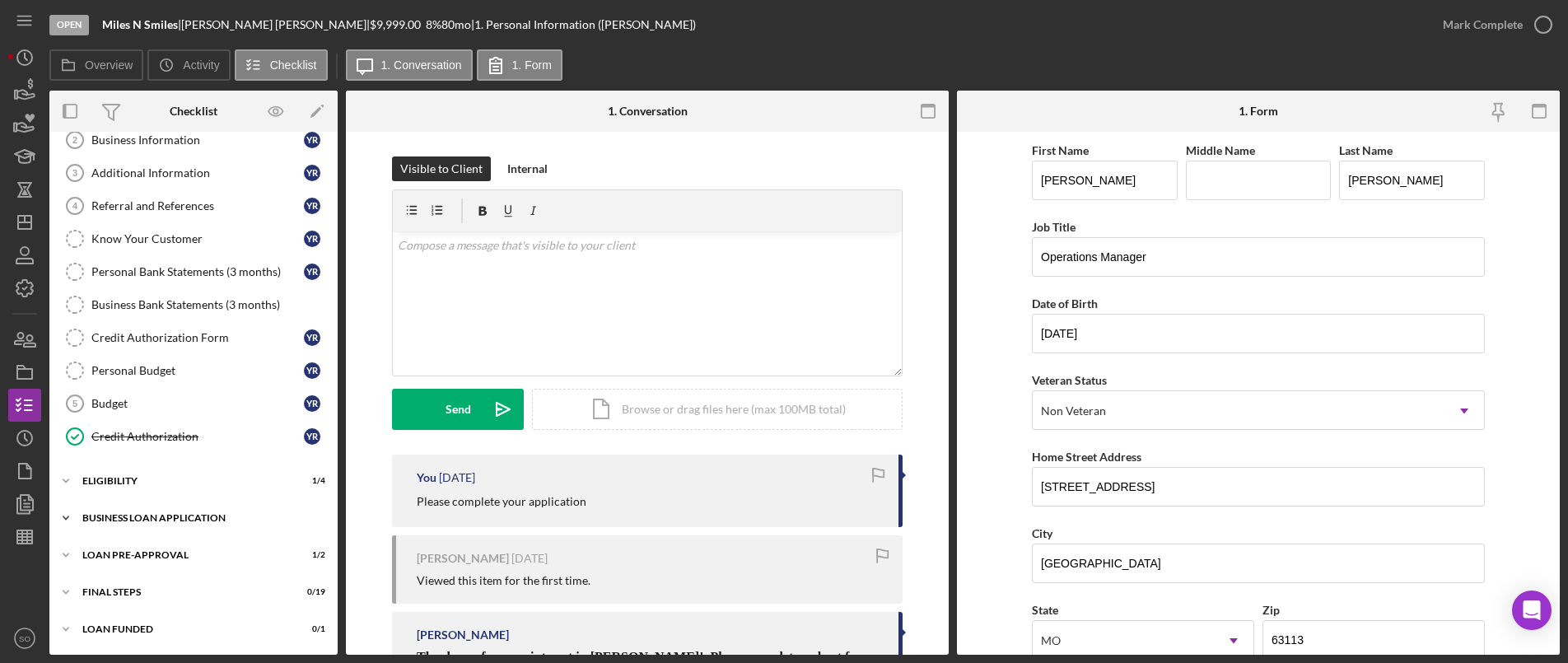
click at [142, 509] on div "Icon/Expander BUSINESS LOAN APPLICATION 13 / 27" at bounding box center [194, 518] width 289 height 33
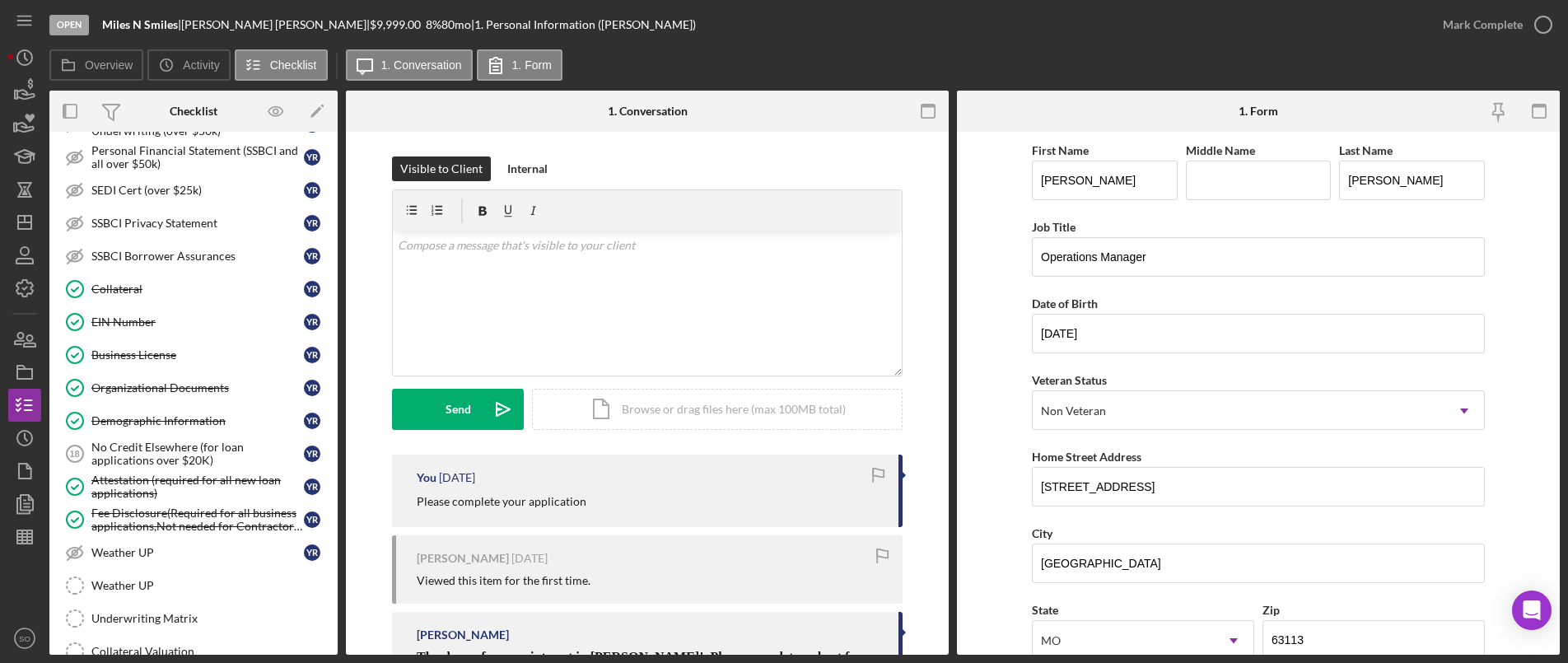
scroll to position [413, 0]
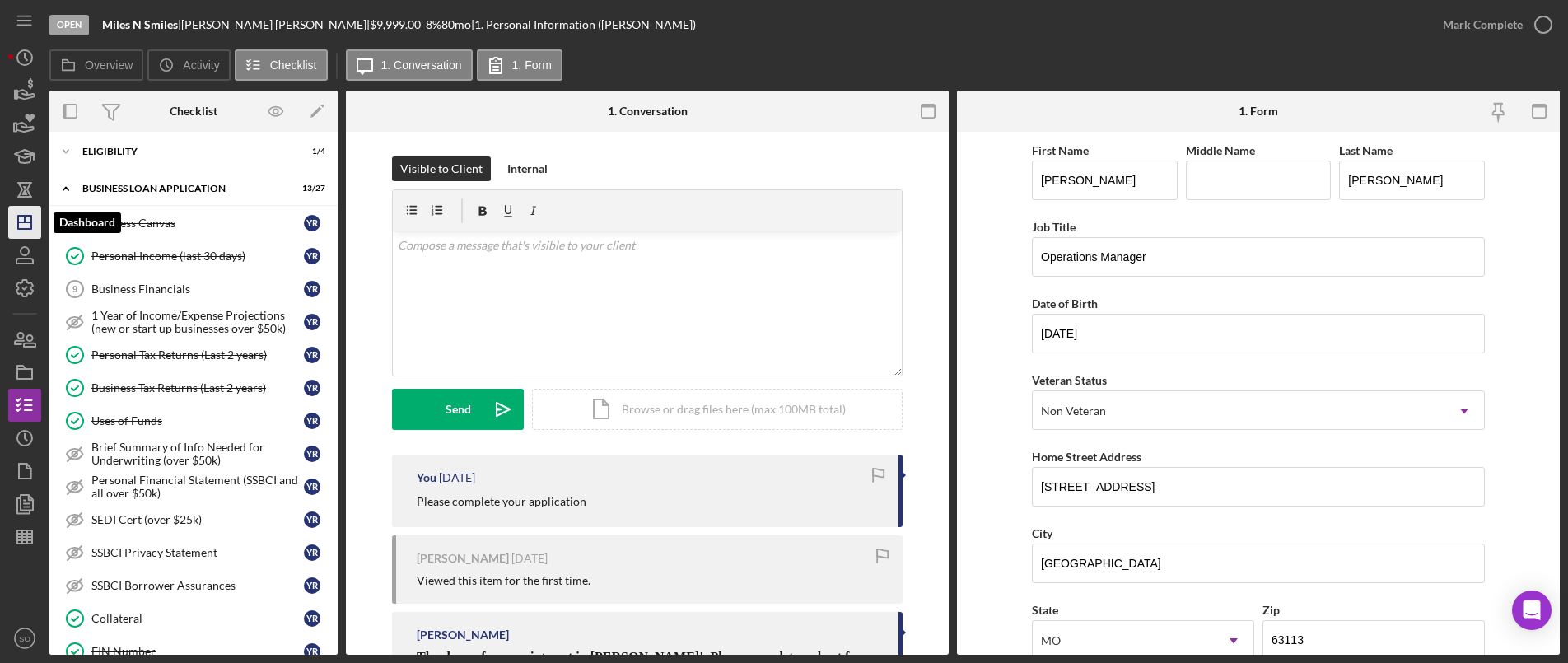
click at [26, 214] on icon "Icon/Dashboard" at bounding box center [25, 222] width 41 height 41
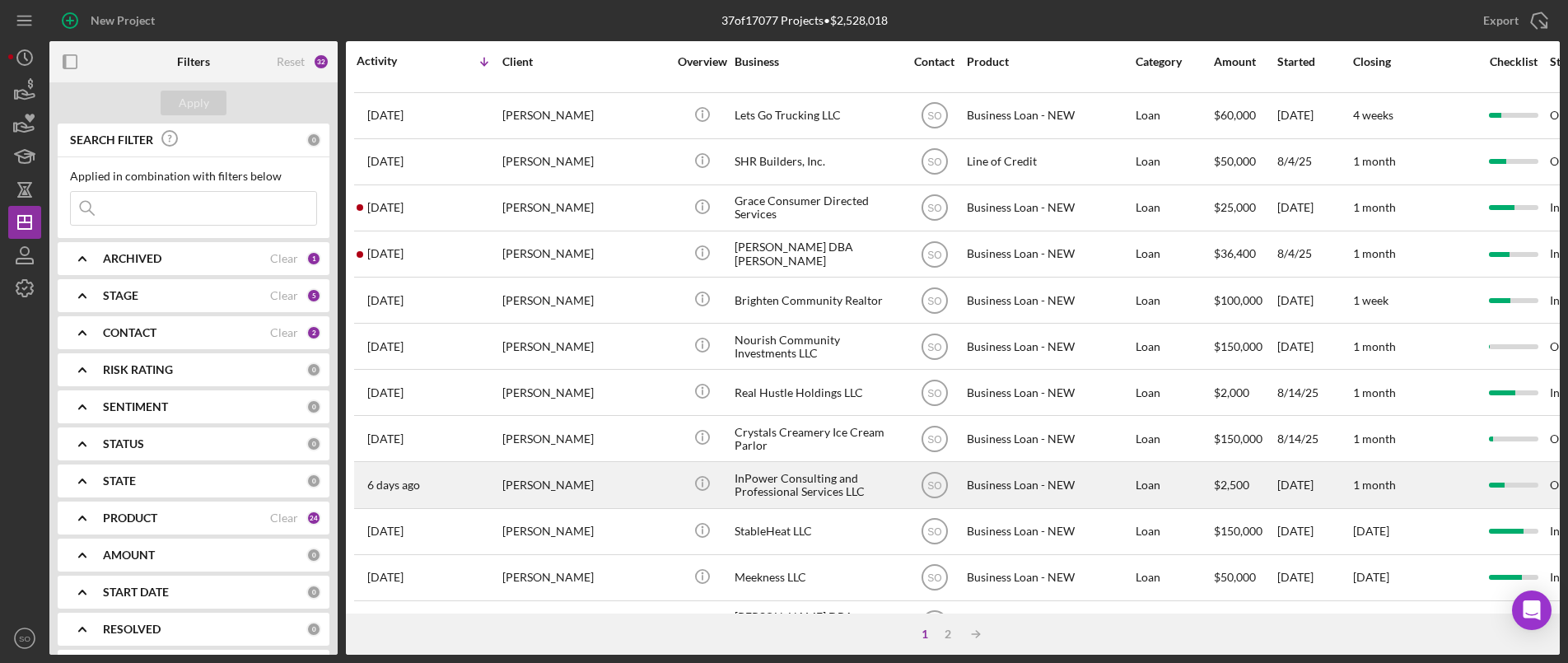
scroll to position [165, 0]
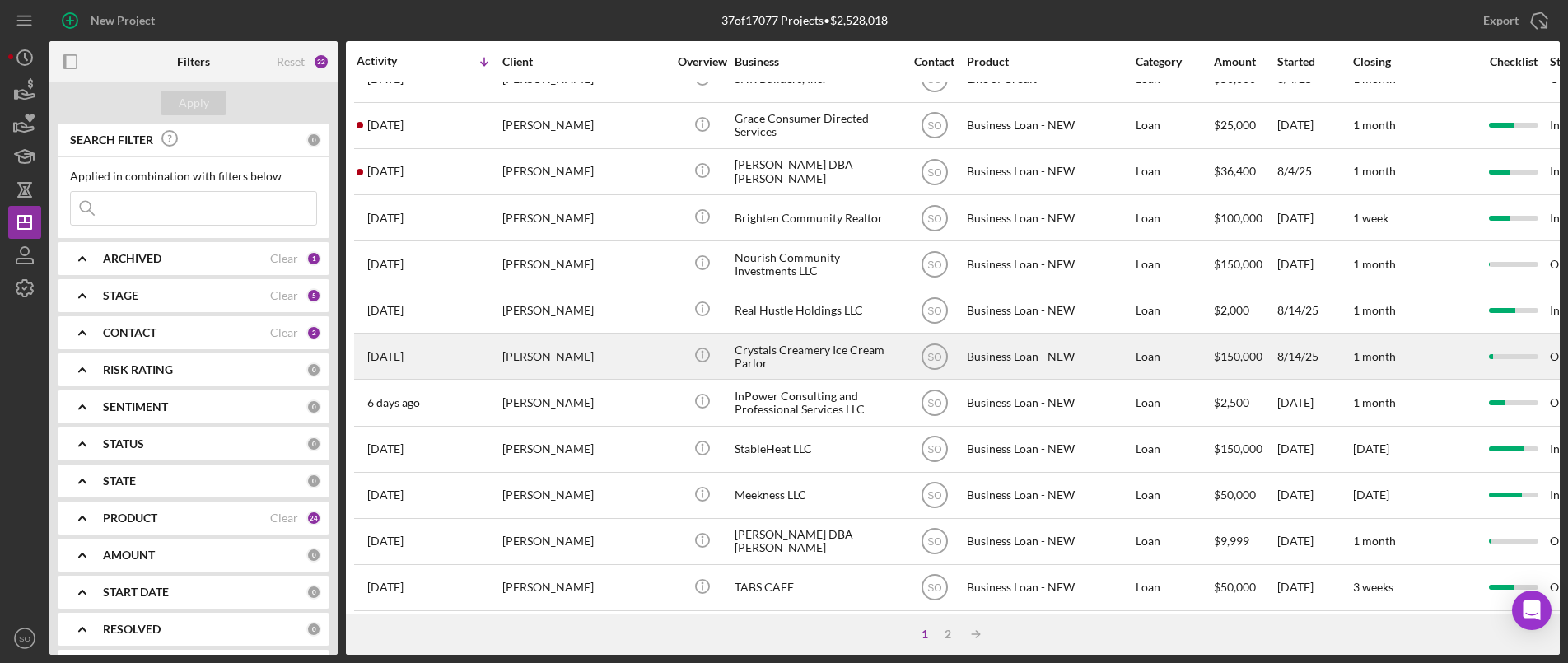
click at [542, 353] on div "[PERSON_NAME]" at bounding box center [585, 355] width 165 height 44
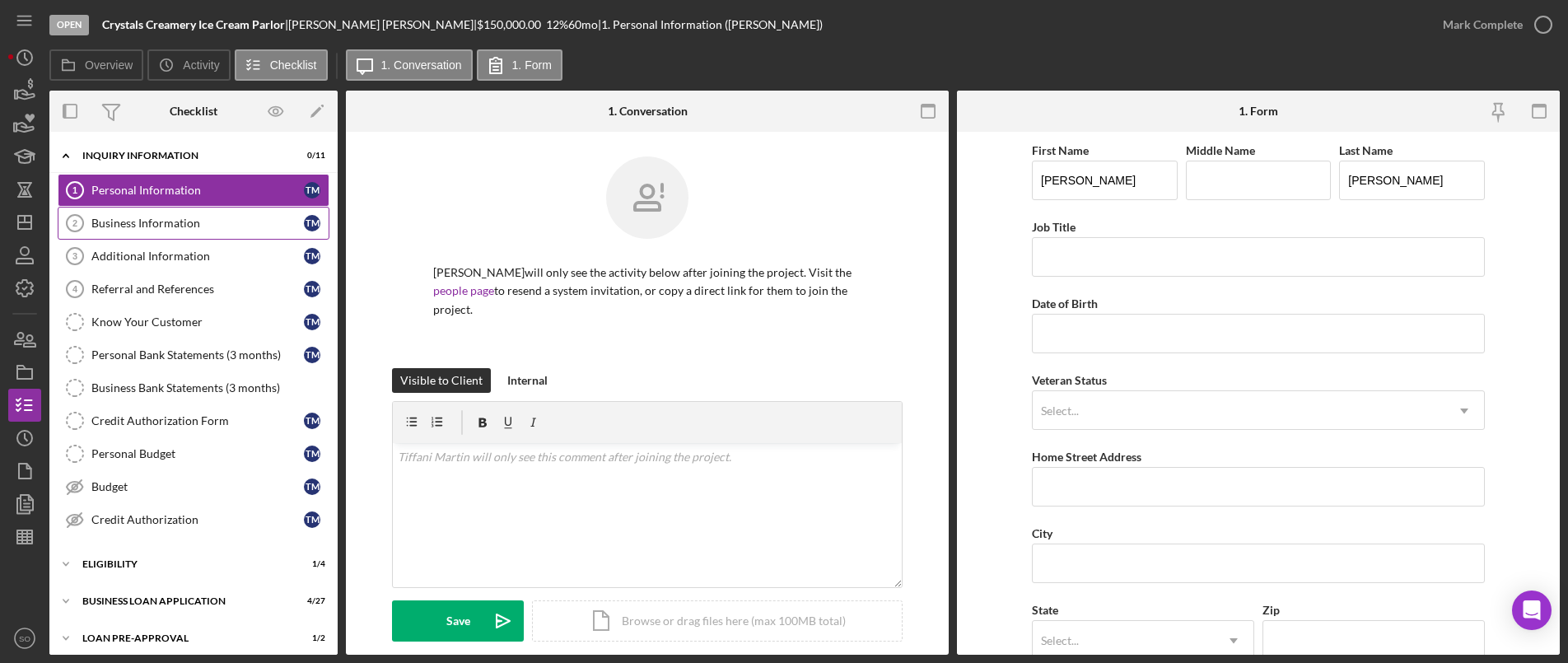
click at [171, 217] on div "Business Information" at bounding box center [198, 223] width 213 height 13
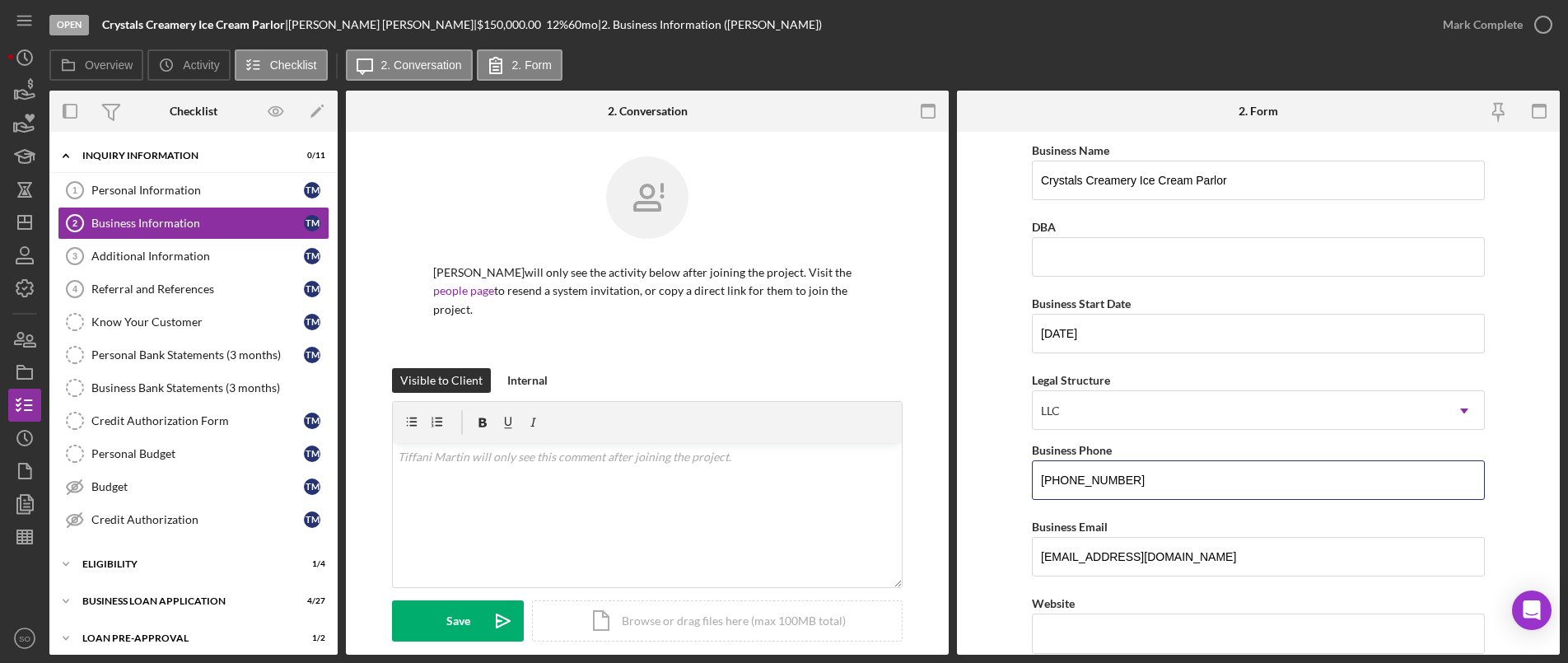
drag, startPoint x: 1157, startPoint y: 487, endPoint x: 977, endPoint y: 484, distance: 180.0
click at [977, 484] on form "Business Name Crystals Creamery Ice Cream Parlor DBA Business Start Date 06/01/…" at bounding box center [1258, 393] width 603 height 522
click at [1111, 482] on input "Business Phone" at bounding box center [1259, 480] width 453 height 40
paste input "(557) 219-6288"
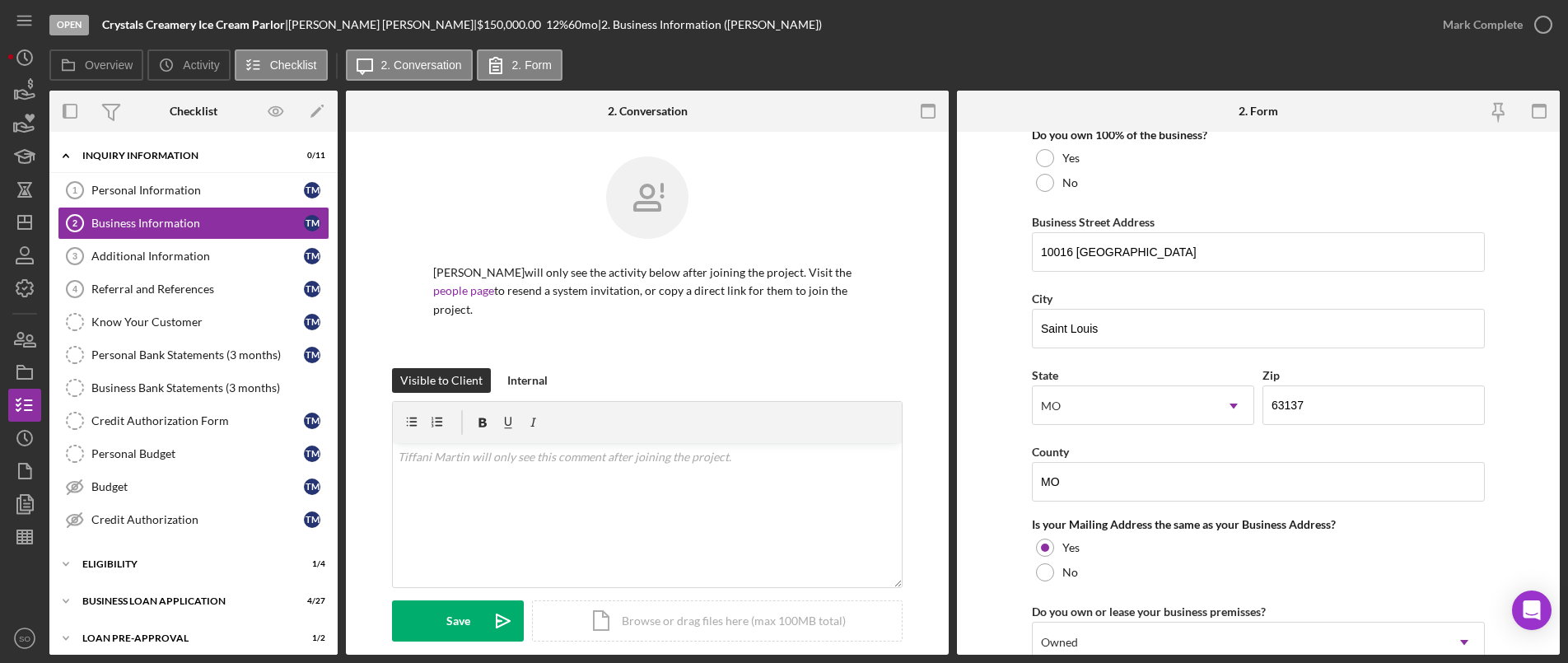
scroll to position [1305, 0]
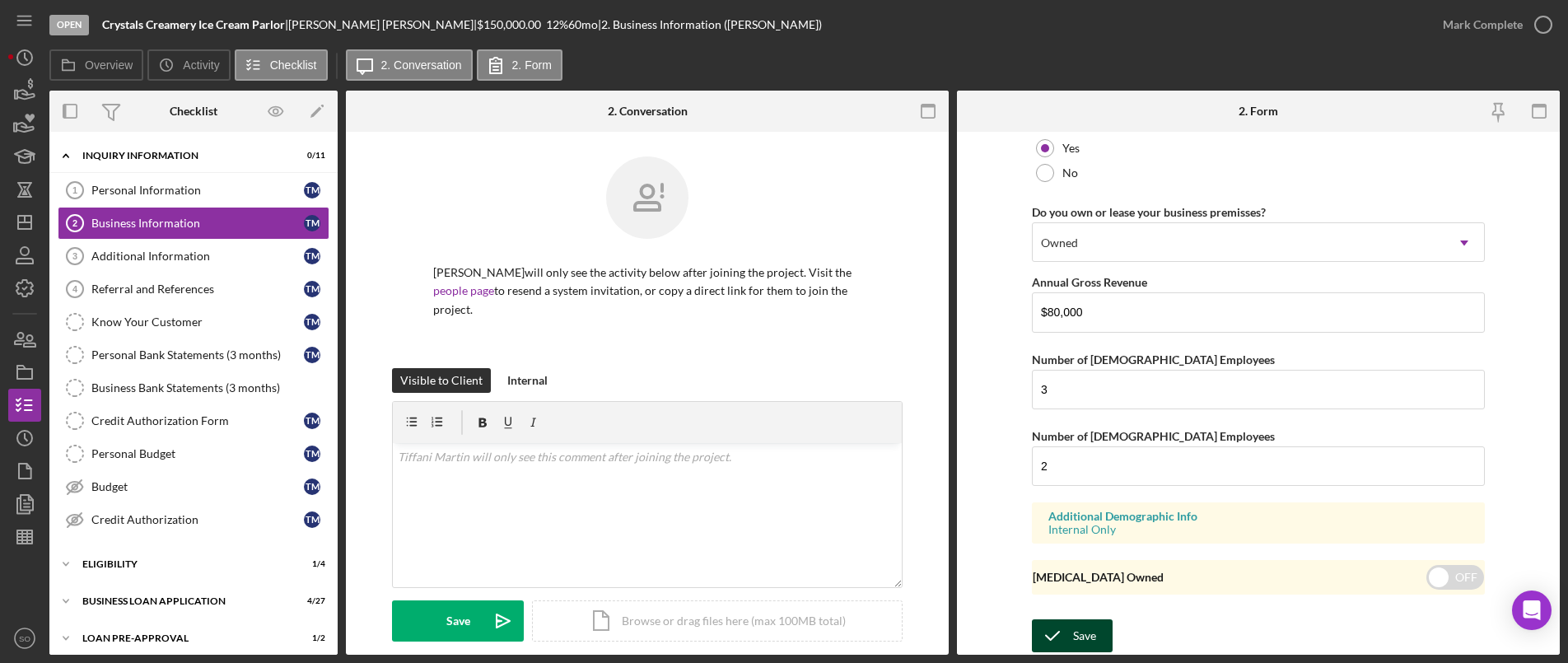
type input "(557) 219-6288"
click at [1091, 631] on div "Save" at bounding box center [1085, 636] width 23 height 33
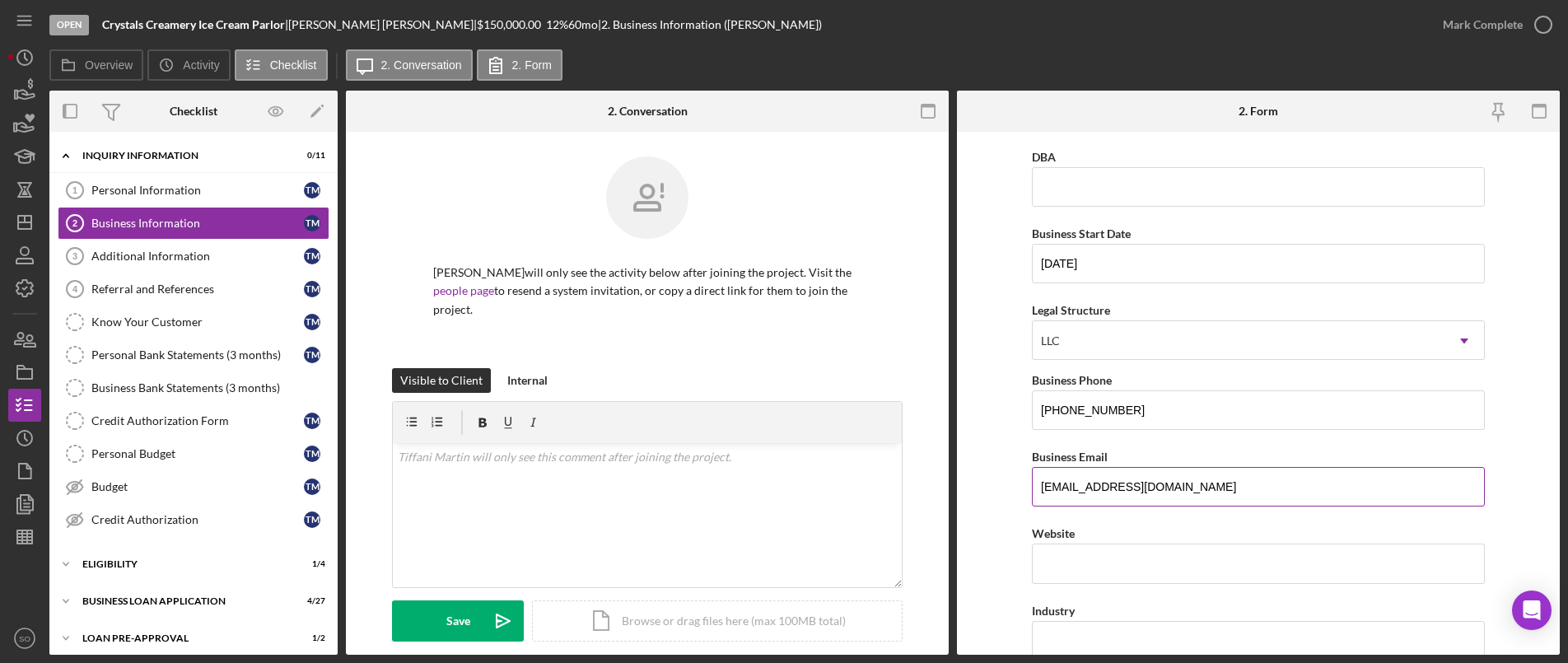
scroll to position [0, 0]
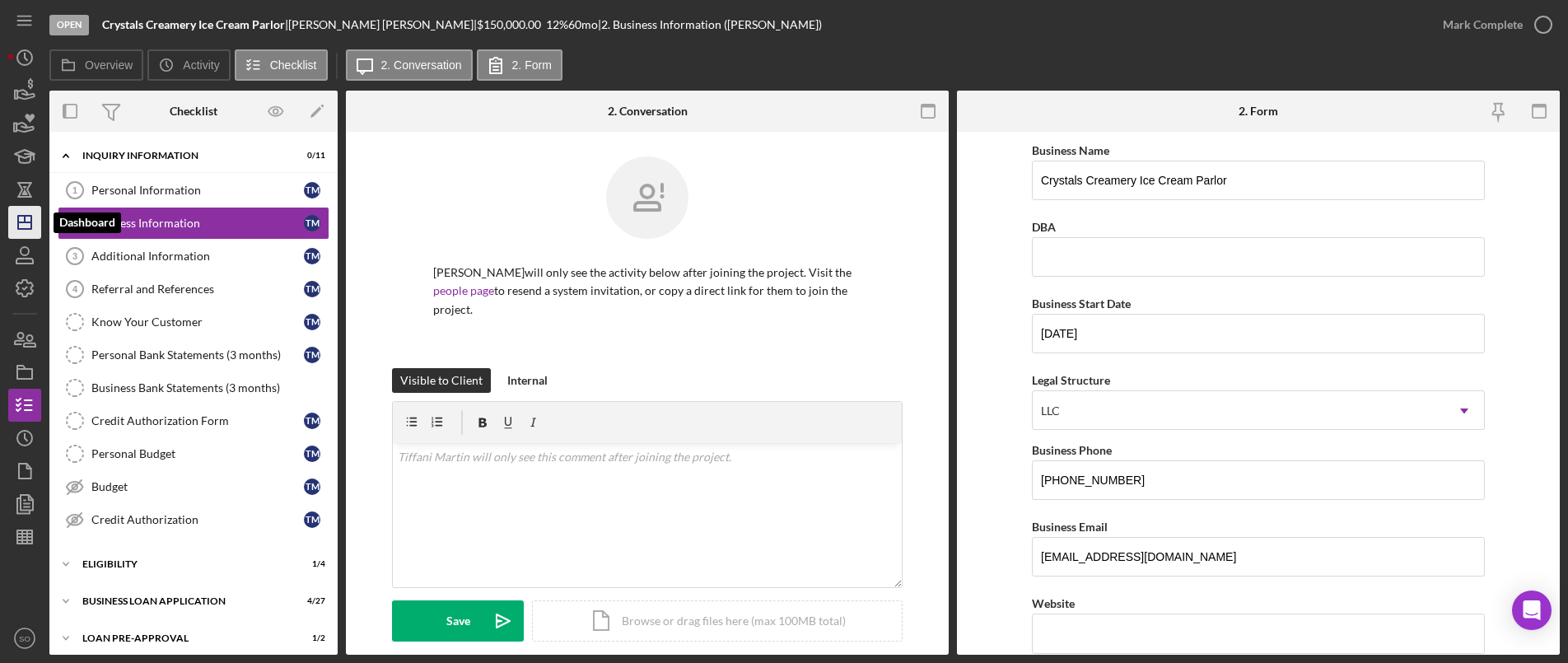
click at [33, 224] on icon "Icon/Dashboard" at bounding box center [25, 222] width 41 height 41
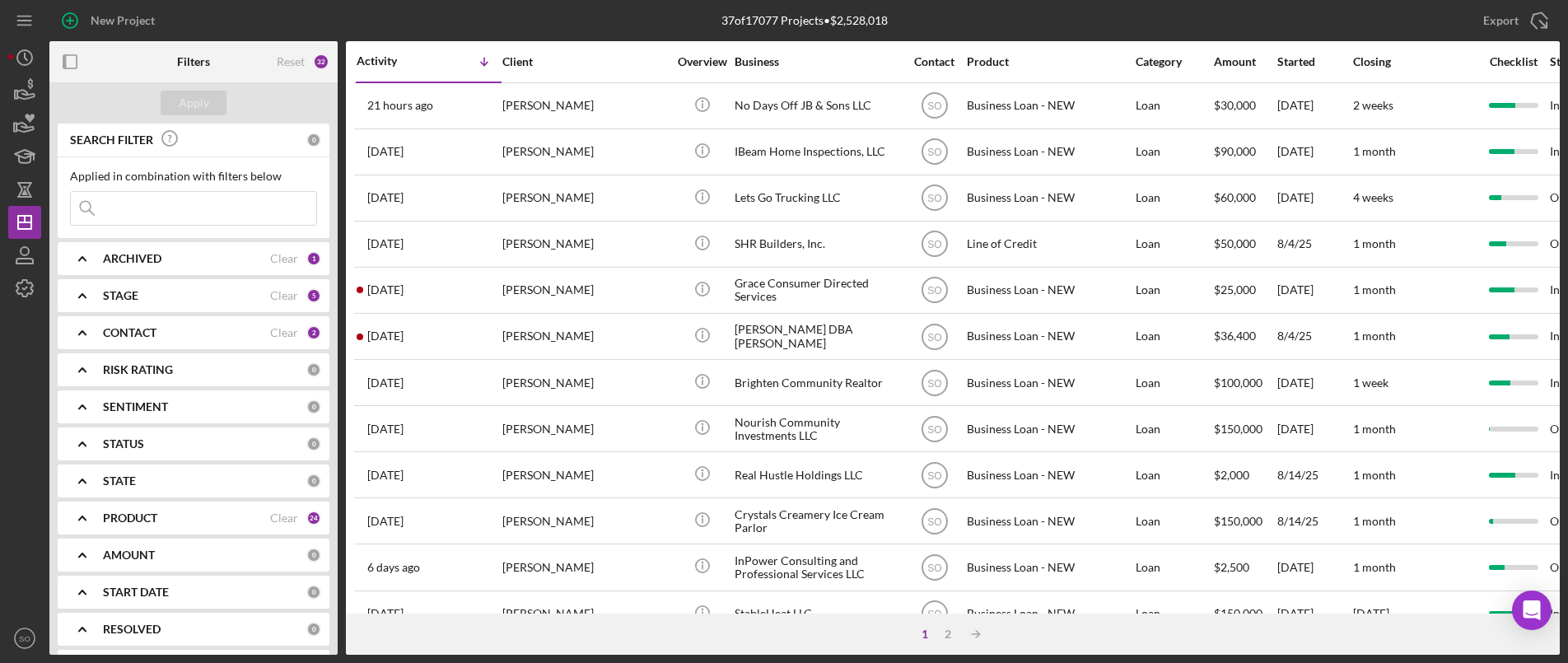
scroll to position [151, 0]
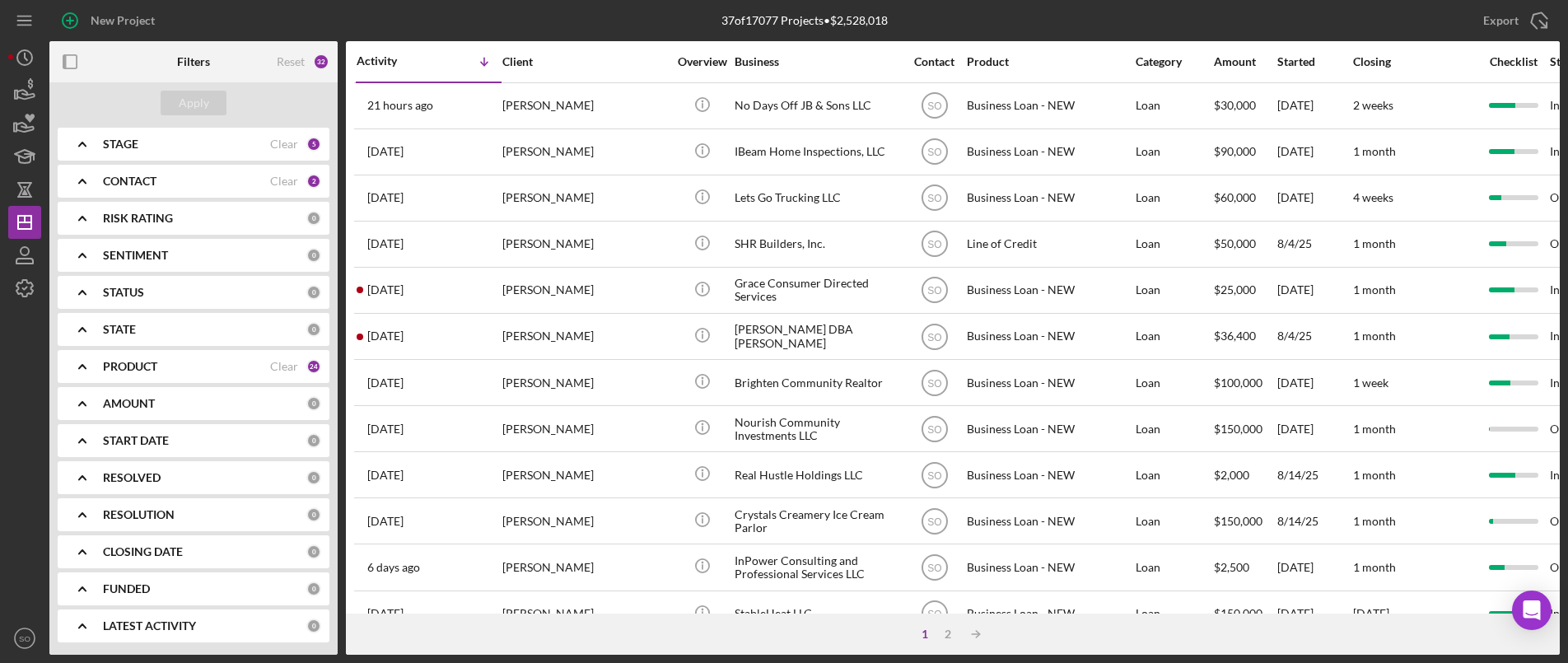
click at [157, 367] on b "PRODUCT" at bounding box center [131, 366] width 55 height 13
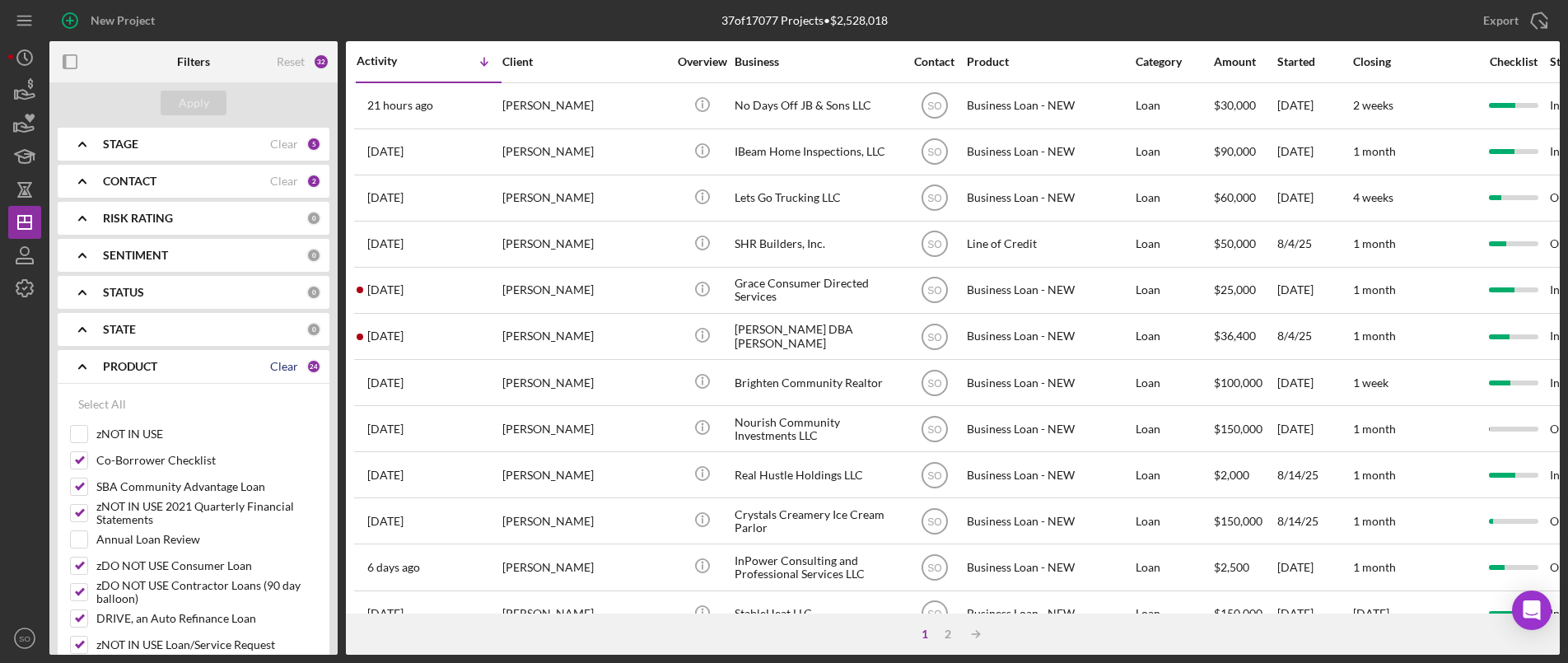
click at [270, 370] on div "Clear" at bounding box center [284, 366] width 28 height 13
checkbox input "false"
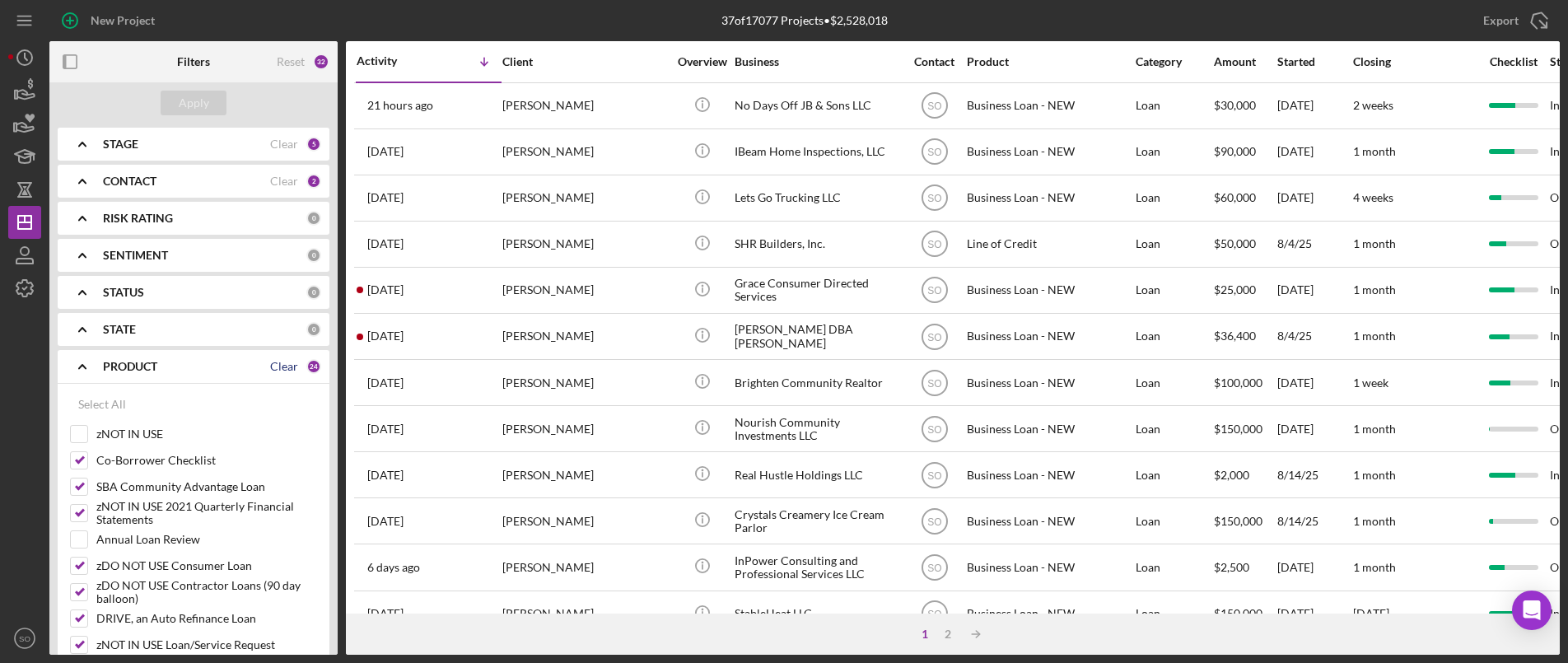
checkbox input "false"
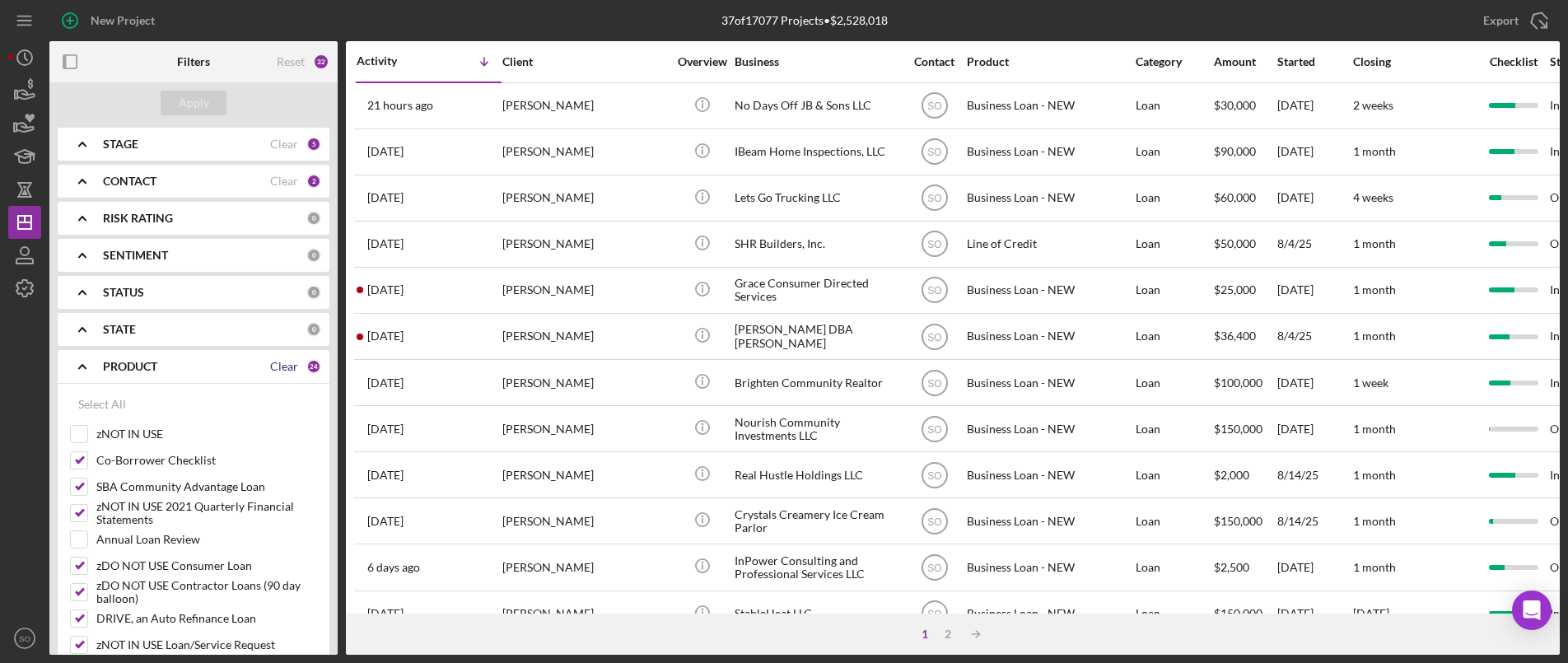
checkbox input "false"
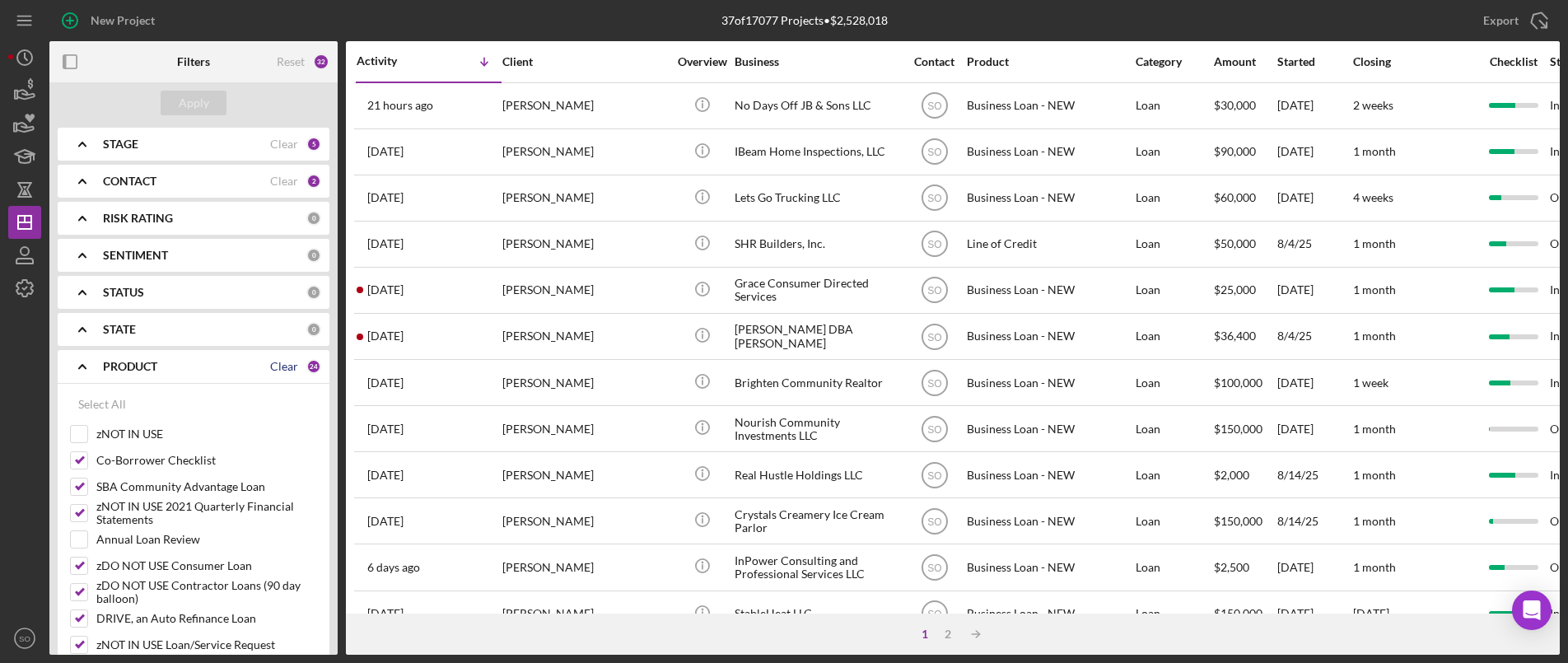
checkbox input "false"
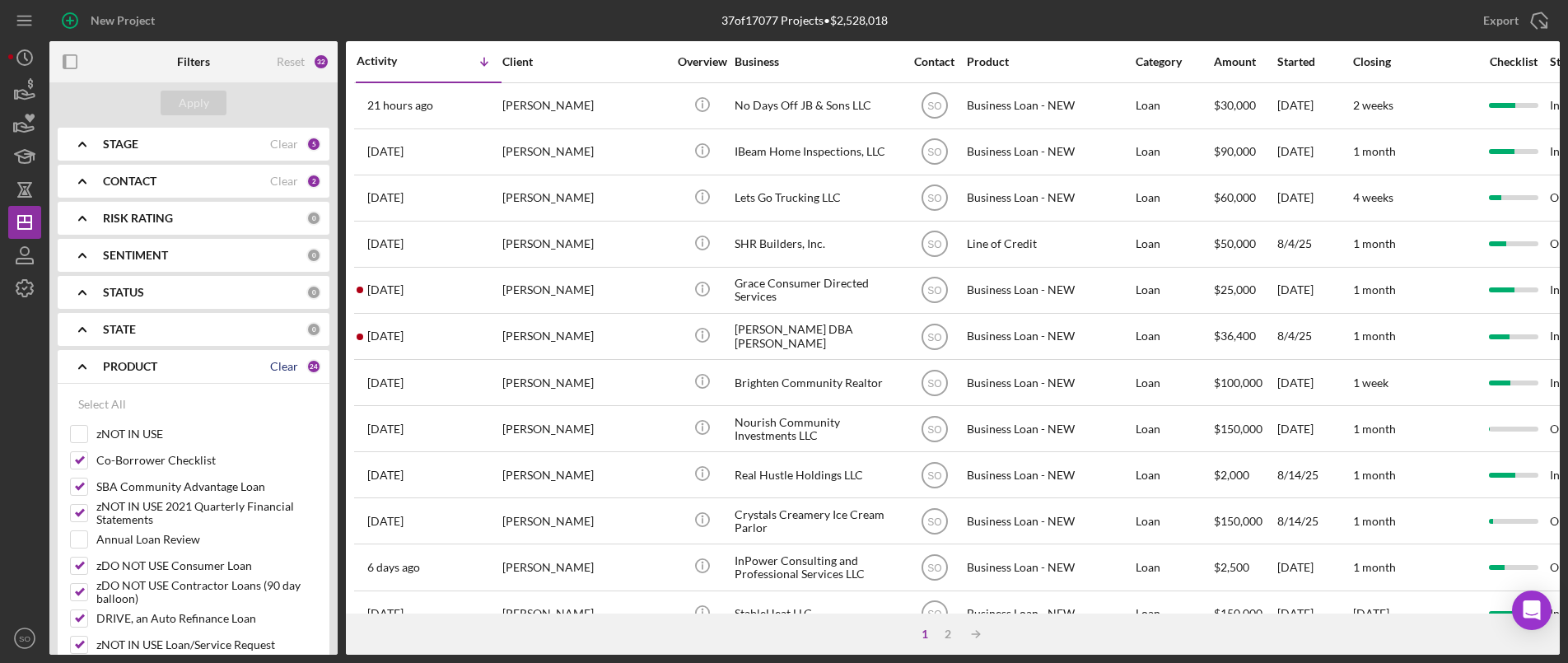
checkbox input "false"
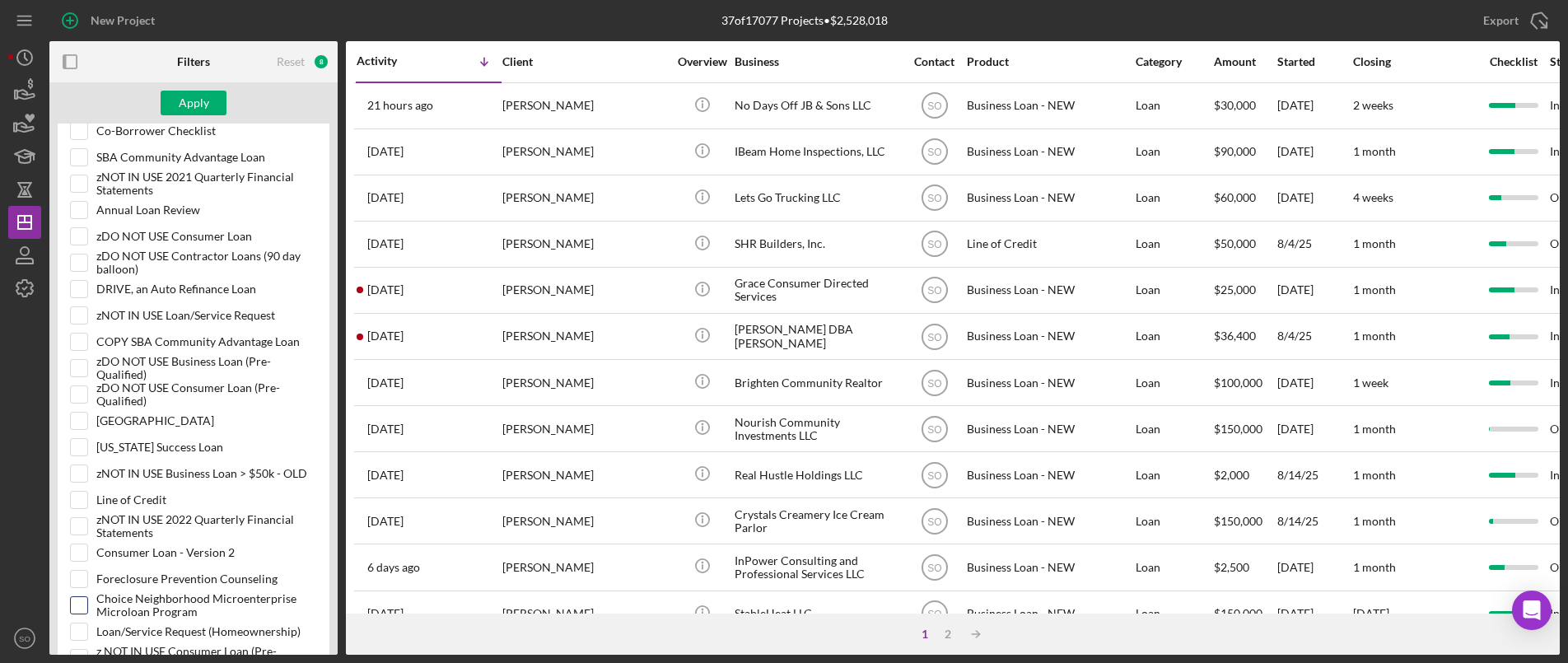
scroll to position [810, 0]
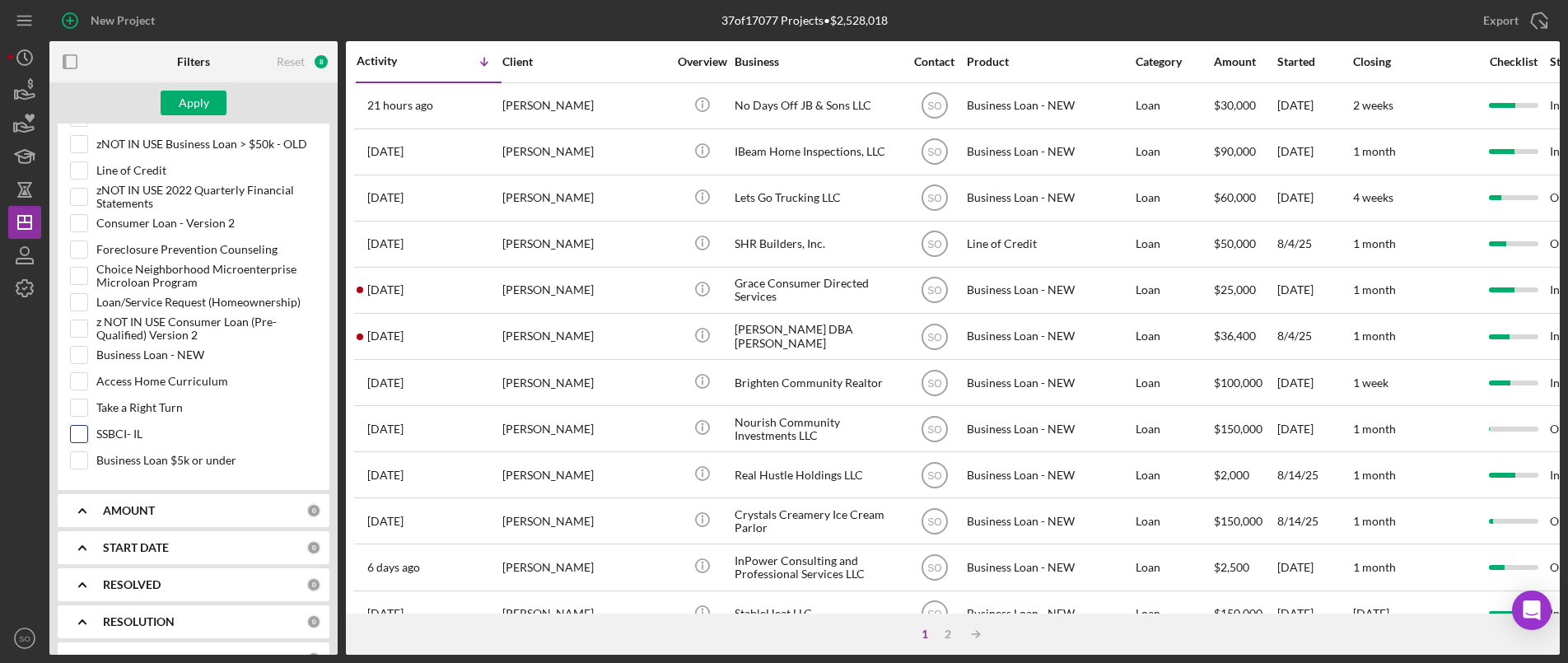
click at [85, 436] on input "SSBCI- IL" at bounding box center [79, 434] width 17 height 17
checkbox input "true"
click at [179, 103] on div "Apply" at bounding box center [194, 103] width 31 height 25
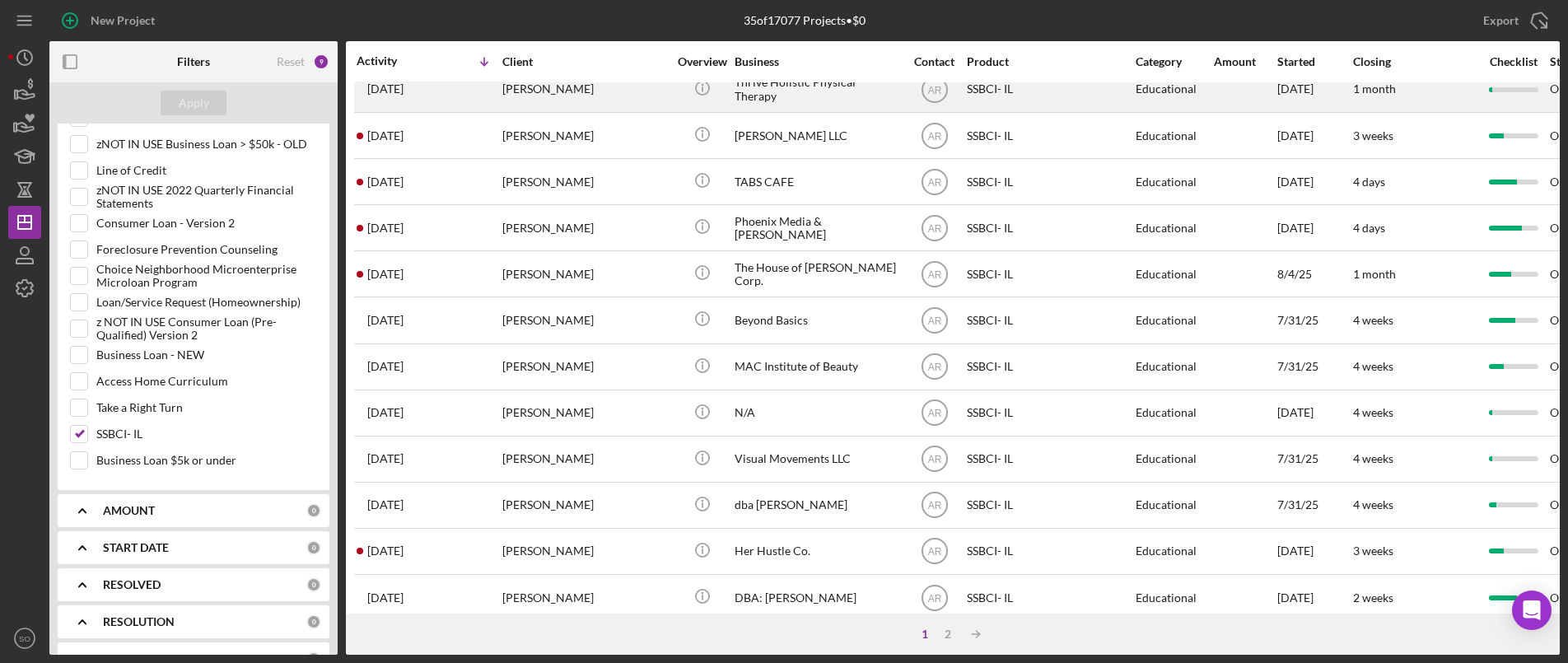
scroll to position [0, 0]
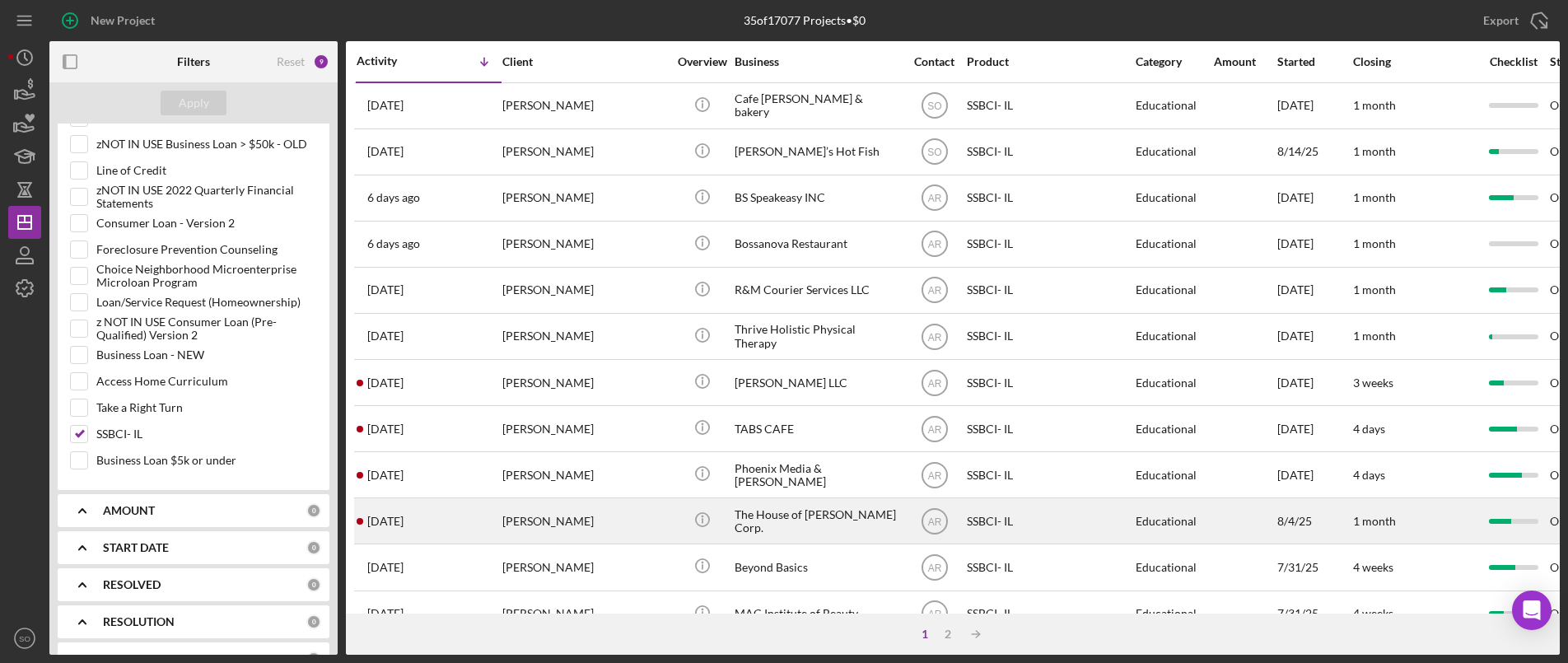
click at [576, 531] on div "[PERSON_NAME]" at bounding box center [585, 521] width 165 height 44
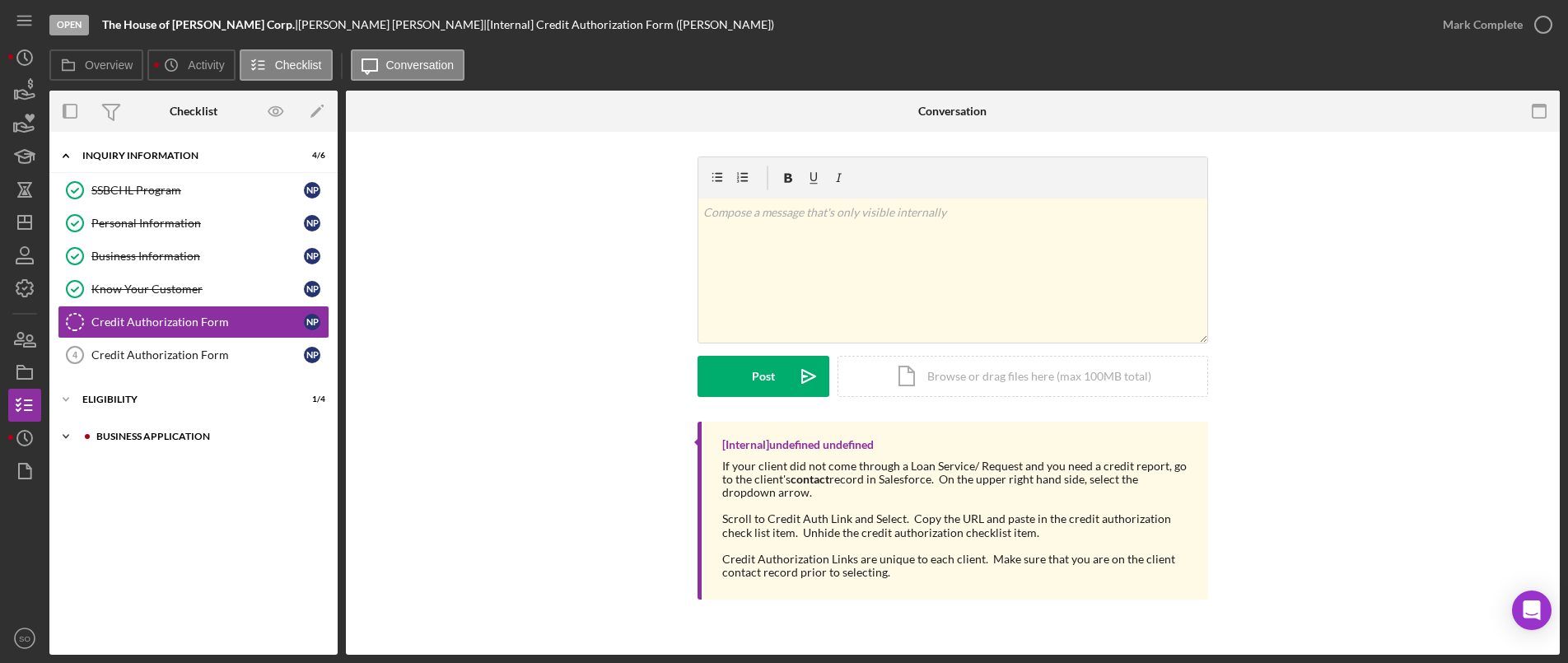
click at [174, 428] on div "Icon/Expander Business Application 1 / 3" at bounding box center [194, 436] width 289 height 33
click at [179, 394] on div "Icon/Expander Eligibility 1 / 4" at bounding box center [194, 399] width 289 height 33
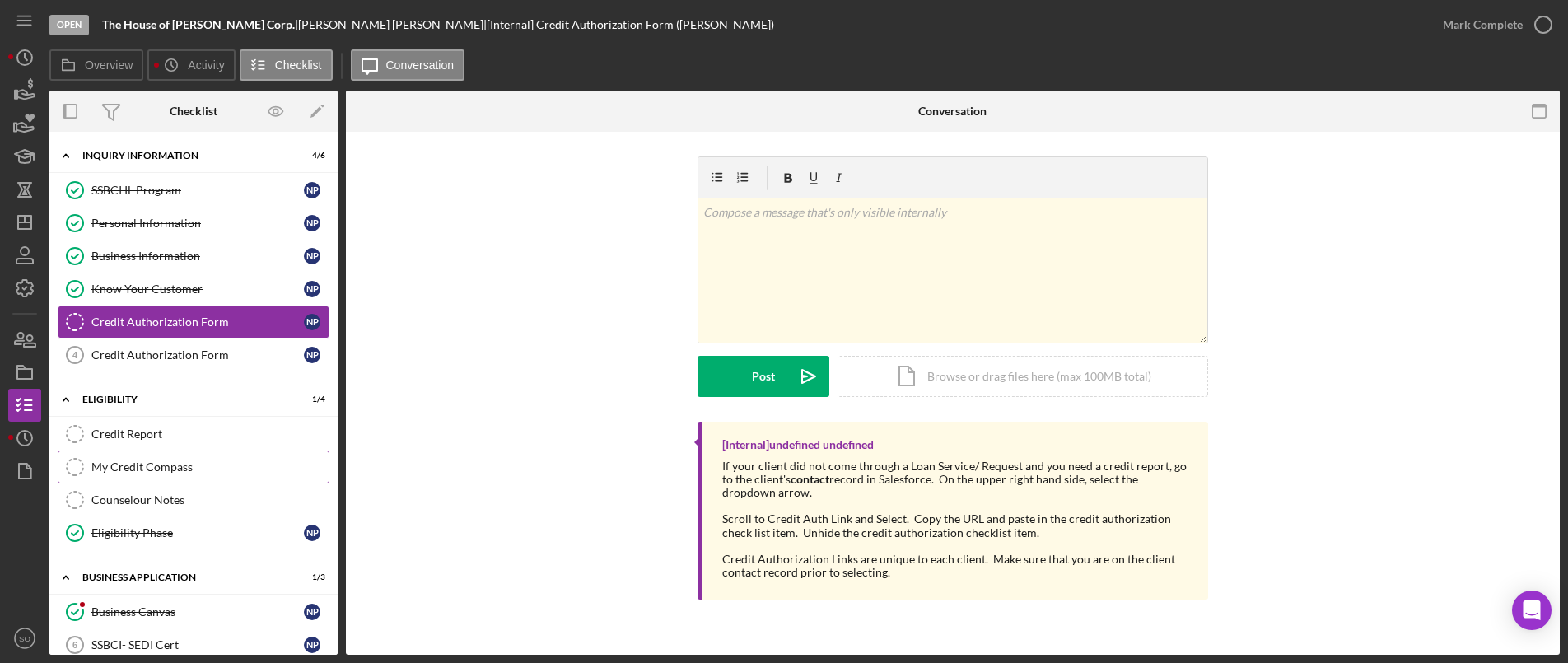
scroll to position [56, 0]
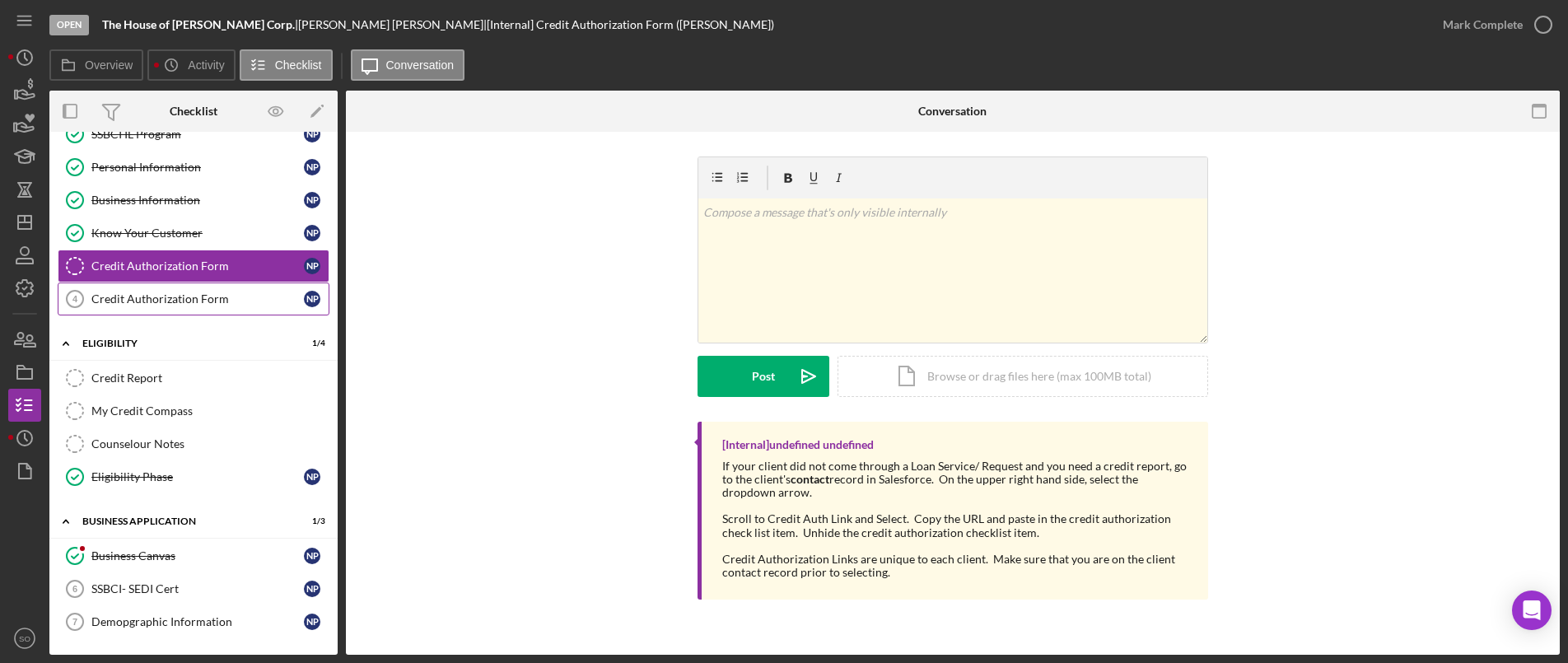
click at [209, 303] on div "Credit Authorization Form" at bounding box center [198, 299] width 213 height 13
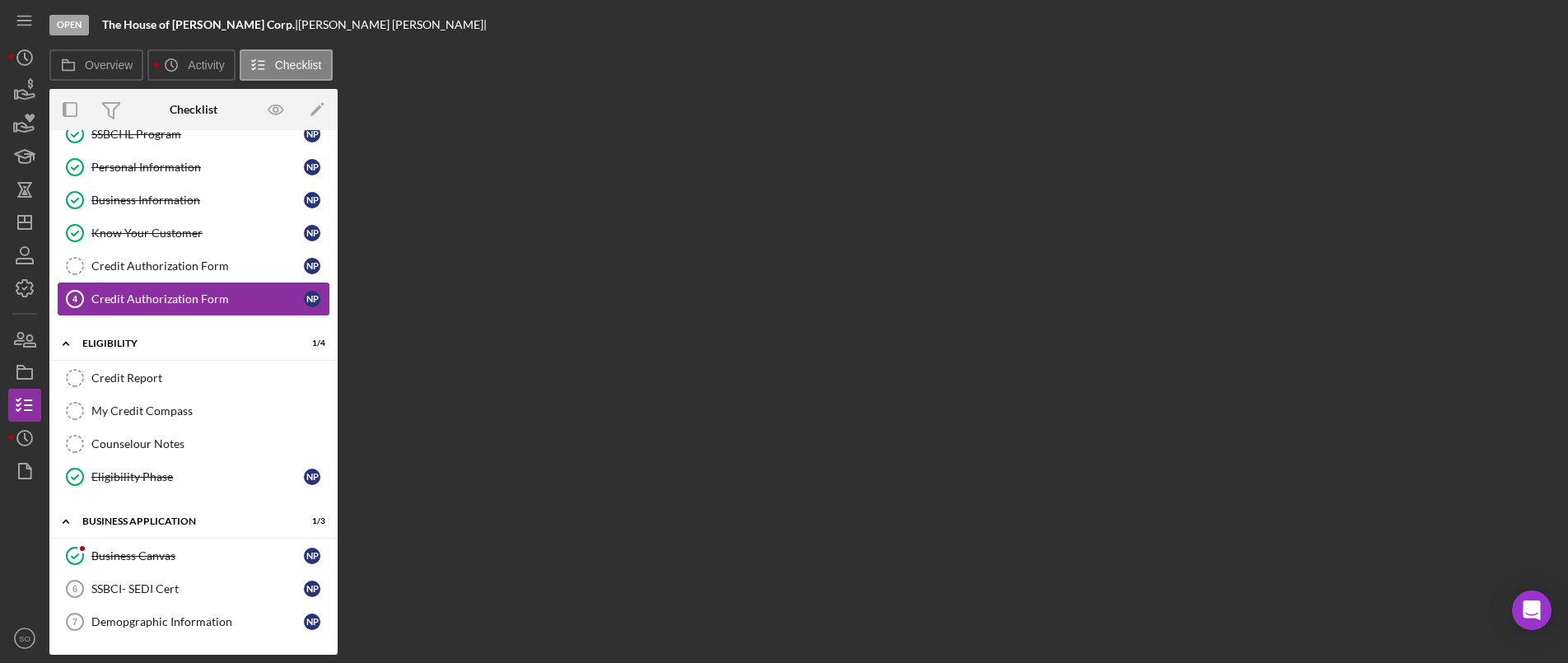
scroll to position [56, 0]
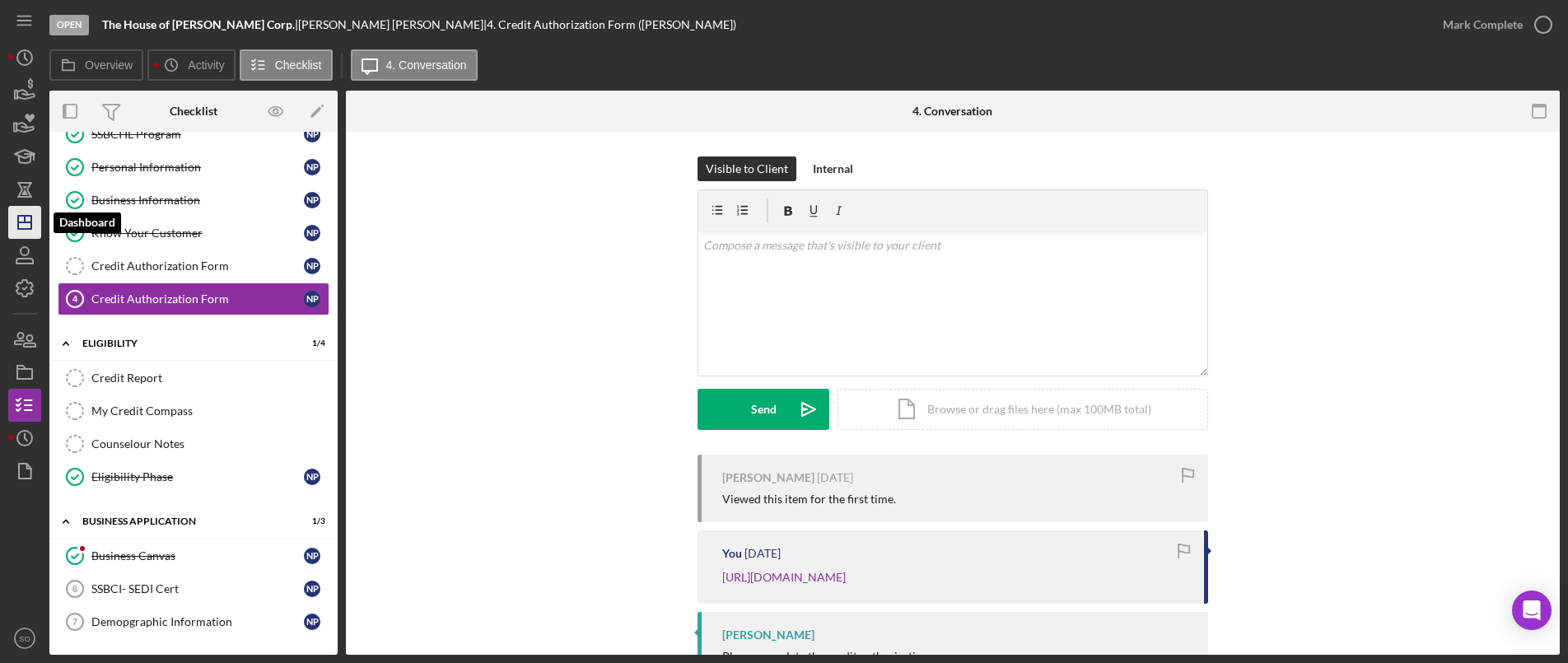
click at [22, 221] on icon "Icon/Dashboard" at bounding box center [25, 222] width 41 height 41
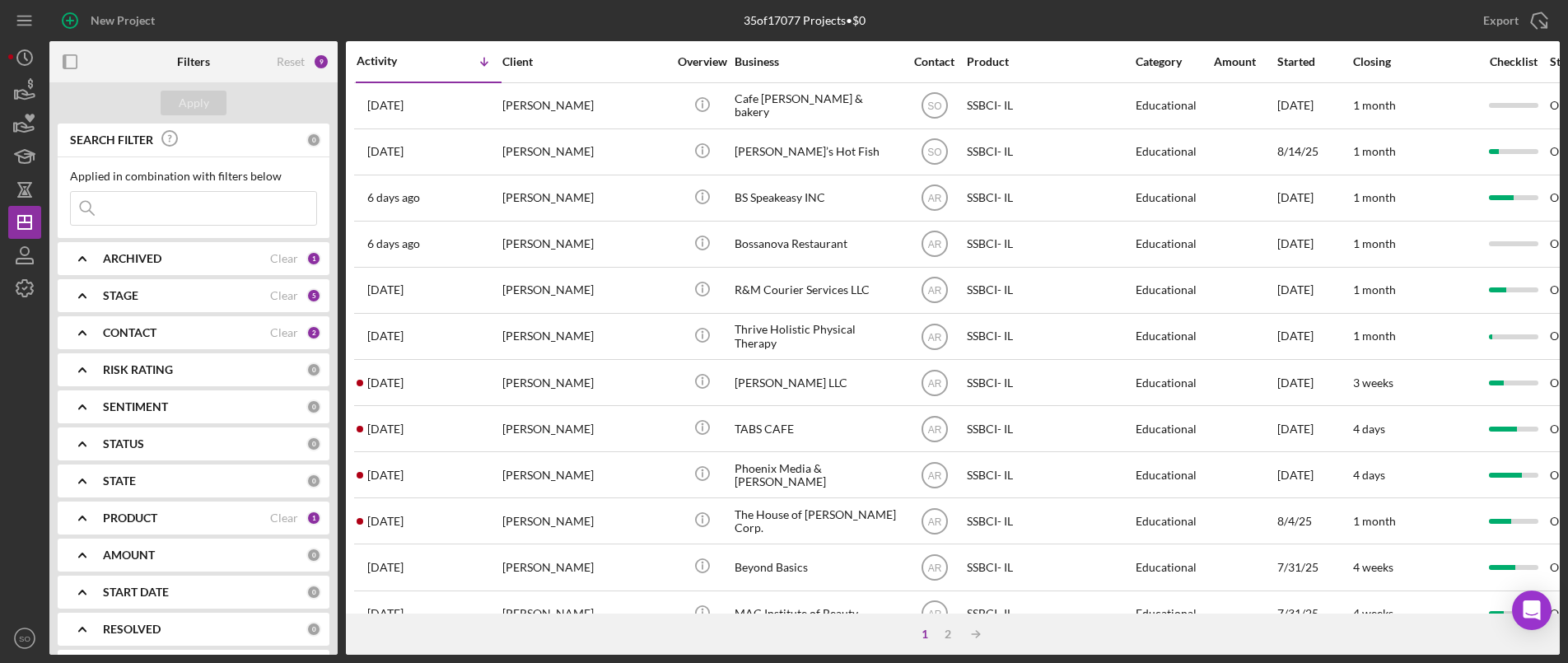
click at [131, 285] on div "STAGE Clear 5" at bounding box center [213, 296] width 218 height 33
click at [173, 261] on div "ARCHIVED" at bounding box center [187, 259] width 167 height 13
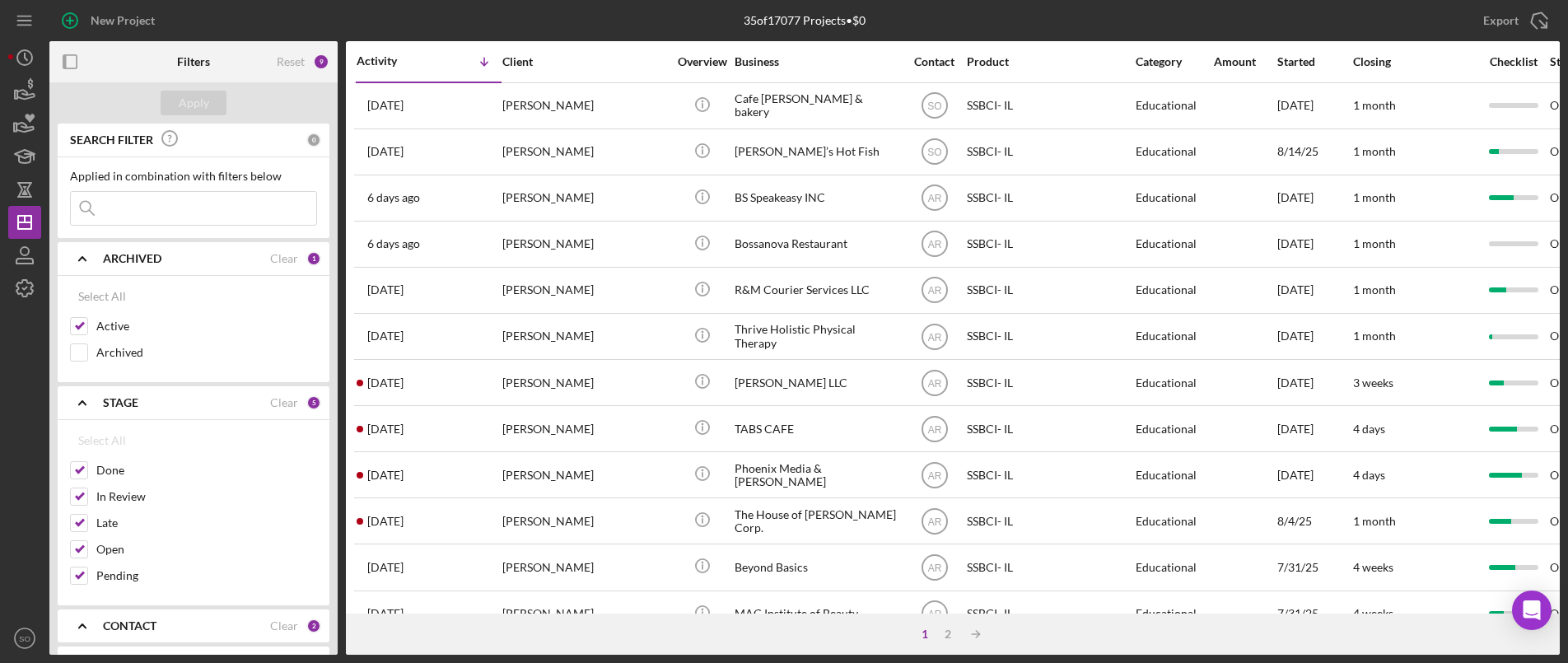
click at [177, 260] on div "ARCHIVED" at bounding box center [187, 259] width 167 height 13
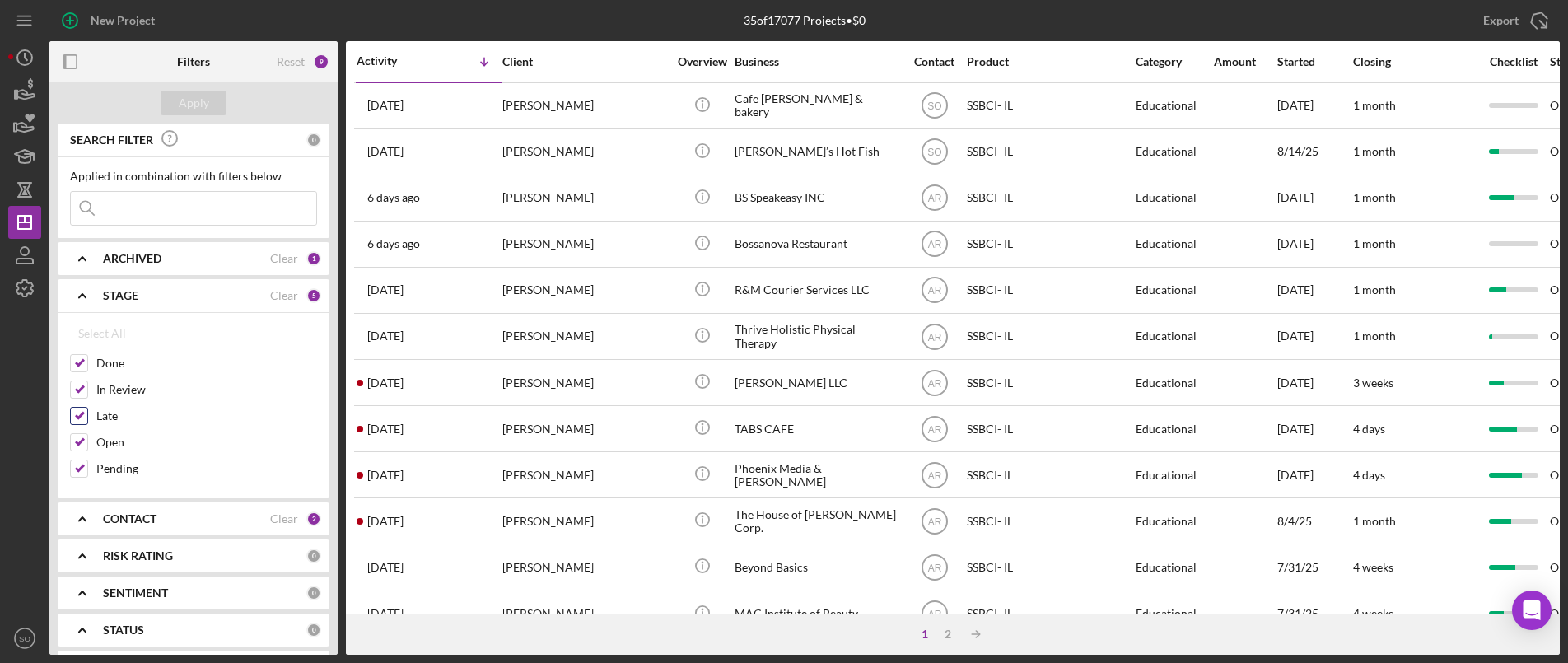
scroll to position [83, 0]
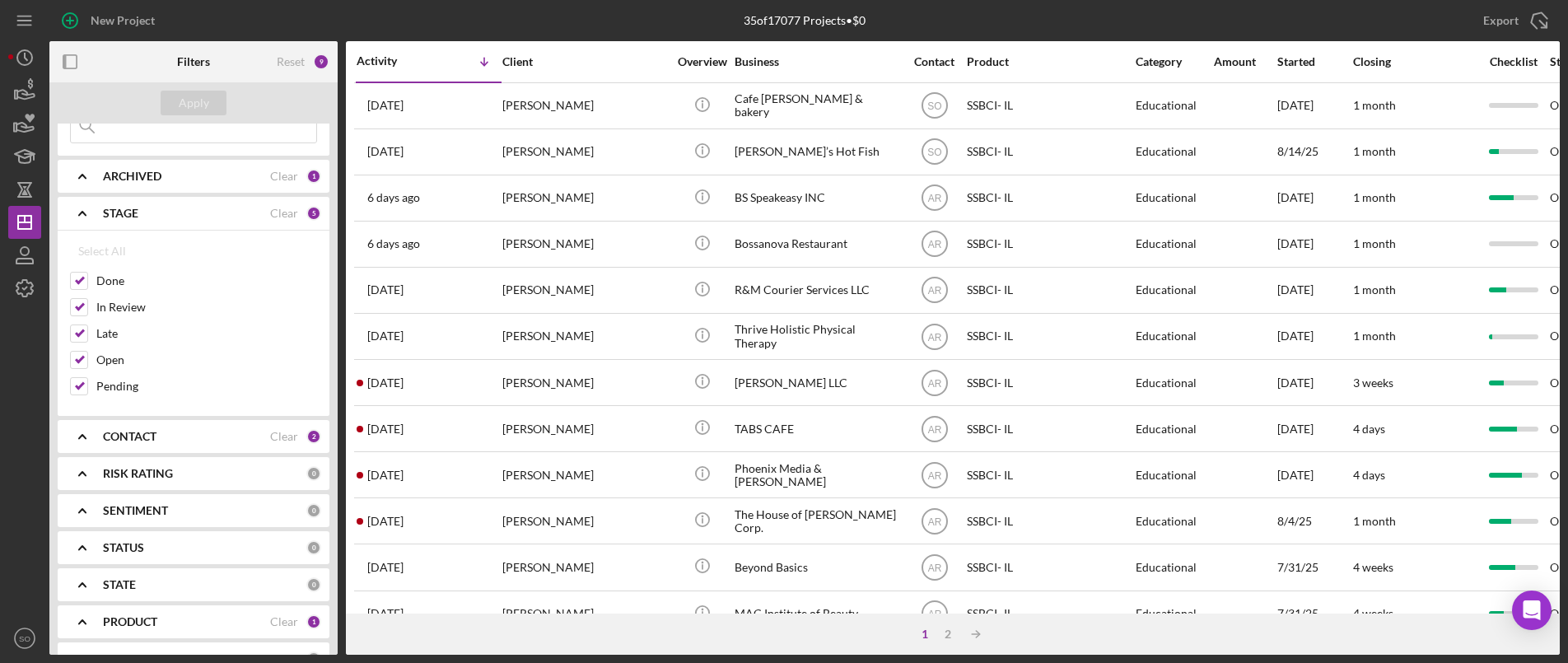
click at [111, 436] on b "CONTACT" at bounding box center [130, 436] width 54 height 13
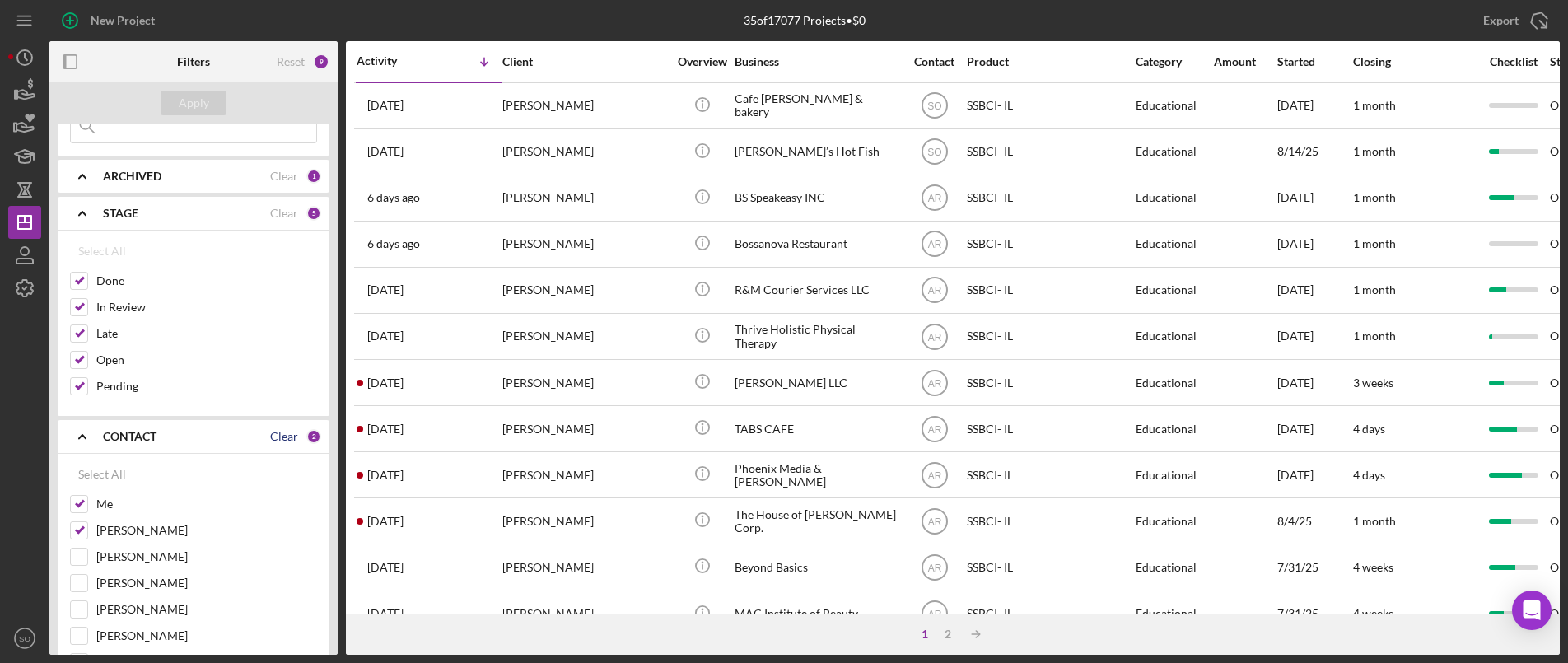
click at [284, 440] on div "Clear" at bounding box center [284, 436] width 28 height 13
checkbox input "false"
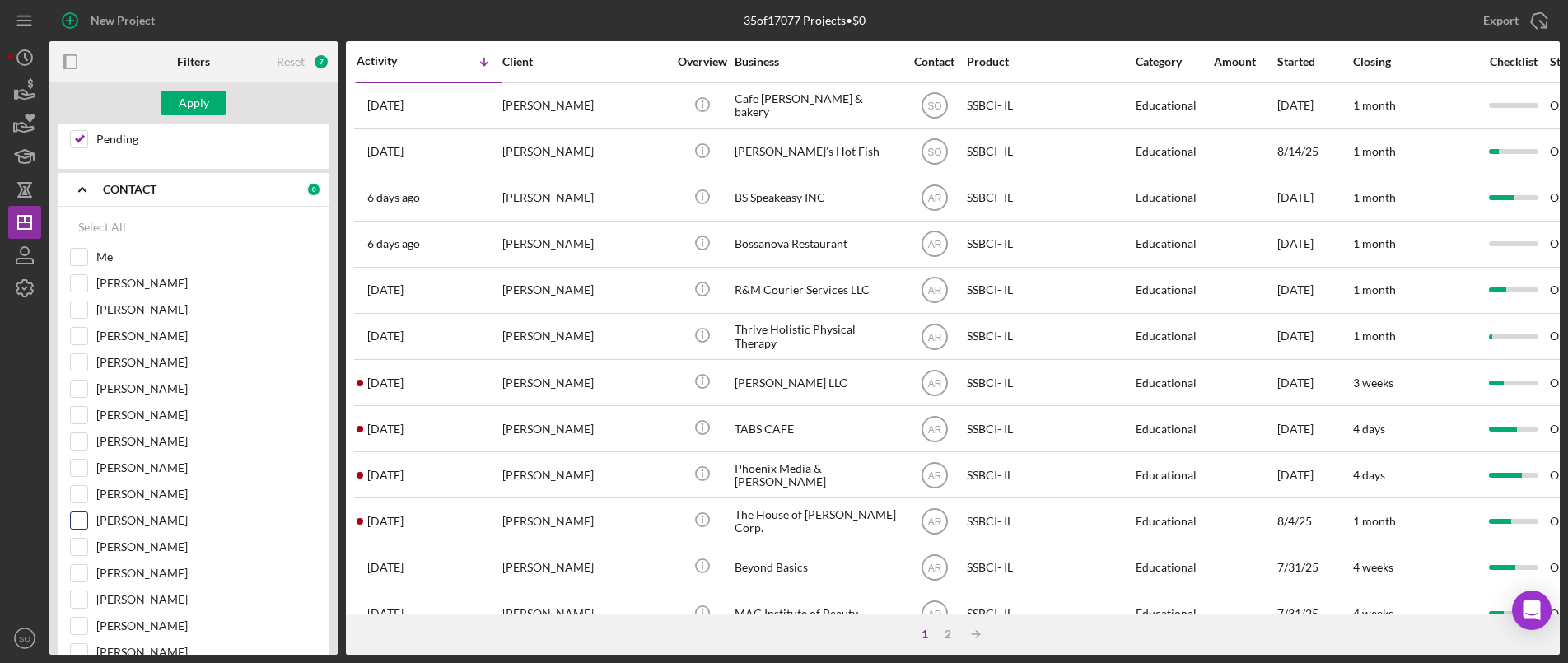
click at [80, 520] on input "[PERSON_NAME]" at bounding box center [79, 521] width 17 height 17
checkbox input "true"
click at [197, 99] on div "Apply" at bounding box center [194, 103] width 31 height 25
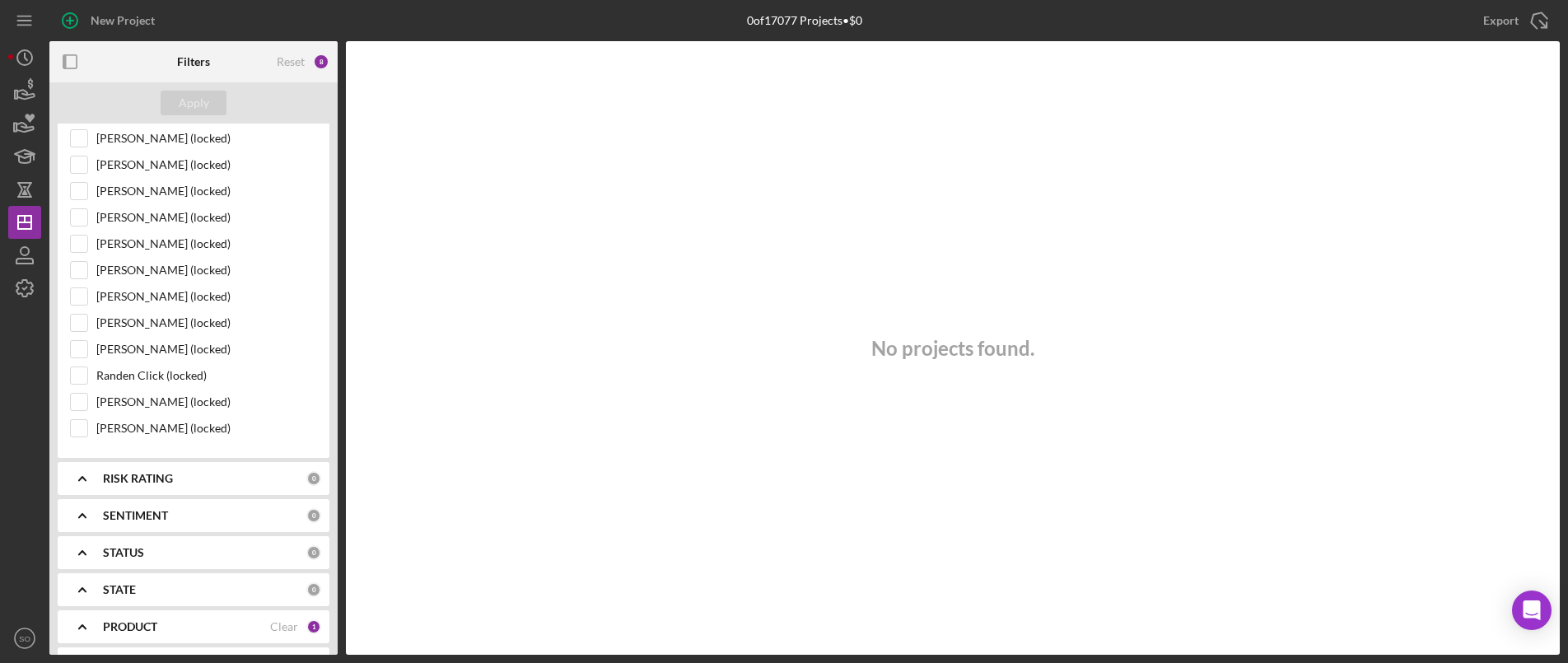
scroll to position [1565, 0]
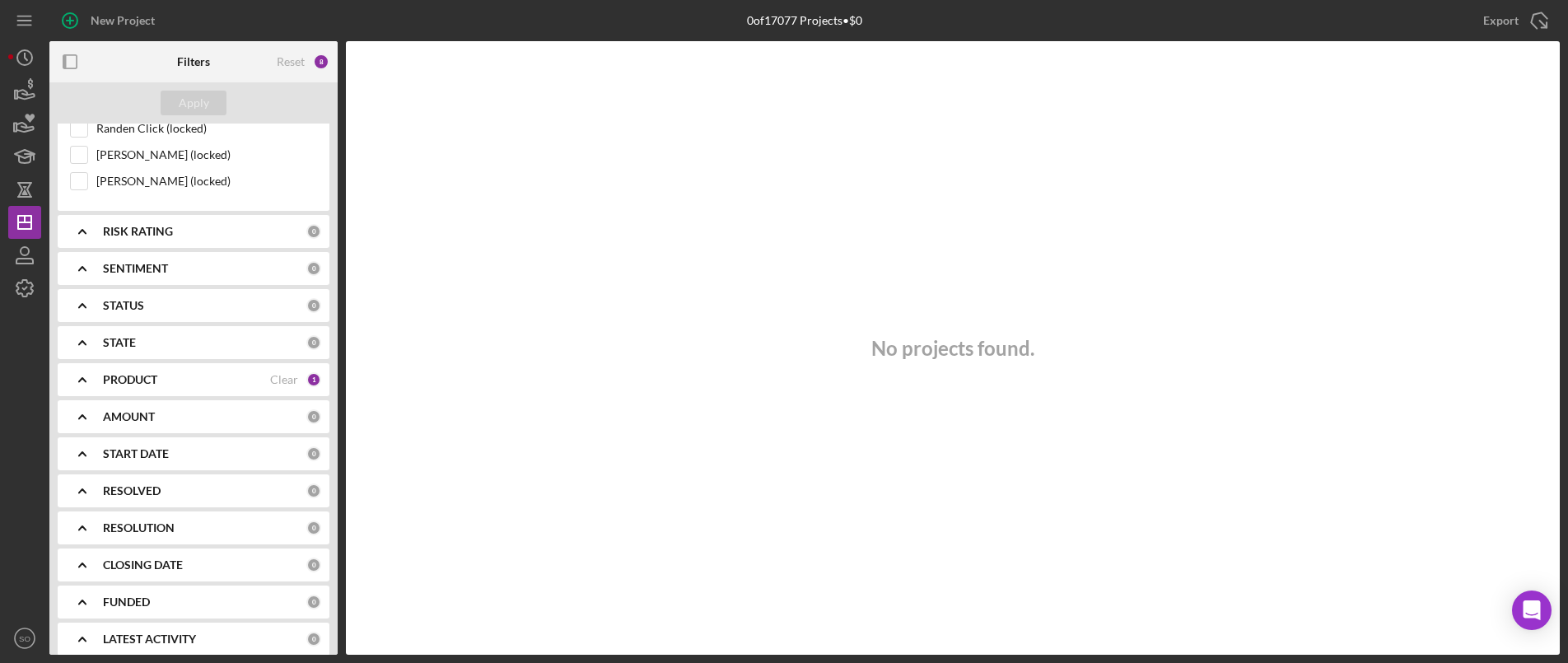
click at [143, 378] on b "PRODUCT" at bounding box center [131, 379] width 55 height 13
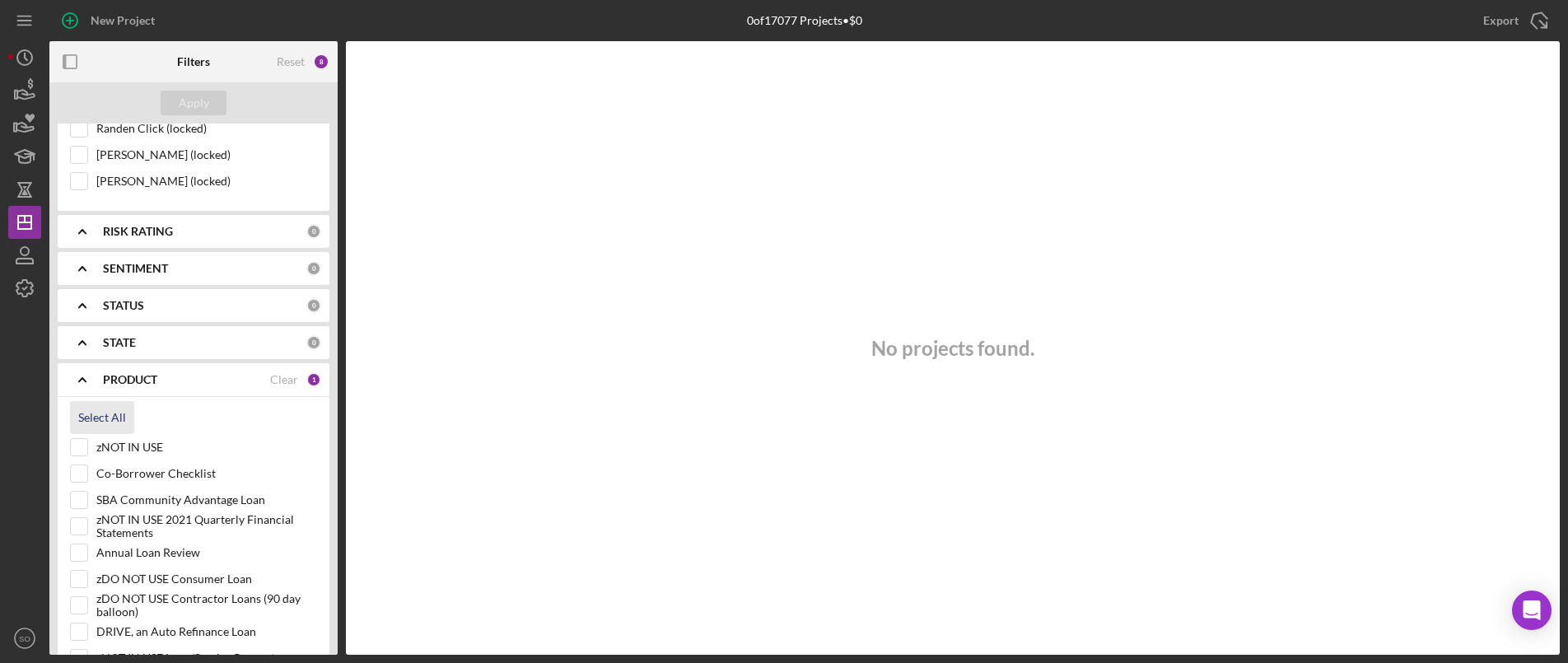
click at [108, 413] on div "Select All" at bounding box center [103, 417] width 48 height 33
checkbox input "true"
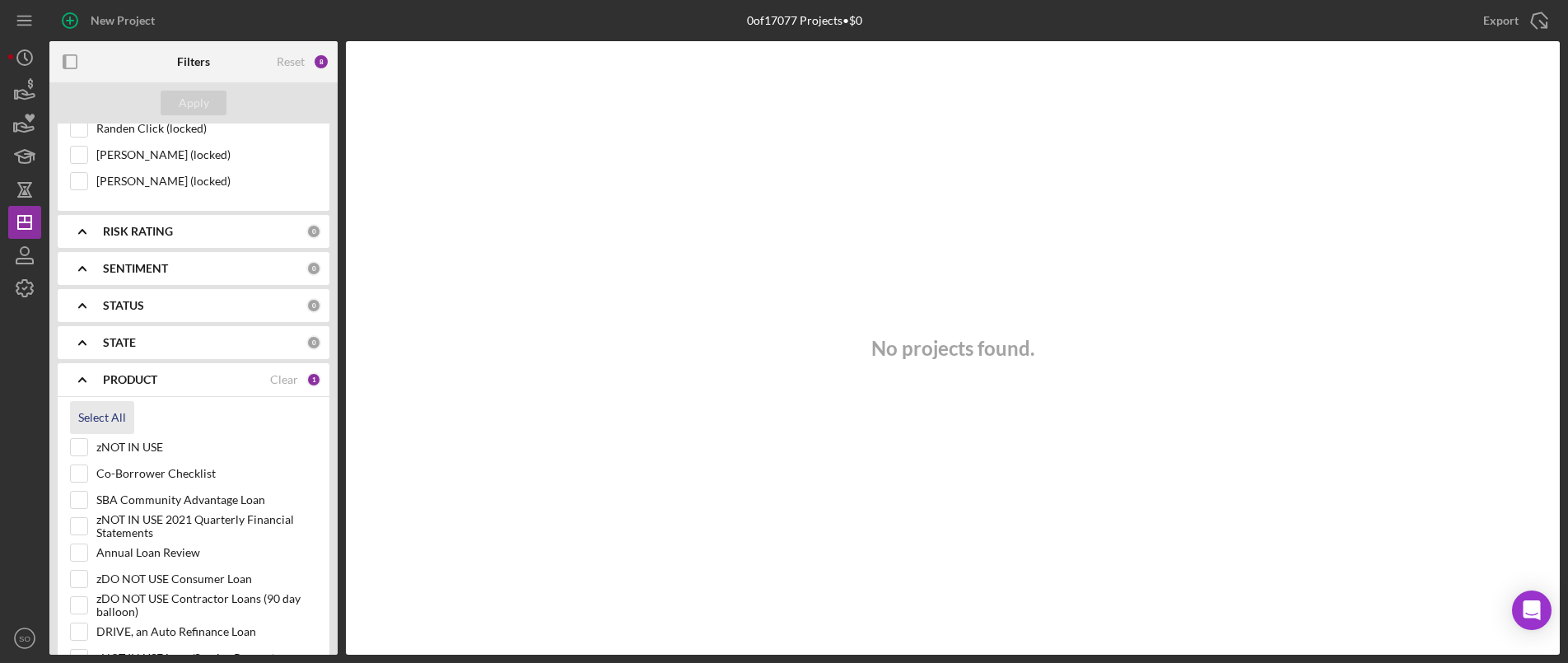
checkbox input "true"
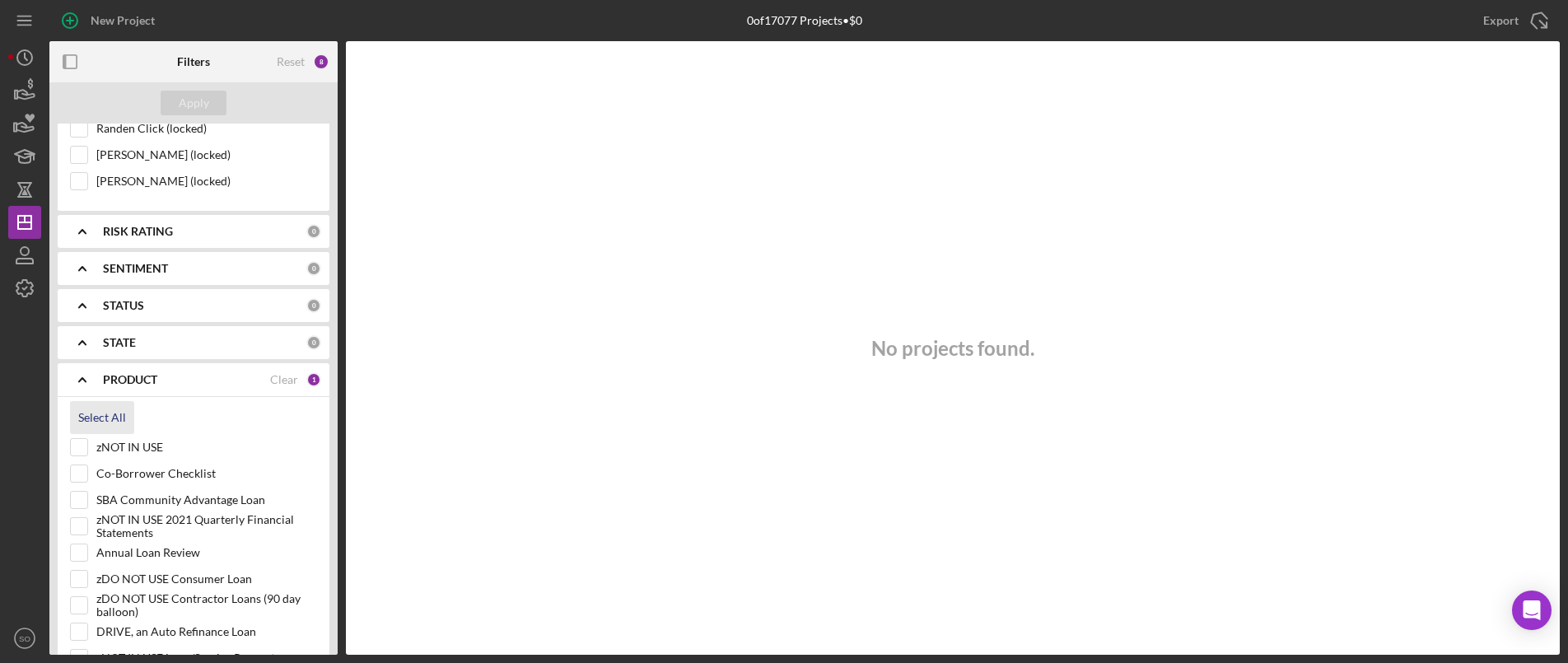
checkbox input "true"
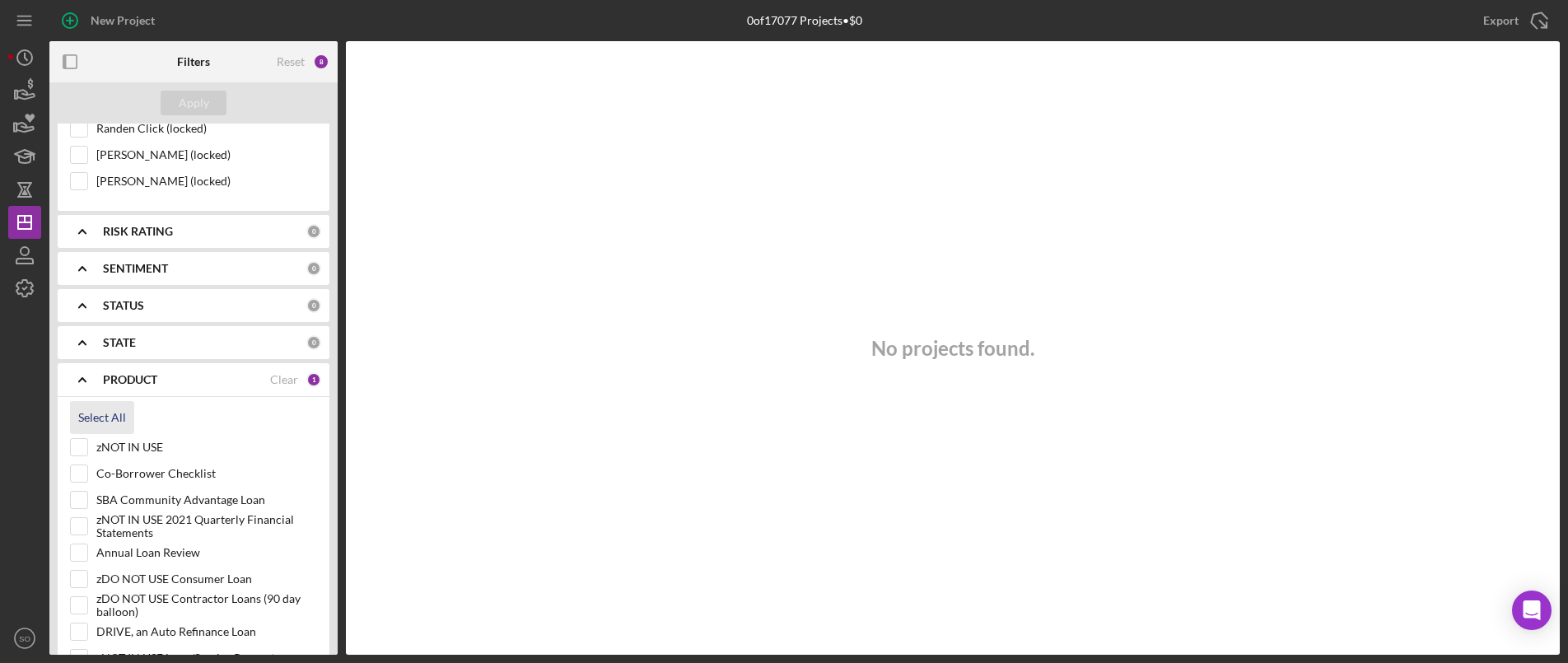
checkbox input "true"
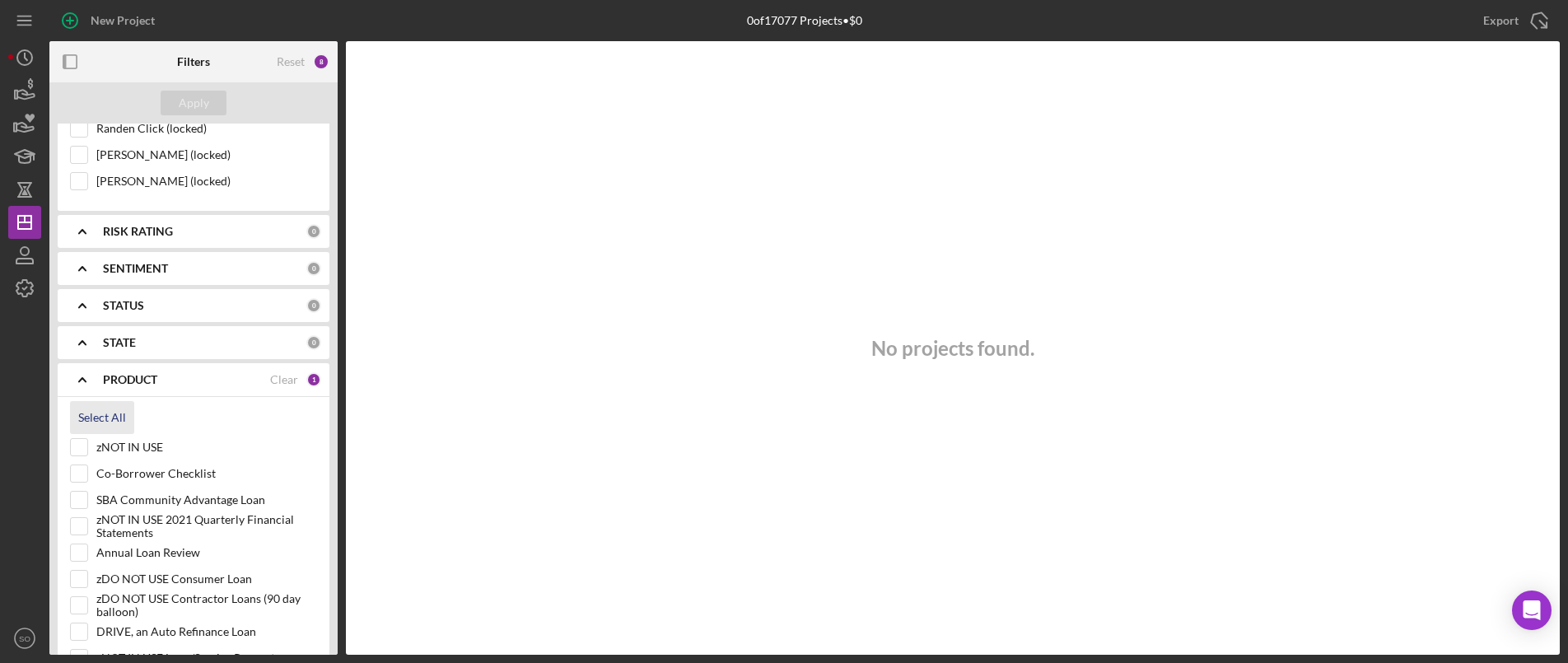
checkbox input "true"
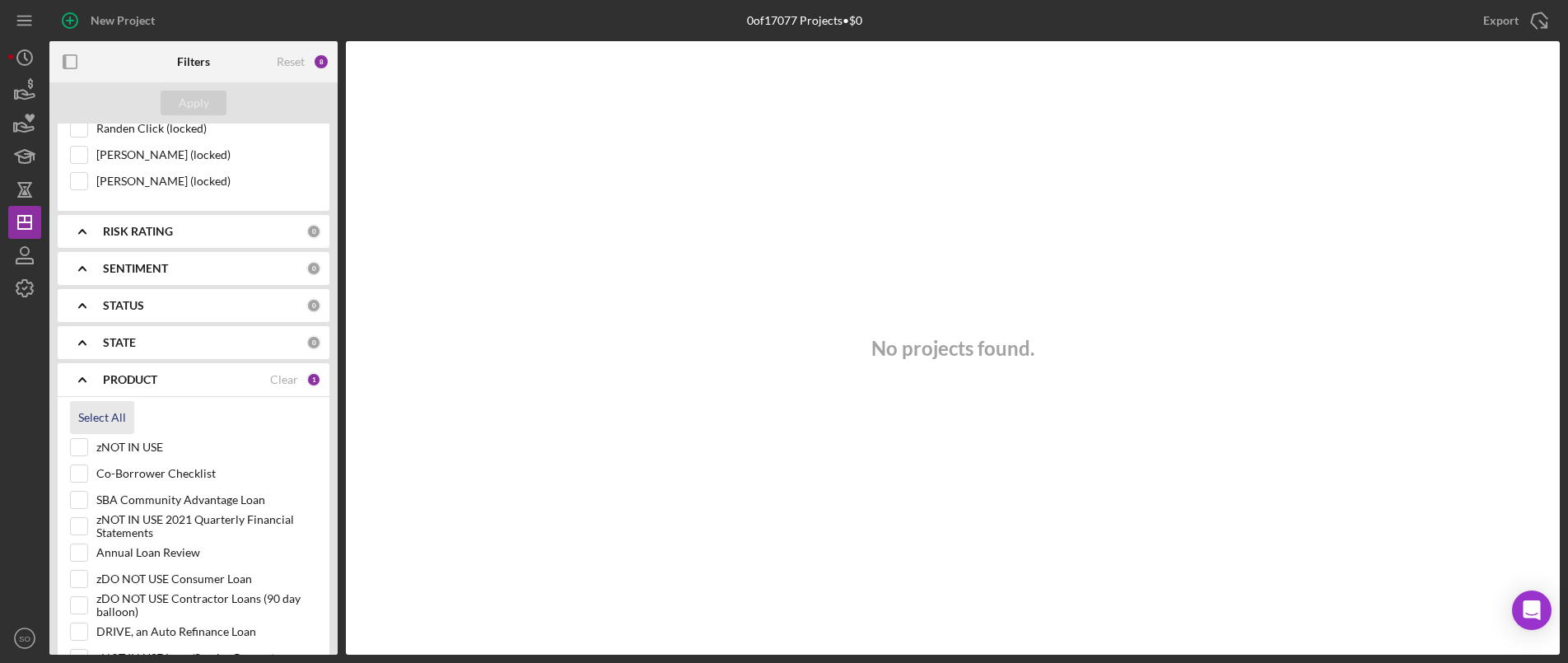
checkbox input "true"
click at [77, 445] on input "zNOT IN USE" at bounding box center [79, 447] width 17 height 17
checkbox input "false"
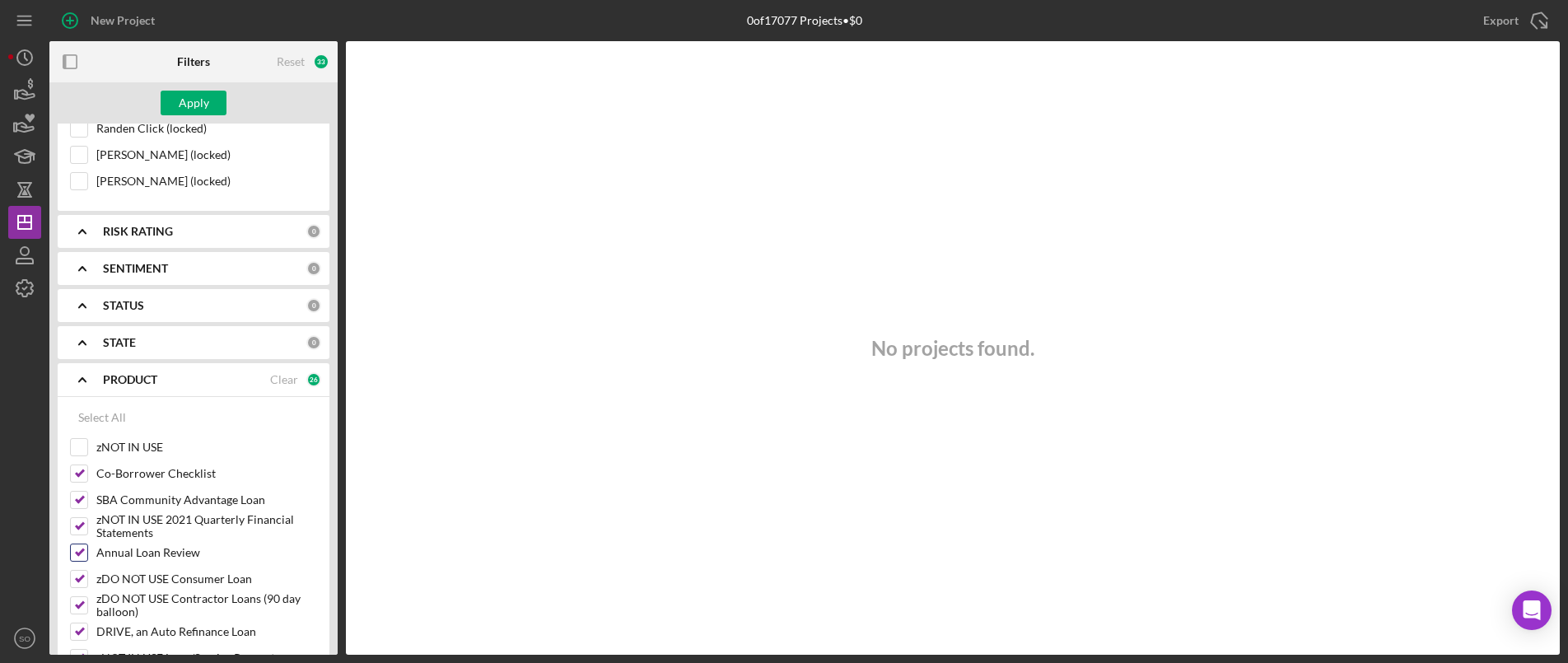
click at [79, 545] on input "Annual Loan Review" at bounding box center [79, 552] width 17 height 17
checkbox input "false"
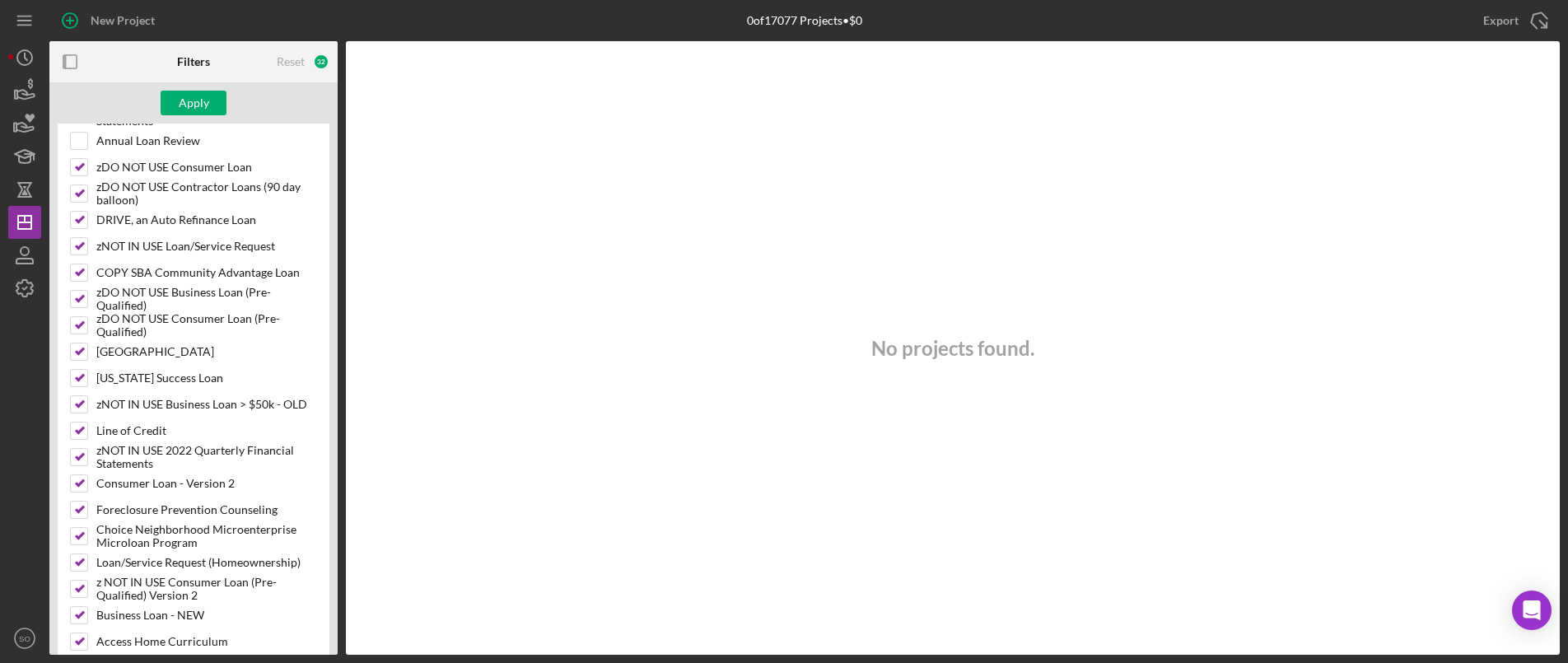
scroll to position [2306, 0]
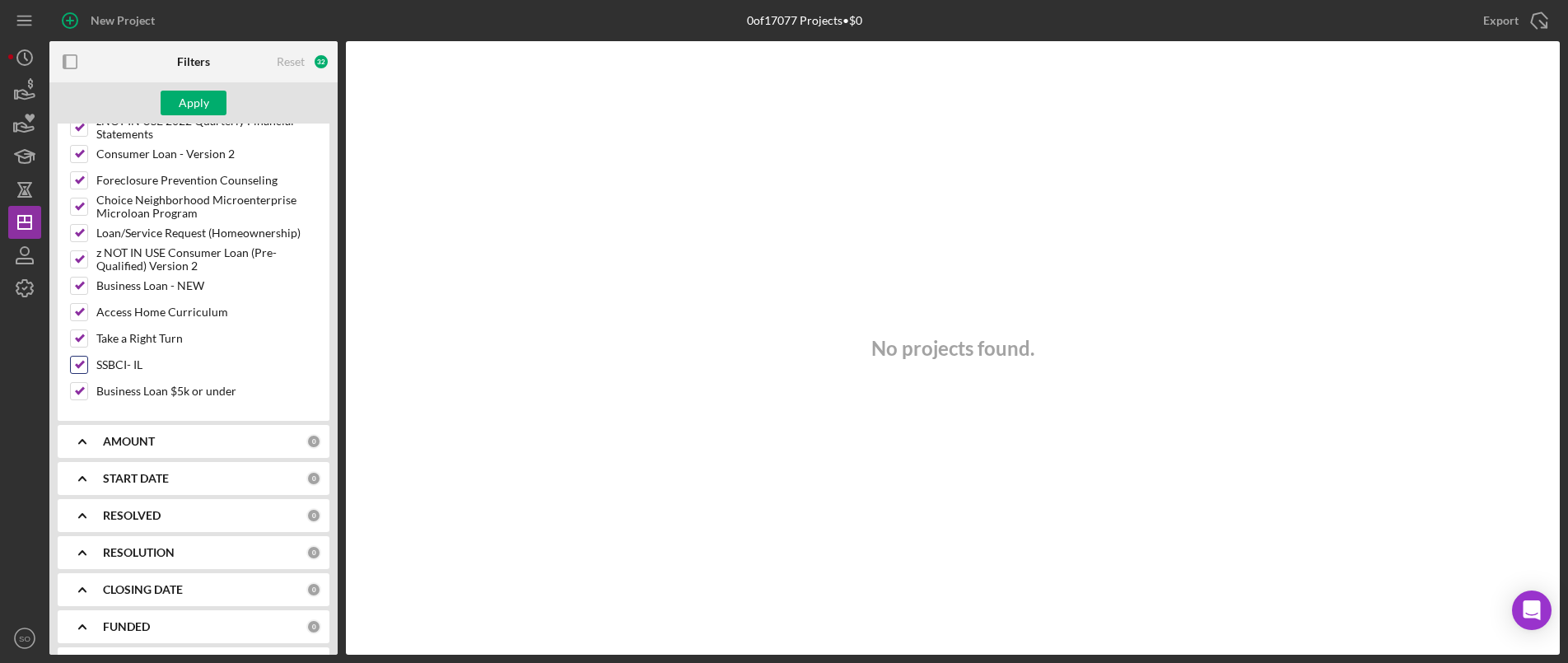
click at [79, 364] on input "SSBCI- IL" at bounding box center [79, 365] width 17 height 17
checkbox input "false"
click at [189, 96] on div "Apply" at bounding box center [194, 103] width 31 height 25
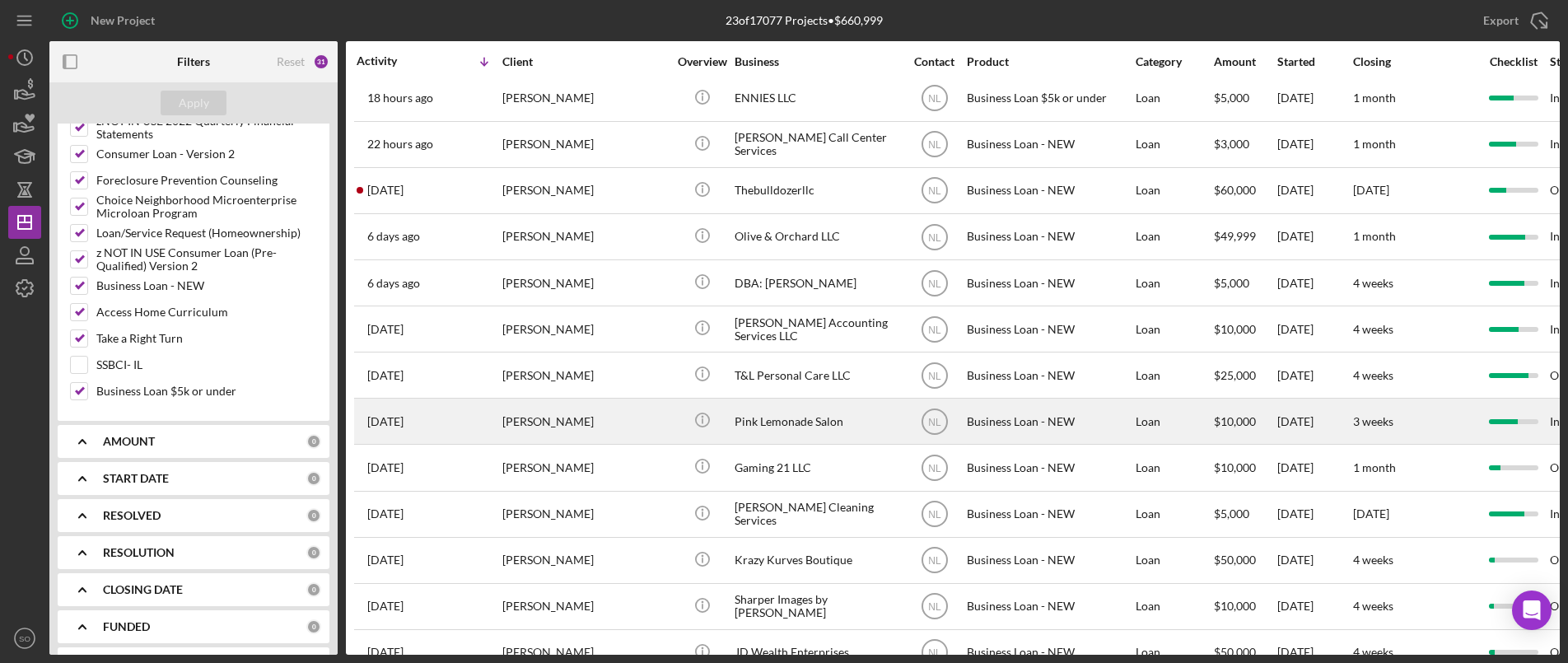
scroll to position [0, 0]
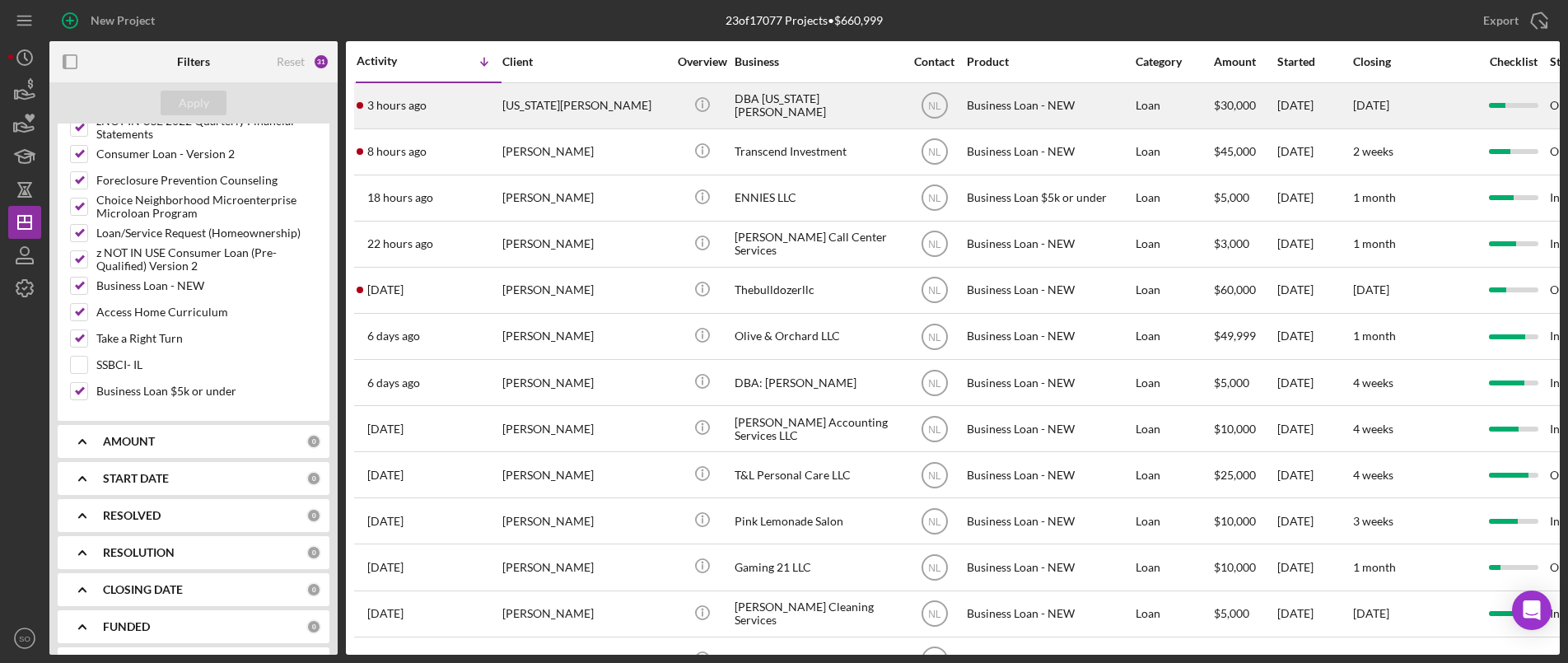
click at [545, 117] on div "Georgia Lee" at bounding box center [585, 106] width 165 height 44
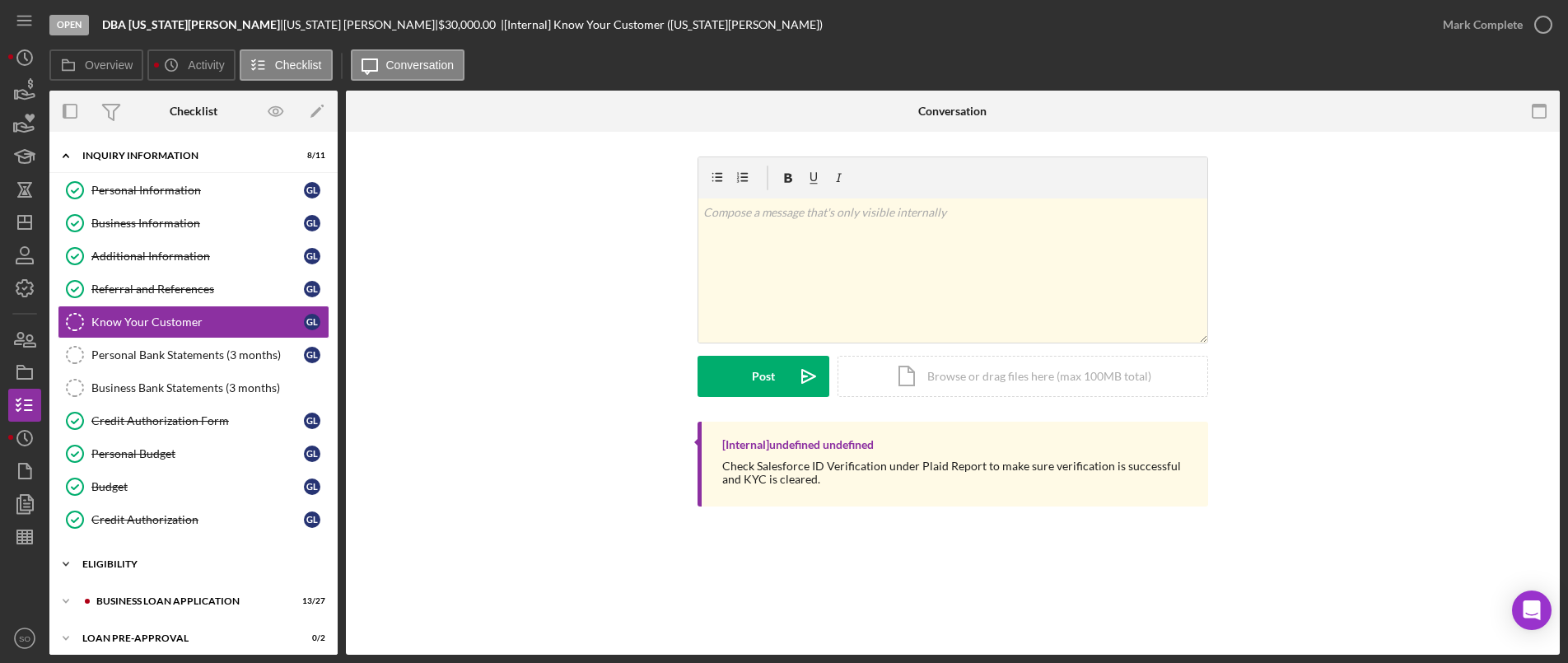
click at [138, 572] on div "Icon/Expander ELIGIBILITY 1 / 4" at bounding box center [194, 564] width 289 height 33
click at [169, 212] on link "Business Information Business Information G L" at bounding box center [194, 223] width 272 height 33
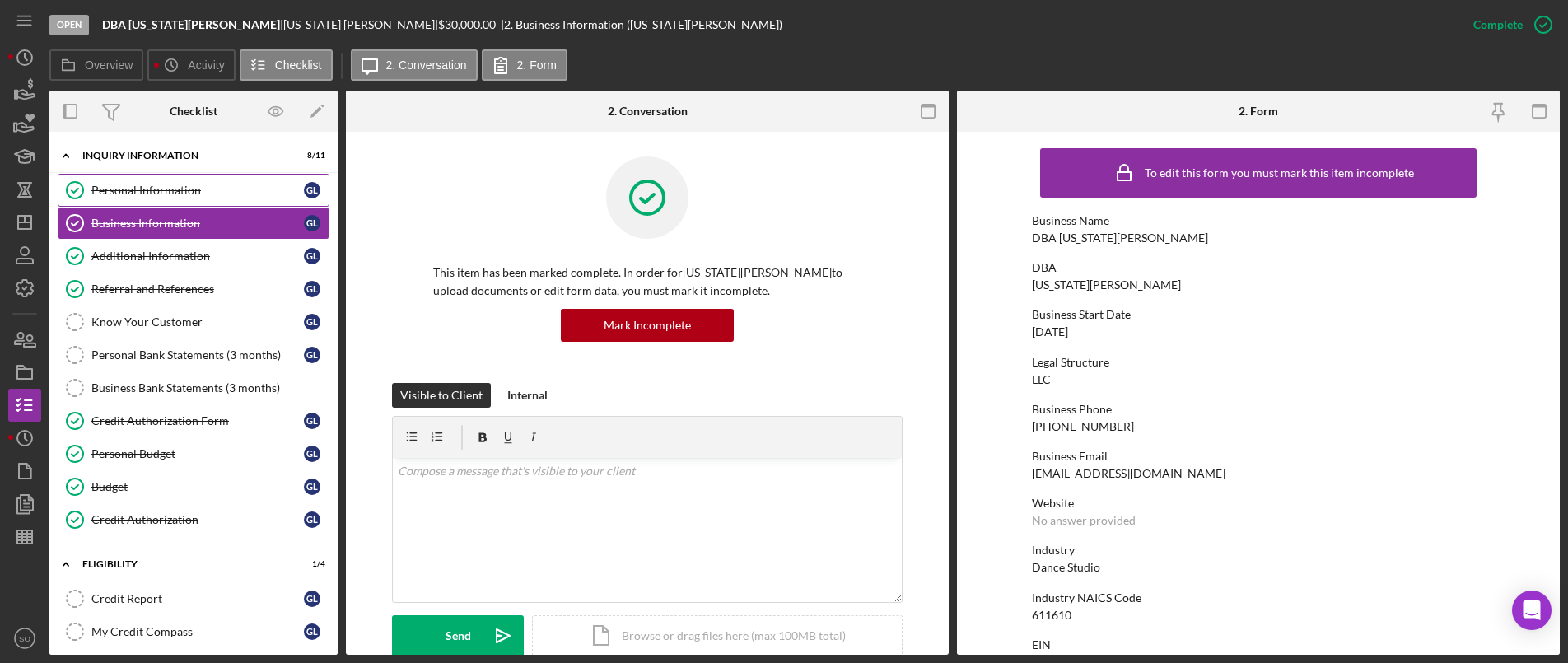
click at [174, 186] on div "Personal Information" at bounding box center [198, 190] width 213 height 13
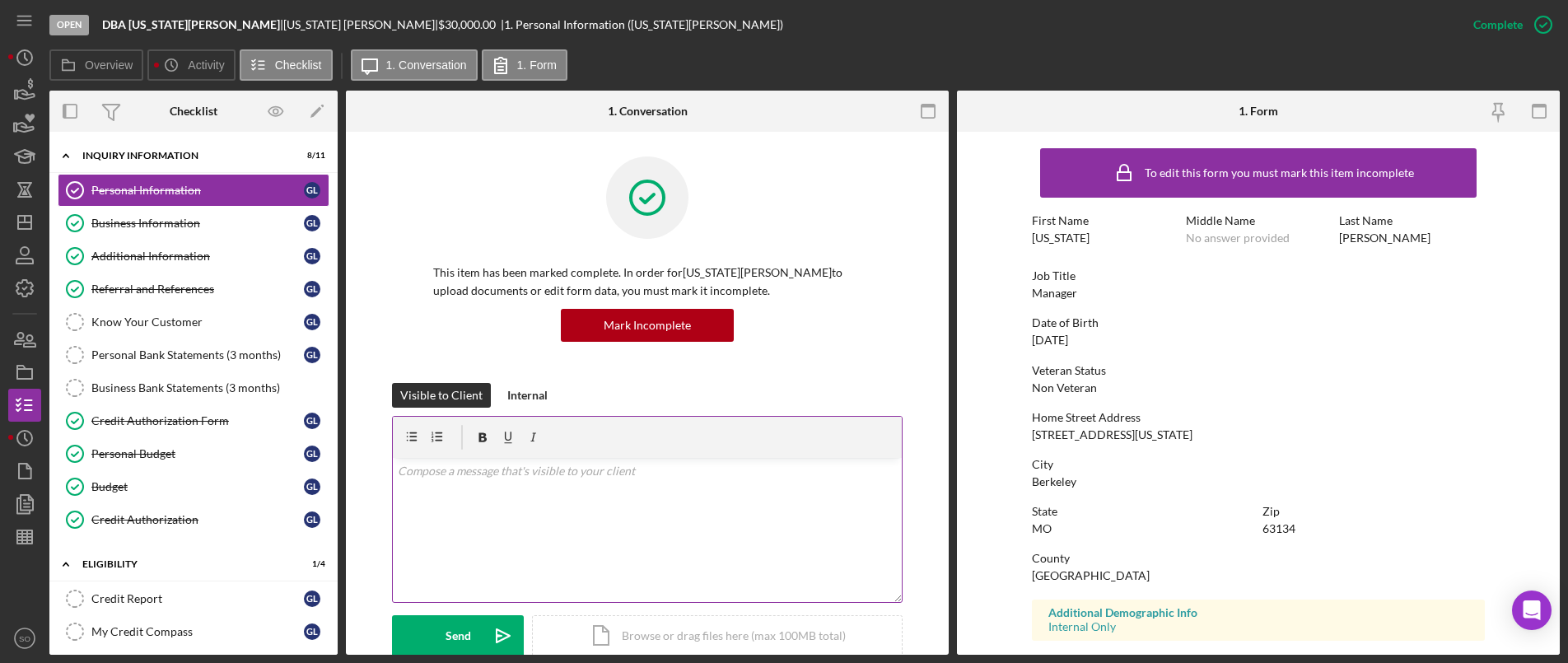
click at [791, 540] on div "v Color teal Color pink Remove color Add row above Add row below Add column bef…" at bounding box center [648, 530] width 509 height 144
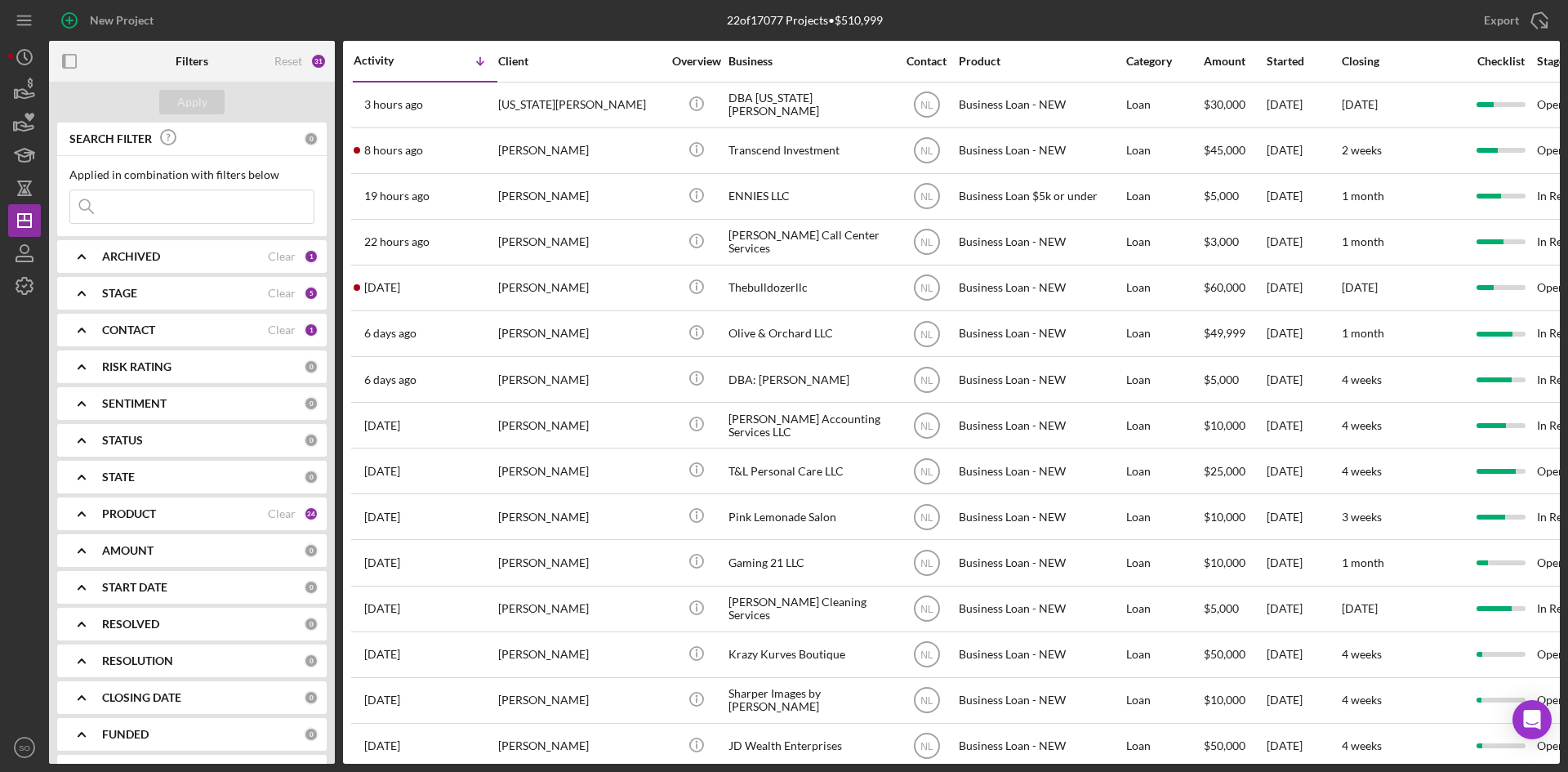
click at [181, 337] on div "CONTACT Clear 1" at bounding box center [211, 330] width 217 height 15
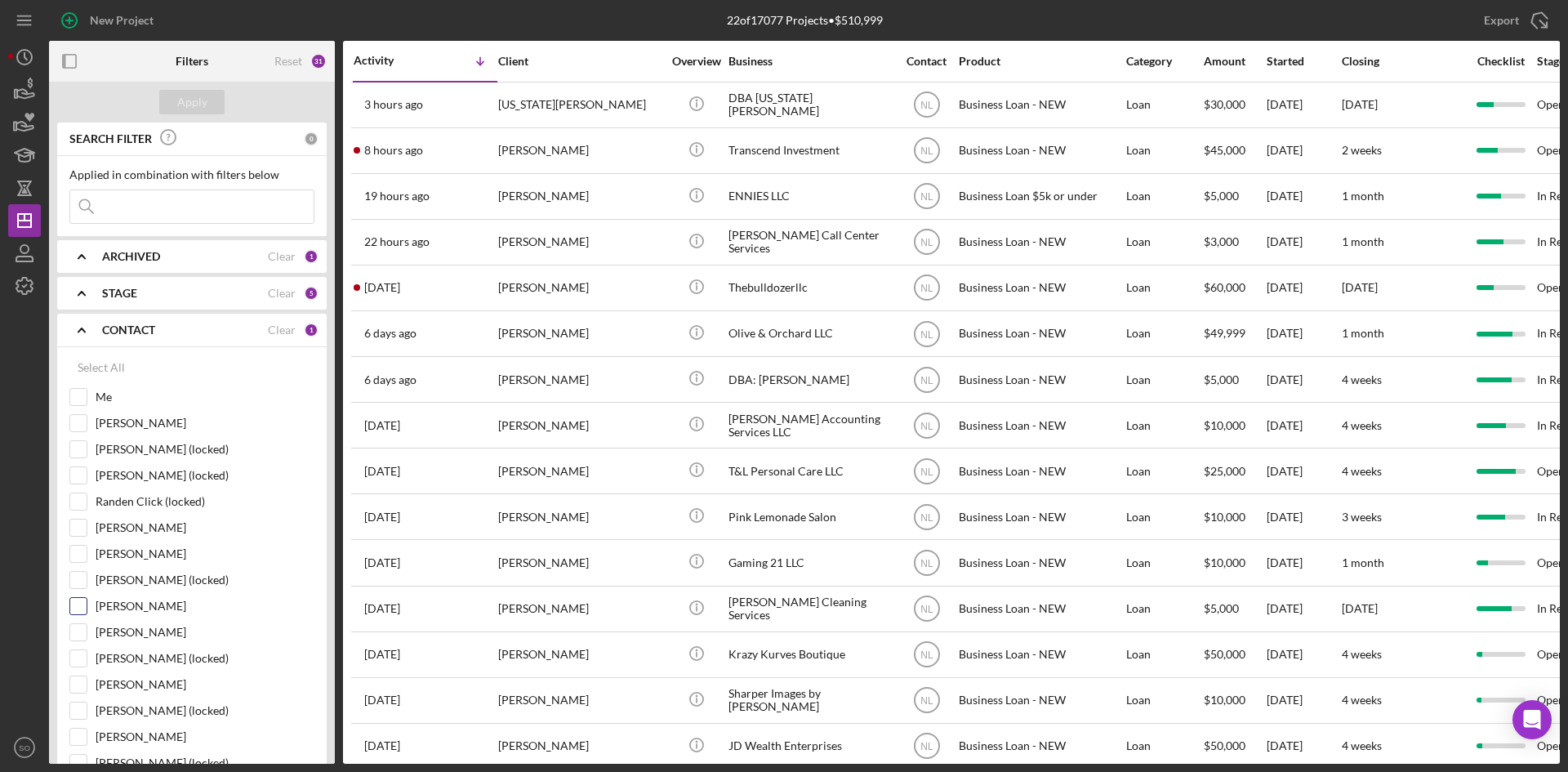
scroll to position [245, 0]
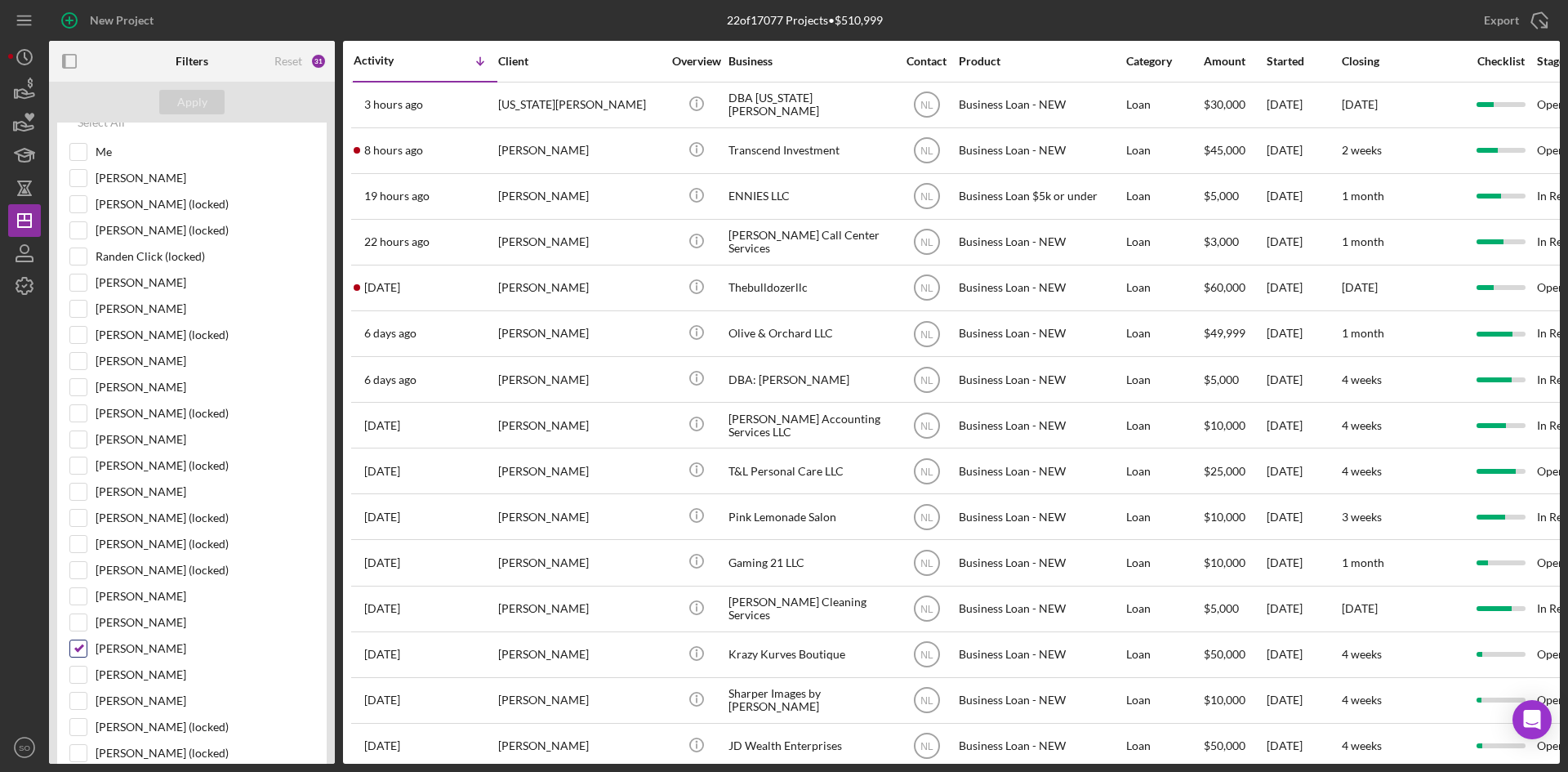
click at [84, 653] on input "[PERSON_NAME]" at bounding box center [79, 649] width 16 height 16
checkbox input "false"
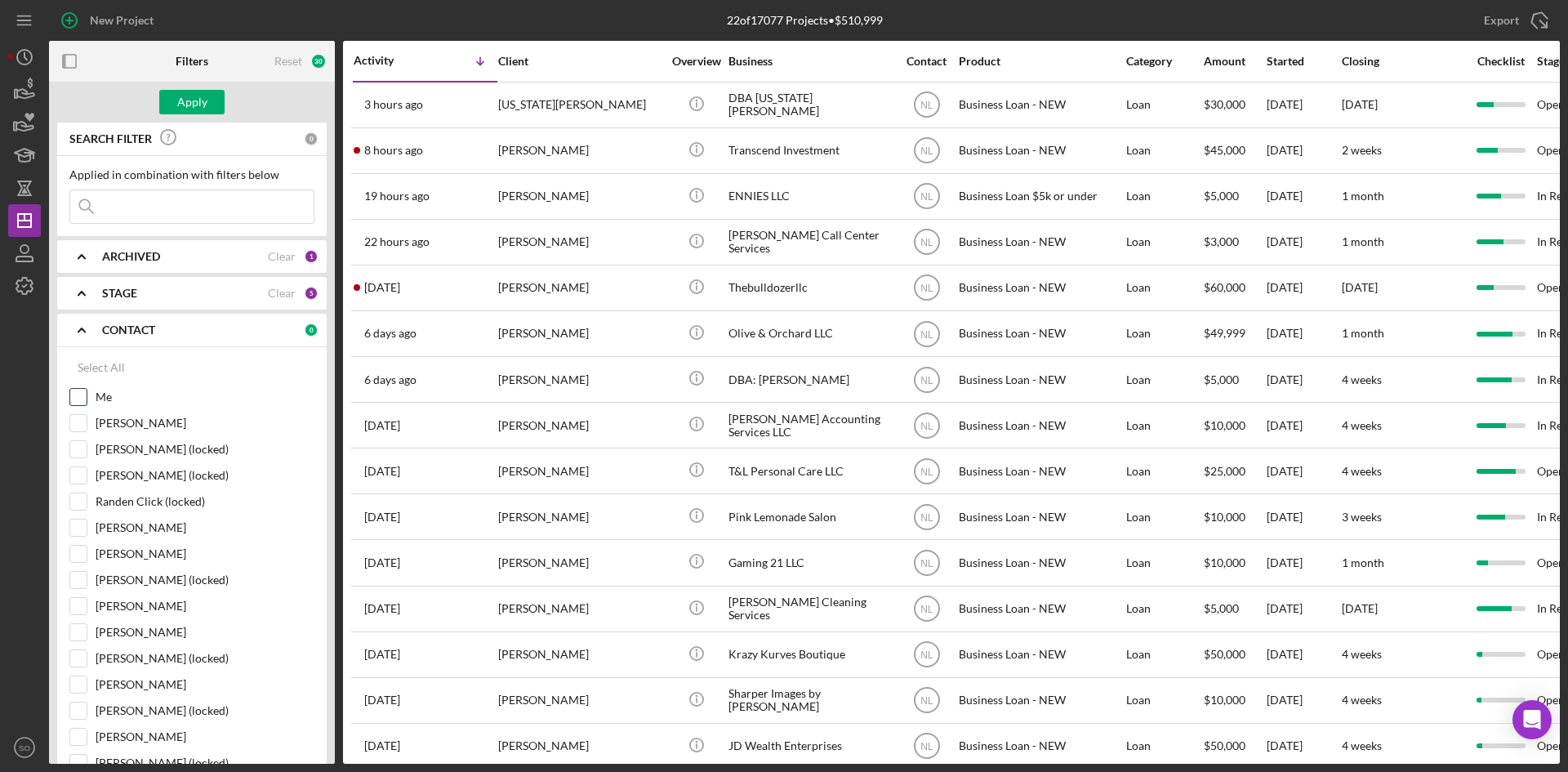
click at [73, 400] on input "Me" at bounding box center [79, 397] width 16 height 16
checkbox input "true"
click at [75, 426] on input "[PERSON_NAME]" at bounding box center [79, 423] width 16 height 16
checkbox input "true"
click at [203, 103] on div "Apply" at bounding box center [192, 103] width 30 height 25
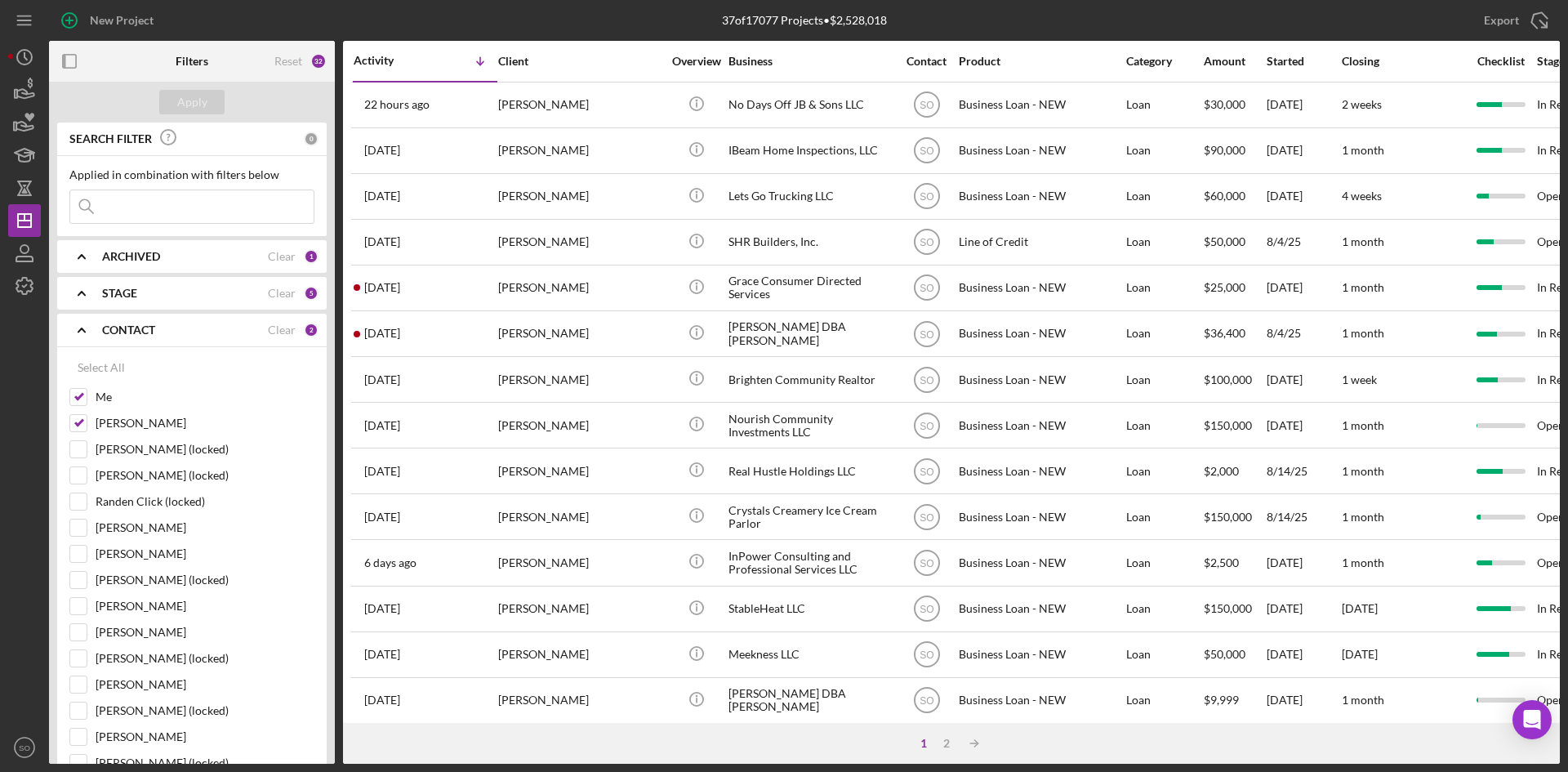
click at [124, 249] on div "ARCHIVED Clear 1" at bounding box center [211, 257] width 217 height 33
